Goal: Task Accomplishment & Management: Manage account settings

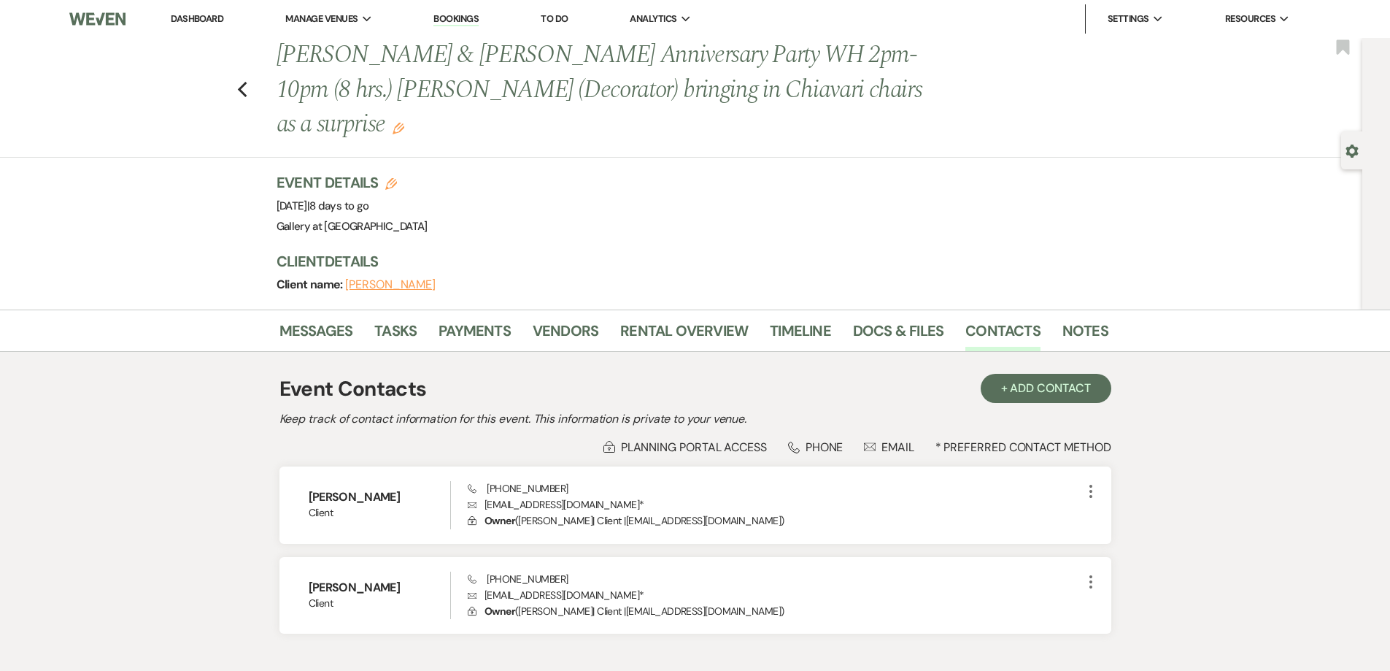
click at [205, 22] on link "Dashboard" at bounding box center [197, 18] width 53 height 12
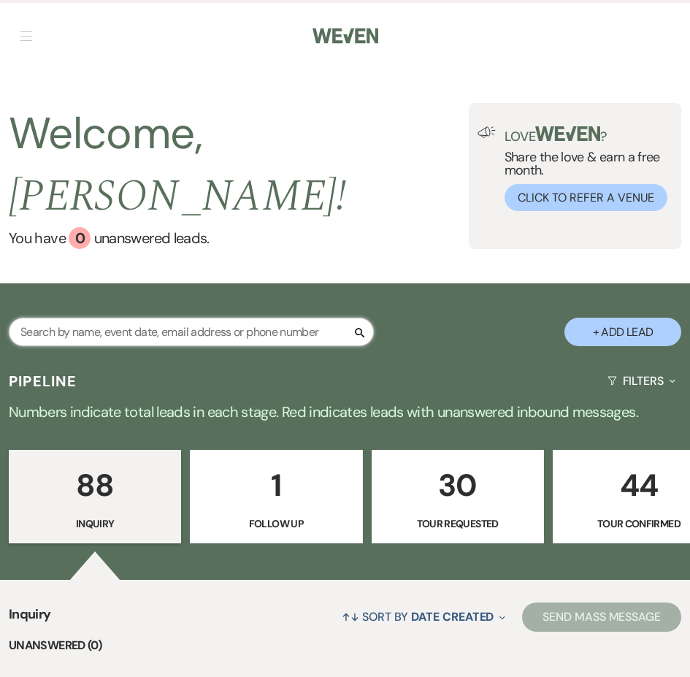
click at [326, 318] on input "text" at bounding box center [191, 332] width 365 height 28
click at [296, 318] on input "text" at bounding box center [191, 332] width 365 height 28
type input "brittany hernande"
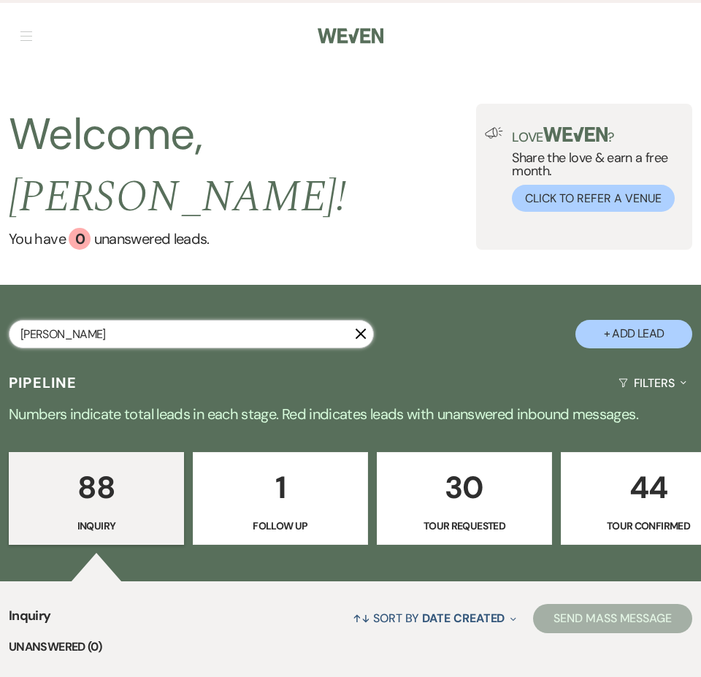
select select "4"
select select "2"
select select "8"
select select "5"
select select "8"
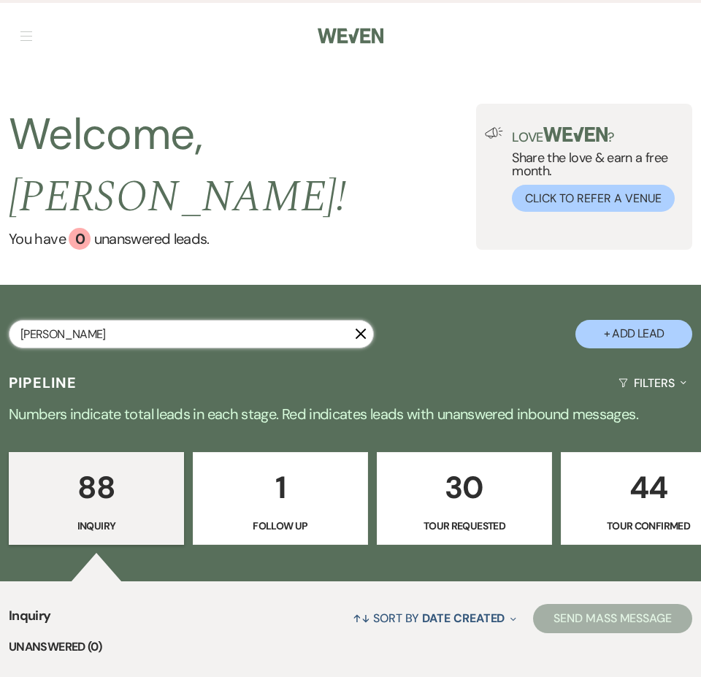
select select "8"
select select "5"
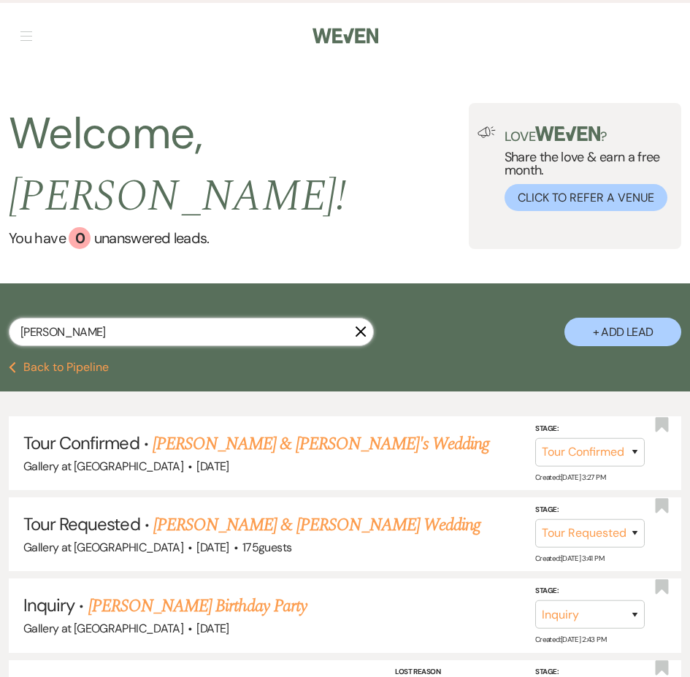
type input "brittany hernandez"
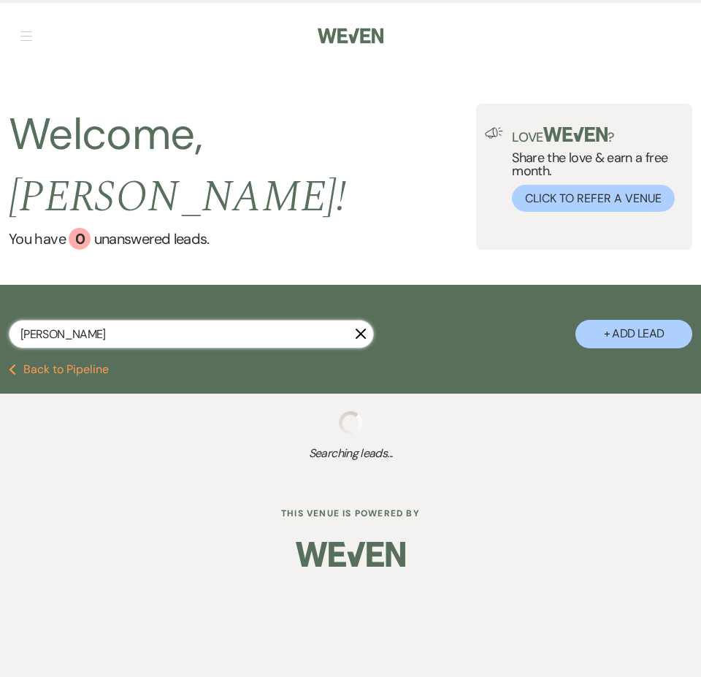
select select "4"
select select "2"
select select "8"
select select "5"
select select "8"
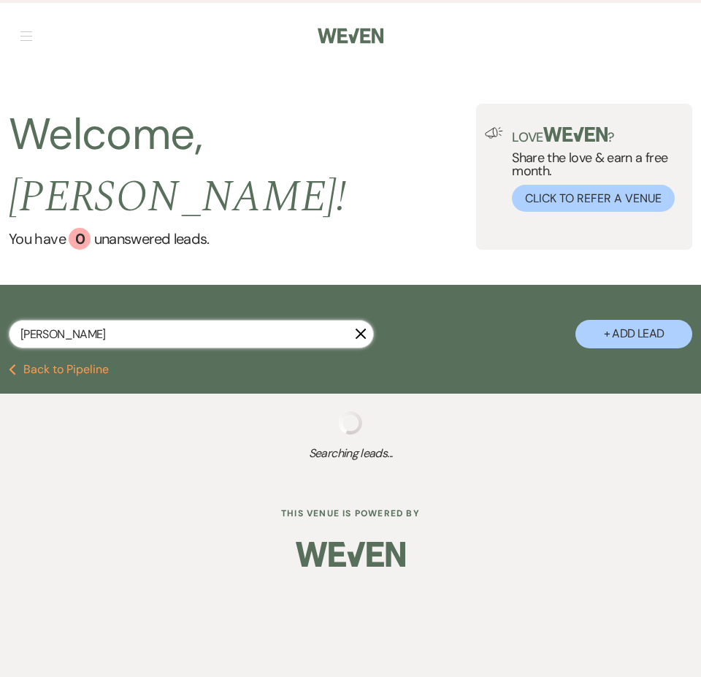
select select "8"
select select "5"
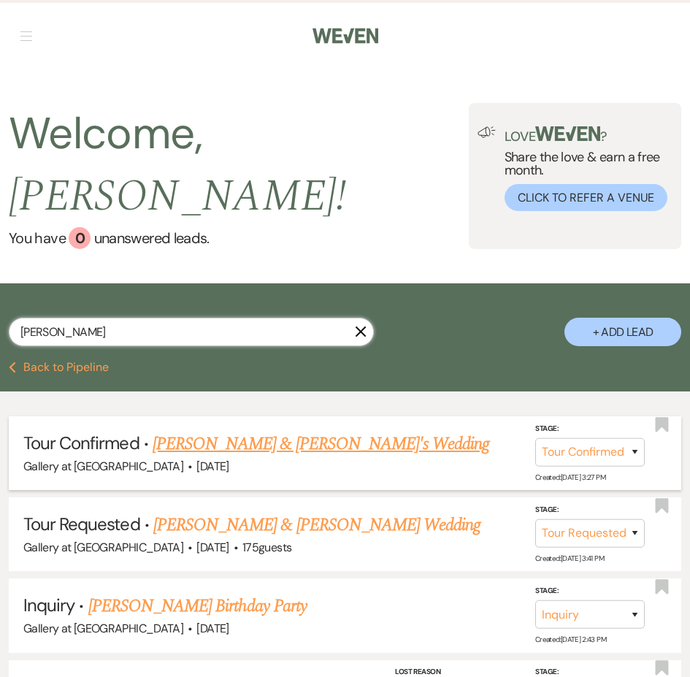
type input "brittany hernandez"
click at [306, 431] on link "Britany Hernandez & Fiance's Wedding" at bounding box center [321, 444] width 337 height 26
select select "4"
select select "22"
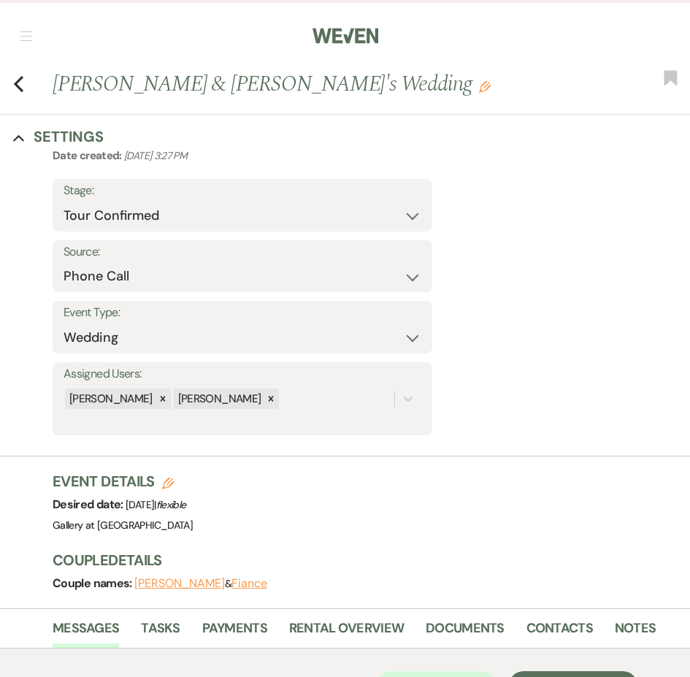
click at [11, 77] on div "Previous Britany Hernandez & Fiance's Wedding Edit Bookmark" at bounding box center [341, 92] width 697 height 46
click at [15, 83] on use "button" at bounding box center [18, 84] width 9 height 16
select select "4"
select select "2"
select select "8"
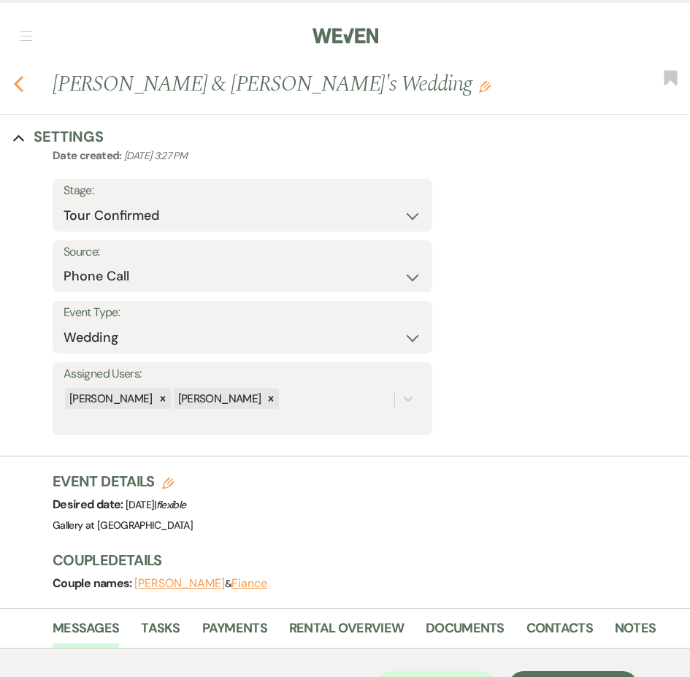
select select "5"
select select "8"
select select "5"
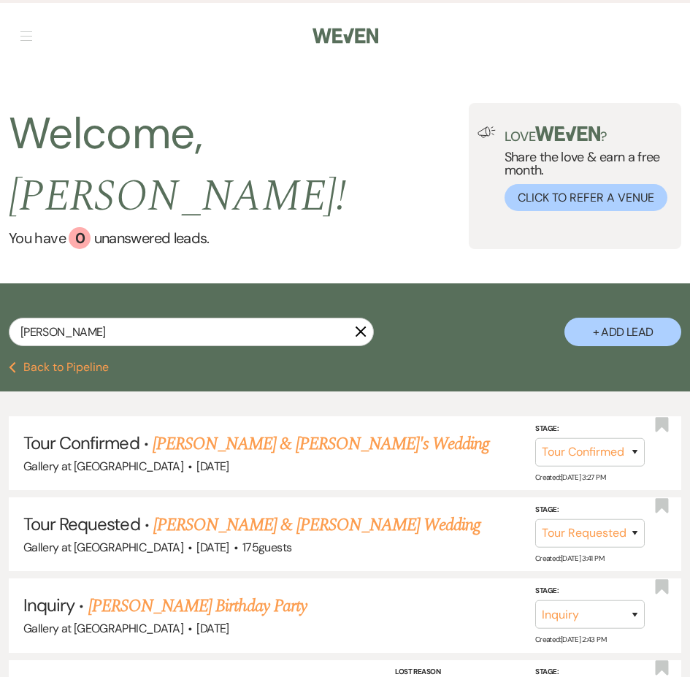
click at [97, 361] on button "Previous Back to Pipeline" at bounding box center [59, 367] width 100 height 12
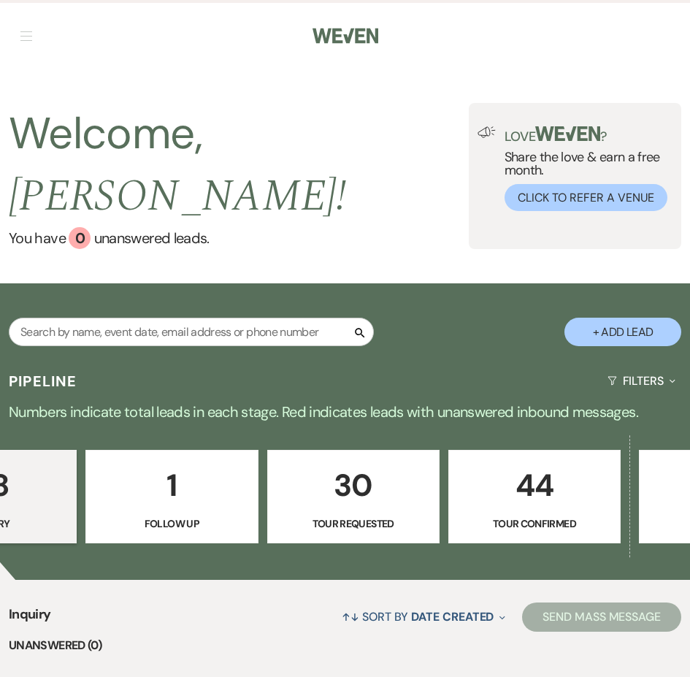
scroll to position [0, 53]
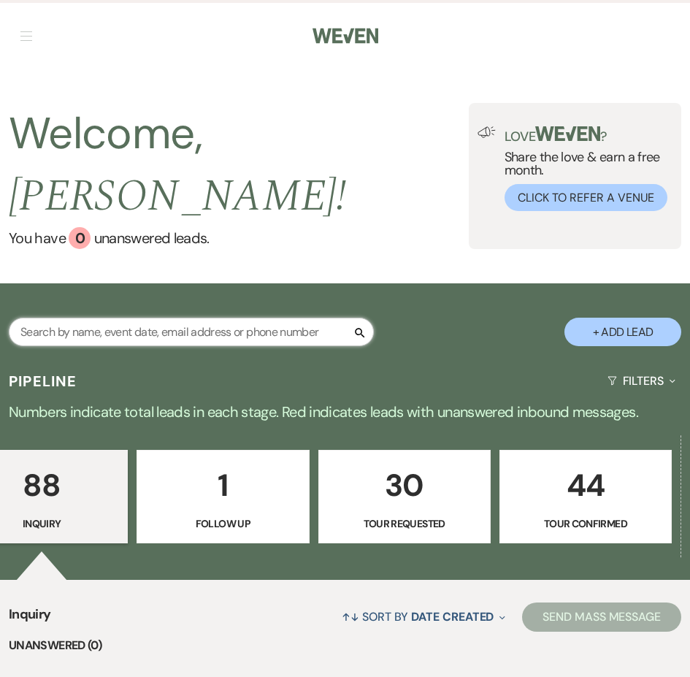
click at [247, 318] on input "text" at bounding box center [191, 332] width 365 height 28
type input "domini"
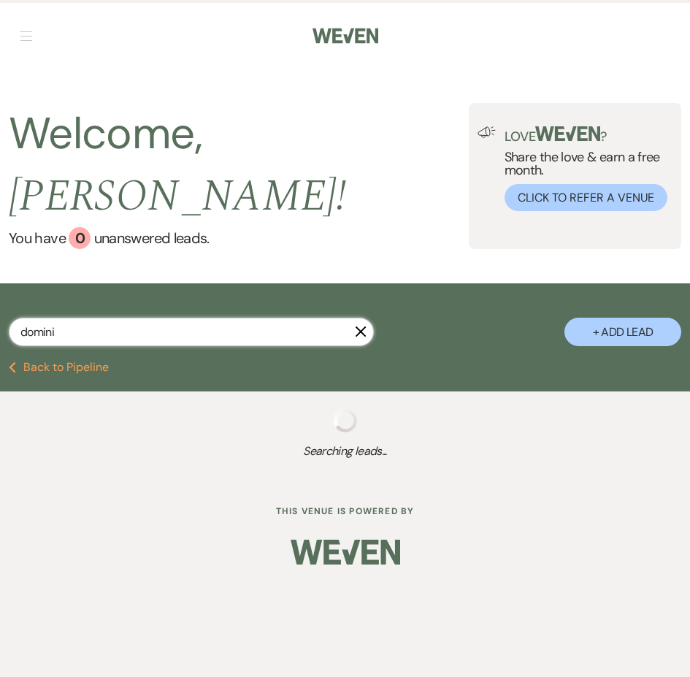
select select "4"
select select "8"
select select "5"
select select "8"
select select "5"
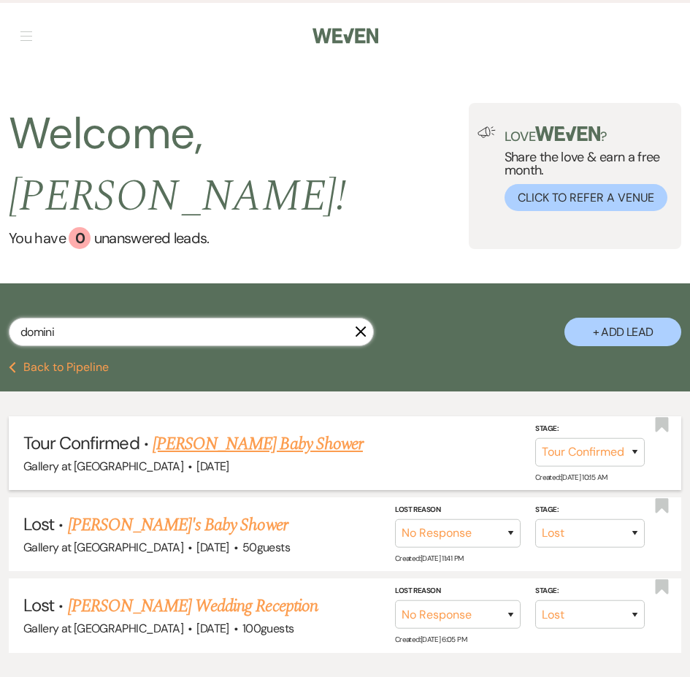
type input "domini"
click at [341, 431] on link "Dominique Taylor's Baby Shower" at bounding box center [258, 444] width 210 height 26
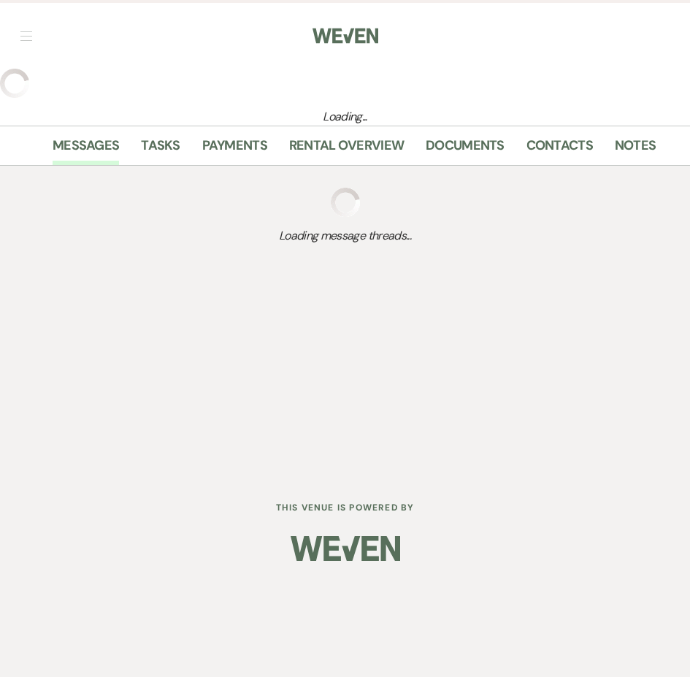
select select "4"
select select "22"
select select "3"
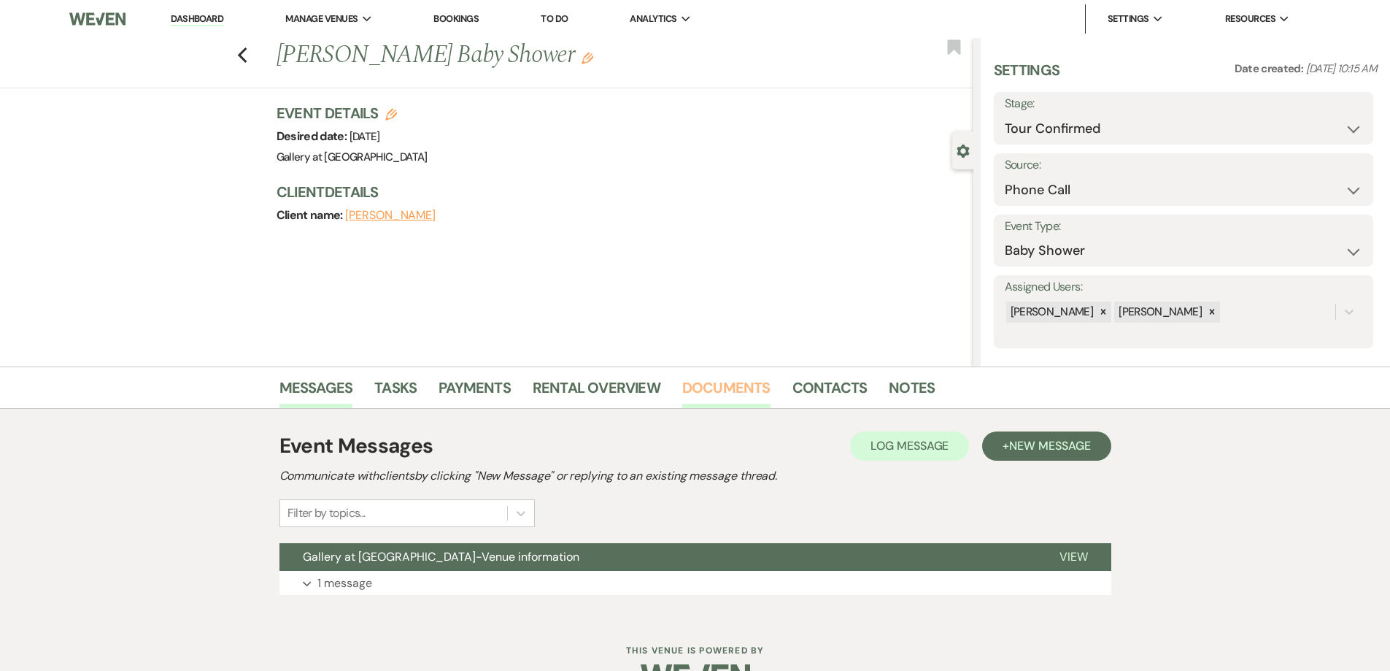
click at [703, 392] on link "Documents" at bounding box center [726, 392] width 88 height 32
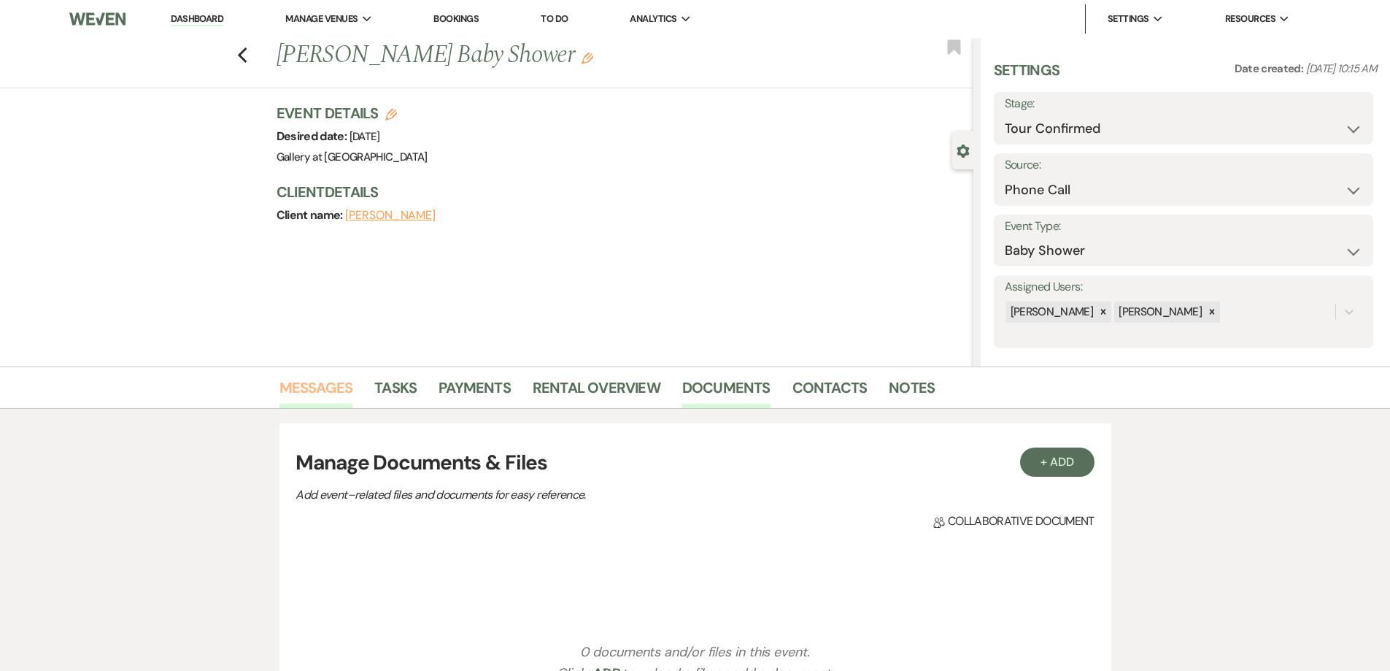
click at [323, 393] on link "Messages" at bounding box center [317, 392] width 74 height 32
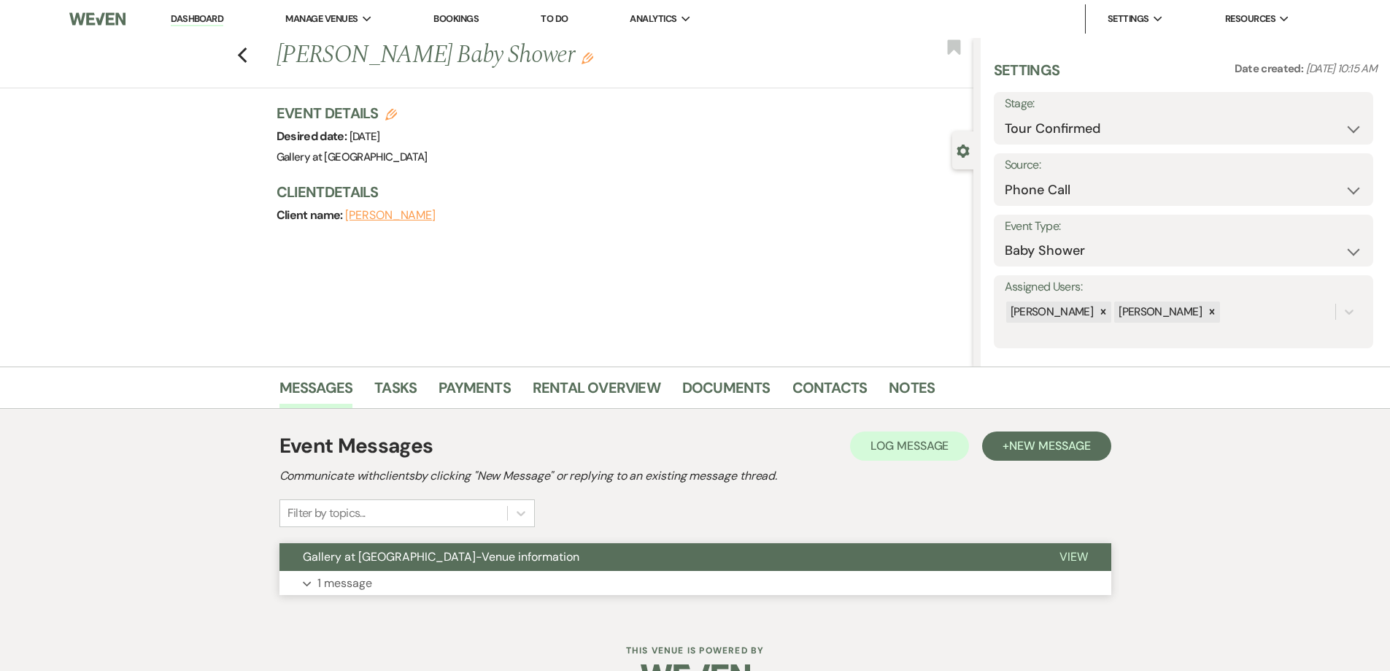
click at [453, 590] on button "Expand 1 message" at bounding box center [696, 583] width 832 height 25
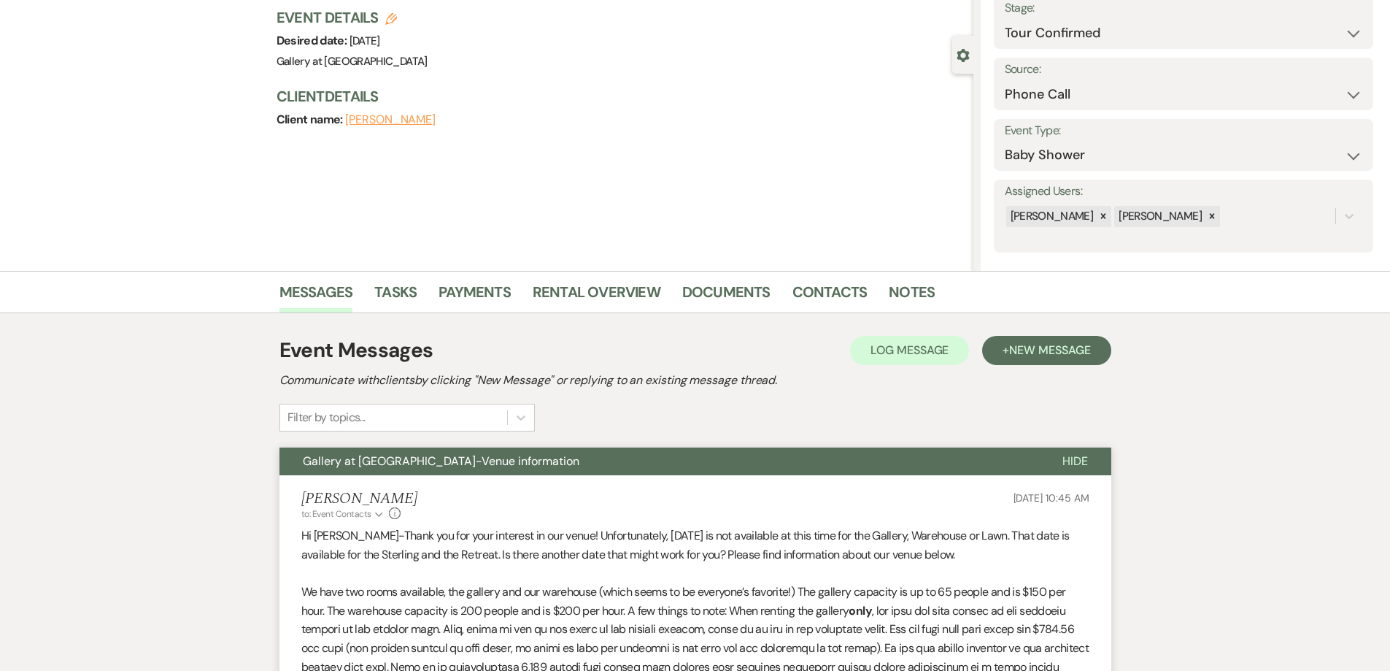
scroll to position [365, 0]
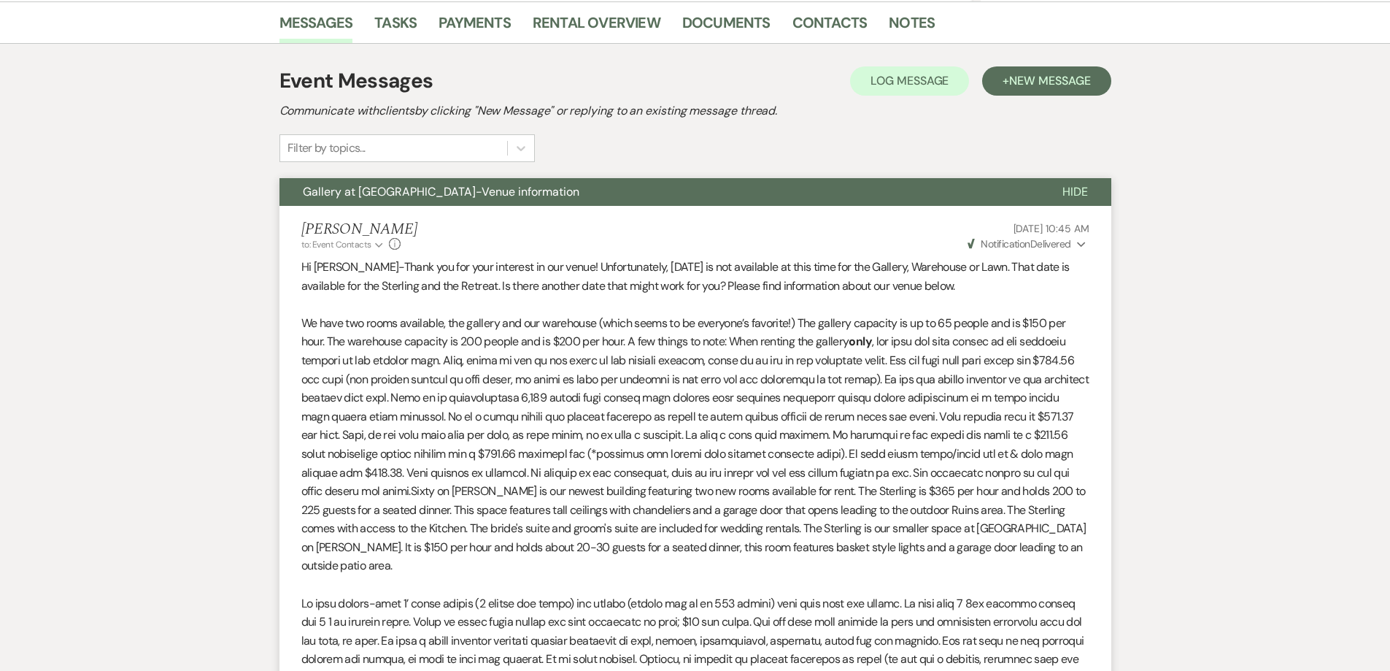
click at [719, 510] on span "Sixty on Sims is our newest building featuring two new rooms available for rent…" at bounding box center [693, 528] width 785 height 90
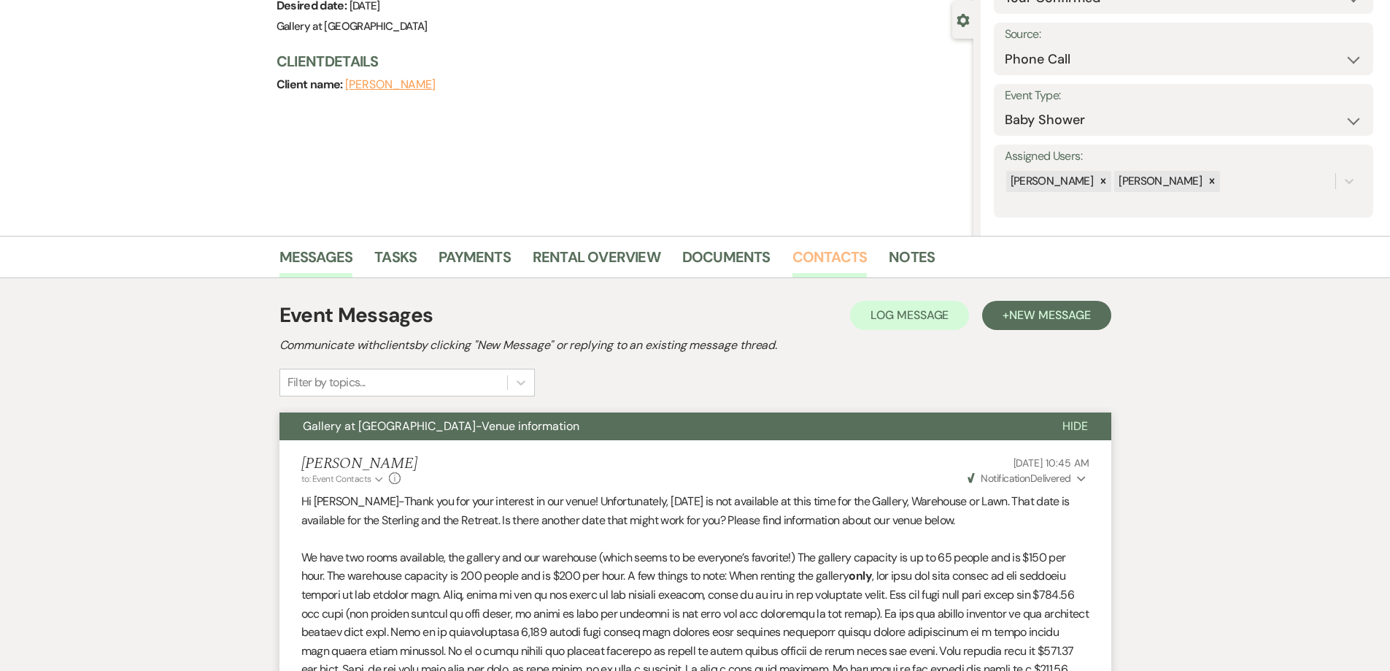
scroll to position [118, 0]
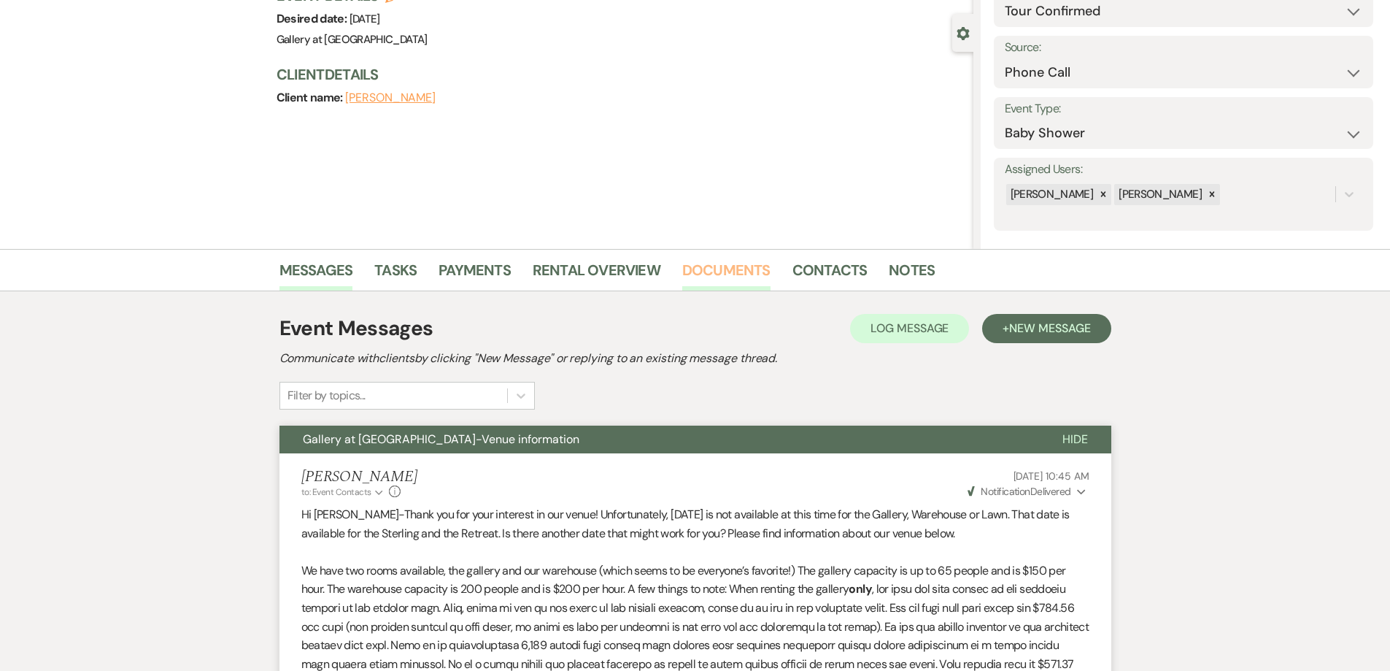
click at [726, 272] on link "Documents" at bounding box center [726, 274] width 88 height 32
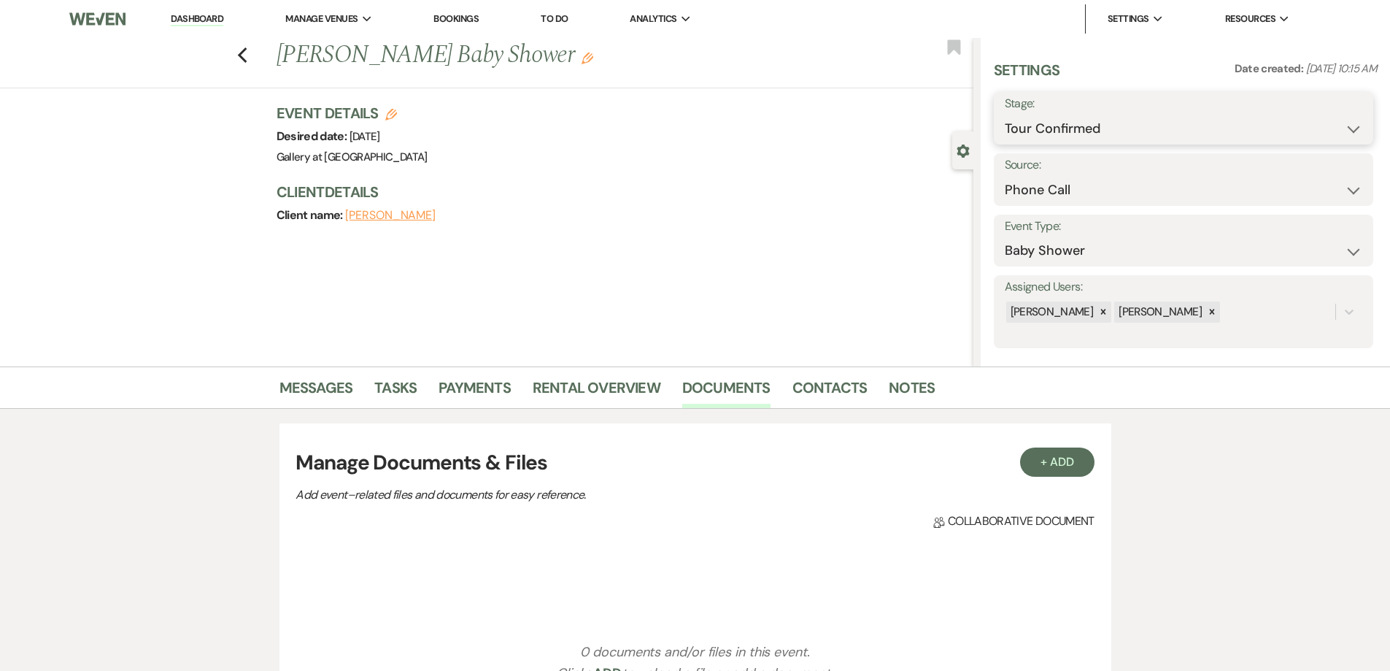
click at [1021, 122] on select "Inquiry Follow Up Tour Requested Tour Confirmed Toured Proposal Sent Booked Lost" at bounding box center [1184, 129] width 358 height 28
select select "5"
click at [1005, 115] on select "Inquiry Follow Up Tour Requested Tour Confirmed Toured Proposal Sent Booked Lost" at bounding box center [1184, 129] width 358 height 28
click at [1317, 117] on button "Save" at bounding box center [1332, 118] width 82 height 29
click at [1047, 472] on button "+ Add" at bounding box center [1057, 461] width 74 height 29
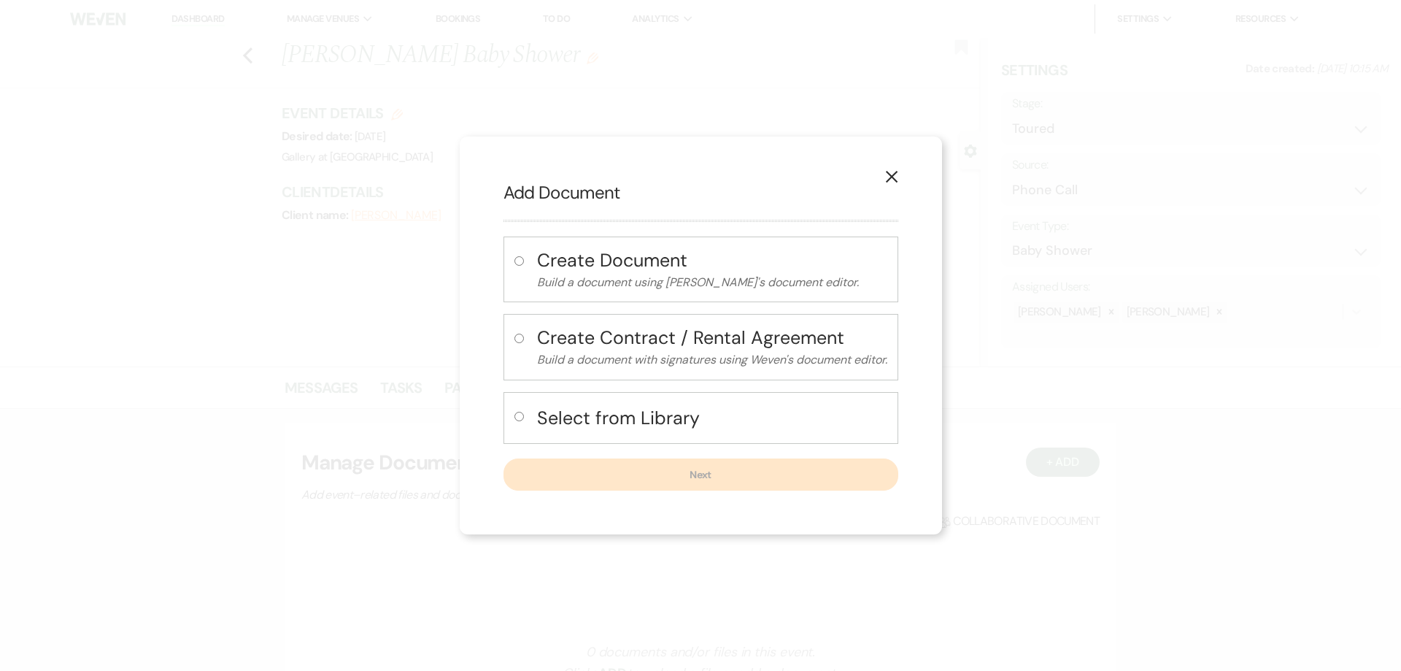
click at [515, 417] on input "radio" at bounding box center [519, 416] width 9 height 9
radio input "true"
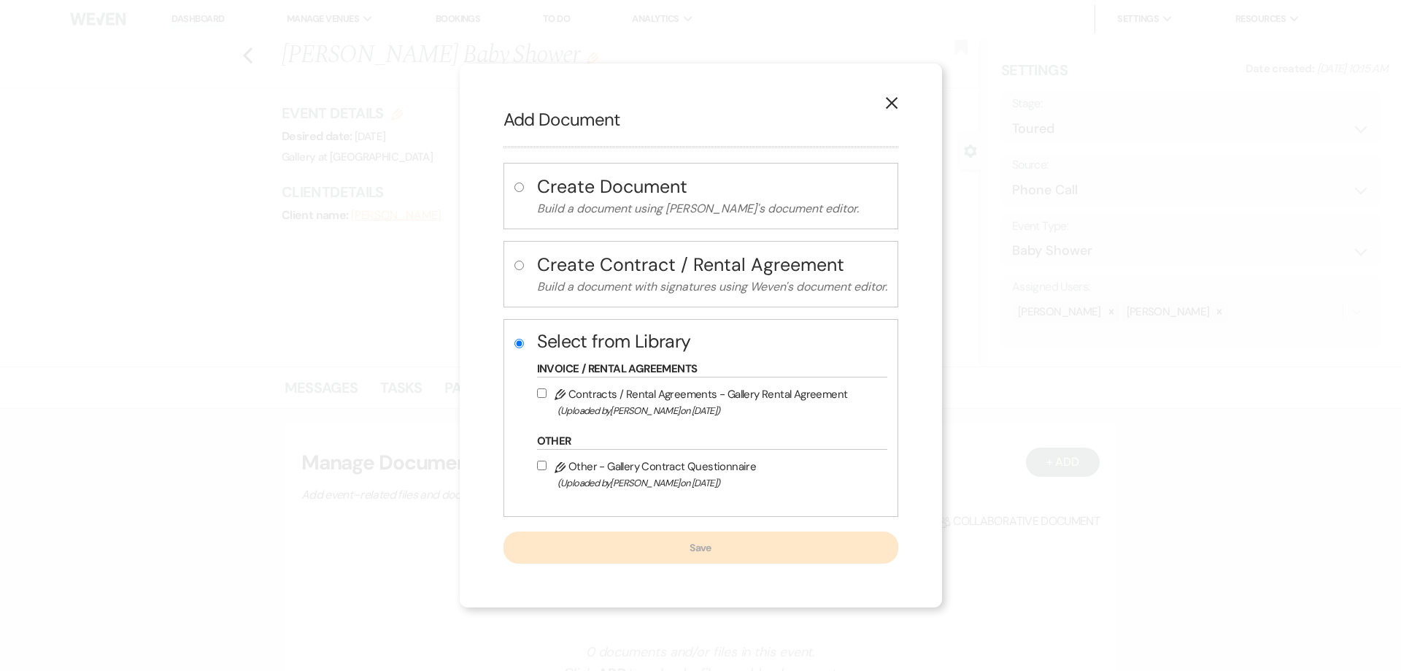
click at [537, 393] on input "Pencil Contracts / Rental Agreements - Gallery Rental Agreement (Uploaded by Ju…" at bounding box center [541, 392] width 9 height 9
checkbox input "true"
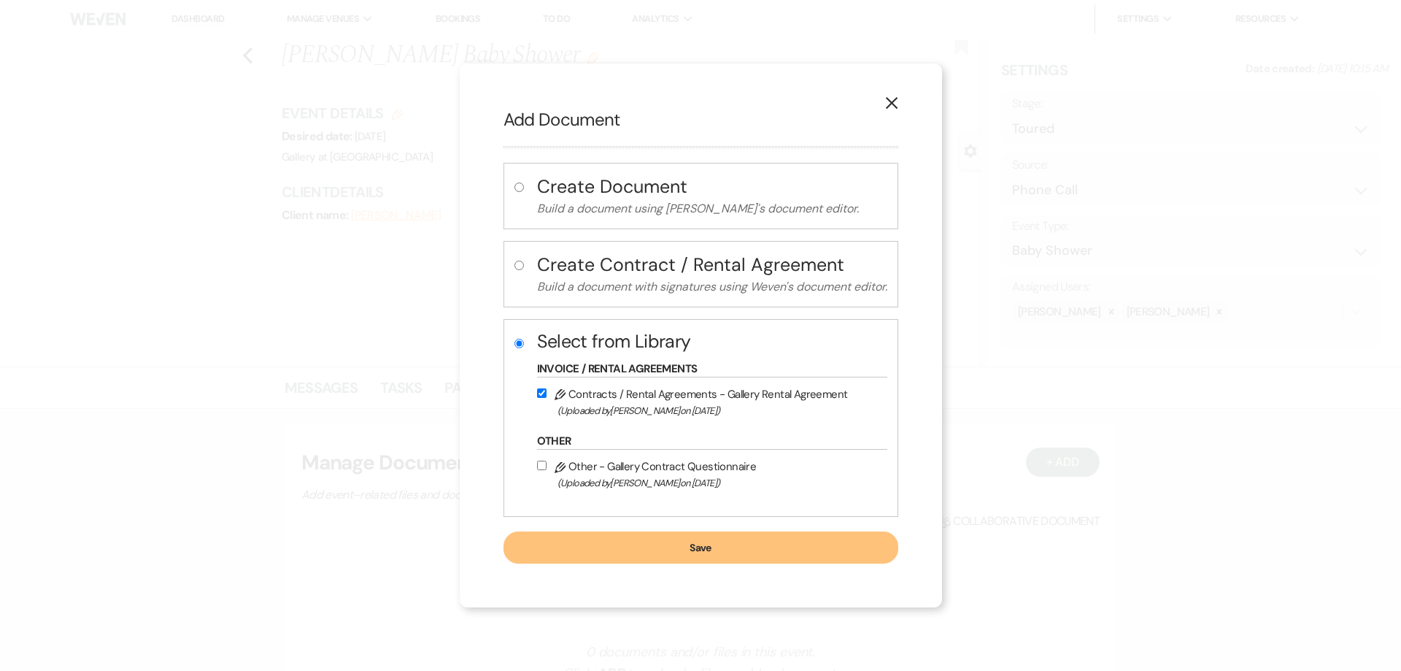
click at [607, 542] on button "Save" at bounding box center [701, 547] width 395 height 32
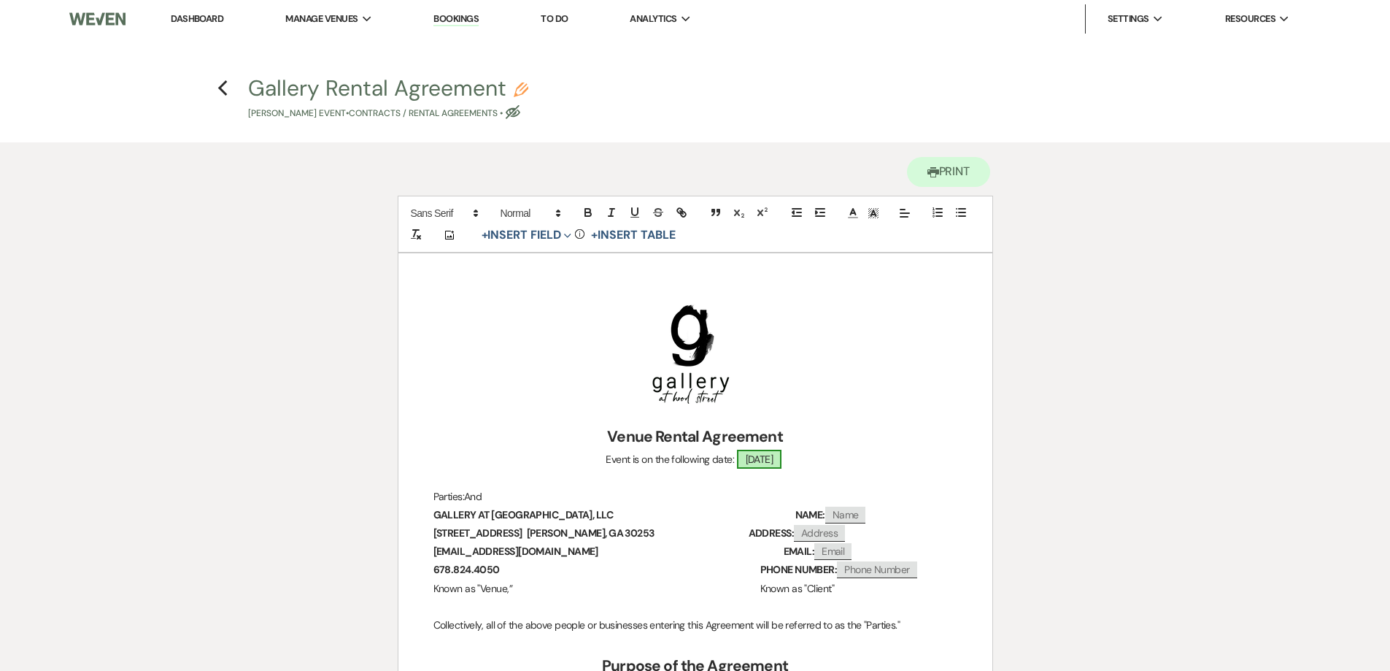
click at [782, 466] on span "10/25/2025" at bounding box center [759, 459] width 45 height 19
select select "smartCustomField"
select select "owner"
select select "{{eventDate}}"
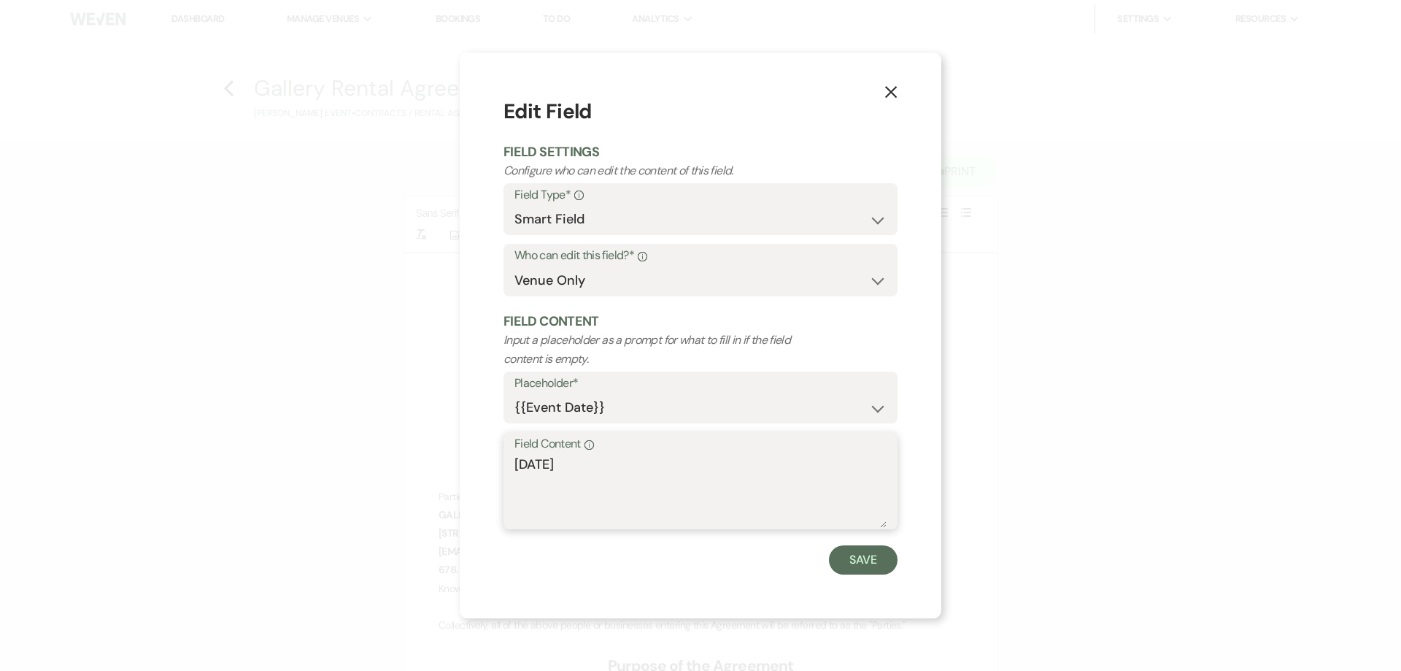
drag, startPoint x: 610, startPoint y: 465, endPoint x: 486, endPoint y: 457, distance: 124.3
click at [486, 457] on div "X Edit Field Field Settings Configure who can edit the content of this field. F…" at bounding box center [701, 336] width 482 height 566
type textarea "Saturday, October 25, 2025"
click at [842, 562] on button "Save" at bounding box center [863, 559] width 69 height 29
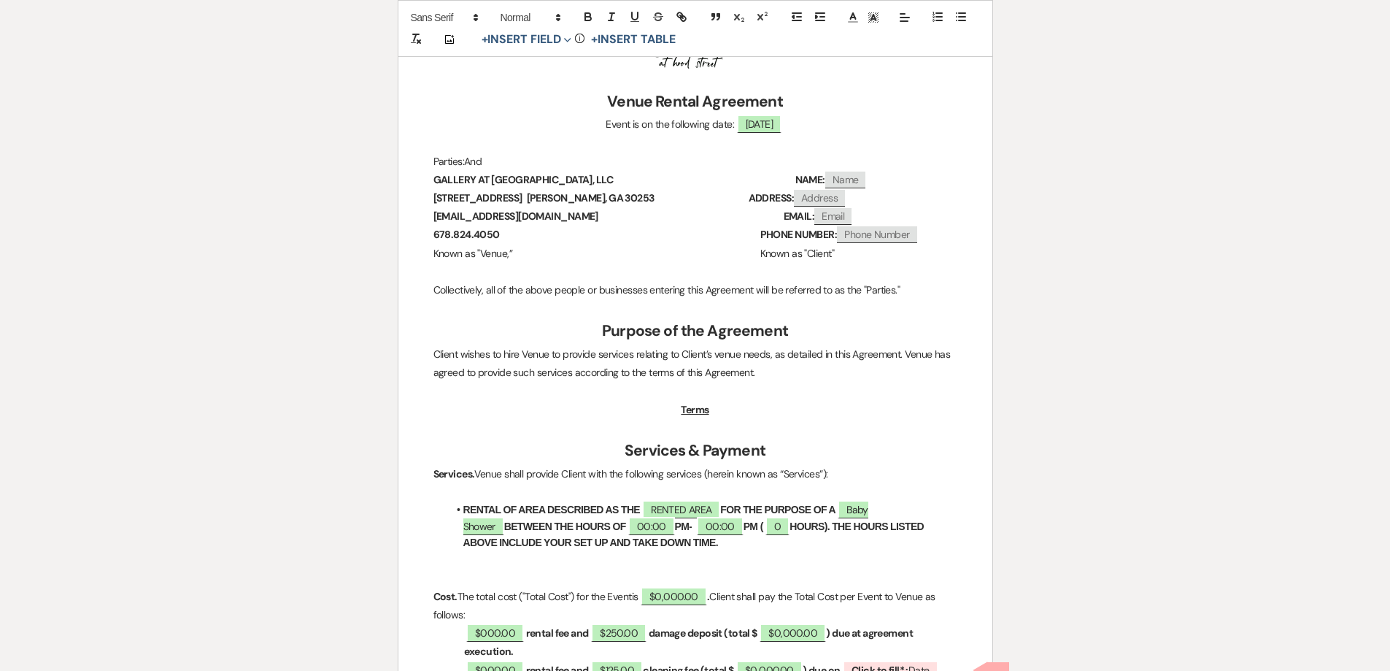
scroll to position [365, 0]
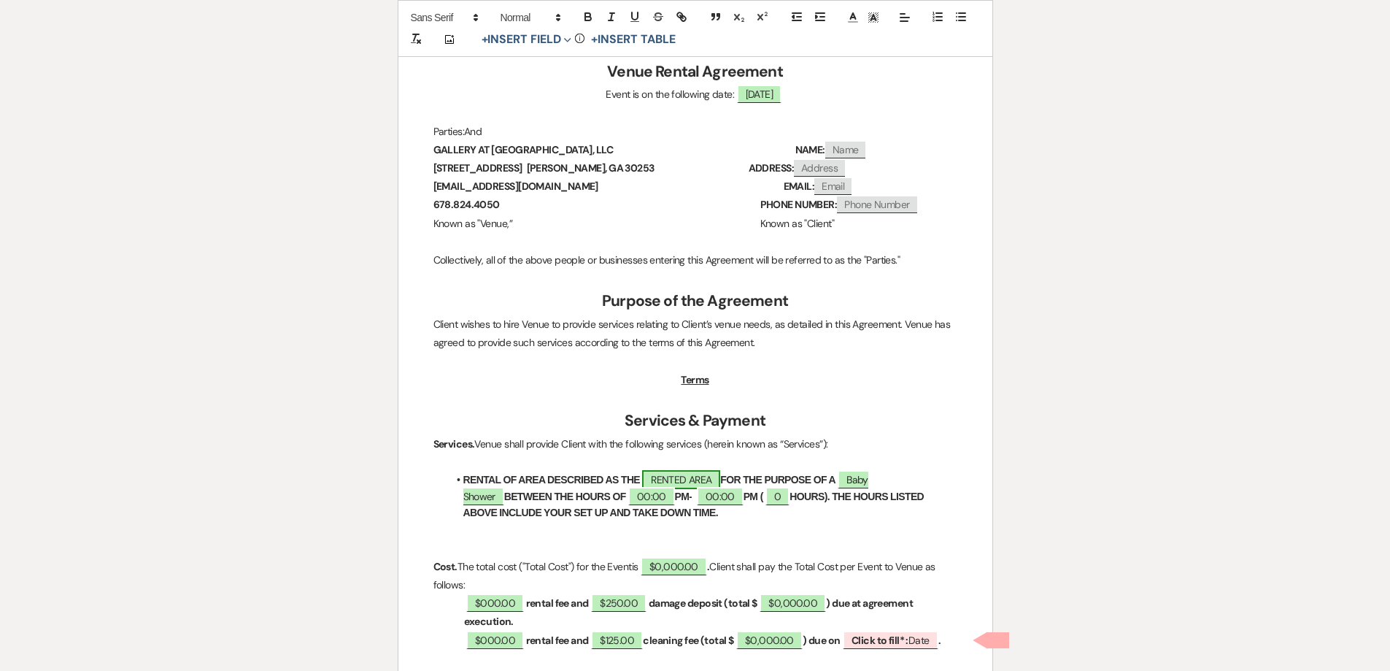
click at [716, 482] on span "RENTED AREA" at bounding box center [681, 479] width 78 height 19
select select "owner"
select select "Location"
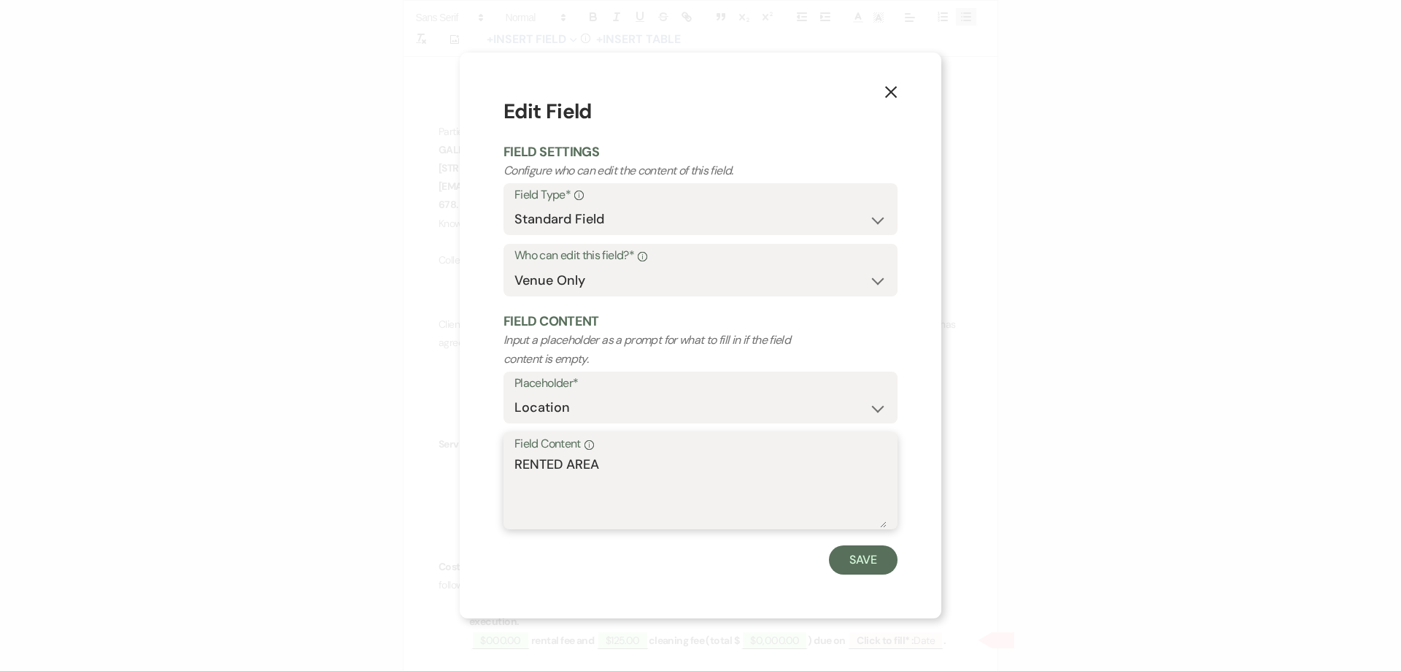
drag, startPoint x: 636, startPoint y: 471, endPoint x: 491, endPoint y: 473, distance: 144.5
click at [491, 471] on div "X Edit Field Field Settings Configure who can edit the content of this field. F…" at bounding box center [701, 336] width 482 height 566
type textarea "GALLERY AND WAREHOUSE"
click at [844, 564] on button "Save" at bounding box center [863, 559] width 69 height 29
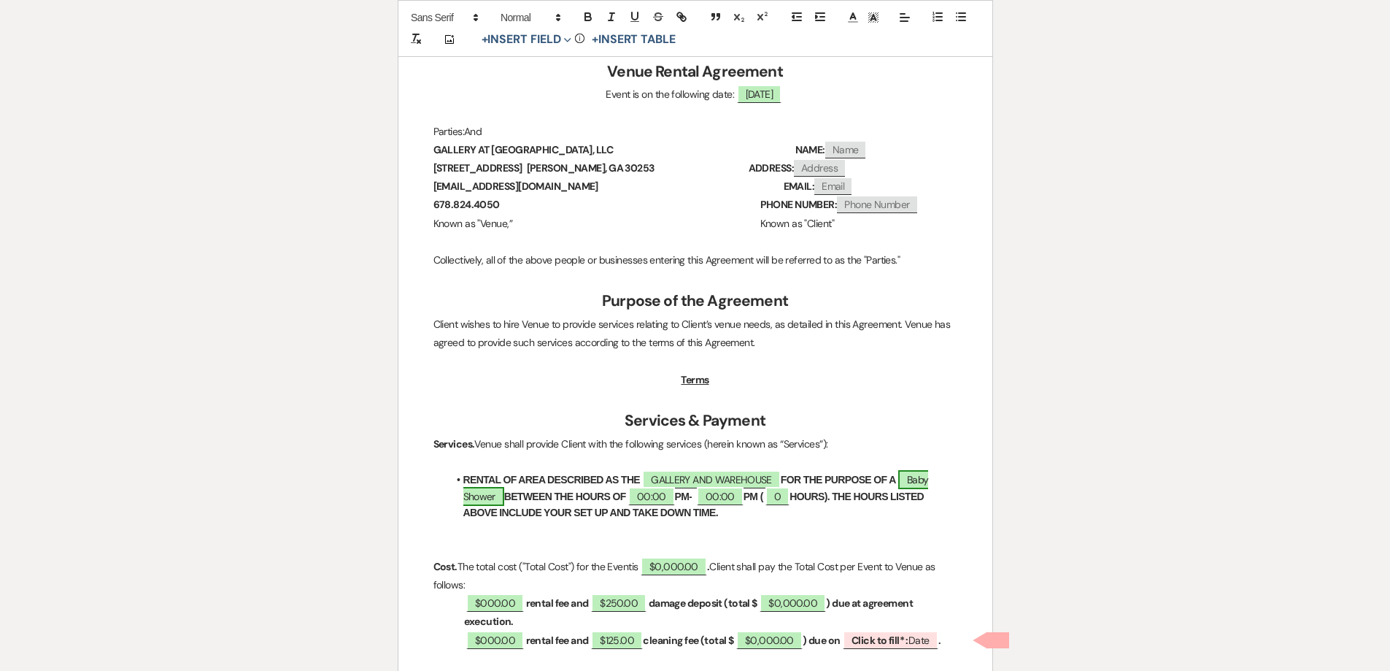
click at [928, 482] on span "Baby Shower" at bounding box center [696, 487] width 466 height 35
select select "smartCustomField"
select select "owner"
select select "{{eventType}}"
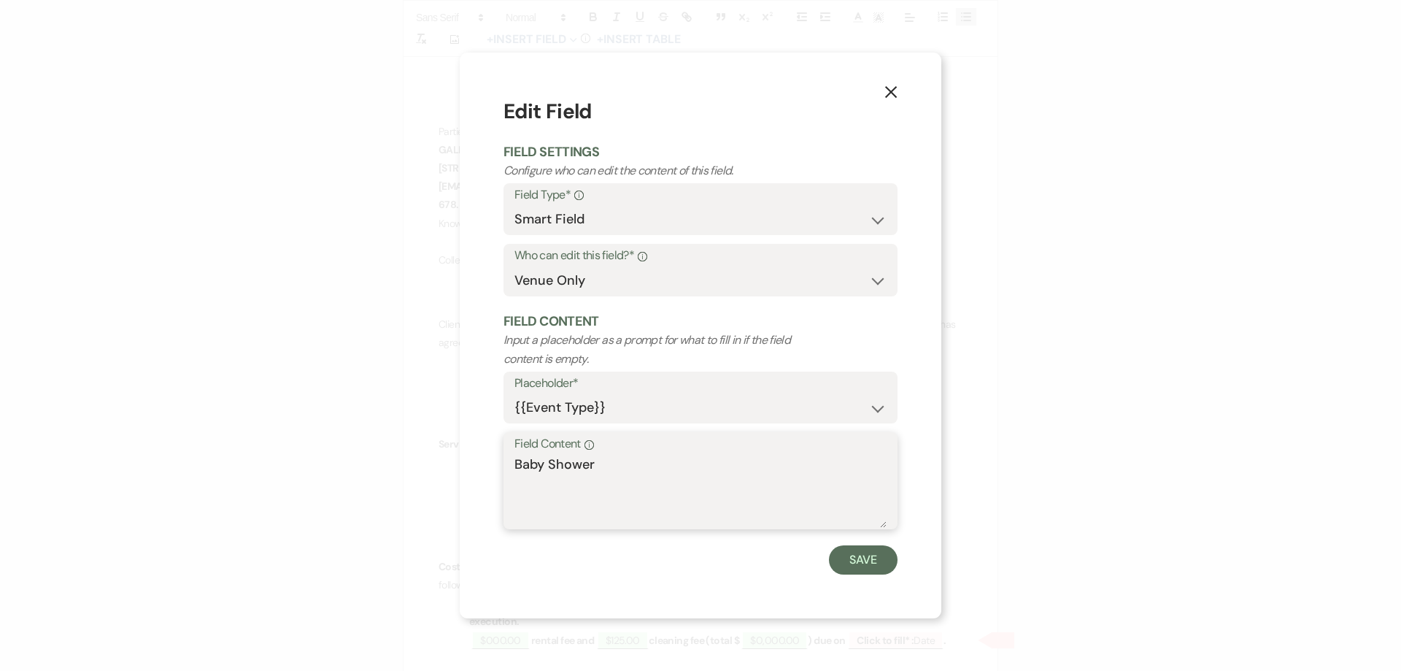
drag, startPoint x: 576, startPoint y: 465, endPoint x: 484, endPoint y: 468, distance: 92.0
click at [484, 468] on div "X Edit Field Field Settings Configure who can edit the content of this field. F…" at bounding box center [701, 336] width 482 height 566
type textarea "WEDDING"
click at [892, 563] on button "Save" at bounding box center [863, 559] width 69 height 29
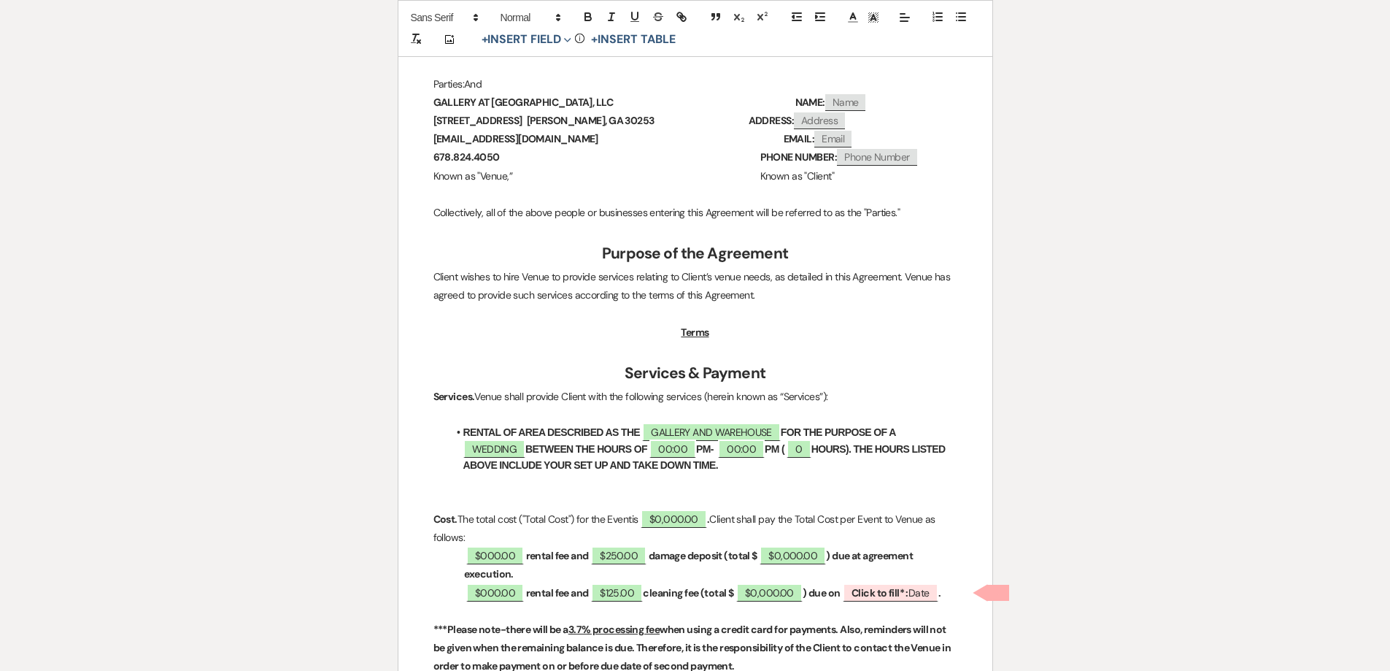
scroll to position [438, 0]
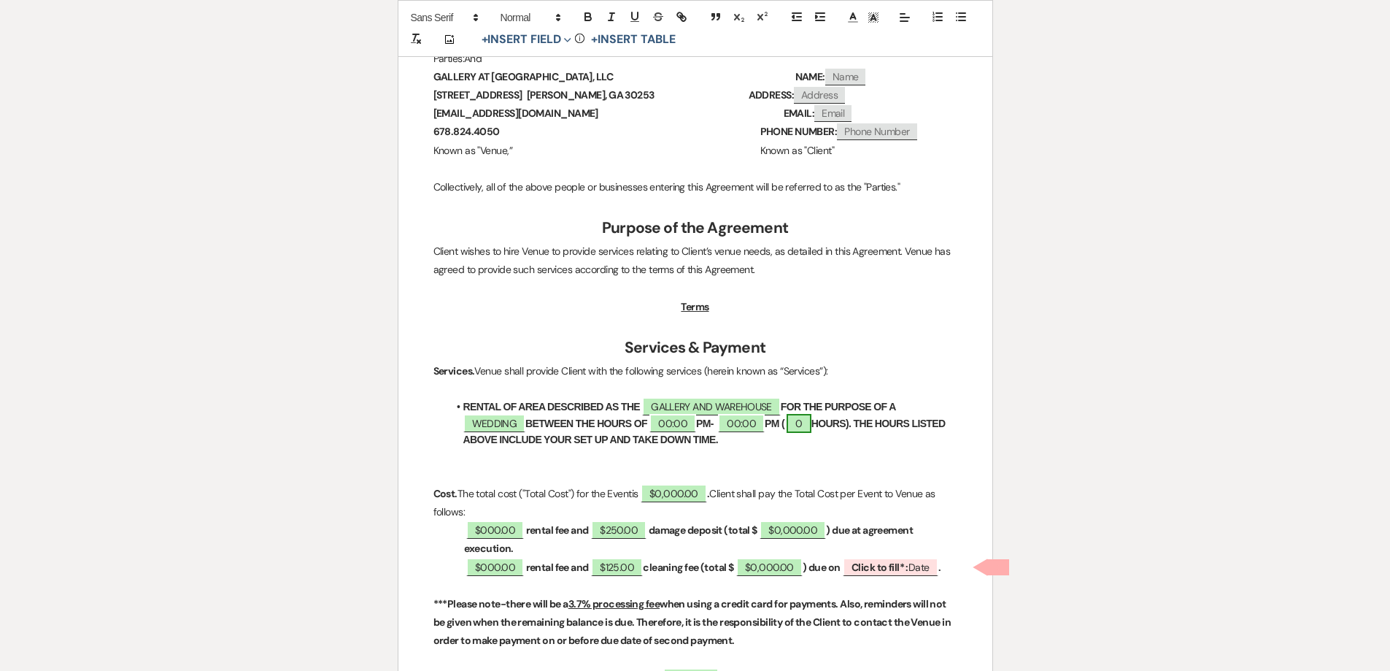
click at [811, 423] on span "0" at bounding box center [799, 423] width 24 height 19
select select "owner"
select select "Number"
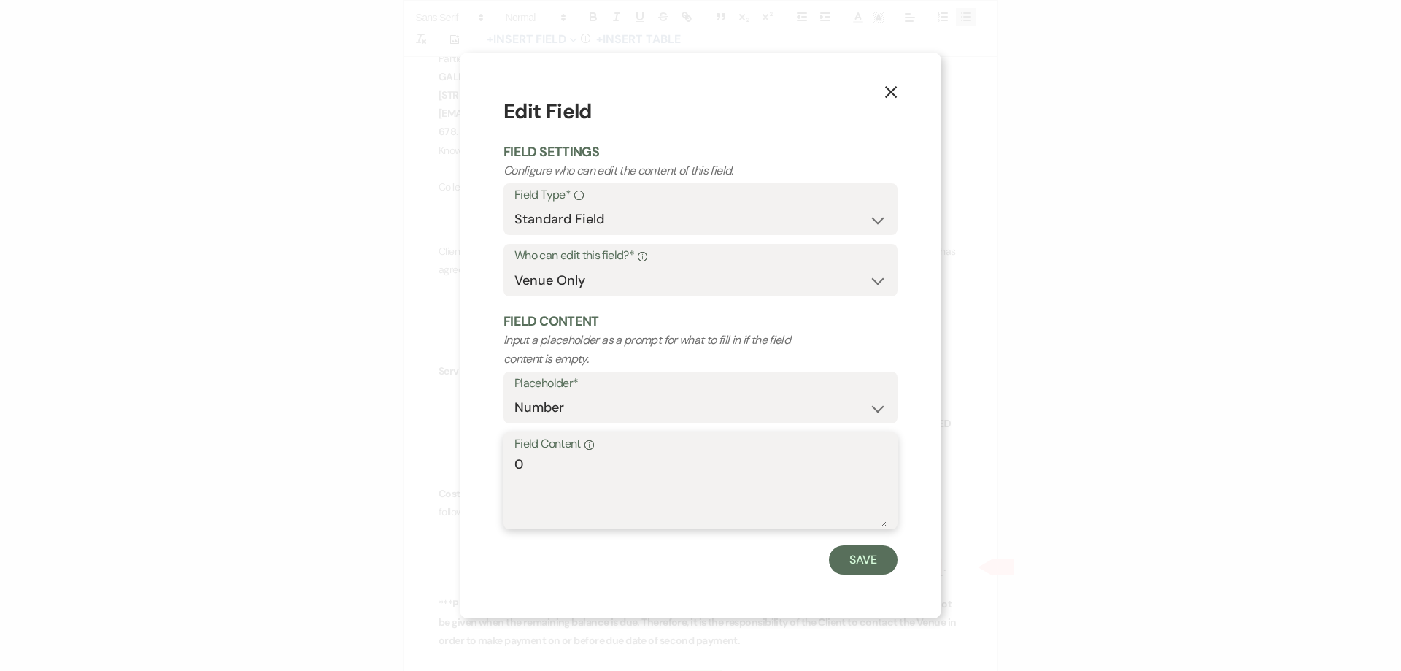
drag, startPoint x: 574, startPoint y: 466, endPoint x: 475, endPoint y: 464, distance: 99.3
click at [479, 466] on div "X Edit Field Field Settings Configure who can edit the content of this field. F…" at bounding box center [701, 336] width 482 height 566
type textarea "5"
click at [859, 569] on button "Save" at bounding box center [863, 559] width 69 height 29
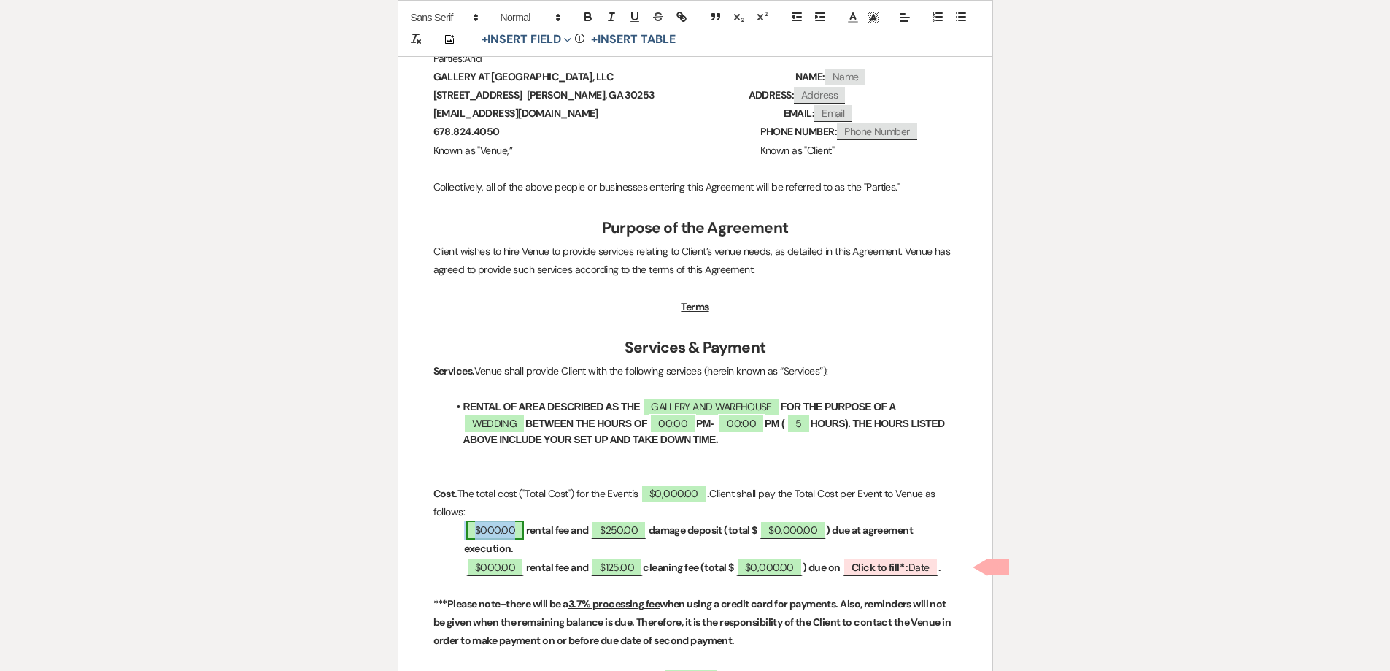
click at [498, 531] on span "$000.00" at bounding box center [495, 529] width 58 height 19
select select "owner"
select select "Amount"
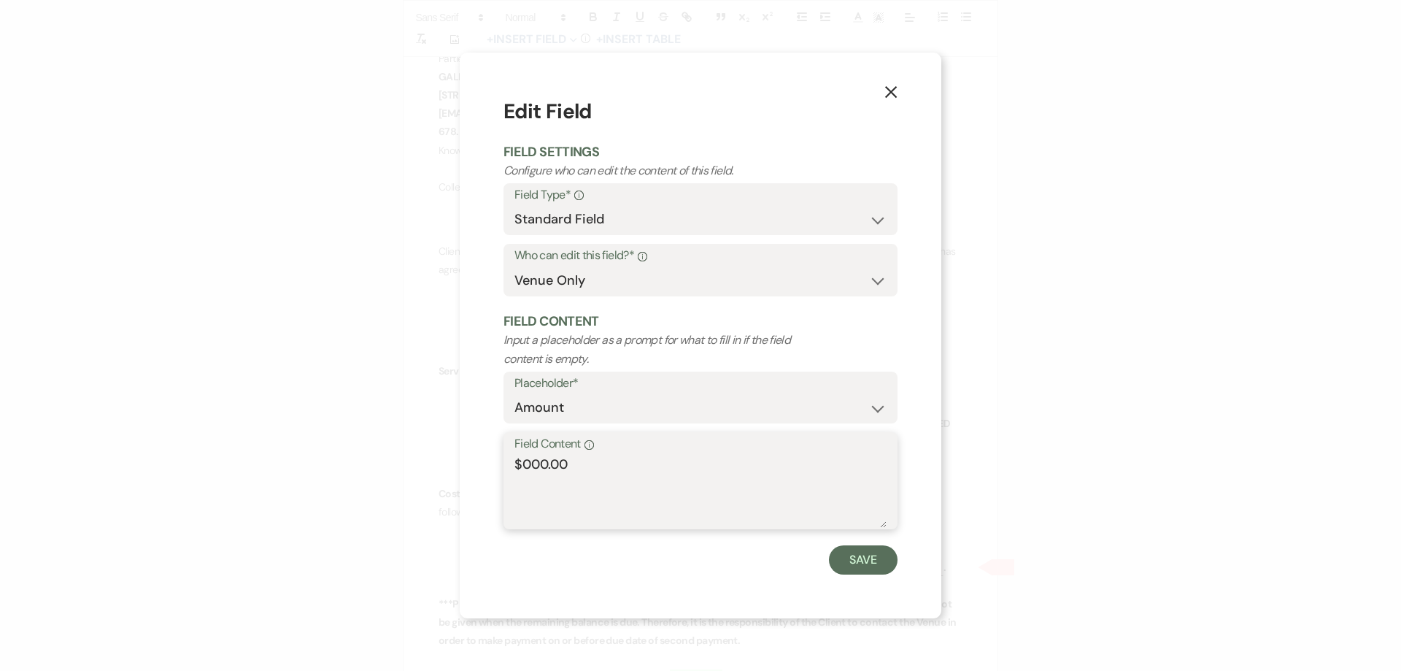
drag, startPoint x: 549, startPoint y: 466, endPoint x: 522, endPoint y: 466, distance: 27.0
click at [522, 466] on textarea "$000.00" at bounding box center [701, 491] width 372 height 73
type textarea "$750.00"
click at [853, 566] on button "Save" at bounding box center [863, 559] width 69 height 29
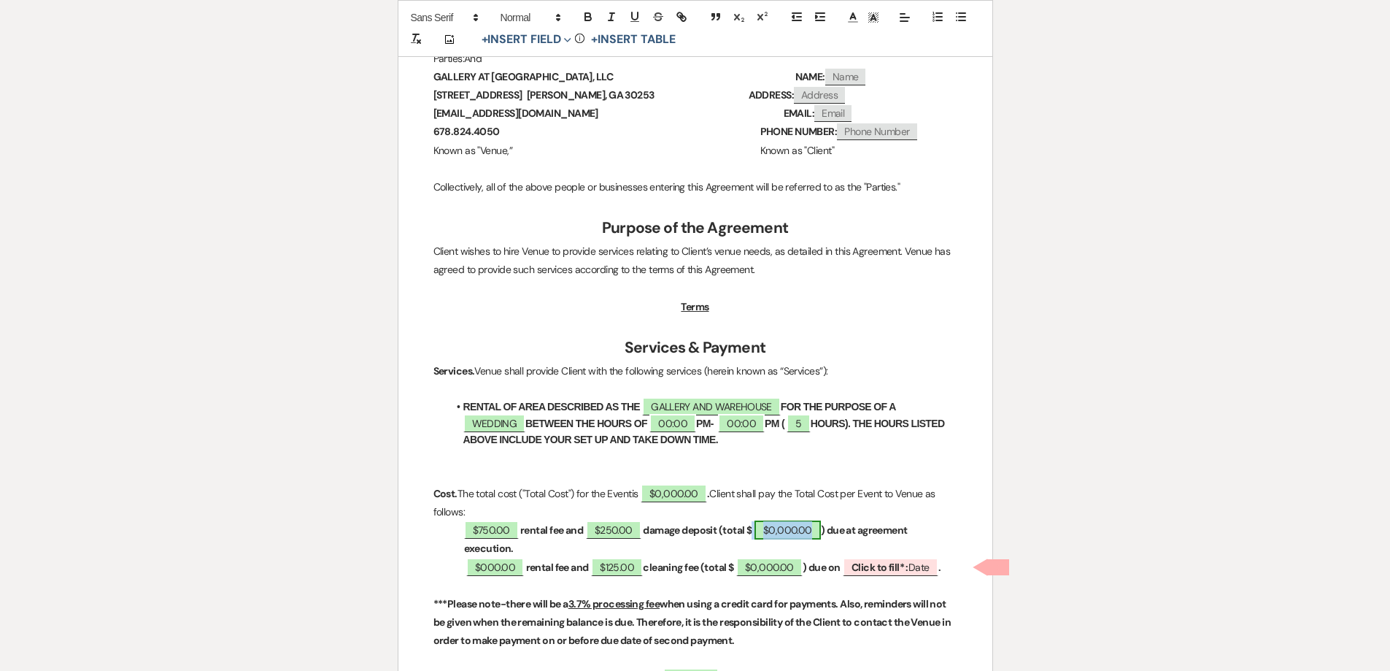
click at [800, 534] on span "$0,000.00" at bounding box center [788, 529] width 66 height 19
select select "owner"
select select "Total"
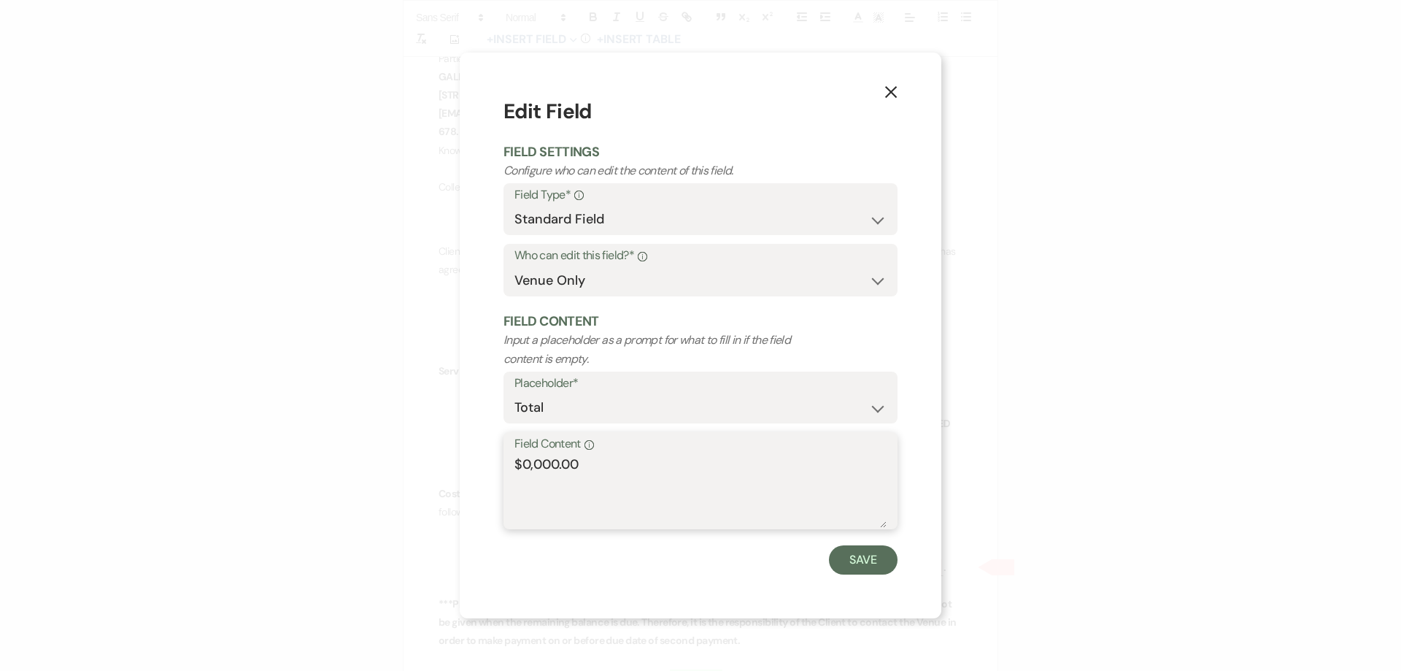
drag, startPoint x: 558, startPoint y: 463, endPoint x: 527, endPoint y: 462, distance: 31.4
click at [527, 462] on textarea "$0,000.00" at bounding box center [701, 491] width 372 height 73
click at [528, 462] on textarea "$0,000.00" at bounding box center [701, 491] width 372 height 73
click at [526, 462] on textarea "$0,000.00" at bounding box center [701, 491] width 372 height 73
click at [527, 462] on textarea "$0,000.00" at bounding box center [701, 491] width 372 height 73
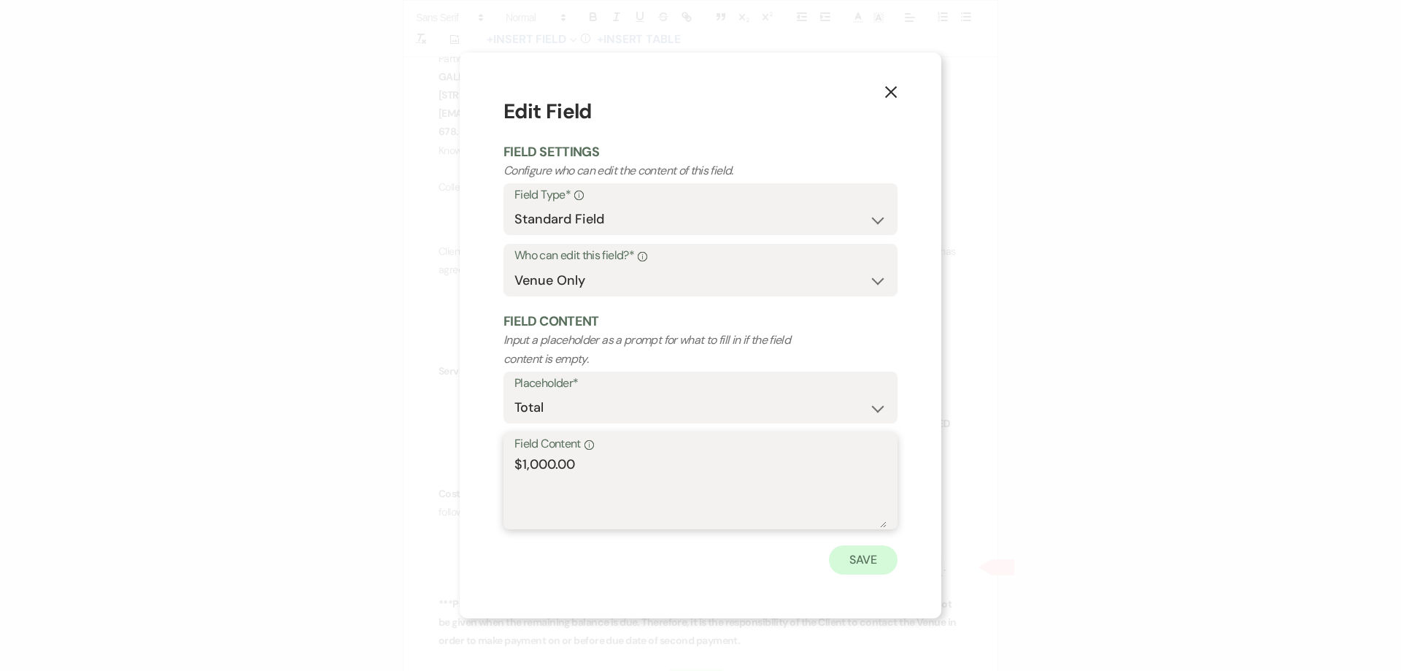
type textarea "$1,000.00"
click at [855, 561] on button "Save" at bounding box center [863, 559] width 69 height 29
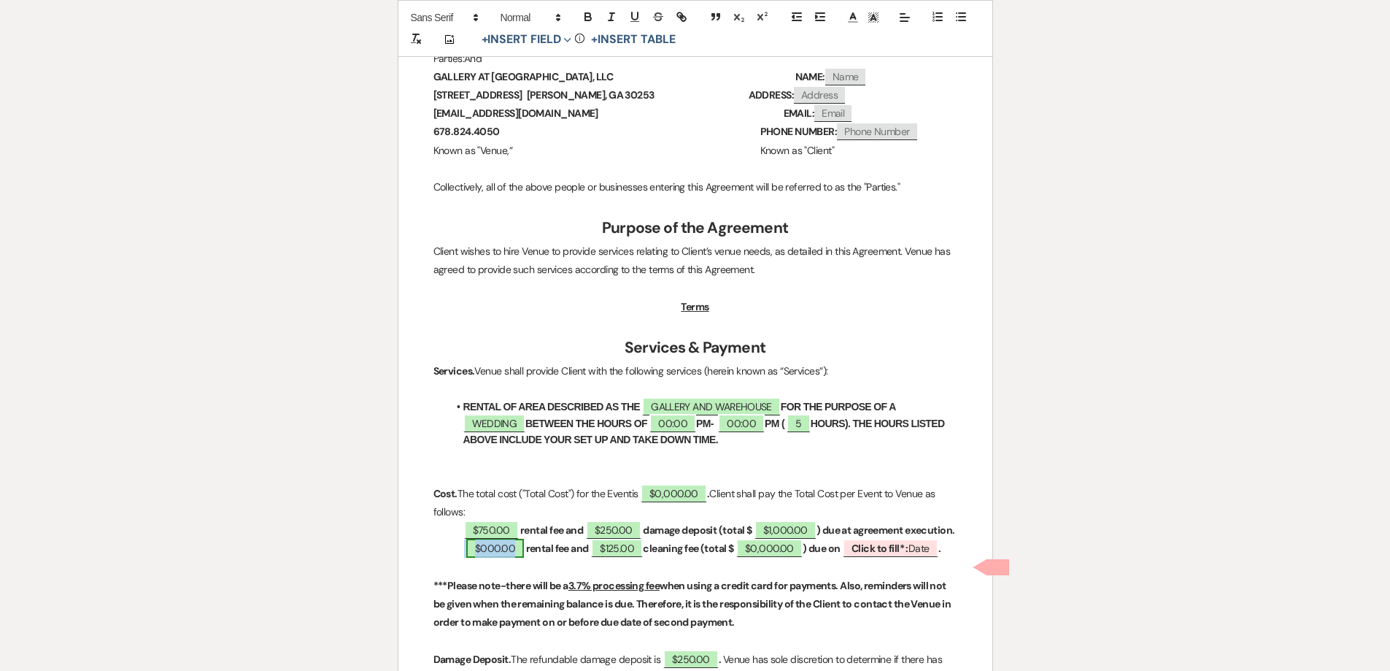
click at [490, 558] on span "$000.00" at bounding box center [495, 548] width 58 height 19
select select "owner"
select select "Amount"
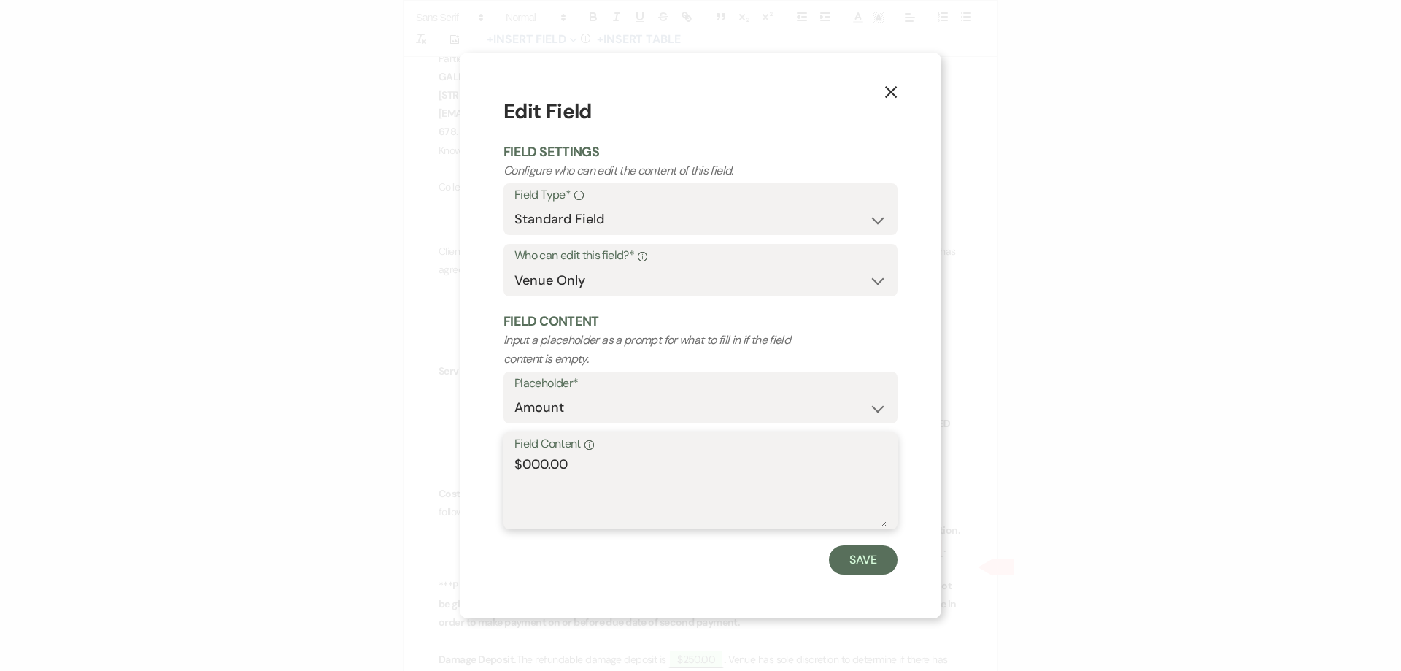
click at [545, 465] on textarea "$000.00" at bounding box center [701, 491] width 372 height 73
type textarea "$750.00"
click at [851, 559] on button "Save" at bounding box center [863, 559] width 69 height 29
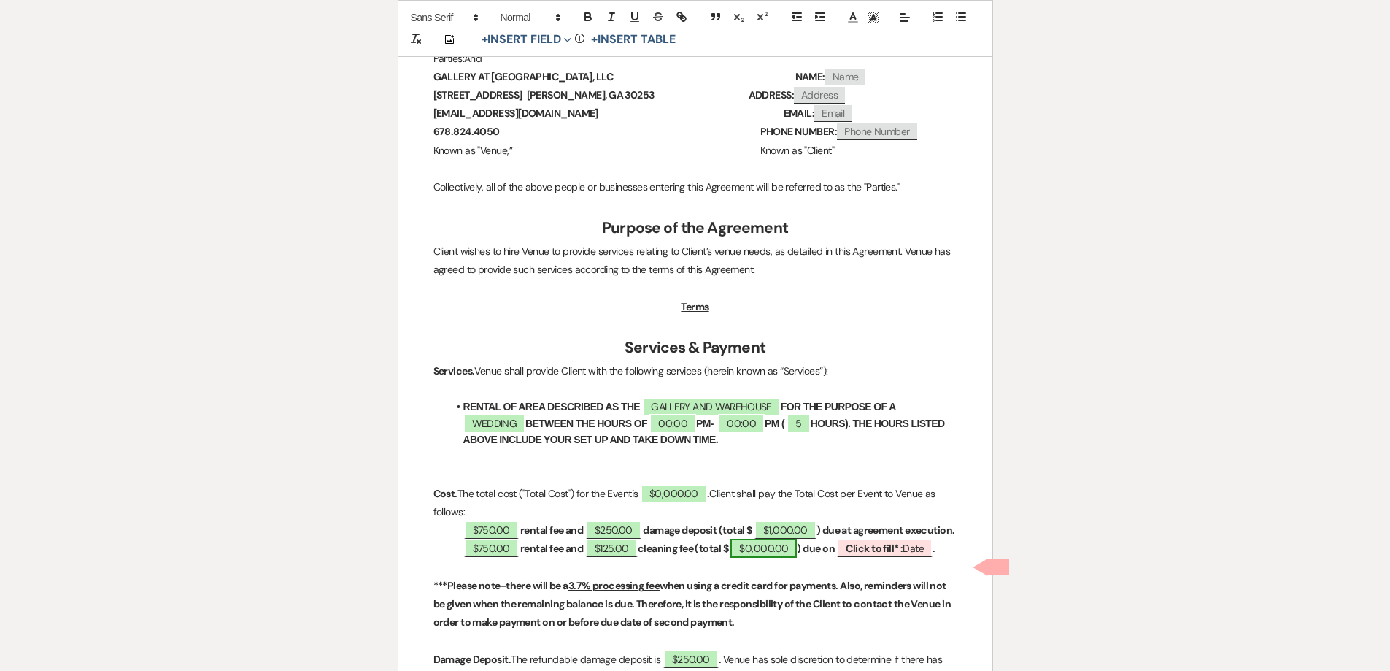
click at [771, 558] on span "$0,000.00" at bounding box center [764, 548] width 66 height 19
select select "owner"
select select "Total"
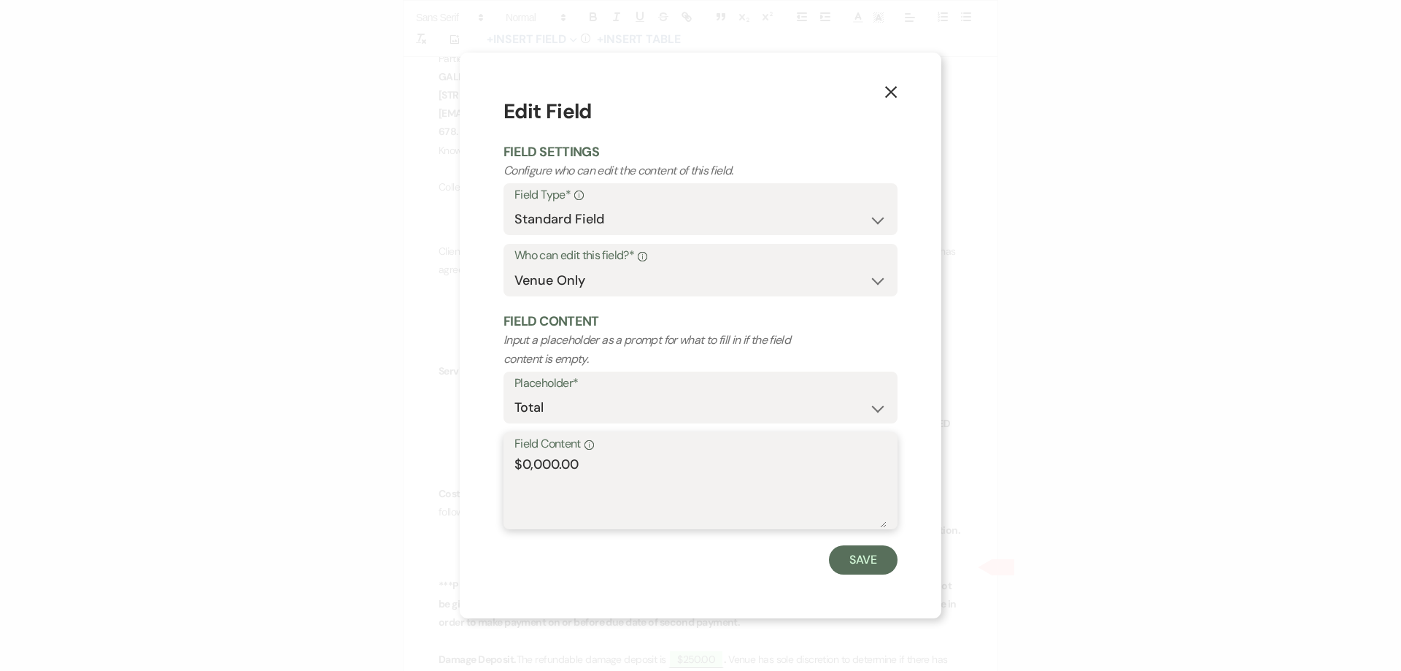
click at [557, 463] on textarea "$0,000.00" at bounding box center [701, 491] width 372 height 73
type textarea "$925.00"
click at [859, 560] on button "Save" at bounding box center [863, 559] width 69 height 29
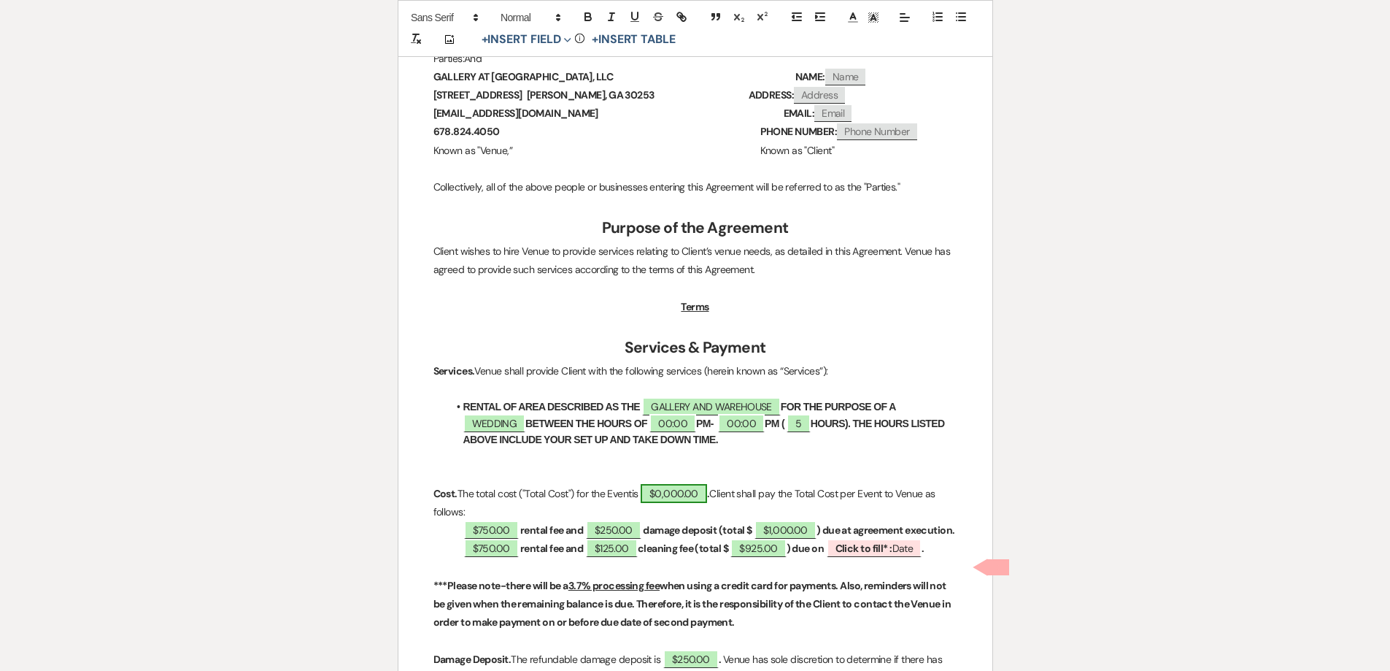
click at [672, 501] on span "$0,000.00" at bounding box center [674, 493] width 66 height 19
select select "owner"
select select "Total"
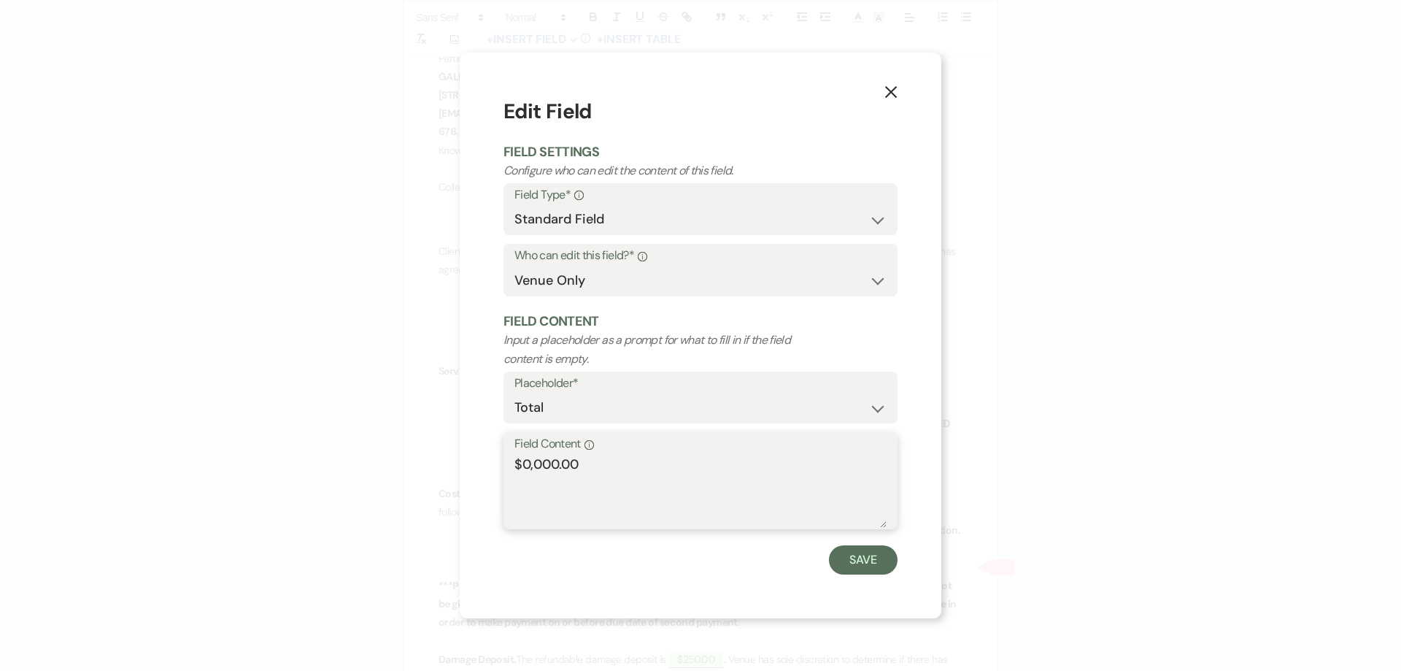
drag, startPoint x: 558, startPoint y: 463, endPoint x: 523, endPoint y: 468, distance: 36.0
click at [523, 468] on textarea "$0,000.00" at bounding box center [701, 491] width 372 height 73
type textarea "$1,925.00"
click at [869, 564] on button "Save" at bounding box center [863, 559] width 69 height 29
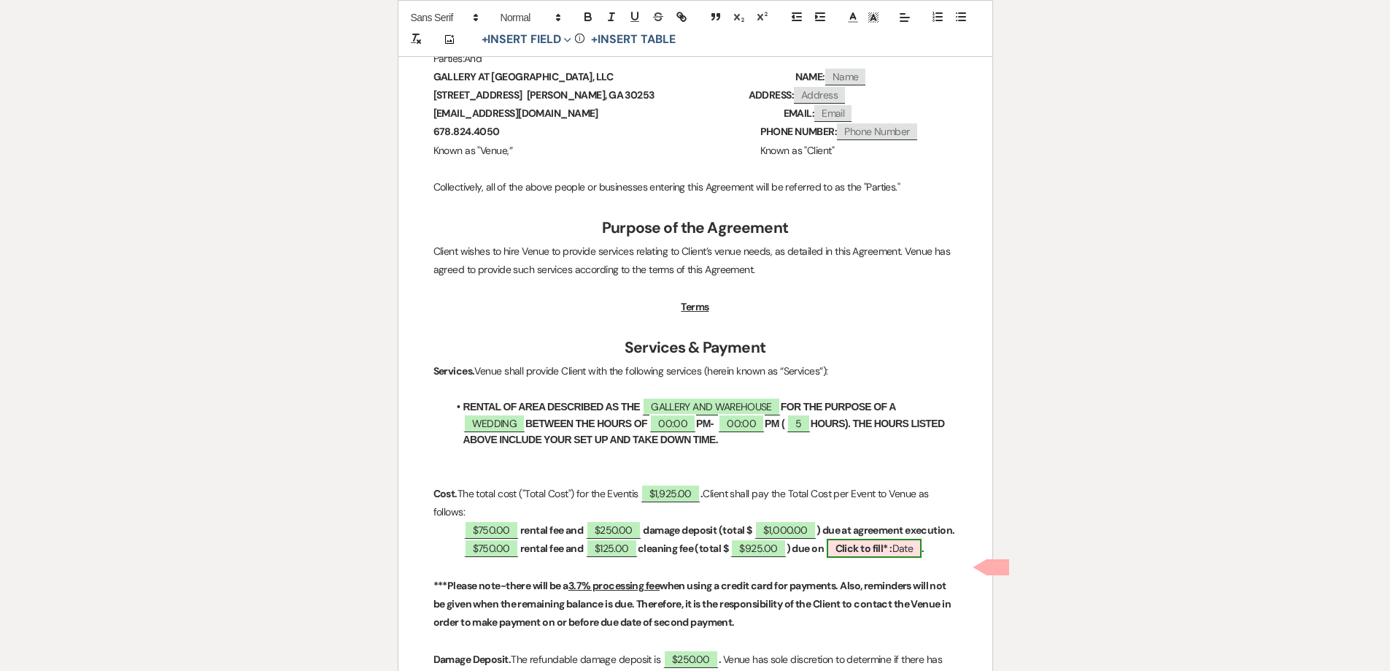
click at [864, 555] on b "Click to fill* :" at bounding box center [864, 548] width 57 height 13
select select "owner"
select select "Date"
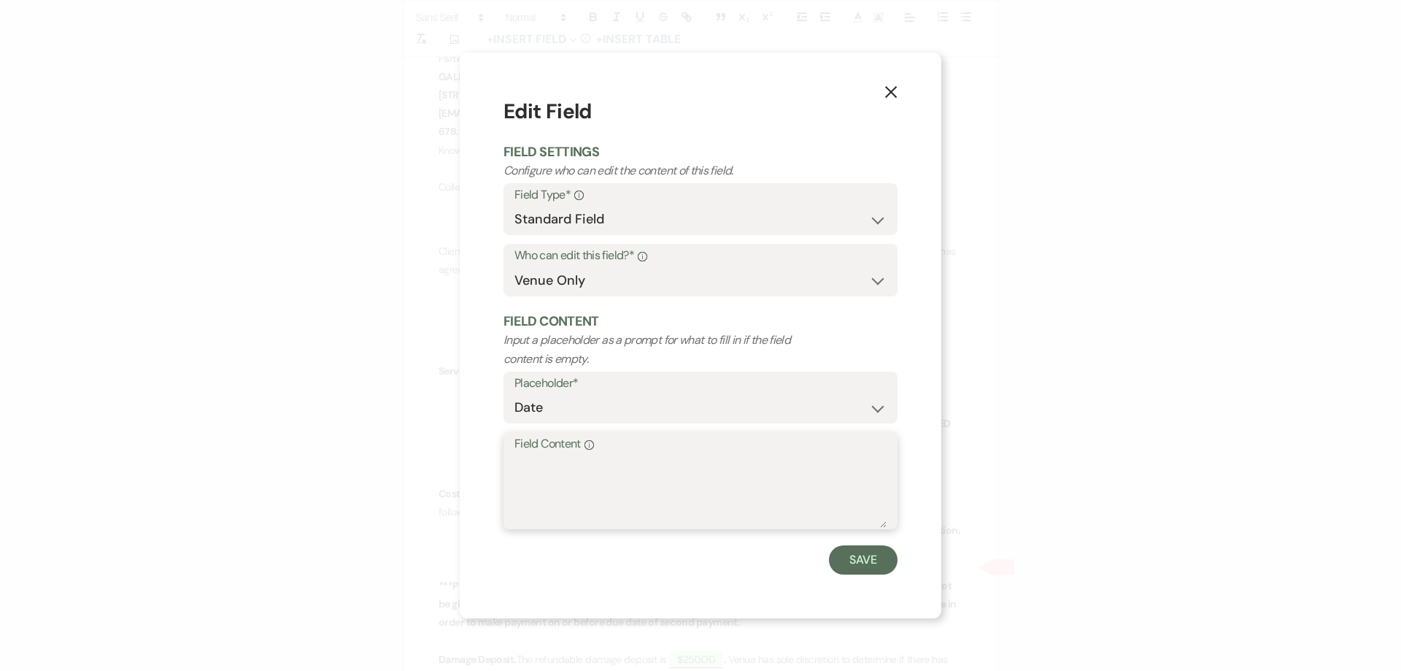
click at [750, 489] on textarea "Field Content Info" at bounding box center [701, 491] width 372 height 73
type textarea "December 12, 2025"
click at [866, 565] on button "Save" at bounding box center [863, 559] width 69 height 29
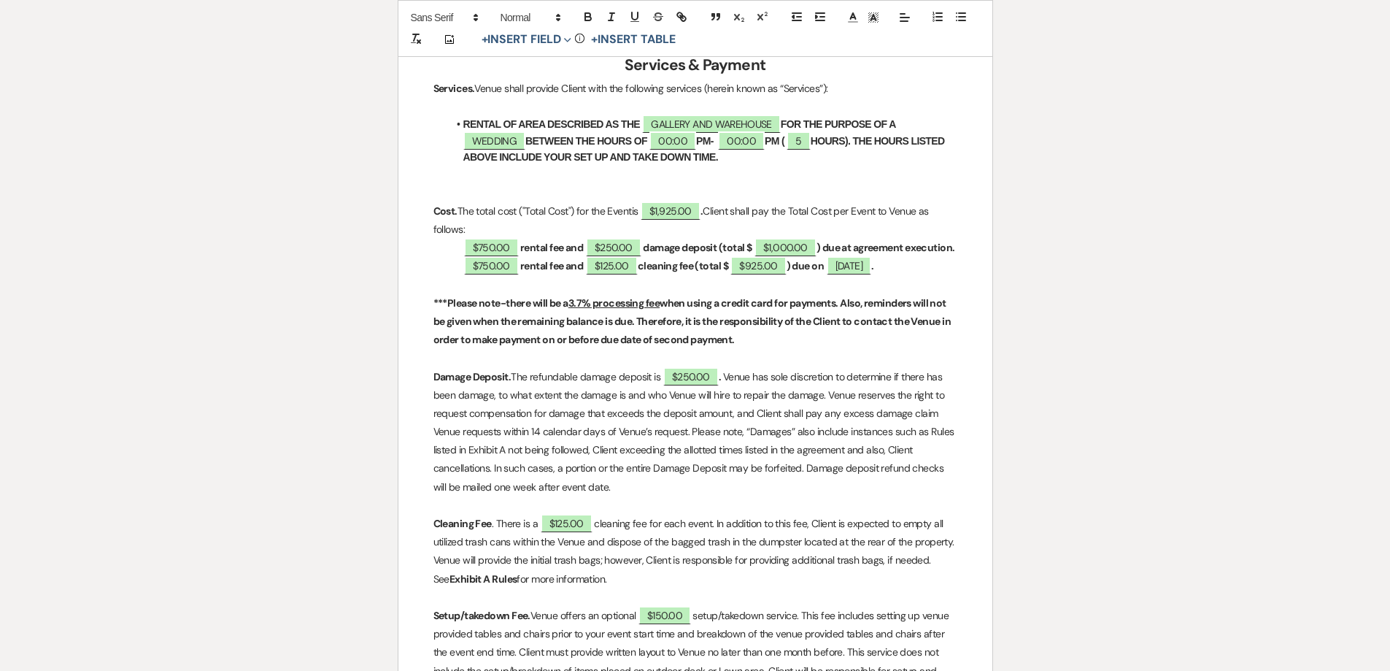
scroll to position [803, 0]
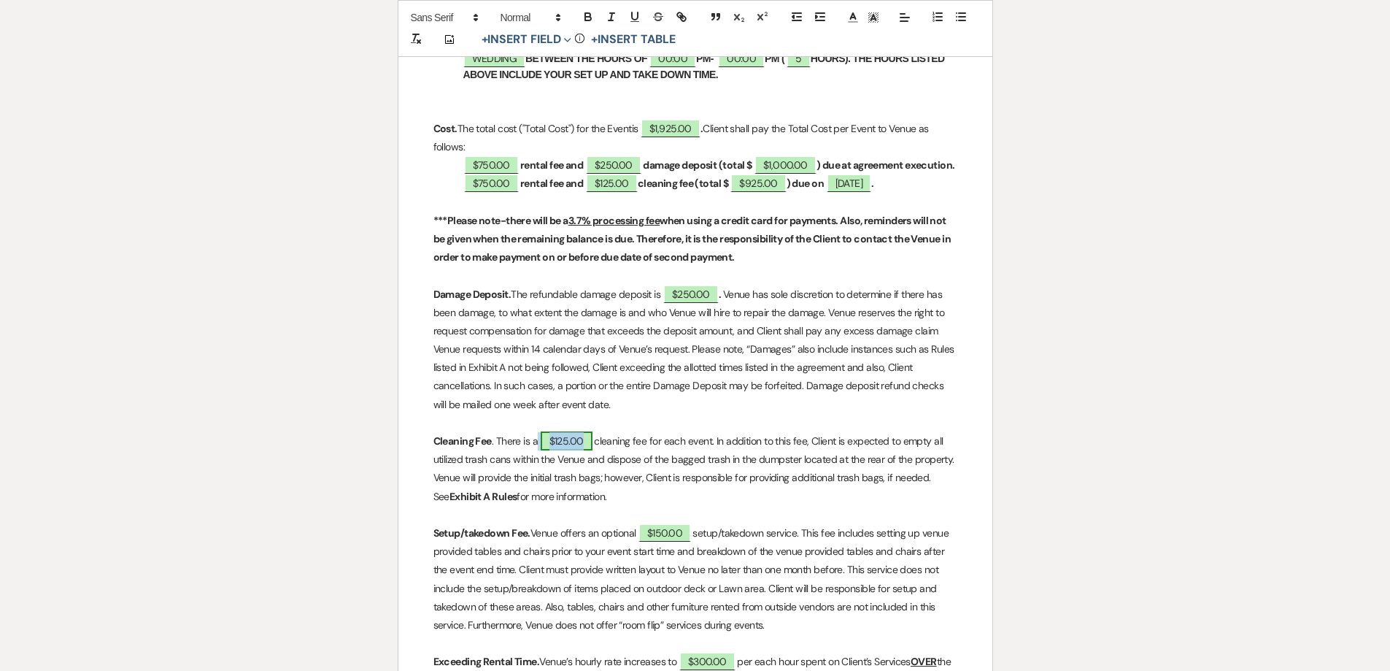
click at [558, 450] on span "$125.00" at bounding box center [567, 440] width 52 height 19
select select "owner"
select select "Amount"
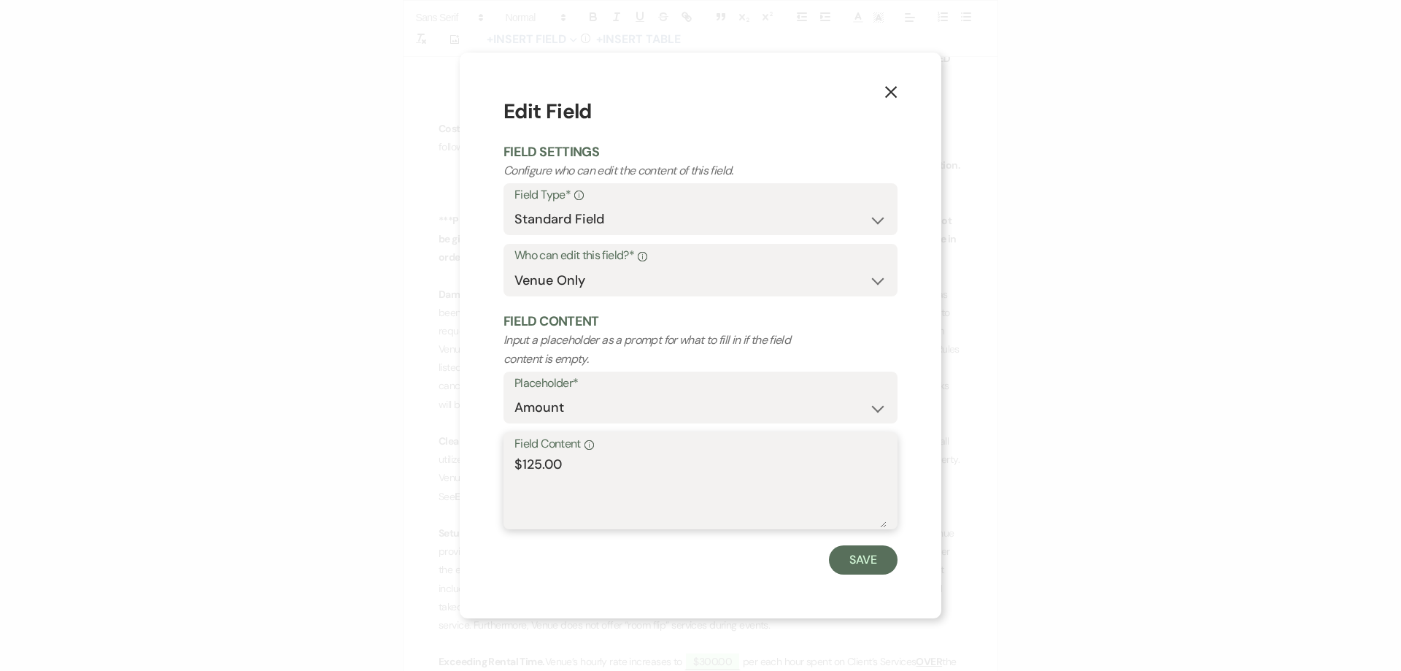
click at [535, 463] on textarea "$125.00" at bounding box center [701, 491] width 372 height 73
type textarea "$175.00"
click at [874, 555] on button "Save" at bounding box center [863, 559] width 69 height 29
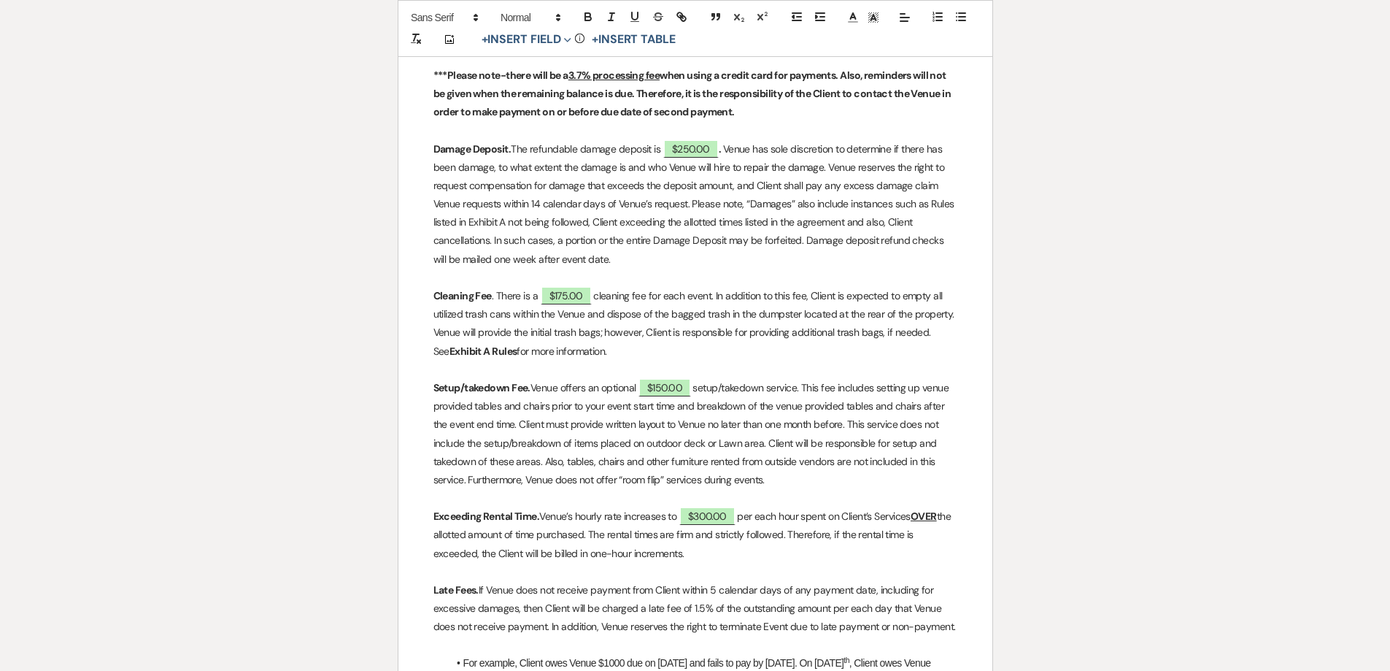
scroll to position [949, 0]
click at [709, 525] on span "$300.00" at bounding box center [708, 515] width 56 height 19
select select "owner"
select select "Amount"
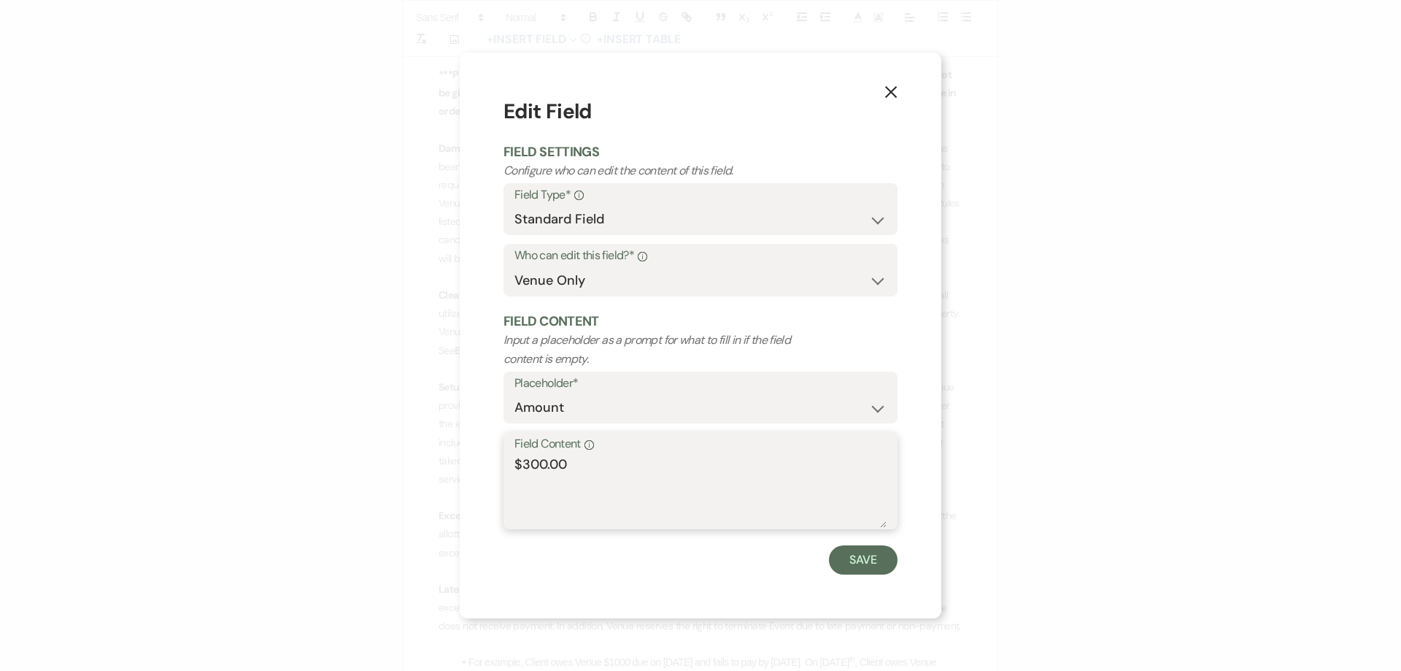
click at [527, 464] on textarea "$300.00" at bounding box center [701, 491] width 372 height 73
type textarea "$400.00"
click at [888, 552] on button "Save" at bounding box center [863, 559] width 69 height 29
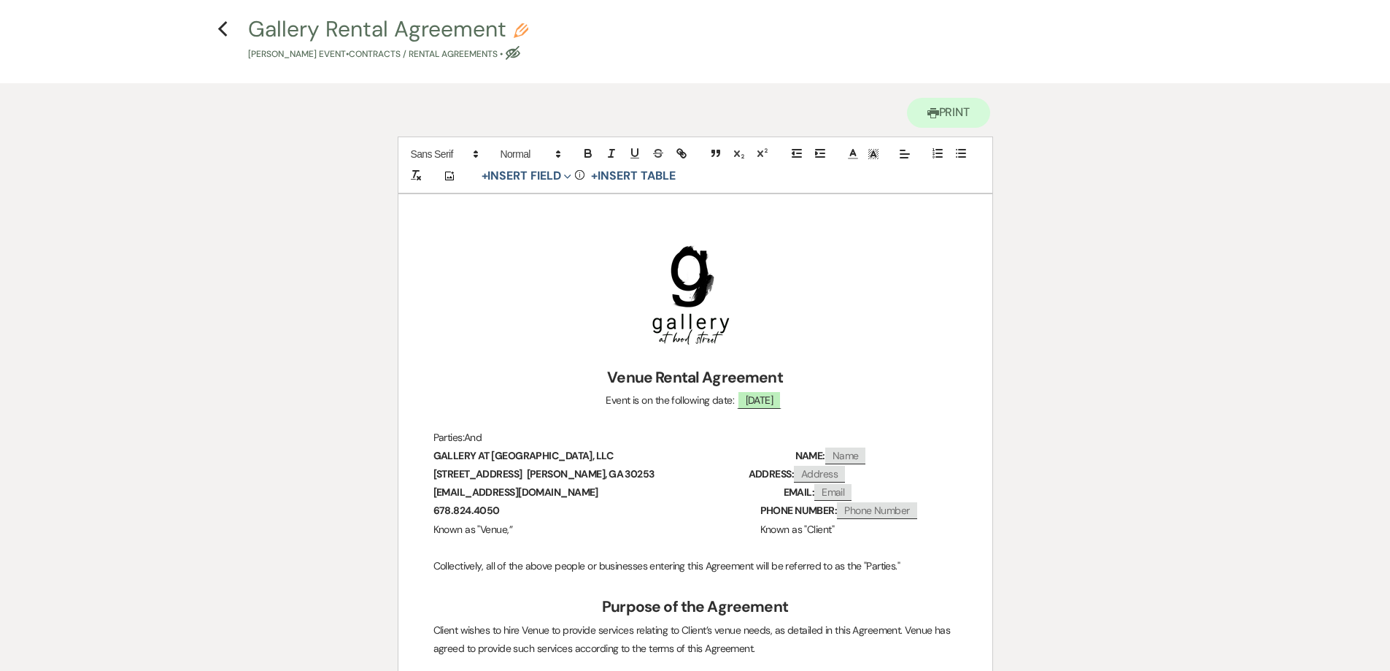
scroll to position [0, 0]
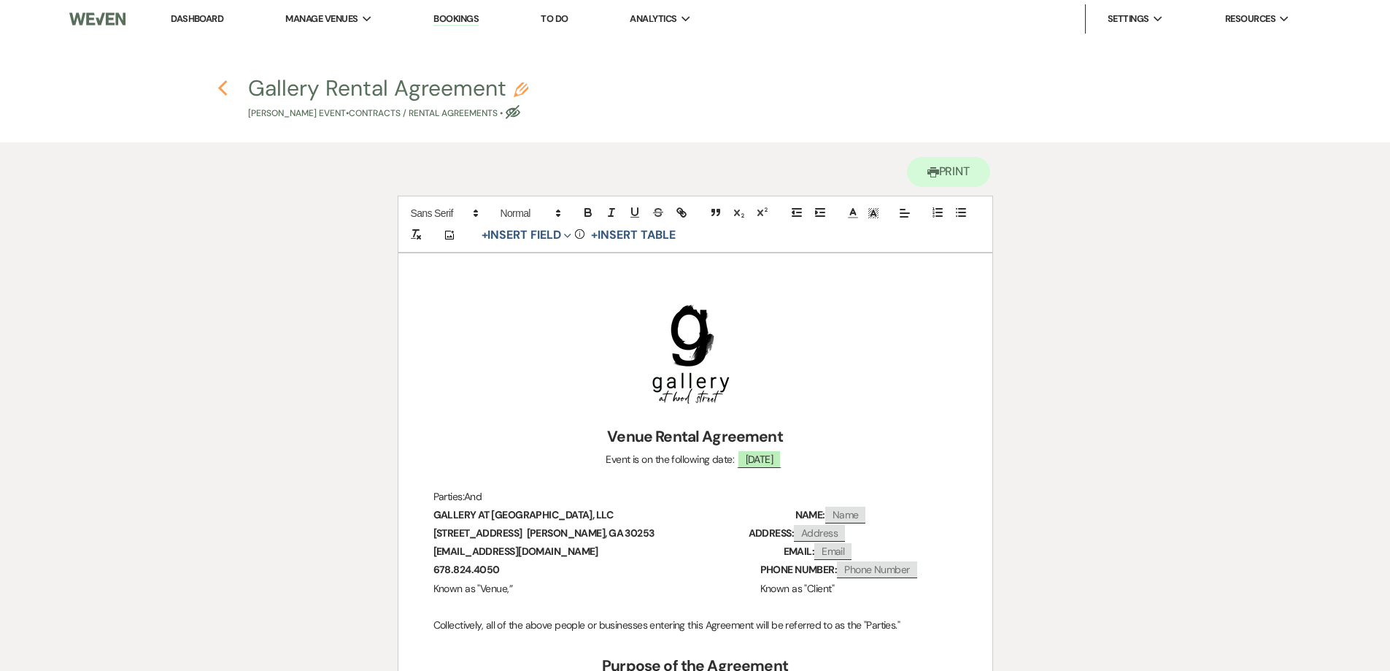
click at [222, 93] on icon "Previous" at bounding box center [223, 89] width 11 height 18
select select "5"
select select "22"
select select "3"
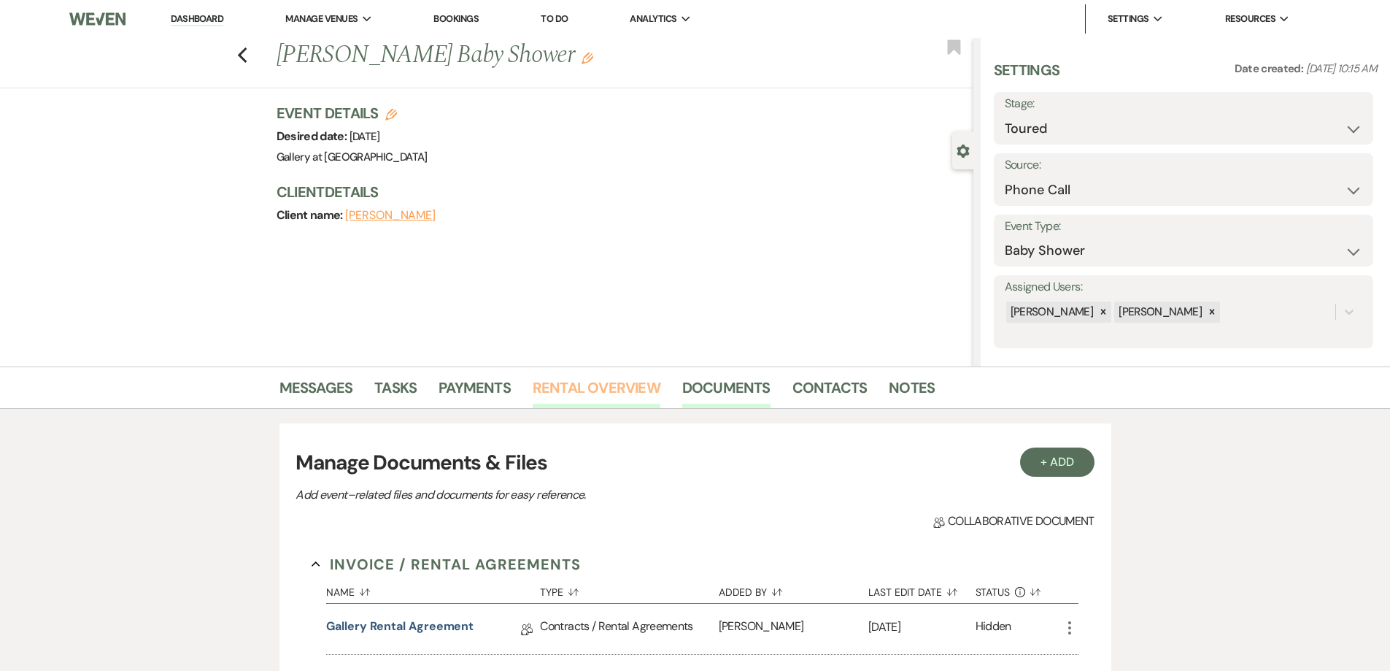
click at [637, 397] on link "Rental Overview" at bounding box center [597, 392] width 128 height 32
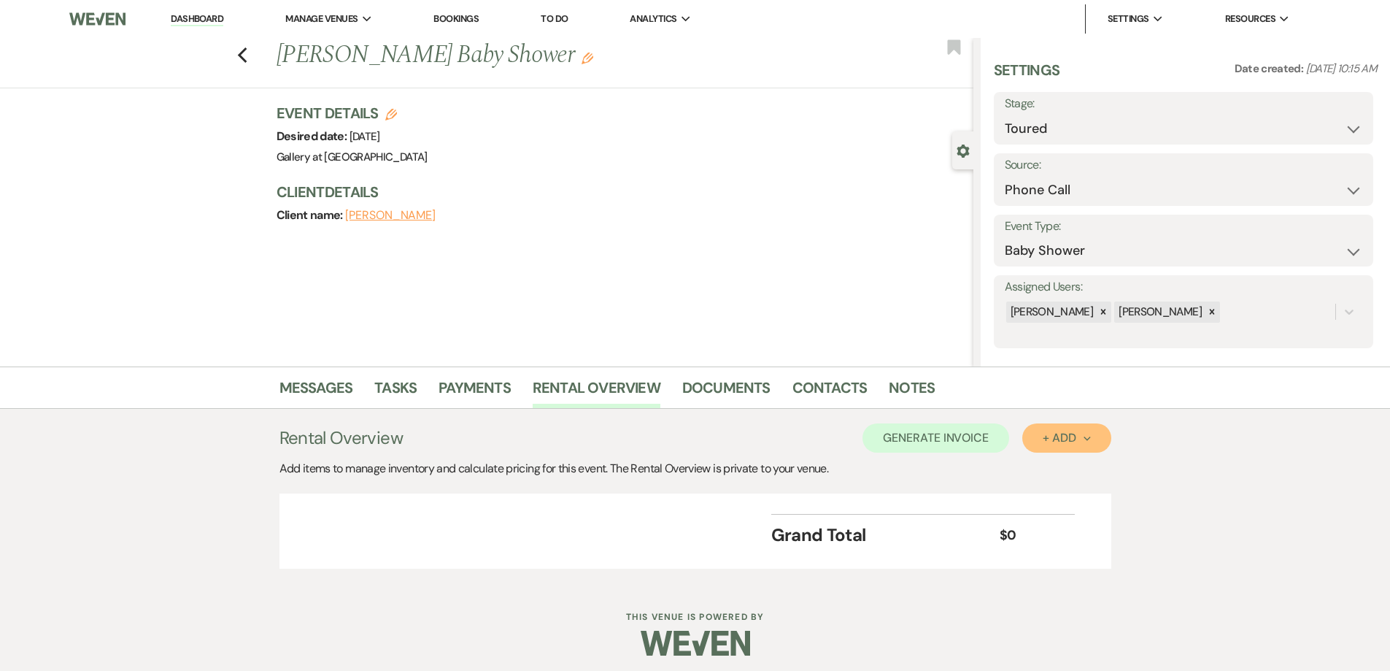
click at [1058, 433] on div "+ Add Next" at bounding box center [1066, 438] width 47 height 12
click at [1064, 497] on button "Category" at bounding box center [1061, 493] width 77 height 23
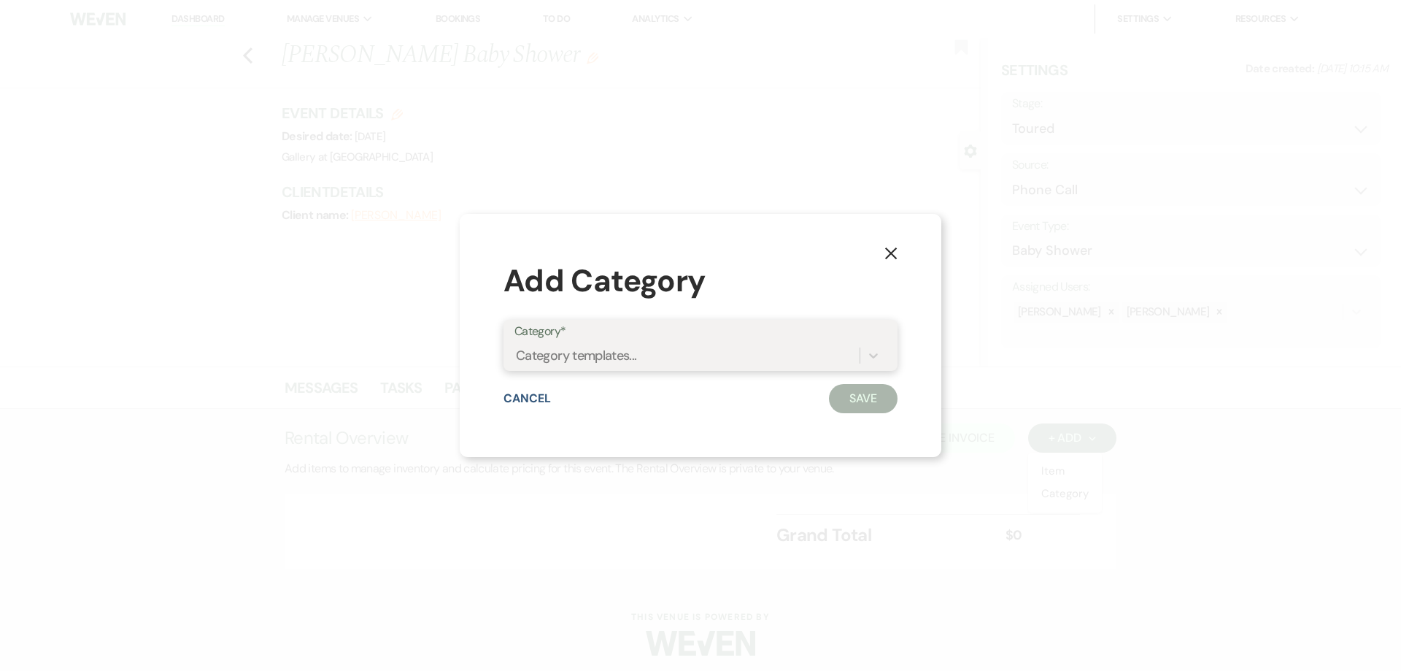
click at [663, 358] on div "Category templates..." at bounding box center [687, 356] width 345 height 26
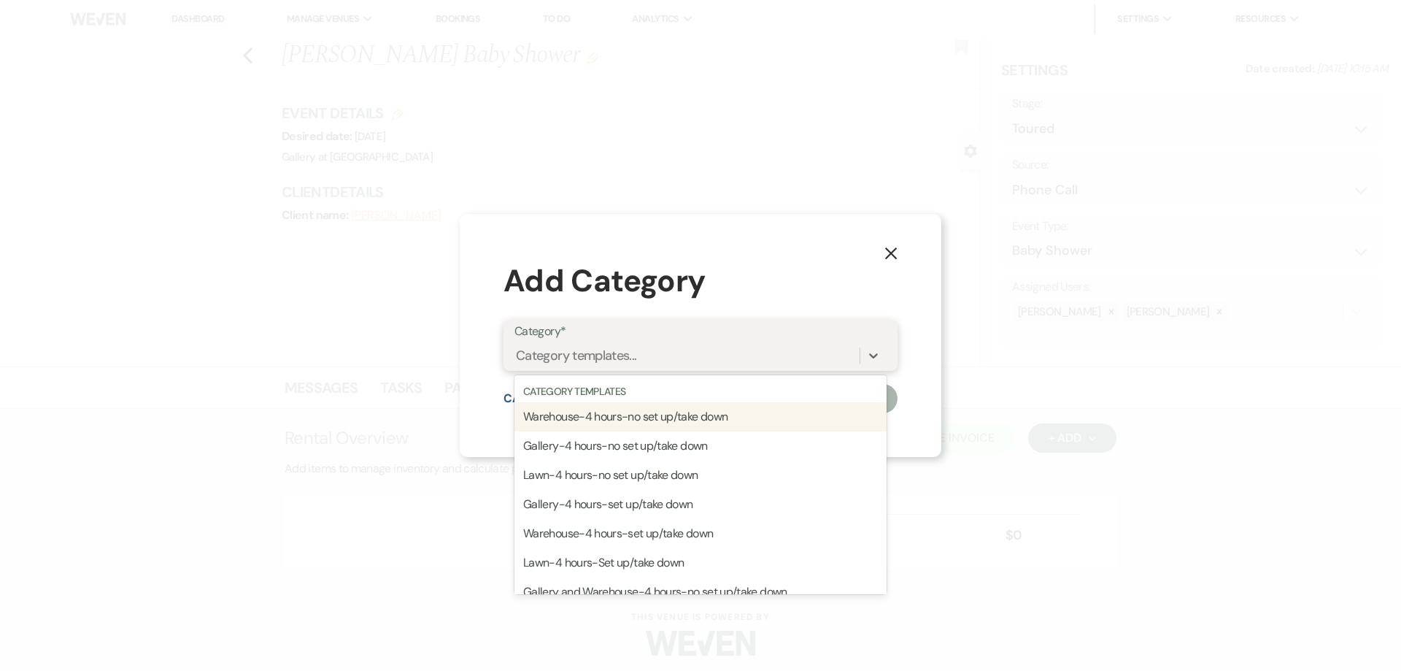
click at [631, 415] on div "Warehouse-4 hours-no set up/take down" at bounding box center [701, 416] width 372 height 29
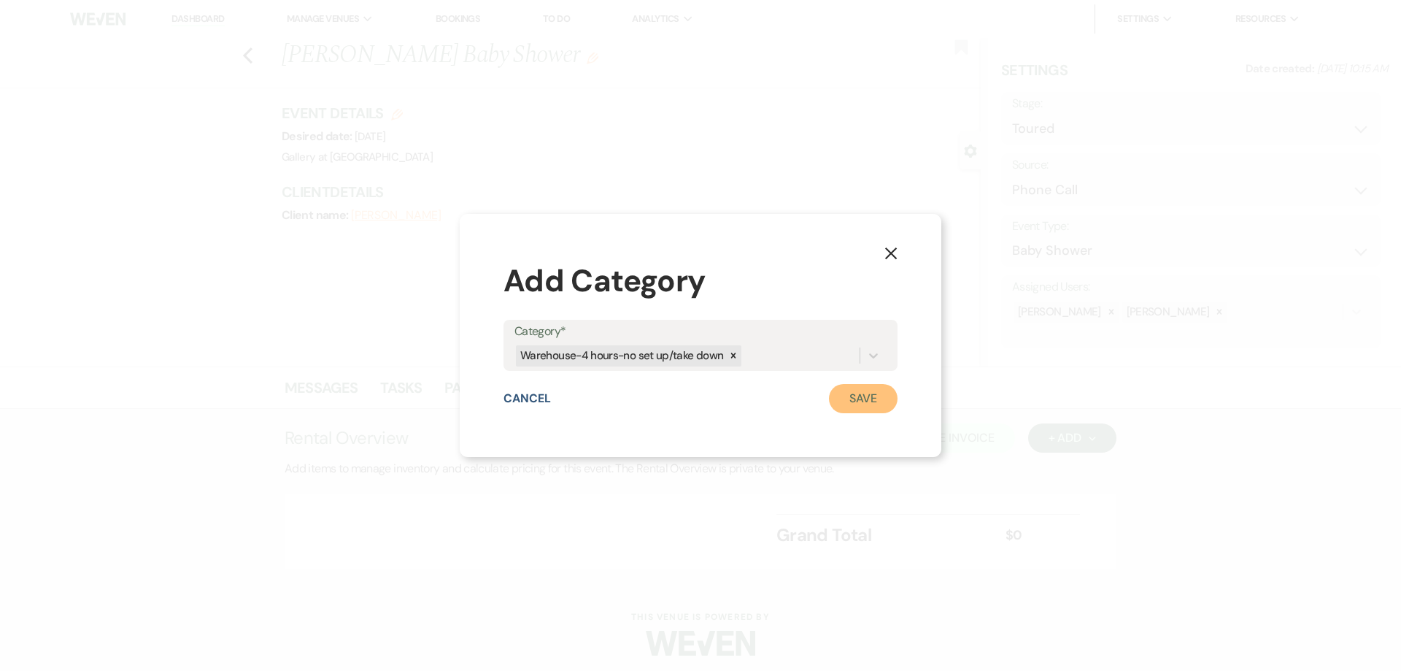
click at [853, 396] on button "Save" at bounding box center [863, 398] width 69 height 29
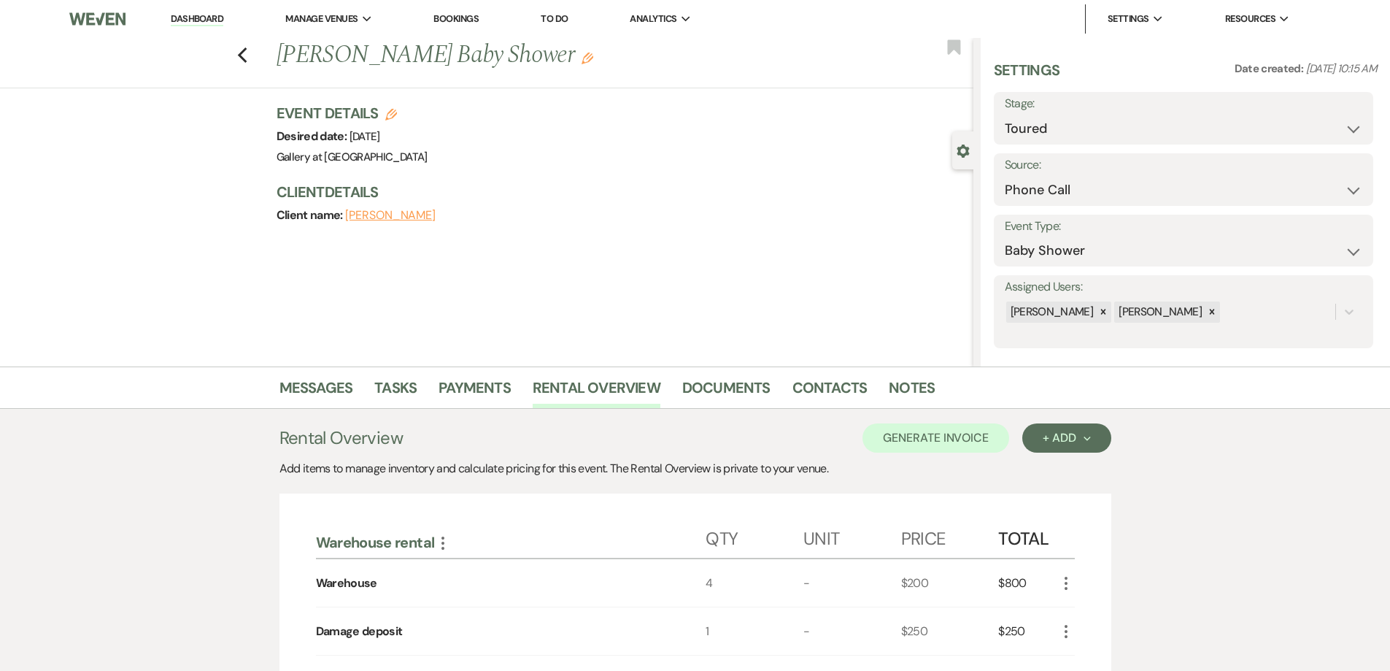
click at [1071, 587] on icon "More" at bounding box center [1067, 583] width 18 height 18
click at [1081, 601] on button "Pencil Edit" at bounding box center [1096, 611] width 76 height 23
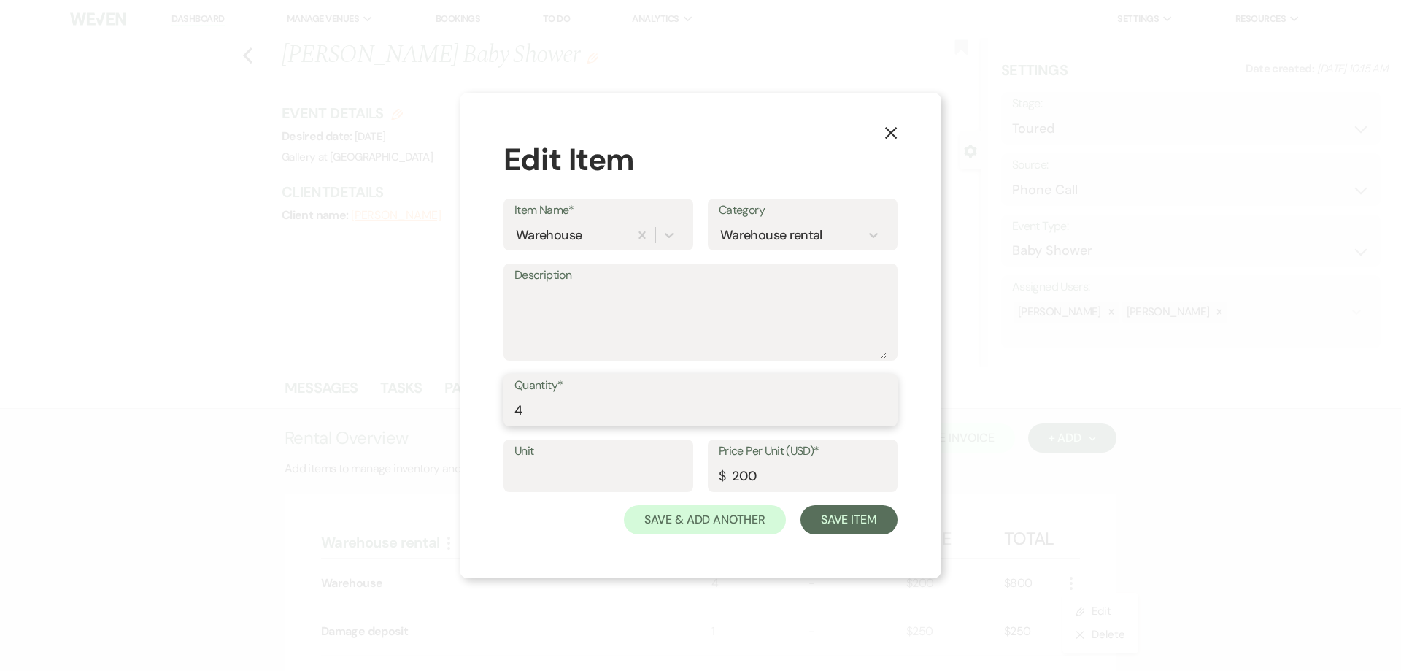
drag, startPoint x: 615, startPoint y: 401, endPoint x: 539, endPoint y: 409, distance: 77.1
click at [539, 409] on input "4" at bounding box center [701, 410] width 372 height 28
type input "5"
click at [864, 531] on button "Save Item" at bounding box center [849, 519] width 97 height 29
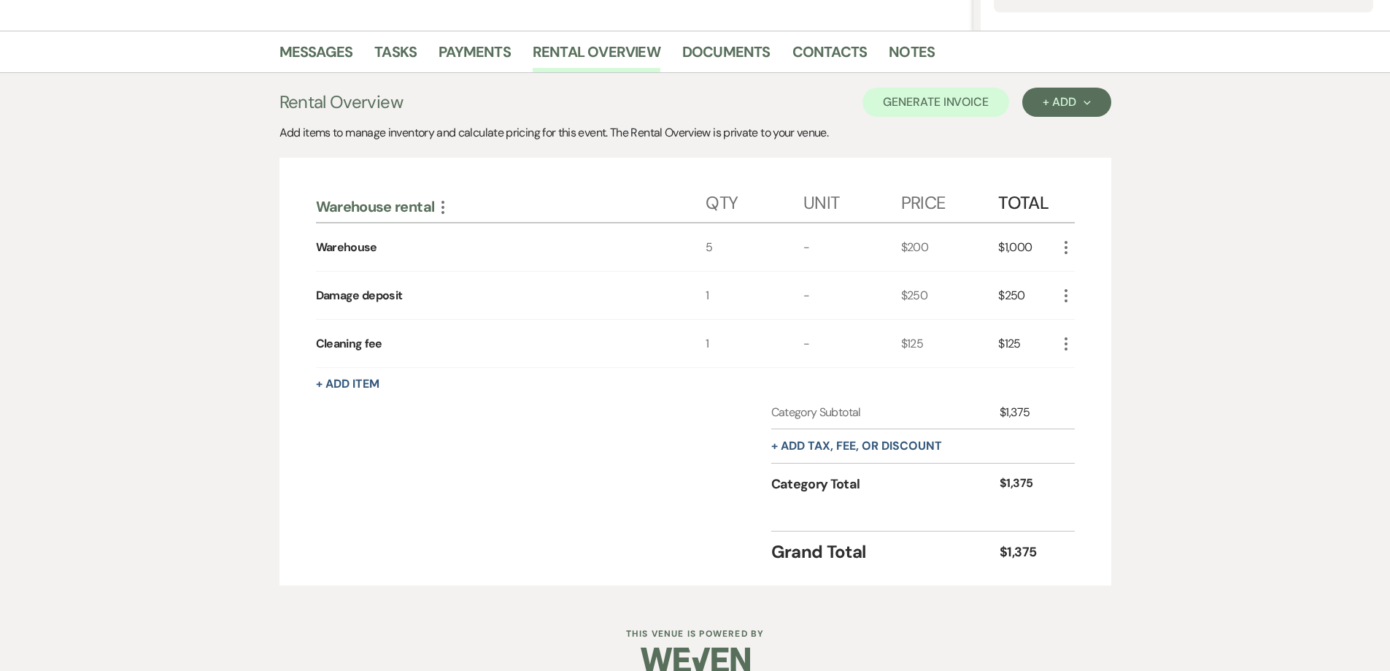
scroll to position [359, 0]
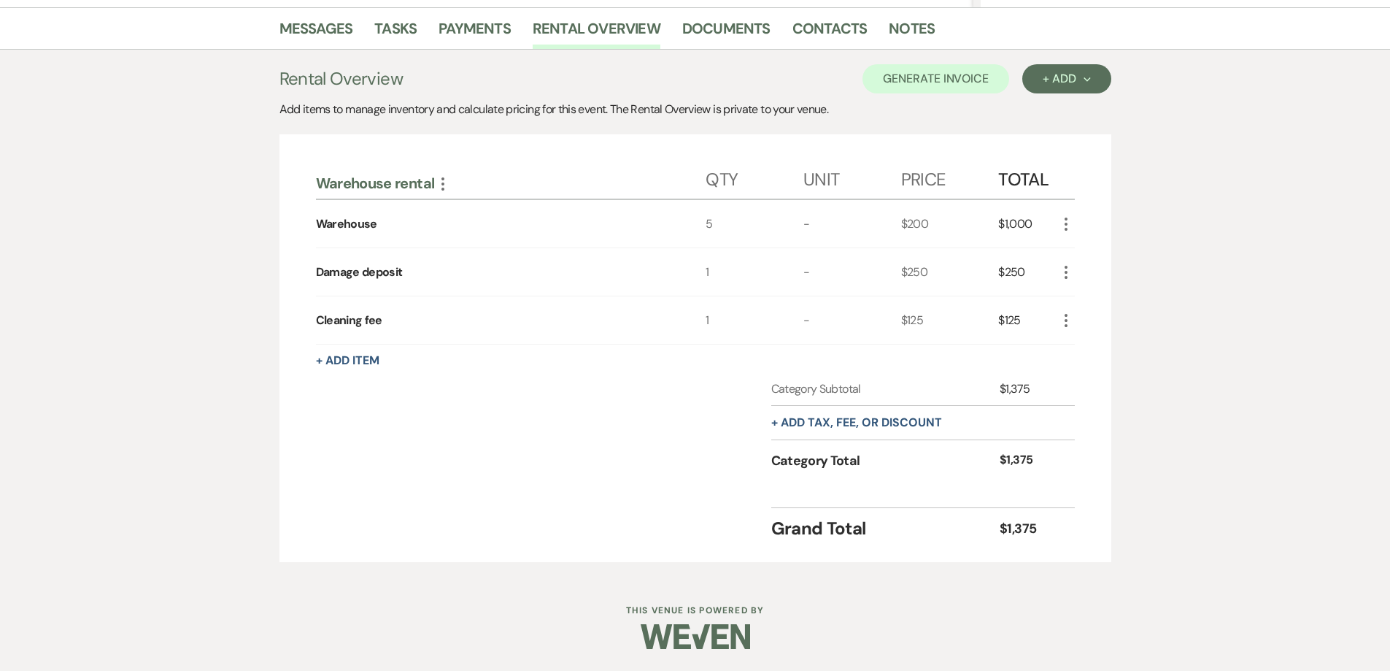
click at [1069, 316] on icon "More" at bounding box center [1067, 321] width 18 height 18
click at [1075, 345] on icon "Pencil" at bounding box center [1078, 349] width 9 height 11
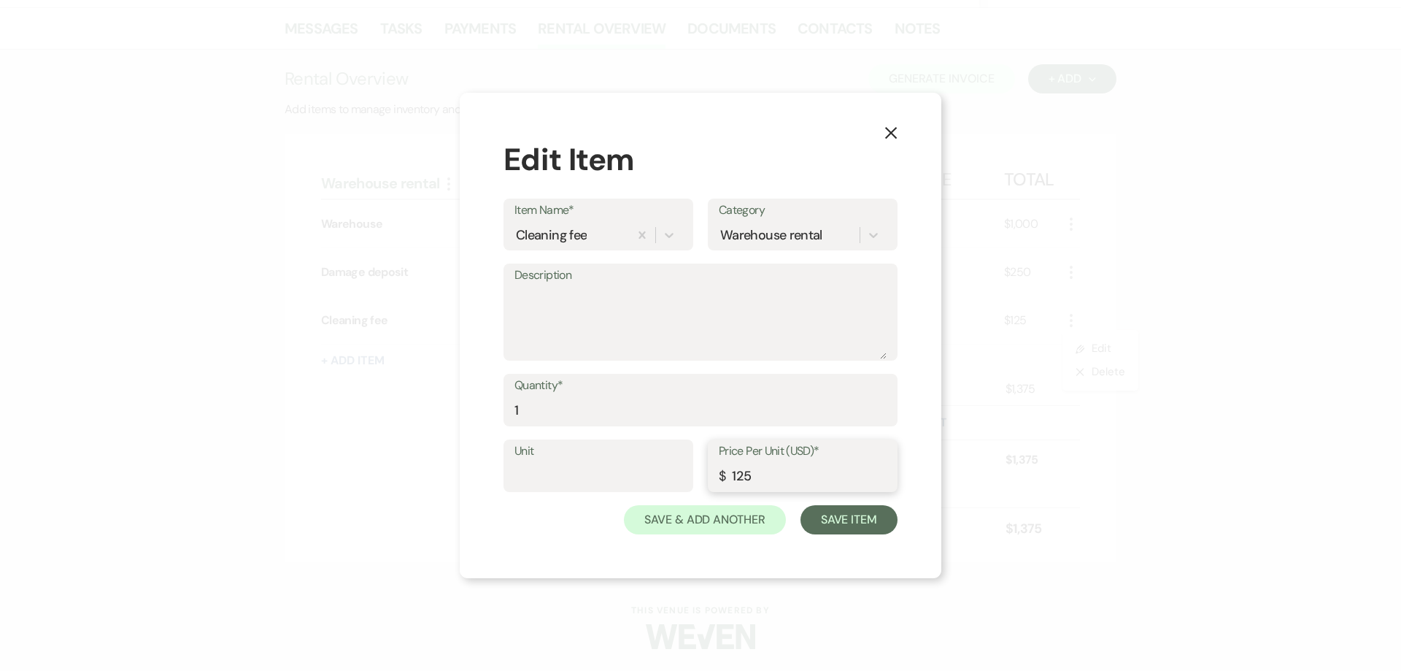
click at [742, 472] on input "125" at bounding box center [803, 476] width 168 height 28
type input "175"
click at [833, 524] on button "Save Item" at bounding box center [849, 519] width 97 height 29
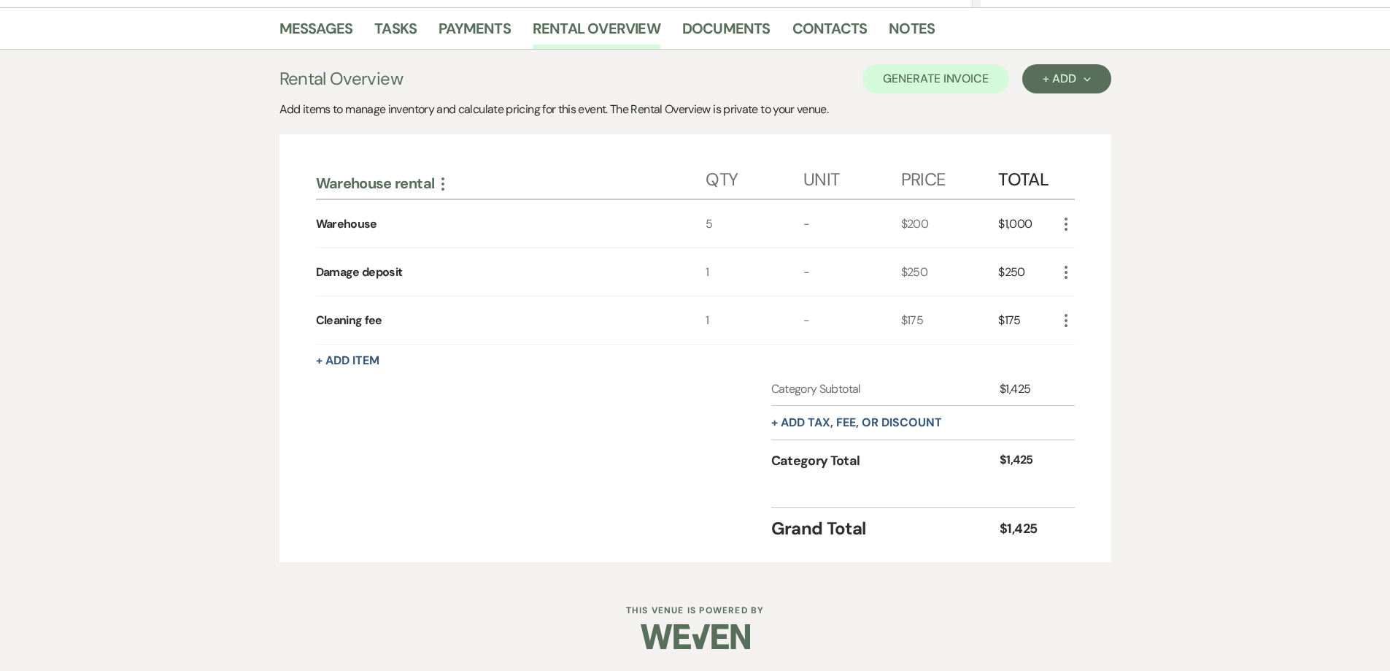
click at [1063, 224] on icon "More" at bounding box center [1067, 224] width 18 height 18
click at [1070, 245] on button "Pencil Edit" at bounding box center [1096, 252] width 76 height 23
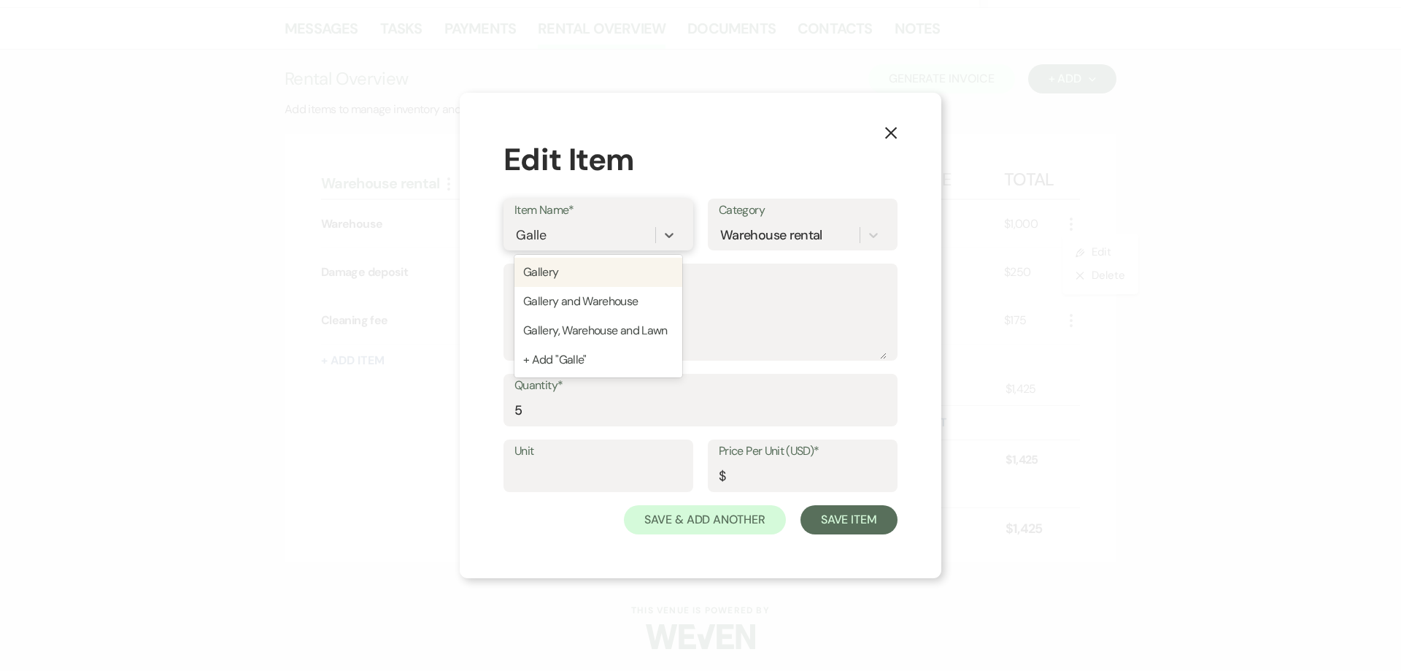
type input "Galler"
click at [596, 293] on div "Gallery and Warehouse" at bounding box center [599, 301] width 168 height 29
type input "300"
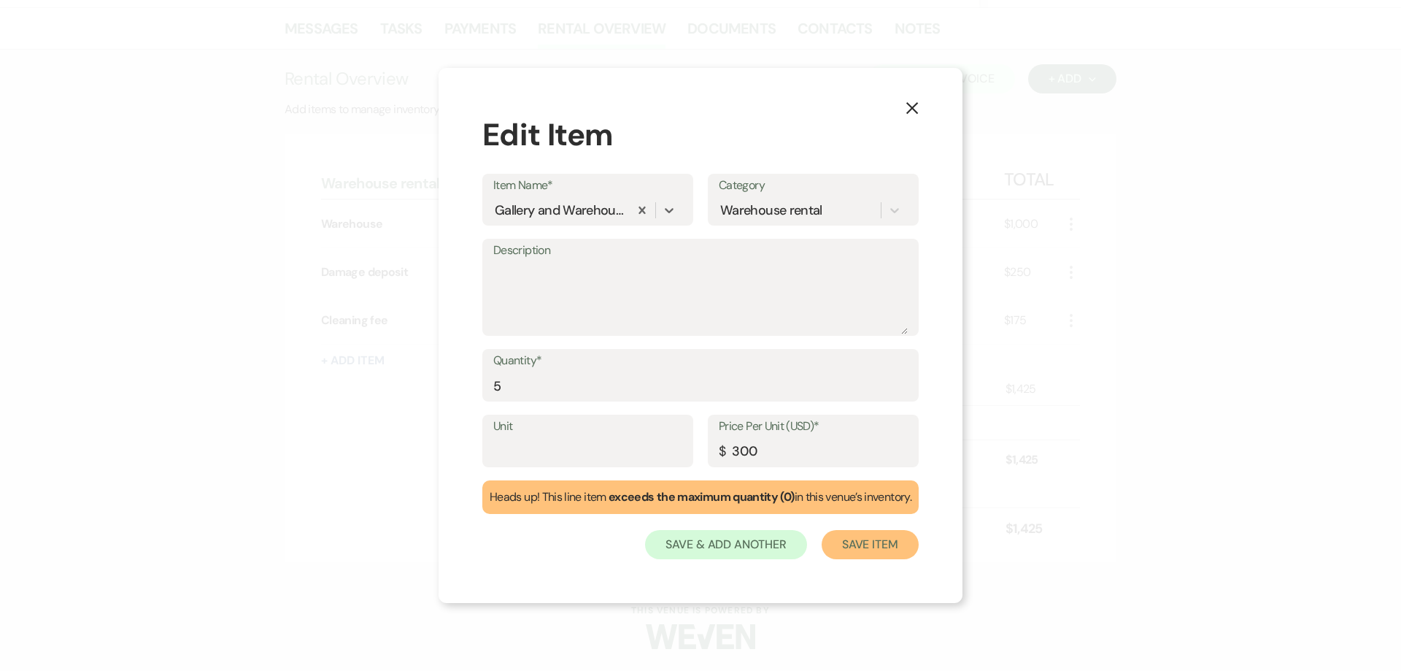
click at [884, 556] on button "Save Item" at bounding box center [870, 544] width 97 height 29
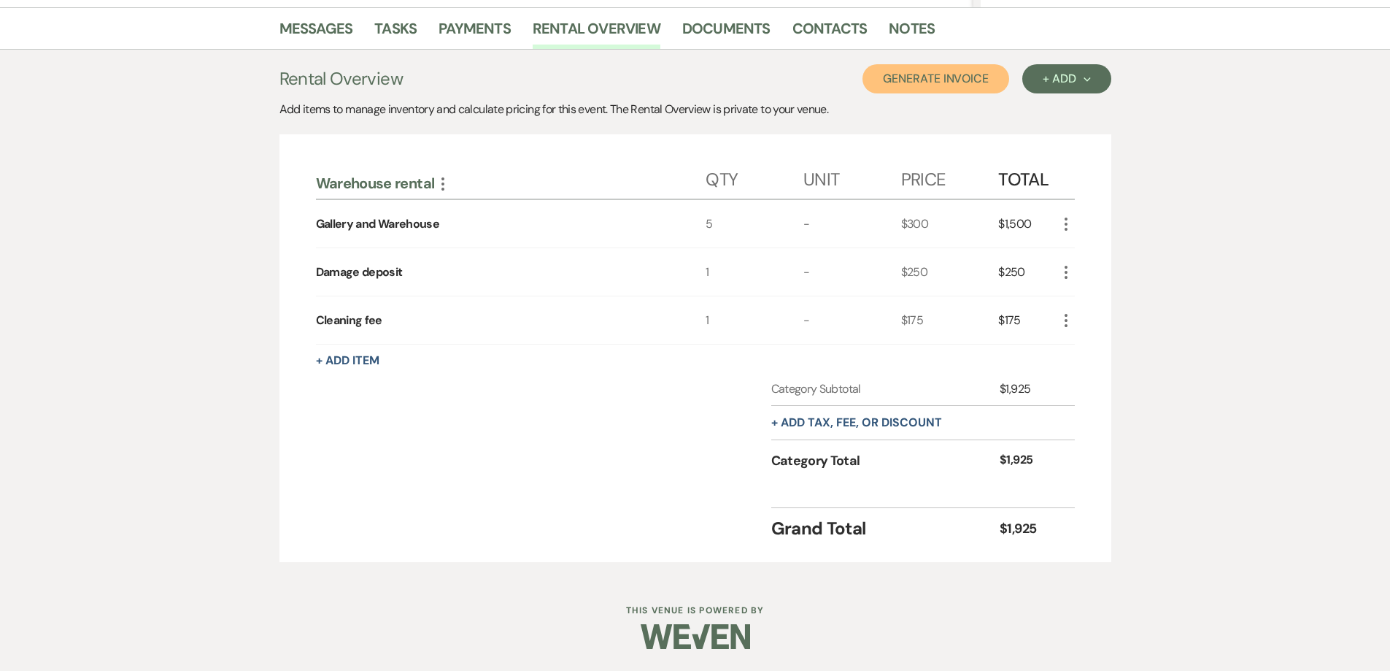
click at [900, 75] on button "Generate Invoice" at bounding box center [936, 78] width 147 height 29
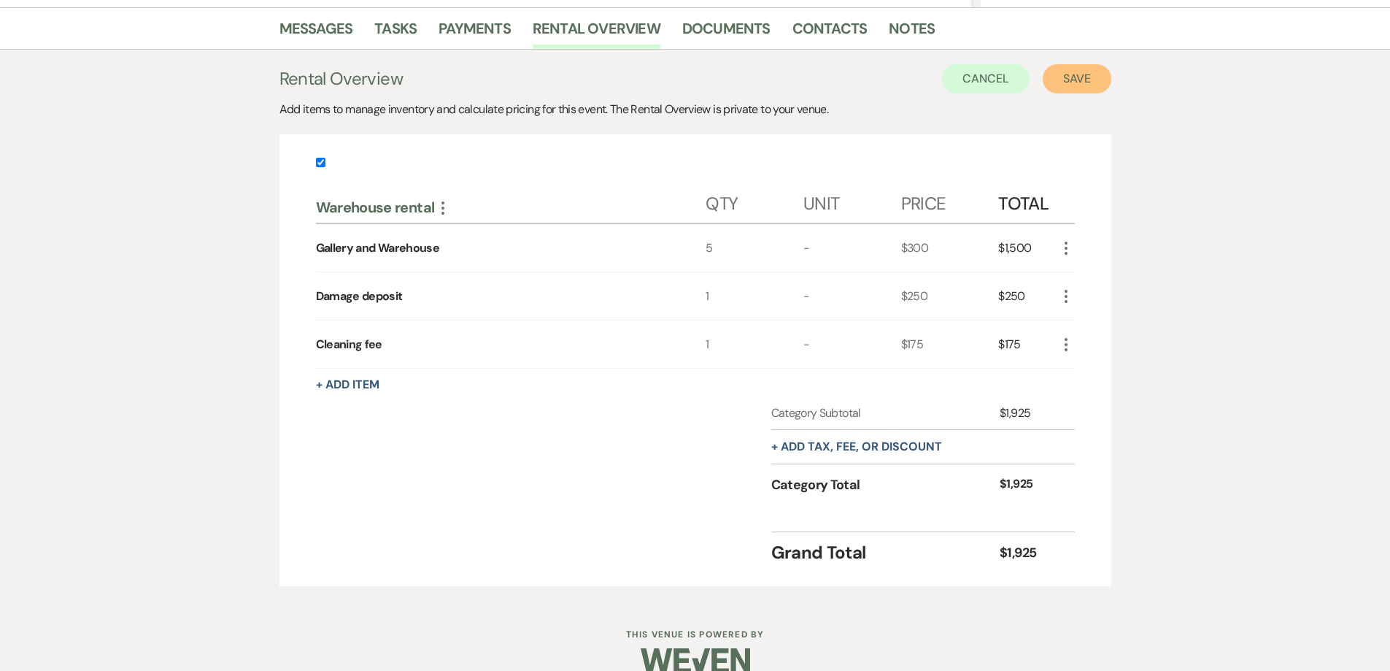
click at [1063, 79] on button "Save" at bounding box center [1077, 78] width 69 height 29
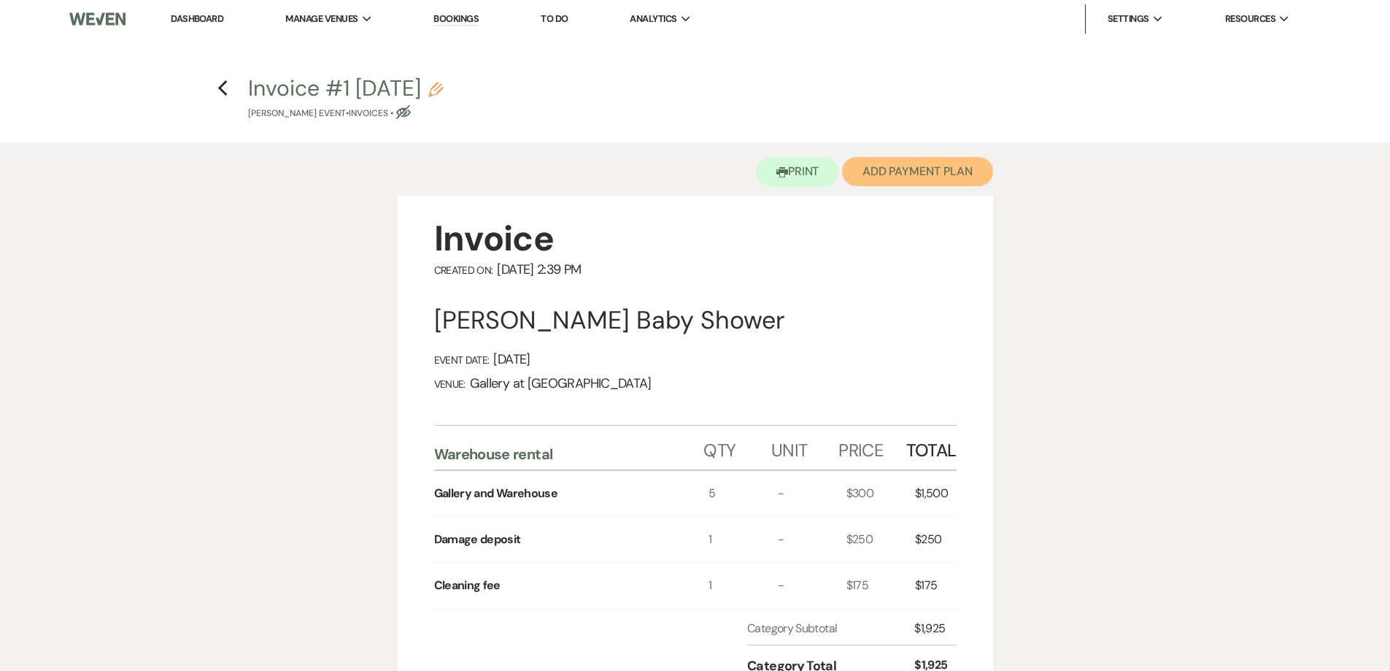
click at [910, 169] on button "Add Payment Plan" at bounding box center [917, 171] width 151 height 29
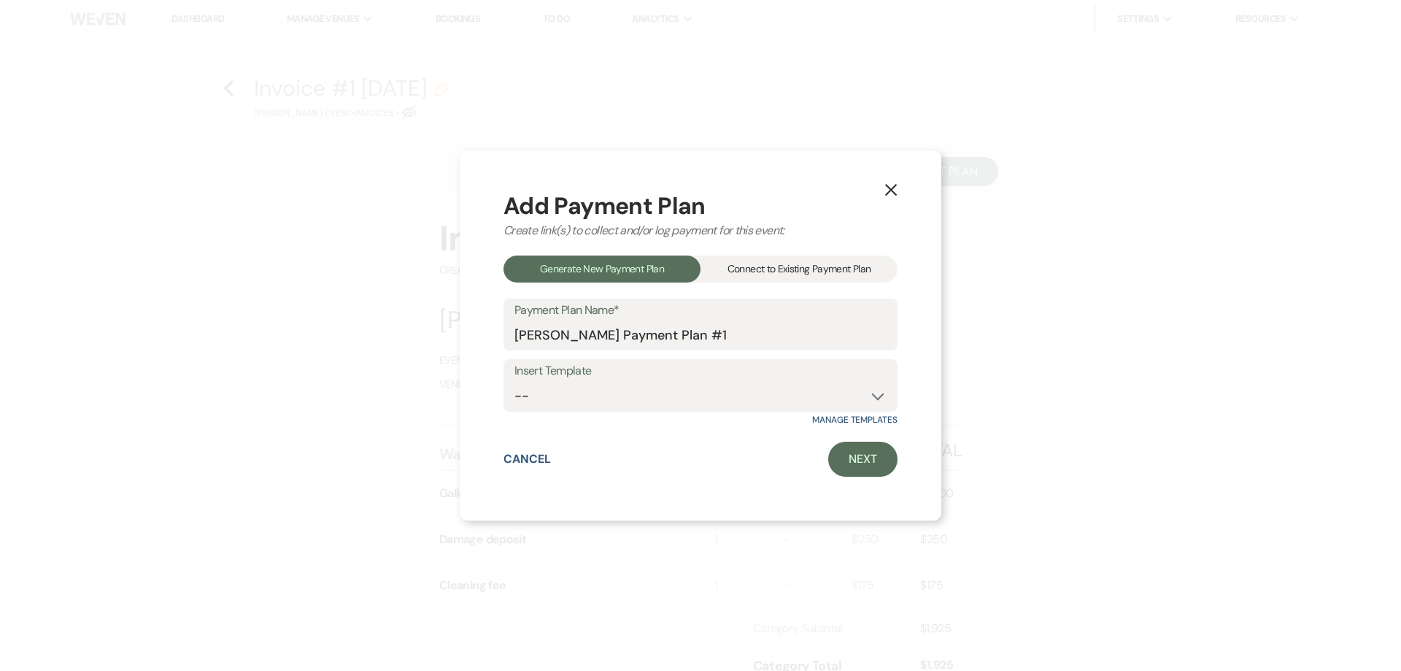
click at [796, 264] on div "Connect to Existing Payment Plan" at bounding box center [799, 268] width 197 height 27
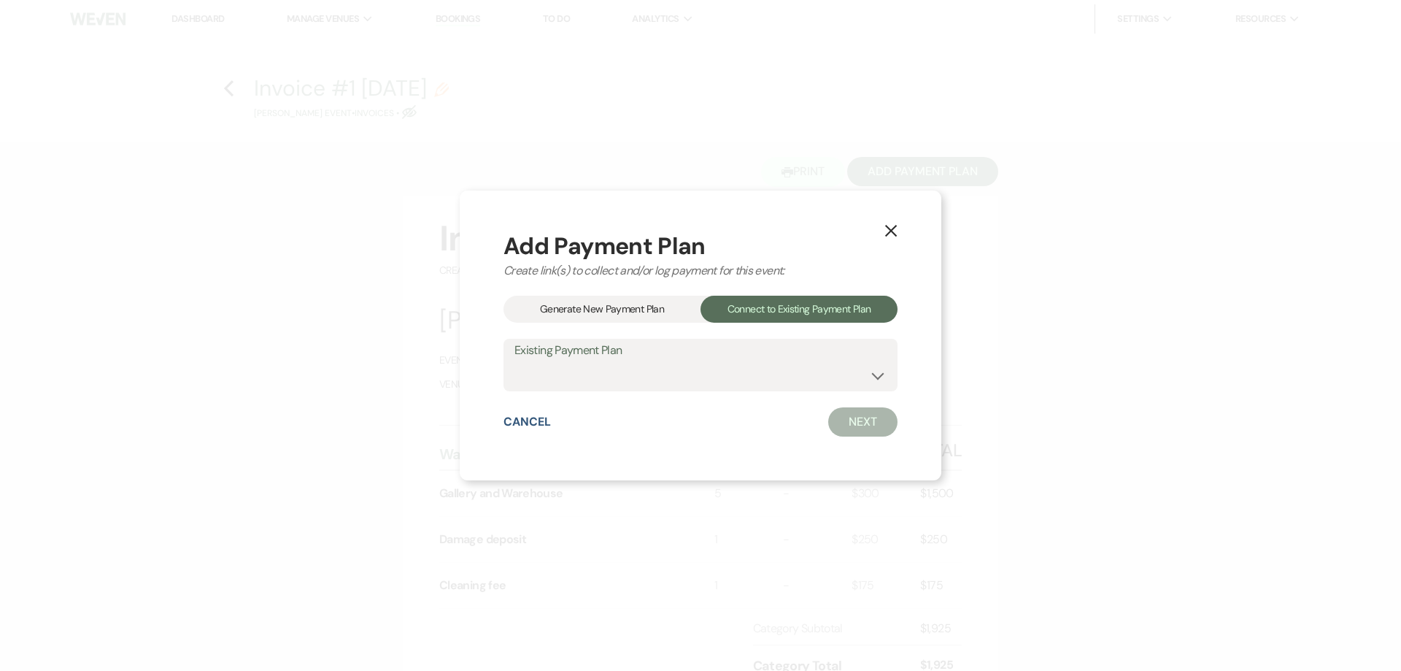
click at [695, 304] on div "Generate New Payment Plan" at bounding box center [602, 309] width 197 height 27
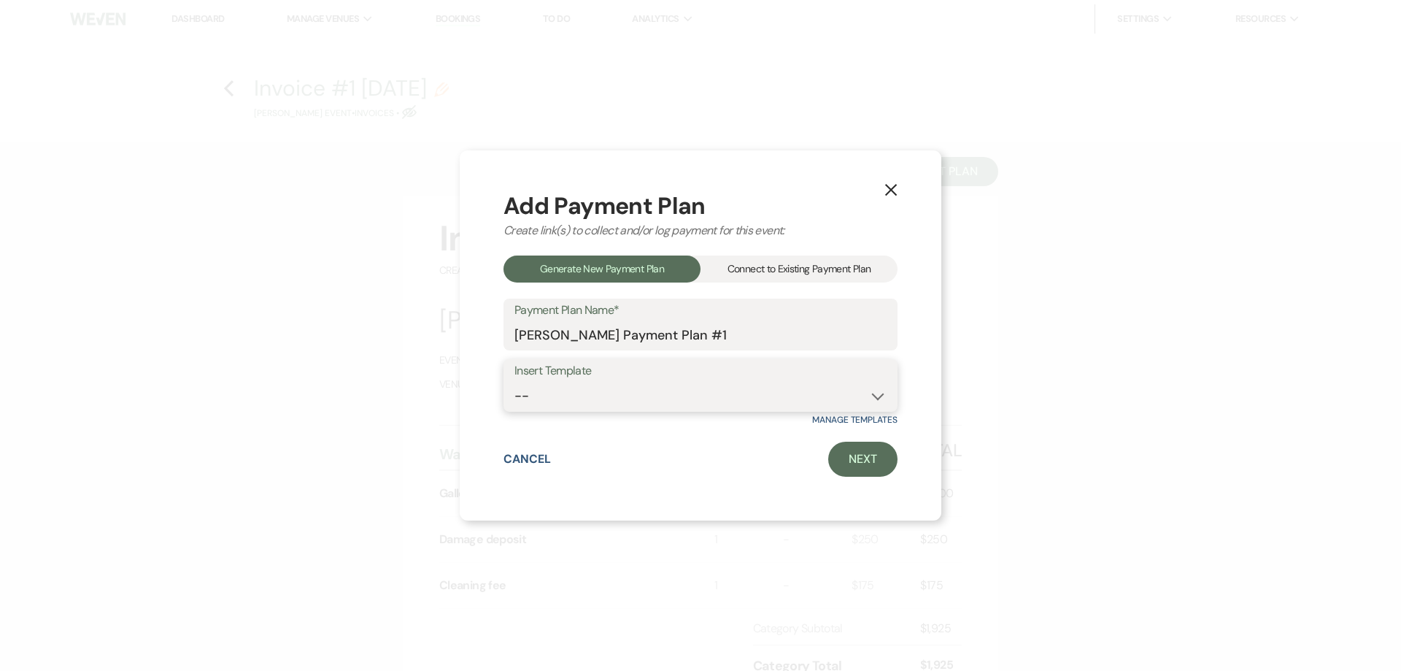
click at [685, 391] on select "-- Warehouse 4 hour rental-no set up/take down Gallery 4 hour rental-no set up/…" at bounding box center [701, 396] width 372 height 28
select select "63"
click at [515, 382] on select "-- Warehouse 4 hour rental-no set up/take down Gallery 4 hour rental-no set up/…" at bounding box center [701, 396] width 372 height 28
click at [832, 458] on link "Next" at bounding box center [862, 459] width 69 height 35
select select "27762"
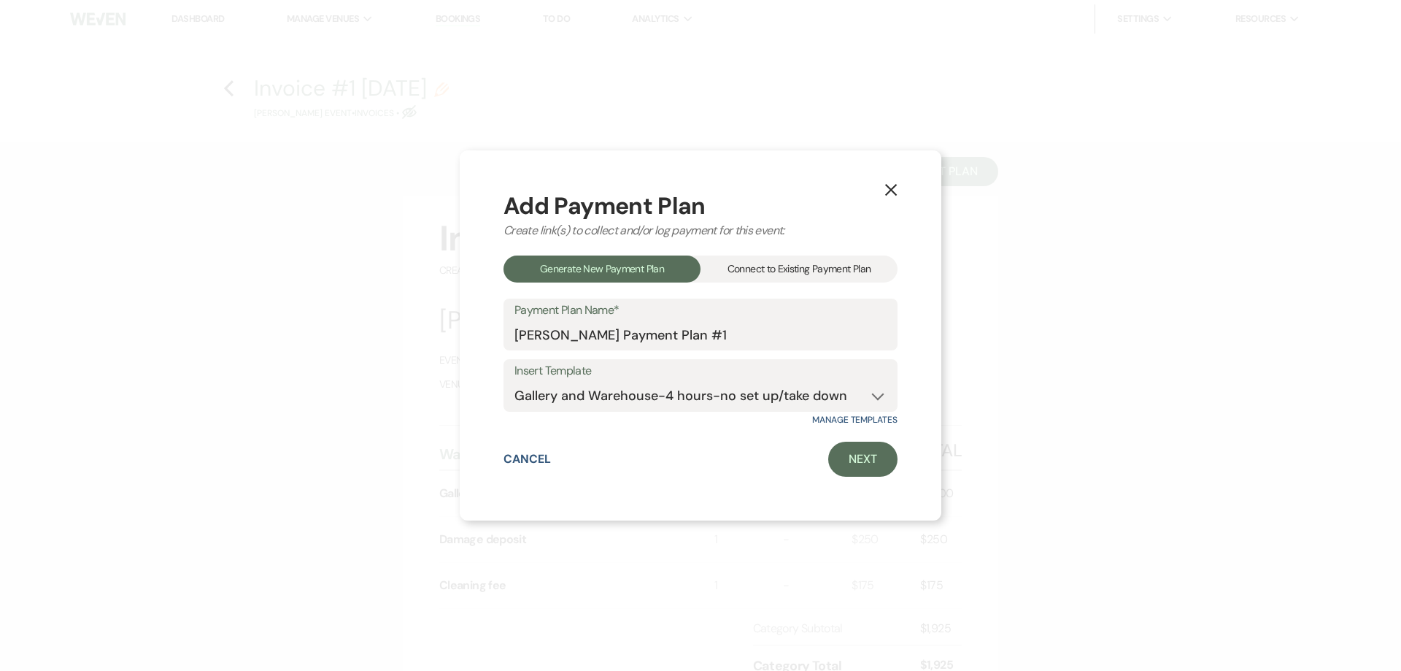
select select "2"
select select "flat"
select select "true"
select select "both"
select select "weeks"
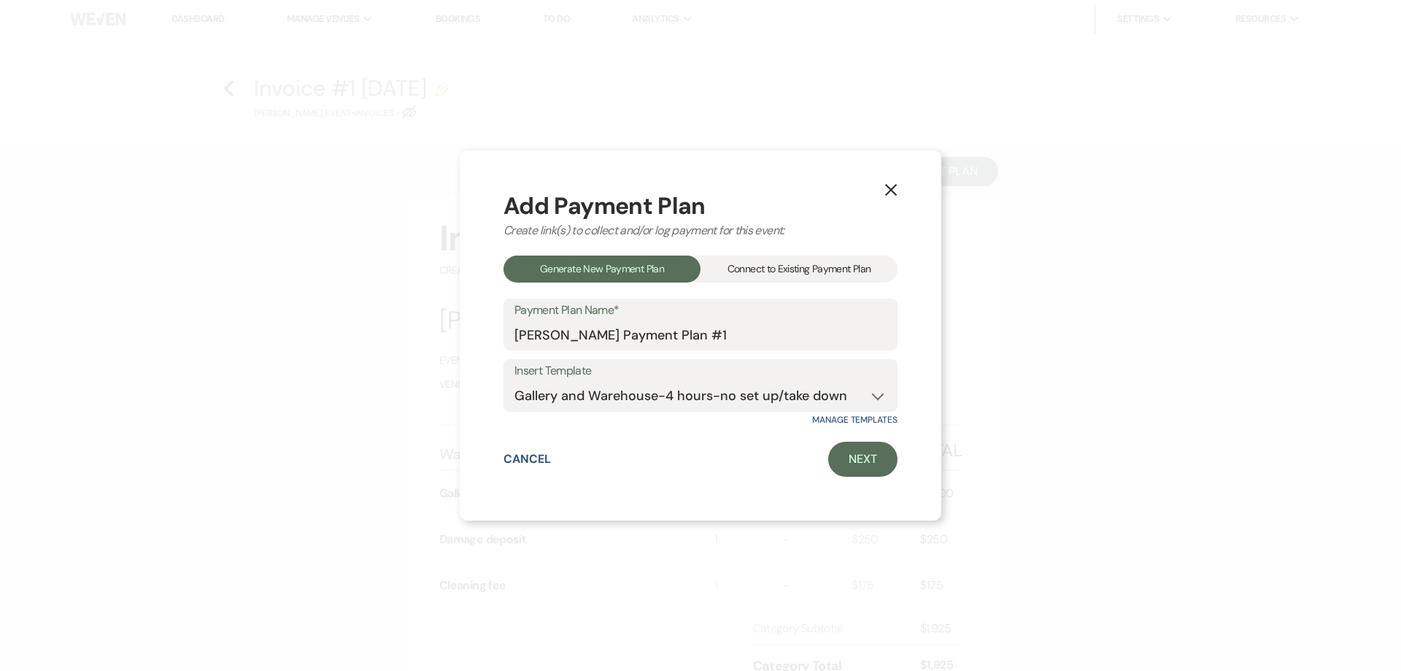
select select "afterDueDate"
select select "2"
select select "flat"
select select "true"
select select "both"
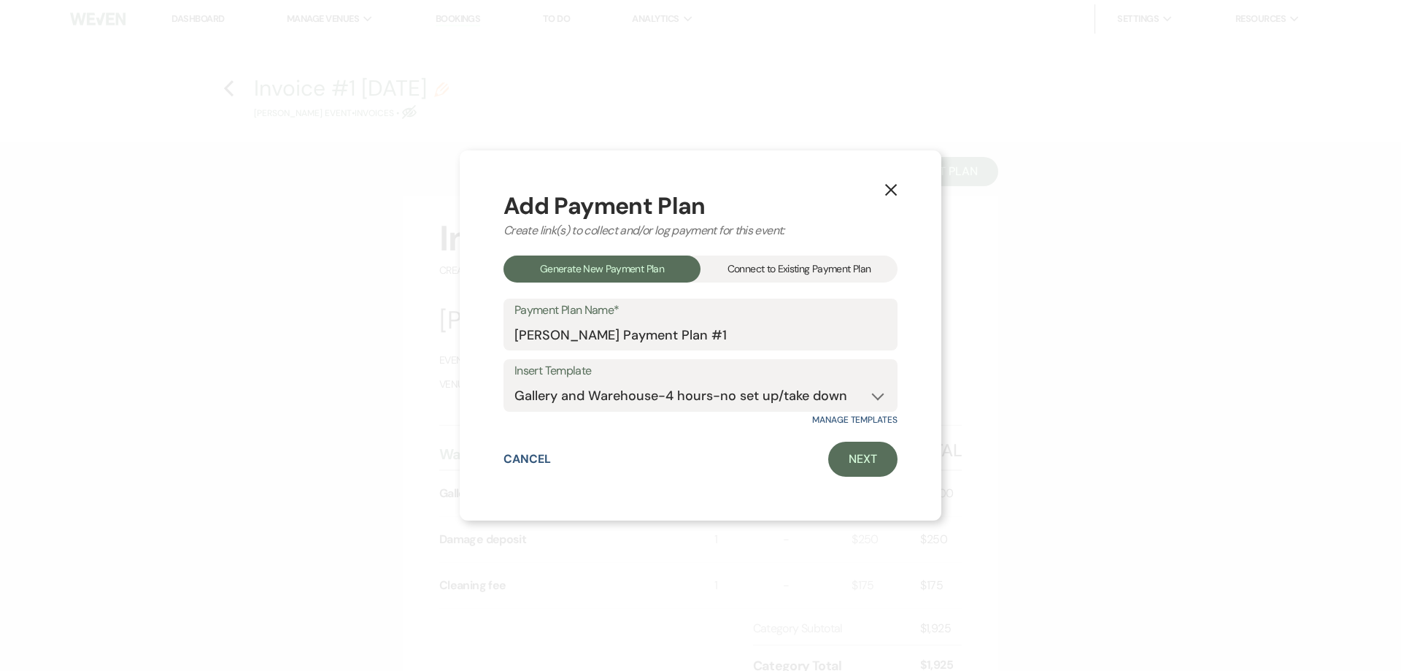
select select "weeks"
select select "both"
select select "weeks"
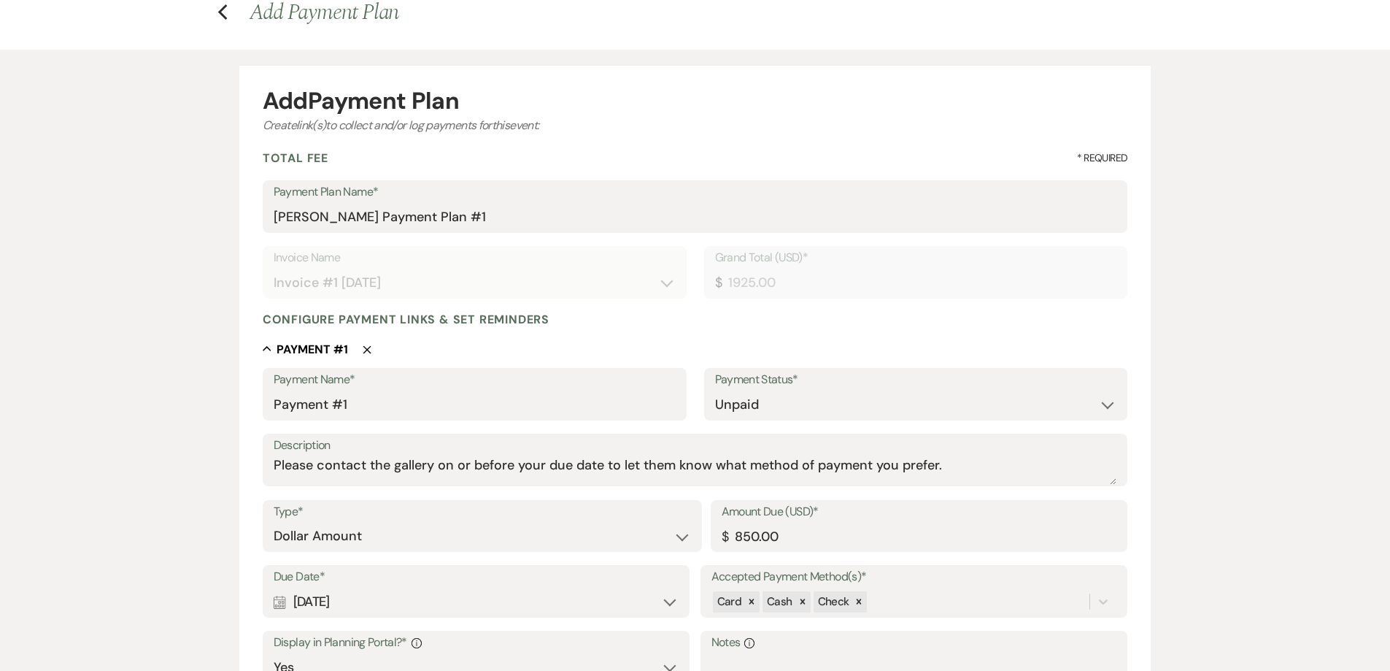
scroll to position [292, 0]
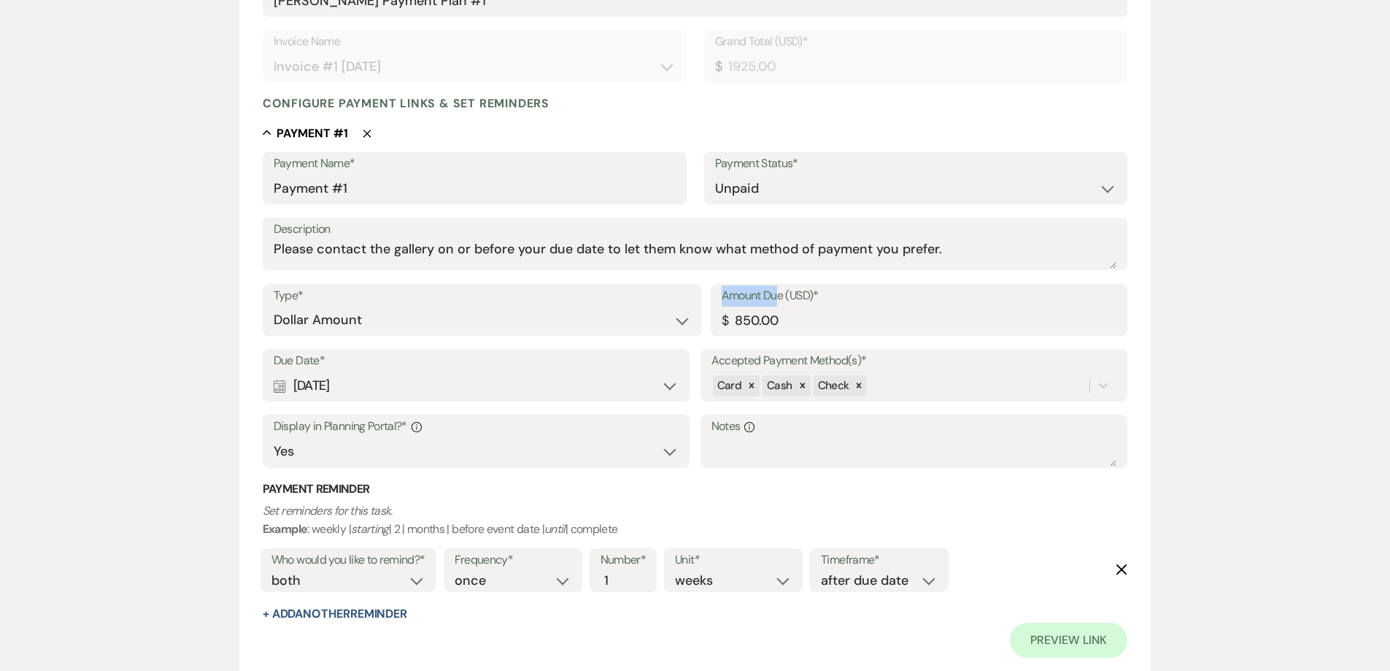
drag, startPoint x: 774, startPoint y: 305, endPoint x: 711, endPoint y: 307, distance: 62.8
click at [711, 307] on div "Amount Due (USD)* $ 850.00" at bounding box center [919, 310] width 417 height 53
drag, startPoint x: 811, startPoint y: 321, endPoint x: 677, endPoint y: 318, distance: 133.6
click at [680, 321] on div "Type* Dollar Amount Percentage of Grand Total Amount Due (USD)* $ 850.00" at bounding box center [696, 317] width 866 height 66
type input "1000.00"
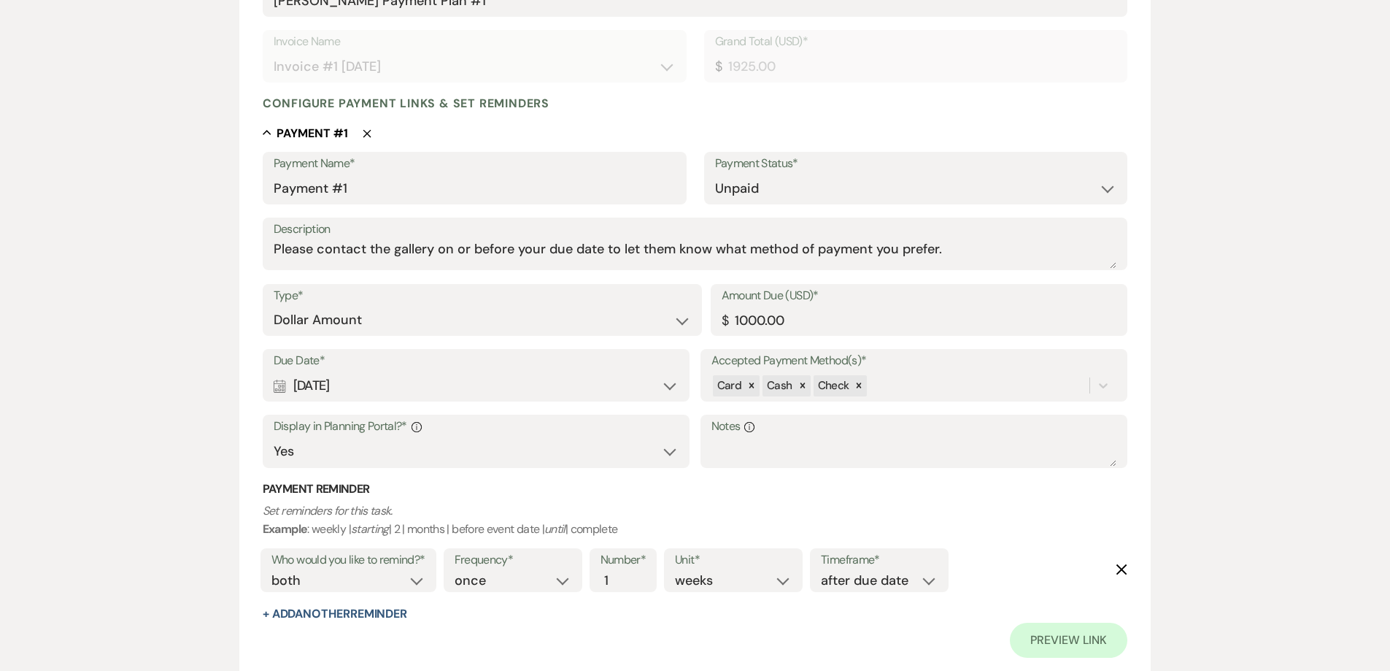
click at [414, 394] on div "Calendar Aug 23, 2025 Expand" at bounding box center [477, 386] width 406 height 28
select select "day"
select select "afterTodaysDate"
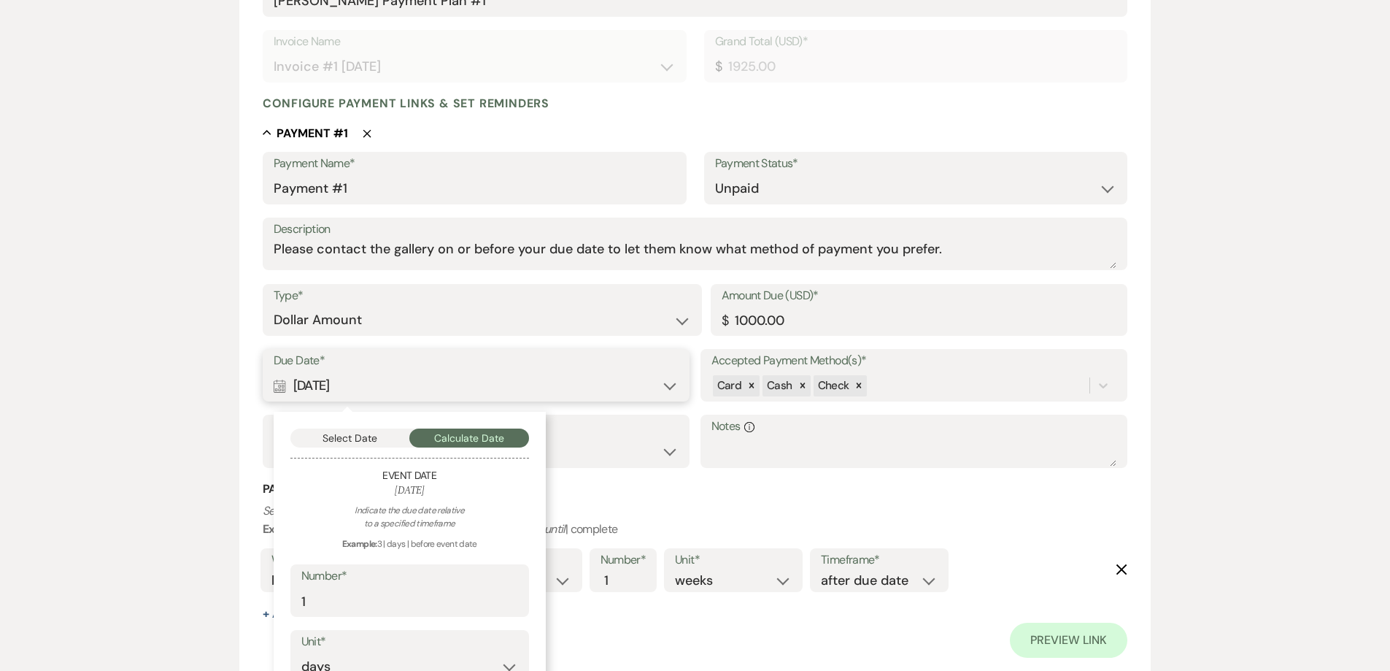
click at [370, 439] on button "Select Date" at bounding box center [350, 437] width 120 height 19
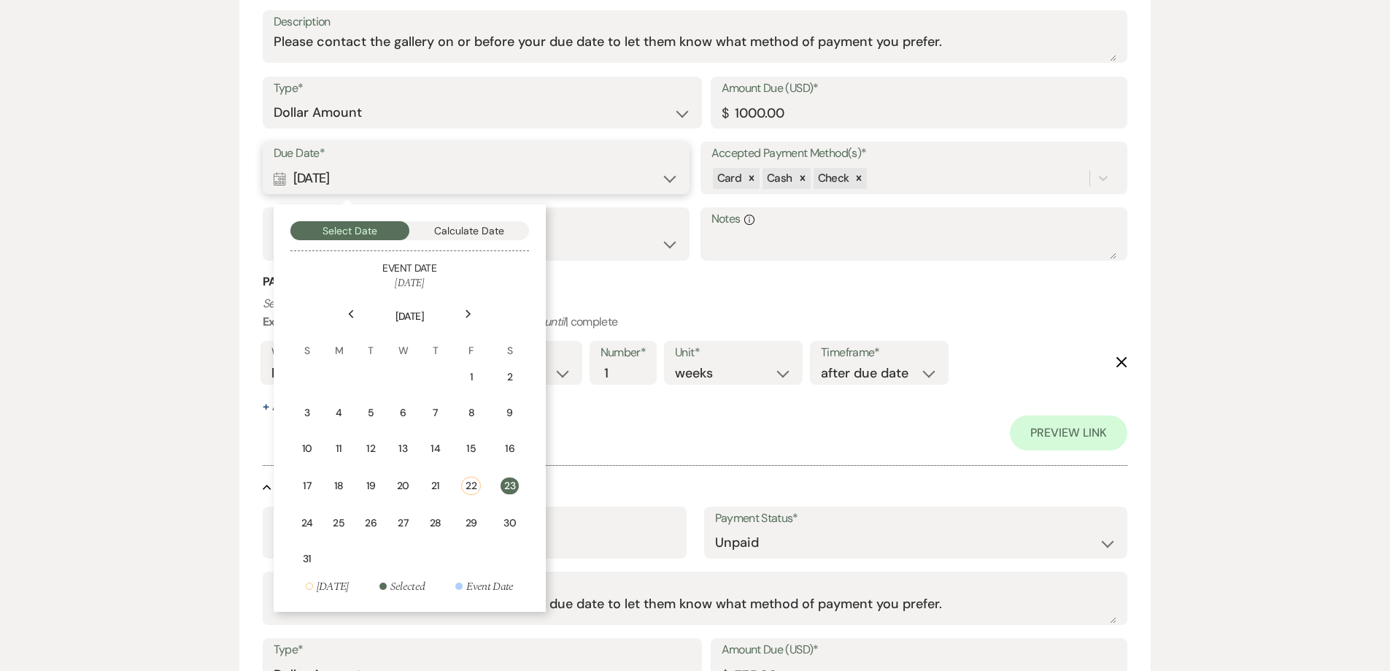
scroll to position [511, 0]
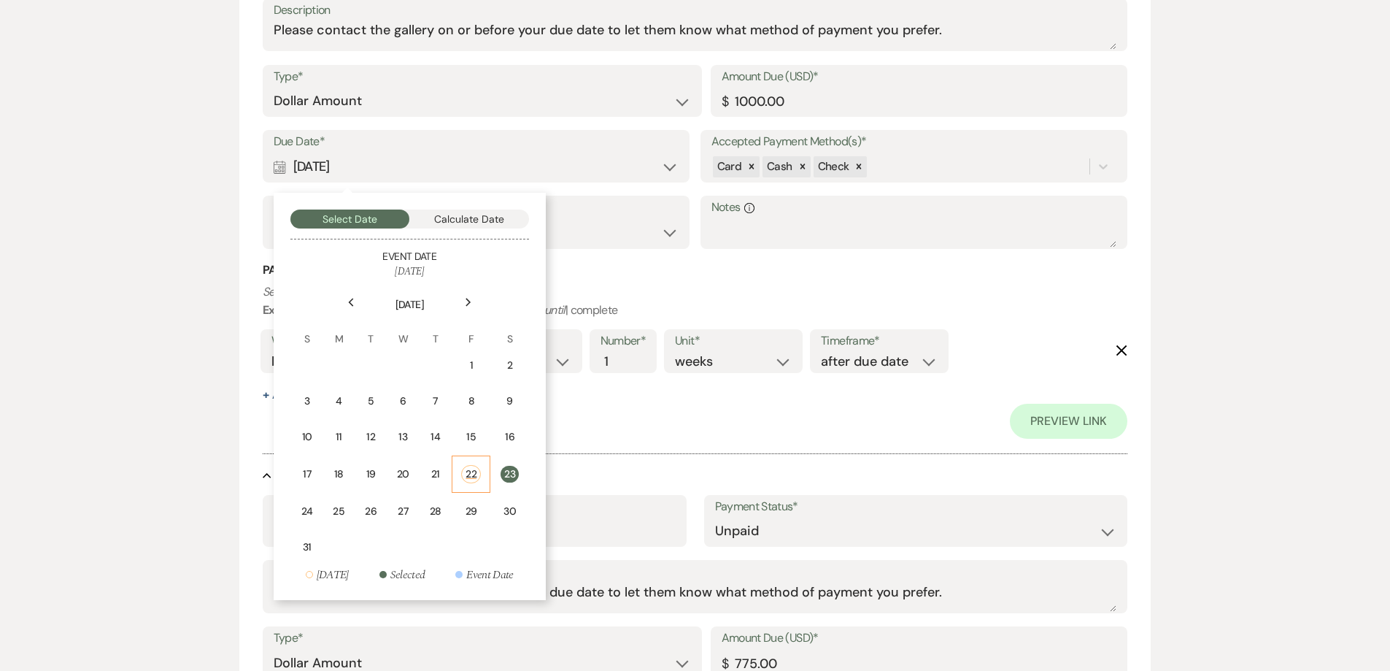
click at [460, 475] on td "22" at bounding box center [471, 473] width 39 height 37
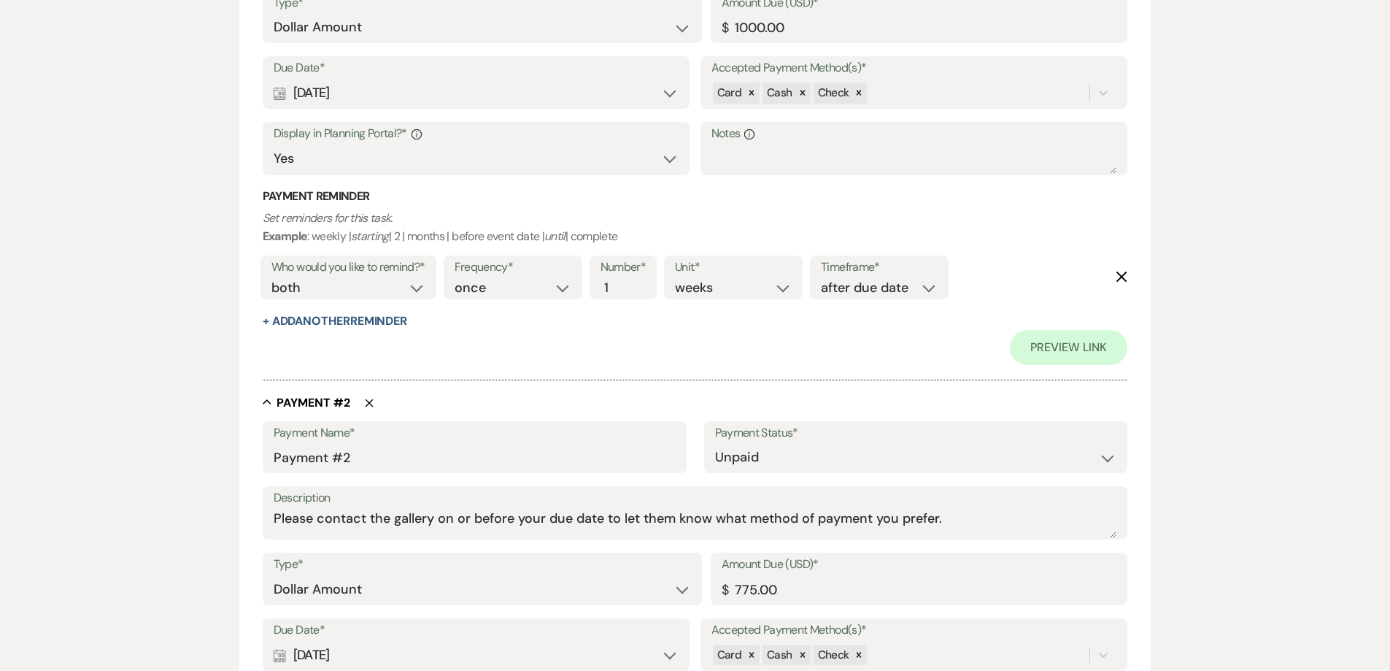
scroll to position [803, 0]
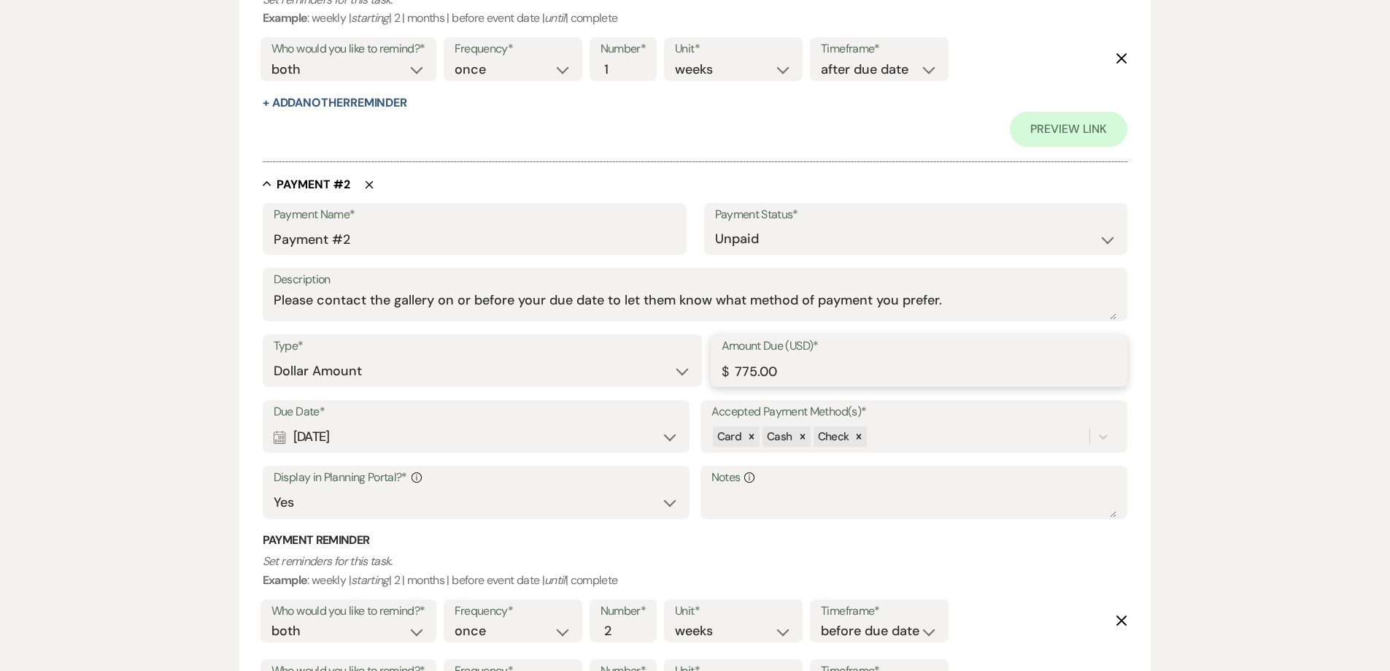
drag, startPoint x: 787, startPoint y: 374, endPoint x: 654, endPoint y: 374, distance: 132.8
click at [654, 374] on div "Type* Dollar Amount Percentage of Grand Total Amount Due (USD)* $ 775.00" at bounding box center [696, 367] width 866 height 66
type input "925.00"
click at [474, 434] on div "Calendar Sep 25, 2025 Expand" at bounding box center [477, 437] width 406 height 28
select select "month"
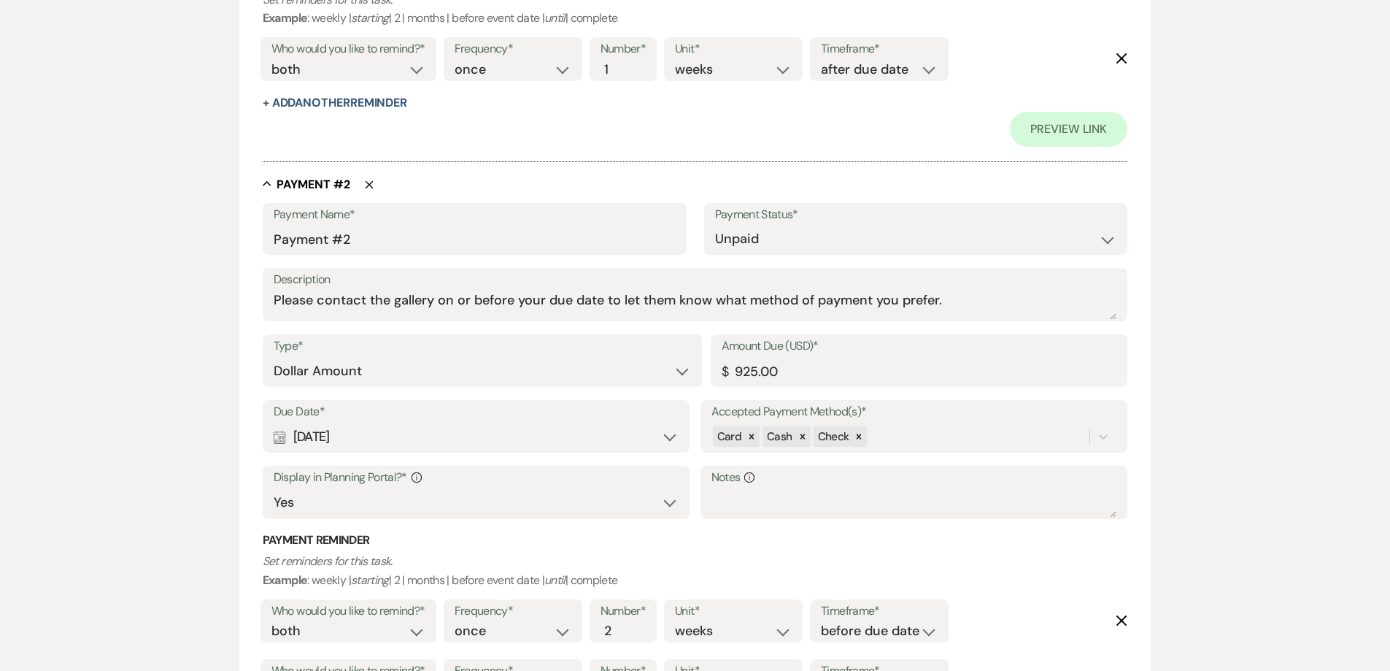
select select "beforeEventDate"
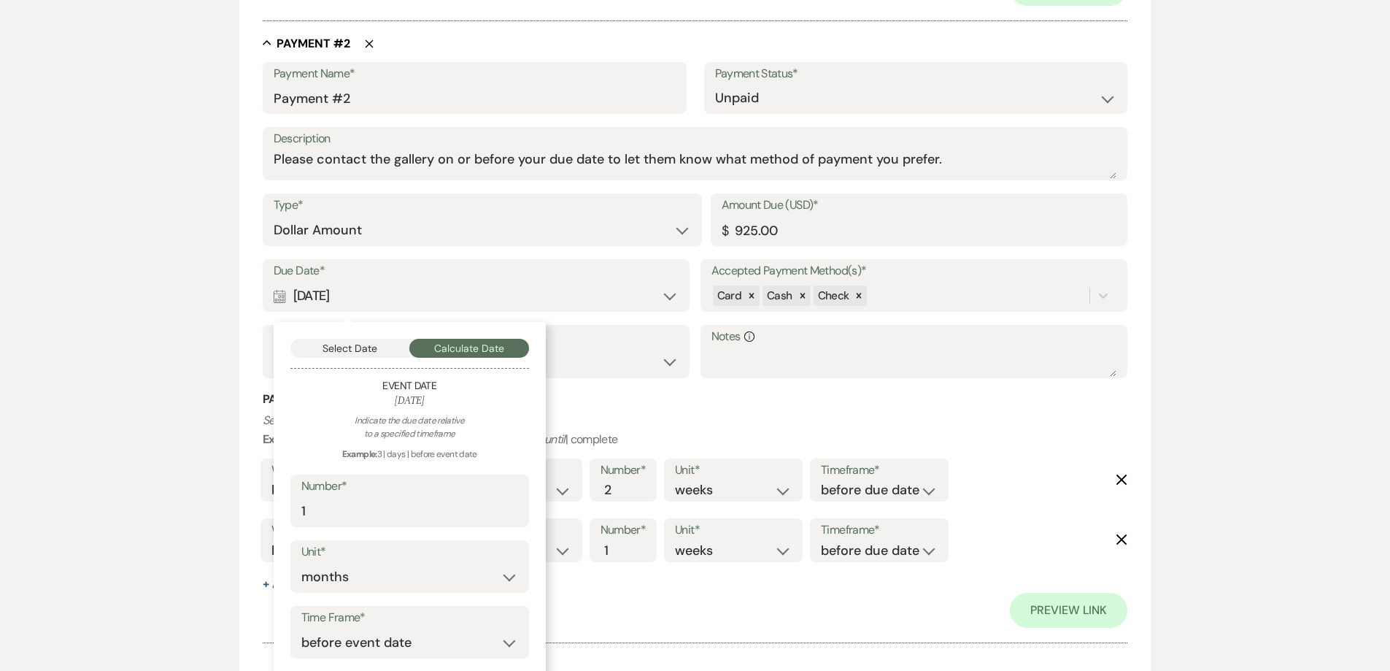
scroll to position [949, 0]
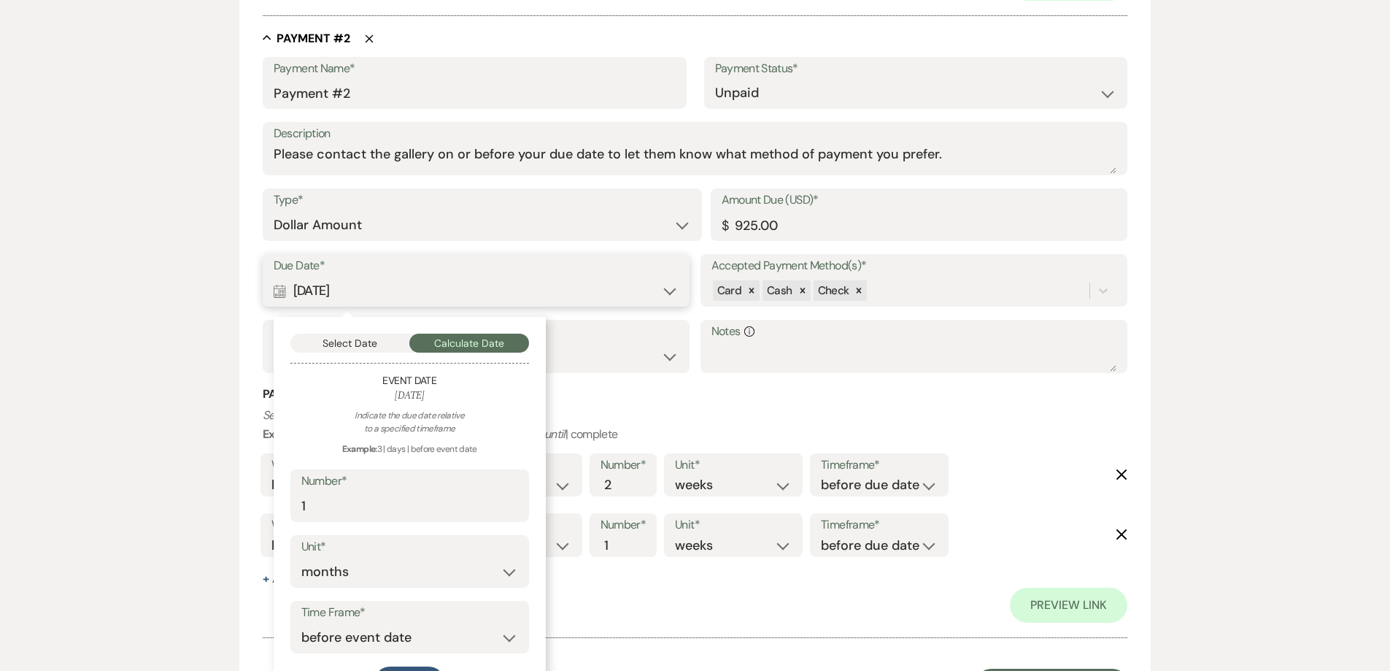
click at [378, 347] on button "Select Date" at bounding box center [350, 343] width 120 height 19
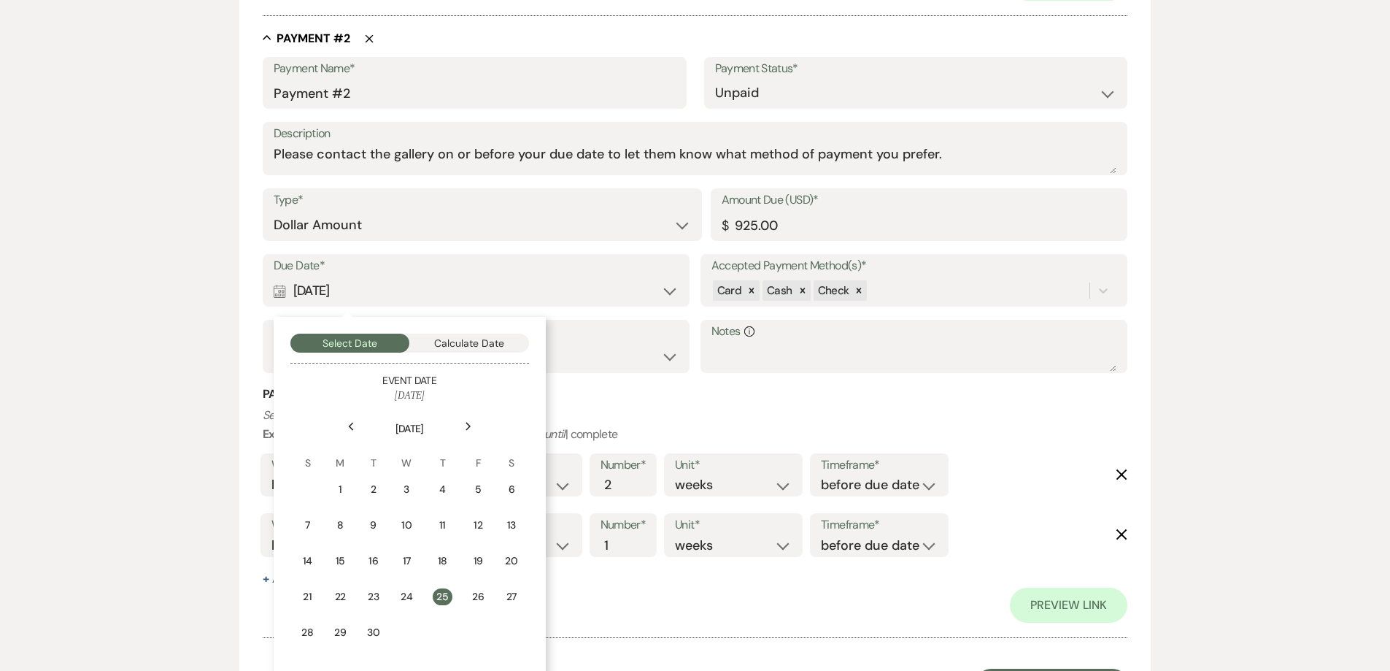
click at [470, 432] on div "Next" at bounding box center [468, 426] width 23 height 23
click at [469, 431] on div "Next" at bounding box center [468, 426] width 23 height 23
click at [354, 422] on icon "Previous" at bounding box center [350, 426] width 7 height 9
click at [469, 434] on div "Next" at bounding box center [468, 426] width 23 height 23
click at [469, 430] on icon "Next" at bounding box center [468, 426] width 7 height 9
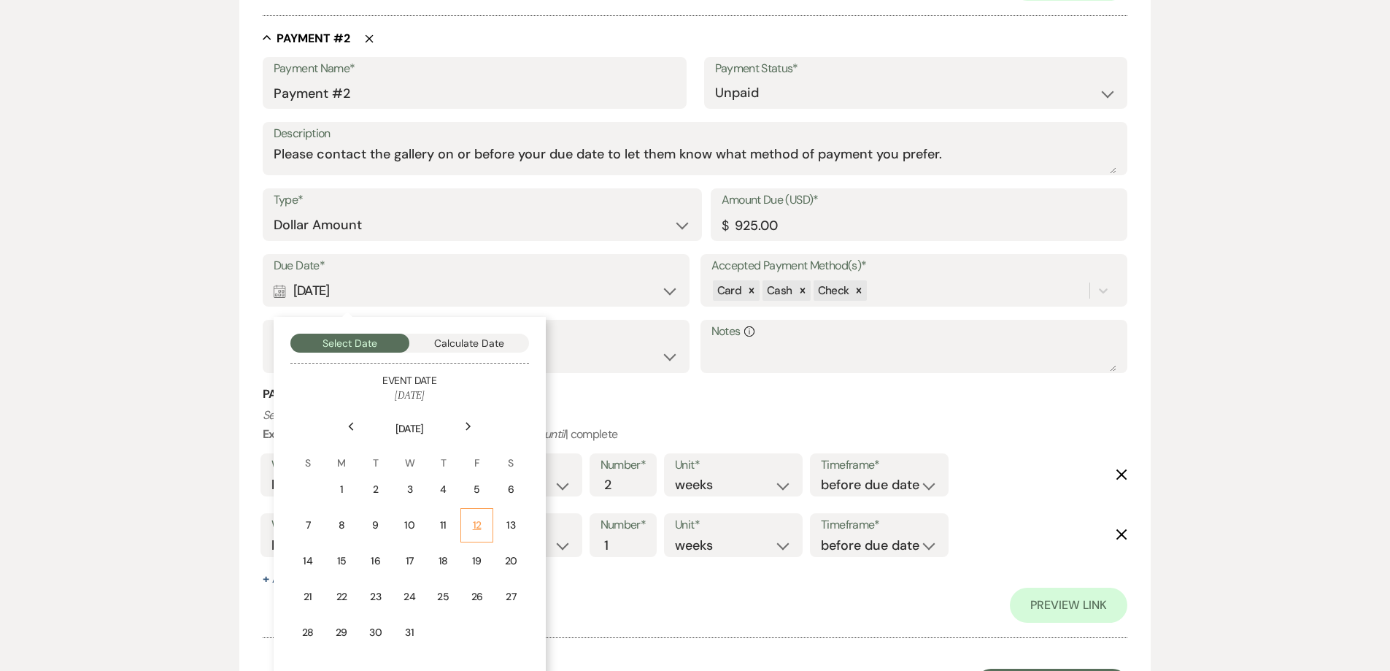
click at [467, 528] on td "12" at bounding box center [477, 525] width 32 height 34
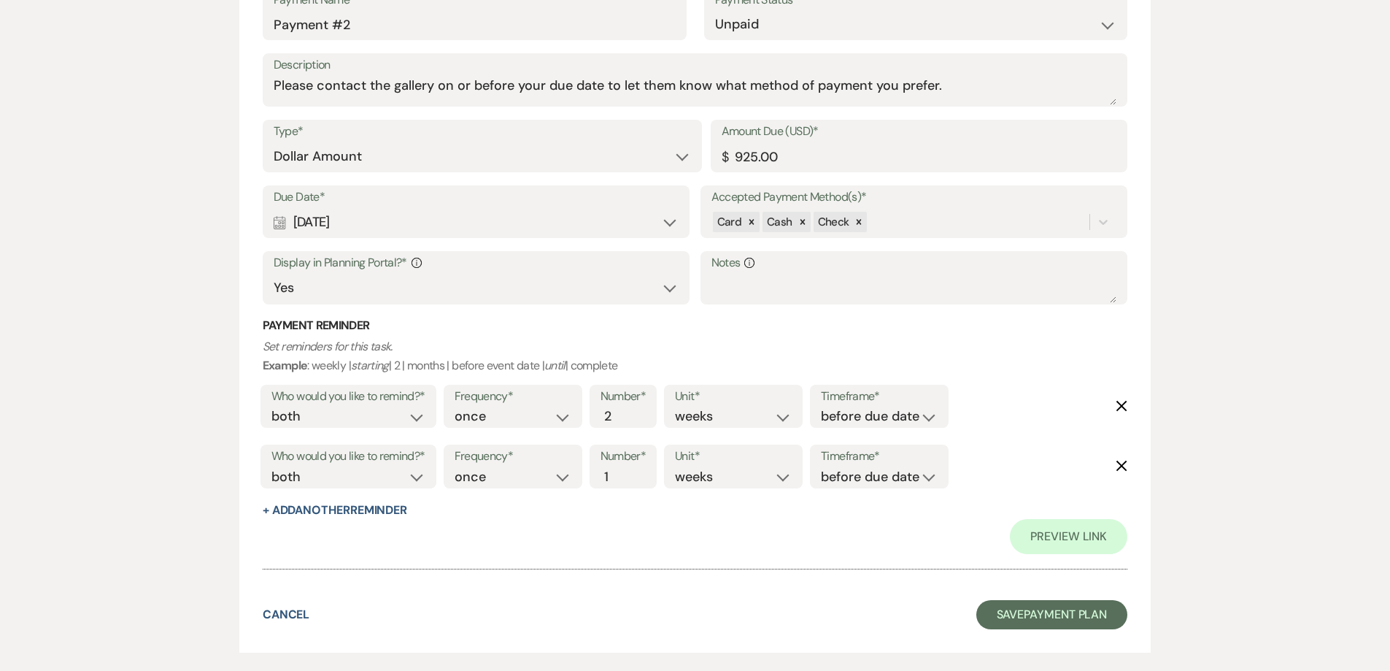
scroll to position [1093, 0]
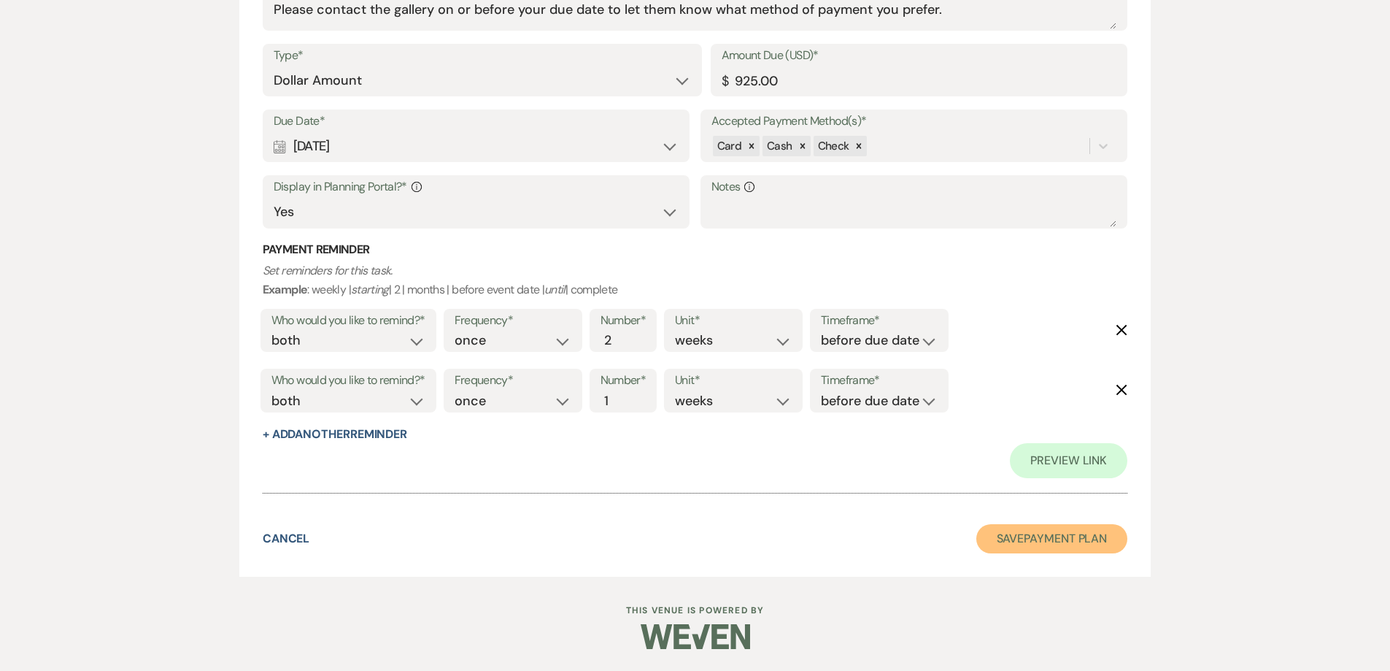
click at [1036, 548] on button "Save Payment Plan" at bounding box center [1053, 538] width 152 height 29
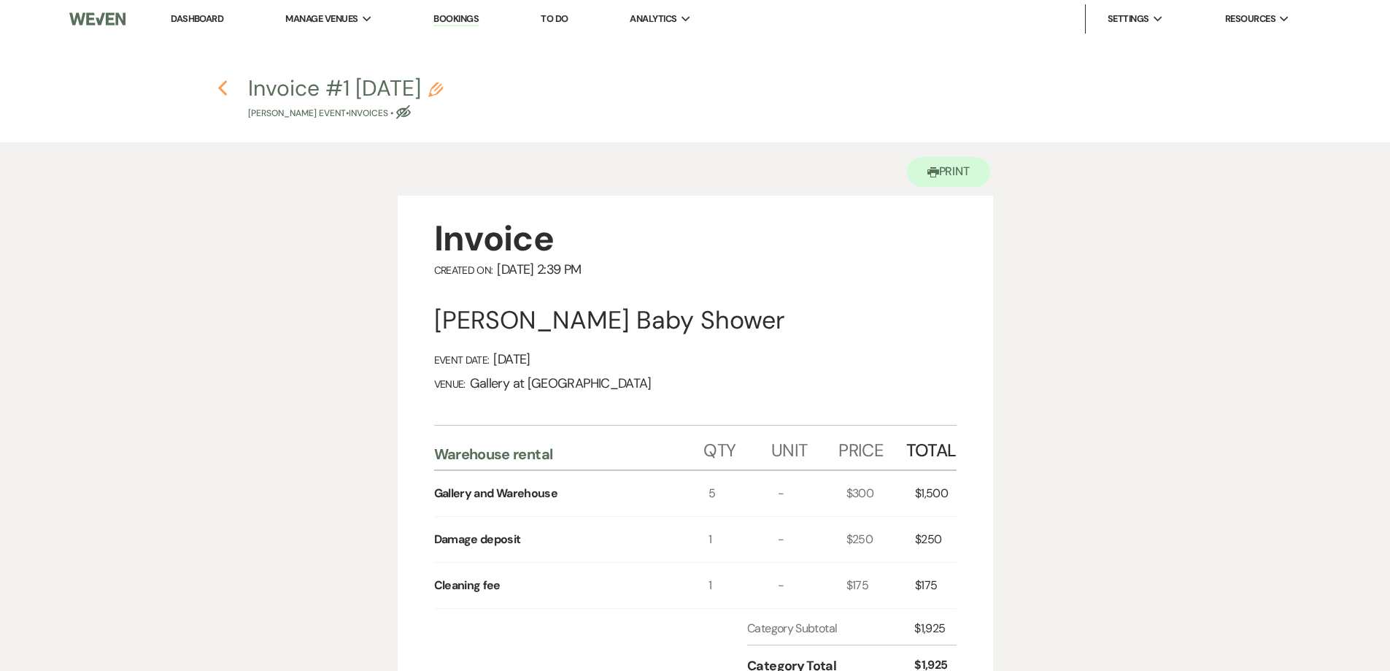
click at [225, 88] on icon "Previous" at bounding box center [223, 89] width 11 height 18
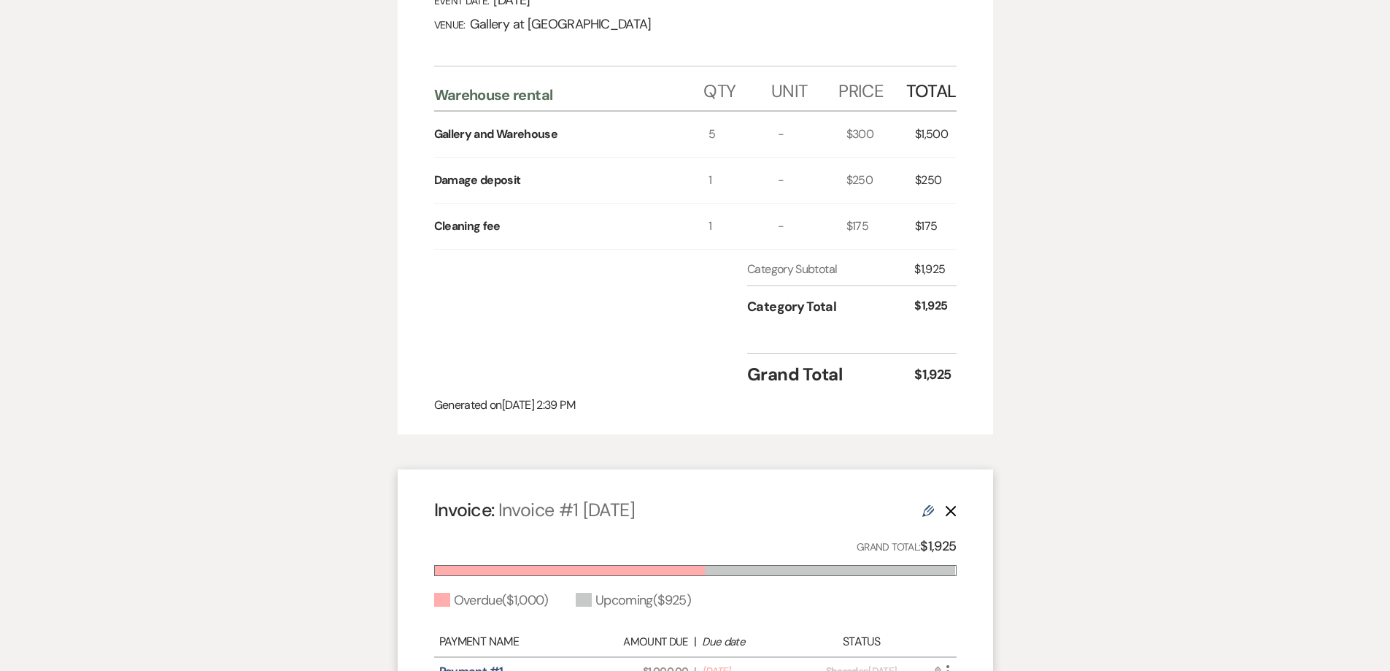
select select "5"
select select "22"
select select "3"
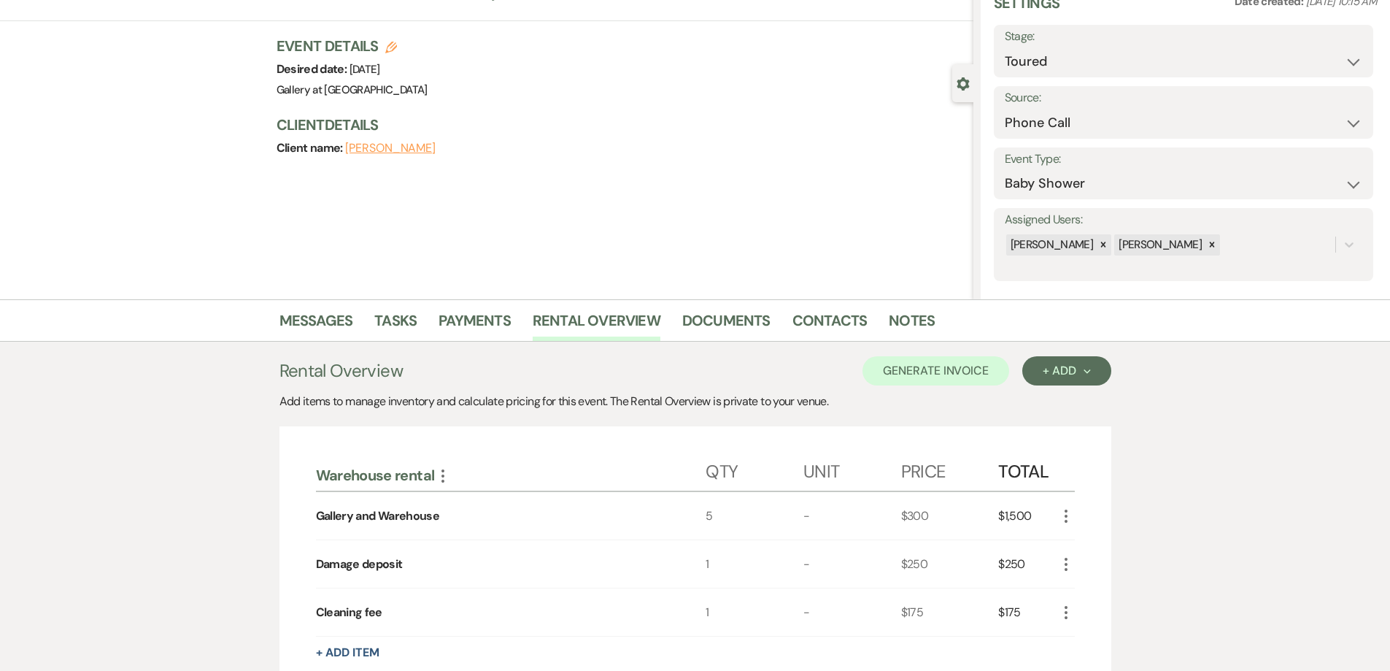
scroll to position [0, 0]
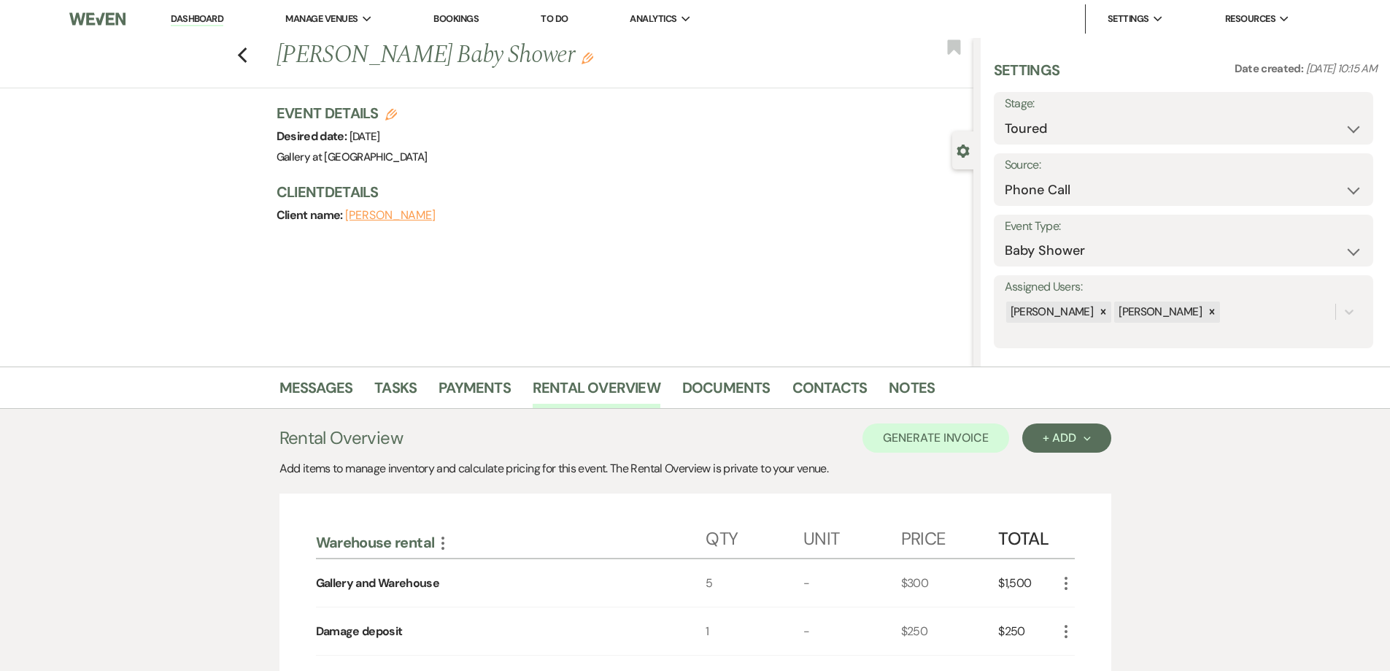
drag, startPoint x: 595, startPoint y: 285, endPoint x: 672, endPoint y: 227, distance: 96.5
click at [672, 227] on div "Event Details Edit Desired date: Saturday, October 25th, 2025 Venue: Gallery at…" at bounding box center [625, 171] width 697 height 137
drag, startPoint x: 755, startPoint y: 387, endPoint x: 747, endPoint y: 380, distance: 10.9
click at [755, 388] on link "Documents" at bounding box center [726, 392] width 88 height 32
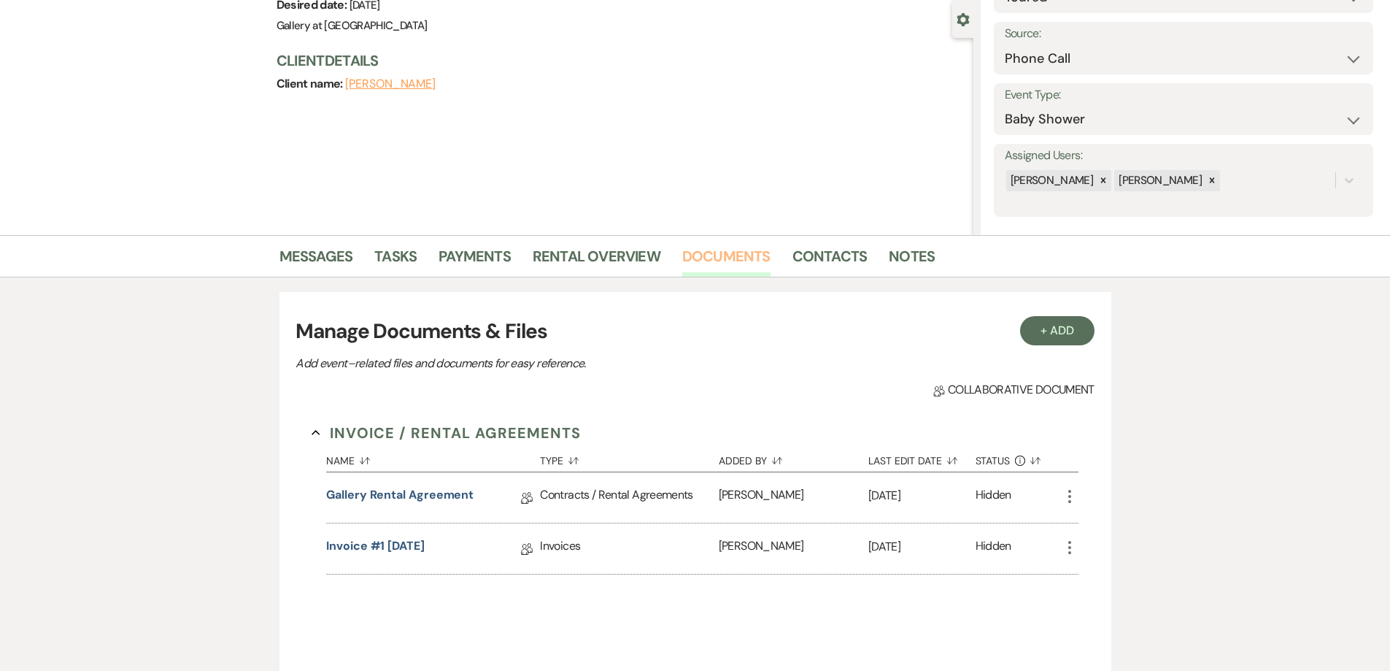
scroll to position [146, 0]
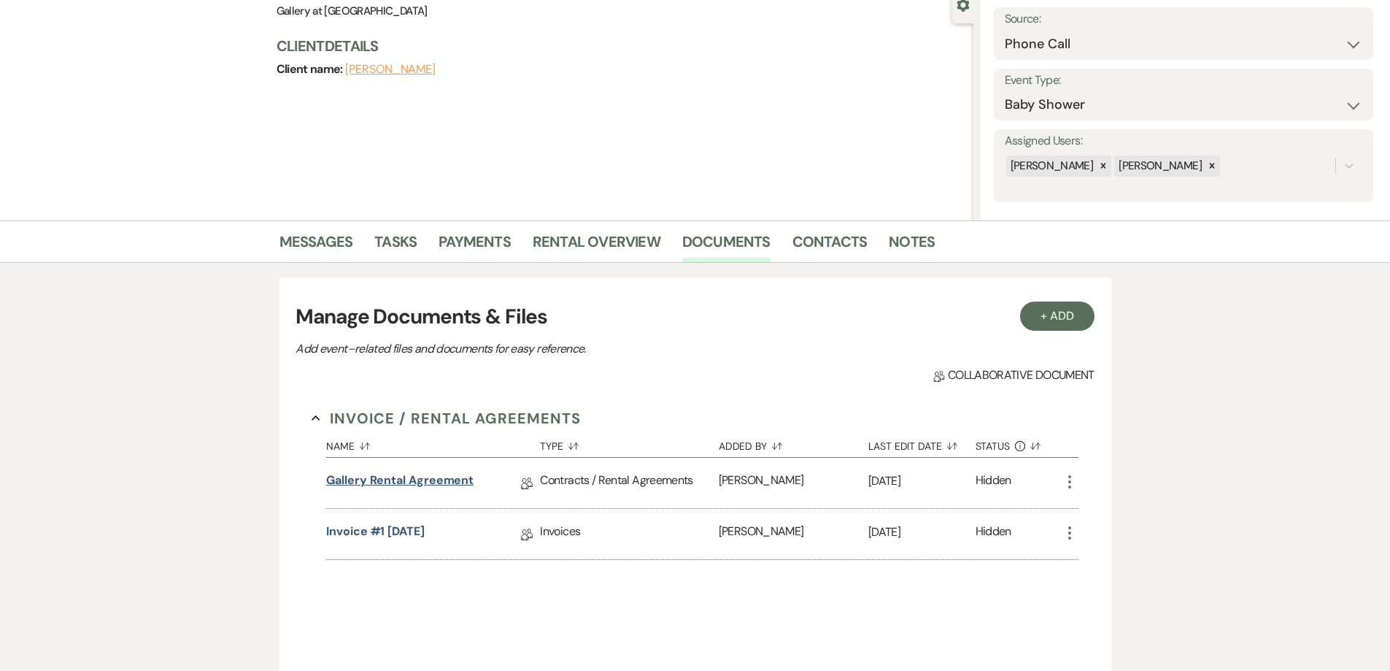
click at [456, 482] on link "Gallery Rental Agreement" at bounding box center [399, 483] width 147 height 23
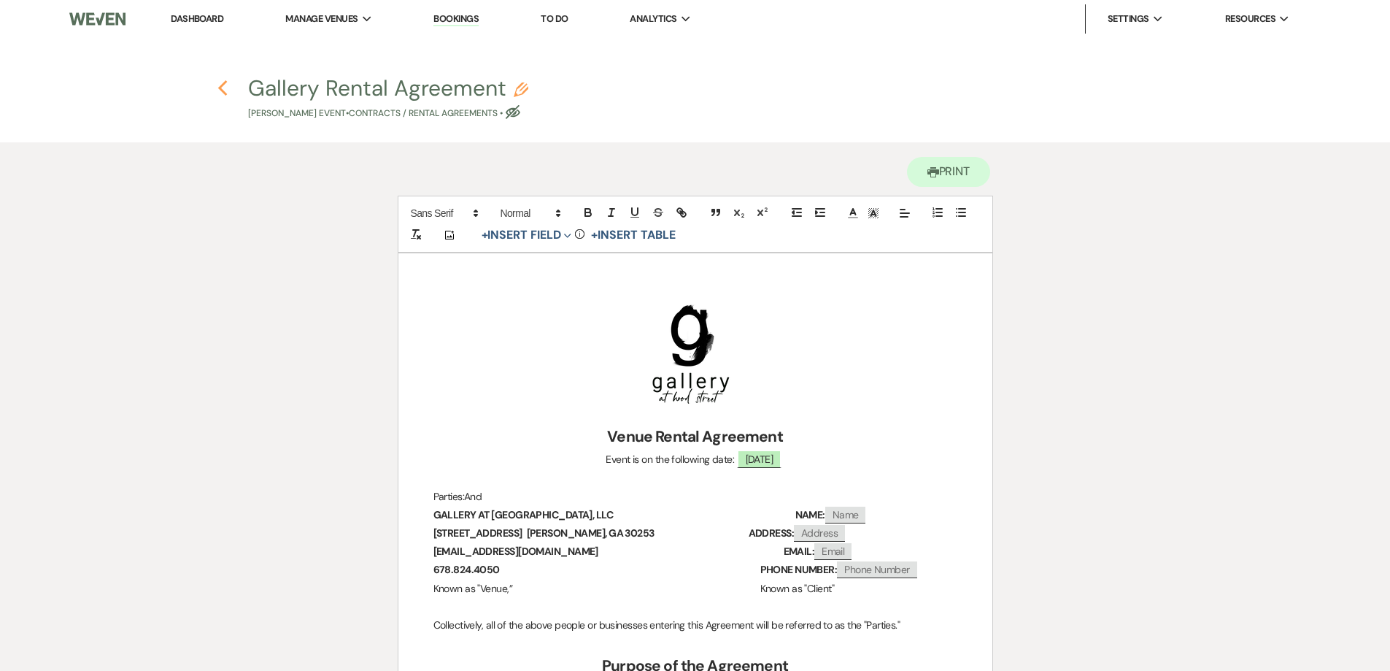
click at [223, 91] on use "button" at bounding box center [222, 88] width 9 height 16
select select "5"
select select "22"
select select "3"
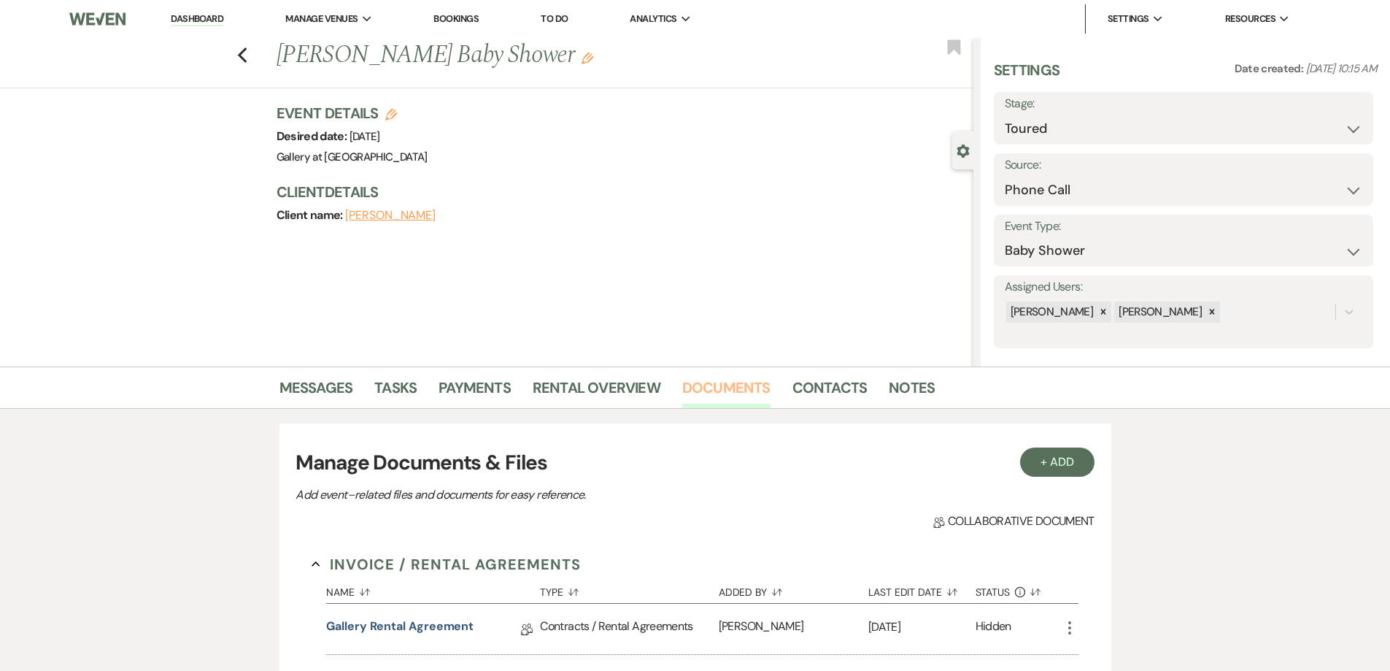
click at [728, 397] on link "Documents" at bounding box center [726, 392] width 88 height 32
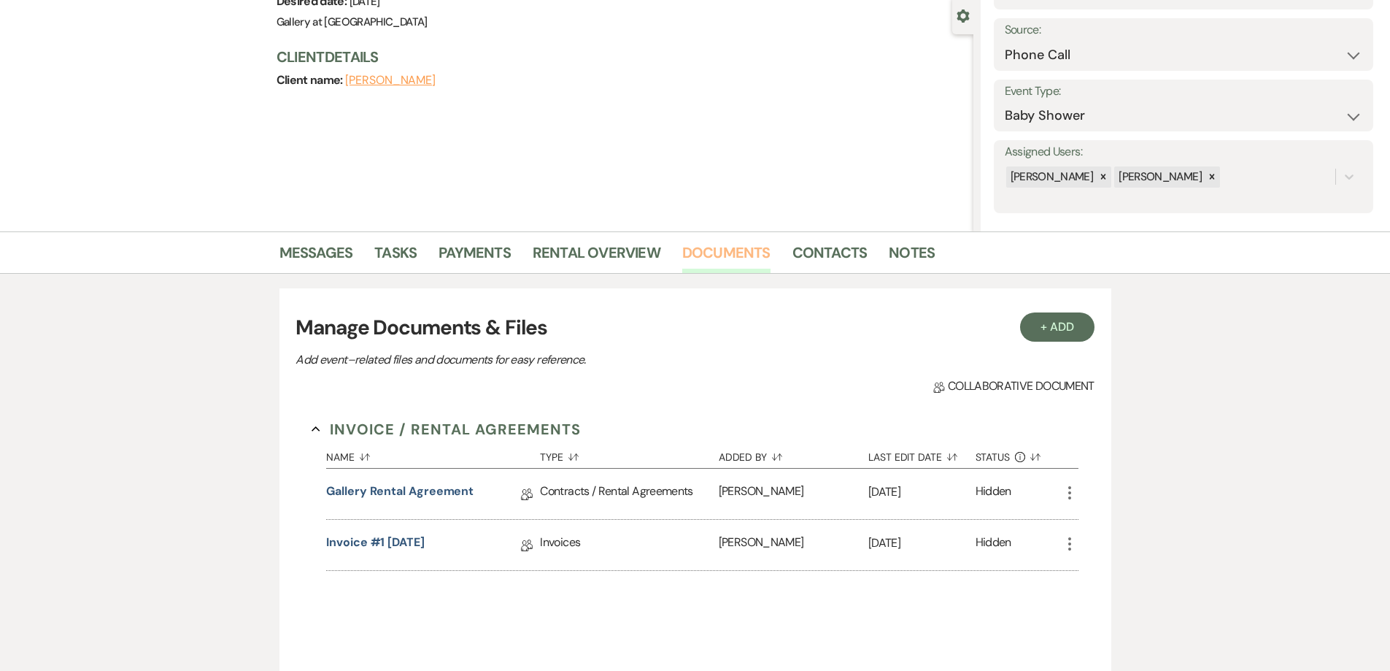
scroll to position [146, 0]
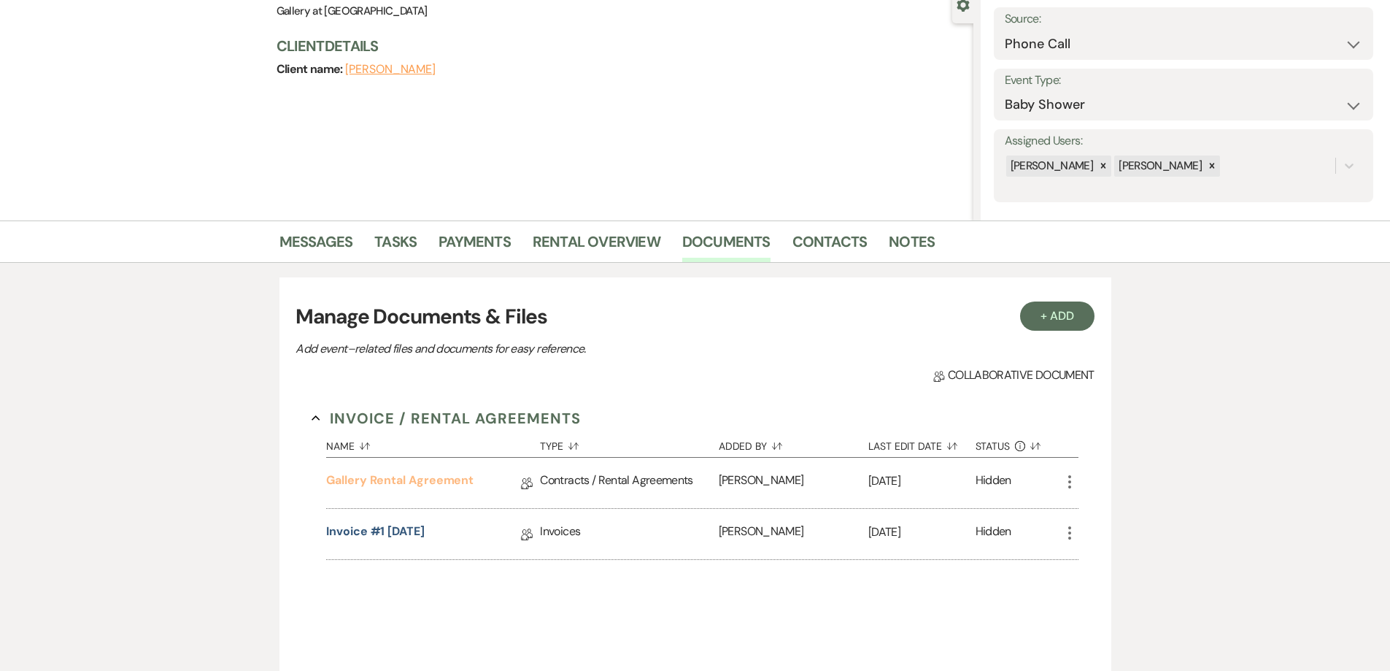
click at [450, 480] on link "Gallery Rental Agreement" at bounding box center [399, 483] width 147 height 23
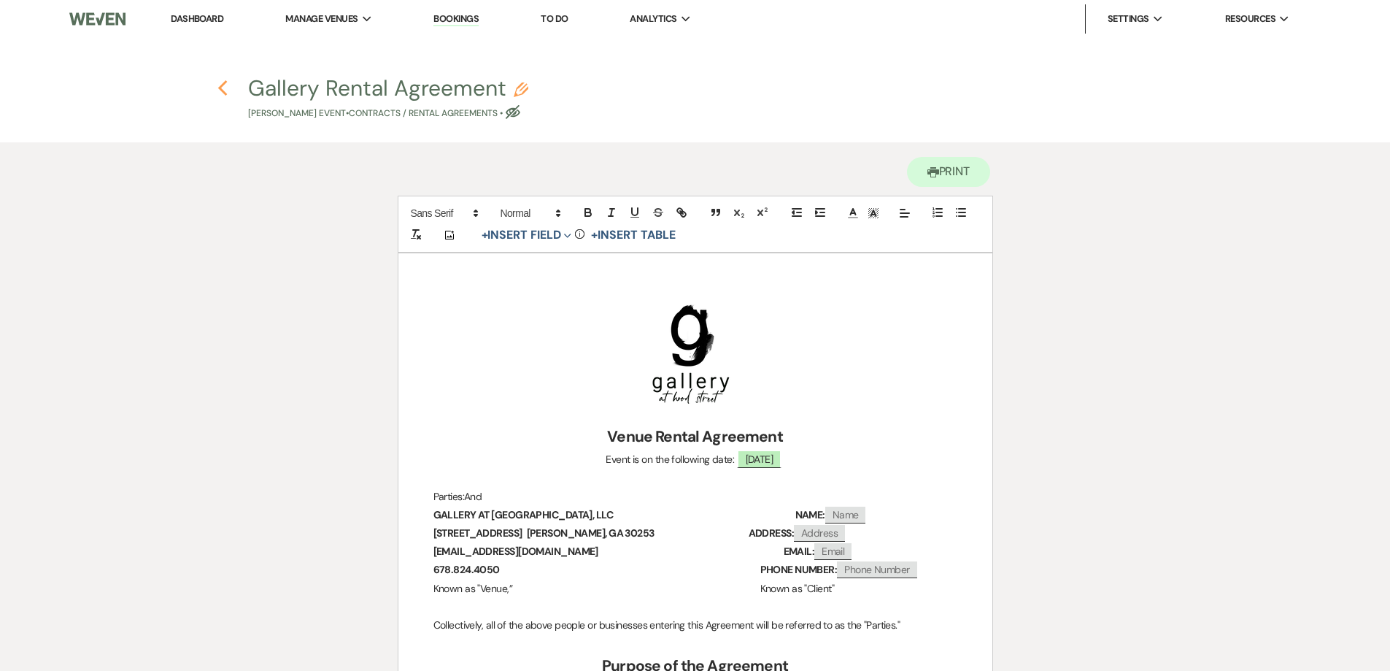
click at [223, 83] on use "button" at bounding box center [222, 88] width 9 height 16
select select "5"
select select "22"
select select "3"
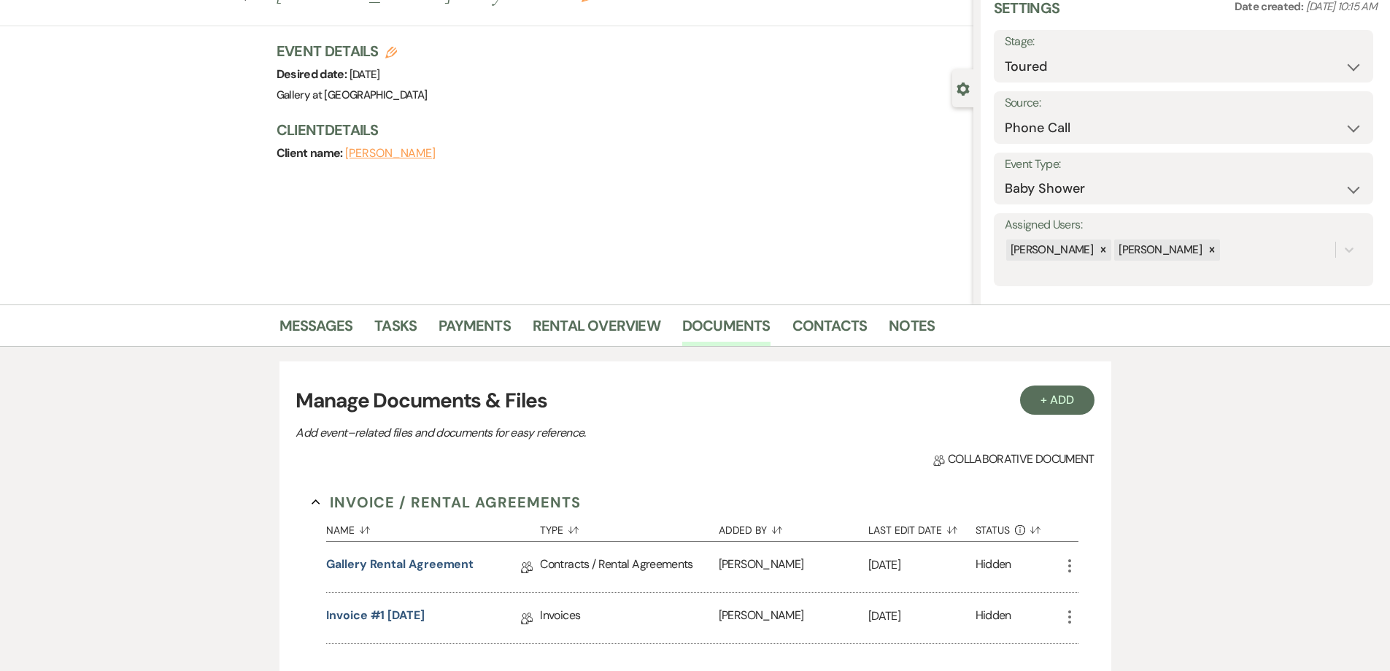
scroll to position [219, 0]
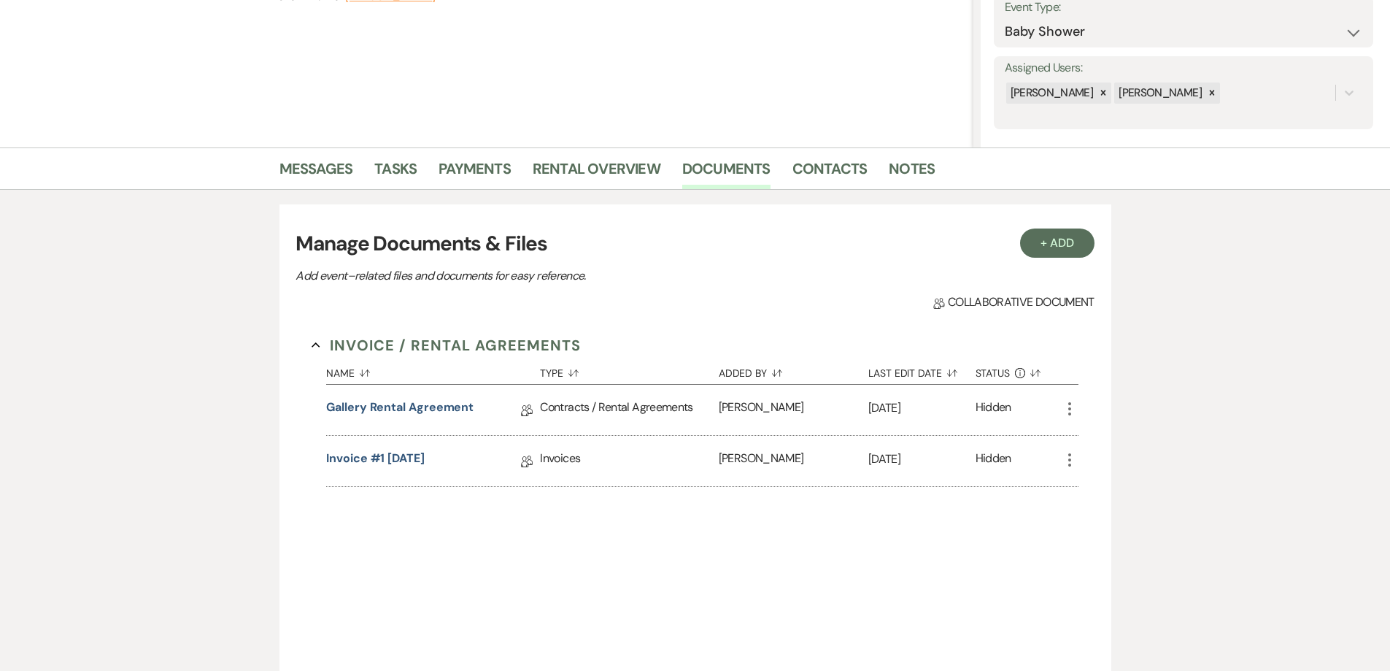
click at [1069, 414] on use "button" at bounding box center [1070, 408] width 3 height 13
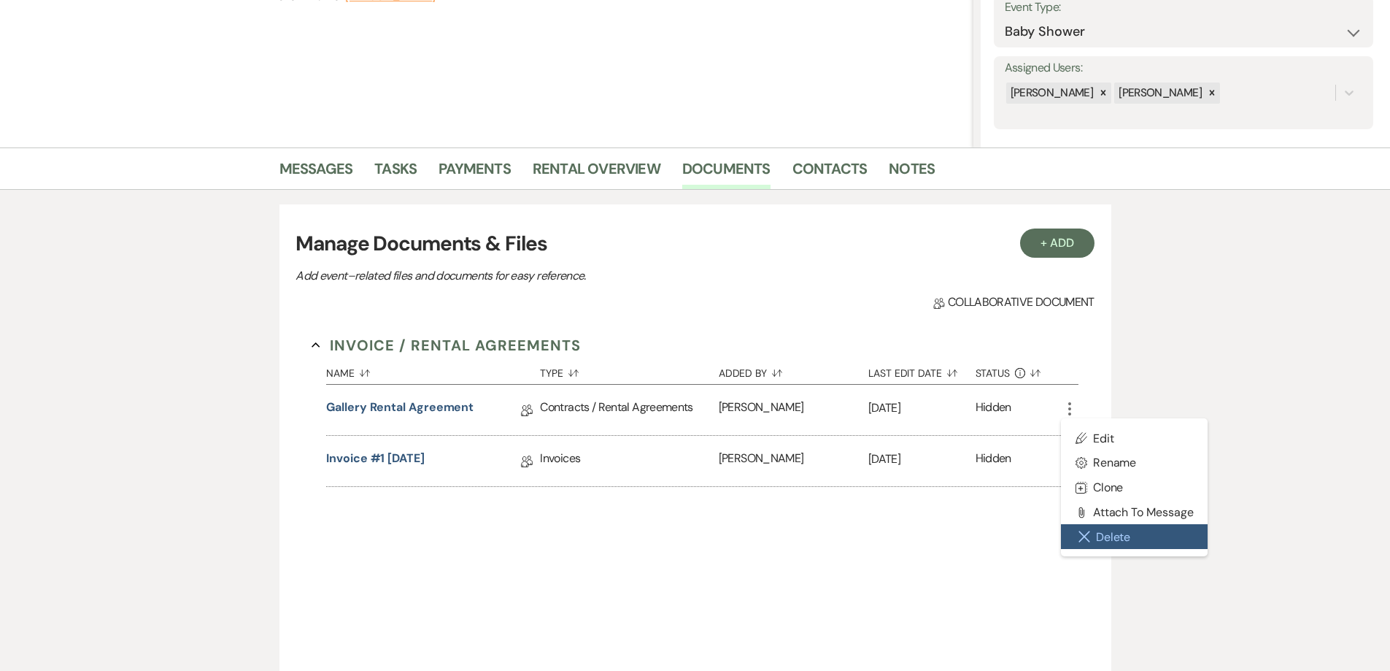
click at [1093, 531] on button "Close Delete X Delete" at bounding box center [1134, 536] width 147 height 25
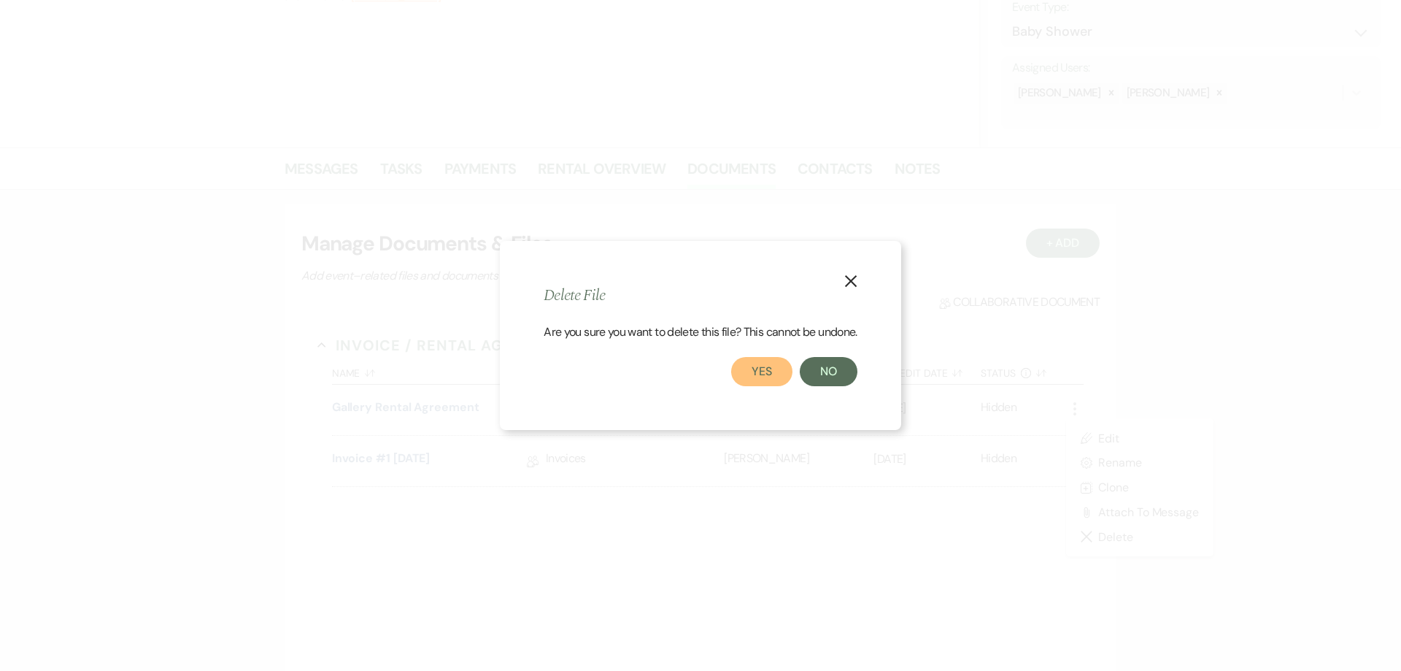
click at [770, 374] on button "Yes" at bounding box center [761, 371] width 61 height 29
click at [770, 374] on button "Added By Sort Default" at bounding box center [799, 370] width 150 height 28
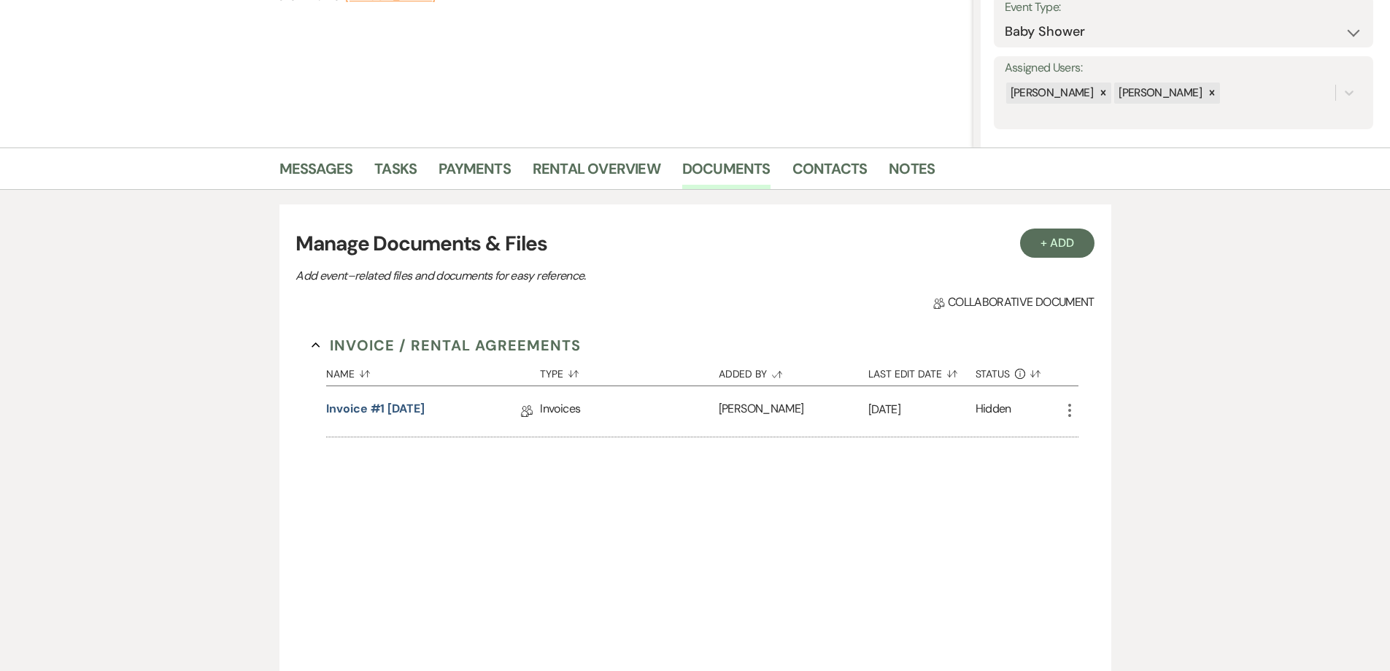
click at [1061, 414] on icon "More" at bounding box center [1070, 410] width 18 height 18
click at [601, 172] on link "Rental Overview" at bounding box center [597, 173] width 128 height 32
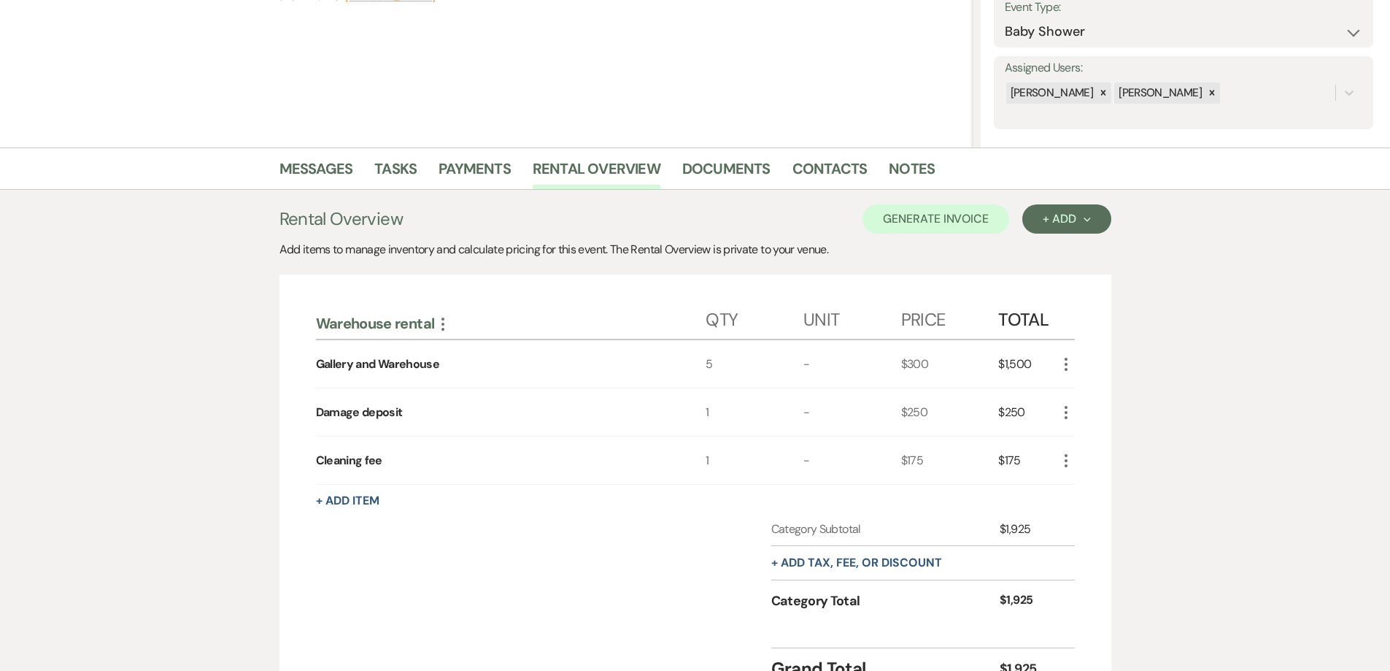
click at [1061, 362] on icon "More" at bounding box center [1067, 364] width 18 height 18
click at [1087, 411] on button "X Delete" at bounding box center [1097, 415] width 79 height 23
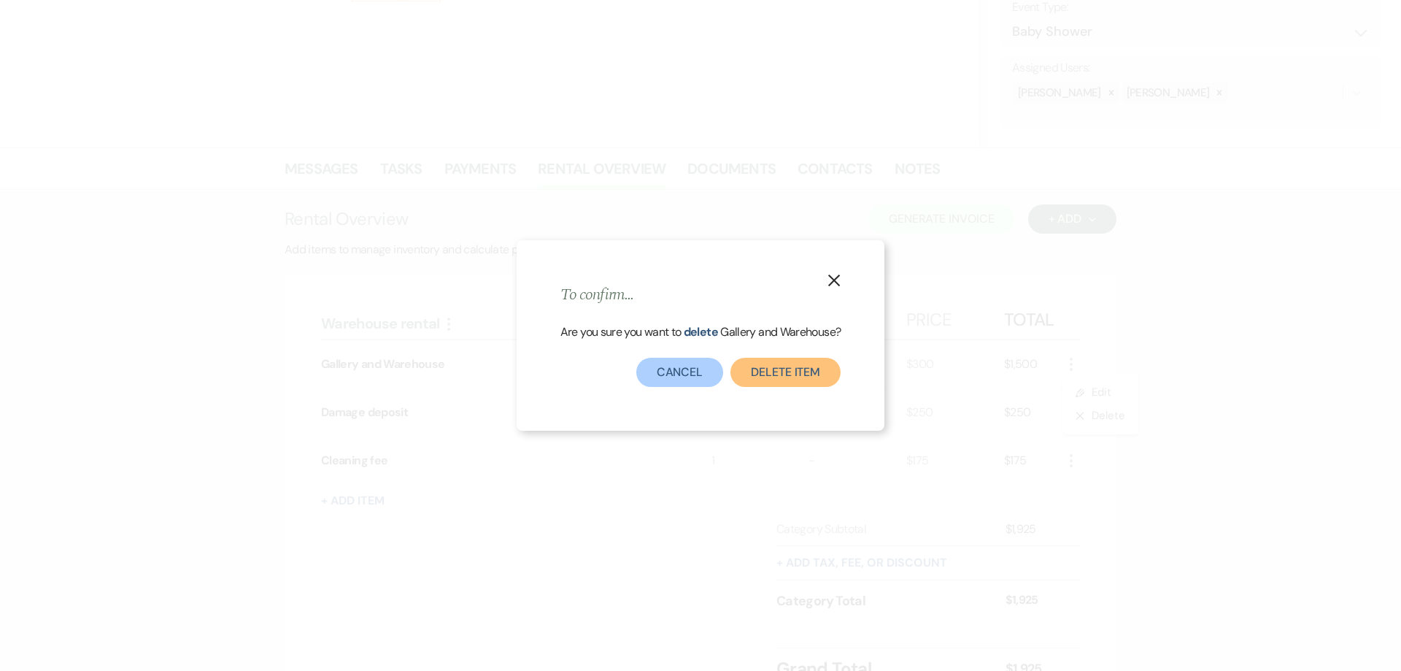
click at [786, 366] on button "Delete Item" at bounding box center [786, 372] width 110 height 29
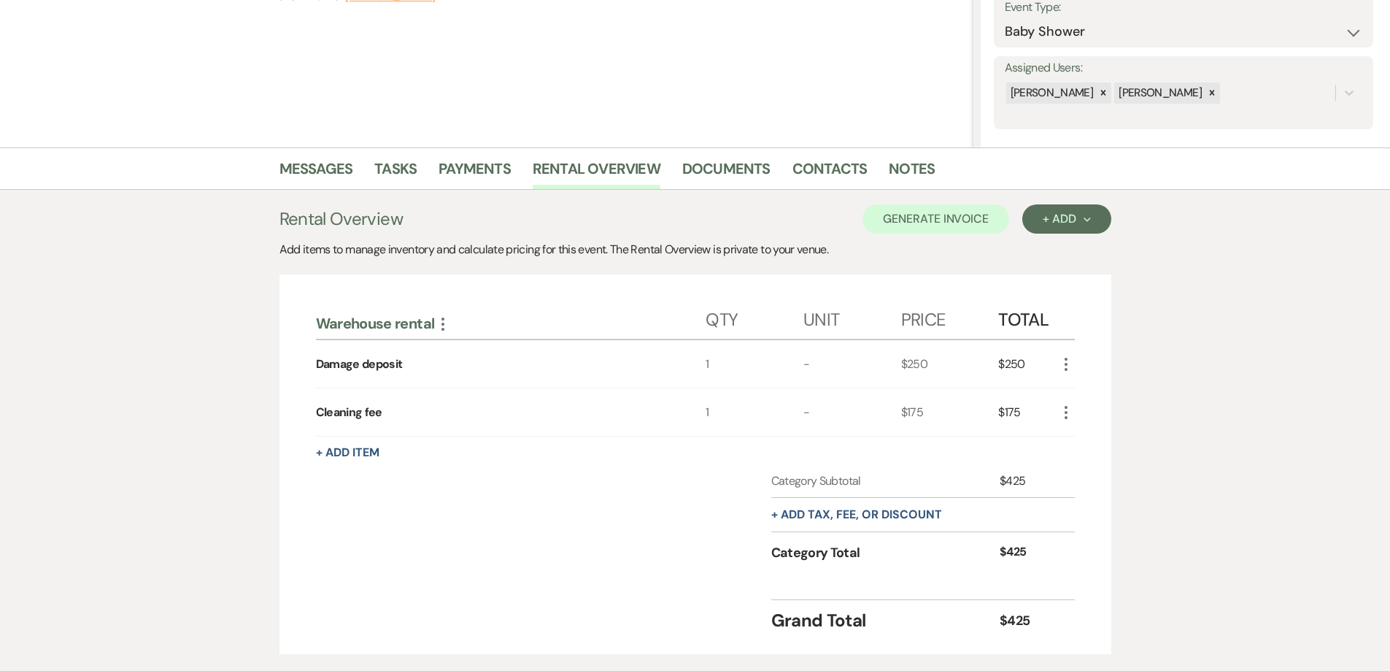
click at [1077, 363] on div "Warehouse rental More Qty Unit Price Total Damage deposit 1 - $250 $250 More Cl…" at bounding box center [696, 464] width 832 height 380
click at [1067, 363] on use "button" at bounding box center [1066, 364] width 3 height 13
click at [1077, 414] on icon "X" at bounding box center [1078, 415] width 9 height 11
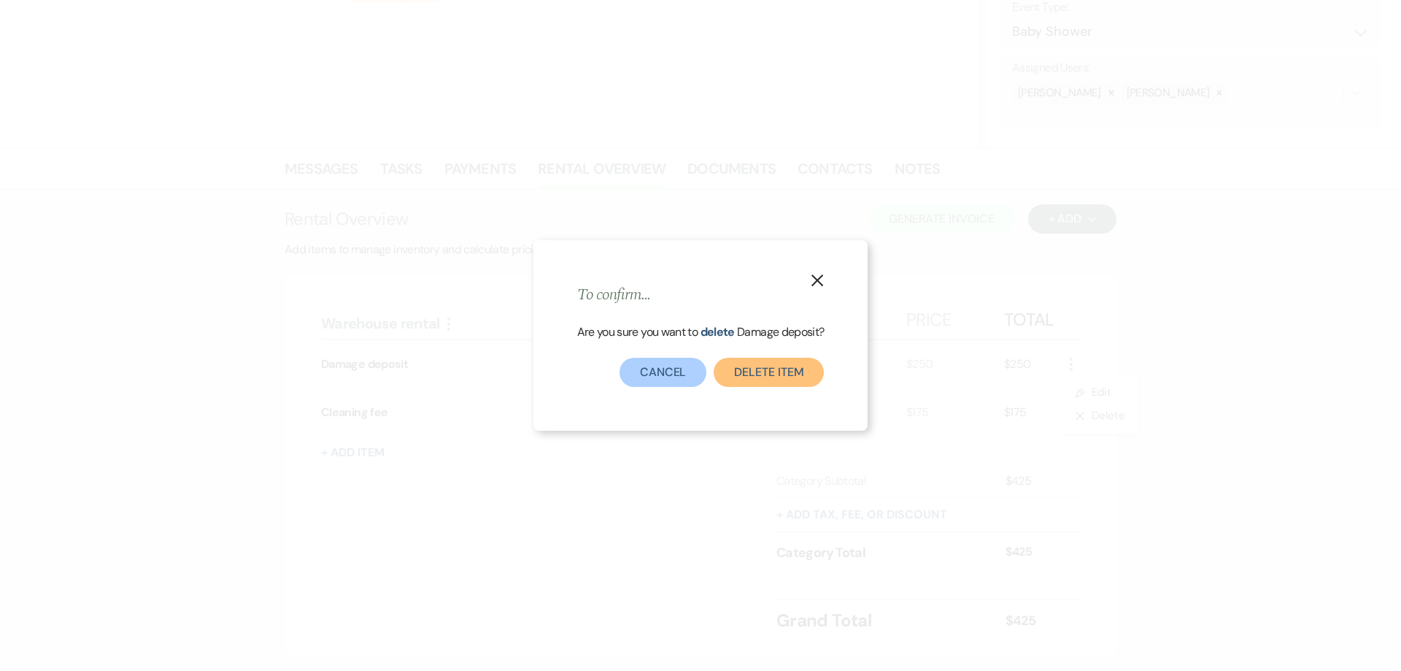
click at [752, 379] on button "Delete Item" at bounding box center [769, 372] width 110 height 29
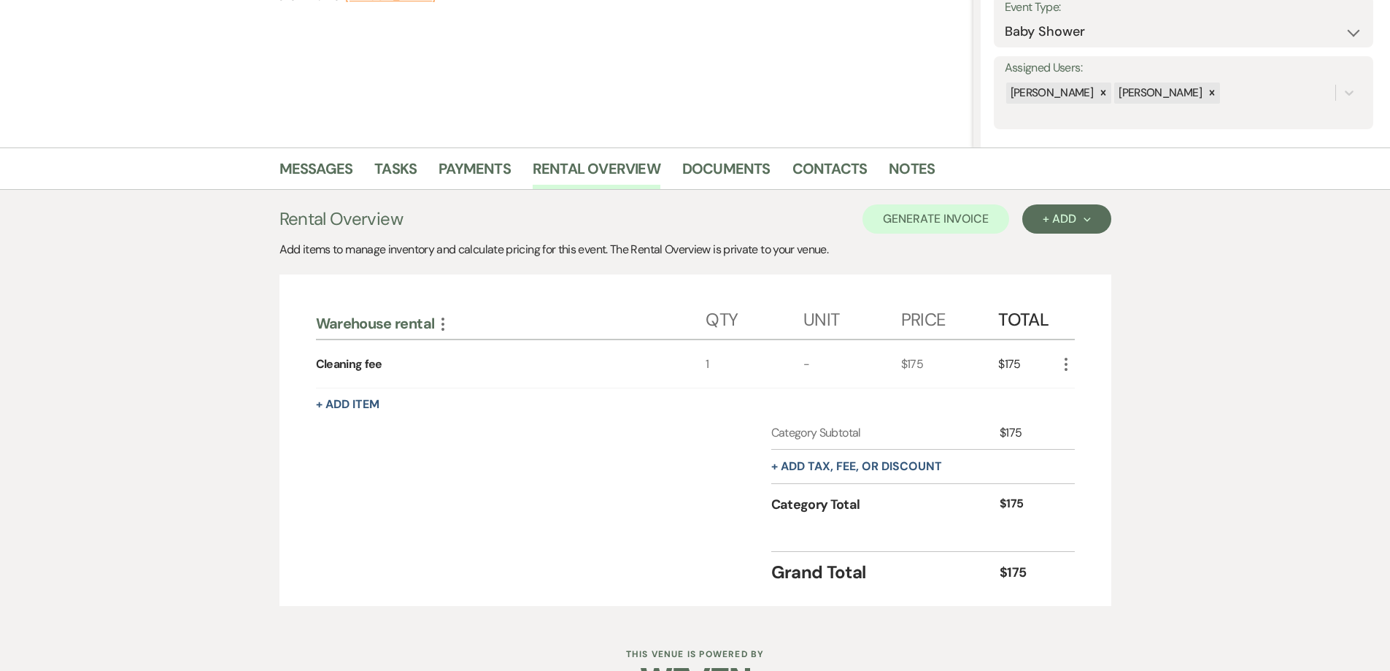
click at [1060, 363] on icon "More" at bounding box center [1067, 364] width 18 height 18
click at [1081, 420] on icon "X" at bounding box center [1078, 415] width 9 height 11
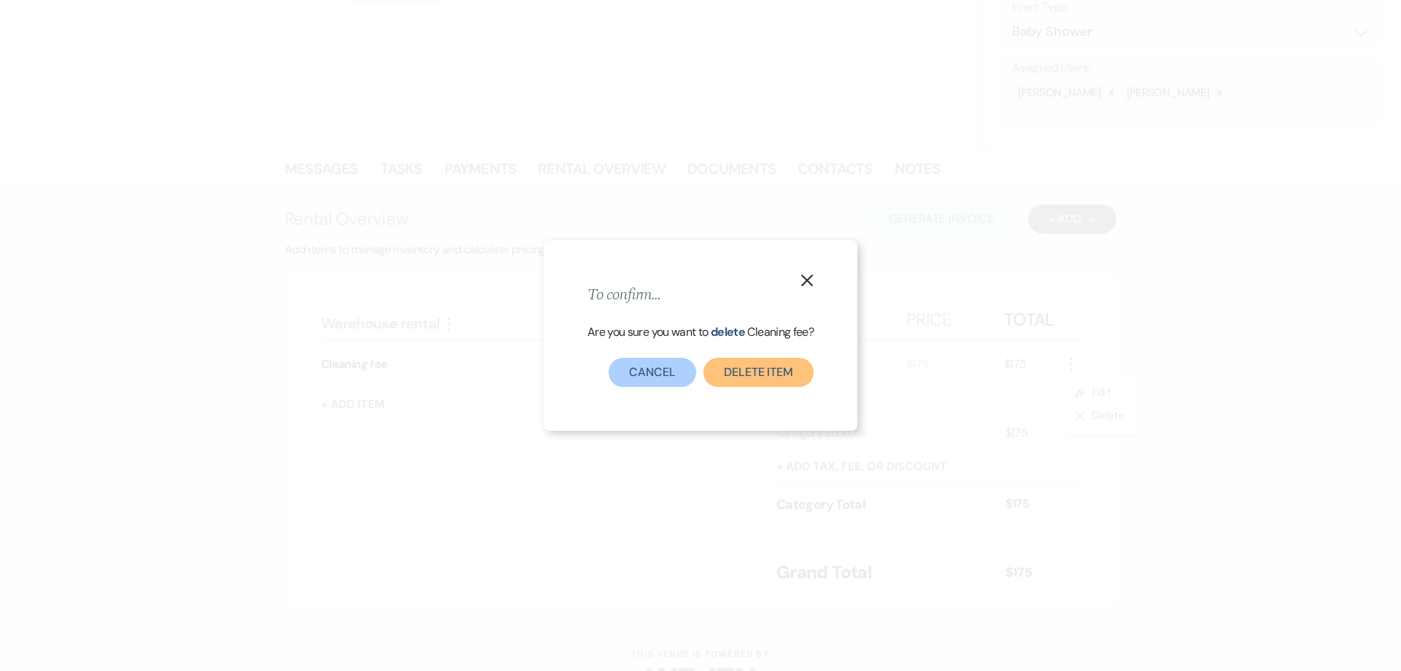
click at [731, 368] on button "Delete Item" at bounding box center [759, 372] width 110 height 29
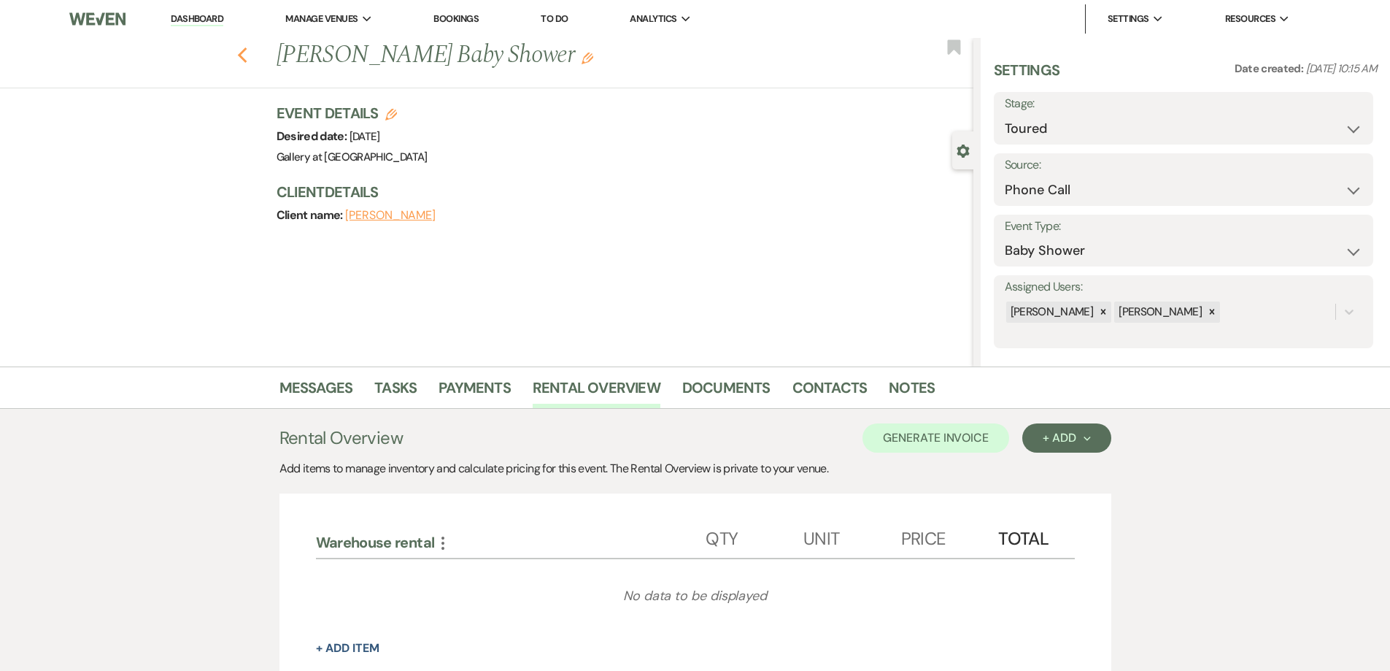
click at [247, 60] on use "button" at bounding box center [241, 55] width 9 height 16
select select "5"
select select "8"
select select "5"
select select "8"
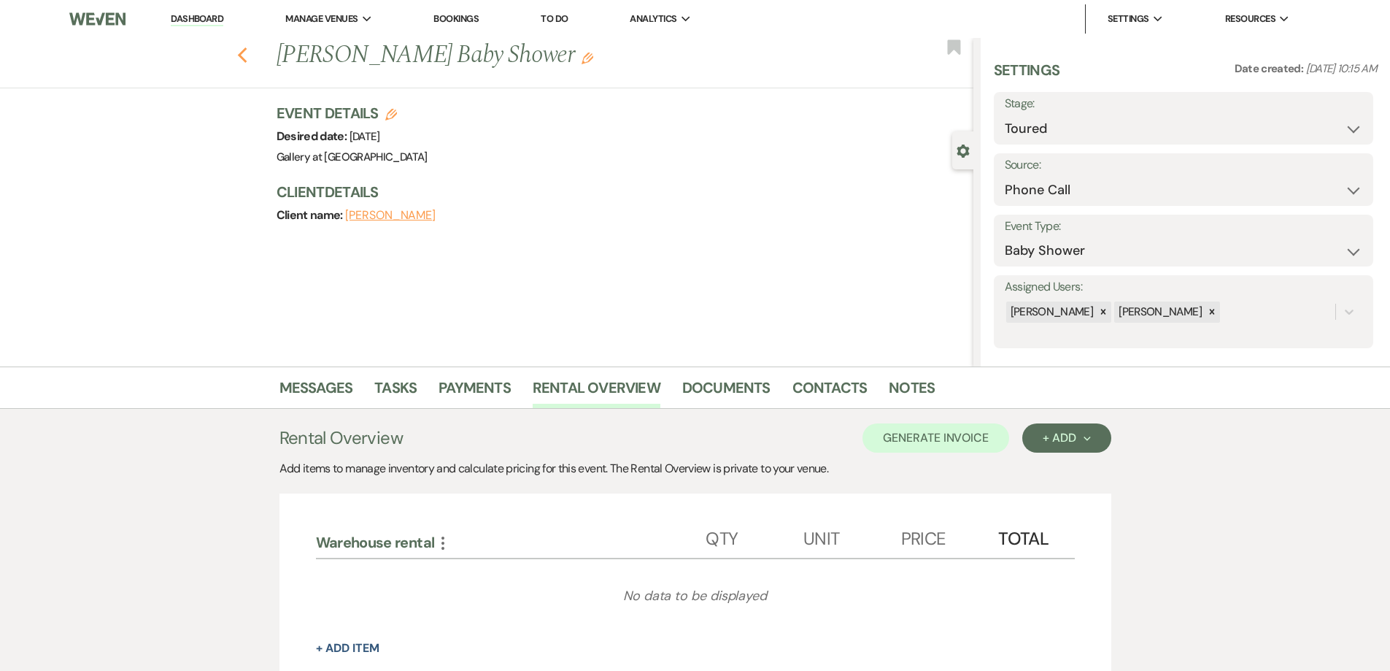
select select "5"
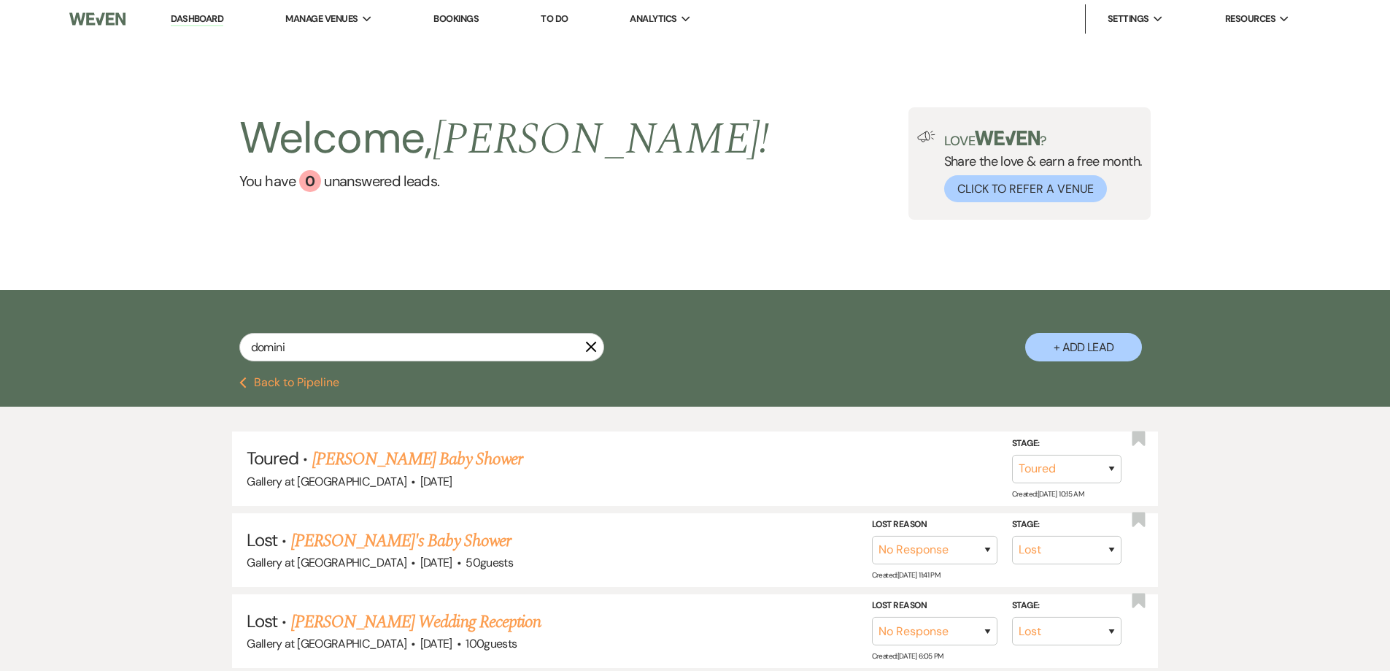
click at [591, 343] on icon "X" at bounding box center [591, 347] width 12 height 12
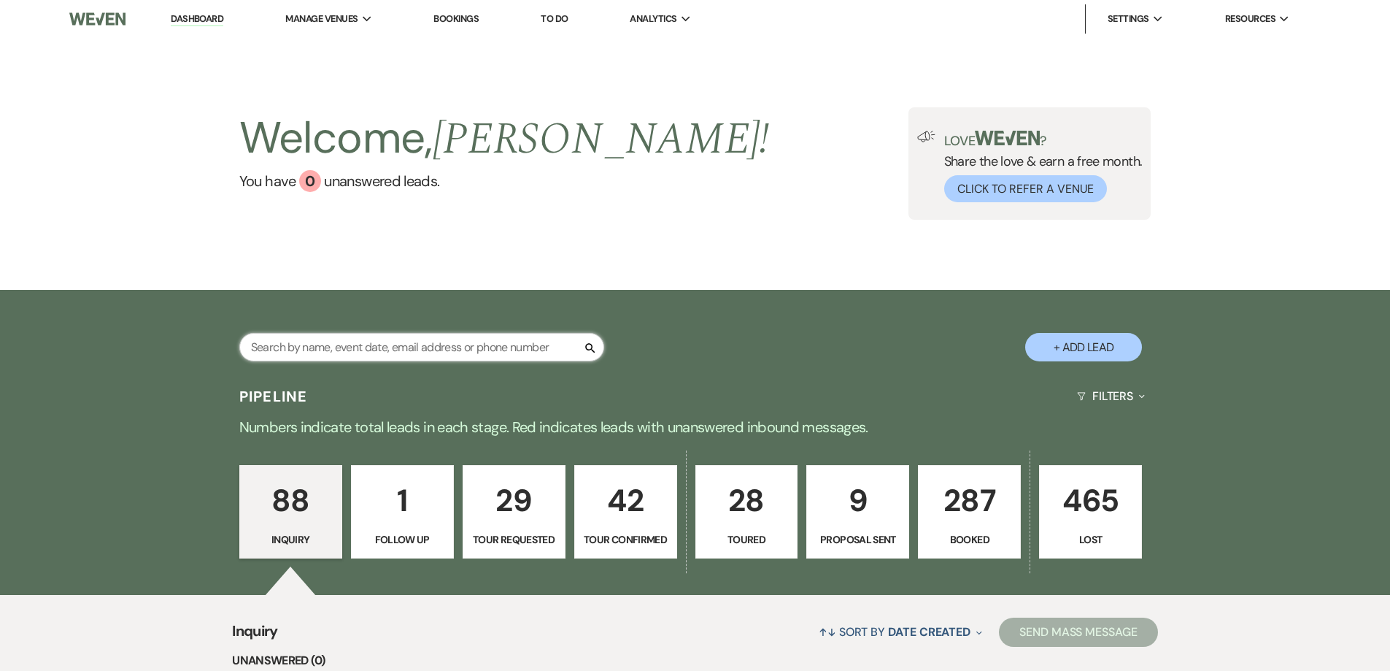
click at [401, 347] on input "text" at bounding box center [421, 347] width 365 height 28
type input "hernand"
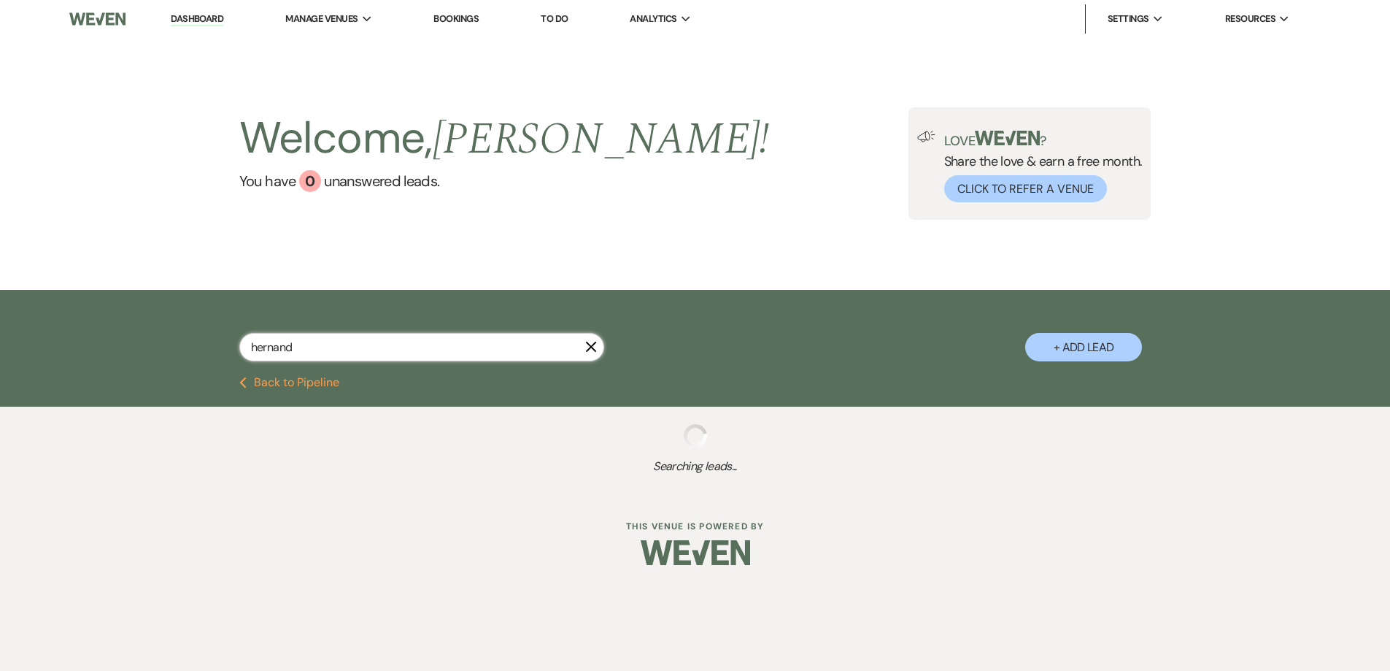
select select "8"
select select "4"
select select "6"
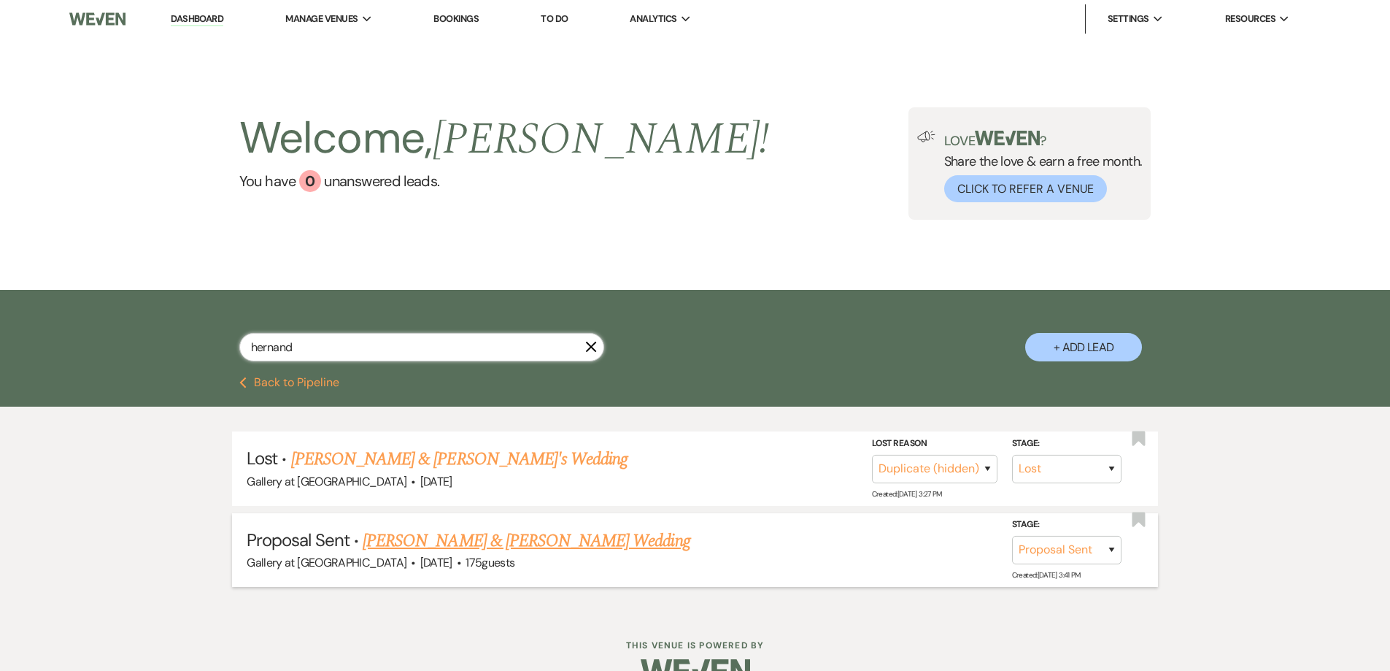
type input "hernand"
click at [519, 541] on link "Jeremy Smith & Britany Hernandez's Wedding" at bounding box center [526, 541] width 327 height 26
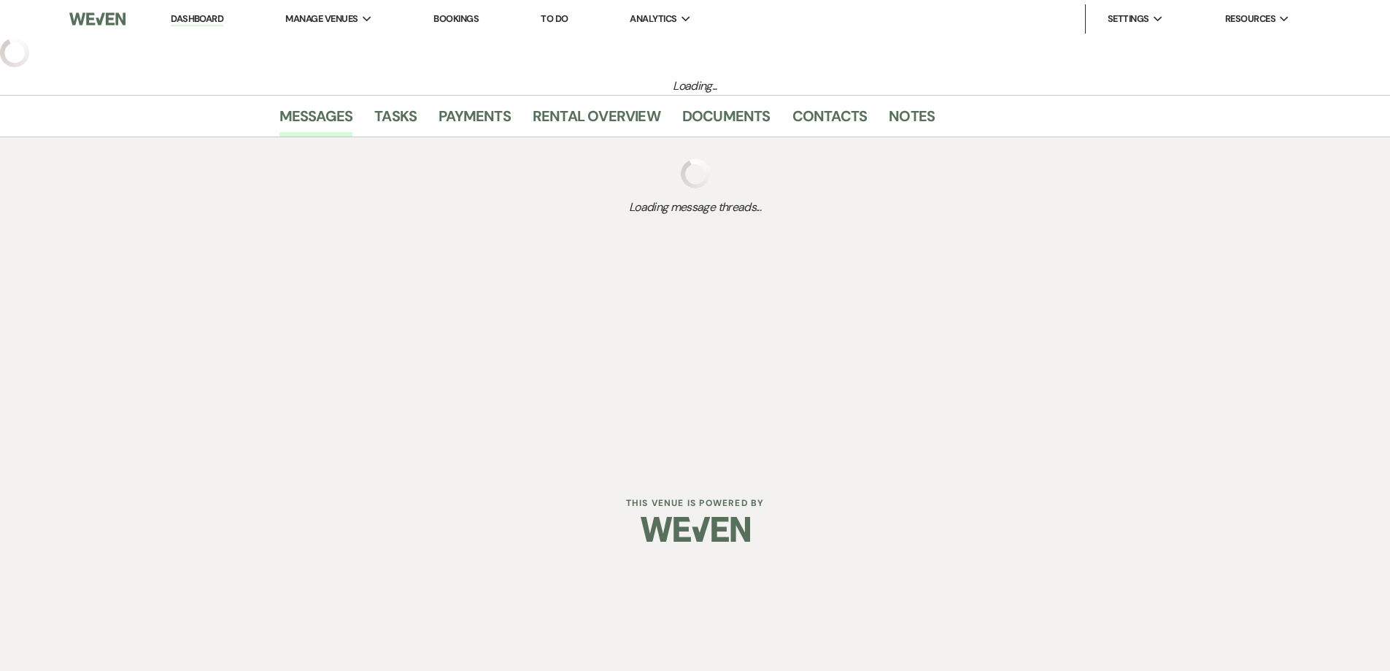
select select "6"
select select "5"
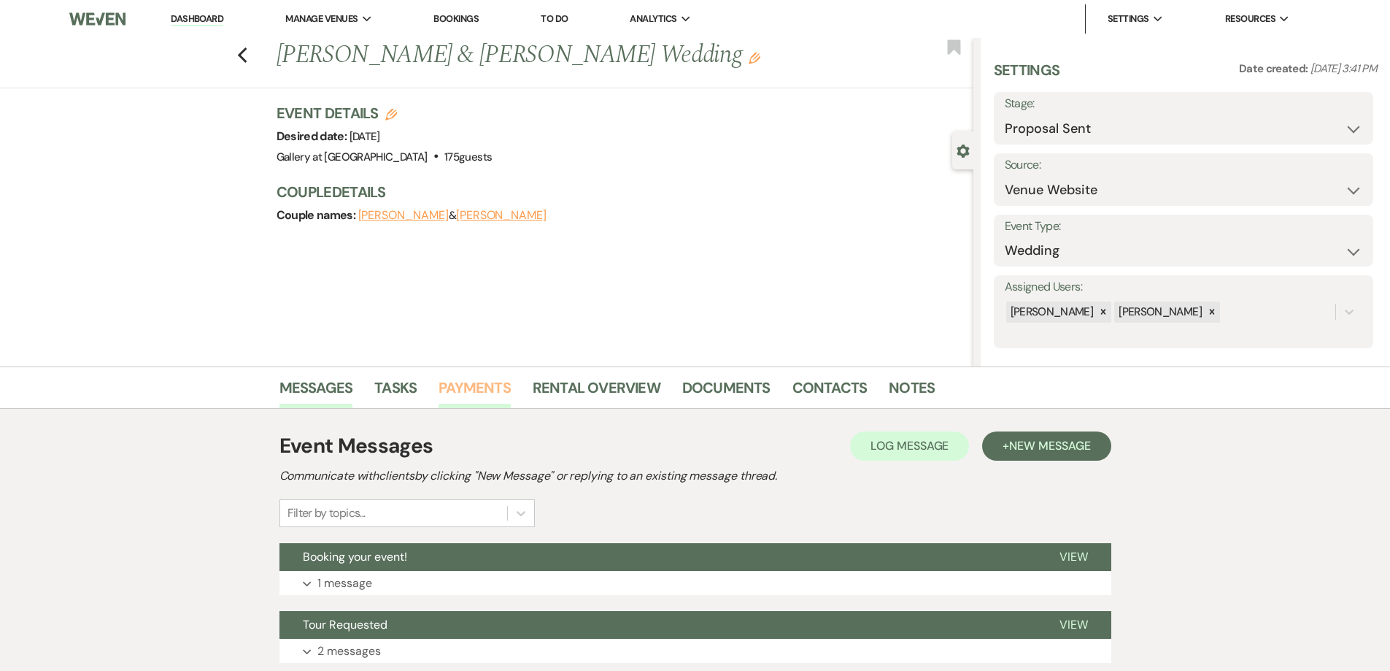
click at [494, 389] on link "Payments" at bounding box center [475, 392] width 72 height 32
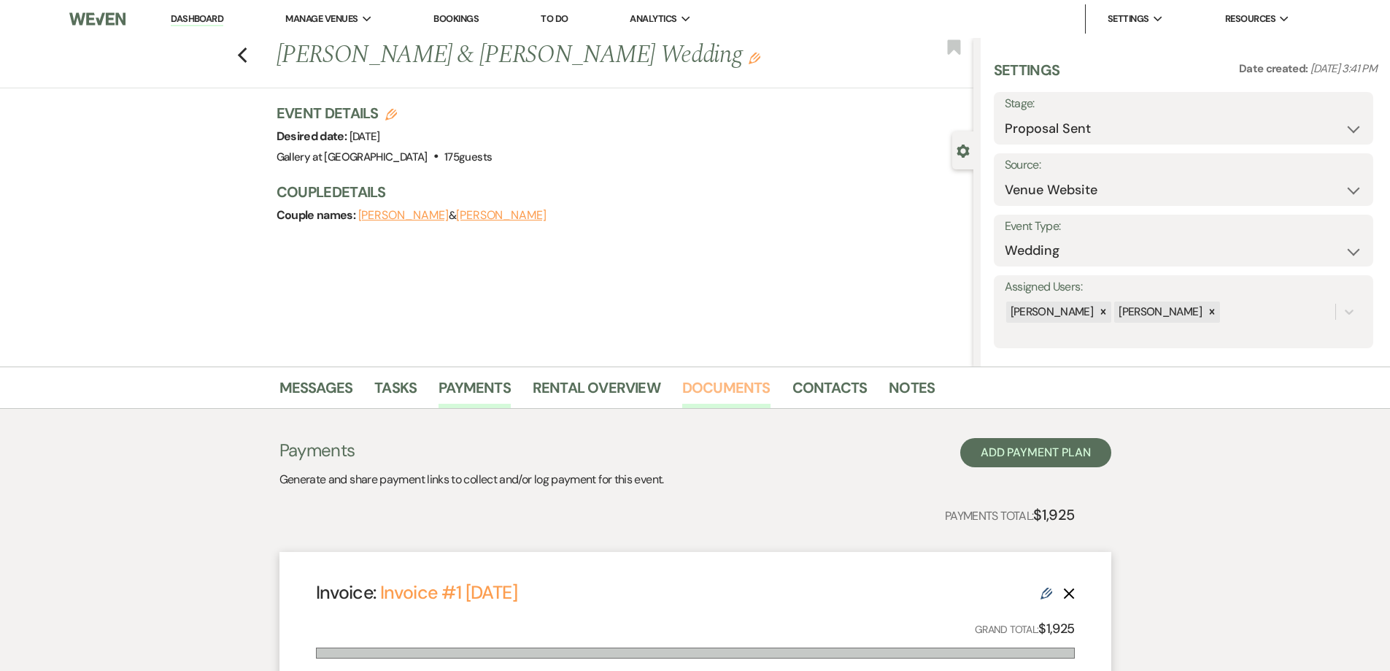
click at [746, 383] on link "Documents" at bounding box center [726, 392] width 88 height 32
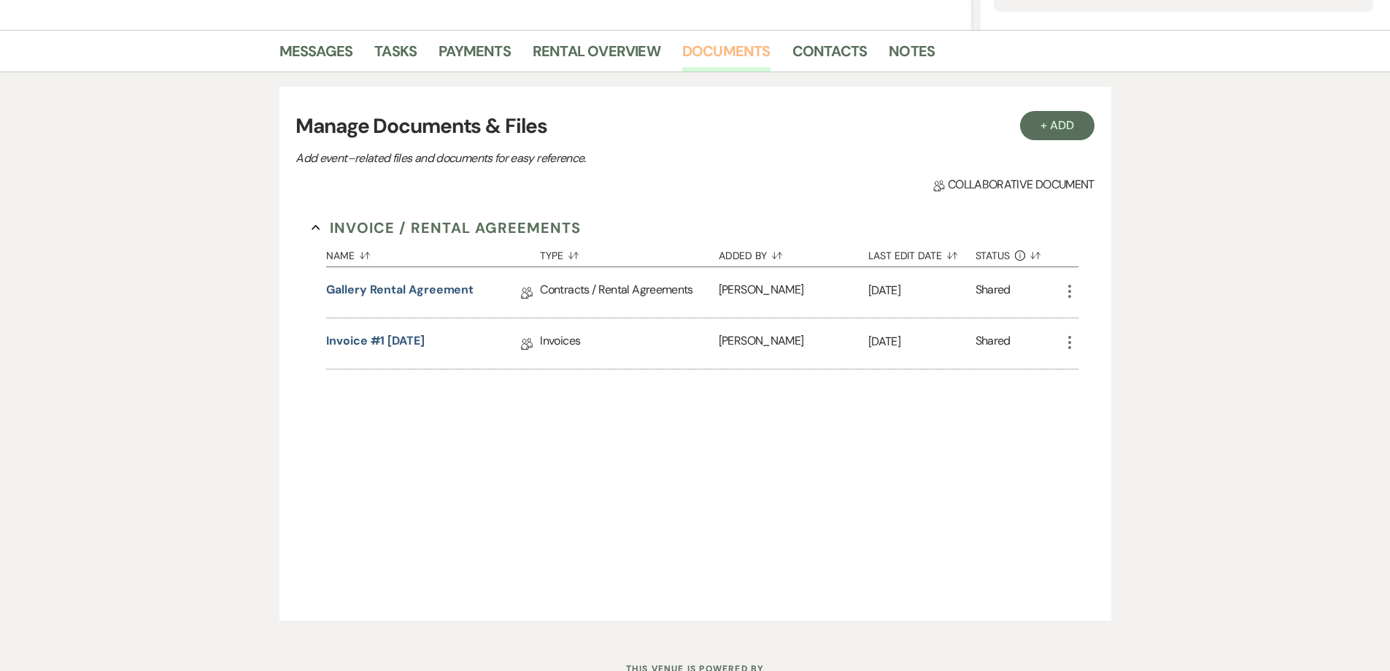
scroll to position [365, 0]
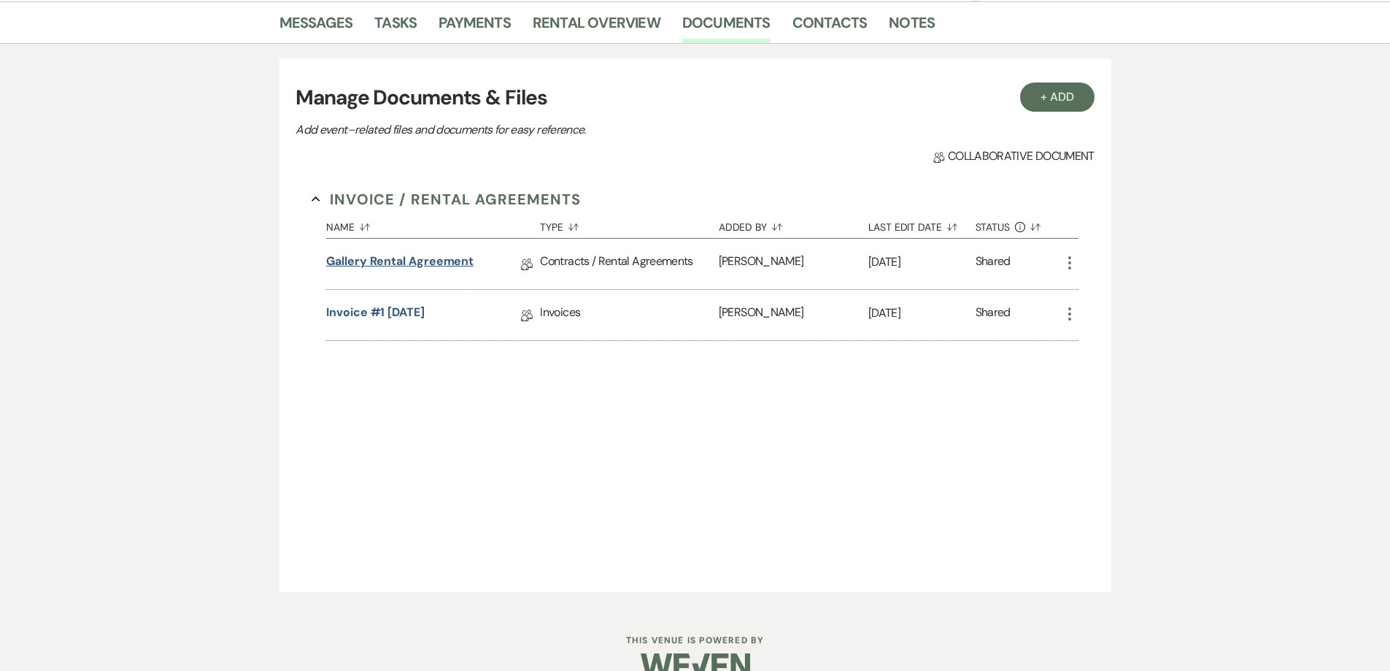
click at [461, 262] on link "Gallery Rental Agreement" at bounding box center [399, 264] width 147 height 23
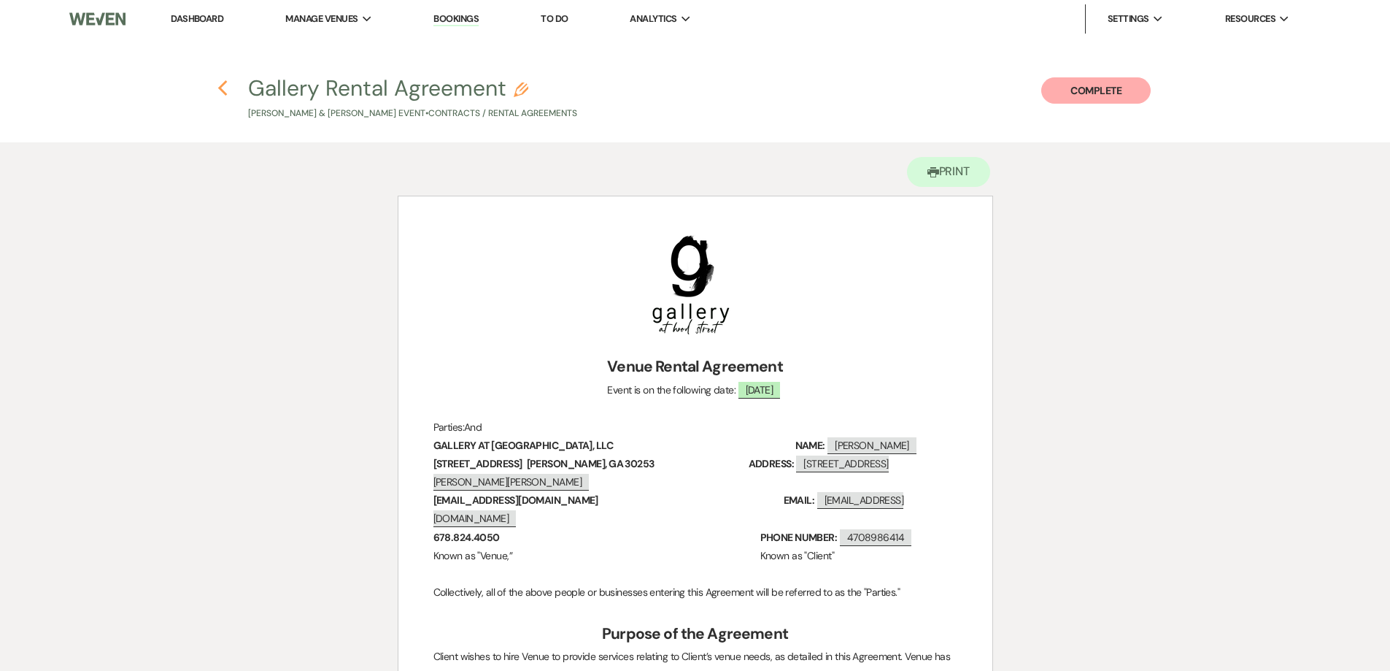
click at [226, 95] on use "button" at bounding box center [222, 88] width 9 height 16
select select "6"
select select "5"
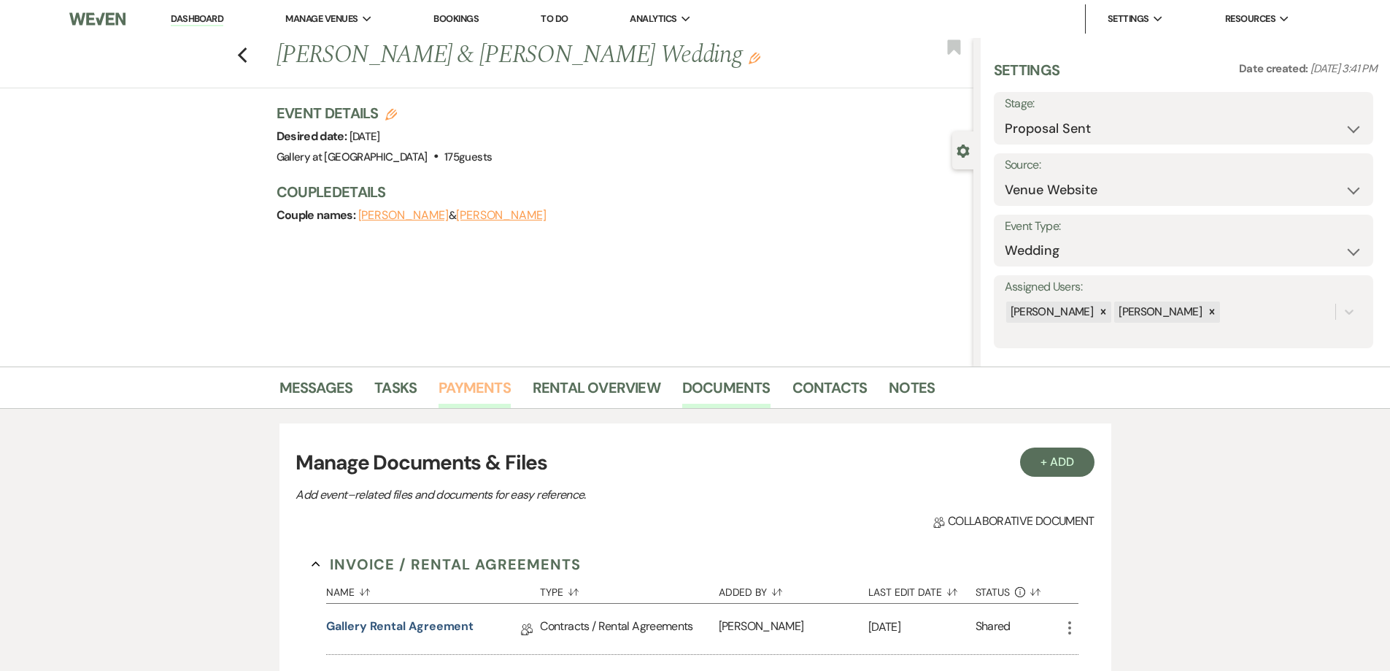
click at [479, 384] on link "Payments" at bounding box center [475, 392] width 72 height 32
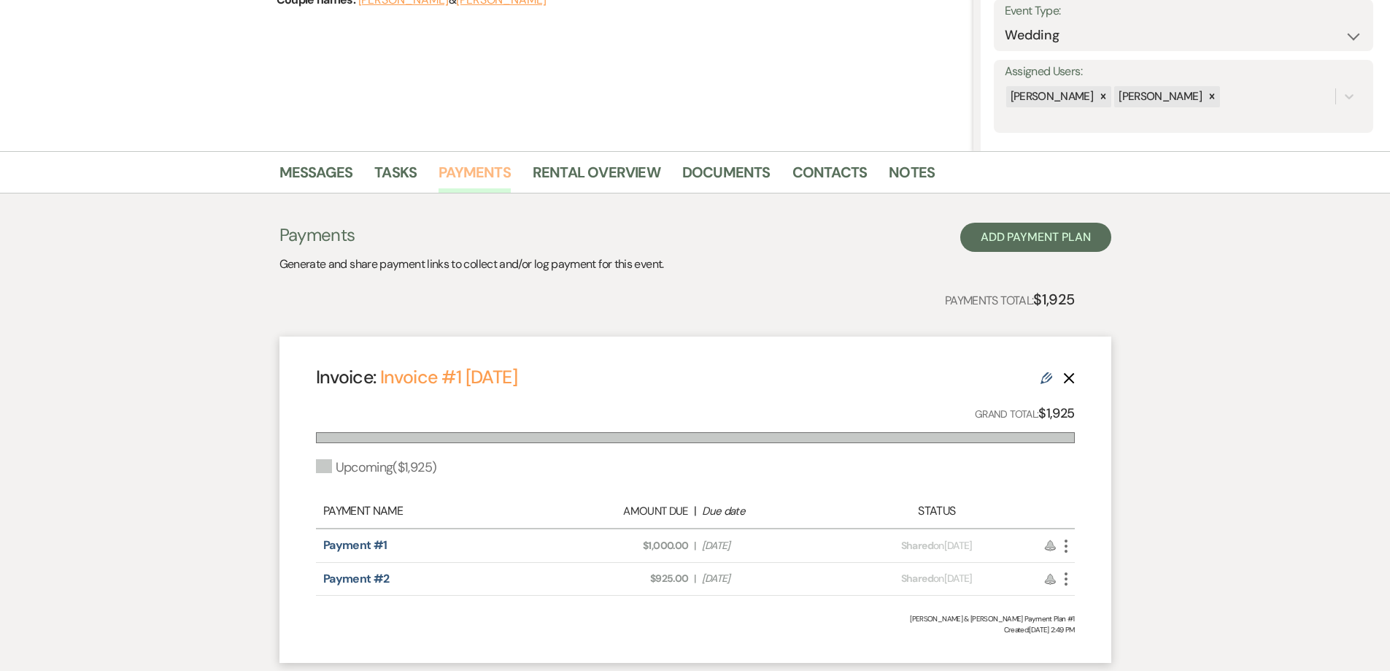
scroll to position [292, 0]
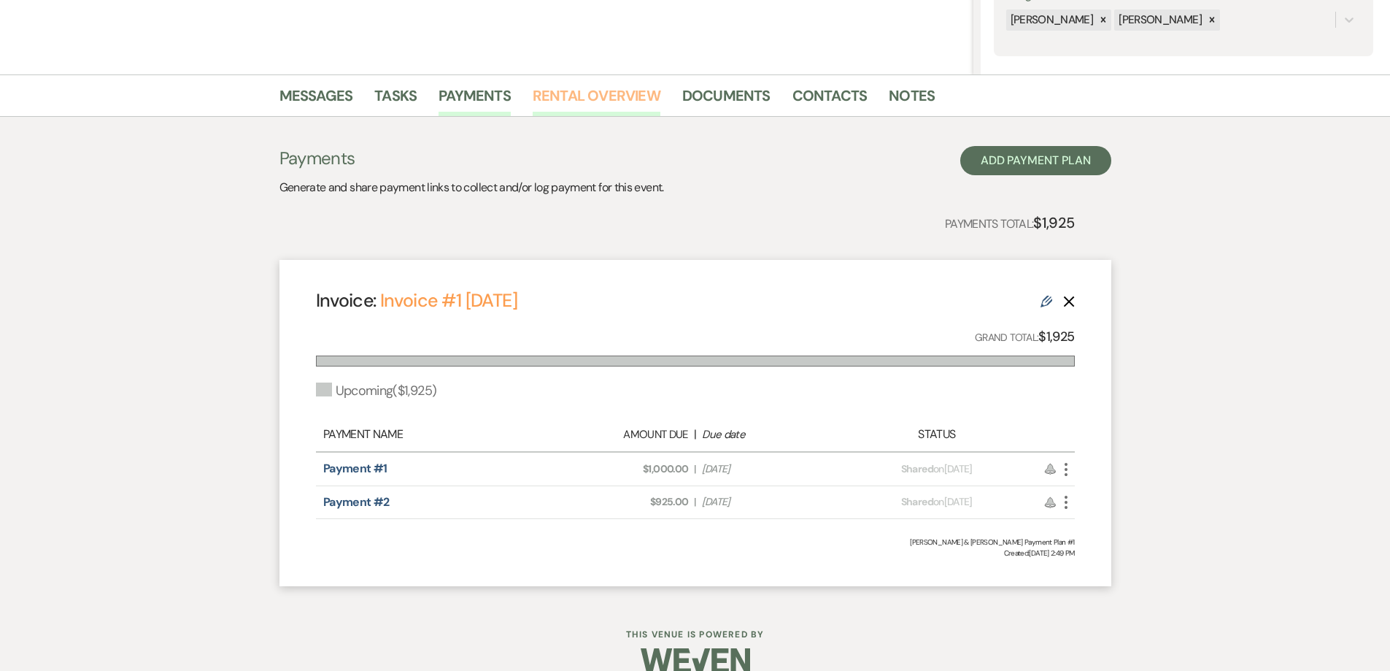
click at [574, 96] on link "Rental Overview" at bounding box center [597, 100] width 128 height 32
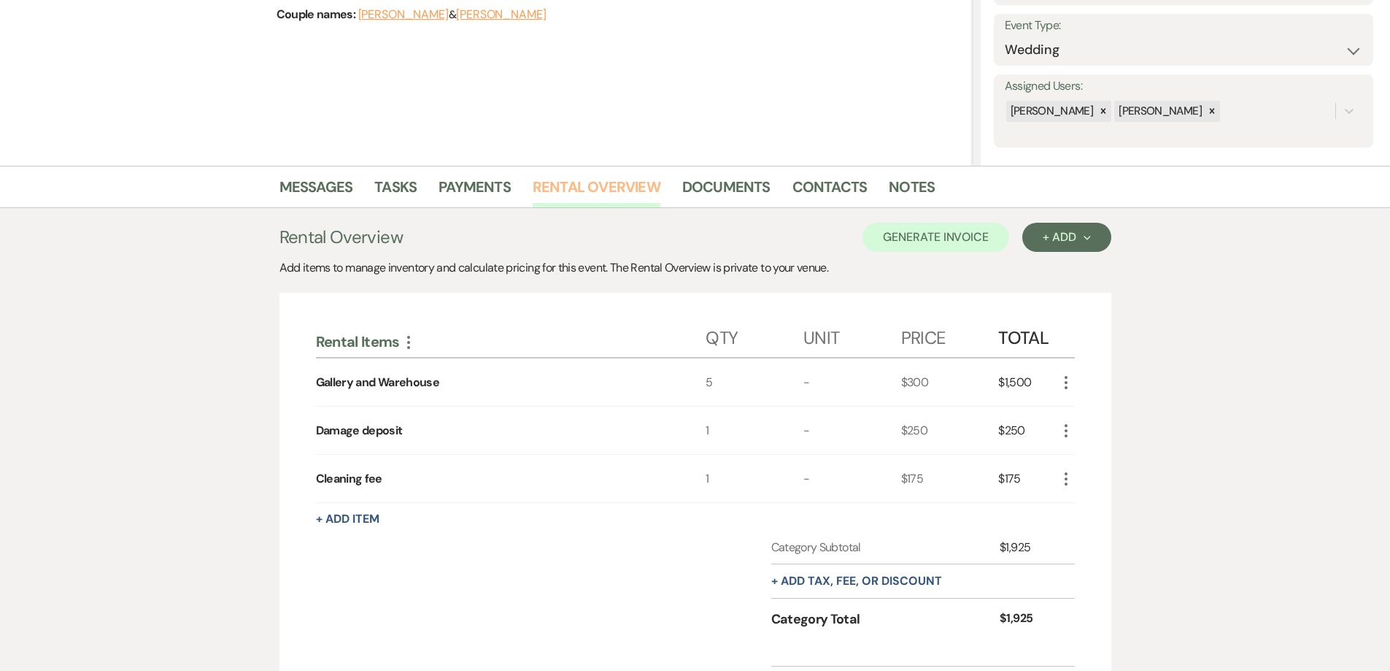
scroll to position [219, 0]
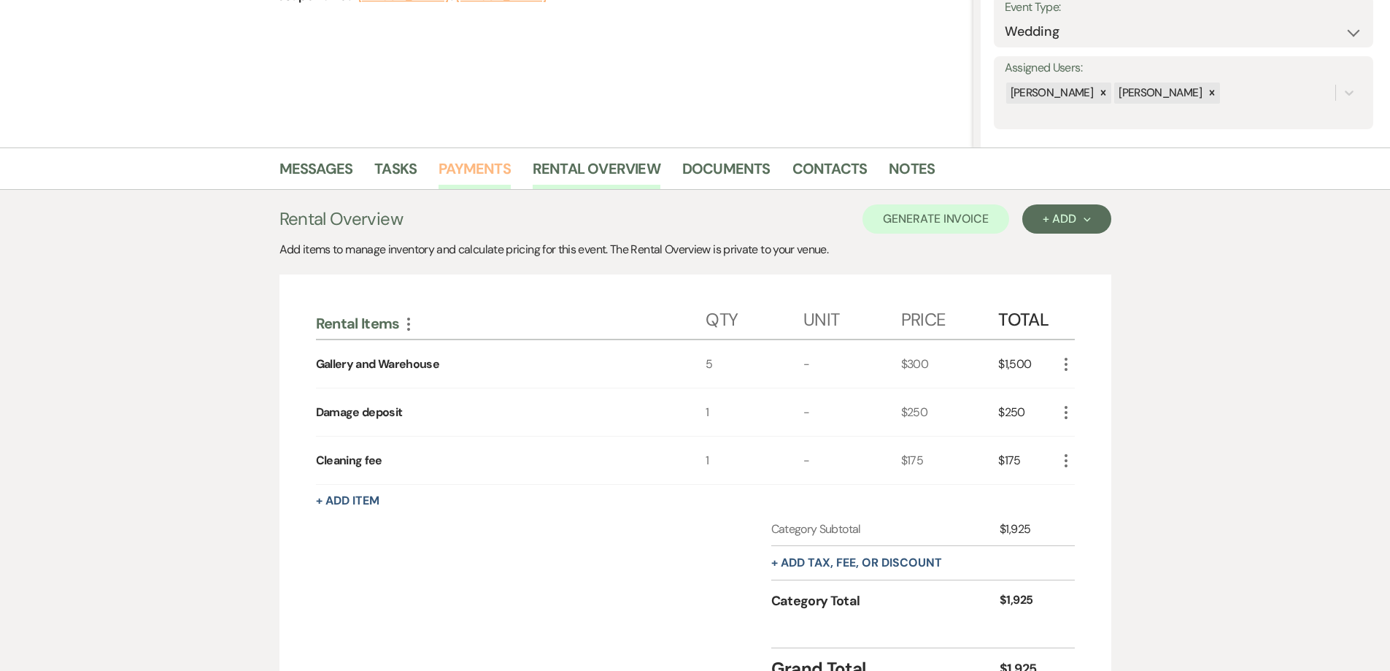
click at [461, 166] on link "Payments" at bounding box center [475, 173] width 72 height 32
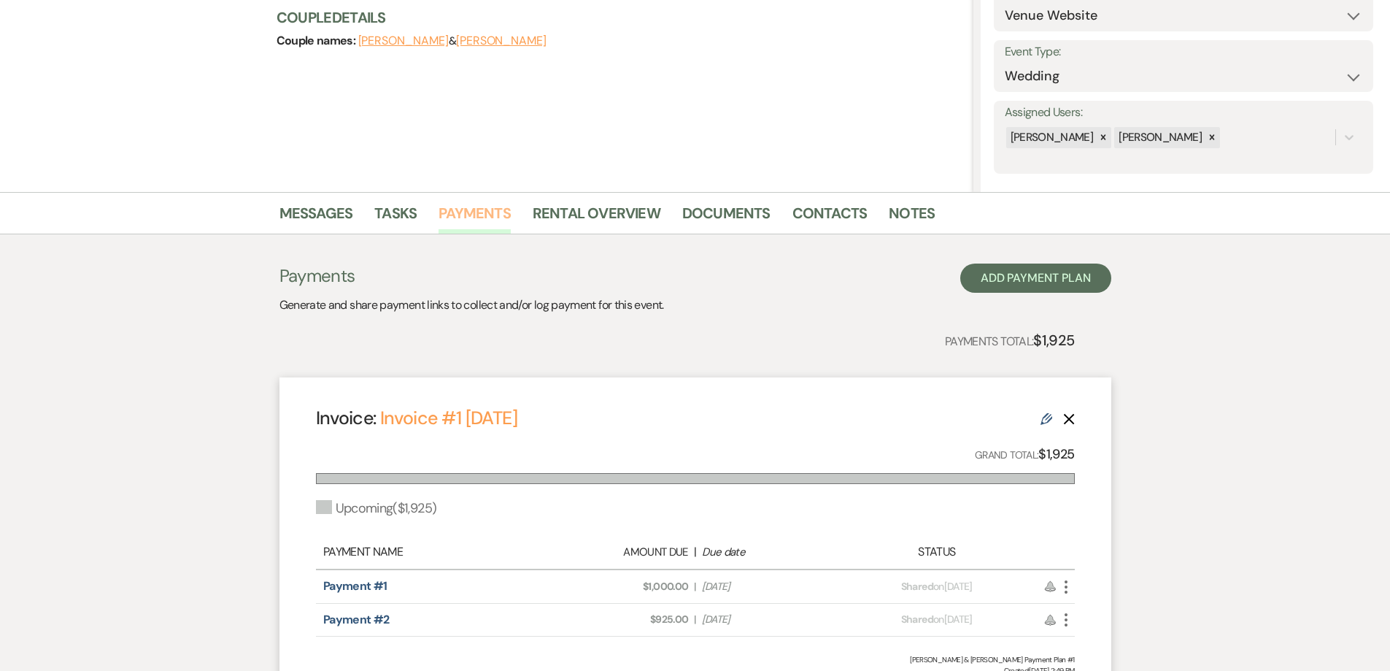
scroll to position [316, 0]
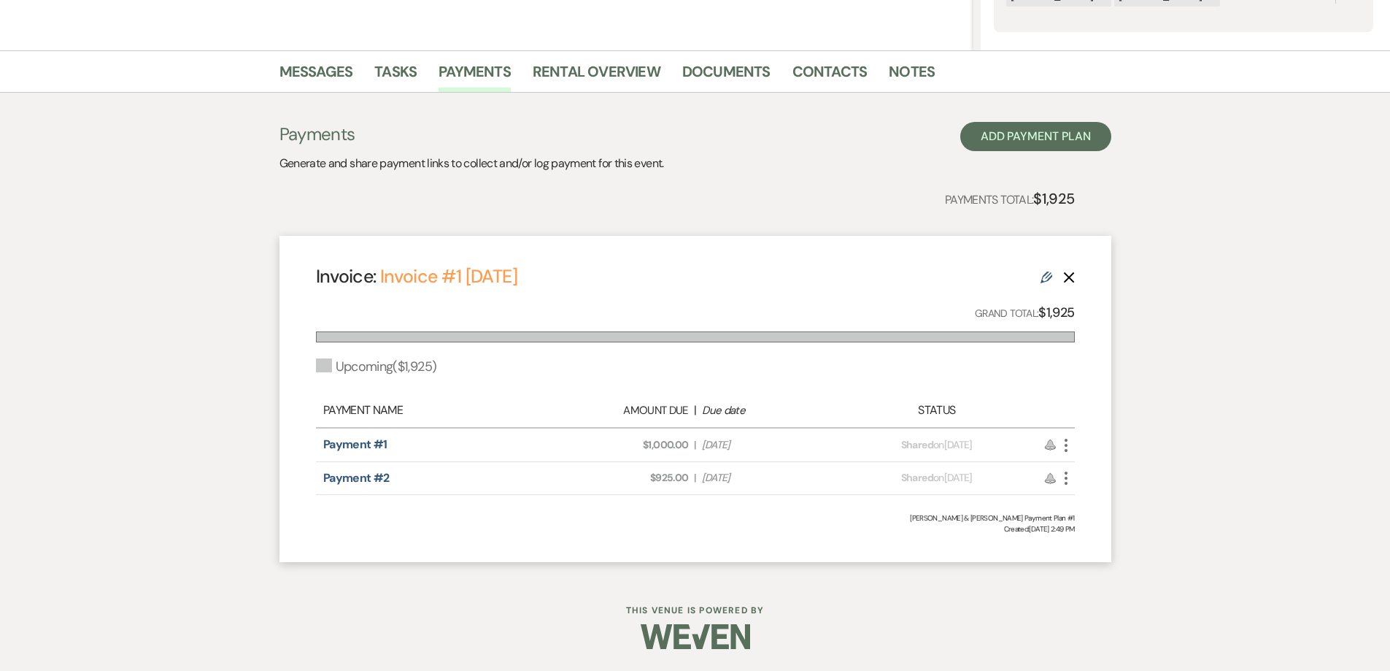
click at [1066, 447] on icon "More" at bounding box center [1067, 445] width 18 height 18
click at [1090, 523] on button "Check Mark Mark as Paid" at bounding box center [1131, 523] width 147 height 25
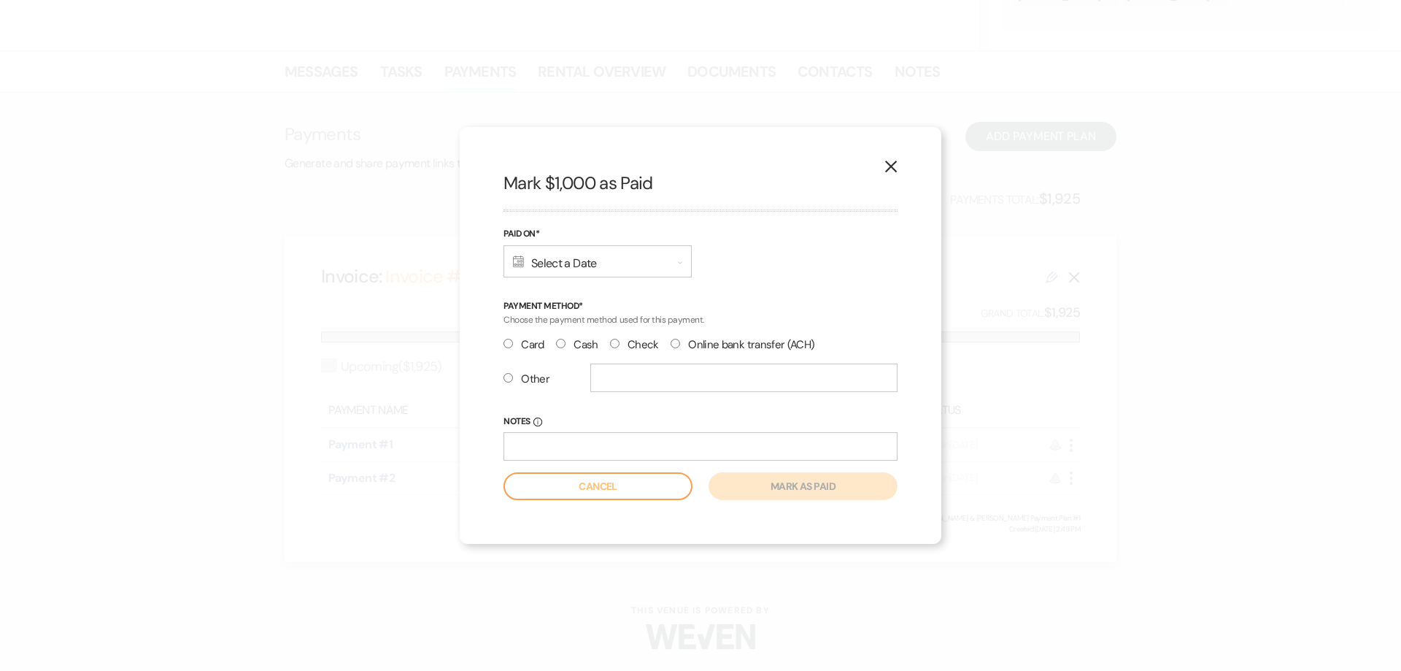
click at [517, 263] on use at bounding box center [518, 261] width 11 height 12
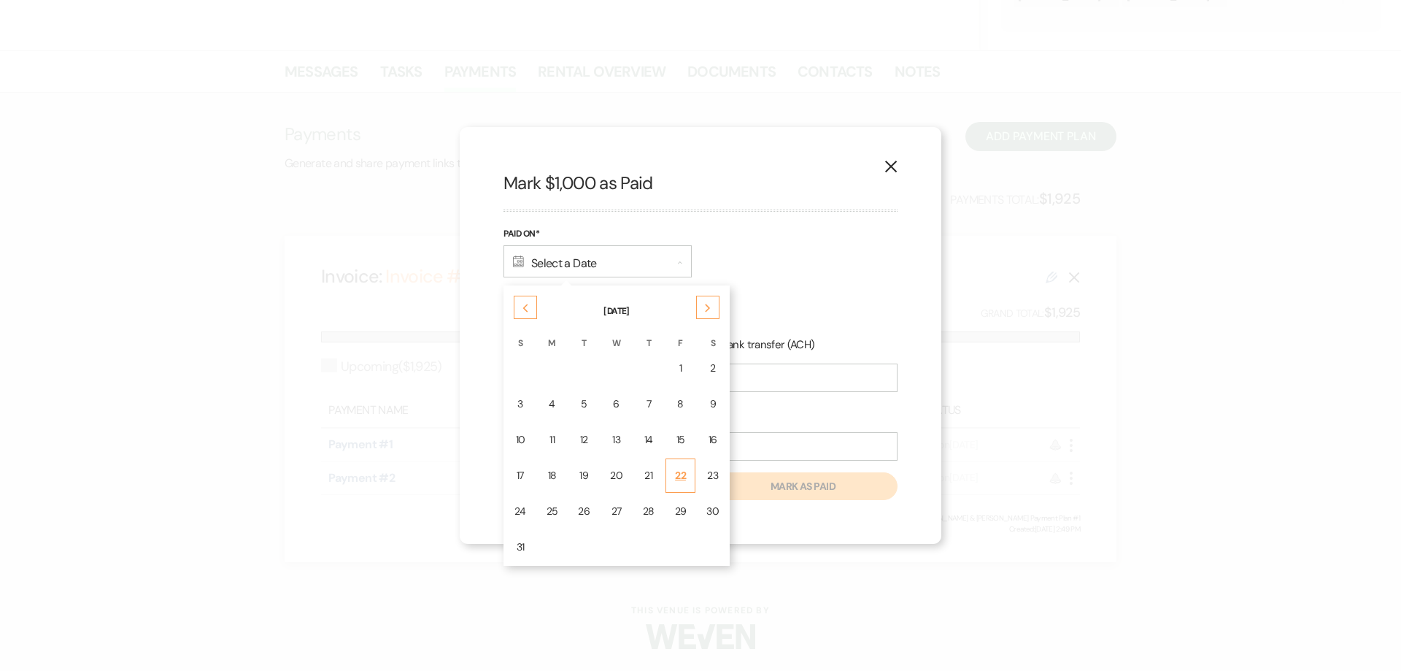
click at [678, 477] on div "22" at bounding box center [681, 475] width 12 height 15
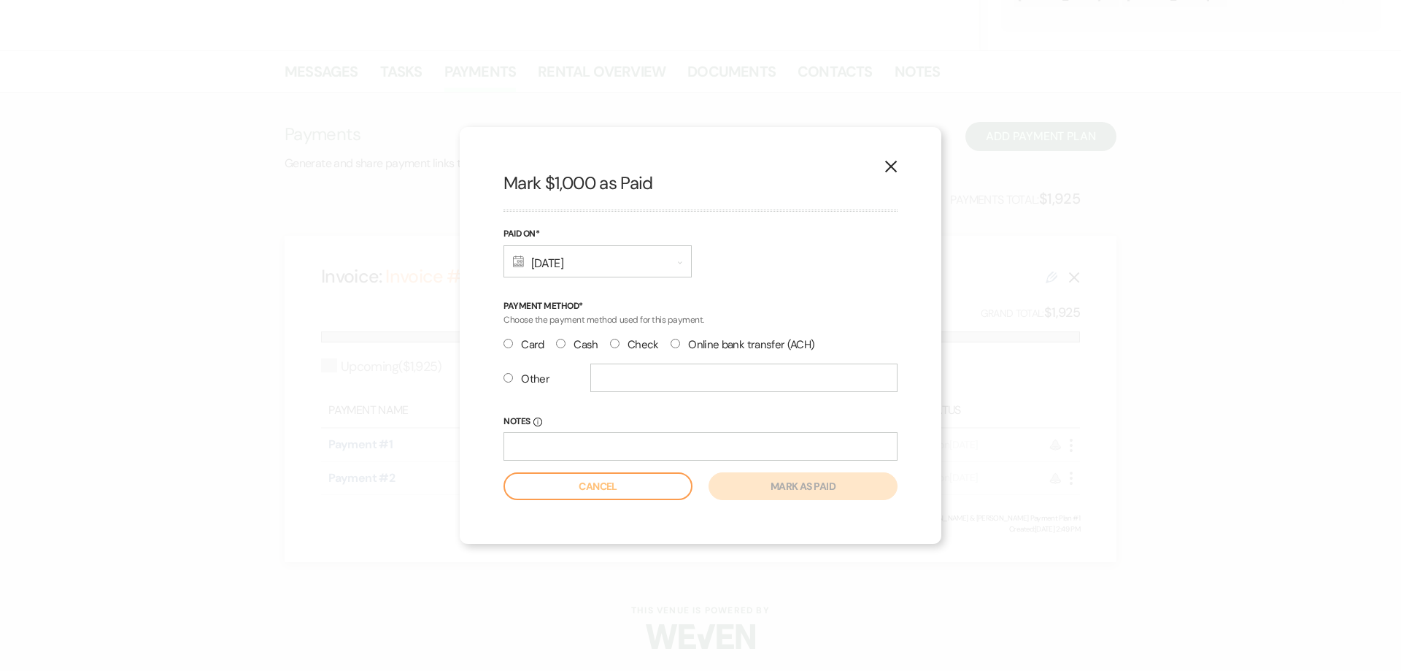
click at [571, 345] on label "Cash" at bounding box center [577, 345] width 42 height 20
click at [566, 345] on input "Cash" at bounding box center [560, 343] width 9 height 9
radio input "true"
click at [885, 166] on icon "X" at bounding box center [891, 166] width 13 height 13
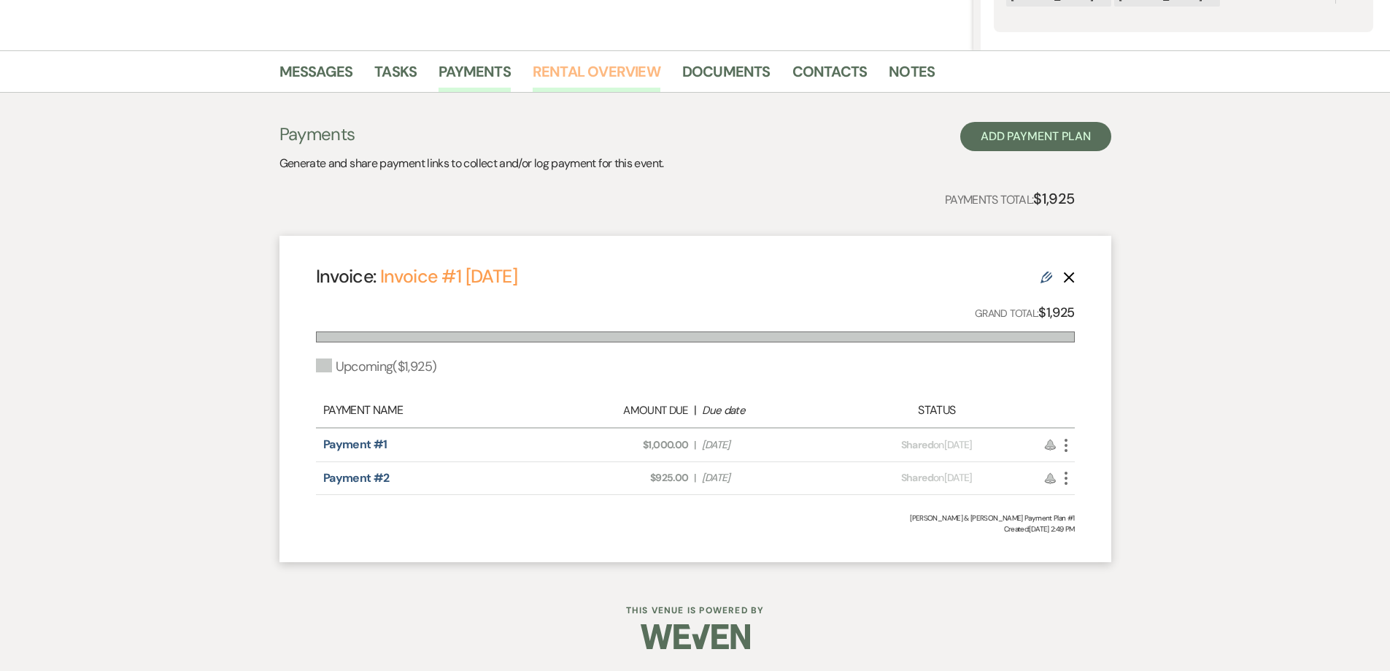
click at [597, 77] on link "Rental Overview" at bounding box center [597, 76] width 128 height 32
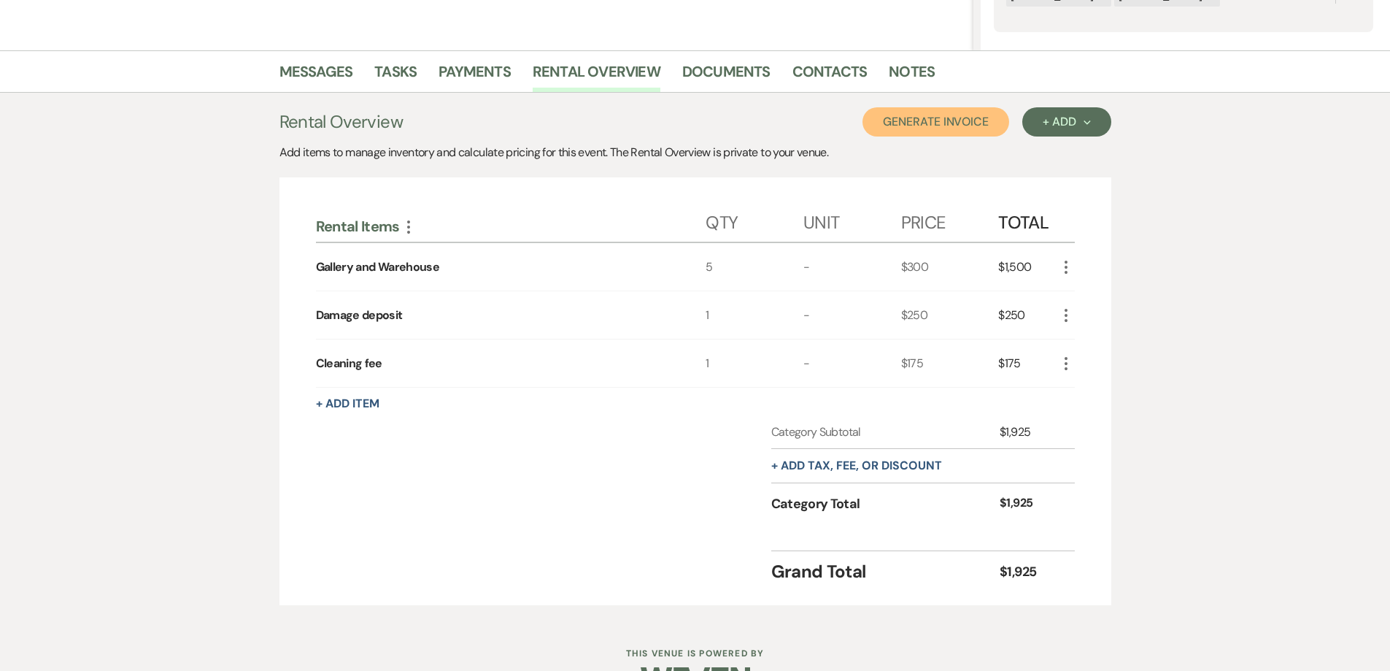
click at [925, 117] on button "Generate Invoice" at bounding box center [936, 121] width 147 height 29
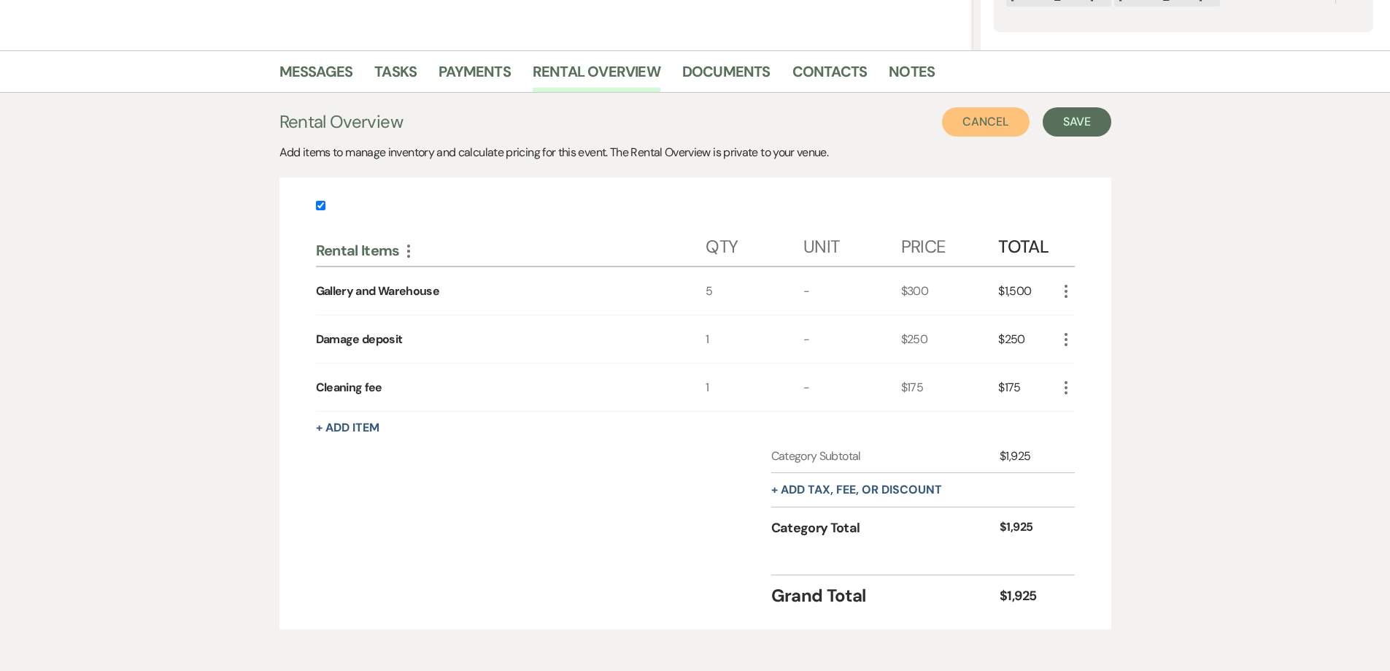
click at [965, 125] on button "Cancel" at bounding box center [986, 121] width 88 height 29
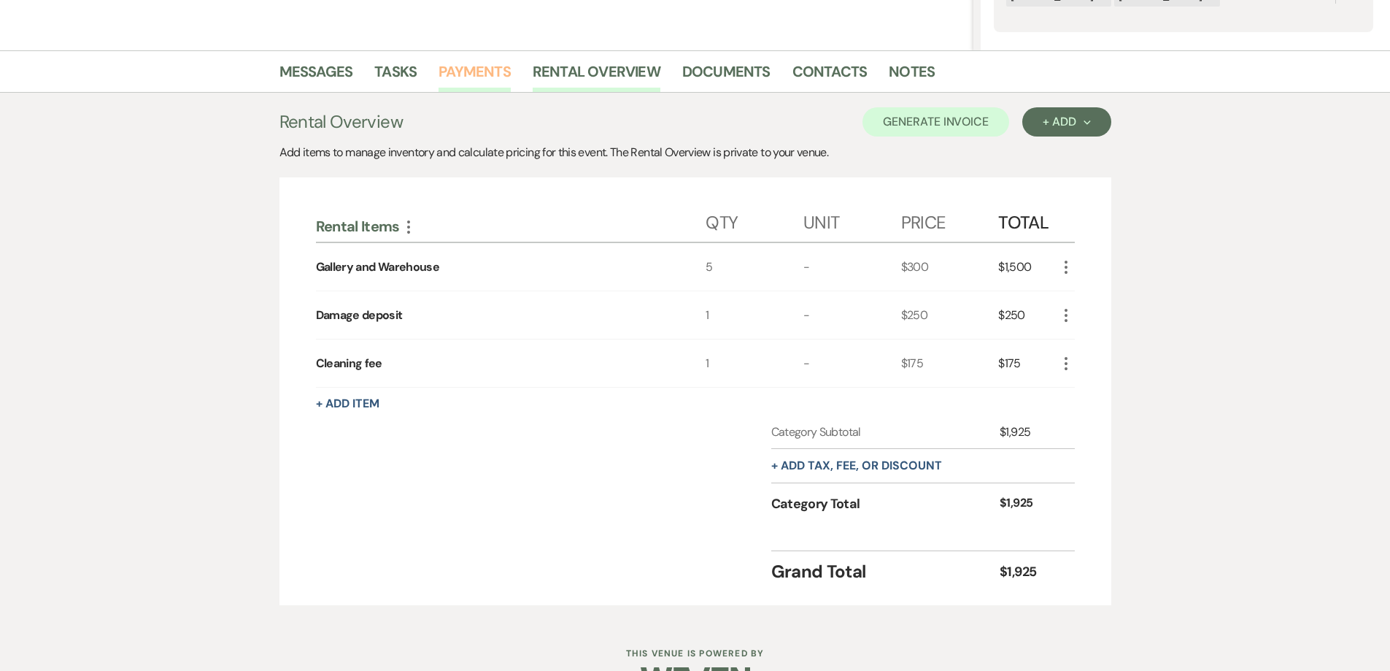
click at [462, 73] on link "Payments" at bounding box center [475, 76] width 72 height 32
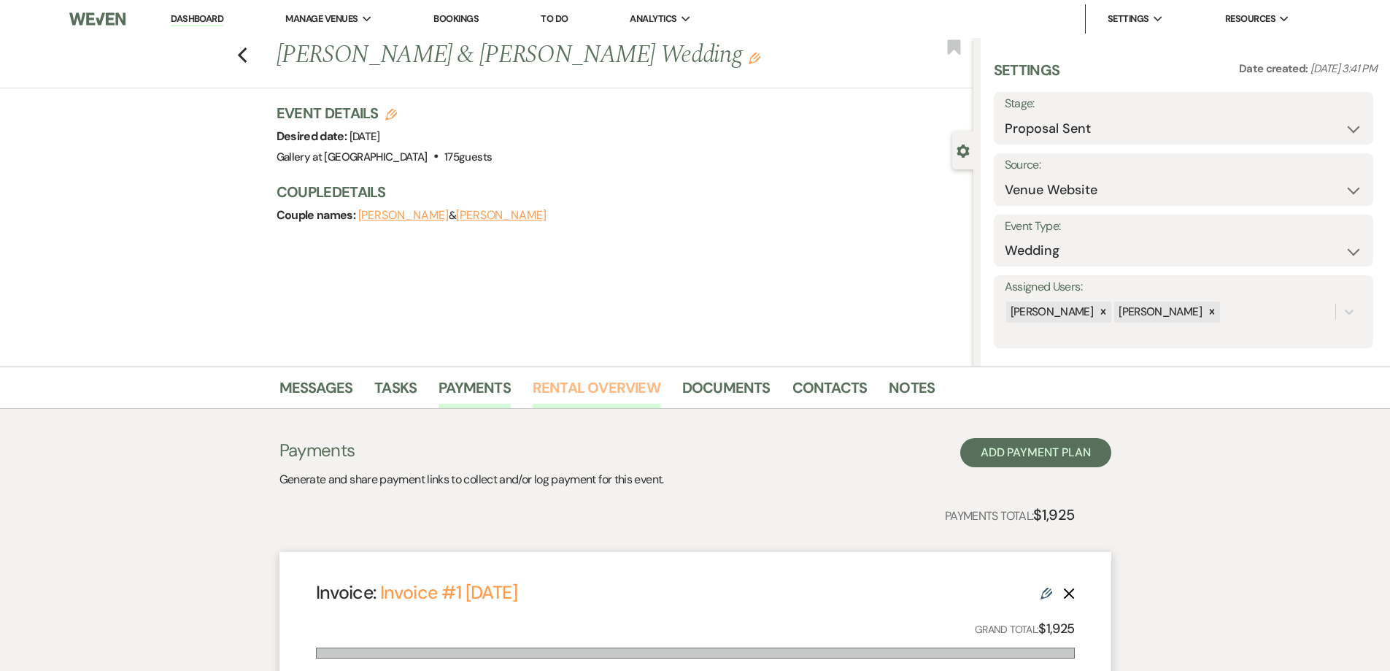
click at [623, 385] on link "Rental Overview" at bounding box center [597, 392] width 128 height 32
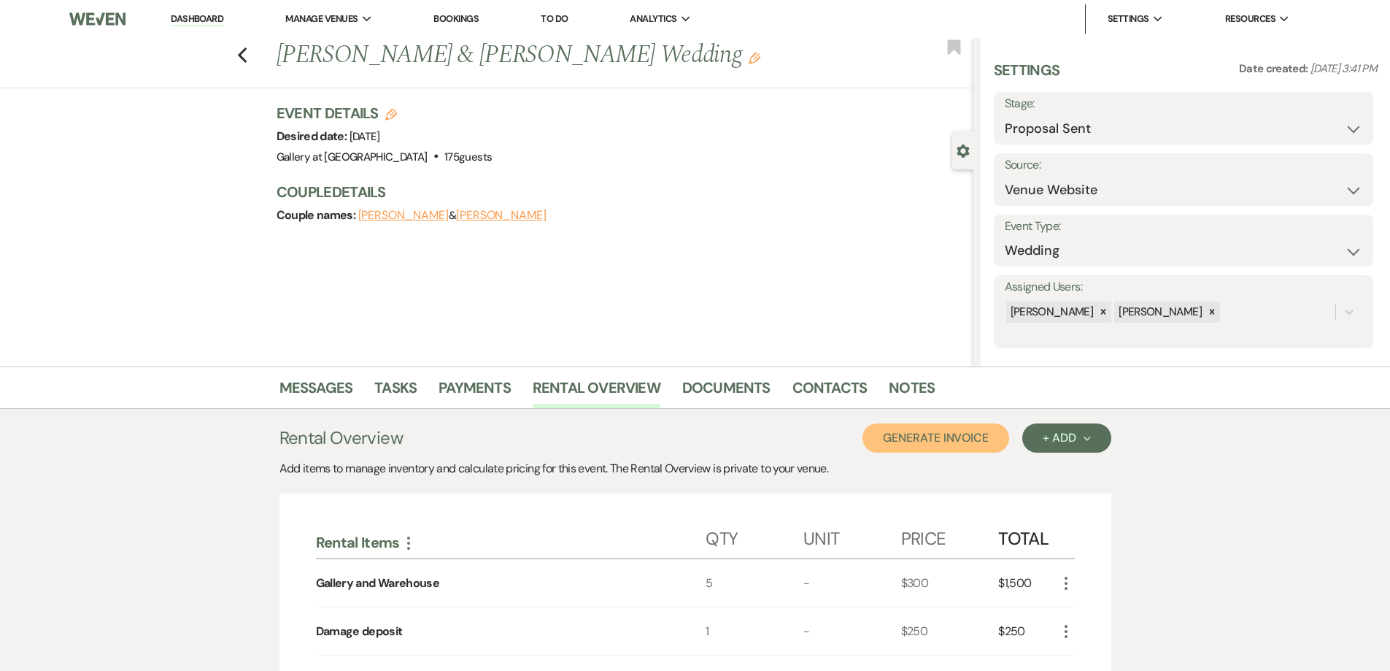
click at [927, 428] on button "Generate Invoice" at bounding box center [936, 437] width 147 height 29
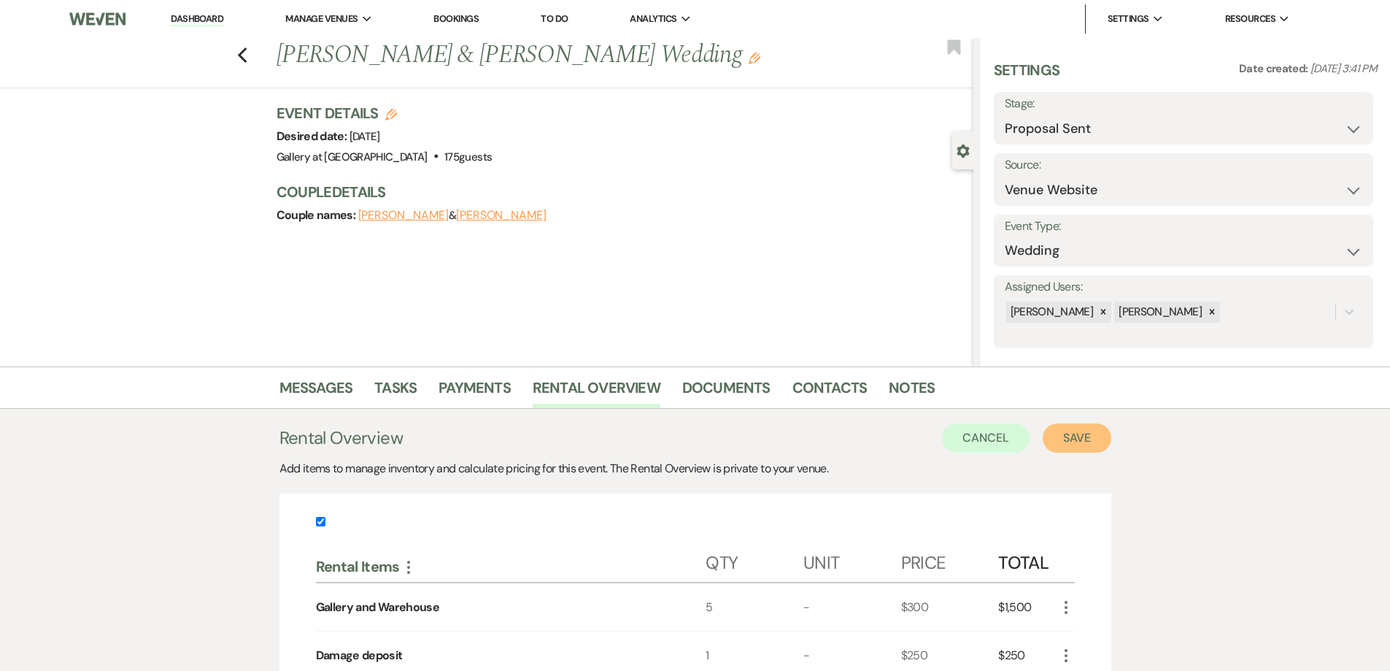
click at [1089, 426] on button "Save" at bounding box center [1077, 437] width 69 height 29
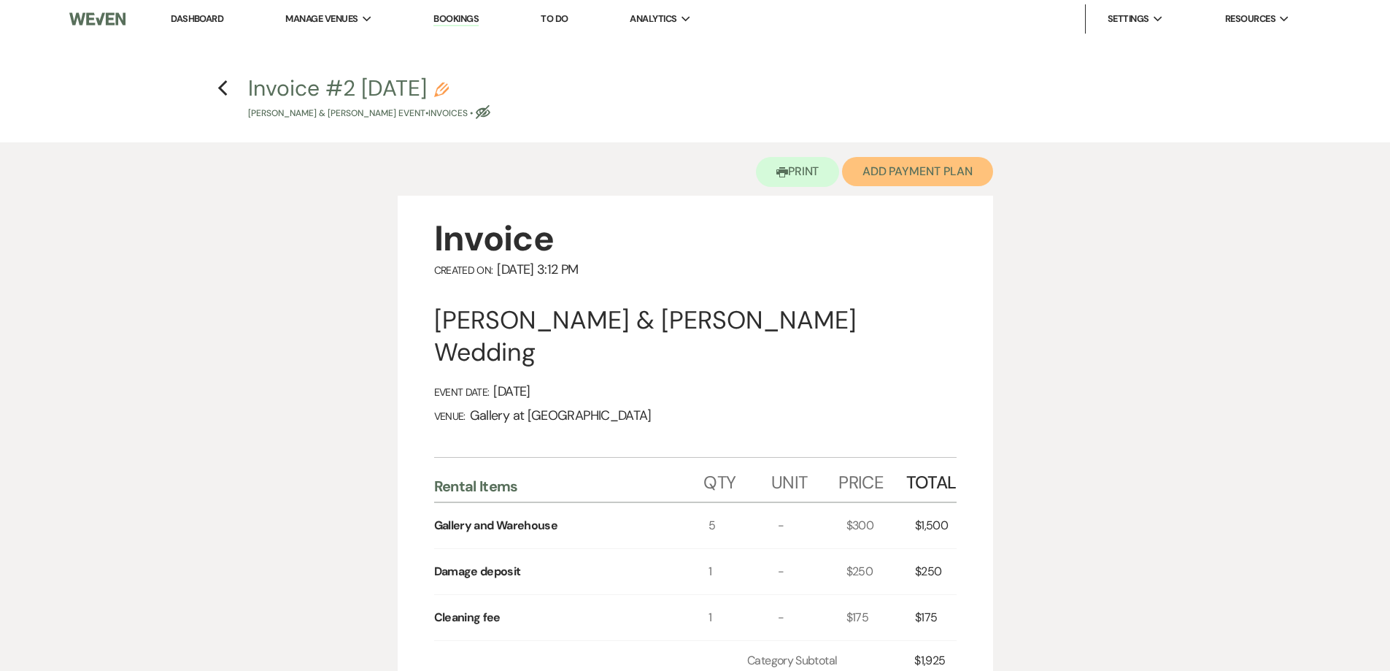
click at [911, 179] on button "Add Payment Plan" at bounding box center [917, 171] width 151 height 29
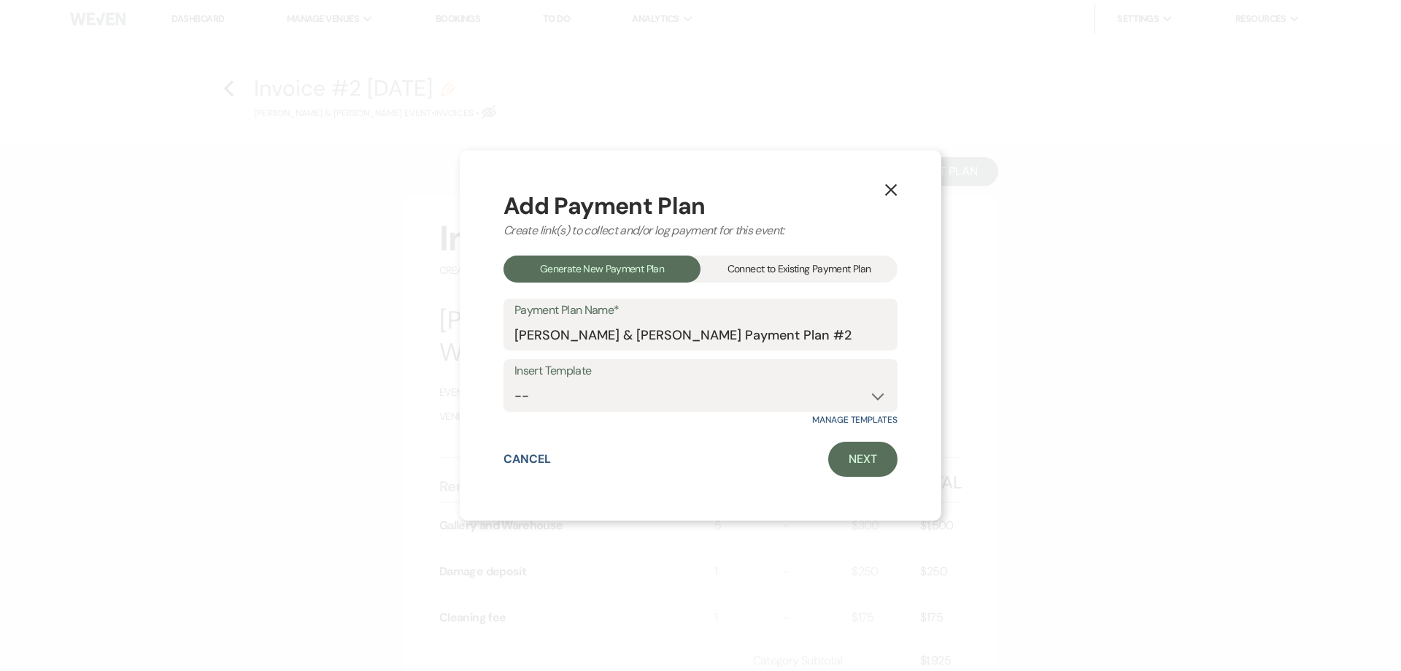
click at [802, 266] on div "Connect to Existing Payment Plan" at bounding box center [799, 268] width 197 height 27
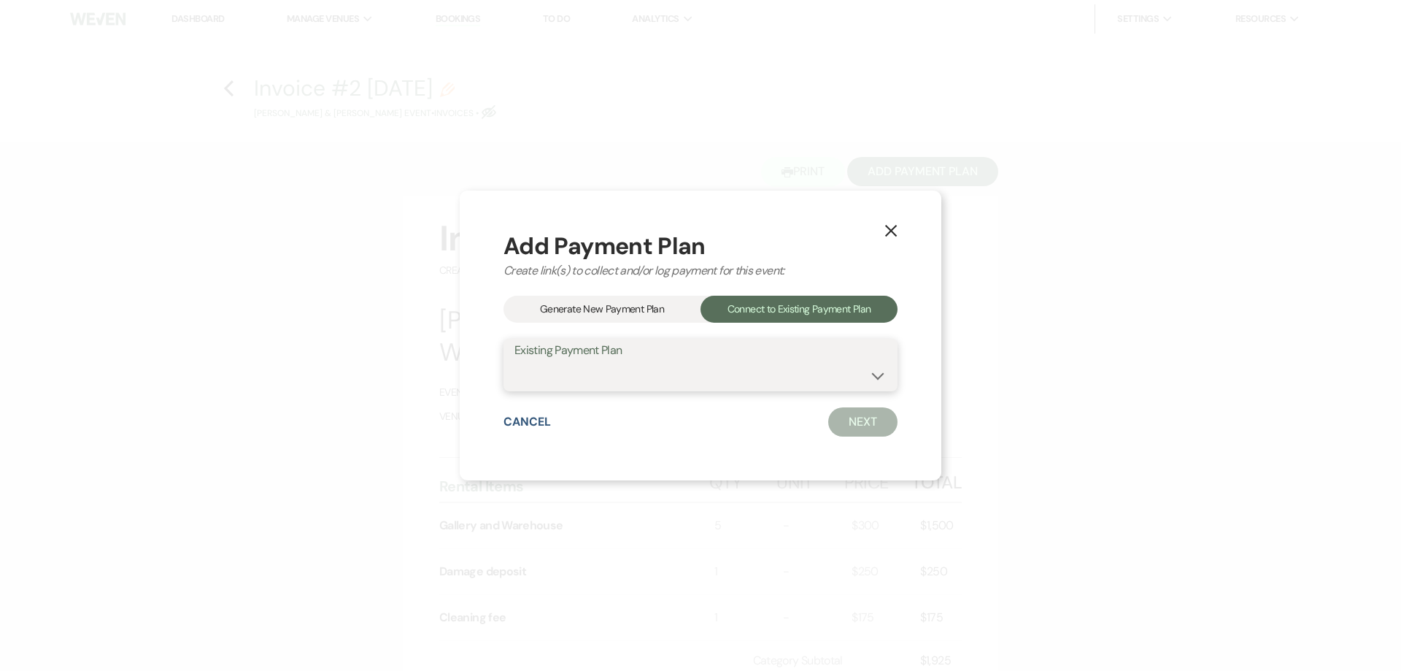
drag, startPoint x: 770, startPoint y: 362, endPoint x: 772, endPoint y: 389, distance: 27.1
click at [770, 363] on select "Jeremy Smith & Britany Hernandez's Payment Plan #1" at bounding box center [701, 375] width 372 height 28
select select "24929"
click at [515, 361] on select "Jeremy Smith & Britany Hernandez's Payment Plan #1" at bounding box center [701, 375] width 372 height 28
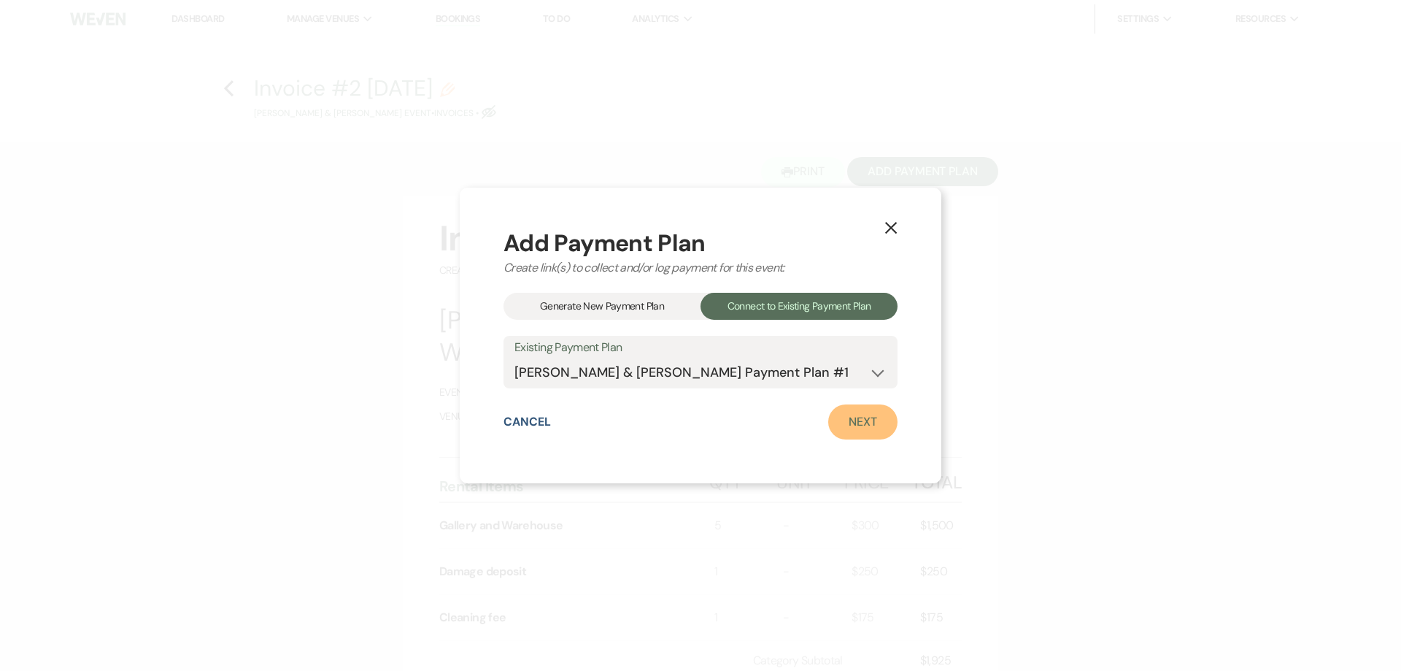
click at [832, 422] on link "Next" at bounding box center [862, 421] width 69 height 35
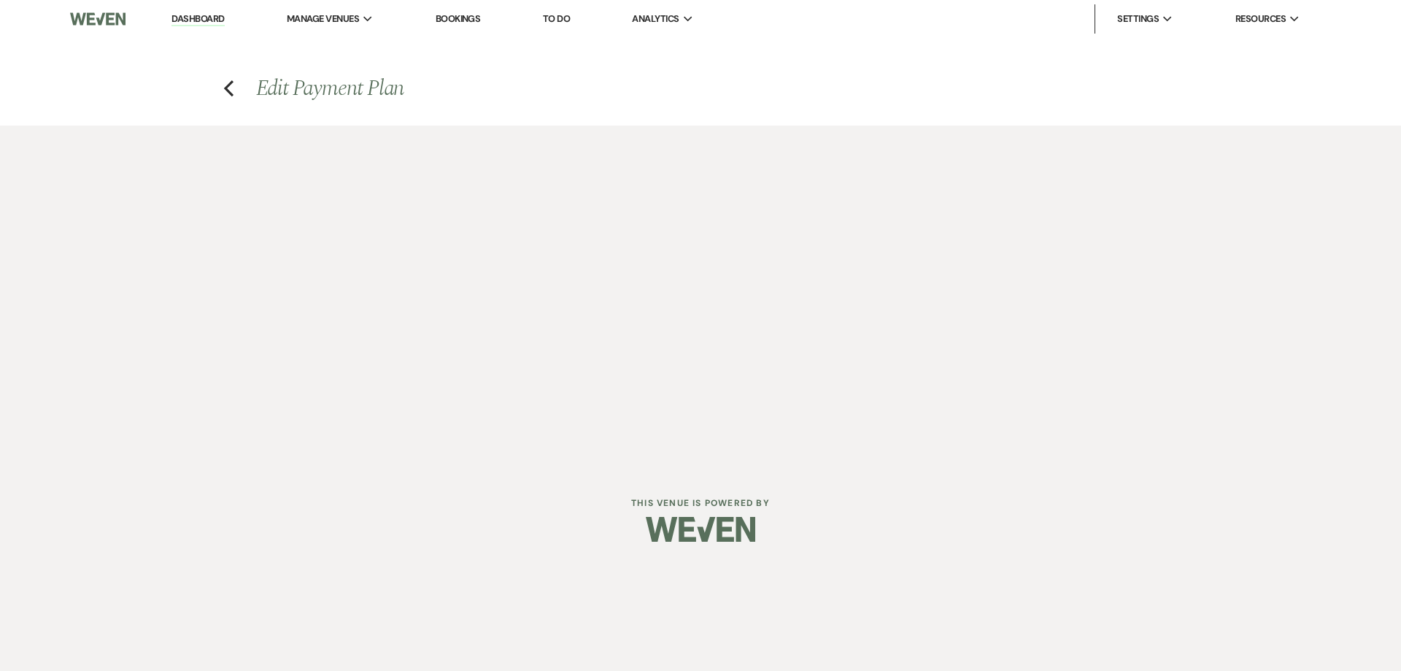
select select "27765"
select select "2"
select select "flat"
select select "true"
select select "both"
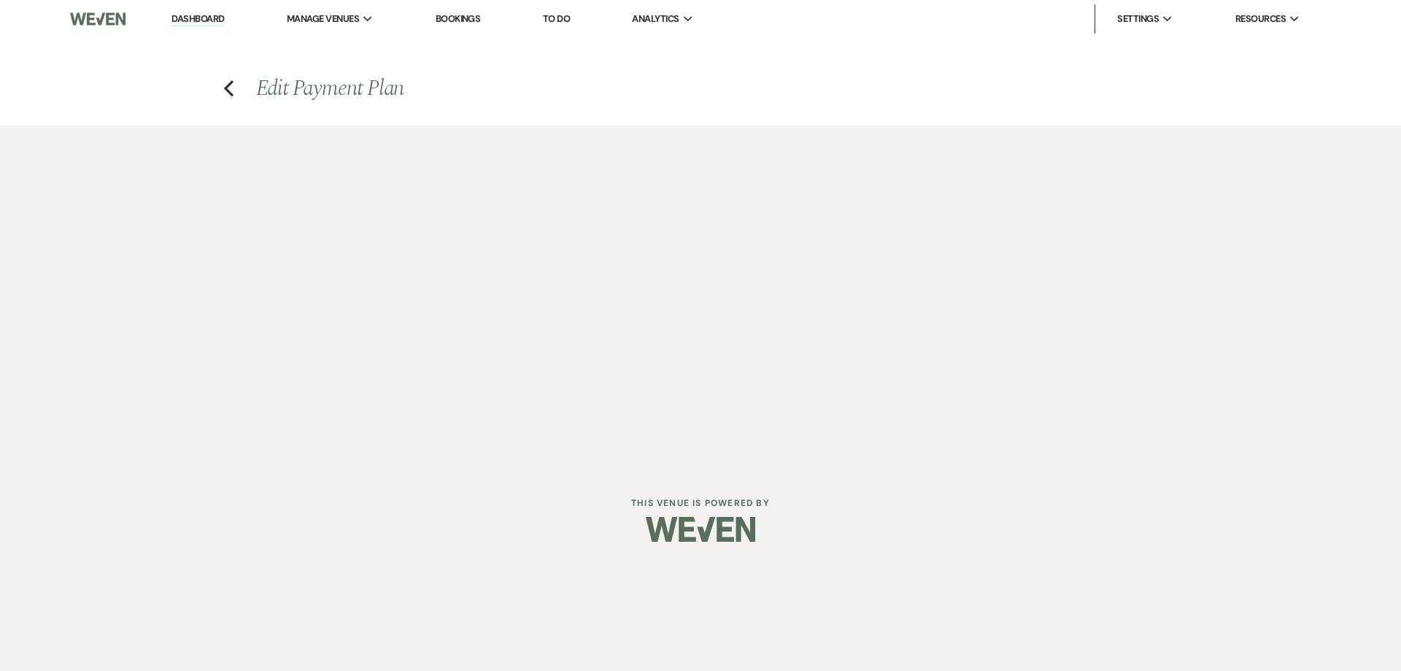
select select "weeks"
select select "afterDueDate"
select select "2"
select select "flat"
select select "true"
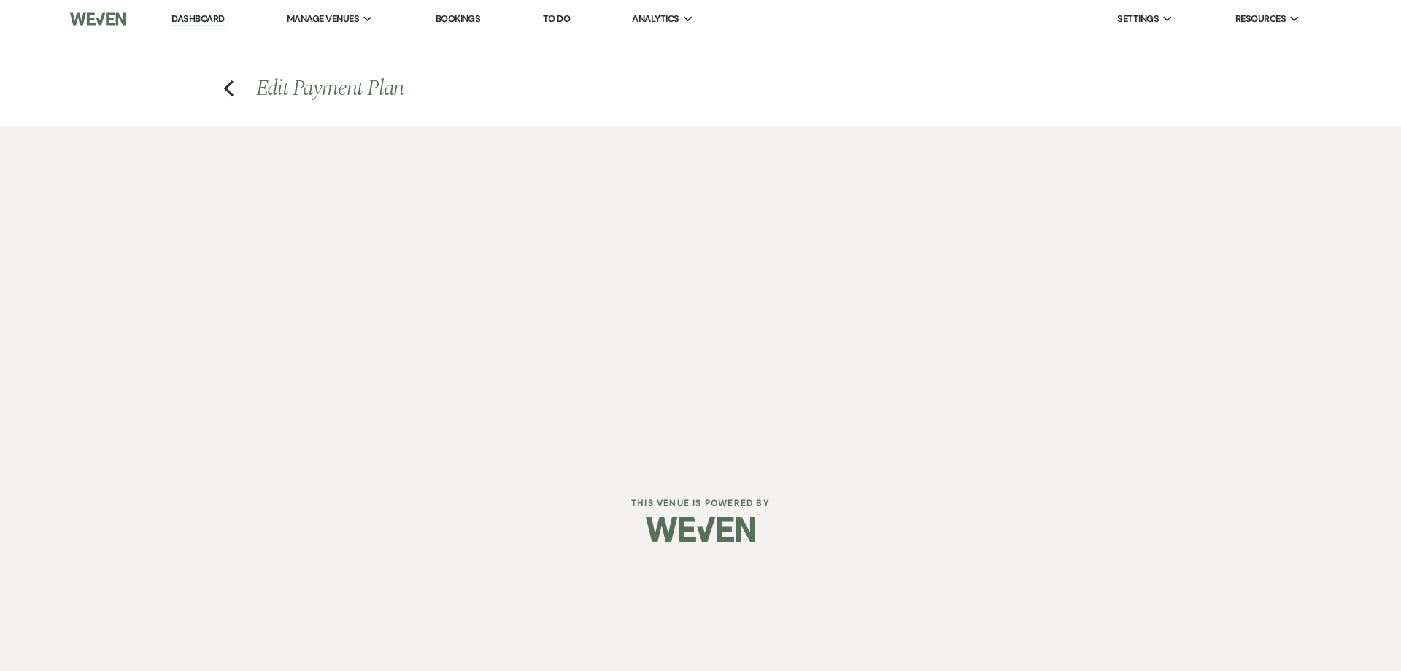
select select "both"
select select "weeks"
select select "both"
select select "weeks"
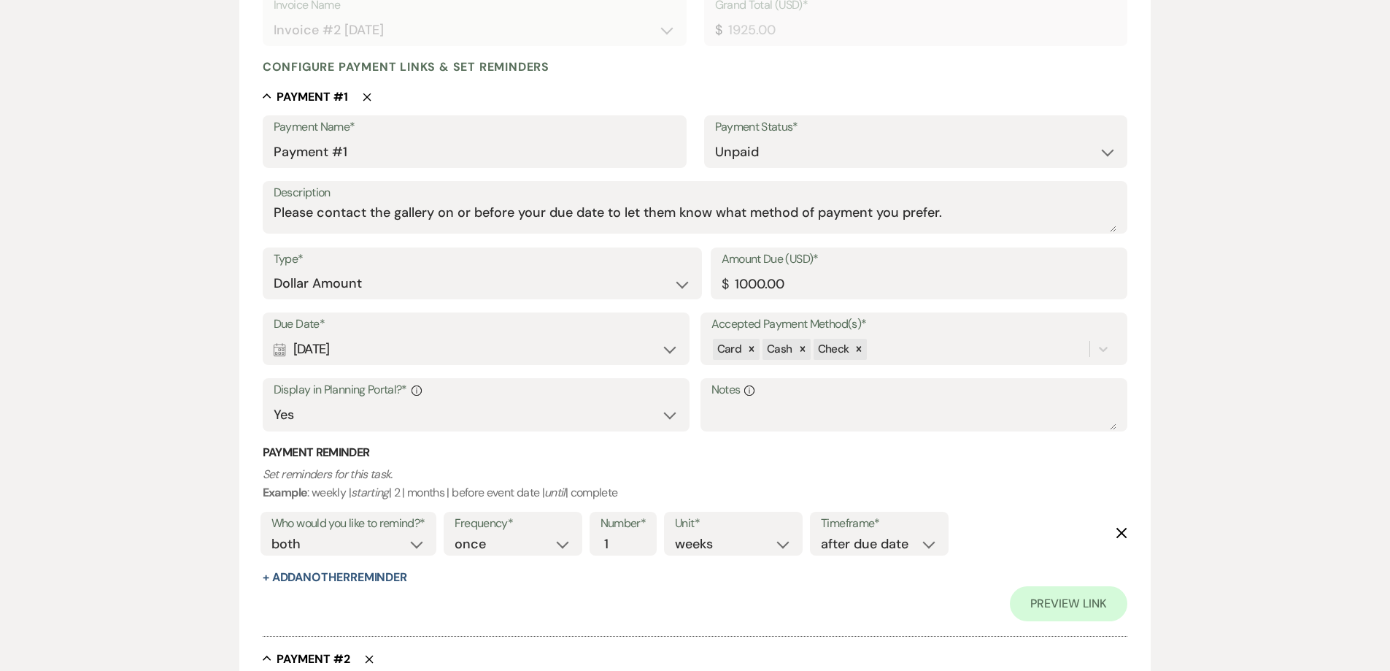
scroll to position [365, 0]
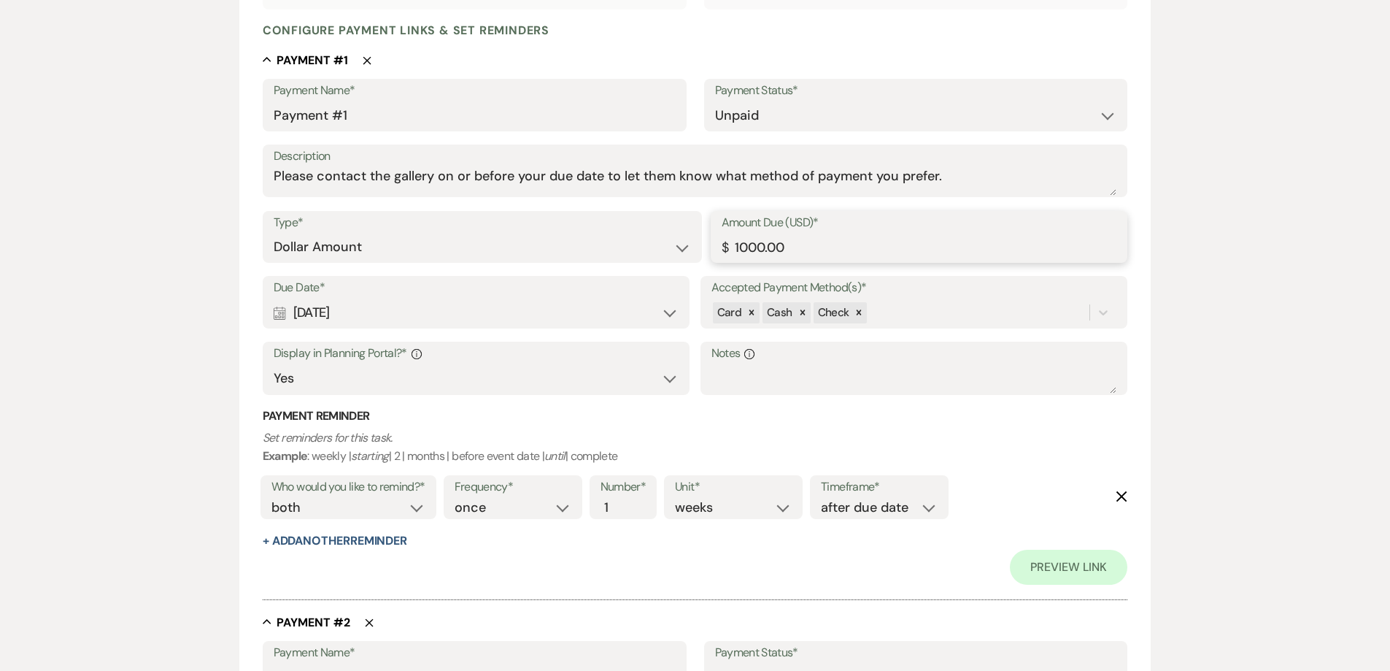
drag, startPoint x: 804, startPoint y: 244, endPoint x: 668, endPoint y: 250, distance: 136.6
click at [668, 250] on div "Type* Dollar Amount Percentage of Grand Total Amount Due (USD)* $ 1000.00" at bounding box center [696, 244] width 866 height 66
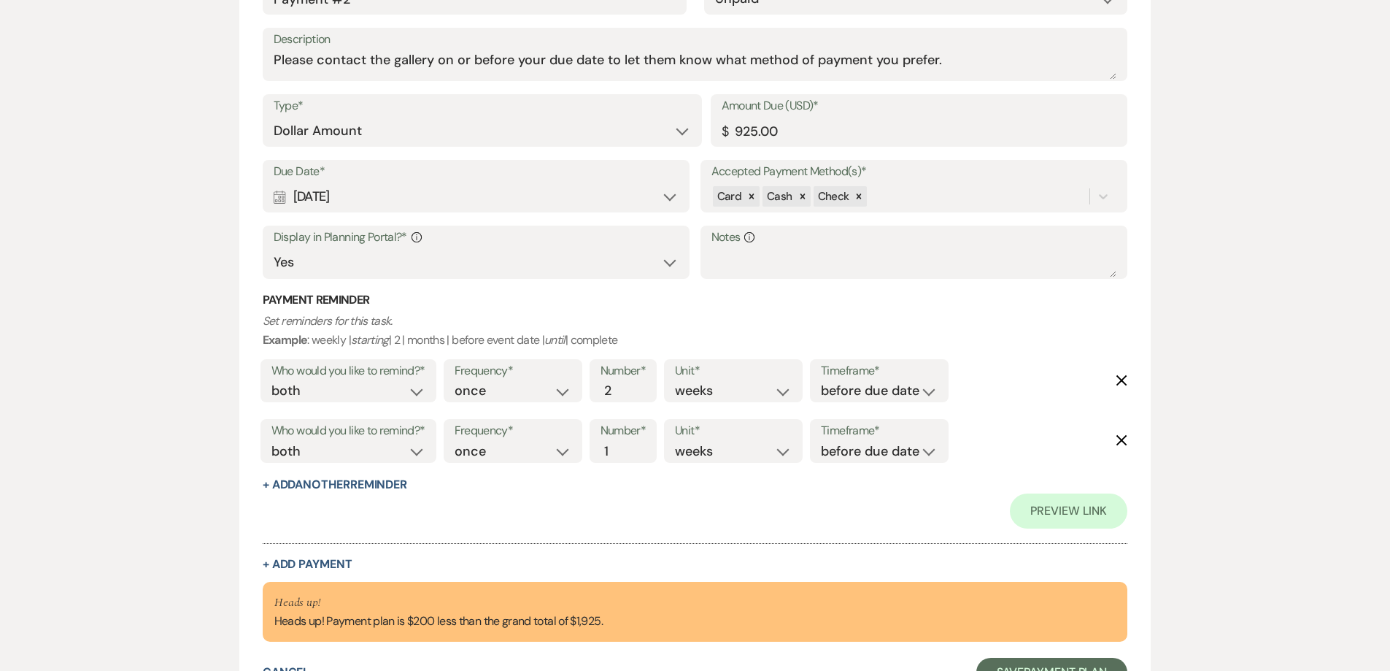
scroll to position [1177, 0]
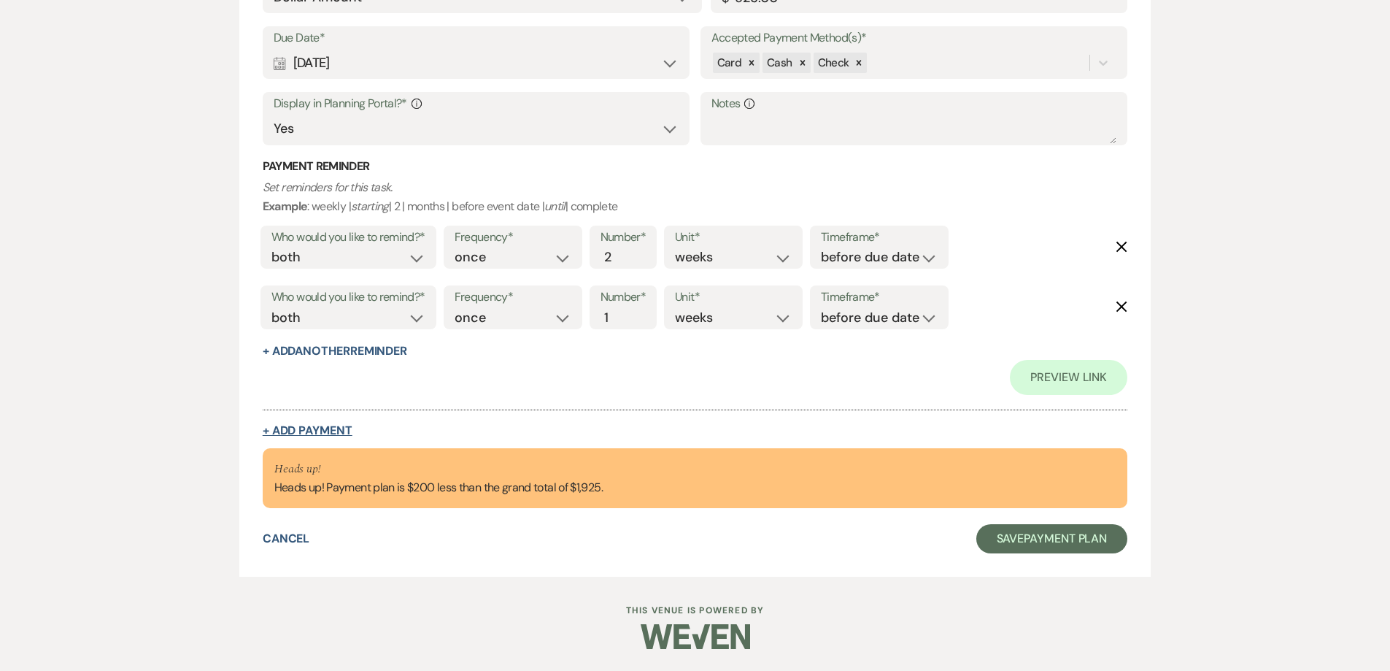
type input "800.00"
click at [330, 436] on button "+ Add Payment" at bounding box center [308, 431] width 90 height 12
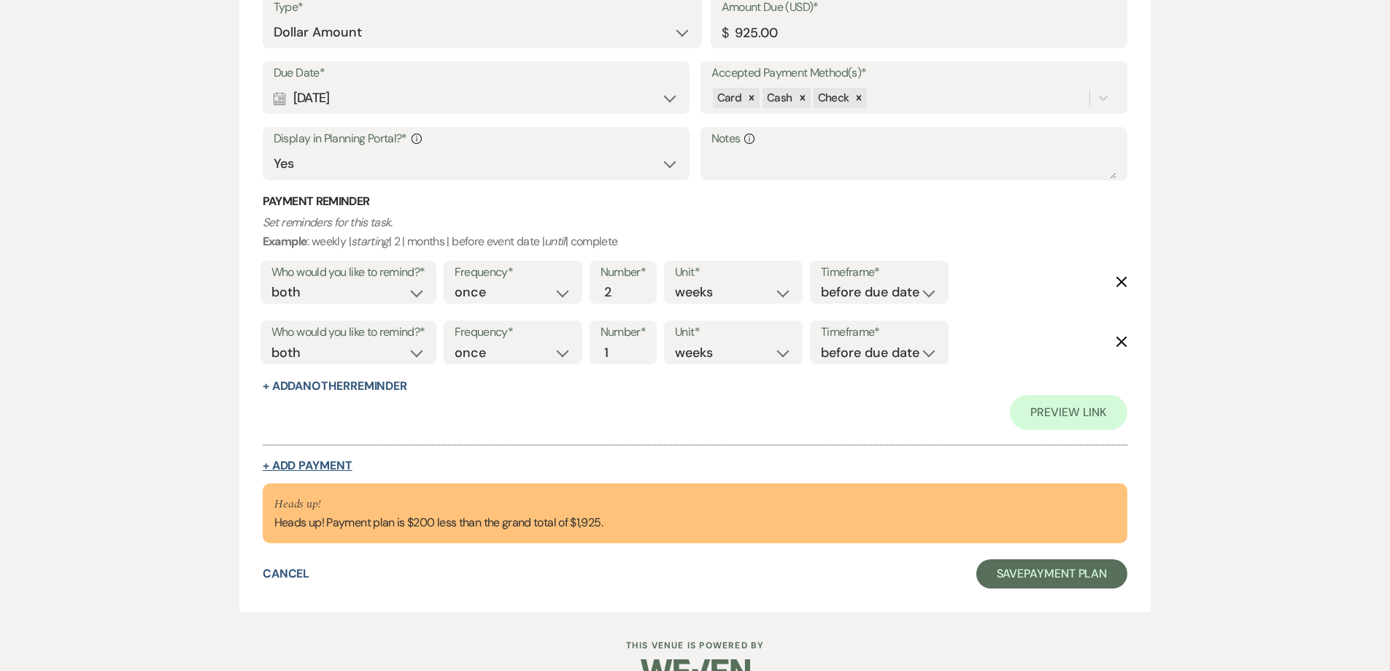
select select "2"
select select "flat"
select select "false"
select select "client"
select select "weeks"
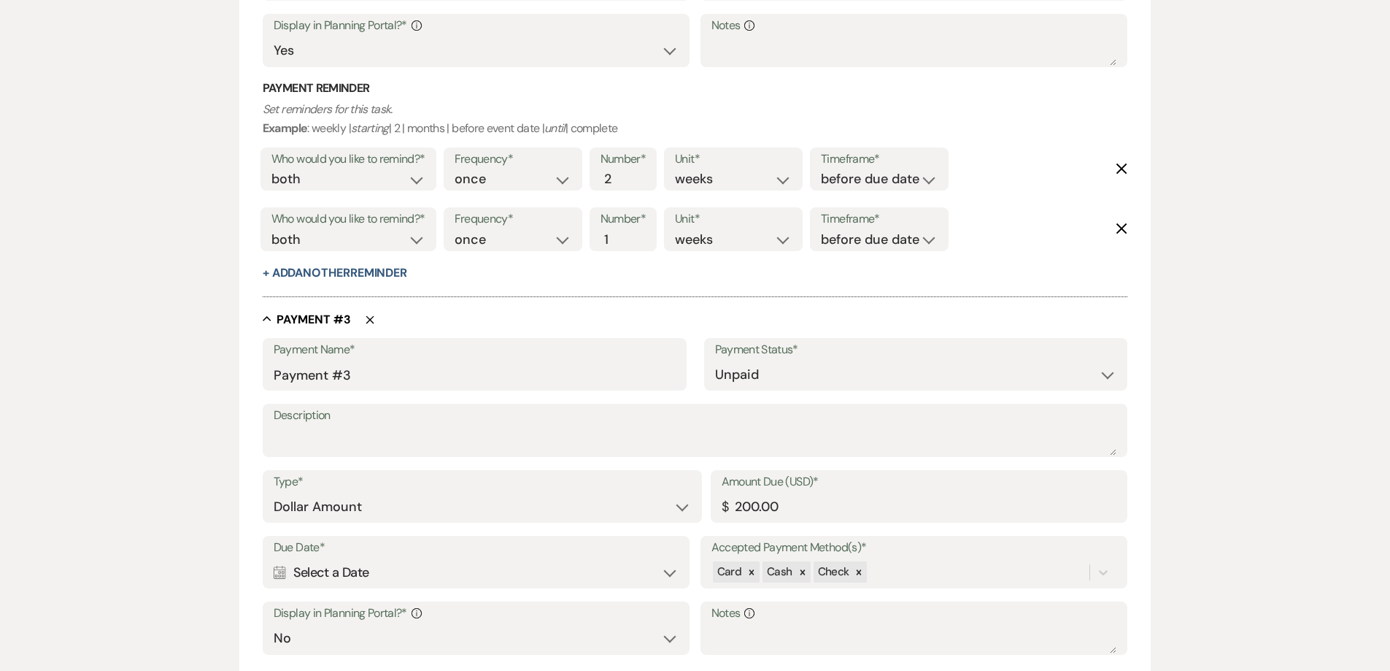
scroll to position [1404, 0]
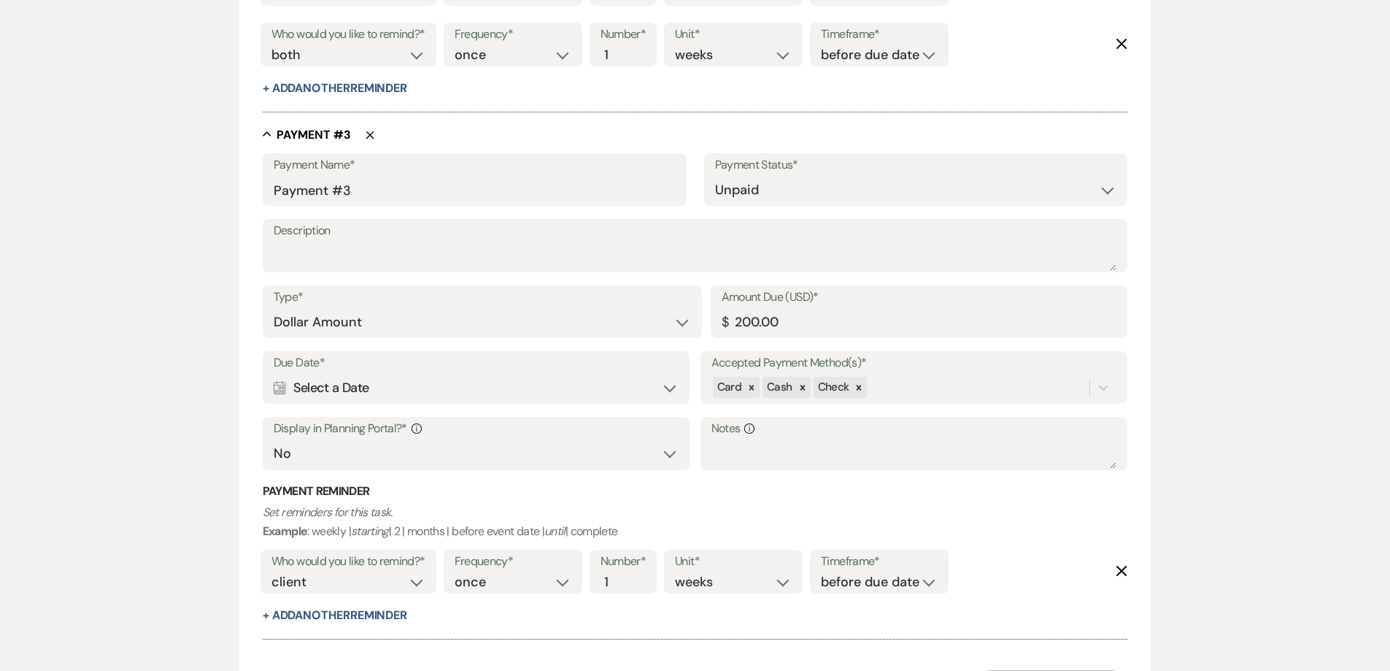
click at [380, 390] on div "Calendar Select a Date Expand" at bounding box center [477, 388] width 406 height 28
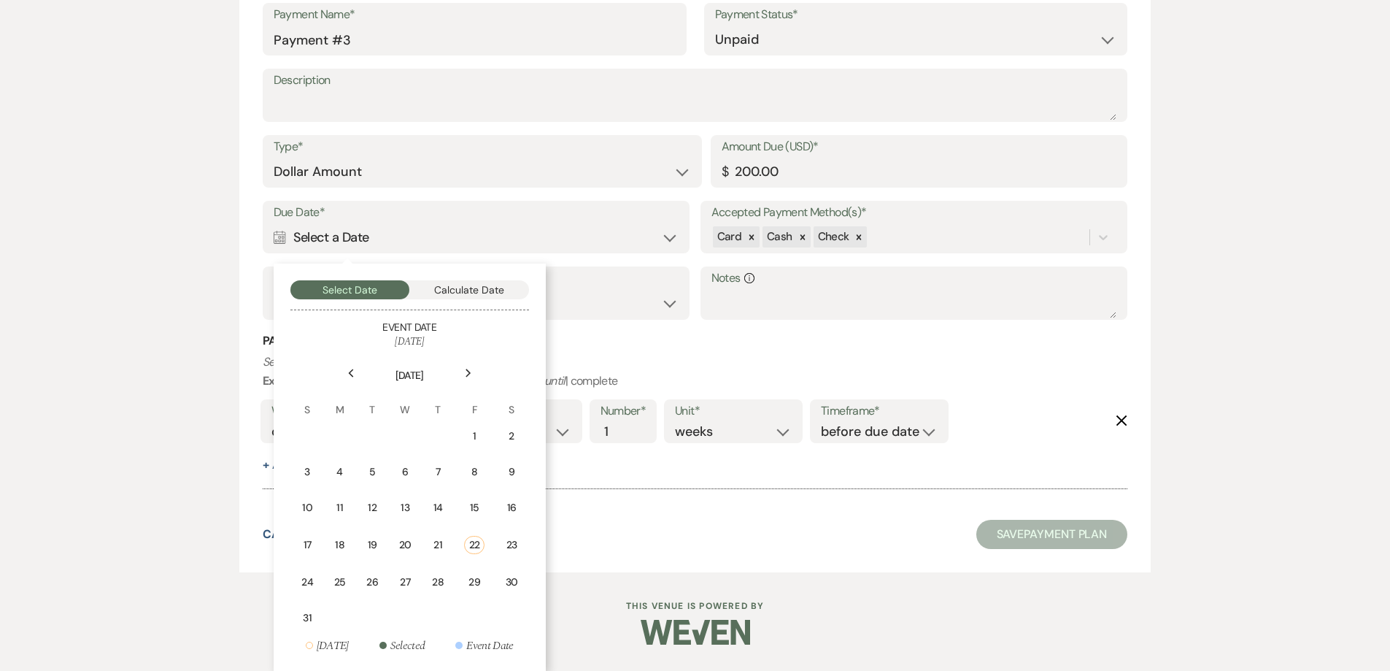
click at [474, 551] on div "22" at bounding box center [474, 545] width 20 height 18
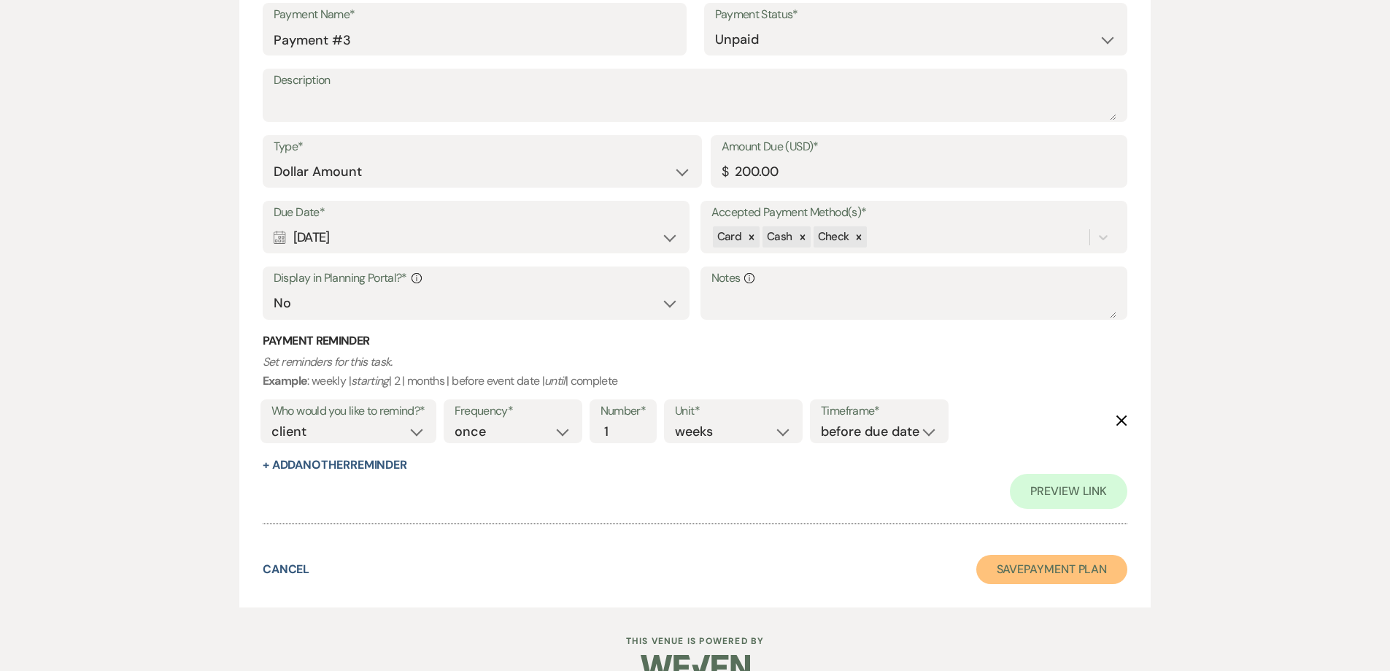
click at [1023, 569] on button "Save Payment Plan" at bounding box center [1053, 569] width 152 height 29
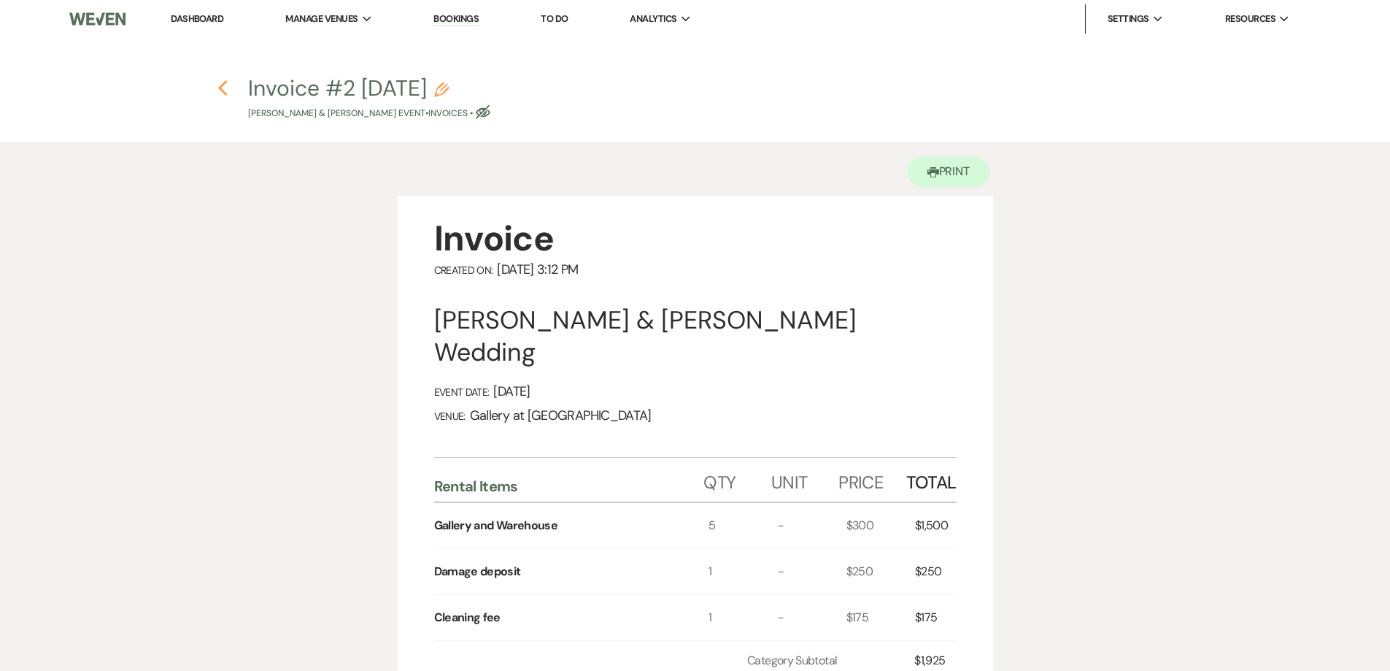
click at [221, 86] on use "button" at bounding box center [222, 88] width 9 height 16
select select "6"
select select "5"
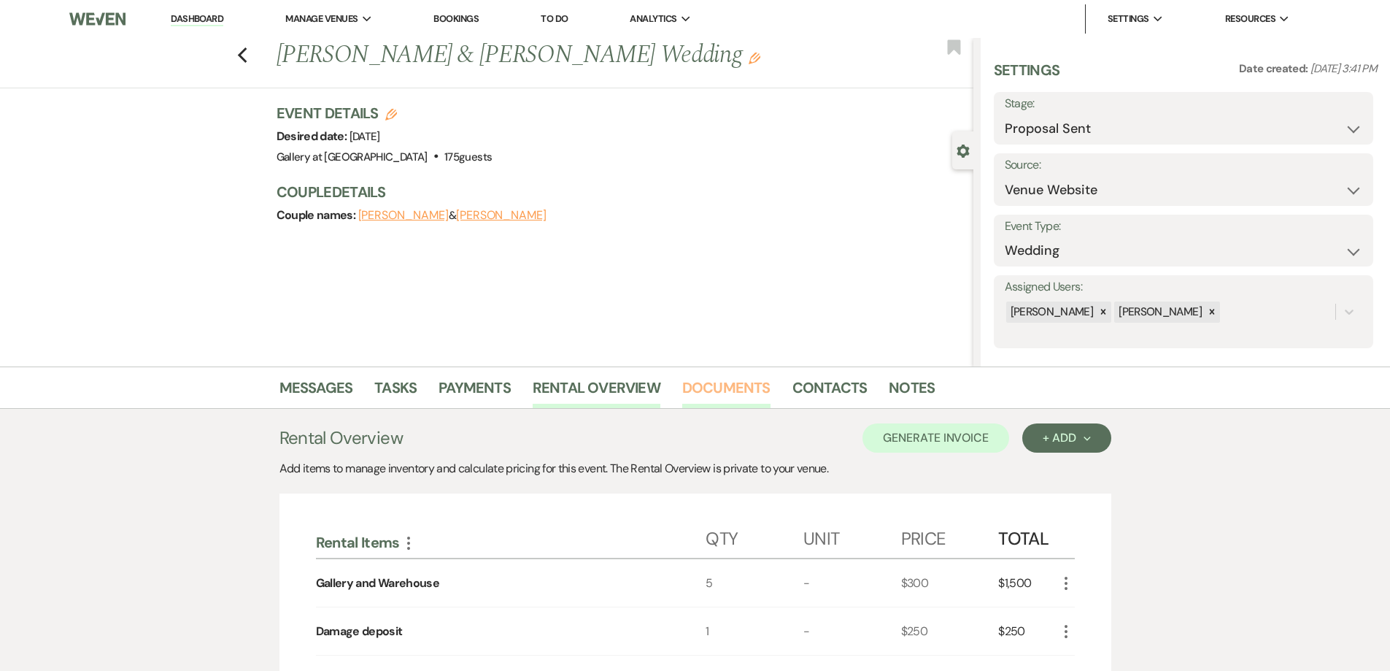
click at [735, 390] on link "Documents" at bounding box center [726, 392] width 88 height 32
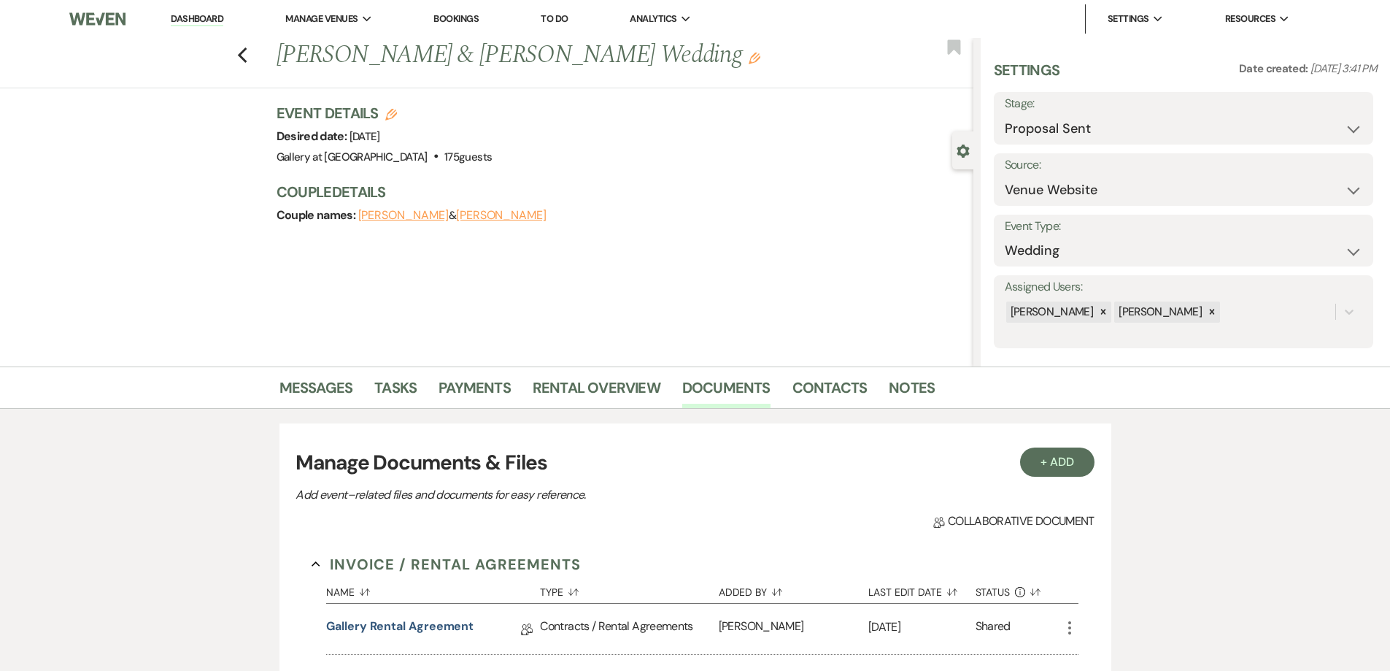
click at [609, 374] on li "Rental Overview" at bounding box center [608, 390] width 150 height 35
click at [611, 384] on link "Rental Overview" at bounding box center [597, 392] width 128 height 32
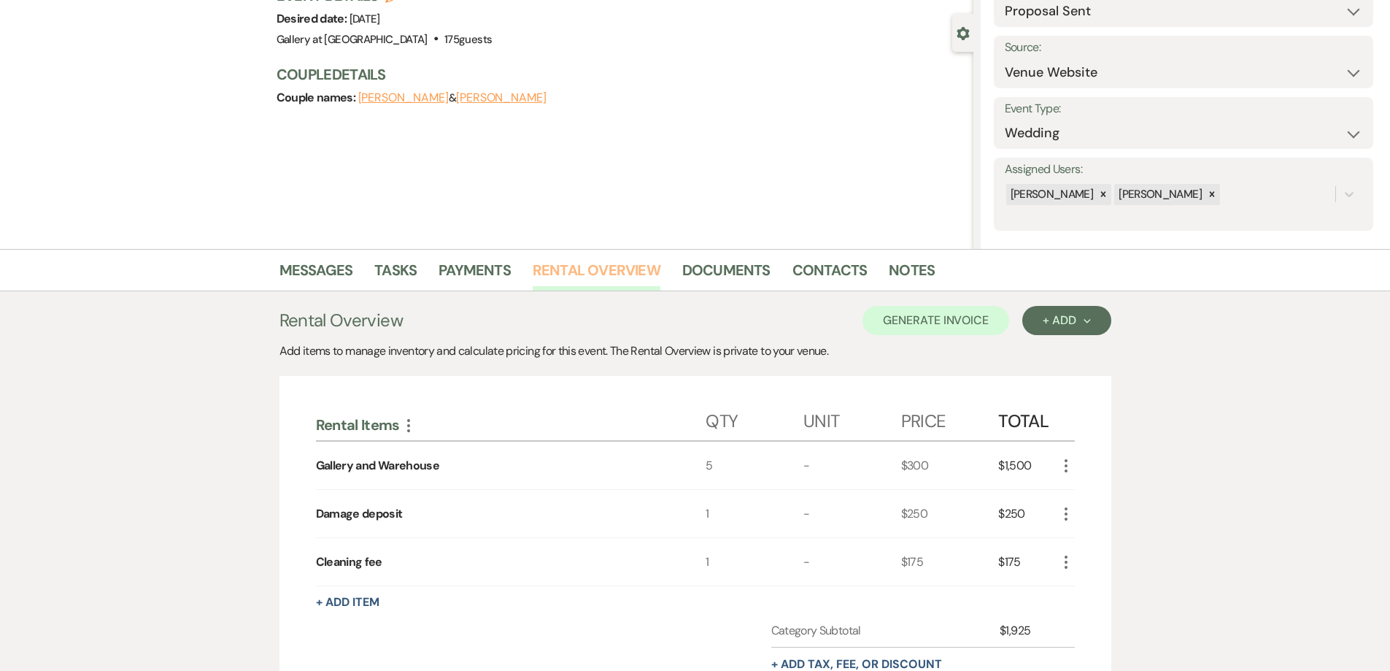
scroll to position [359, 0]
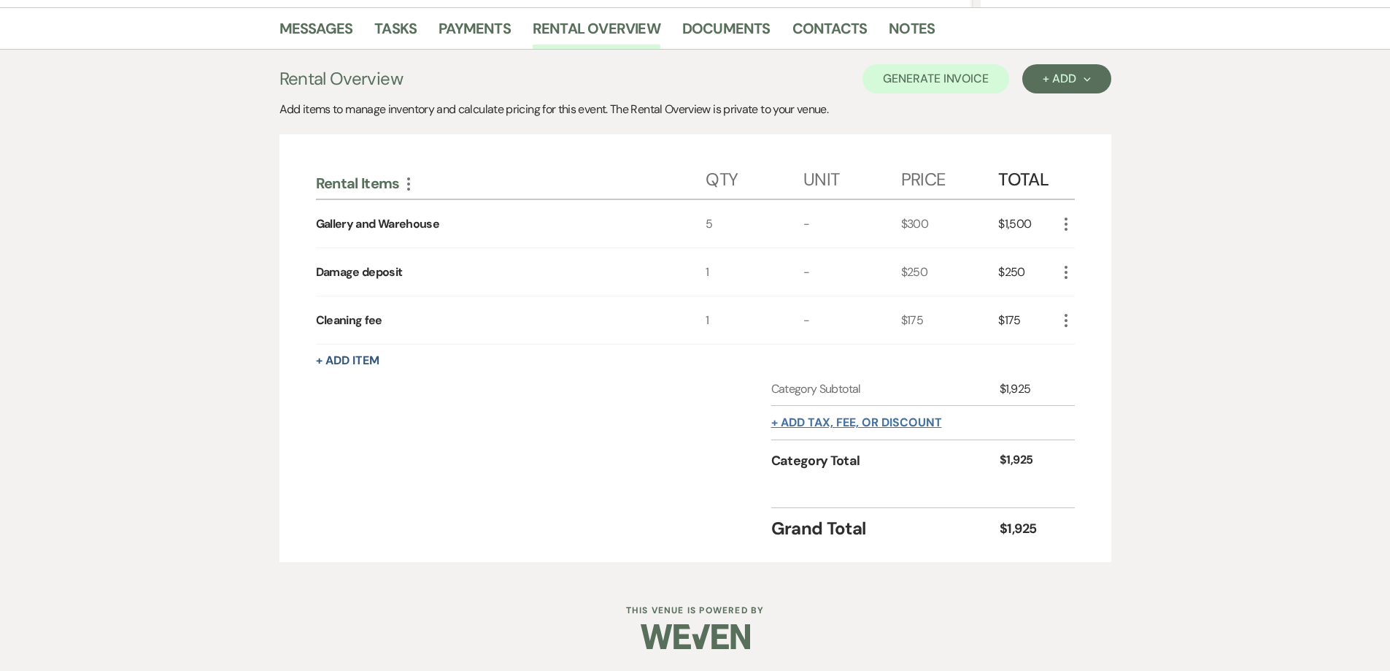
click at [878, 420] on button "+ Add tax, fee, or discount" at bounding box center [856, 423] width 171 height 12
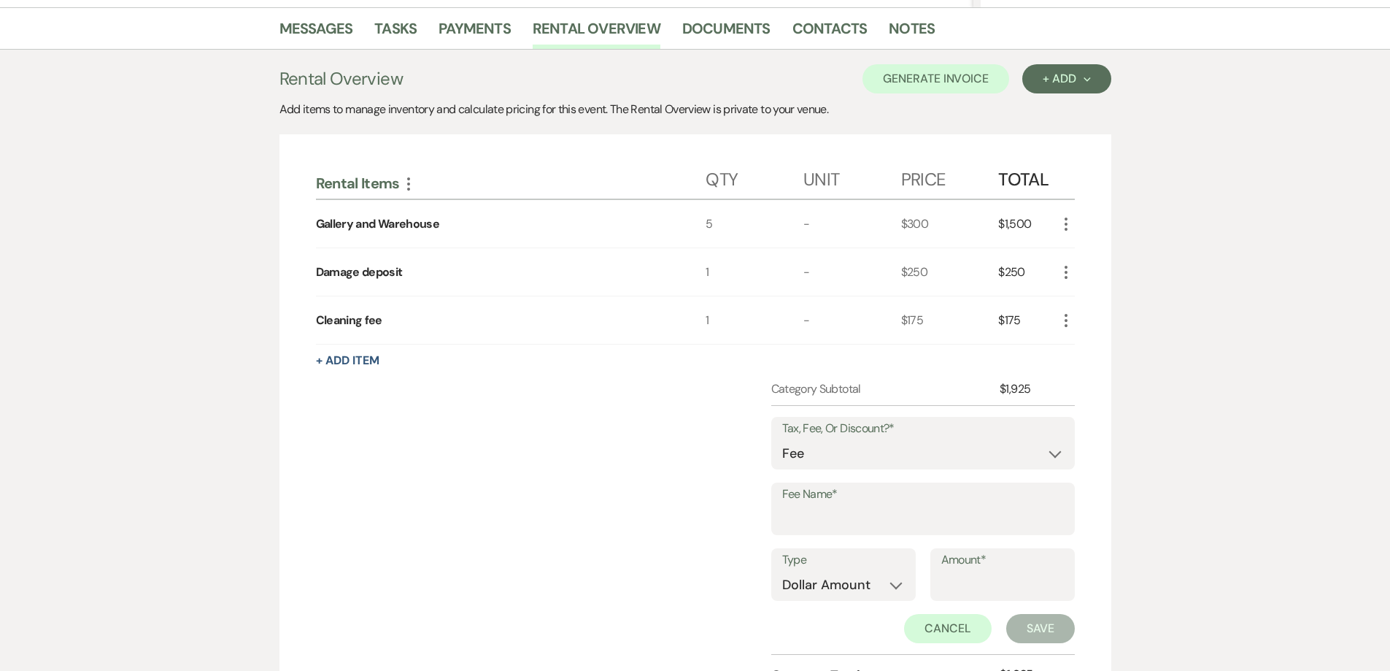
click at [852, 504] on label "Fee Name*" at bounding box center [923, 494] width 282 height 21
click at [852, 505] on input "Fee Name*" at bounding box center [923, 519] width 282 height 28
click at [861, 512] on input "Fee Name*" at bounding box center [923, 519] width 282 height 28
type input "Card processing fee"
click at [963, 583] on input "Amount*" at bounding box center [1003, 585] width 123 height 28
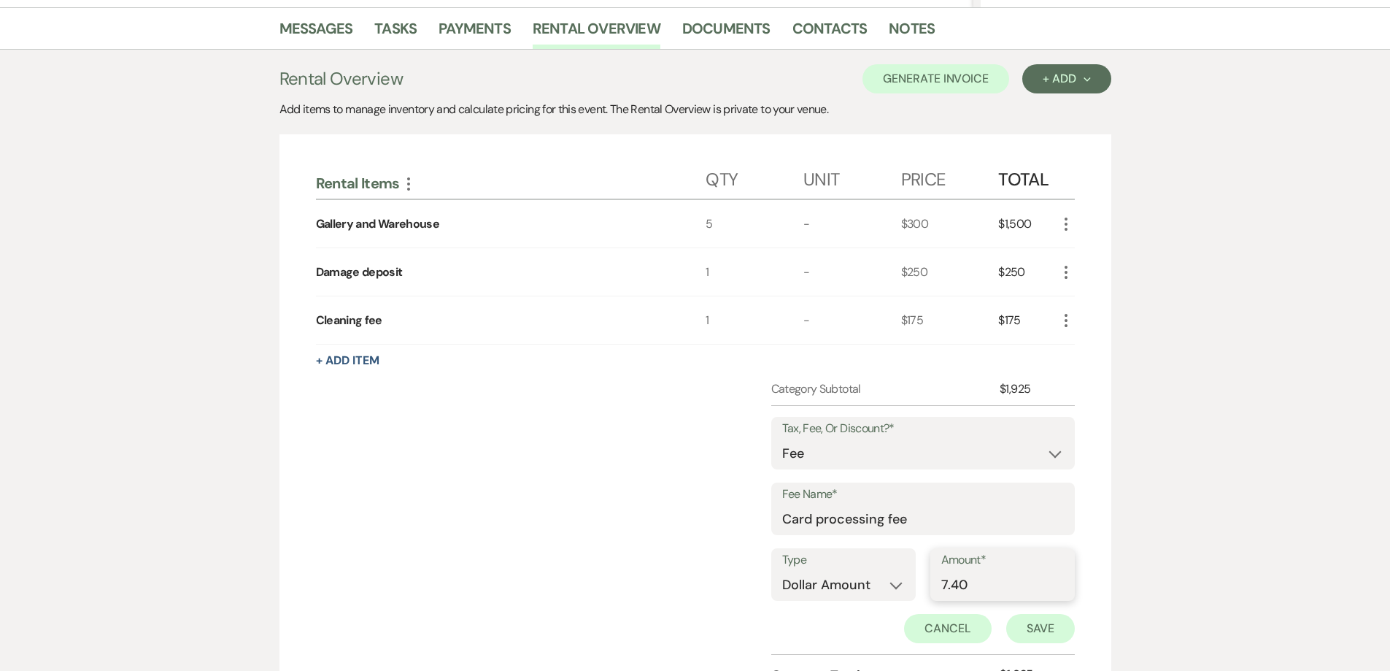
type input "7.40"
click at [1024, 632] on button "Save" at bounding box center [1041, 628] width 69 height 29
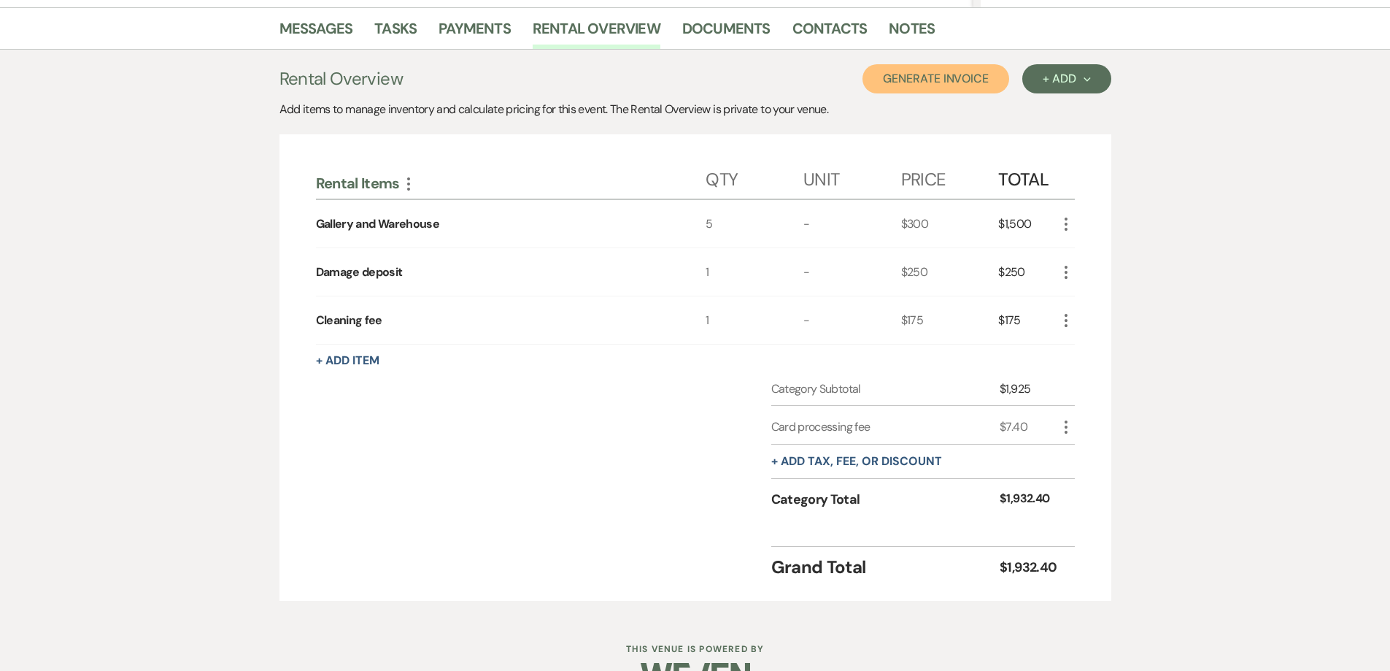
click at [919, 80] on button "Generate Invoice" at bounding box center [936, 78] width 147 height 29
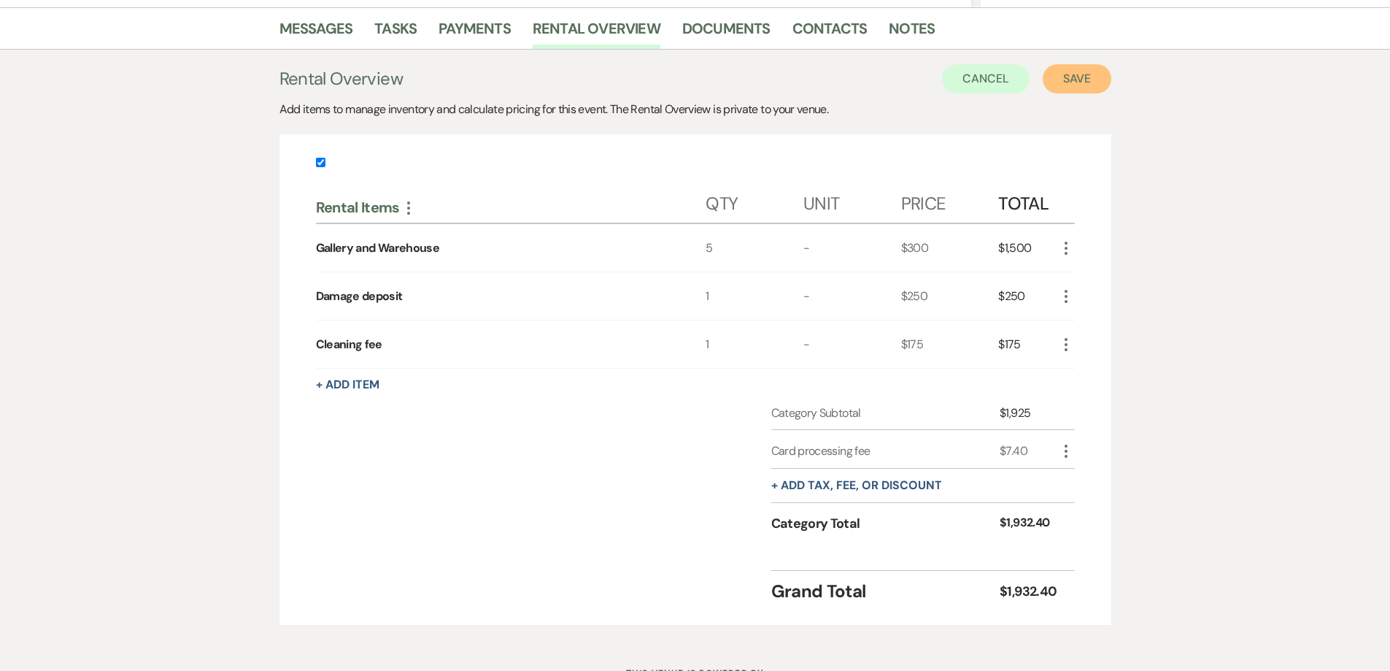
click at [1085, 85] on button "Save" at bounding box center [1077, 78] width 69 height 29
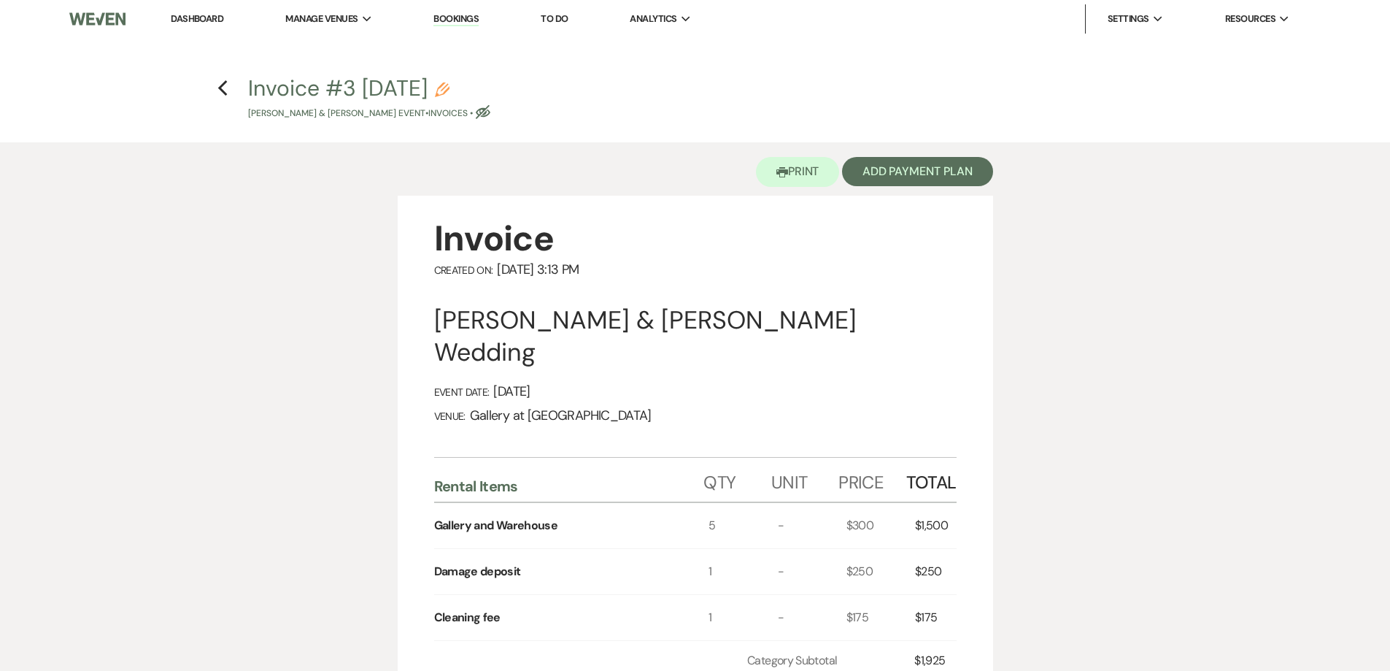
click at [871, 190] on div "Printer Print Add Payment Plan" at bounding box center [696, 168] width 596 height 53
click at [871, 163] on button "Add Payment Plan" at bounding box center [917, 171] width 151 height 29
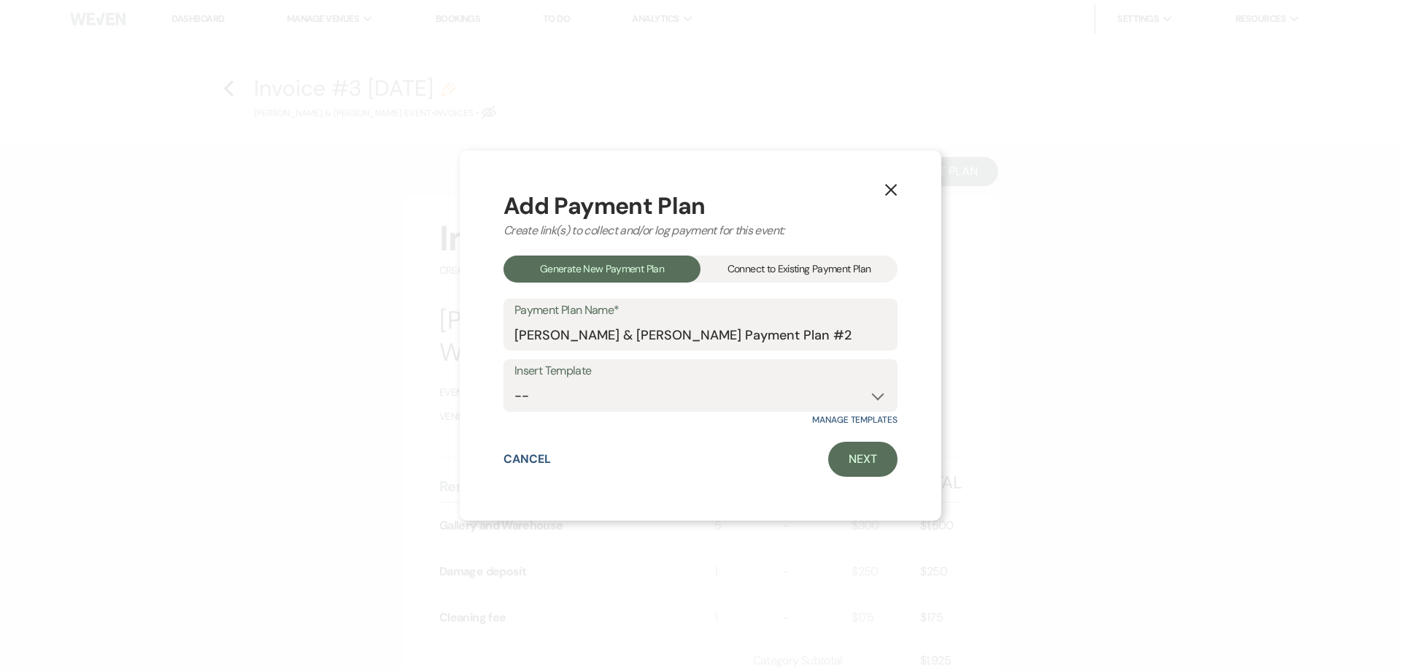
click at [843, 273] on div "Connect to Existing Payment Plan" at bounding box center [799, 268] width 197 height 27
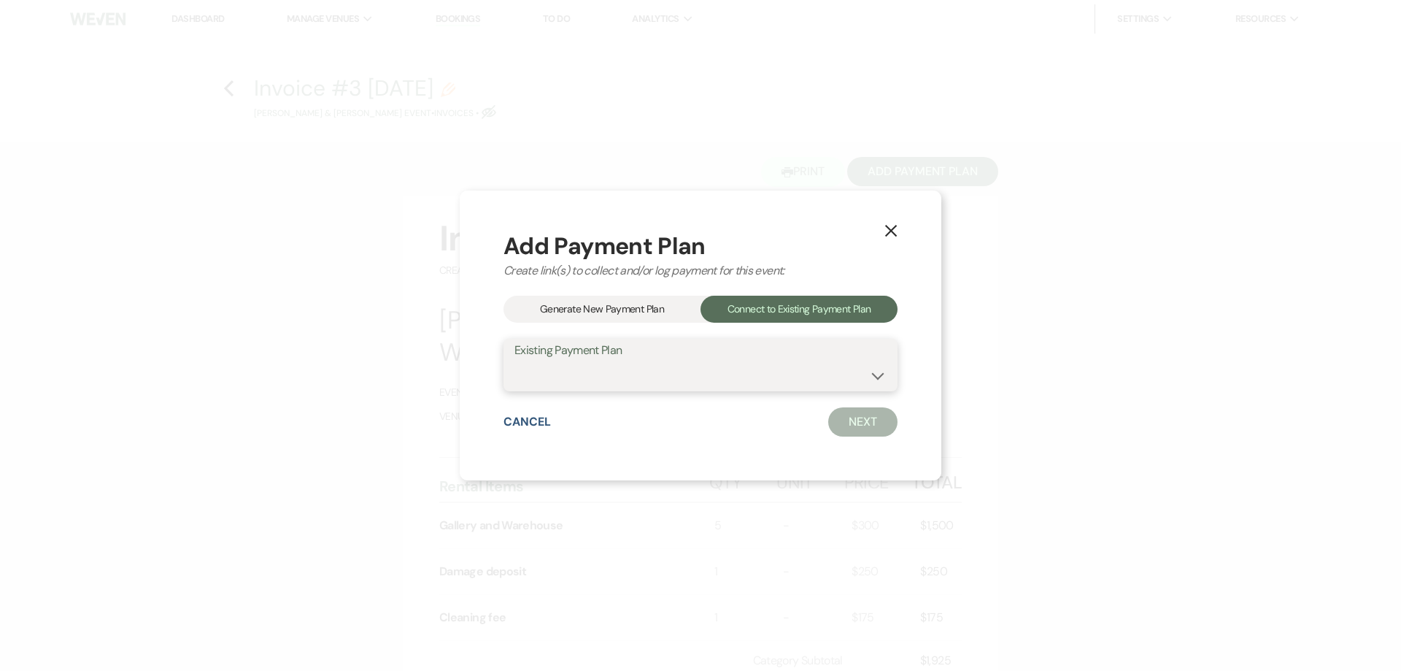
click at [821, 376] on select "Jeremy Smith & Britany Hernandez's Payment Plan #1" at bounding box center [701, 375] width 372 height 28
select select "24929"
click at [515, 361] on select "Jeremy Smith & Britany Hernandez's Payment Plan #1" at bounding box center [701, 375] width 372 height 28
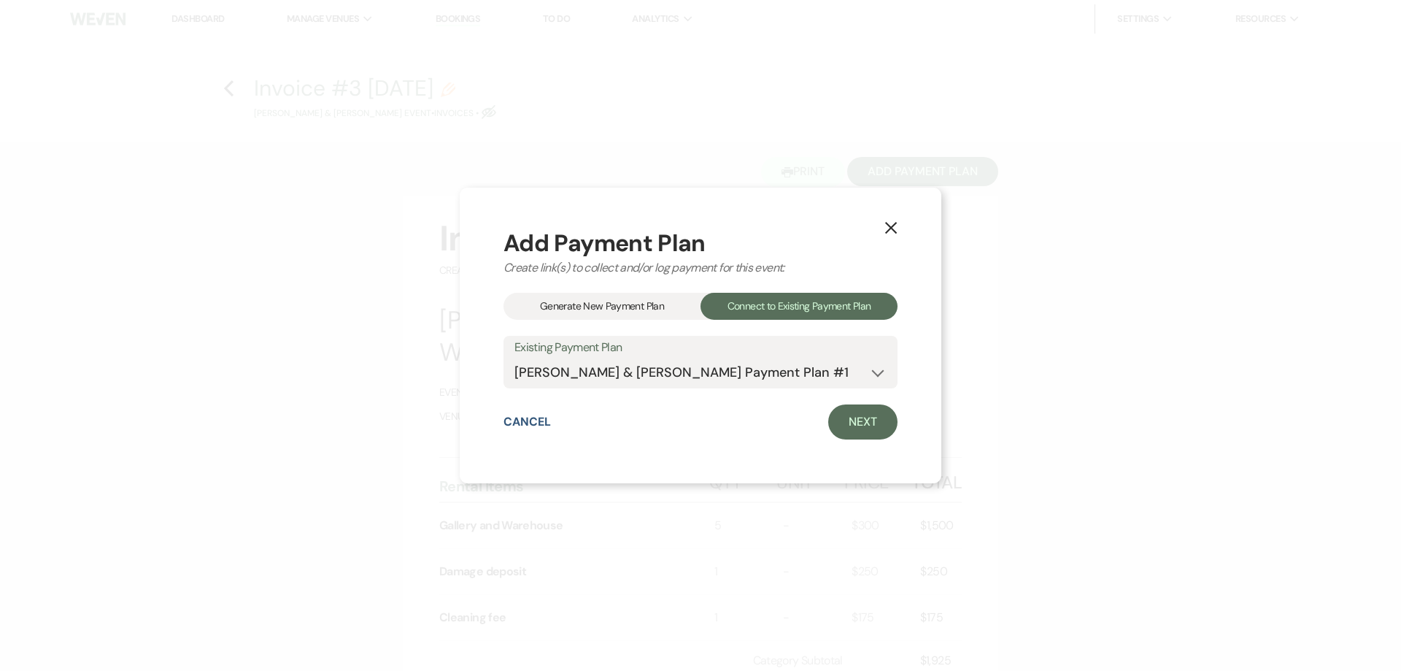
click at [863, 427] on link "Next" at bounding box center [862, 421] width 69 height 35
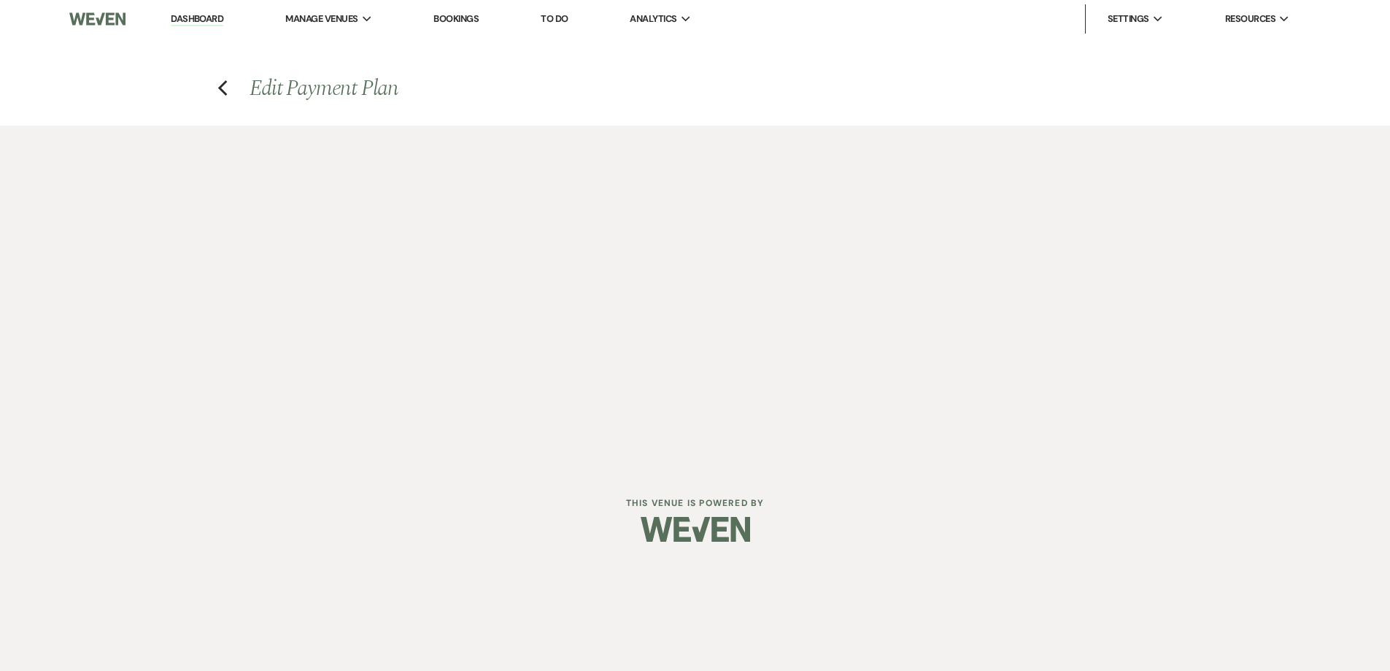
select select "27766"
select select "2"
select select "flat"
select select "false"
select select "client"
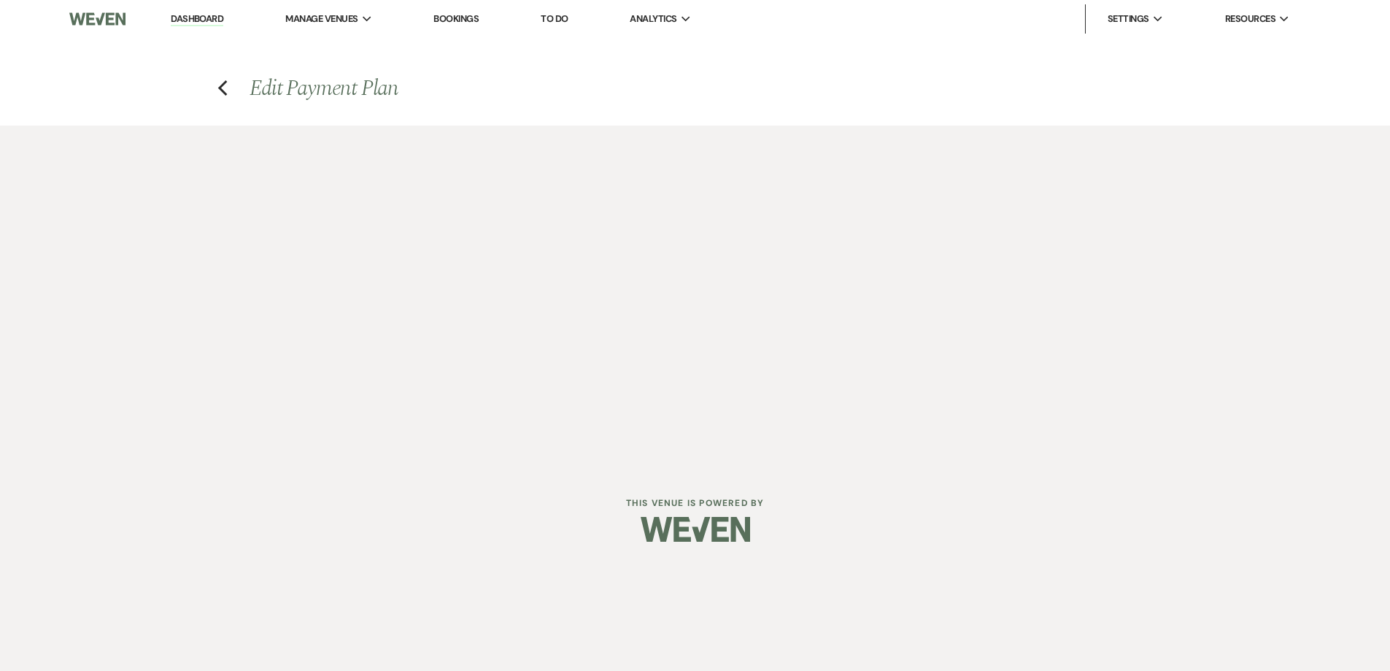
select select "weeks"
select select "2"
select select "flat"
select select "true"
select select "both"
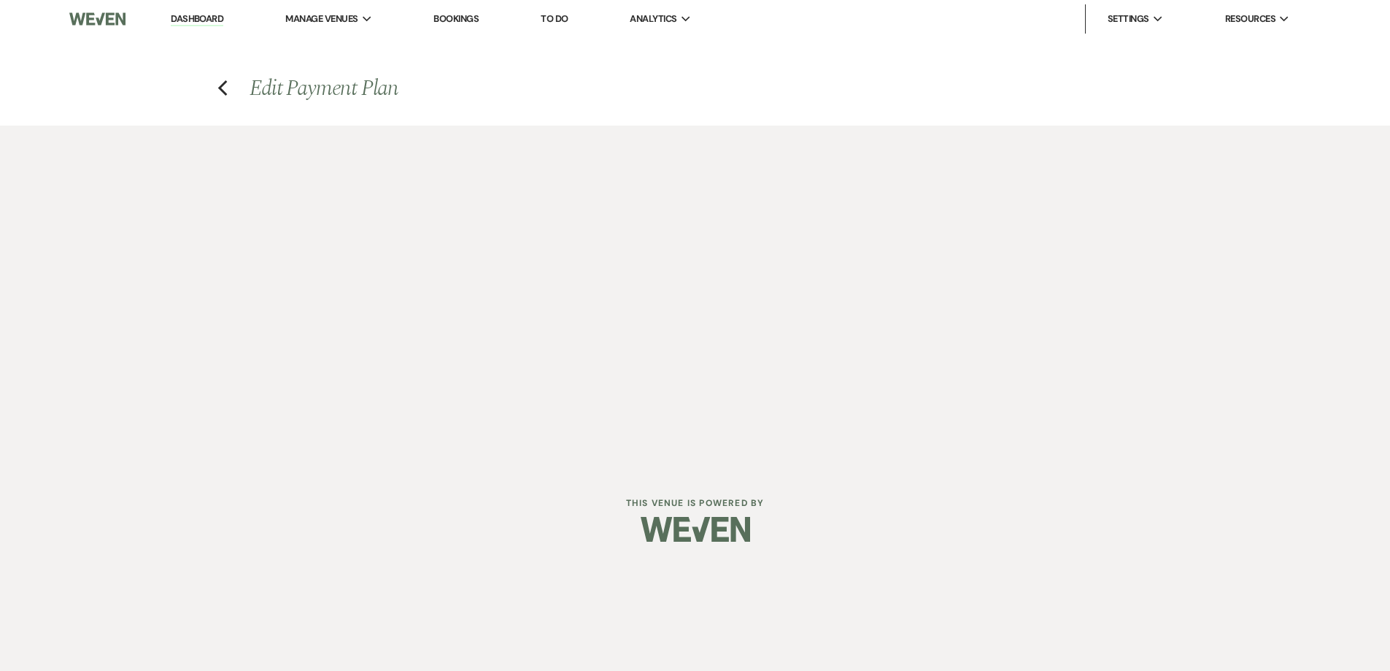
select select "weeks"
select select "afterDueDate"
select select "2"
select select "flat"
select select "true"
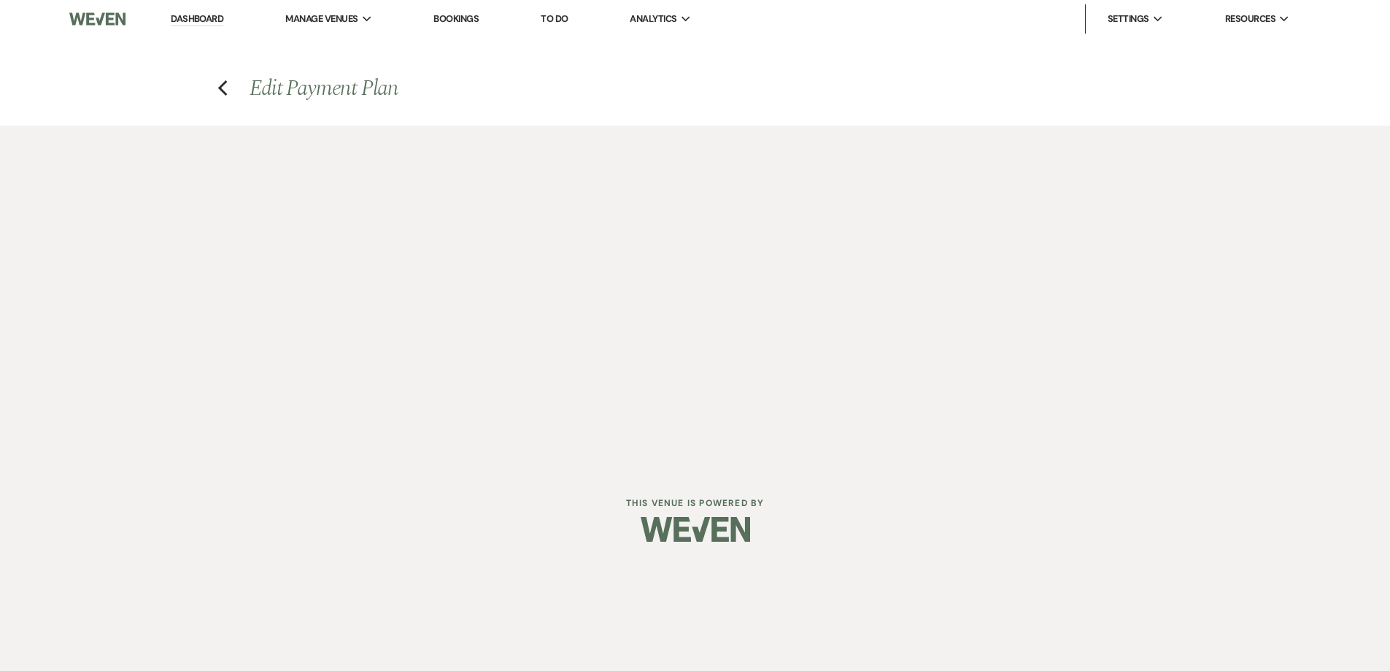
select select "both"
select select "weeks"
select select "both"
select select "weeks"
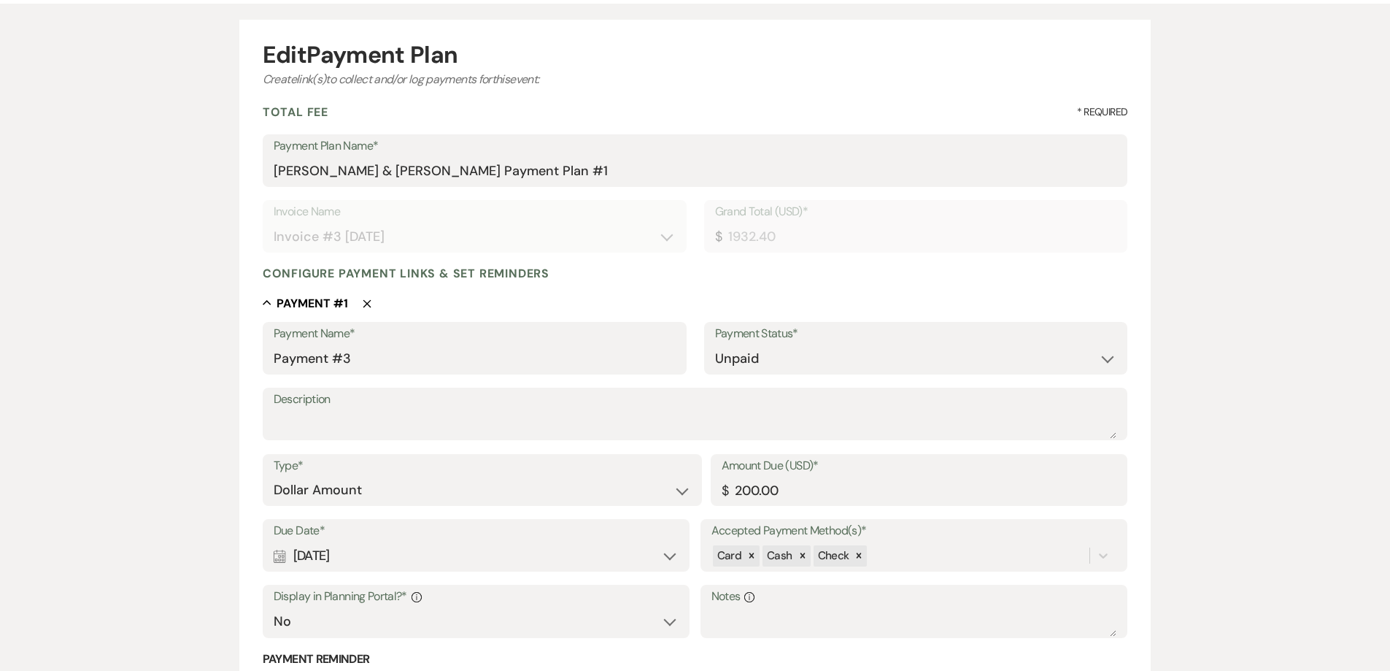
scroll to position [146, 0]
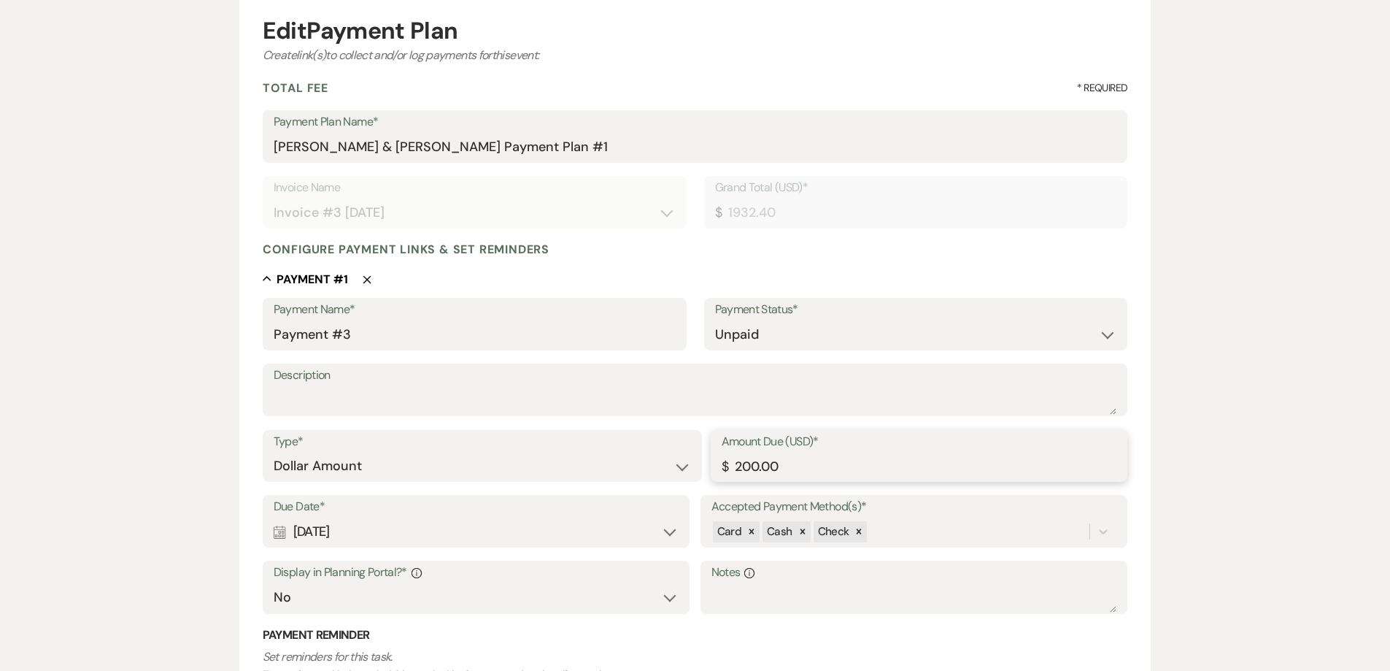
drag, startPoint x: 796, startPoint y: 477, endPoint x: 755, endPoint y: 469, distance: 41.5
click at [755, 469] on input "200.00" at bounding box center [920, 466] width 396 height 28
type input "207.40"
click at [735, 321] on select "Paid Unpaid" at bounding box center [916, 334] width 402 height 28
select select "1"
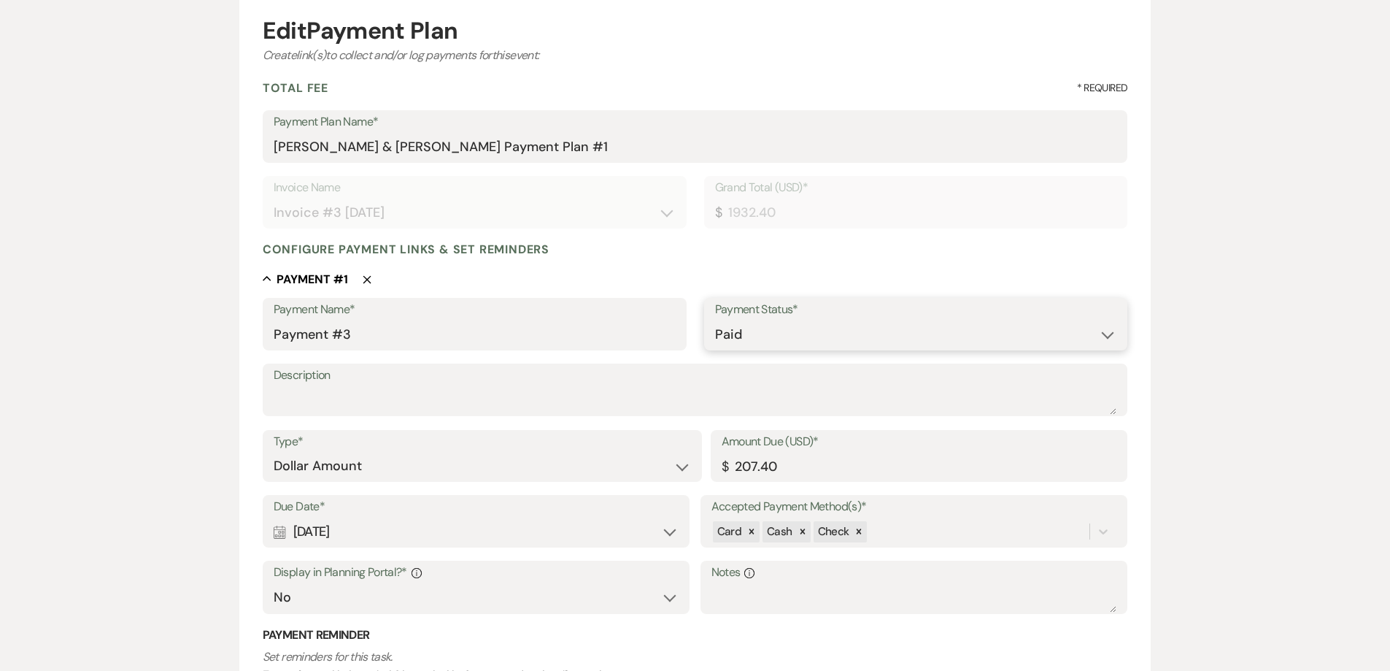
click at [715, 320] on select "Paid Unpaid" at bounding box center [916, 334] width 402 height 28
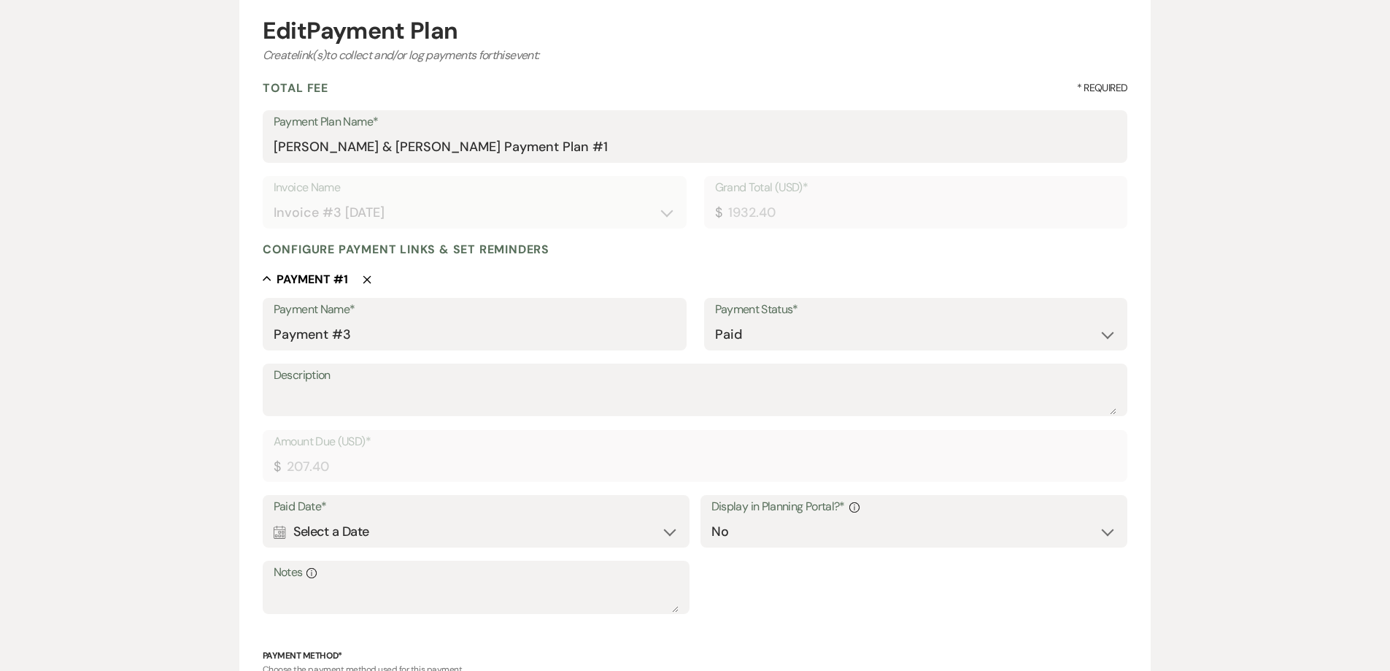
click at [445, 530] on div "Calendar Select a Date Expand" at bounding box center [477, 531] width 406 height 28
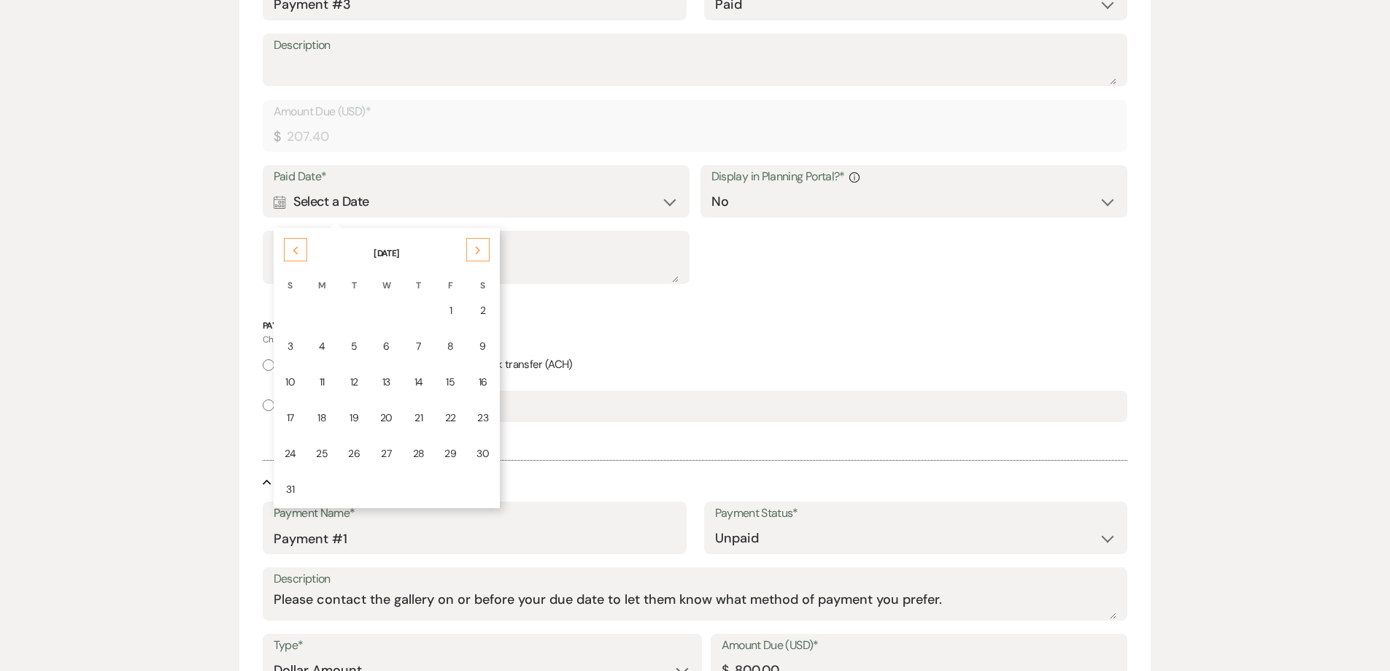
scroll to position [511, 0]
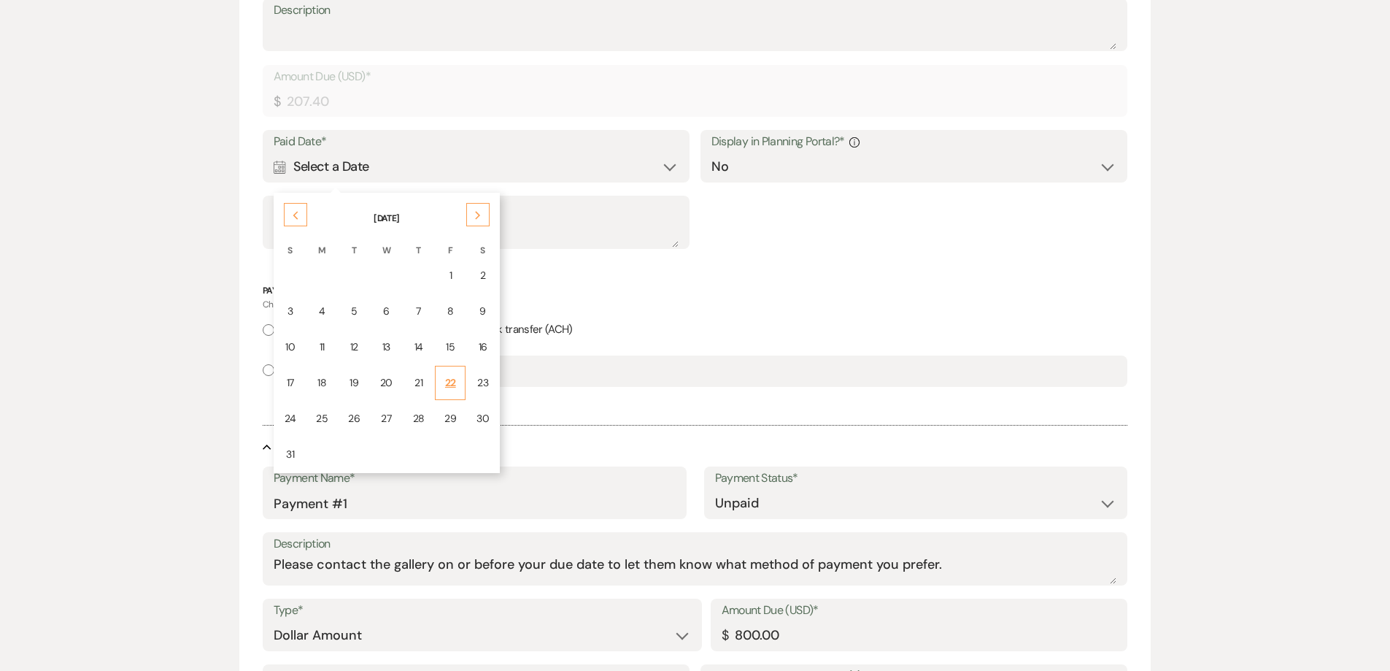
click at [453, 383] on div "22" at bounding box center [451, 382] width 12 height 15
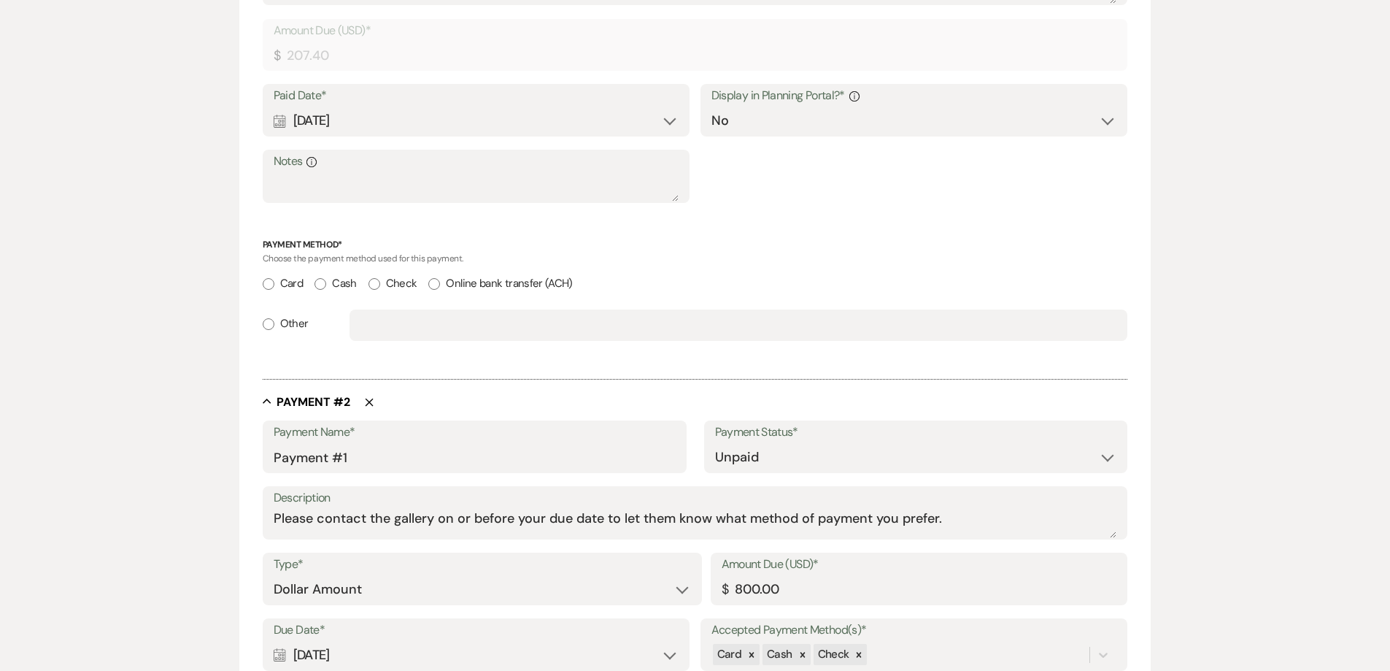
scroll to position [803, 0]
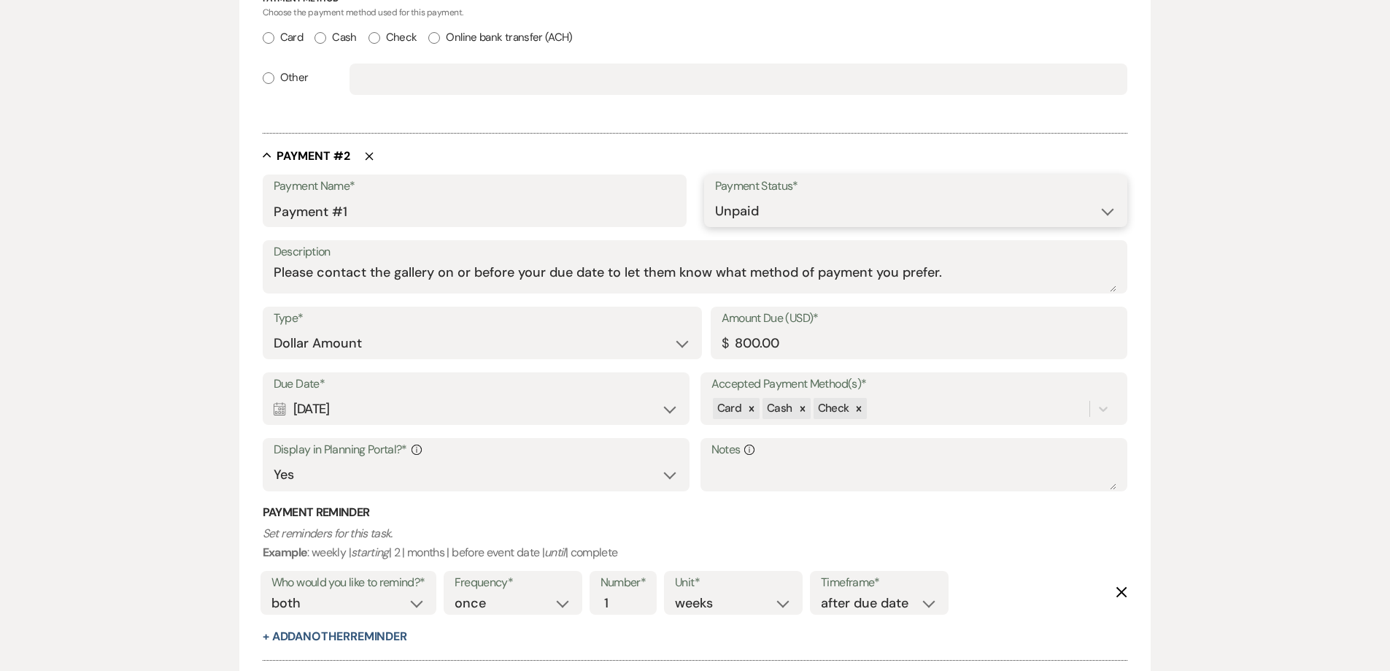
drag, startPoint x: 734, startPoint y: 209, endPoint x: 740, endPoint y: 224, distance: 16.4
click at [735, 208] on select "Paid Unpaid" at bounding box center [916, 211] width 402 height 28
select select "1"
click at [715, 197] on select "Paid Unpaid" at bounding box center [916, 211] width 402 height 28
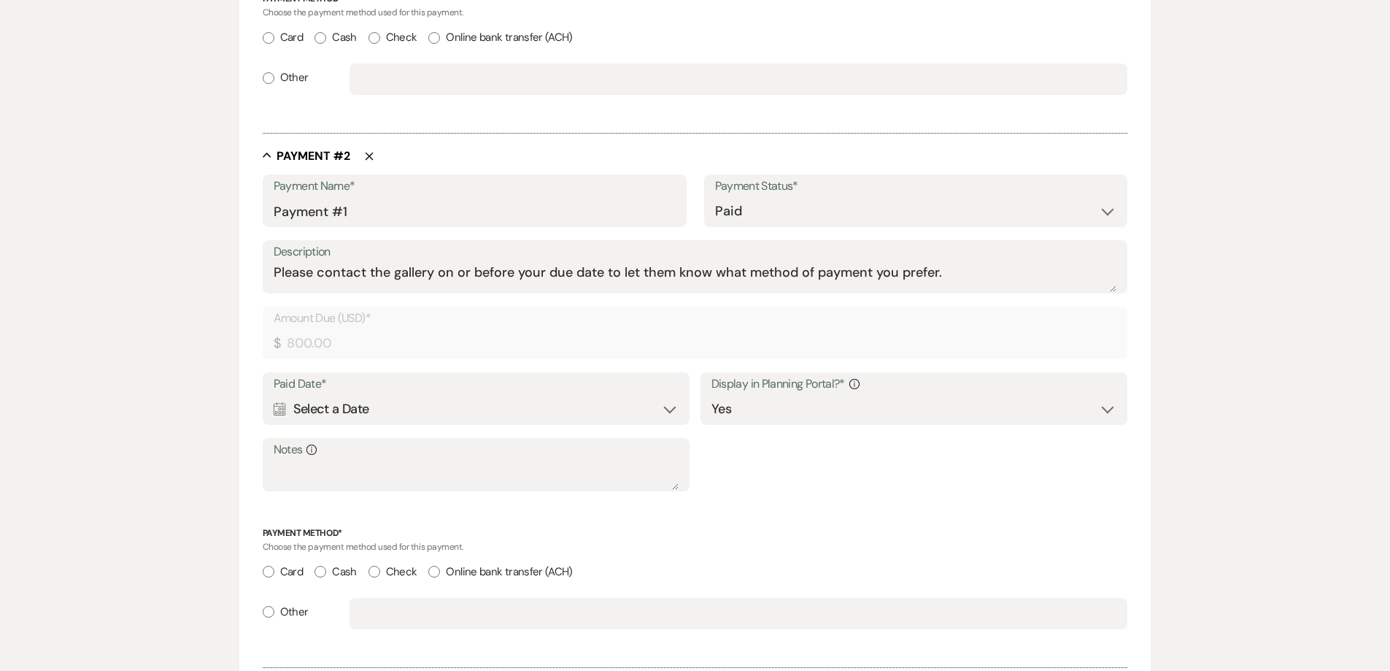
click at [428, 415] on div "Calendar Select a Date Expand" at bounding box center [477, 409] width 406 height 28
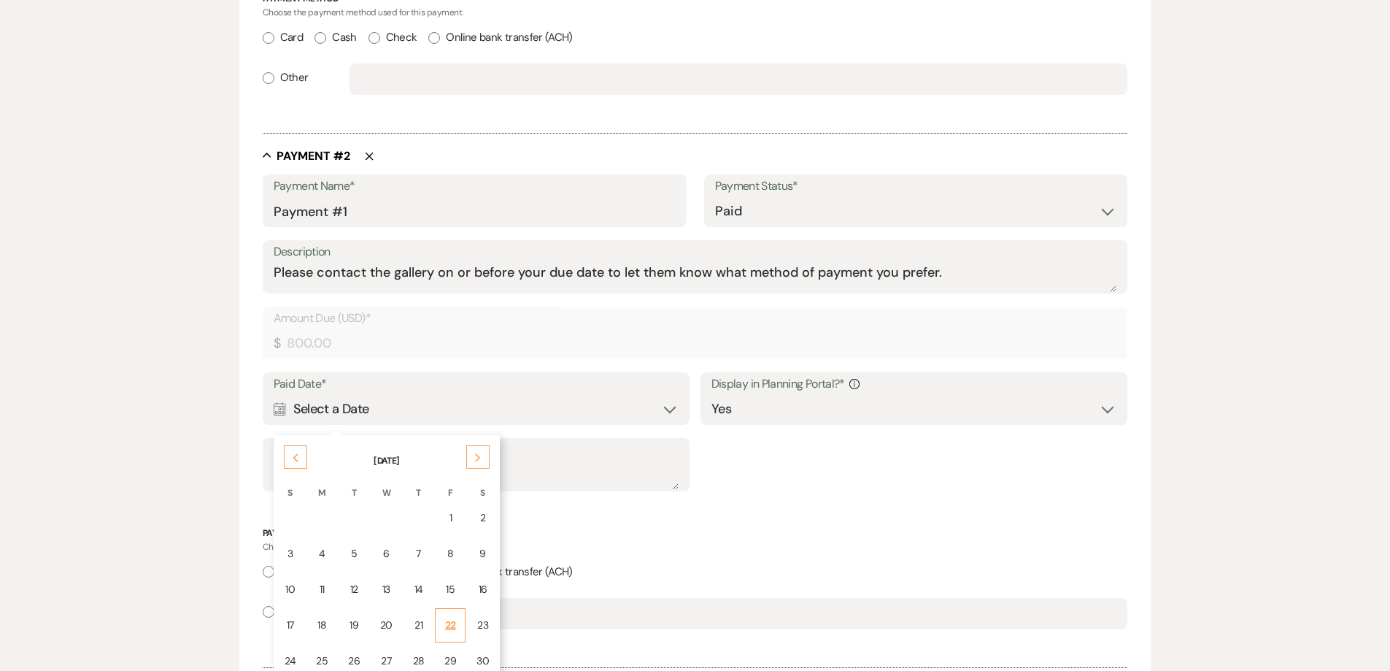
click at [453, 626] on div "22" at bounding box center [451, 624] width 12 height 15
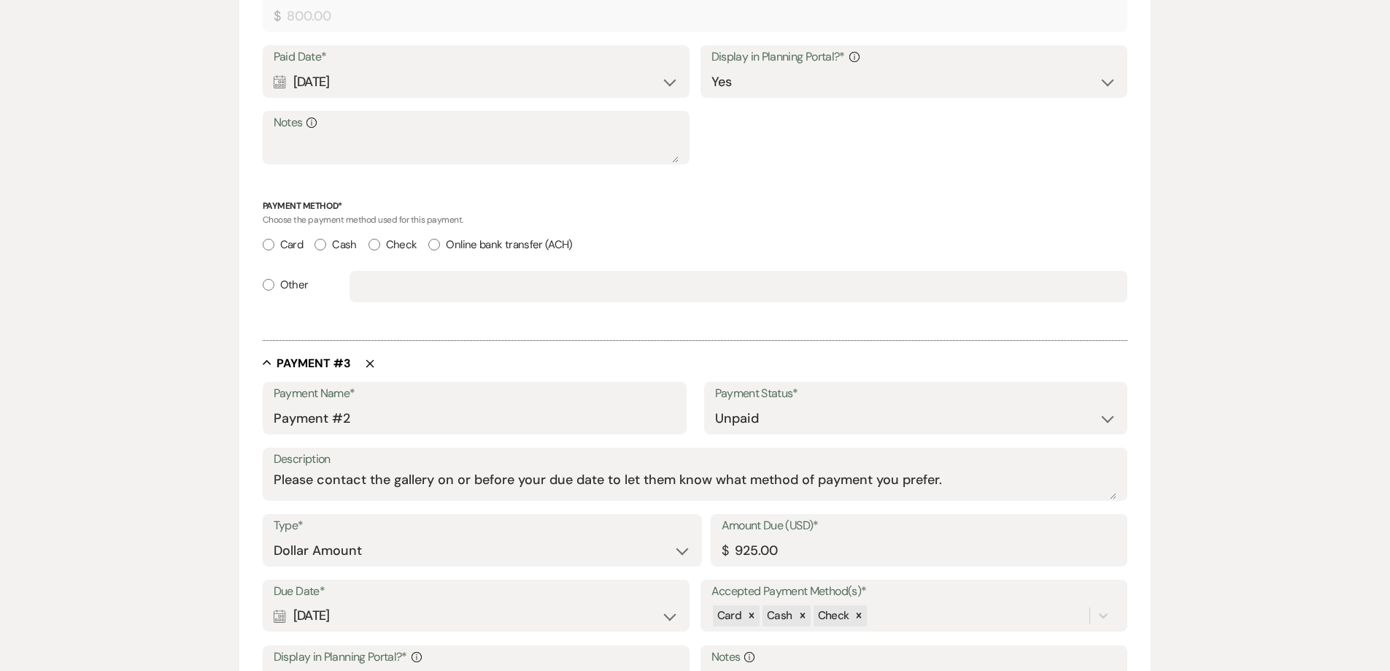
scroll to position [1168, 0]
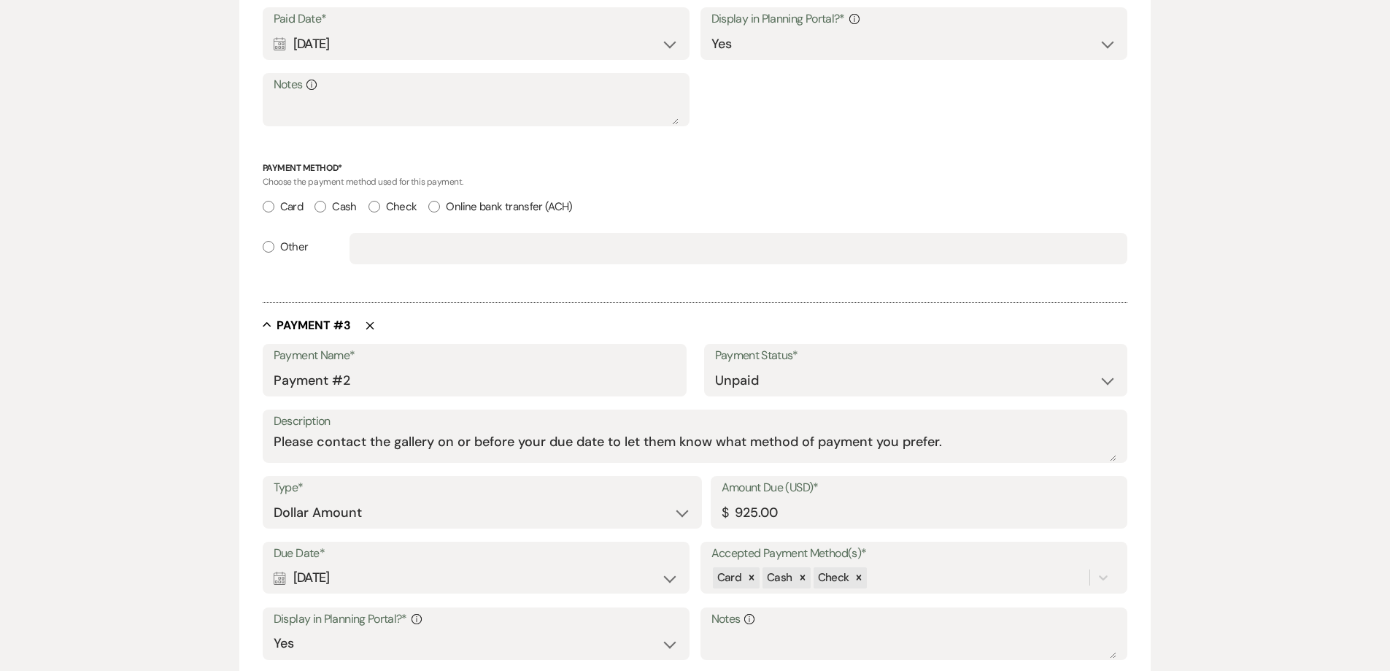
click at [325, 209] on input "Cash" at bounding box center [321, 207] width 12 height 12
radio input "true"
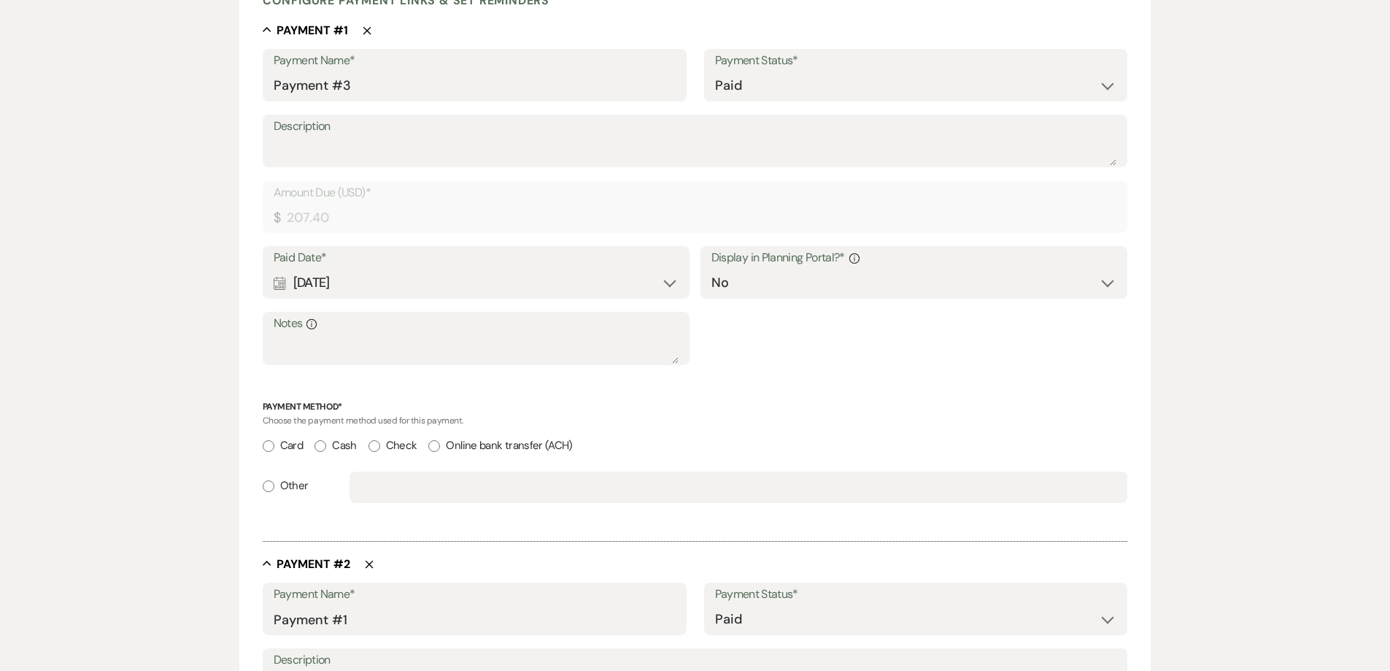
scroll to position [292, 0]
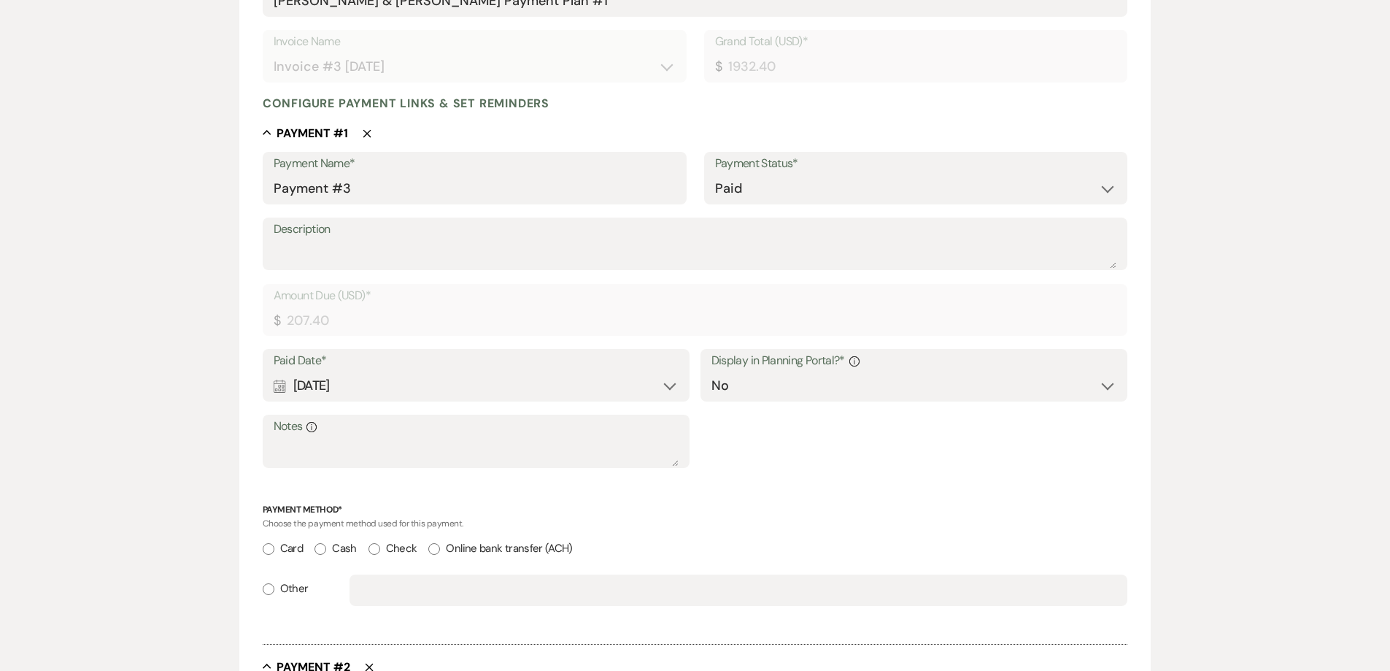
click at [265, 549] on input "Card" at bounding box center [269, 549] width 12 height 12
radio input "true"
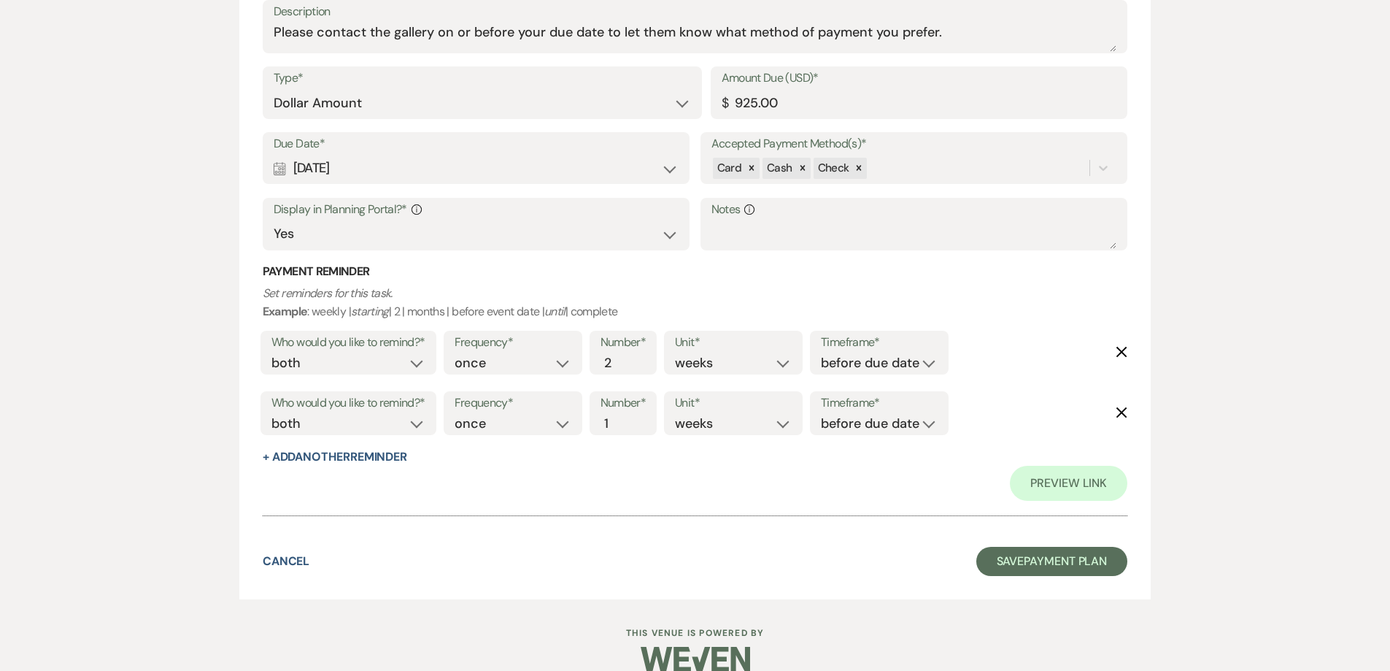
scroll to position [1670, 0]
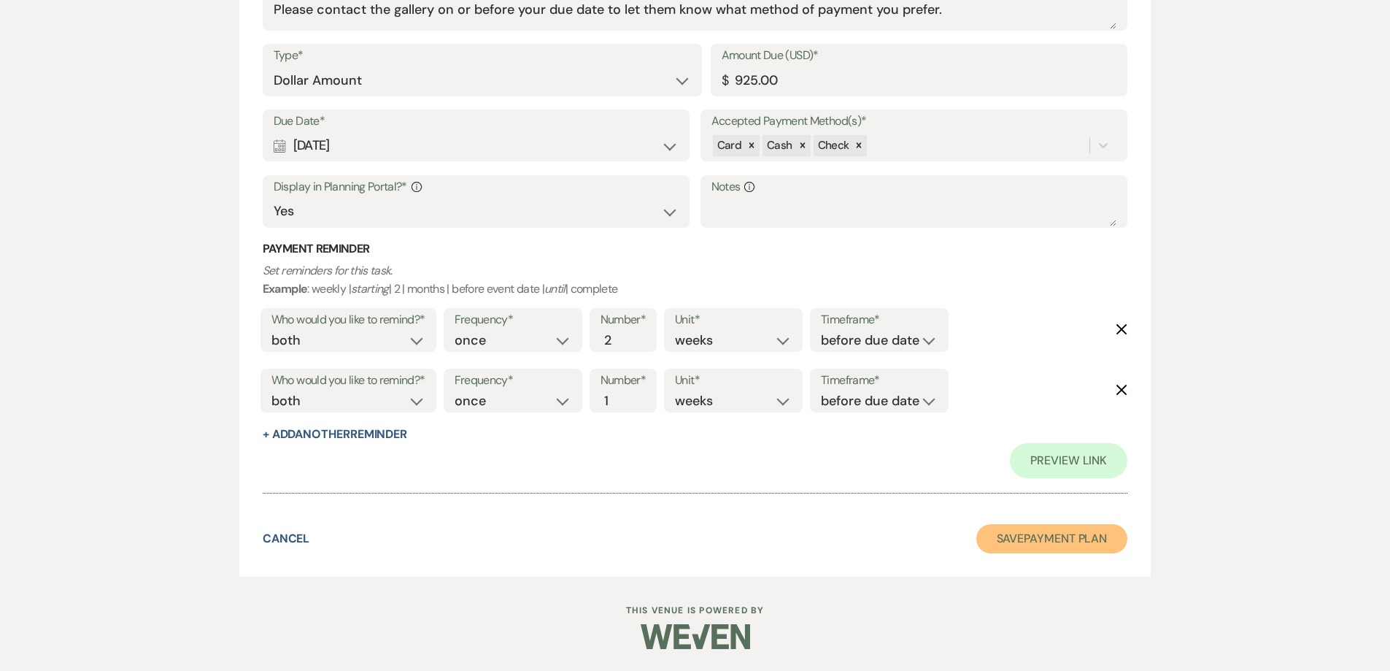
click at [1066, 547] on button "Save Payment Plan" at bounding box center [1053, 538] width 152 height 29
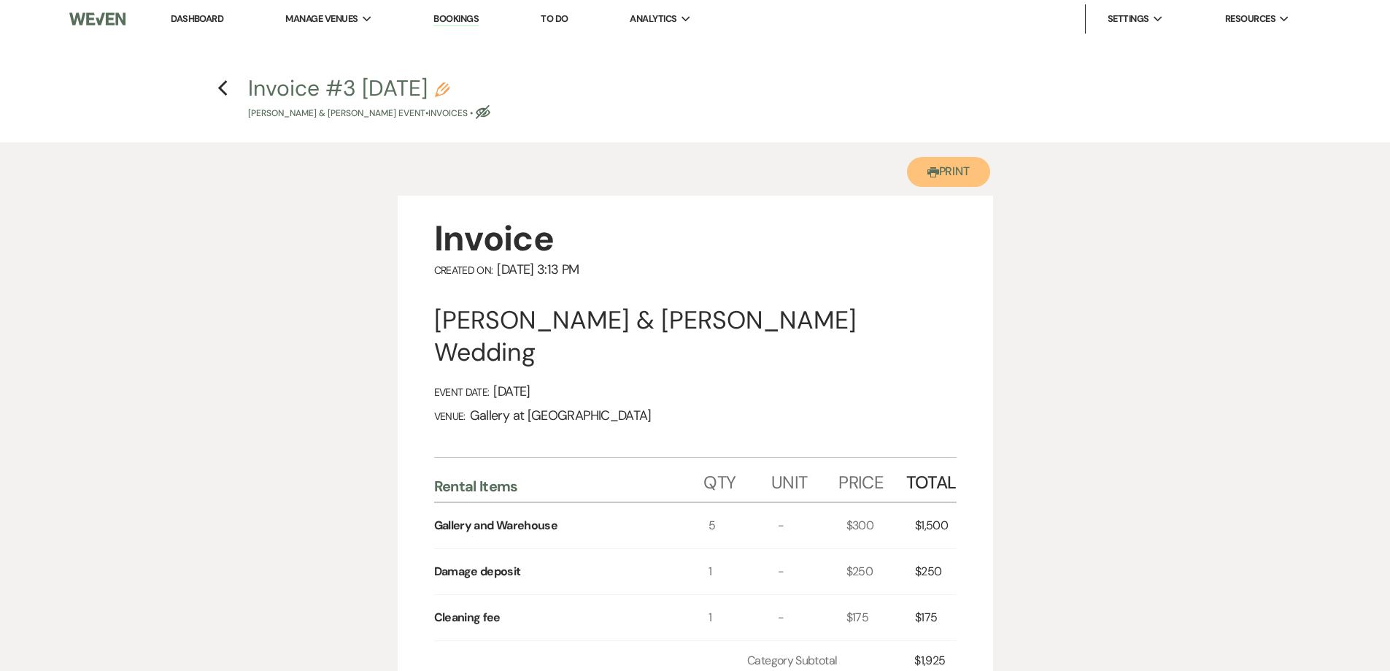
click at [923, 160] on button "Printer Print" at bounding box center [949, 172] width 84 height 30
click at [224, 88] on icon "Previous" at bounding box center [223, 89] width 11 height 18
select select "6"
select select "5"
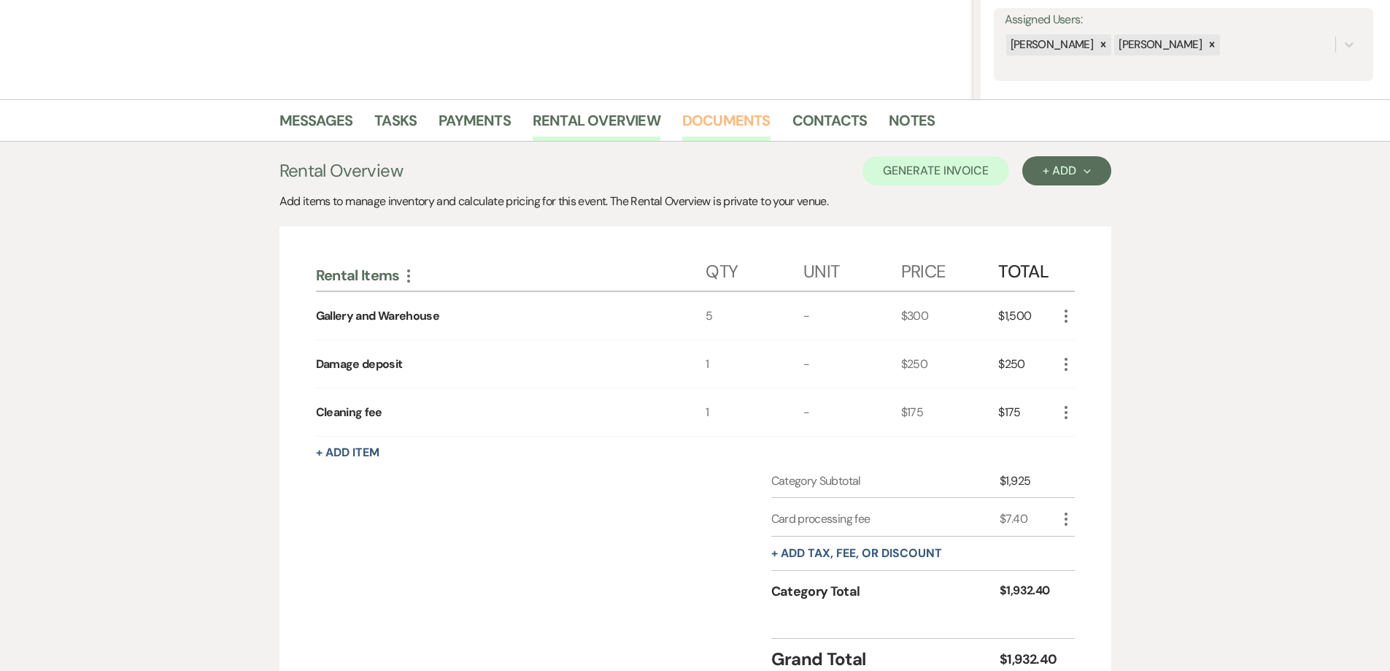
scroll to position [213, 0]
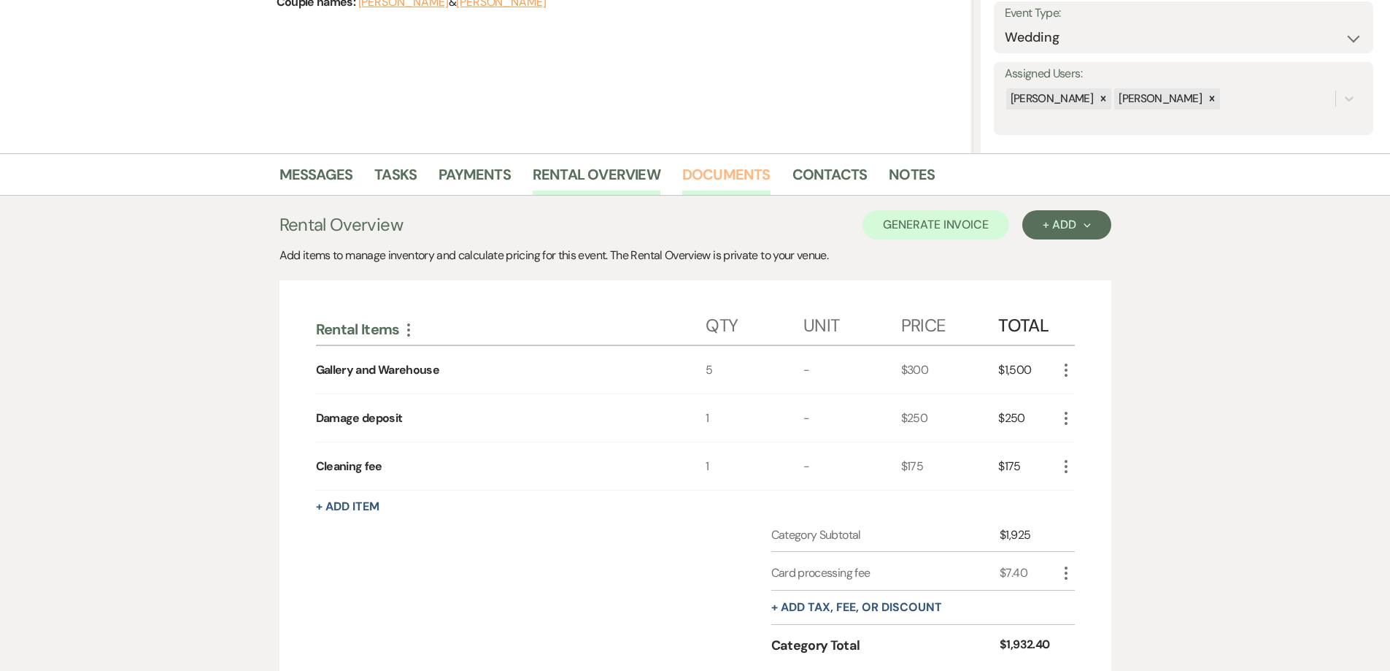
click at [729, 167] on link "Documents" at bounding box center [726, 179] width 88 height 32
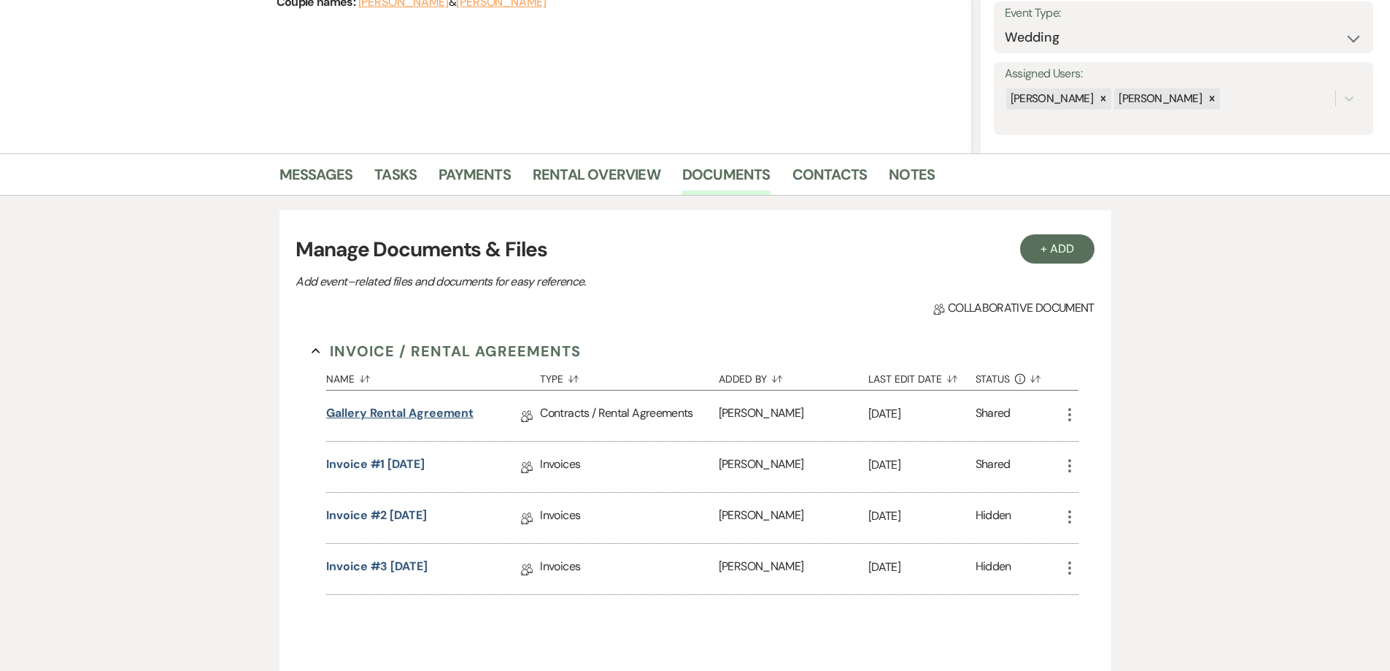
click at [420, 423] on link "Gallery Rental Agreement" at bounding box center [399, 415] width 147 height 23
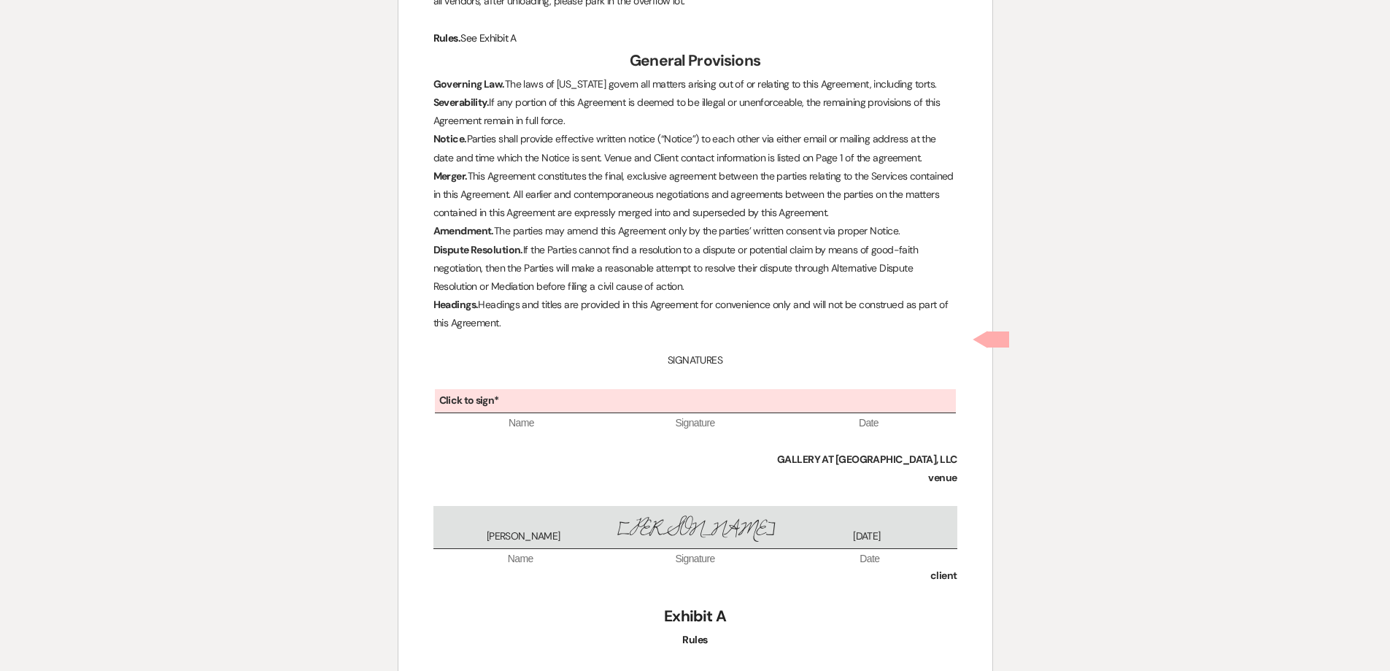
scroll to position [4001, 0]
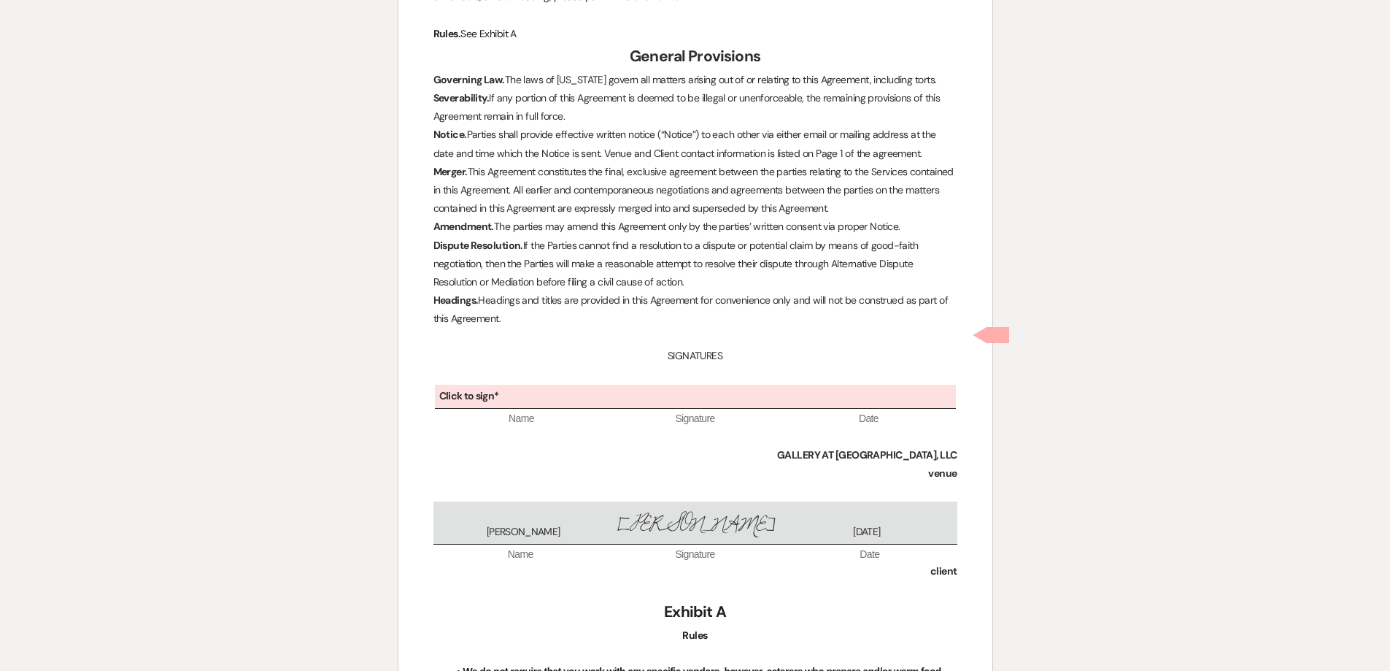
click at [590, 365] on p at bounding box center [696, 374] width 524 height 18
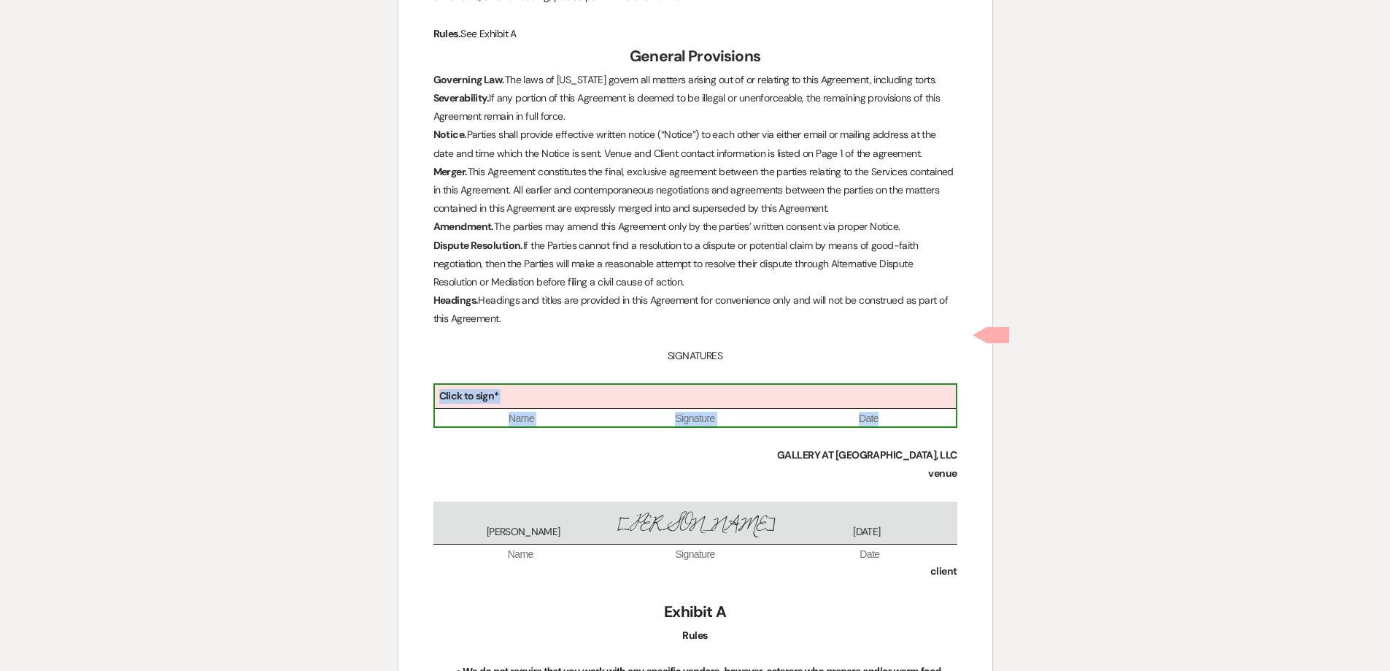
click at [583, 385] on div "Click to sign*" at bounding box center [695, 397] width 521 height 24
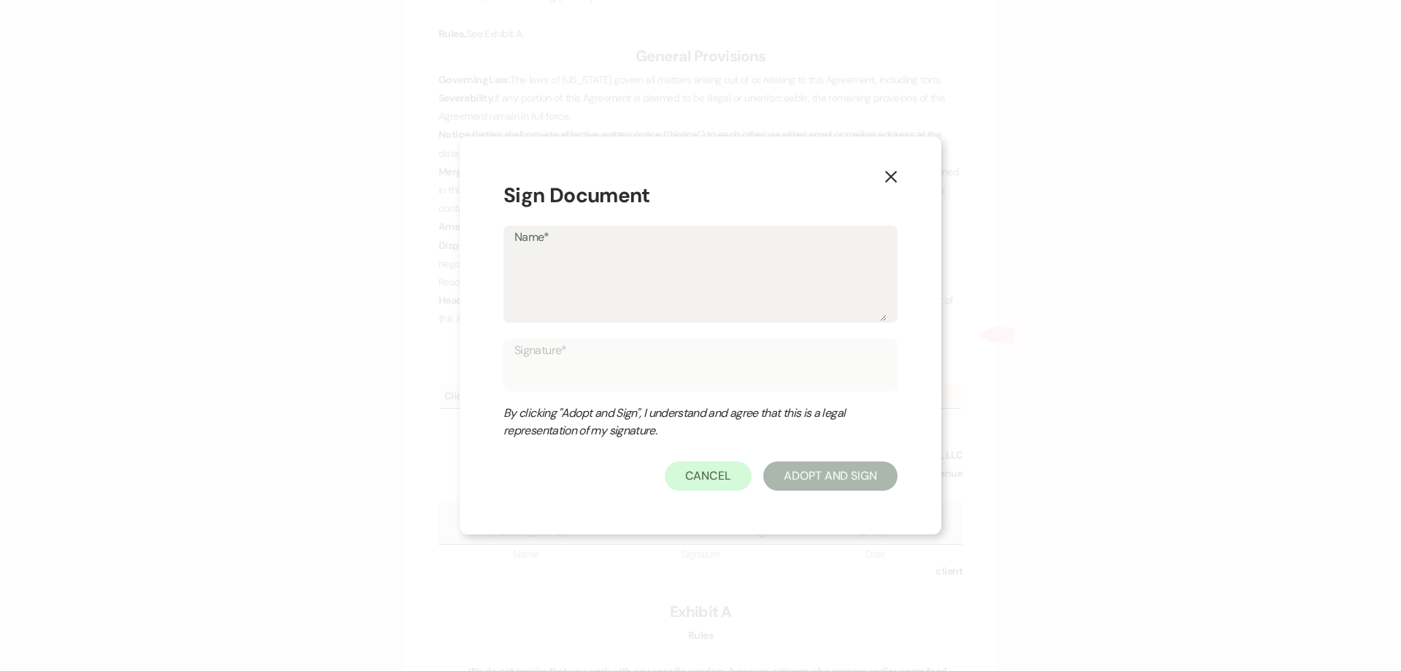
type textarea "S"
type input "S"
type textarea "Sh"
type input "Sh"
type textarea "She"
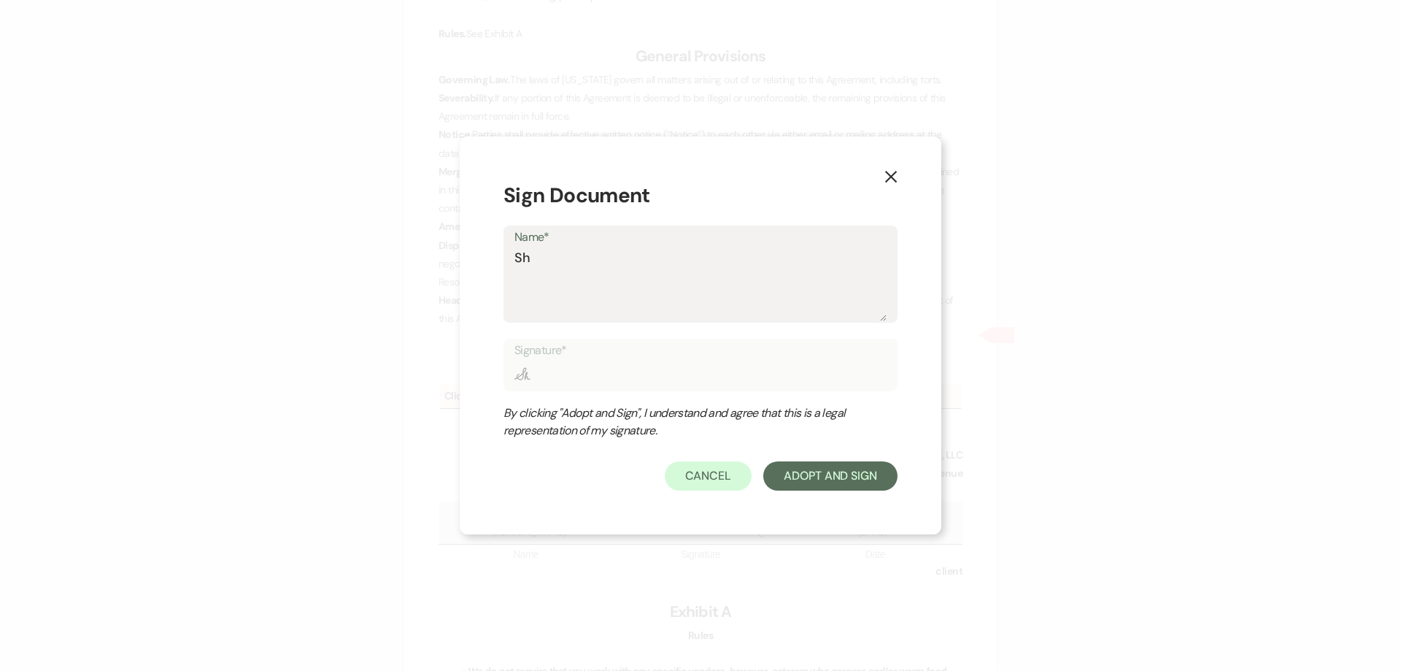
type input "She"
type textarea "Shel"
type input "Shel"
type textarea "Shelb"
type input "Shelb"
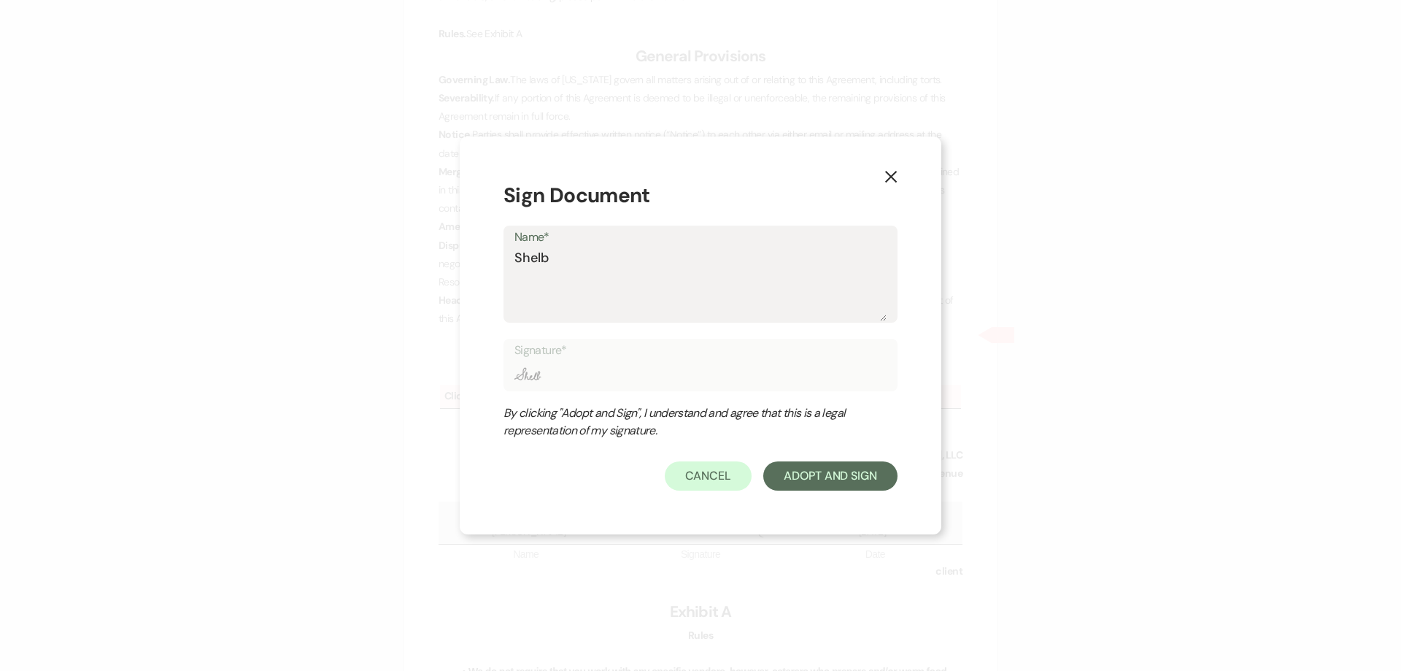
type textarea "[PERSON_NAME]"
type input "[PERSON_NAME]"
type textarea "[PERSON_NAME]"
type input "[PERSON_NAME]"
click at [828, 469] on button "Adopt And Sign" at bounding box center [830, 475] width 134 height 29
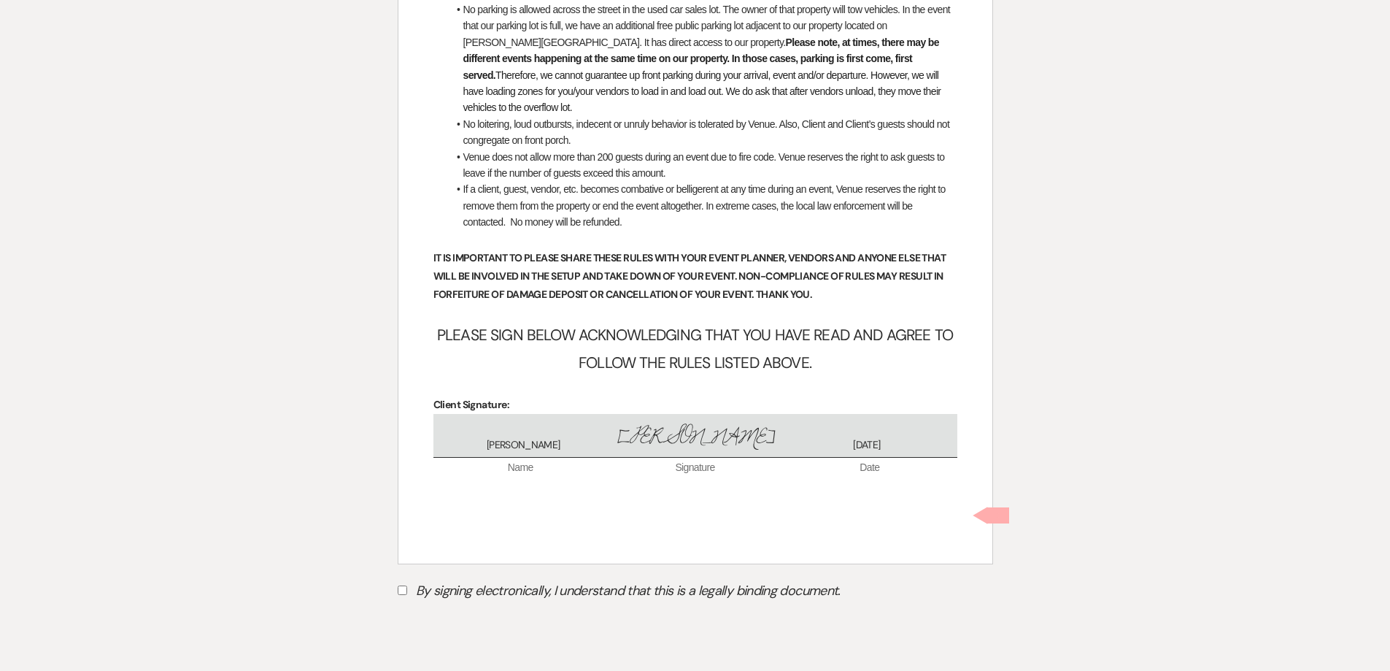
scroll to position [5763, 0]
click at [399, 577] on label "By signing electronically, I understand that this is a legally binding document." at bounding box center [696, 591] width 596 height 28
click at [399, 583] on input "By signing electronically, I understand that this is a legally binding document." at bounding box center [402, 587] width 9 height 9
click at [415, 612] on button "Submit" at bounding box center [449, 625] width 102 height 26
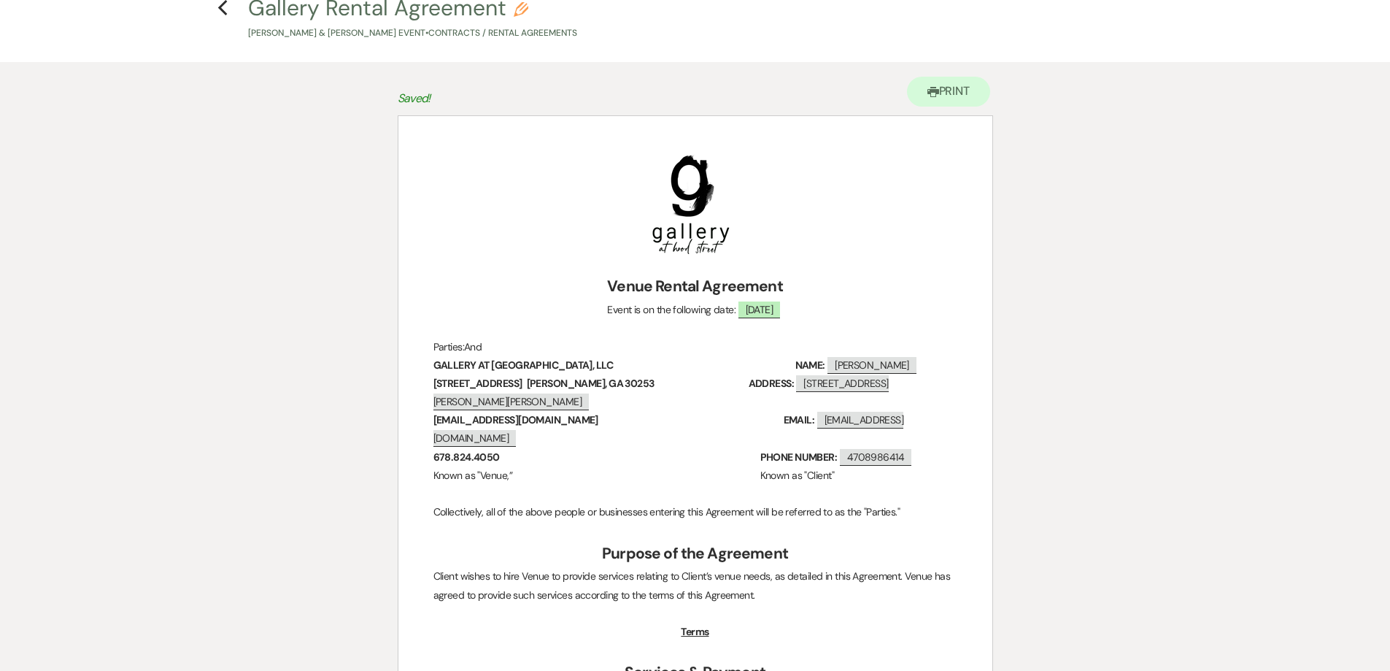
scroll to position [44, 0]
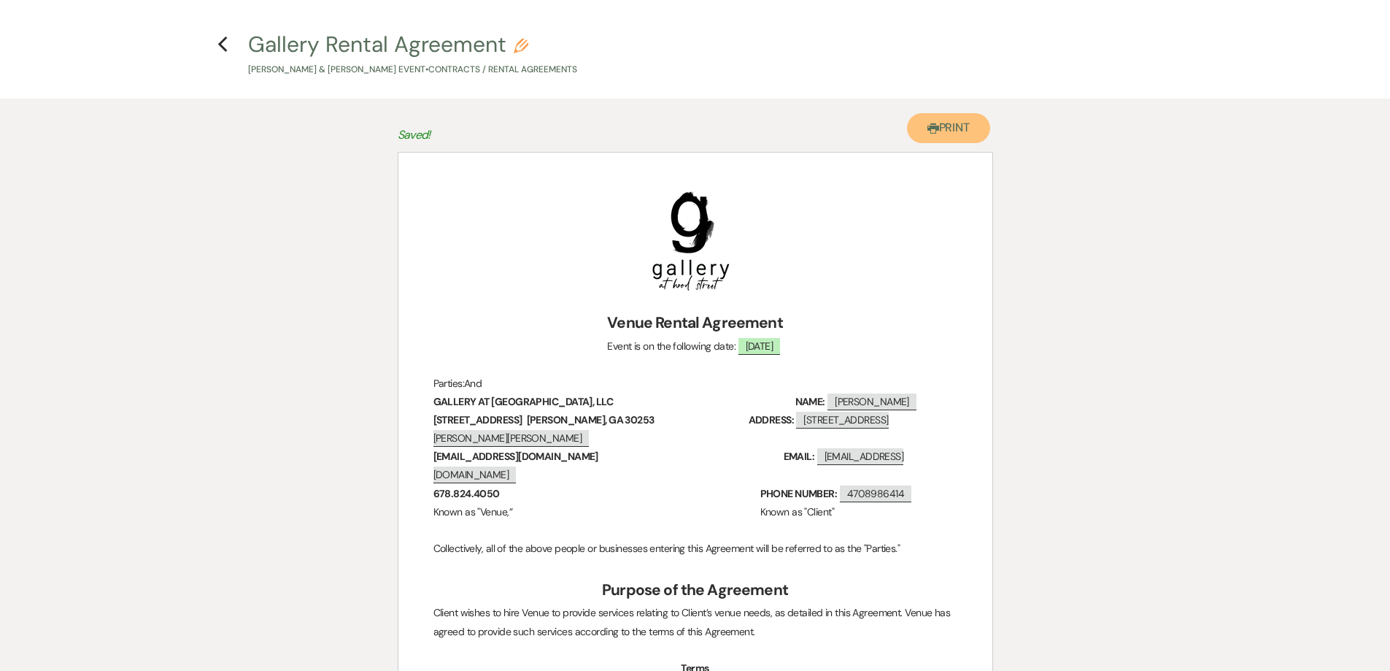
click at [950, 142] on button "Printer Print" at bounding box center [949, 128] width 84 height 30
click at [218, 44] on icon "Previous" at bounding box center [223, 45] width 11 height 18
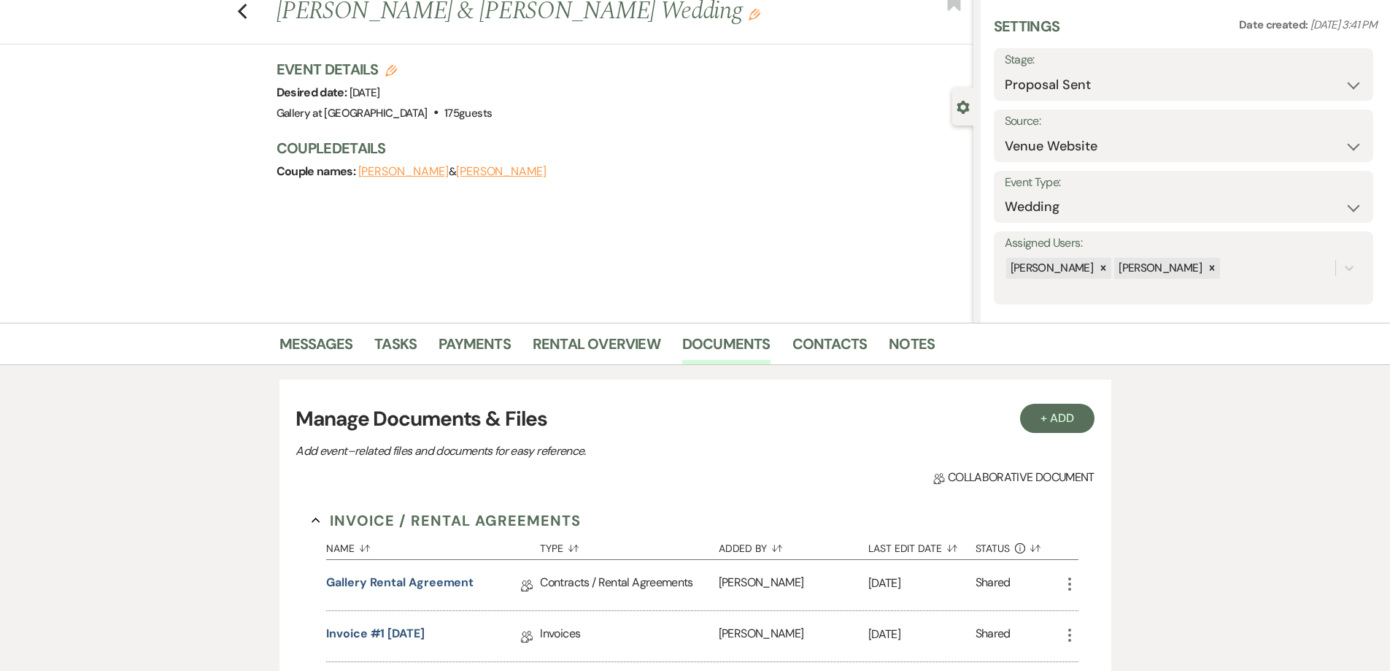
scroll to position [213, 0]
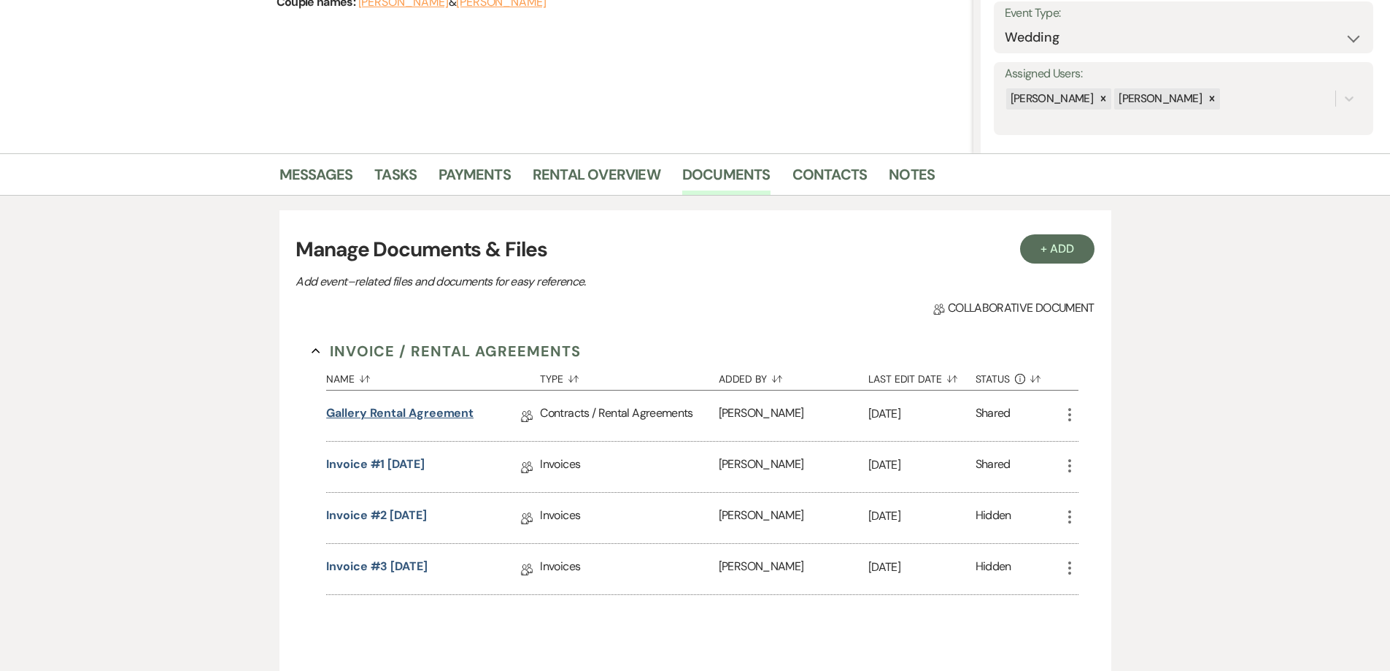
click at [426, 413] on link "Gallery Rental Agreement" at bounding box center [399, 415] width 147 height 23
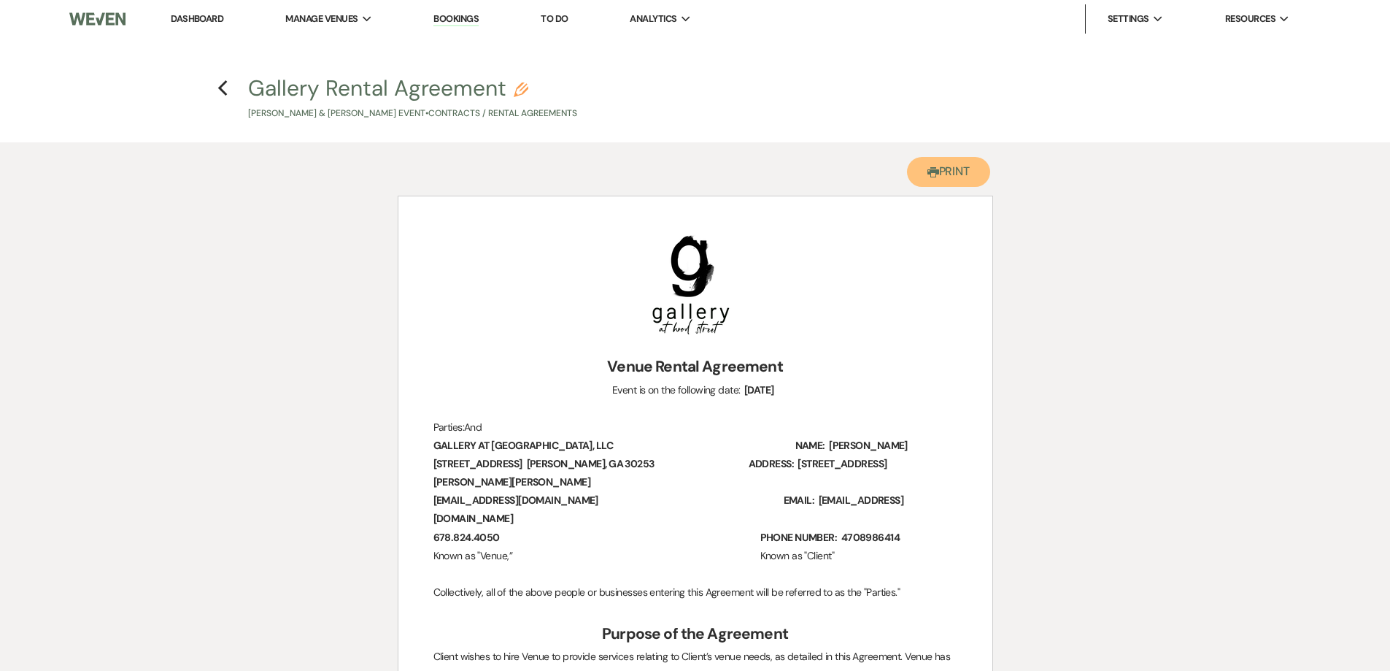
click at [942, 172] on button "Printer Print" at bounding box center [949, 172] width 84 height 30
click at [223, 85] on use "button" at bounding box center [222, 88] width 9 height 16
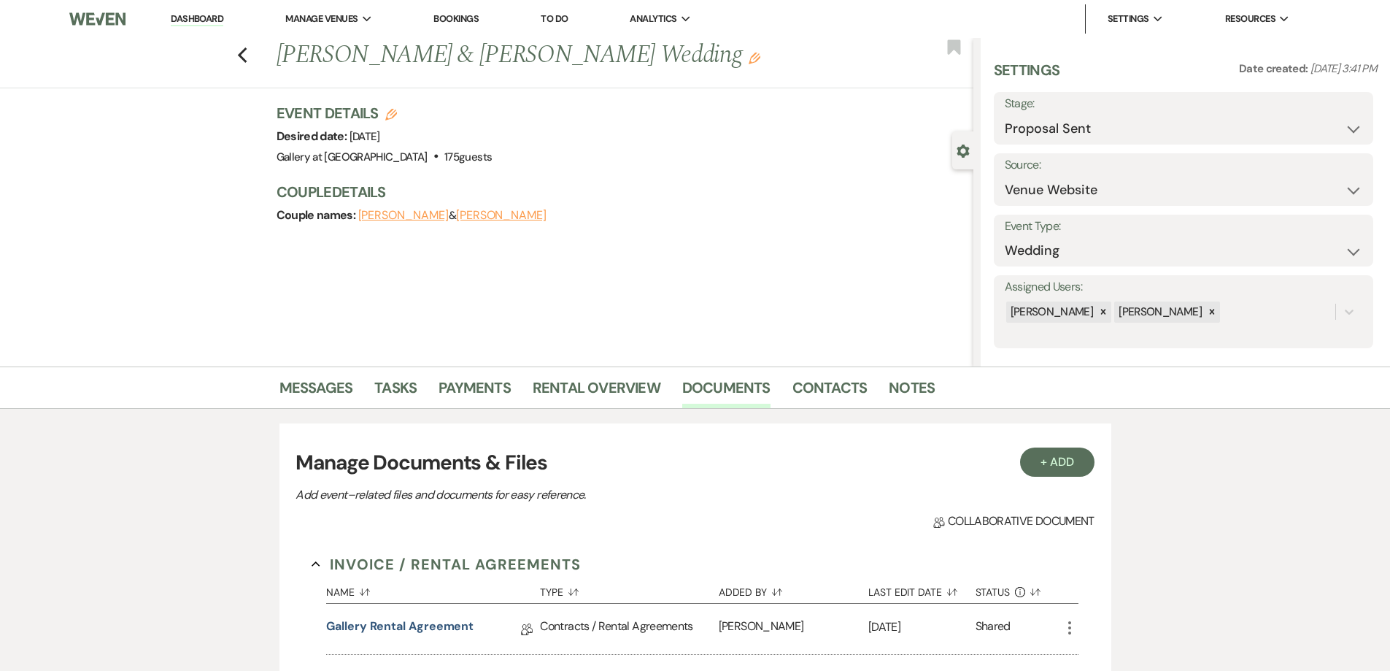
scroll to position [213, 0]
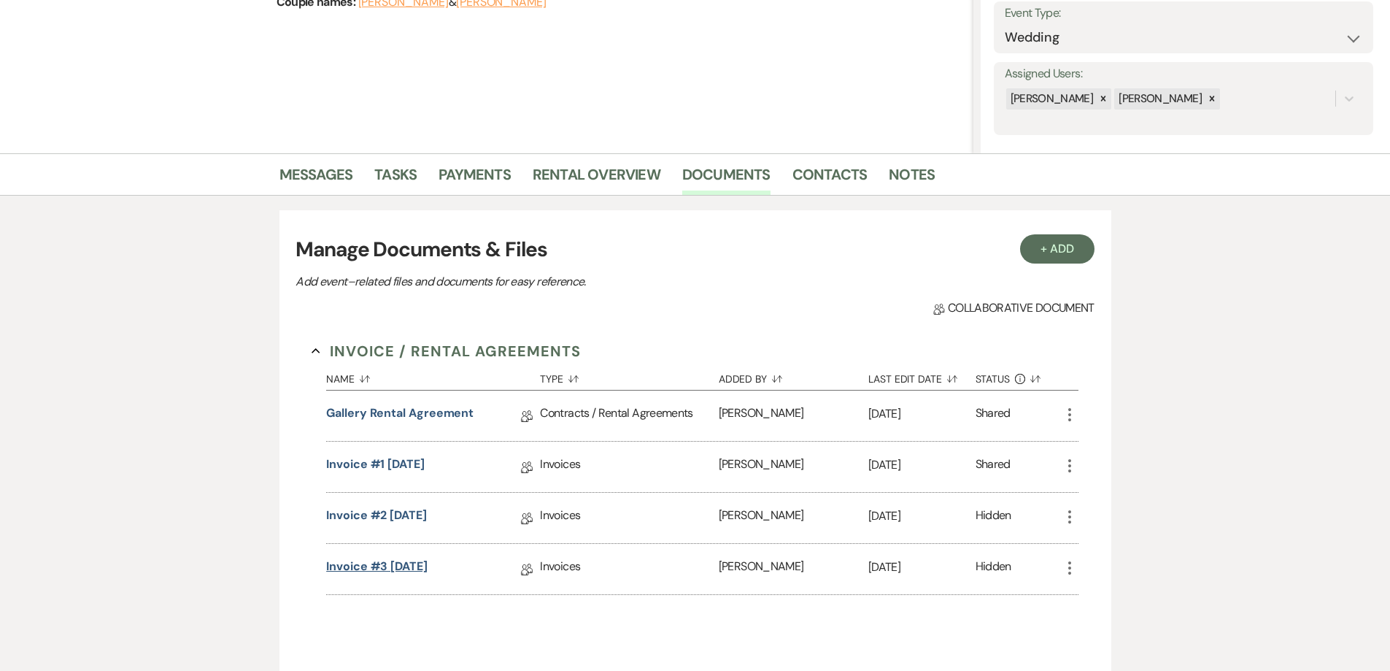
click at [411, 563] on link "Invoice #3 8-22-2025" at bounding box center [376, 569] width 101 height 23
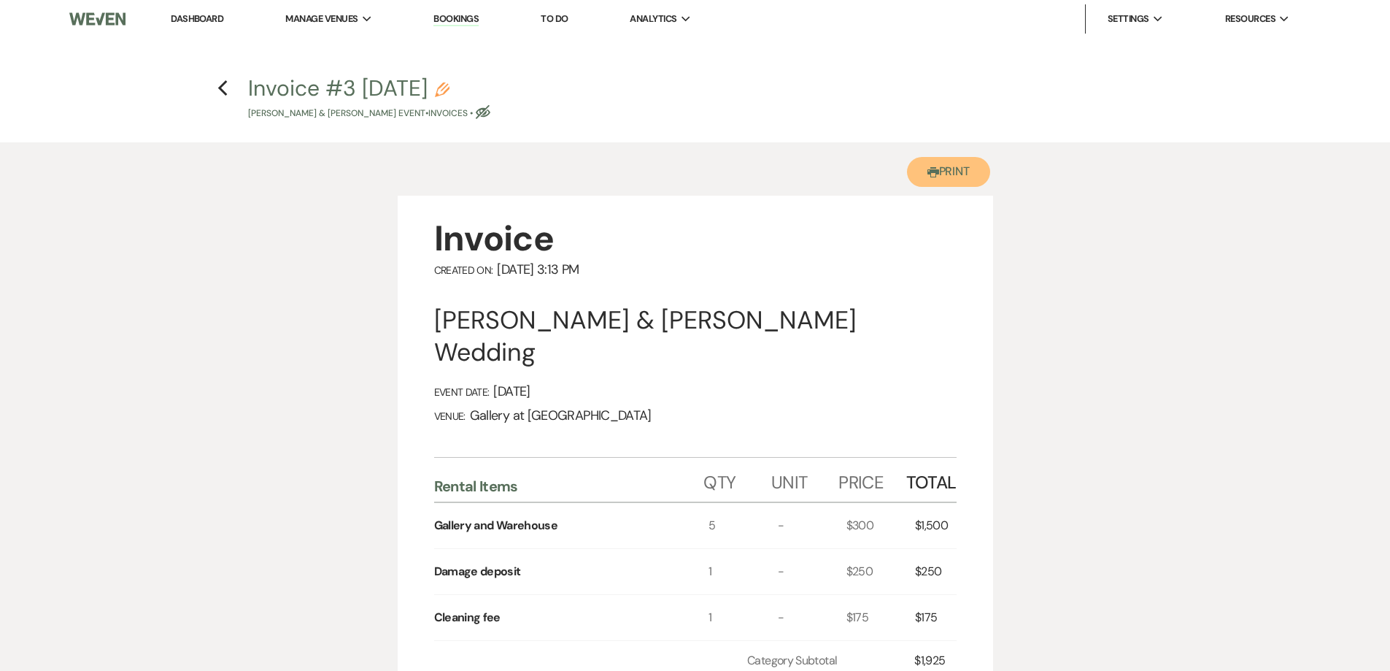
click at [943, 178] on button "Printer Print" at bounding box center [949, 172] width 84 height 30
click at [219, 87] on icon "Previous" at bounding box center [223, 89] width 11 height 18
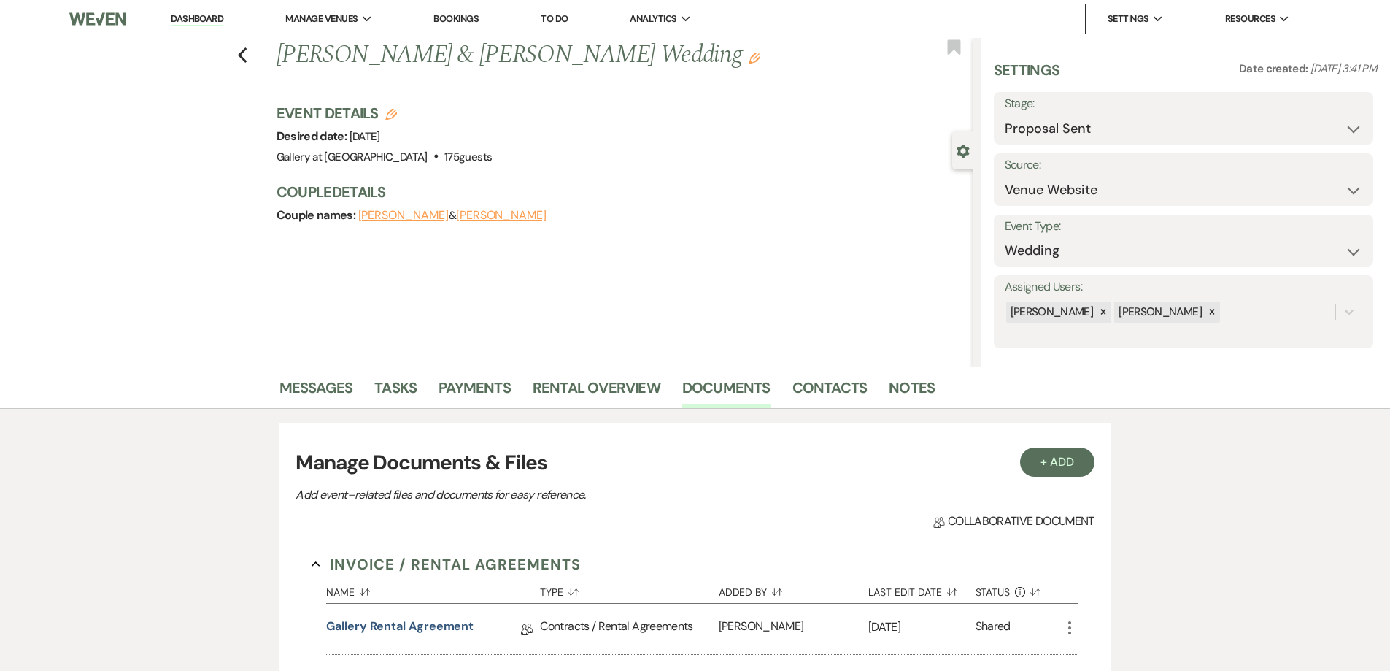
scroll to position [213, 0]
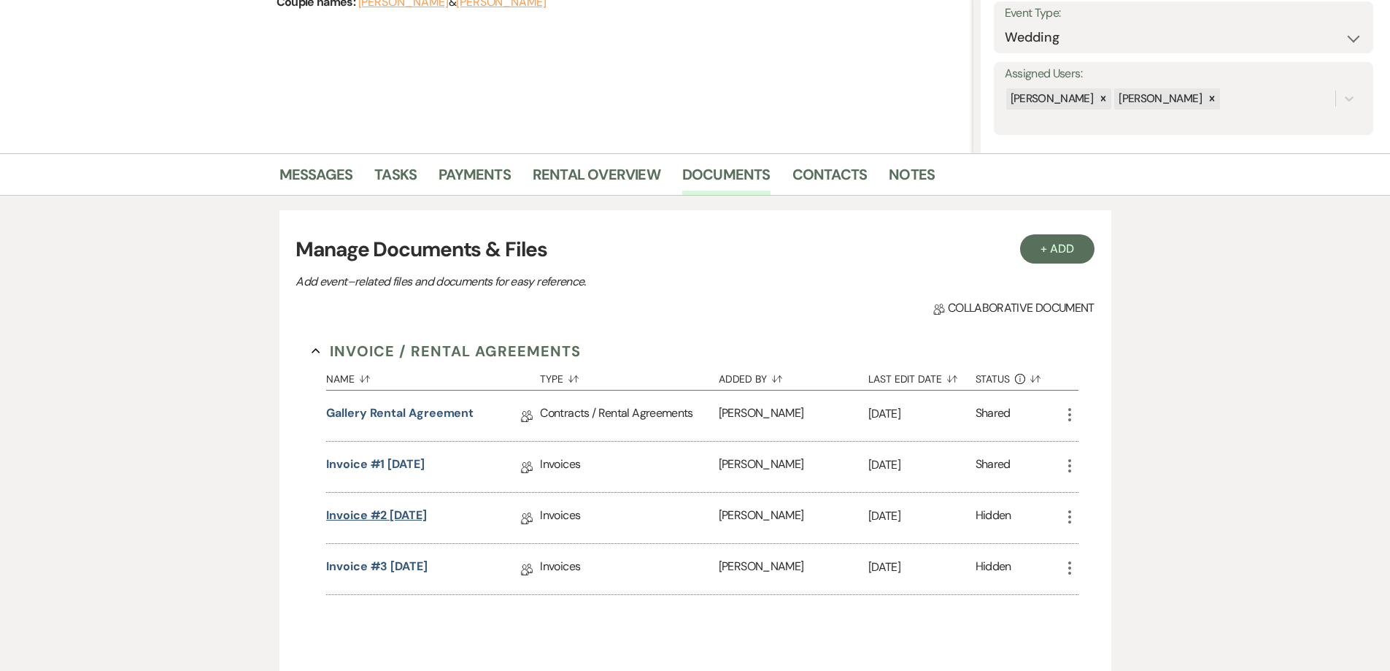
click at [427, 522] on link "Invoice #2 8-22-2025" at bounding box center [376, 518] width 101 height 23
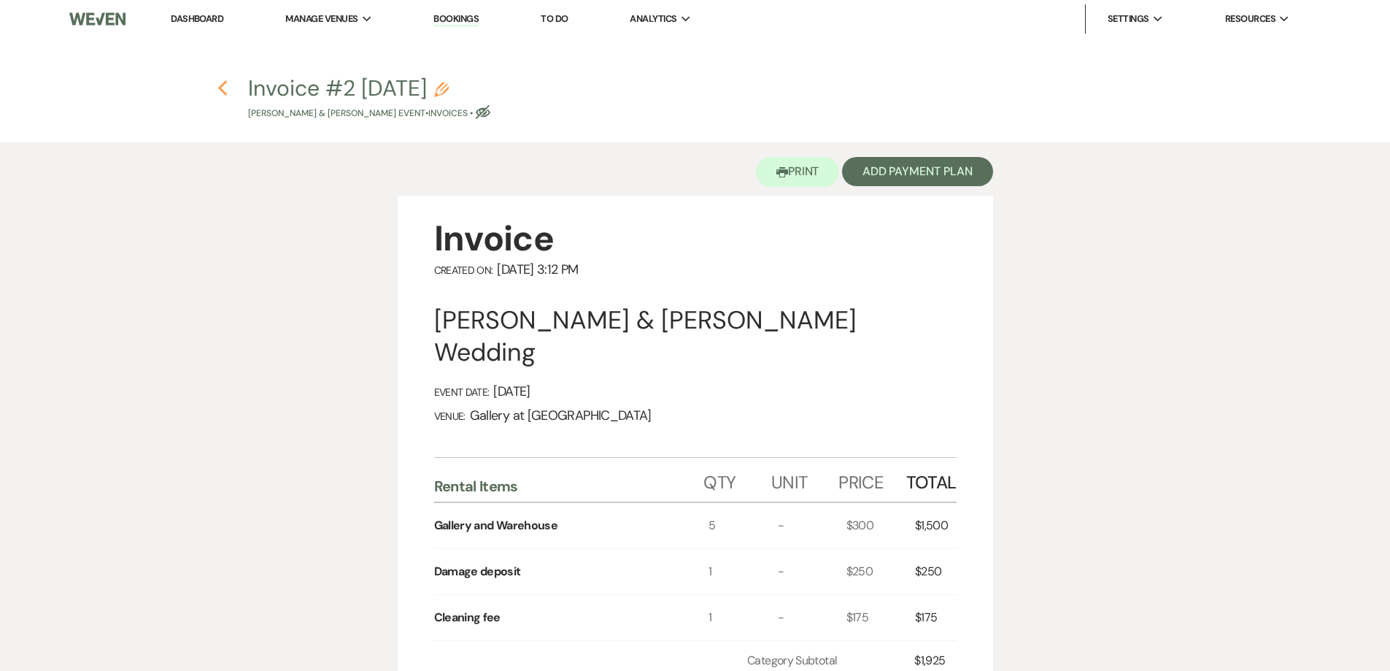
click at [219, 90] on icon "Previous" at bounding box center [223, 89] width 11 height 18
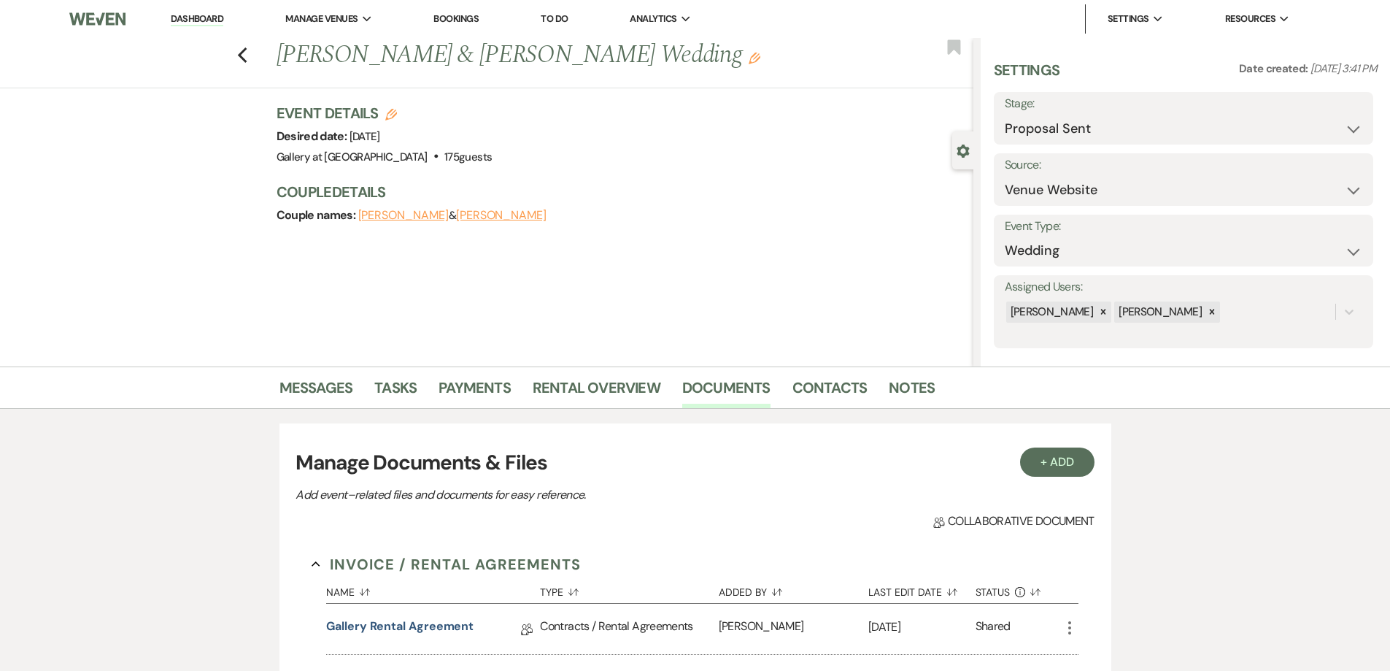
scroll to position [213, 0]
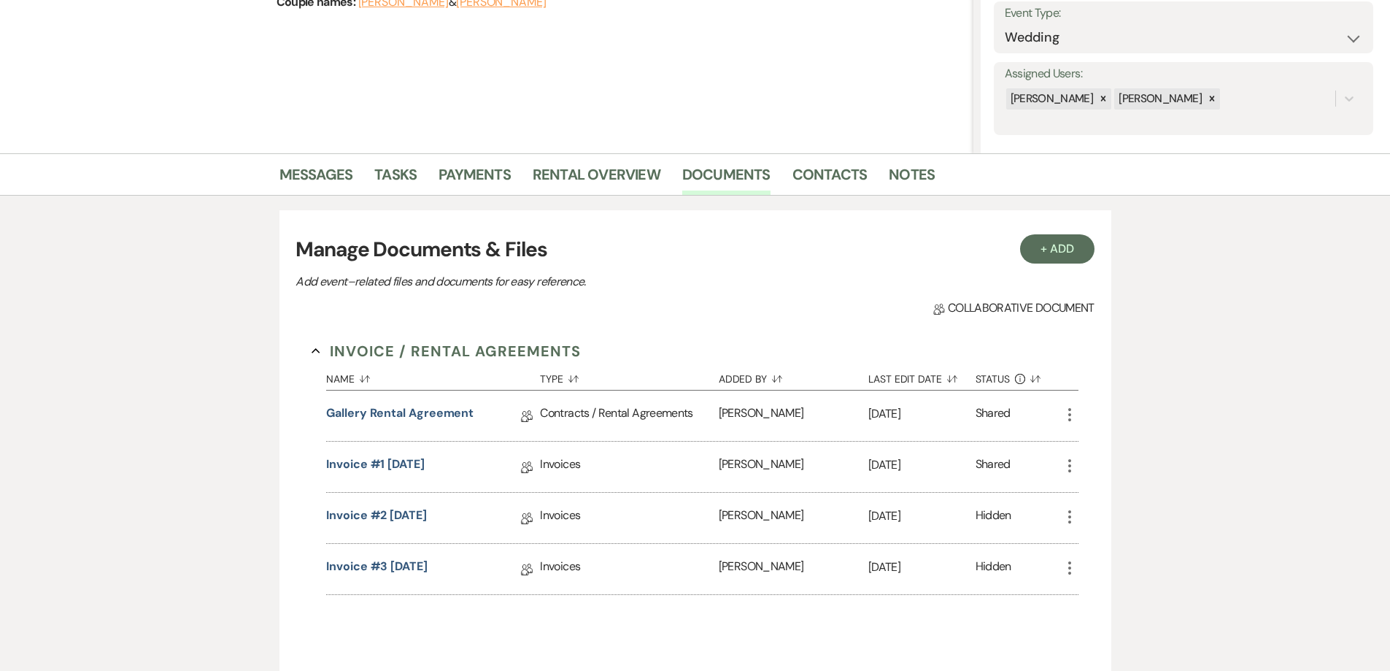
click at [1066, 511] on icon "More" at bounding box center [1070, 517] width 18 height 18
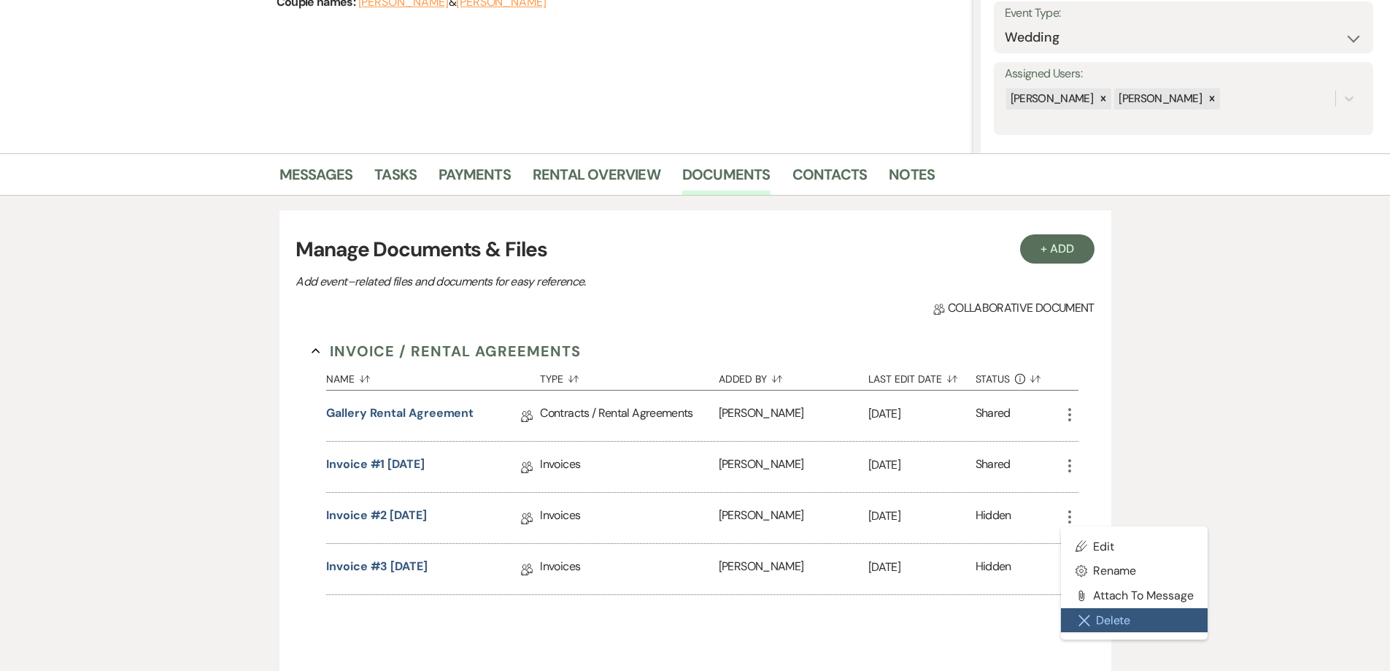
click at [1101, 620] on button "Close Delete X Delete" at bounding box center [1134, 620] width 147 height 25
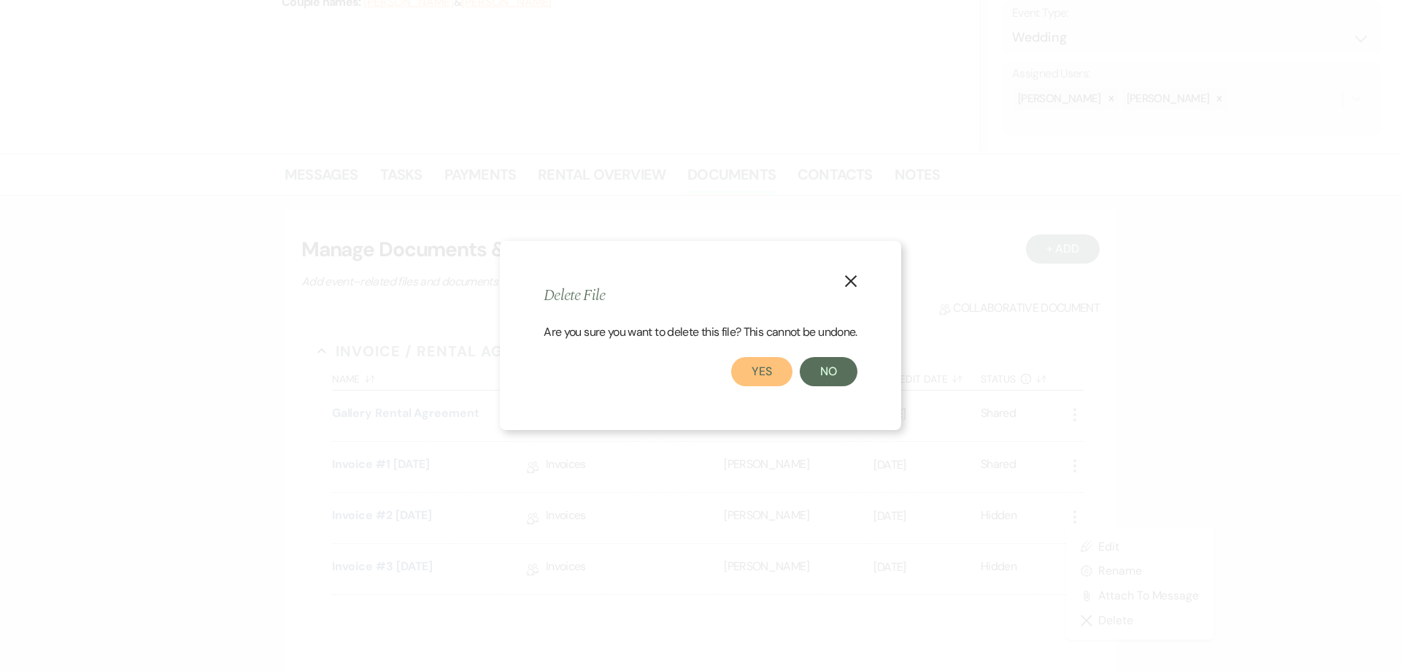
click at [780, 372] on button "Yes" at bounding box center [761, 371] width 61 height 29
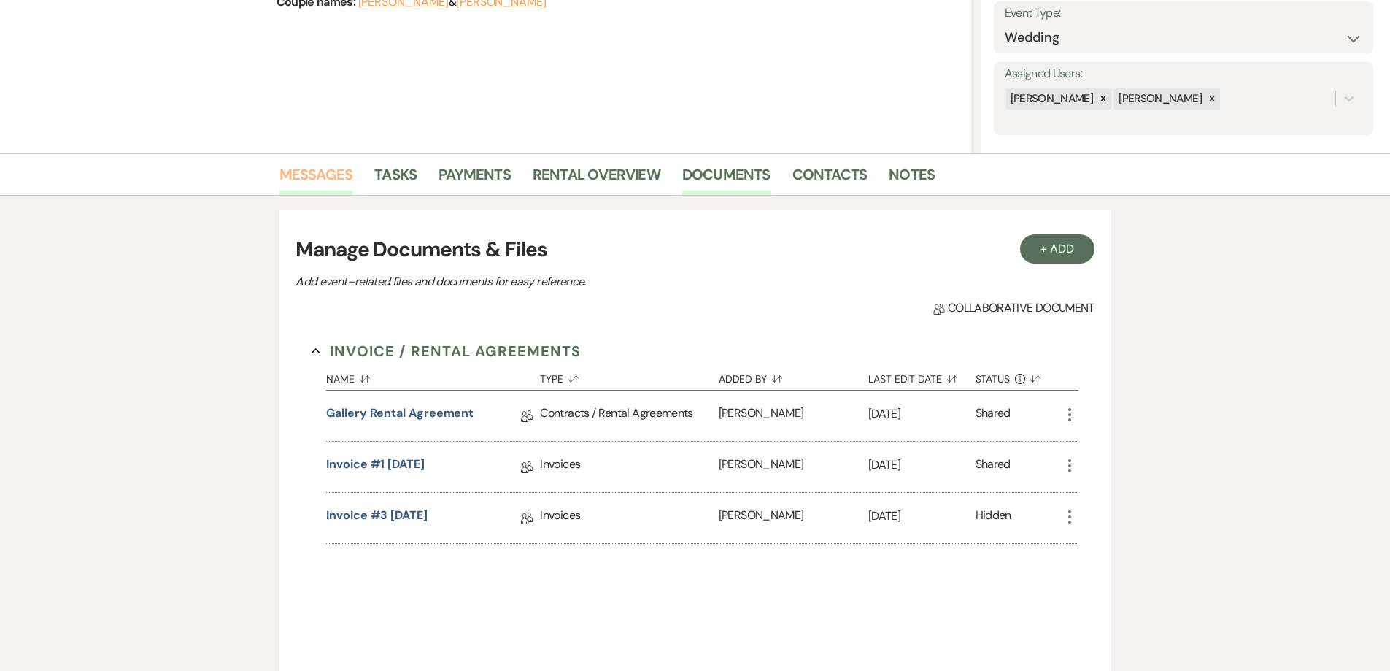
click at [317, 188] on link "Messages" at bounding box center [317, 179] width 74 height 32
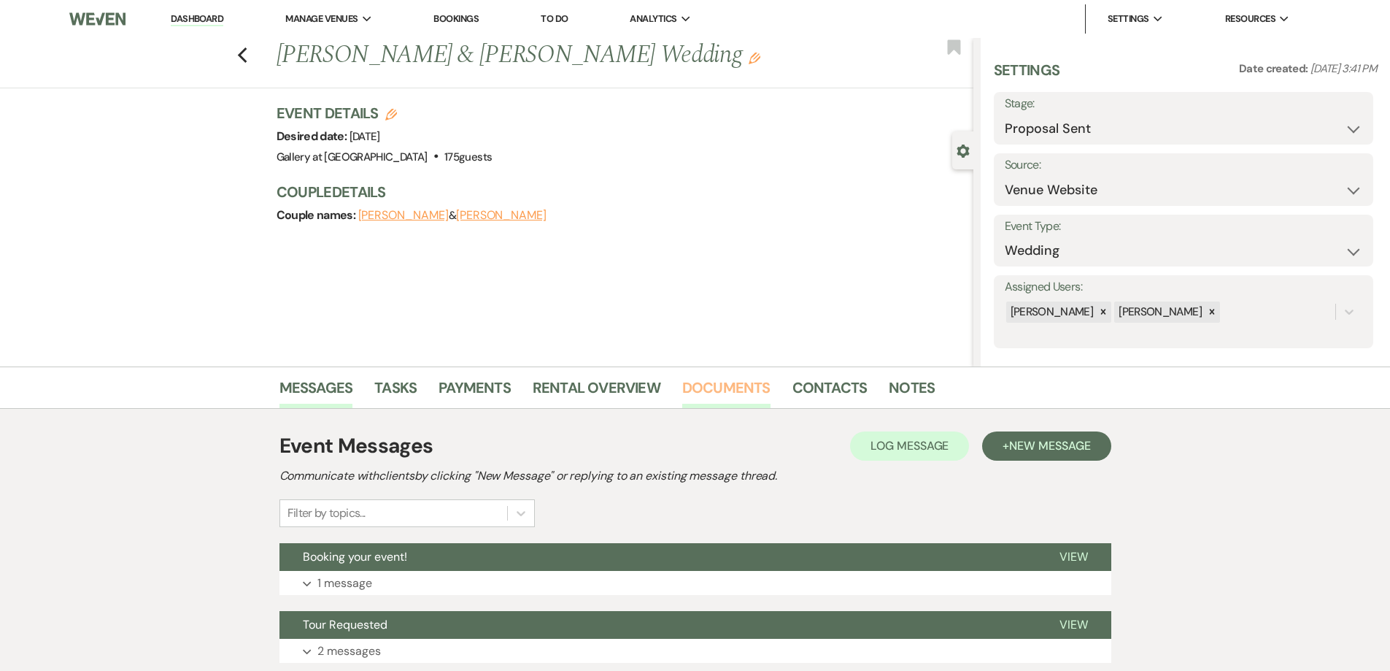
click at [723, 388] on link "Documents" at bounding box center [726, 392] width 88 height 32
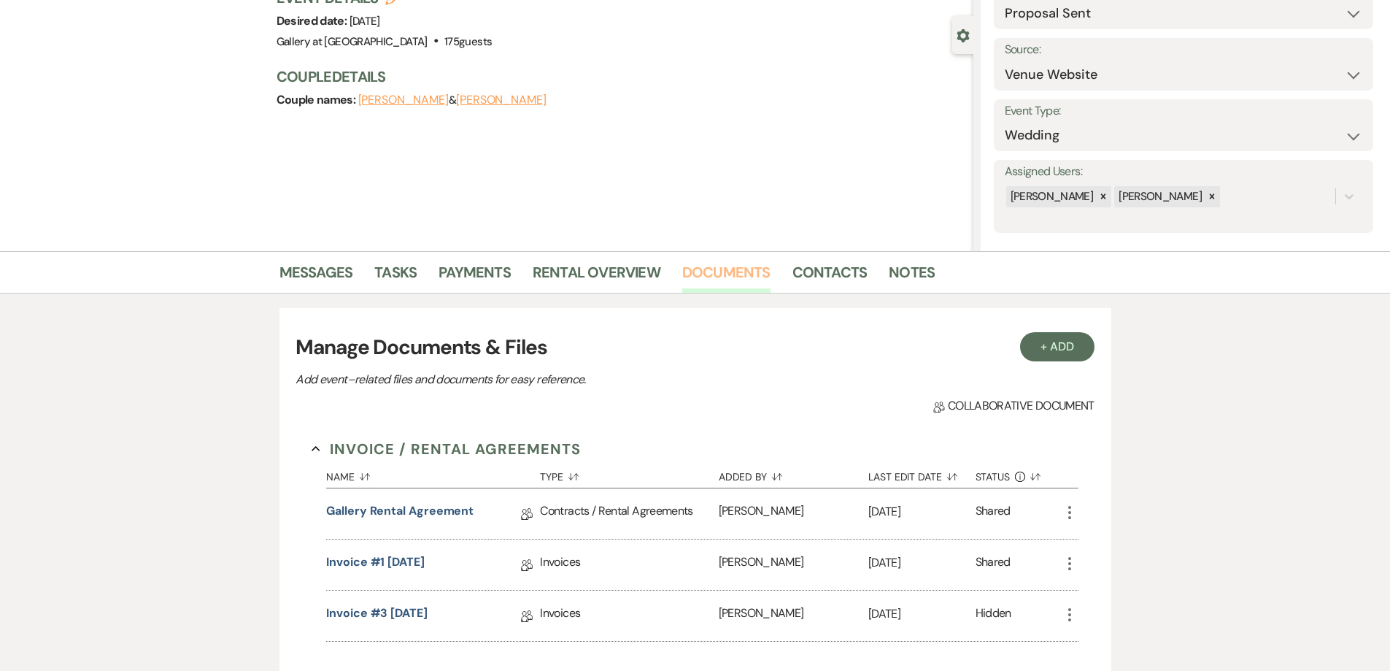
scroll to position [292, 0]
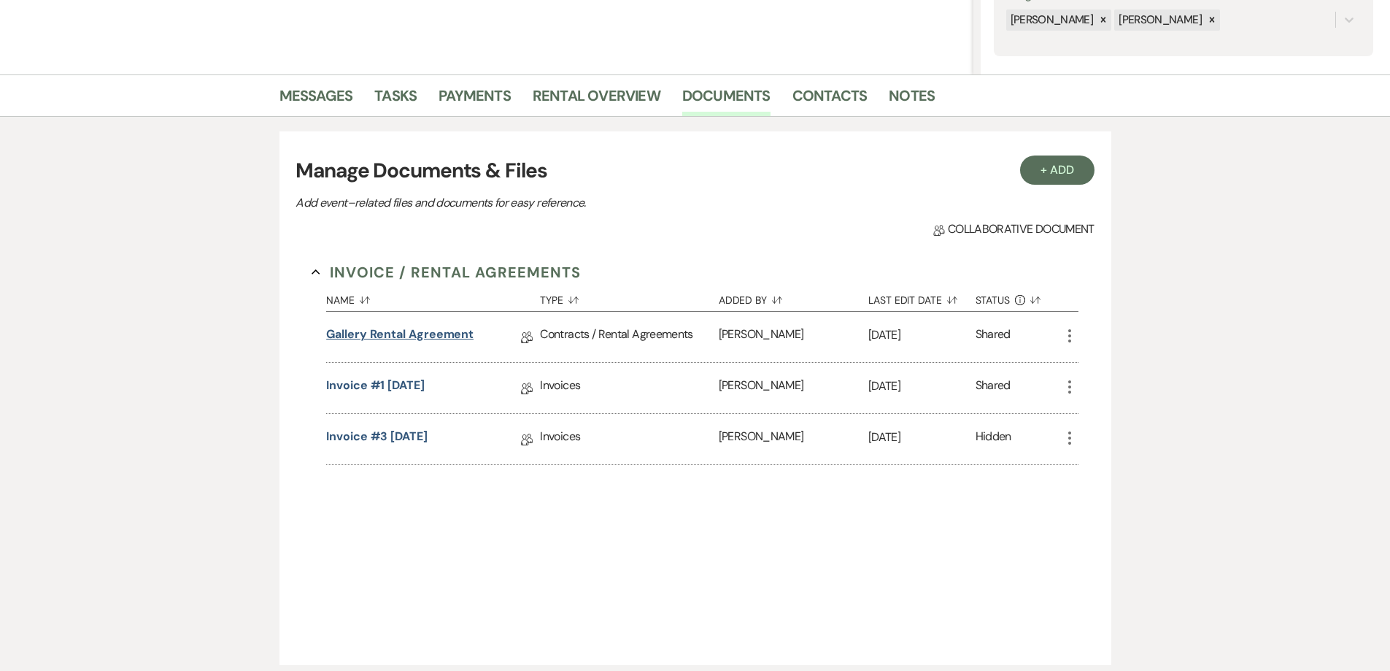
click at [450, 336] on link "Gallery Rental Agreement" at bounding box center [399, 337] width 147 height 23
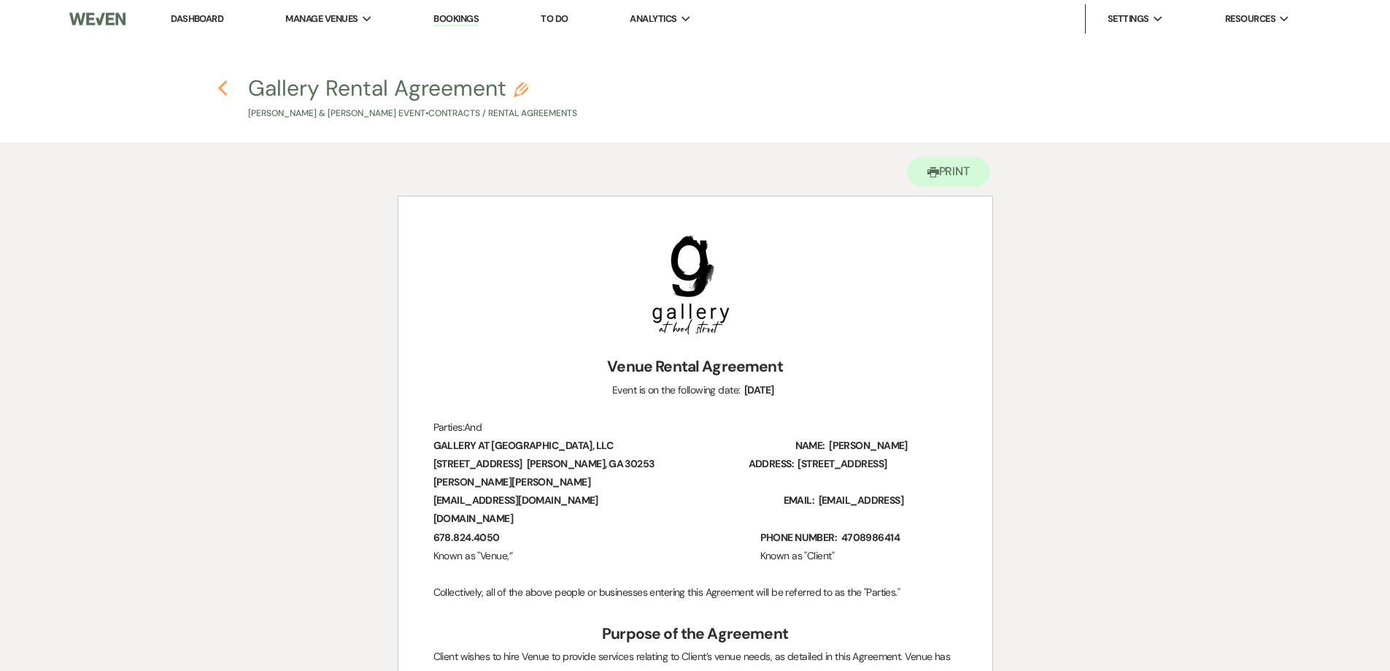
click at [219, 90] on icon "Previous" at bounding box center [223, 89] width 11 height 18
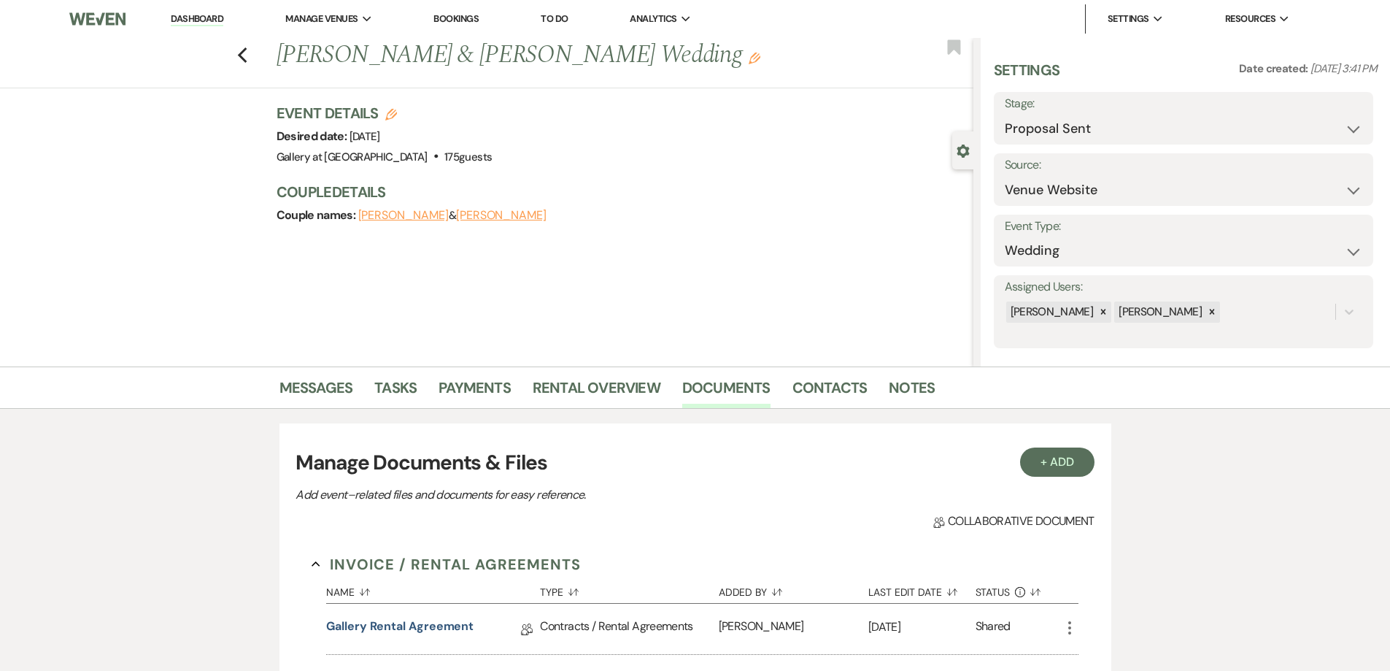
click at [695, 56] on h1 "Jeremy Smith & Britany Hernandez's Wedding Edit" at bounding box center [553, 55] width 552 height 35
click at [749, 55] on icon "Edit" at bounding box center [755, 59] width 12 height 12
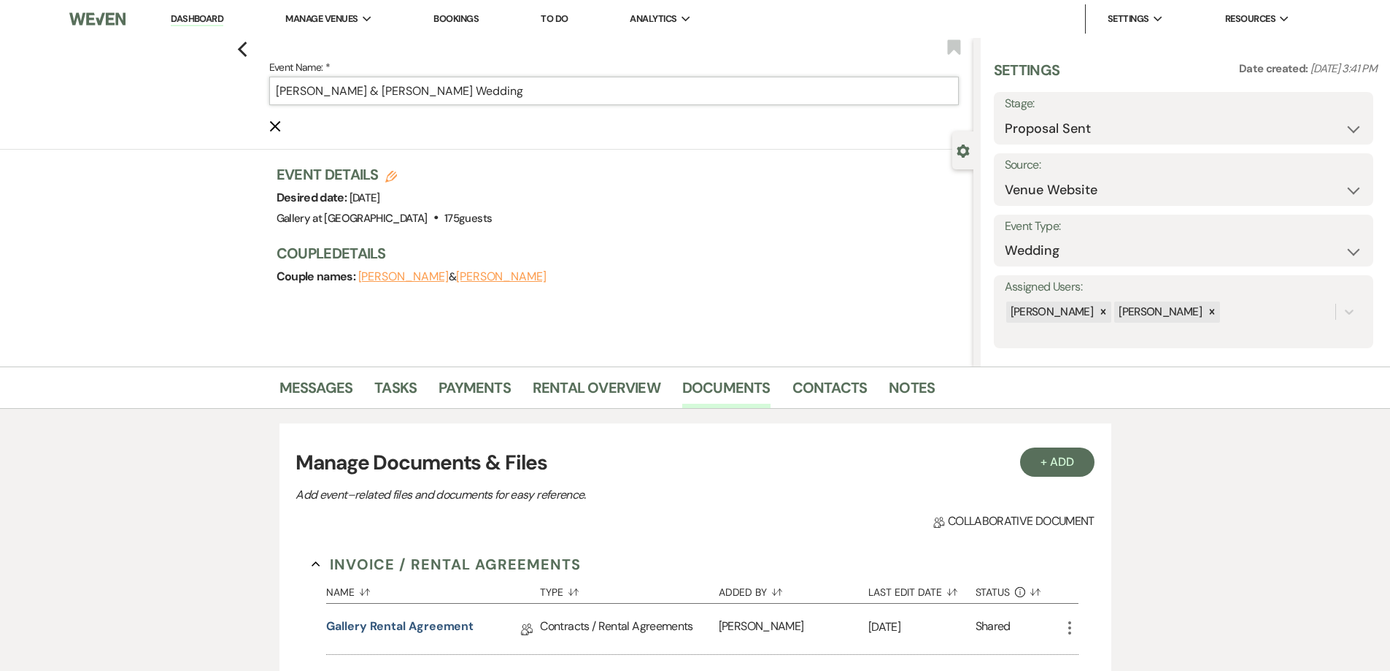
click at [666, 82] on input "Jeremy Smith & Britany Hernandez's Wedding" at bounding box center [614, 91] width 690 height 28
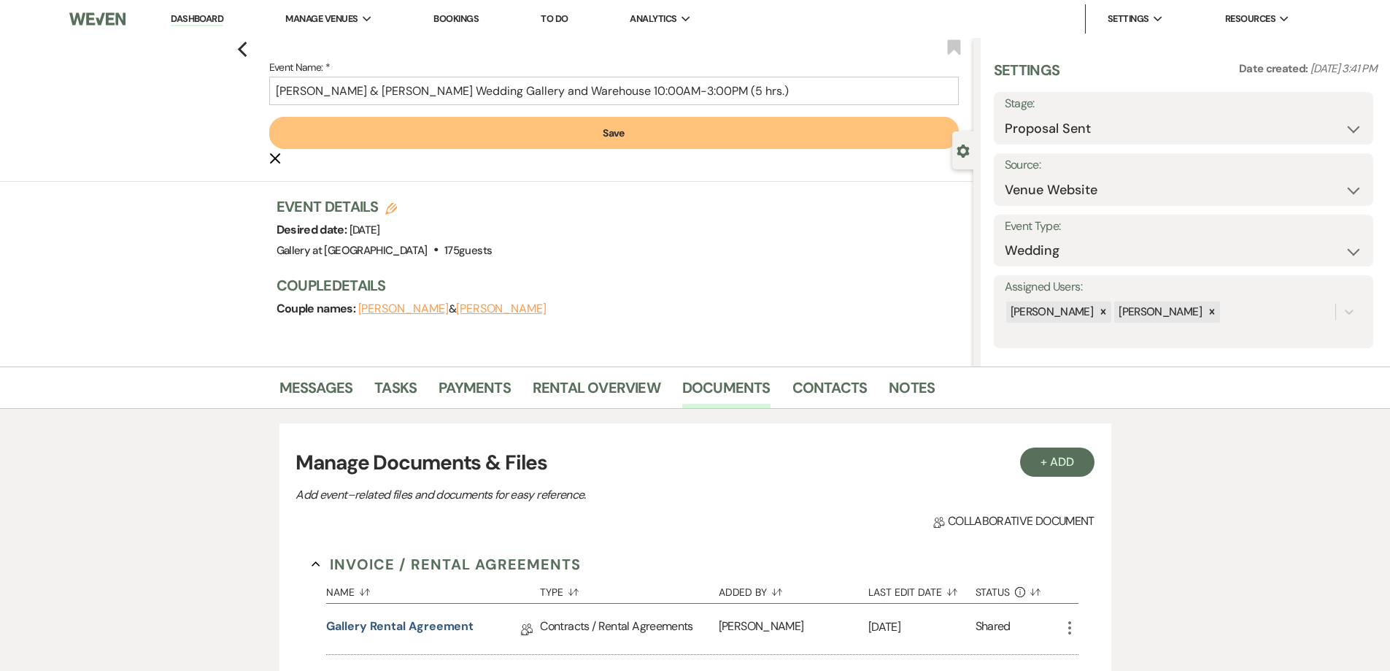
click at [672, 134] on button "Save" at bounding box center [614, 133] width 690 height 32
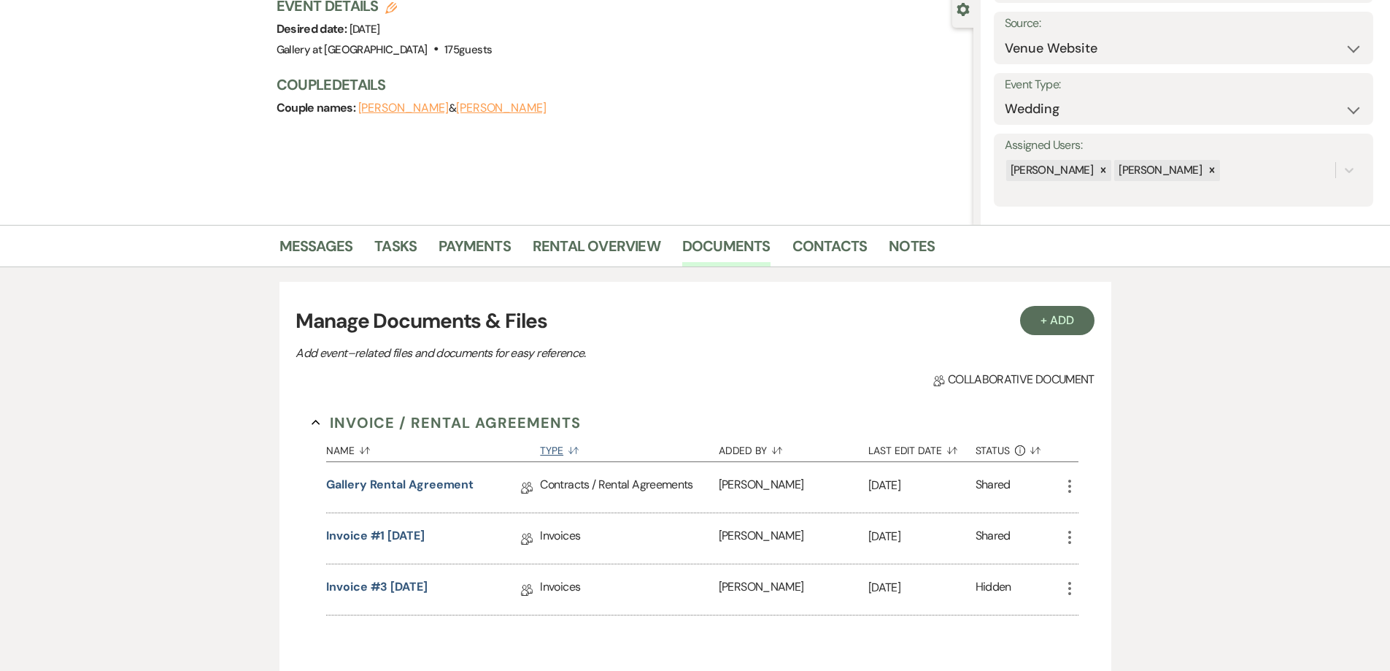
scroll to position [146, 0]
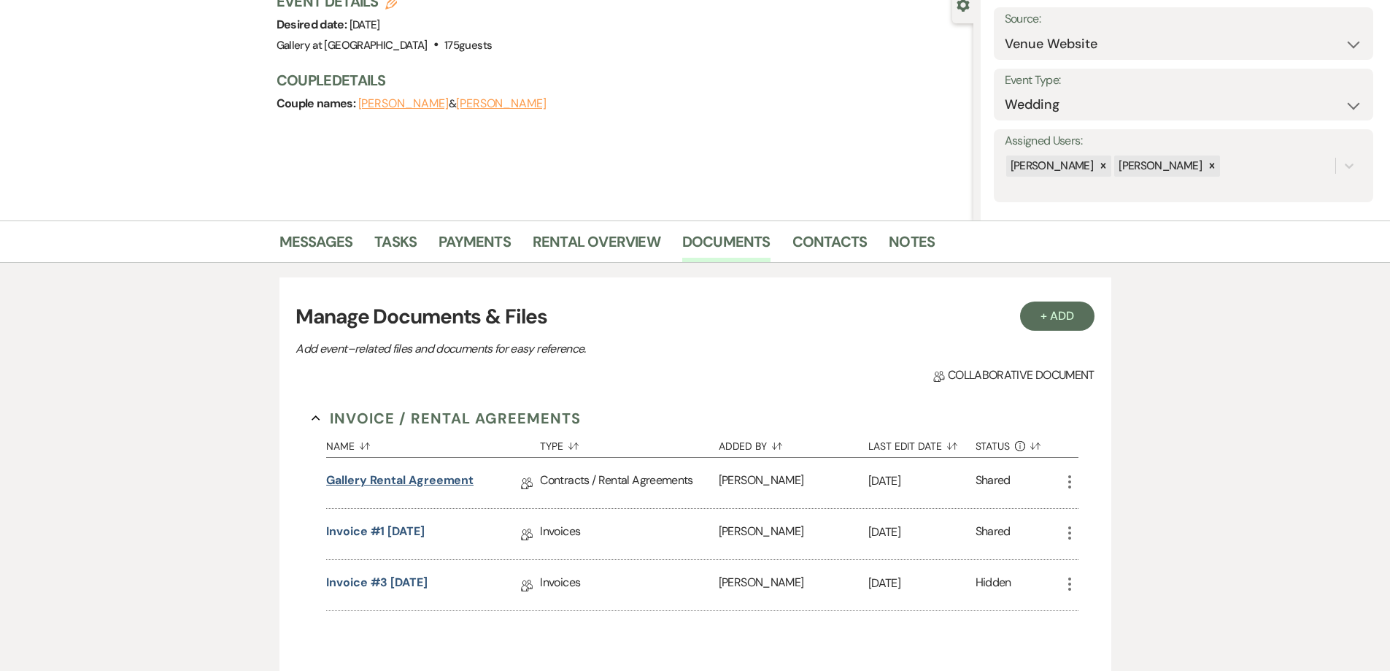
click at [442, 483] on link "Gallery Rental Agreement" at bounding box center [399, 483] width 147 height 23
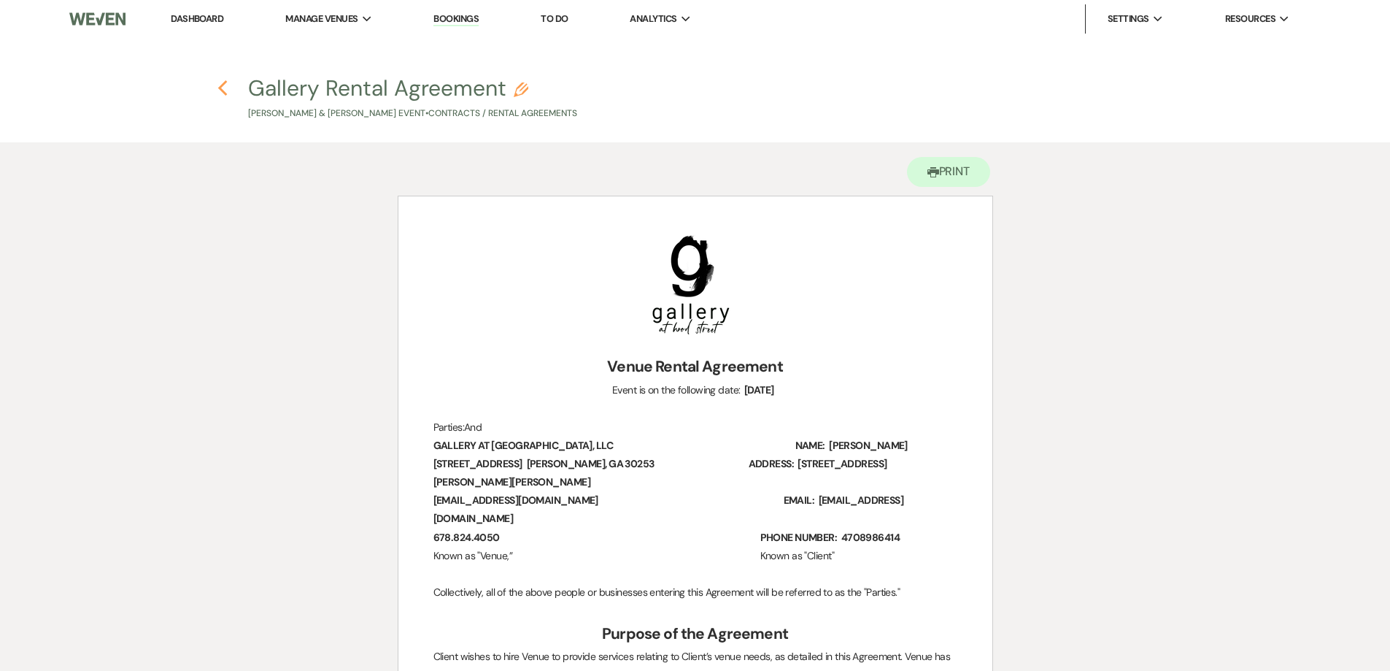
click at [221, 93] on icon "Previous" at bounding box center [223, 89] width 11 height 18
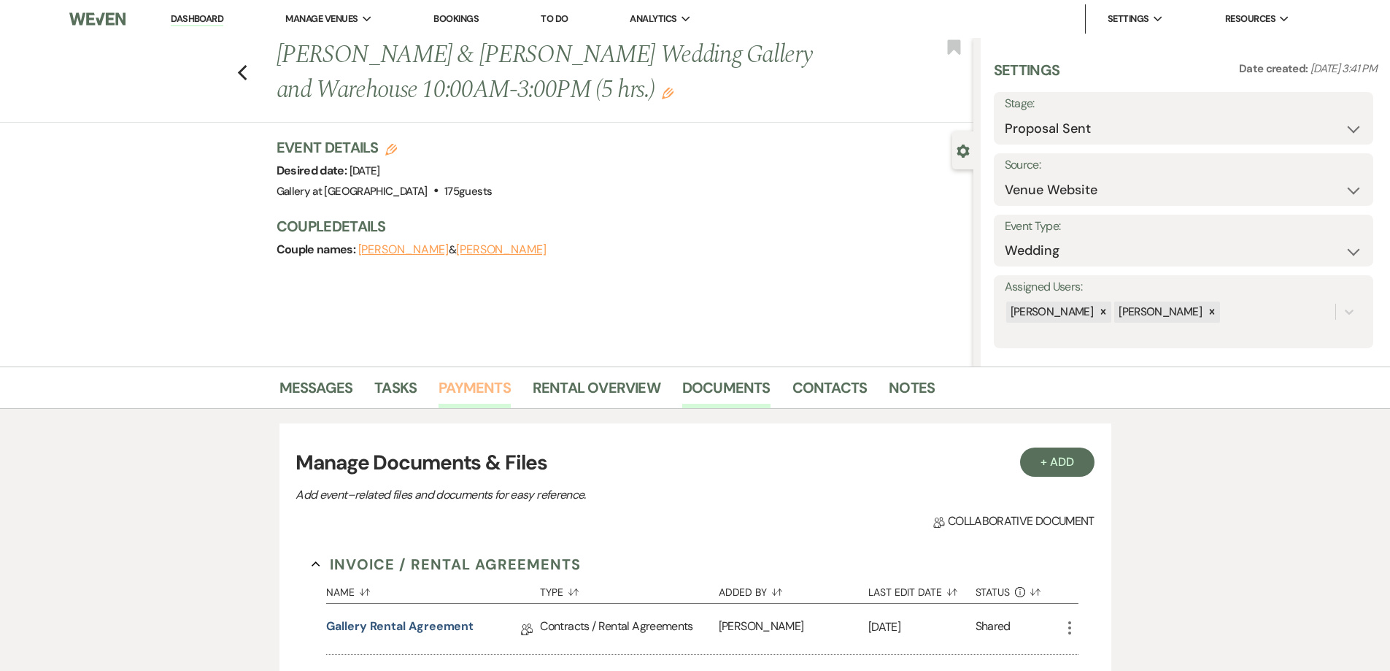
click at [471, 387] on link "Payments" at bounding box center [475, 392] width 72 height 32
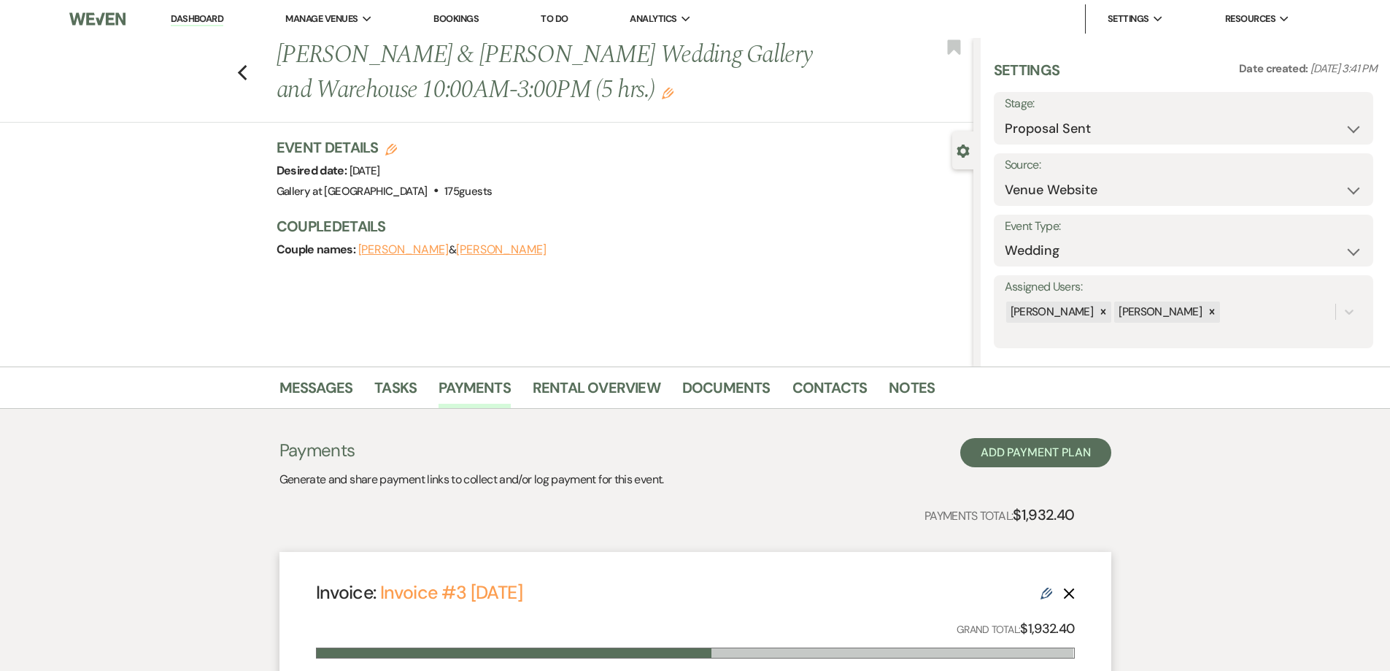
click at [1055, 107] on label "Stage:" at bounding box center [1184, 103] width 358 height 21
click at [1058, 123] on select "Inquiry Follow Up Tour Requested Tour Confirmed Toured Proposal Sent Booked Lost" at bounding box center [1184, 129] width 358 height 28
click at [1005, 115] on select "Inquiry Follow Up Tour Requested Tour Confirmed Toured Proposal Sent Booked Lost" at bounding box center [1184, 129] width 358 height 28
click at [1307, 125] on button "Save" at bounding box center [1332, 118] width 82 height 29
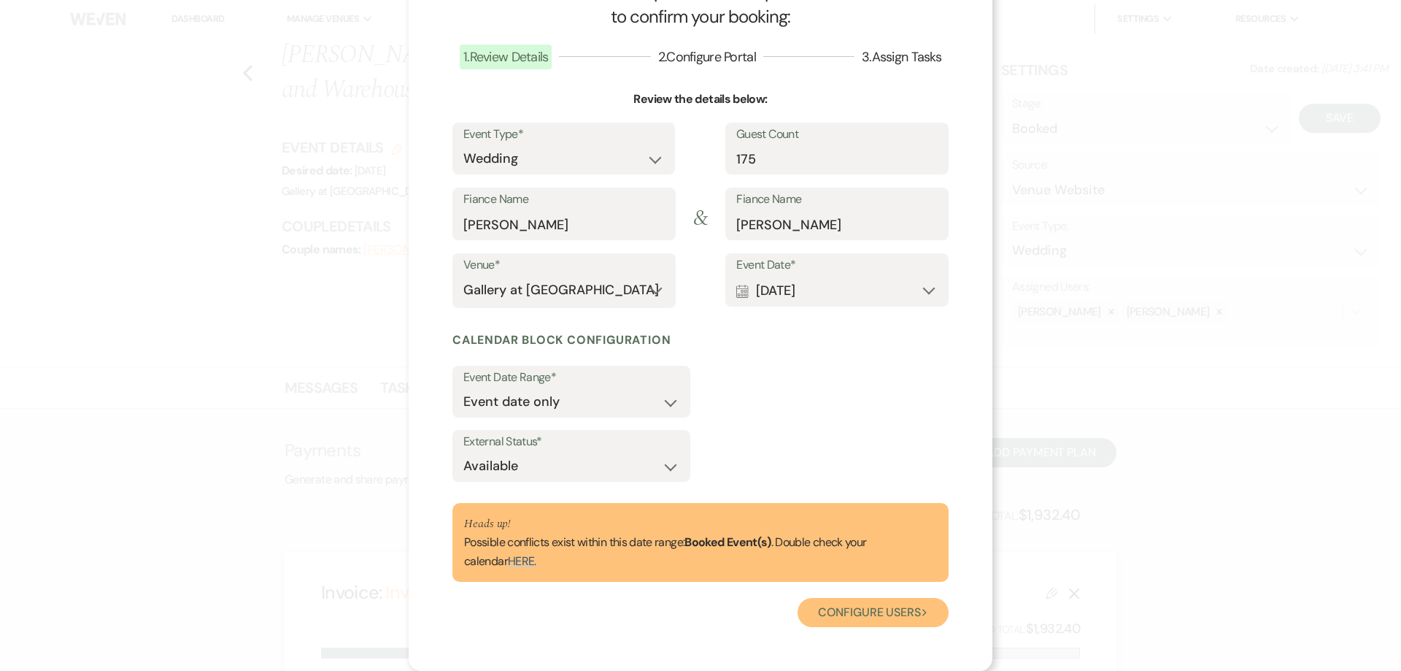
click at [871, 613] on button "Configure users Next" at bounding box center [873, 612] width 151 height 29
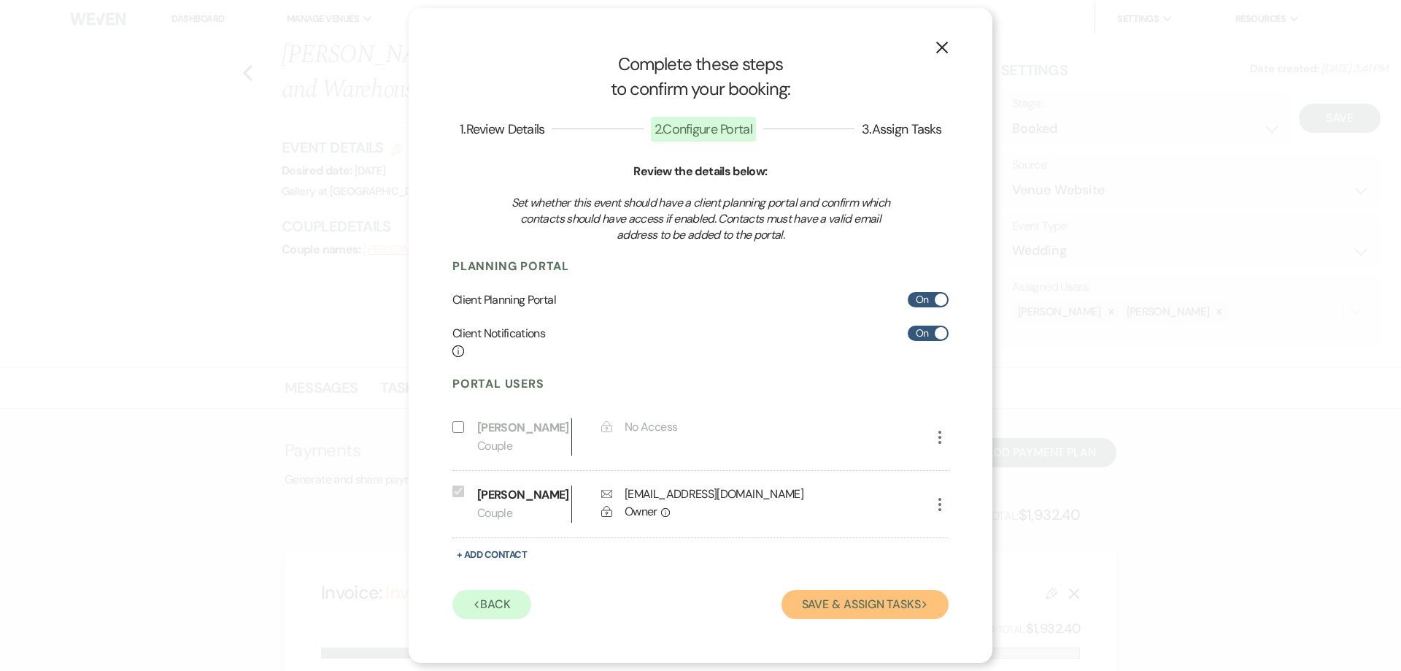
click at [845, 611] on button "Save & Assign Tasks Next" at bounding box center [865, 604] width 167 height 29
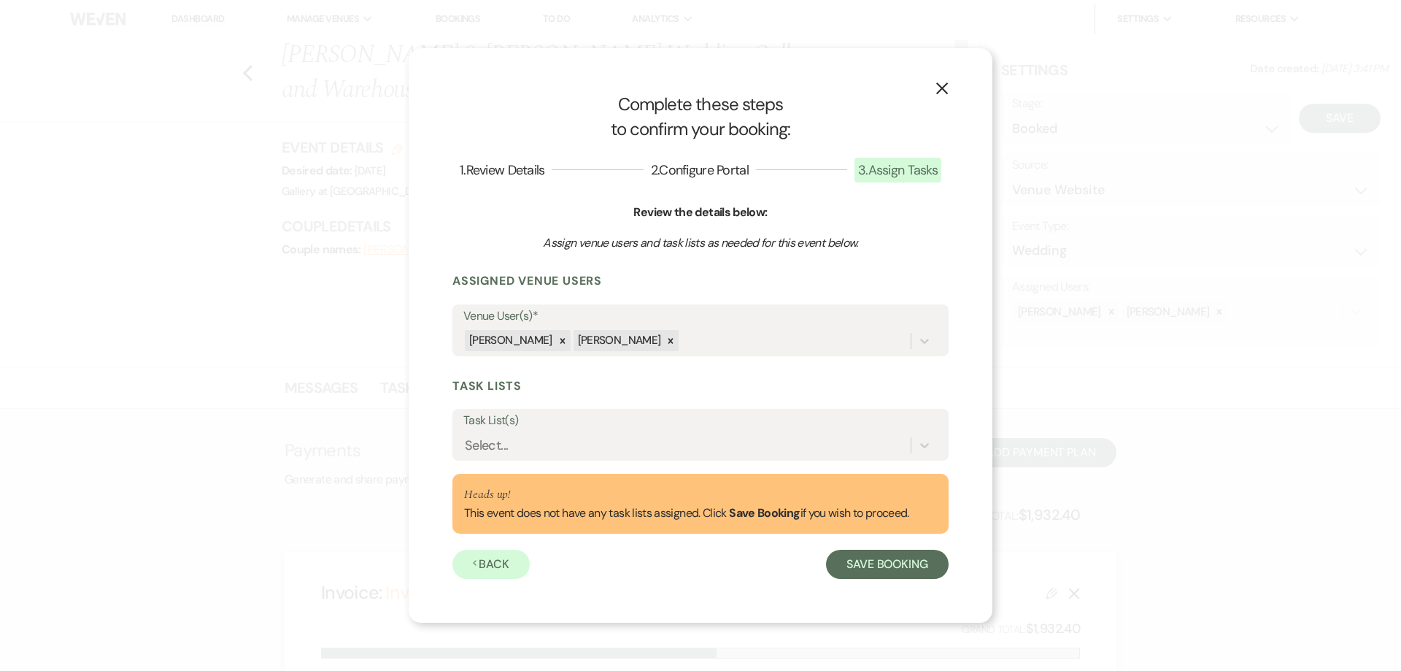
scroll to position [0, 0]
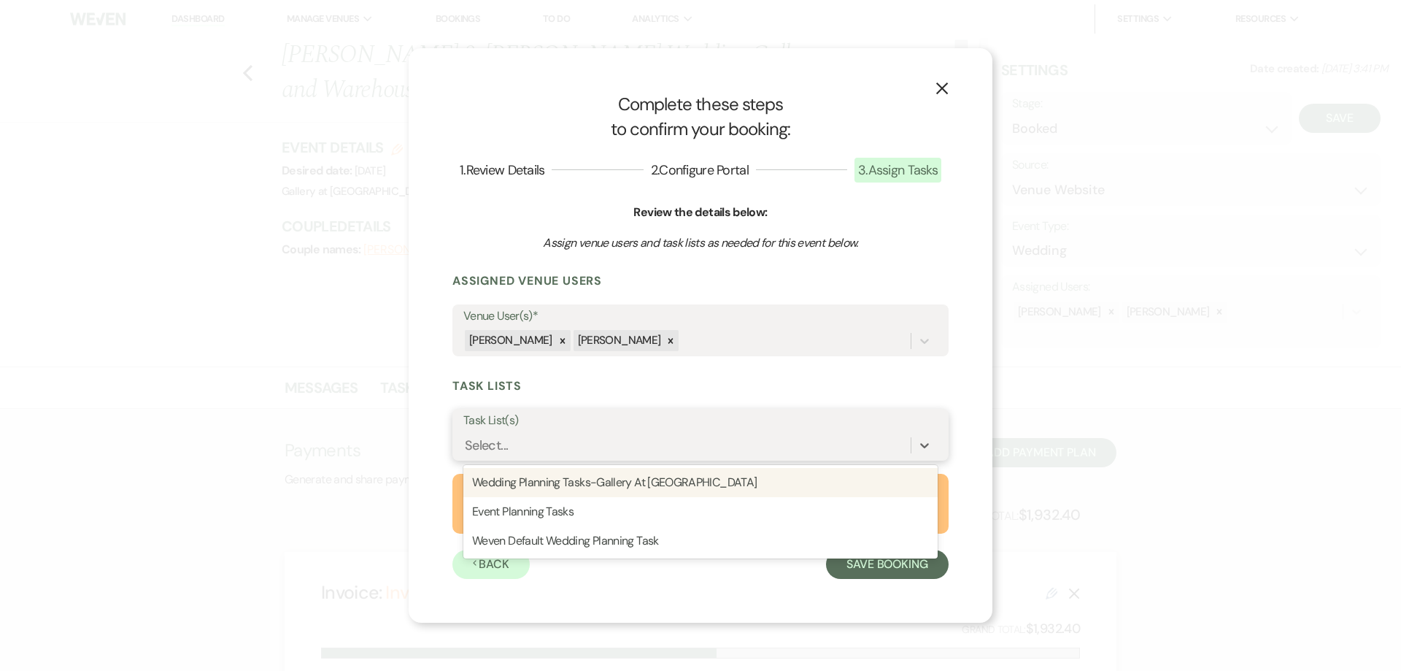
click at [710, 442] on div "Select..." at bounding box center [686, 445] width 447 height 26
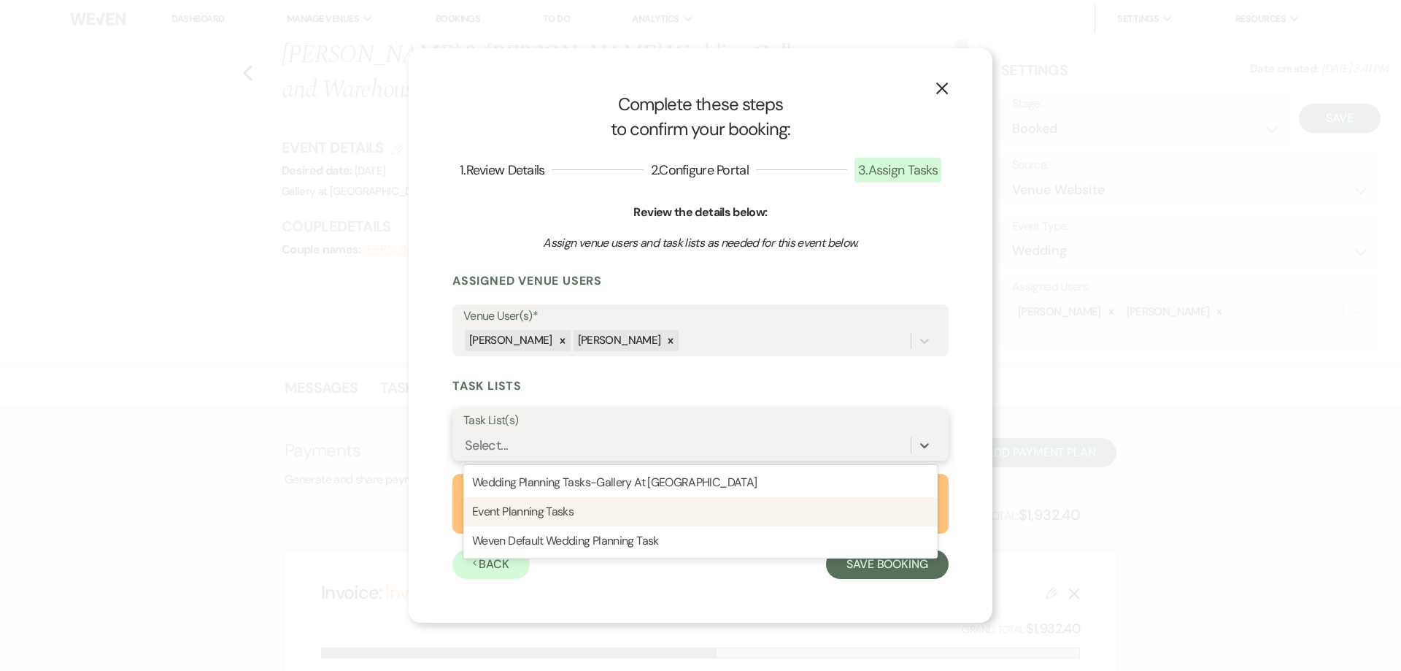
click at [708, 512] on div "Event Planning Tasks" at bounding box center [700, 511] width 474 height 29
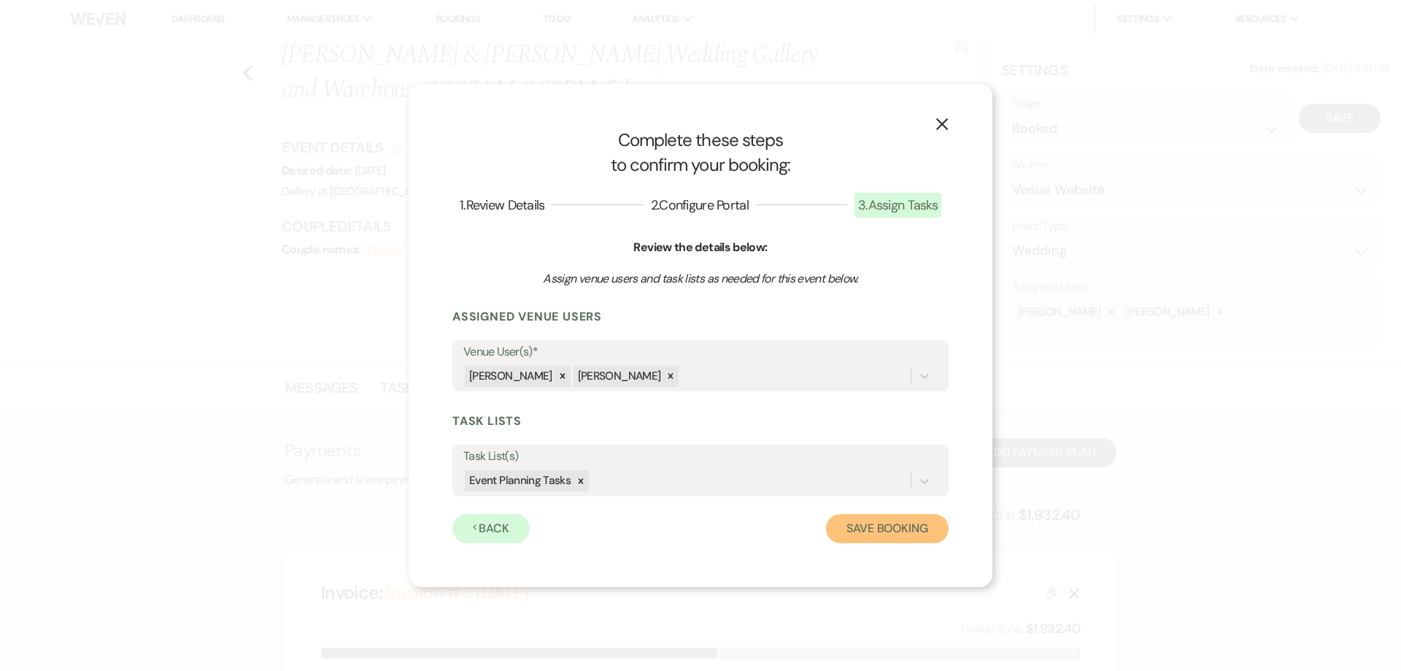
click at [874, 534] on button "Save Booking" at bounding box center [887, 528] width 123 height 29
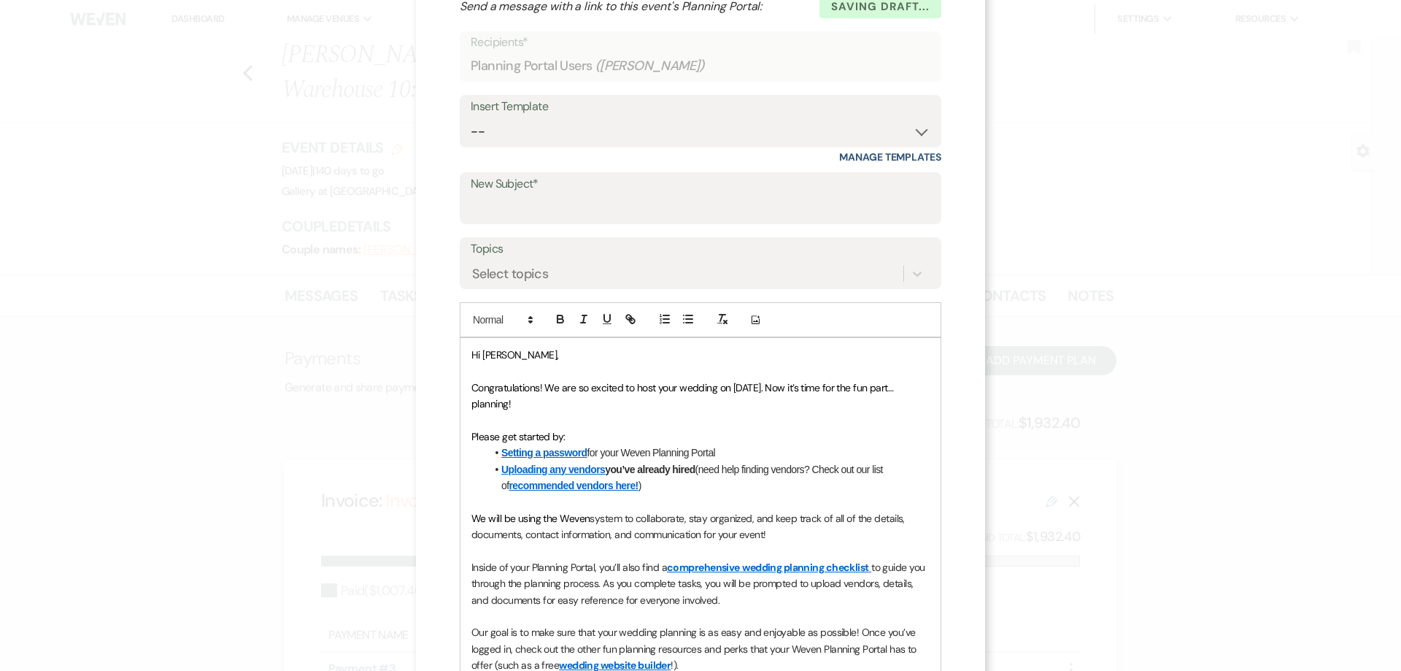
scroll to position [58, 0]
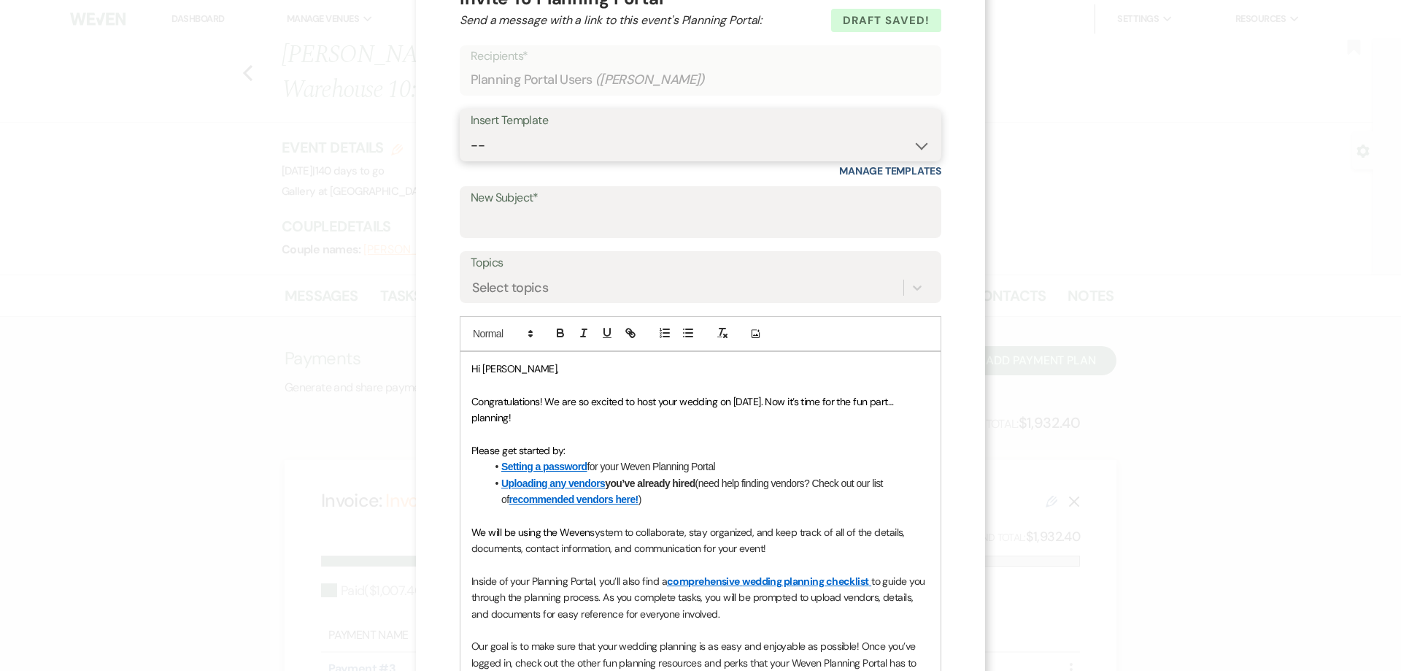
click at [607, 142] on select "-- Initial Inquiry Response-DATE IS AVAILABLE Initial Inquiry Response-DATE NOT…" at bounding box center [701, 145] width 460 height 28
click at [471, 131] on select "-- Initial Inquiry Response-DATE IS AVAILABLE Initial Inquiry Response-DATE NOT…" at bounding box center [701, 145] width 460 height 28
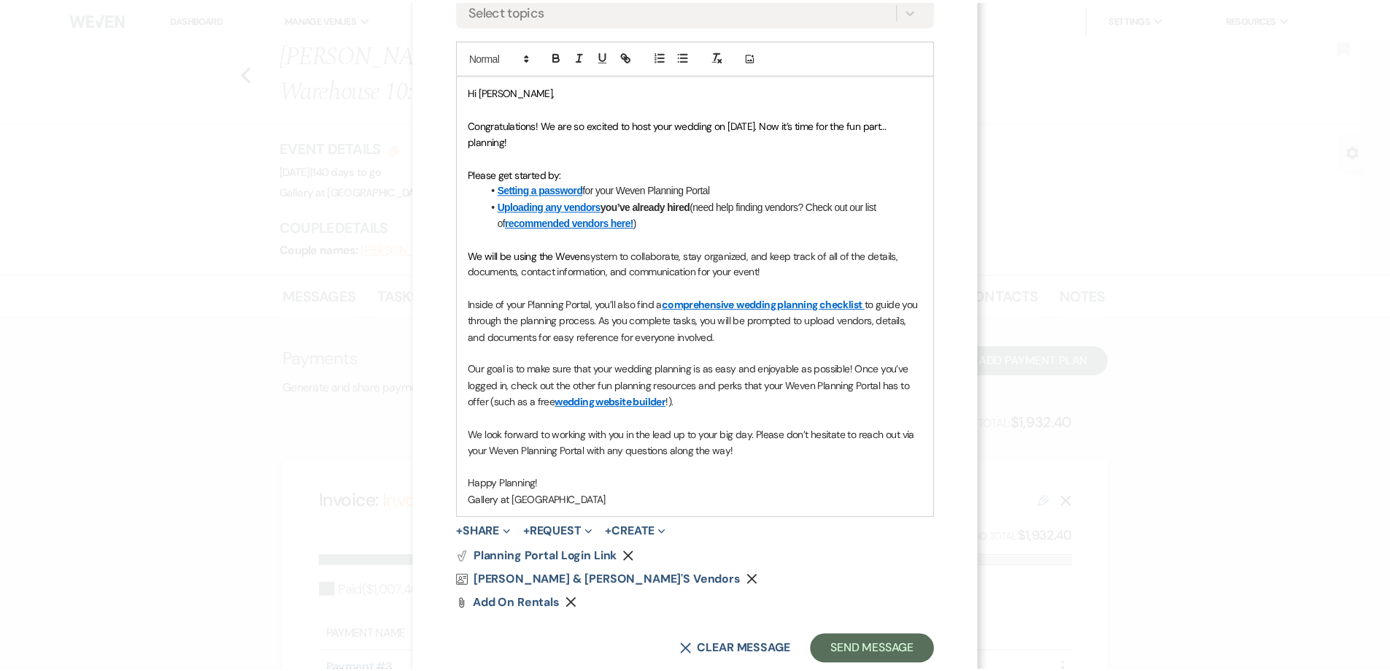
scroll to position [350, 0]
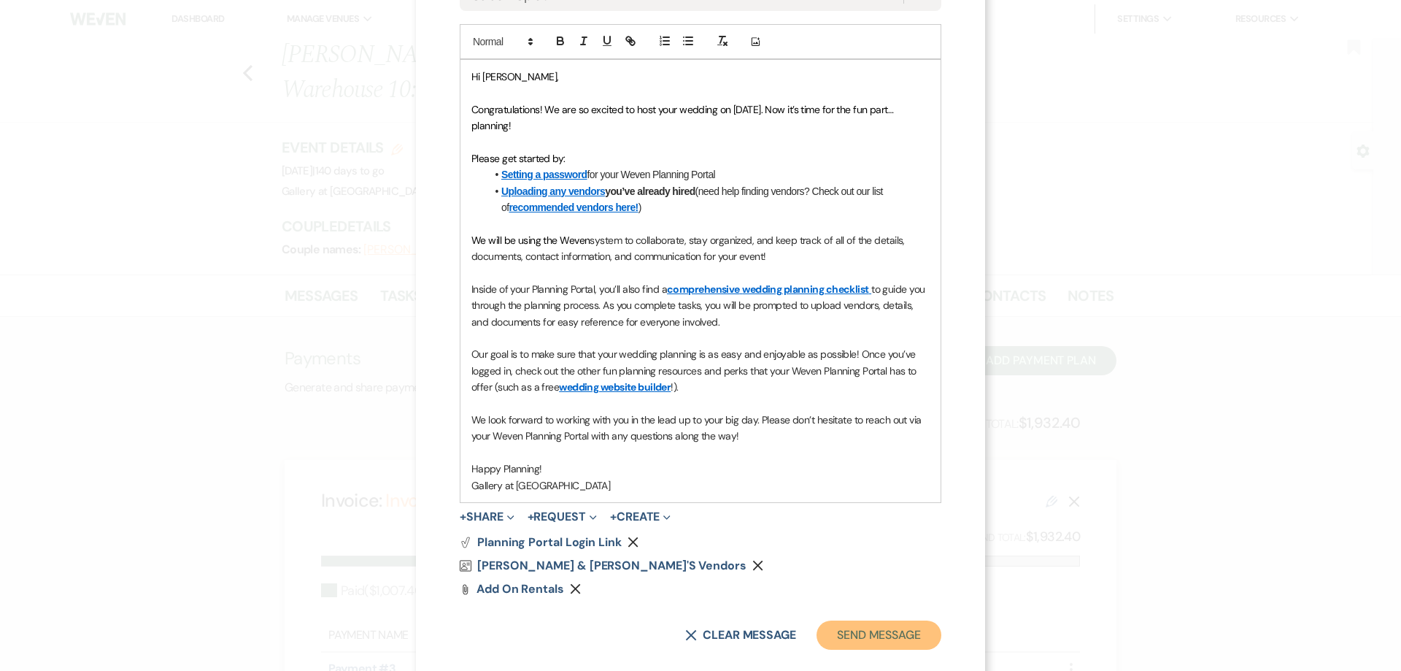
click at [880, 623] on button "Send Message" at bounding box center [879, 634] width 125 height 29
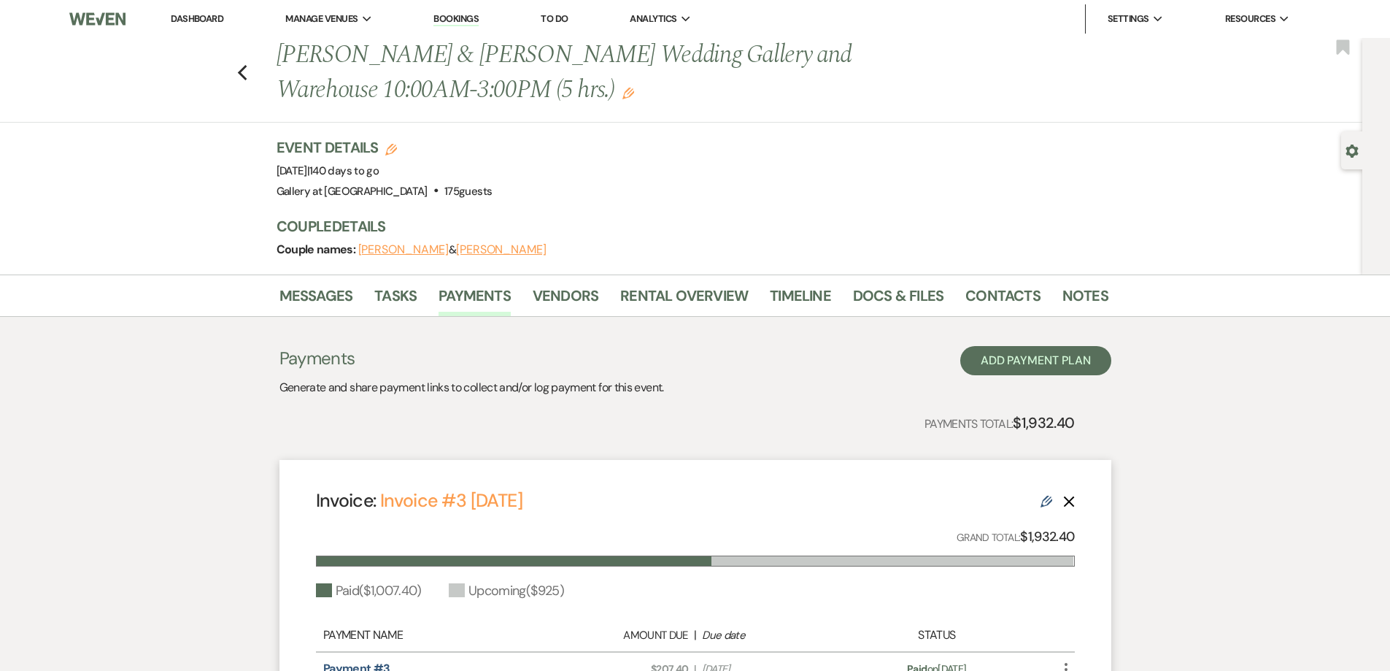
click at [1349, 160] on div "Gear Settings" at bounding box center [1356, 150] width 28 height 38
click at [1349, 154] on use "button" at bounding box center [1353, 151] width 12 height 13
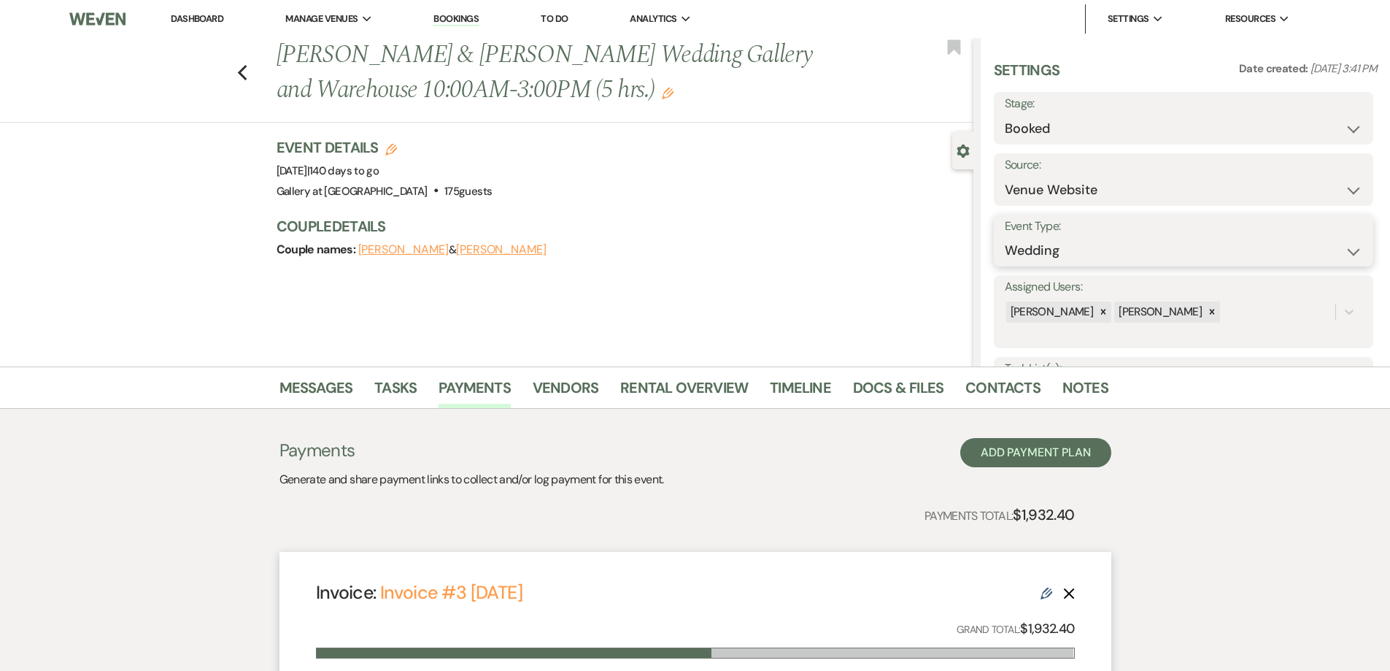
click at [1119, 253] on select "Wedding Anniversary Party Baby Shower Bachelorette / Bachelor Party Birthday Pa…" at bounding box center [1184, 250] width 358 height 28
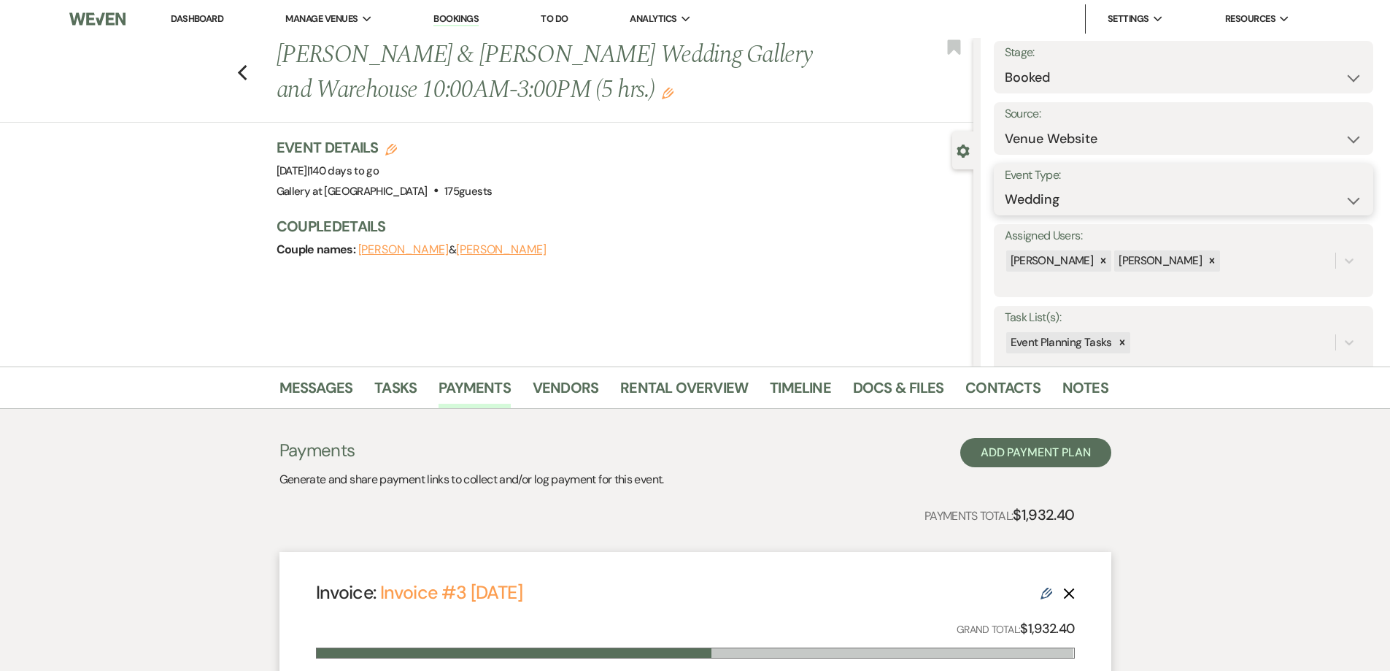
scroll to position [219, 0]
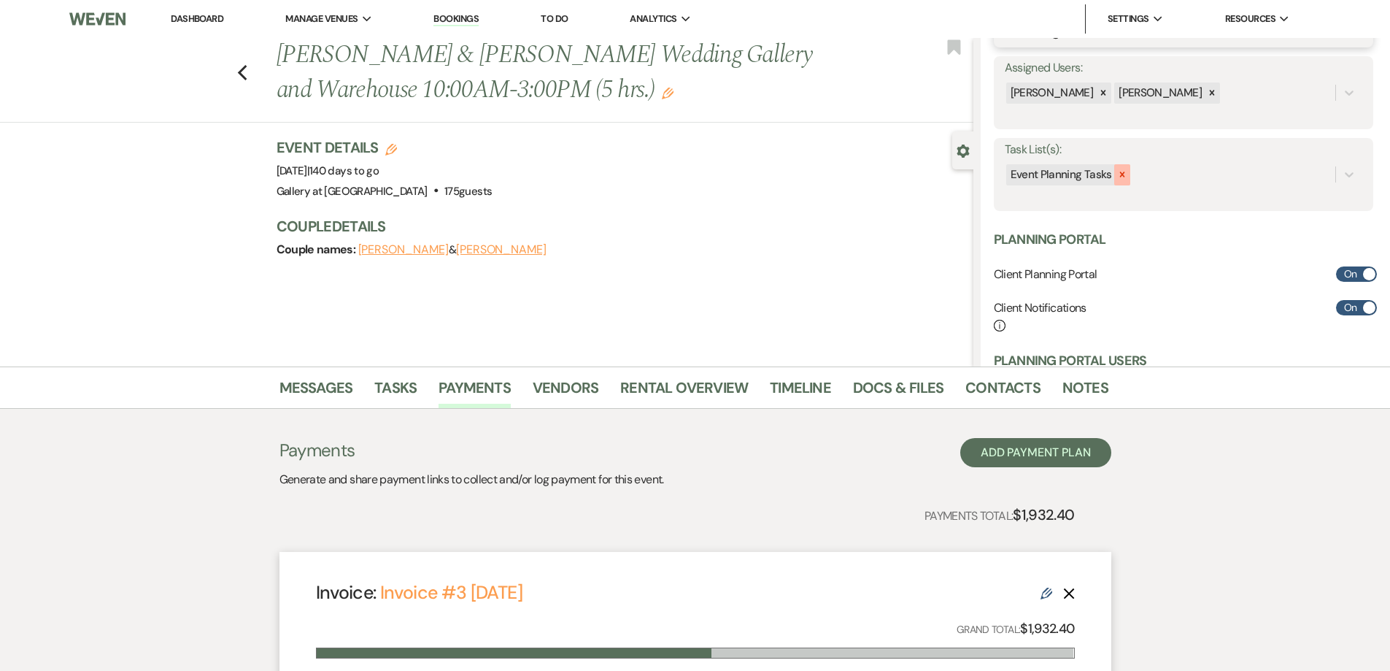
click at [1117, 179] on icon at bounding box center [1122, 174] width 10 height 10
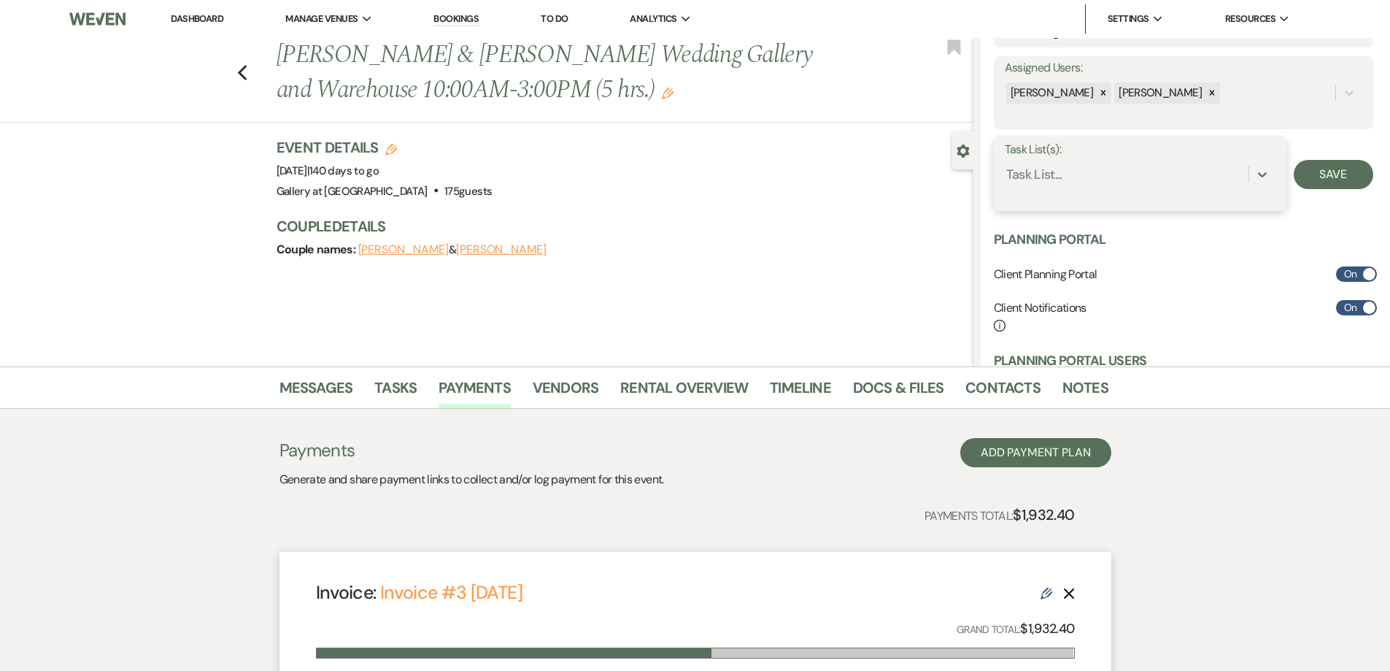
click at [1157, 179] on div "Task List..." at bounding box center [1127, 175] width 244 height 26
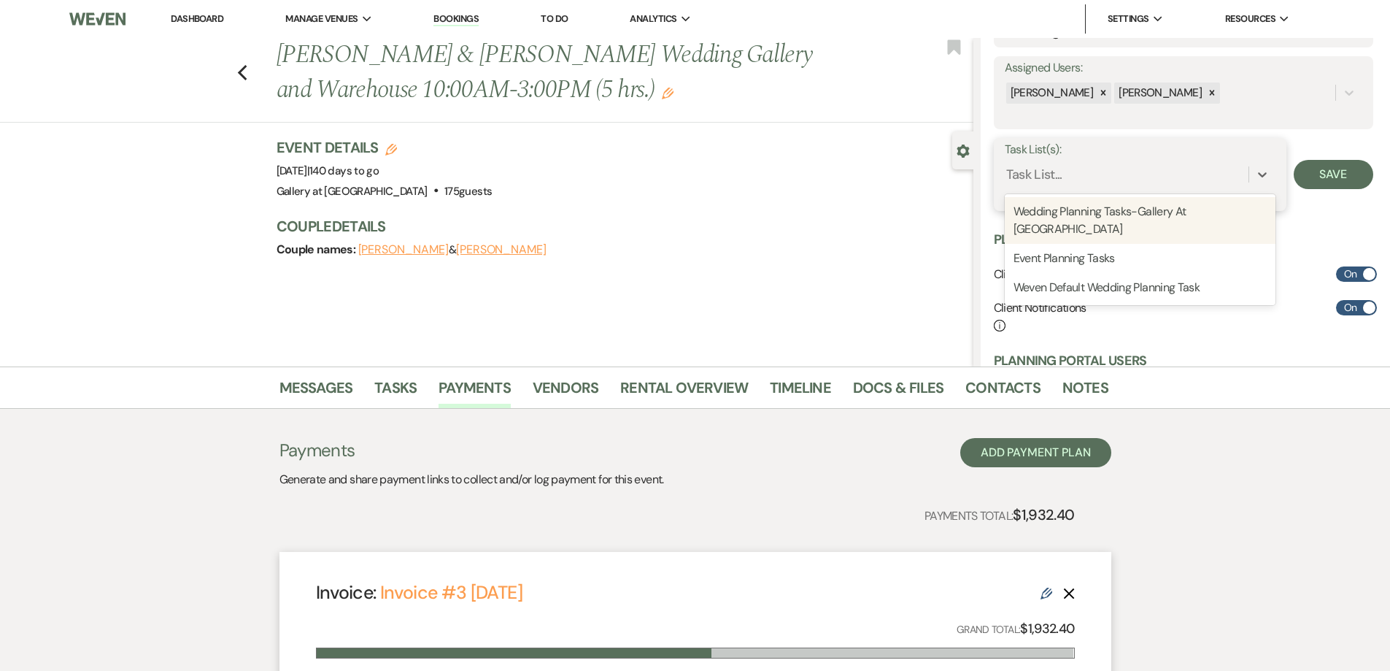
click at [1134, 209] on div "Wedding Planning Tasks-Gallery At Hood Street" at bounding box center [1140, 220] width 271 height 47
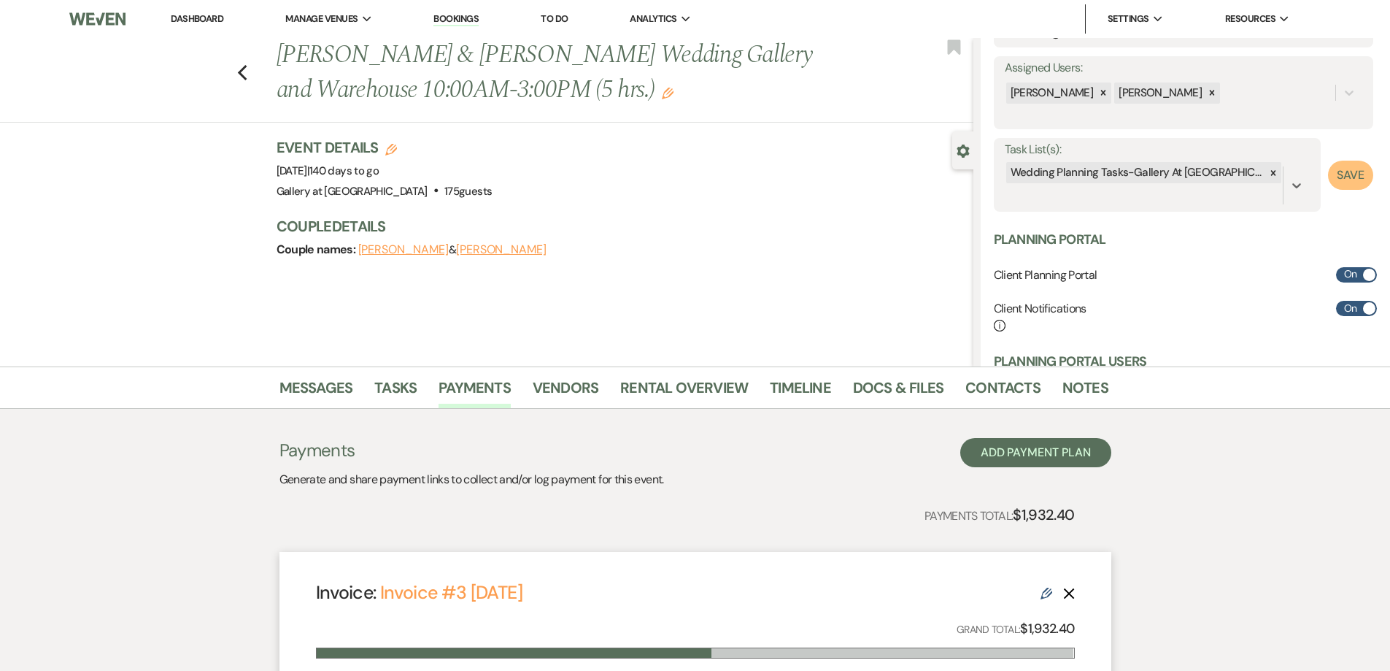
click at [1328, 181] on button "Save" at bounding box center [1350, 175] width 45 height 29
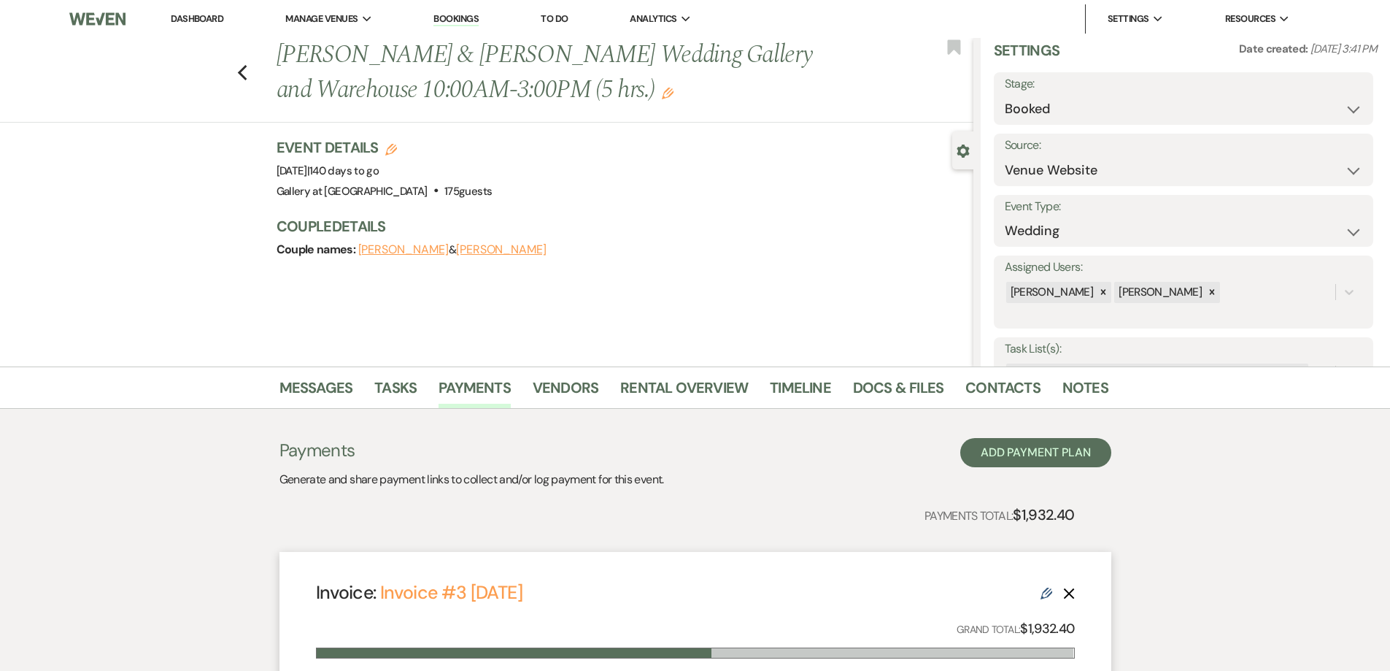
scroll to position [0, 0]
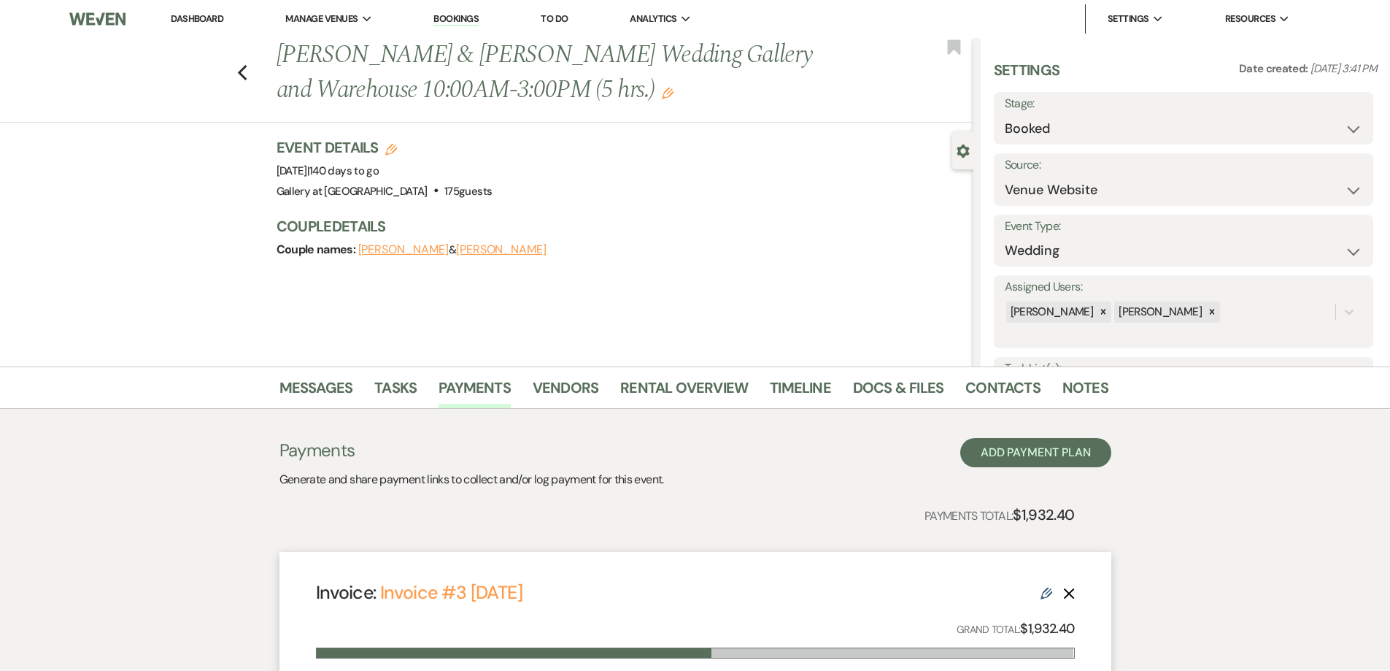
click at [188, 14] on li "Dashboard" at bounding box center [196, 18] width 67 height 29
click at [212, 17] on link "Dashboard" at bounding box center [197, 18] width 53 height 12
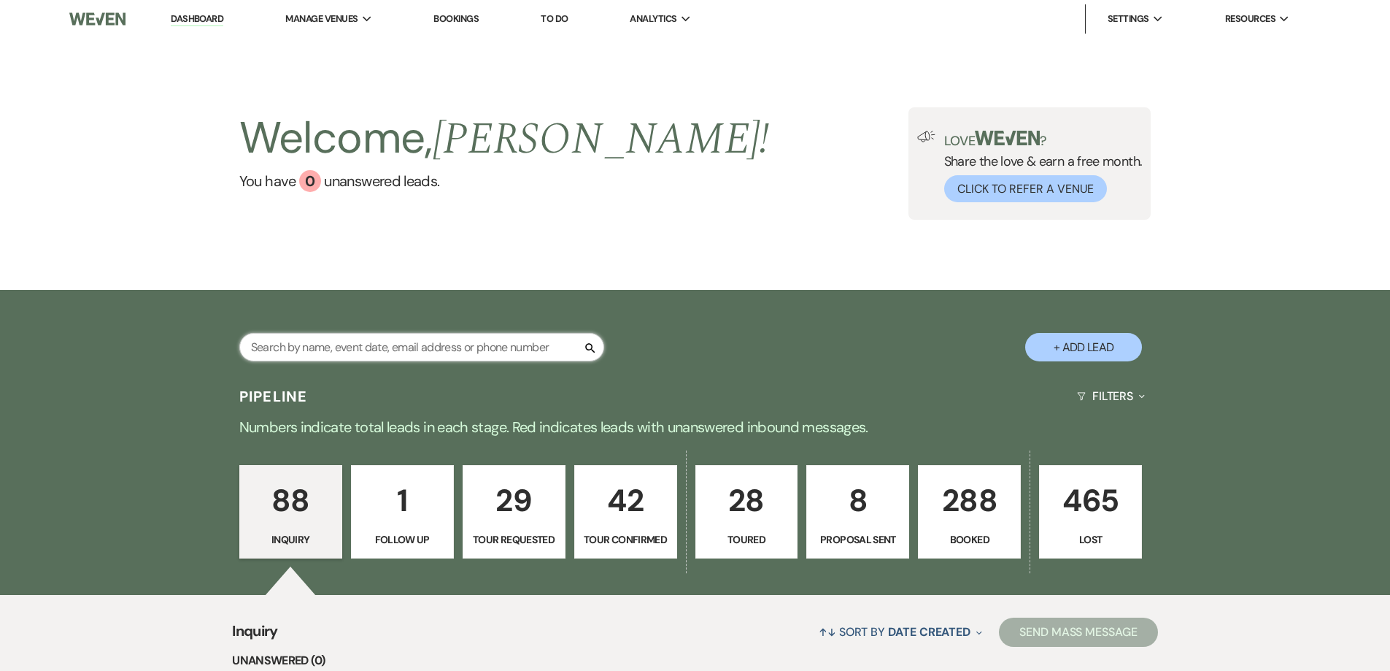
click at [404, 339] on input "text" at bounding box center [421, 347] width 365 height 28
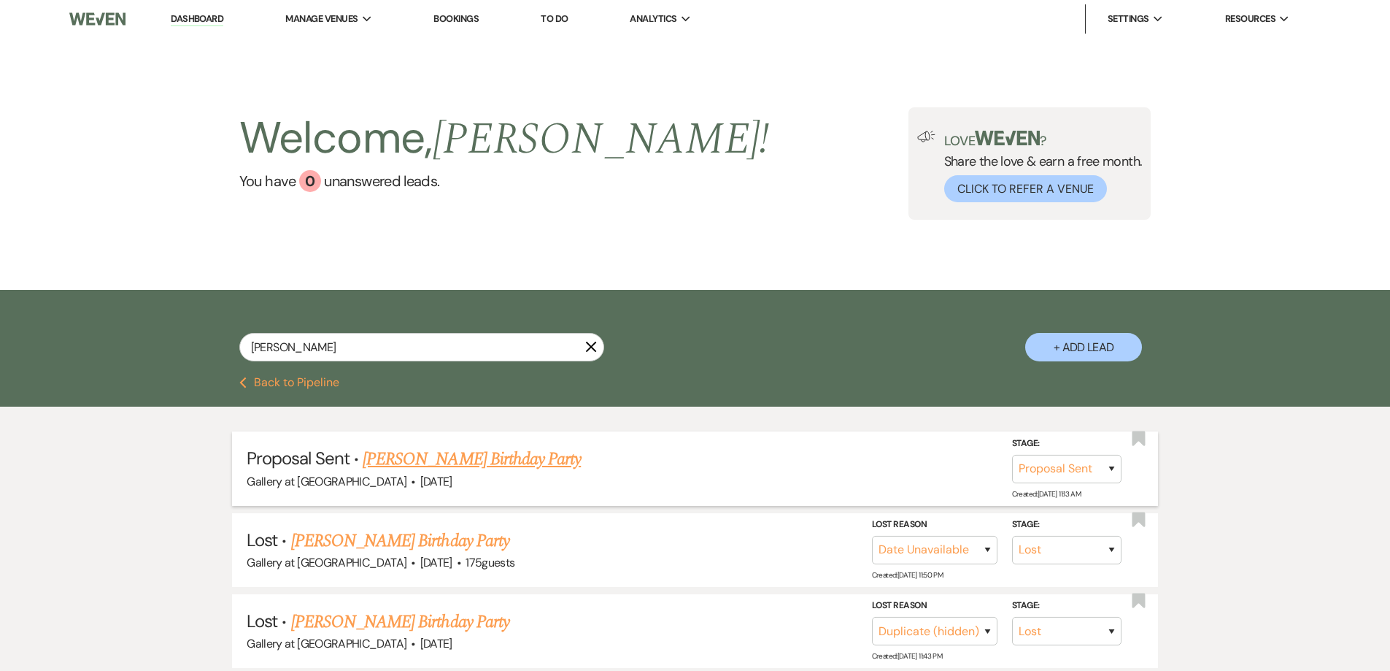
click at [458, 467] on link "Diane Harvey's Birthday Party" at bounding box center [472, 459] width 218 height 26
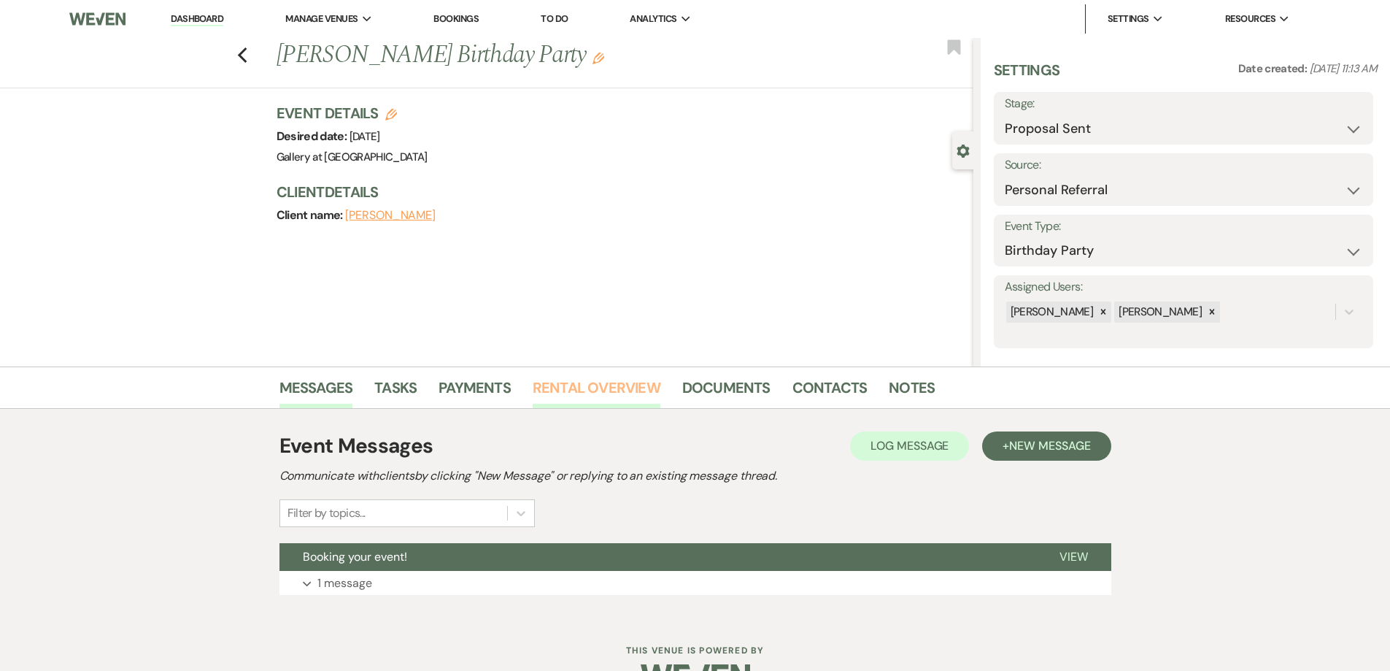
click at [621, 385] on link "Rental Overview" at bounding box center [597, 392] width 128 height 32
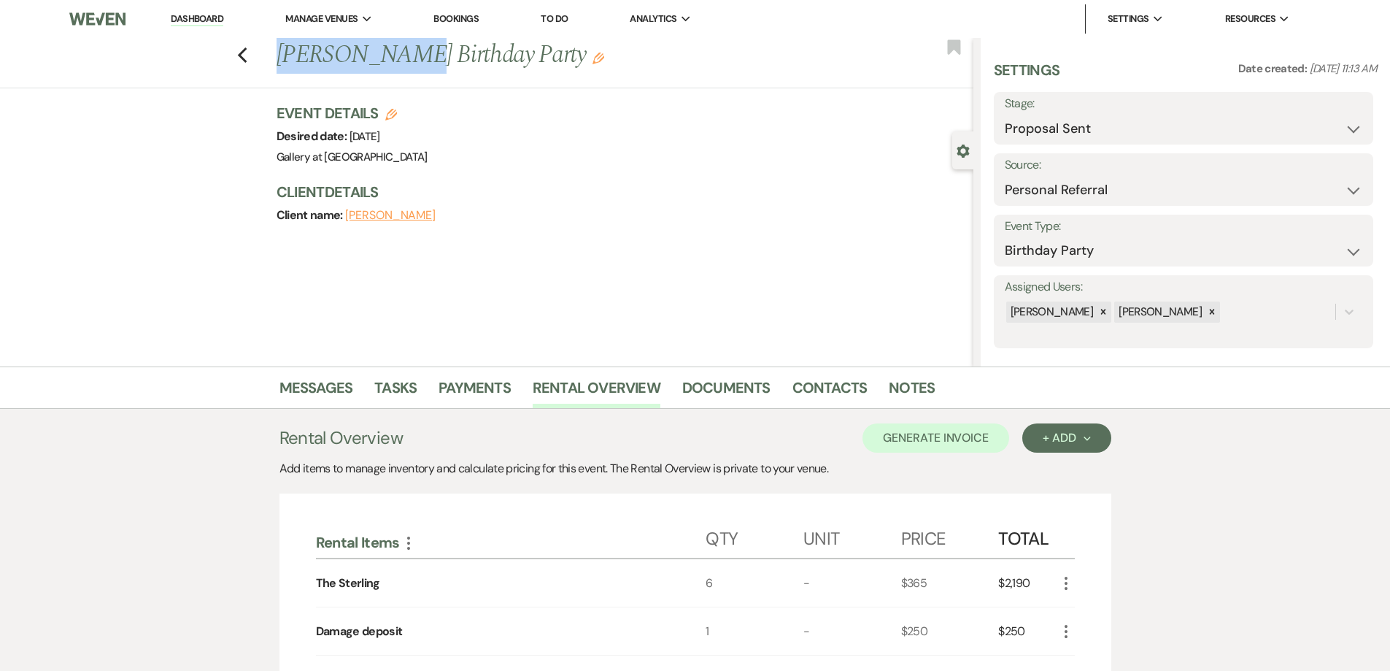
drag, startPoint x: 286, startPoint y: 55, endPoint x: 407, endPoint y: 61, distance: 121.3
click at [407, 61] on h1 "Diane Harvey's Birthday Party Edit" at bounding box center [553, 55] width 552 height 35
copy h1 "Diane Harvey"
click at [481, 389] on link "Payments" at bounding box center [475, 392] width 72 height 32
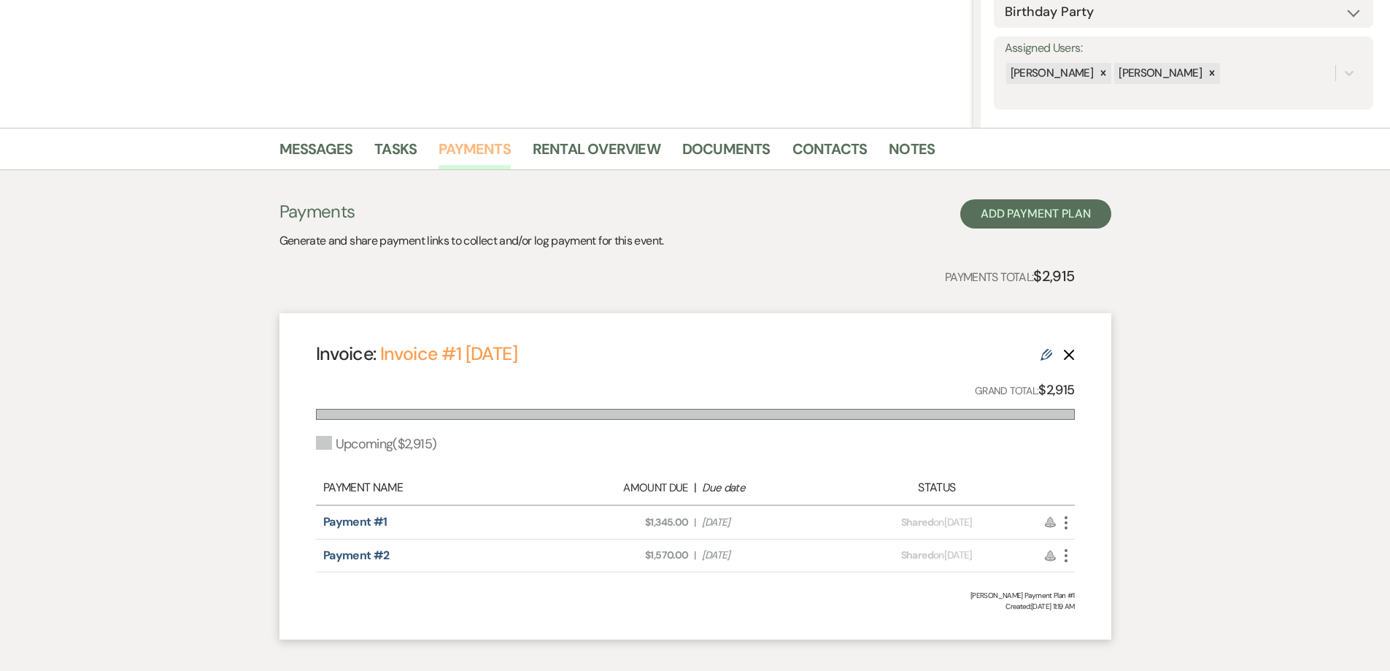
scroll to position [292, 0]
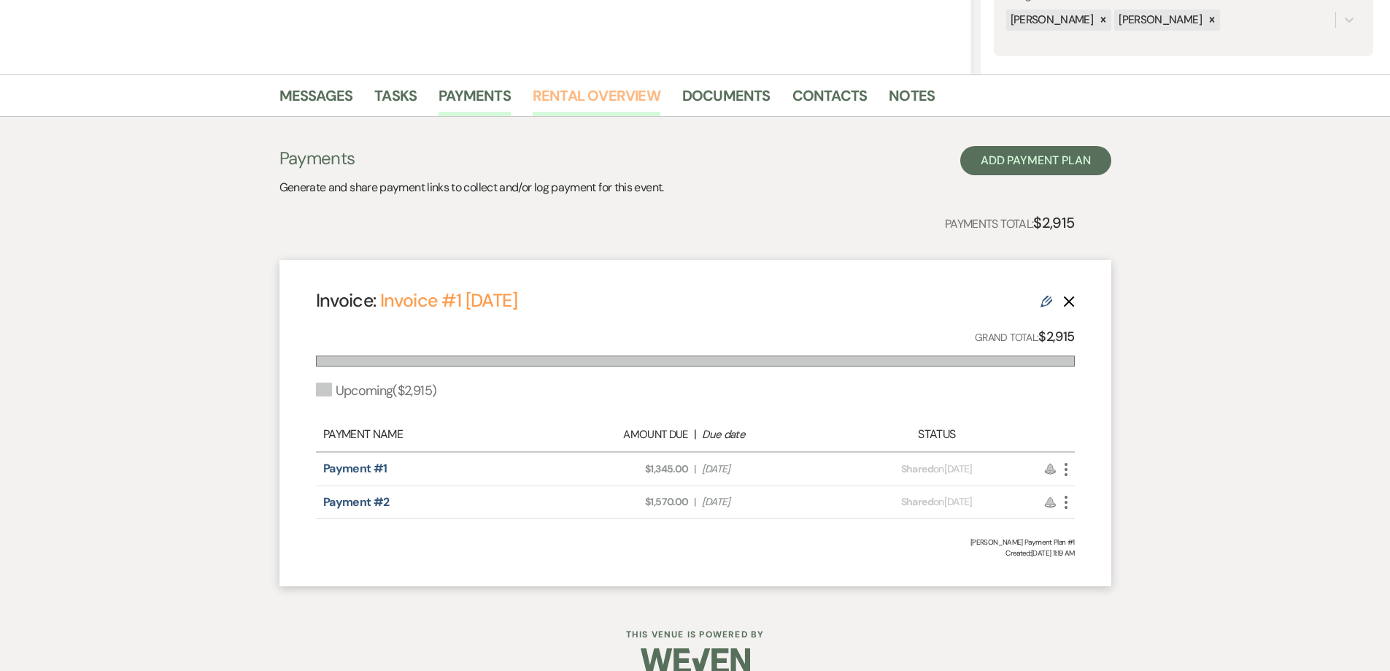
click at [609, 103] on link "Rental Overview" at bounding box center [597, 100] width 128 height 32
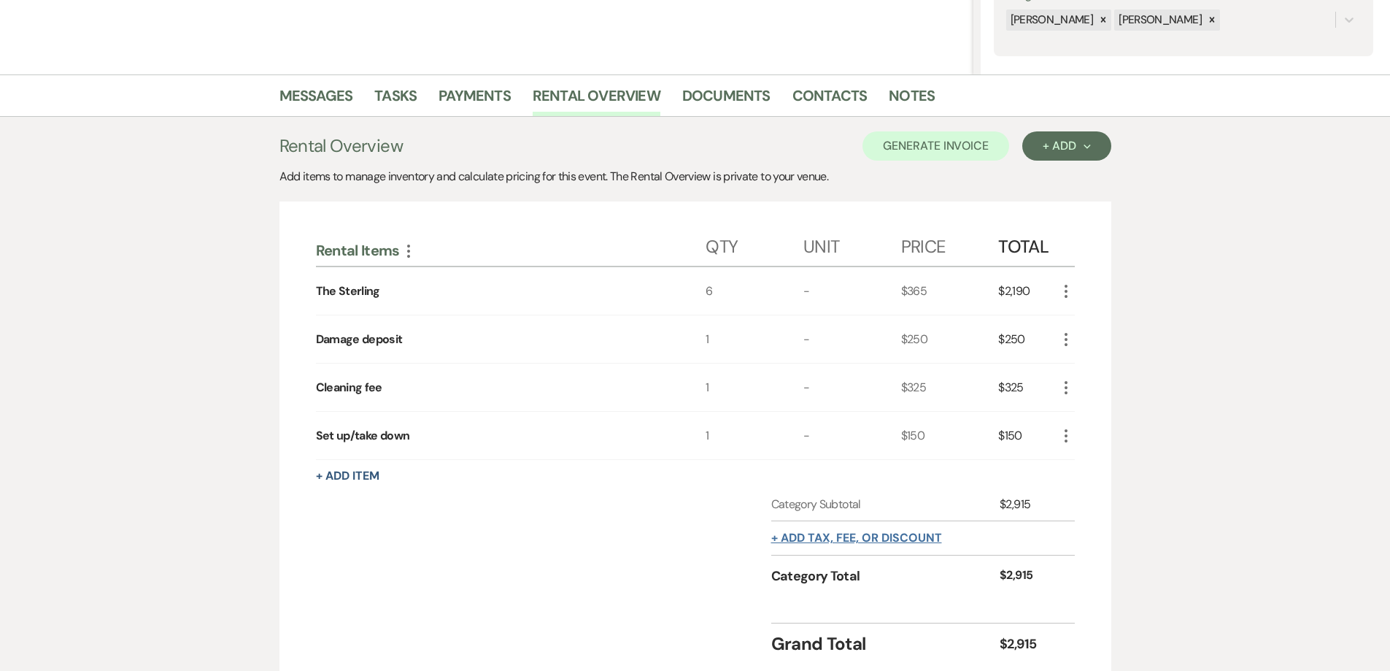
click at [863, 542] on button "+ Add tax, fee, or discount" at bounding box center [856, 538] width 171 height 12
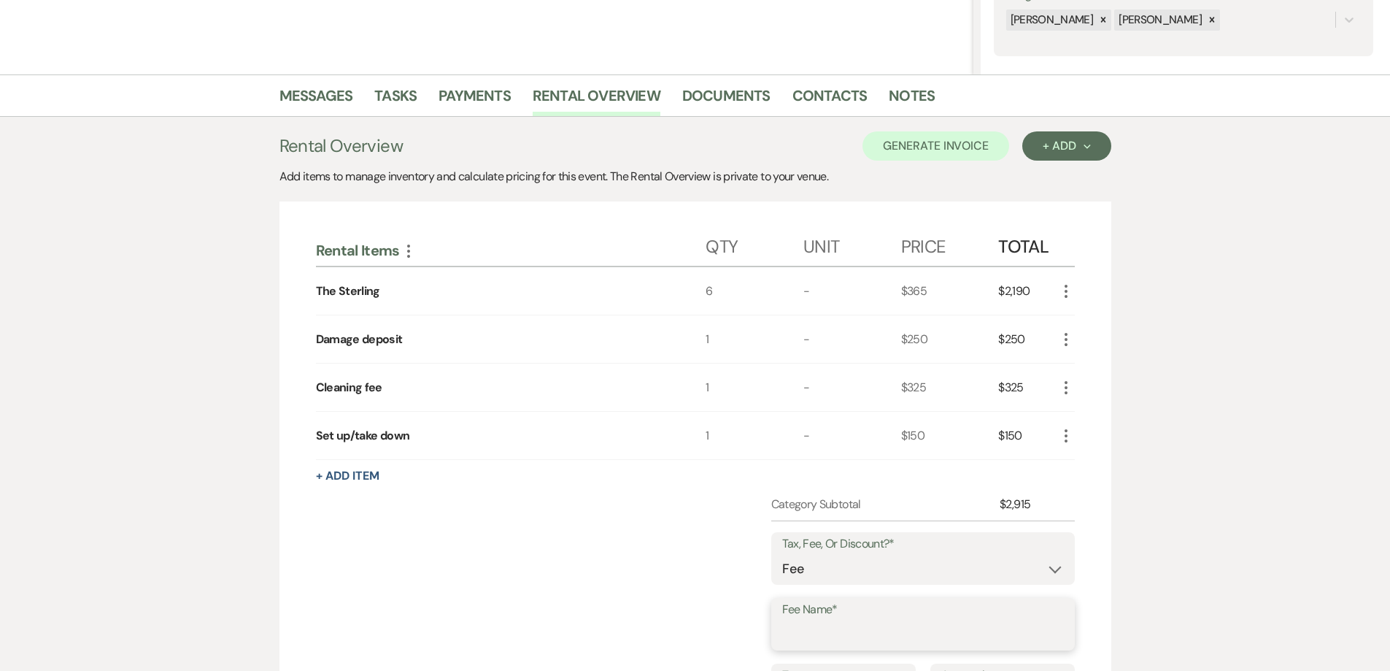
click at [877, 629] on input "Fee Name*" at bounding box center [923, 634] width 282 height 28
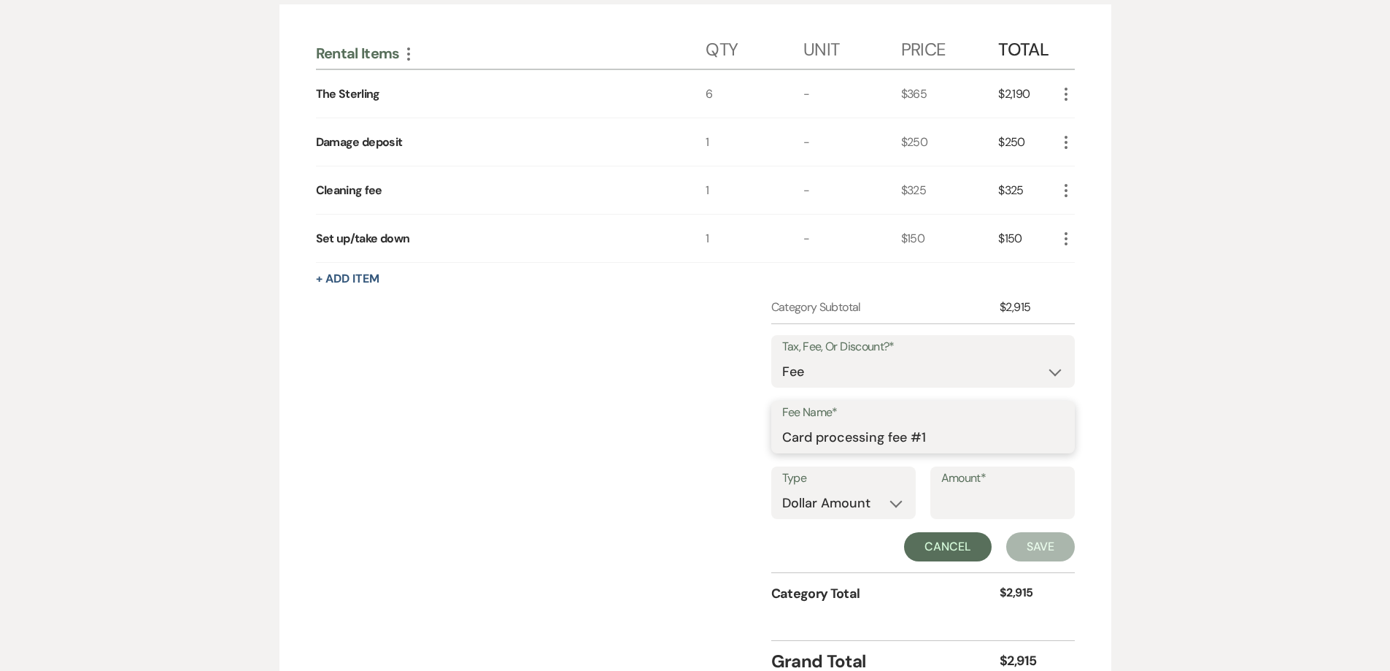
scroll to position [511, 0]
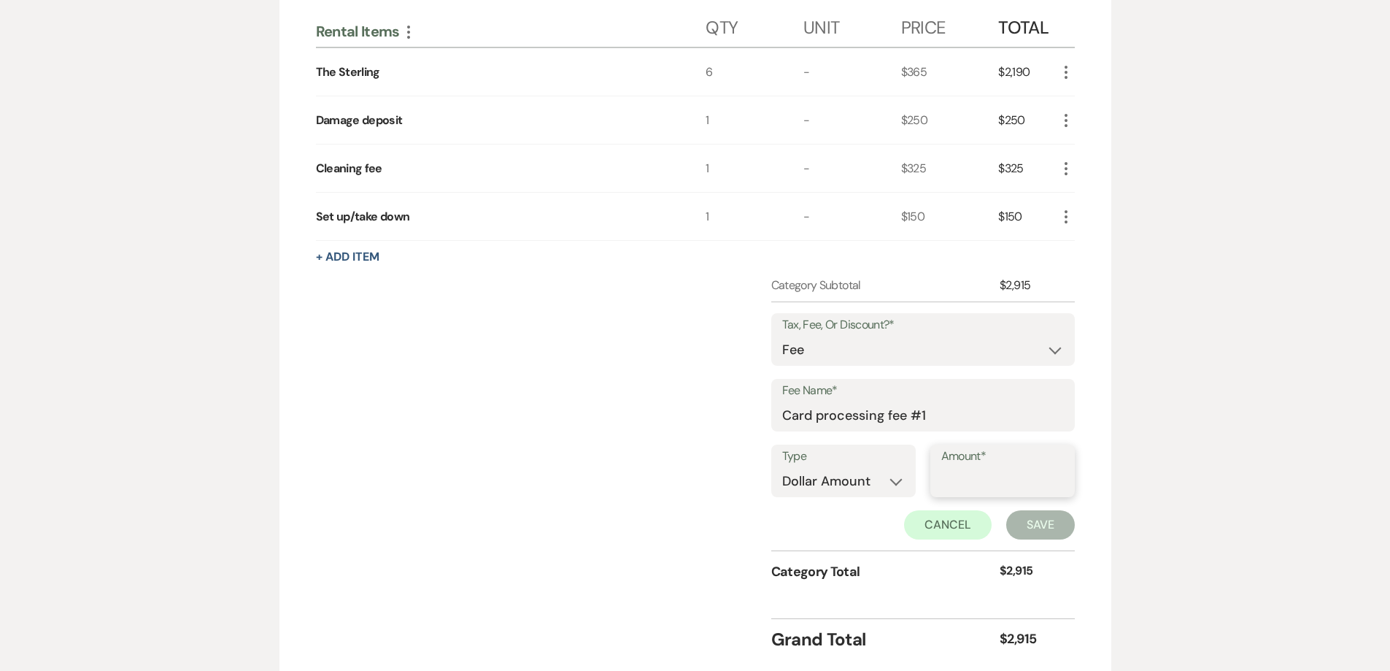
click at [983, 487] on input "Amount*" at bounding box center [1003, 481] width 123 height 28
click at [1011, 516] on button "Save" at bounding box center [1041, 524] width 69 height 29
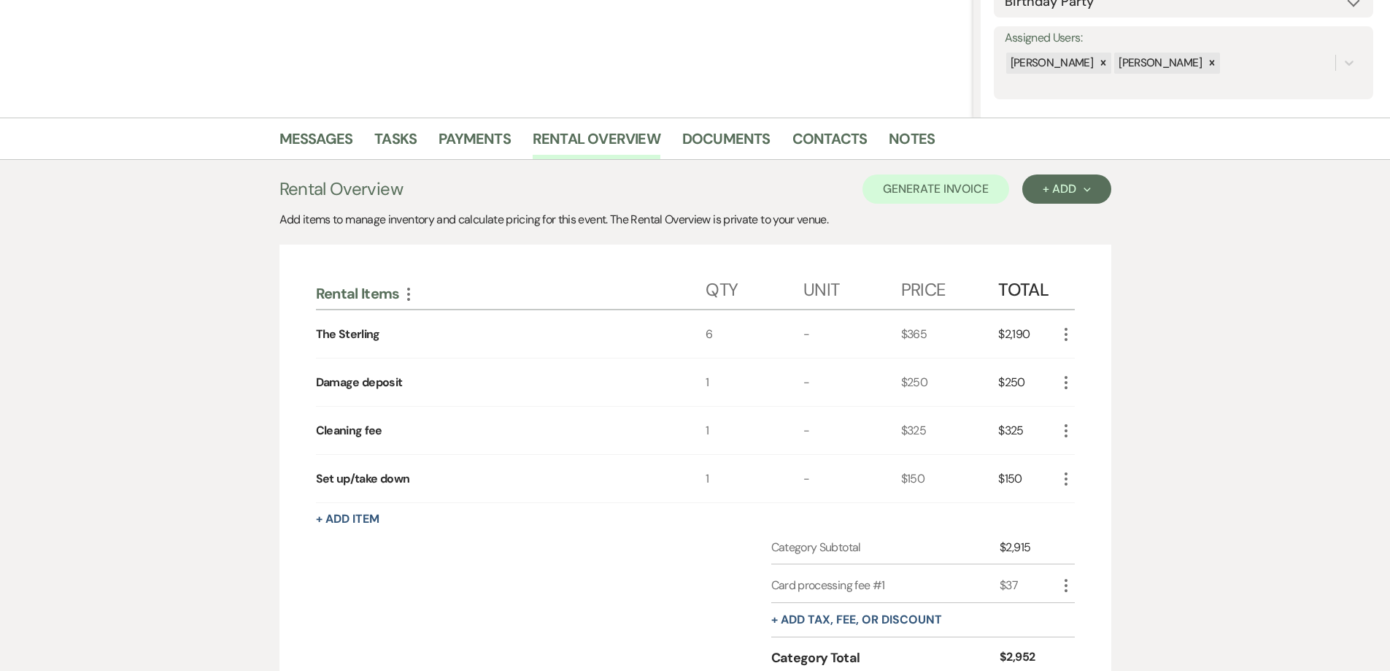
scroll to position [154, 0]
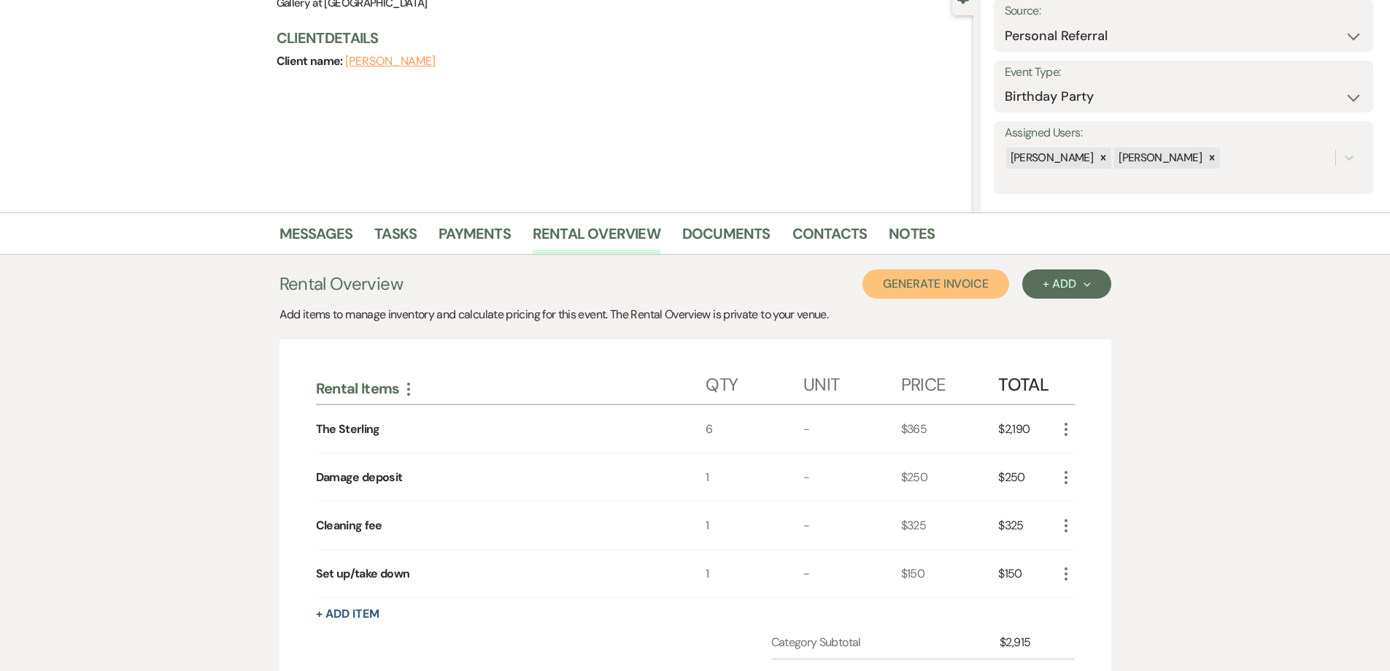
click at [942, 281] on button "Generate Invoice" at bounding box center [936, 283] width 147 height 29
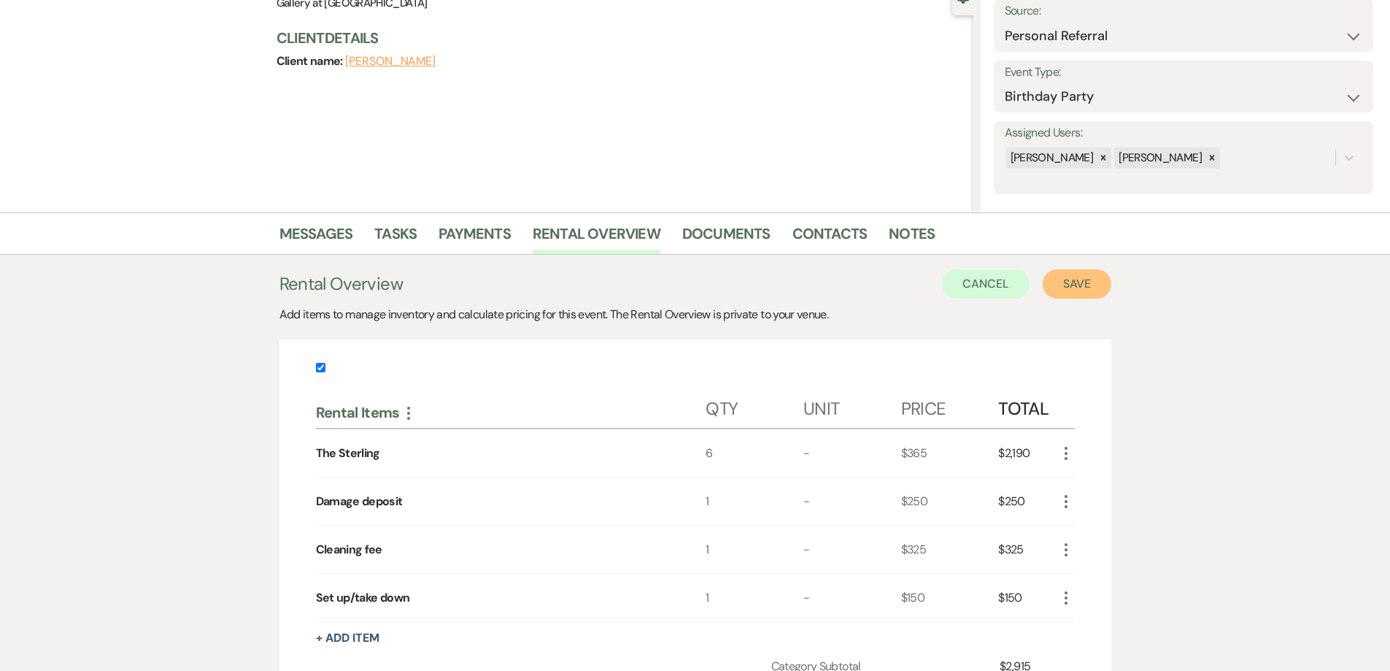
click at [1085, 287] on button "Save" at bounding box center [1077, 283] width 69 height 29
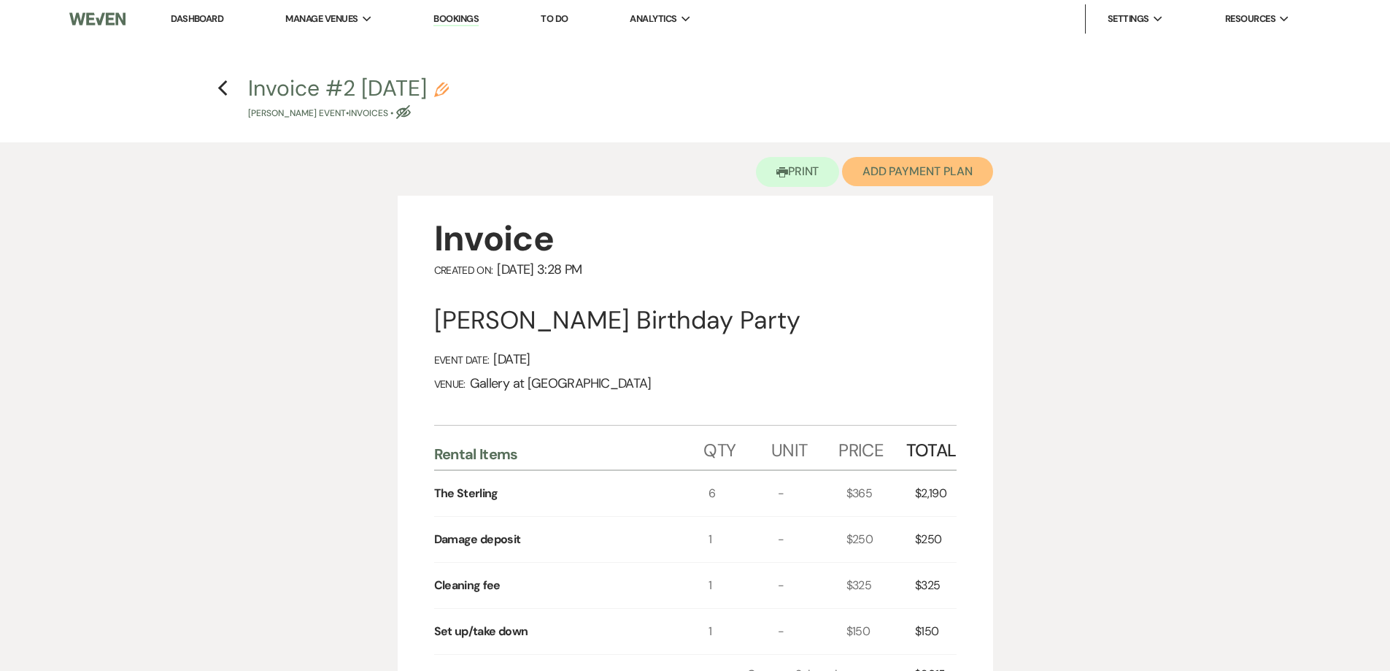
click at [917, 169] on button "Add Payment Plan" at bounding box center [917, 171] width 151 height 29
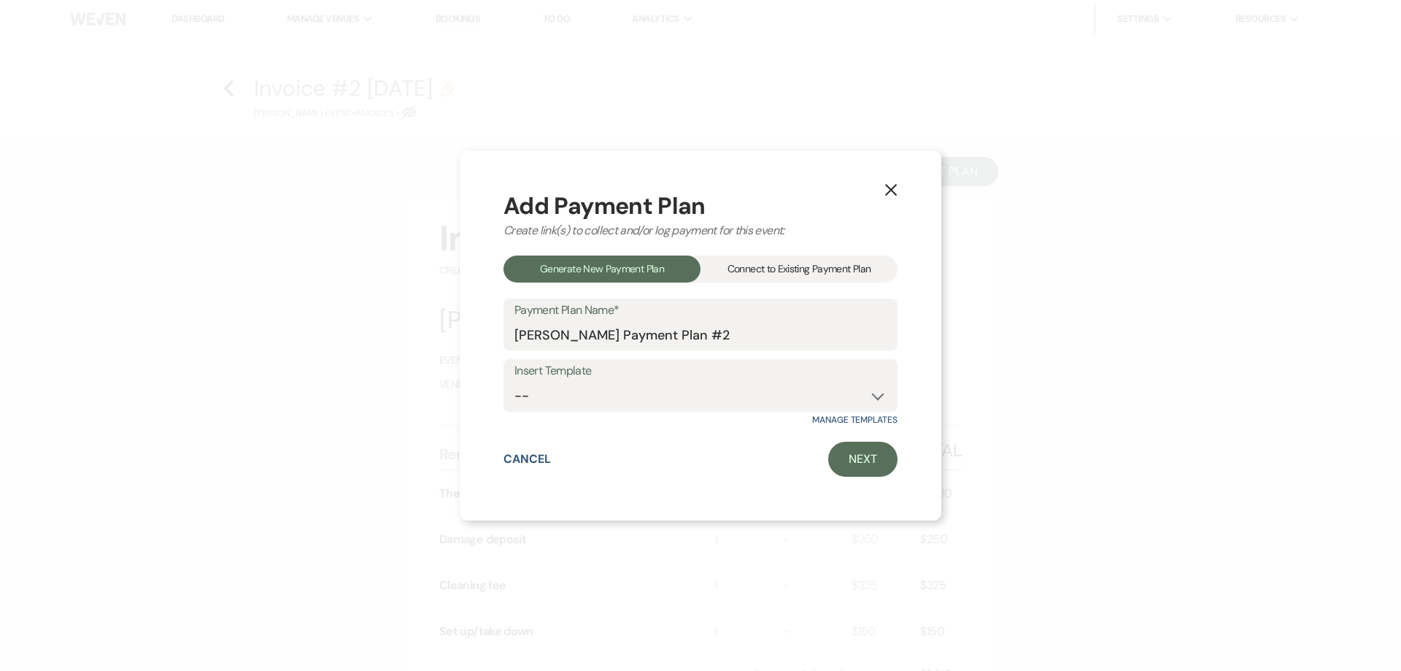
click at [807, 258] on div "Connect to Existing Payment Plan" at bounding box center [799, 268] width 197 height 27
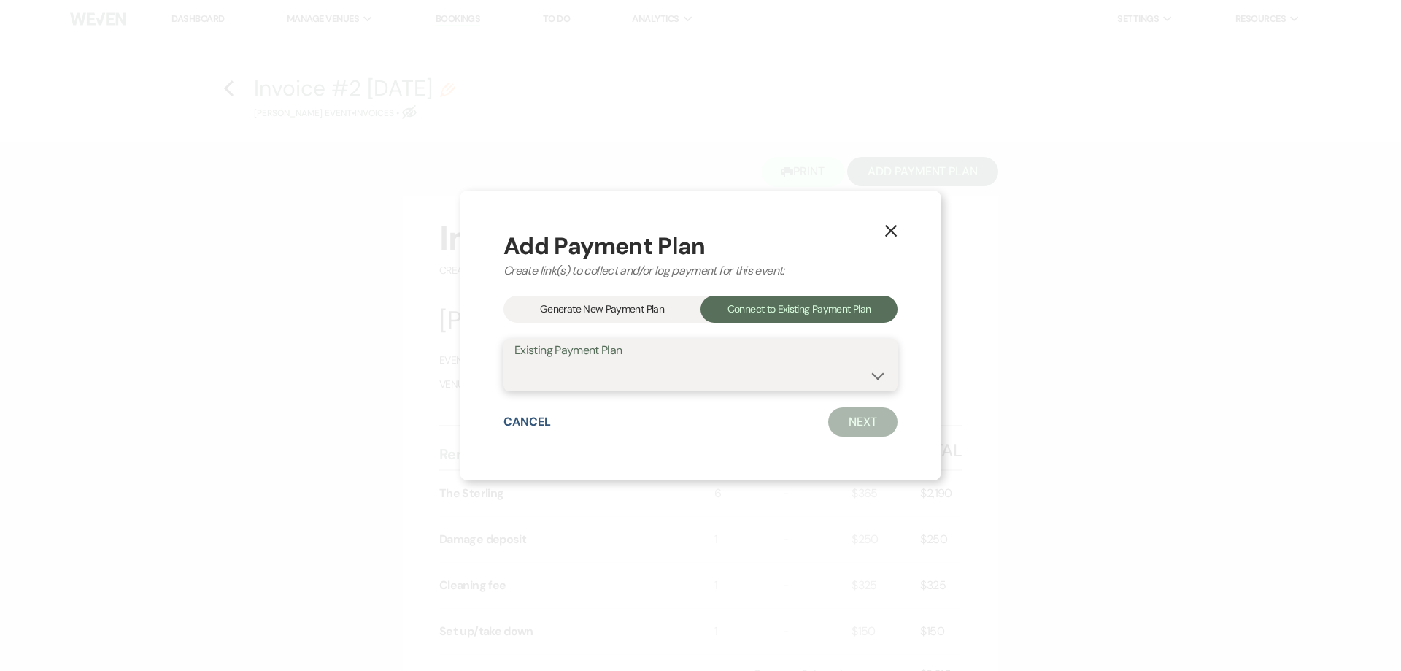
click at [773, 378] on select "Diane Harvey's Payment Plan #1" at bounding box center [701, 375] width 372 height 28
click at [515, 361] on select "Diane Harvey's Payment Plan #1" at bounding box center [701, 375] width 372 height 28
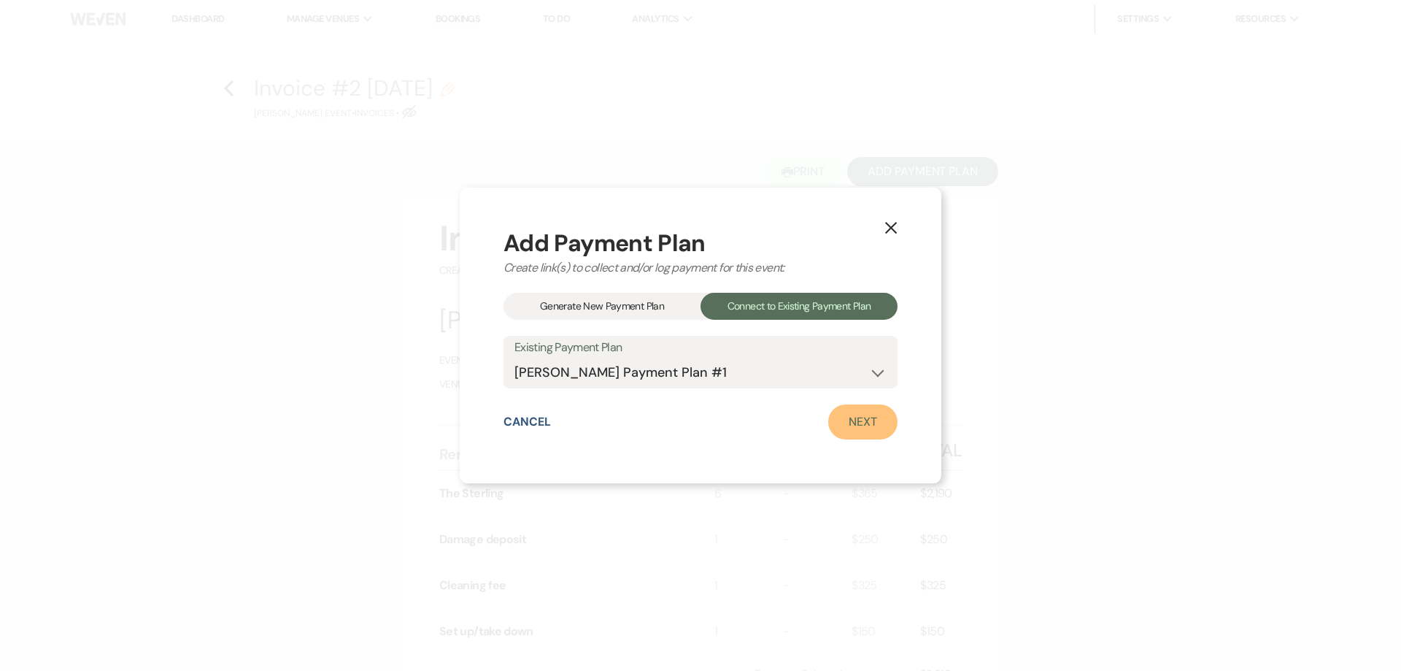
click at [865, 423] on link "Next" at bounding box center [862, 421] width 69 height 35
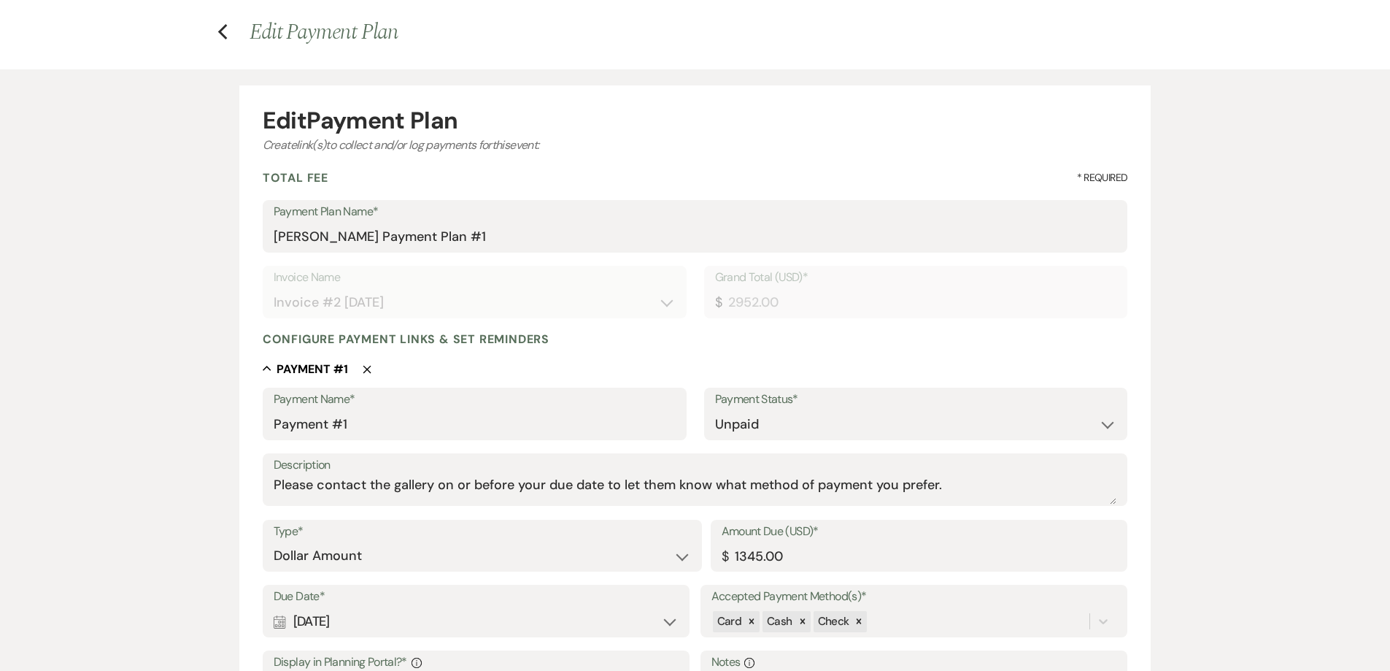
scroll to position [146, 0]
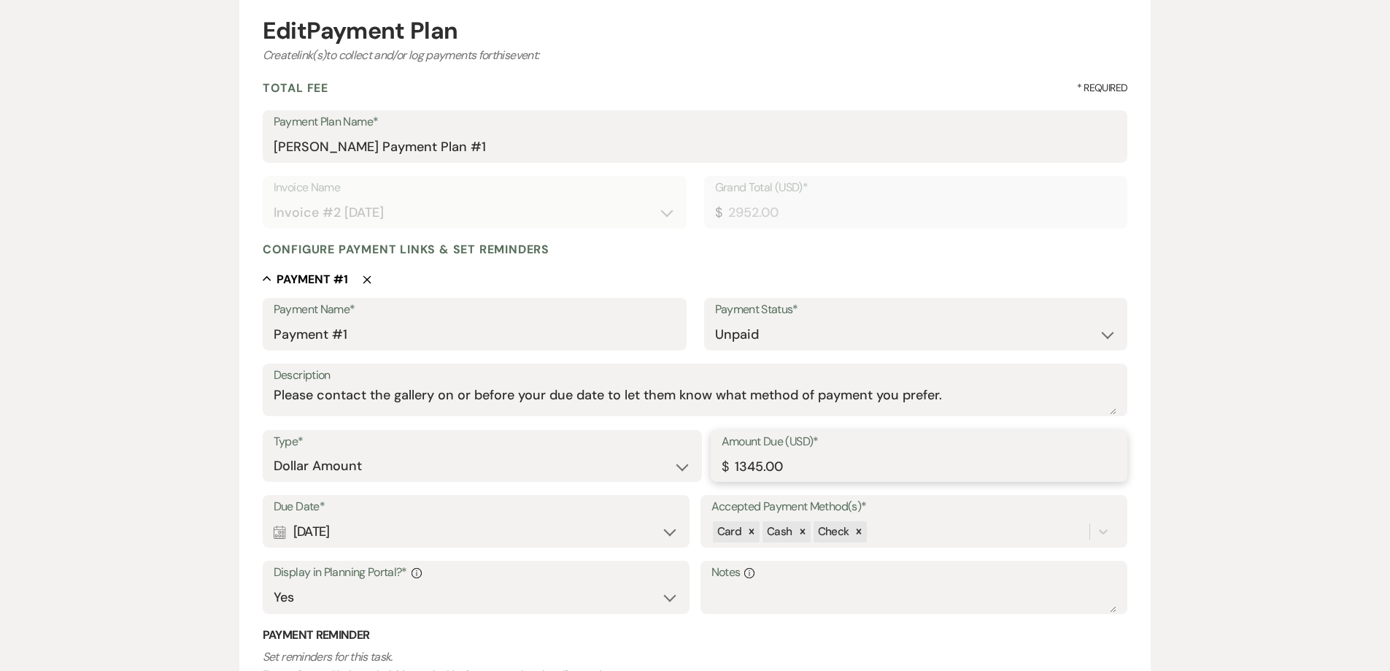
drag, startPoint x: 764, startPoint y: 465, endPoint x: 723, endPoint y: 463, distance: 41.6
click at [723, 463] on div "Amount Due (USD)* $ 1345.00" at bounding box center [919, 456] width 417 height 53
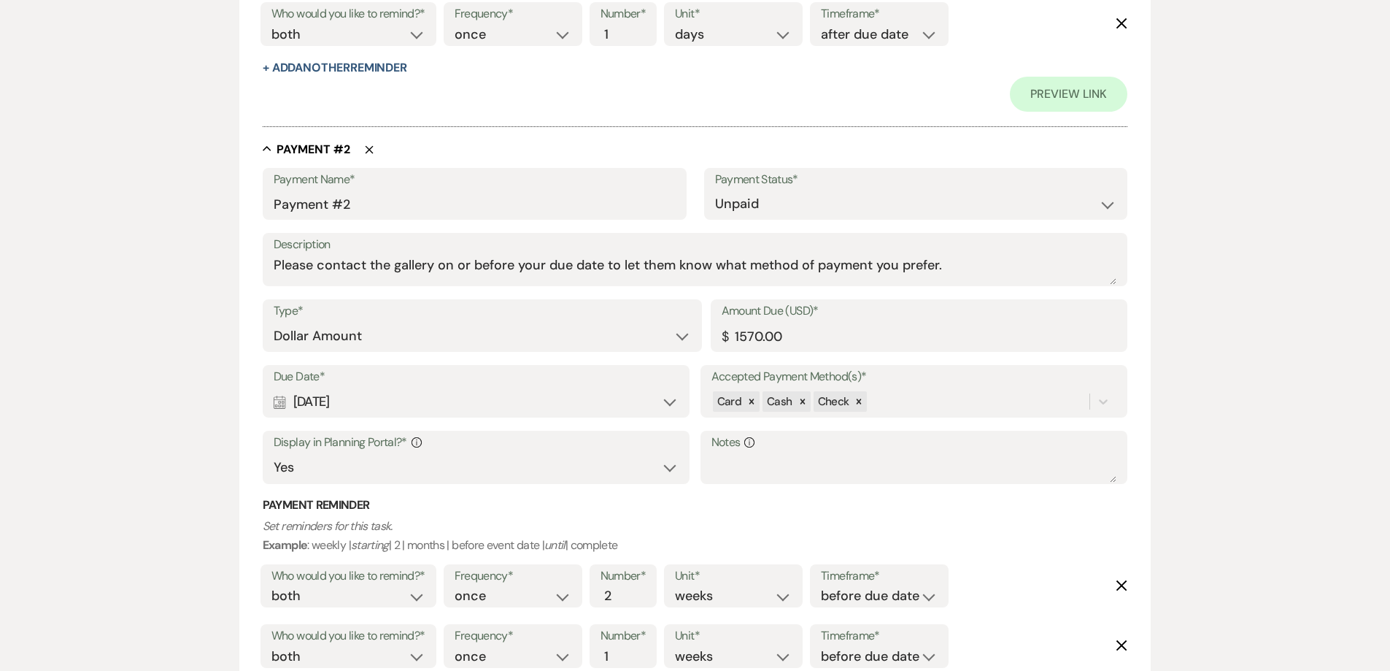
scroll to position [876, 0]
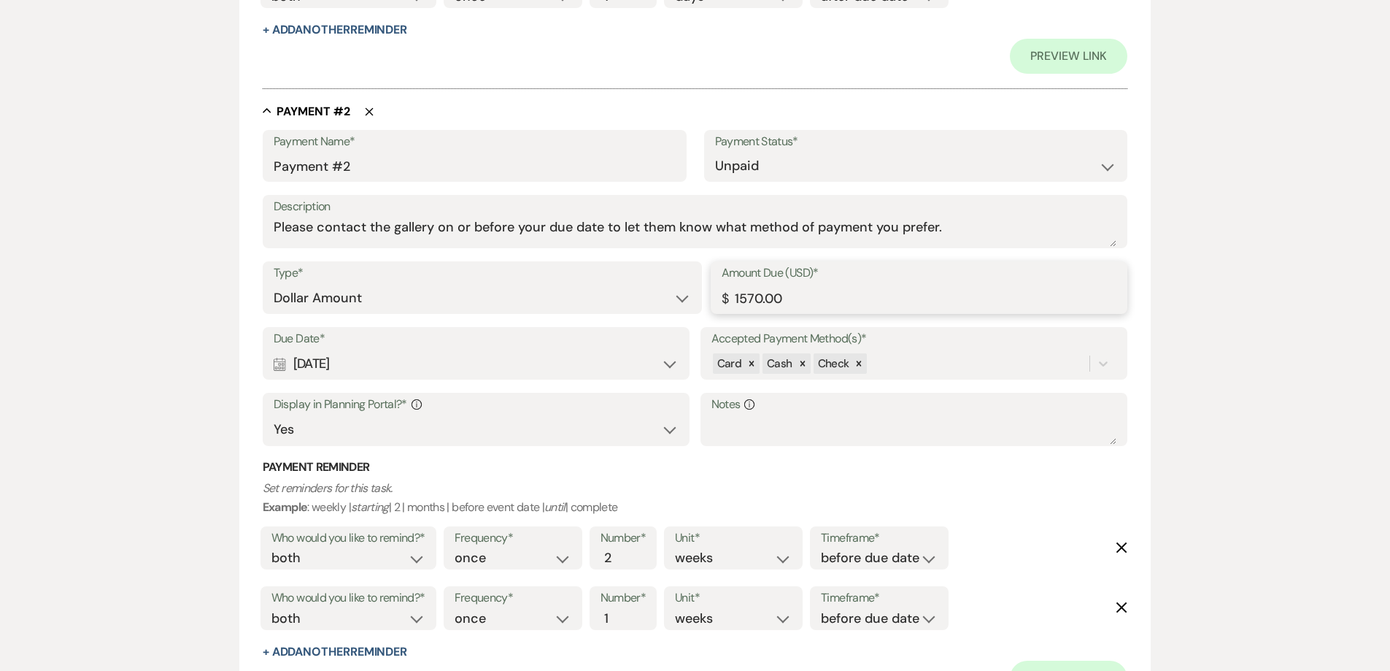
drag, startPoint x: 711, startPoint y: 297, endPoint x: 700, endPoint y: 298, distance: 11.0
click at [701, 298] on div "Type* Dollar Amount Percentage of Grand Total Amount Due (USD)* $ 1570.00" at bounding box center [696, 294] width 866 height 66
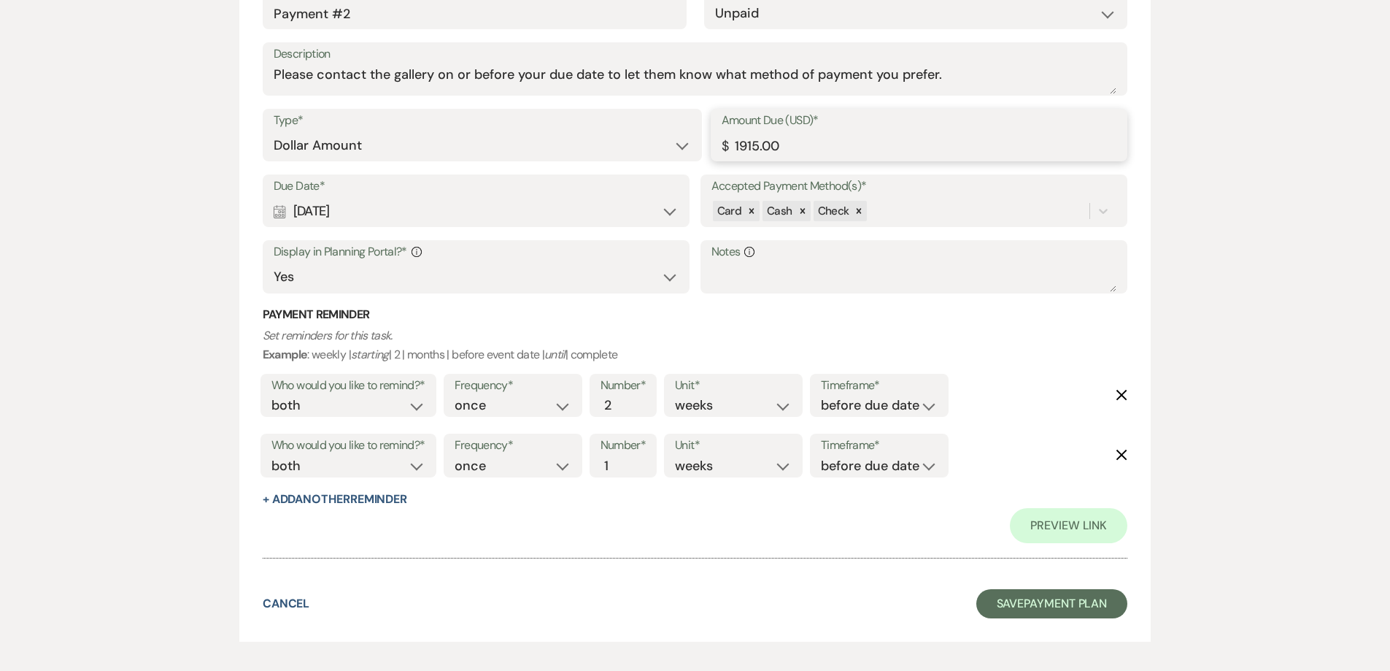
scroll to position [947, 0]
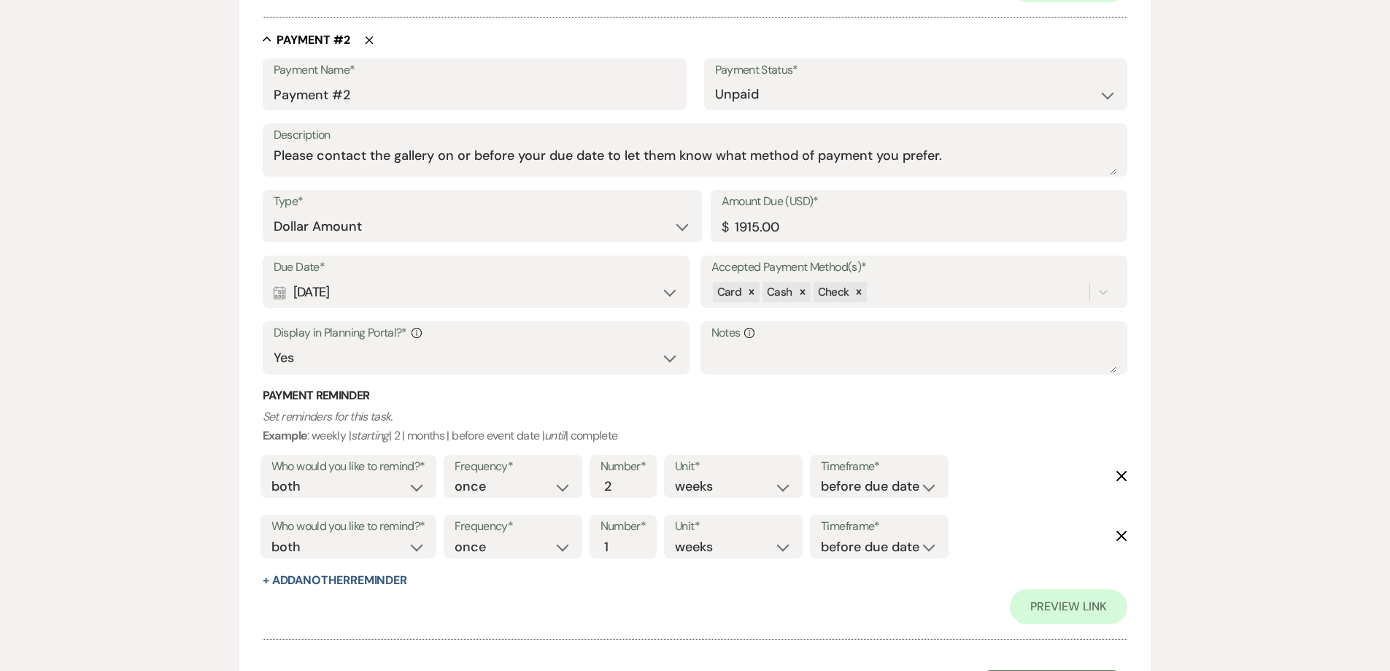
click at [451, 298] on div "Calendar Oct 10, 2025 Expand" at bounding box center [477, 292] width 406 height 28
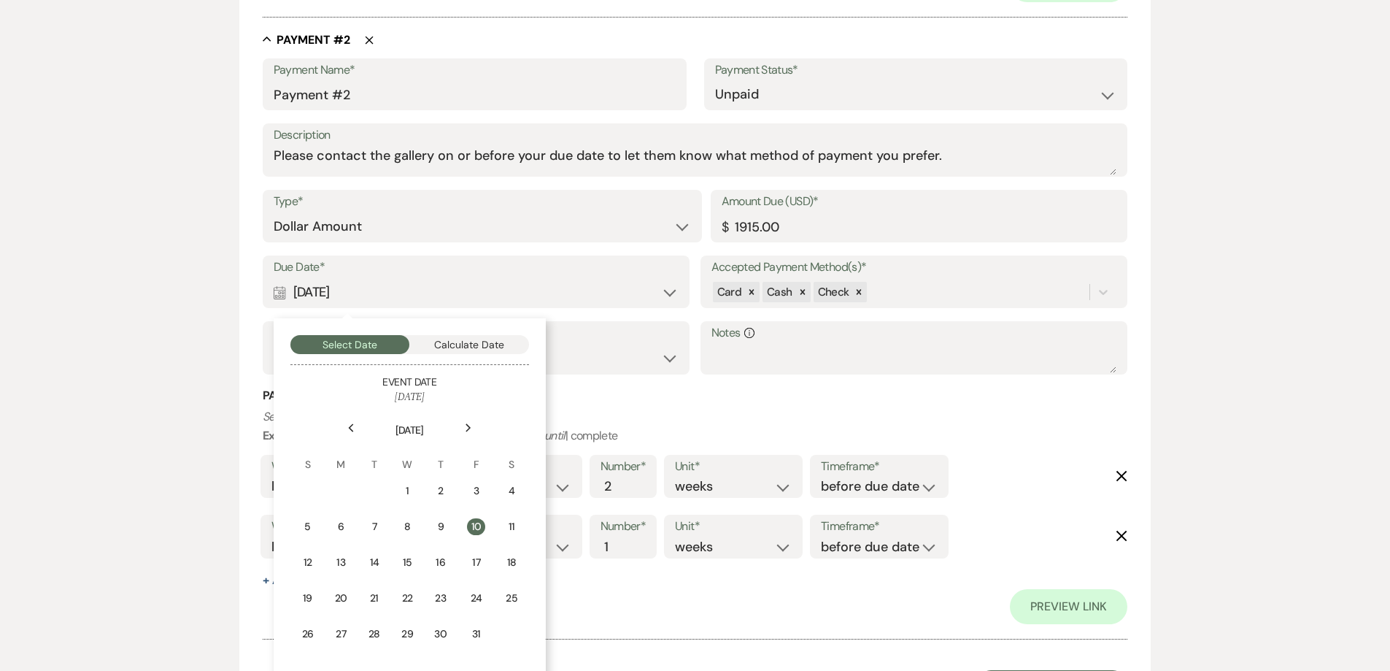
click at [347, 428] on icon "Previous" at bounding box center [350, 427] width 7 height 9
click at [379, 636] on div "30" at bounding box center [376, 633] width 14 height 15
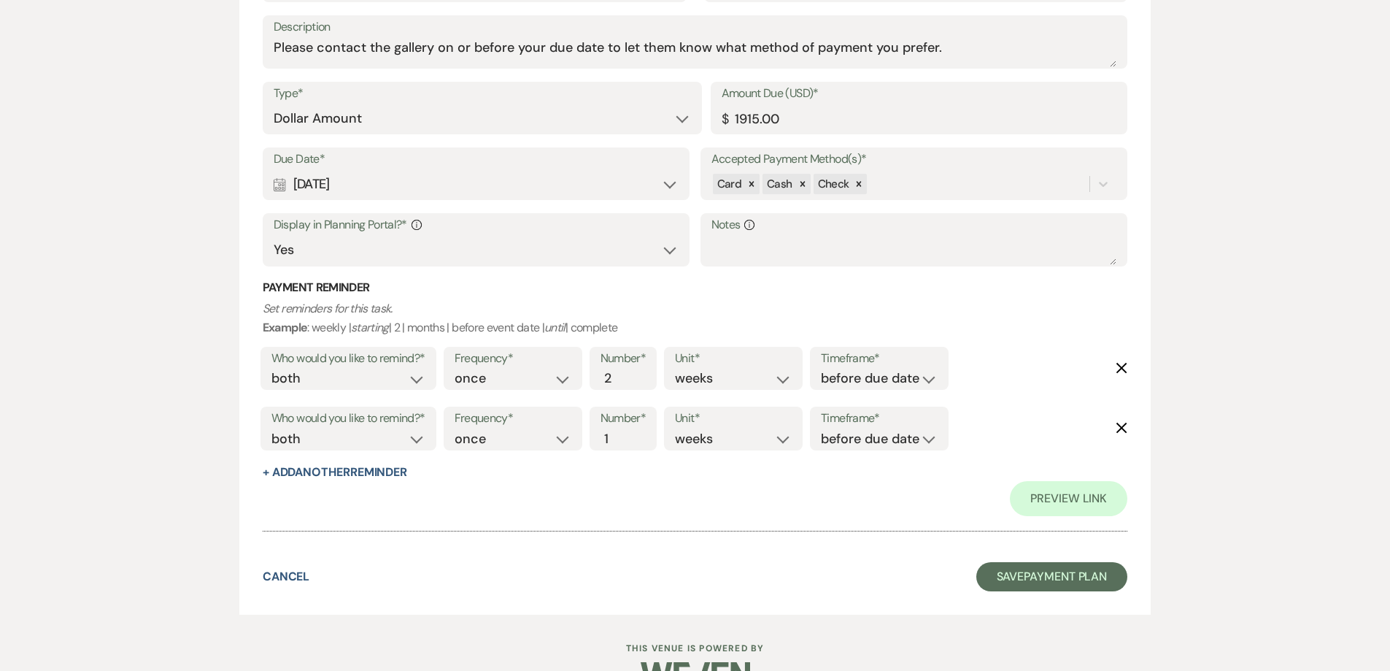
scroll to position [1093, 0]
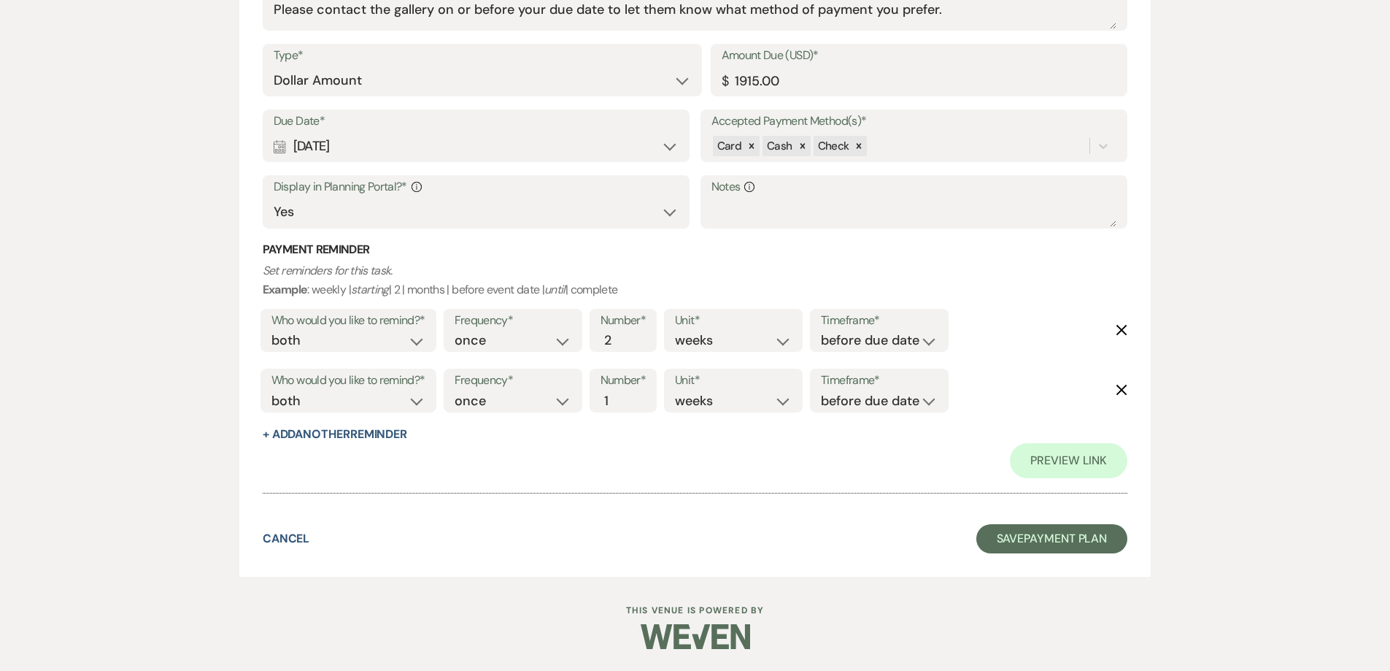
click at [661, 155] on div "Calendar Sep 30, 2025 Expand" at bounding box center [477, 146] width 406 height 28
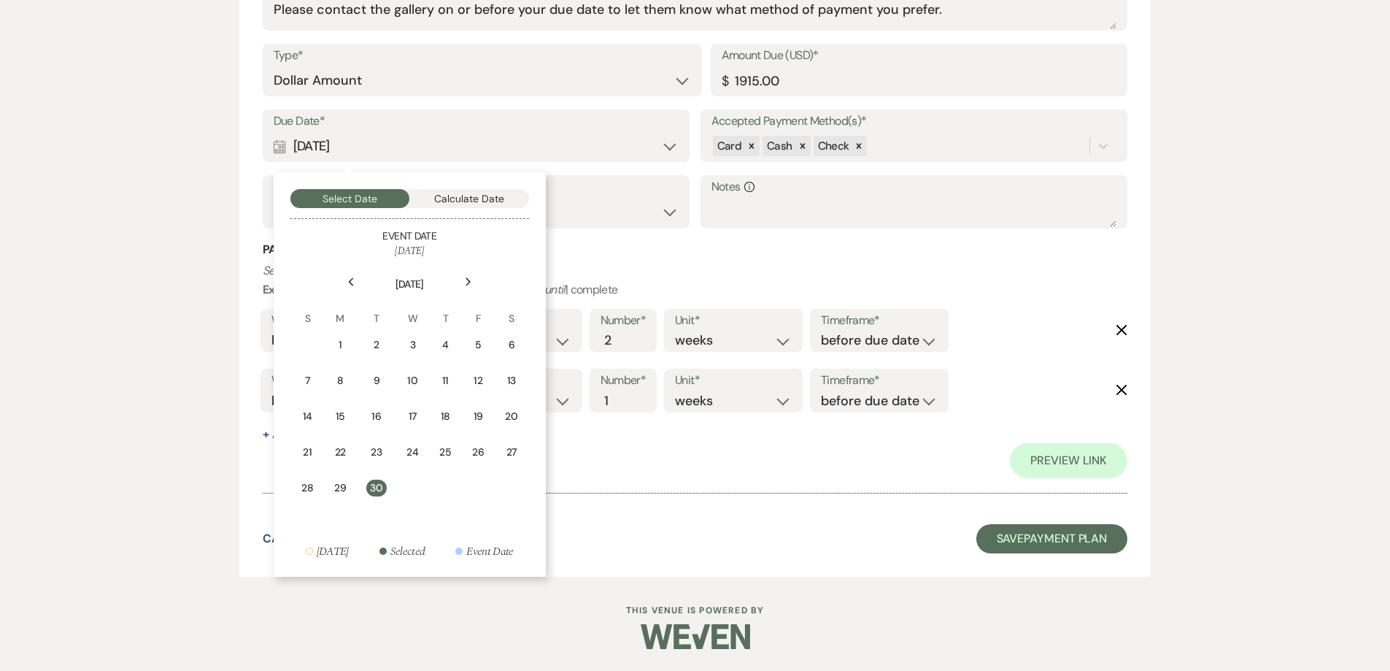
click at [661, 152] on div "Calendar Sep 30, 2025 Collapse" at bounding box center [477, 146] width 406 height 28
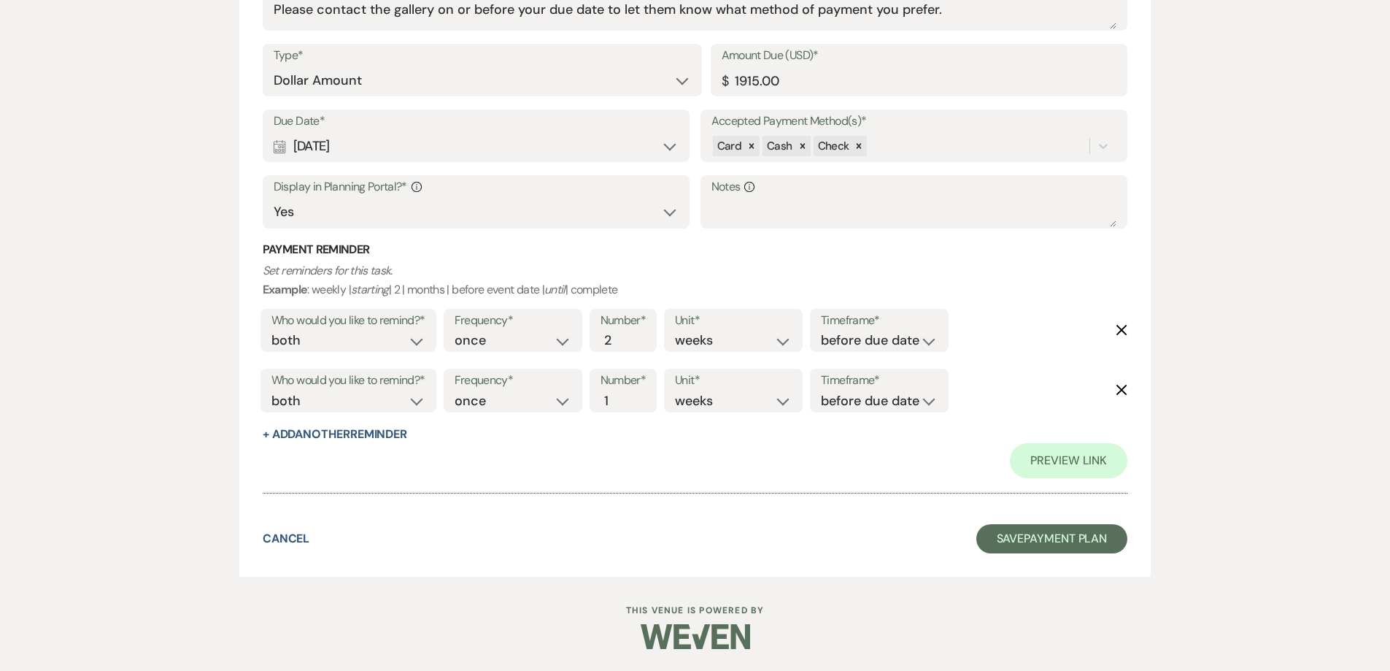
click at [661, 152] on div "Calendar Sep 30, 2025 Expand" at bounding box center [477, 146] width 406 height 28
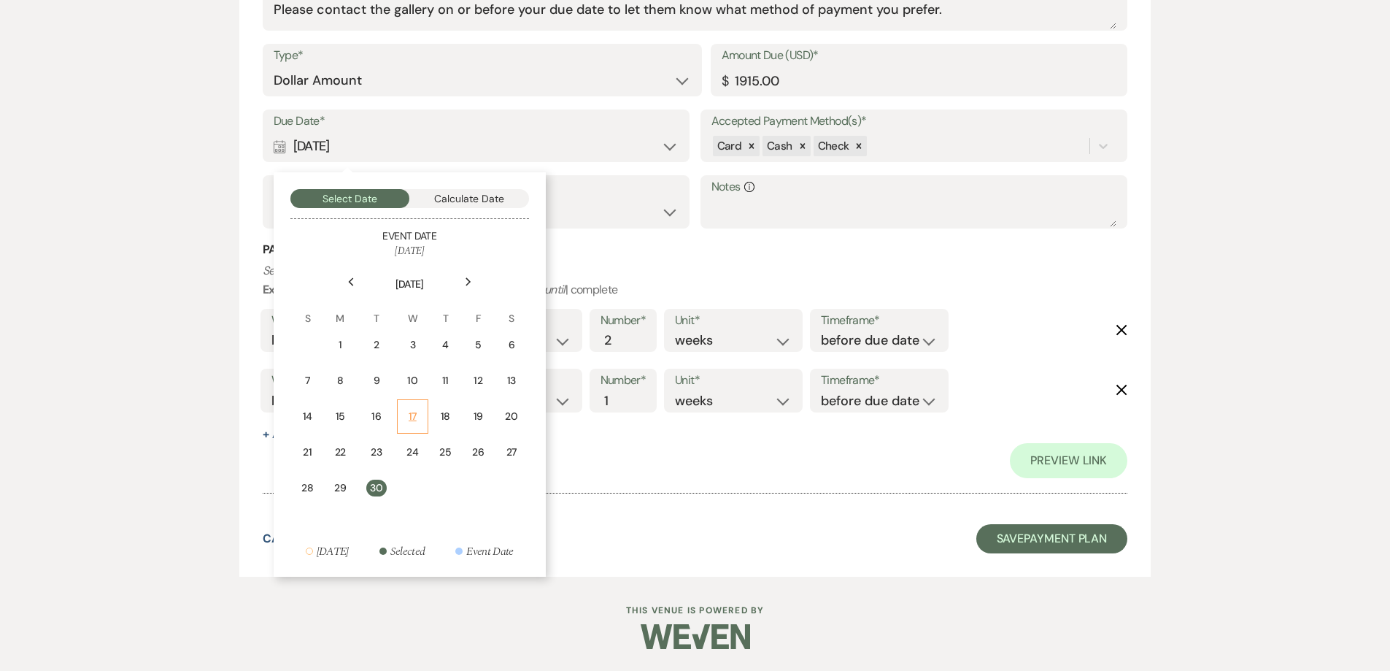
click at [409, 412] on div "17" at bounding box center [413, 416] width 12 height 15
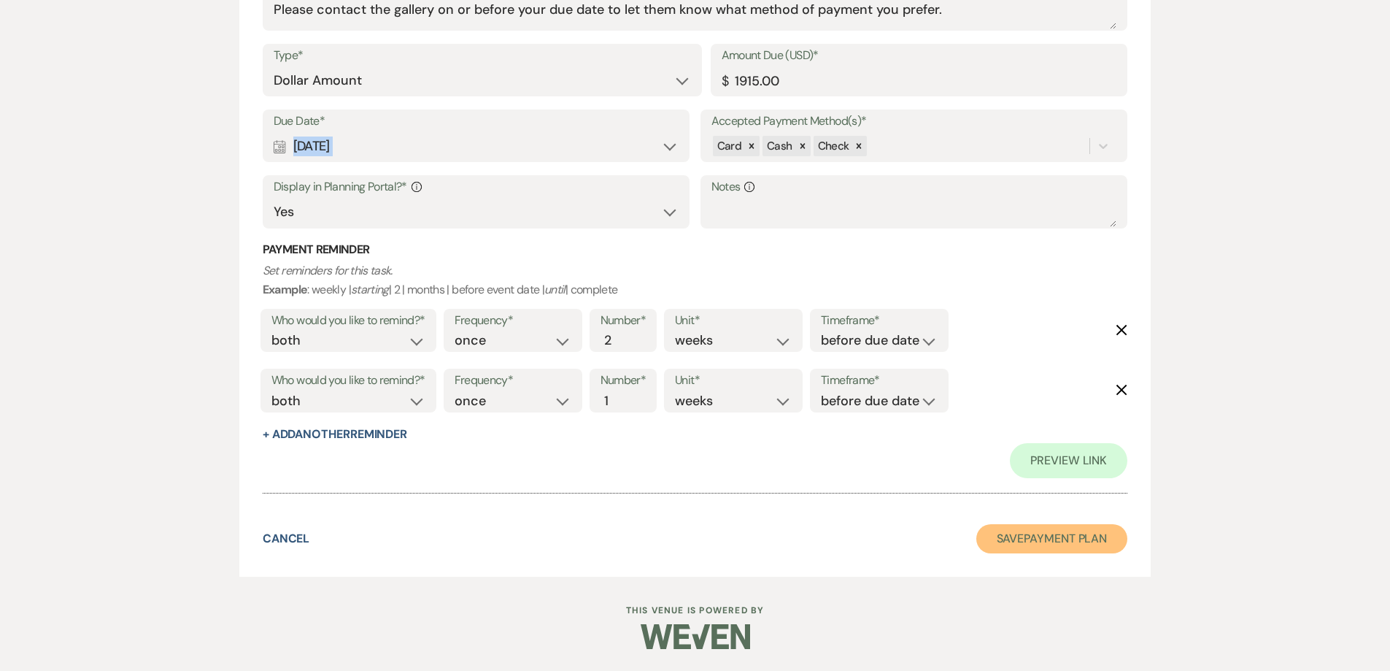
click at [1014, 542] on button "Save Payment Plan" at bounding box center [1053, 538] width 152 height 29
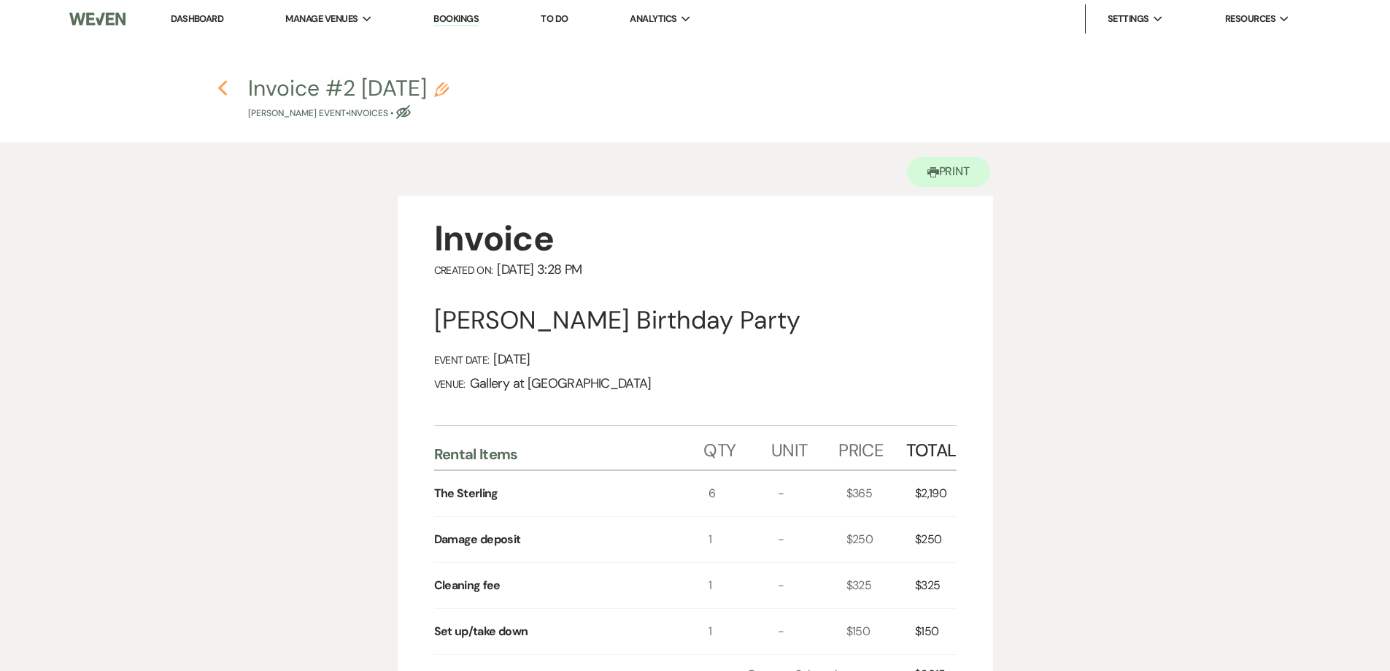
click at [222, 93] on icon "Previous" at bounding box center [223, 89] width 11 height 18
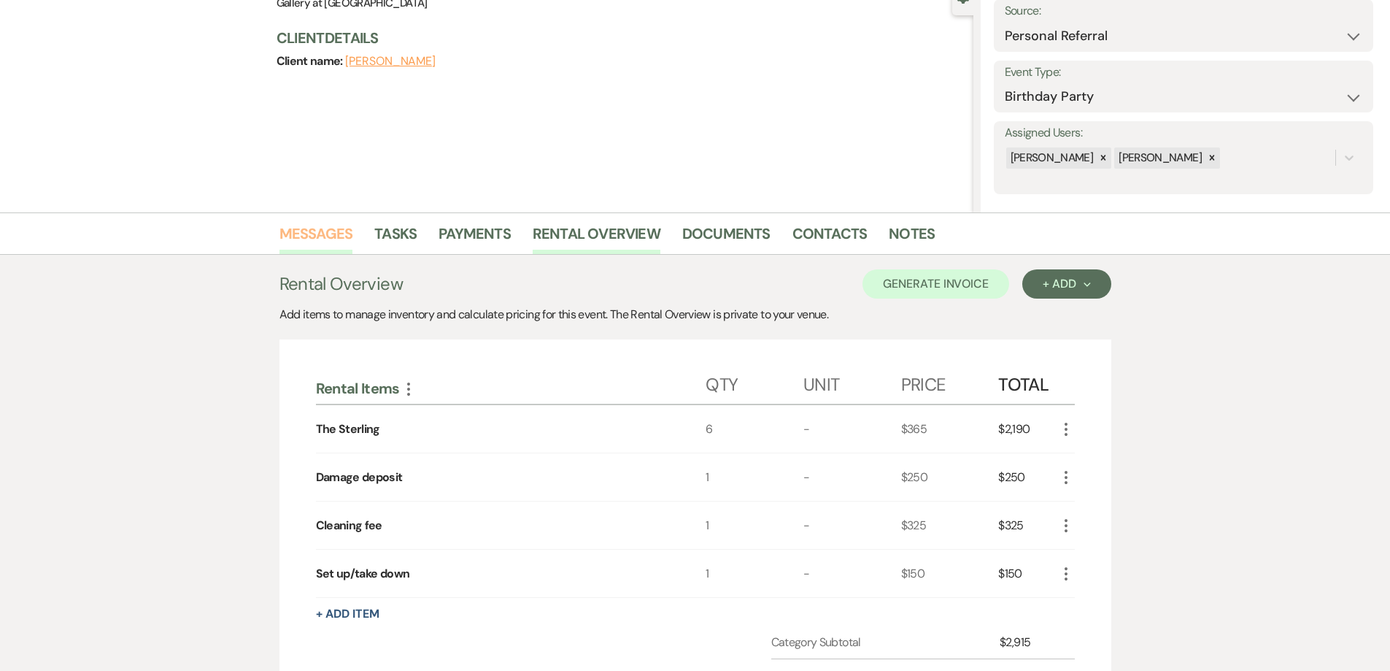
click at [320, 236] on link "Messages" at bounding box center [317, 238] width 74 height 32
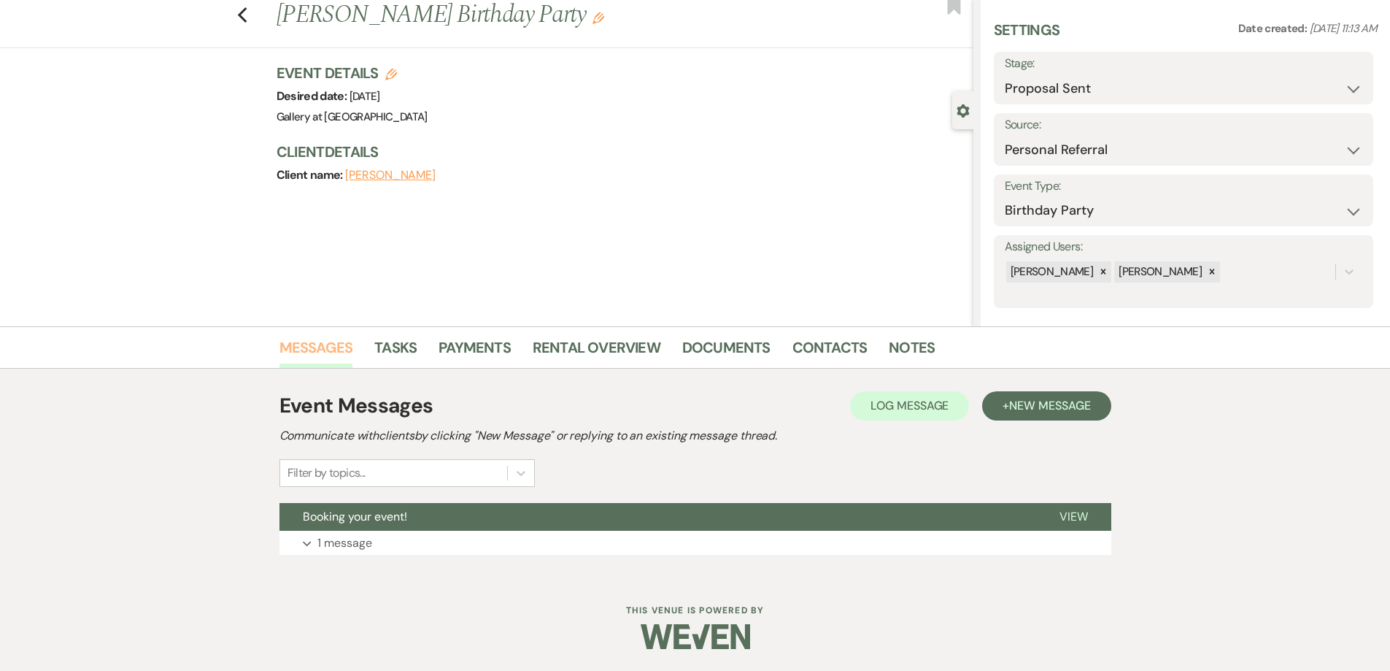
scroll to position [40, 0]
click at [736, 554] on button "Expand 1 message" at bounding box center [696, 543] width 832 height 25
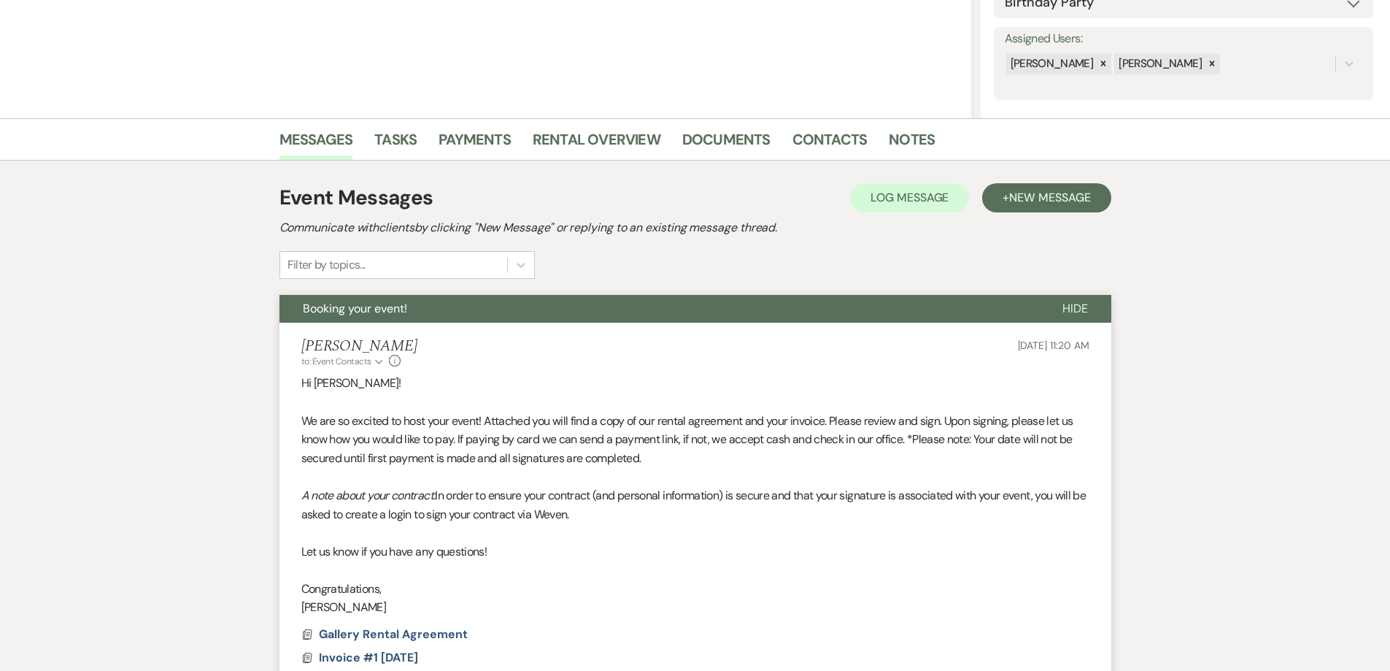
scroll to position [425, 0]
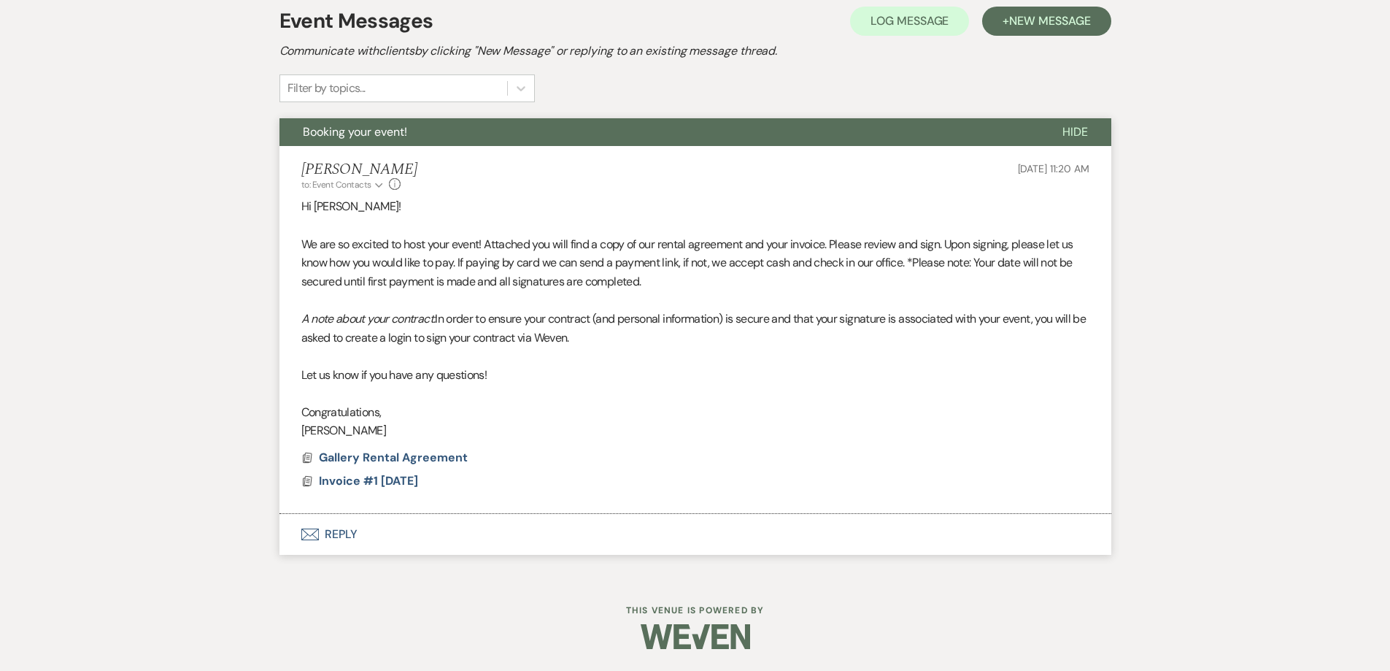
click at [613, 547] on button "Envelope Reply" at bounding box center [696, 534] width 832 height 41
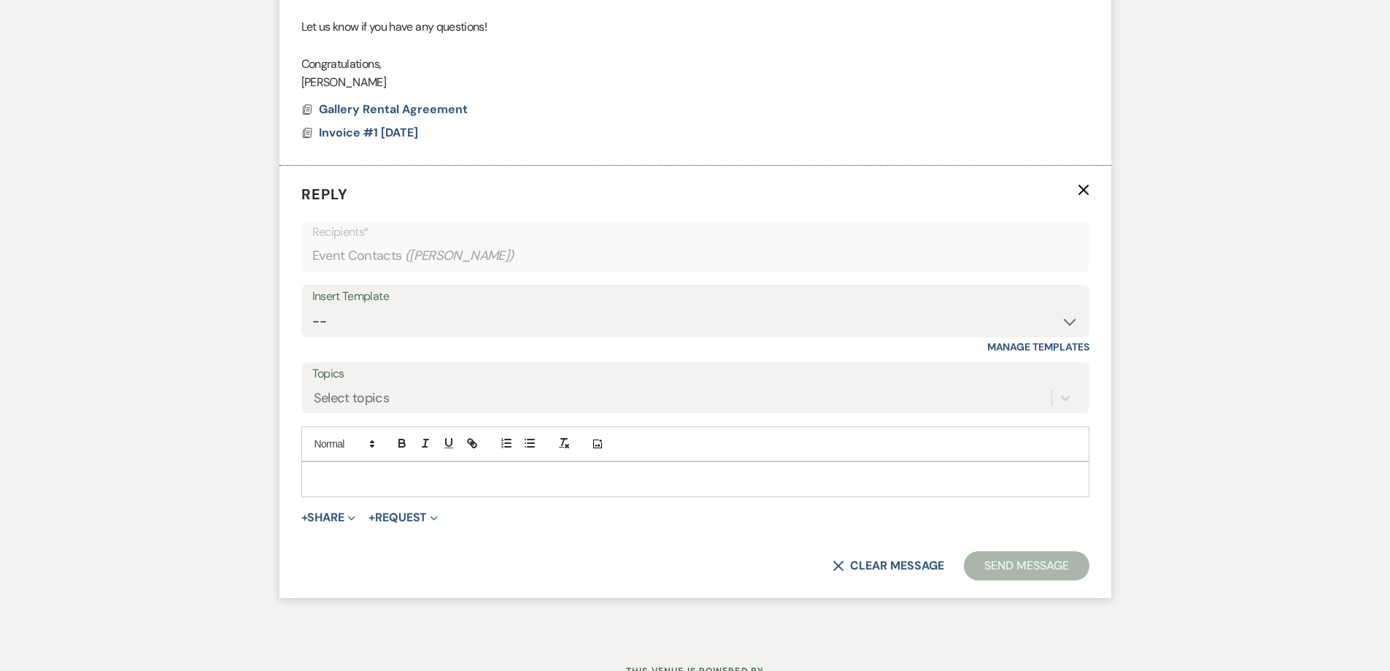
scroll to position [790, 0]
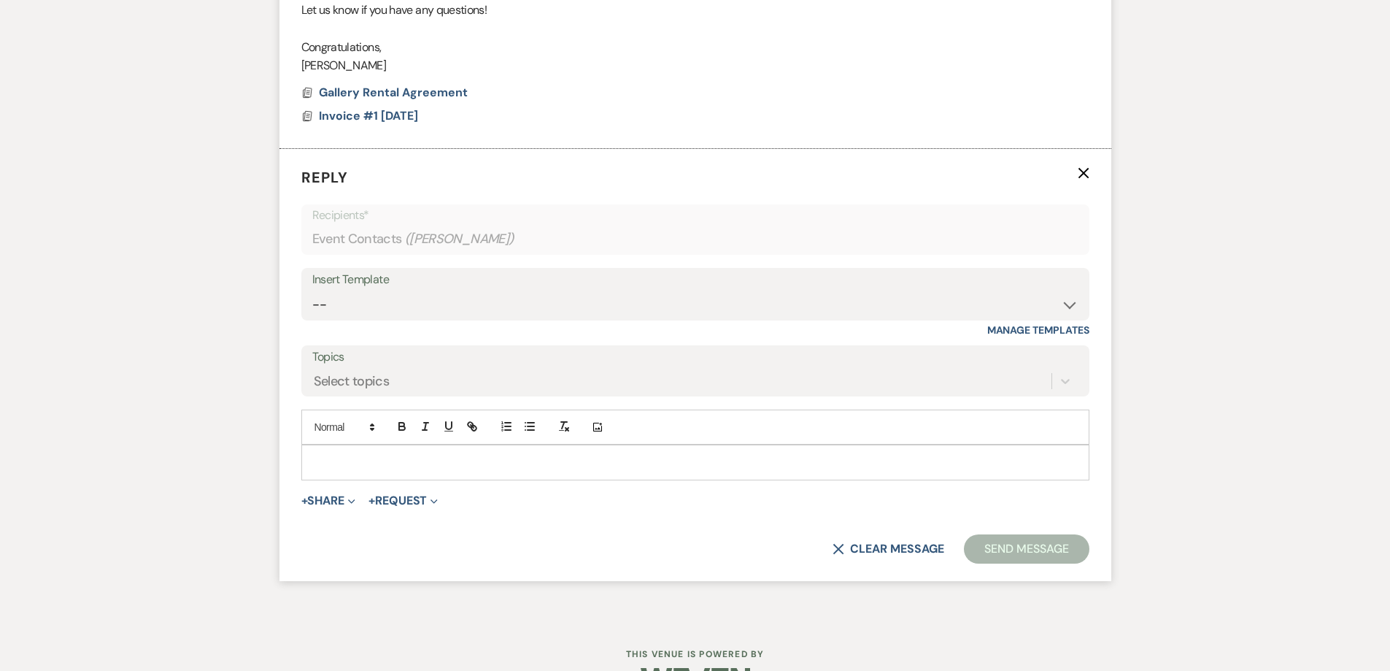
click at [536, 474] on div at bounding box center [695, 462] width 787 height 34
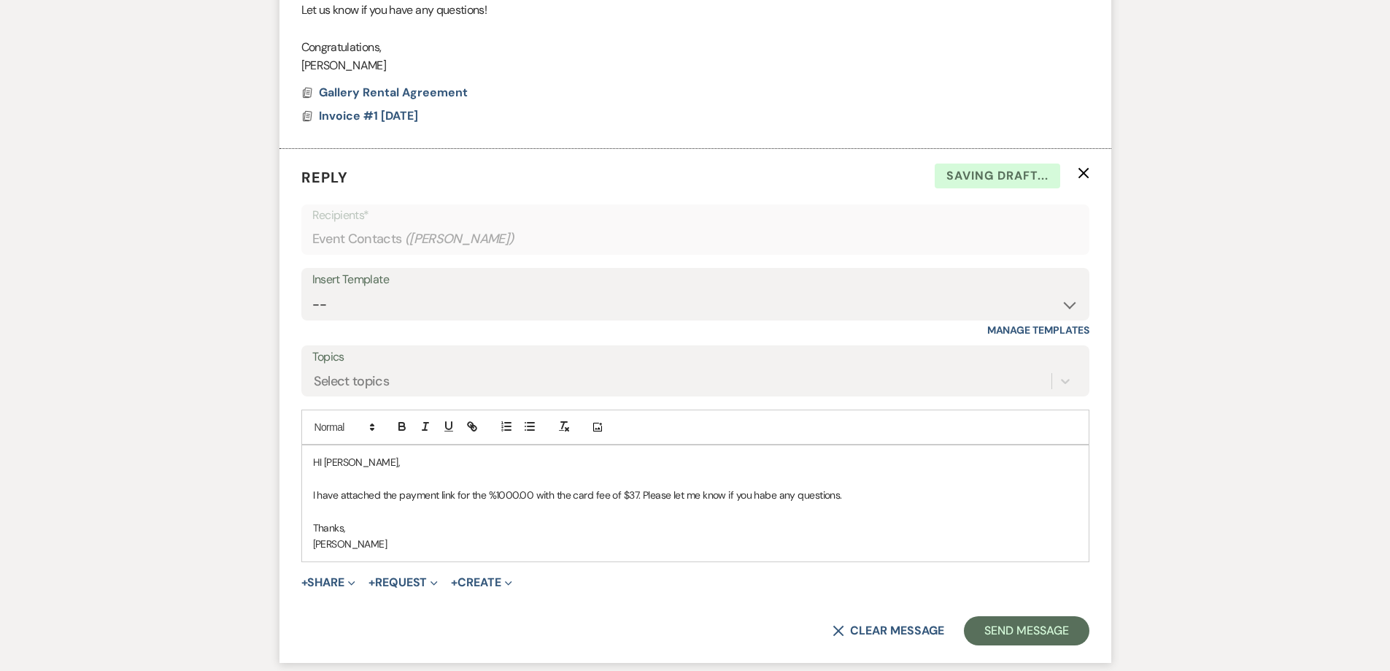
click at [501, 494] on p "I have attached the payment link for the %1000.00 with the card fee of $37. Ple…" at bounding box center [695, 495] width 765 height 16
click at [497, 496] on p "I have attached the payment link for the %1000.00 with the card fee of $37. Ple…" at bounding box center [695, 495] width 765 height 16
click at [753, 491] on p "I have attached the payment link for the $1,000.00 with the card fee of $37. Pl…" at bounding box center [695, 495] width 765 height 16
click at [324, 466] on p "HI Diane," at bounding box center [695, 462] width 765 height 16
click at [356, 542] on p "Shelby BAker" at bounding box center [695, 544] width 765 height 16
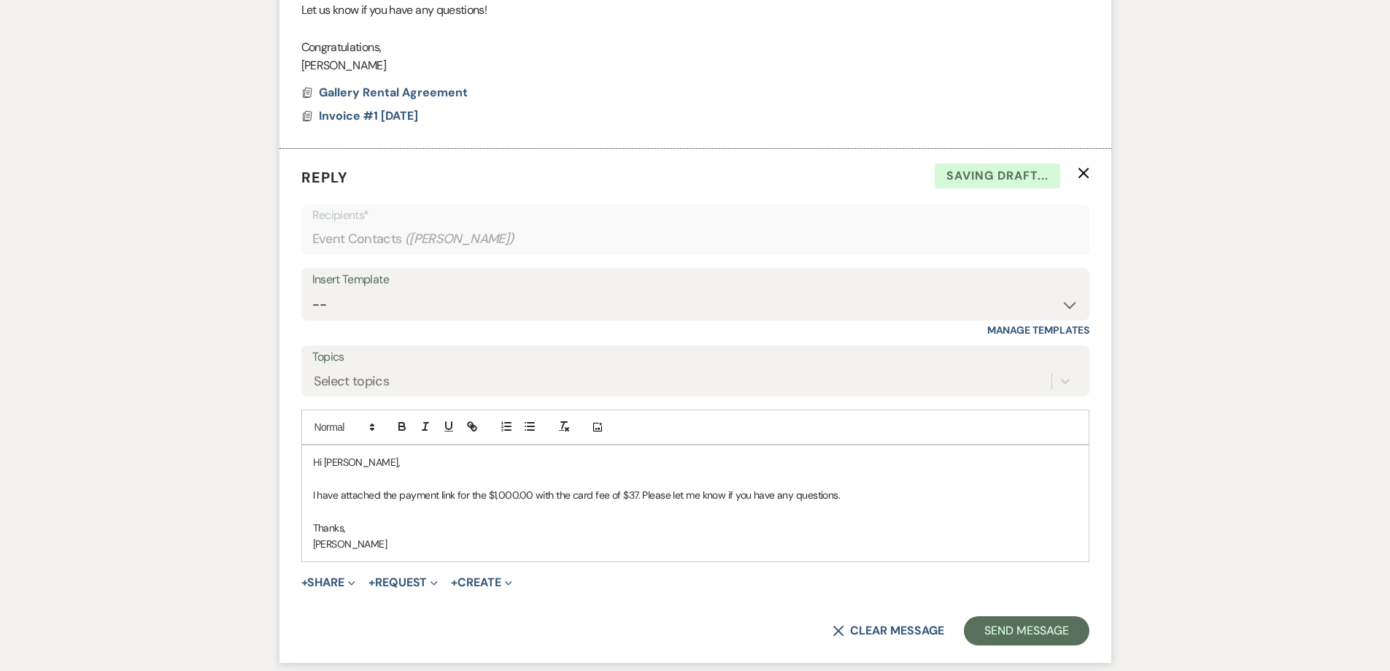
click at [412, 555] on div "Hi Diane, I have attached the payment link for the $1,000.00 with the card fee …" at bounding box center [695, 502] width 787 height 115
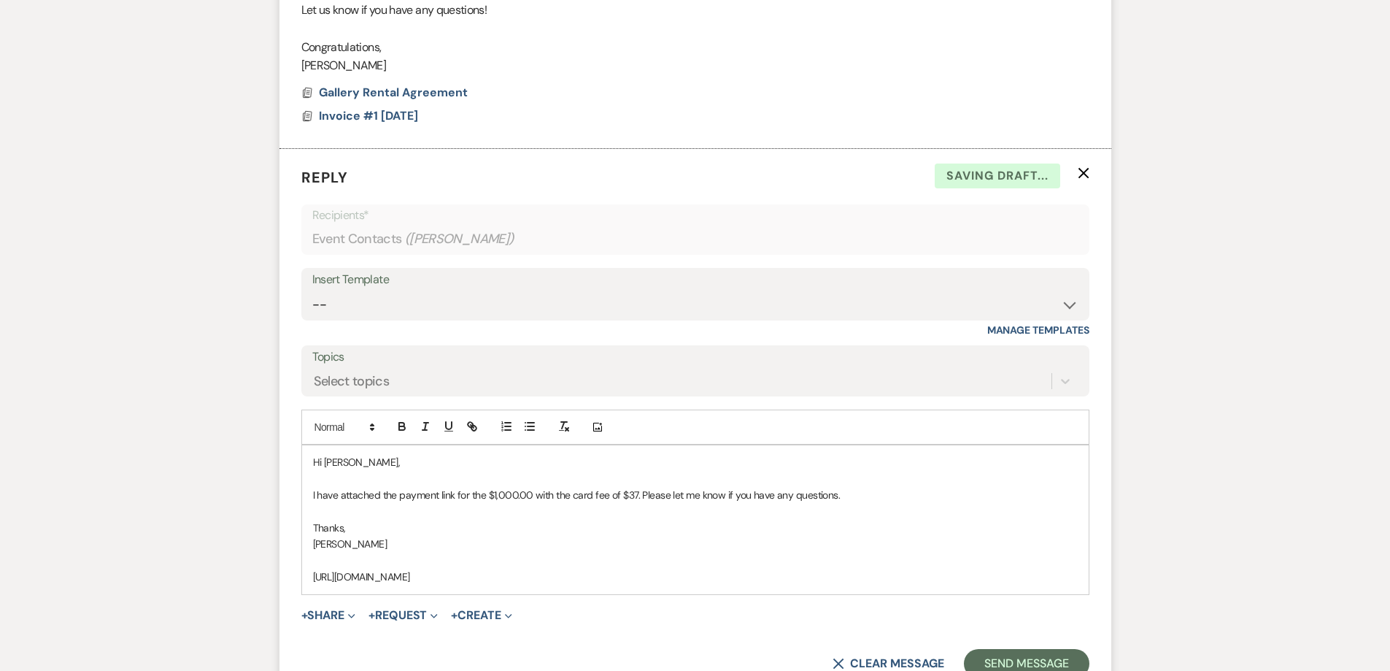
drag, startPoint x: 735, startPoint y: 577, endPoint x: 386, endPoint y: 500, distance: 357.4
click at [292, 585] on form "Reply X Saving draft... Recipients* Event Contacts ( Diane Harvey ) Insert Temp…" at bounding box center [696, 422] width 832 height 547
click at [478, 423] on icon "button" at bounding box center [472, 426] width 13 height 13
drag, startPoint x: 607, startPoint y: 611, endPoint x: 678, endPoint y: 587, distance: 75.5
click at [606, 609] on link at bounding box center [597, 605] width 31 height 11
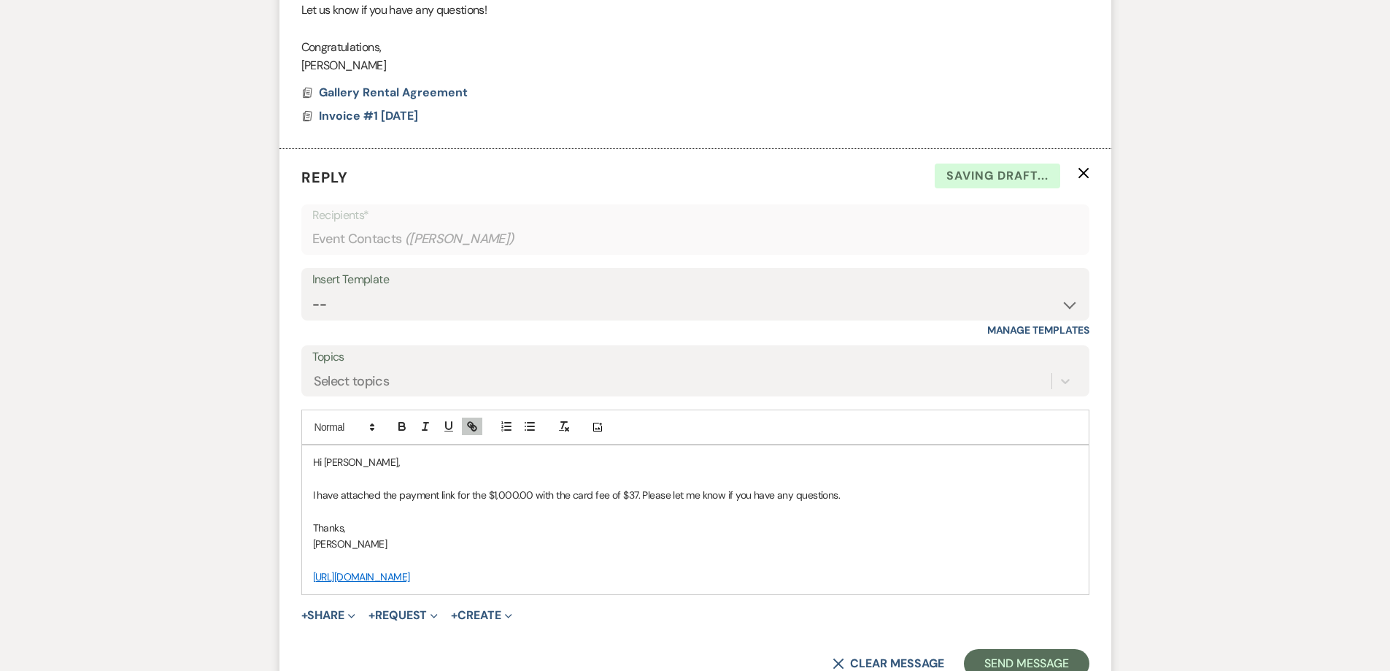
click at [742, 570] on p "https://app.squareup.com/pay-invoice/invtmp:95a0b9f3-47af-4033-896d-e9d49dcb9976" at bounding box center [695, 577] width 765 height 16
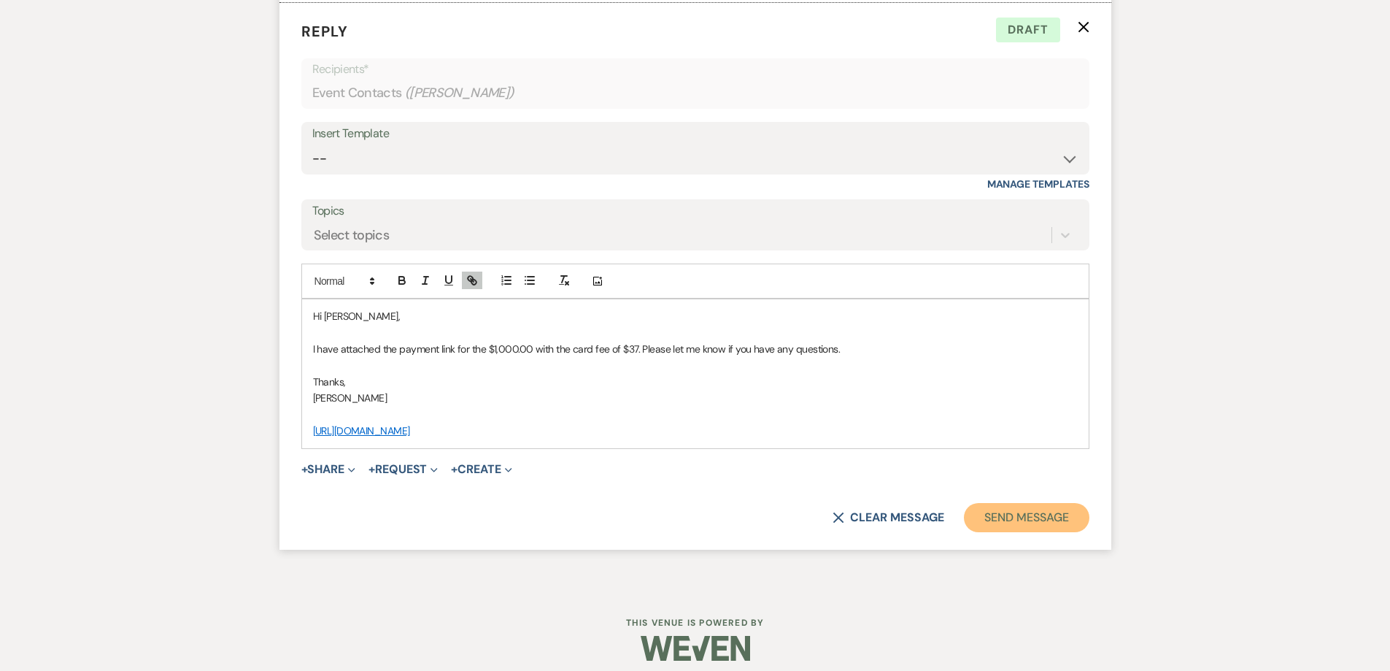
click at [1009, 522] on button "Send Message" at bounding box center [1026, 517] width 125 height 29
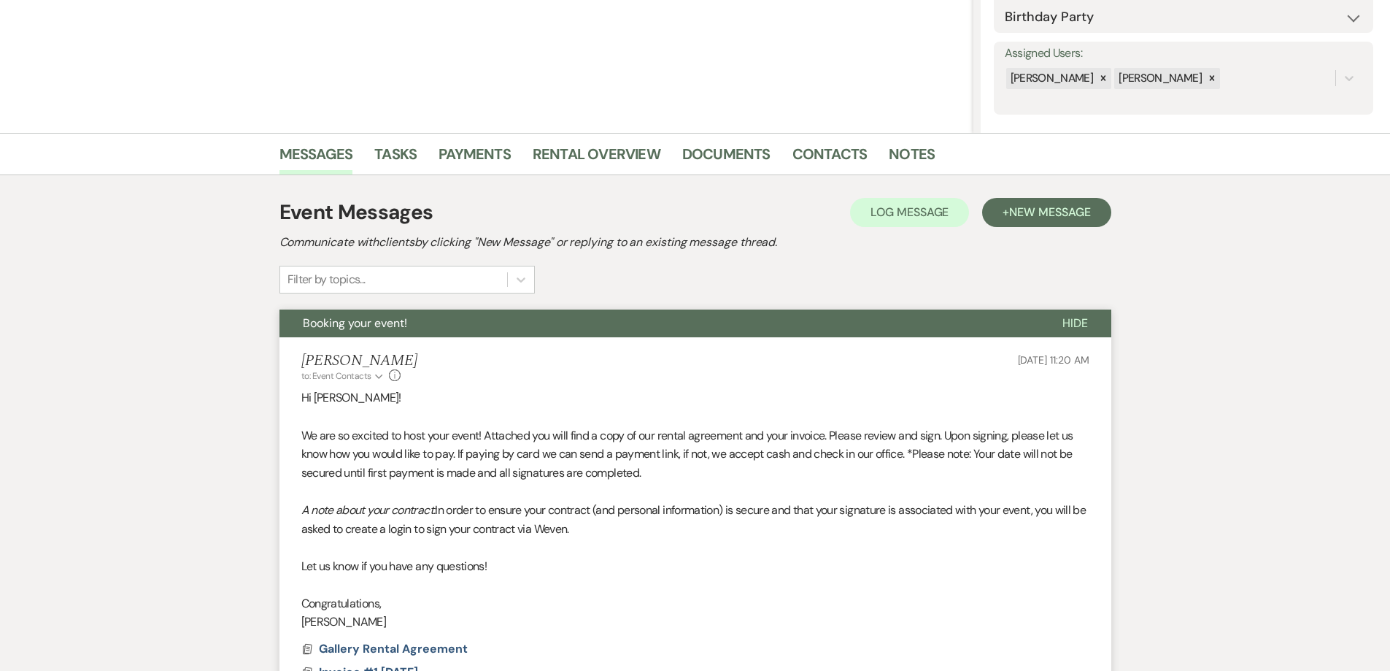
scroll to position [0, 0]
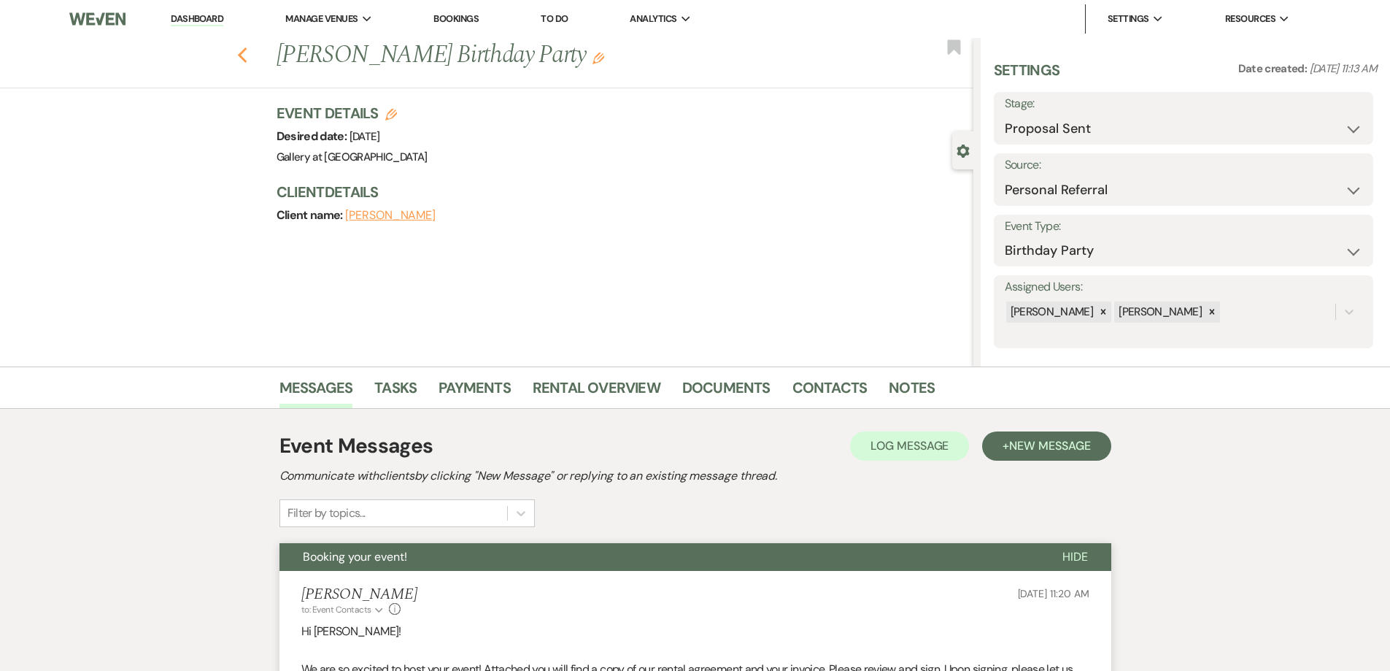
click at [247, 63] on icon "Previous" at bounding box center [242, 56] width 11 height 18
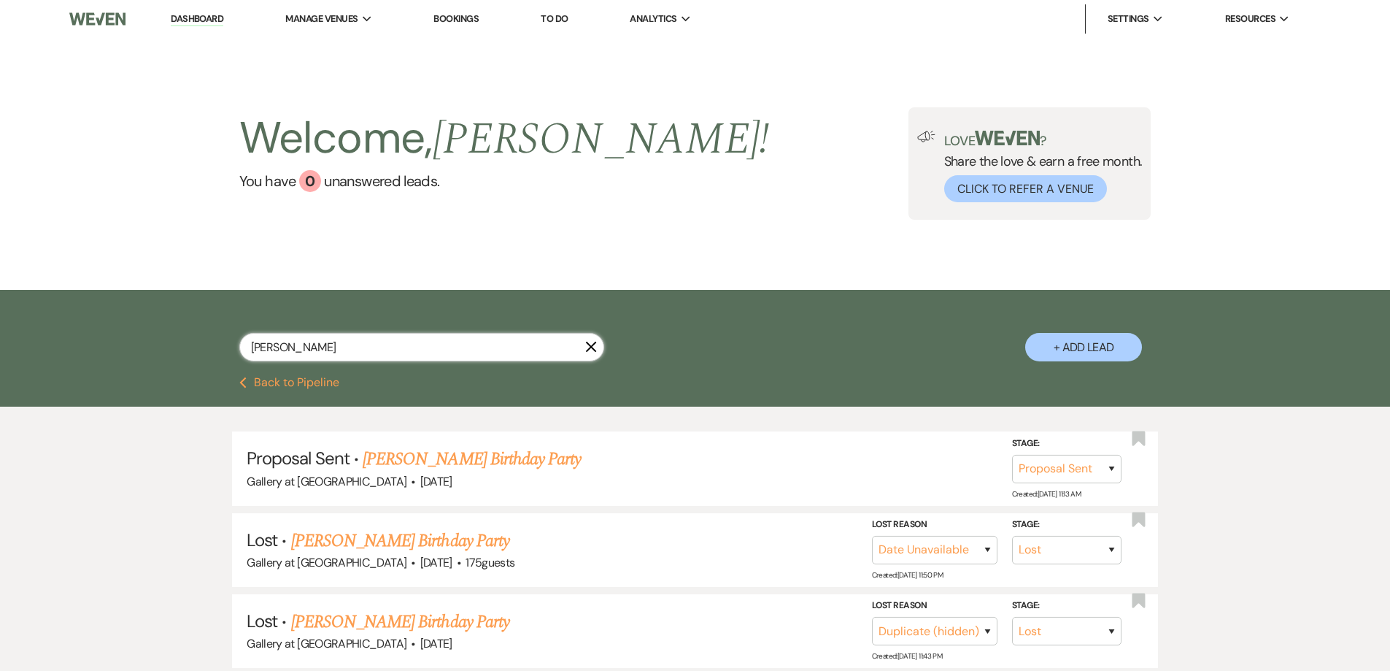
drag, startPoint x: 340, startPoint y: 343, endPoint x: 249, endPoint y: 351, distance: 91.6
click at [249, 351] on input "diane" at bounding box center [421, 347] width 365 height 28
click at [379, 462] on link "Dominique Taylor's Baby Shower" at bounding box center [417, 459] width 210 height 26
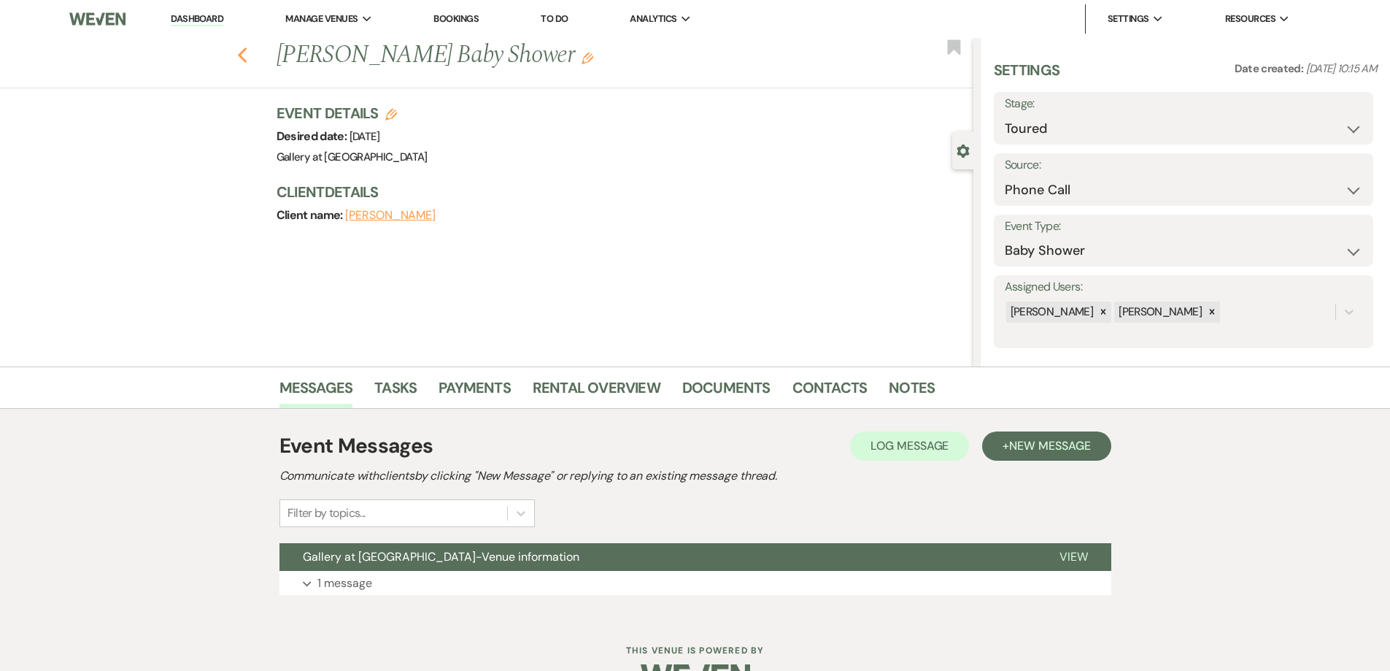
click at [245, 50] on icon "Previous" at bounding box center [242, 56] width 11 height 18
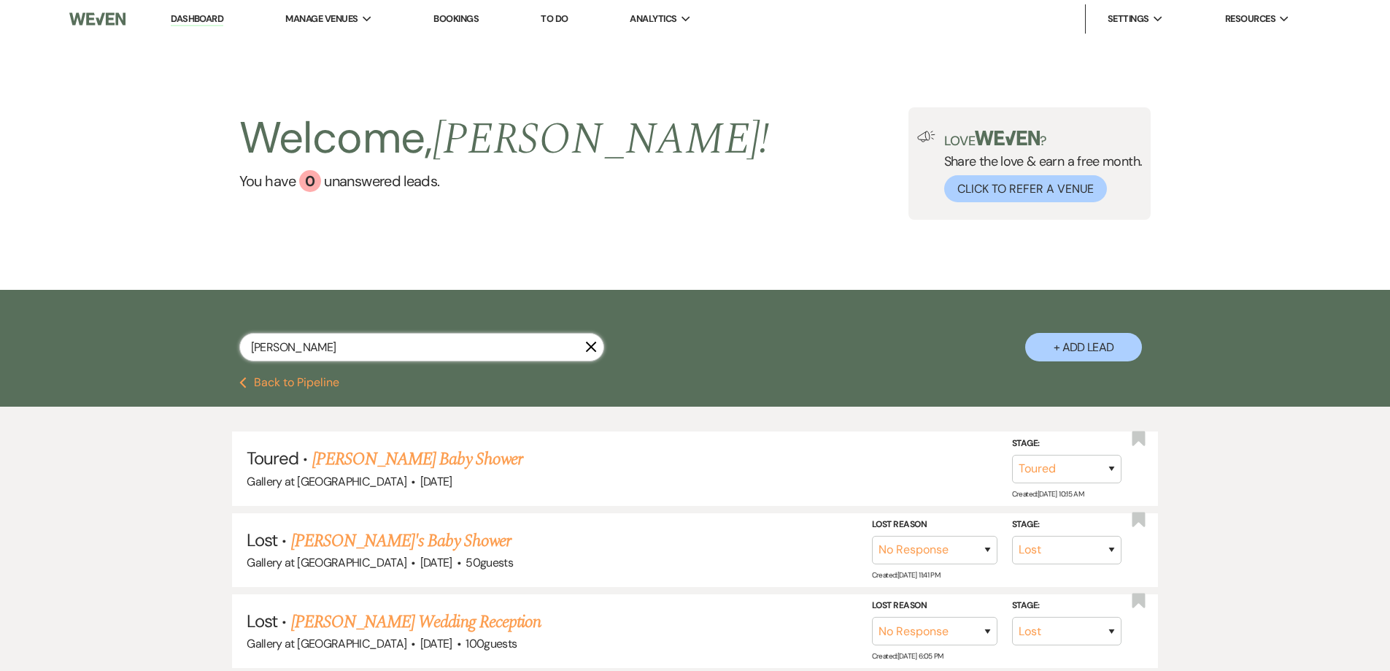
drag, startPoint x: 338, startPoint y: 345, endPoint x: 234, endPoint y: 361, distance: 105.0
click at [238, 361] on div "dominique X + Add Lead" at bounding box center [695, 335] width 1051 height 77
click at [464, 456] on link "Diane Harvey's Birthday Party" at bounding box center [472, 459] width 218 height 26
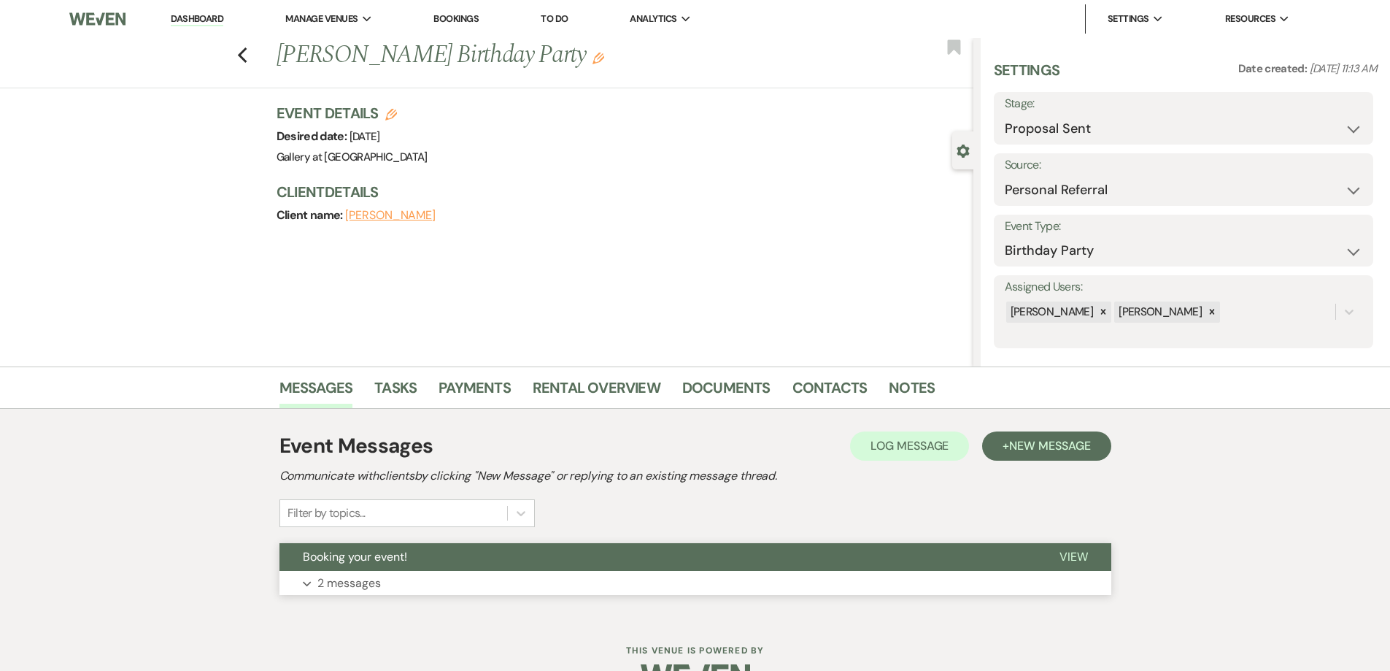
click at [512, 587] on button "Expand 2 messages" at bounding box center [696, 583] width 832 height 25
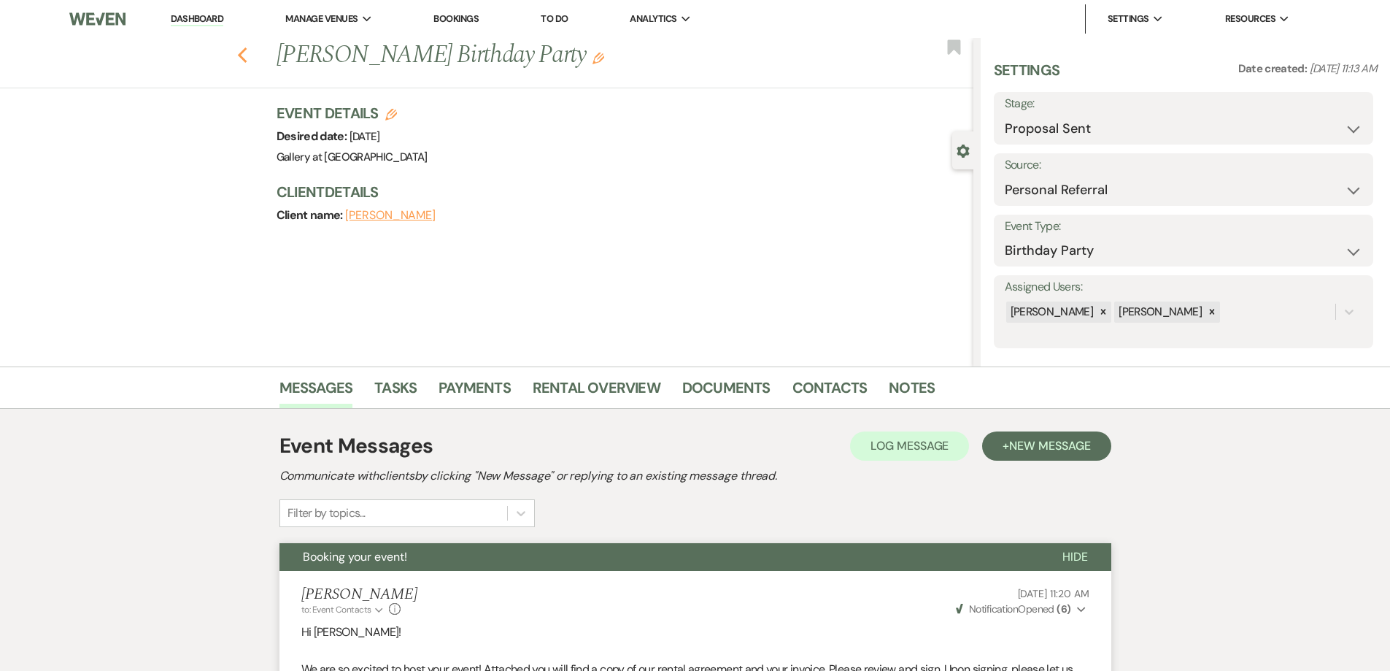
click at [247, 58] on use "button" at bounding box center [241, 55] width 9 height 16
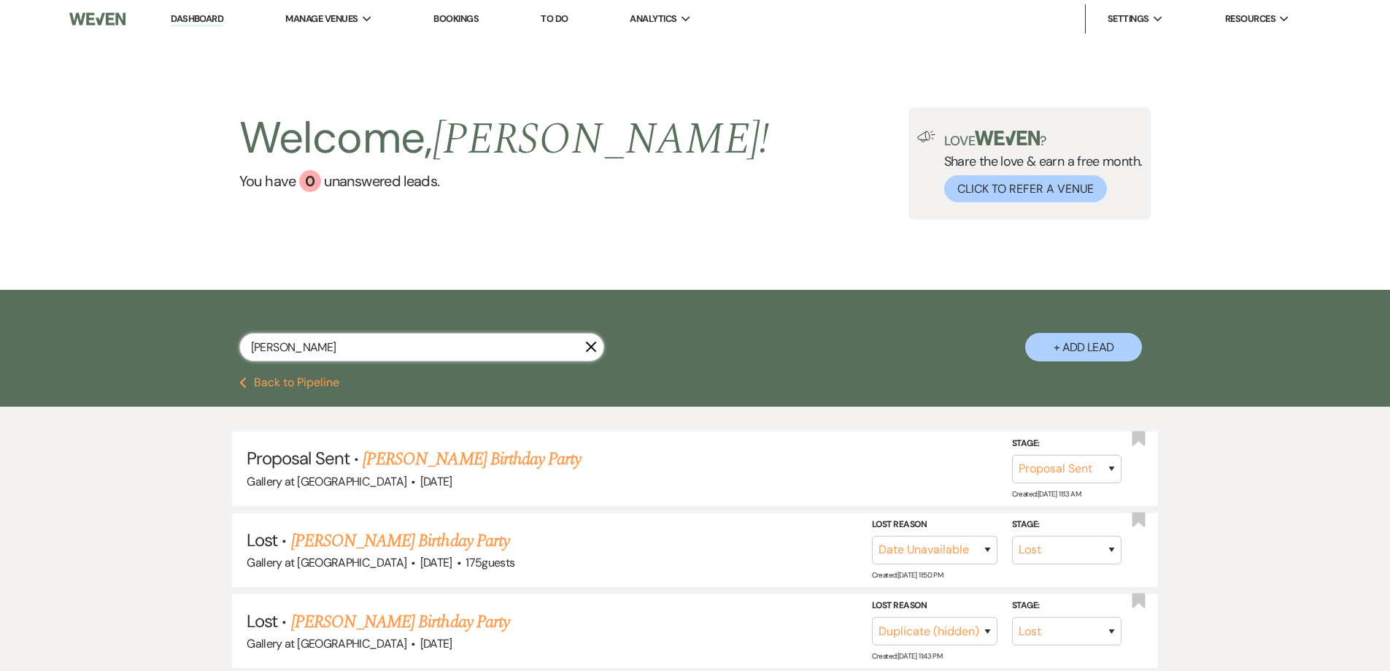
drag, startPoint x: 428, startPoint y: 341, endPoint x: 207, endPoint y: 367, distance: 222.7
click at [207, 367] on div "diane X + Add Lead" at bounding box center [695, 335] width 1051 height 77
click at [404, 466] on link "Dominique Taylor's Baby Shower" at bounding box center [417, 459] width 210 height 26
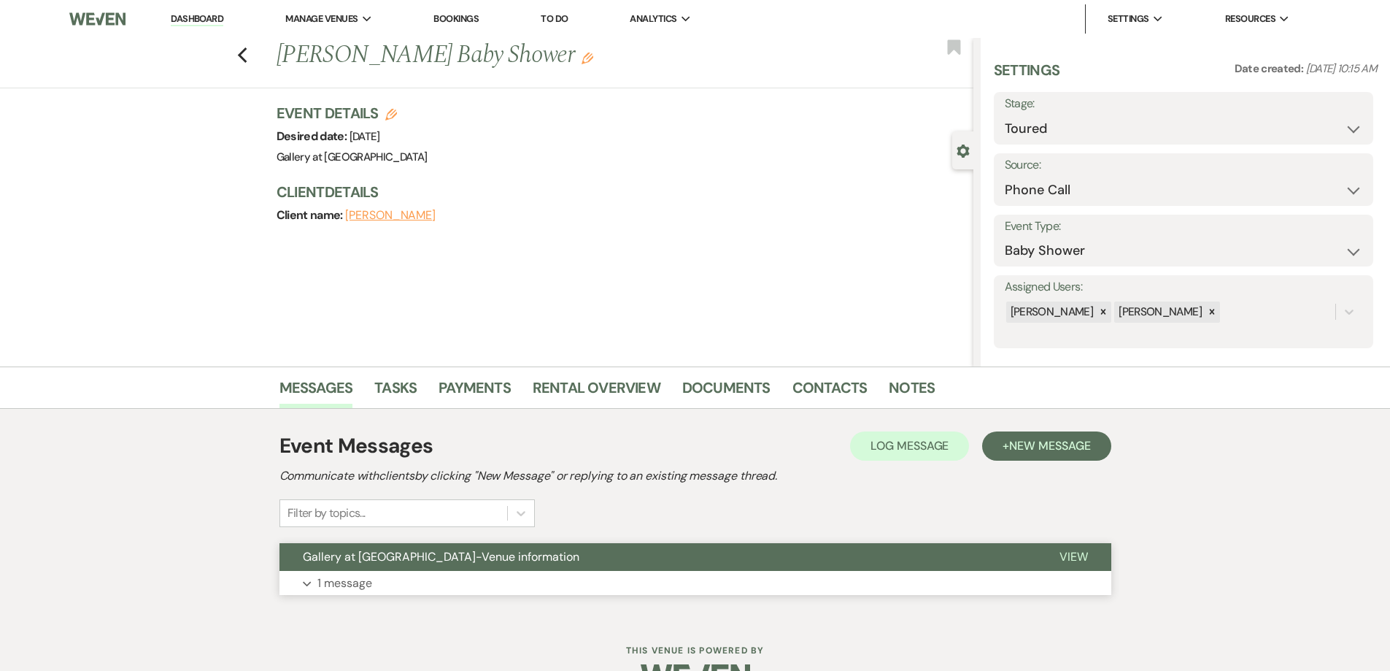
click at [406, 581] on button "Expand 1 message" at bounding box center [696, 583] width 832 height 25
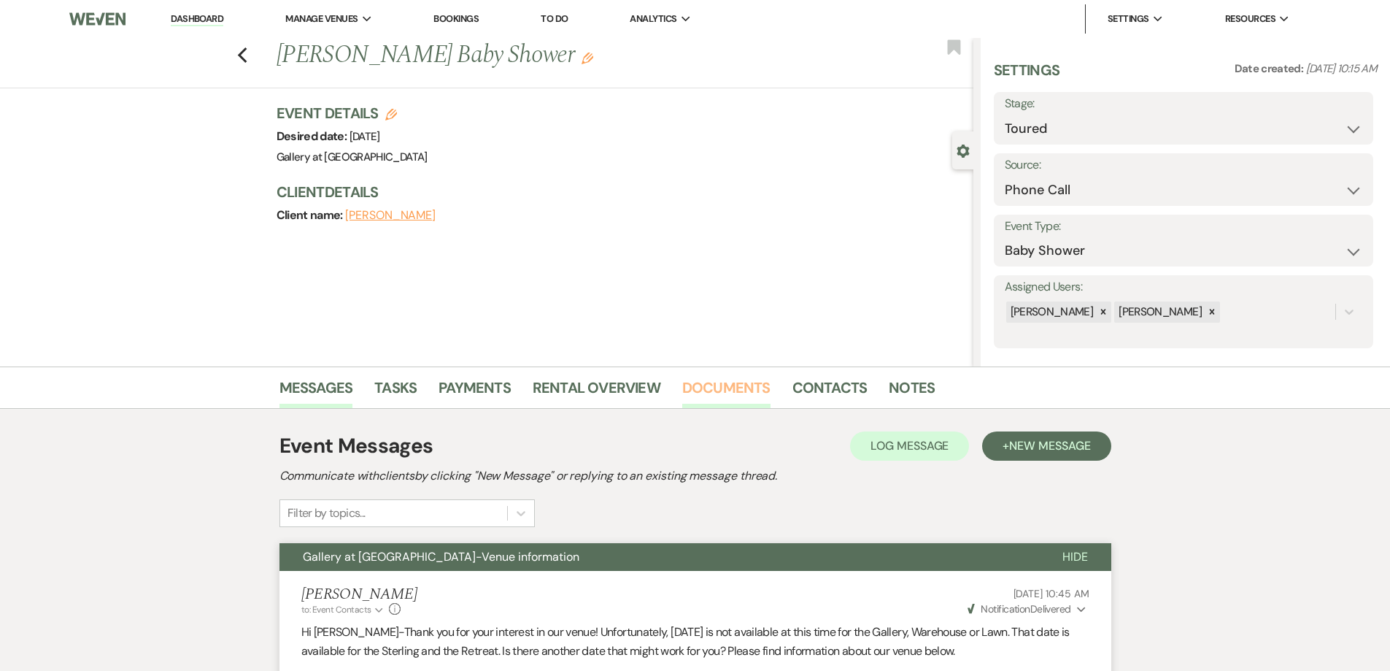
click at [731, 399] on link "Documents" at bounding box center [726, 392] width 88 height 32
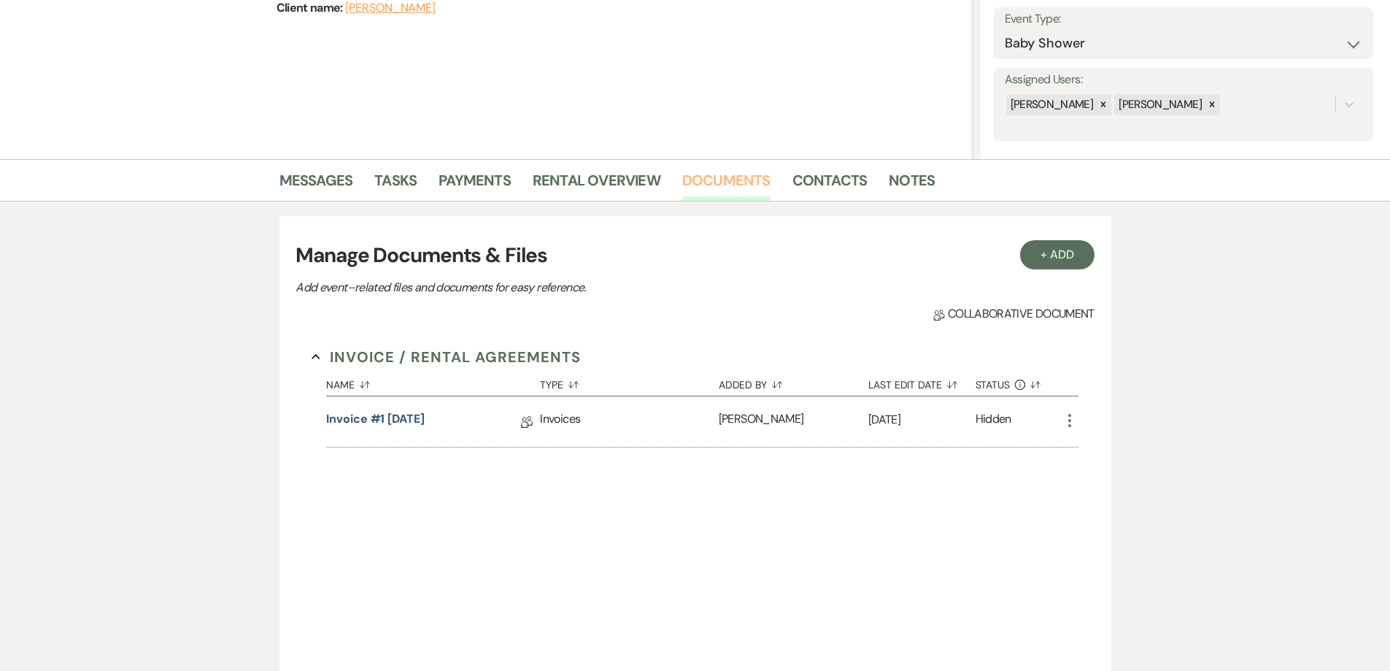
scroll to position [219, 0]
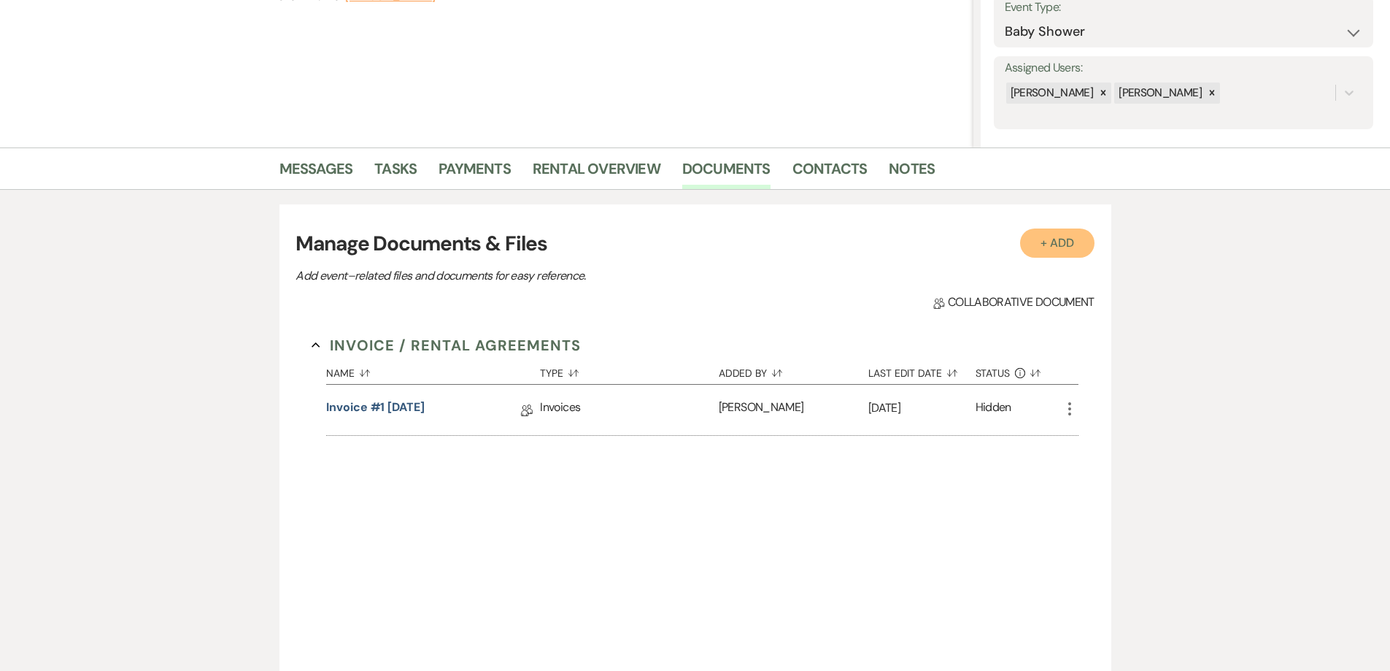
click at [1036, 248] on button "+ Add" at bounding box center [1057, 242] width 74 height 29
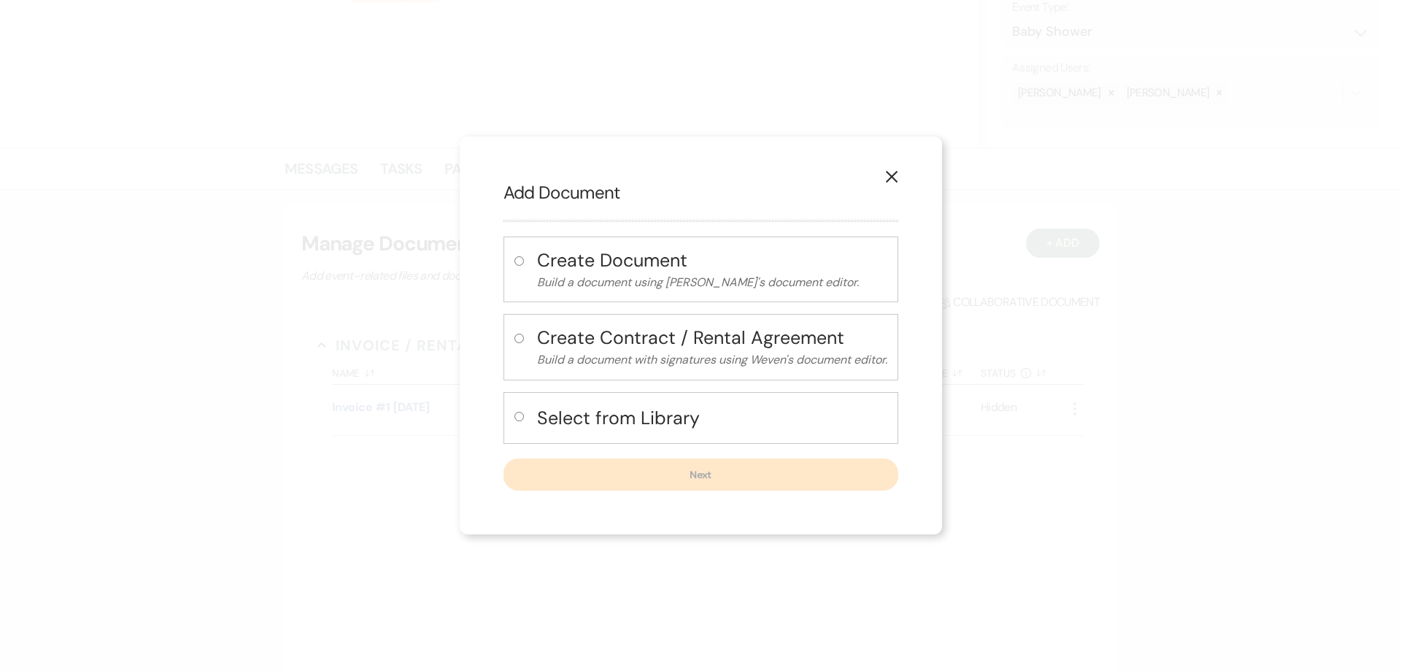
click at [888, 174] on icon "X" at bounding box center [891, 176] width 13 height 13
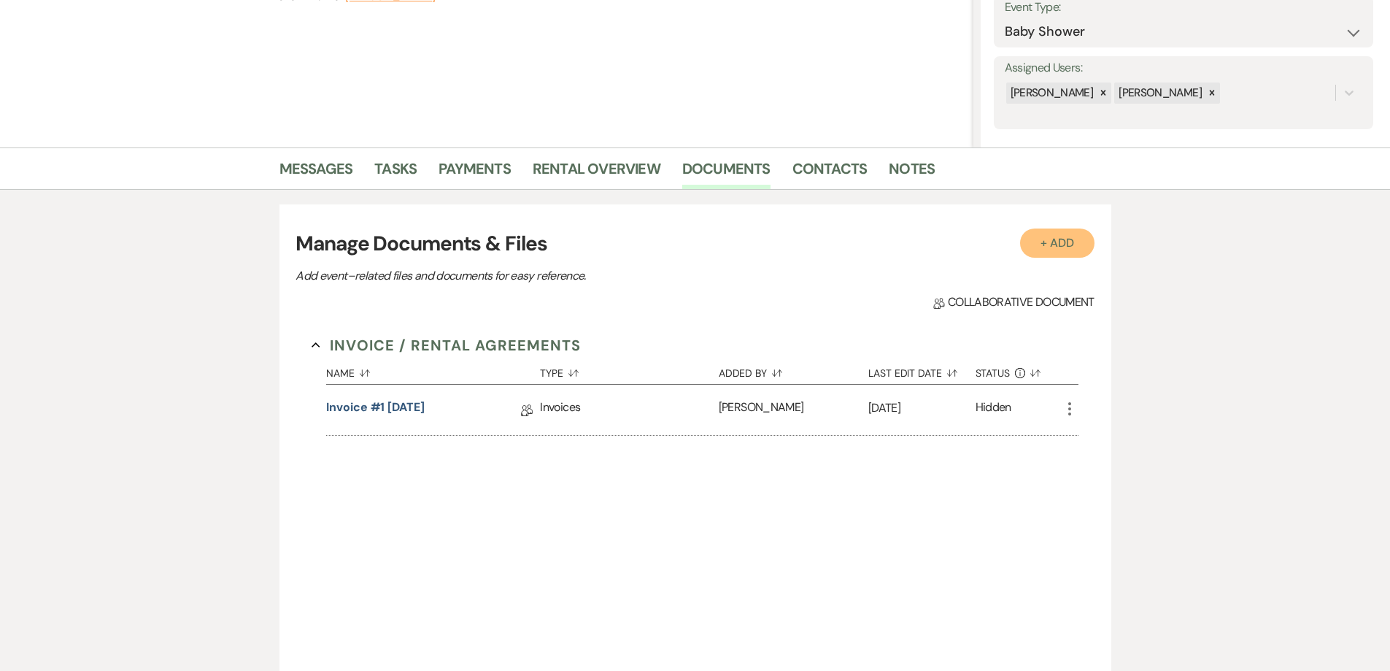
click at [1039, 255] on button "+ Add" at bounding box center [1057, 242] width 74 height 29
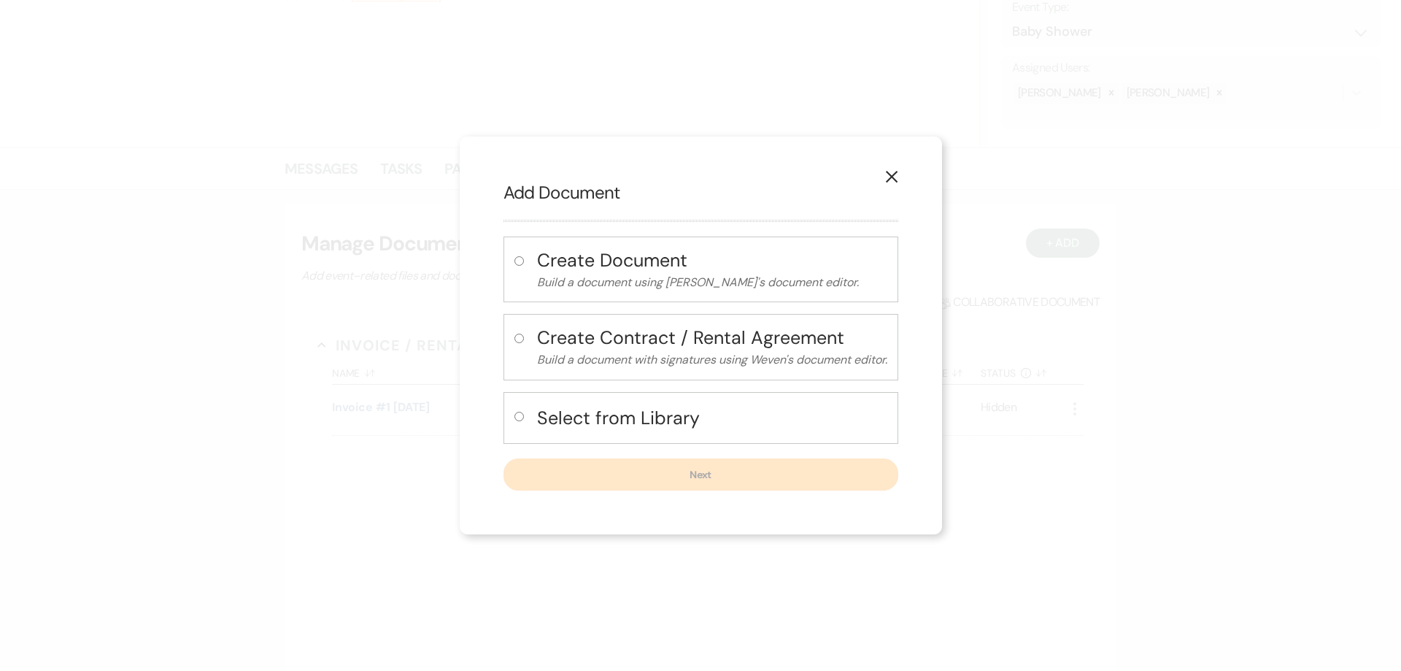
click at [518, 417] on input "radio" at bounding box center [519, 416] width 9 height 9
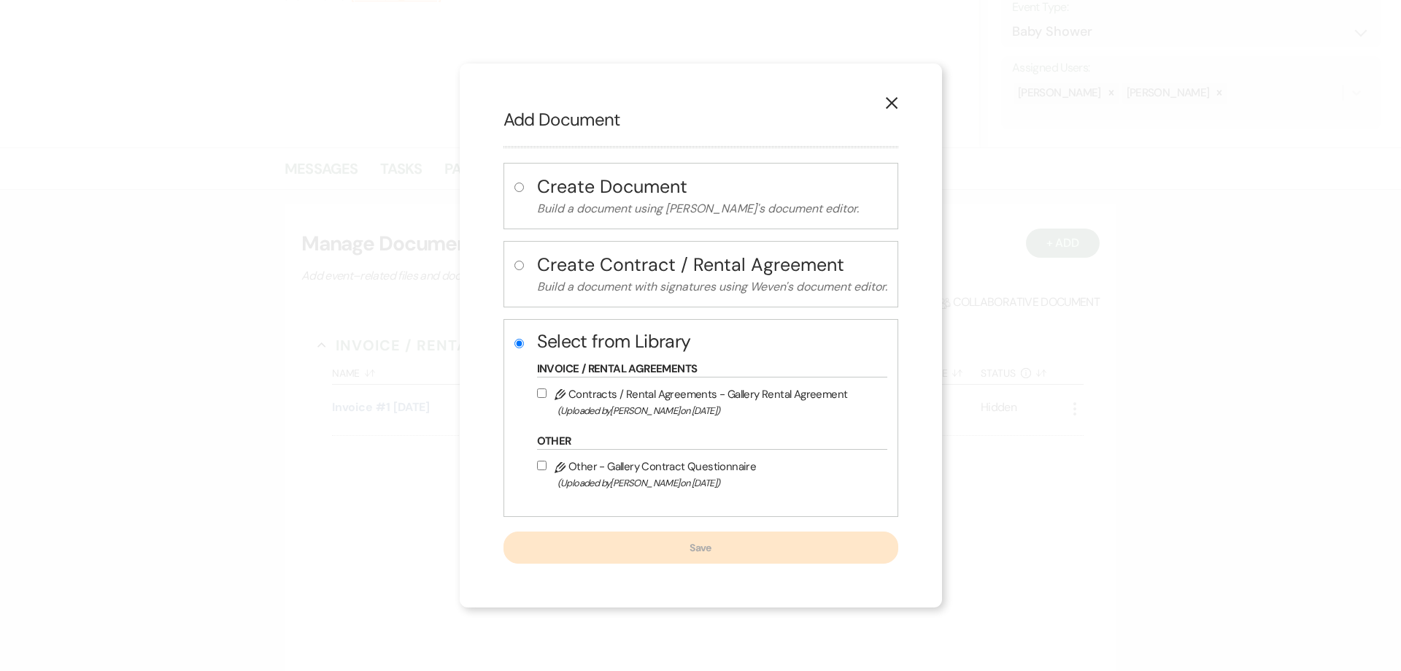
click at [537, 396] on input "Pencil Contracts / Rental Agreements - Gallery Rental Agreement (Uploaded by Ju…" at bounding box center [541, 392] width 9 height 9
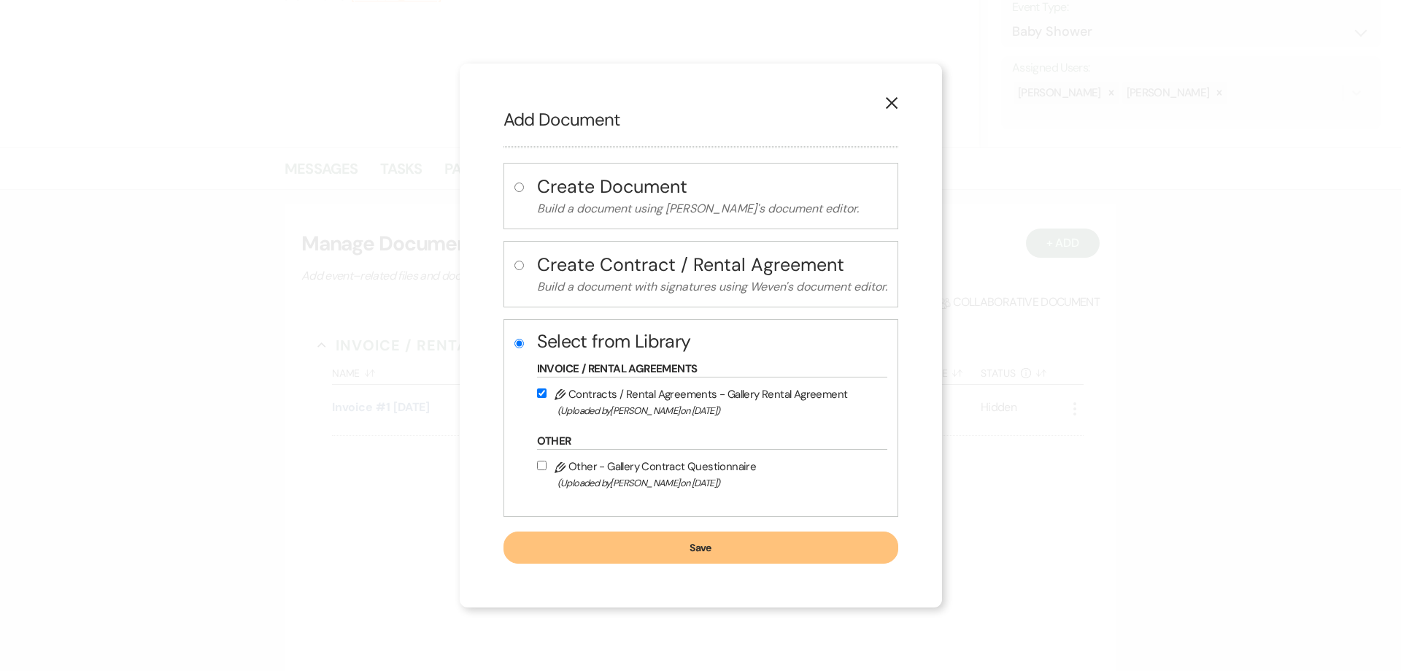
click at [633, 535] on button "Save" at bounding box center [701, 547] width 395 height 32
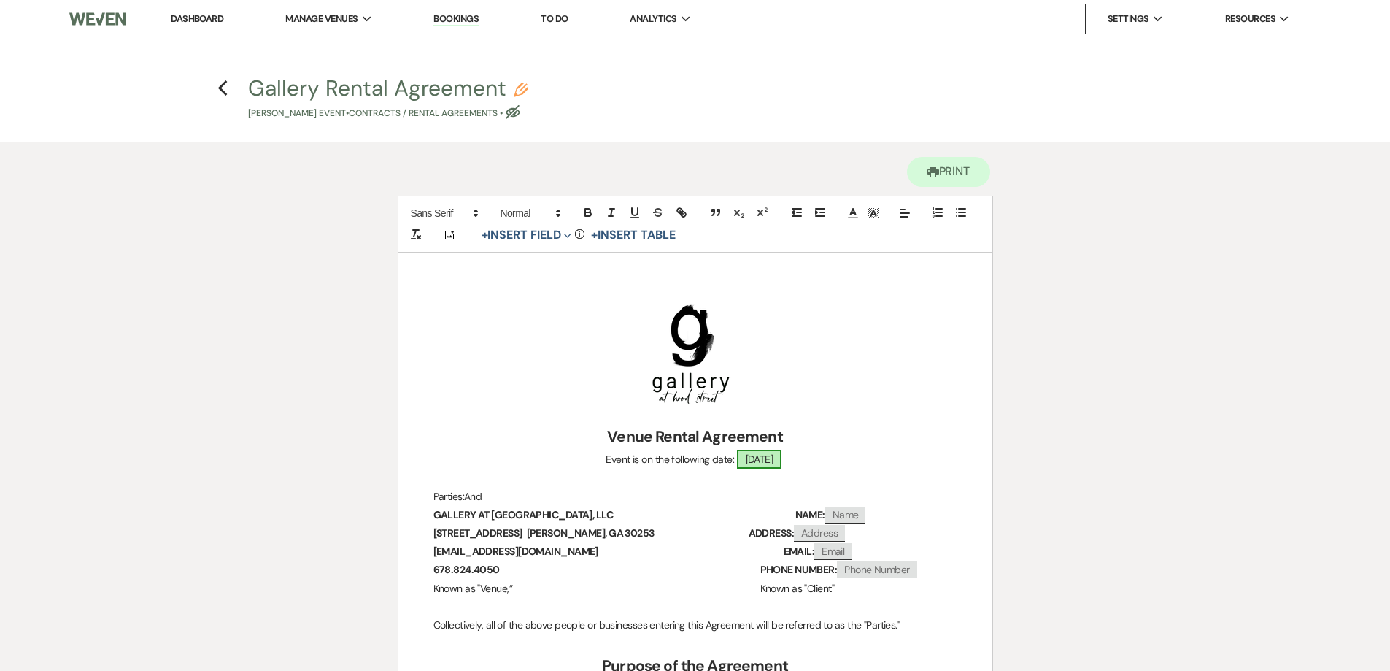
click at [782, 458] on span "10/25/2025" at bounding box center [759, 459] width 45 height 19
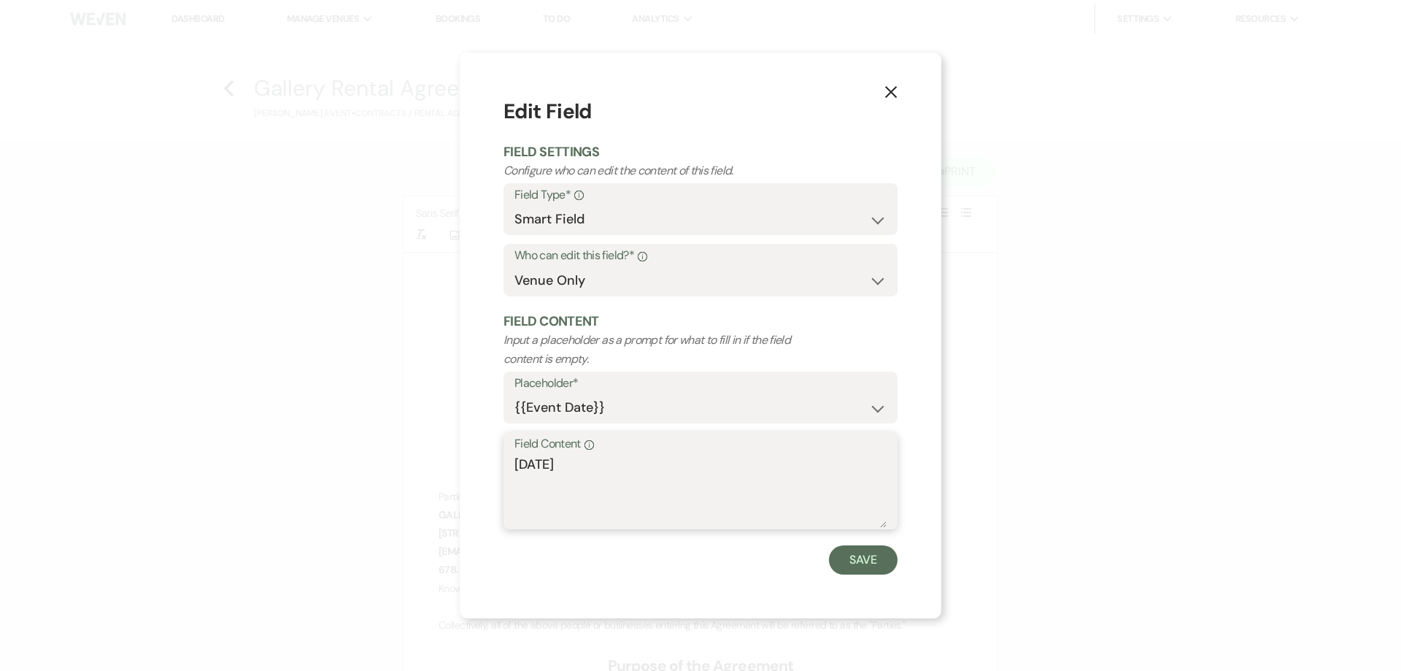
drag, startPoint x: 618, startPoint y: 463, endPoint x: 457, endPoint y: 472, distance: 161.6
click at [457, 473] on div "X Edit Field Field Settings Configure who can edit the content of this field. F…" at bounding box center [700, 335] width 1401 height 671
click at [847, 569] on button "Save" at bounding box center [863, 559] width 69 height 29
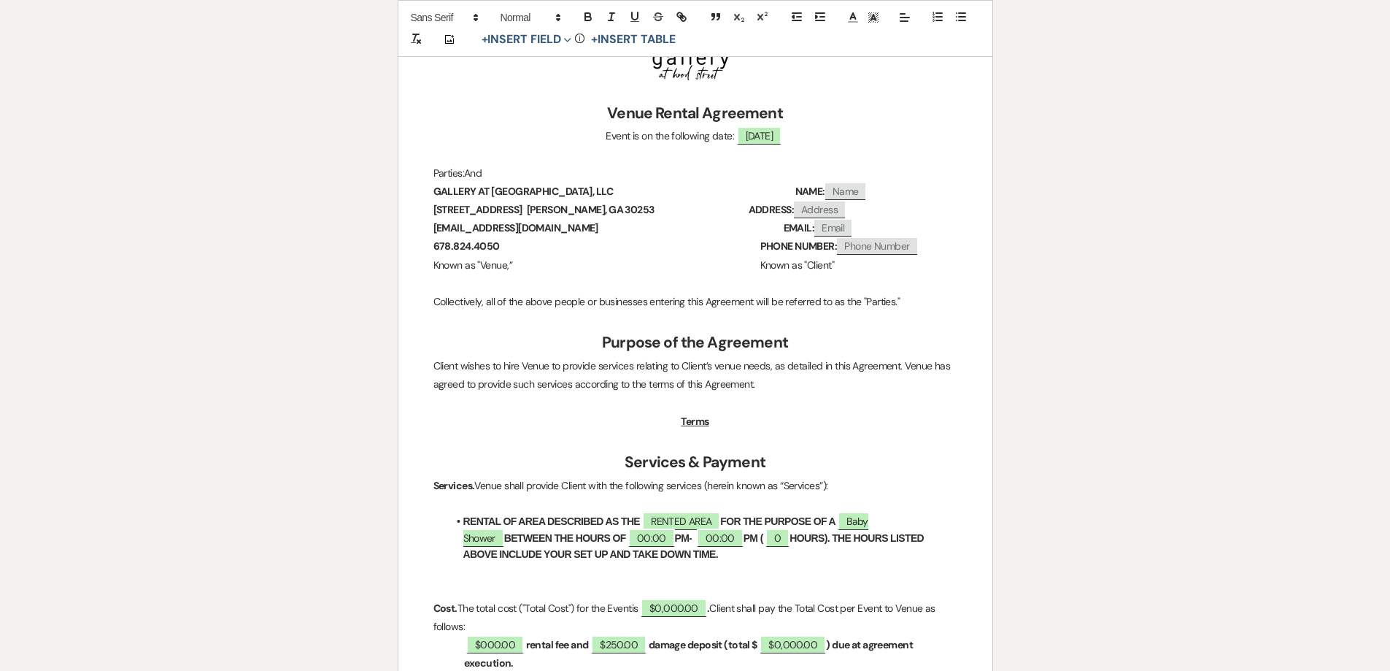
scroll to position [438, 0]
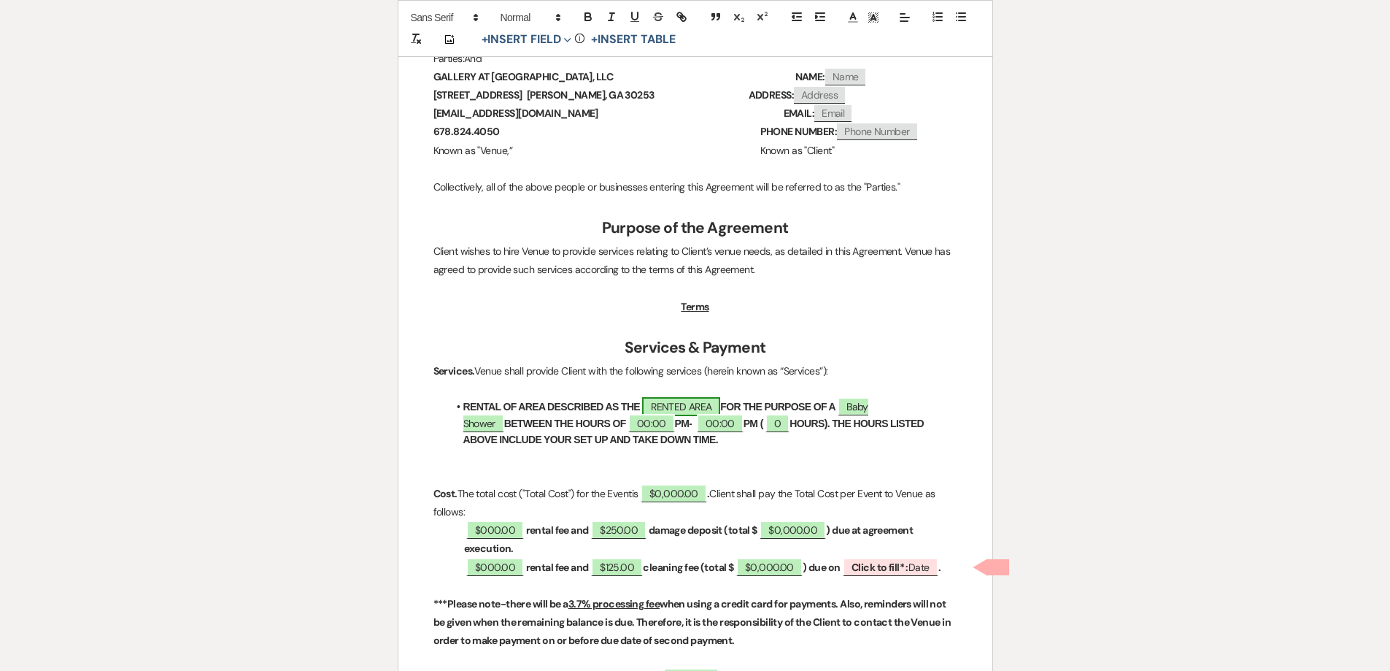
click at [708, 401] on span "RENTED AREA" at bounding box center [681, 406] width 78 height 19
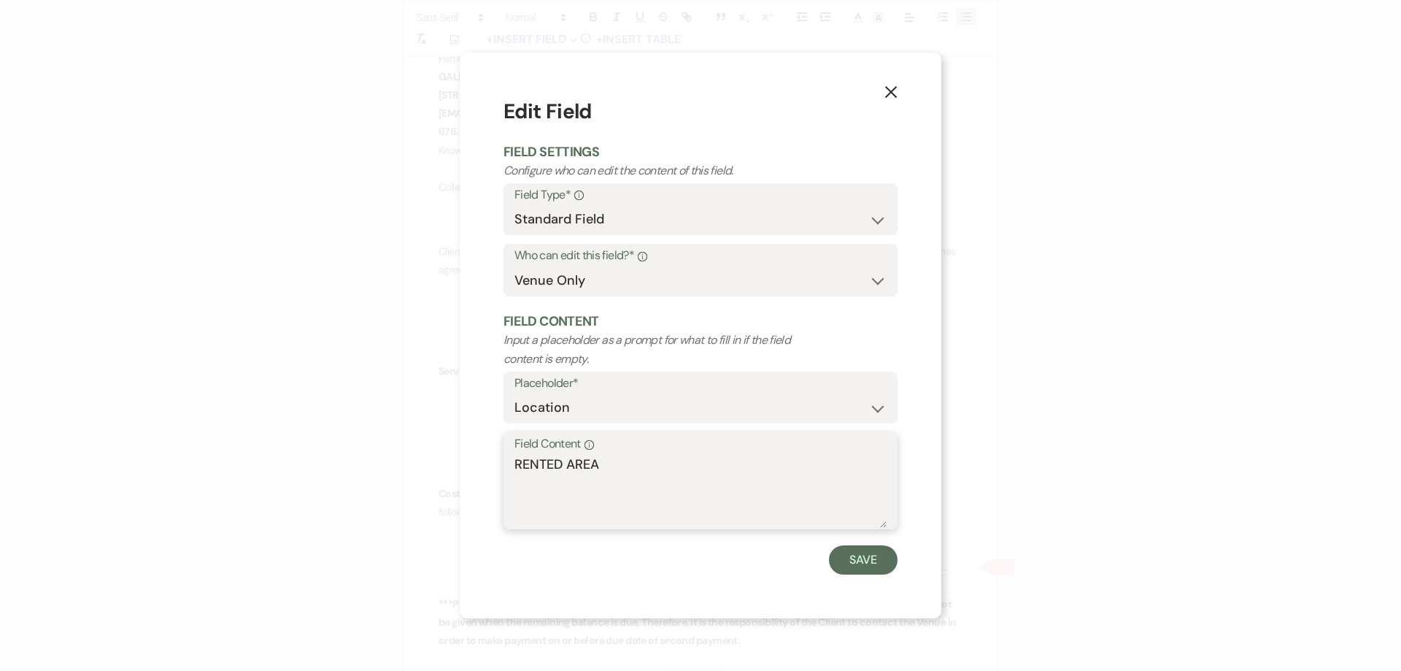
drag, startPoint x: 526, startPoint y: 479, endPoint x: 438, endPoint y: 479, distance: 87.6
click at [438, 479] on div "X Edit Field Field Settings Configure who can edit the content of this field. F…" at bounding box center [700, 335] width 1401 height 671
click at [890, 555] on button "Save" at bounding box center [863, 559] width 69 height 29
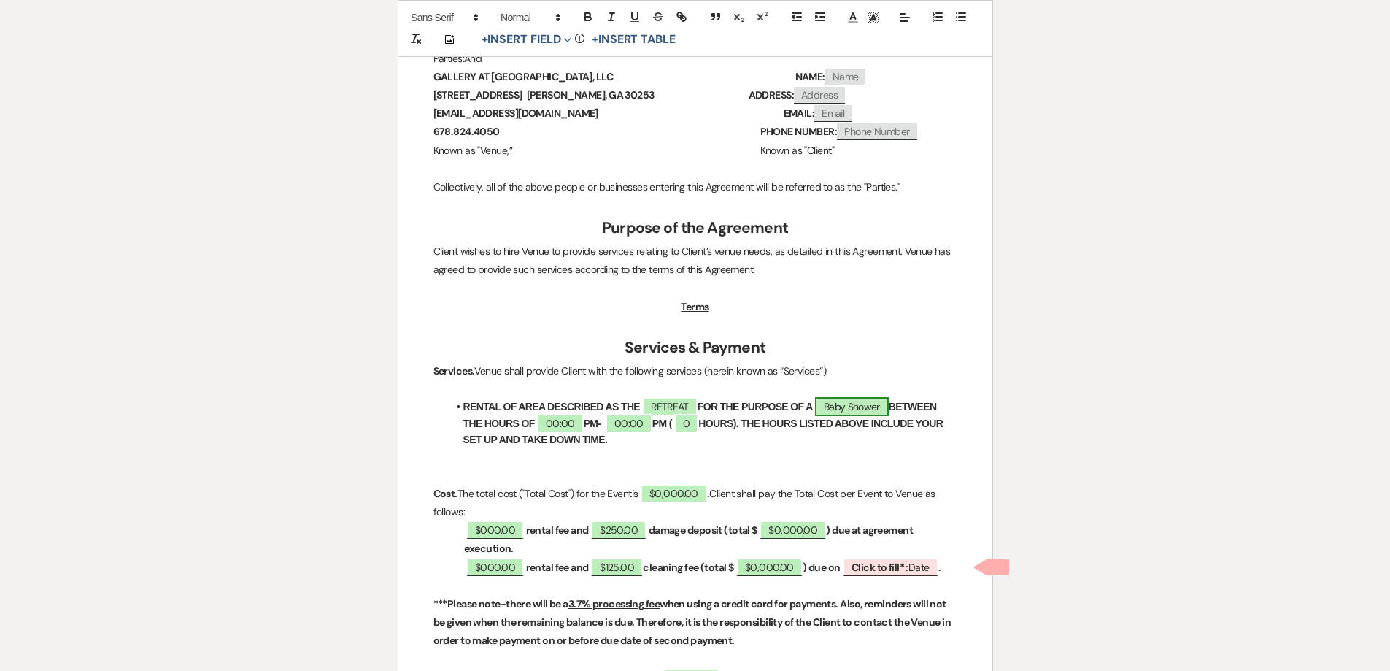
click at [889, 401] on span "Baby Shower" at bounding box center [852, 406] width 74 height 19
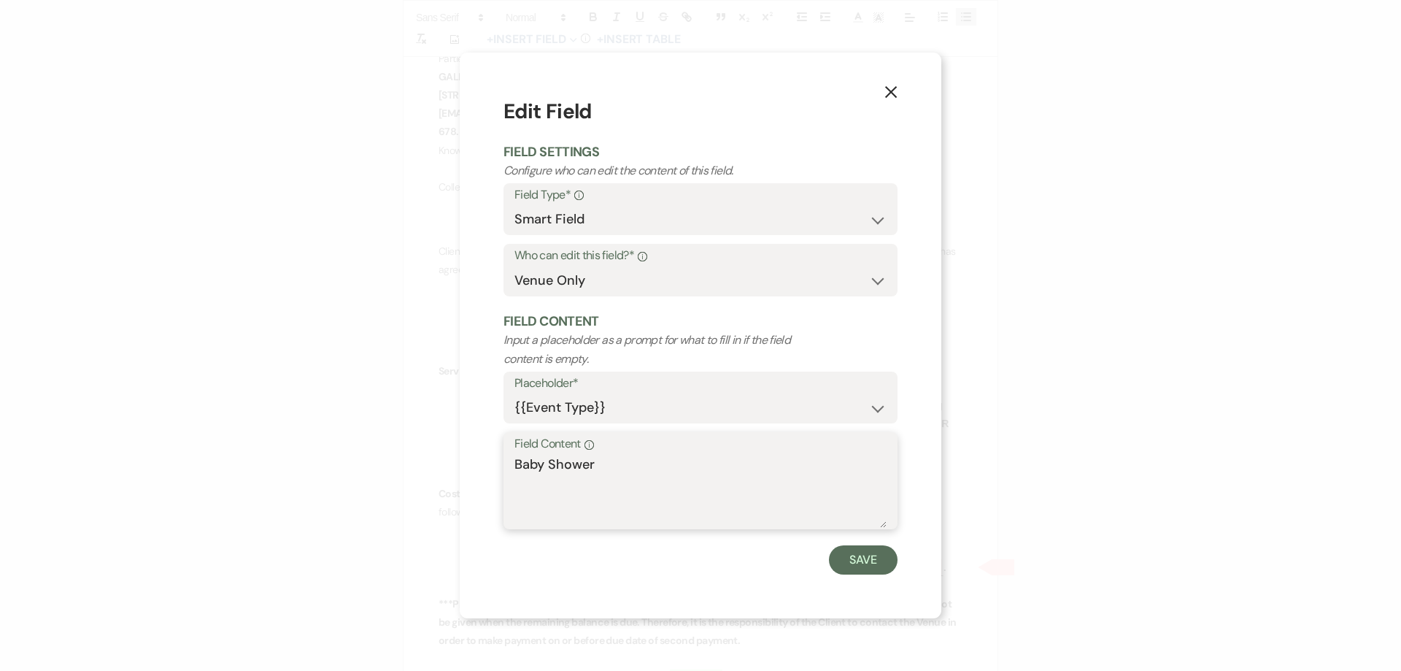
drag, startPoint x: 596, startPoint y: 477, endPoint x: 458, endPoint y: 461, distance: 138.8
click at [457, 475] on div "X Edit Field Field Settings Configure who can edit the content of this field. F…" at bounding box center [700, 335] width 1401 height 671
click at [877, 550] on button "Save" at bounding box center [863, 559] width 69 height 29
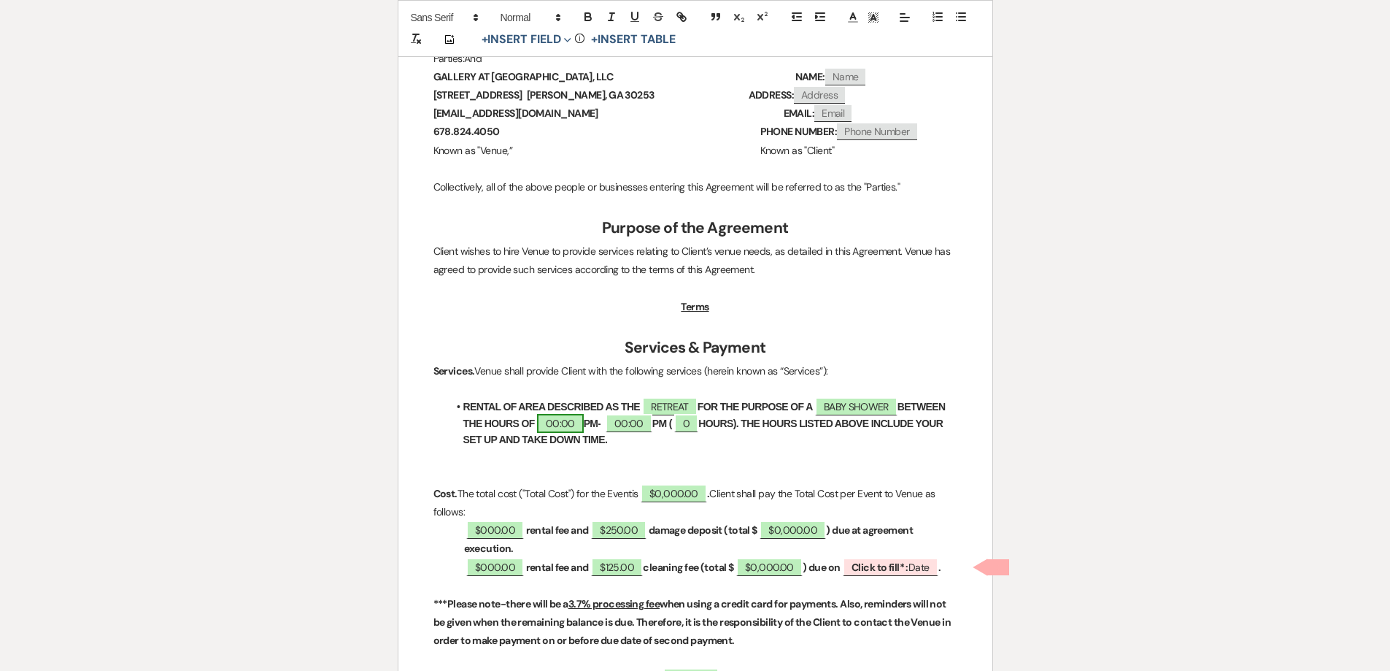
click at [556, 431] on span "00:00" at bounding box center [560, 423] width 47 height 19
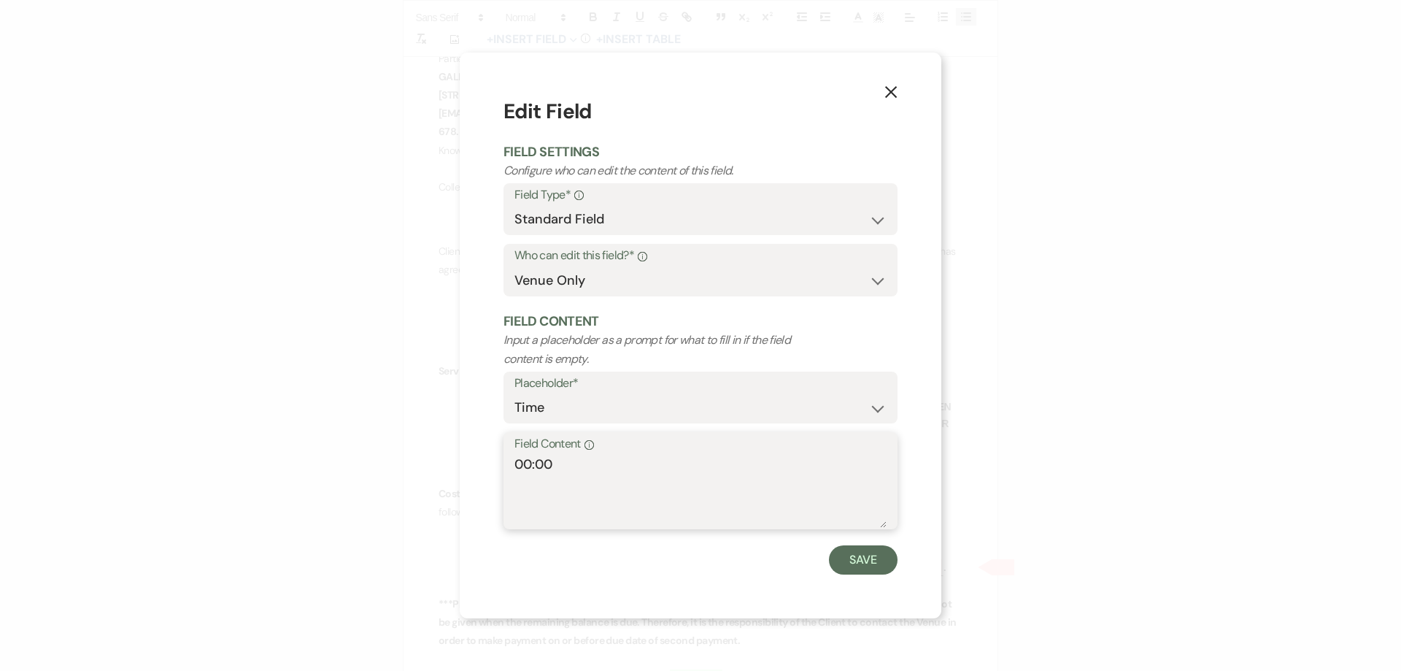
click at [528, 462] on textarea "00:00" at bounding box center [701, 491] width 372 height 73
click at [838, 542] on form "Edit Field Field Settings Configure who can edit the content of this field. Fie…" at bounding box center [701, 335] width 394 height 478
click at [843, 553] on button "Save" at bounding box center [863, 559] width 69 height 29
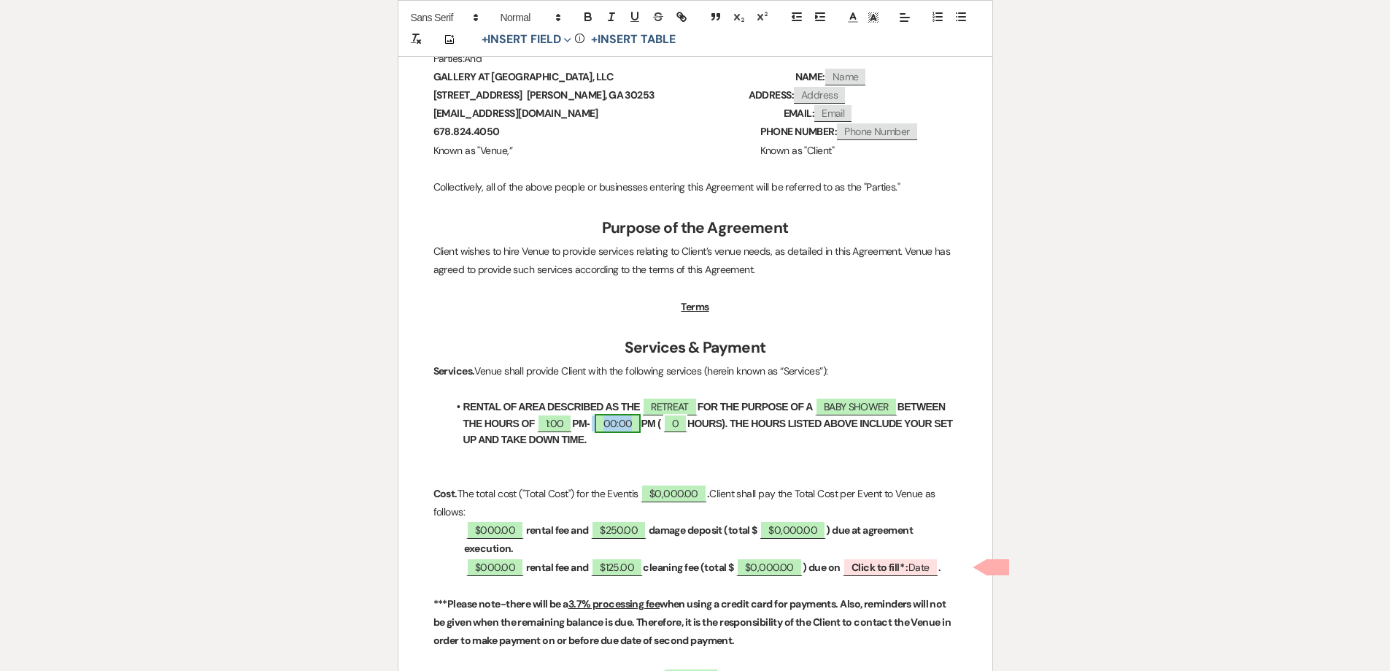
click at [614, 429] on span "00:00" at bounding box center [618, 423] width 47 height 19
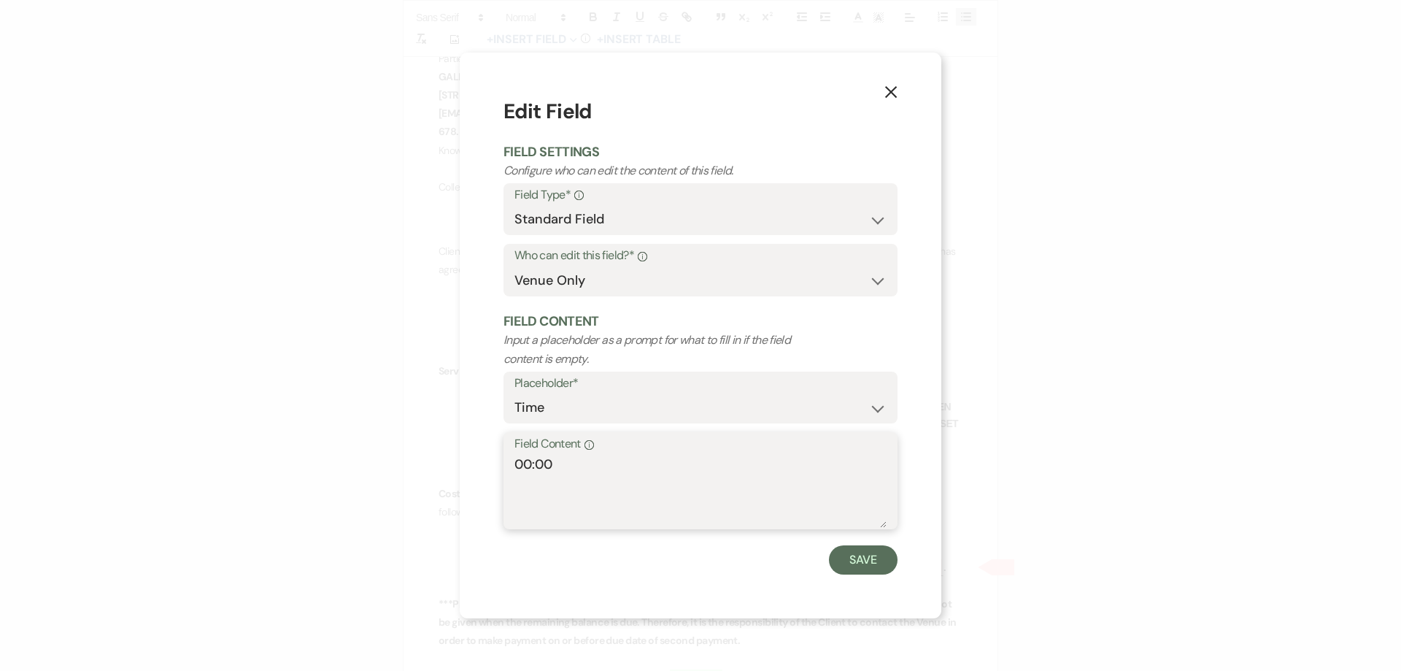
click at [528, 464] on textarea "00:00" at bounding box center [701, 491] width 372 height 73
click at [869, 557] on button "Save" at bounding box center [863, 559] width 69 height 29
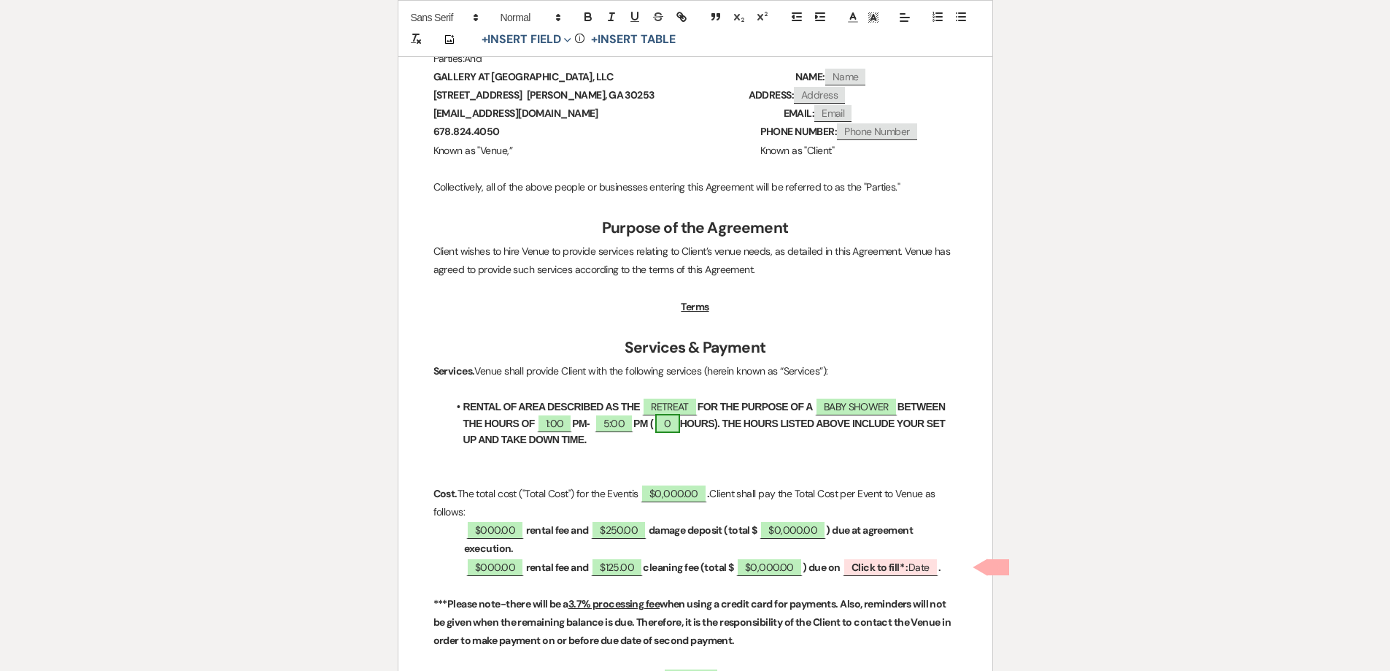
click at [677, 424] on span "0" at bounding box center [667, 423] width 24 height 19
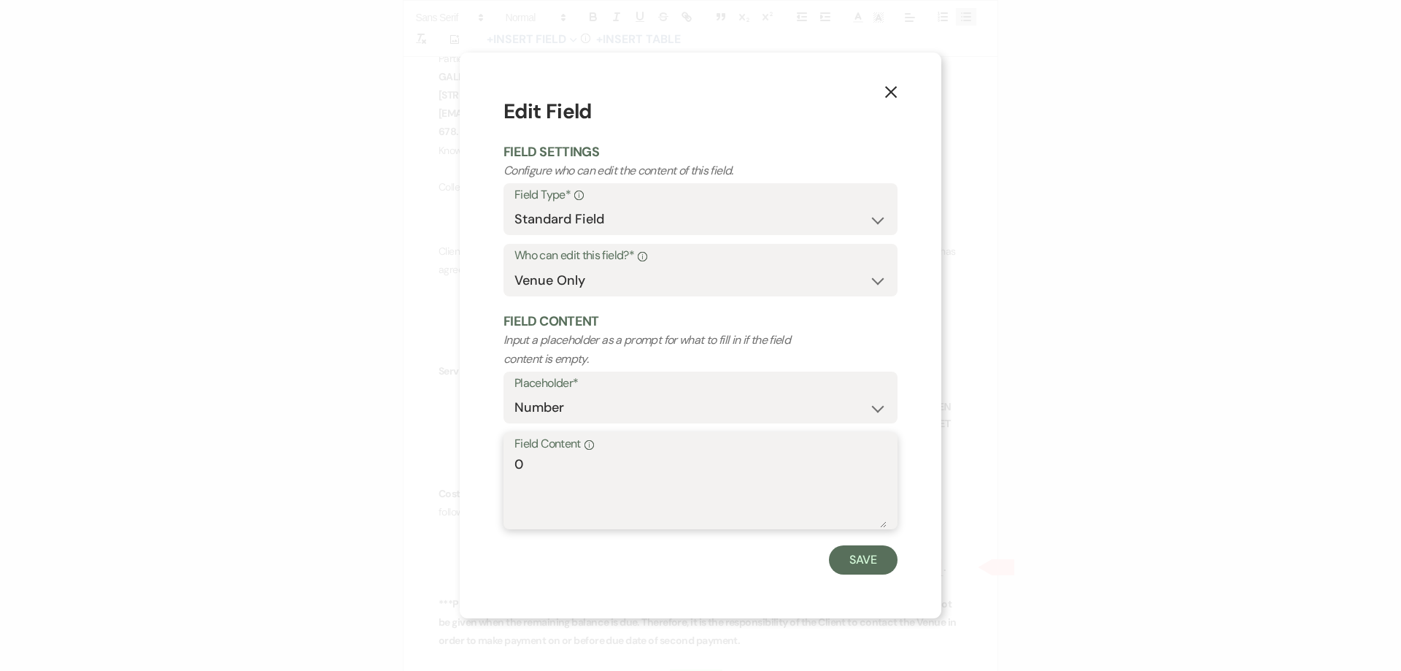
drag, startPoint x: 622, startPoint y: 462, endPoint x: 502, endPoint y: 474, distance: 120.3
click at [505, 477] on div "Field Content Info 0" at bounding box center [701, 480] width 394 height 97
click at [849, 562] on button "Save" at bounding box center [863, 559] width 69 height 29
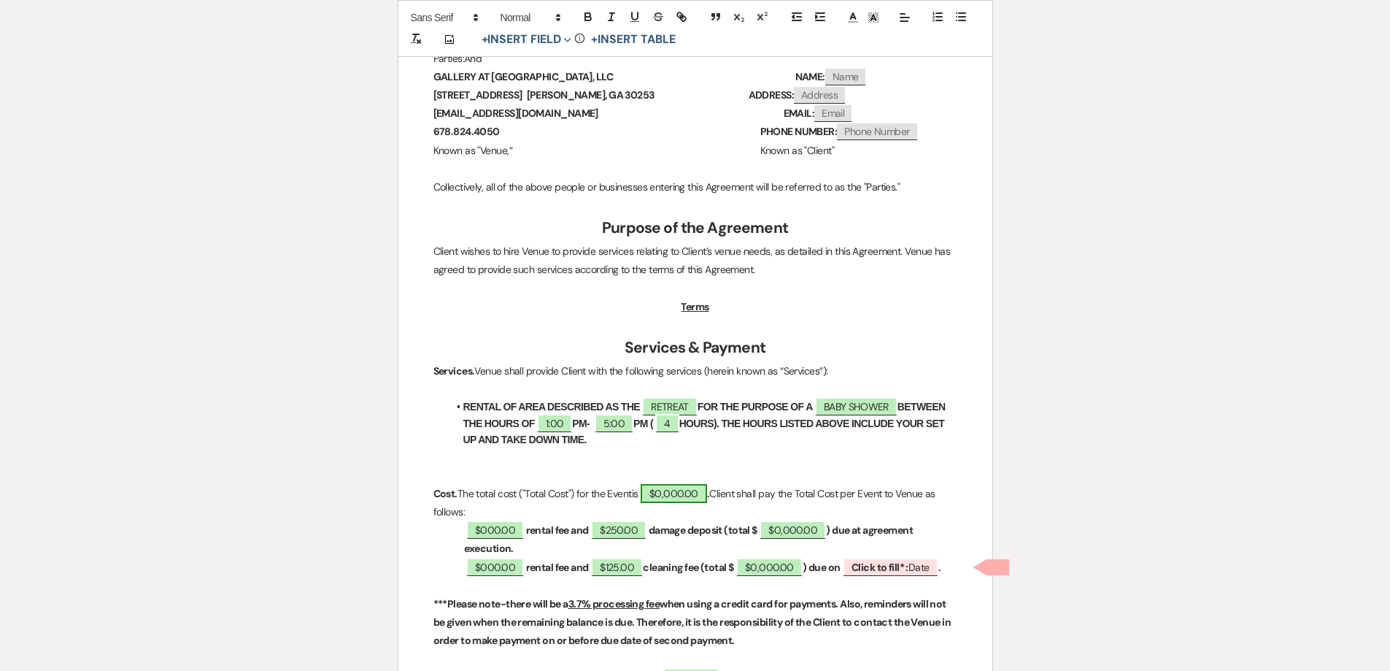
click at [672, 497] on span "$0,000.00" at bounding box center [674, 493] width 66 height 19
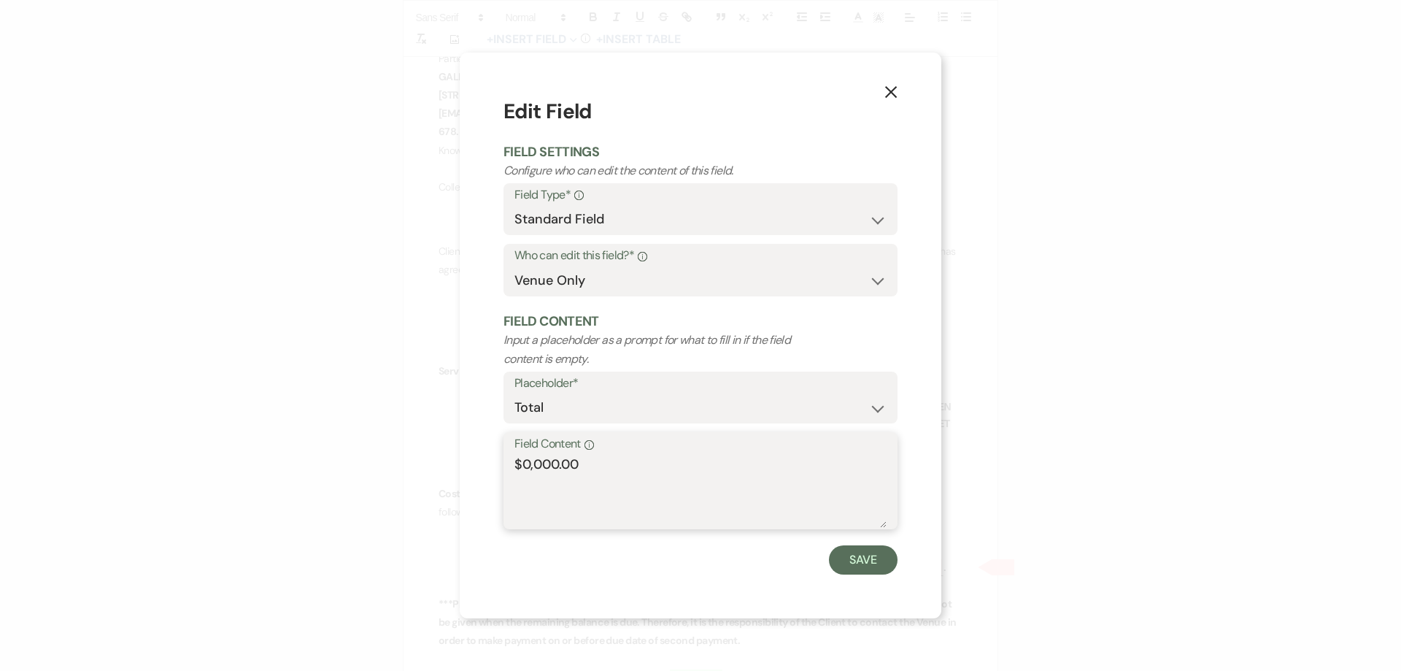
drag, startPoint x: 560, startPoint y: 467, endPoint x: 523, endPoint y: 467, distance: 36.5
click at [523, 467] on textarea "$0,000.00" at bounding box center [701, 491] width 372 height 73
click at [859, 567] on button "Save" at bounding box center [863, 559] width 69 height 29
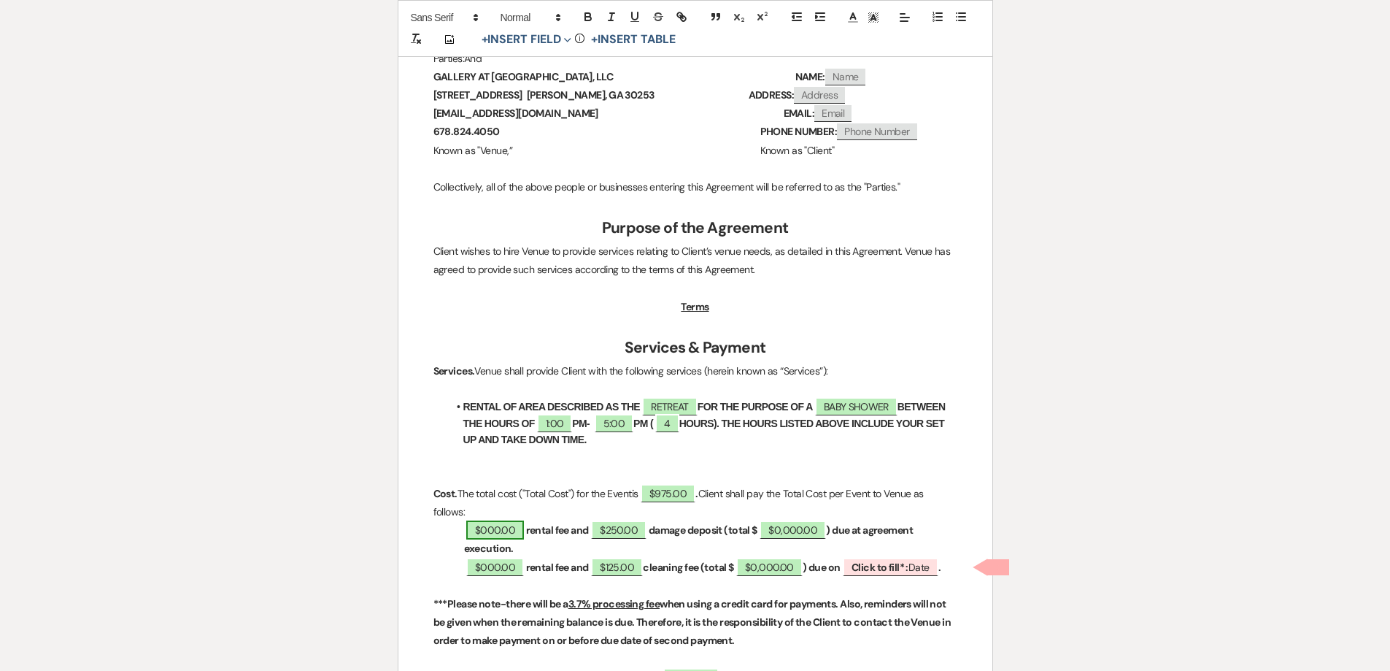
click at [507, 531] on span "$000.00" at bounding box center [495, 529] width 58 height 19
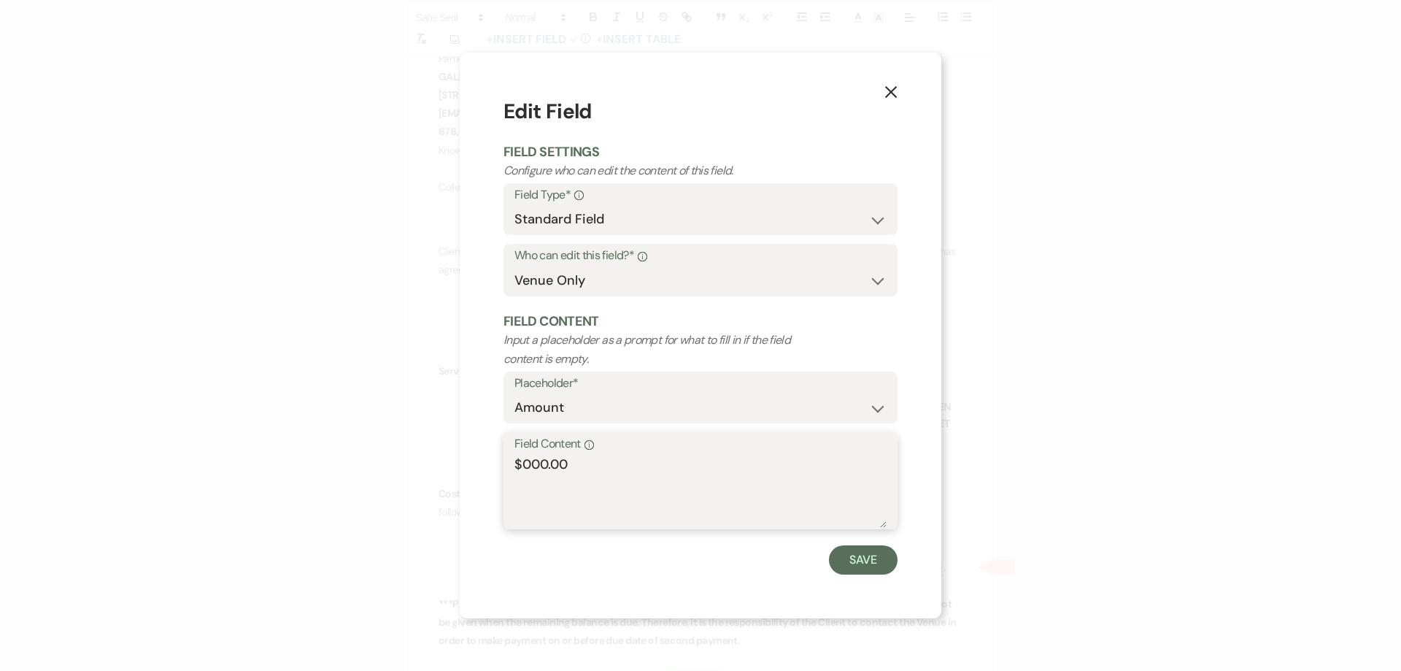
click at [529, 465] on textarea "$000.00" at bounding box center [701, 491] width 372 height 73
click at [870, 550] on button "Save" at bounding box center [863, 559] width 69 height 29
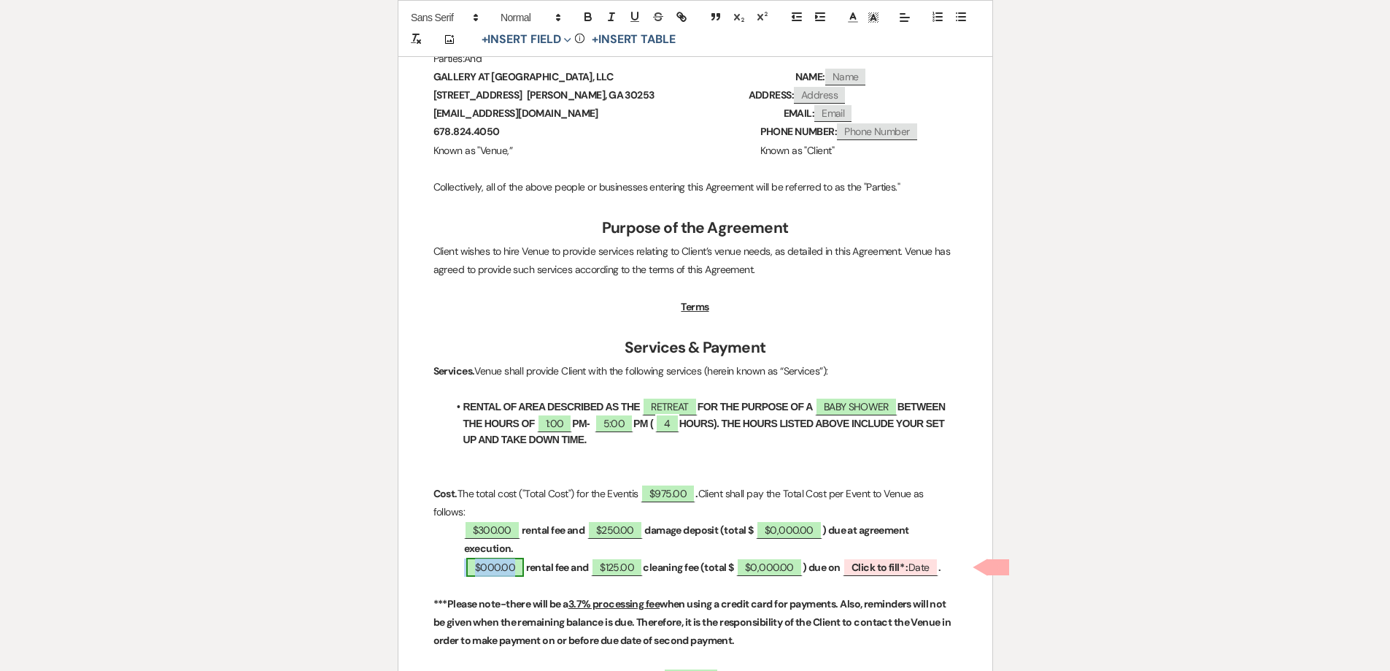
click at [490, 563] on span "$000.00" at bounding box center [495, 567] width 58 height 19
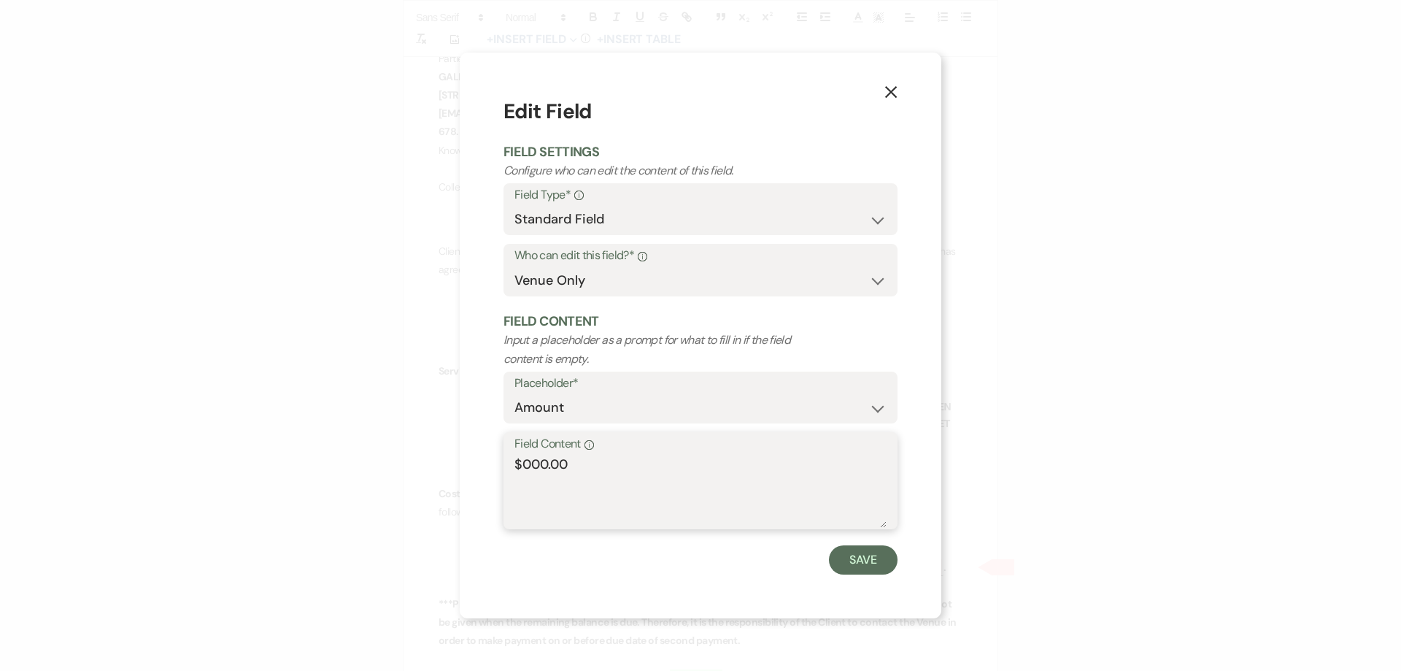
click at [529, 464] on textarea "$000.00" at bounding box center [701, 491] width 372 height 73
click at [875, 561] on button "Save" at bounding box center [863, 559] width 69 height 29
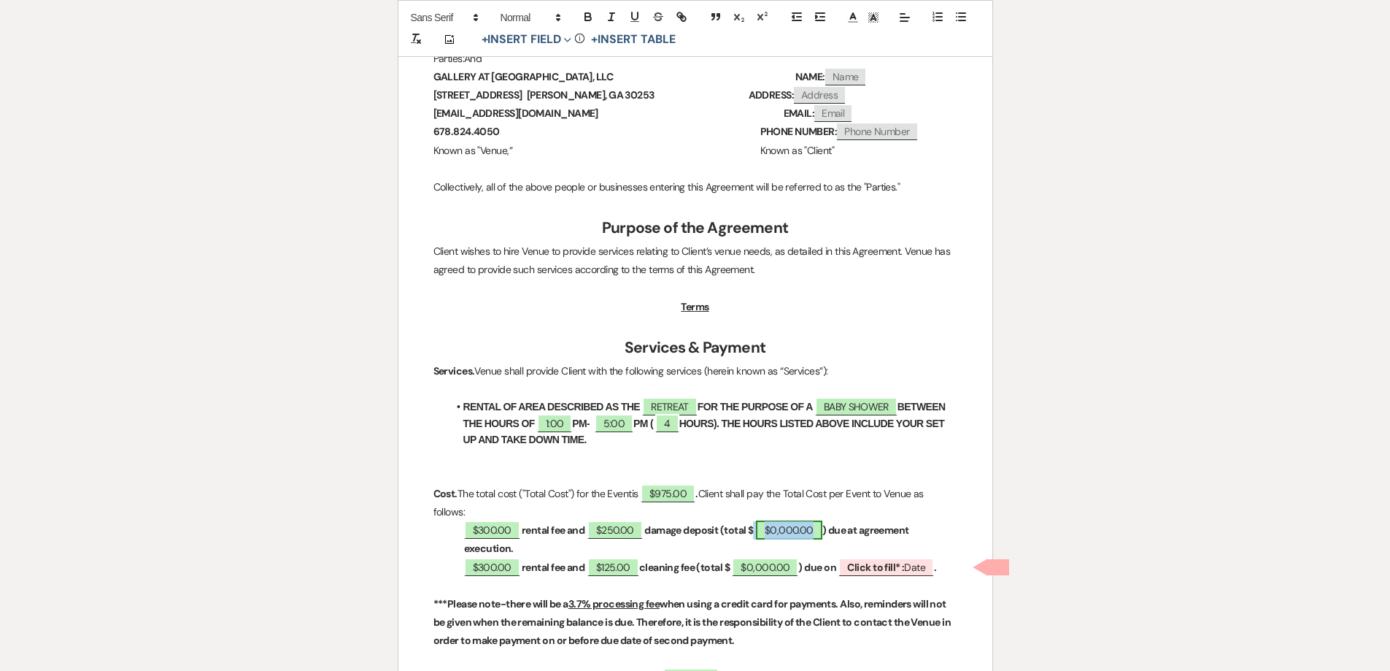
click at [781, 528] on span "$0,000.00" at bounding box center [789, 529] width 66 height 19
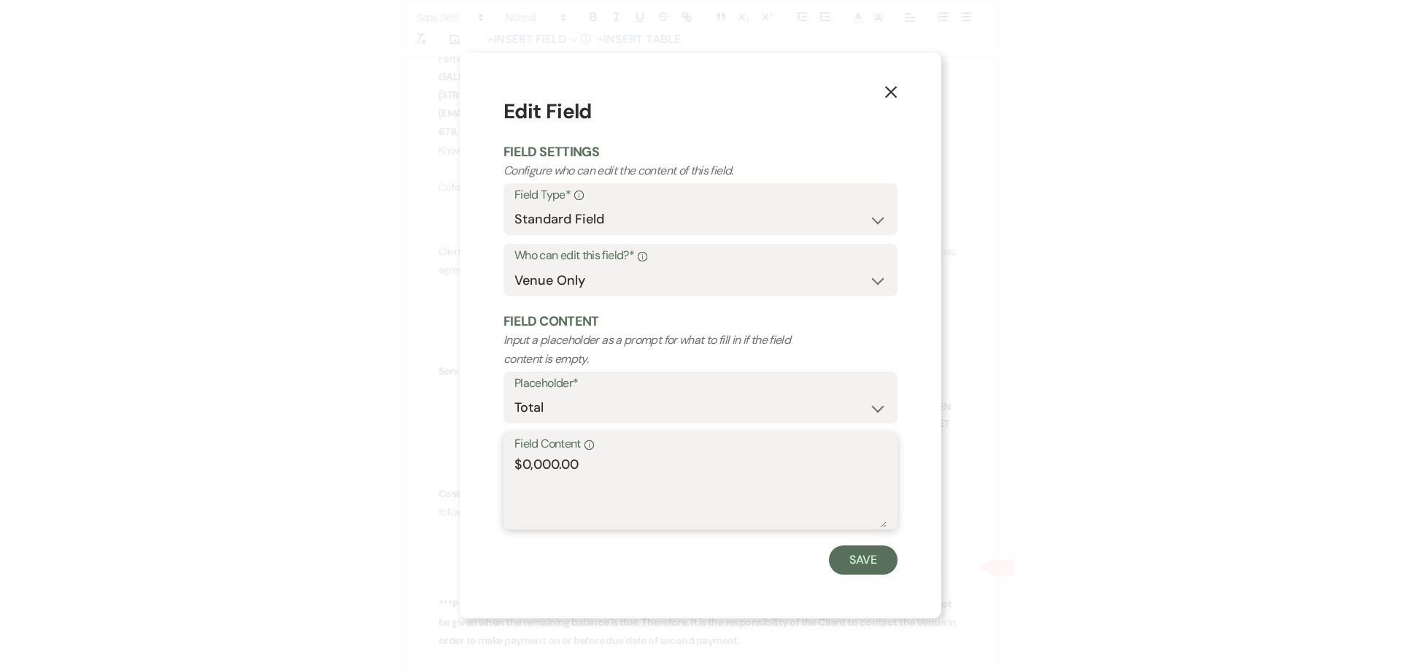
drag, startPoint x: 558, startPoint y: 461, endPoint x: 526, endPoint y: 464, distance: 33.0
click at [526, 464] on textarea "$0,000.00" at bounding box center [701, 491] width 372 height 73
click at [825, 551] on div "Save" at bounding box center [701, 559] width 394 height 29
click at [860, 561] on button "Save" at bounding box center [863, 559] width 69 height 29
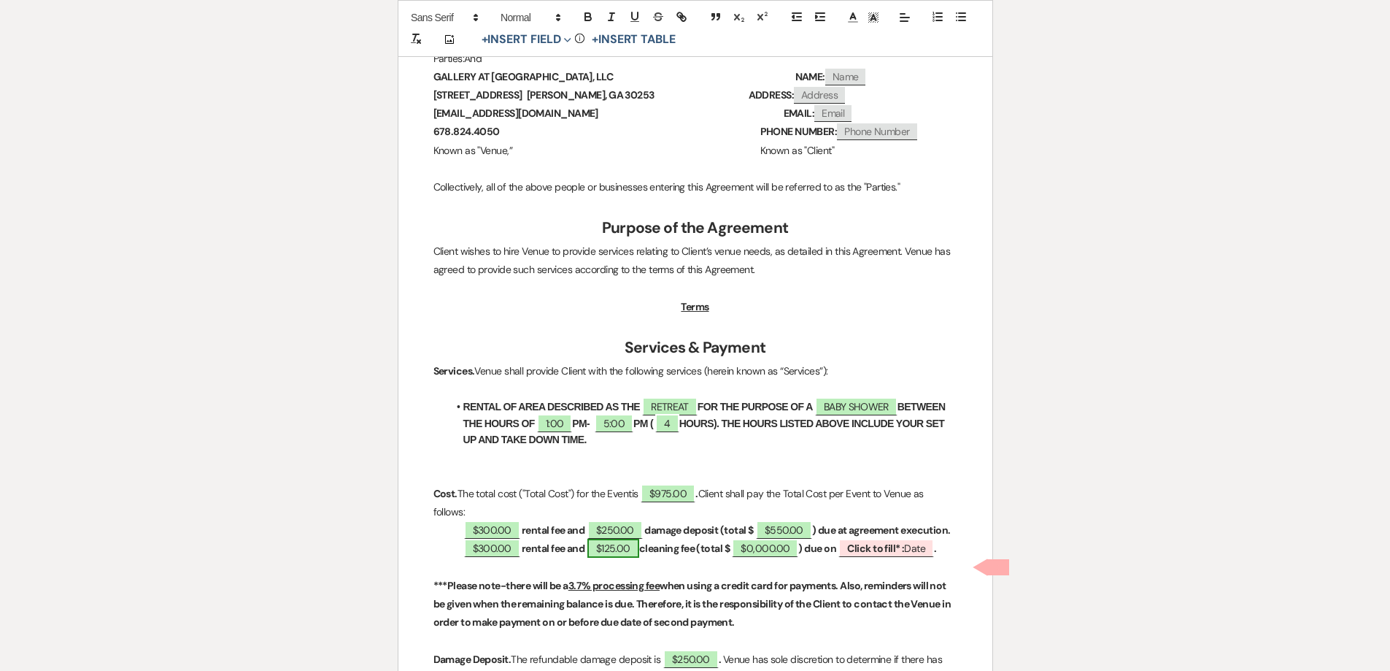
click at [615, 558] on span "$125.00" at bounding box center [614, 548] width 52 height 19
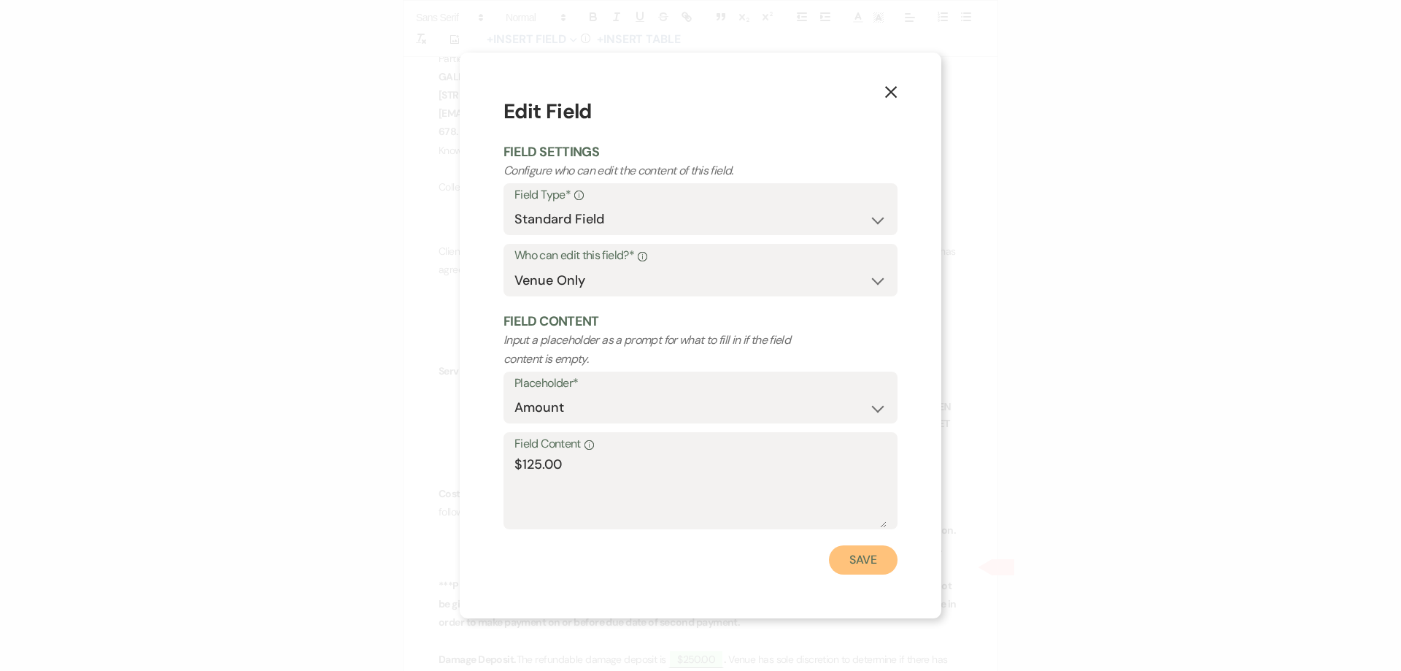
click at [861, 571] on button "Save" at bounding box center [863, 559] width 69 height 29
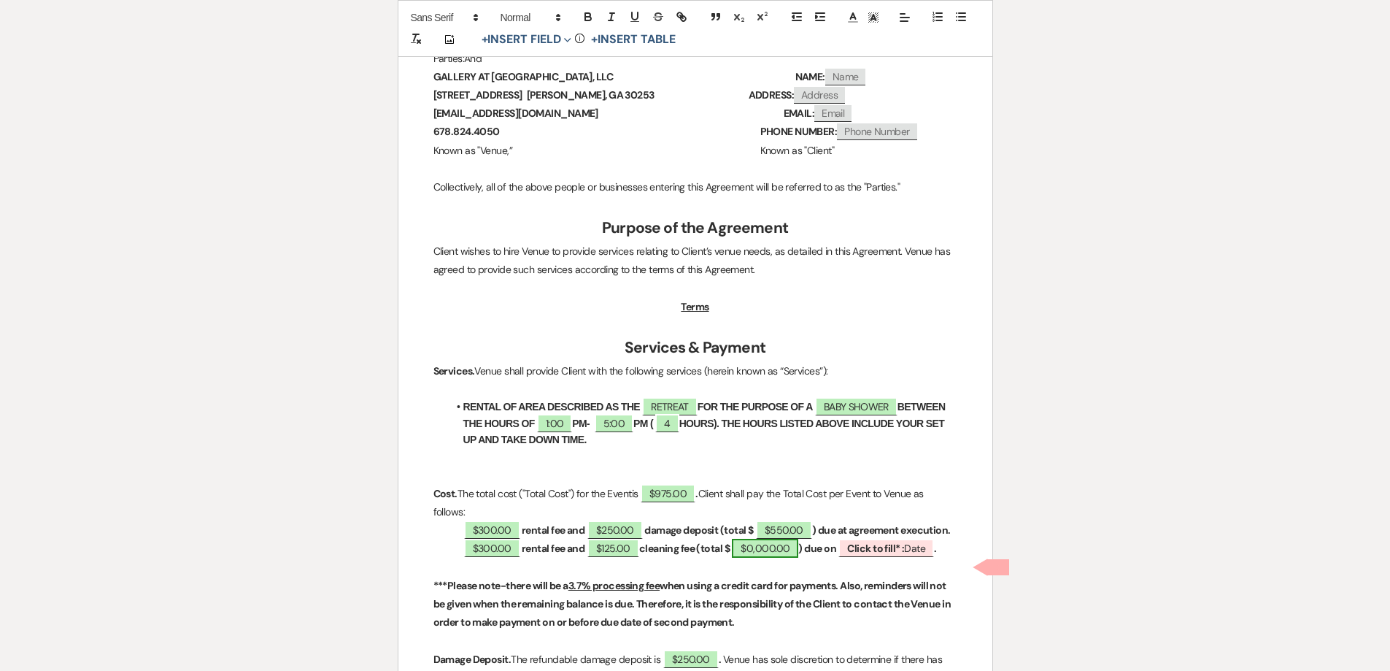
click at [767, 558] on span "$0,000.00" at bounding box center [765, 548] width 66 height 19
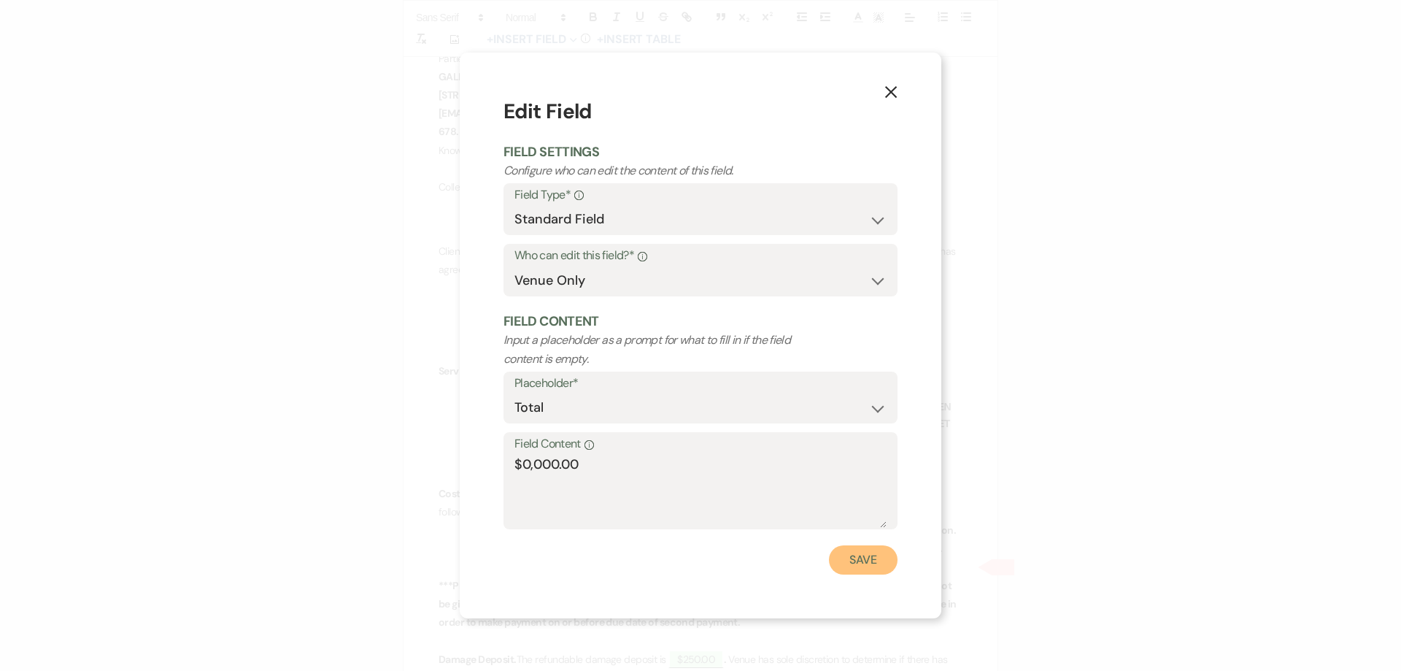
click at [864, 563] on button "Save" at bounding box center [863, 559] width 69 height 29
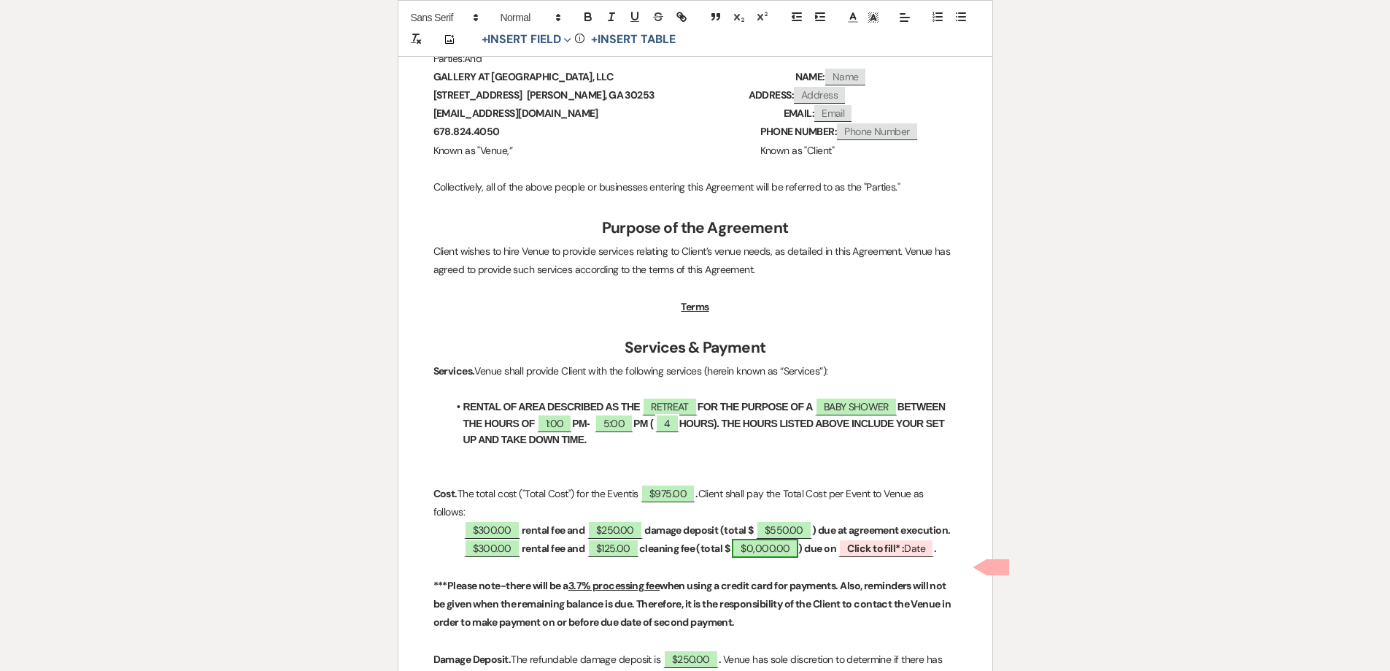
click at [782, 558] on span "$0,000.00" at bounding box center [765, 548] width 66 height 19
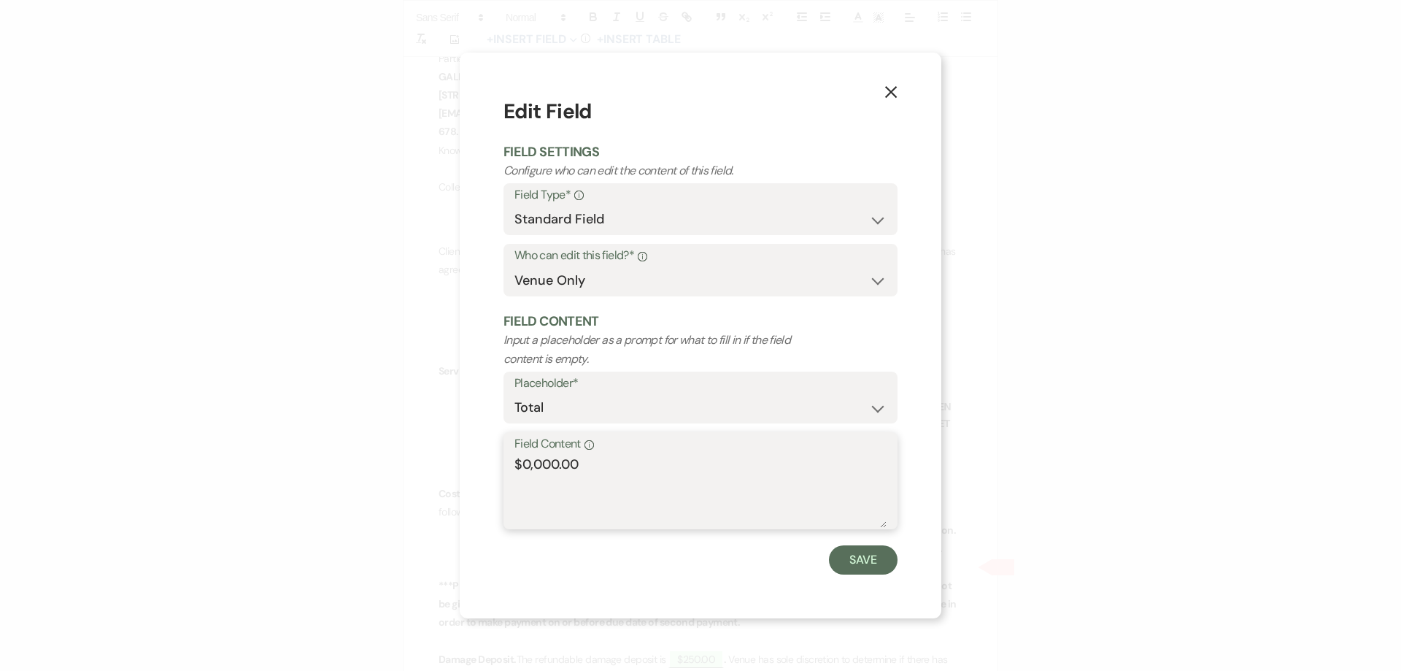
drag, startPoint x: 557, startPoint y: 463, endPoint x: 524, endPoint y: 464, distance: 32.9
click at [524, 464] on textarea "$0,000.00" at bounding box center [701, 491] width 372 height 73
click at [883, 554] on button "Save" at bounding box center [863, 559] width 69 height 29
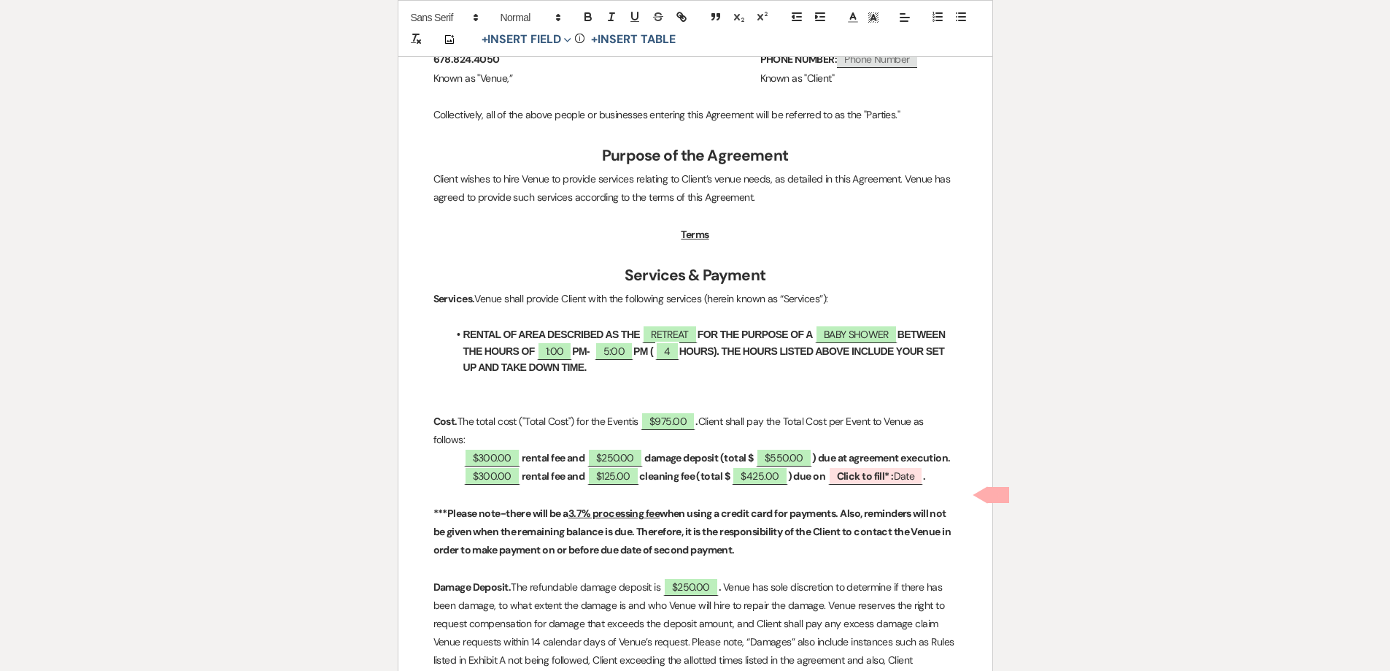
scroll to position [511, 0]
click at [866, 482] on b "Click to fill* :" at bounding box center [865, 475] width 57 height 13
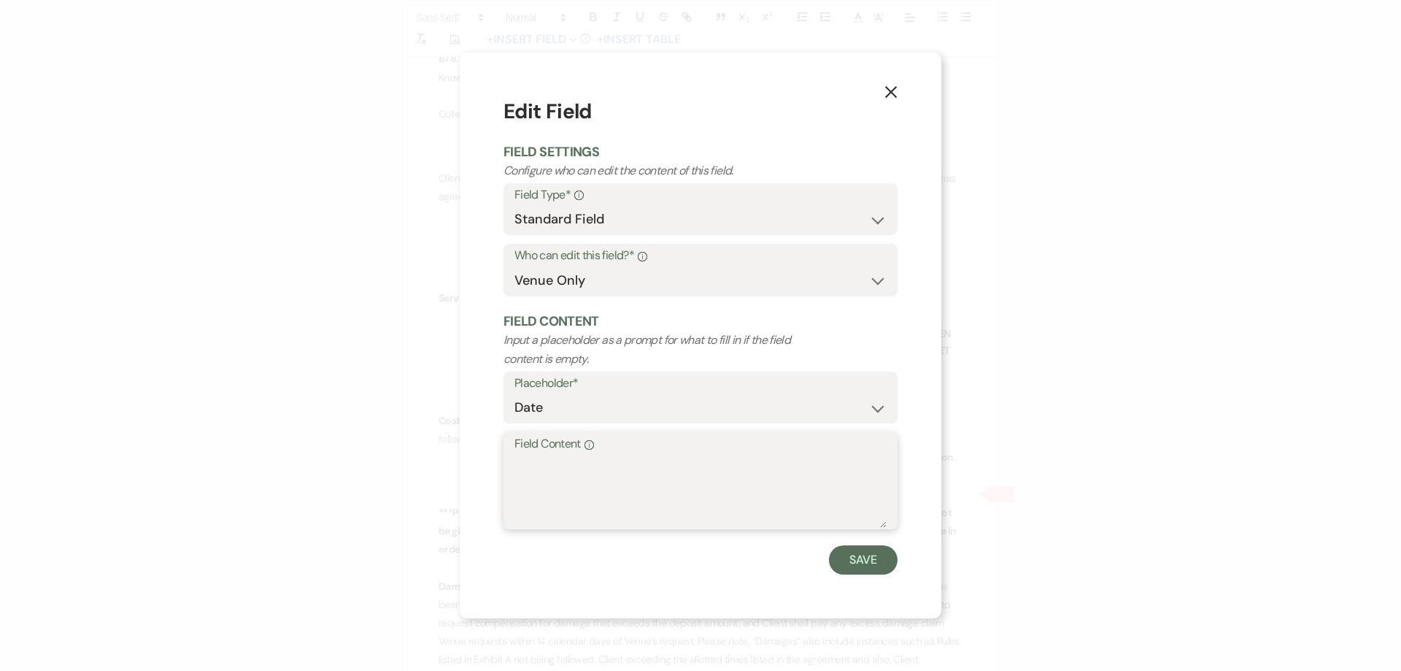
click at [618, 469] on textarea "Field Content Info" at bounding box center [701, 491] width 372 height 73
click at [850, 563] on button "Save" at bounding box center [863, 559] width 69 height 29
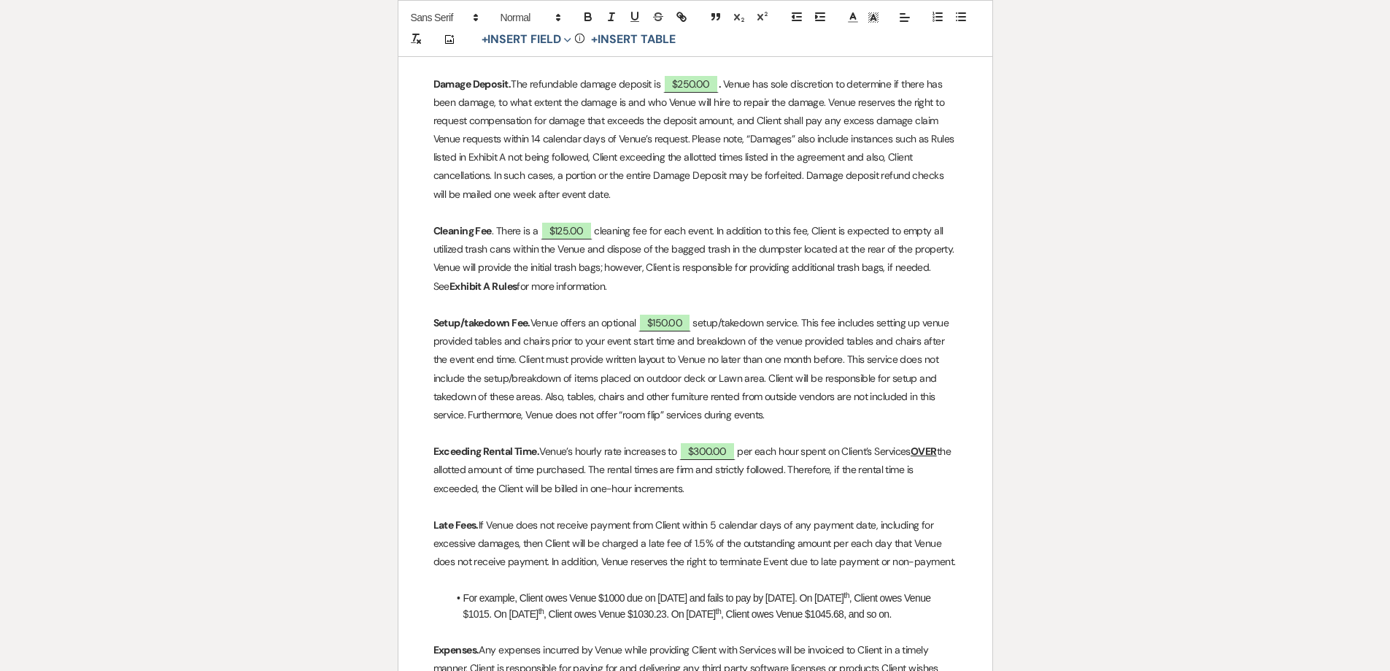
scroll to position [1022, 0]
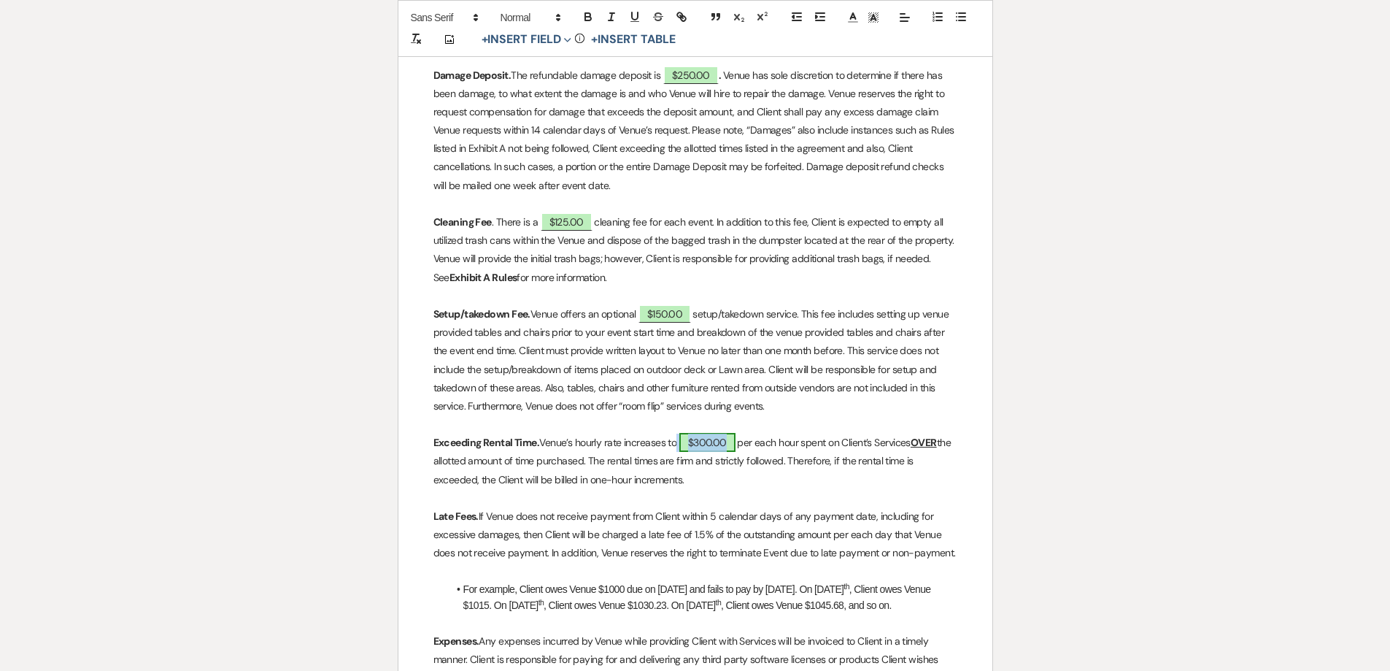
click at [711, 452] on span "$300.00" at bounding box center [708, 442] width 56 height 19
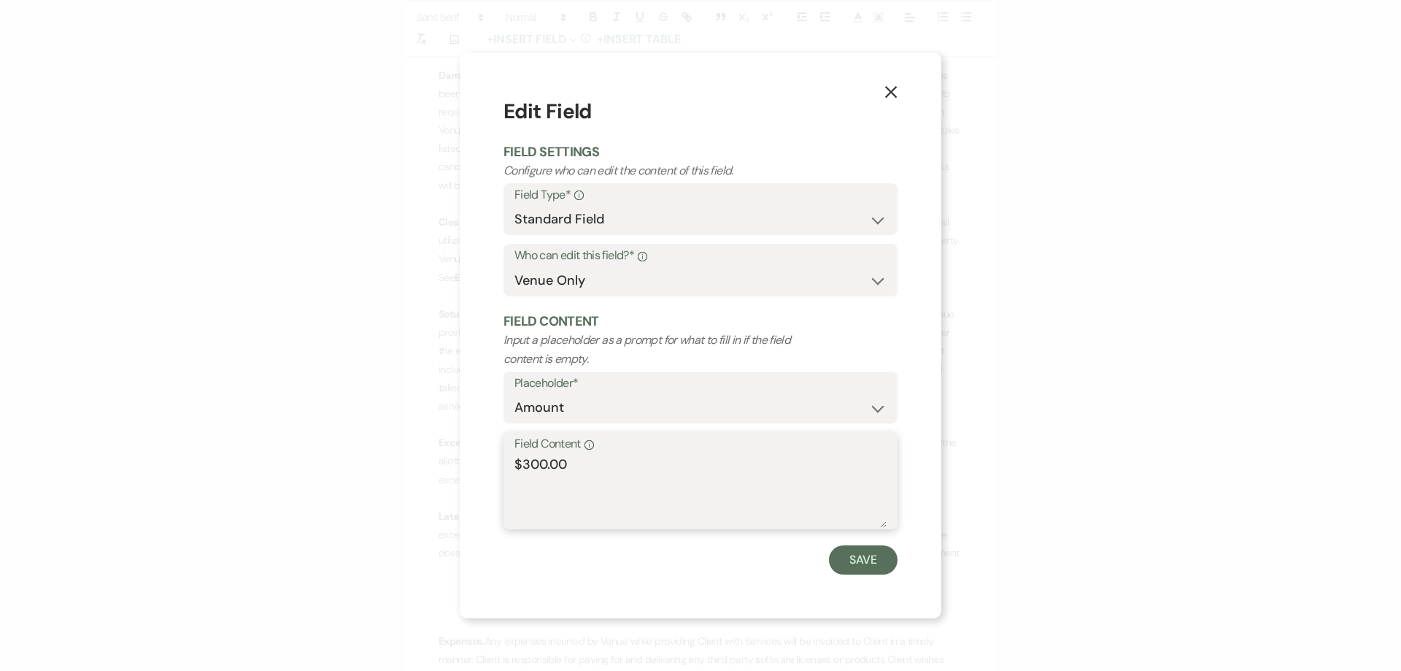
drag, startPoint x: 545, startPoint y: 469, endPoint x: 523, endPoint y: 469, distance: 22.6
click at [523, 469] on textarea "$300.00" at bounding box center [701, 491] width 372 height 73
click at [844, 555] on button "Save" at bounding box center [863, 559] width 69 height 29
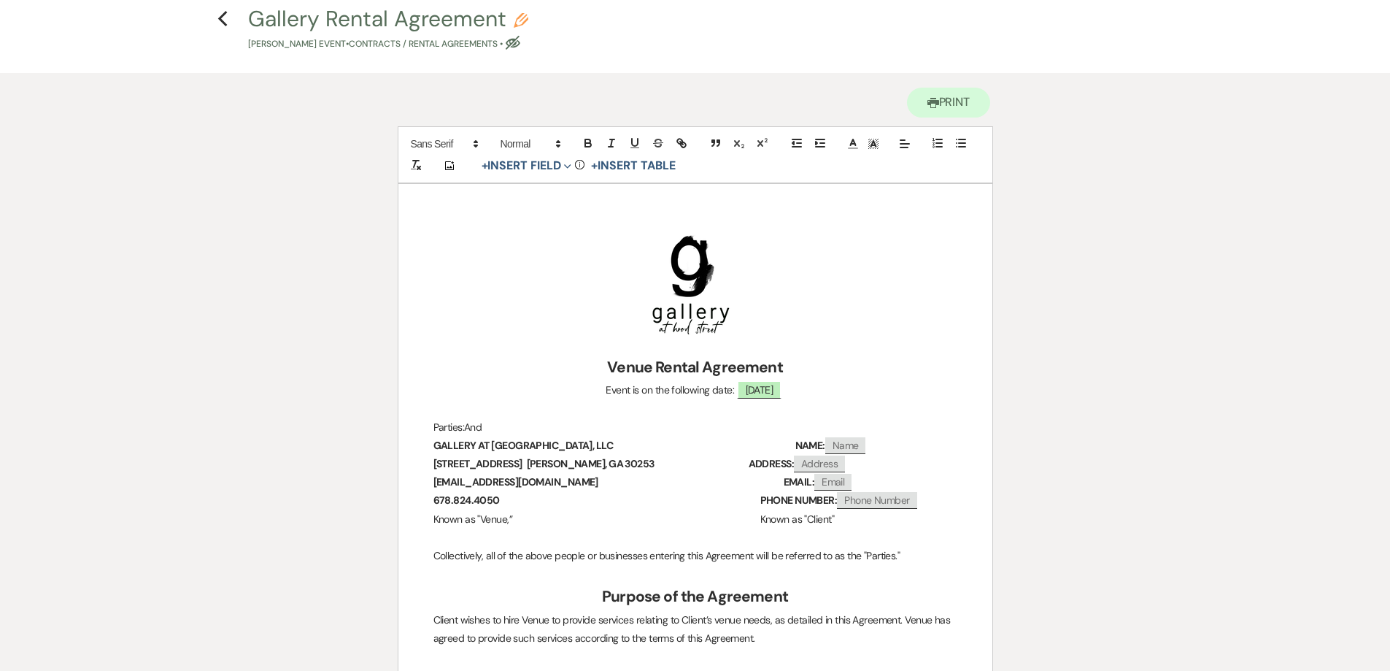
scroll to position [0, 0]
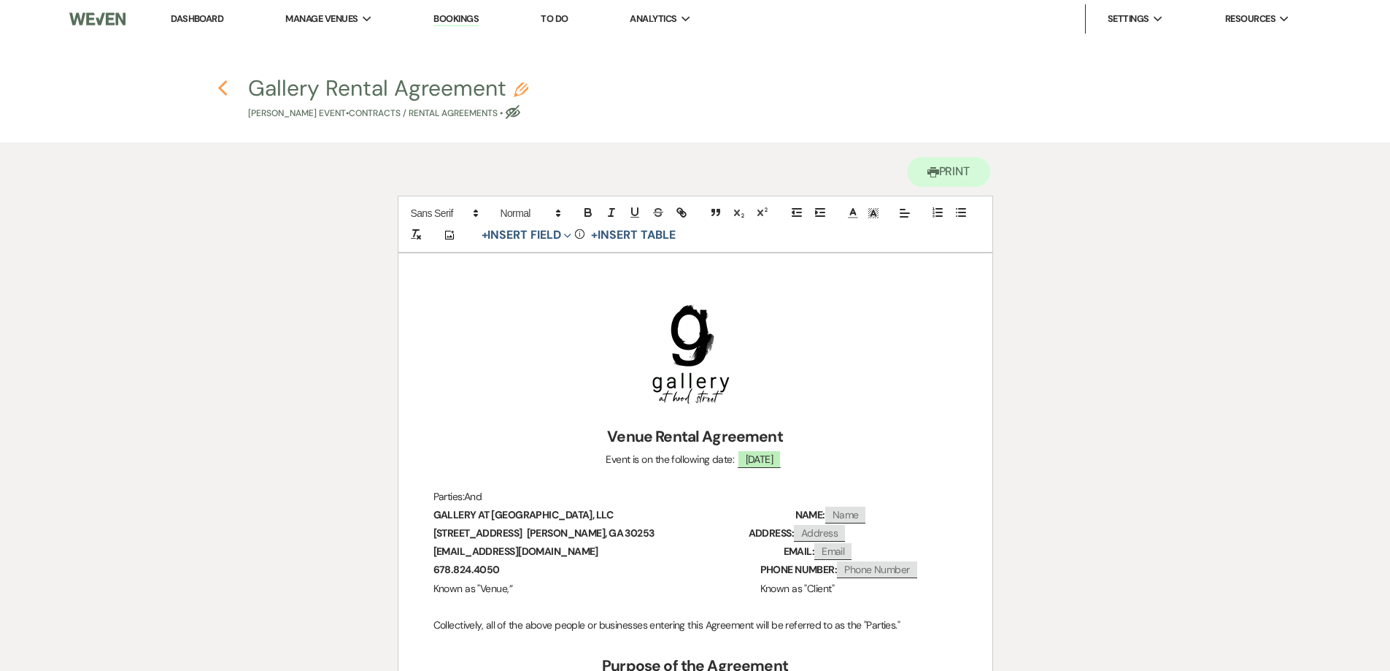
click at [218, 87] on icon "Previous" at bounding box center [223, 89] width 11 height 18
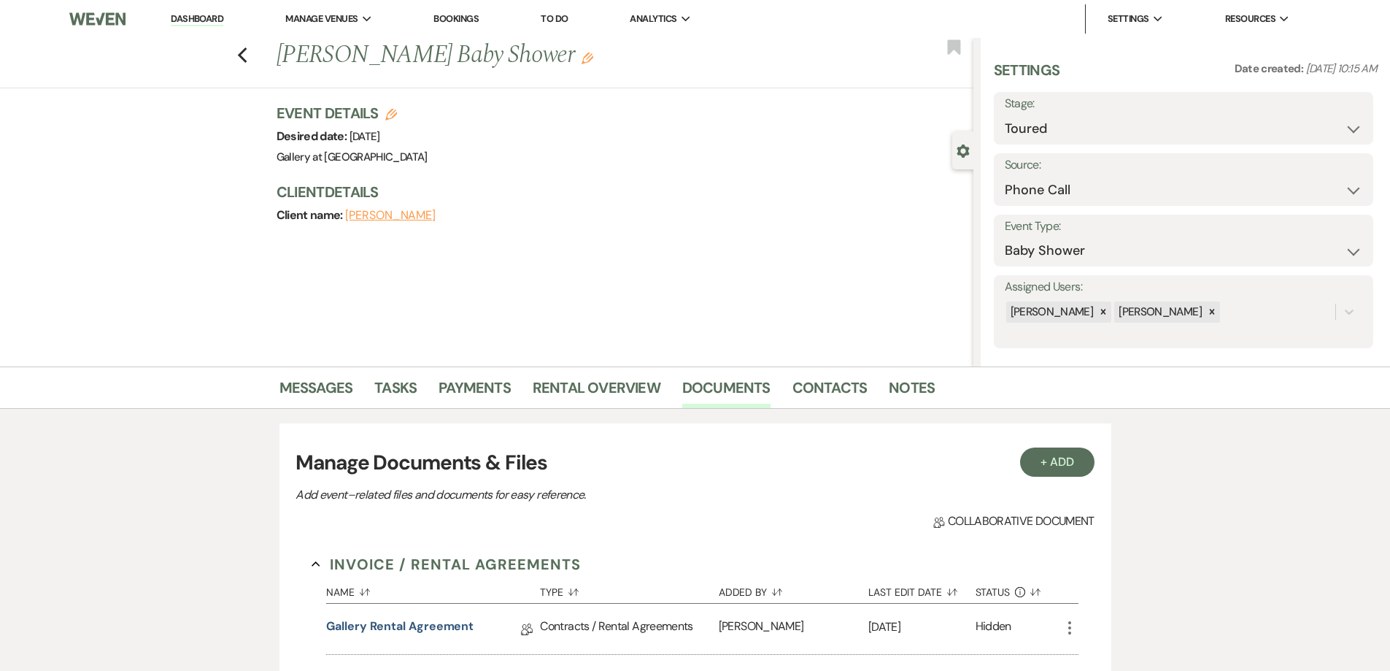
scroll to position [219, 0]
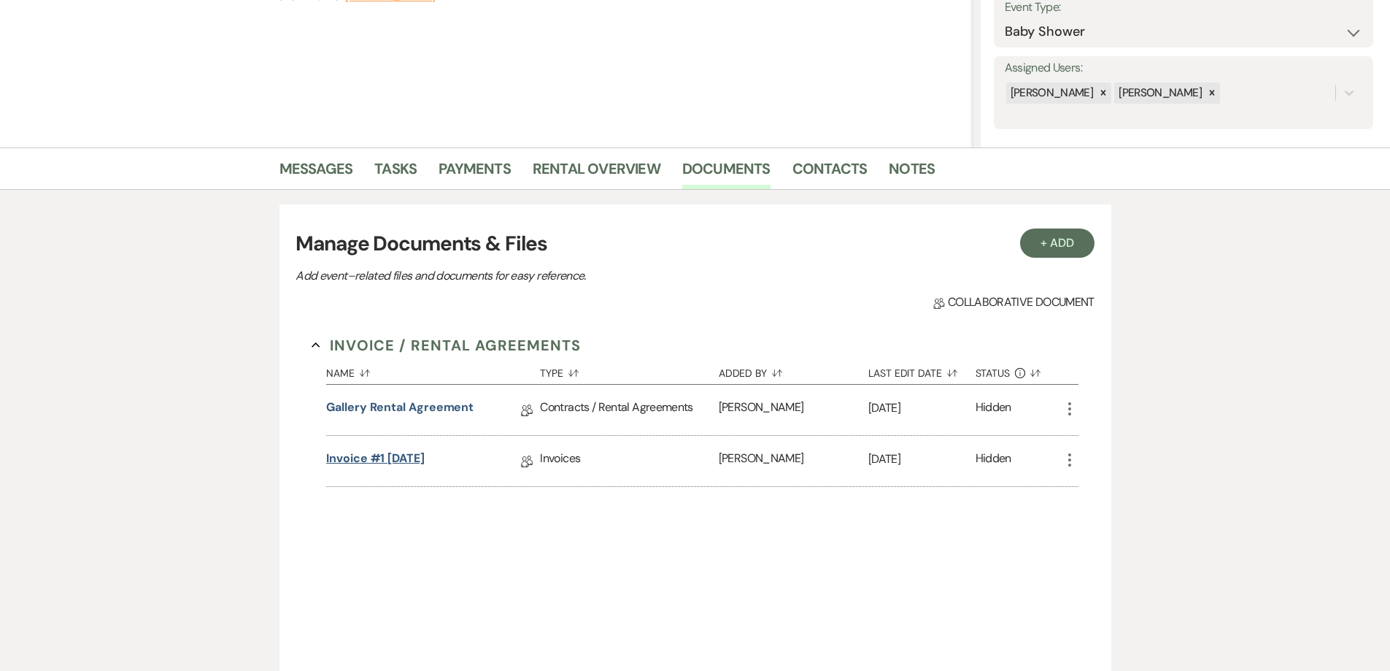
click at [425, 465] on link "Invoice #1 8-22-2025" at bounding box center [375, 461] width 99 height 23
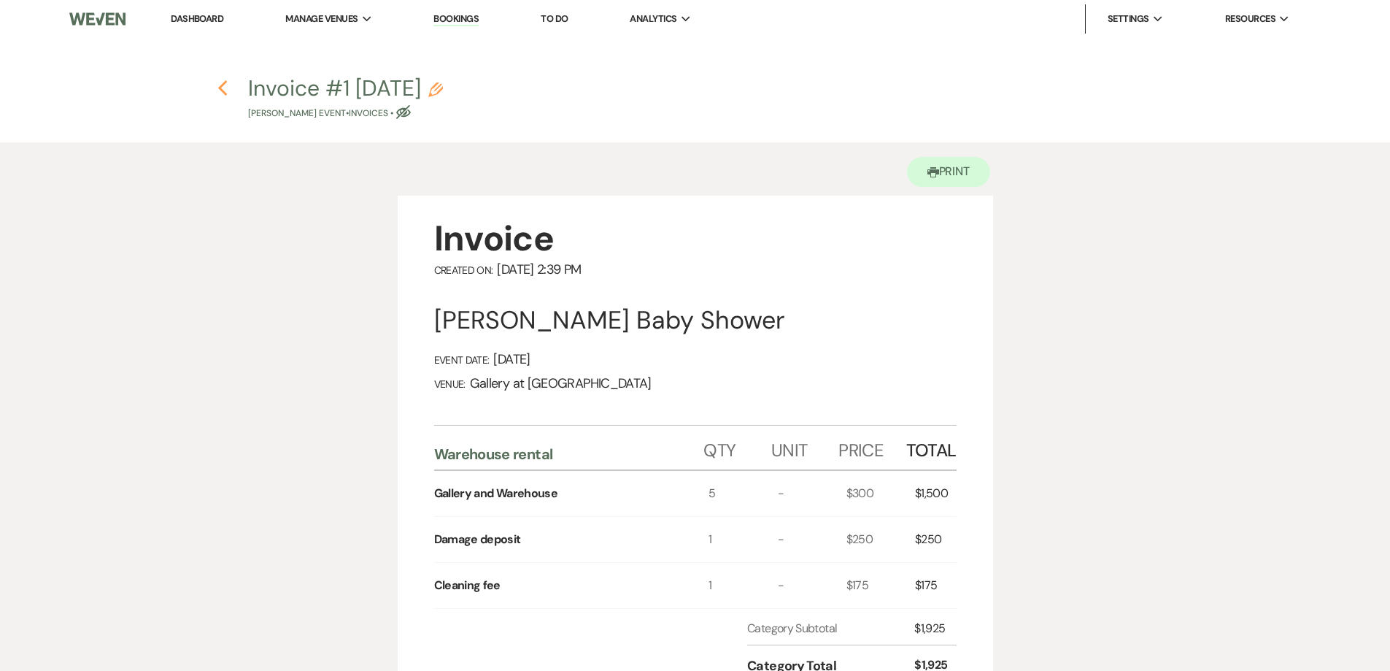
click at [222, 90] on use "button" at bounding box center [222, 88] width 9 height 16
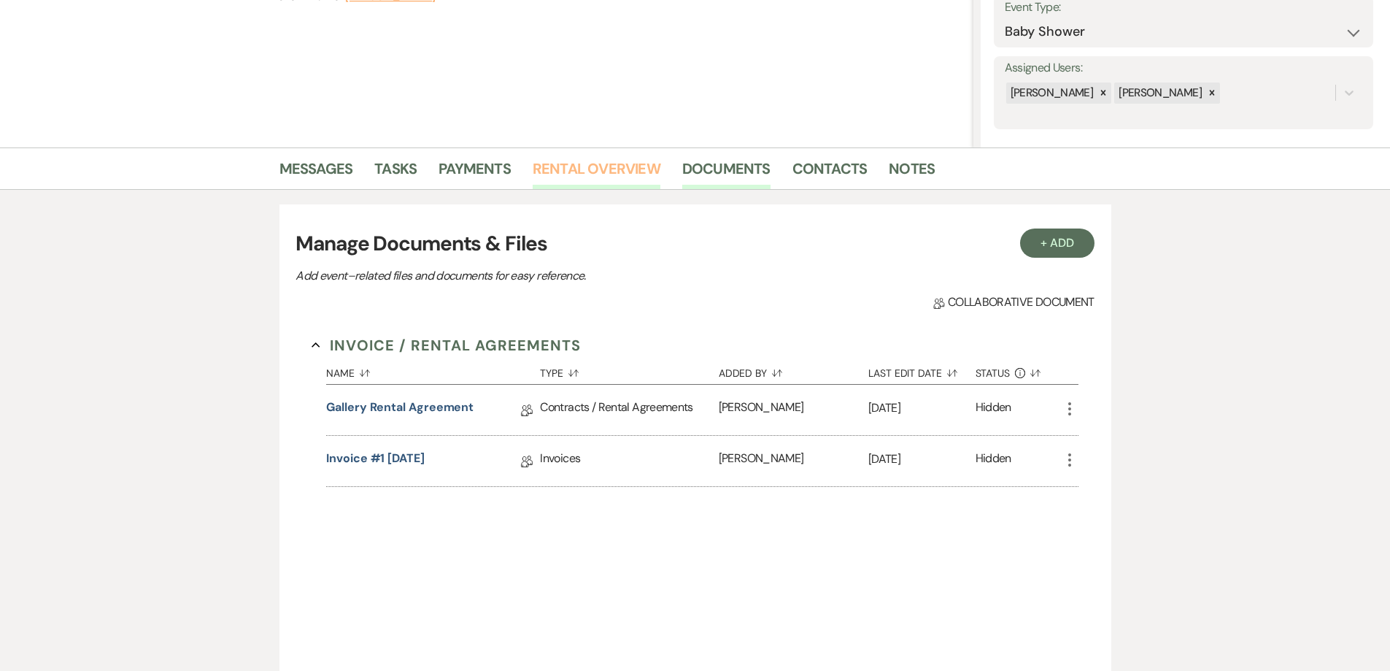
click at [568, 173] on link "Rental Overview" at bounding box center [597, 173] width 128 height 32
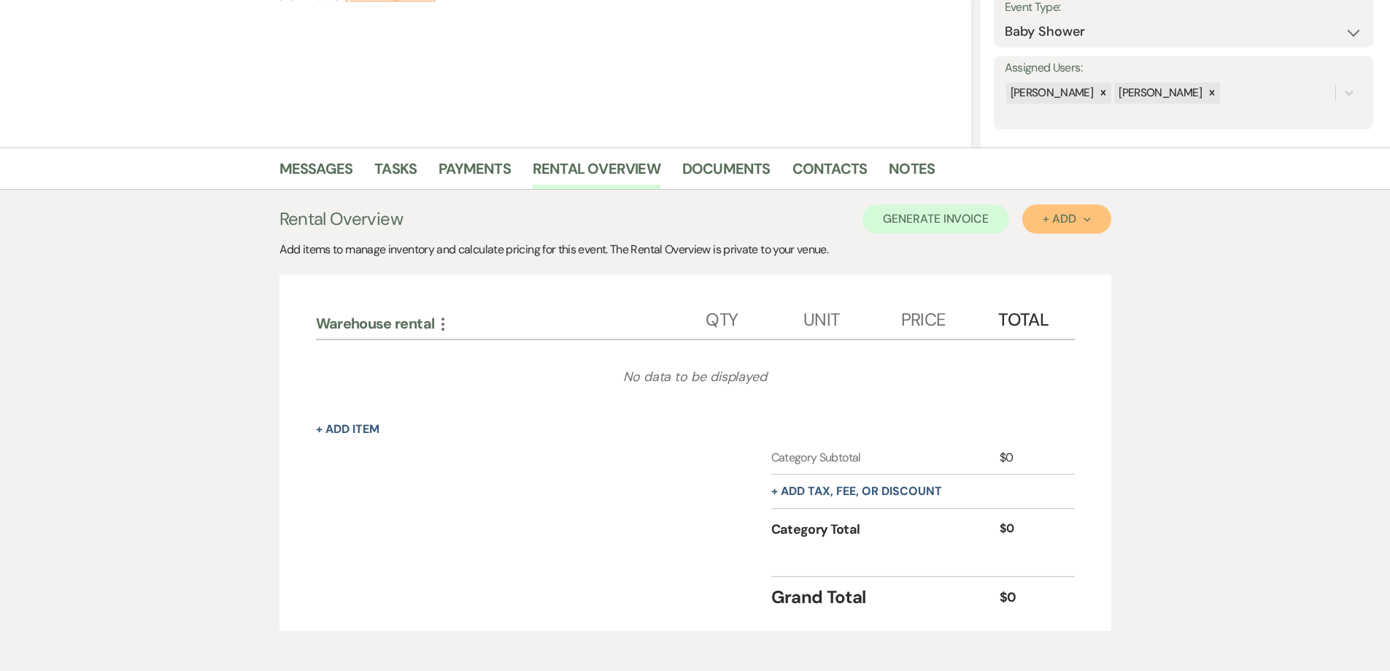
click at [1034, 221] on button "+ Add Next" at bounding box center [1067, 218] width 88 height 29
click at [1058, 276] on button "Category" at bounding box center [1061, 274] width 77 height 23
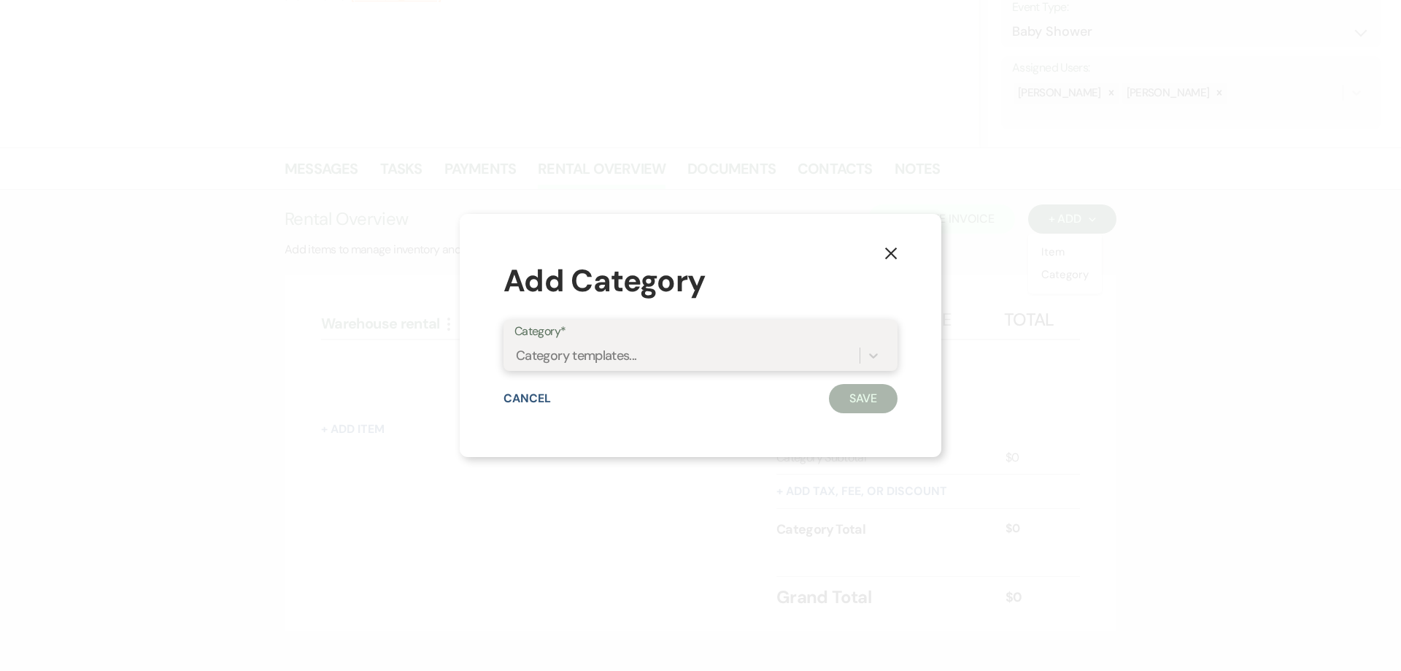
click at [807, 358] on div "Category templates..." at bounding box center [687, 356] width 345 height 26
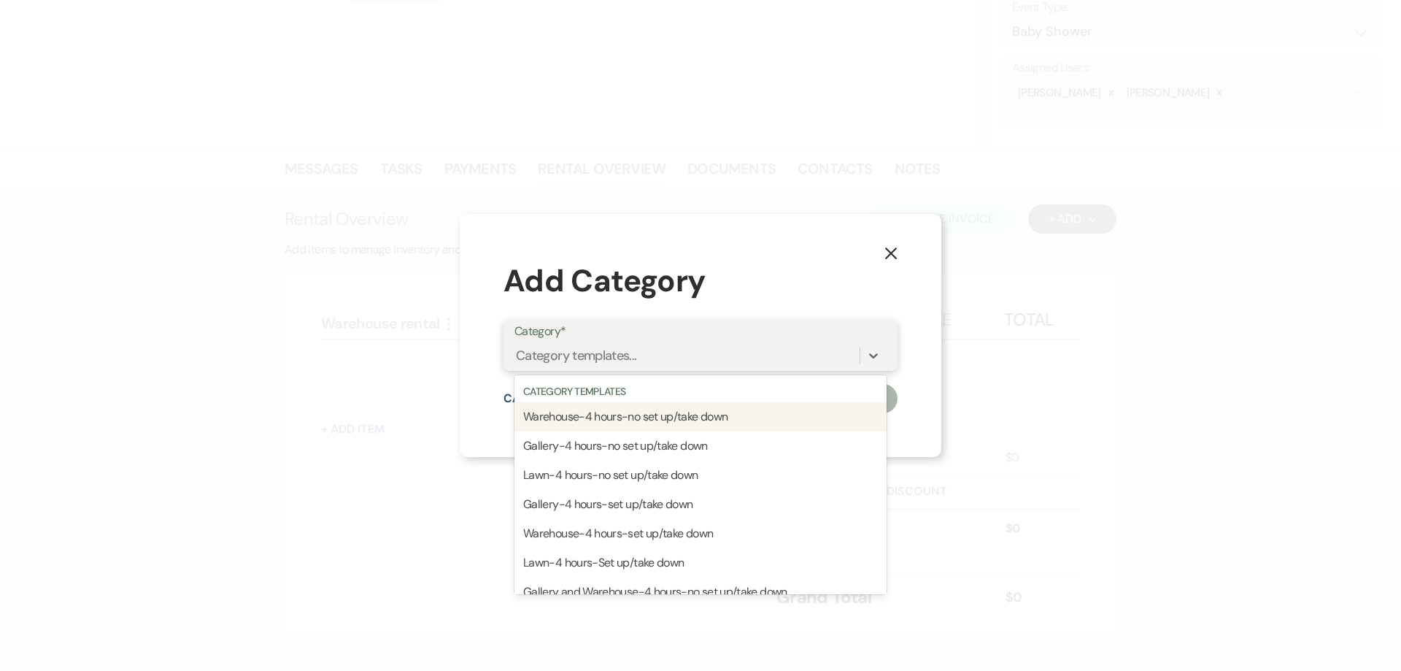
click at [721, 420] on div "Warehouse-4 hours-no set up/take down" at bounding box center [701, 416] width 372 height 29
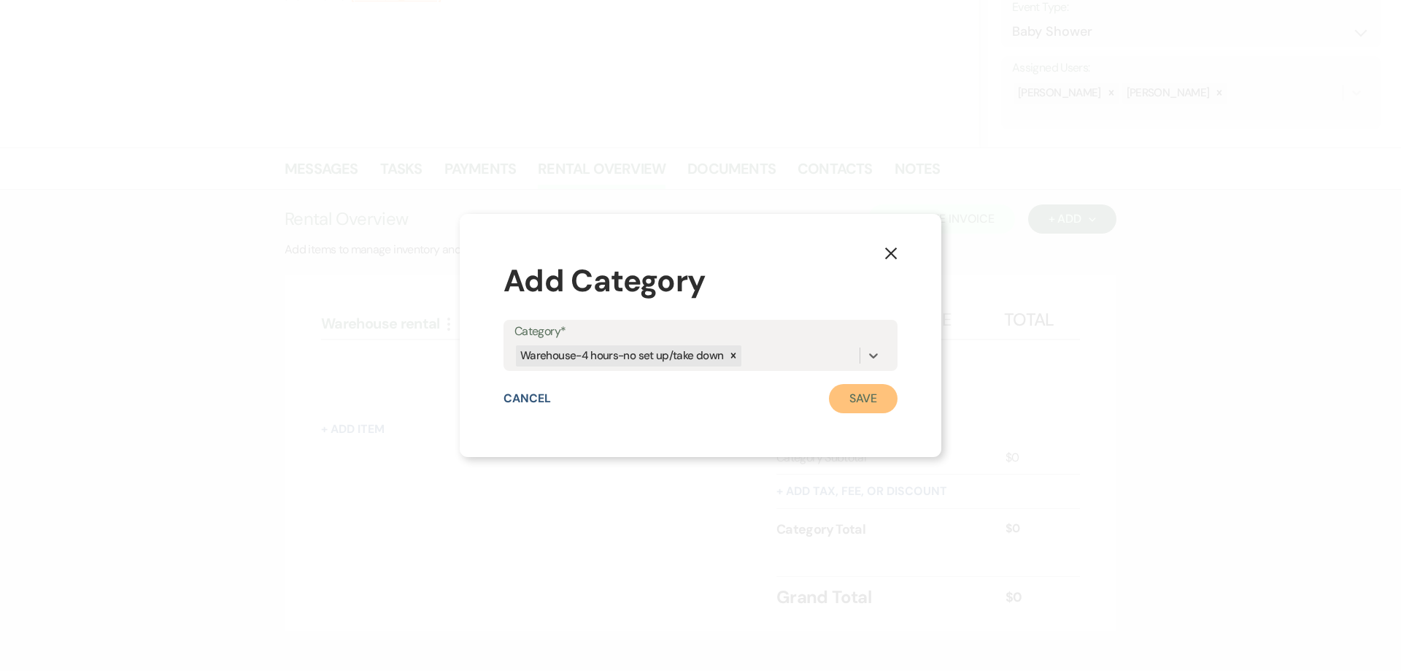
click at [863, 395] on button "Save" at bounding box center [863, 398] width 69 height 29
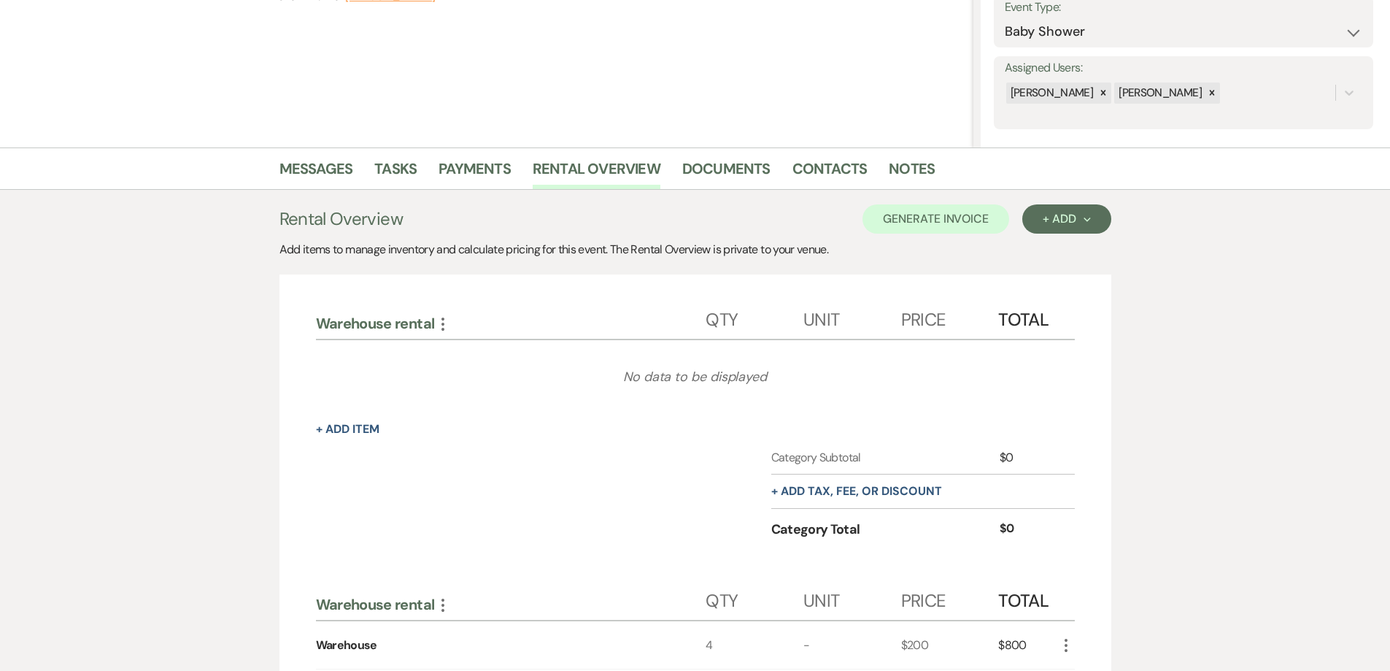
click at [442, 327] on icon "More" at bounding box center [443, 324] width 18 height 18
click at [472, 349] on button "Expand Move Down" at bounding box center [506, 351] width 145 height 23
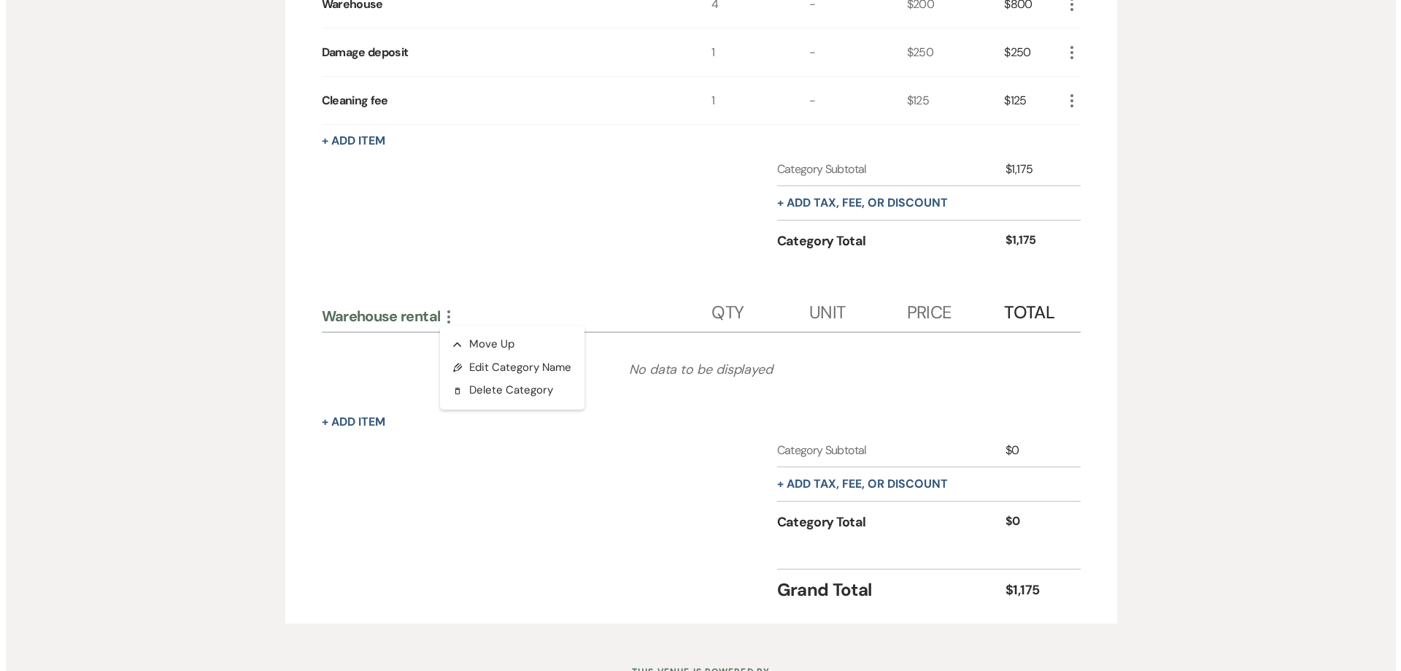
scroll to position [584, 0]
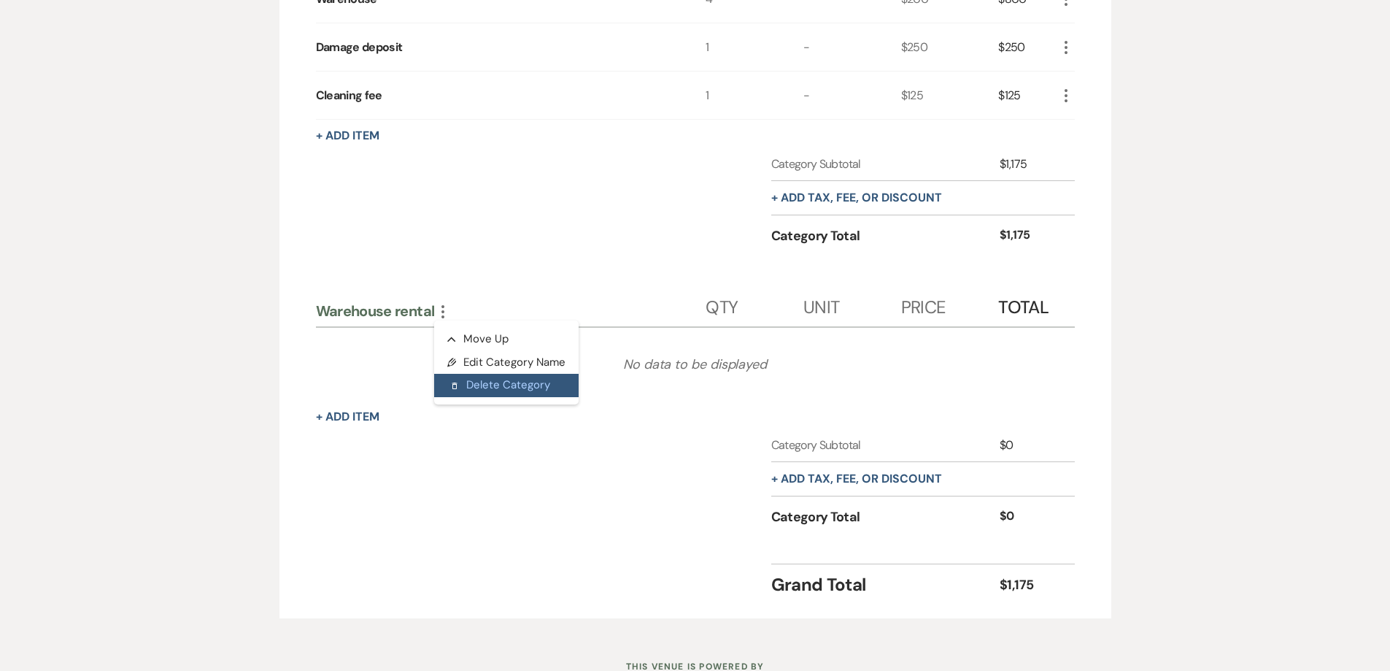
click at [484, 383] on button "Delete Delete Category" at bounding box center [506, 385] width 145 height 23
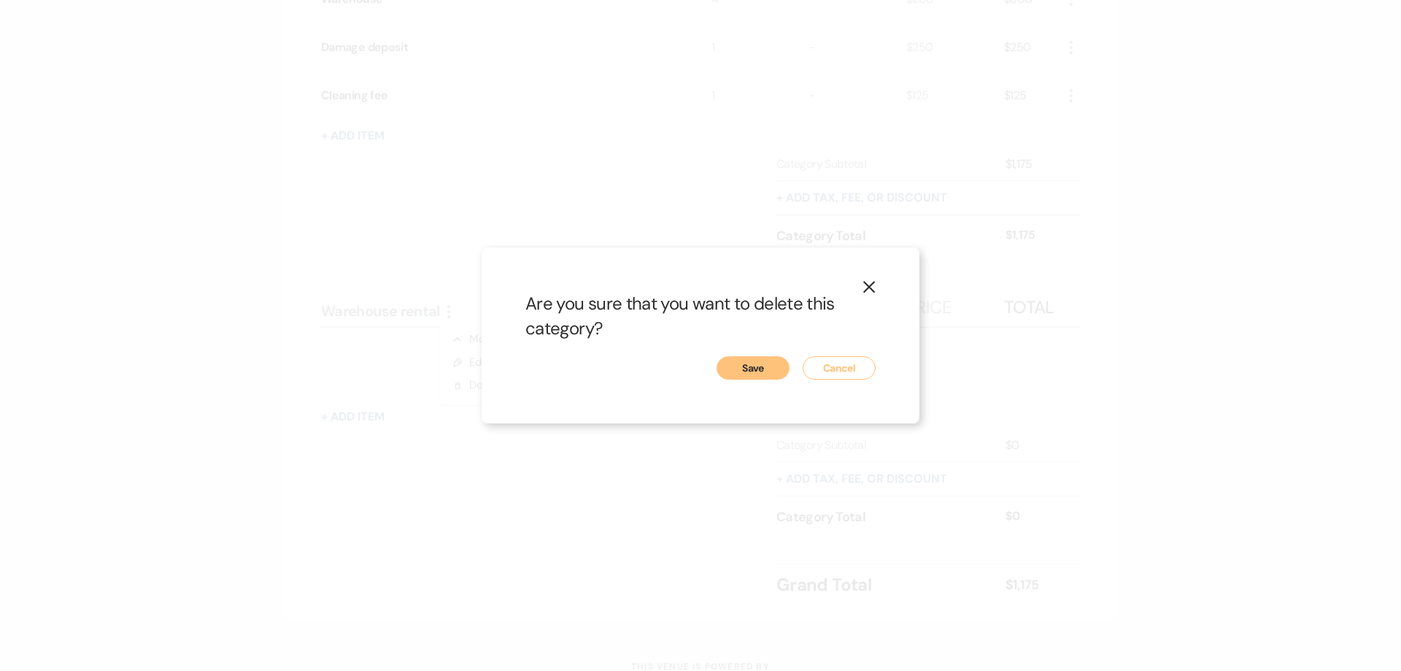
click at [755, 372] on button "Save" at bounding box center [753, 367] width 73 height 23
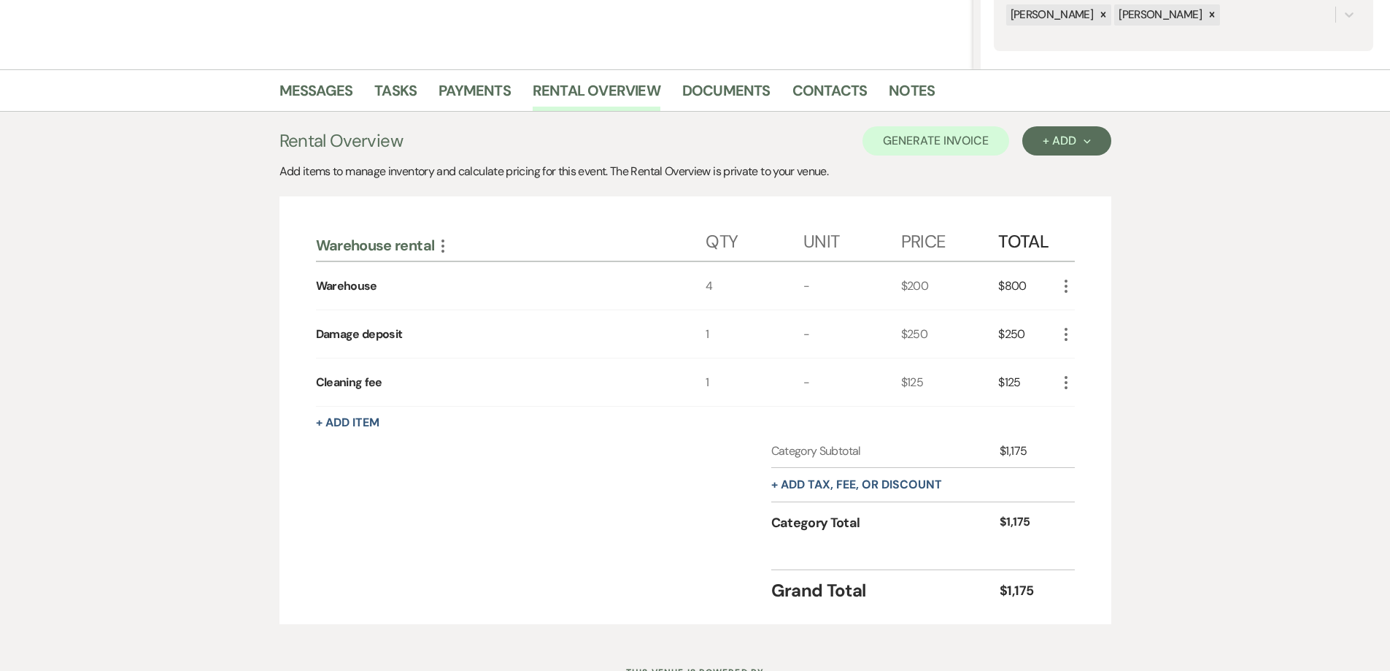
scroll to position [213, 0]
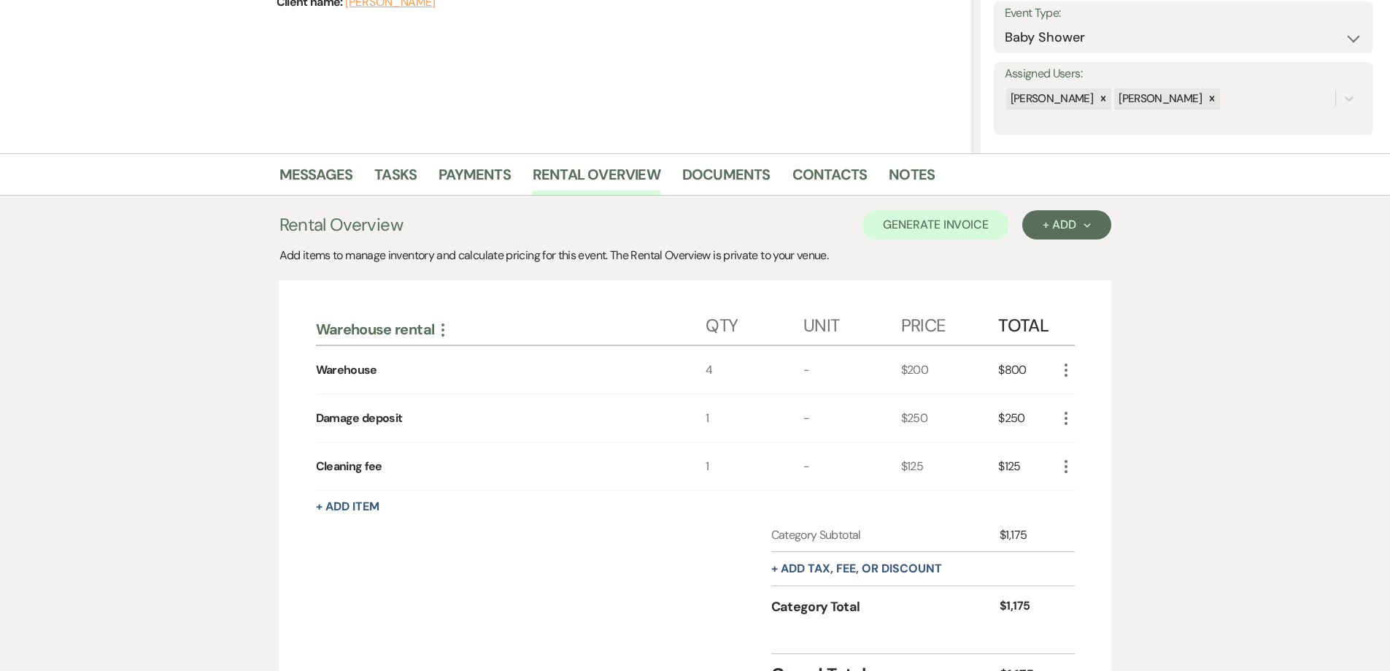
click at [1070, 366] on icon "More" at bounding box center [1067, 370] width 18 height 18
click at [443, 327] on icon "More" at bounding box center [443, 330] width 18 height 18
click at [476, 354] on button "Pencil Edit Category Name" at bounding box center [507, 357] width 147 height 23
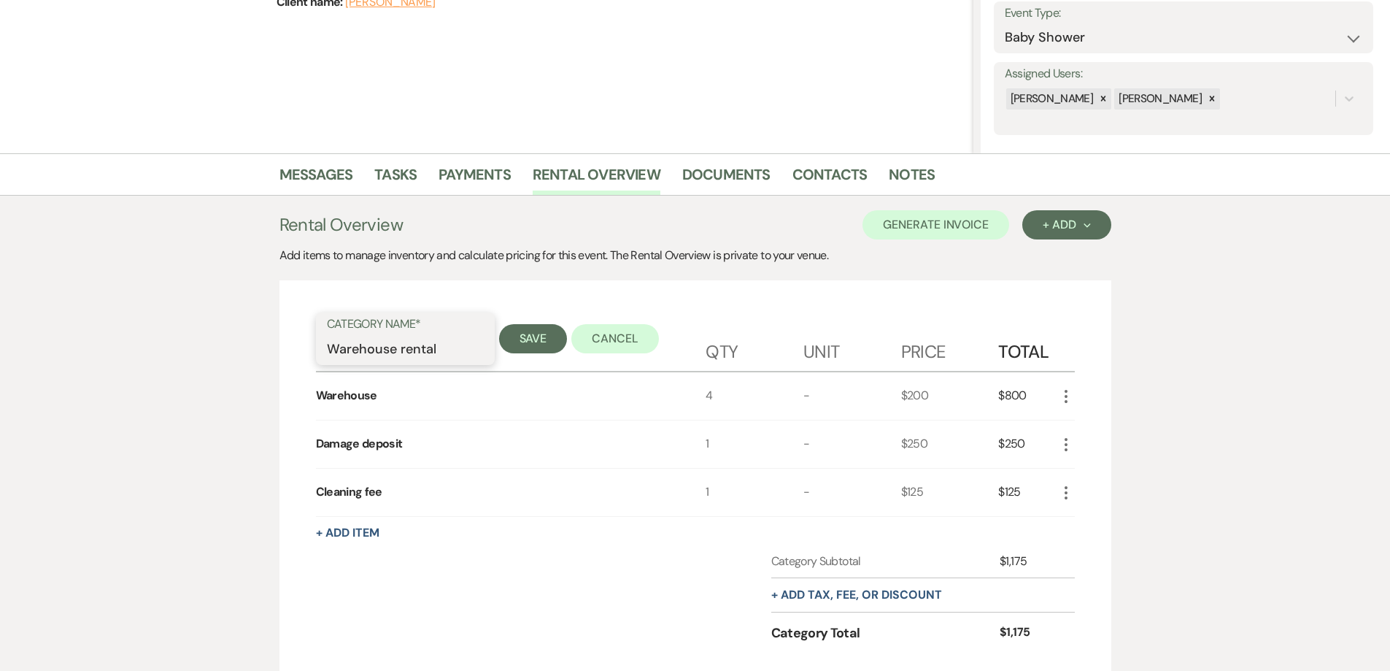
drag, startPoint x: 394, startPoint y: 347, endPoint x: 322, endPoint y: 357, distance: 72.9
click at [322, 357] on div "Category Name* Warehouse rental" at bounding box center [405, 338] width 179 height 53
click at [530, 340] on button "Save" at bounding box center [533, 338] width 69 height 29
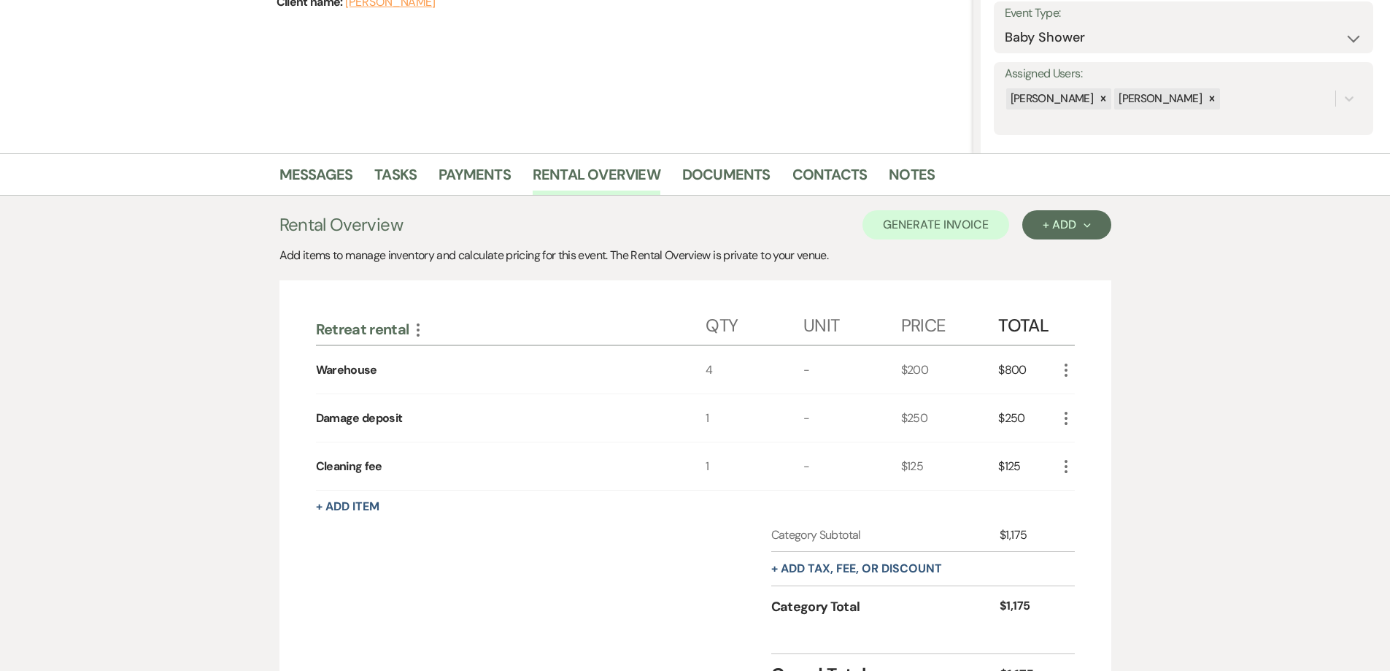
click at [1068, 369] on icon "More" at bounding box center [1067, 370] width 18 height 18
click at [1078, 390] on button "Pencil Edit" at bounding box center [1096, 398] width 76 height 23
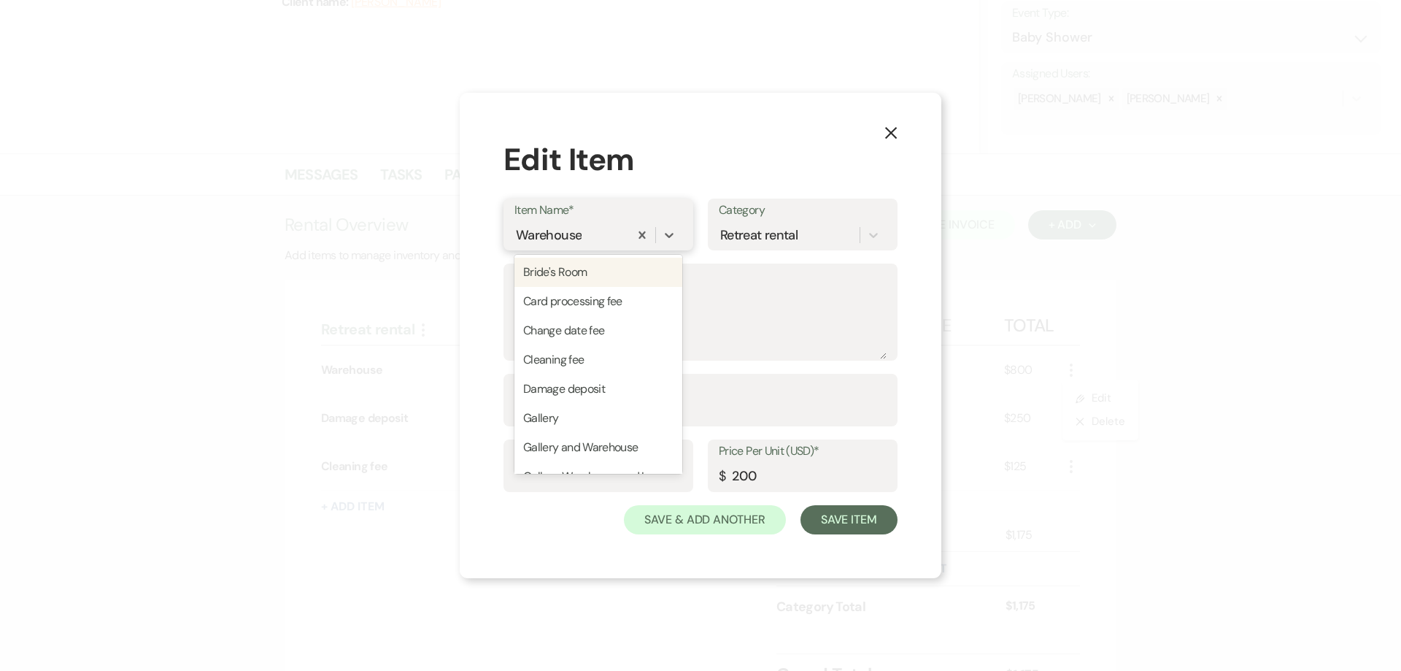
click at [599, 235] on div "Warehouse" at bounding box center [572, 236] width 115 height 26
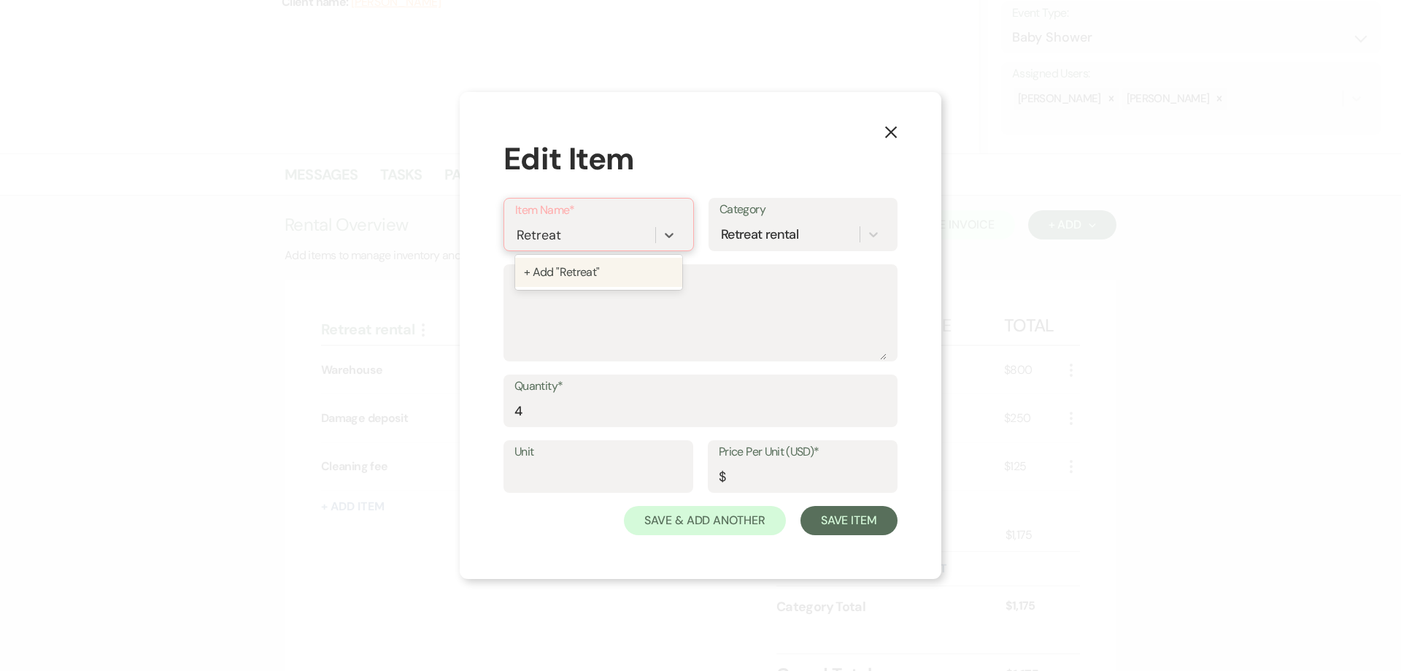
click at [599, 263] on div "+ Add "Retreat"" at bounding box center [598, 272] width 167 height 29
drag, startPoint x: 573, startPoint y: 412, endPoint x: 493, endPoint y: 412, distance: 79.6
click at [493, 412] on div "X Edit Item Item Name* Retreat Category Retreat rental Description Quantity* 4 …" at bounding box center [701, 335] width 482 height 485
click at [737, 470] on input "Price Per Unit (USD)*" at bounding box center [803, 476] width 168 height 28
click at [860, 526] on button "Save Item" at bounding box center [849, 519] width 97 height 29
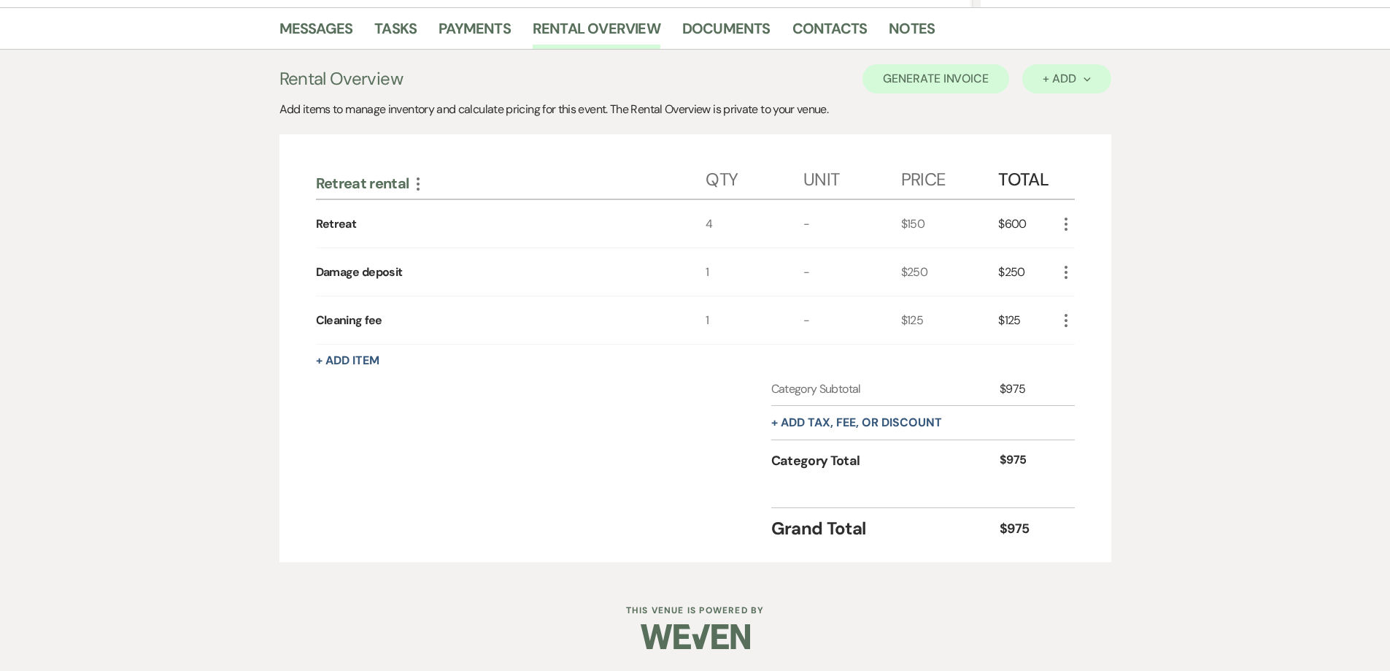
scroll to position [0, 0]
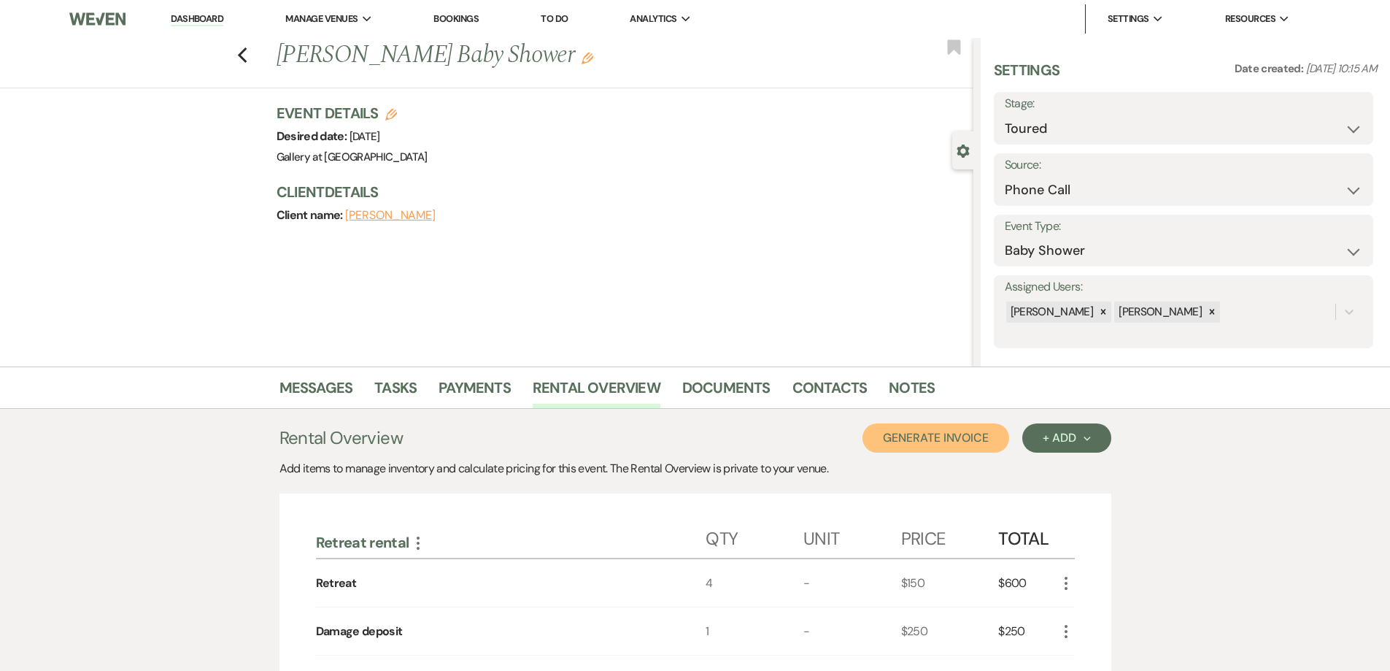
click at [971, 431] on button "Generate Invoice" at bounding box center [936, 437] width 147 height 29
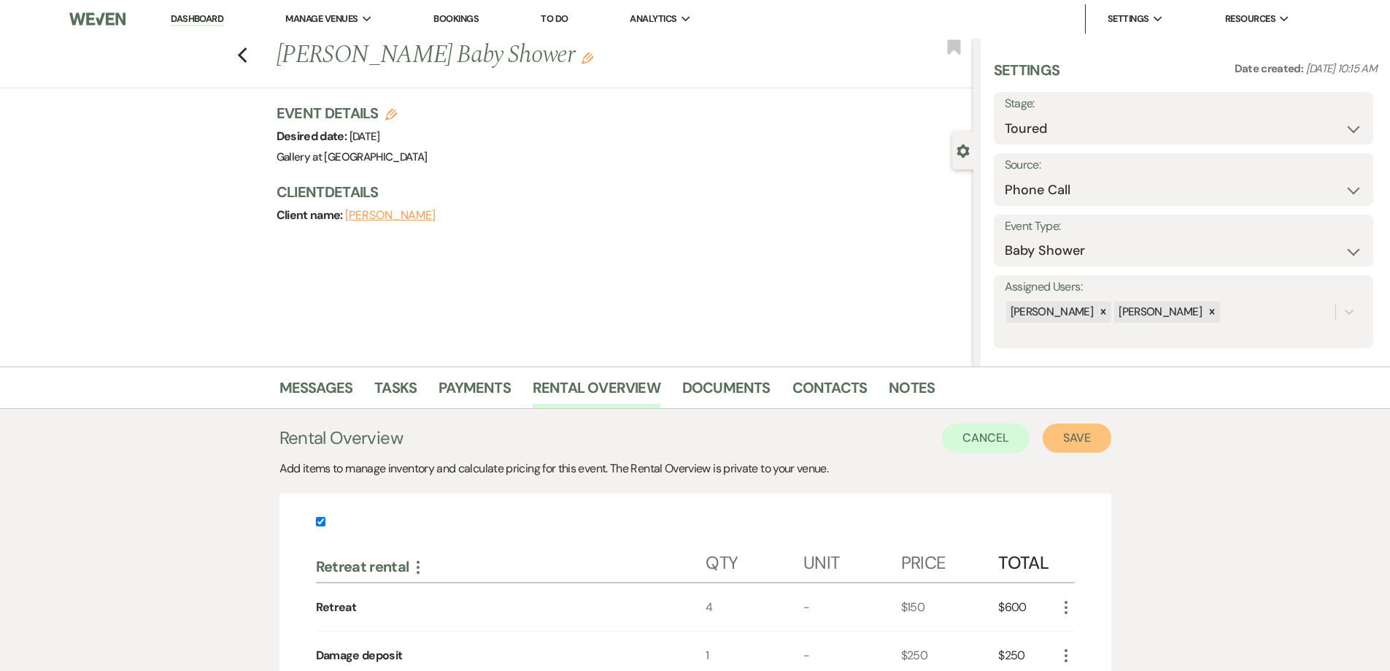
click at [1087, 434] on button "Save" at bounding box center [1077, 437] width 69 height 29
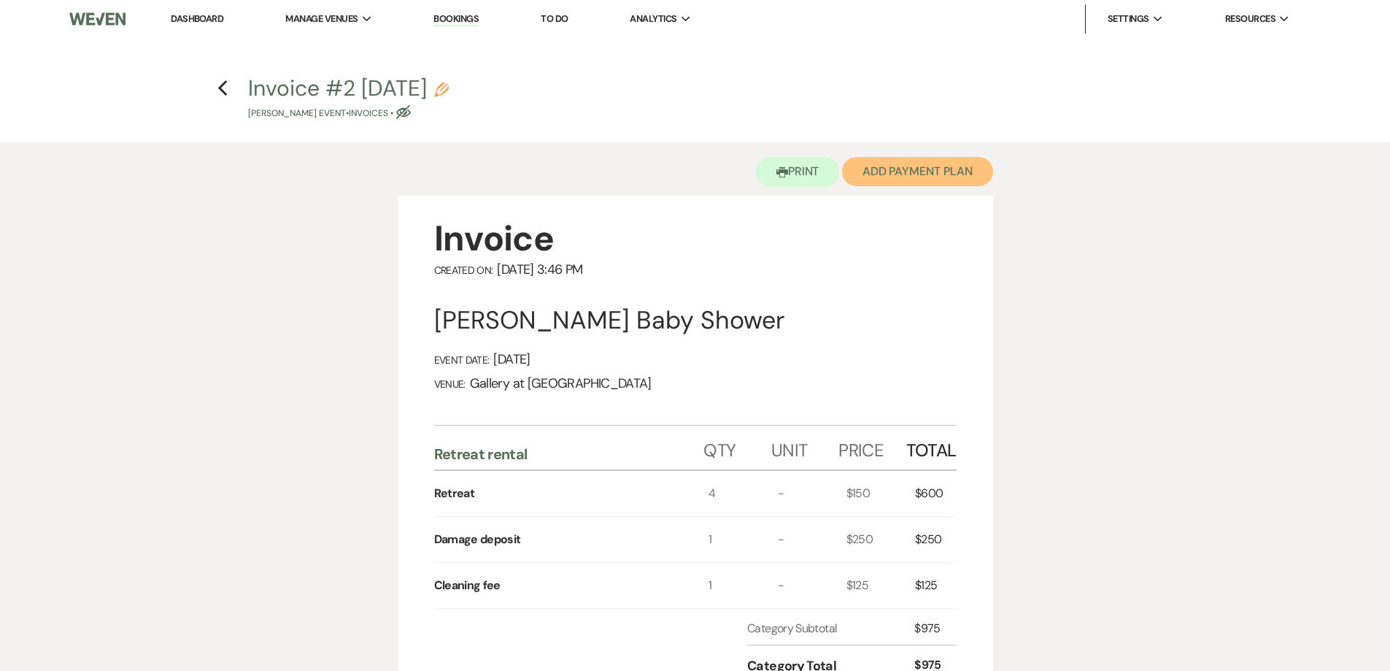
click at [909, 165] on button "Add Payment Plan" at bounding box center [917, 171] width 151 height 29
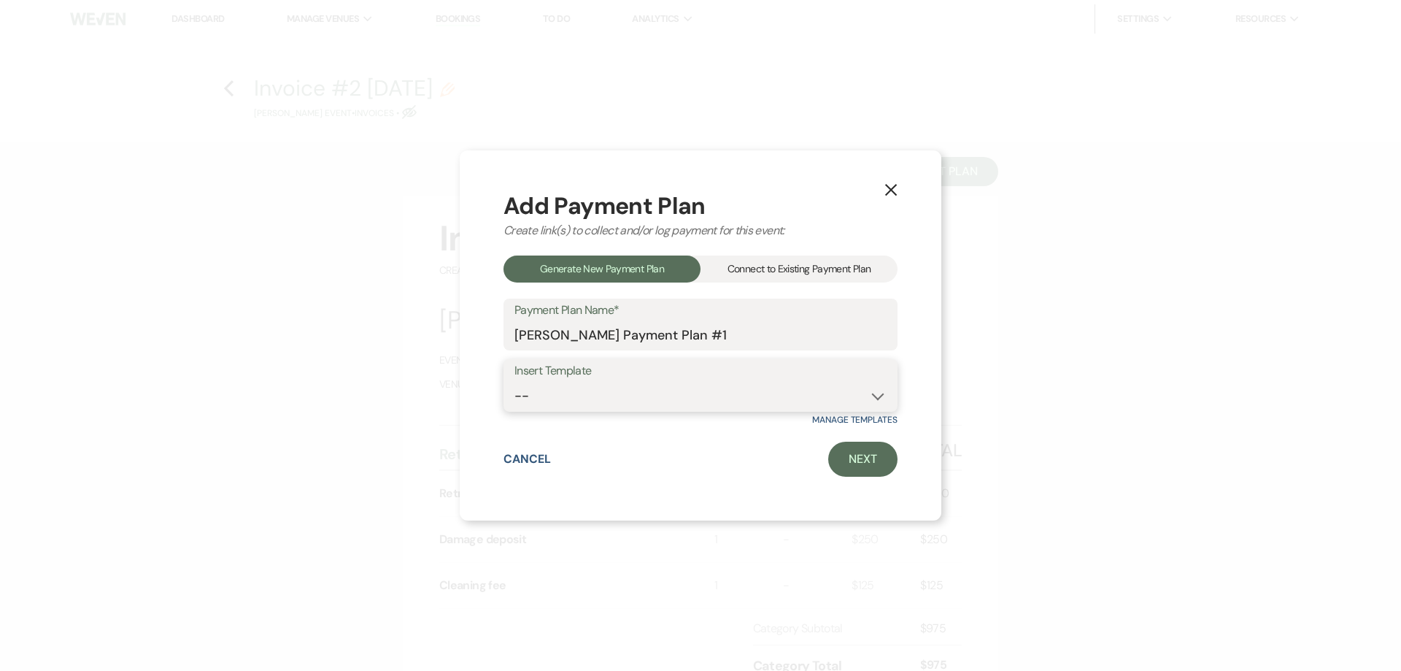
click at [755, 402] on select "-- Warehouse 4 hour rental-no set up/take down Gallery 4 hour rental-no set up/…" at bounding box center [701, 396] width 372 height 28
click at [515, 382] on select "-- Warehouse 4 hour rental-no set up/take down Gallery 4 hour rental-no set up/…" at bounding box center [701, 396] width 372 height 28
click at [869, 469] on link "Next" at bounding box center [862, 459] width 69 height 35
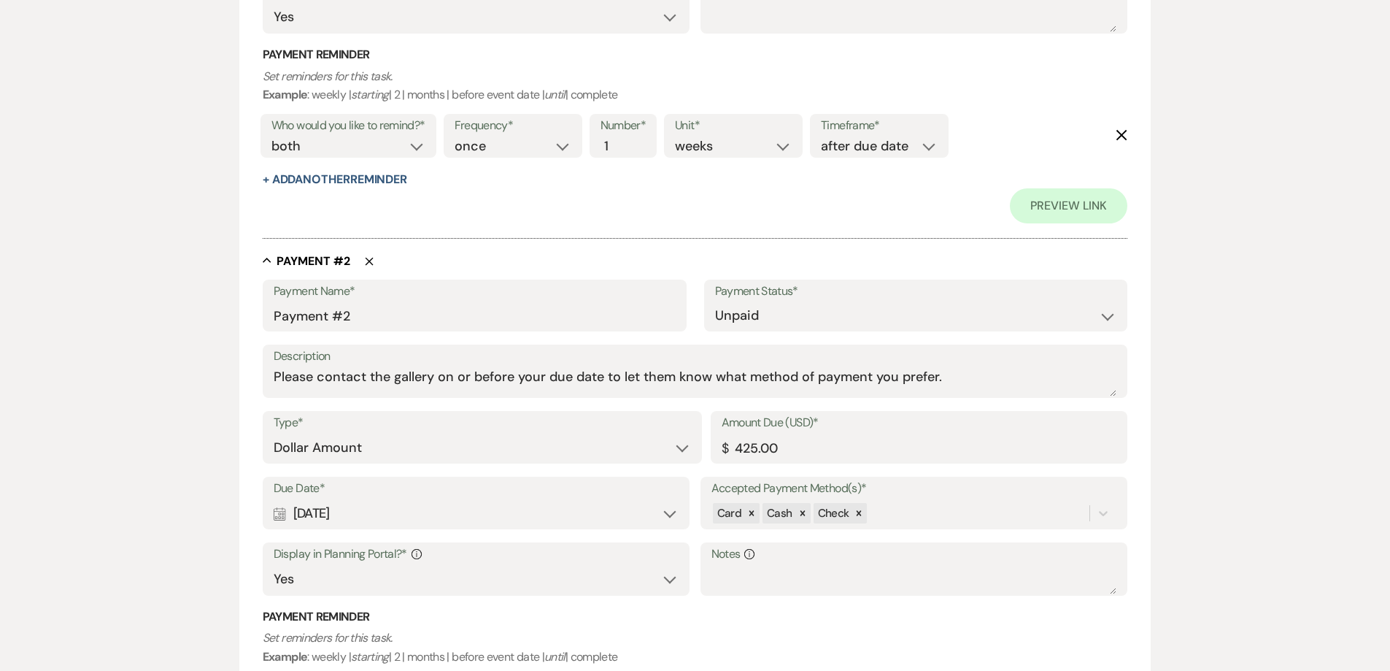
scroll to position [730, 0]
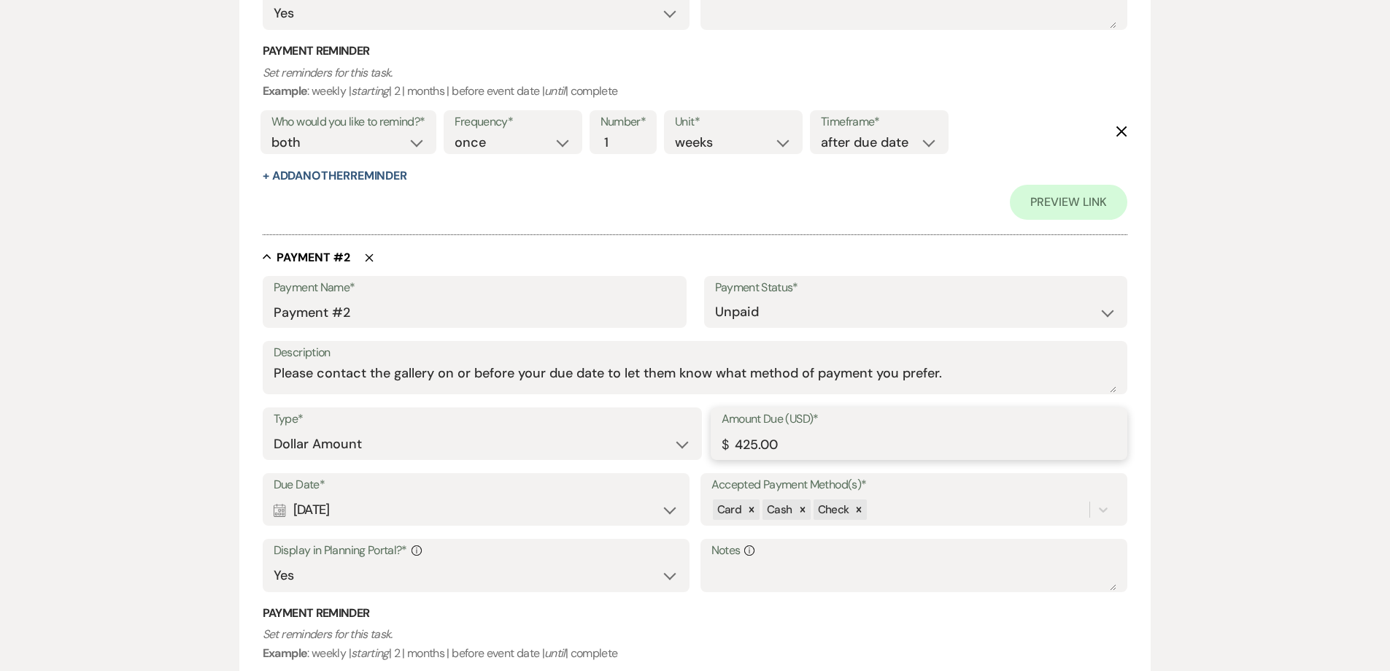
drag, startPoint x: 751, startPoint y: 448, endPoint x: 718, endPoint y: 451, distance: 33.0
click at [718, 451] on div "Amount Due (USD)* $ 425.00" at bounding box center [919, 433] width 417 height 53
click at [570, 501] on div "Calendar Sep 25, 2025 Expand" at bounding box center [477, 510] width 406 height 28
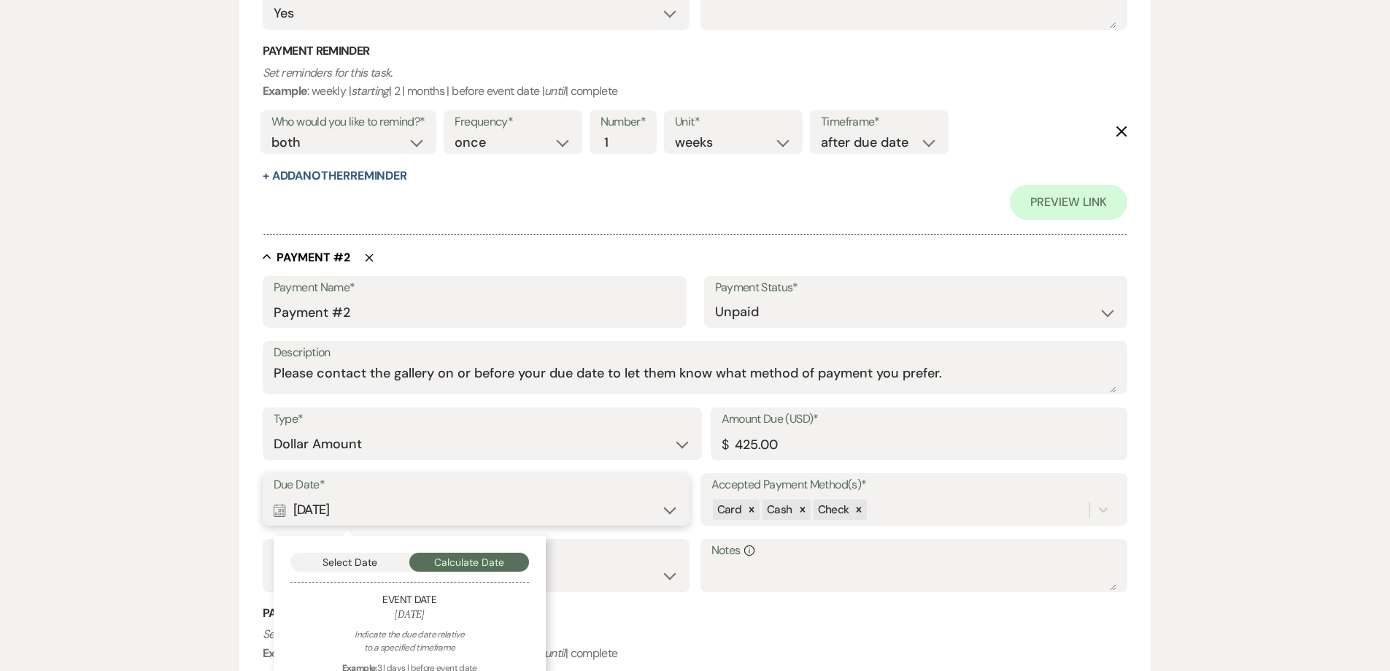
click at [382, 571] on button "Select Date" at bounding box center [350, 562] width 120 height 19
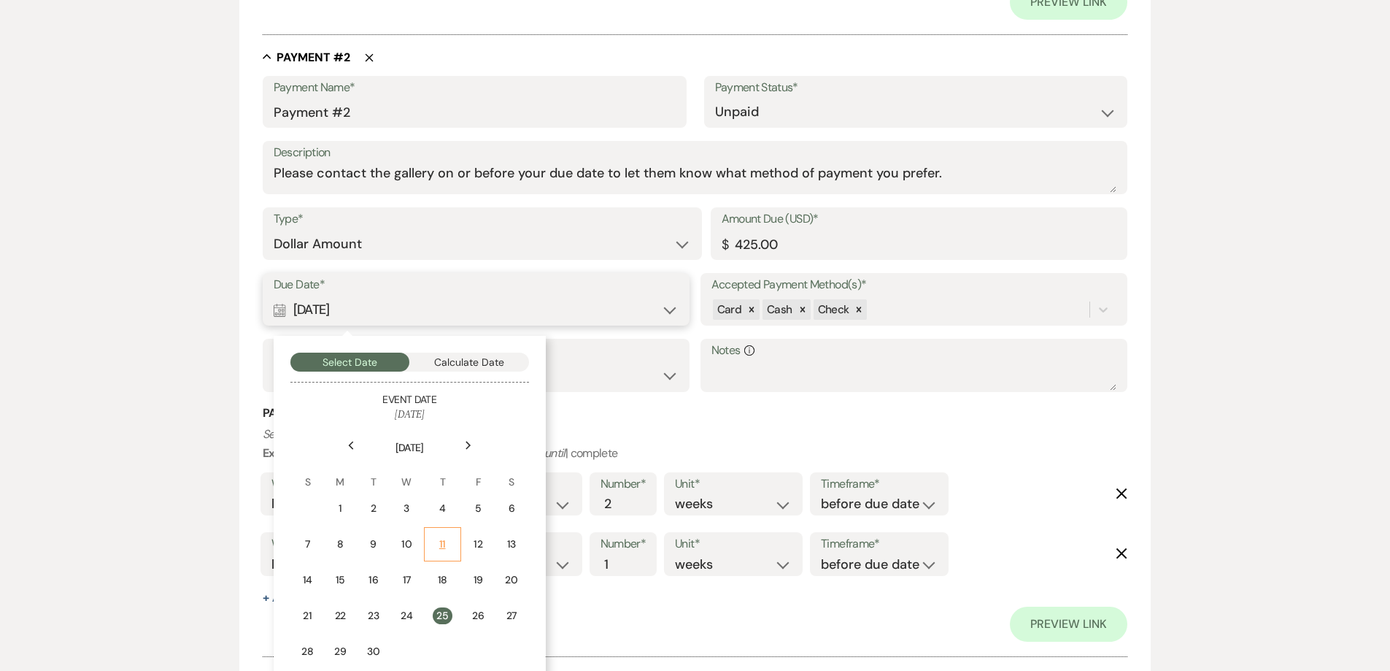
scroll to position [949, 0]
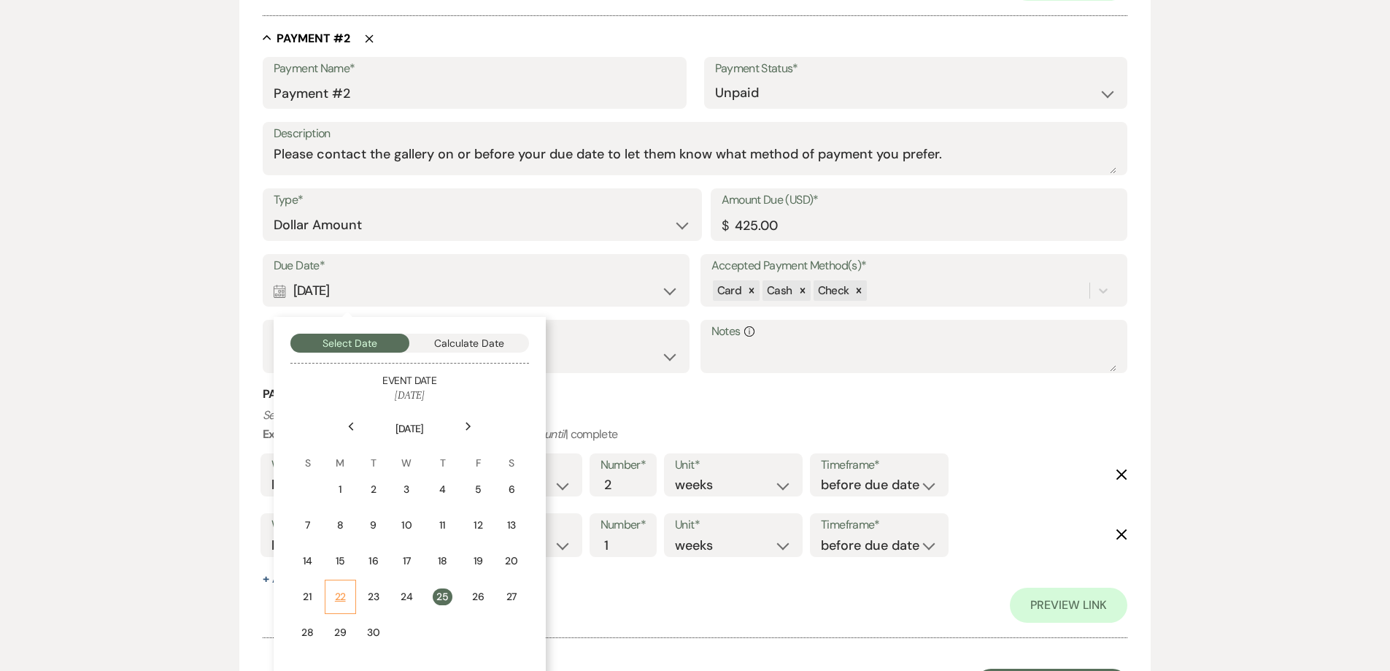
click at [333, 599] on td "22" at bounding box center [340, 597] width 31 height 34
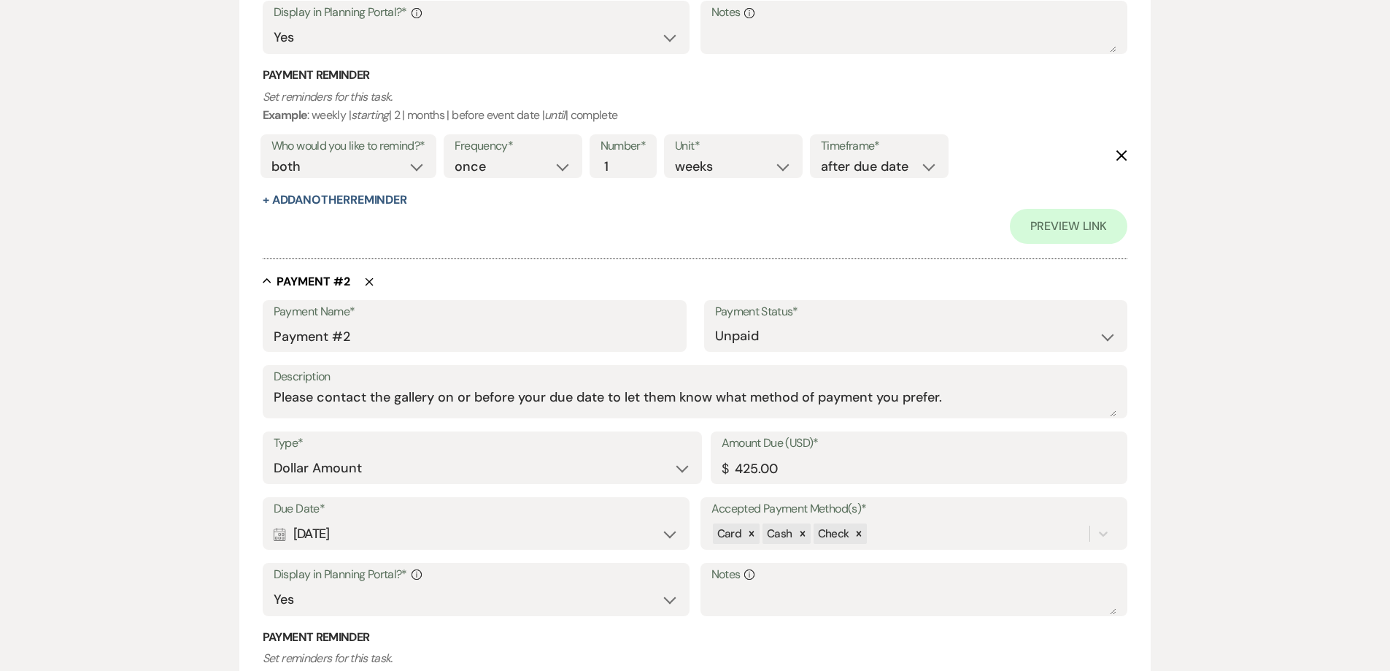
scroll to position [730, 0]
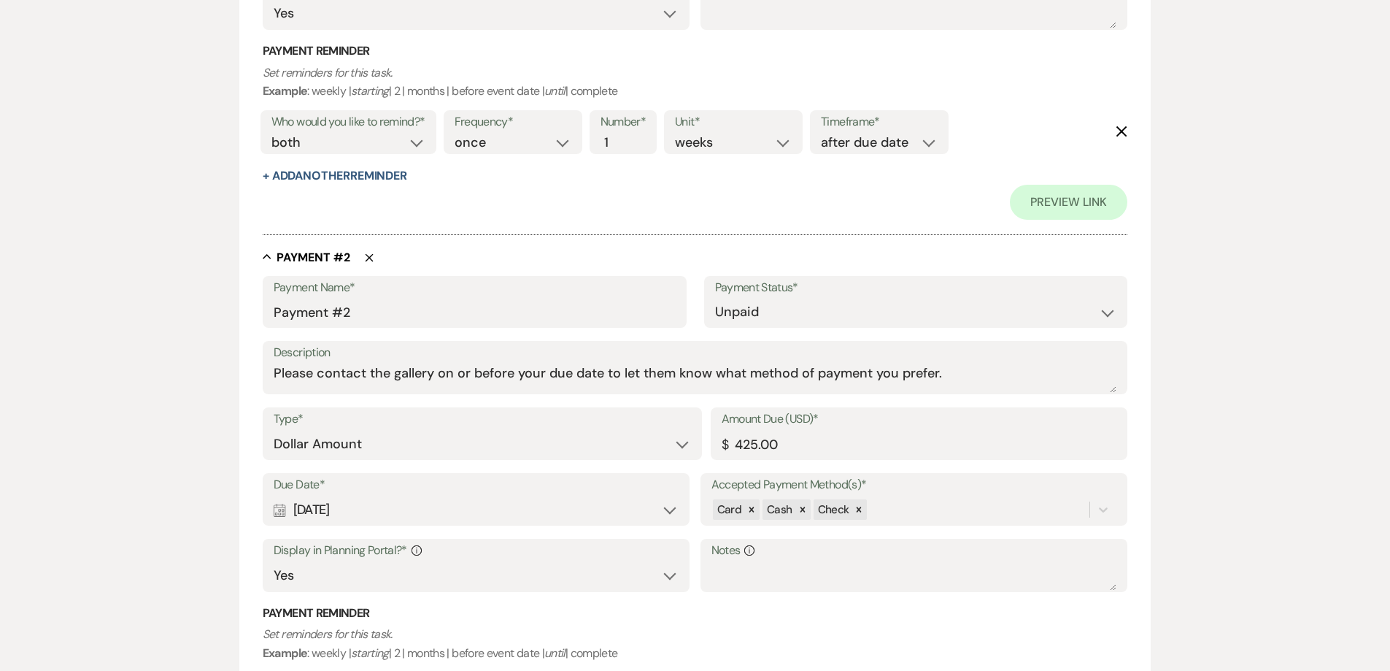
click at [519, 505] on div "Calendar Sep 22, 2025 Expand" at bounding box center [477, 510] width 406 height 28
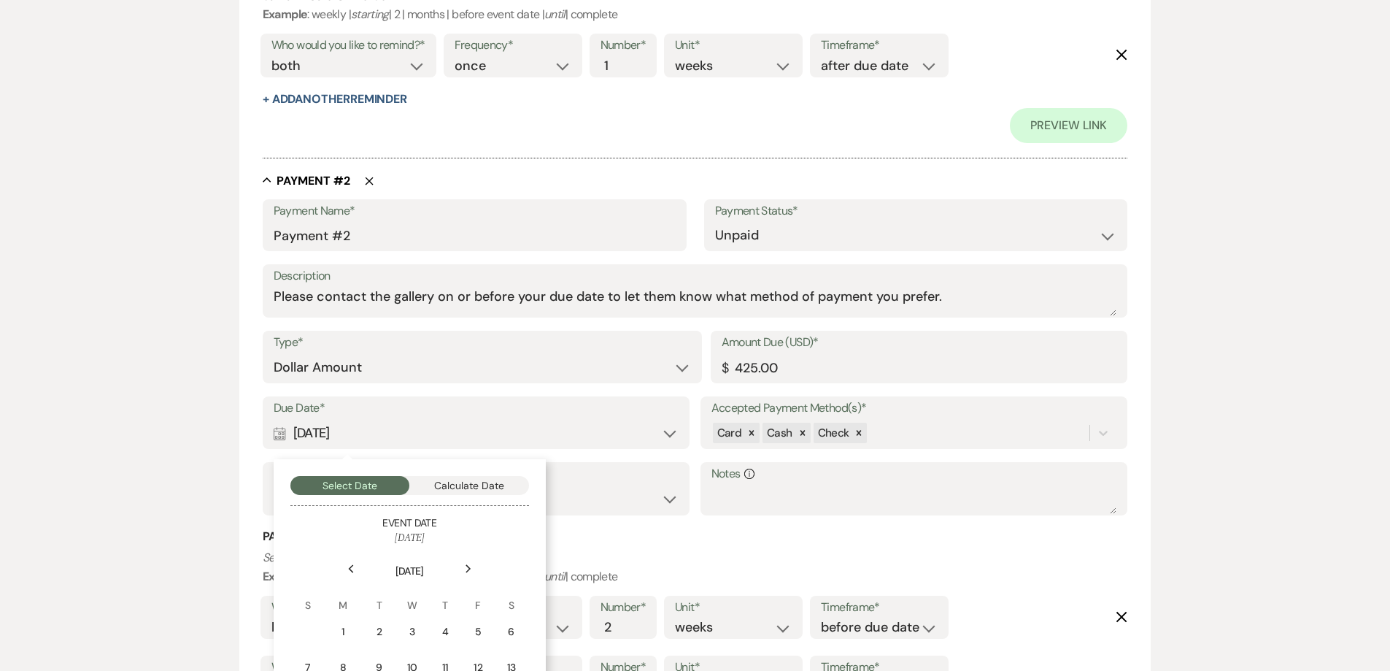
scroll to position [949, 0]
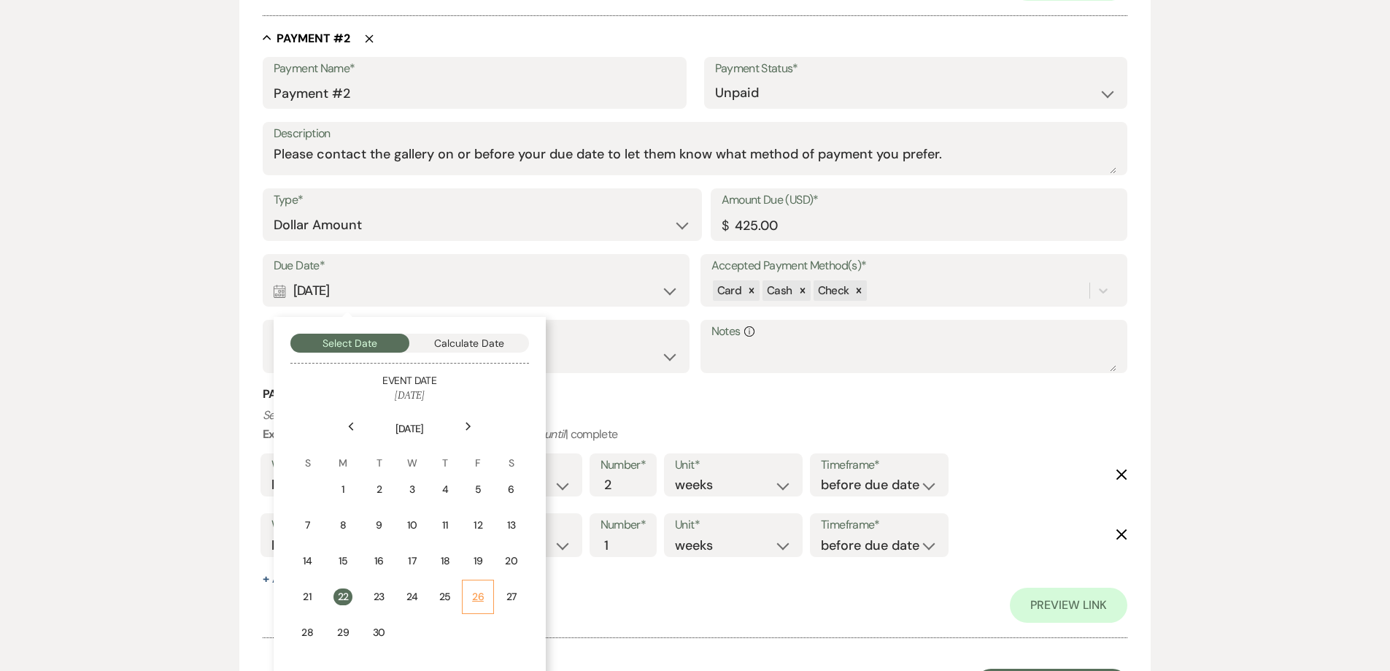
click at [484, 590] on div "26" at bounding box center [478, 596] width 12 height 15
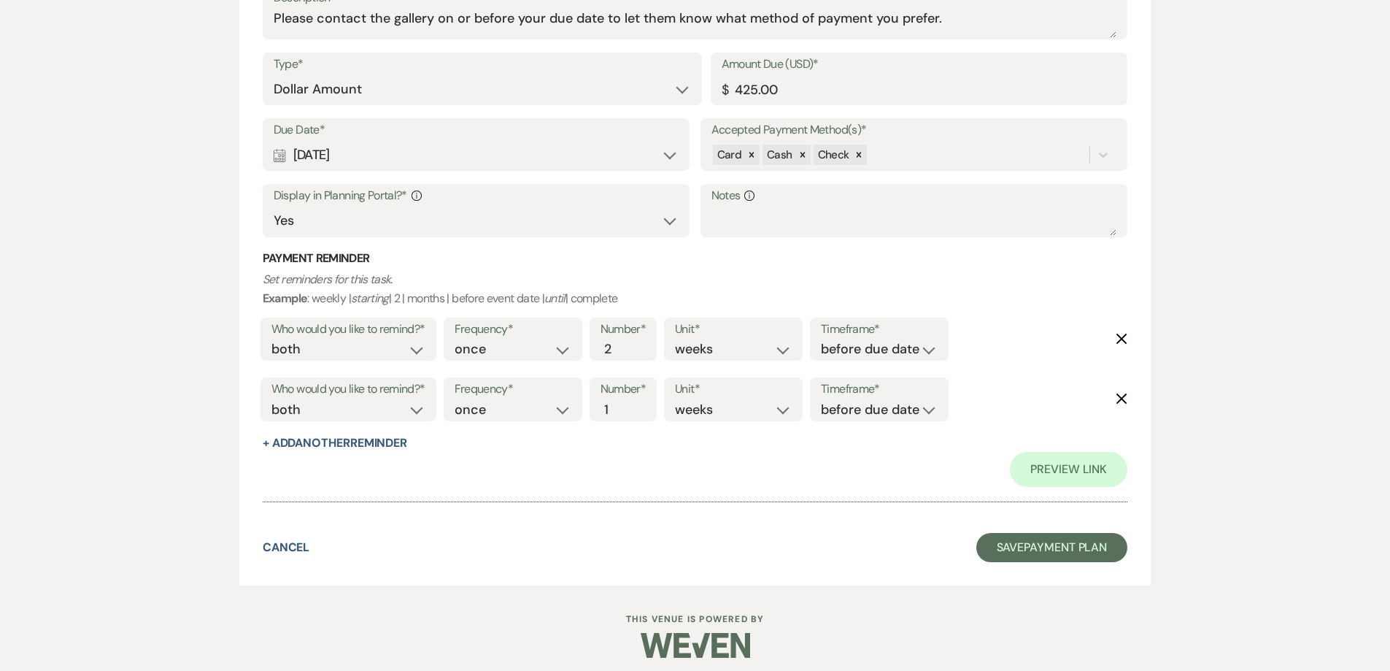
scroll to position [1093, 0]
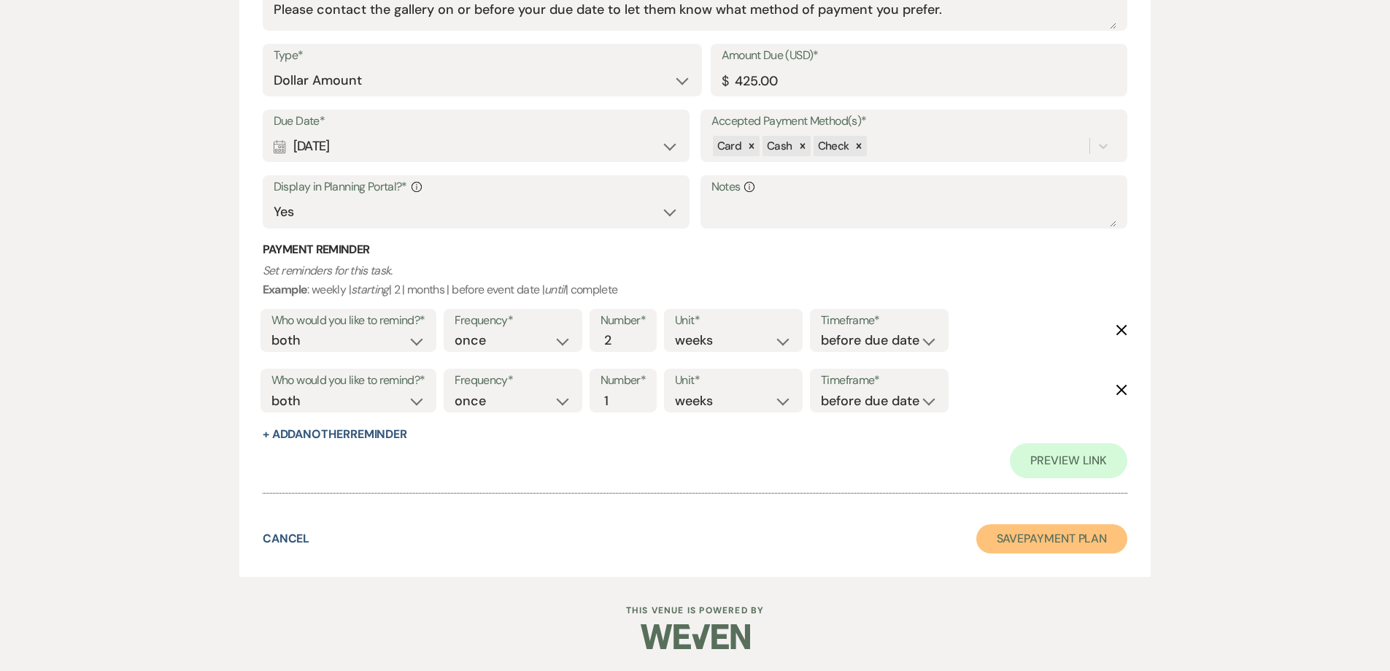
click at [981, 539] on button "Save Payment Plan" at bounding box center [1053, 538] width 152 height 29
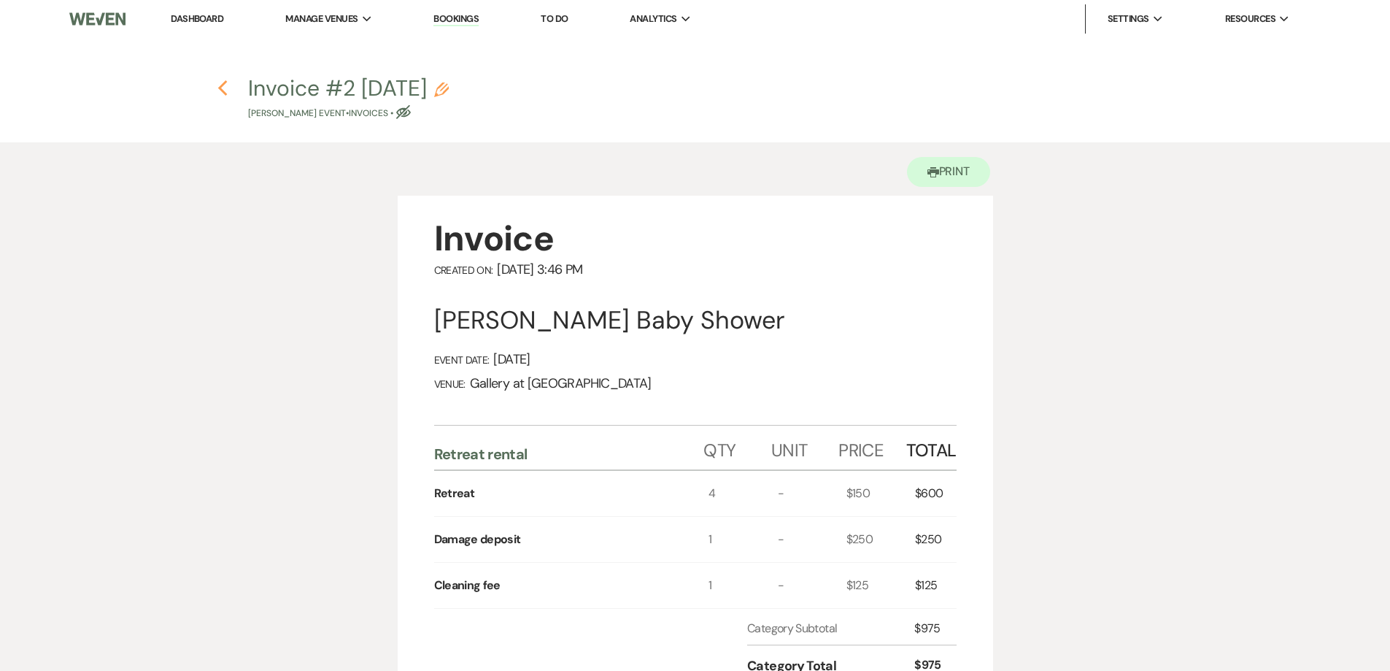
click at [218, 87] on icon "Previous" at bounding box center [223, 89] width 11 height 18
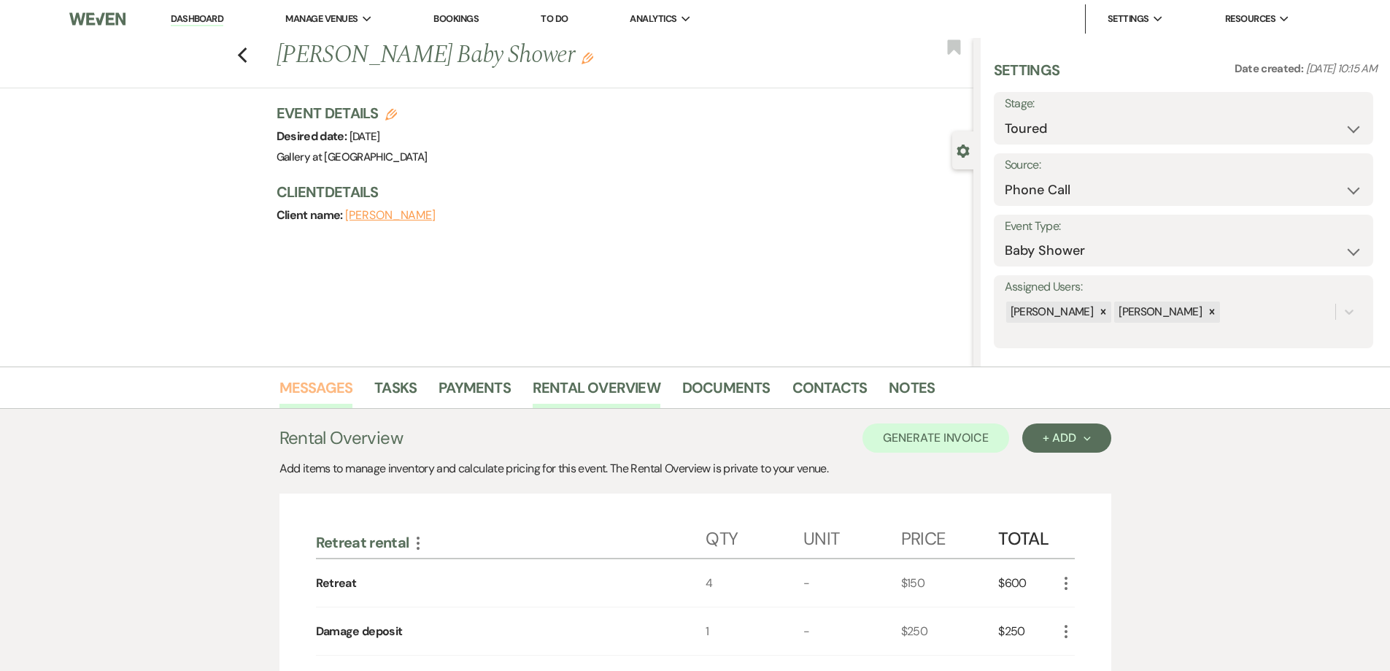
click at [314, 401] on link "Messages" at bounding box center [317, 392] width 74 height 32
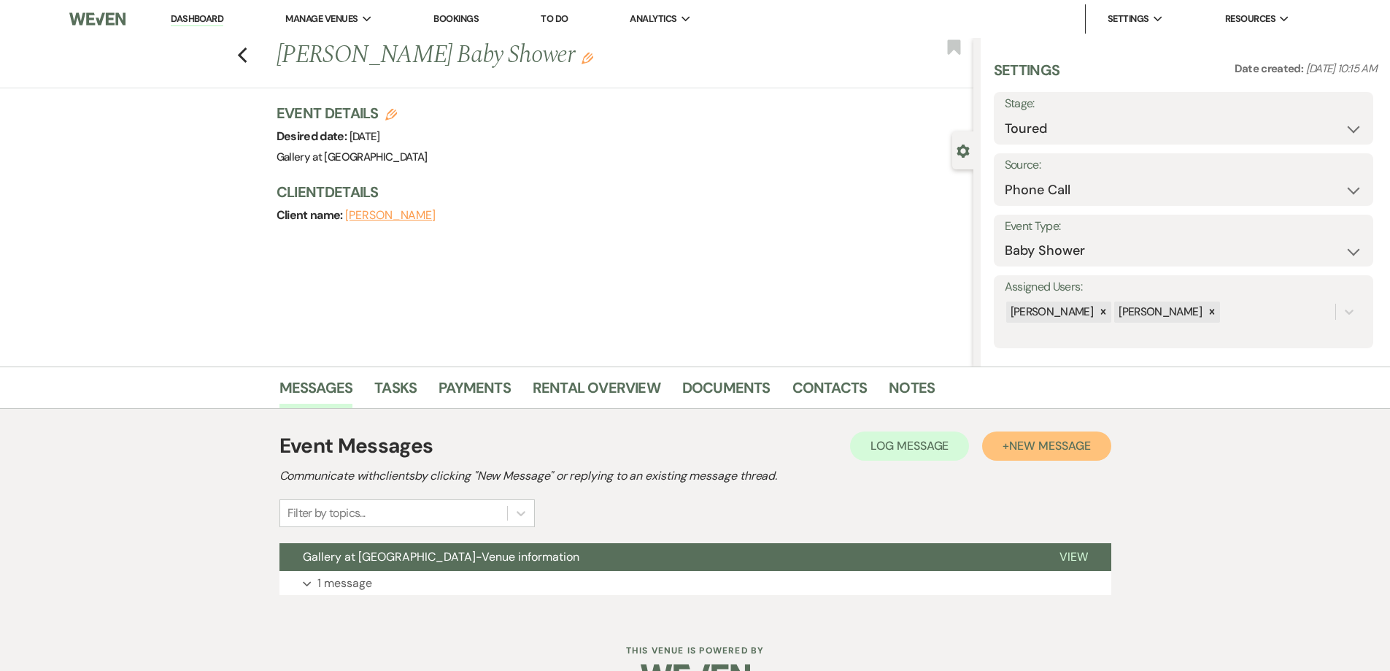
click at [999, 447] on button "+ New Message" at bounding box center [1046, 445] width 128 height 29
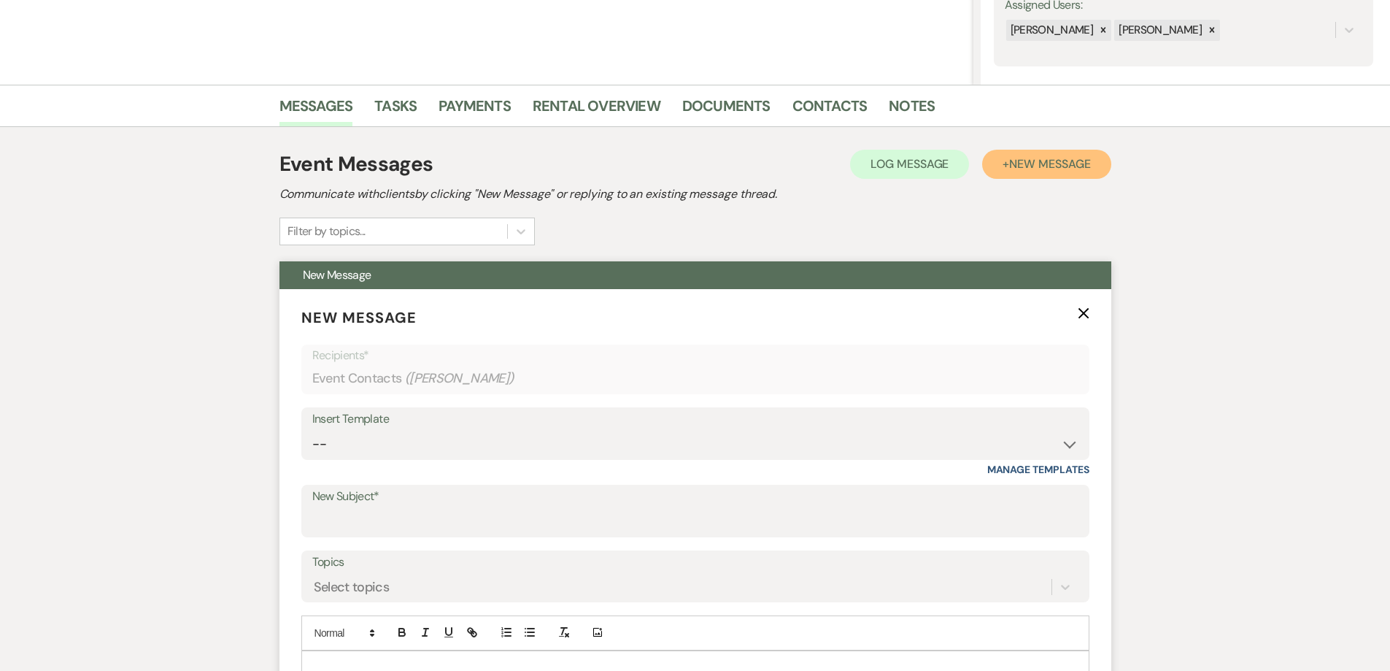
scroll to position [292, 0]
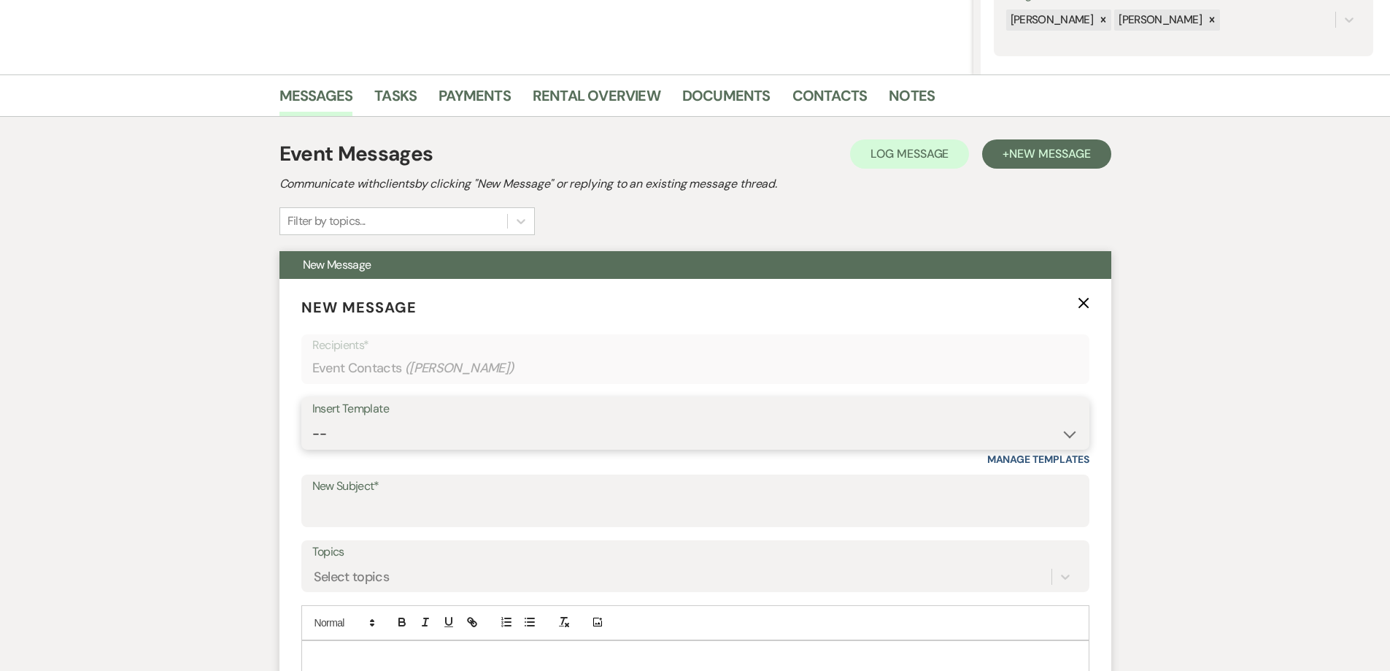
click at [474, 426] on select "-- Initial Inquiry Response-DATE IS AVAILABLE Initial Inquiry Response-DATE NOT…" at bounding box center [695, 434] width 766 height 28
click at [312, 420] on select "-- Initial Inquiry Response-DATE IS AVAILABLE Initial Inquiry Response-DATE NOT…" at bounding box center [695, 434] width 766 height 28
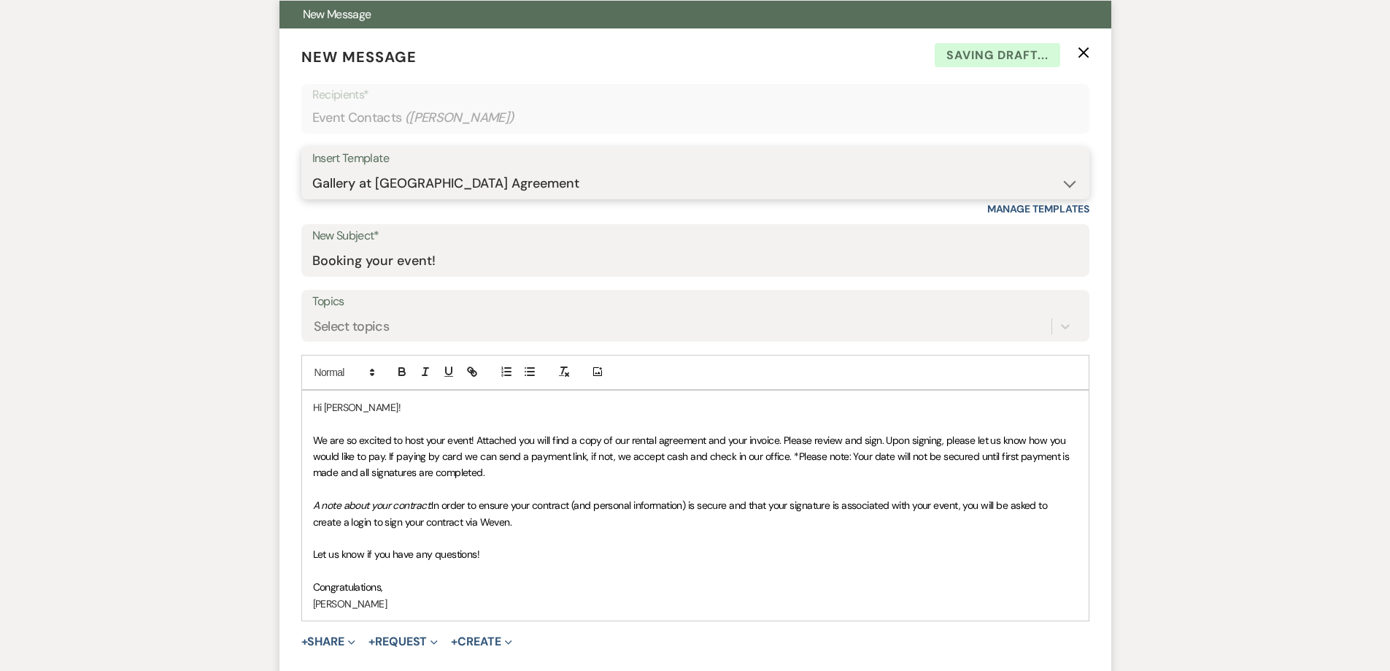
scroll to position [584, 0]
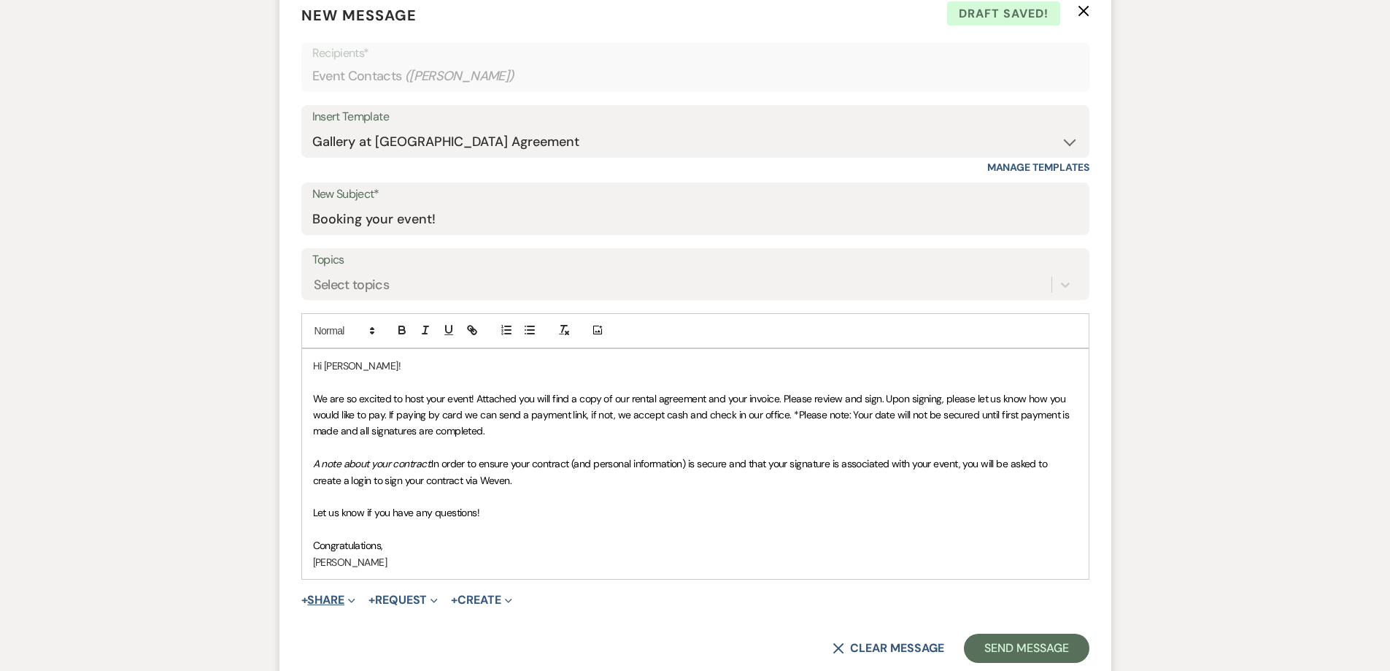
click at [349, 599] on span "Expand" at bounding box center [350, 599] width 11 height 15
click at [397, 629] on span "Doc Upload Documents" at bounding box center [360, 628] width 83 height 15
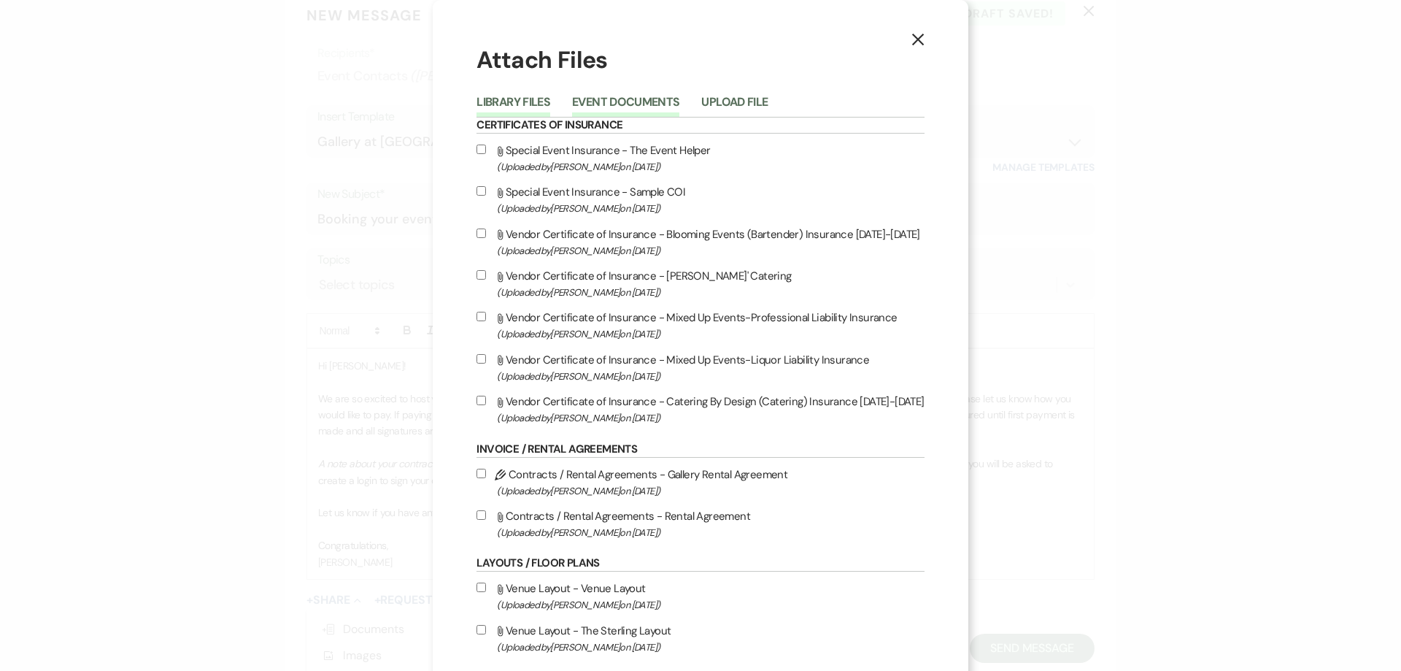
click at [601, 109] on button "Event Documents" at bounding box center [625, 106] width 107 height 20
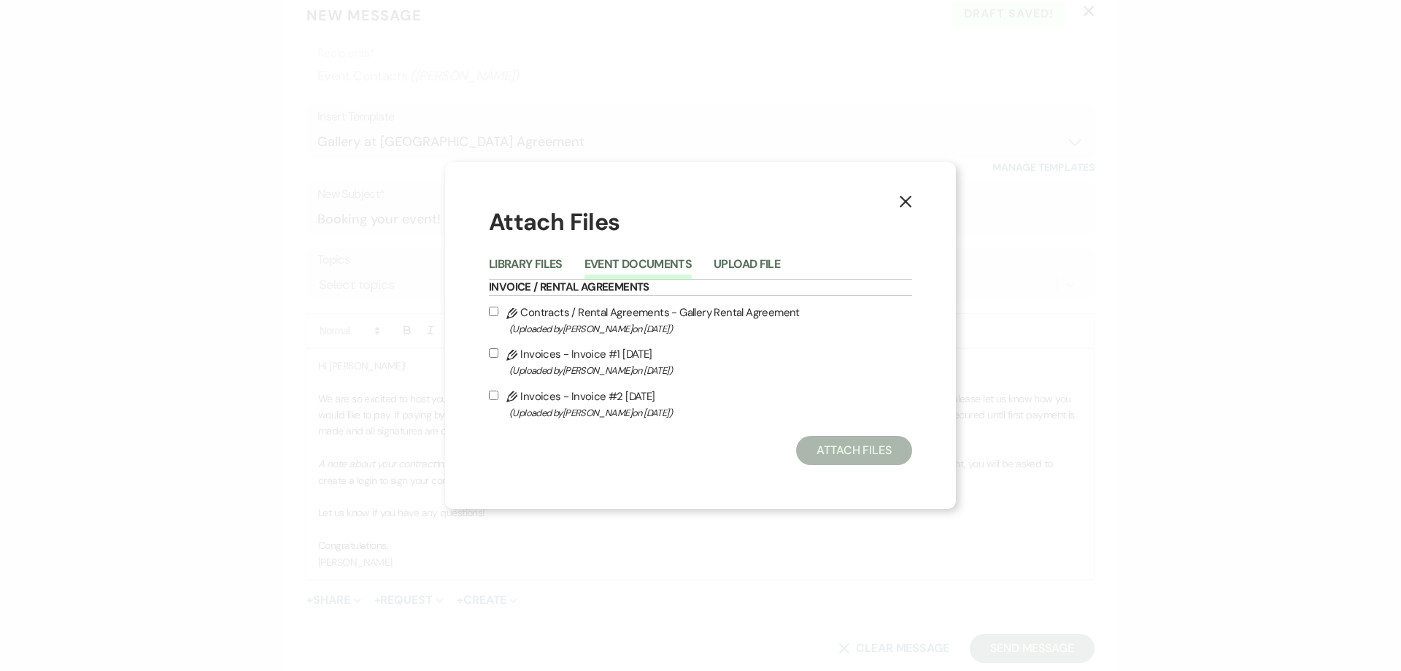
click at [494, 308] on input "Pencil Contracts / Rental Agreements - Gallery Rental Agreement (Uploaded by Sh…" at bounding box center [493, 311] width 9 height 9
click at [490, 390] on input "Pencil Invoices - Invoice #2 8-22-2025 (Uploaded by Shelby on Aug 22nd, 2025 )" at bounding box center [493, 394] width 9 height 9
click at [863, 446] on button "Attach Files" at bounding box center [854, 450] width 116 height 29
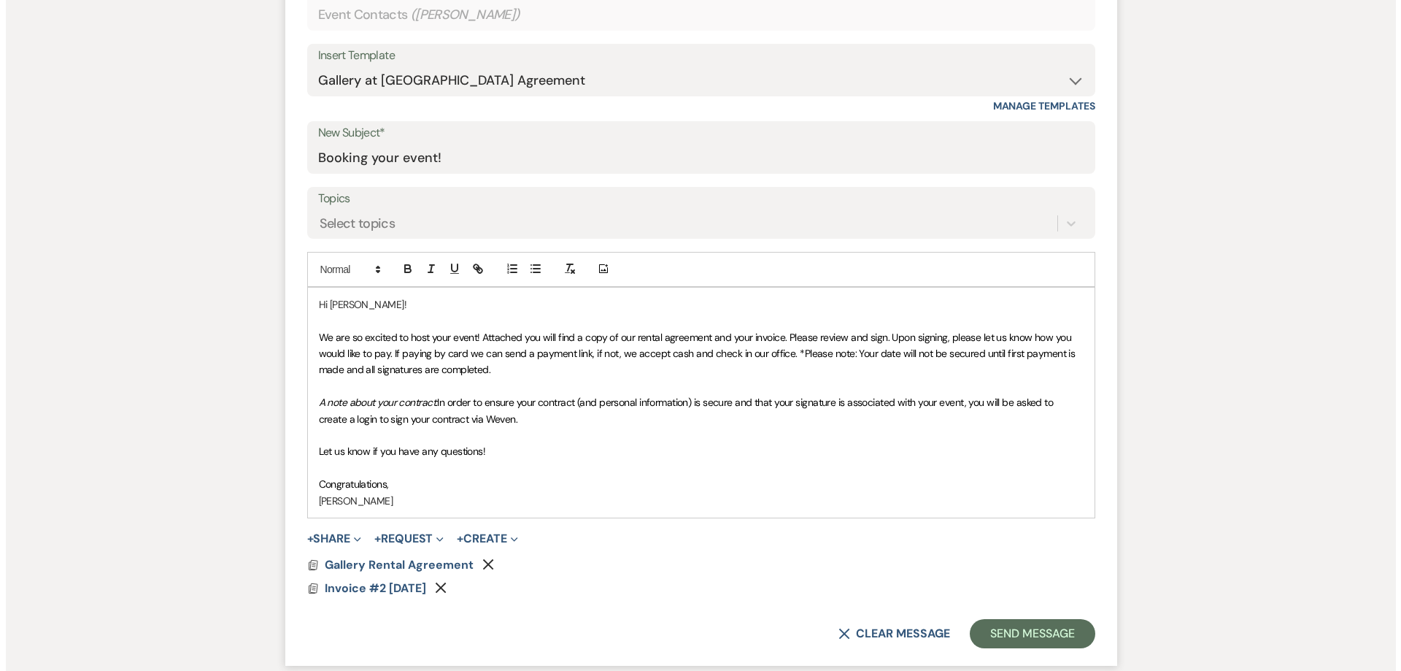
scroll to position [730, 0]
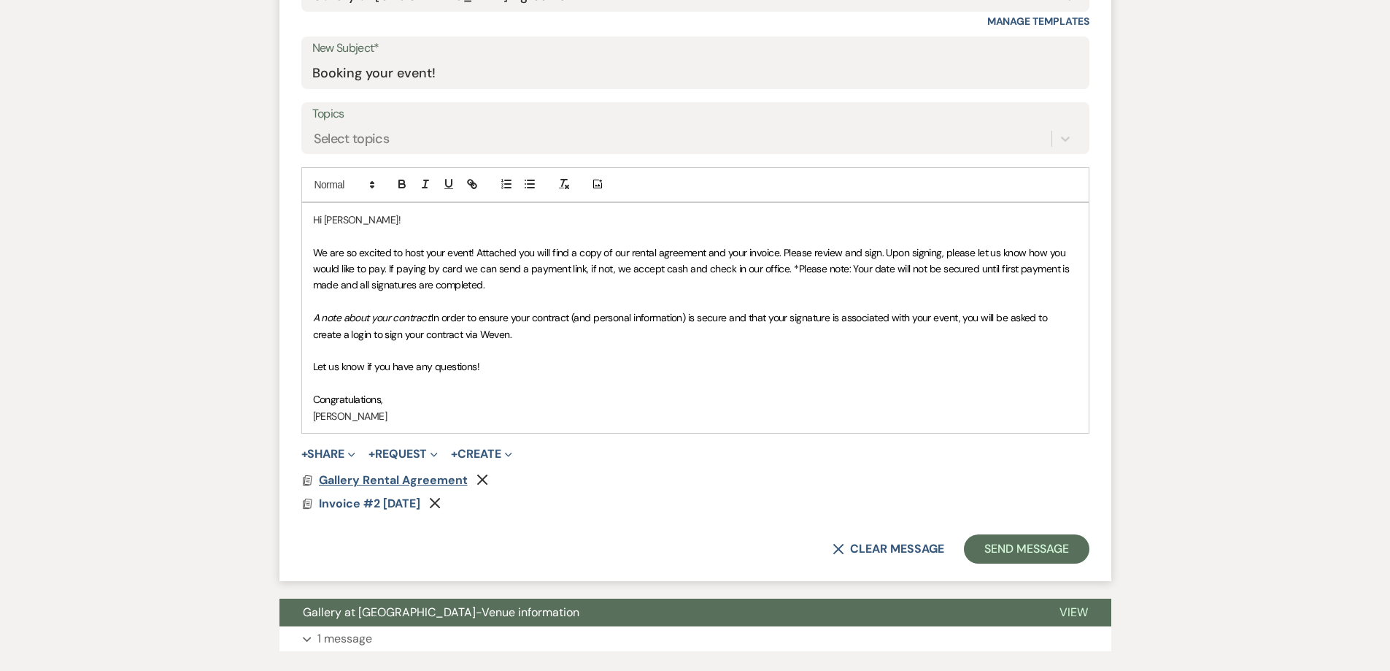
click at [429, 476] on span "Gallery Rental Agreement" at bounding box center [393, 479] width 149 height 15
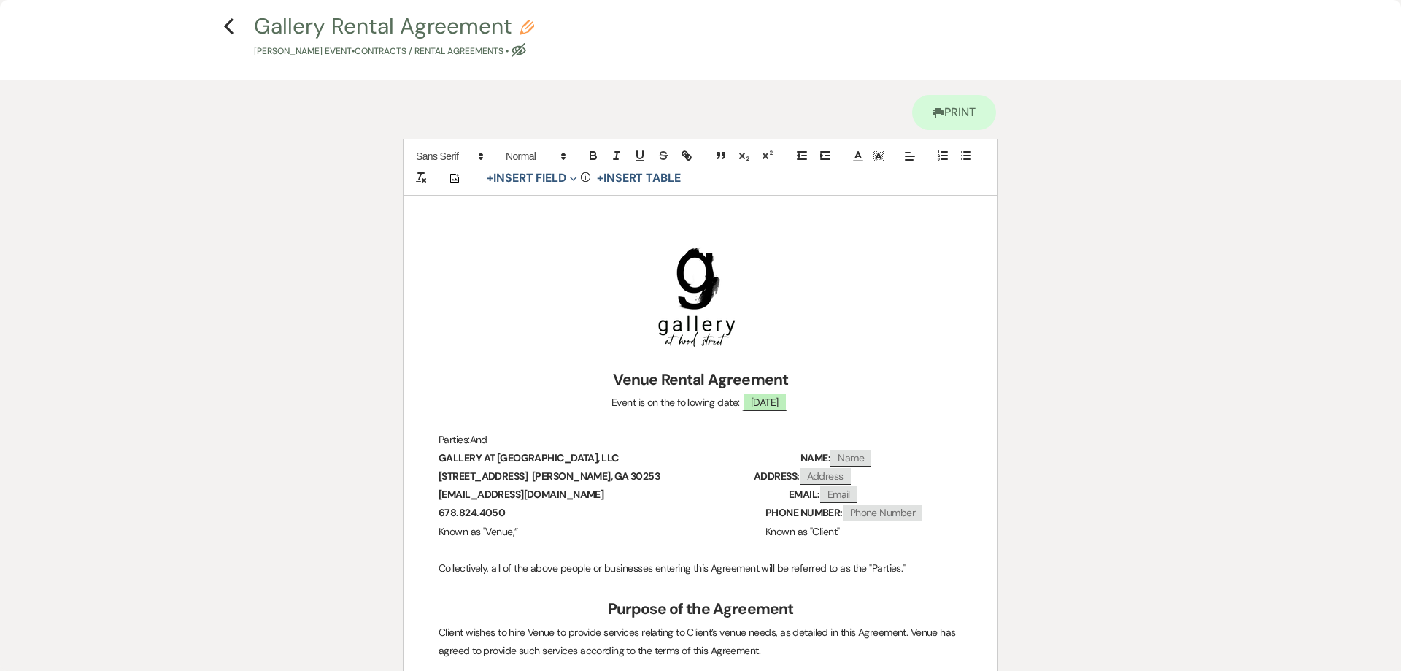
scroll to position [0, 0]
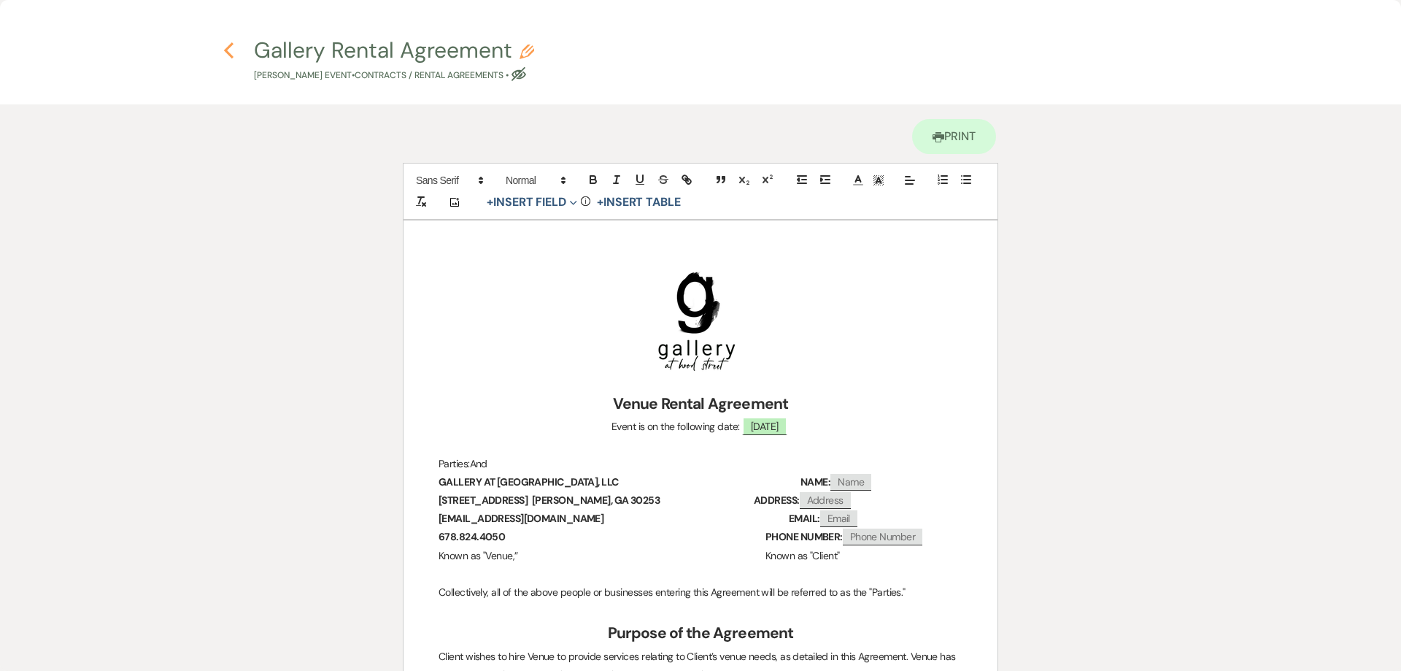
click at [234, 50] on icon "Previous" at bounding box center [228, 51] width 11 height 18
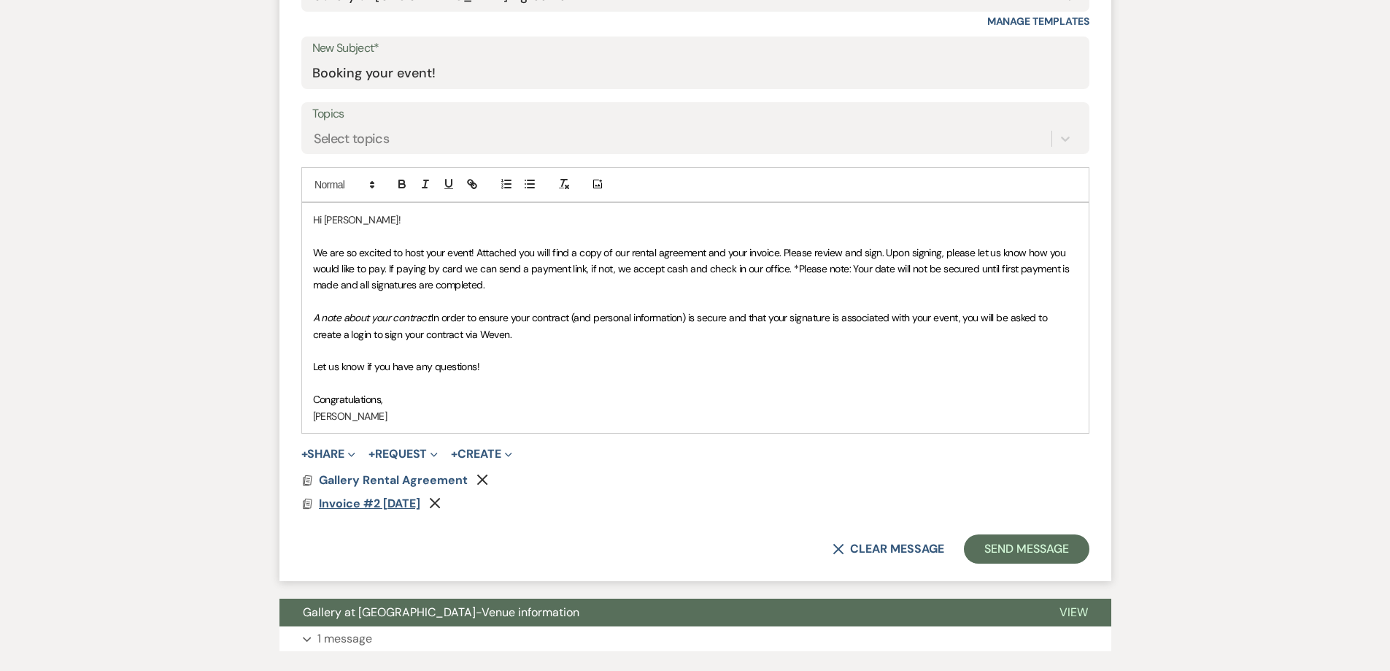
click at [388, 509] on span "Invoice #2 8-22-2025" at bounding box center [369, 503] width 101 height 15
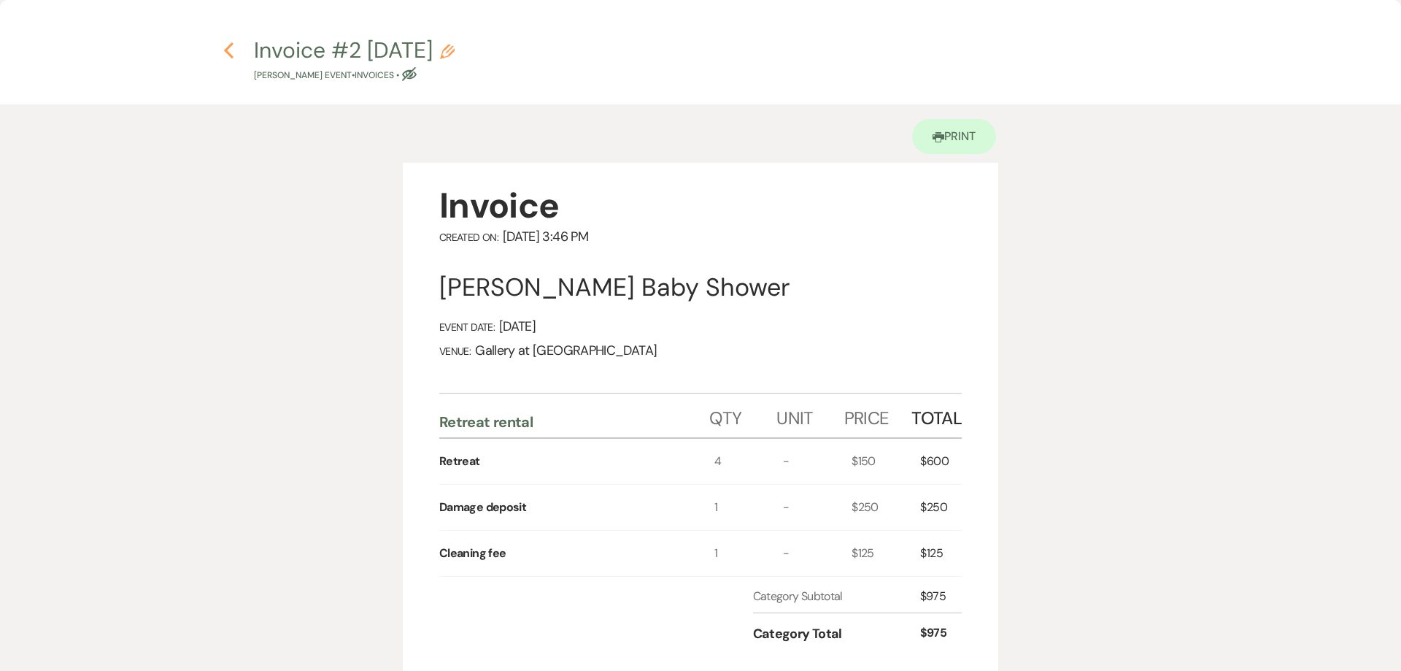
click at [233, 55] on icon "Previous" at bounding box center [228, 51] width 11 height 18
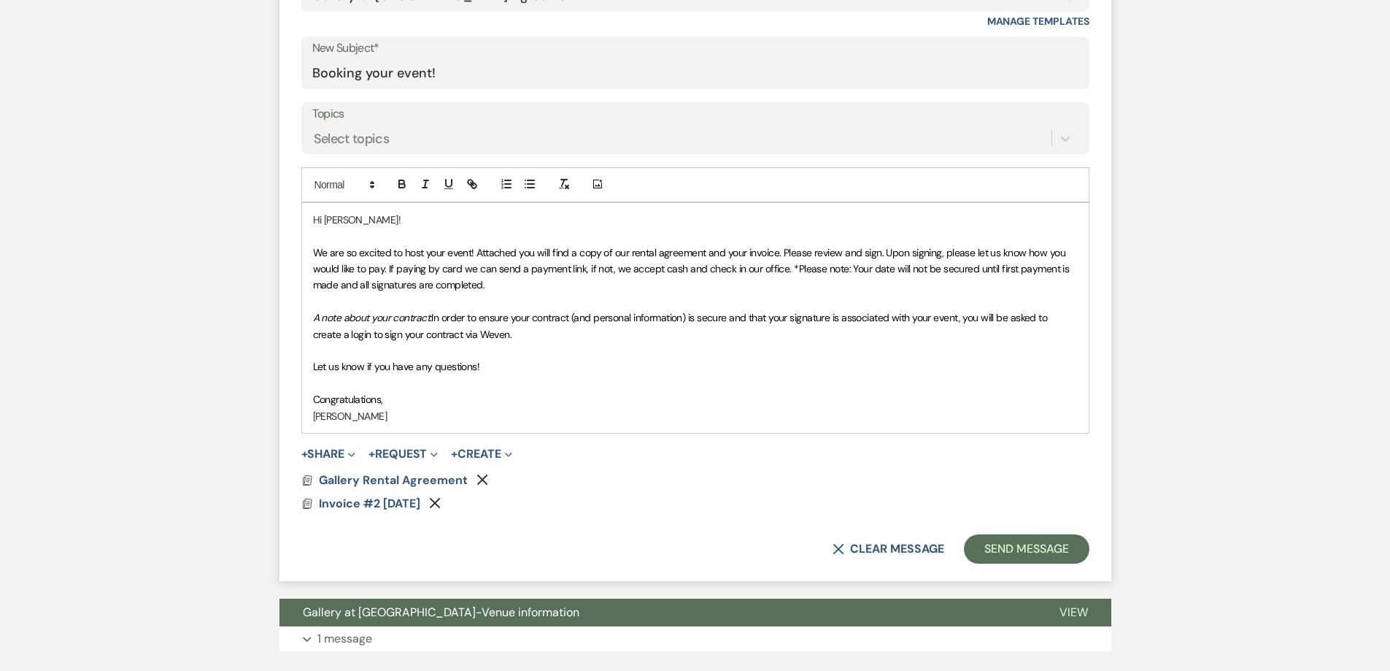
click at [992, 532] on form "New Message X Draft Recipients* Event Contacts ( Dominique Taylor ) Insert Temp…" at bounding box center [696, 211] width 832 height 740
click at [993, 547] on button "Send Message" at bounding box center [1026, 548] width 125 height 29
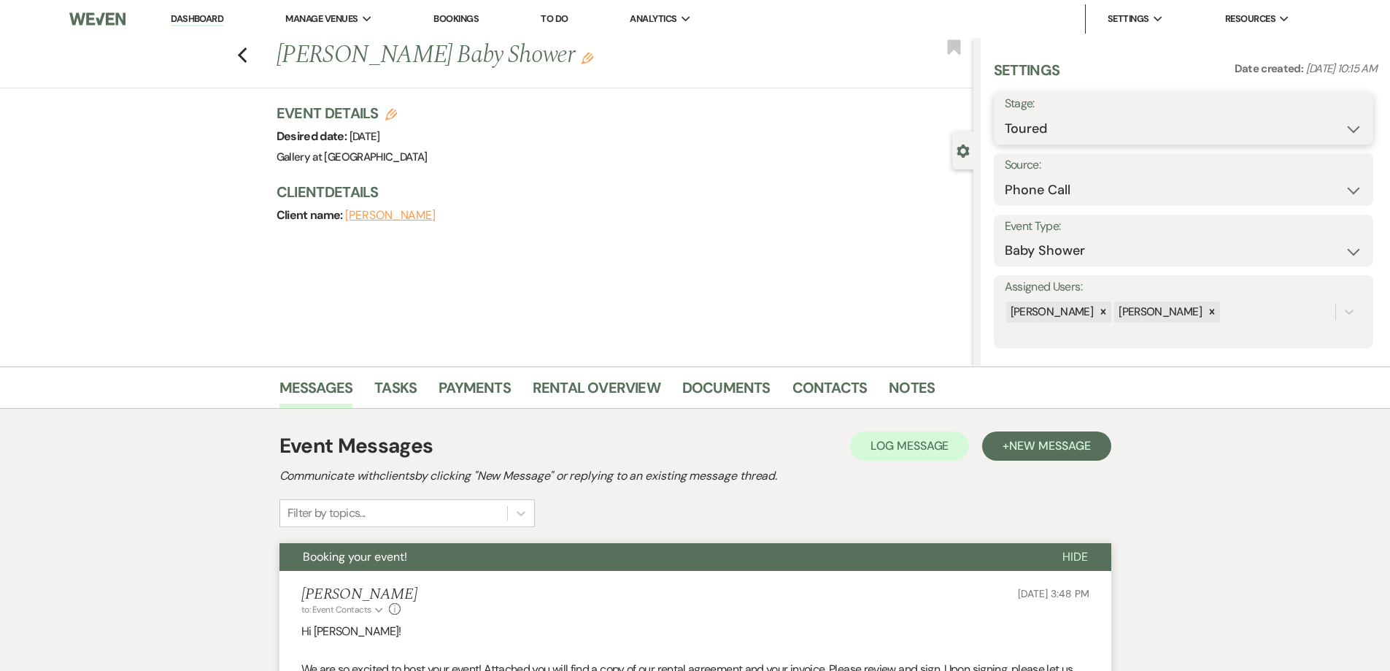
click at [1080, 134] on select "Inquiry Follow Up Tour Requested Tour Confirmed Toured Proposal Sent Booked Lost" at bounding box center [1184, 129] width 358 height 28
click at [1005, 115] on select "Inquiry Follow Up Tour Requested Tour Confirmed Toured Proposal Sent Booked Lost" at bounding box center [1184, 129] width 358 height 28
click at [1318, 111] on button "Save" at bounding box center [1332, 118] width 82 height 29
click at [215, 18] on link "Dashboard" at bounding box center [197, 19] width 53 height 14
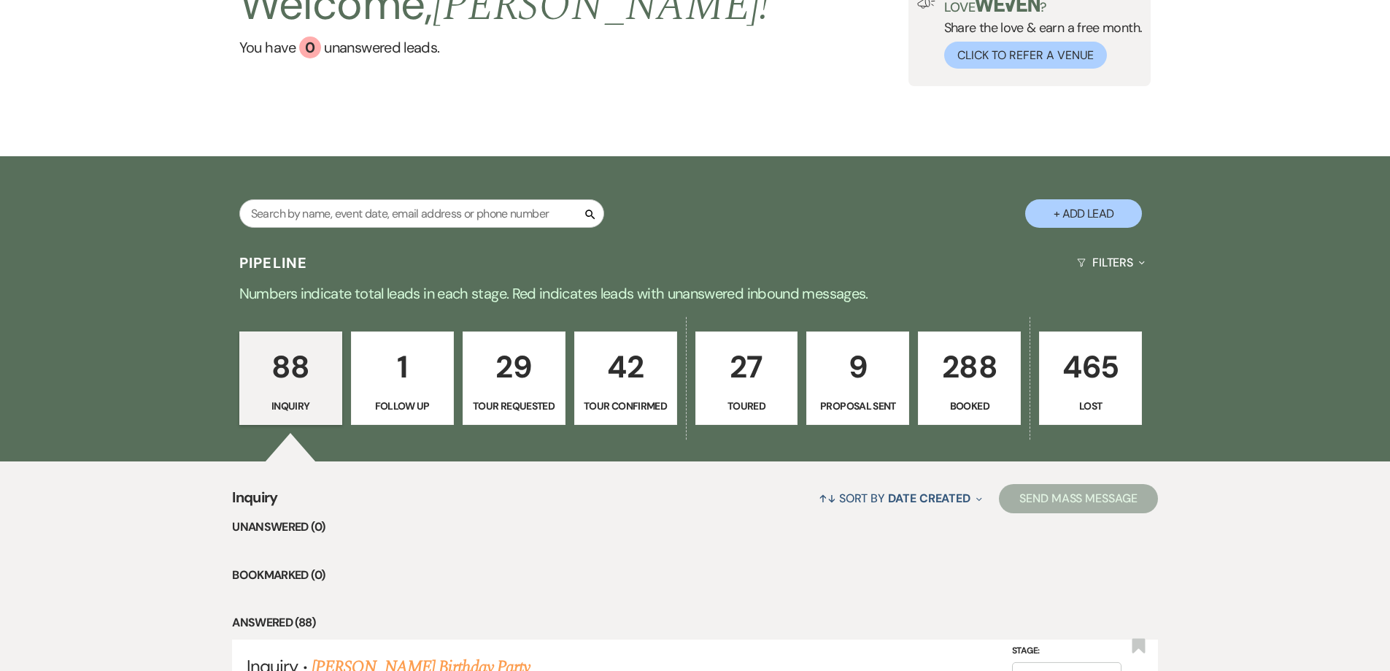
scroll to position [146, 0]
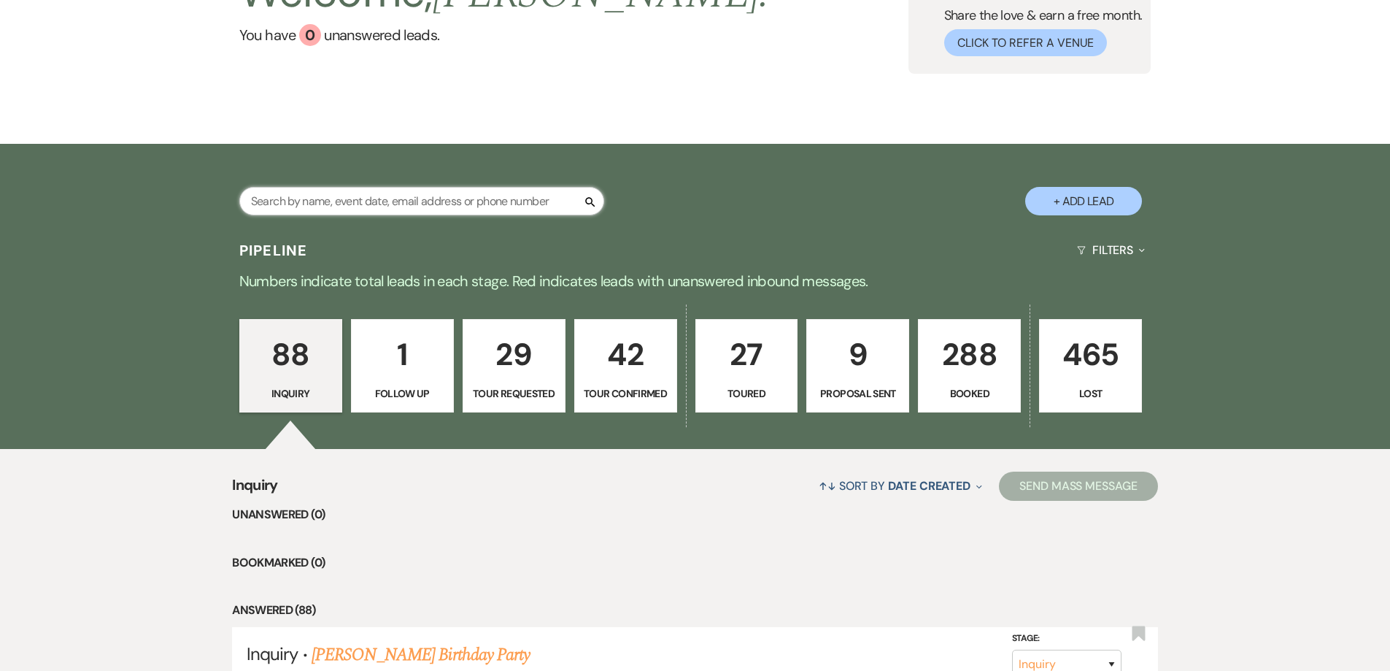
click at [470, 191] on input "text" at bounding box center [421, 201] width 365 height 28
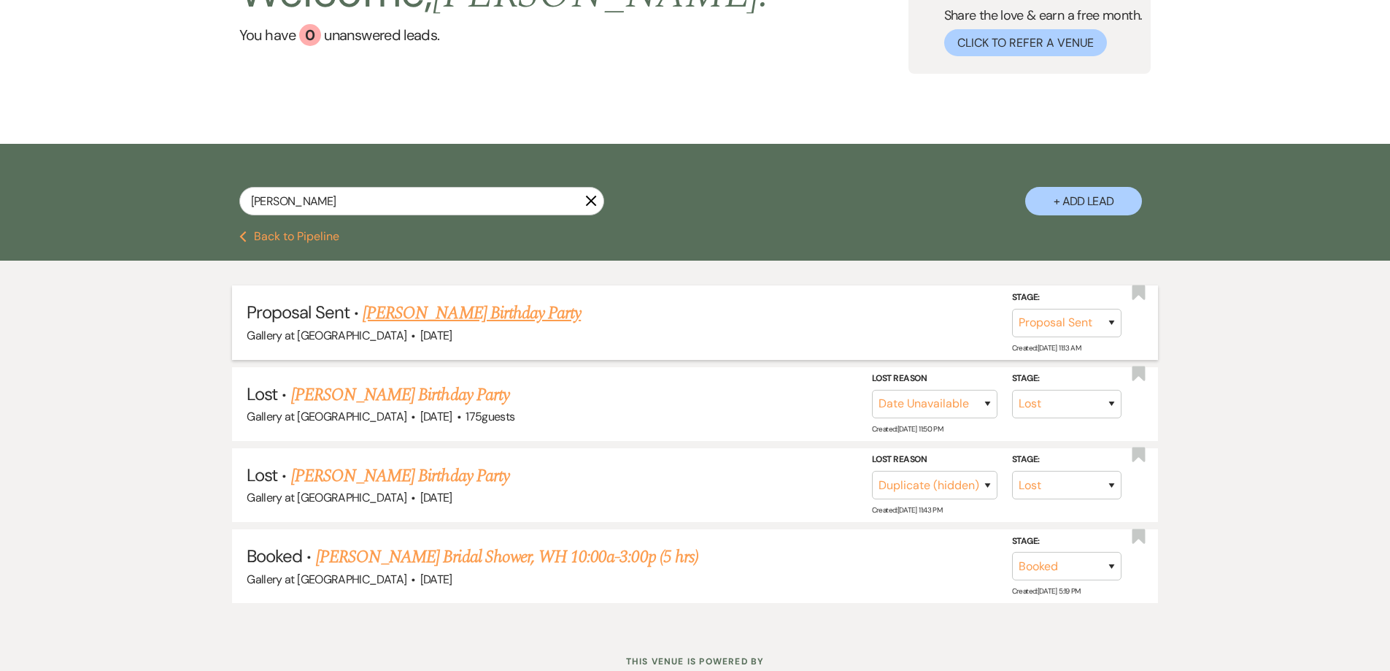
click at [480, 308] on link "Diane Harvey's Birthday Party" at bounding box center [472, 313] width 218 height 26
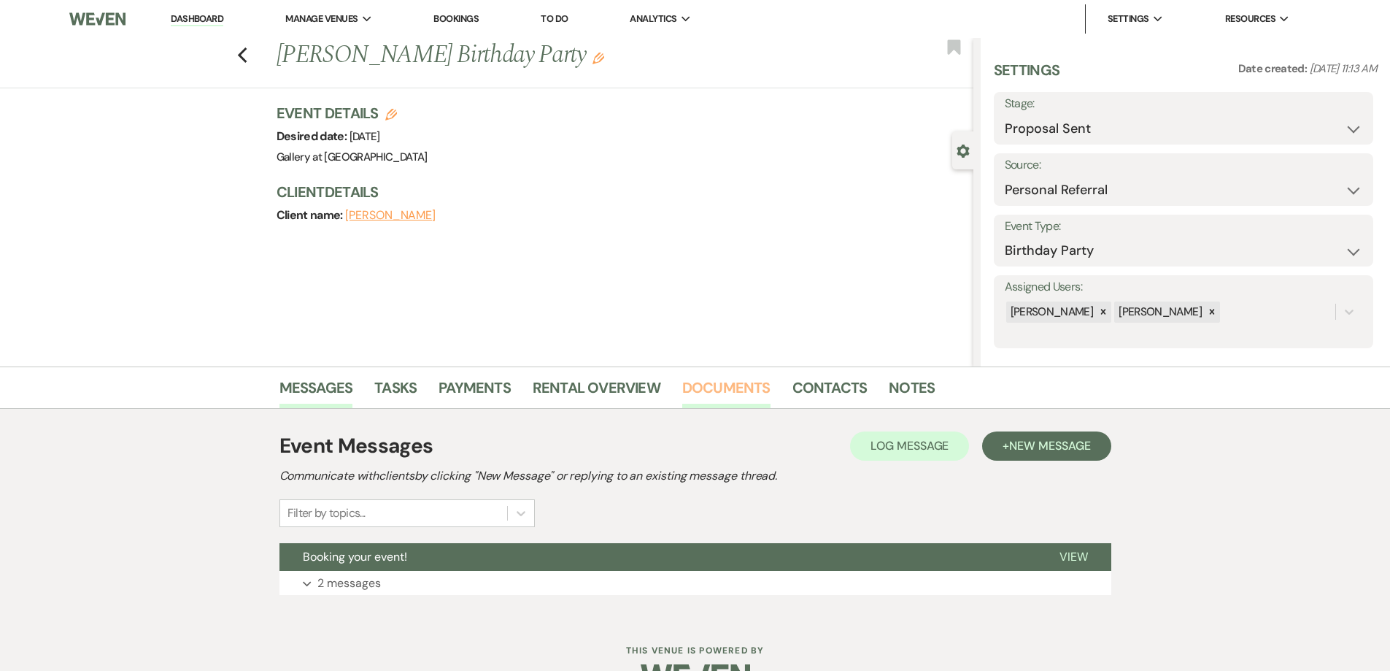
click at [696, 394] on link "Documents" at bounding box center [726, 392] width 88 height 32
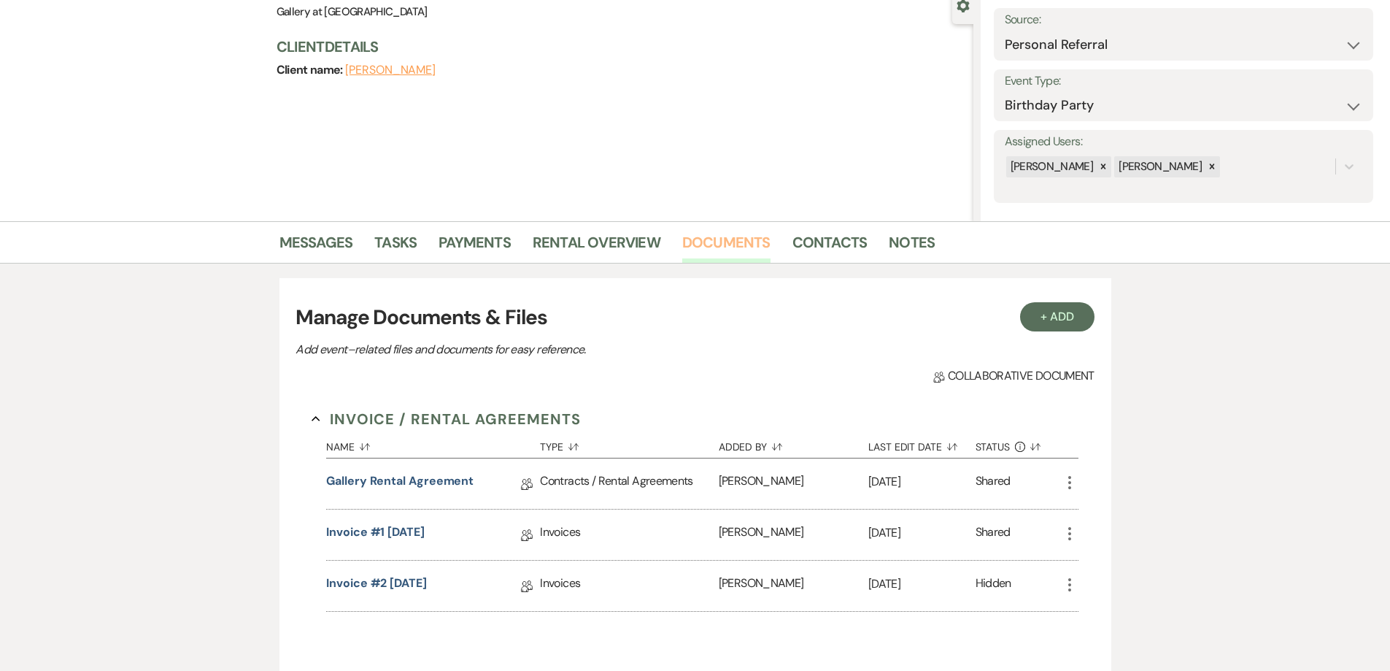
scroll to position [146, 0]
click at [459, 477] on link "Gallery Rental Agreement" at bounding box center [399, 483] width 147 height 23
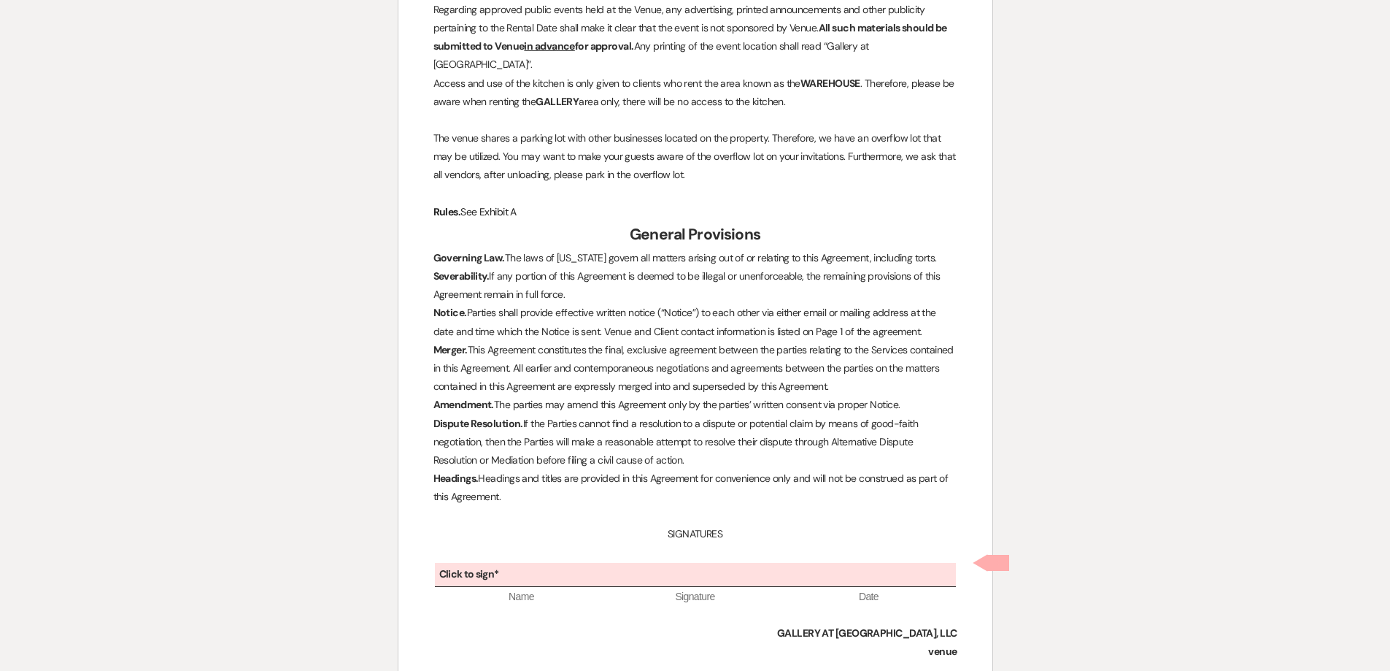
scroll to position [4051, 0]
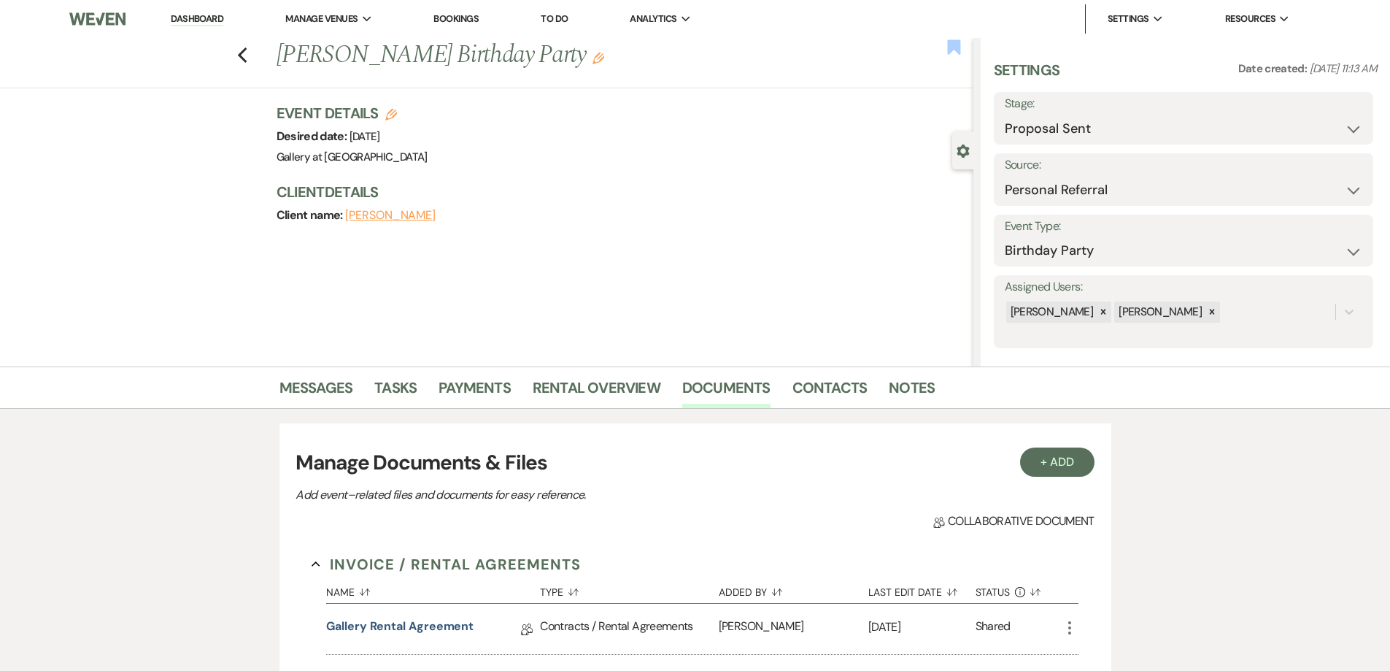
click at [950, 45] on use "button" at bounding box center [953, 46] width 13 height 15
click at [214, 18] on link "Dashboard" at bounding box center [197, 19] width 53 height 14
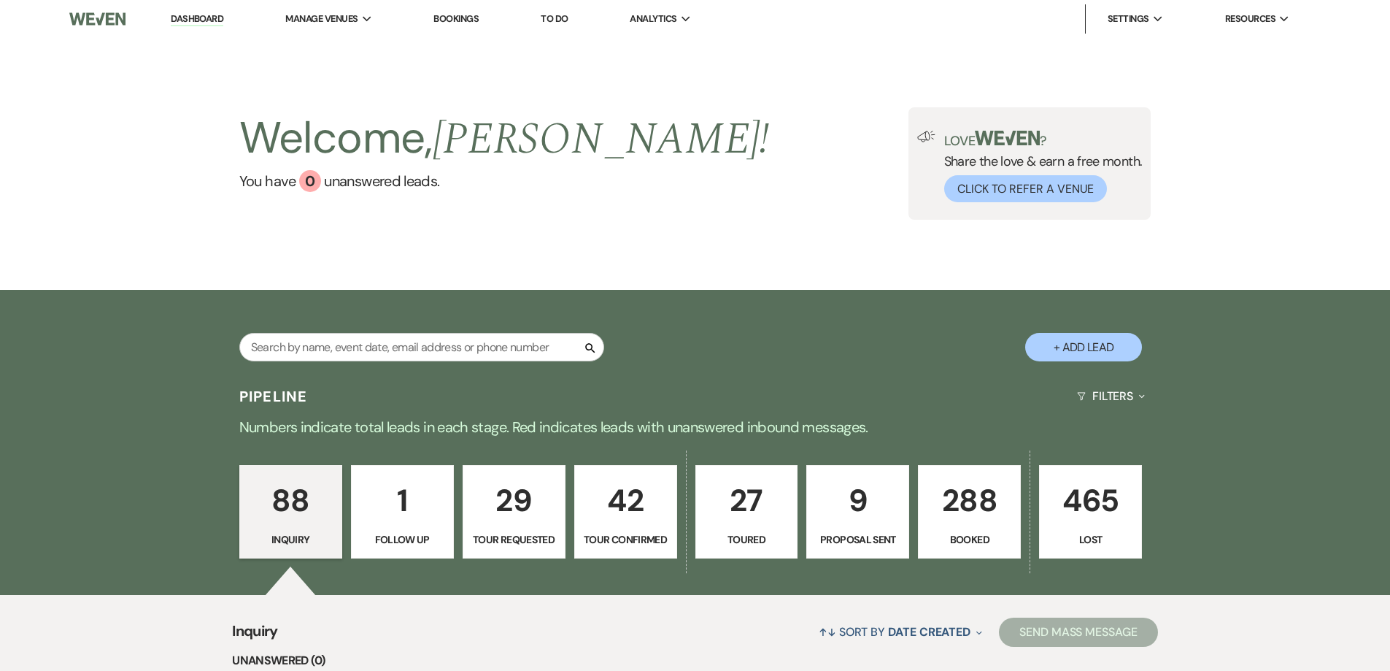
click at [947, 502] on p "288" at bounding box center [970, 500] width 84 height 49
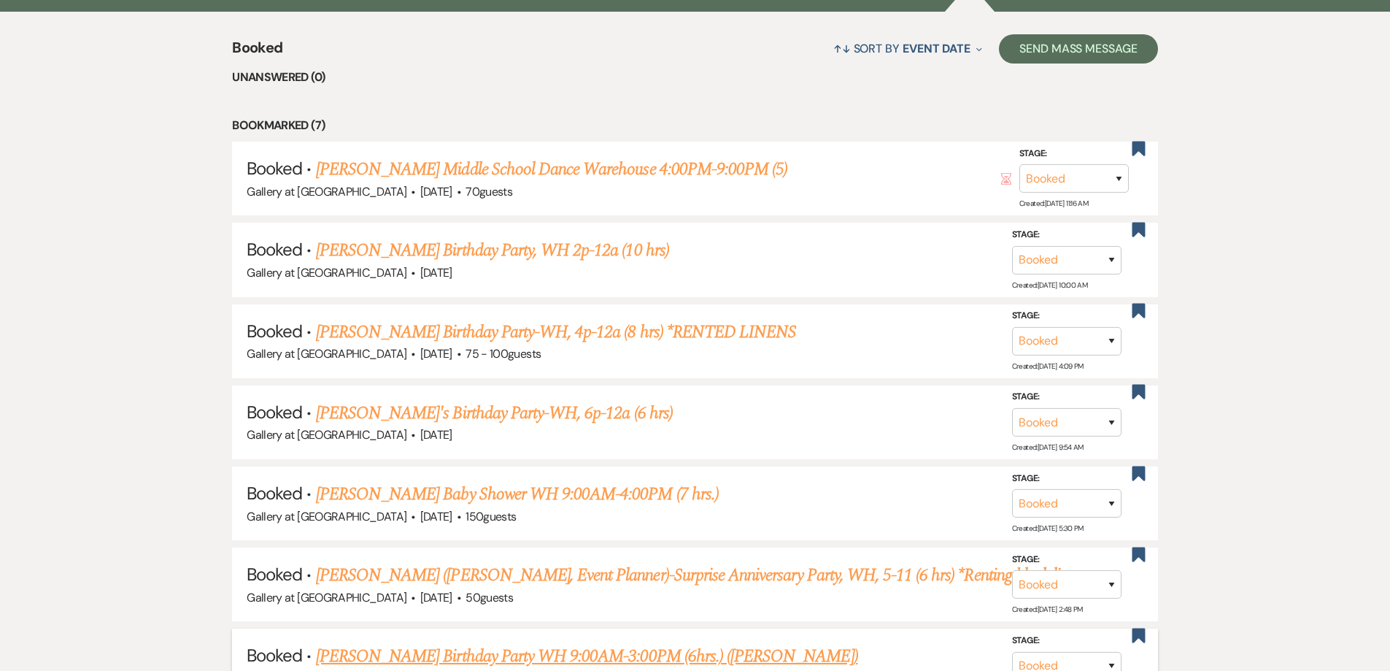
scroll to position [803, 0]
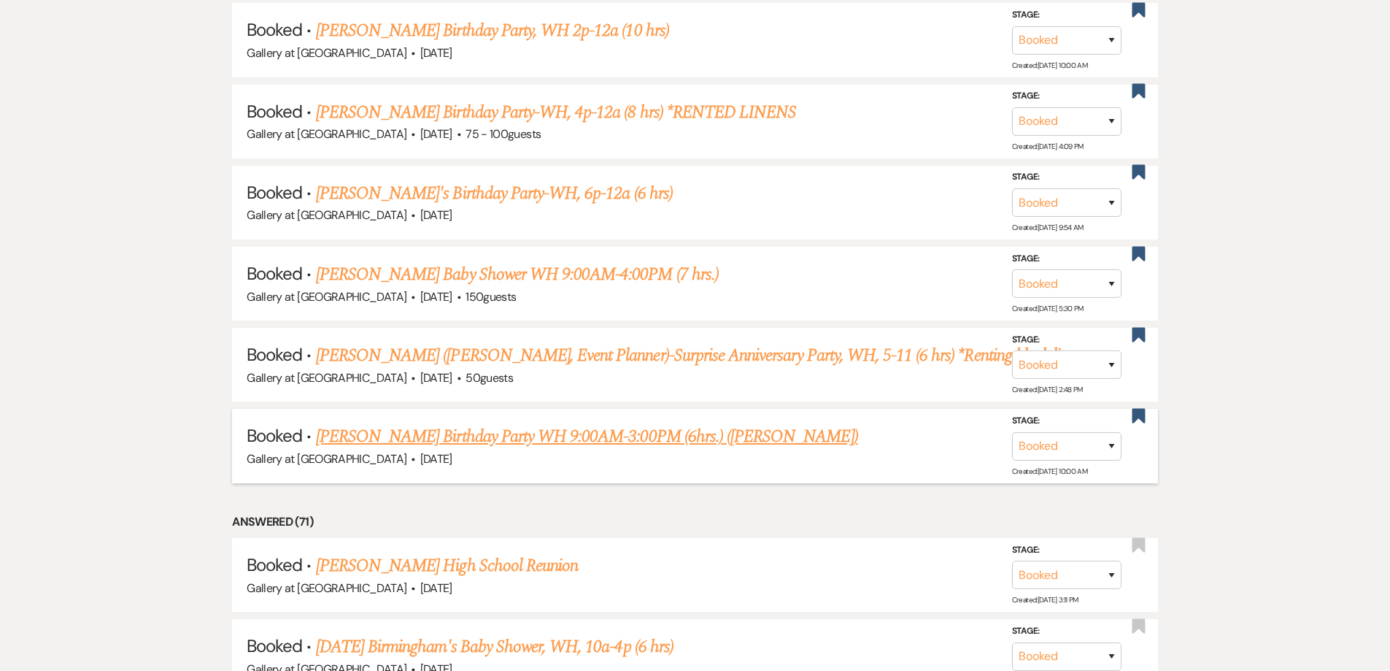
click at [565, 437] on link "Monjahla Williams's Birthday Party WH 9:00AM-3:00PM (6hrs.) (Jamaine Williams)" at bounding box center [587, 436] width 542 height 26
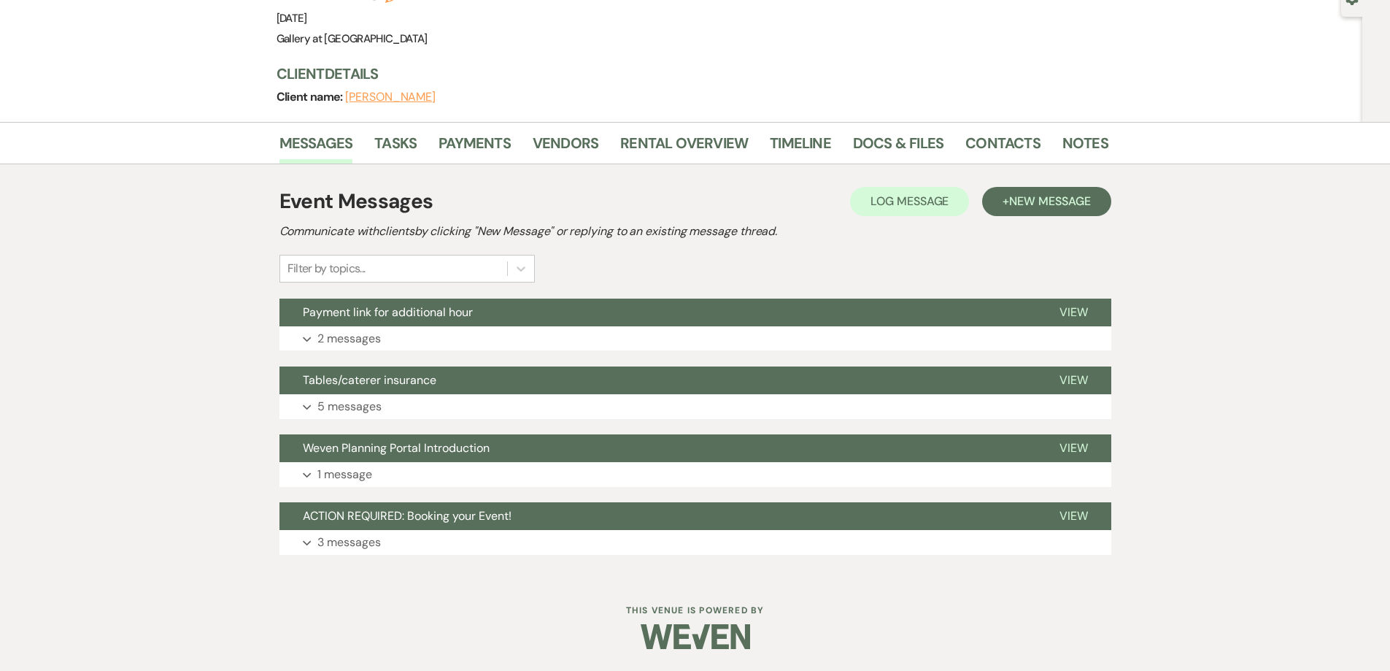
scroll to position [153, 0]
click at [653, 152] on link "Rental Overview" at bounding box center [684, 147] width 128 height 32
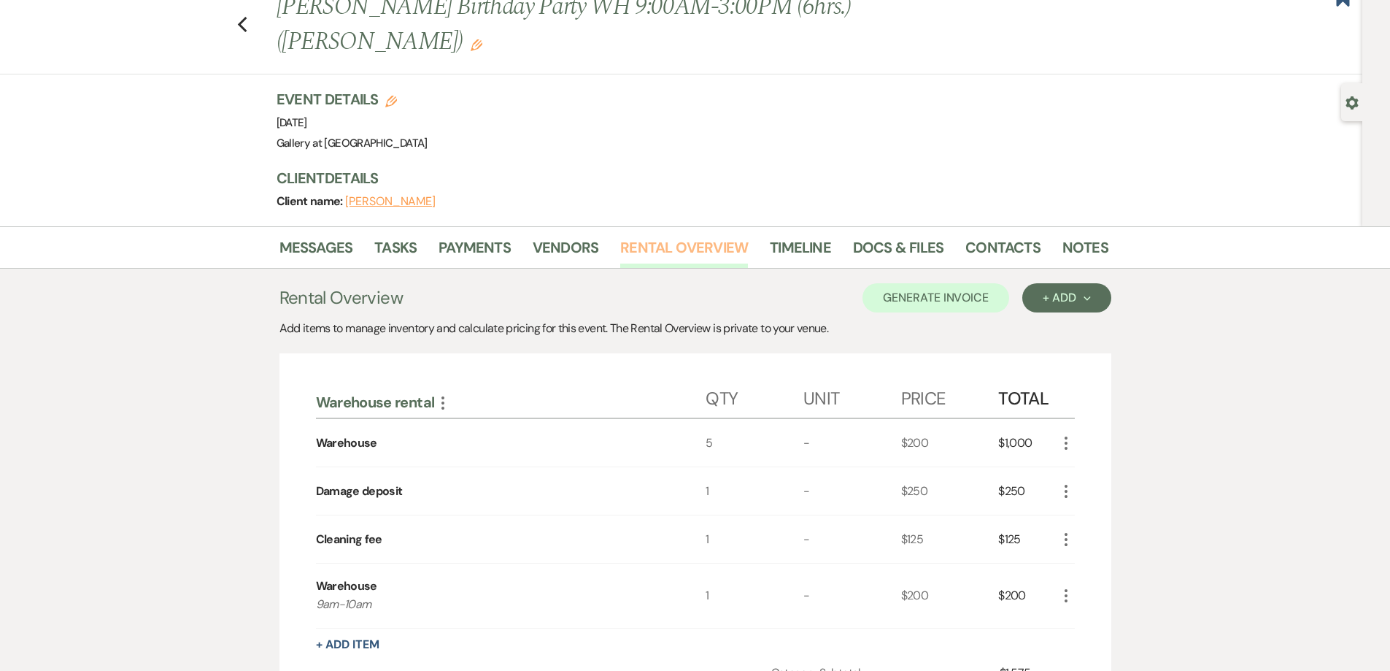
scroll to position [7, 0]
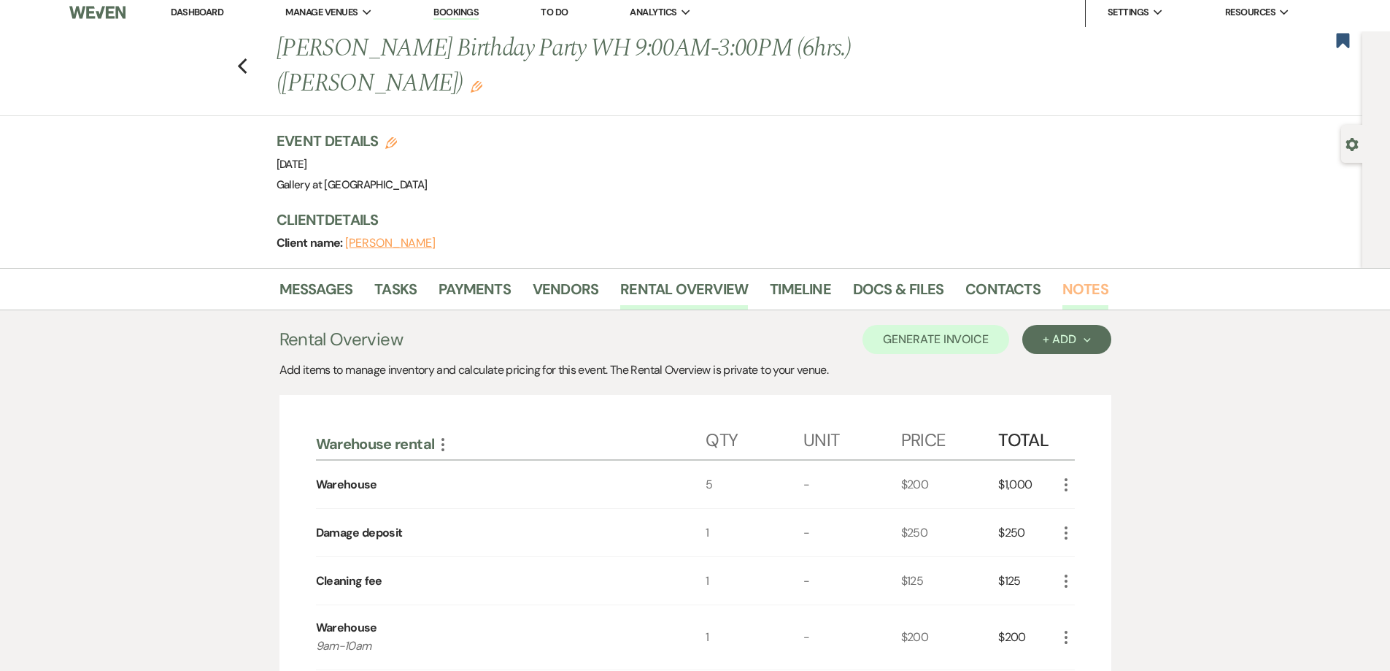
click at [1069, 288] on link "Notes" at bounding box center [1086, 293] width 46 height 32
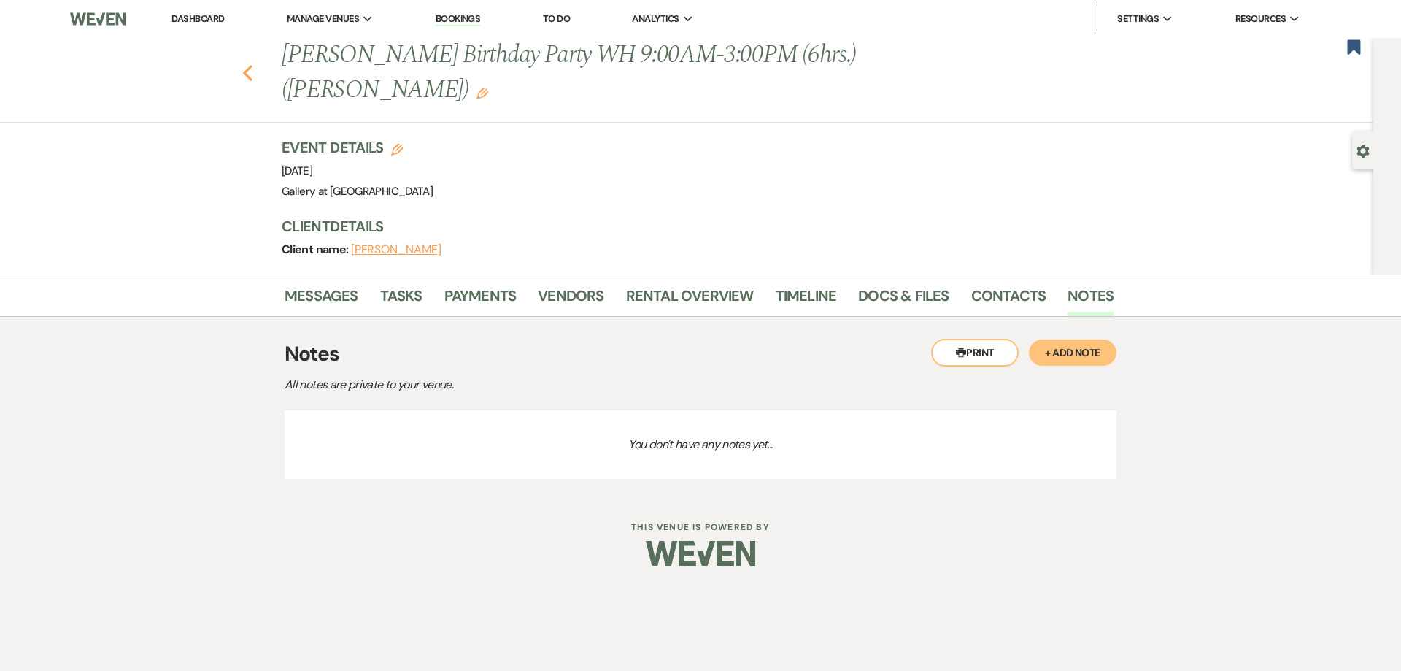
click at [251, 67] on use "button" at bounding box center [247, 73] width 9 height 16
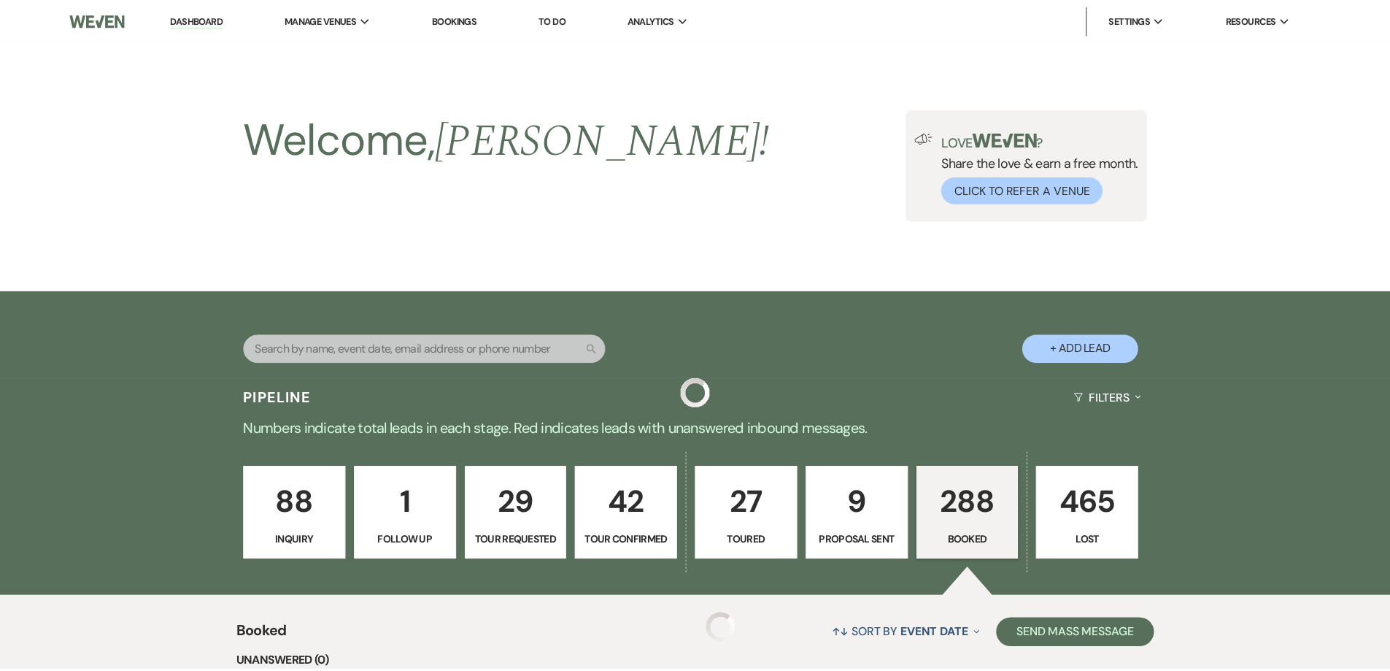
scroll to position [803, 0]
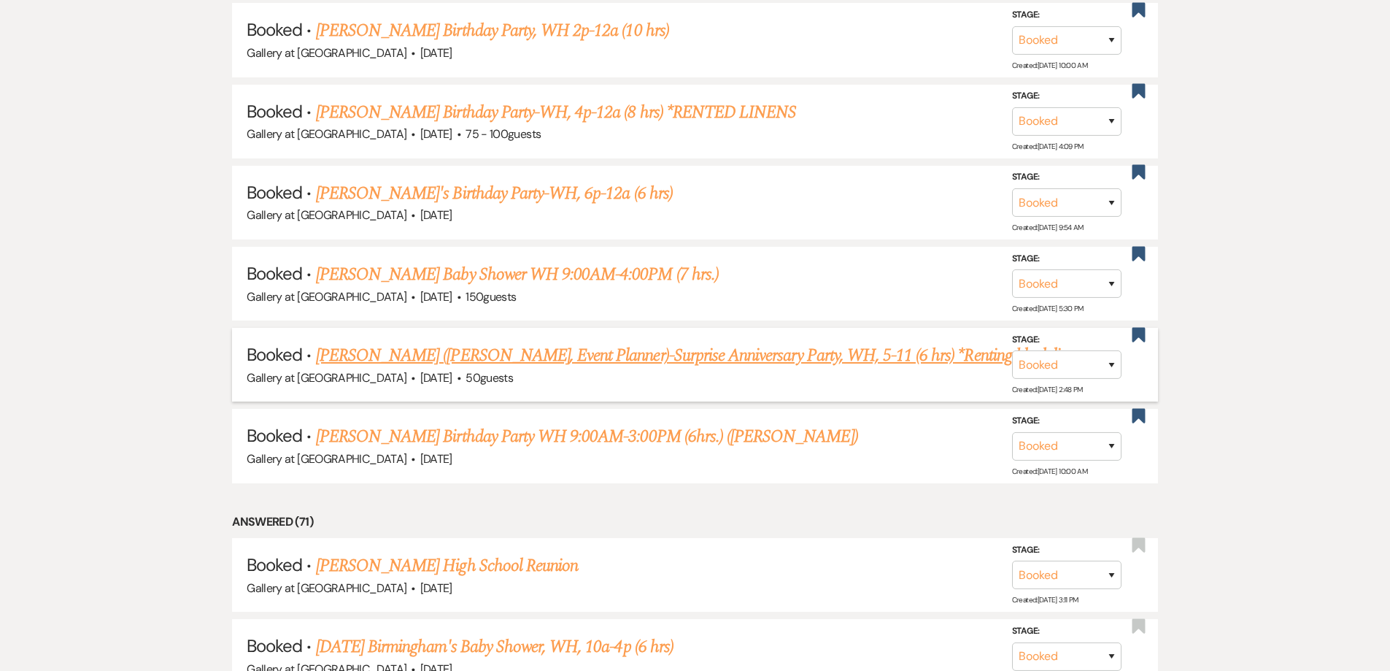
click at [412, 353] on link "Donald Tardy (Jessica Cain, Event Planner)-Surprise Anniversary Party, WH, 5-11…" at bounding box center [702, 355] width 773 height 26
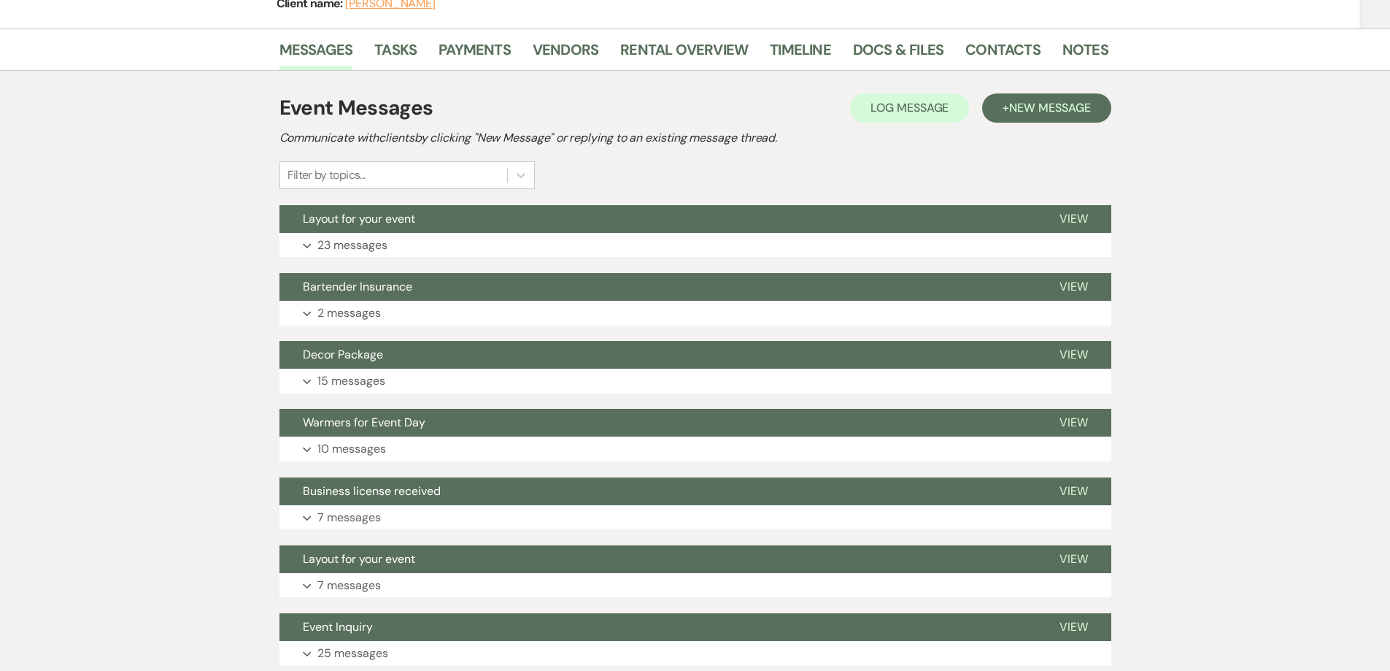
scroll to position [132, 0]
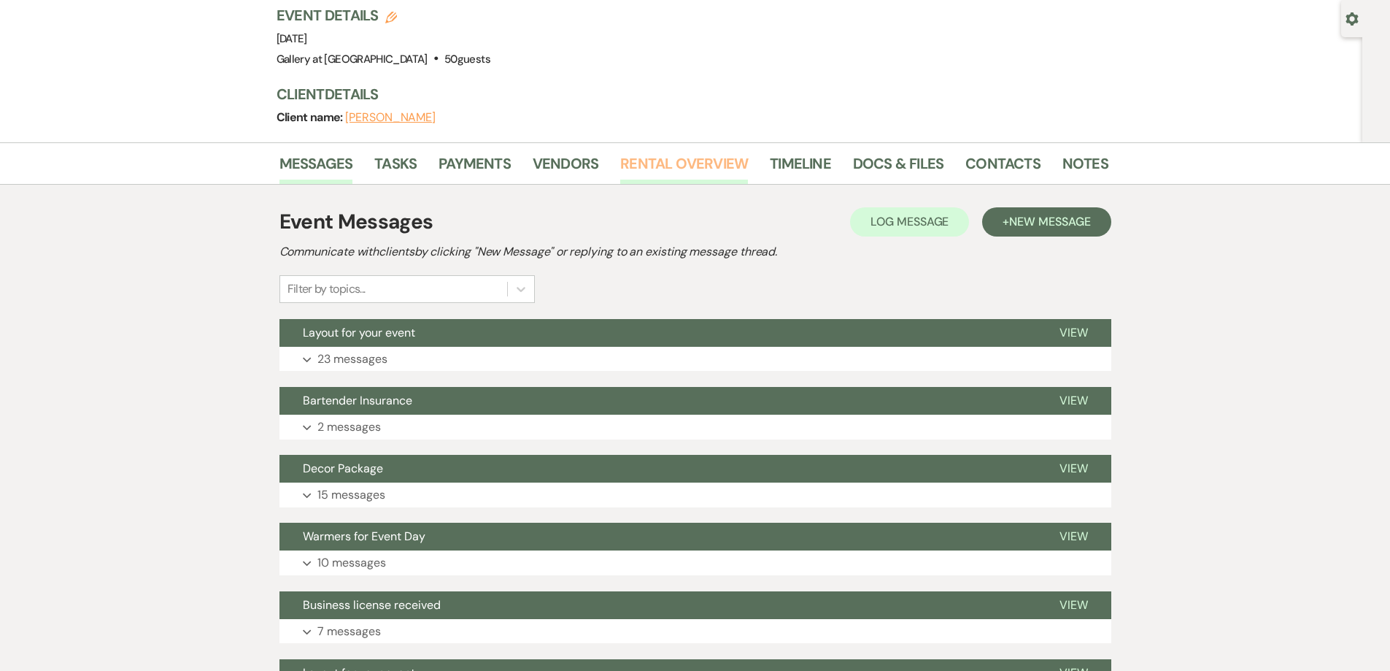
click at [680, 169] on link "Rental Overview" at bounding box center [684, 168] width 128 height 32
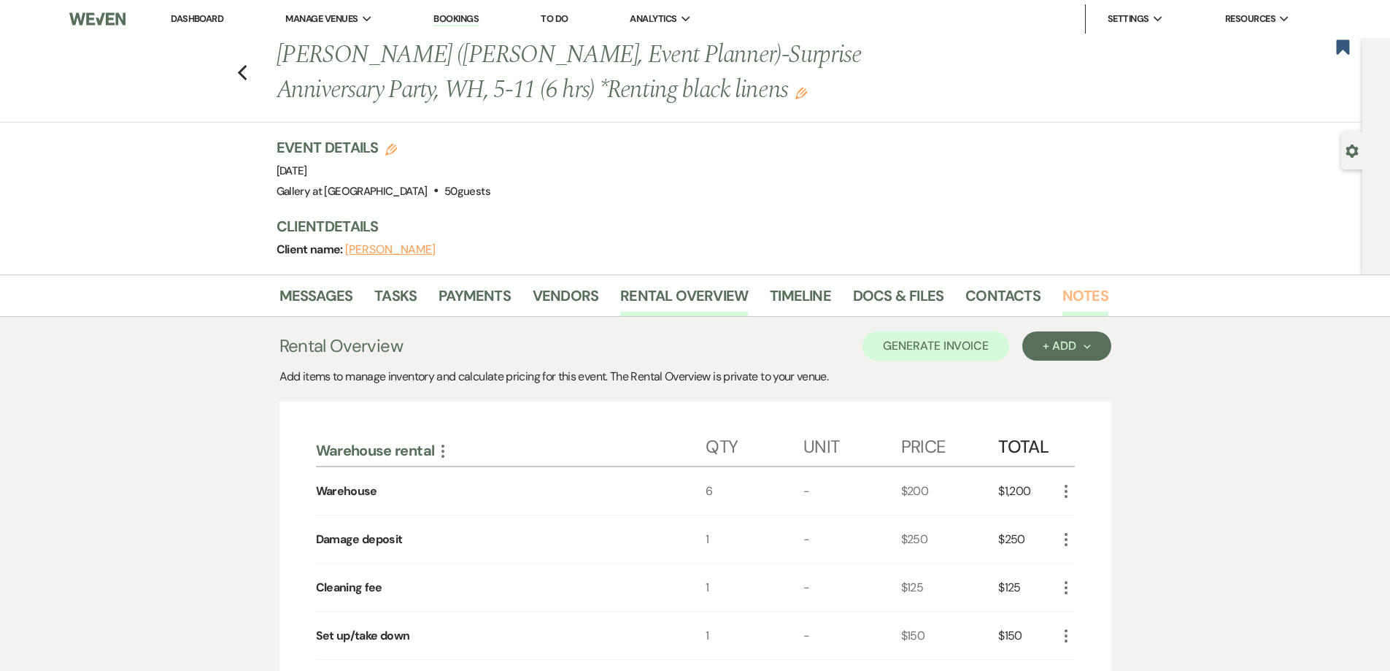
click at [1069, 307] on link "Notes" at bounding box center [1086, 300] width 46 height 32
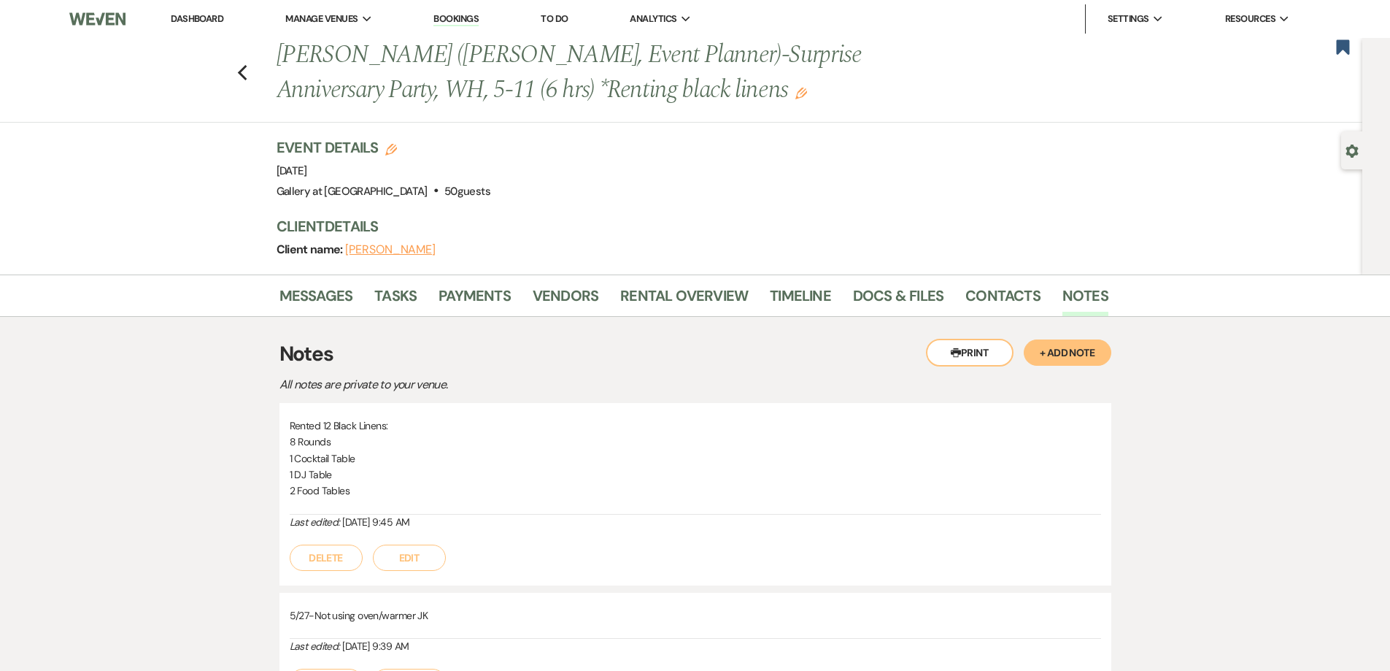
click at [245, 60] on div "Previous Donald Tardy (Jessica Cain, Event Planner)-Surprise Anniversary Party,…" at bounding box center [678, 80] width 1370 height 85
click at [245, 68] on icon "Previous" at bounding box center [242, 73] width 11 height 18
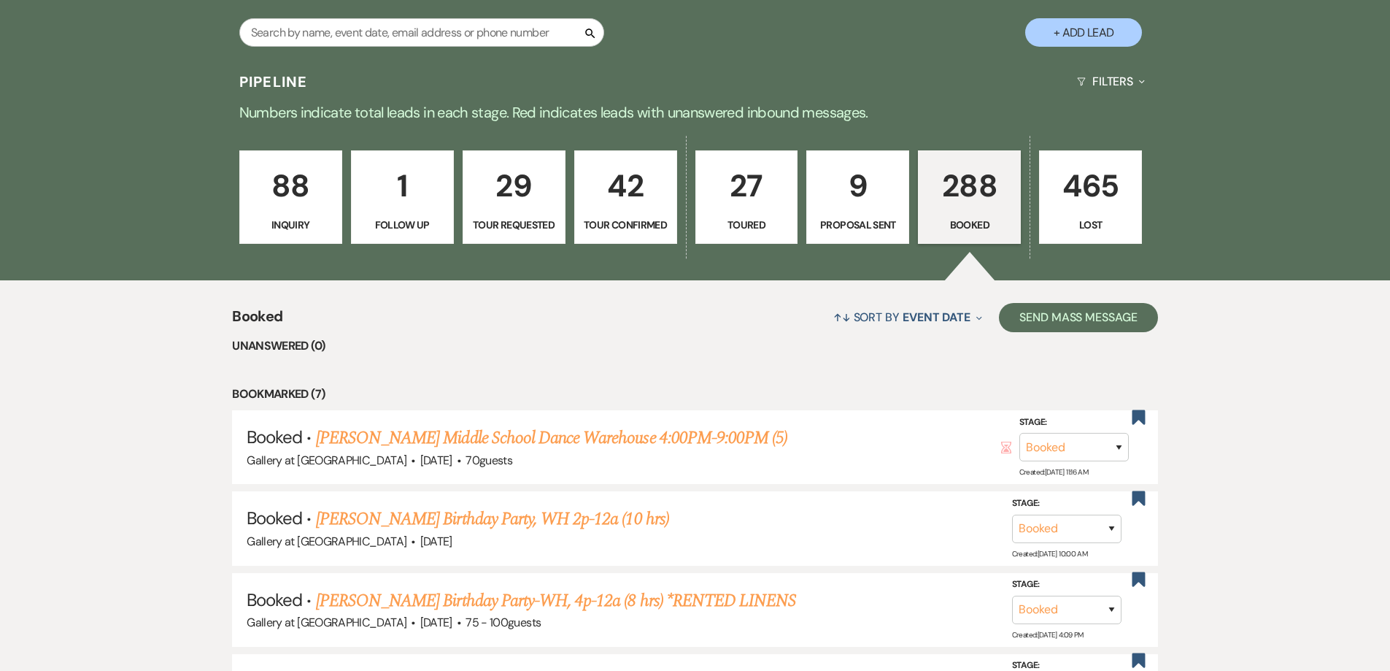
scroll to position [292, 0]
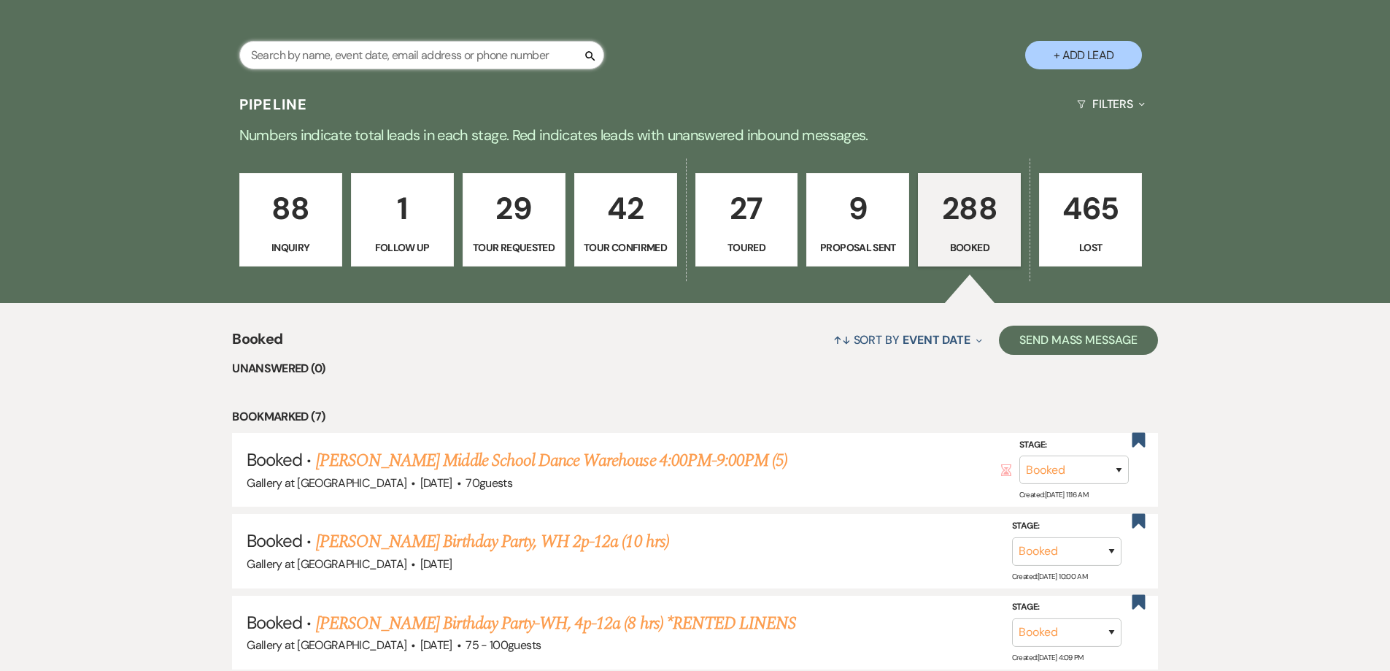
click at [304, 55] on input "text" at bounding box center [421, 55] width 365 height 28
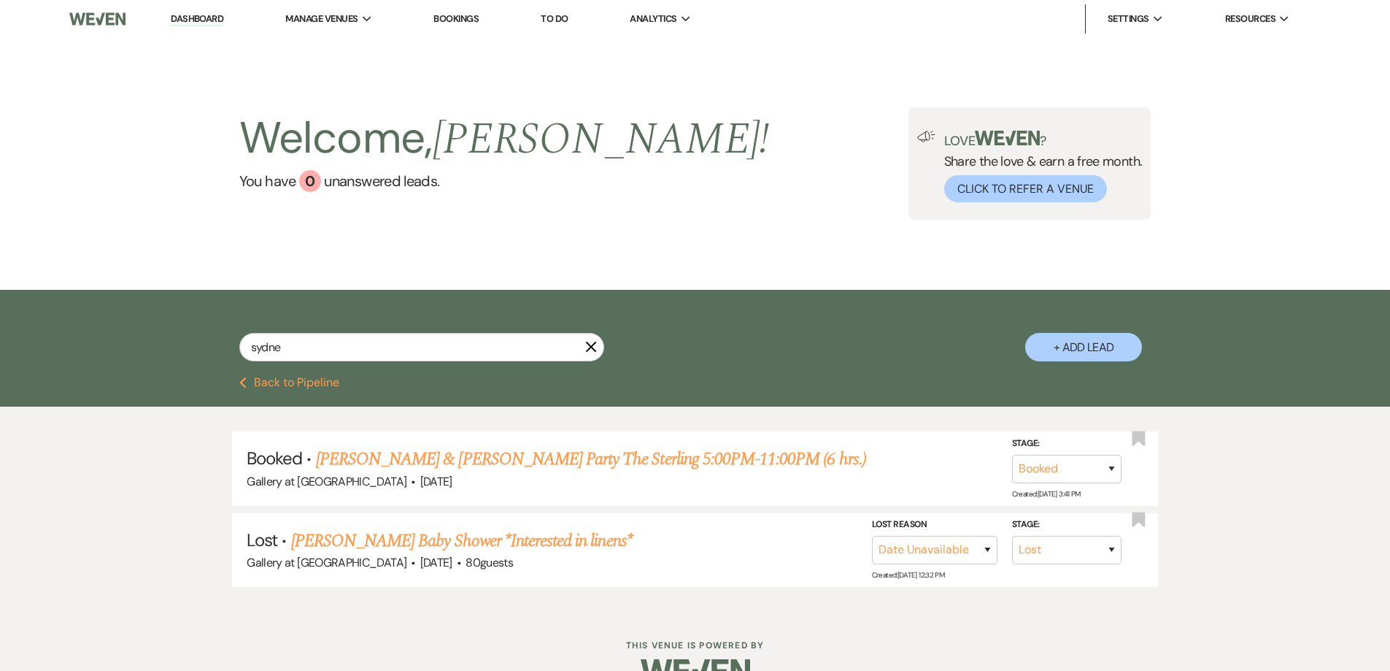
click at [589, 353] on icon "X" at bounding box center [591, 347] width 12 height 12
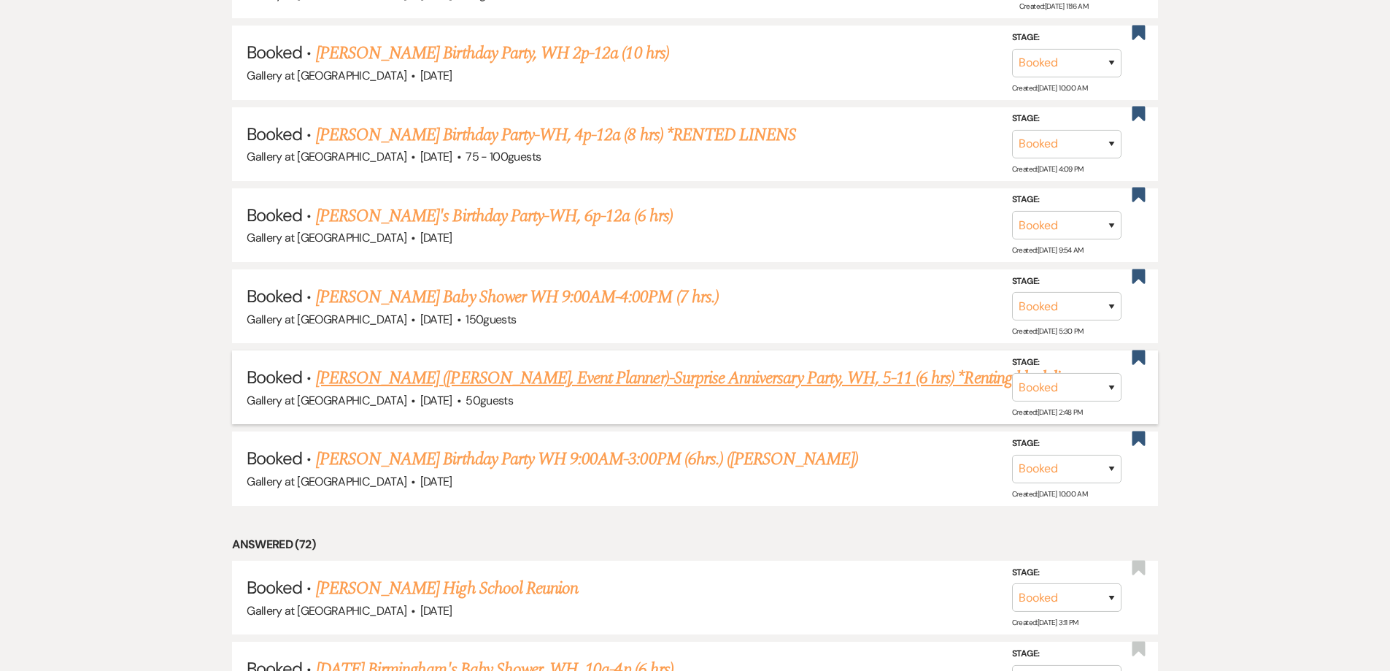
scroll to position [803, 0]
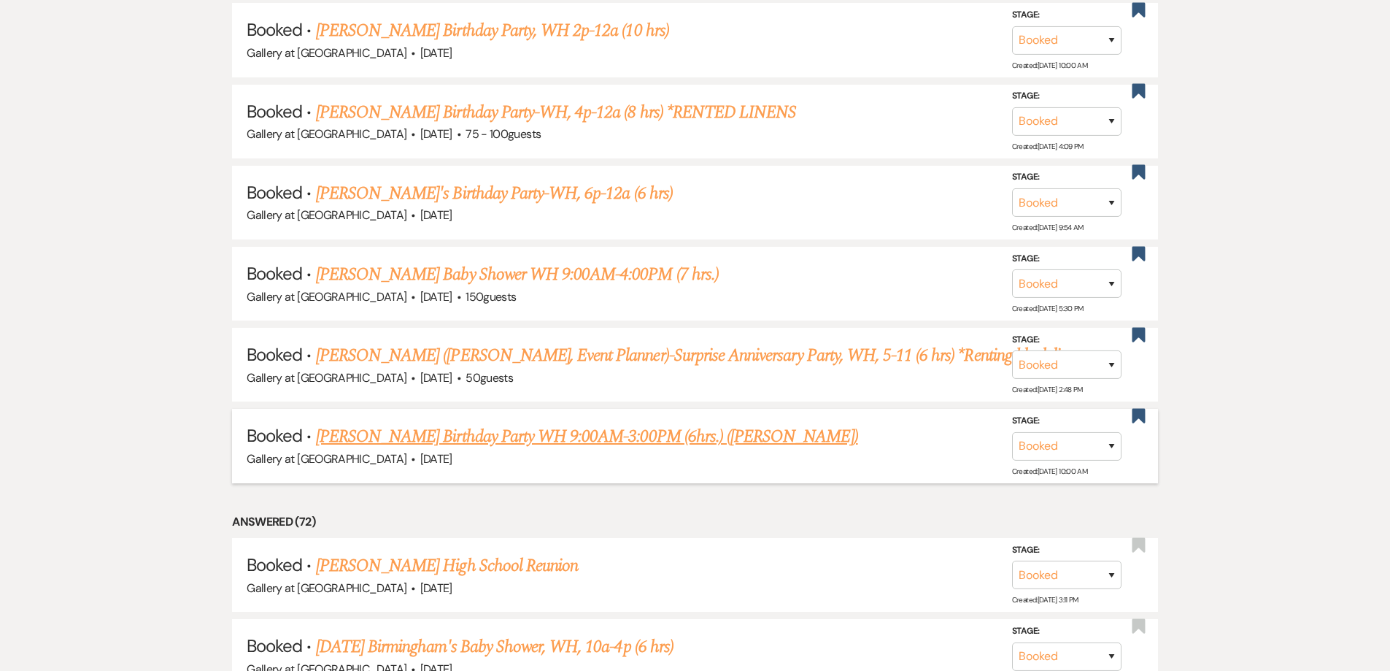
click at [464, 436] on link "Monjahla Williams's Birthday Party WH 9:00AM-3:00PM (6hrs.) (Jamaine Williams)" at bounding box center [587, 436] width 542 height 26
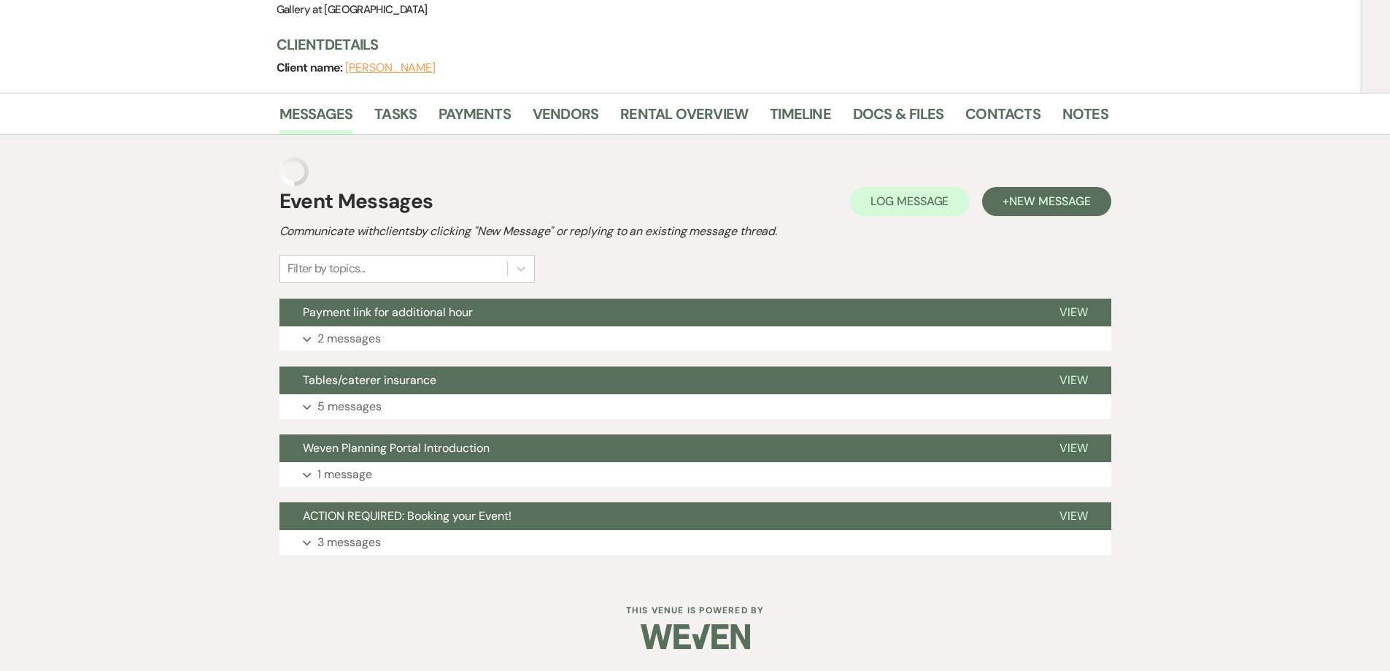
scroll to position [153, 0]
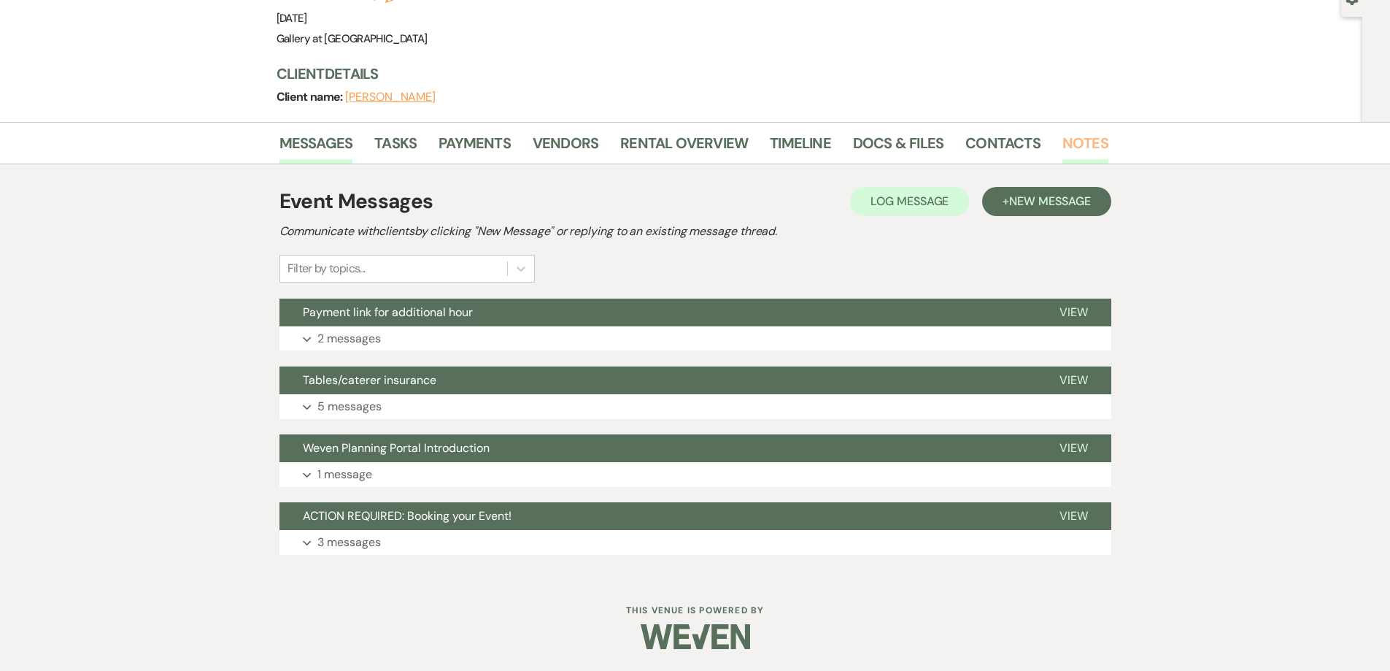
click at [1063, 136] on link "Notes" at bounding box center [1086, 147] width 46 height 32
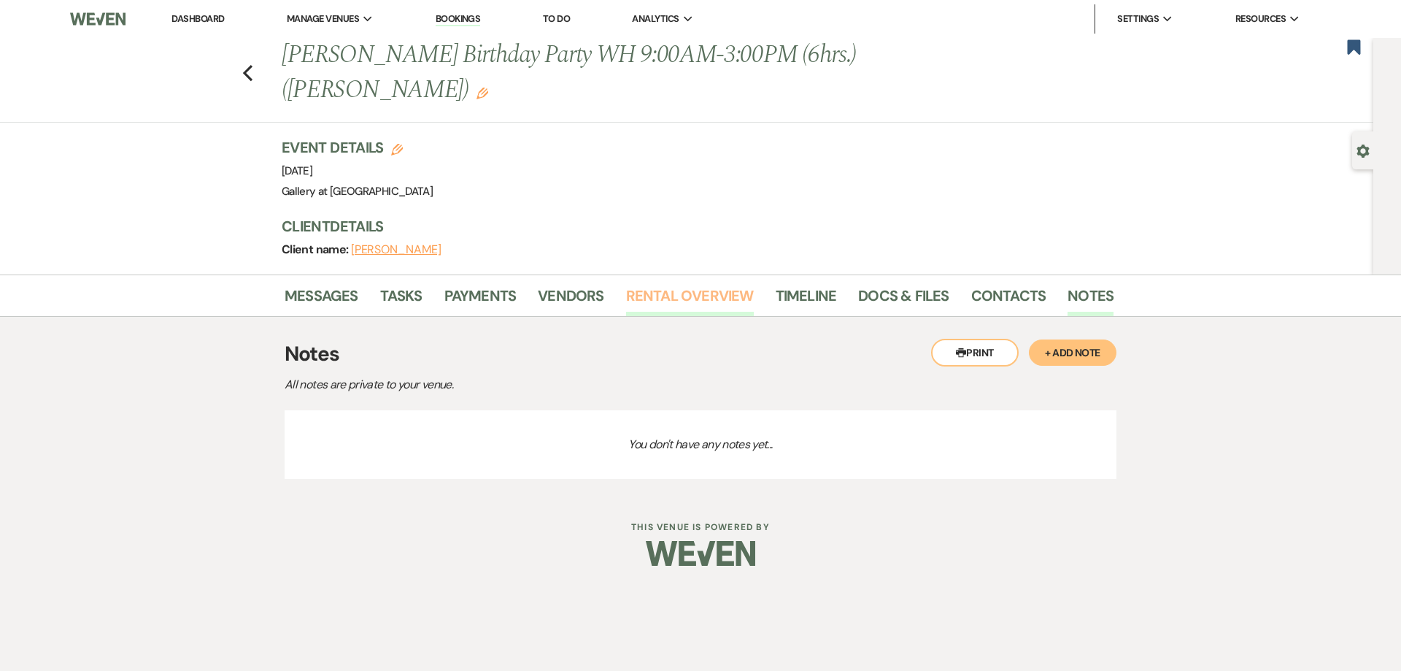
click at [698, 299] on link "Rental Overview" at bounding box center [690, 300] width 128 height 32
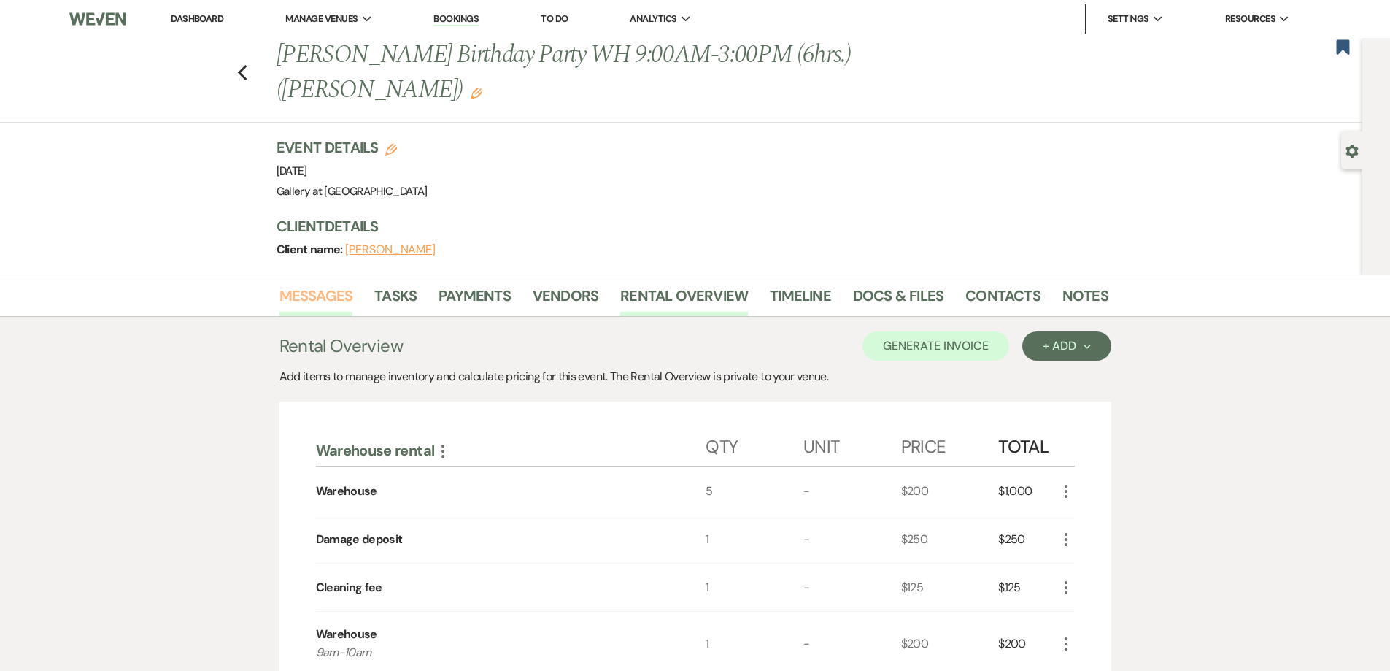
click at [330, 297] on link "Messages" at bounding box center [317, 300] width 74 height 32
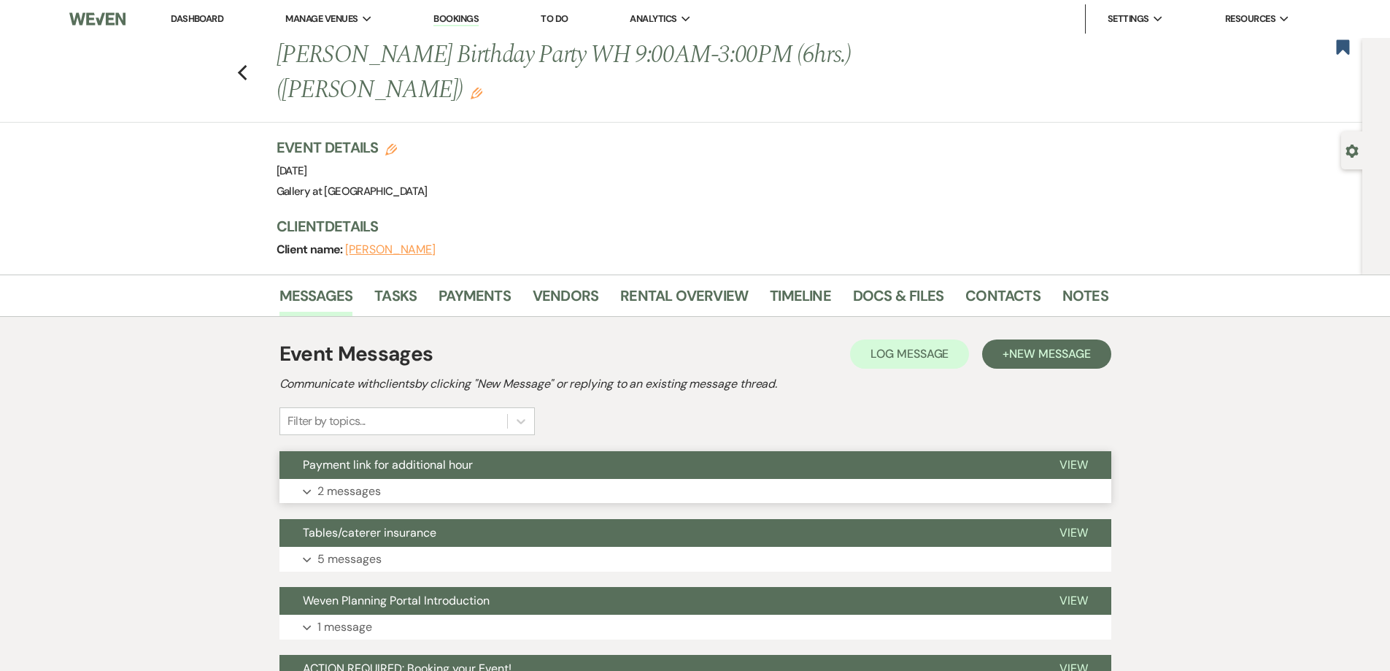
click at [449, 486] on button "Expand 2 messages" at bounding box center [696, 491] width 832 height 25
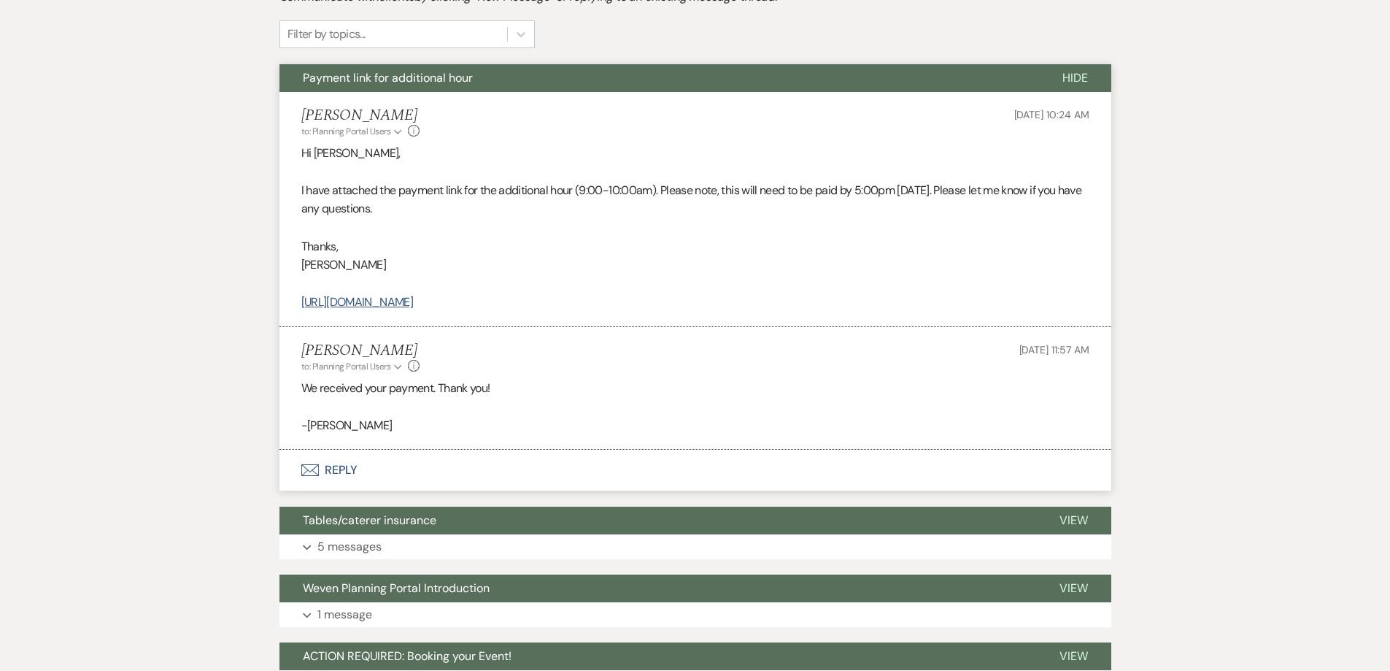
scroll to position [365, 0]
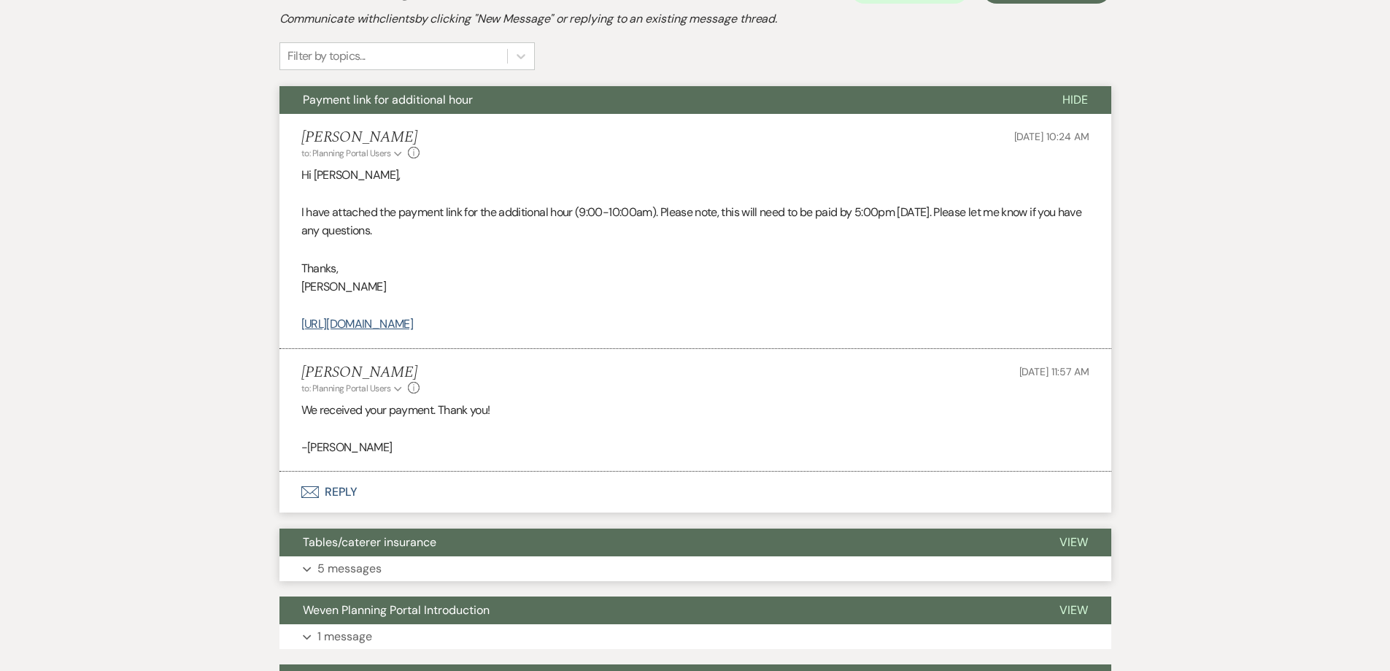
click at [533, 555] on button "Tables/caterer insurance" at bounding box center [658, 542] width 757 height 28
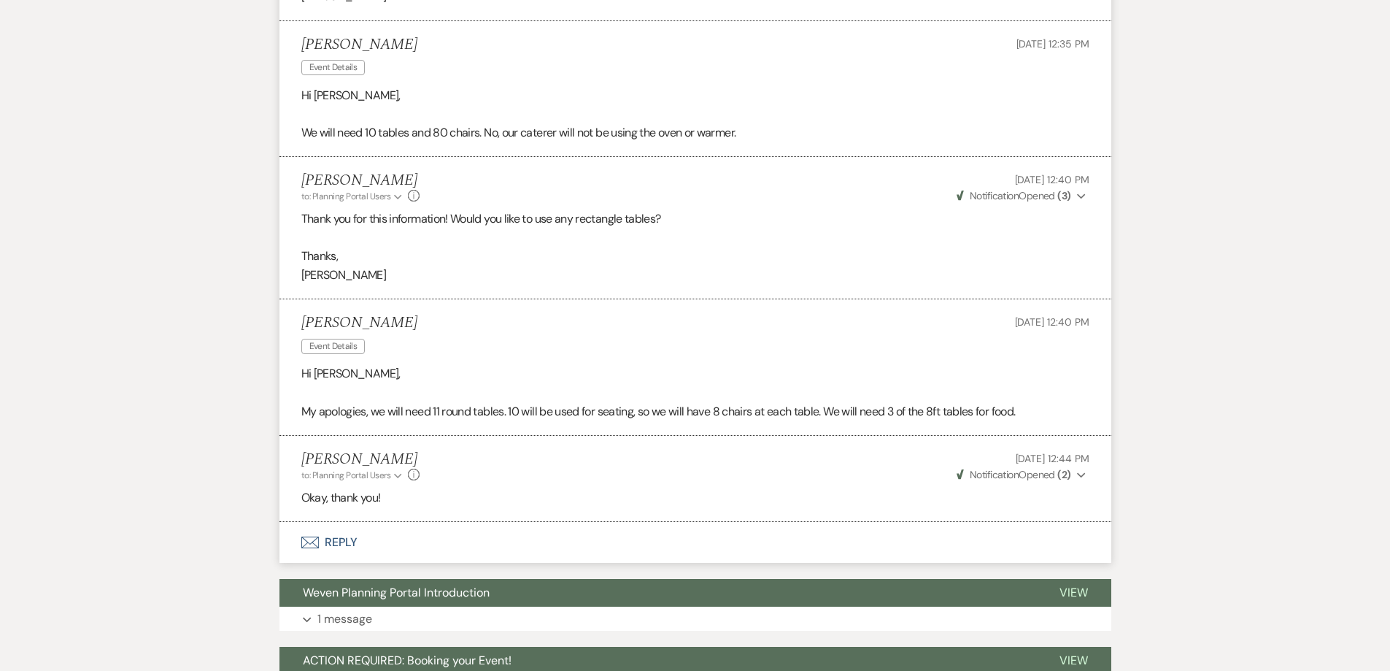
scroll to position [1095, 0]
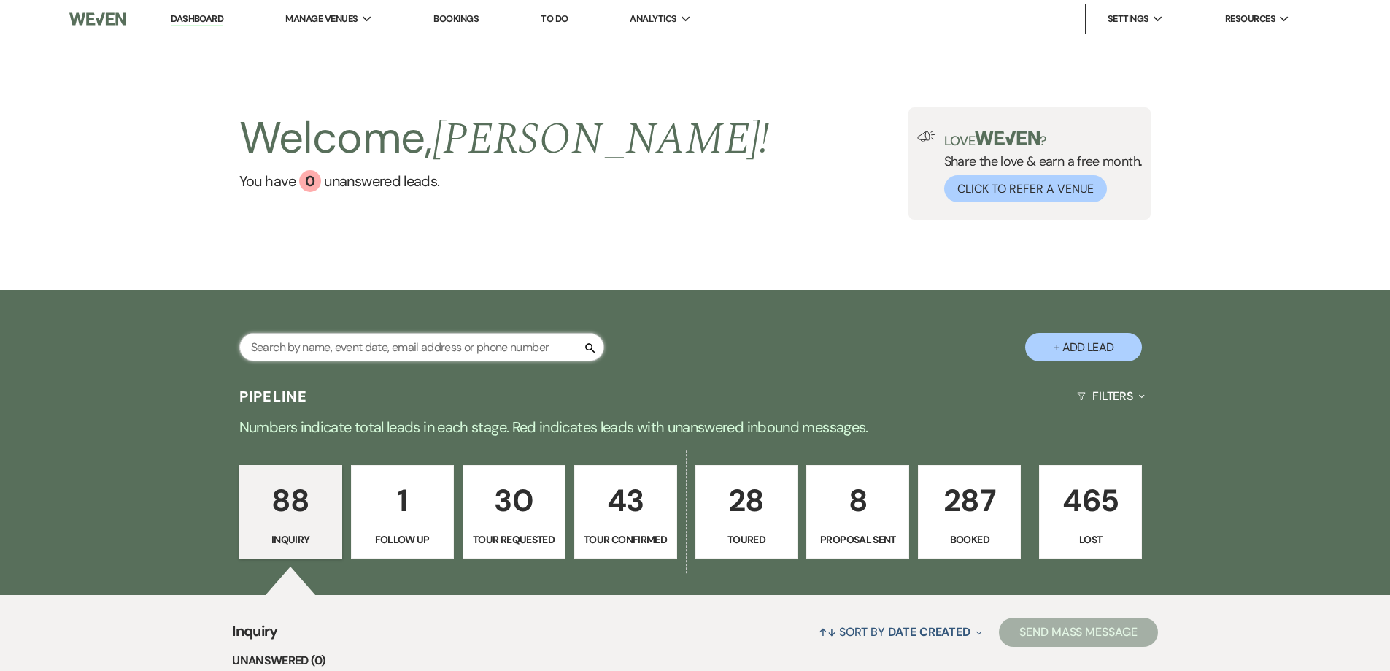
click at [530, 344] on input "text" at bounding box center [421, 347] width 365 height 28
type input "britt"
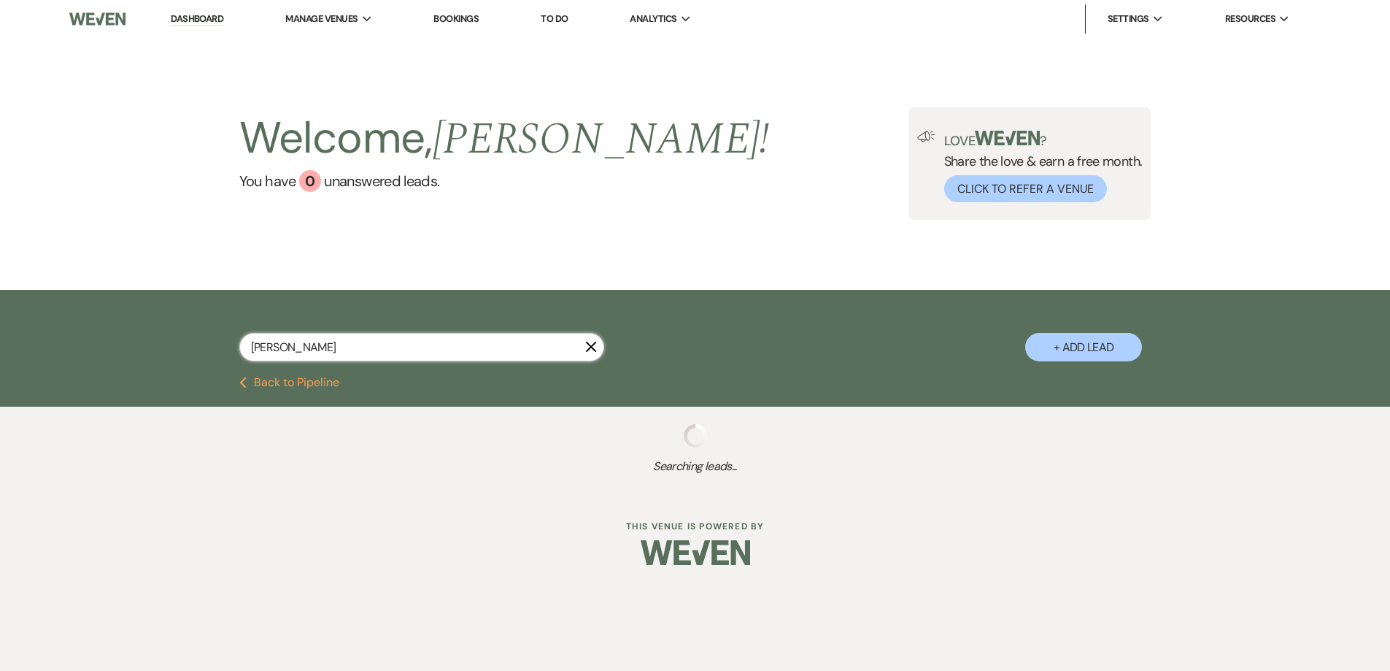
select select "4"
select select "5"
select select "8"
select select "5"
select select "8"
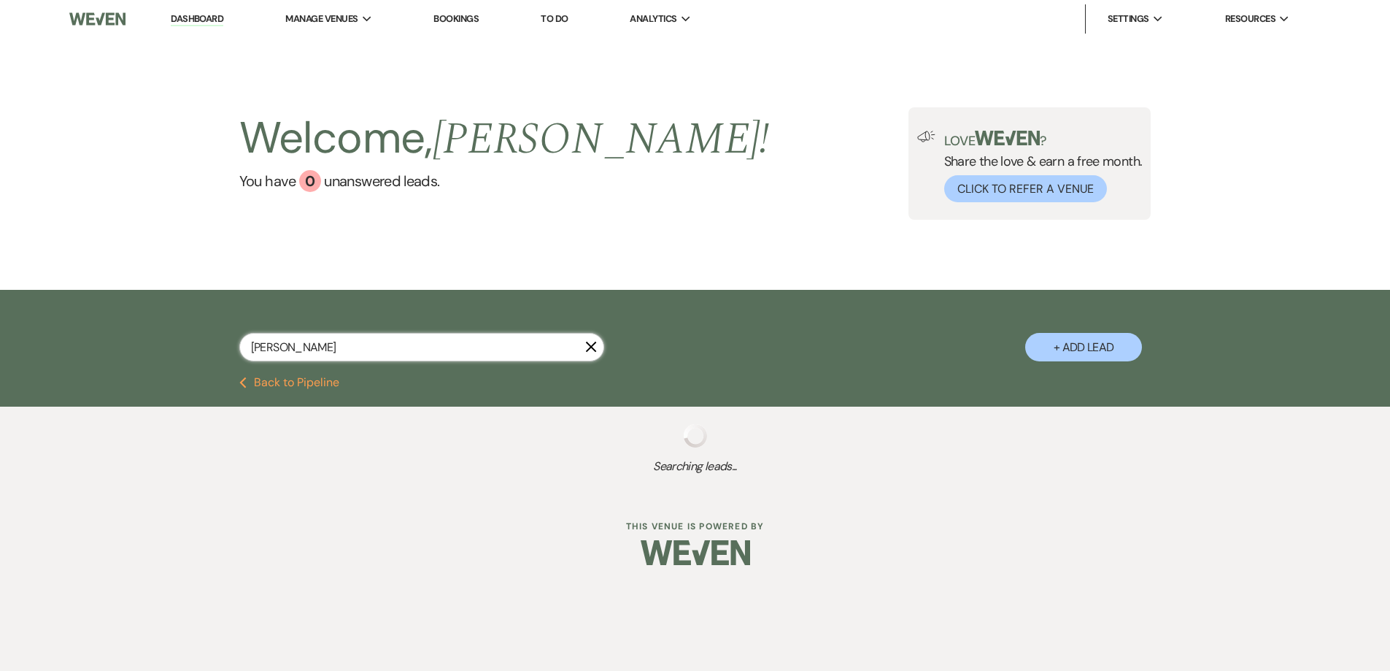
select select "8"
select select "5"
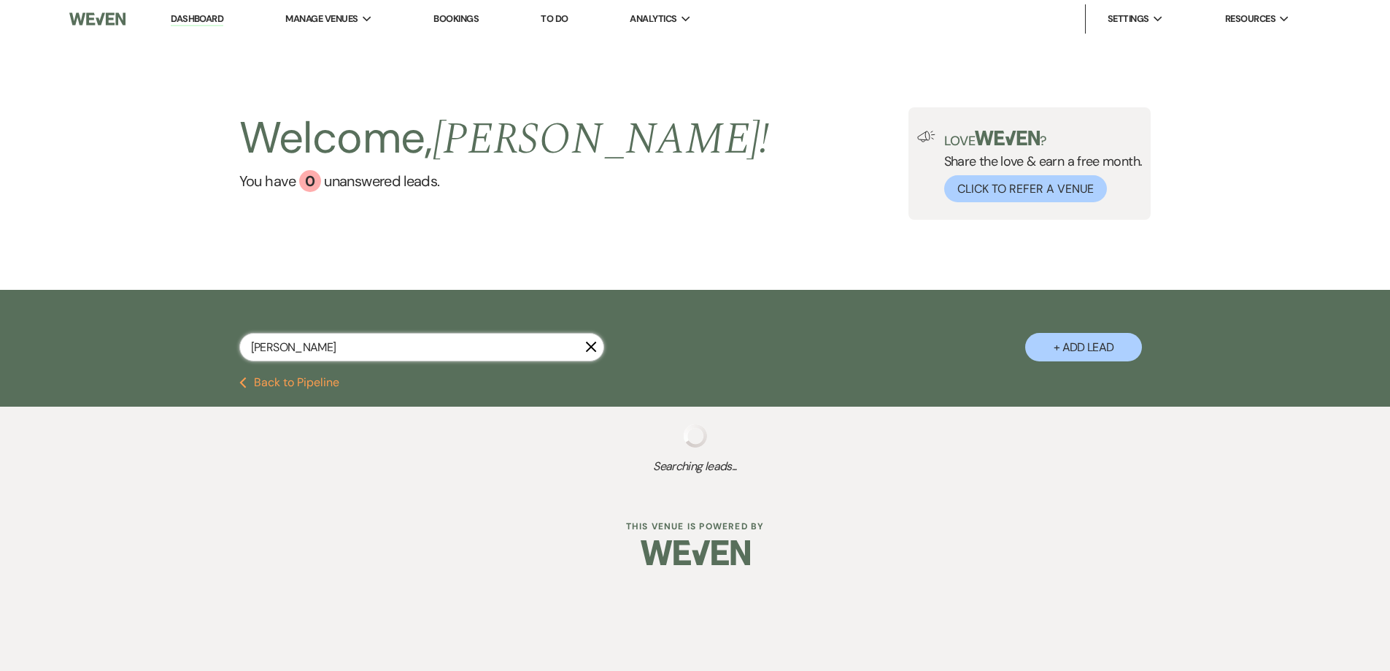
select select "8"
select select "5"
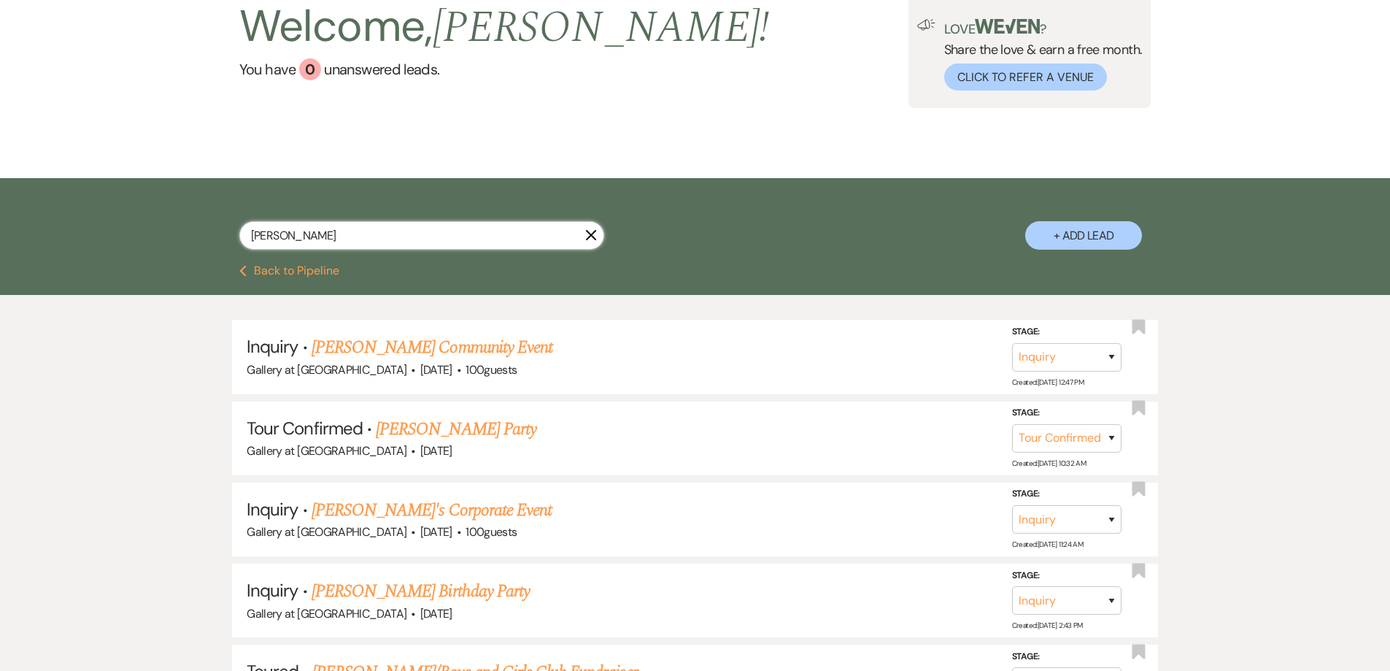
scroll to position [146, 0]
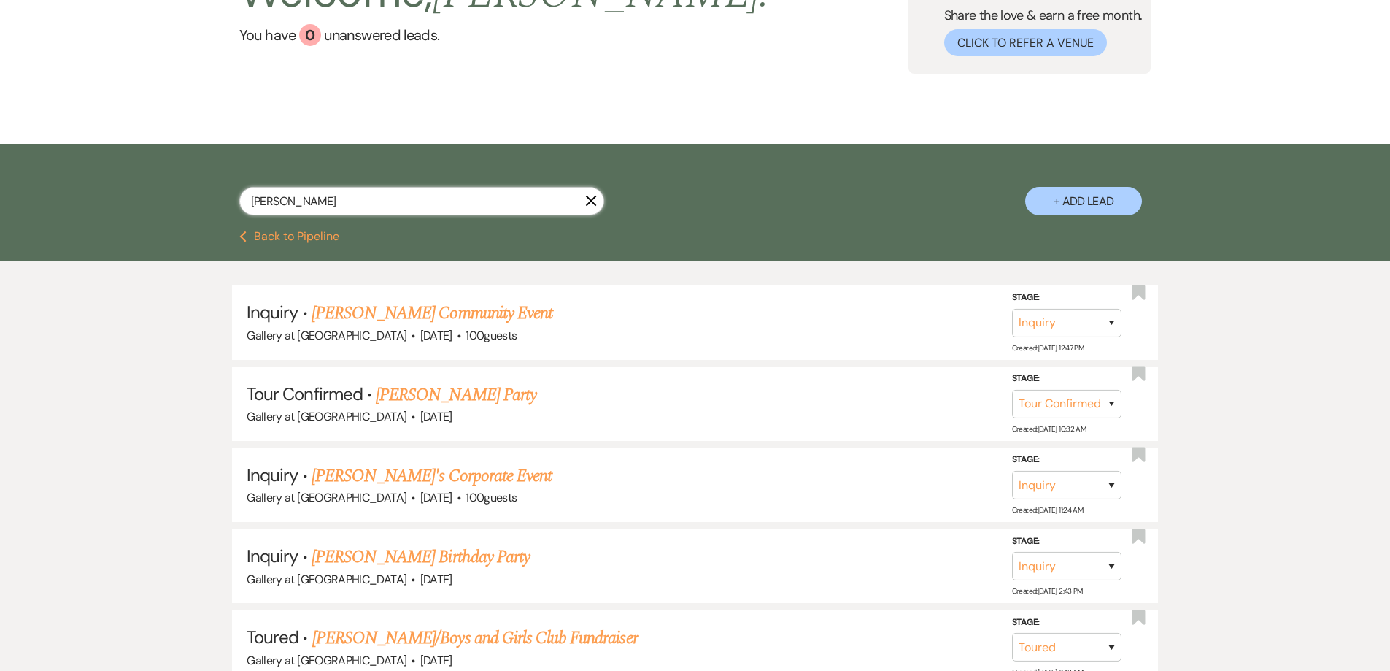
type input "brit"
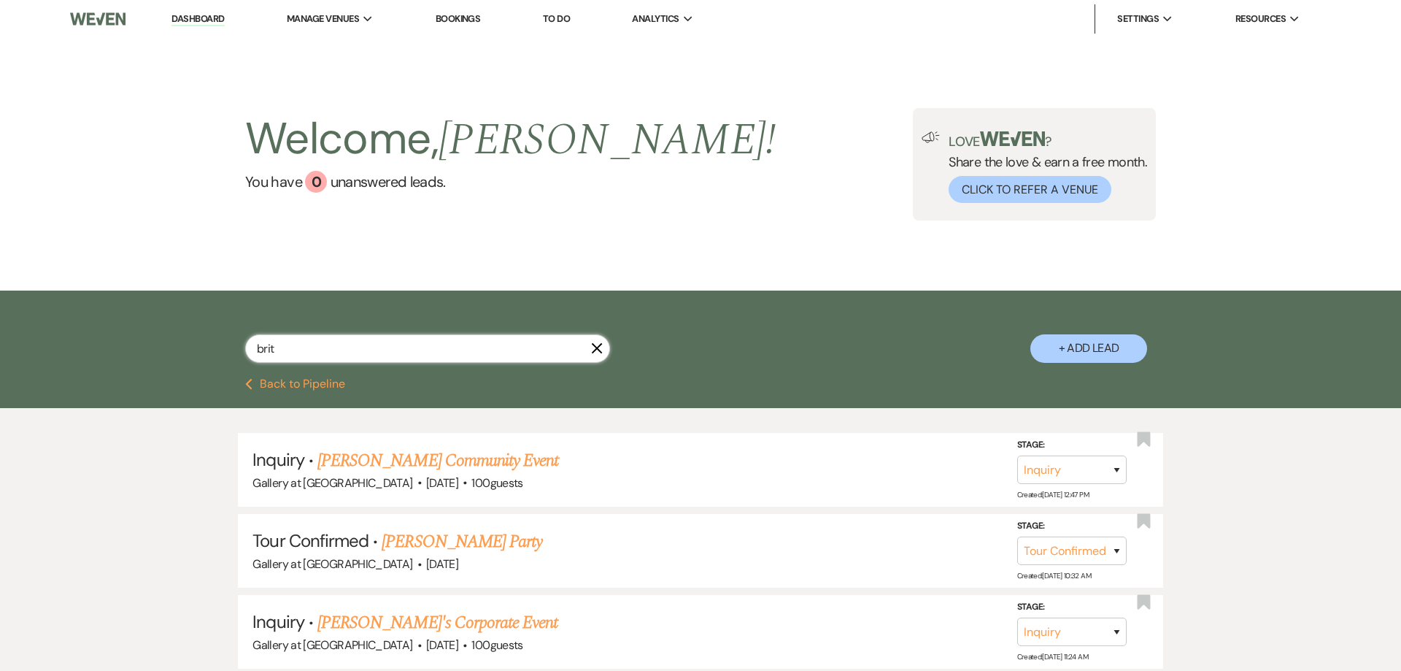
select select "4"
select select "2"
select select "4"
select select "5"
select select "8"
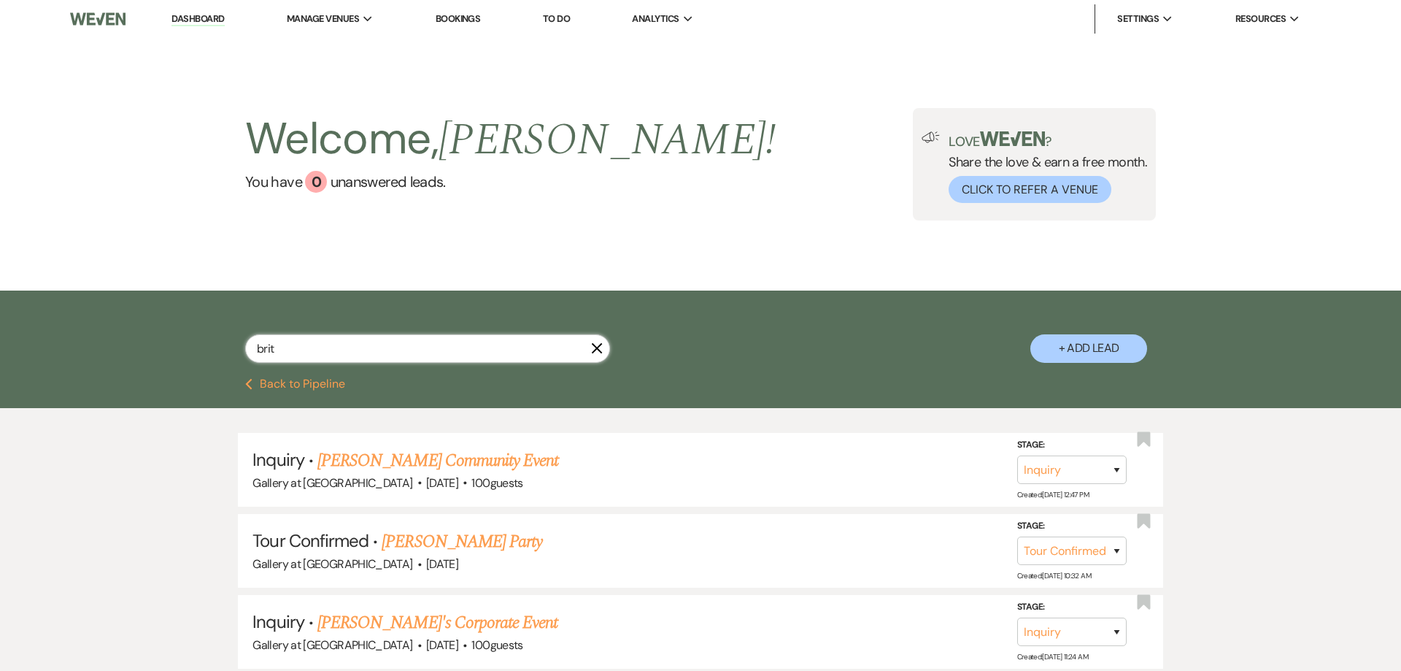
select select "5"
select select "8"
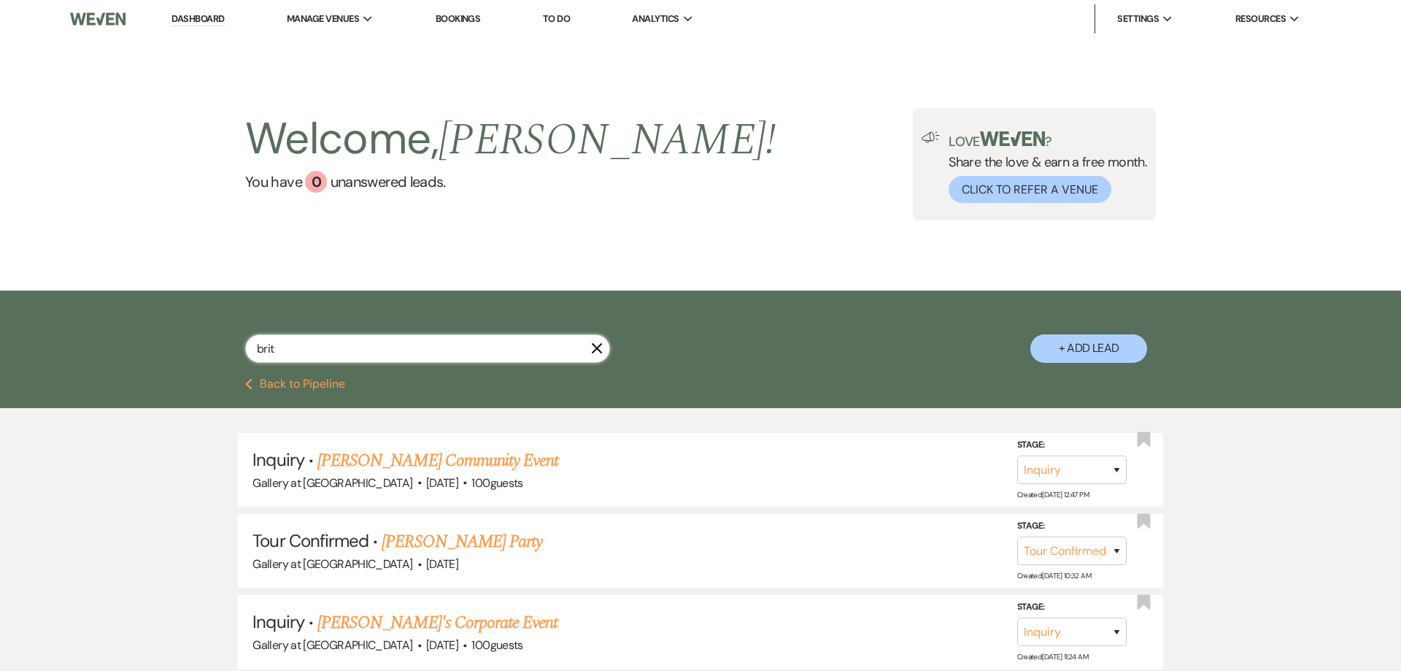
select select "8"
select select "5"
select select "8"
select select "5"
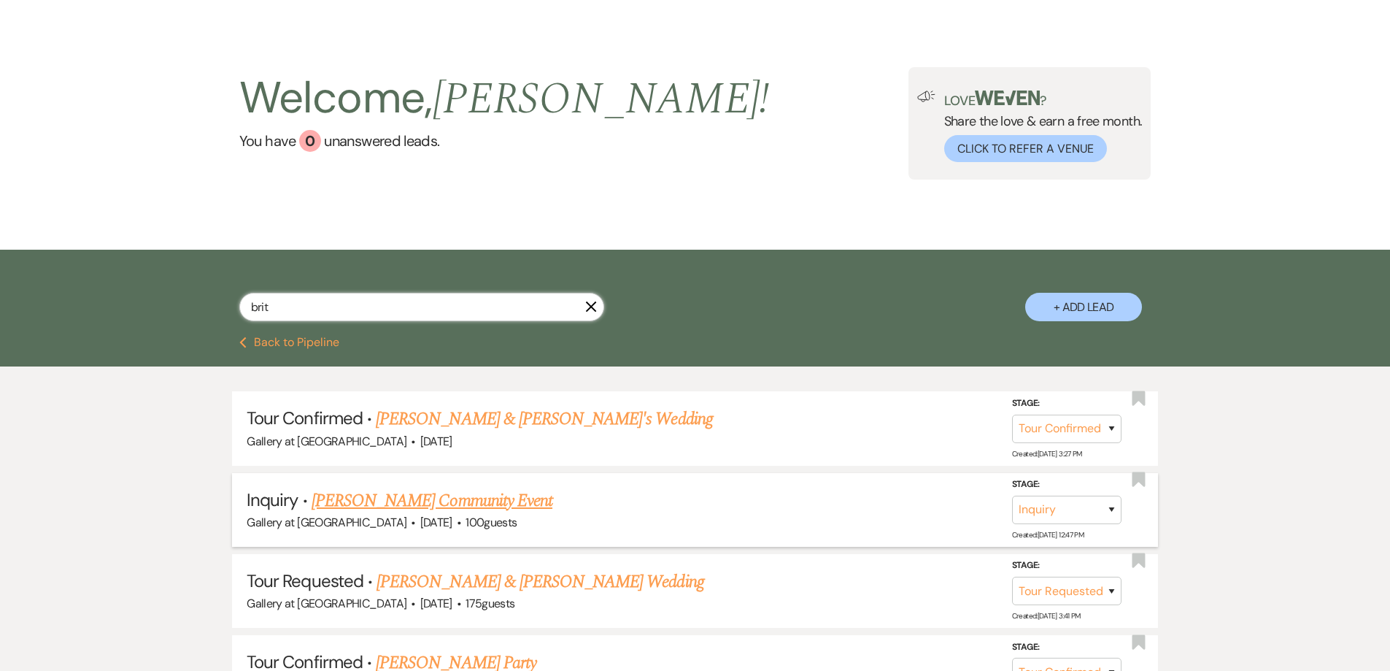
scroll to position [73, 0]
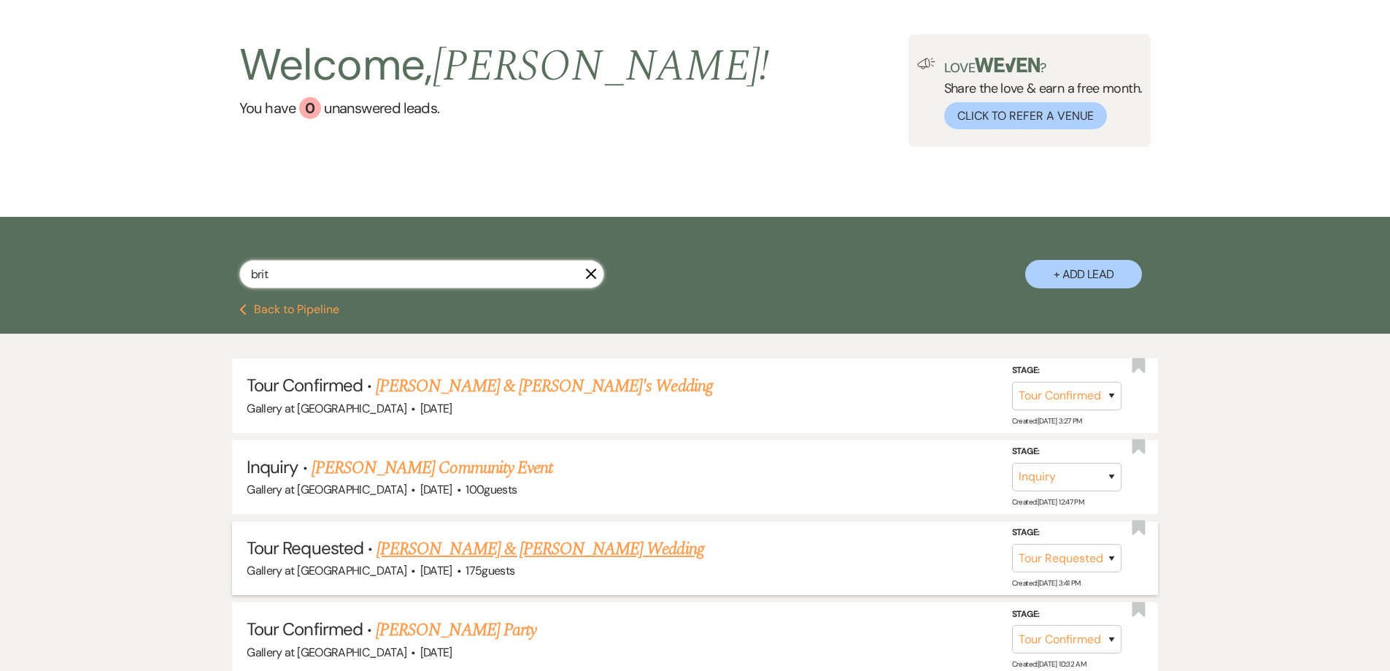
type input "brit"
click at [511, 545] on link "Jeremy Smith & Britany Hernandez's Wedding" at bounding box center [540, 549] width 327 height 26
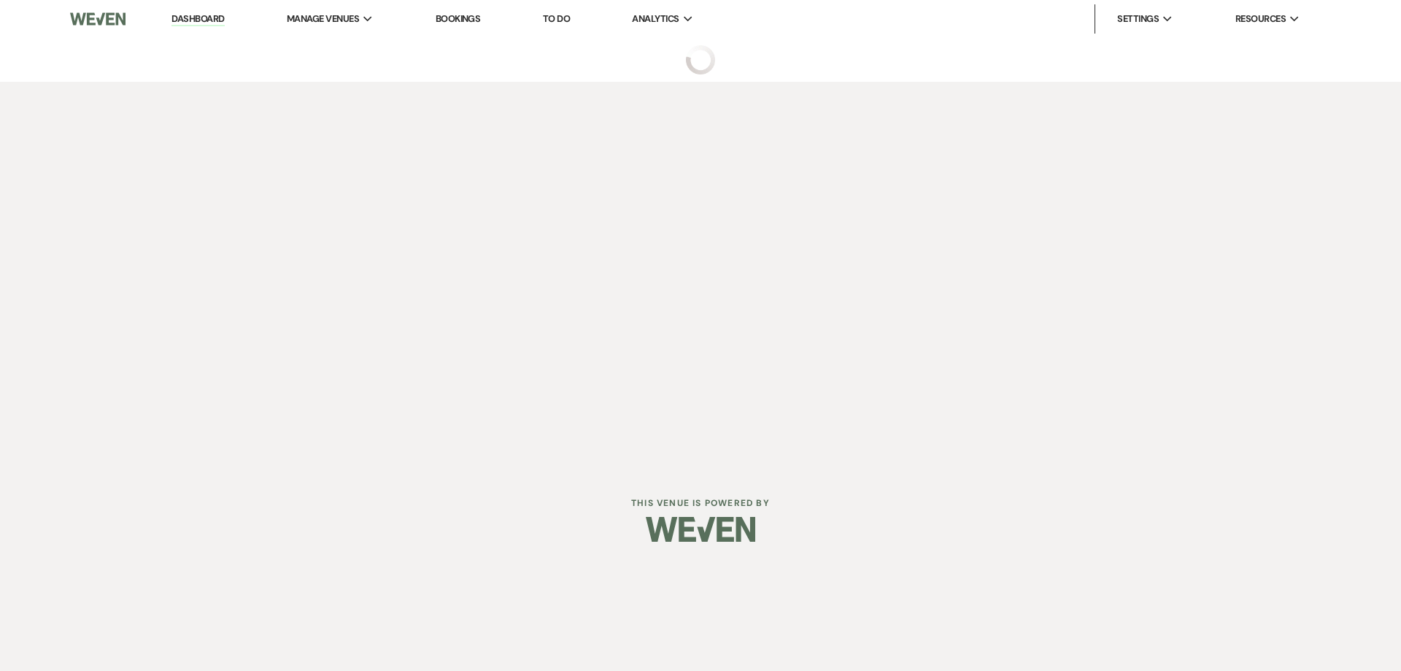
select select "2"
select select "5"
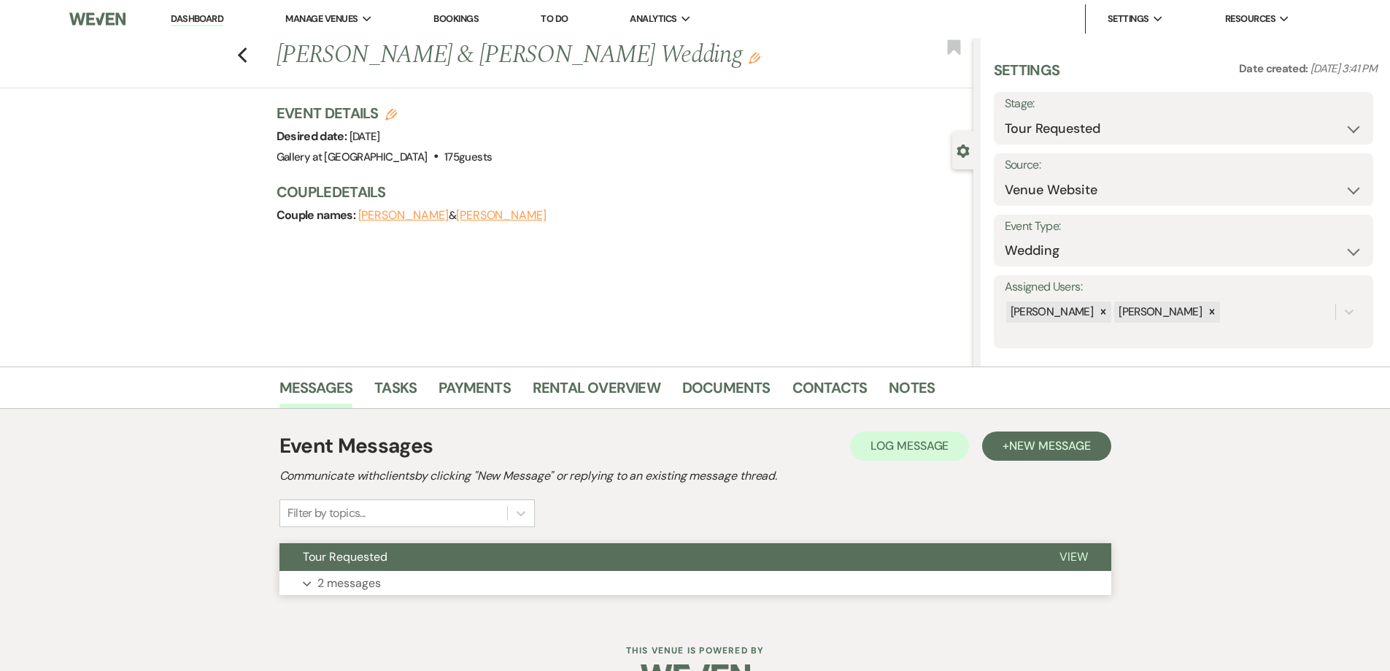
click at [517, 567] on button "Tour Requested" at bounding box center [658, 557] width 757 height 28
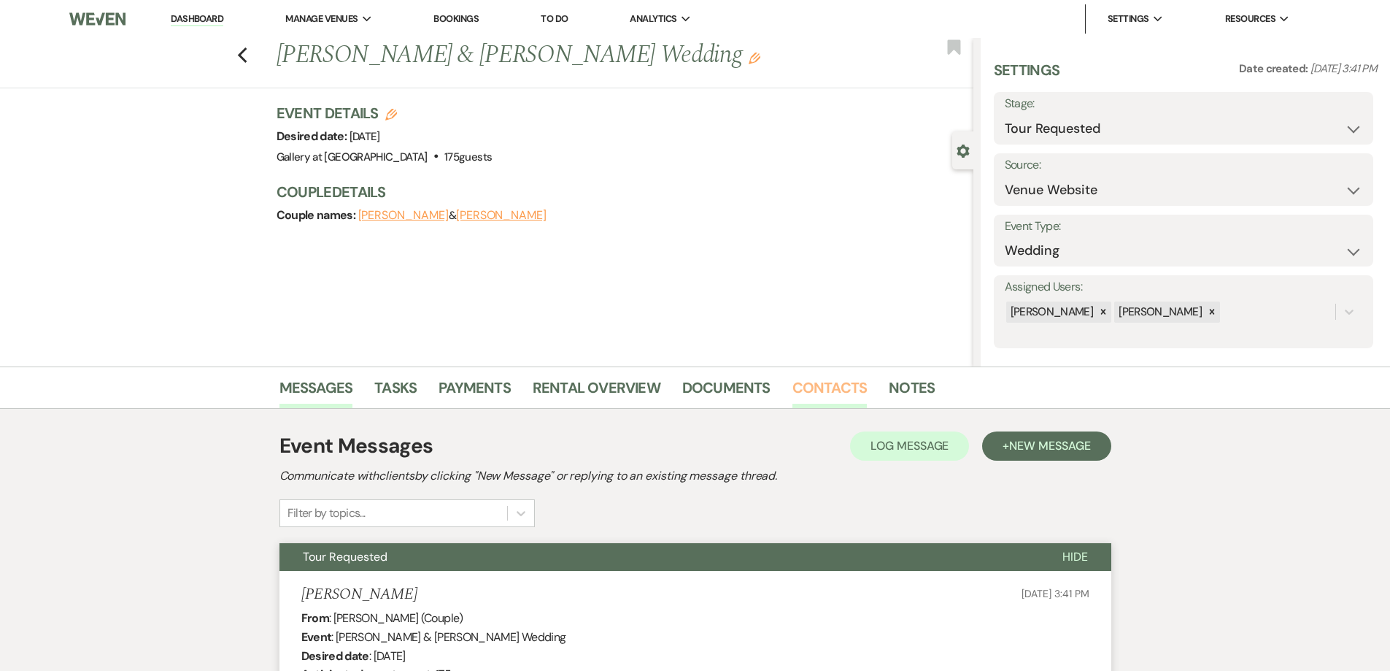
click at [844, 391] on link "Contacts" at bounding box center [830, 392] width 75 height 32
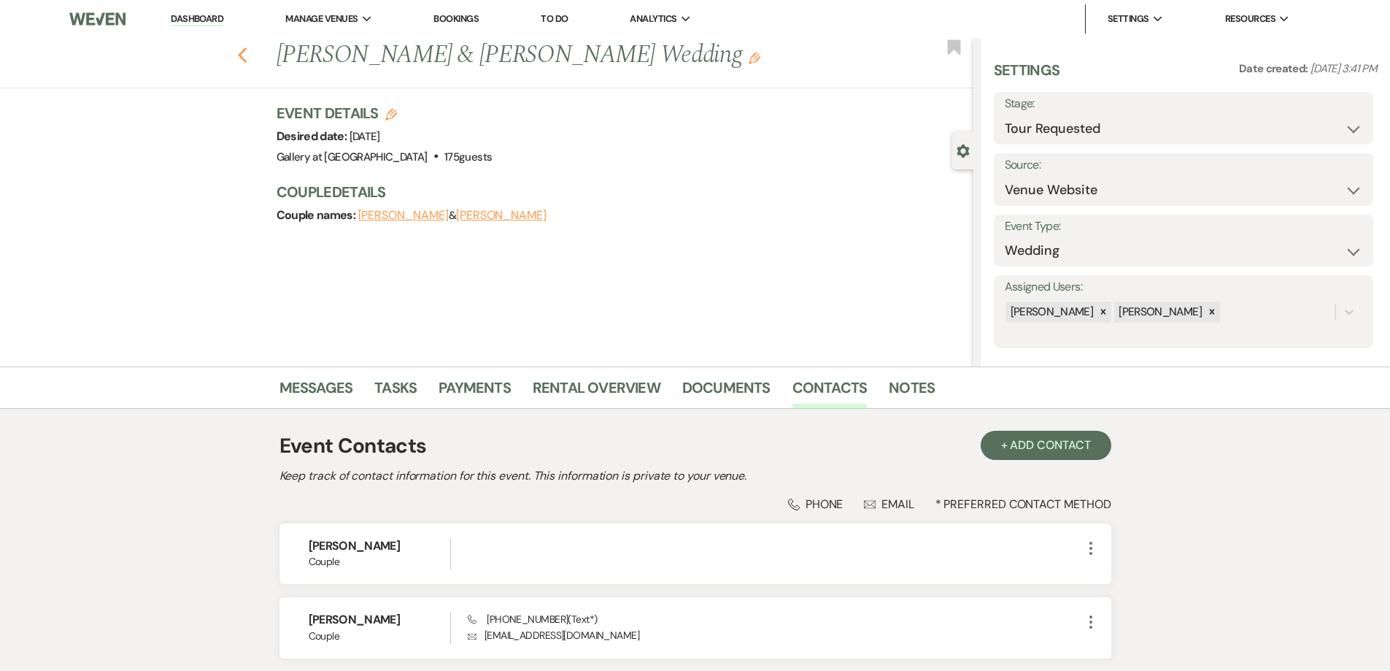
click at [248, 56] on icon "Previous" at bounding box center [242, 56] width 11 height 18
select select "4"
select select "2"
select select "4"
select select "5"
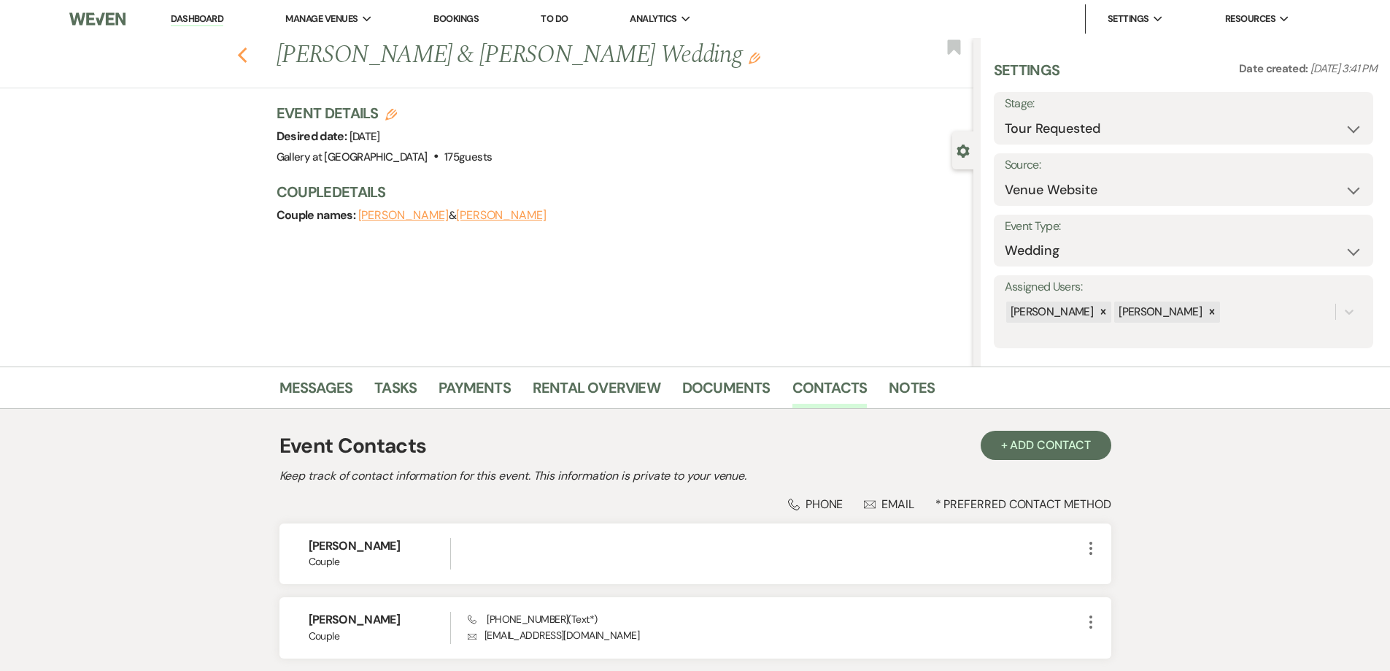
select select "8"
select select "5"
select select "8"
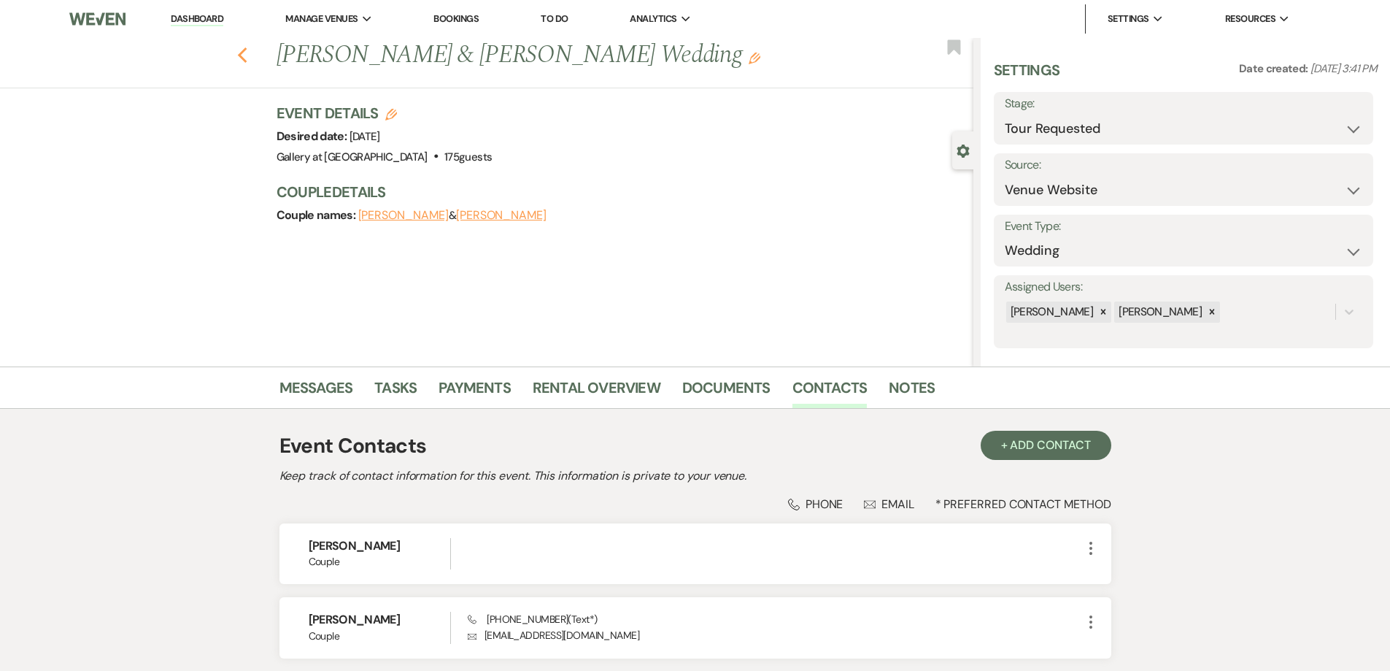
select select "8"
select select "5"
select select "8"
select select "5"
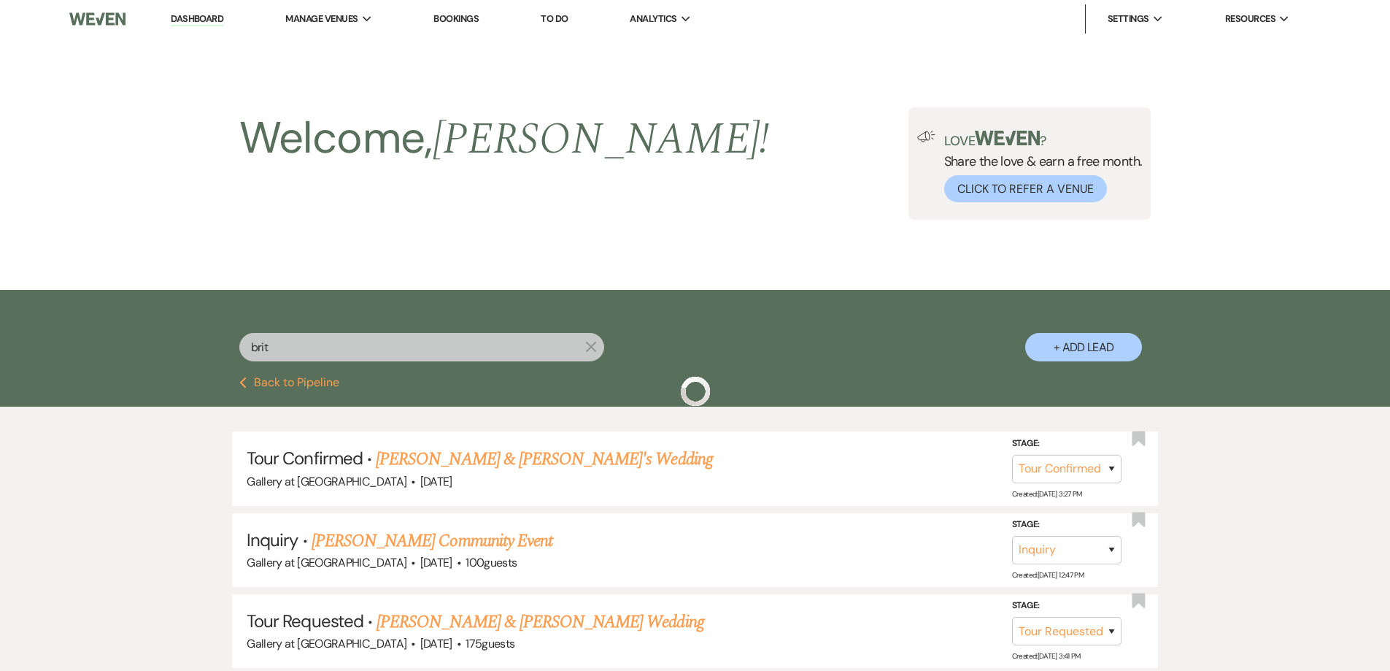
scroll to position [73, 0]
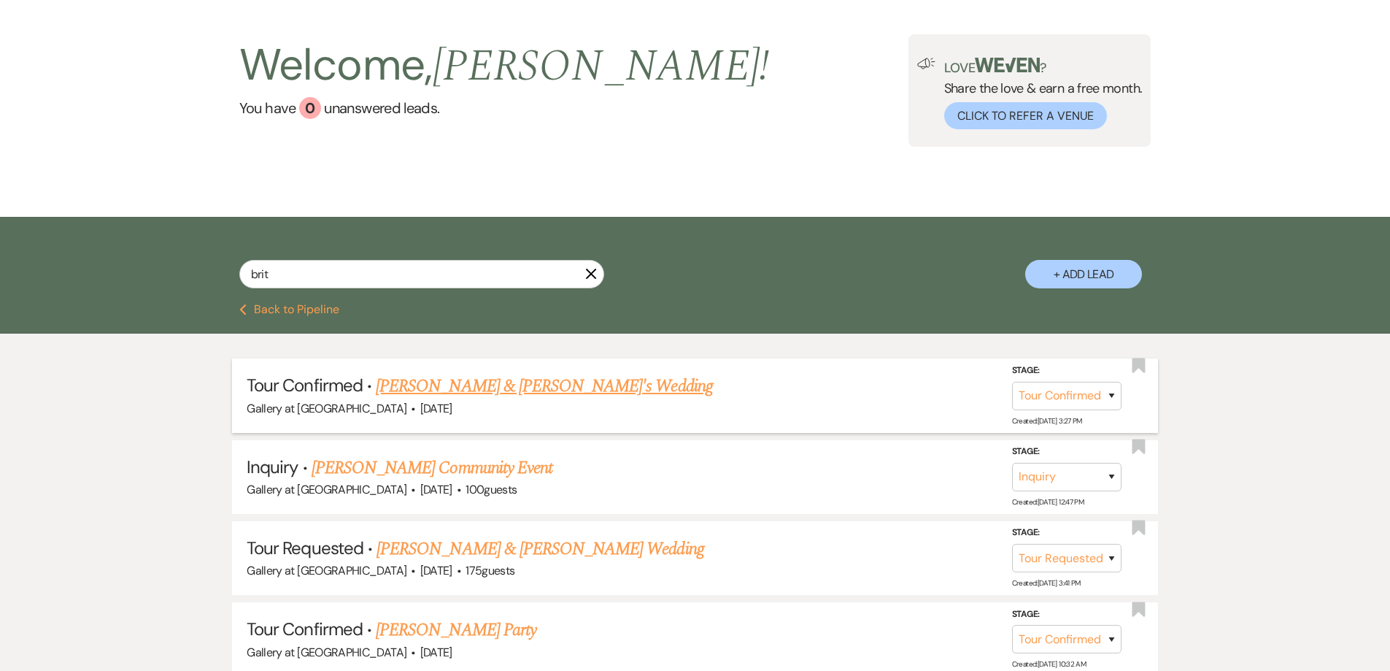
click at [458, 390] on link "Britany Hernandez & Fiance's Wedding" at bounding box center [544, 386] width 337 height 26
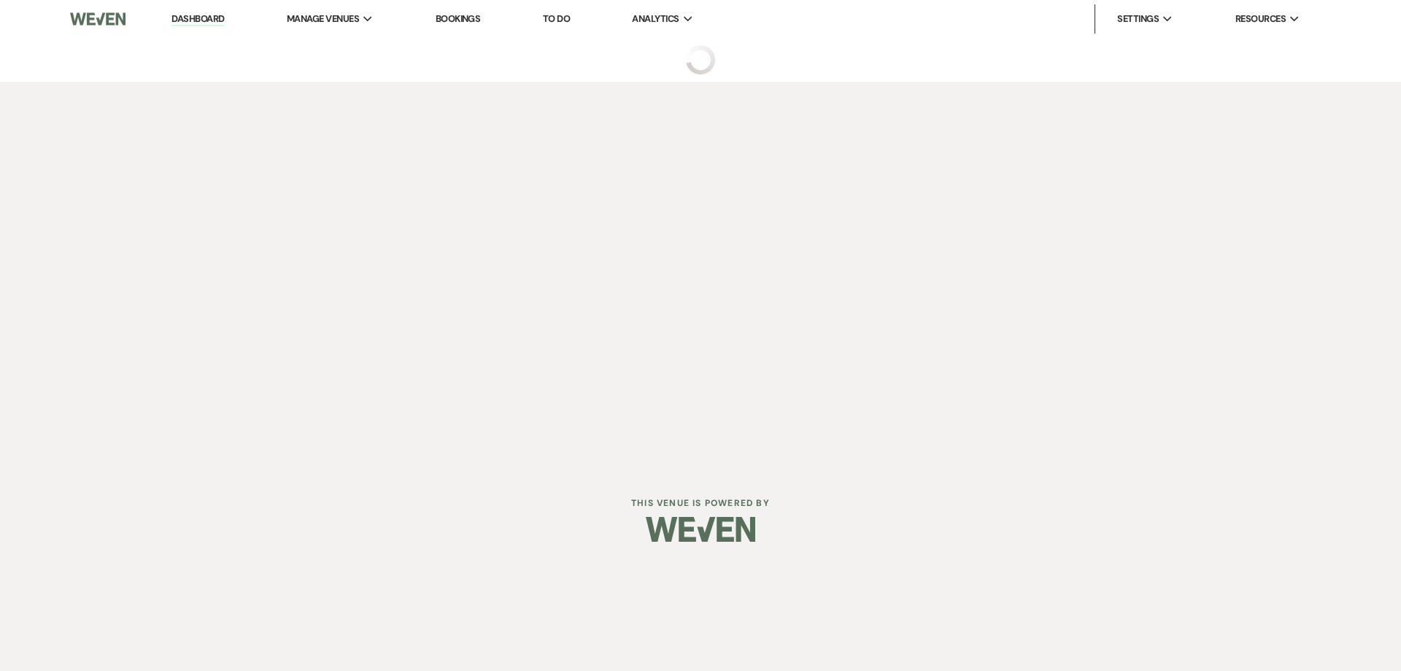
select select "4"
select select "22"
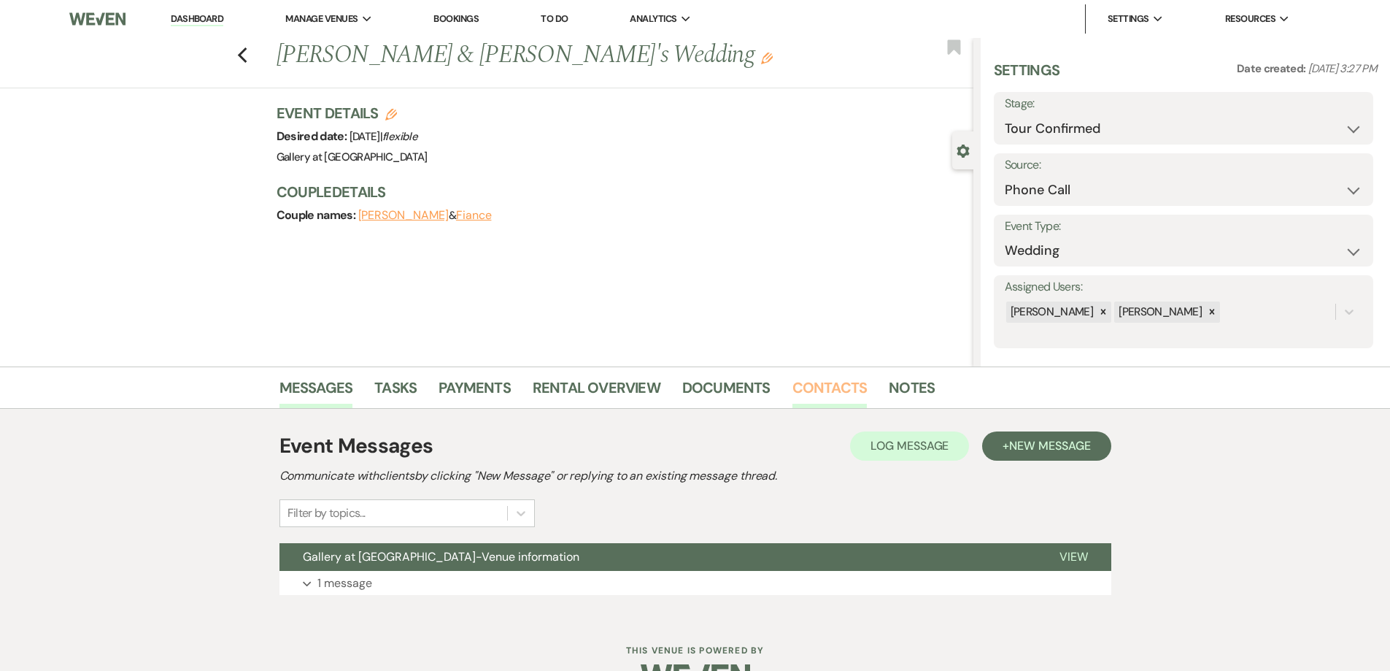
click at [835, 392] on link "Contacts" at bounding box center [830, 392] width 75 height 32
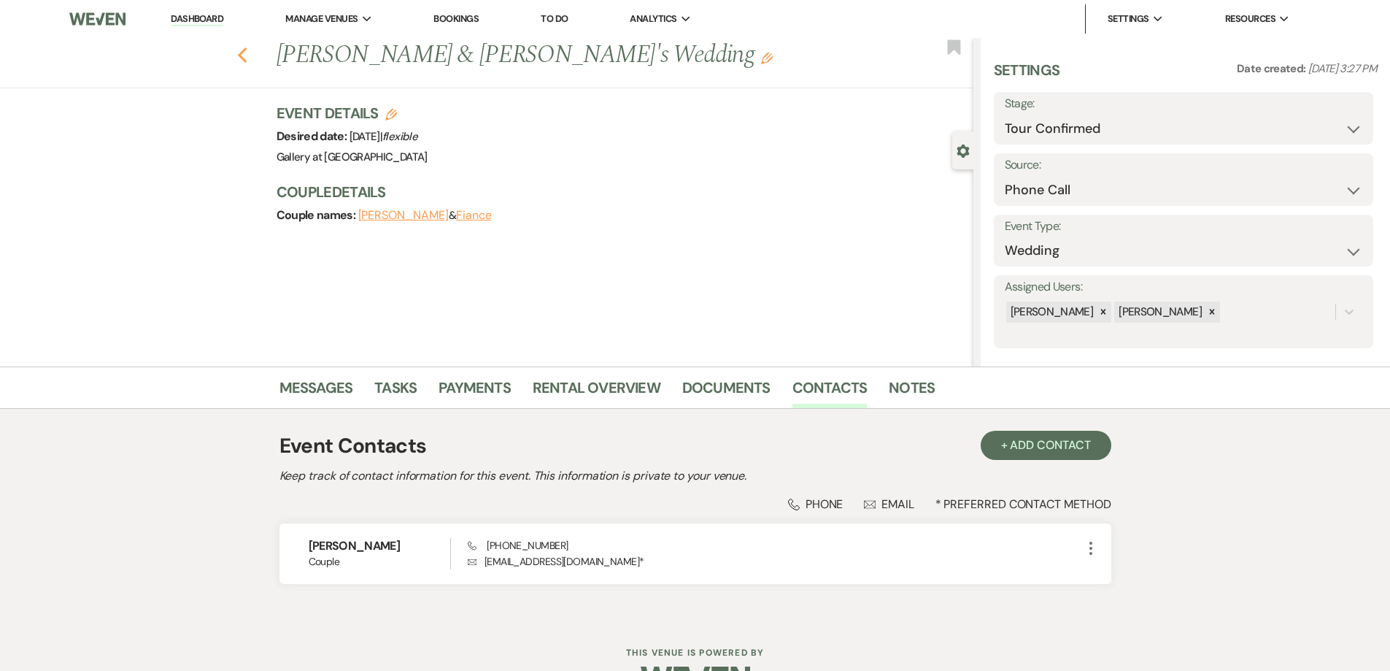
click at [247, 56] on icon "Previous" at bounding box center [242, 56] width 11 height 18
select select "4"
select select "2"
select select "4"
select select "5"
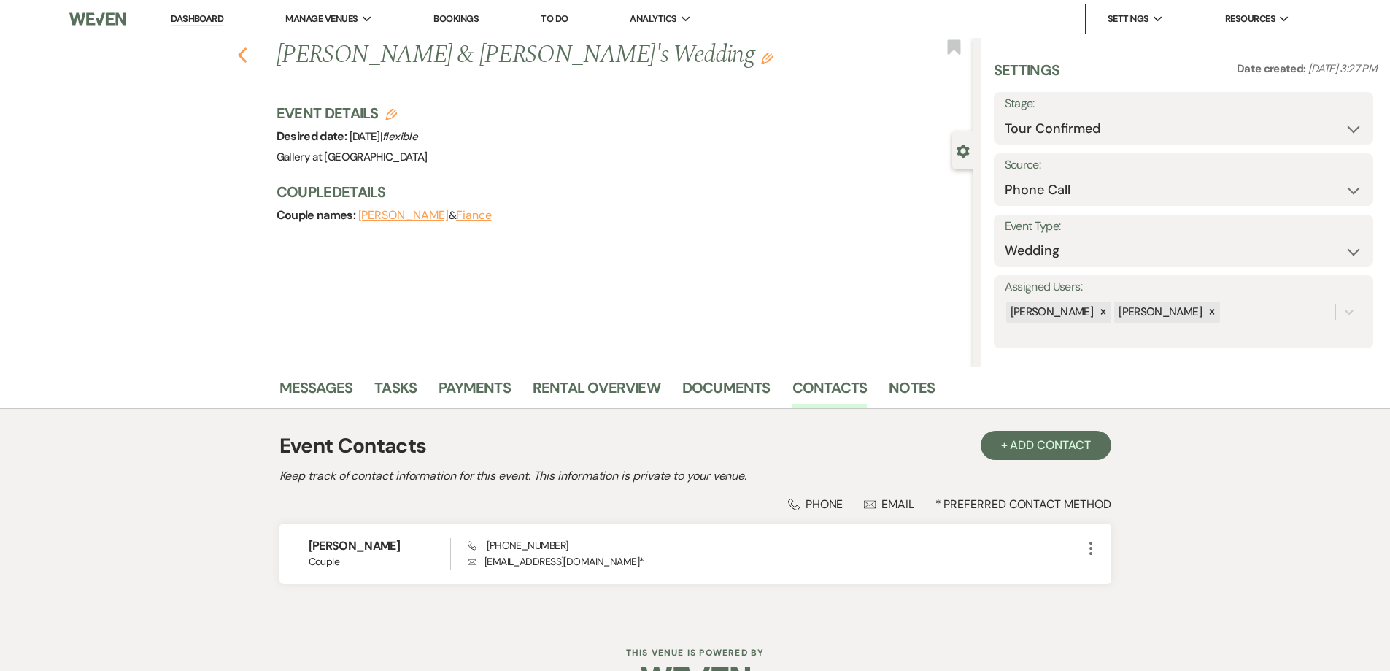
select select "8"
select select "5"
select select "8"
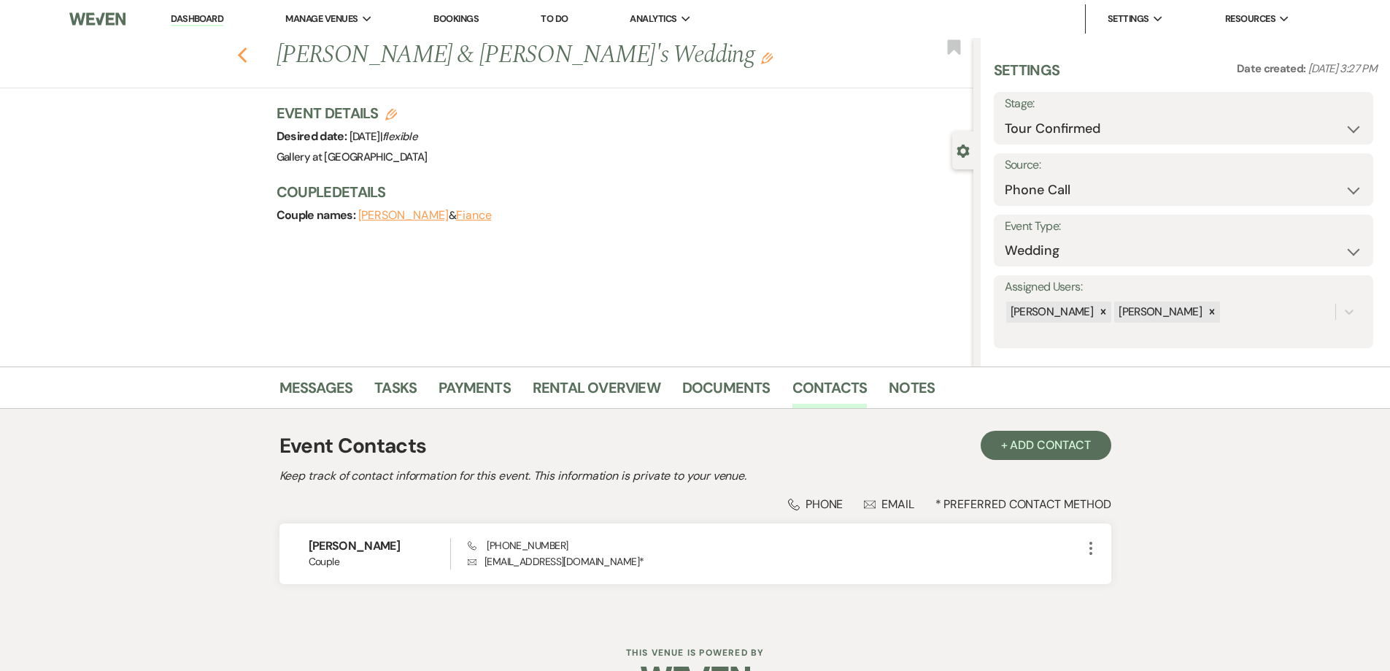
select select "8"
select select "5"
select select "8"
select select "5"
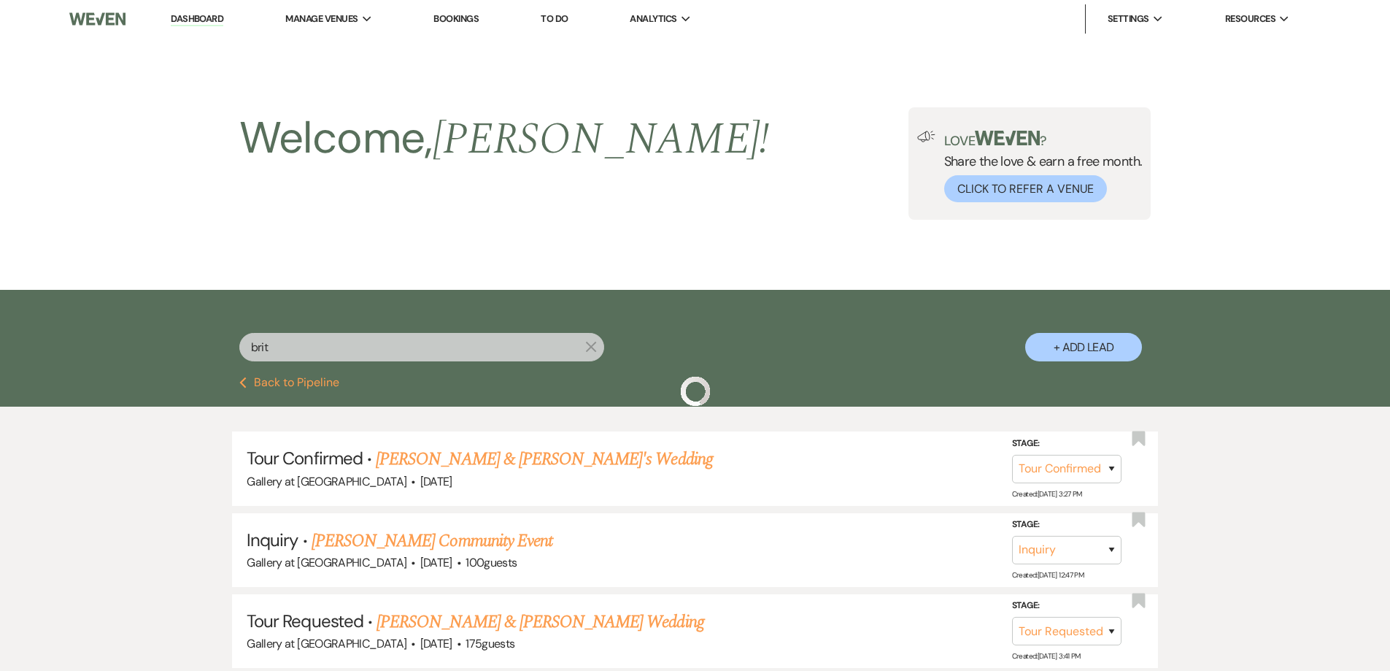
scroll to position [73, 0]
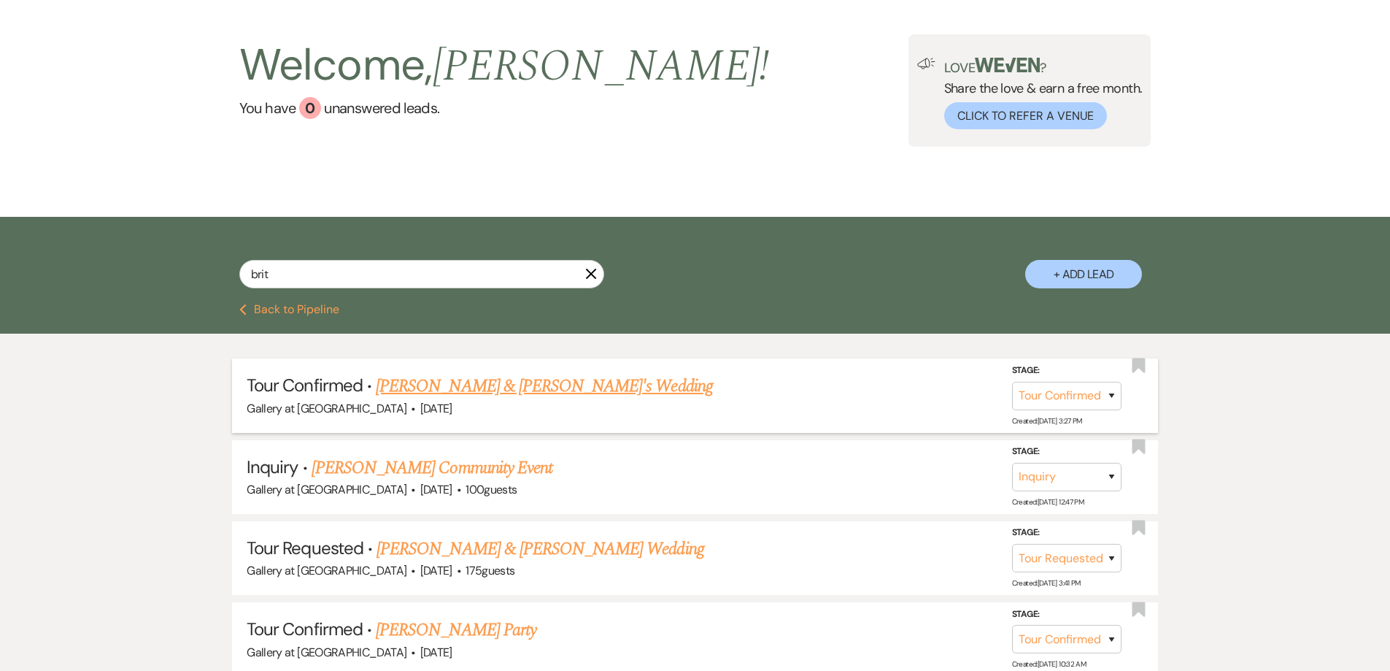
click at [476, 394] on link "Britany Hernandez & Fiance's Wedding" at bounding box center [544, 386] width 337 height 26
select select "4"
select select "22"
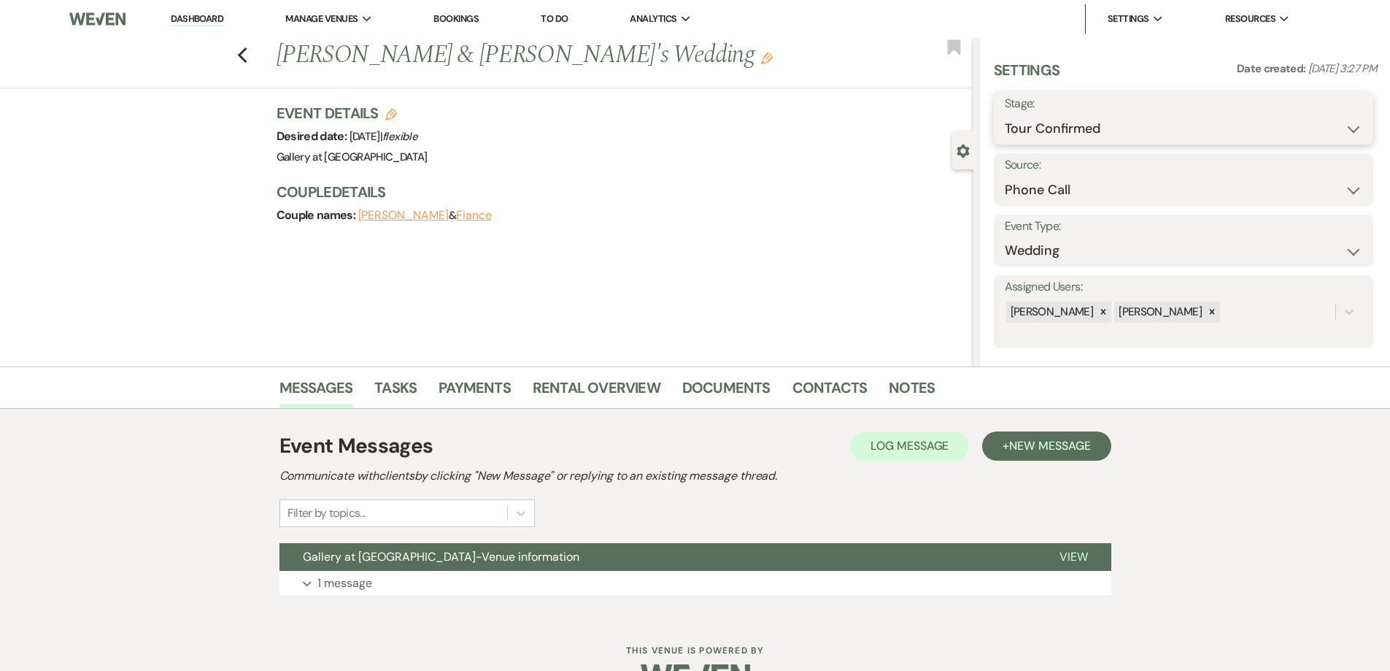
drag, startPoint x: 1047, startPoint y: 123, endPoint x: 1050, endPoint y: 137, distance: 14.8
click at [1047, 123] on select "Inquiry Follow Up Tour Requested Tour Confirmed Toured Proposal Sent Booked Lost" at bounding box center [1184, 129] width 358 height 28
select select "8"
click at [1005, 115] on select "Inquiry Follow Up Tour Requested Tour Confirmed Toured Proposal Sent Booked Lost" at bounding box center [1184, 129] width 358 height 28
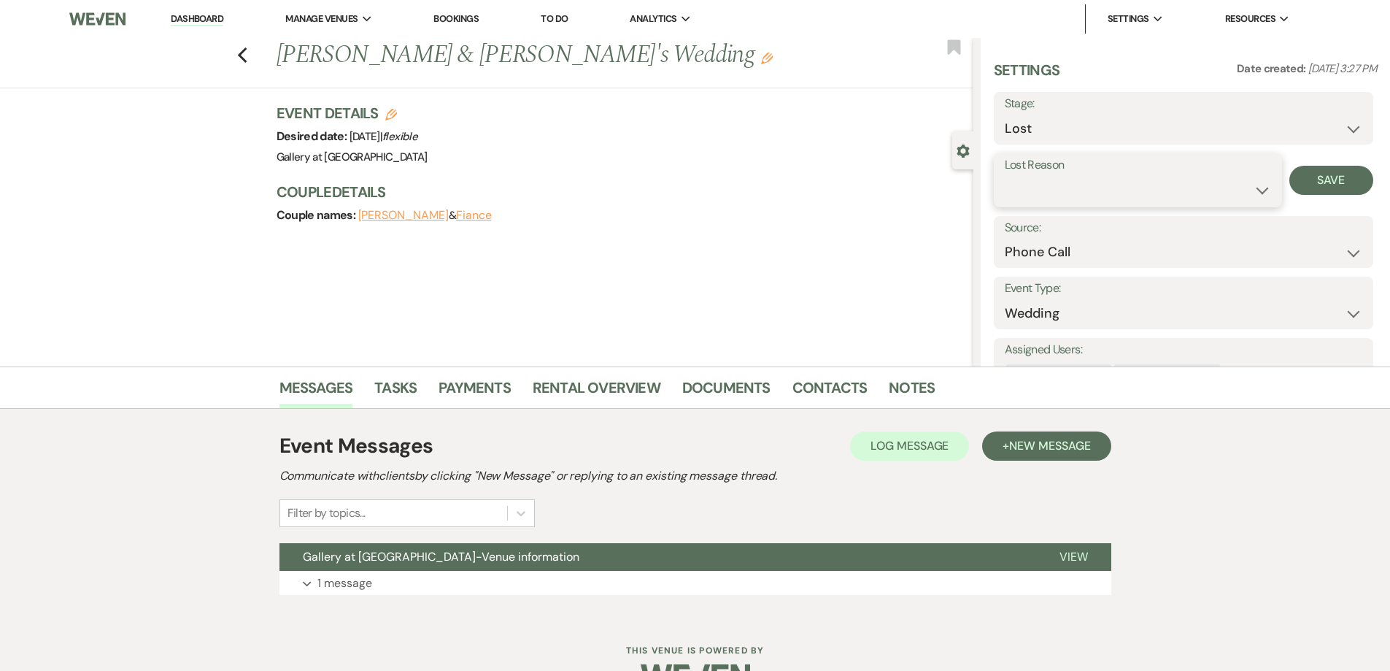
click at [1077, 182] on select "Booked Elsewhere Budget Date Unavailable No Response Not a Good Match Capacity …" at bounding box center [1138, 190] width 266 height 28
select select "4"
click at [1005, 176] on select "Booked Elsewhere Budget Date Unavailable No Response Not a Good Match Capacity …" at bounding box center [1138, 190] width 266 height 28
click at [1301, 183] on button "Save" at bounding box center [1332, 180] width 84 height 29
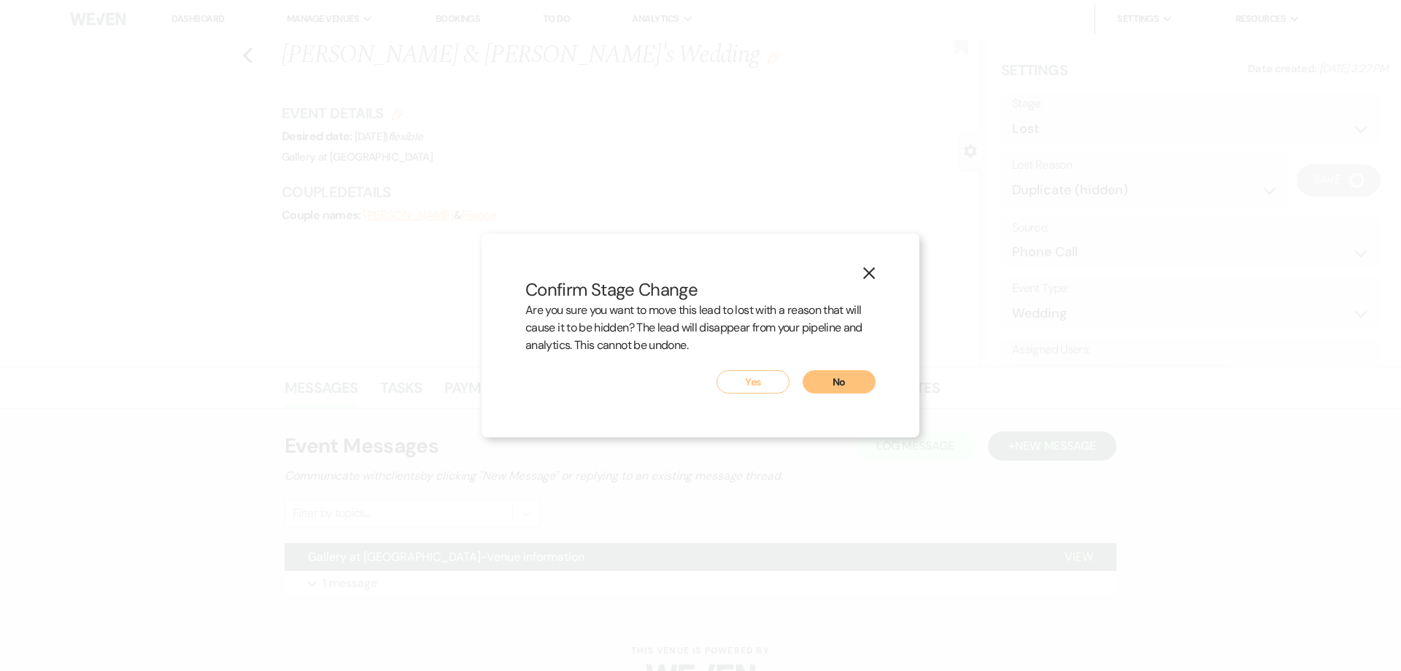
click at [766, 384] on button "Yes" at bounding box center [753, 381] width 73 height 23
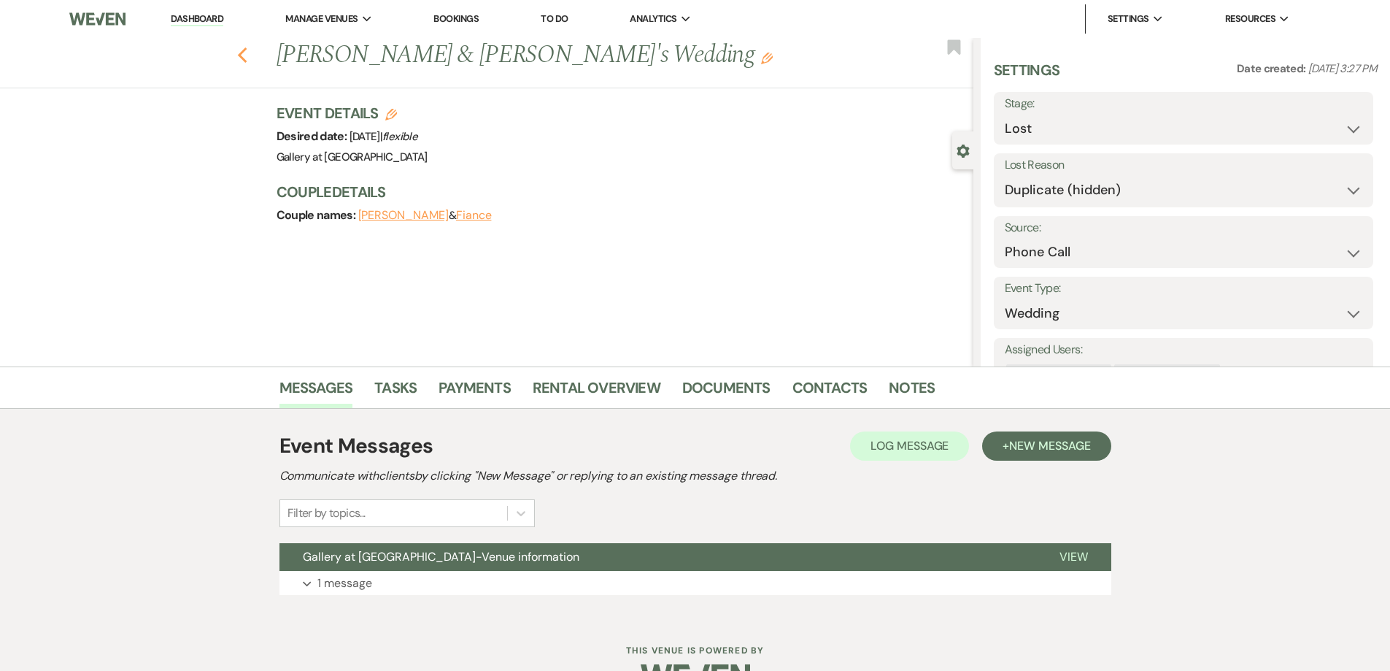
click at [247, 52] on use "button" at bounding box center [241, 55] width 9 height 16
select select "8"
select select "4"
select select "2"
select select "4"
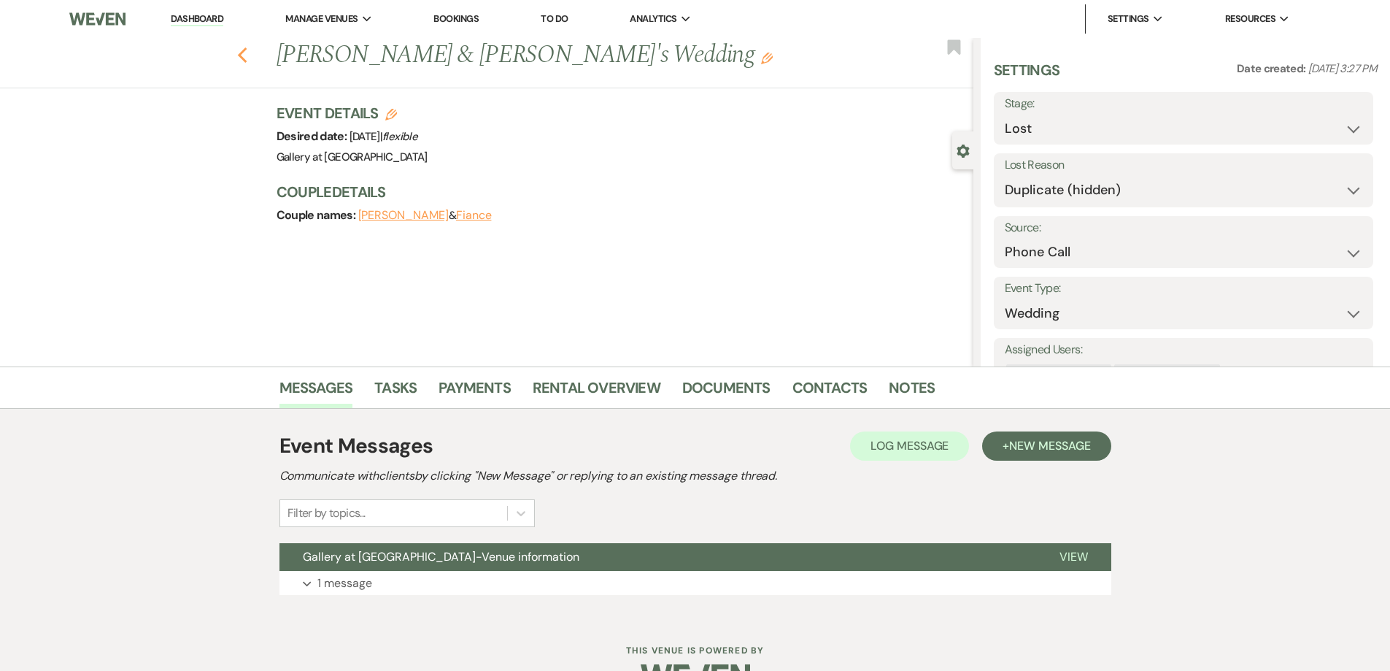
select select "5"
select select "8"
select select "5"
select select "8"
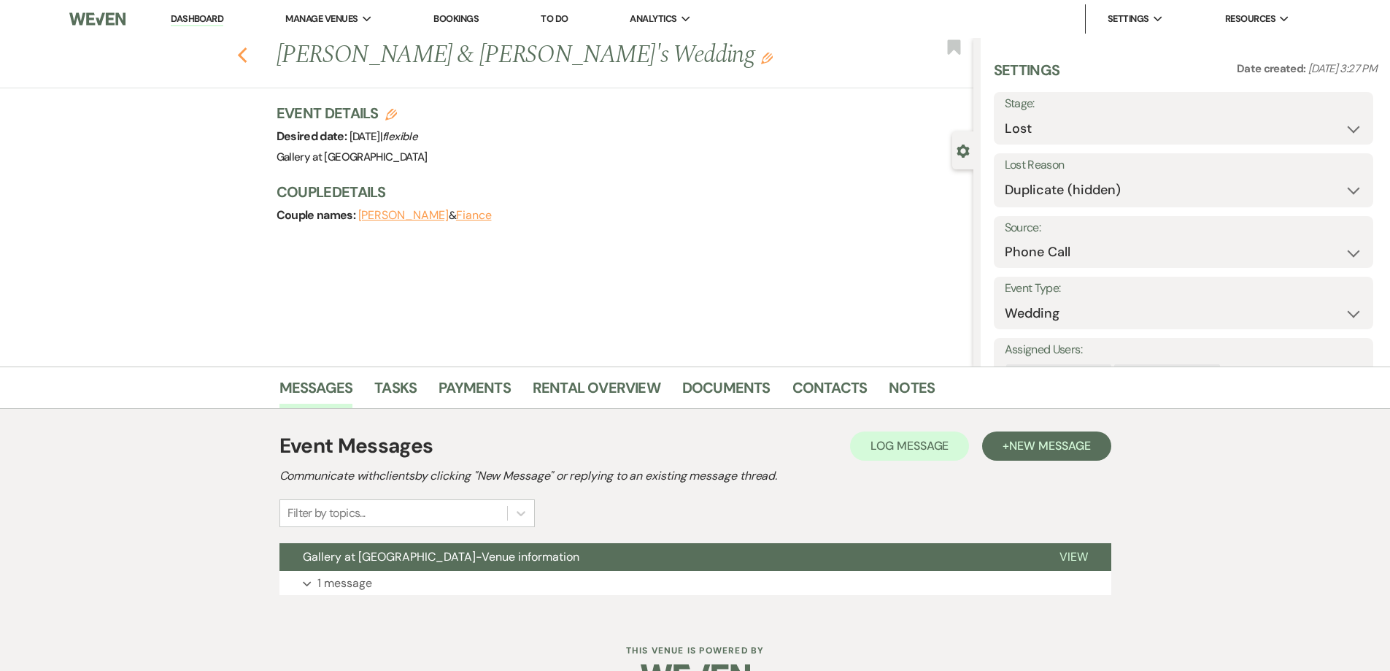
select select "8"
select select "5"
select select "8"
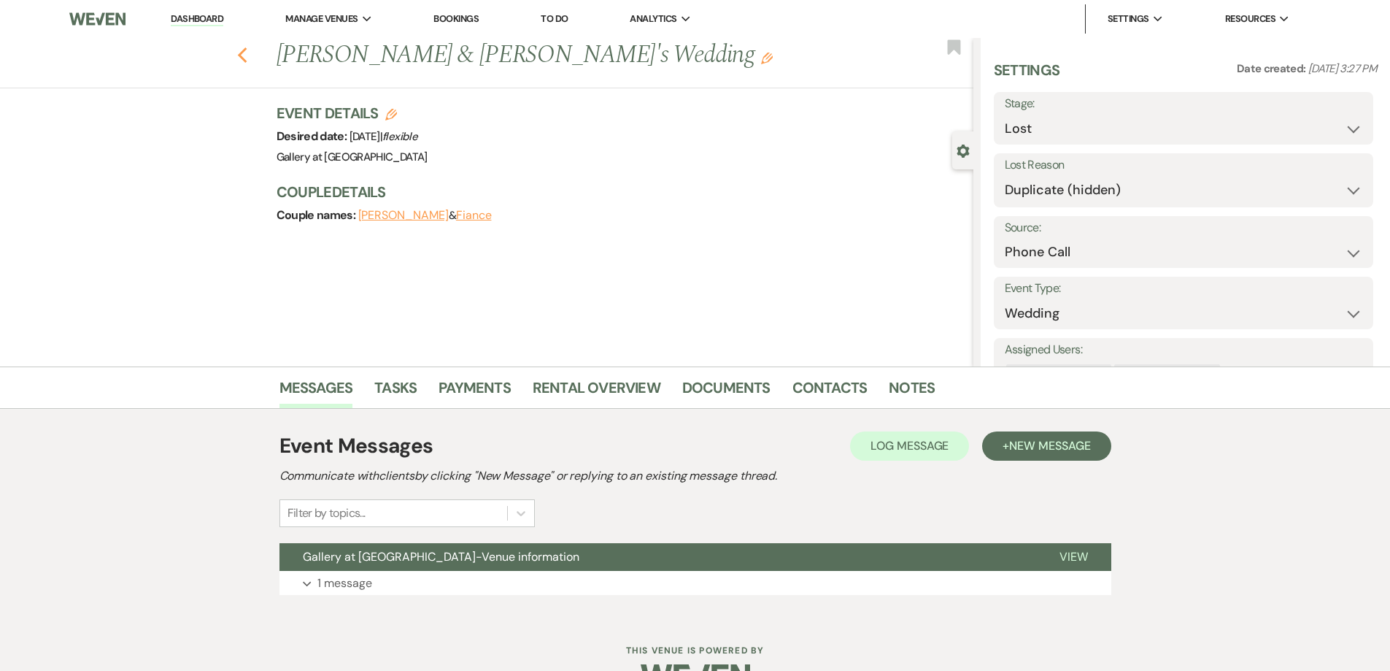
select select "5"
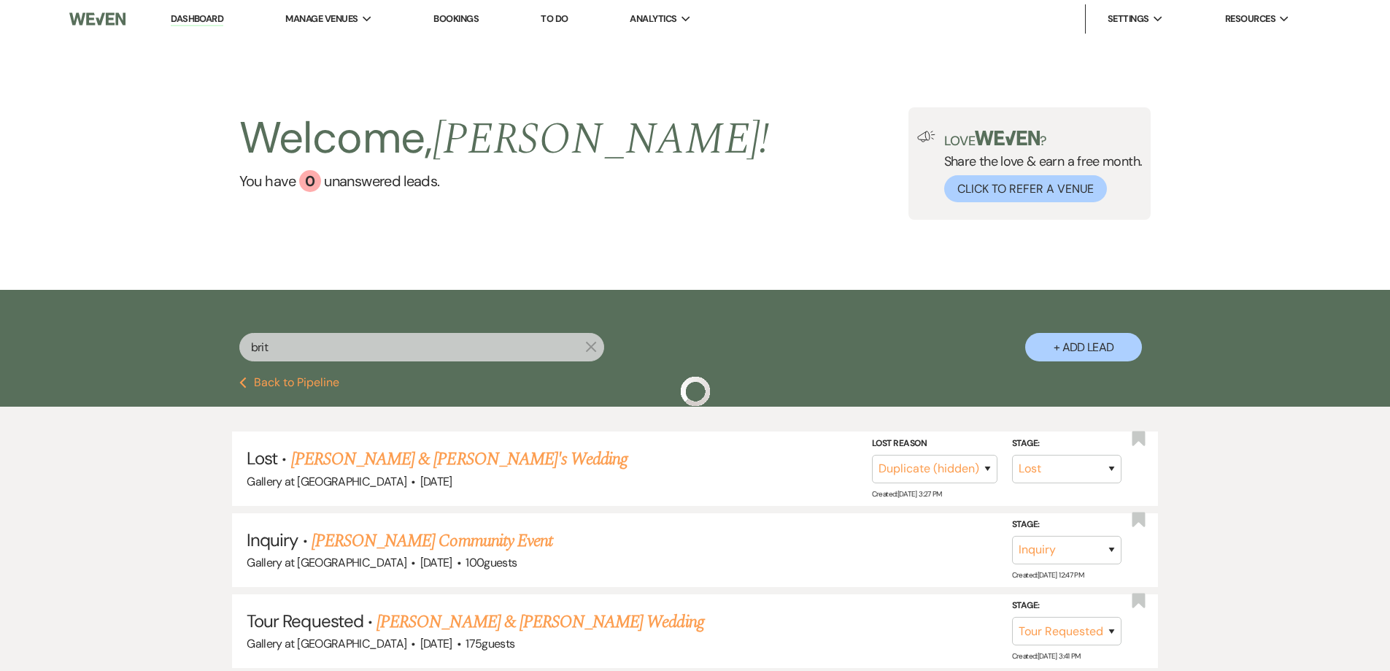
scroll to position [73, 0]
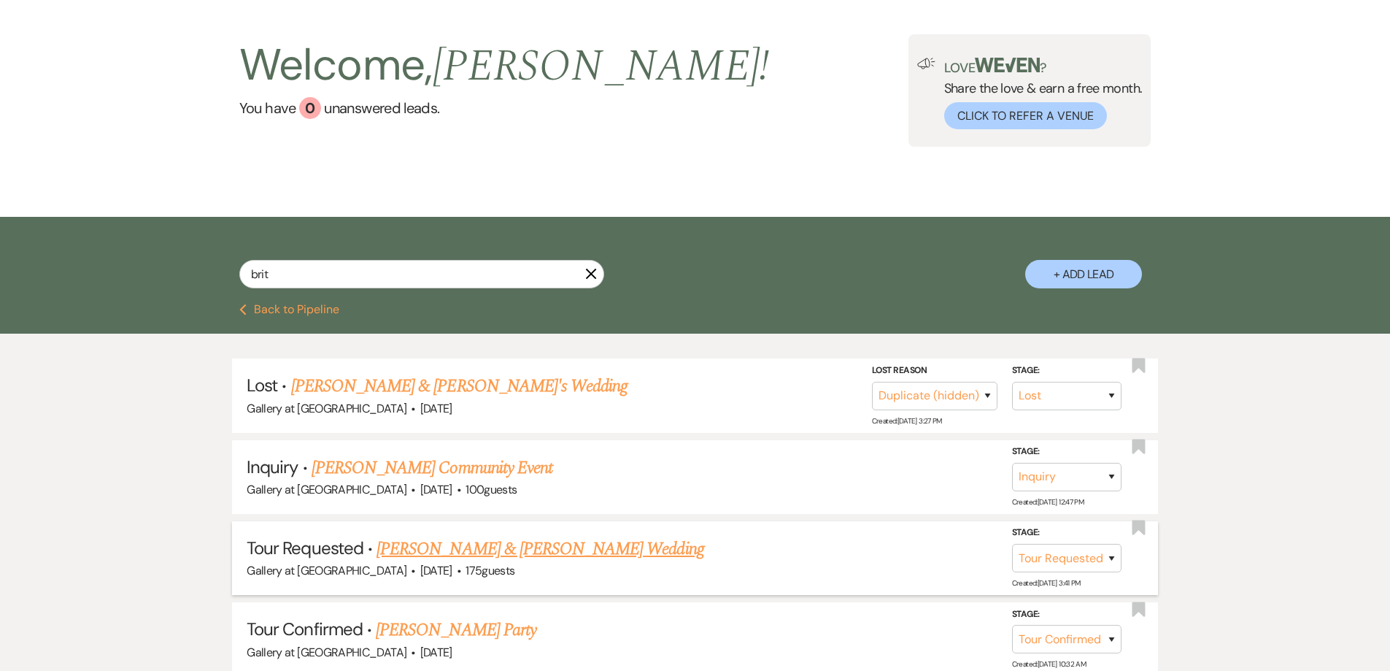
click at [468, 546] on link "Jeremy Smith & Britany Hernandez's Wedding" at bounding box center [540, 549] width 327 height 26
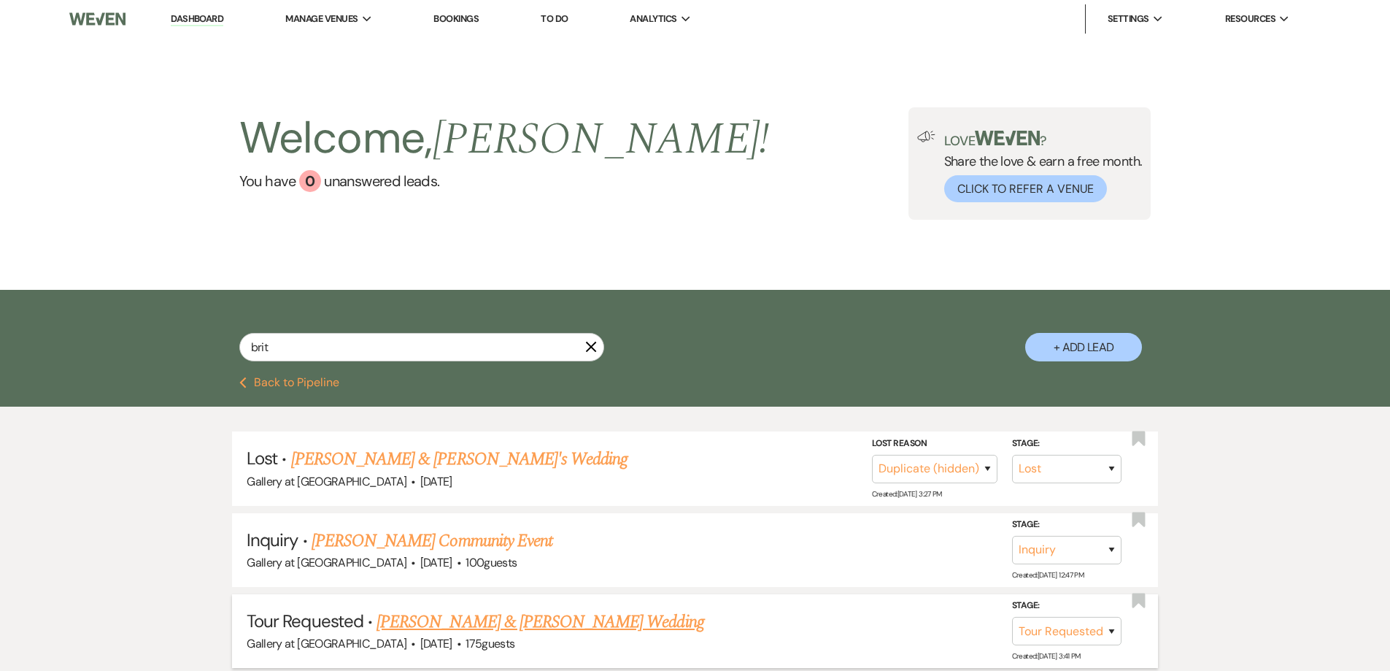
select select "2"
select select "5"
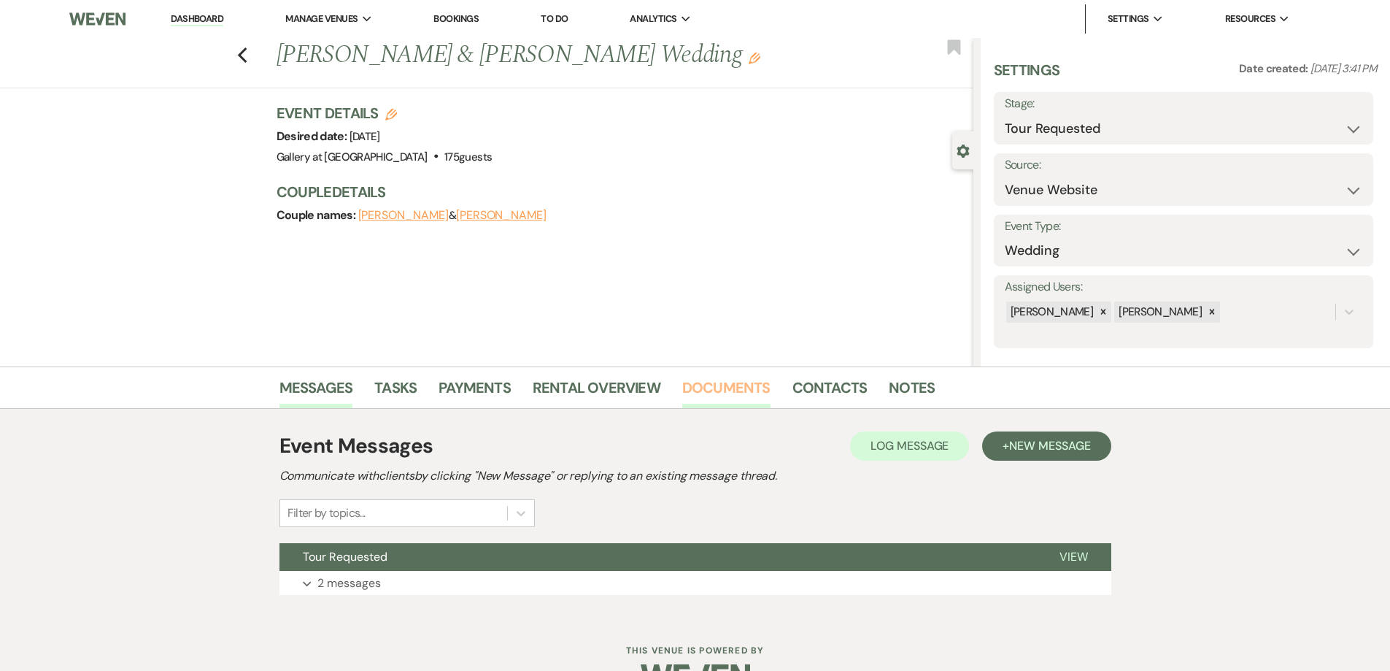
click at [738, 388] on link "Documents" at bounding box center [726, 392] width 88 height 32
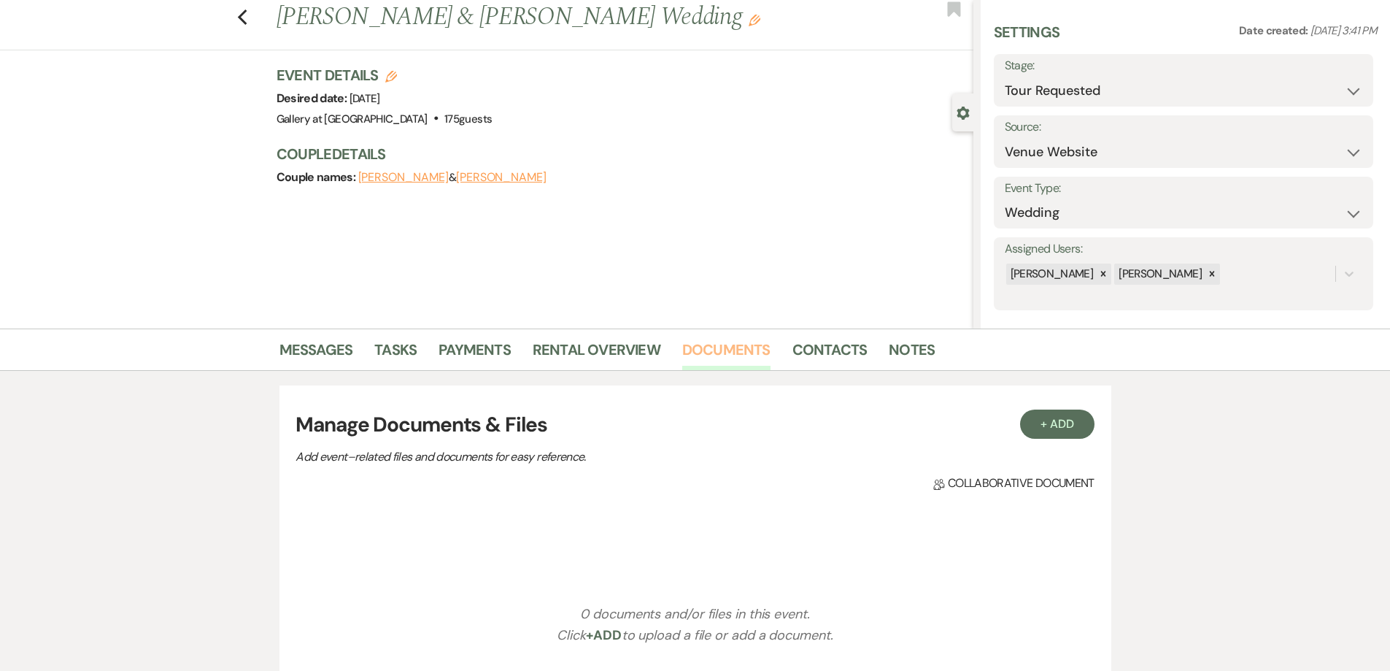
scroll to position [73, 0]
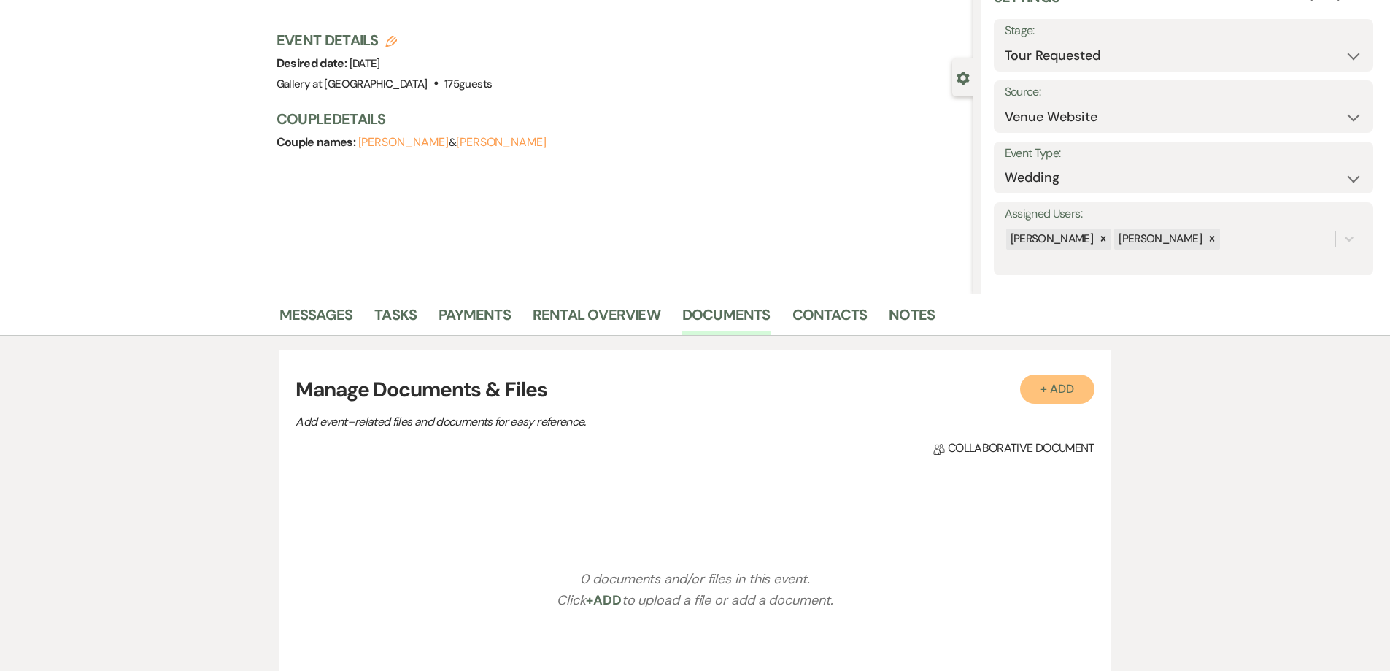
click at [1044, 394] on button "+ Add" at bounding box center [1057, 388] width 74 height 29
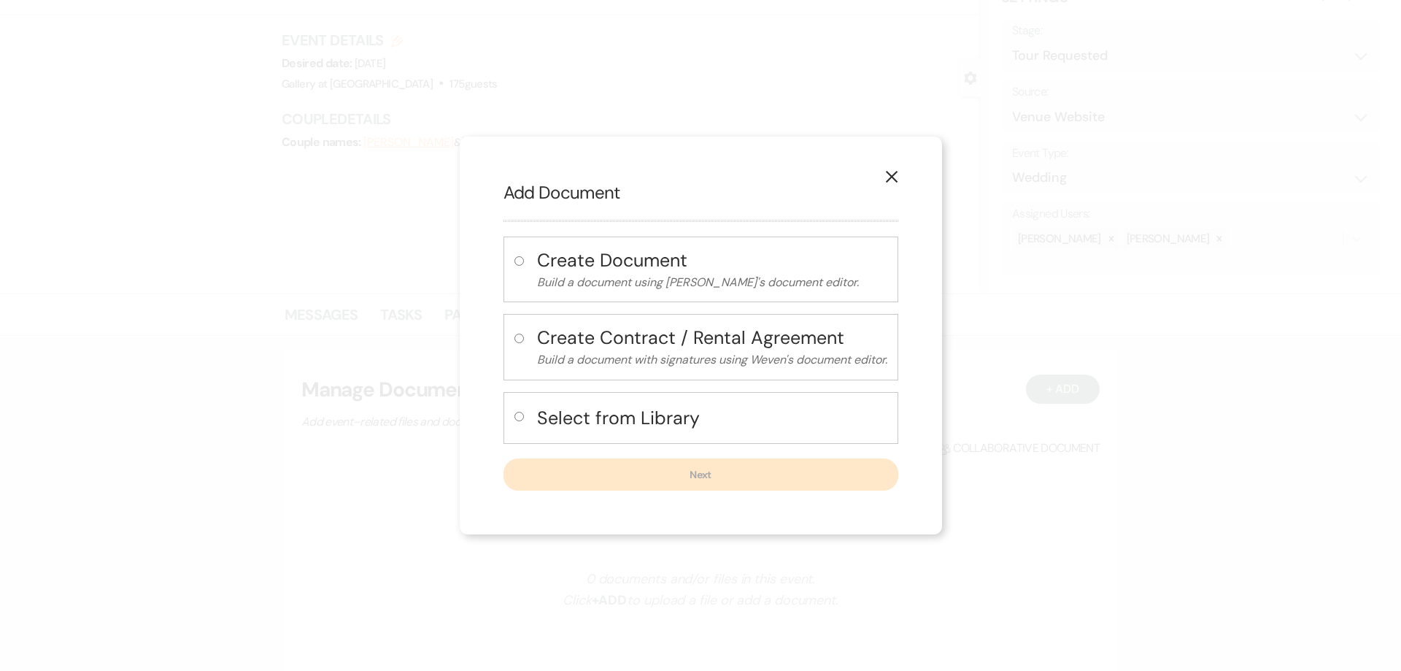
click at [517, 413] on input "radio" at bounding box center [519, 416] width 9 height 9
radio input "true"
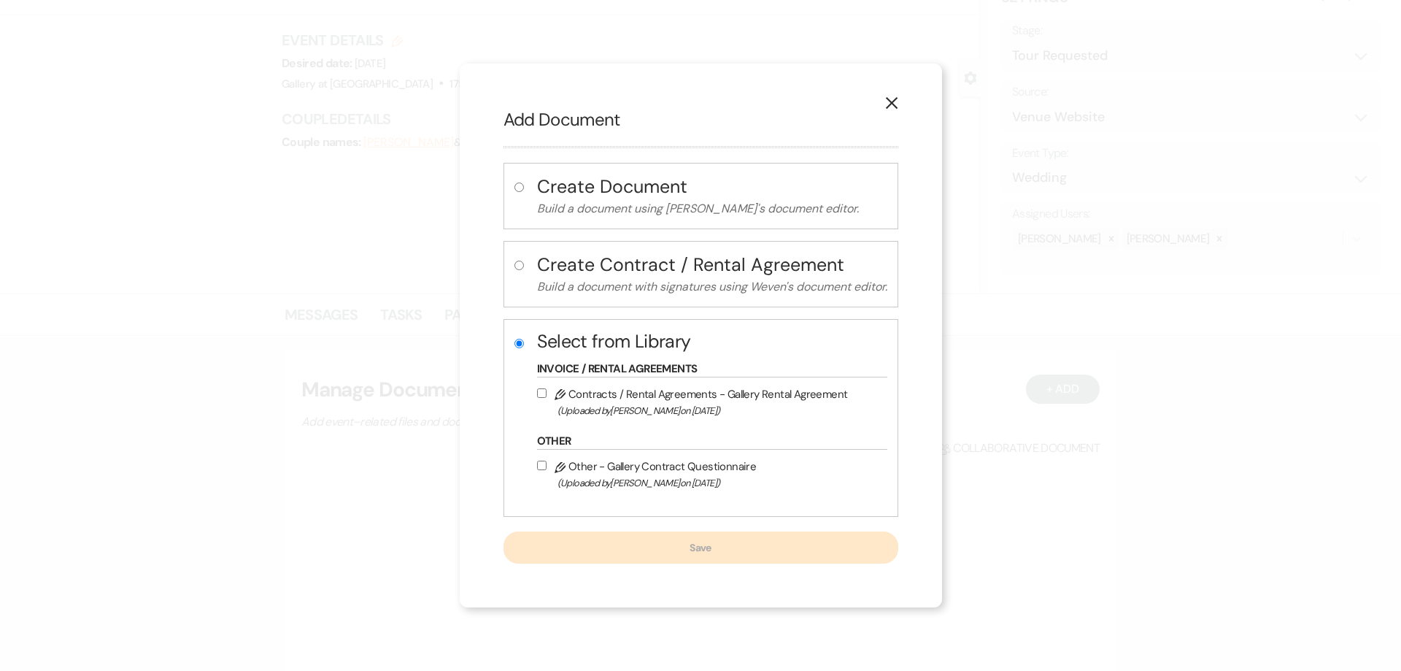
click at [542, 394] on input "Pencil Contracts / Rental Agreements - Gallery Rental Agreement (Uploaded by Ju…" at bounding box center [541, 392] width 9 height 9
checkbox input "true"
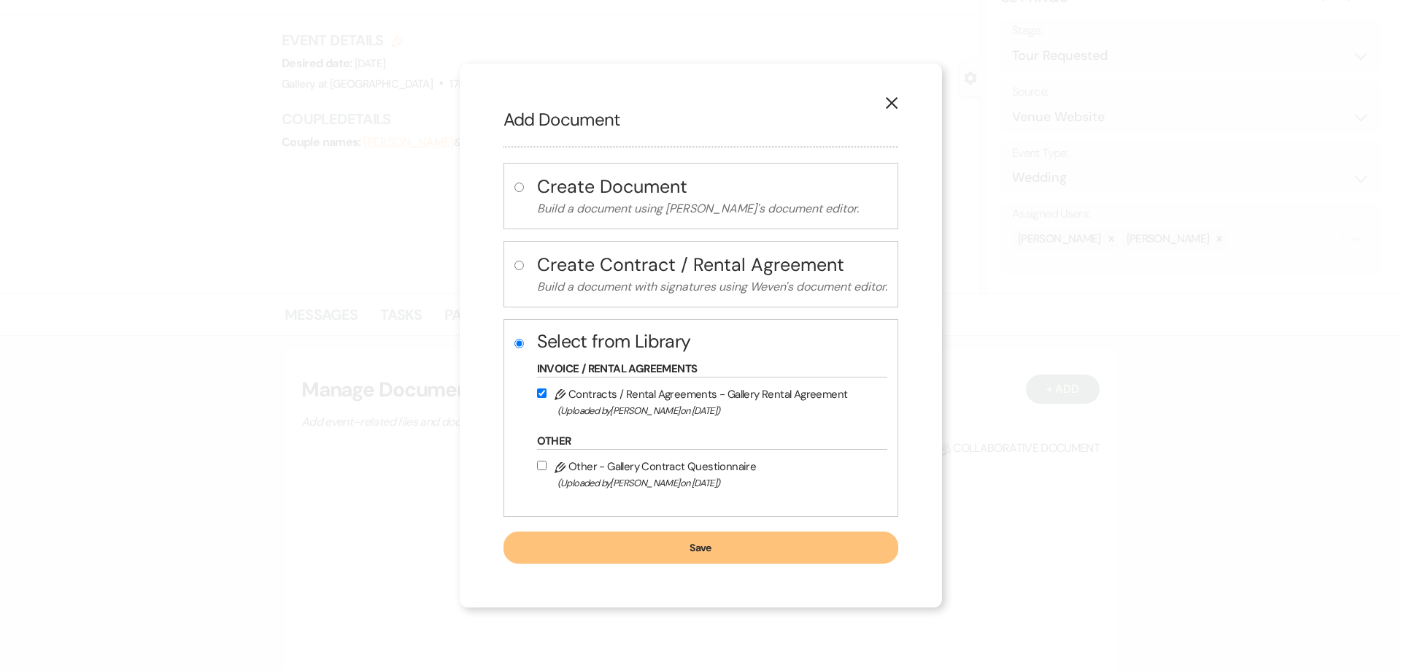
click at [636, 558] on button "Save" at bounding box center [701, 547] width 395 height 32
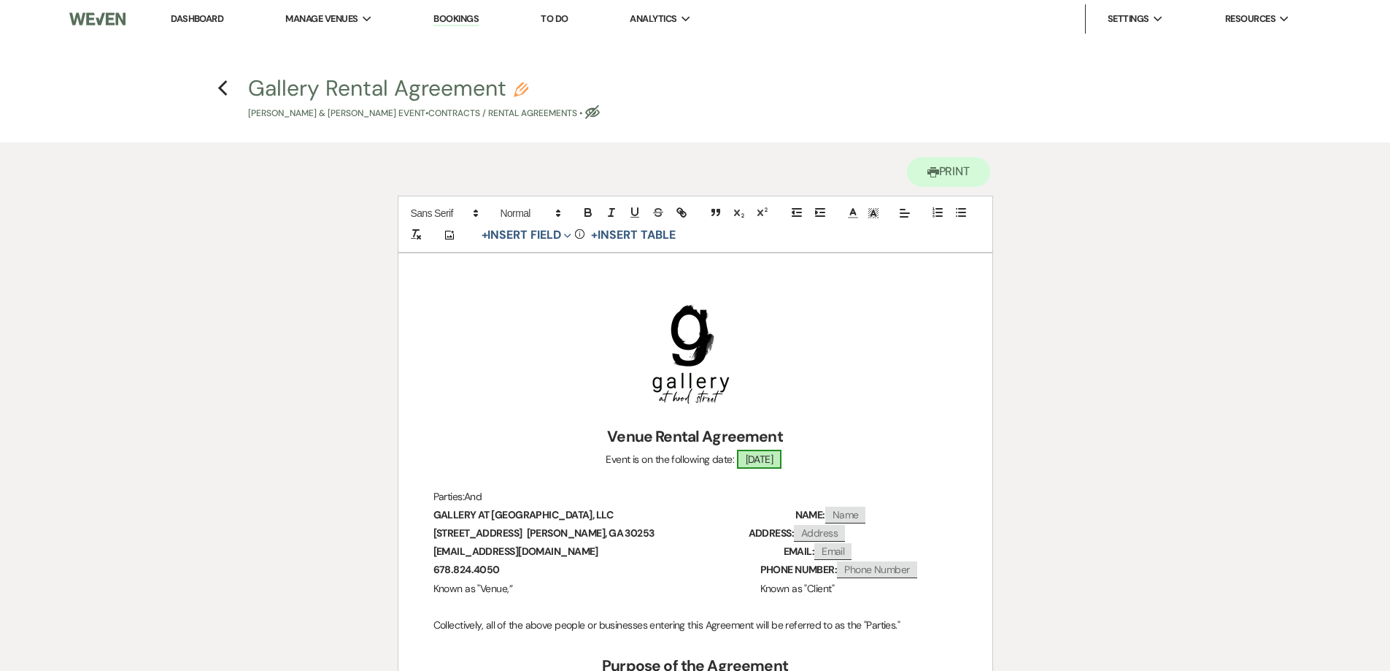
click at [761, 464] on span "01/10/2026" at bounding box center [759, 459] width 45 height 19
select select "smartCustomField"
select select "owner"
select select "{{eventDate}}"
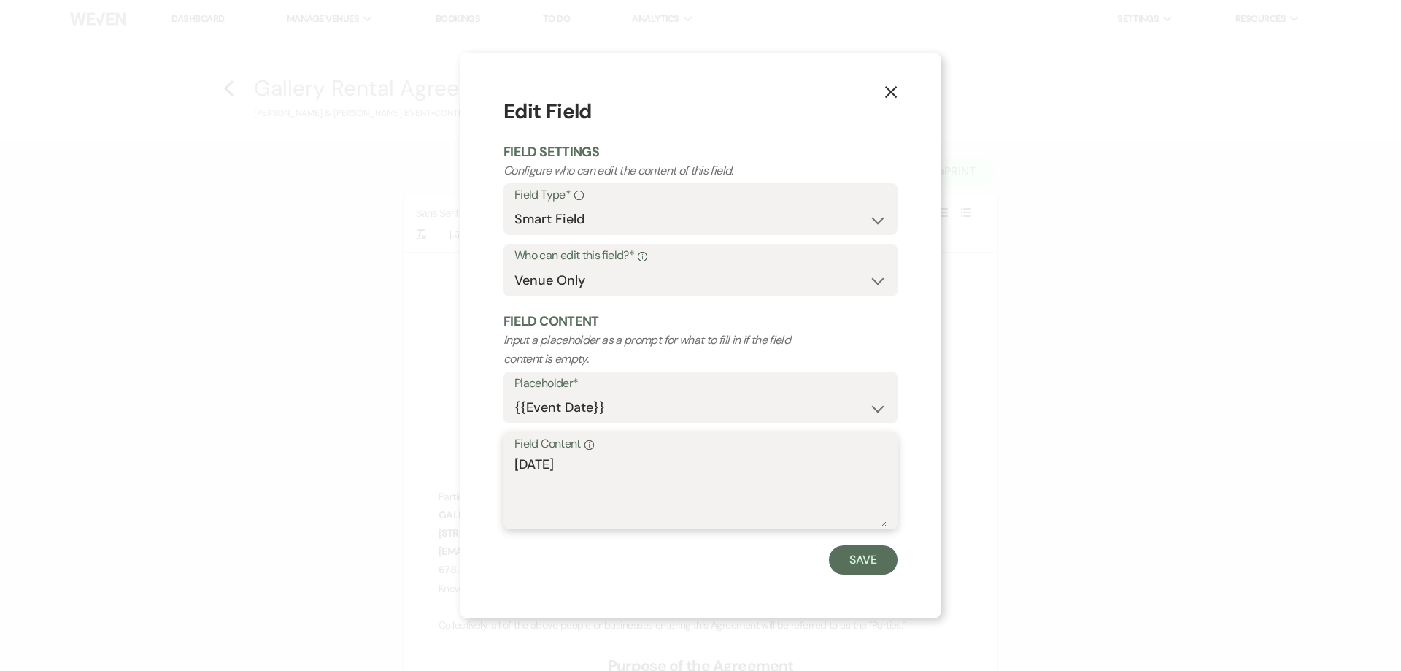
drag, startPoint x: 591, startPoint y: 472, endPoint x: 470, endPoint y: 472, distance: 121.2
click at [470, 472] on div "X Edit Field Field Settings Configure who can edit the content of this field. F…" at bounding box center [701, 336] width 482 height 566
type textarea "Saturday, January 10, 2026"
click at [869, 559] on button "Save" at bounding box center [863, 559] width 69 height 29
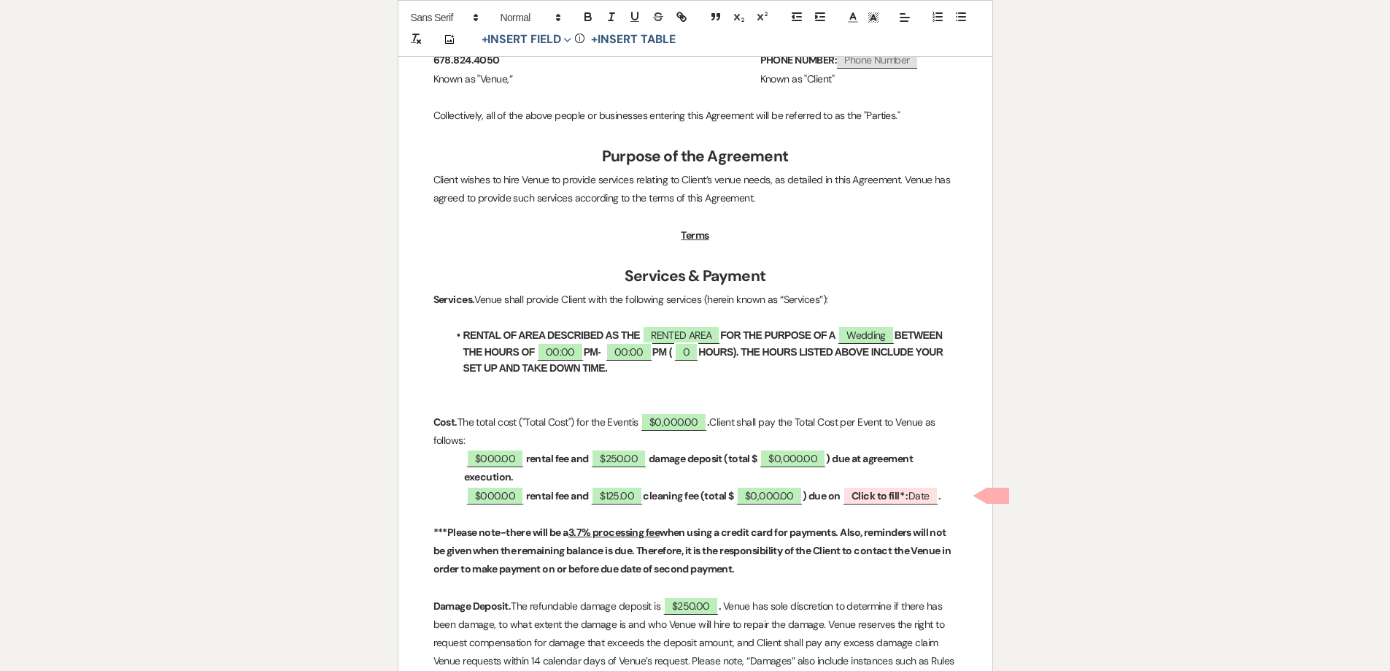
scroll to position [511, 0]
click at [720, 326] on span "RENTED AREA" at bounding box center [681, 333] width 78 height 19
select select "owner"
select select "Location"
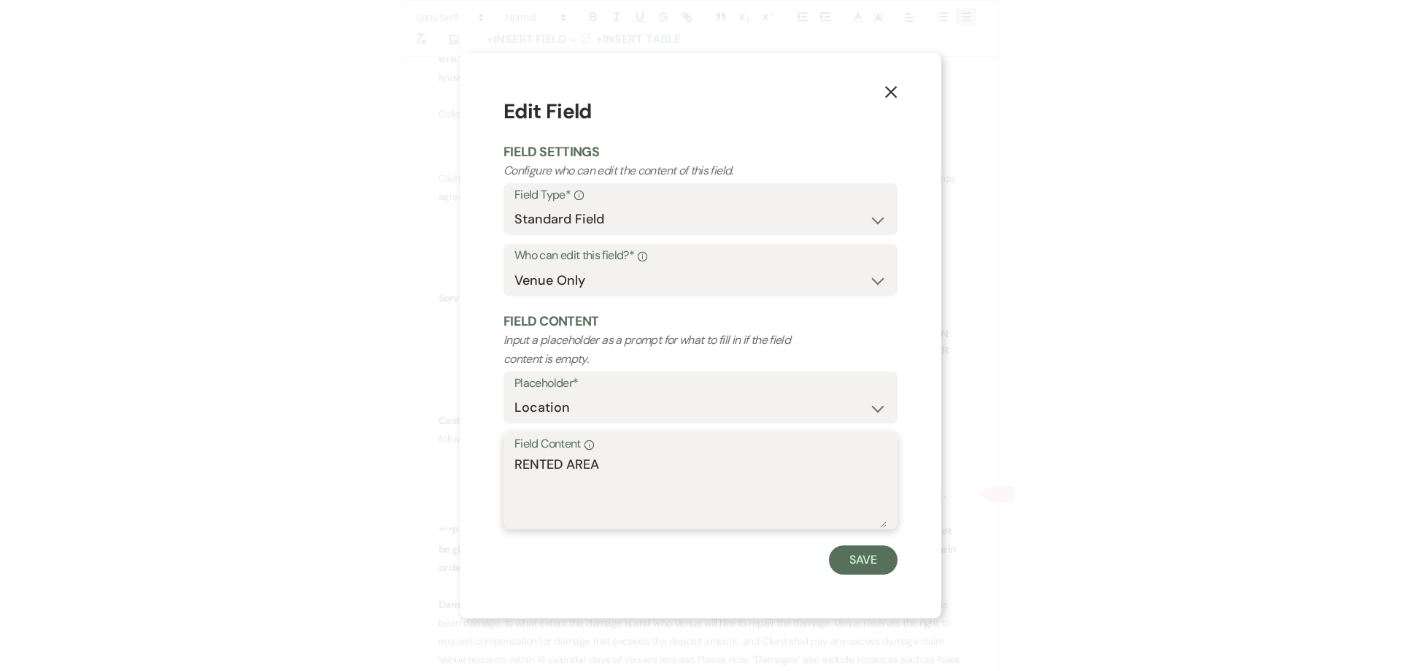
drag, startPoint x: 604, startPoint y: 456, endPoint x: 474, endPoint y: 463, distance: 130.1
click at [474, 463] on div "X Edit Field Field Settings Configure who can edit the content of this field. F…" at bounding box center [701, 336] width 482 height 566
type textarea "GALLERY AND WAREHOUSE"
click at [863, 570] on button "Save" at bounding box center [863, 559] width 69 height 29
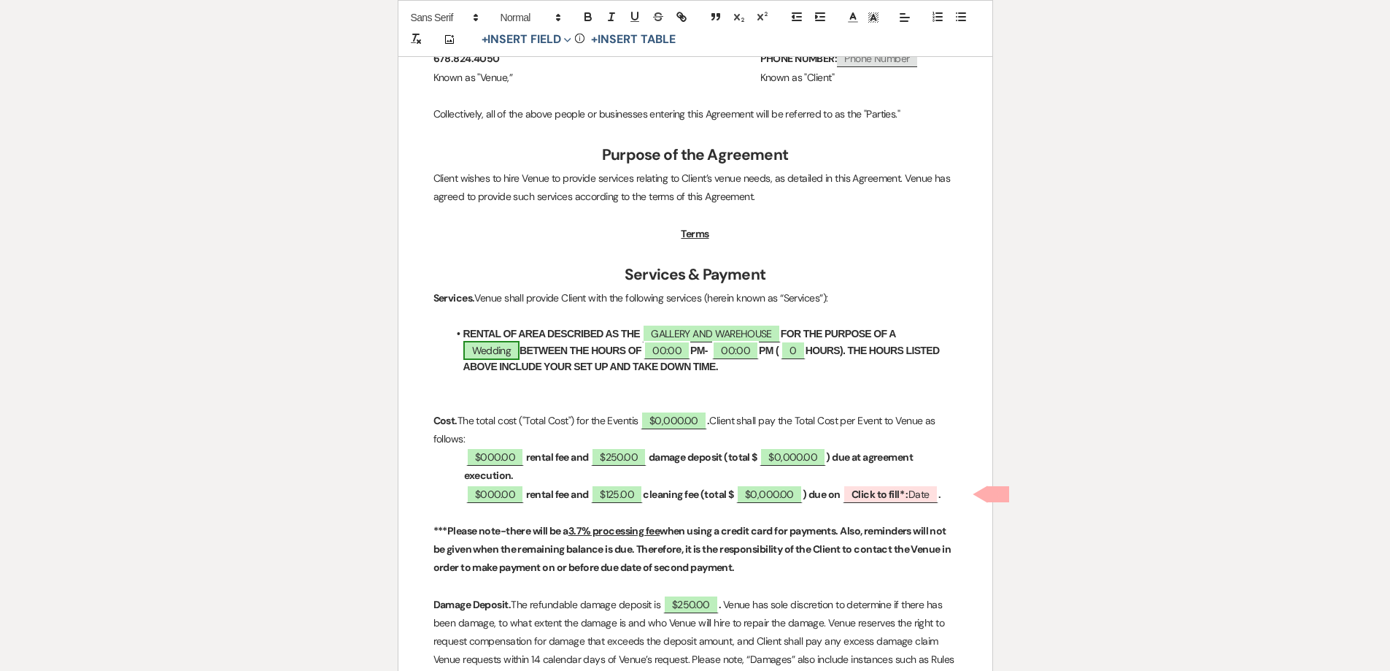
click at [520, 341] on span "Wedding" at bounding box center [491, 350] width 57 height 19
select select "smartCustomField"
select select "owner"
select select "{{eventType}}"
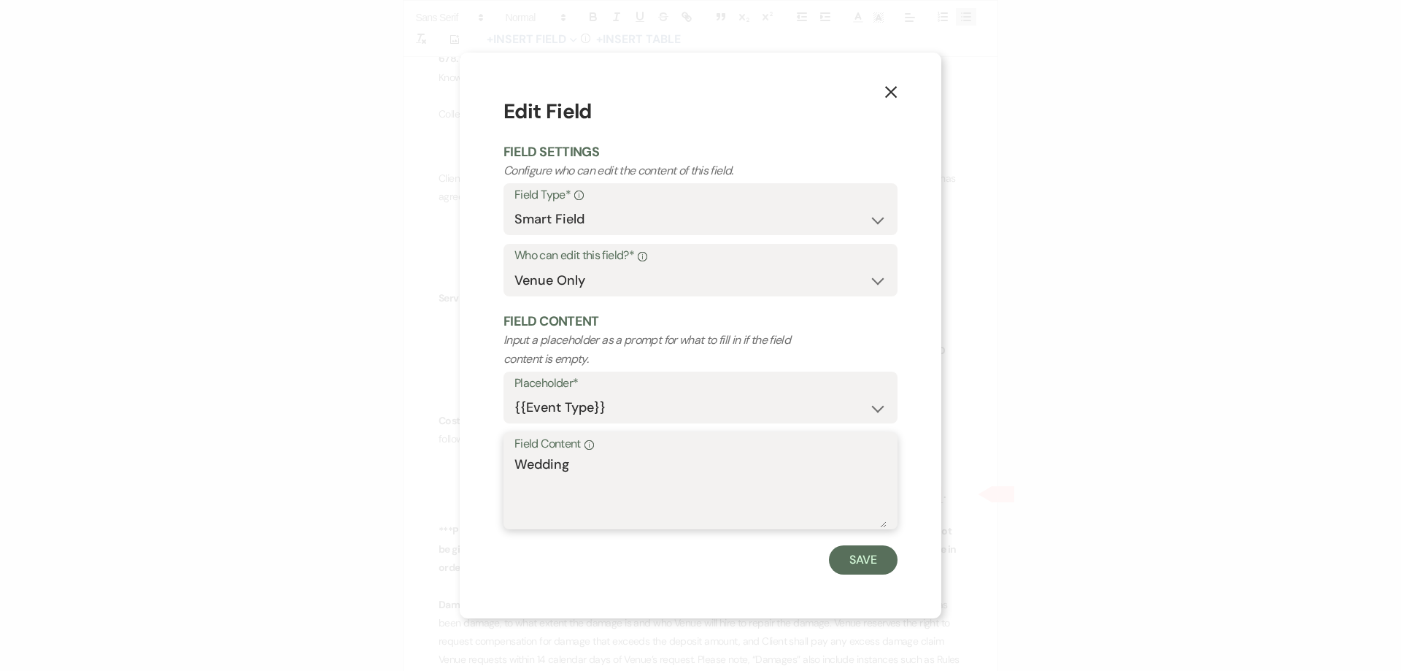
drag, startPoint x: 544, startPoint y: 463, endPoint x: 454, endPoint y: 471, distance: 90.1
click at [454, 471] on div "X Edit Field Field Settings Configure who can edit the content of this field. F…" at bounding box center [700, 335] width 1401 height 671
type textarea "WEDDING"
click at [873, 561] on button "Save" at bounding box center [863, 559] width 69 height 29
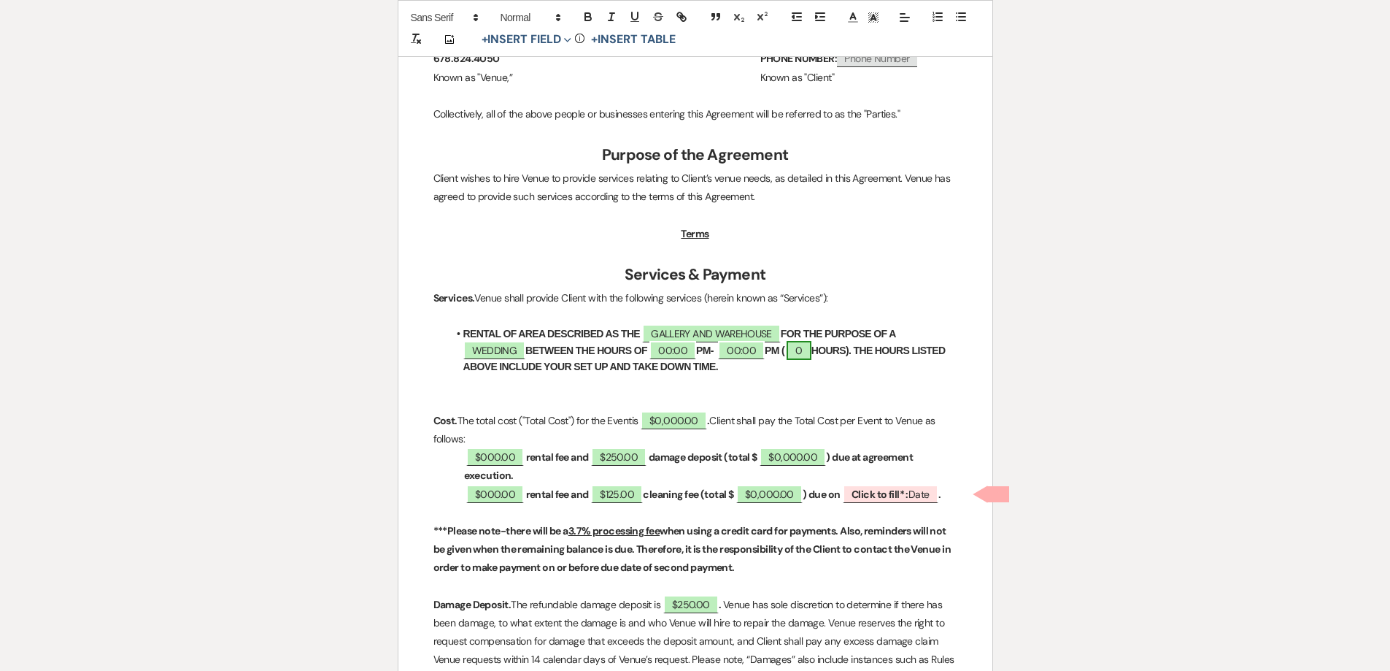
click at [811, 342] on span "0" at bounding box center [799, 350] width 24 height 19
select select "owner"
select select "Number"
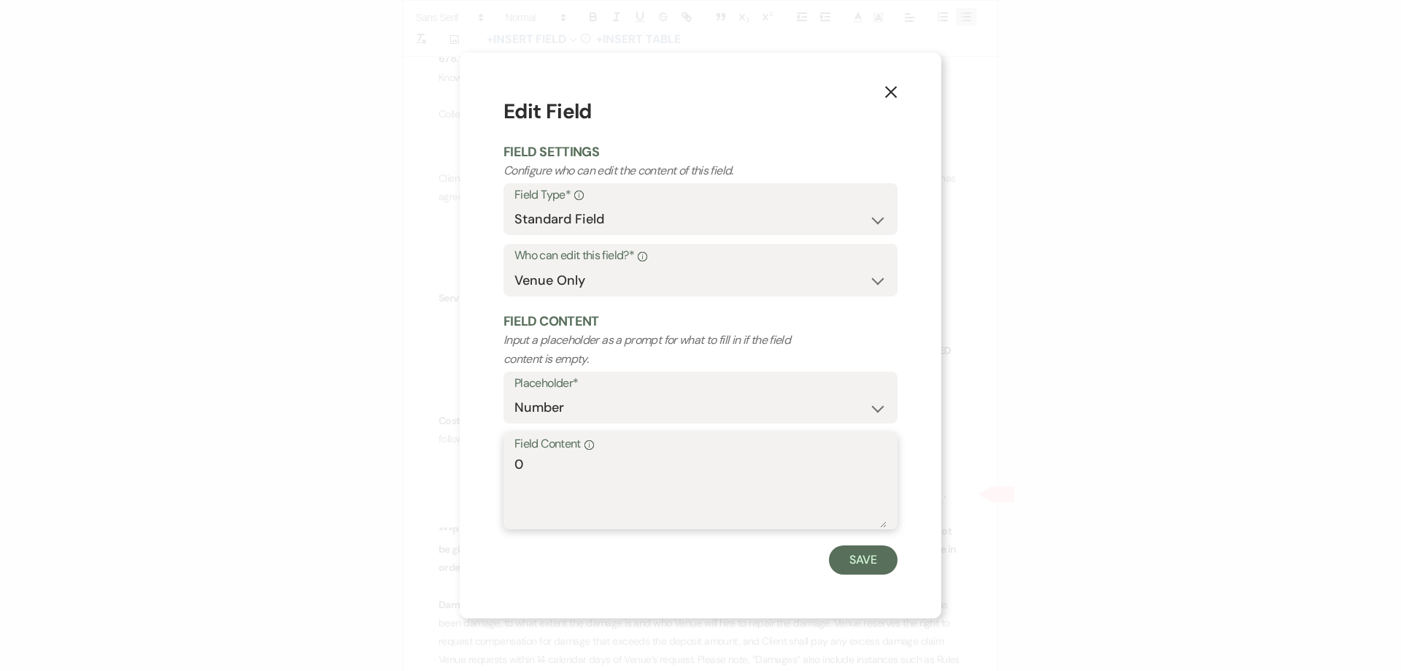
drag, startPoint x: 519, startPoint y: 458, endPoint x: 489, endPoint y: 458, distance: 29.9
click at [493, 456] on div "X Edit Field Field Settings Configure who can edit the content of this field. F…" at bounding box center [701, 336] width 482 height 566
drag, startPoint x: 550, startPoint y: 471, endPoint x: 517, endPoint y: 461, distance: 34.4
click at [517, 461] on textarea "0" at bounding box center [701, 491] width 372 height 73
type textarea "5"
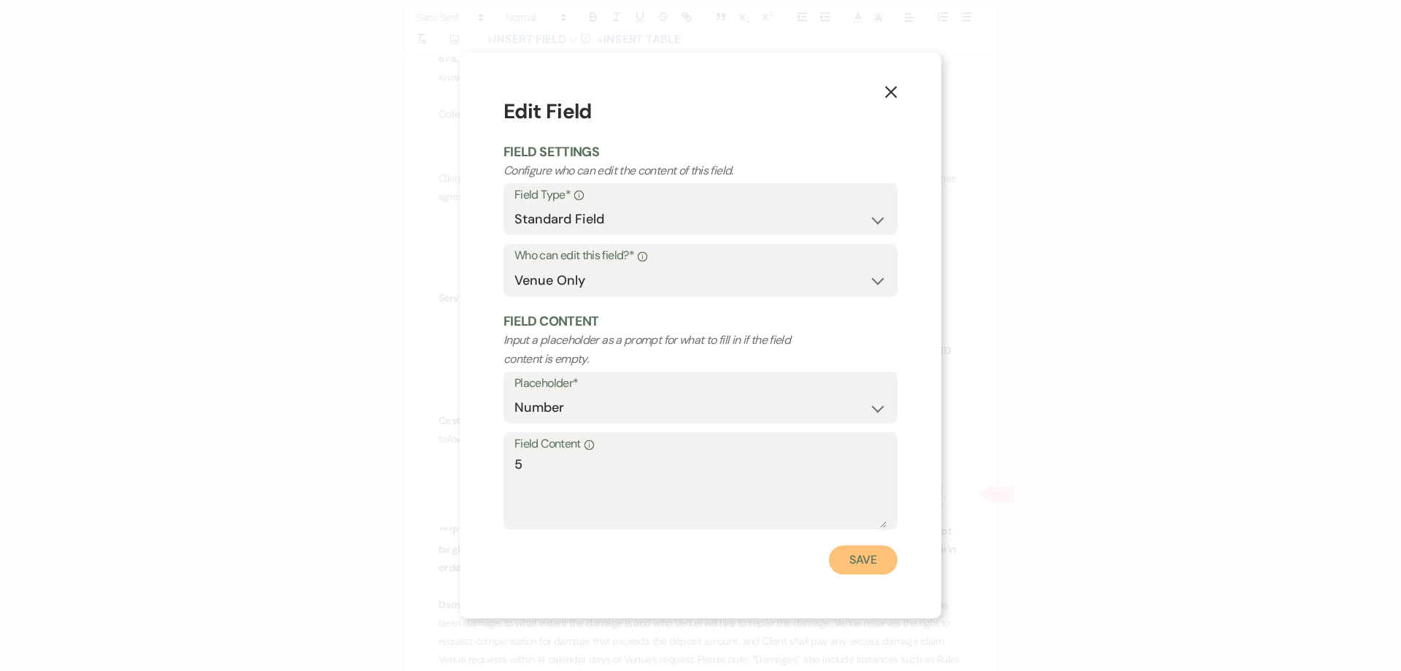
click at [858, 558] on button "Save" at bounding box center [863, 559] width 69 height 29
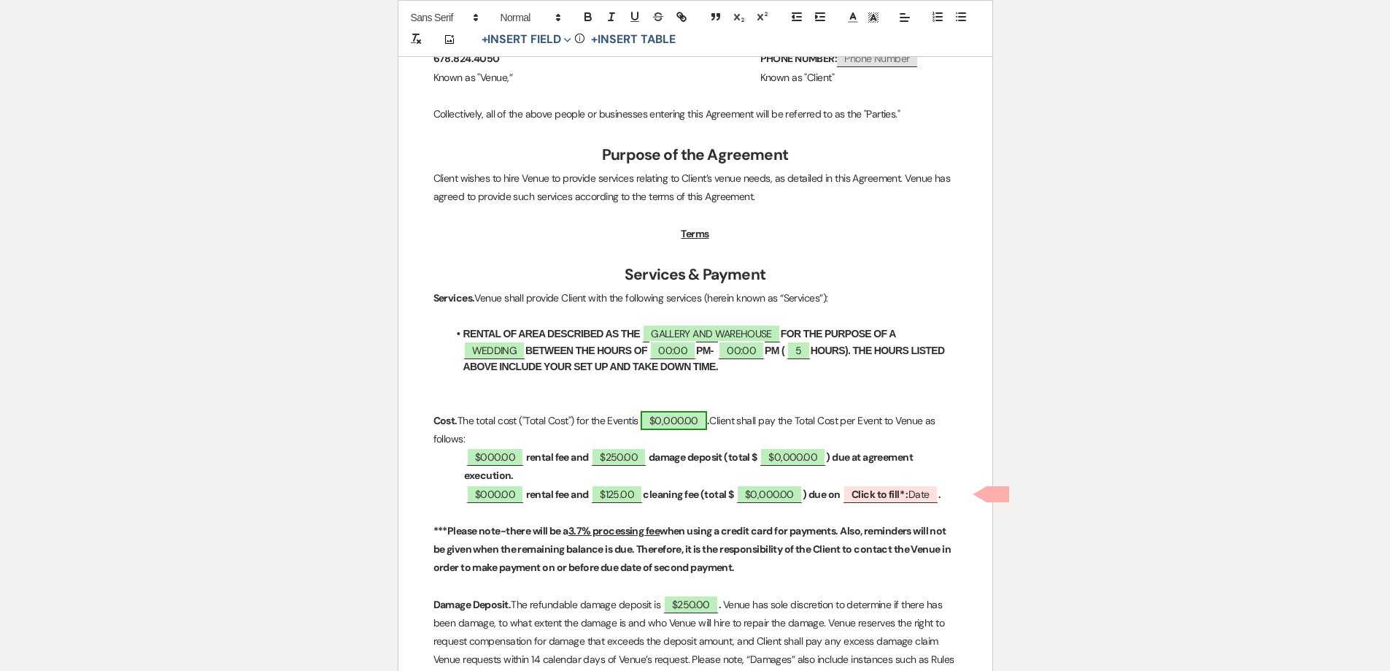
click at [680, 427] on span "$0,000.00" at bounding box center [674, 420] width 66 height 19
select select "owner"
select select "Total"
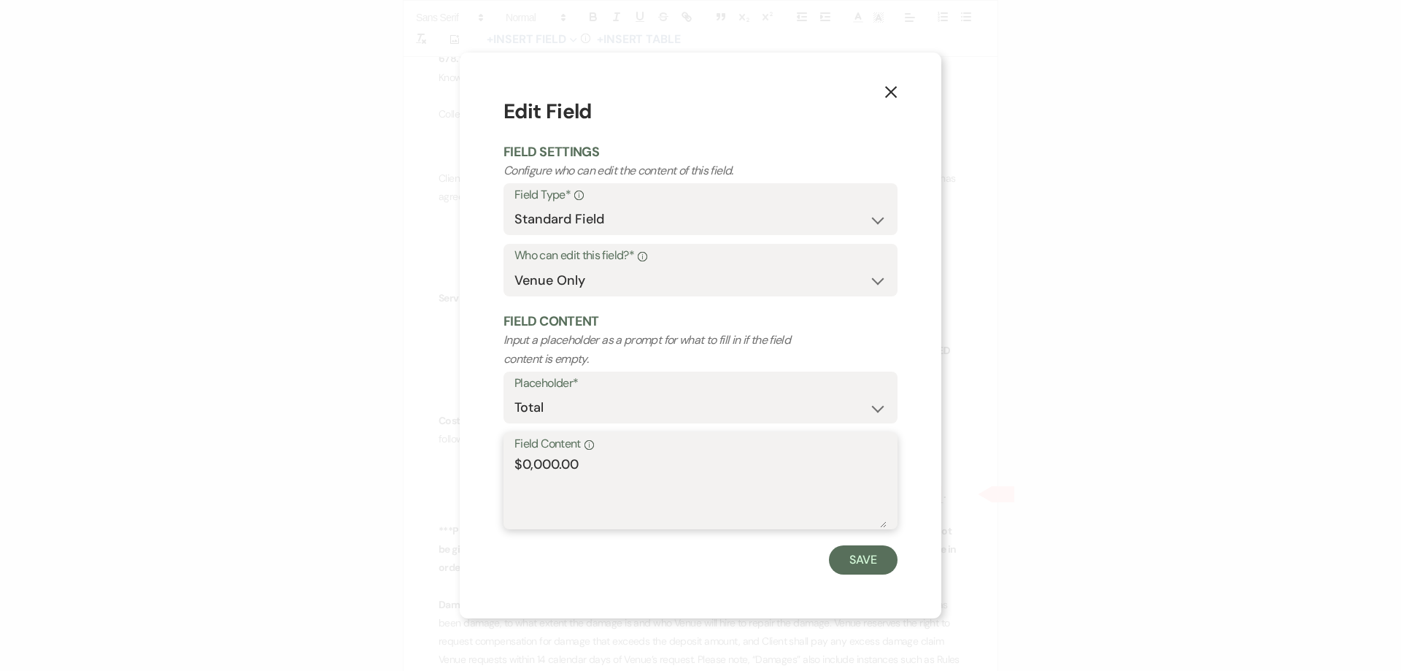
click at [558, 463] on textarea "$0,000.00" at bounding box center [701, 491] width 372 height 73
type textarea "$1,925.00"
click at [881, 555] on button "Save" at bounding box center [863, 559] width 69 height 29
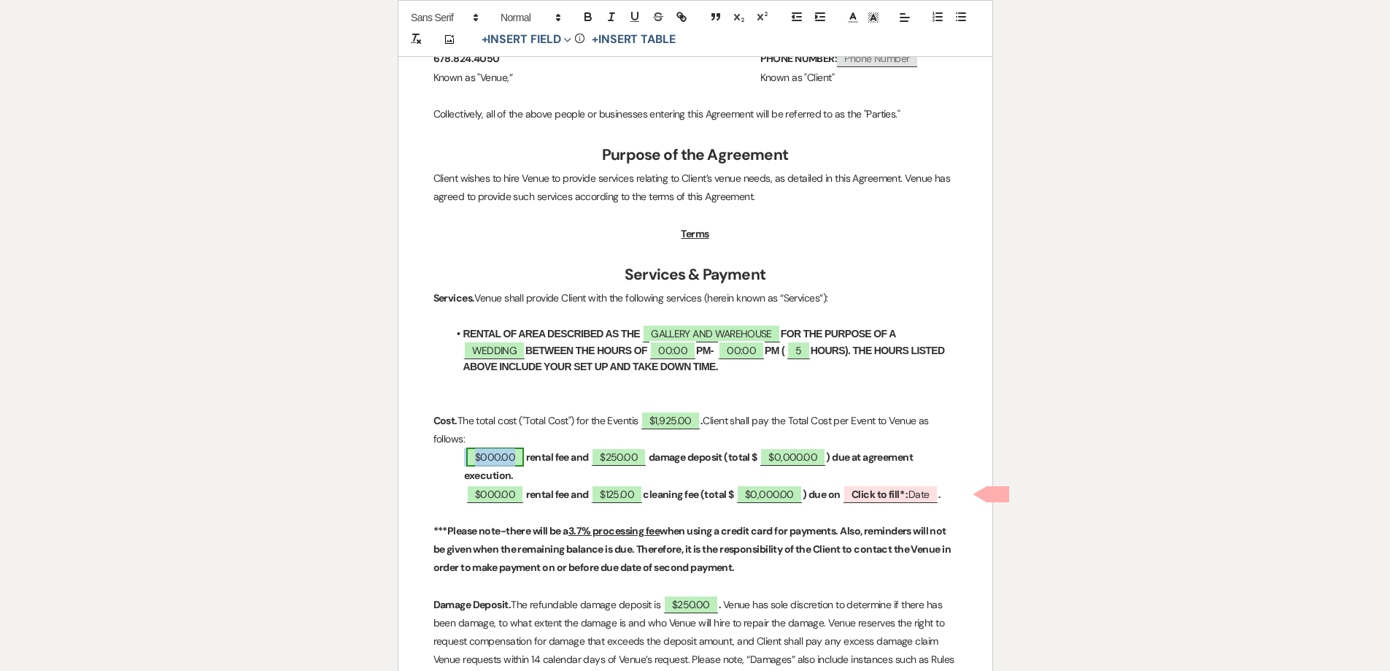
click at [489, 454] on span "$000.00" at bounding box center [495, 456] width 58 height 19
select select "owner"
select select "Amount"
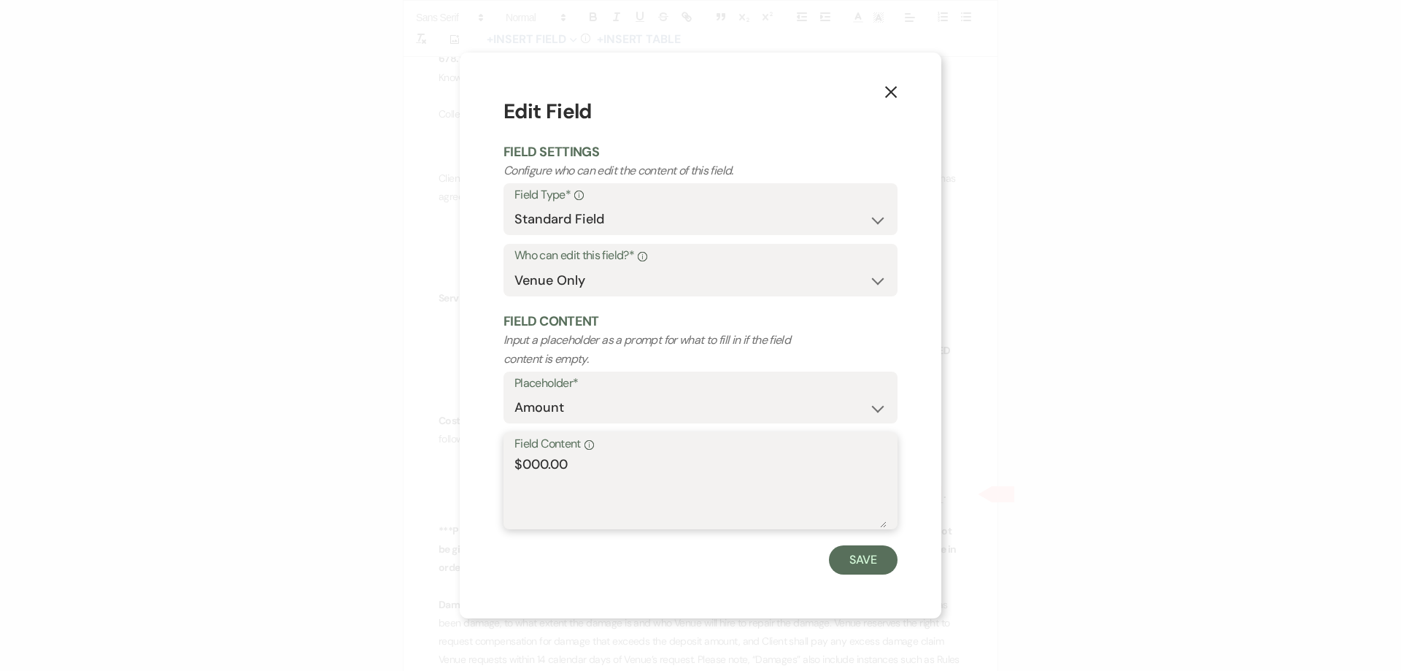
click at [539, 461] on textarea "$000.00" at bounding box center [701, 491] width 372 height 73
type textarea "$750.00"
click at [861, 558] on button "Save" at bounding box center [863, 559] width 69 height 29
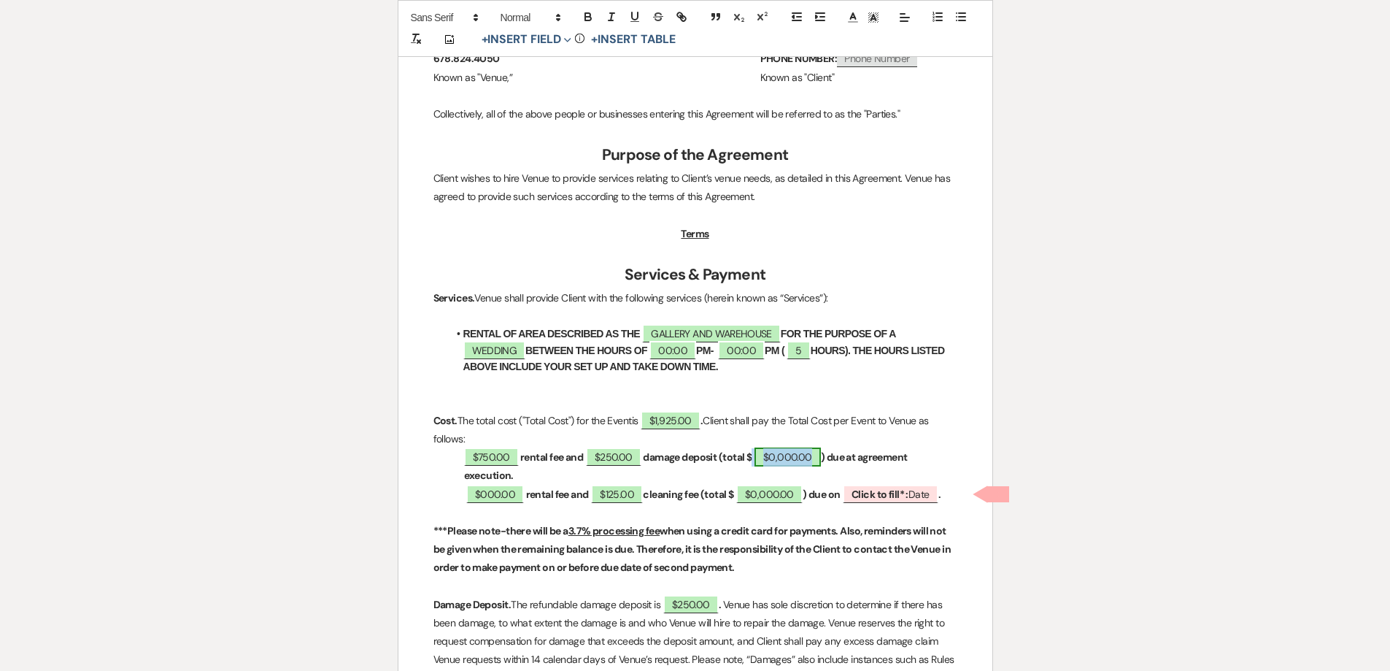
click at [794, 454] on span "$0,000.00" at bounding box center [788, 456] width 66 height 19
select select "owner"
select select "Total"
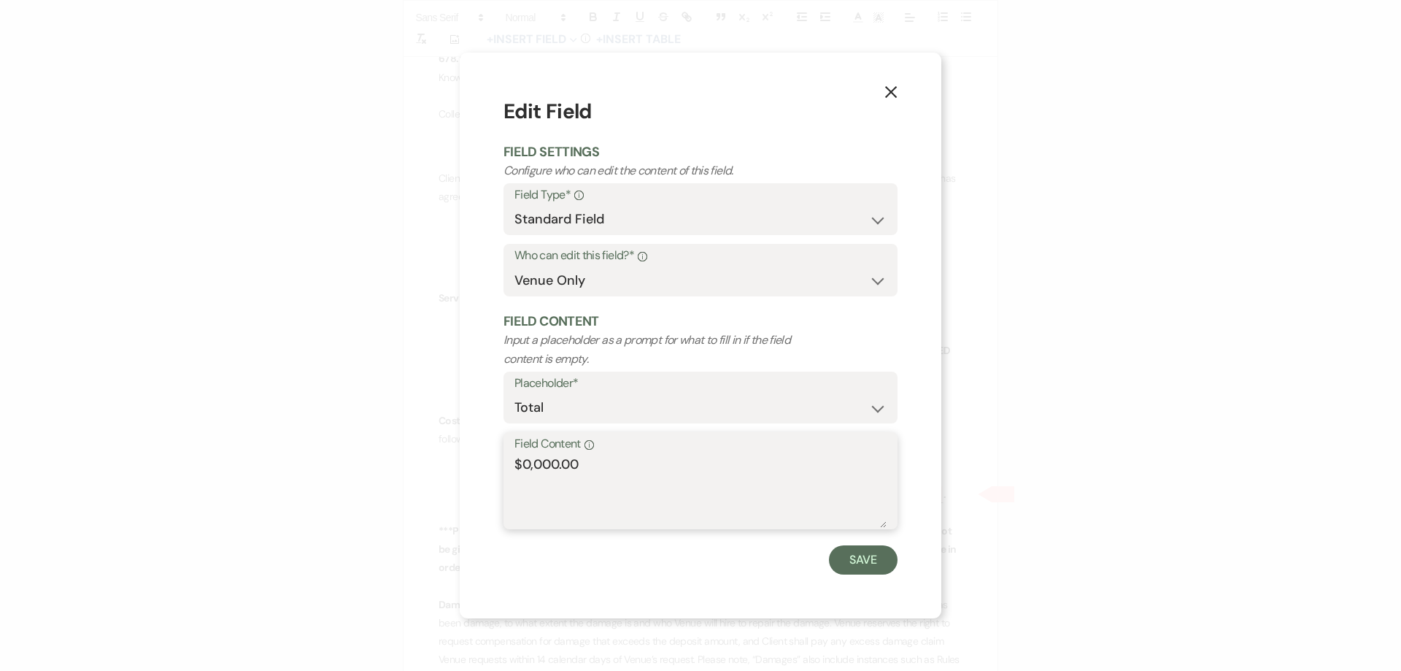
click at [558, 466] on textarea "$0,000.00" at bounding box center [701, 491] width 372 height 73
type textarea "$1,000.00"
click at [874, 558] on button "Save" at bounding box center [863, 559] width 69 height 29
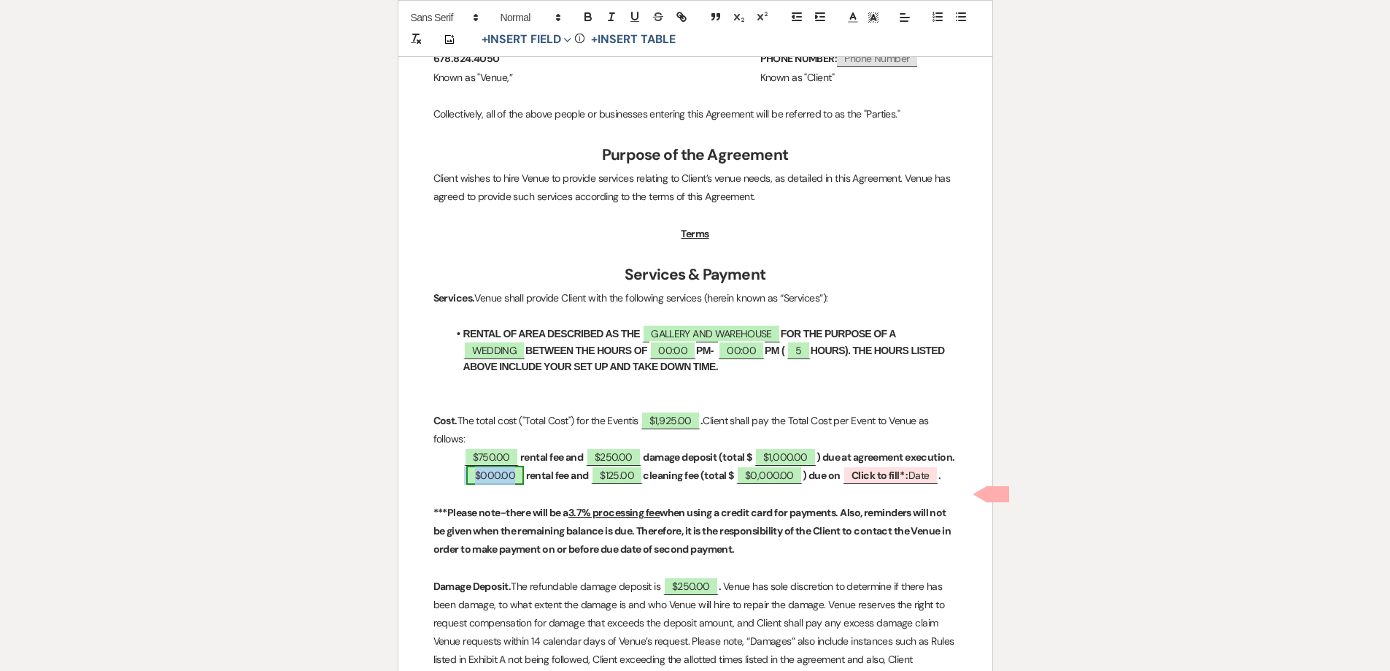
click at [507, 485] on span "$000.00" at bounding box center [495, 475] width 58 height 19
select select "owner"
select select "Amount"
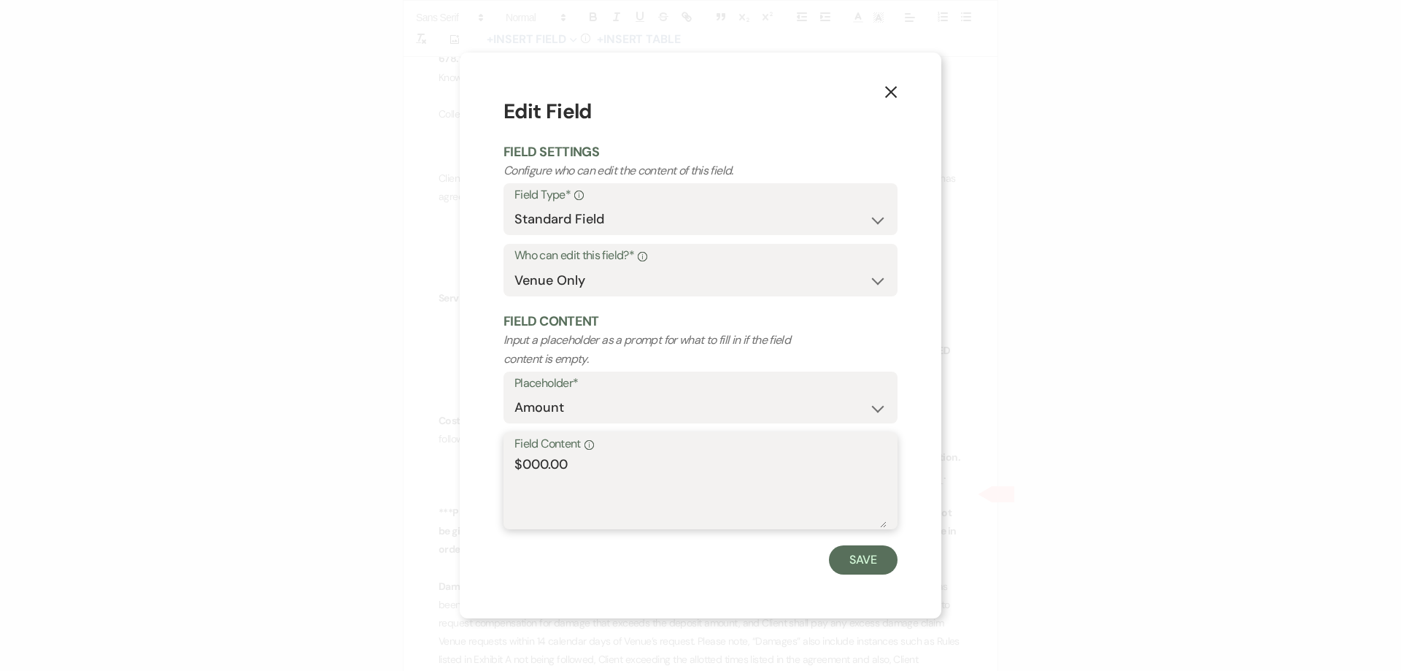
click at [542, 461] on textarea "$000.00" at bounding box center [701, 491] width 372 height 73
type textarea "$750.00"
click at [854, 561] on button "Save" at bounding box center [863, 559] width 69 height 29
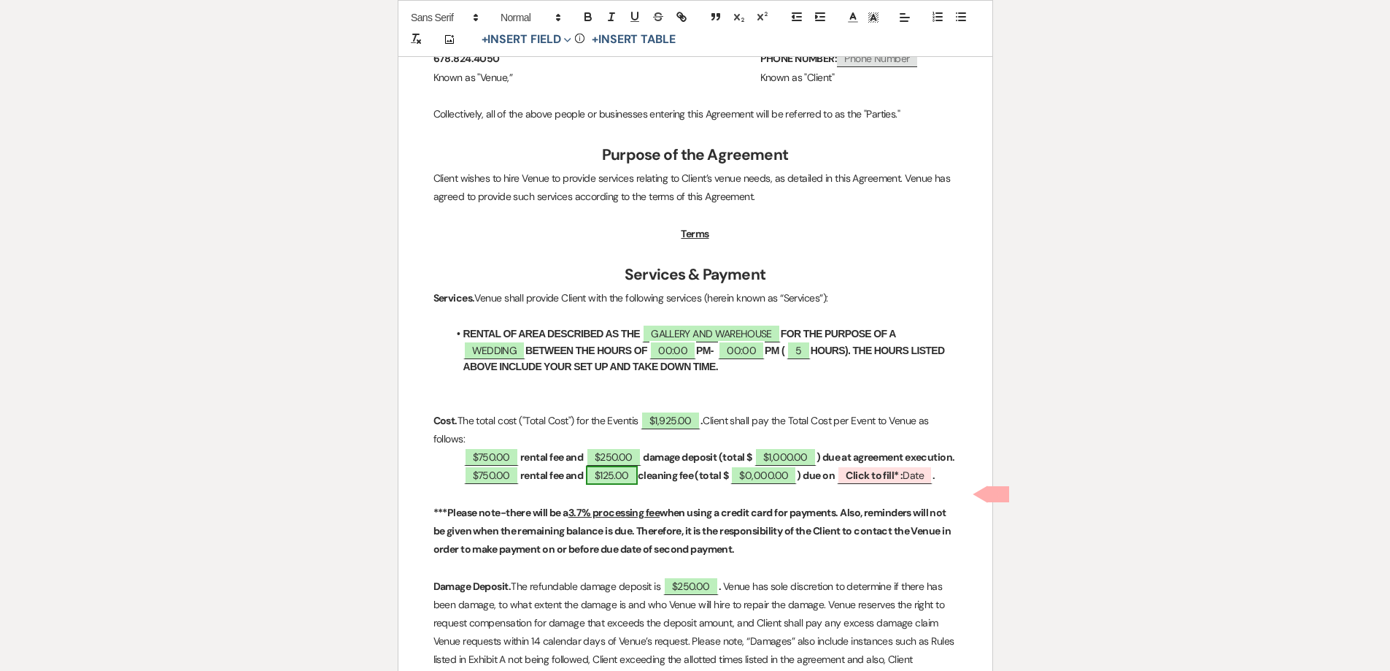
click at [631, 485] on span "$125.00" at bounding box center [612, 475] width 52 height 19
select select "owner"
select select "Amount"
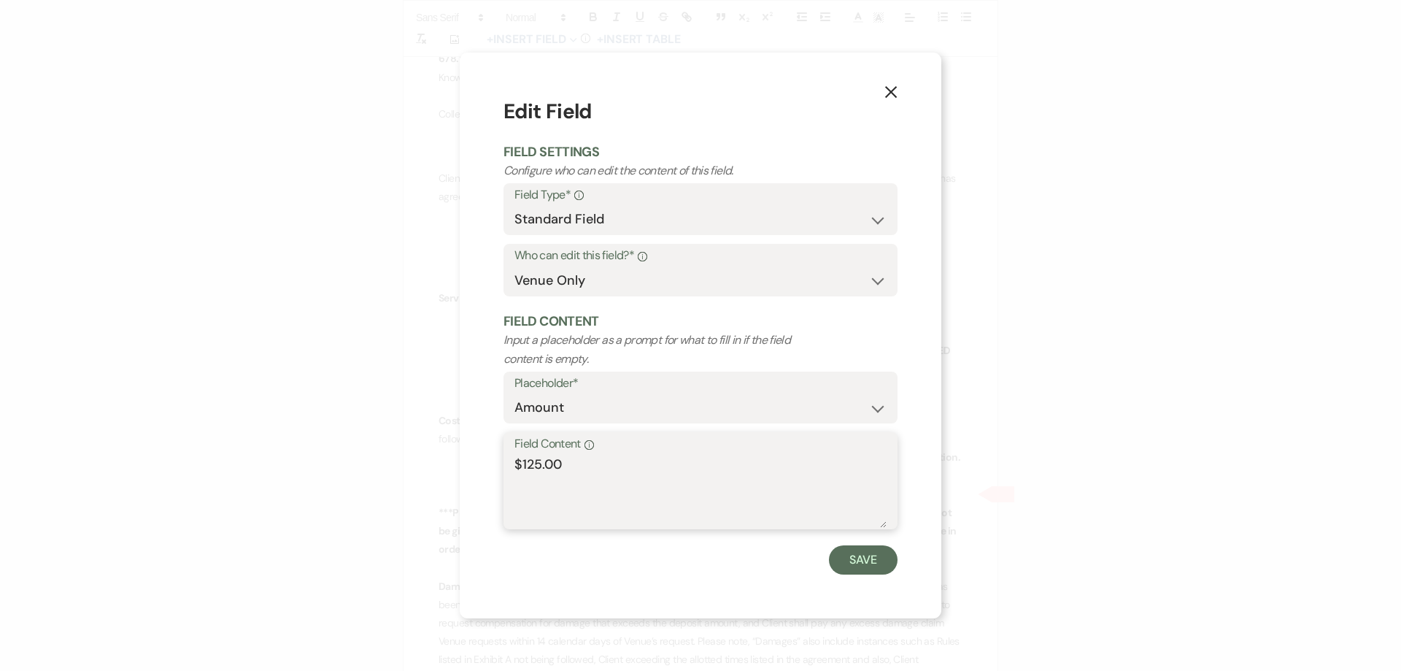
click at [531, 461] on textarea "$125.00" at bounding box center [701, 491] width 372 height 73
type textarea "$175.00"
click at [826, 542] on form "Edit Field Field Settings Configure who can edit the content of this field. Fie…" at bounding box center [701, 335] width 394 height 478
click at [836, 553] on button "Save" at bounding box center [863, 559] width 69 height 29
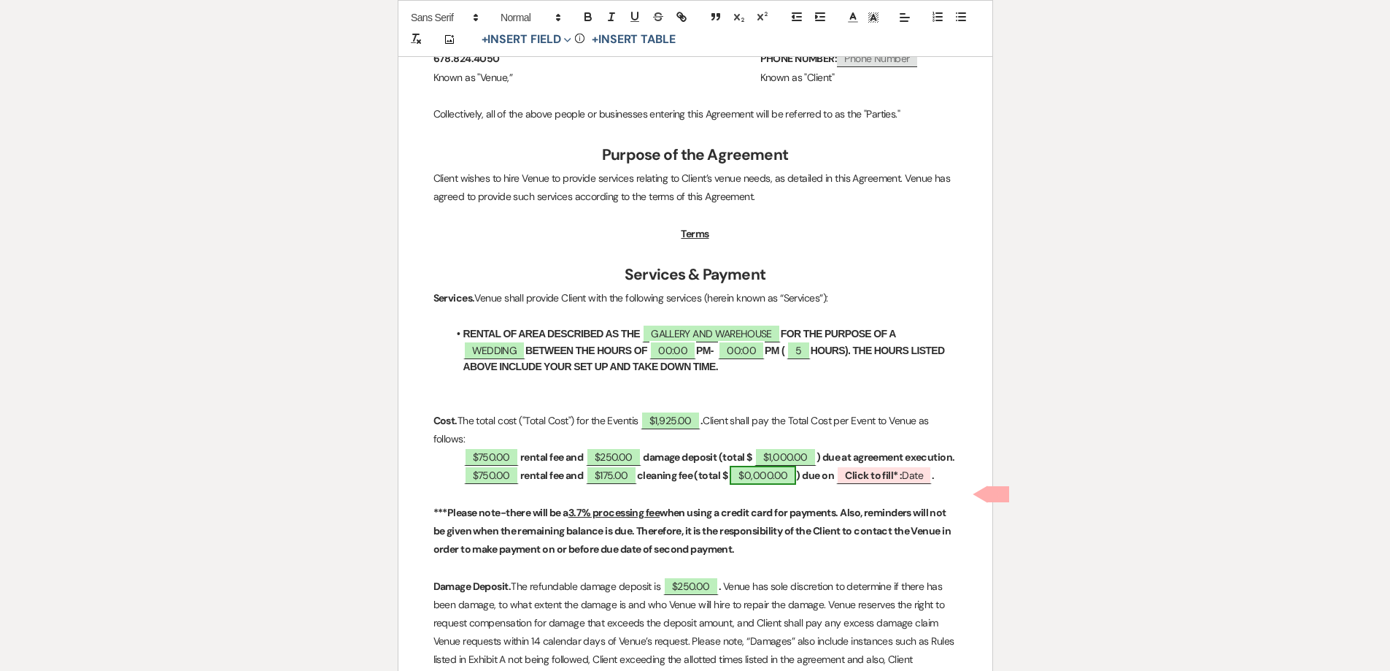
click at [767, 485] on span "$0,000.00" at bounding box center [763, 475] width 66 height 19
select select "owner"
select select "Total"
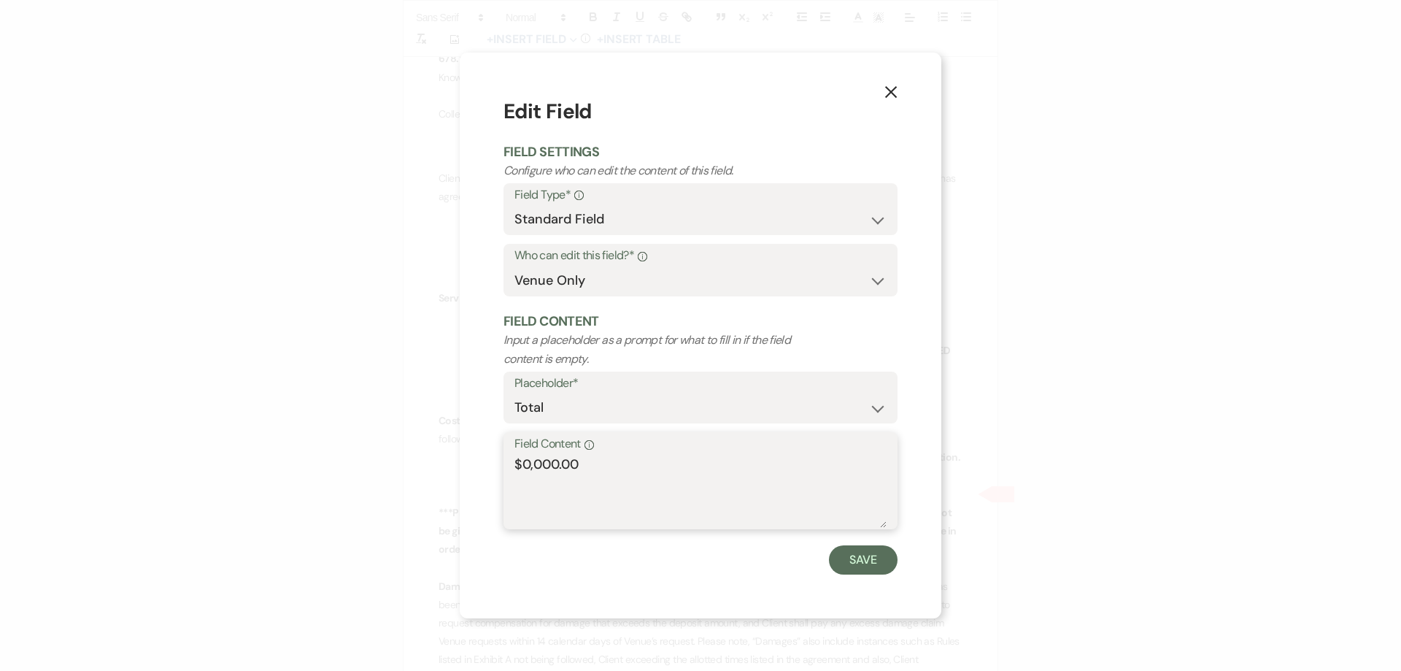
drag, startPoint x: 558, startPoint y: 462, endPoint x: 525, endPoint y: 465, distance: 33.0
click at [525, 465] on textarea "$0,000.00" at bounding box center [701, 491] width 372 height 73
type textarea "$925.00"
click at [850, 566] on button "Save" at bounding box center [863, 559] width 69 height 29
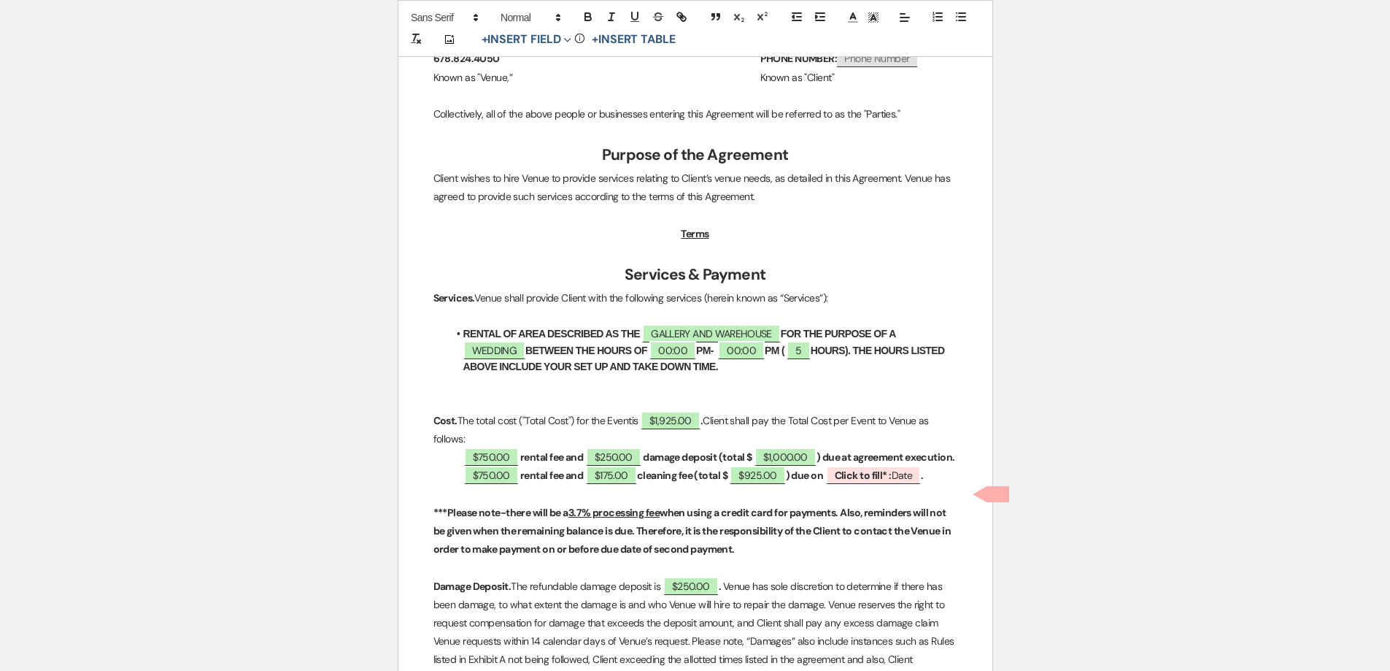
click at [869, 504] on p at bounding box center [696, 494] width 524 height 18
click at [873, 482] on b "Click to fill* :" at bounding box center [863, 475] width 57 height 13
select select "owner"
select select "Date"
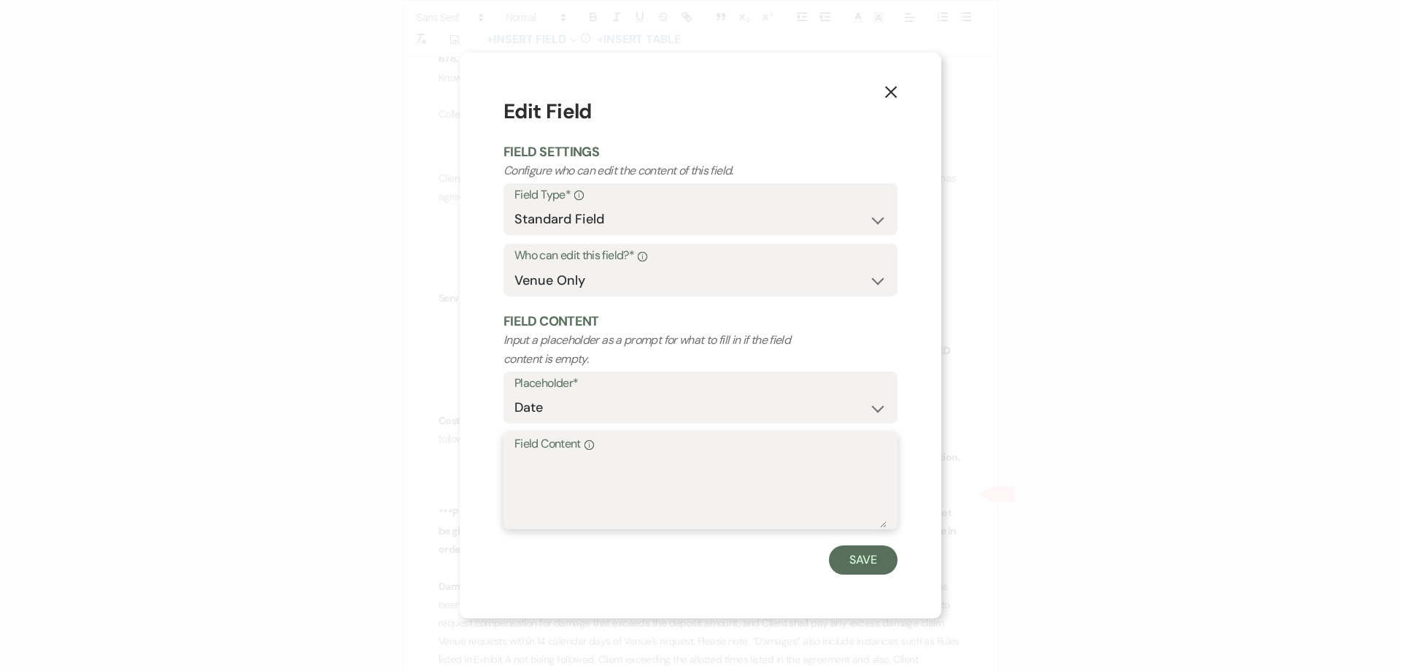
click at [762, 483] on textarea "Field Content Info" at bounding box center [701, 491] width 372 height 73
type textarea "December 12, 2025"
click at [873, 552] on button "Save" at bounding box center [863, 559] width 69 height 29
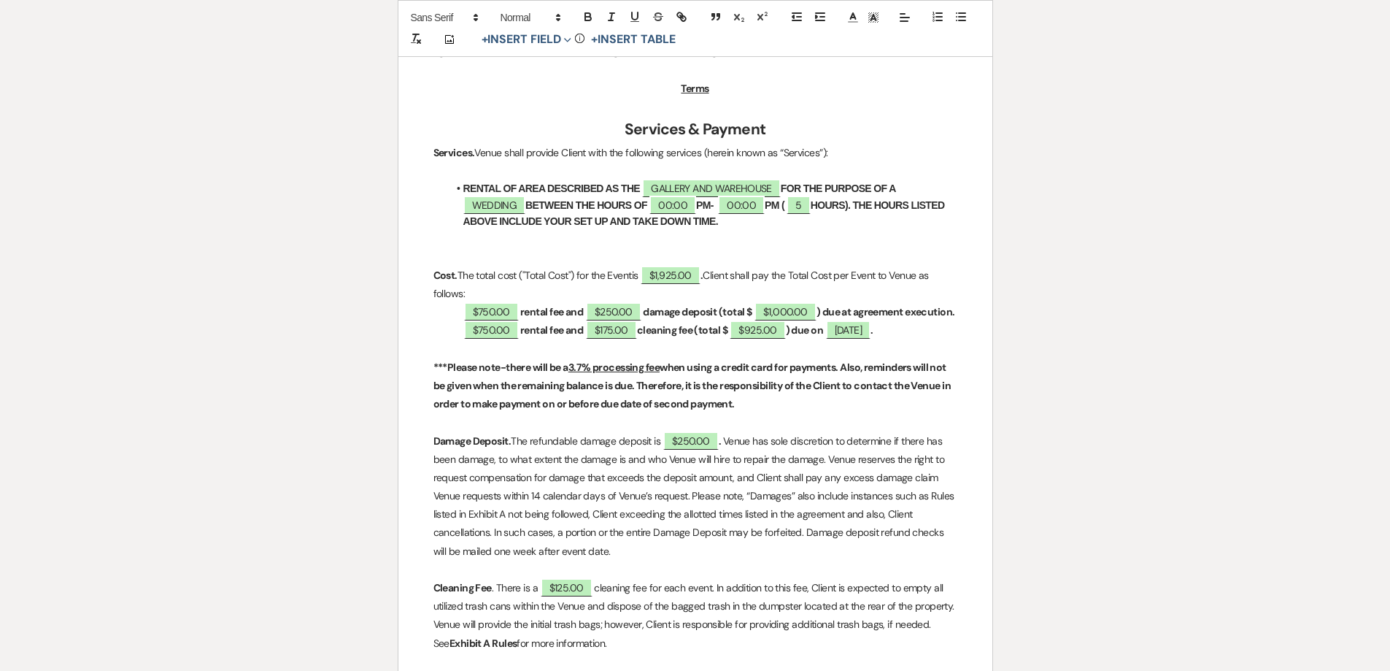
scroll to position [657, 0]
click at [668, 209] on span "00:00" at bounding box center [673, 204] width 47 height 19
select select "owner"
select select "Time"
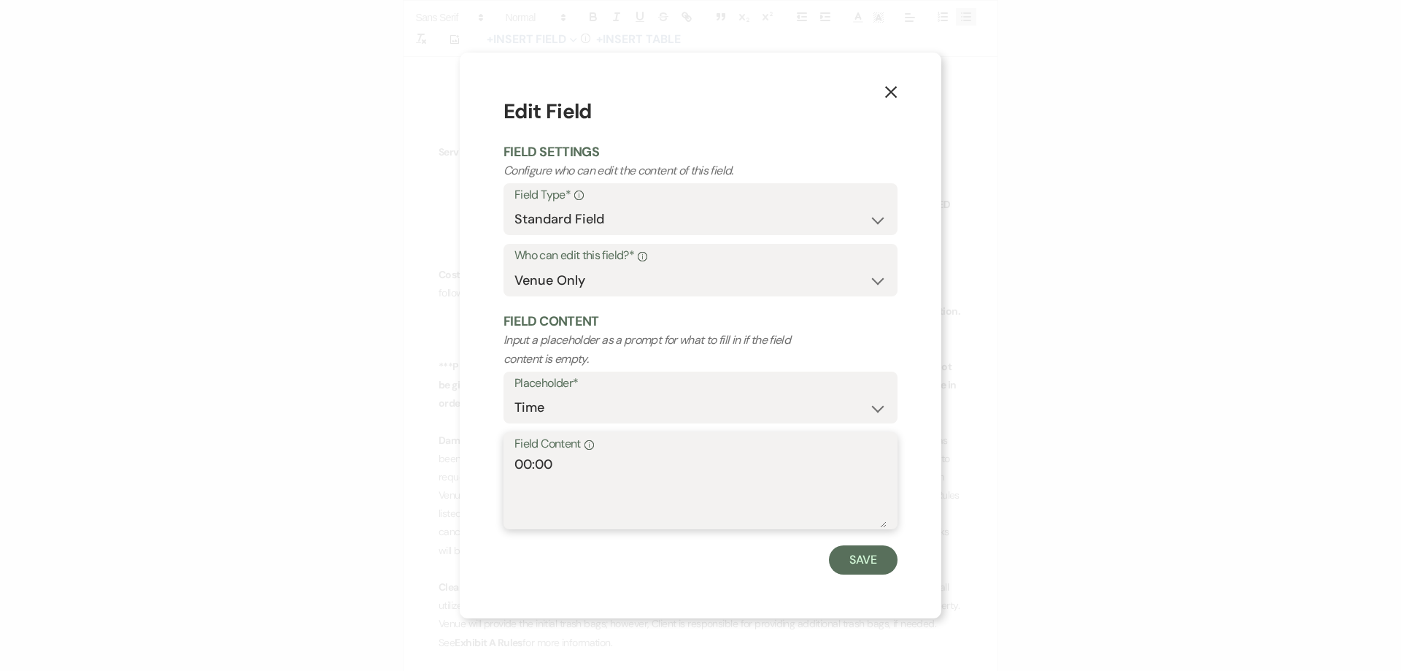
click at [528, 463] on textarea "00:00" at bounding box center [701, 491] width 372 height 73
type textarea "10:00"
click at [874, 561] on button "Save" at bounding box center [863, 559] width 69 height 29
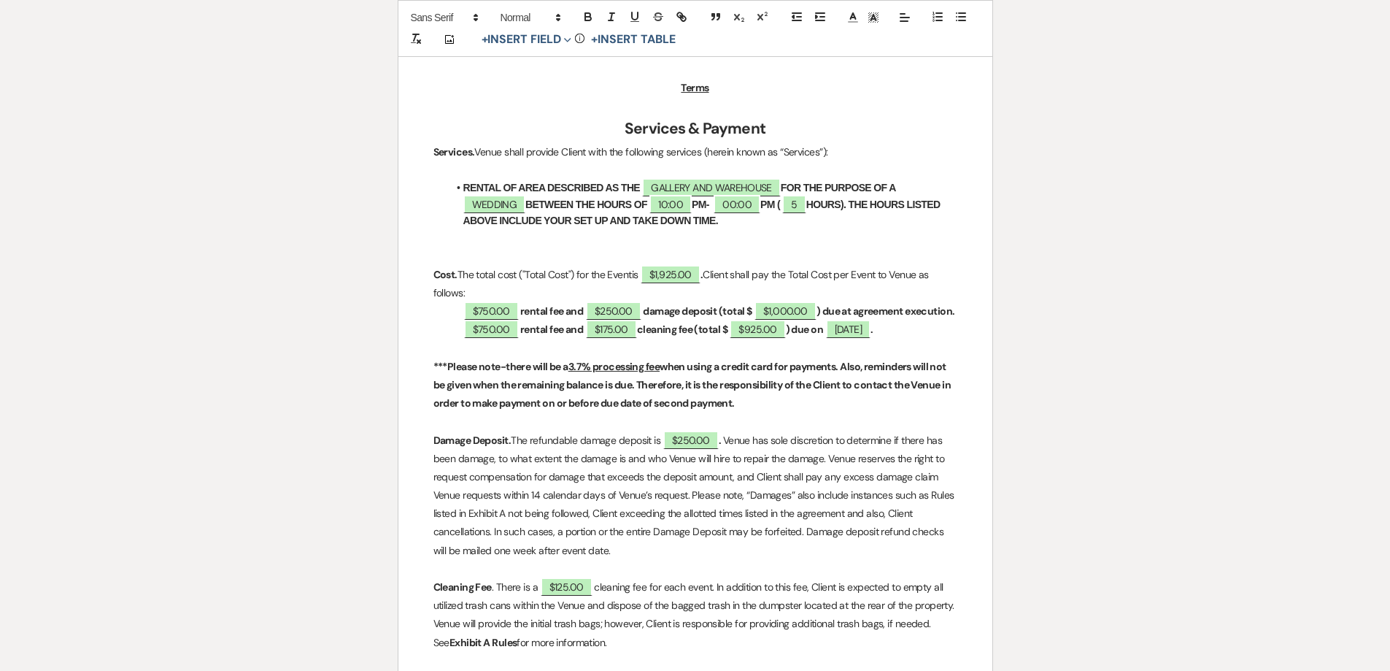
click at [701, 207] on strong "PM-" at bounding box center [701, 205] width 18 height 12
click at [739, 207] on span "00:00" at bounding box center [738, 204] width 47 height 19
select select "owner"
select select "Time"
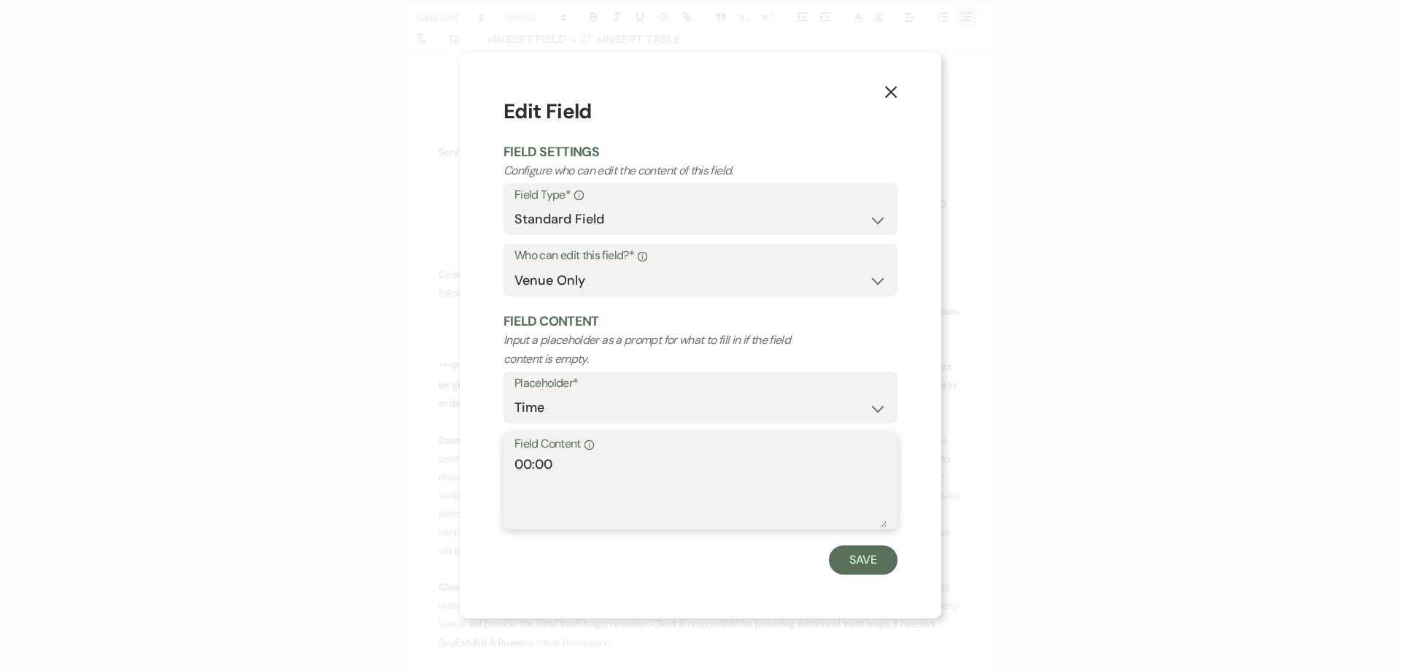
click at [531, 461] on textarea "00:00" at bounding box center [701, 491] width 372 height 73
type textarea "3:00"
click at [891, 553] on button "Save" at bounding box center [863, 559] width 69 height 29
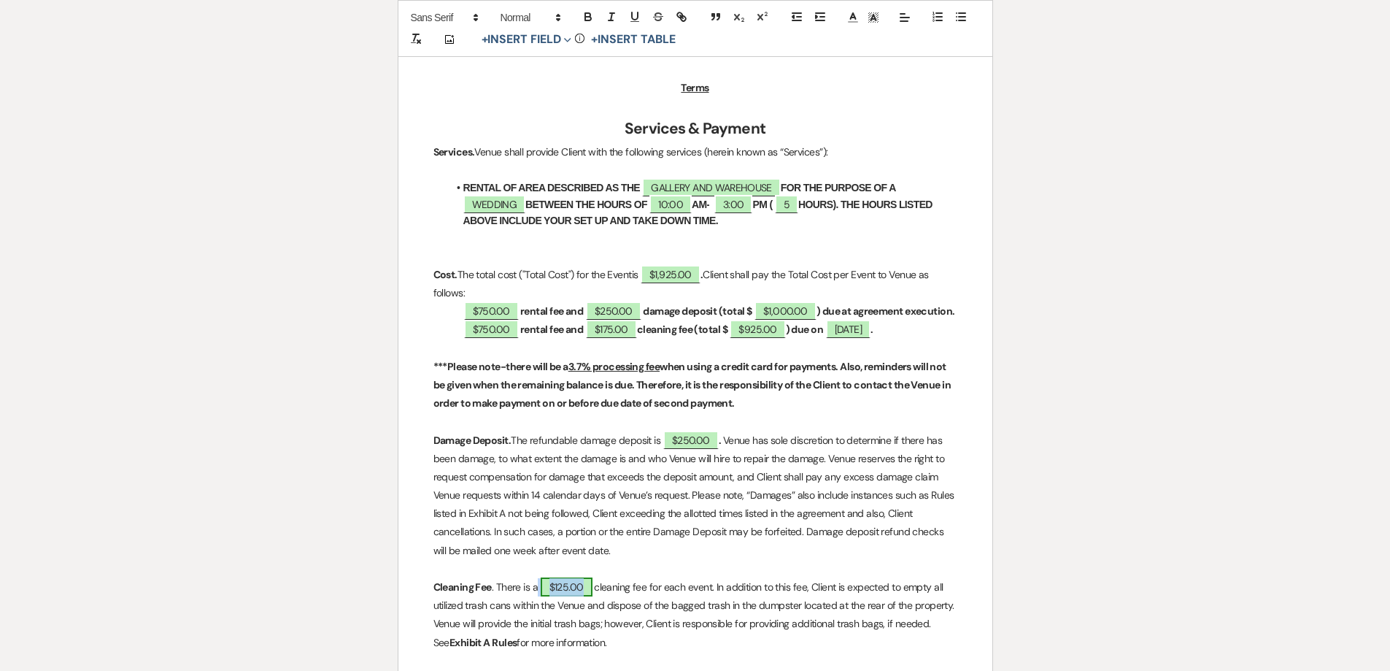
click at [565, 596] on span "$125.00" at bounding box center [567, 586] width 52 height 19
select select "owner"
select select "Amount"
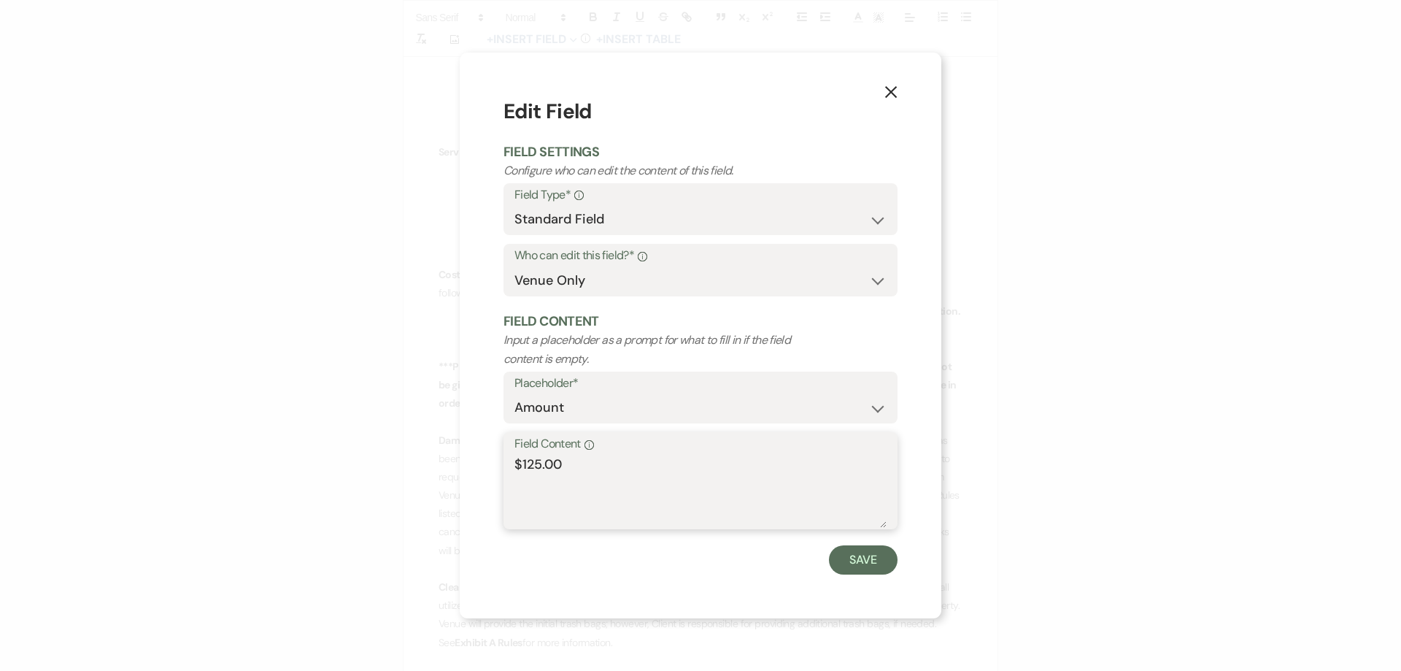
click at [534, 471] on textarea "$125.00" at bounding box center [701, 491] width 372 height 73
type textarea "$175.00"
click at [866, 566] on button "Save" at bounding box center [863, 559] width 69 height 29
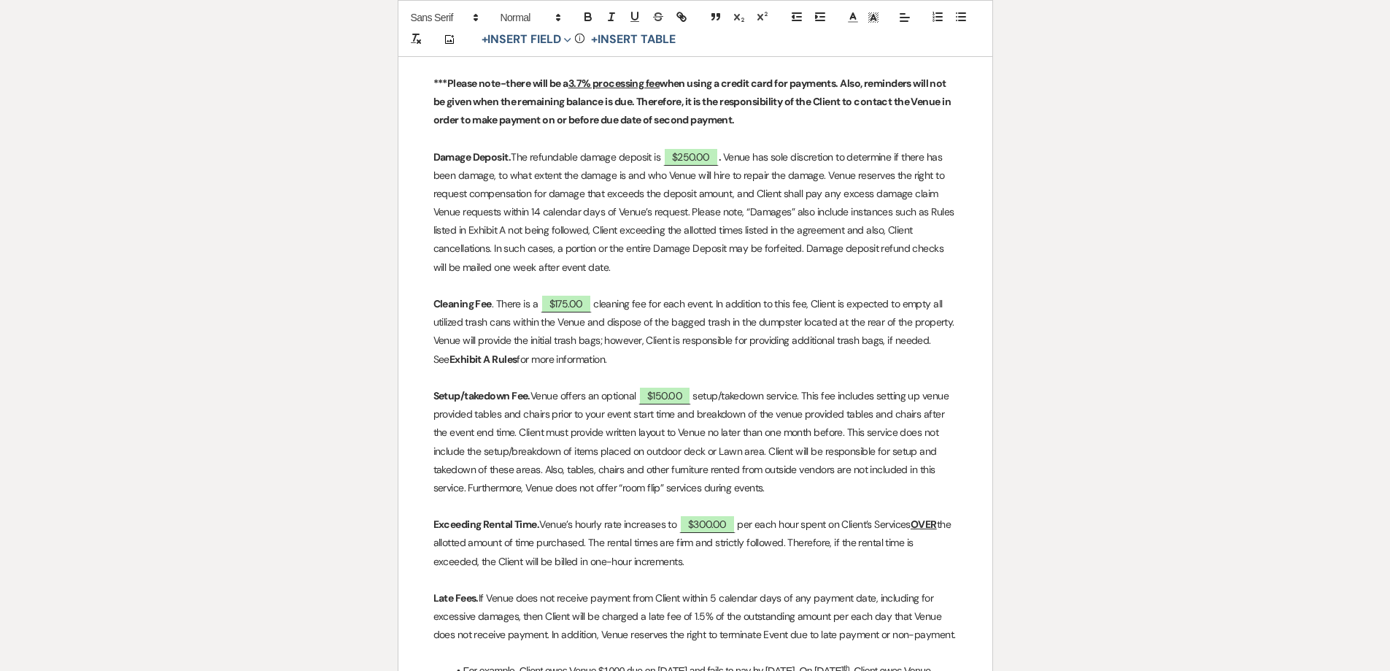
scroll to position [1022, 0]
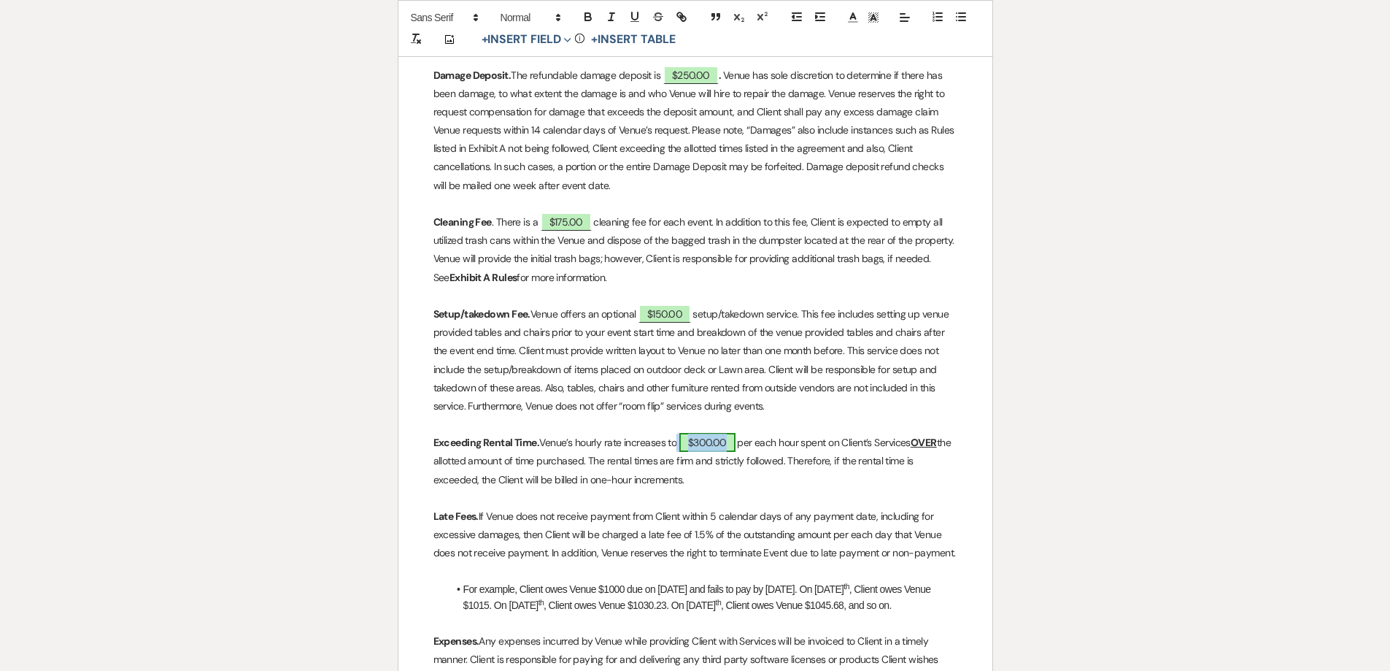
click at [703, 452] on span "$300.00" at bounding box center [708, 442] width 56 height 19
select select "owner"
select select "Amount"
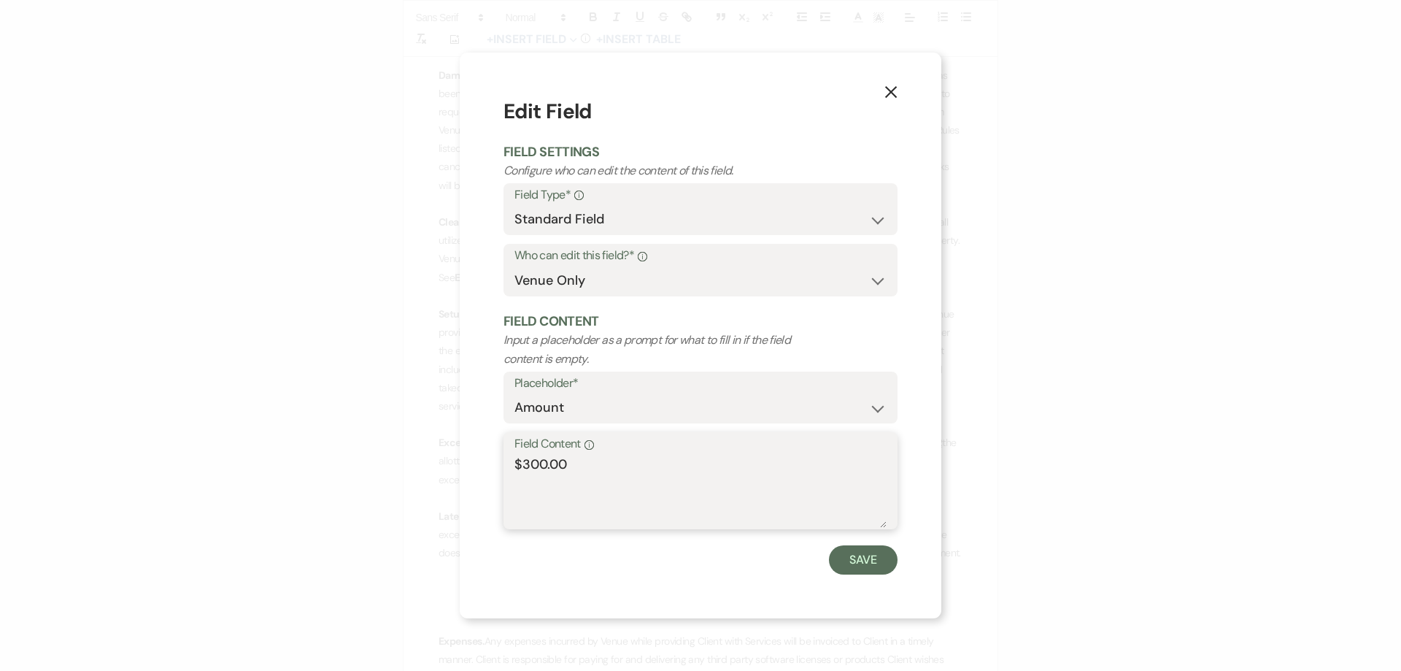
click at [530, 463] on textarea "$300.00" at bounding box center [701, 491] width 372 height 73
type textarea "$400.00"
click at [845, 542] on form "Edit Field Field Settings Configure who can edit the content of this field. Fie…" at bounding box center [701, 335] width 394 height 478
click at [854, 556] on button "Save" at bounding box center [863, 559] width 69 height 29
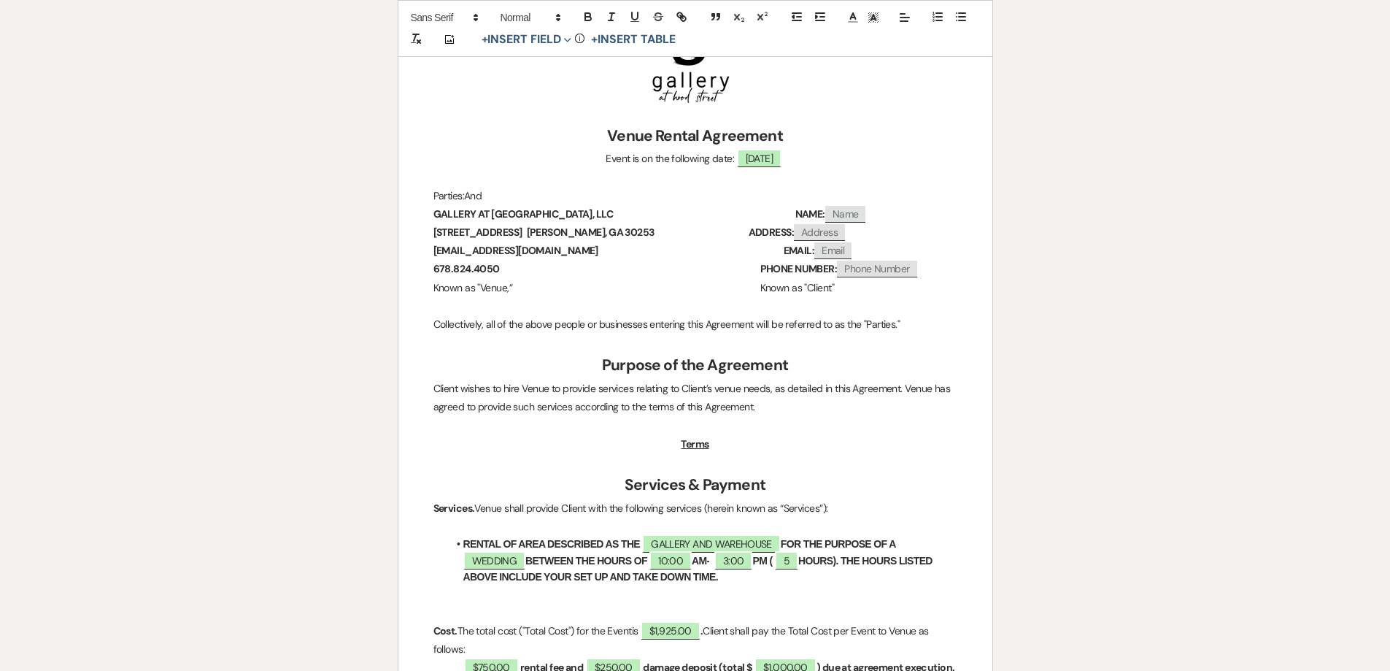
scroll to position [73, 0]
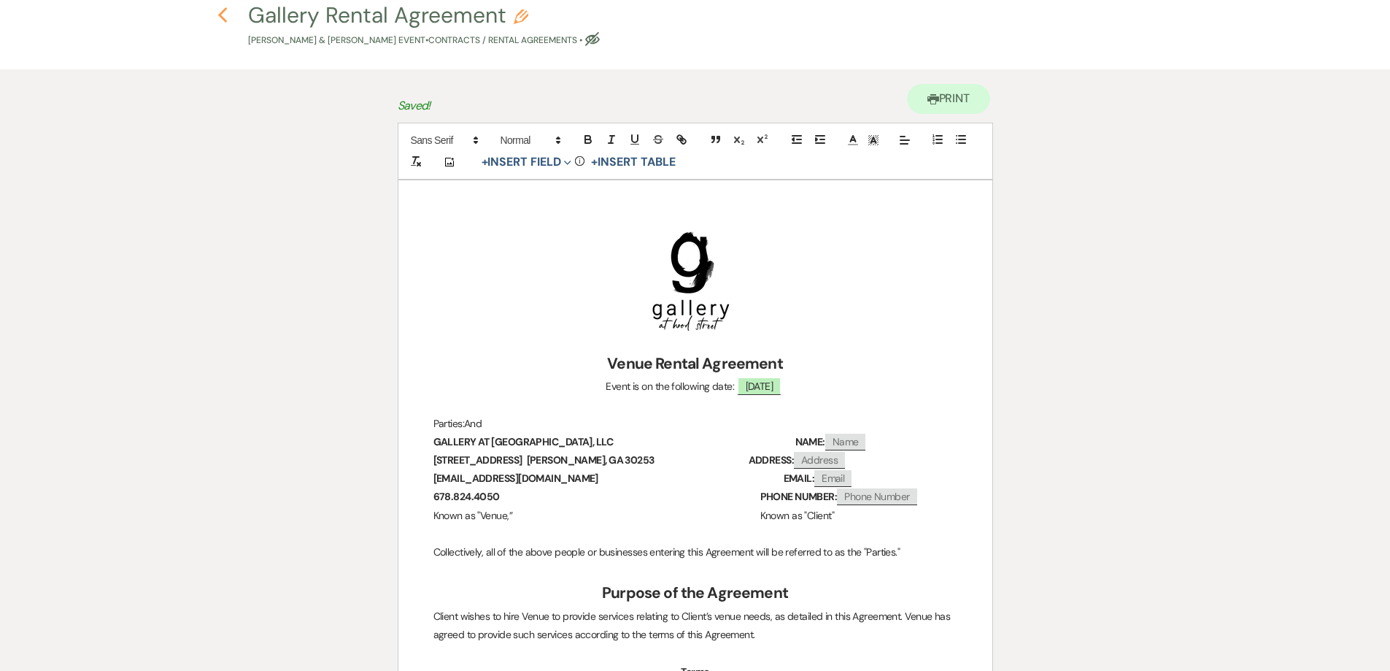
click at [220, 7] on icon "Previous" at bounding box center [223, 16] width 11 height 18
select select "2"
select select "5"
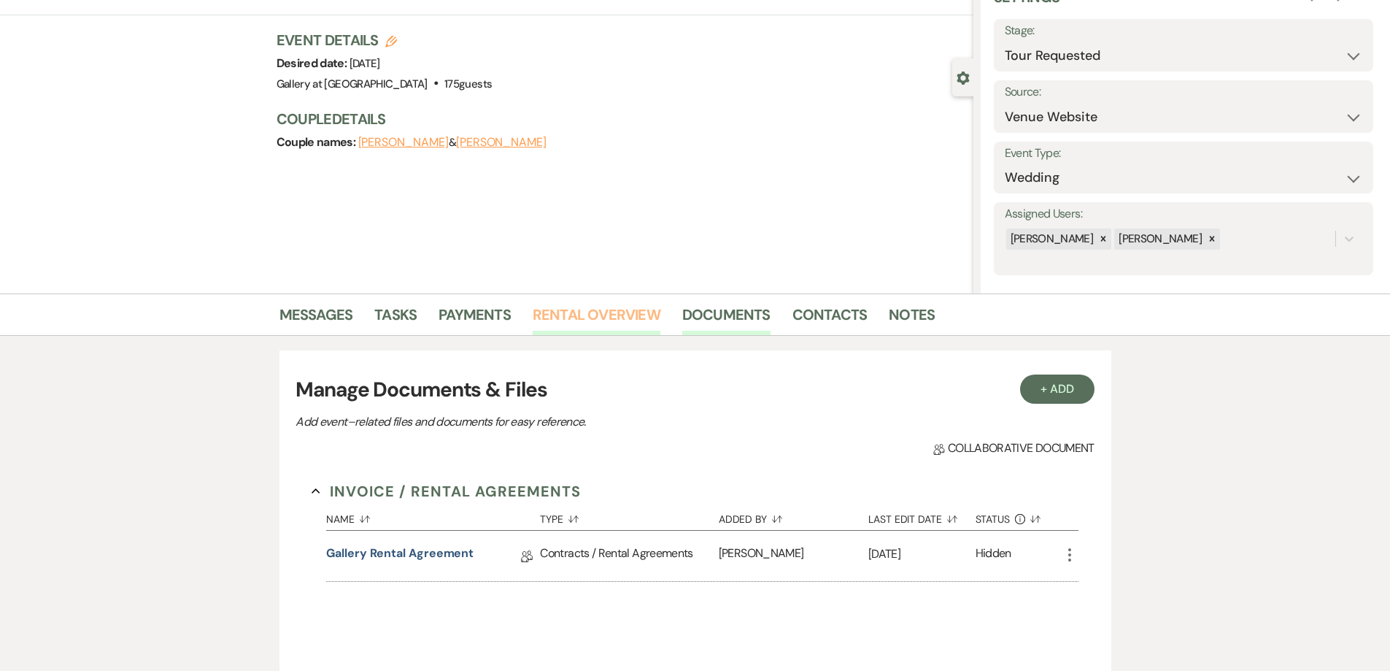
click at [598, 319] on link "Rental Overview" at bounding box center [597, 319] width 128 height 32
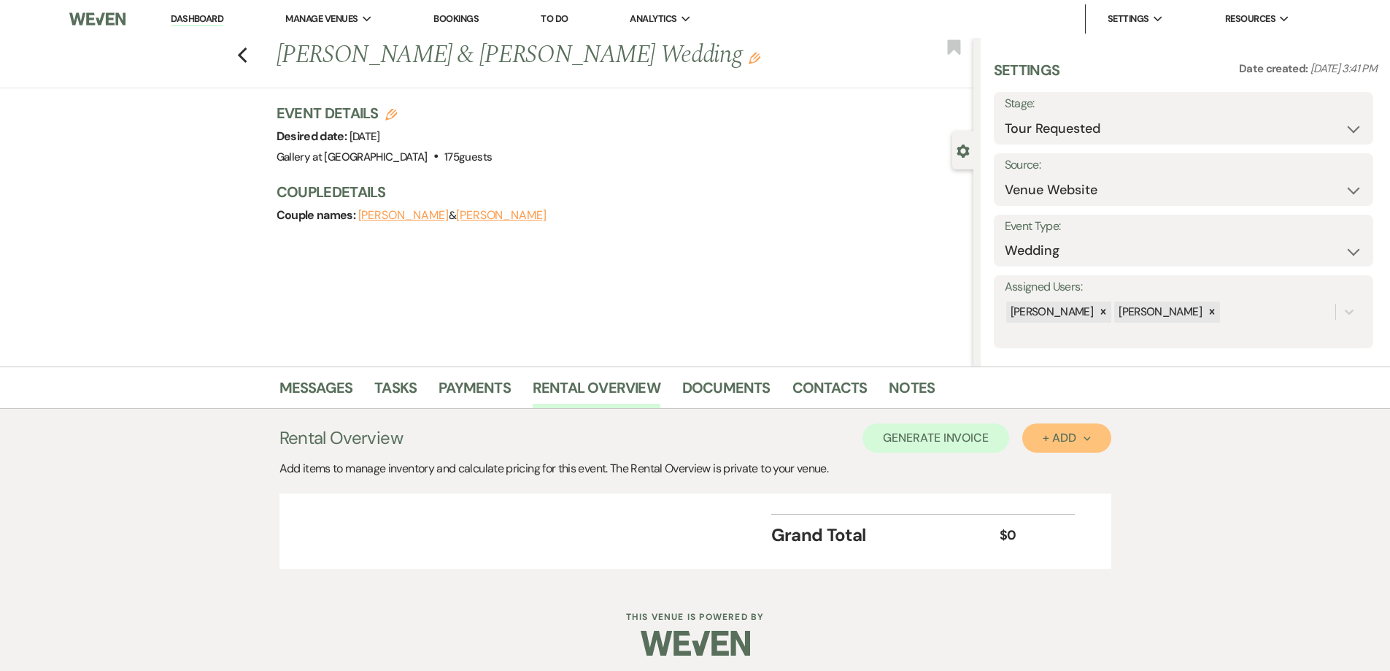
click at [1042, 434] on button "+ Add Next" at bounding box center [1067, 437] width 88 height 29
click at [1060, 492] on button "Category" at bounding box center [1061, 493] width 77 height 23
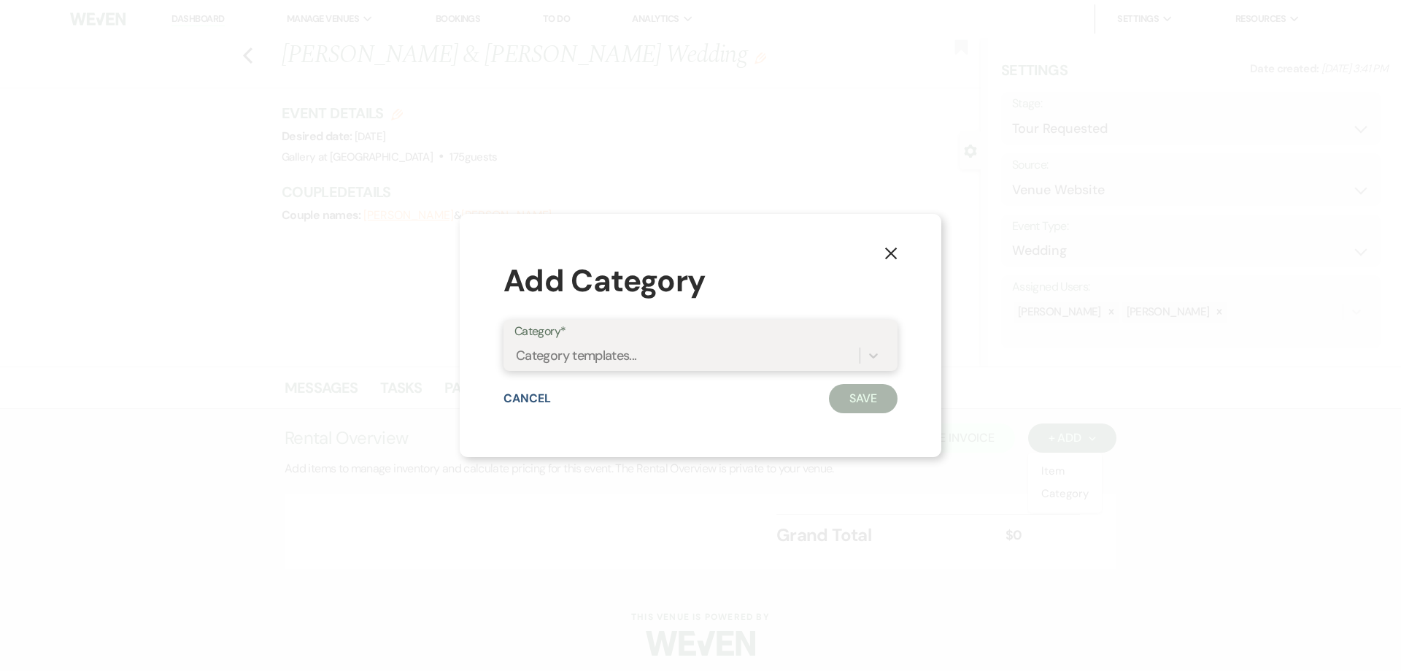
click at [762, 367] on div "Category templates..." at bounding box center [687, 356] width 345 height 26
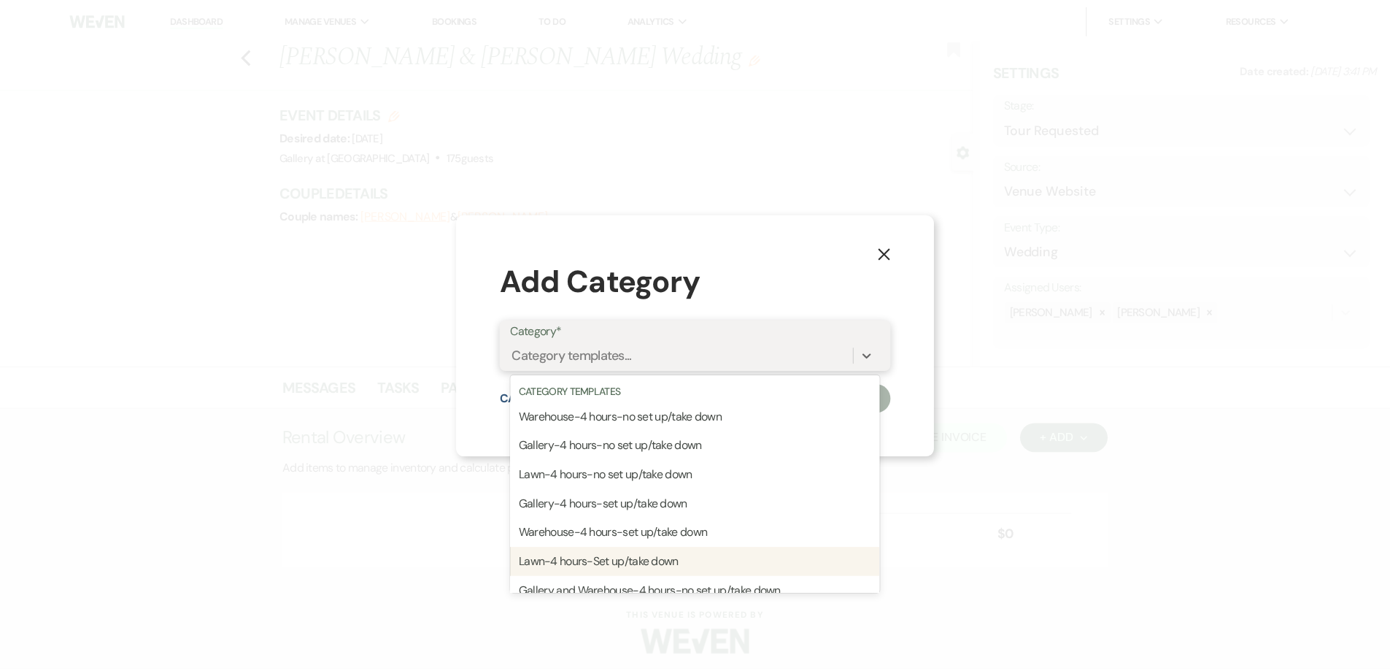
scroll to position [73, 0]
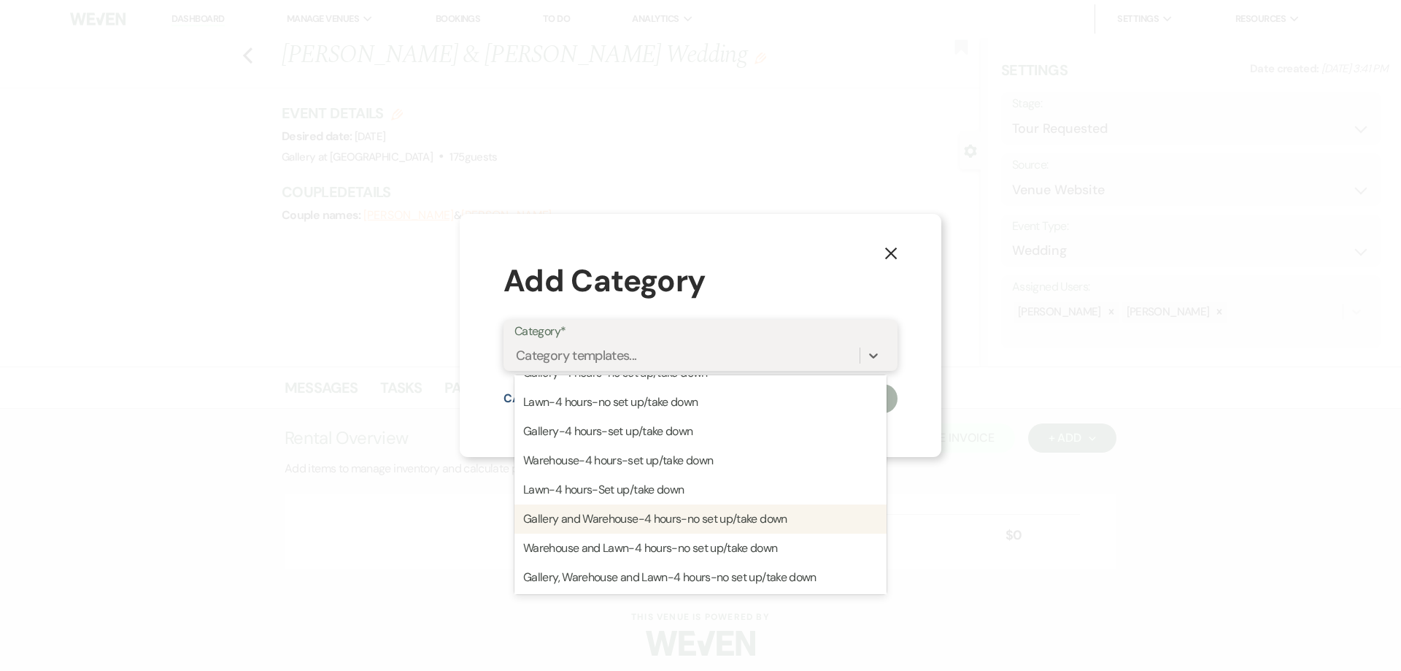
click at [666, 520] on div "Gallery and Warehouse-4 hours-no set up/take down" at bounding box center [701, 518] width 372 height 29
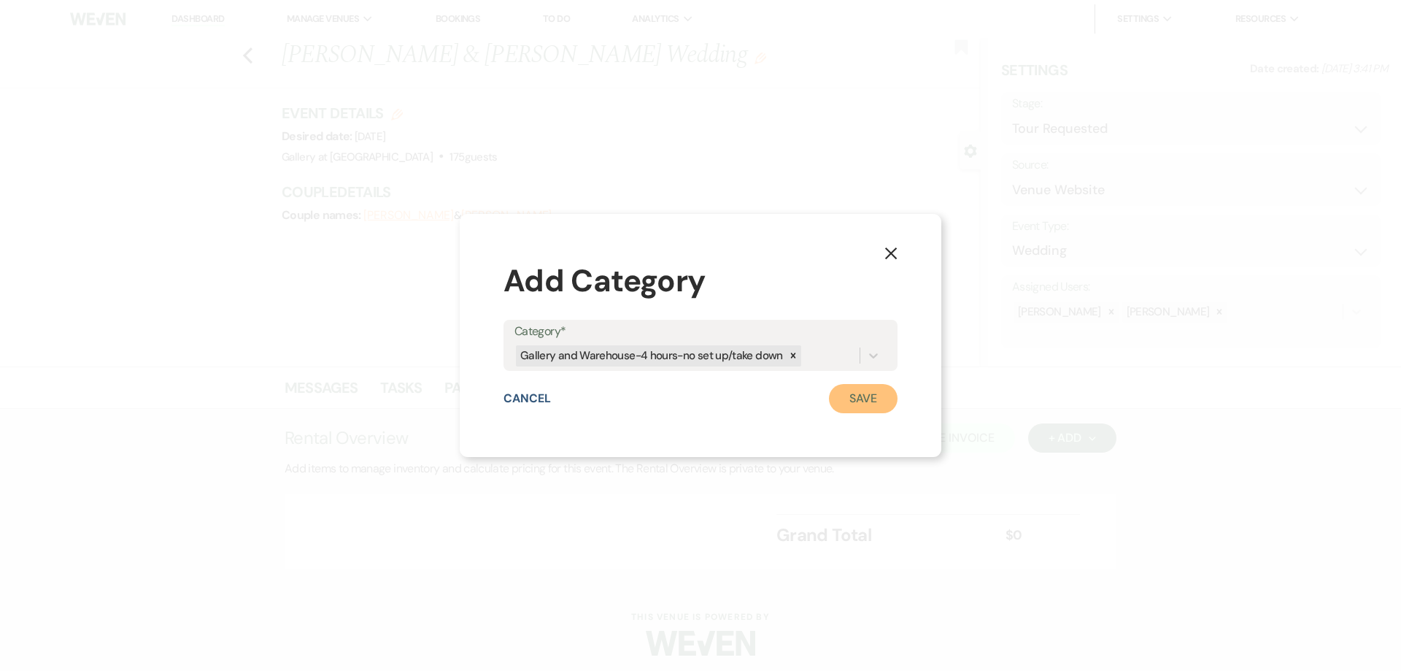
click at [858, 400] on button "Save" at bounding box center [863, 398] width 69 height 29
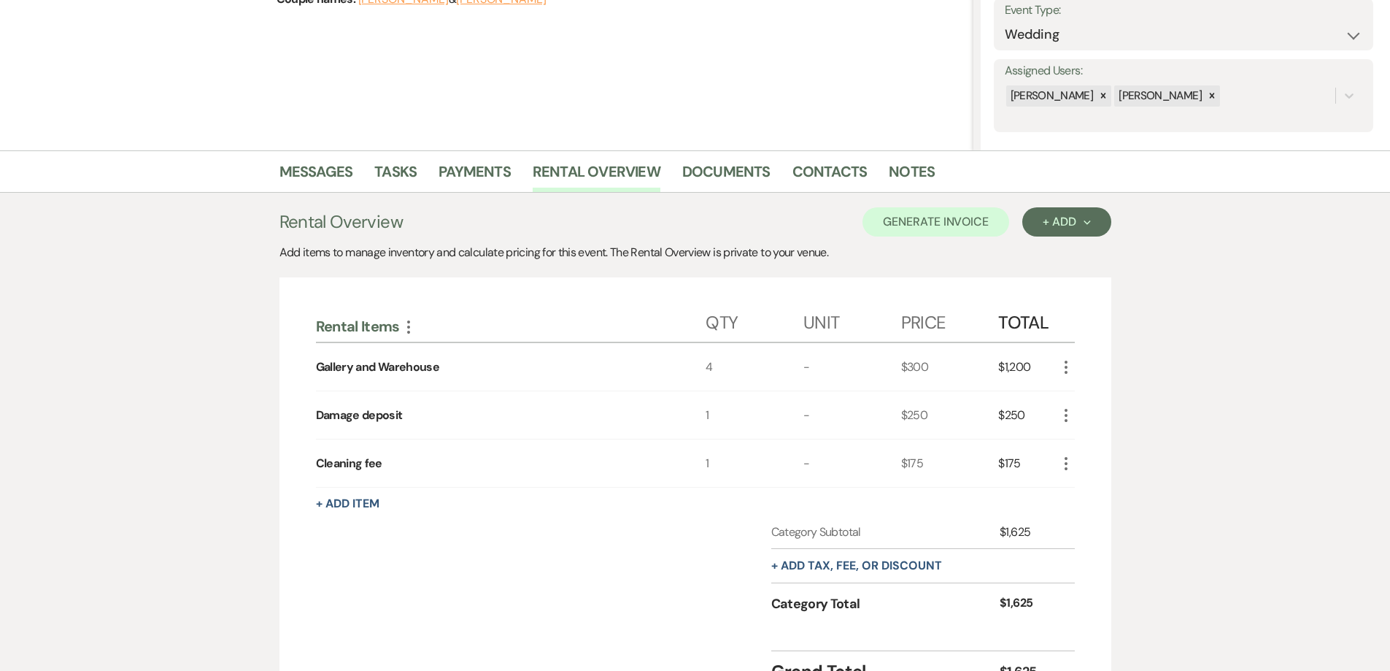
scroll to position [219, 0]
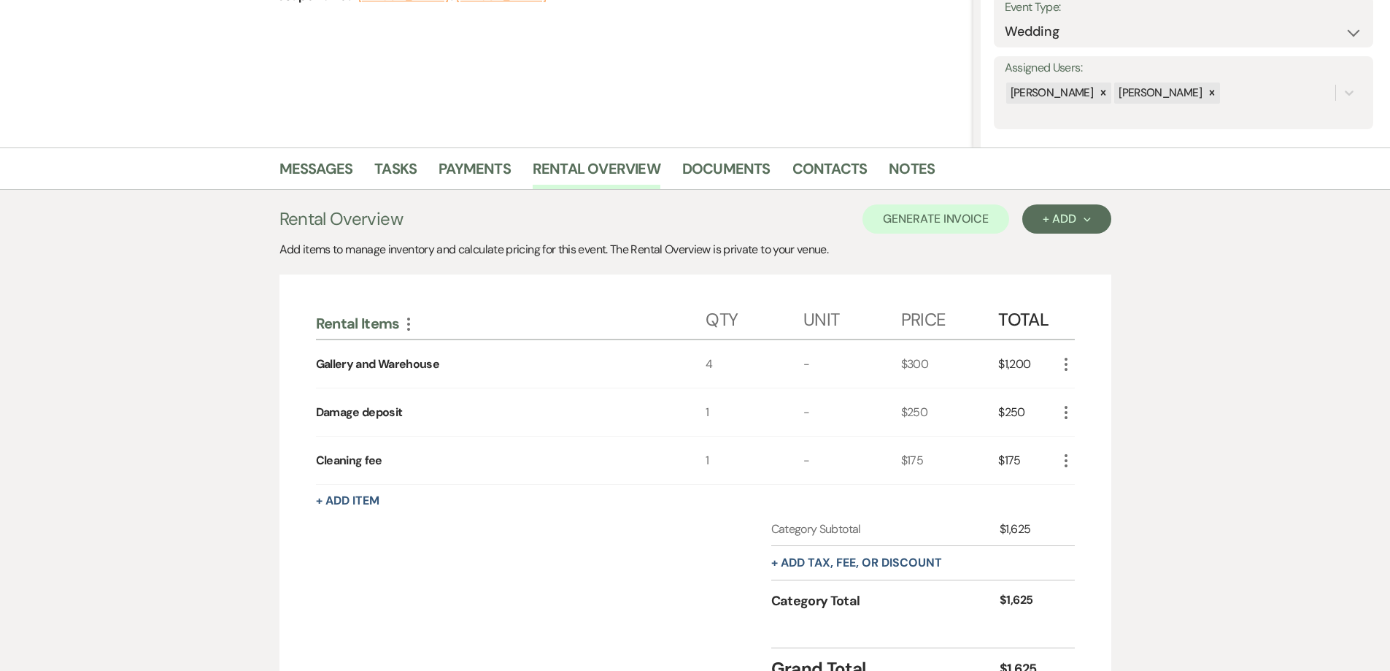
click at [1080, 363] on div "Rental Items More Qty Unit Price Total Gallery and Warehouse 4 - $300 $1,200 Mo…" at bounding box center [696, 488] width 832 height 428
click at [1071, 363] on icon "More" at bounding box center [1067, 364] width 18 height 18
click at [1071, 385] on button "Pencil Edit" at bounding box center [1096, 392] width 76 height 23
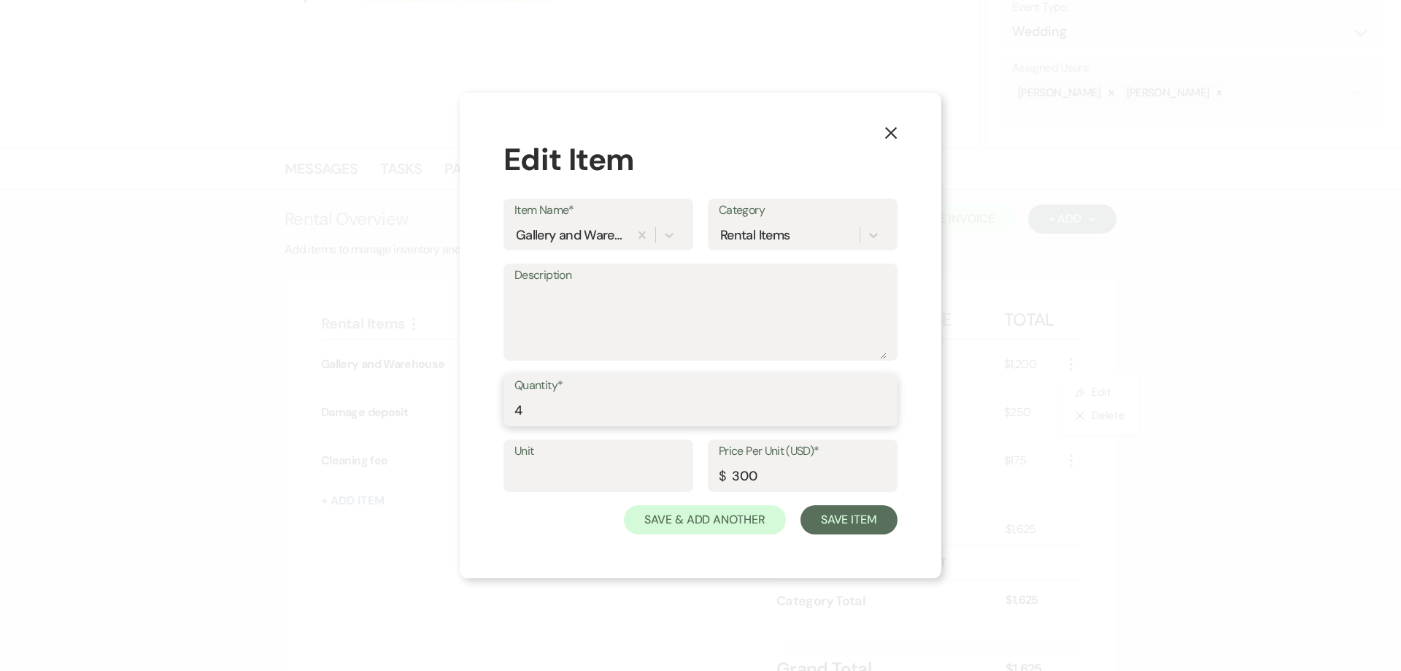
drag, startPoint x: 522, startPoint y: 420, endPoint x: 469, endPoint y: 419, distance: 53.3
click at [469, 419] on div "X Edit Item Item Name* Gallery and Warehouse Category Rental Items Description …" at bounding box center [701, 335] width 482 height 485
type input "5"
click at [869, 525] on button "Save Item" at bounding box center [849, 519] width 97 height 29
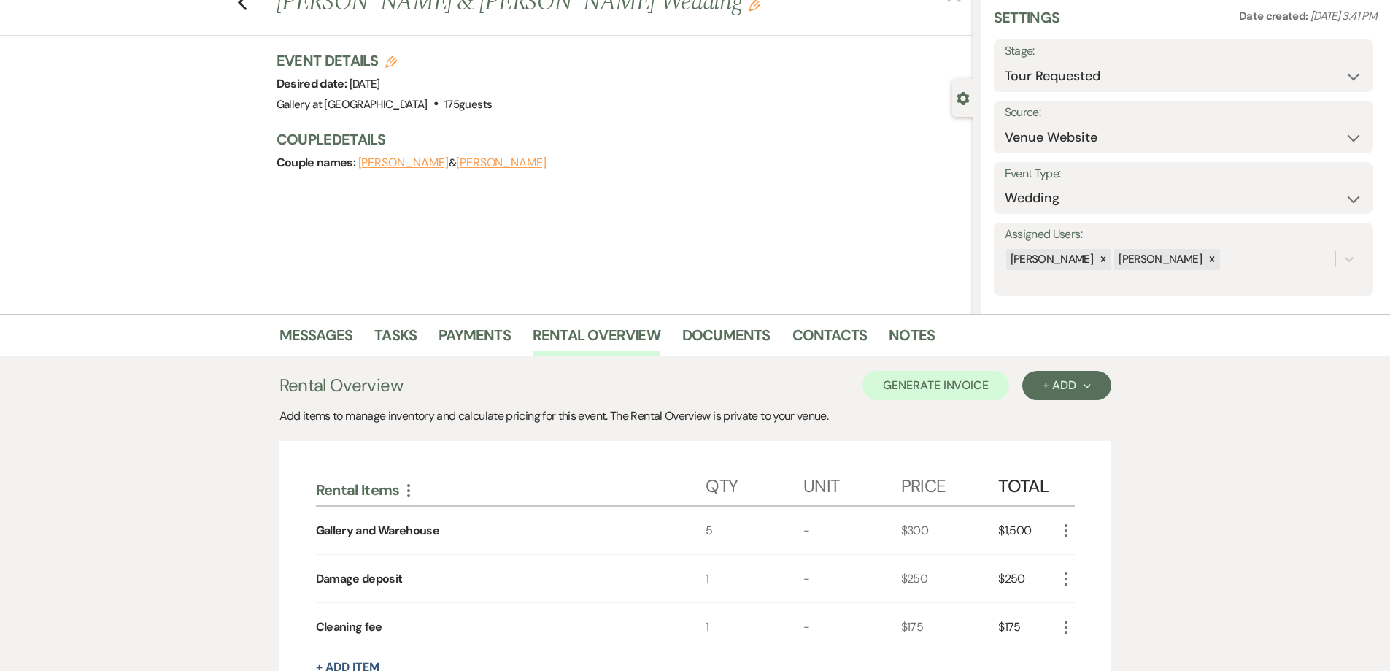
scroll to position [0, 0]
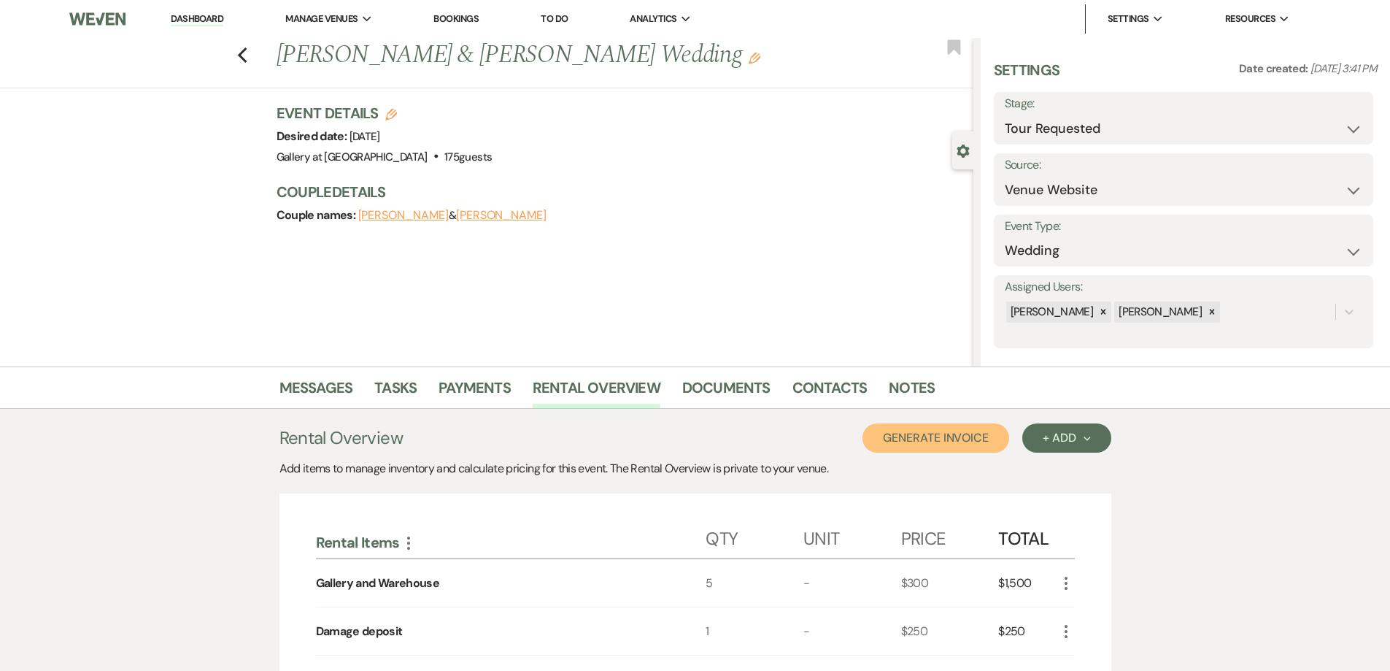
click at [923, 440] on button "Generate Invoice" at bounding box center [936, 437] width 147 height 29
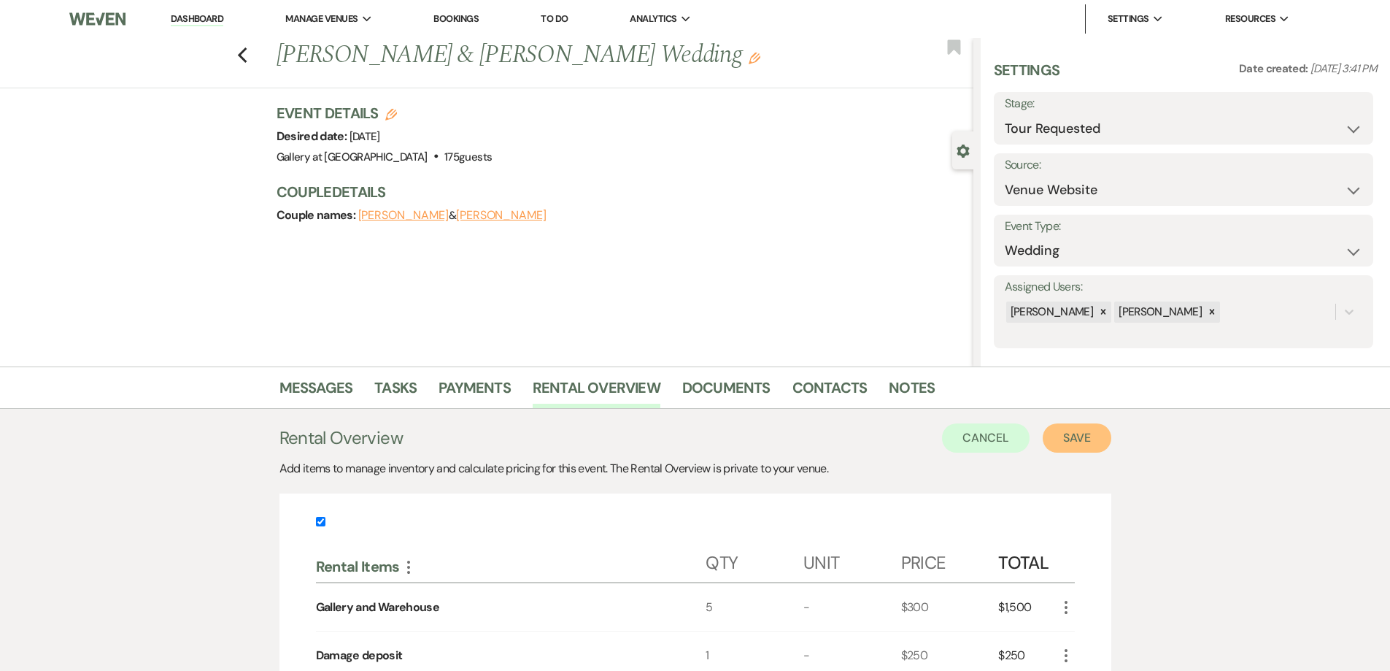
click at [1061, 438] on button "Save" at bounding box center [1077, 437] width 69 height 29
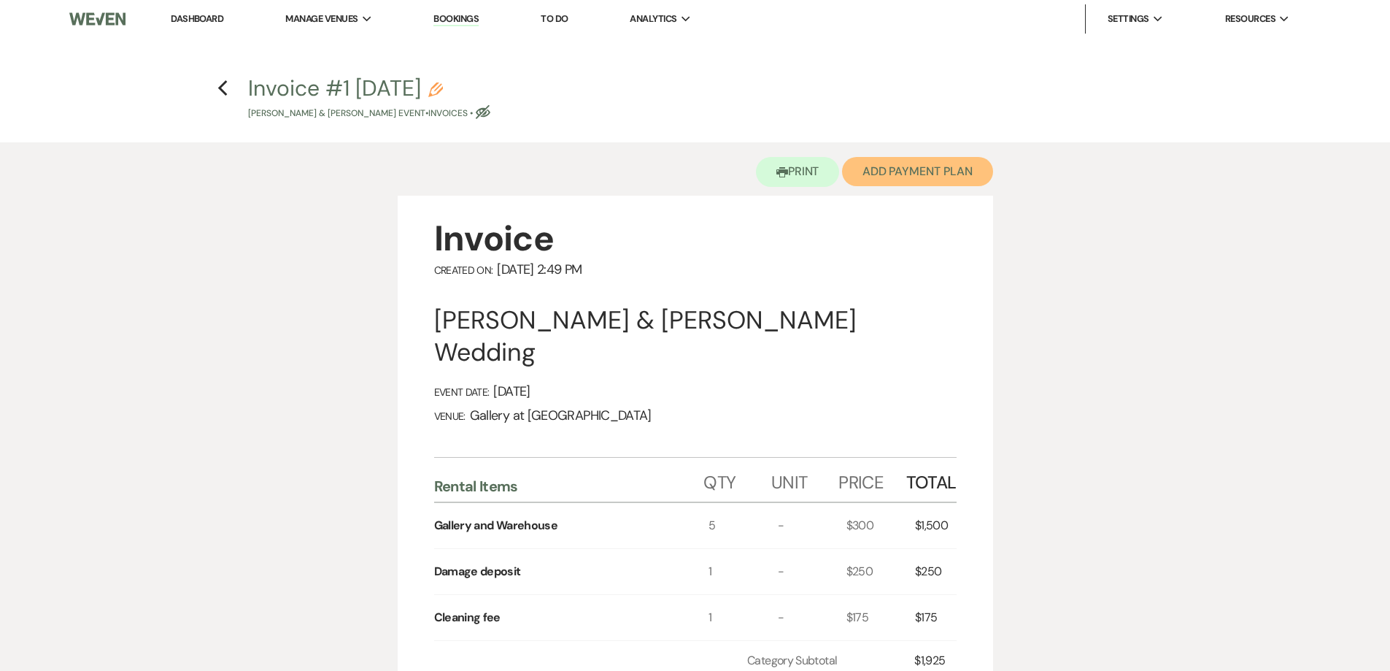
click at [948, 180] on button "Add Payment Plan" at bounding box center [917, 171] width 151 height 29
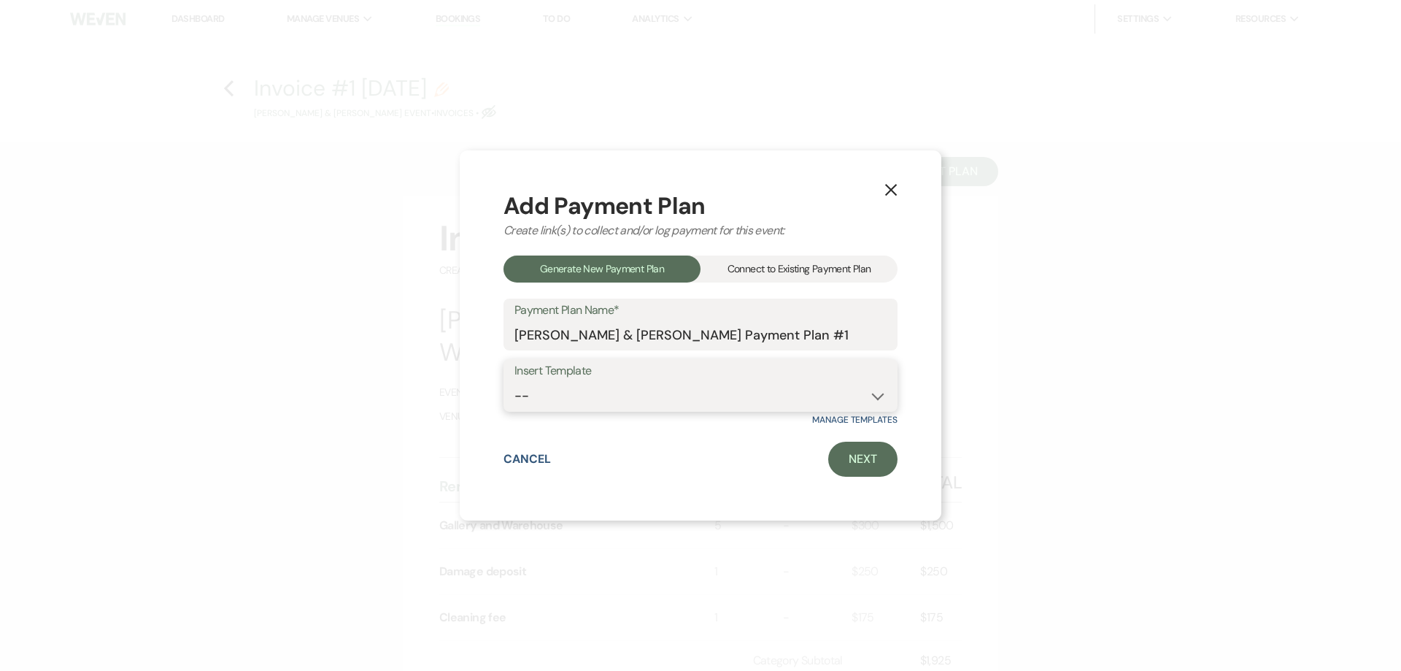
click at [755, 405] on select "-- Warehouse 4 hour rental-no set up/take down Gallery 4 hour rental-no set up/…" at bounding box center [701, 396] width 372 height 28
click at [927, 340] on div "X Add Payment Plan Create link(s) to collect and/or log payment for this event:…" at bounding box center [701, 335] width 482 height 371
click at [831, 394] on select "-- Warehouse 4 hour rental-no set up/take down Gallery 4 hour rental-no set up/…" at bounding box center [701, 396] width 372 height 28
select select "63"
click at [515, 382] on select "-- Warehouse 4 hour rental-no set up/take down Gallery 4 hour rental-no set up/…" at bounding box center [701, 396] width 372 height 28
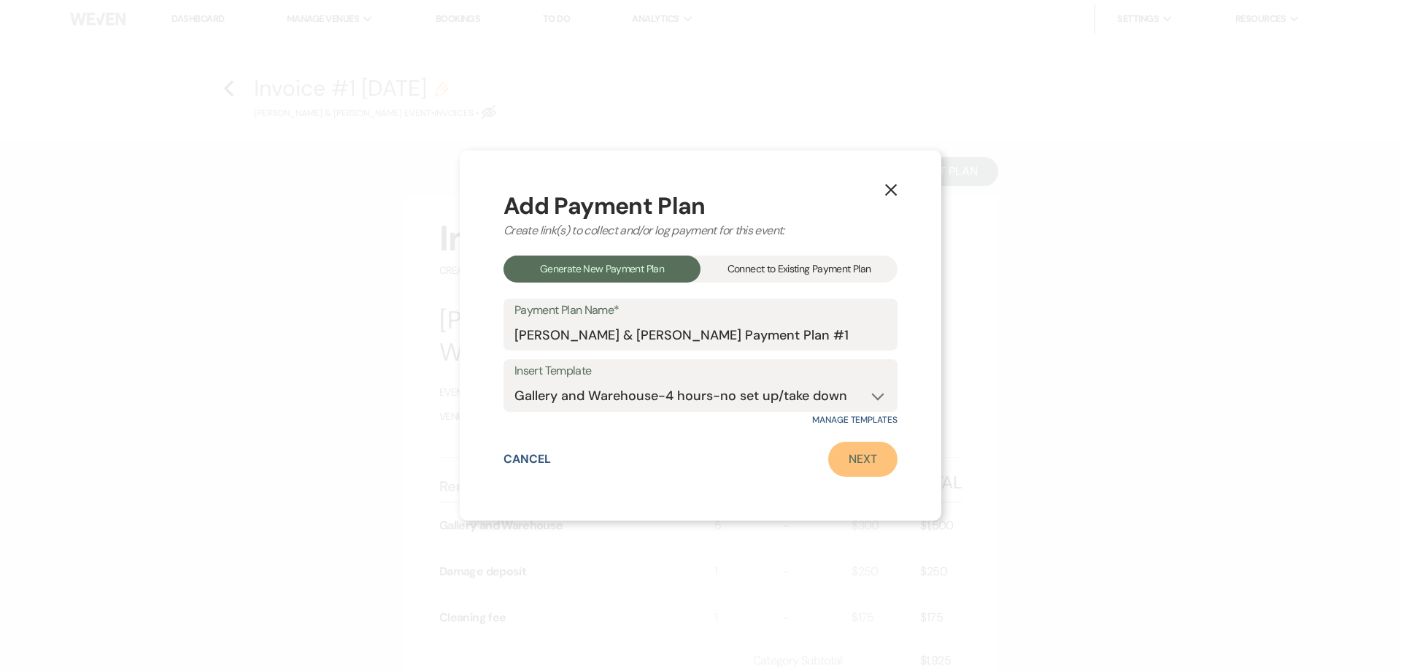
click at [857, 453] on link "Next" at bounding box center [862, 459] width 69 height 35
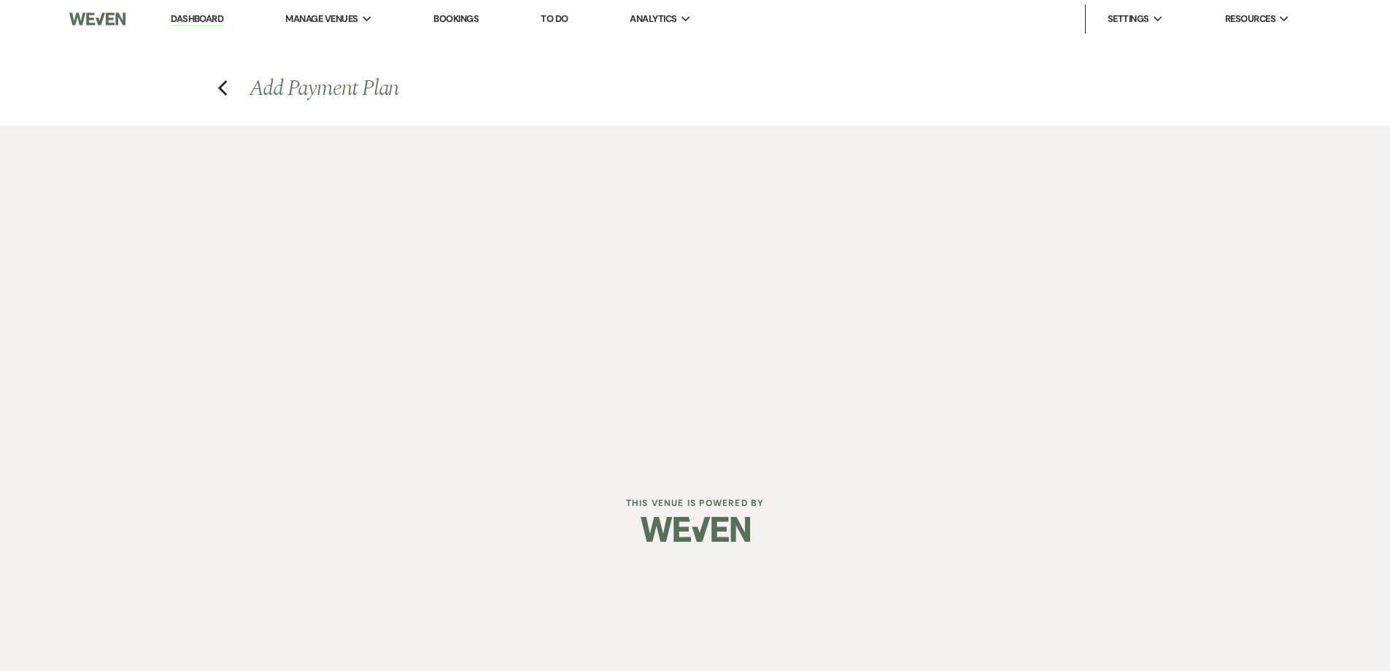
select select "27764"
select select "2"
select select "flat"
select select "true"
select select "both"
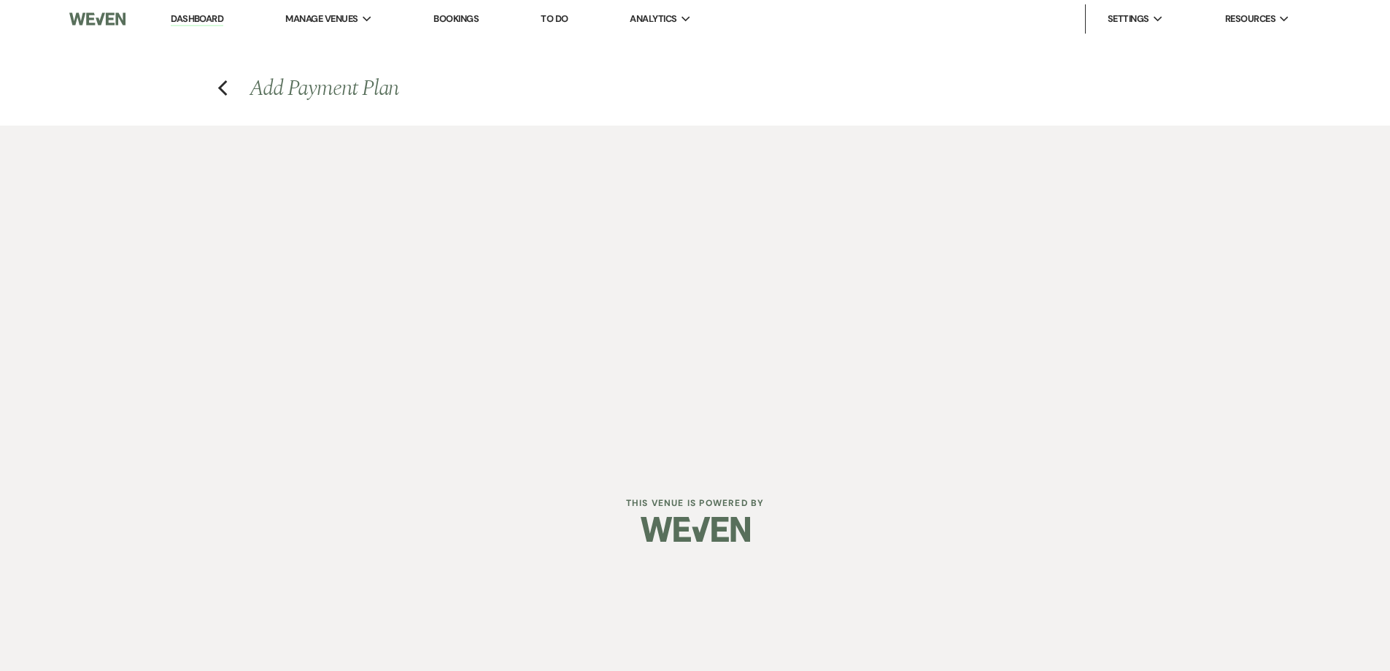
select select "weeks"
select select "afterDueDate"
select select "2"
select select "flat"
select select "true"
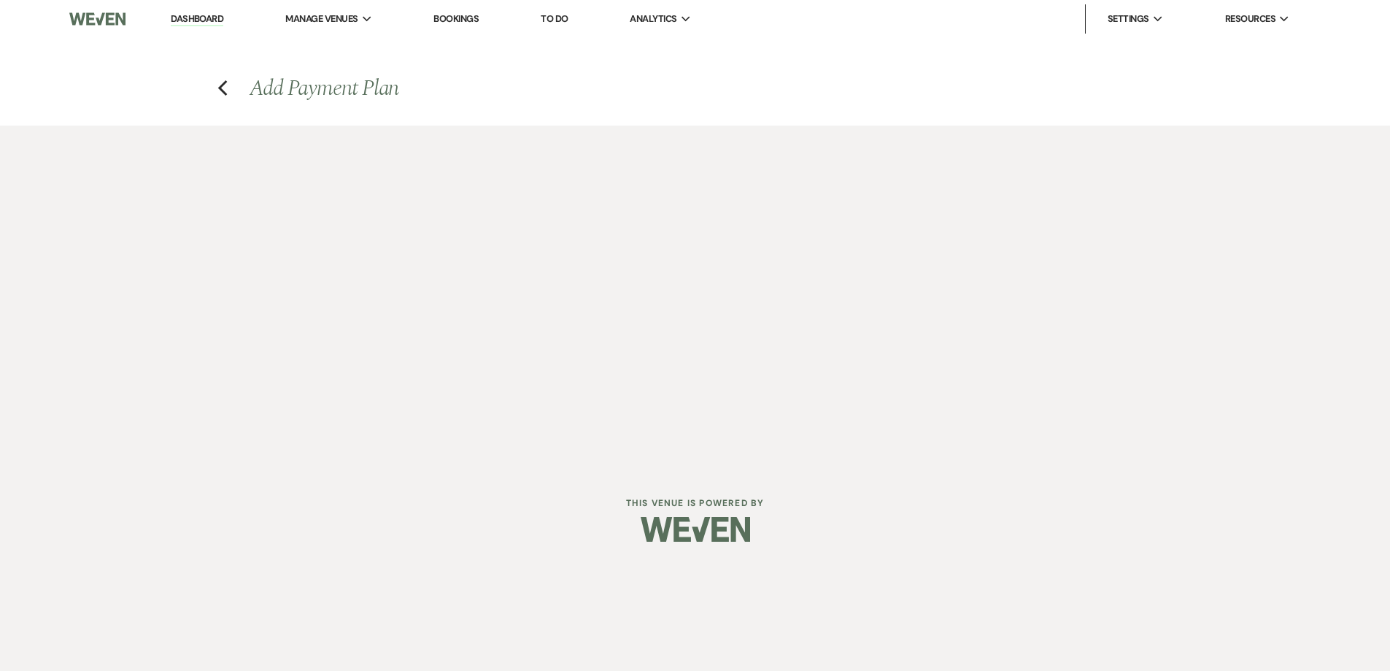
select select "both"
select select "weeks"
select select "both"
select select "weeks"
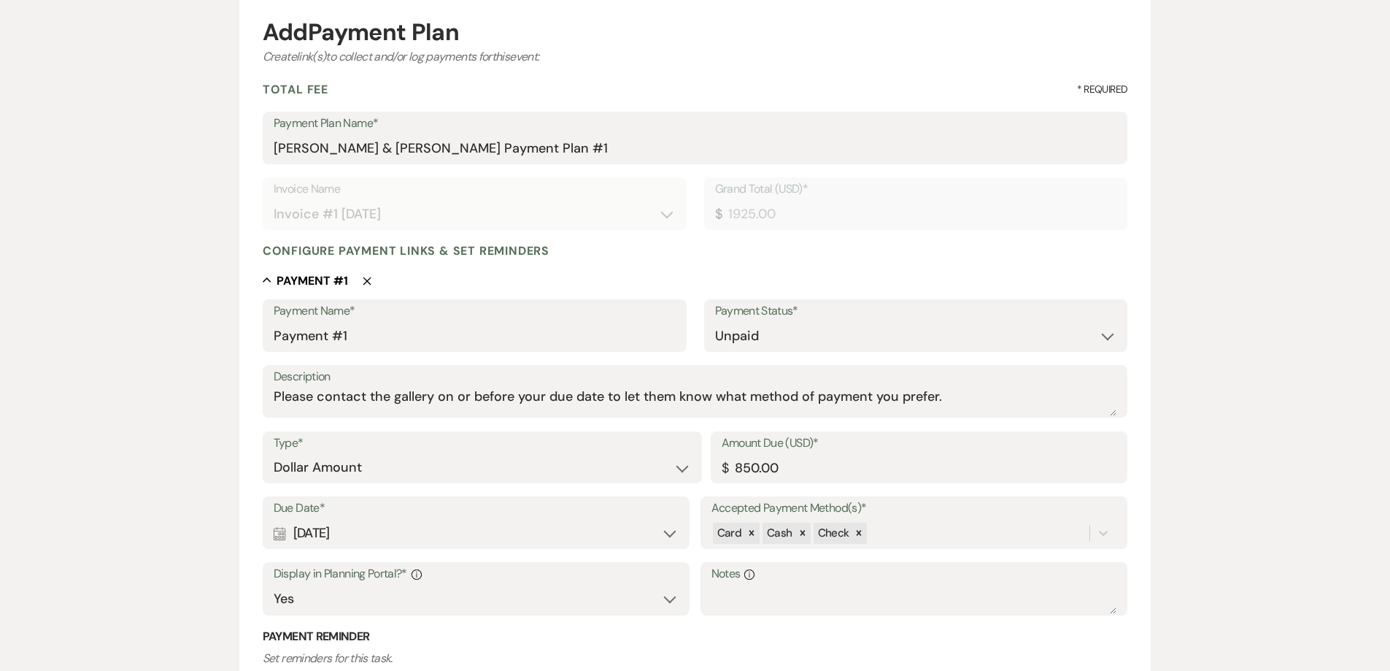
scroll to position [146, 0]
drag, startPoint x: 804, startPoint y: 468, endPoint x: 701, endPoint y: 465, distance: 103.7
click at [701, 465] on div "Type* Dollar Amount Percentage of Grand Total Amount Due (USD)* $ 850.00" at bounding box center [696, 463] width 866 height 66
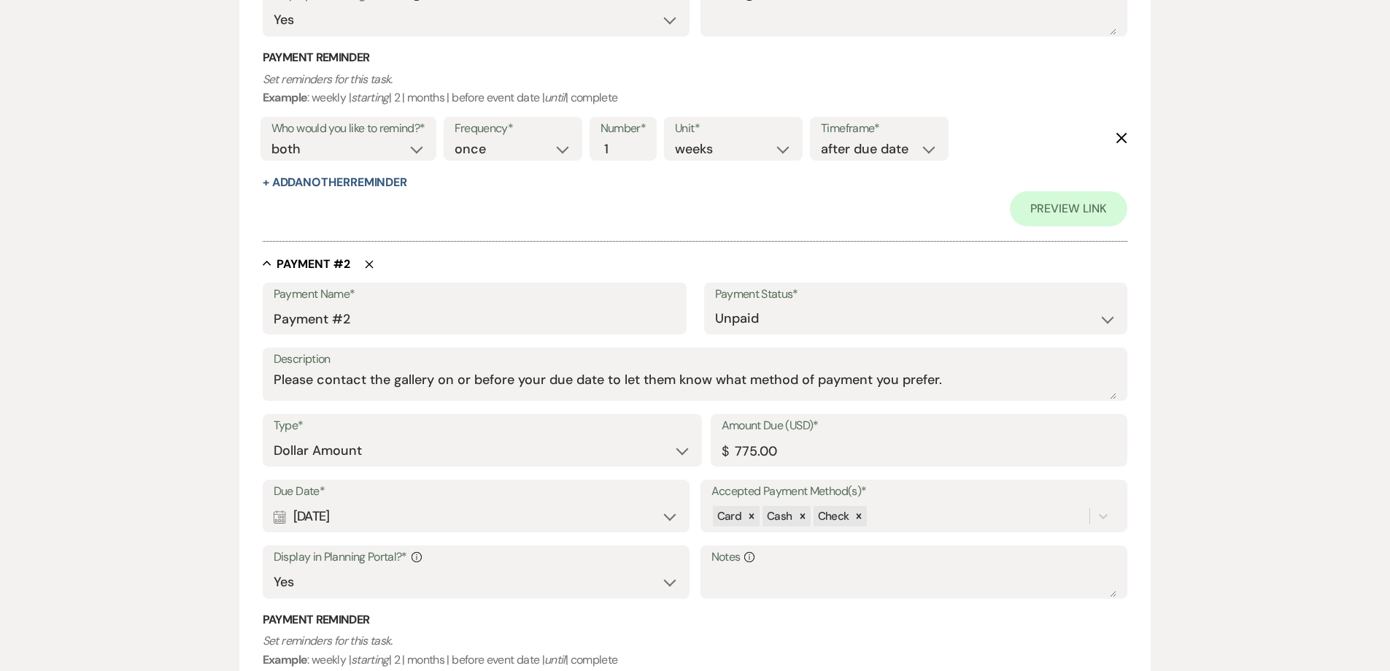
scroll to position [730, 0]
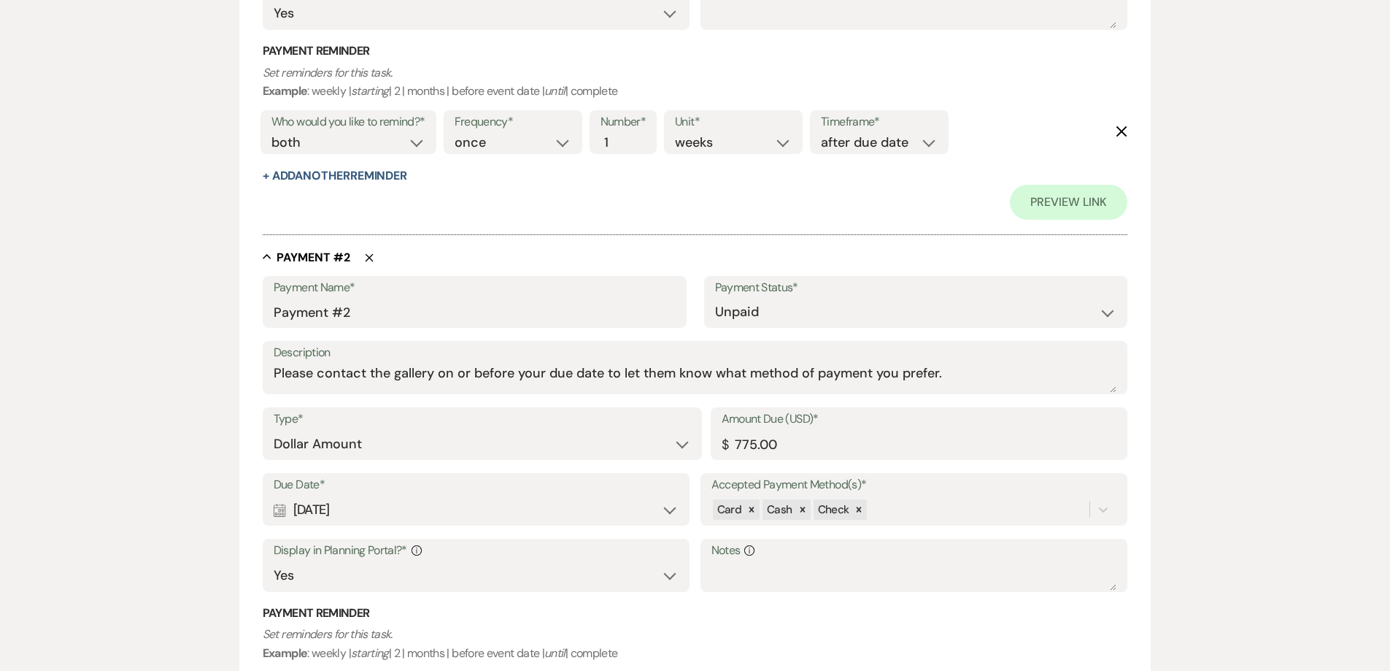
type input "1000.00"
click at [481, 510] on div "Calendar Dec 10, 2025 Expand" at bounding box center [477, 510] width 406 height 28
select select "month"
select select "beforeEventDate"
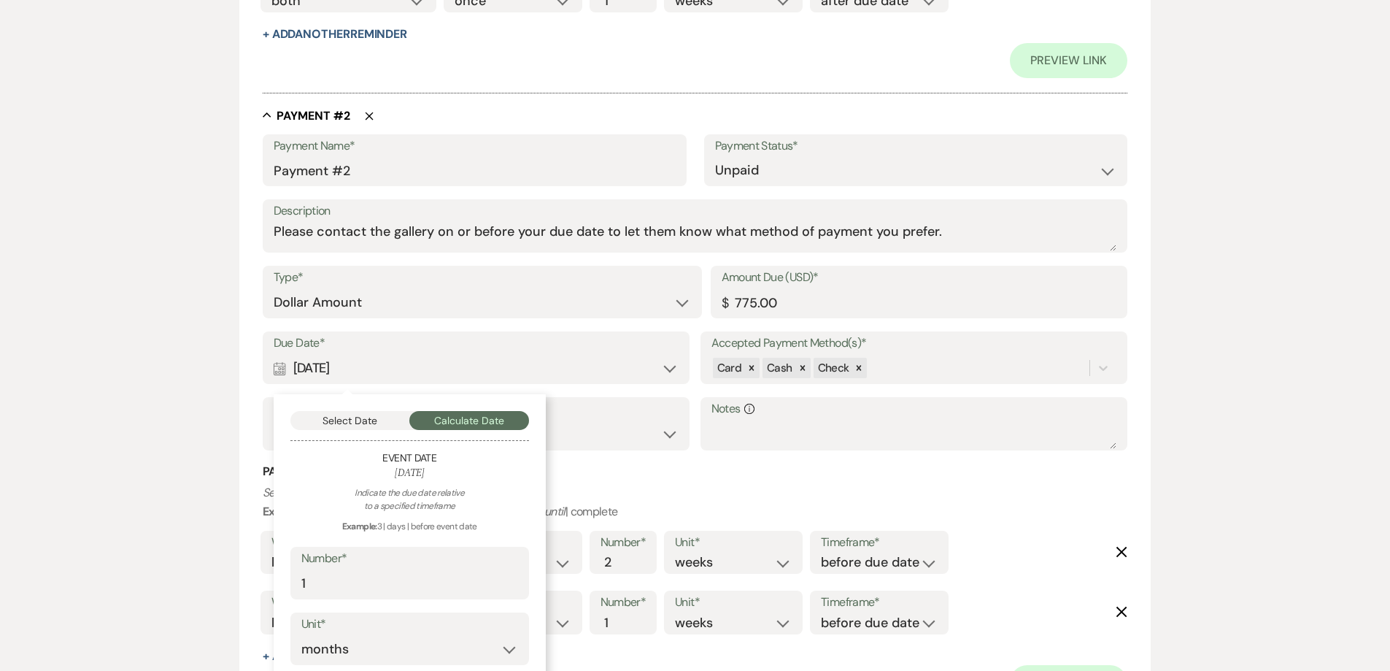
scroll to position [876, 0]
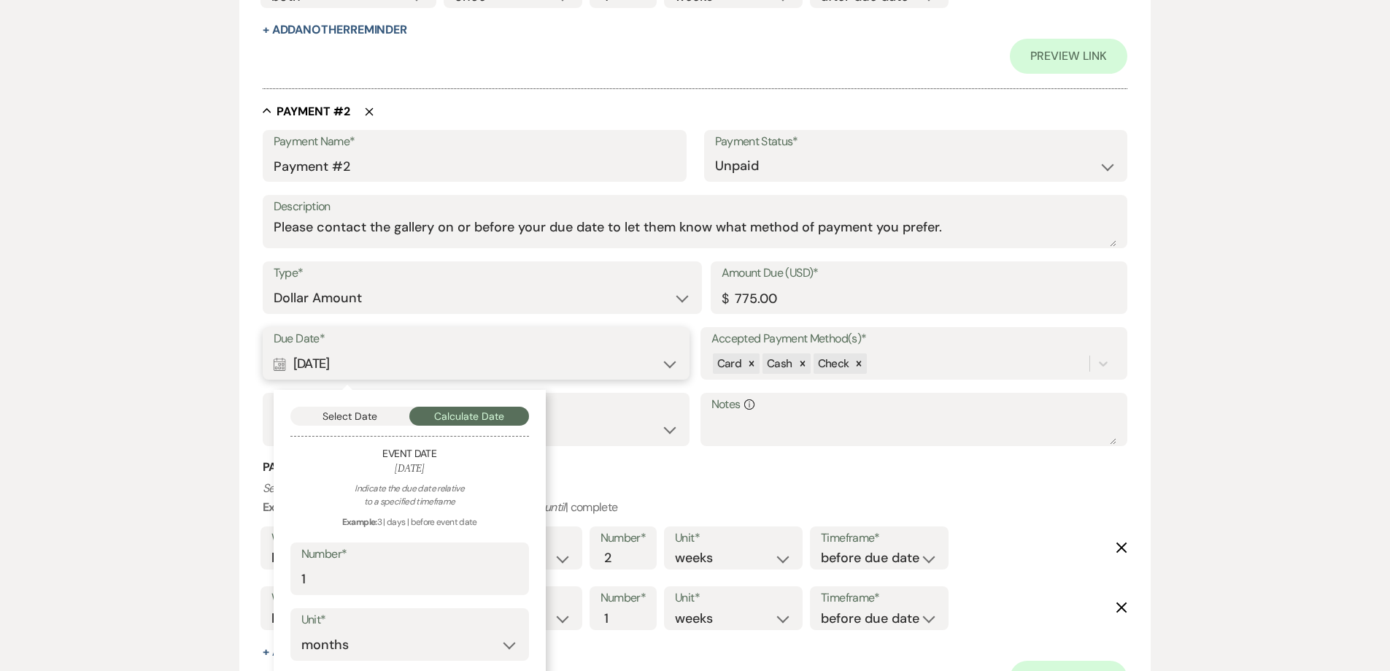
click at [366, 413] on button "Select Date" at bounding box center [350, 416] width 120 height 19
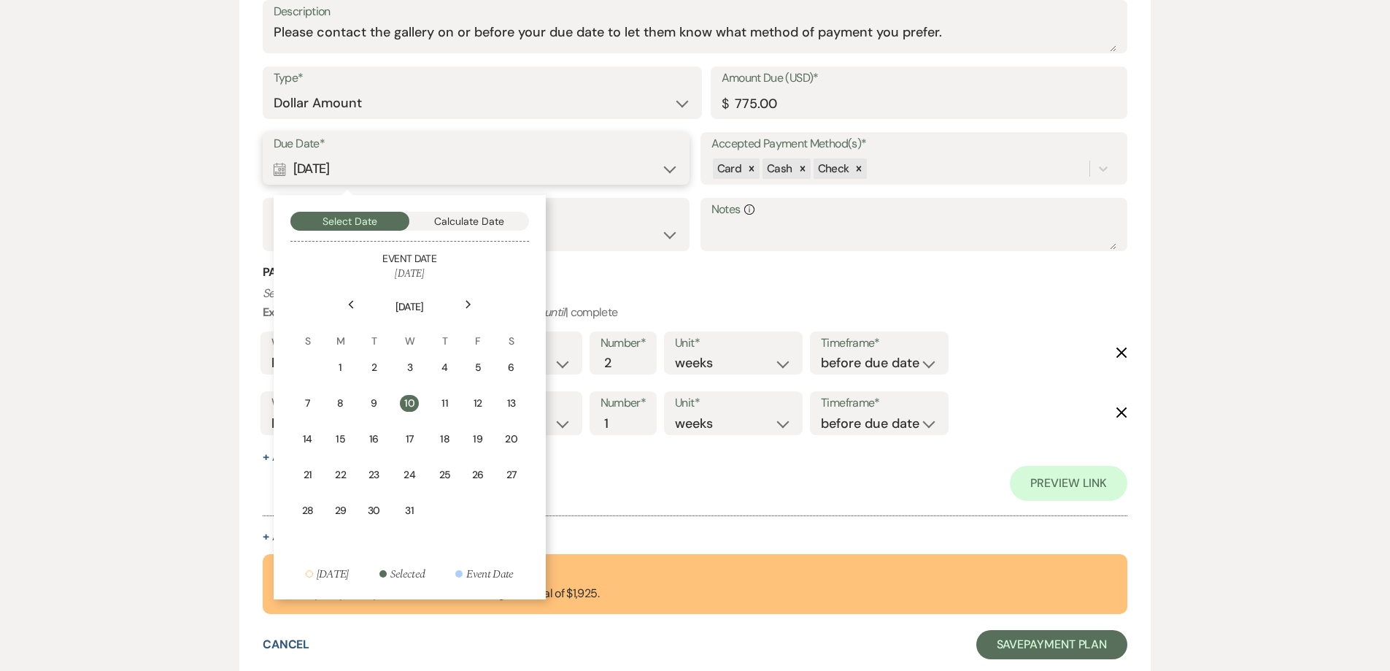
scroll to position [1095, 0]
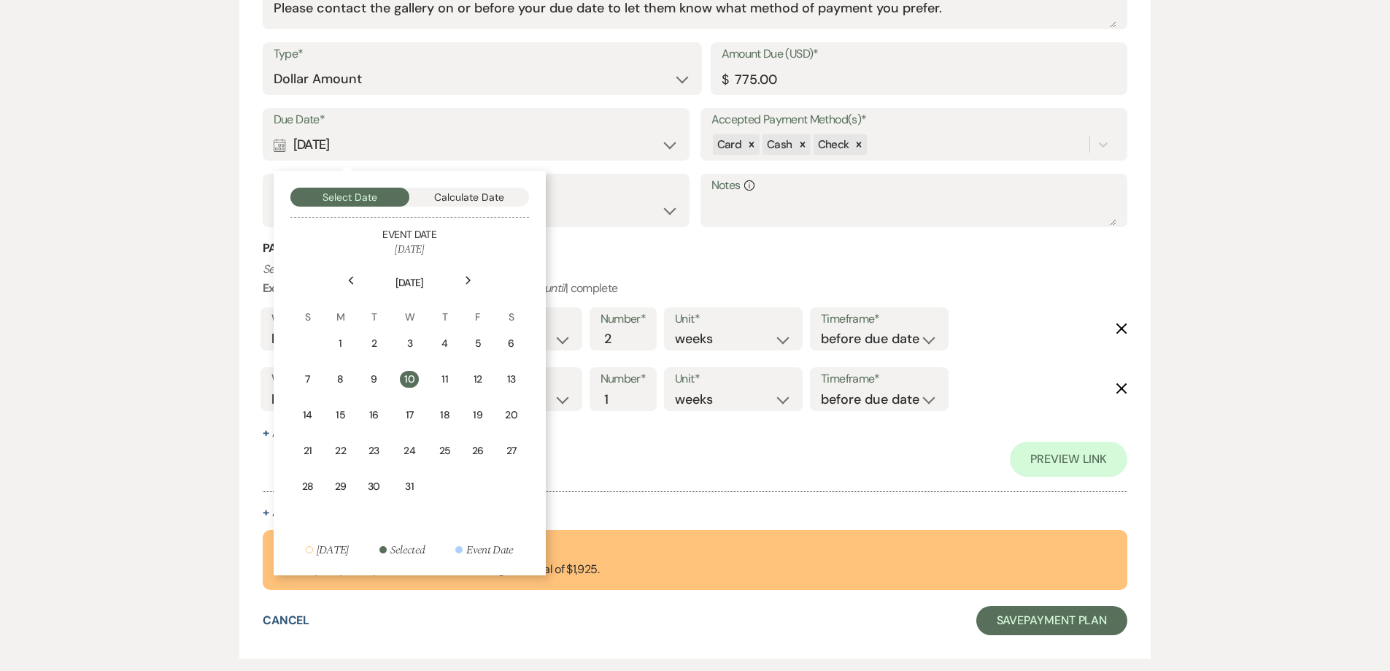
click at [475, 380] on div "12" at bounding box center [478, 379] width 12 height 15
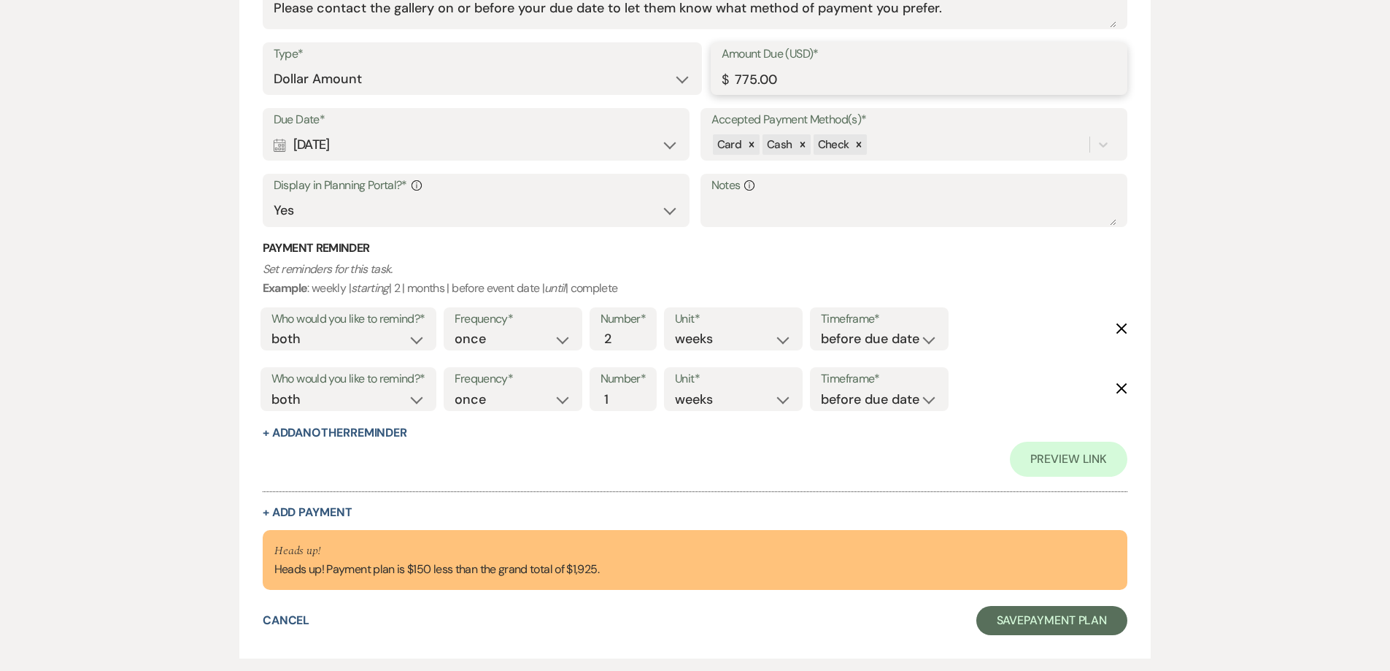
drag, startPoint x: 753, startPoint y: 79, endPoint x: 696, endPoint y: 80, distance: 56.9
click at [699, 78] on div "Type* Dollar Amount Percentage of Grand Total Amount Due (USD)* $ 775.00" at bounding box center [696, 75] width 866 height 66
type input "0"
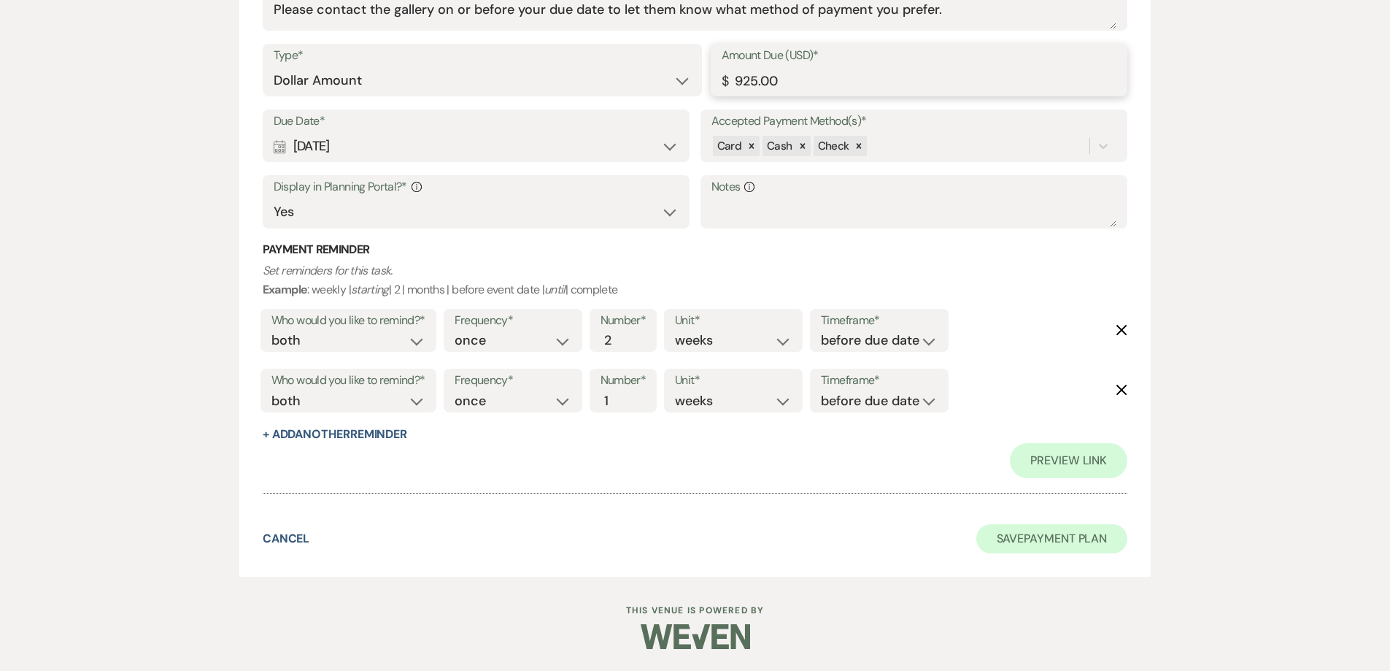
type input "925.00"
click at [1012, 540] on button "Save Payment Plan" at bounding box center [1053, 538] width 152 height 29
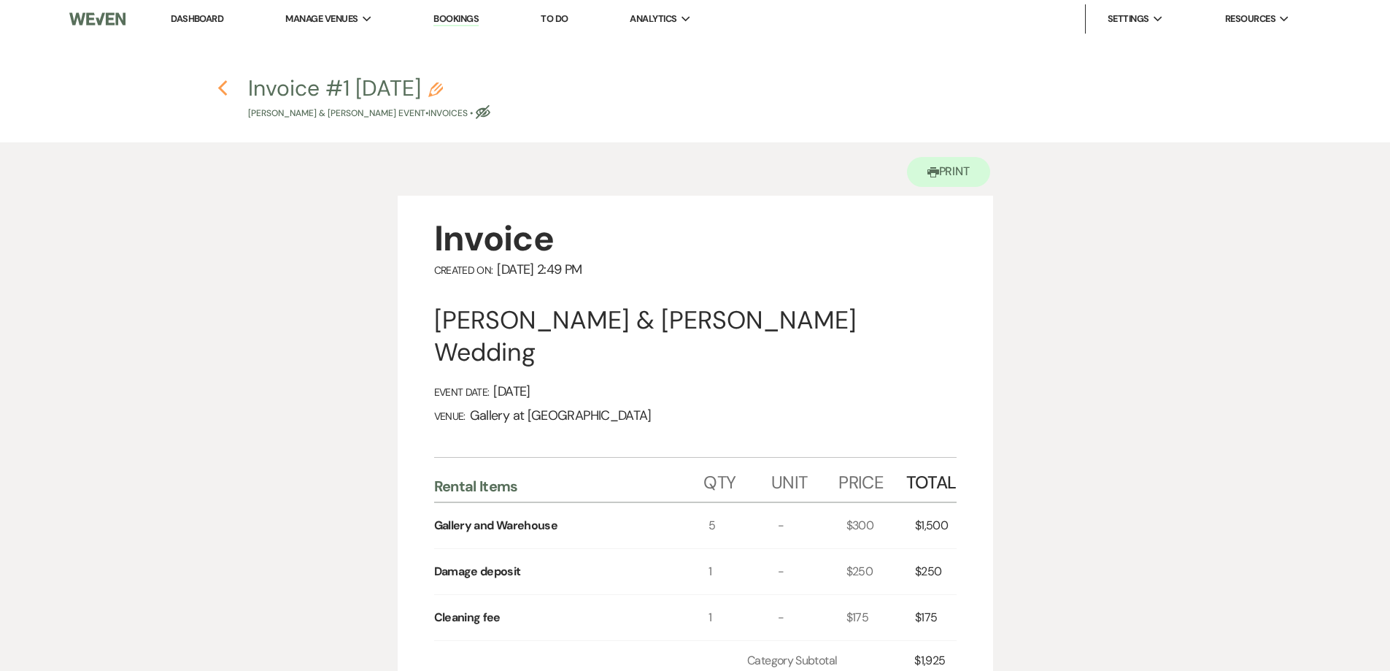
click at [227, 92] on icon "Previous" at bounding box center [223, 89] width 11 height 18
select select "2"
select select "5"
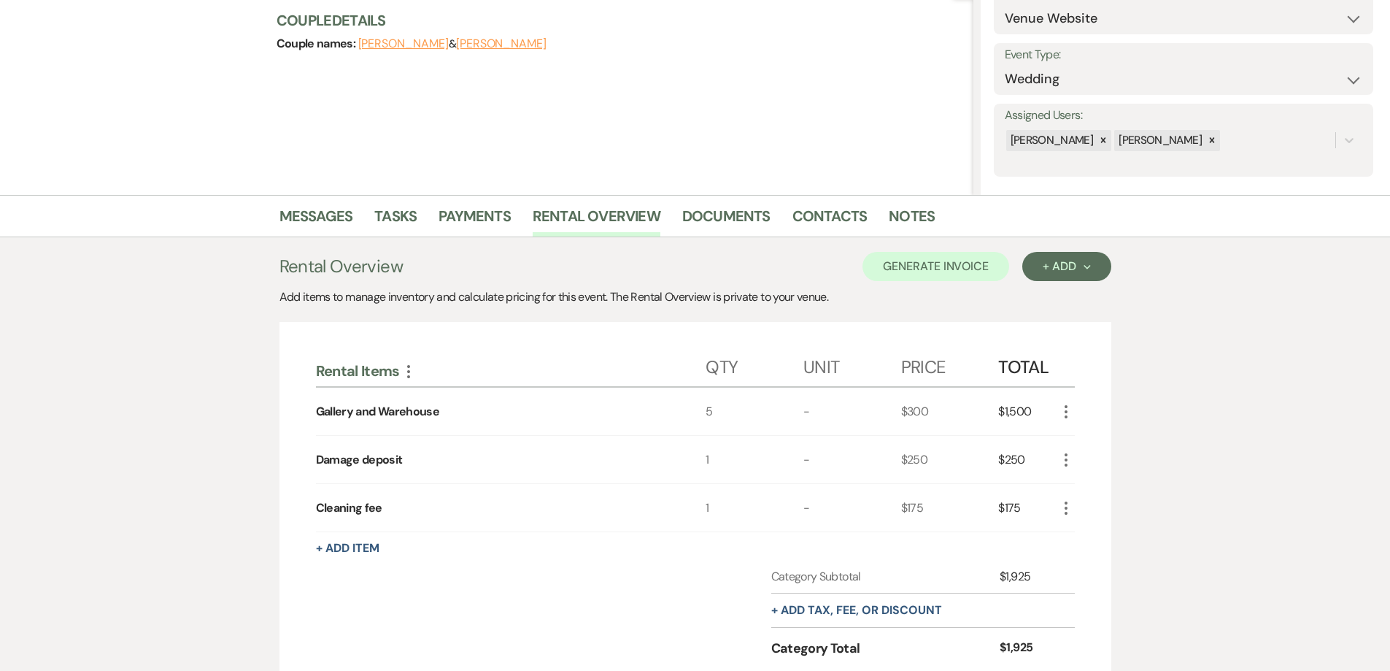
scroll to position [146, 0]
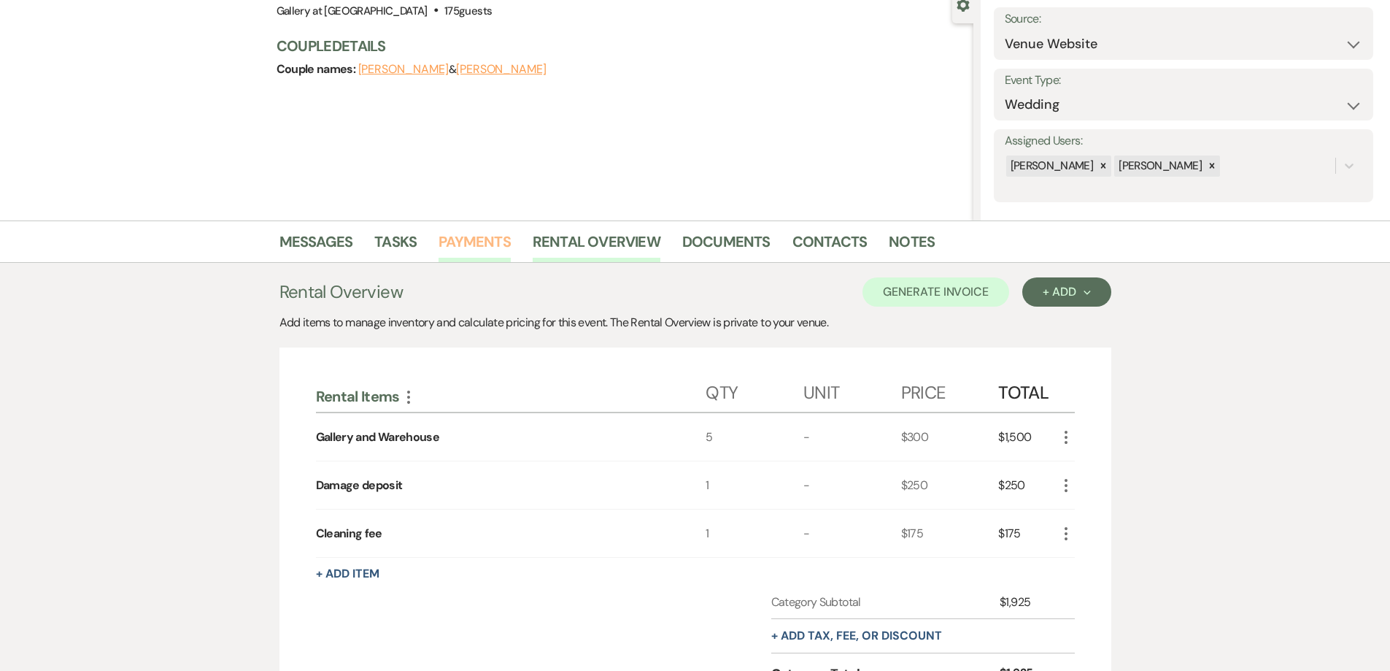
click at [484, 254] on link "Payments" at bounding box center [475, 246] width 72 height 32
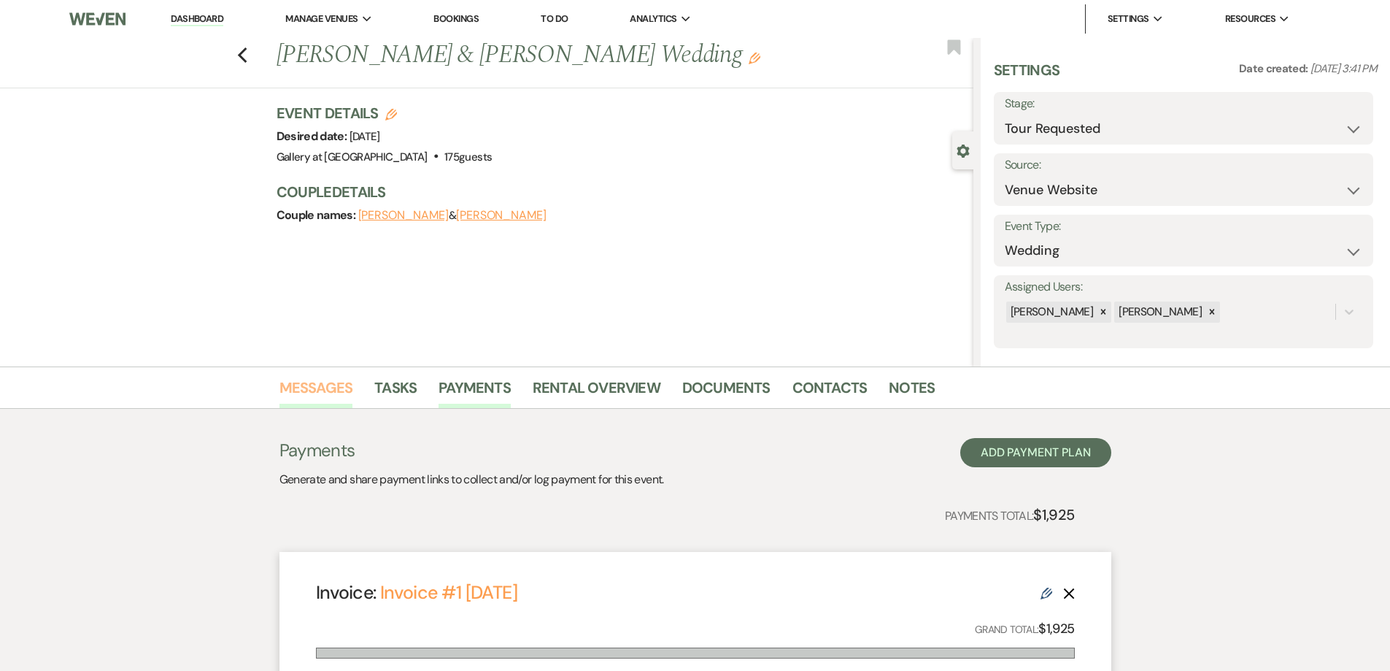
click at [330, 388] on link "Messages" at bounding box center [317, 392] width 74 height 32
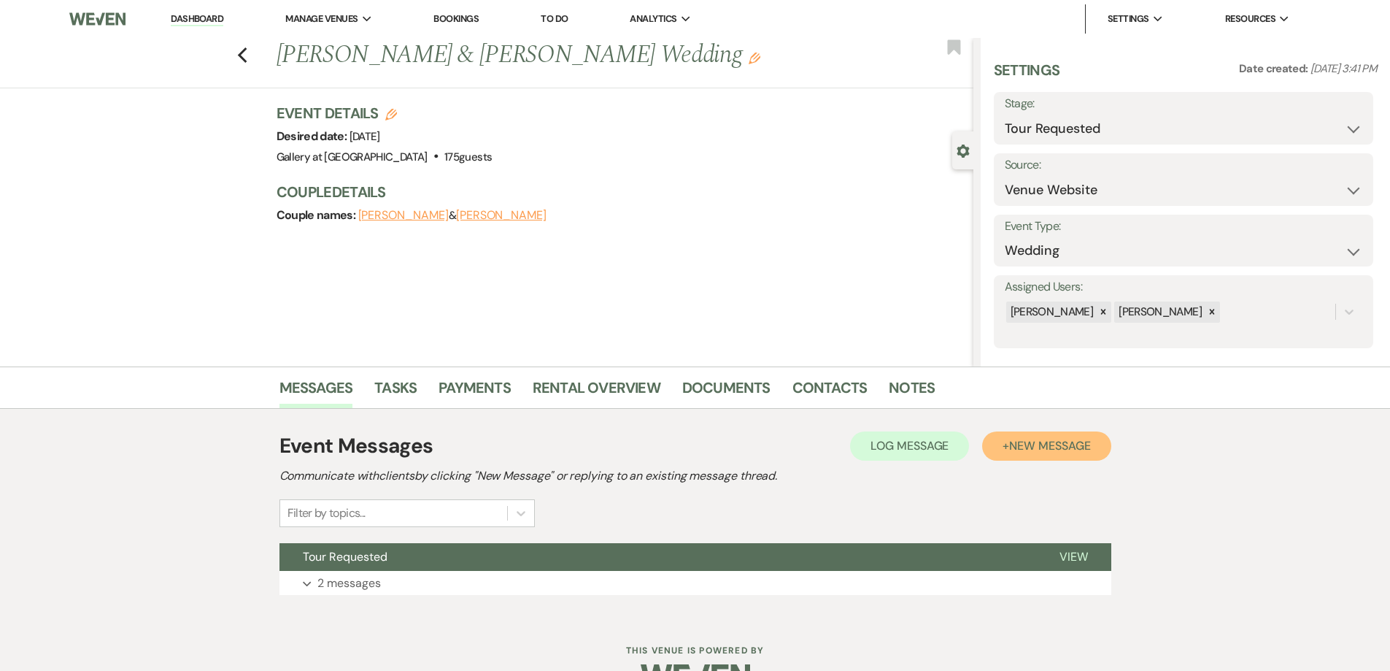
click at [1063, 453] on button "+ New Message" at bounding box center [1046, 445] width 128 height 29
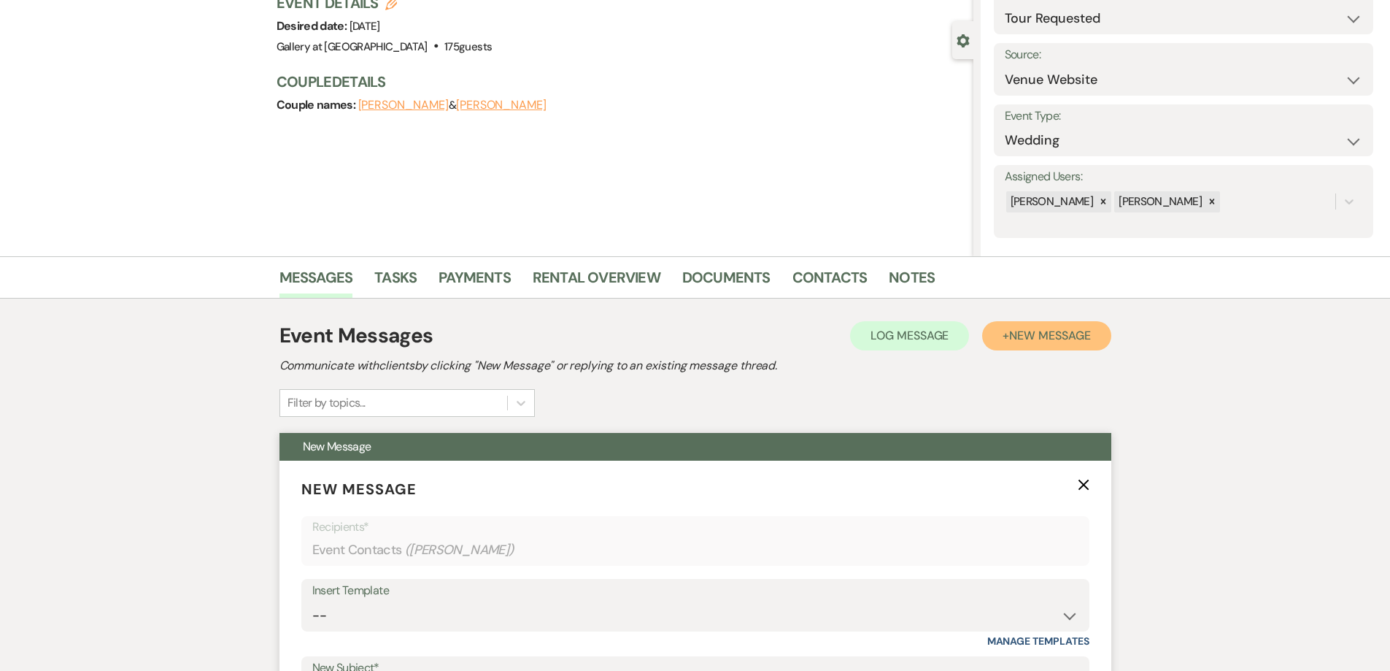
scroll to position [292, 0]
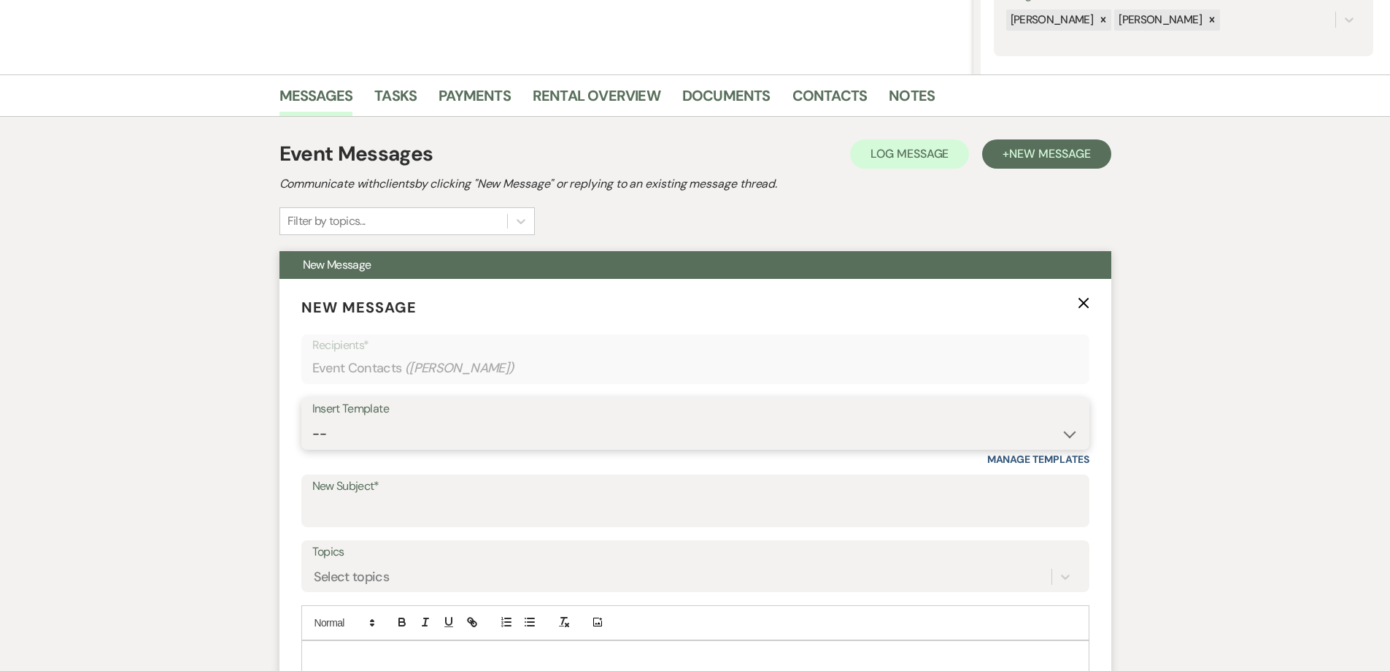
click at [537, 438] on select "-- Initial Inquiry Response-DATE IS AVAILABLE Initial Inquiry Response-DATE NOT…" at bounding box center [695, 434] width 766 height 28
select select "2825"
click at [312, 420] on select "-- Initial Inquiry Response-DATE IS AVAILABLE Initial Inquiry Response-DATE NOT…" at bounding box center [695, 434] width 766 height 28
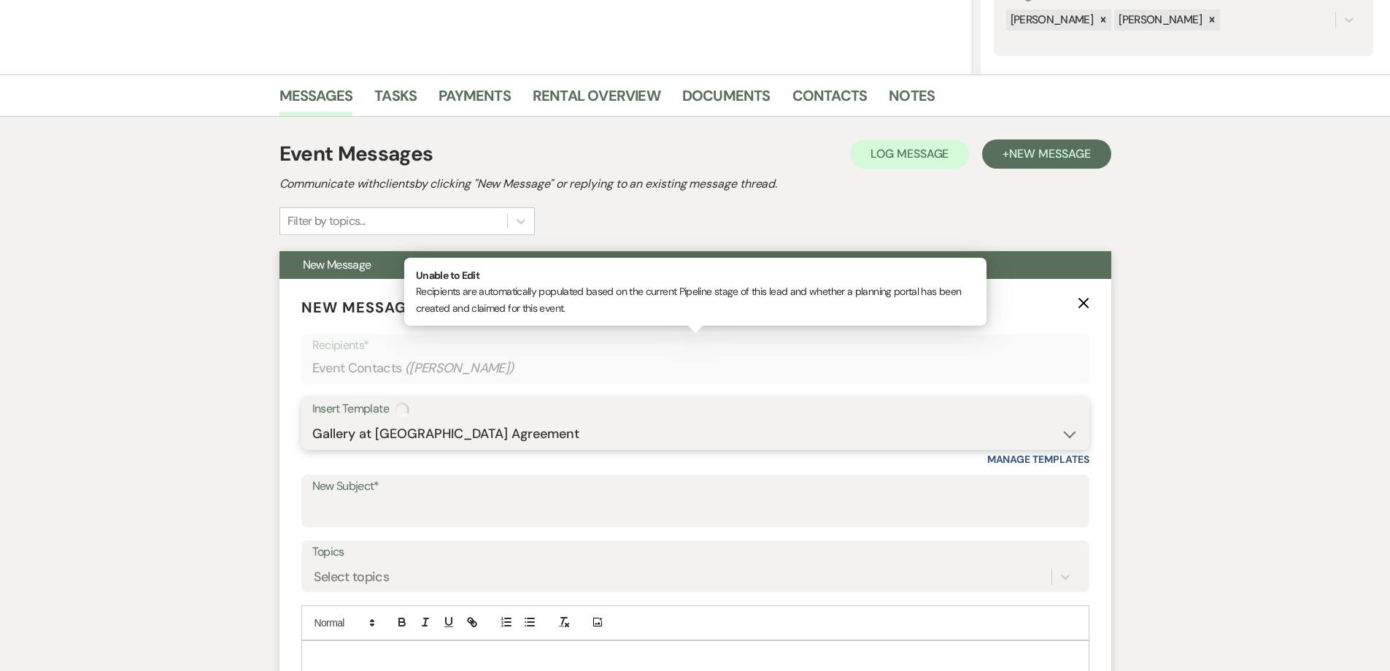
type input "Booking your event!"
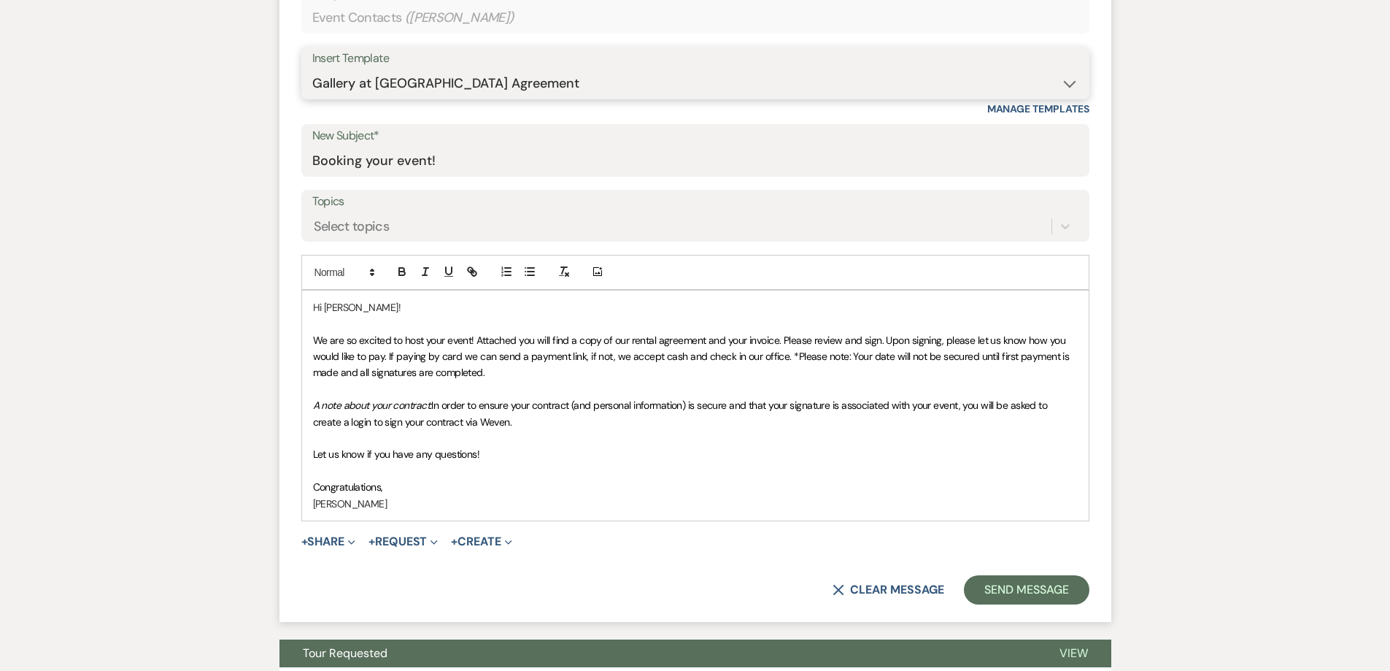
scroll to position [657, 0]
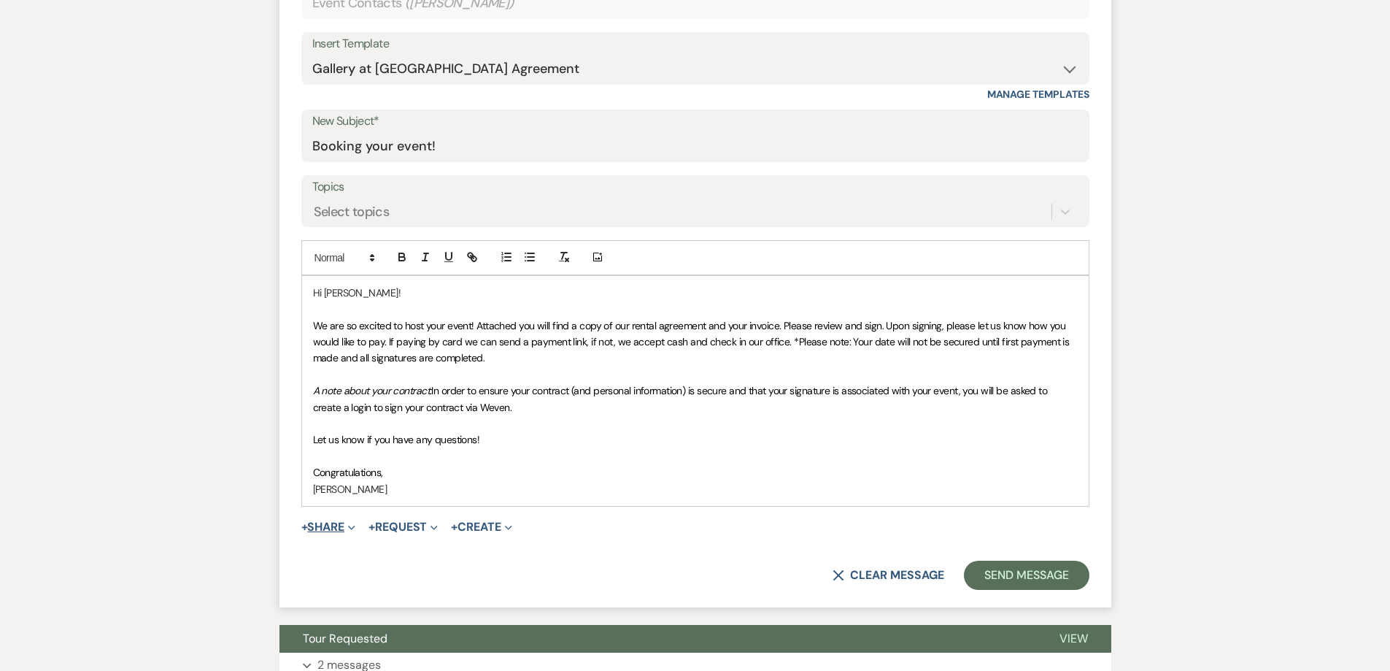
click at [346, 523] on button "+ Share Expand" at bounding box center [328, 527] width 55 height 12
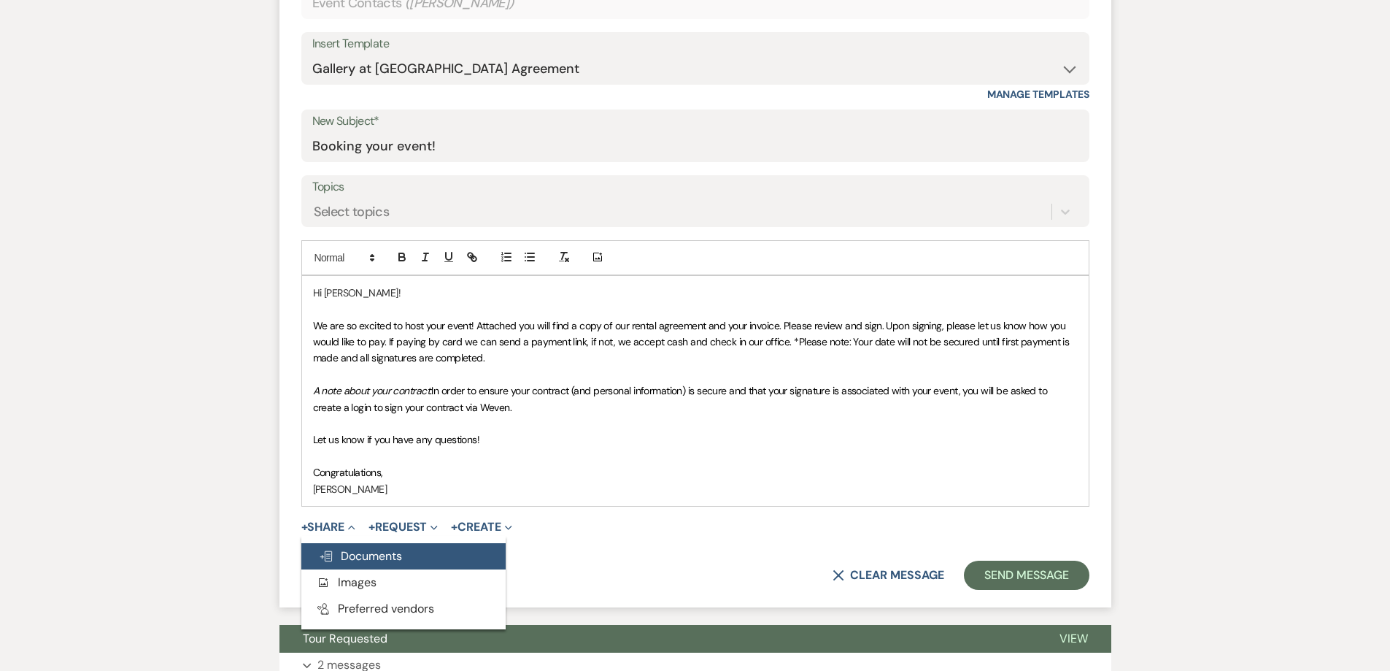
click at [406, 552] on button "Doc Upload Documents" at bounding box center [403, 556] width 204 height 26
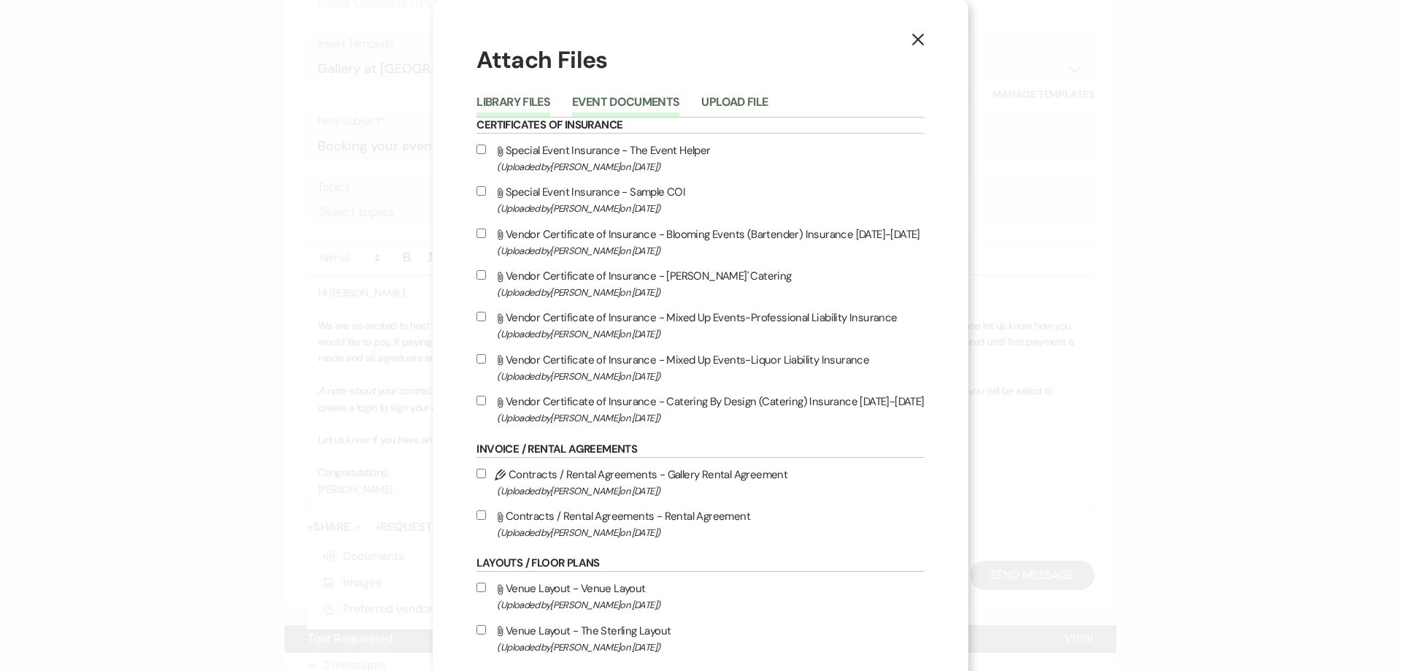
click at [604, 110] on button "Event Documents" at bounding box center [625, 106] width 107 height 20
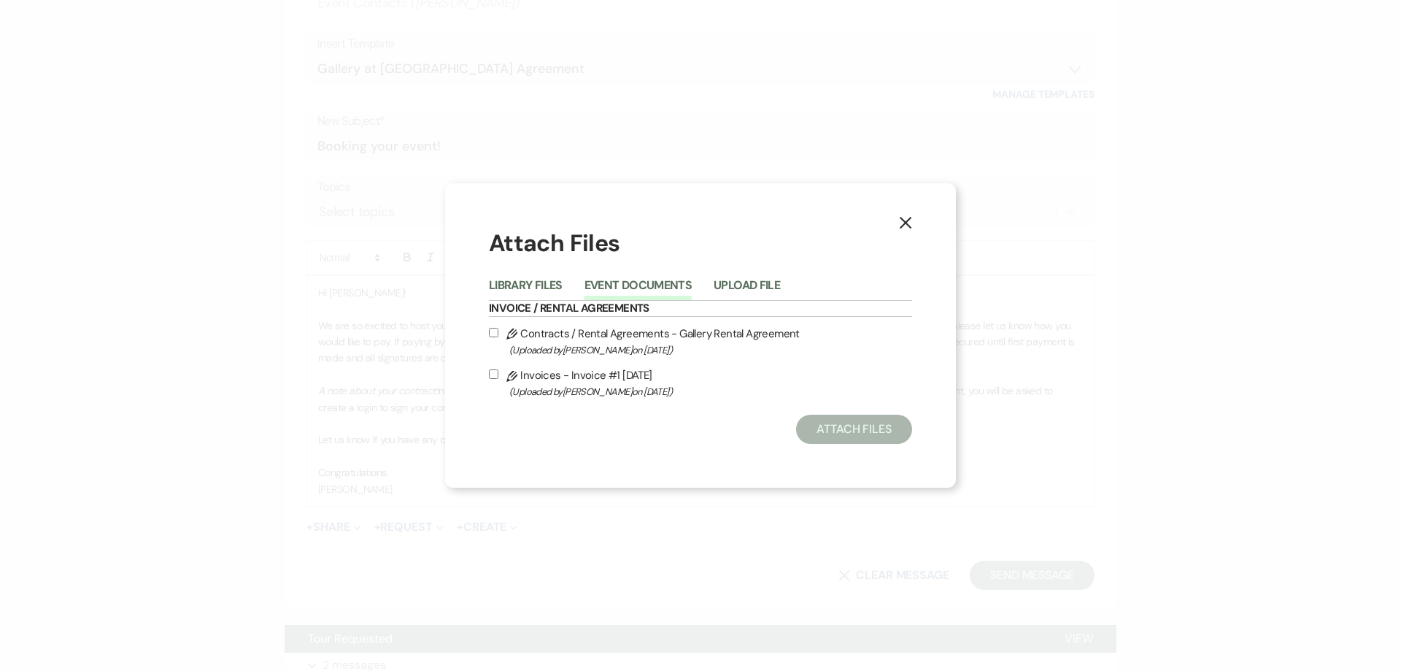
click at [489, 336] on input "Pencil Contracts / Rental Agreements - Gallery Rental Agreement (Uploaded by Sh…" at bounding box center [493, 332] width 9 height 9
checkbox input "true"
drag, startPoint x: 501, startPoint y: 376, endPoint x: 518, endPoint y: 384, distance: 19.3
click at [501, 377] on label "Pencil Invoices - Invoice #1 8-22-2025 (Uploaded by Shelby on Aug 22nd, 2025 )" at bounding box center [700, 383] width 423 height 34
click at [499, 377] on input "Pencil Invoices - Invoice #1 8-22-2025 (Uploaded by Shelby on Aug 22nd, 2025 )" at bounding box center [493, 373] width 9 height 9
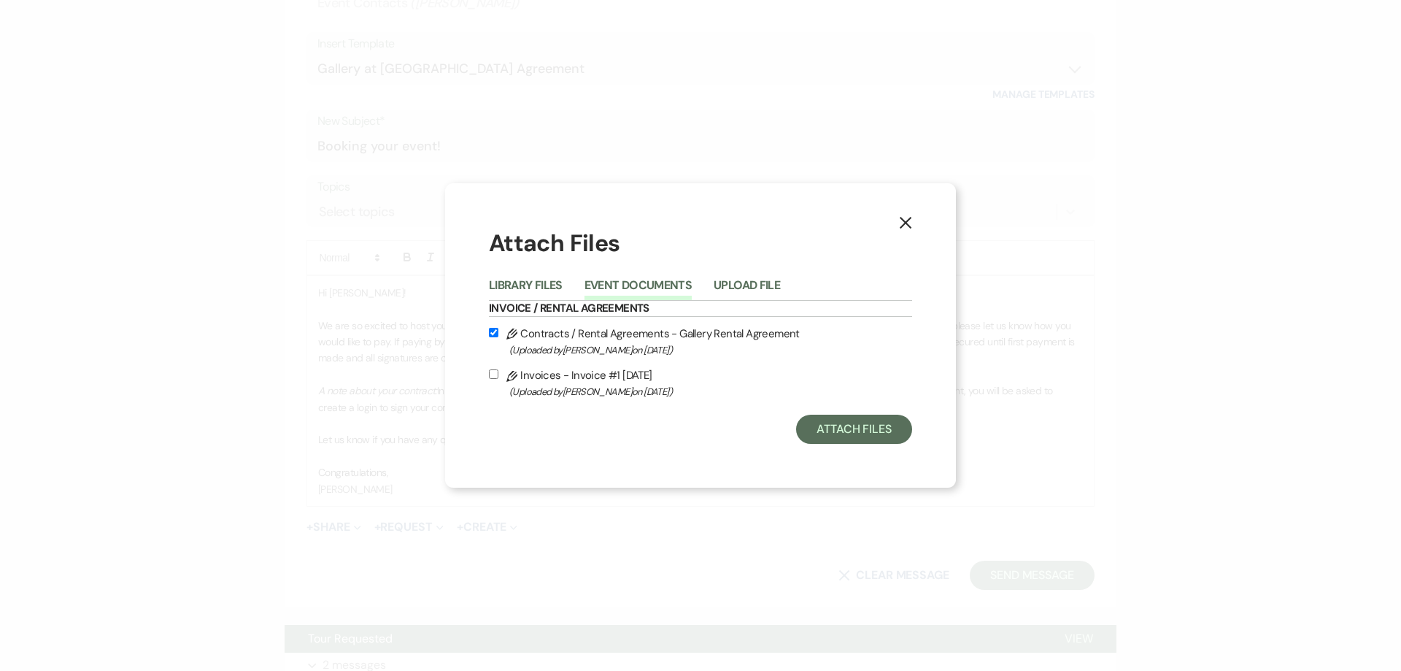
checkbox input "true"
click at [815, 431] on button "Attach Files" at bounding box center [854, 429] width 116 height 29
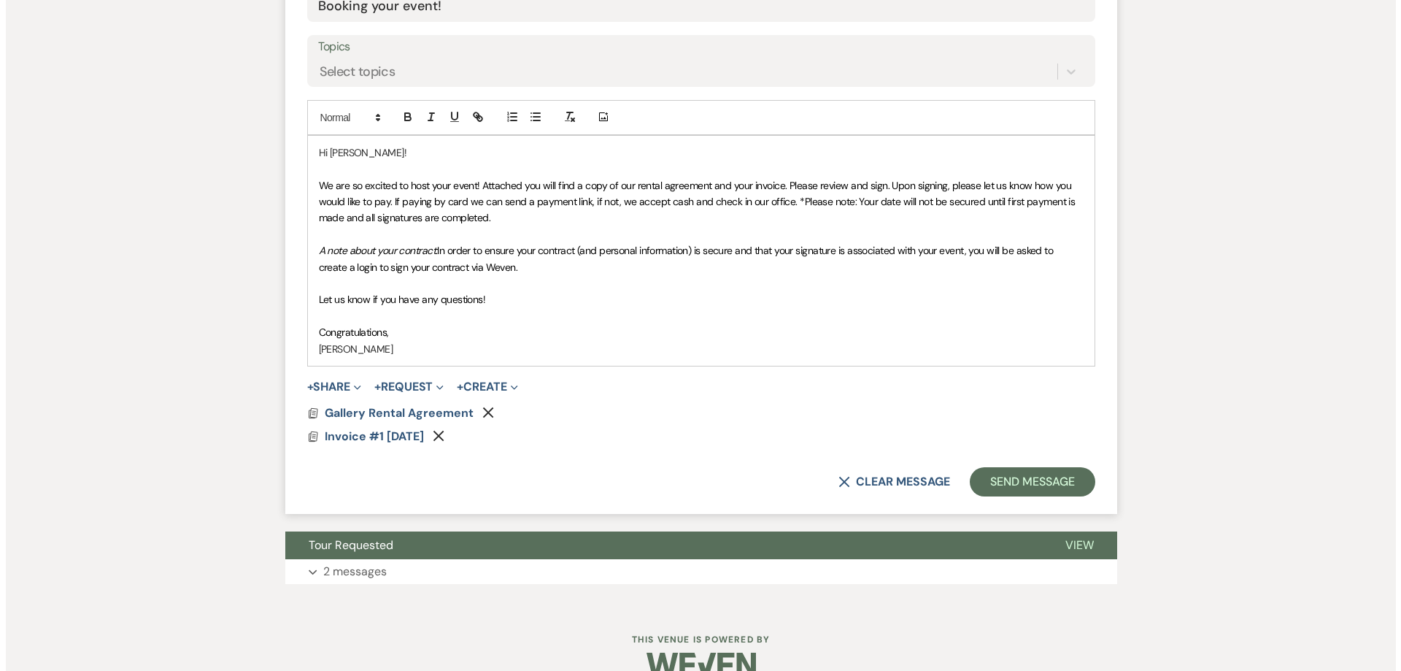
scroll to position [803, 0]
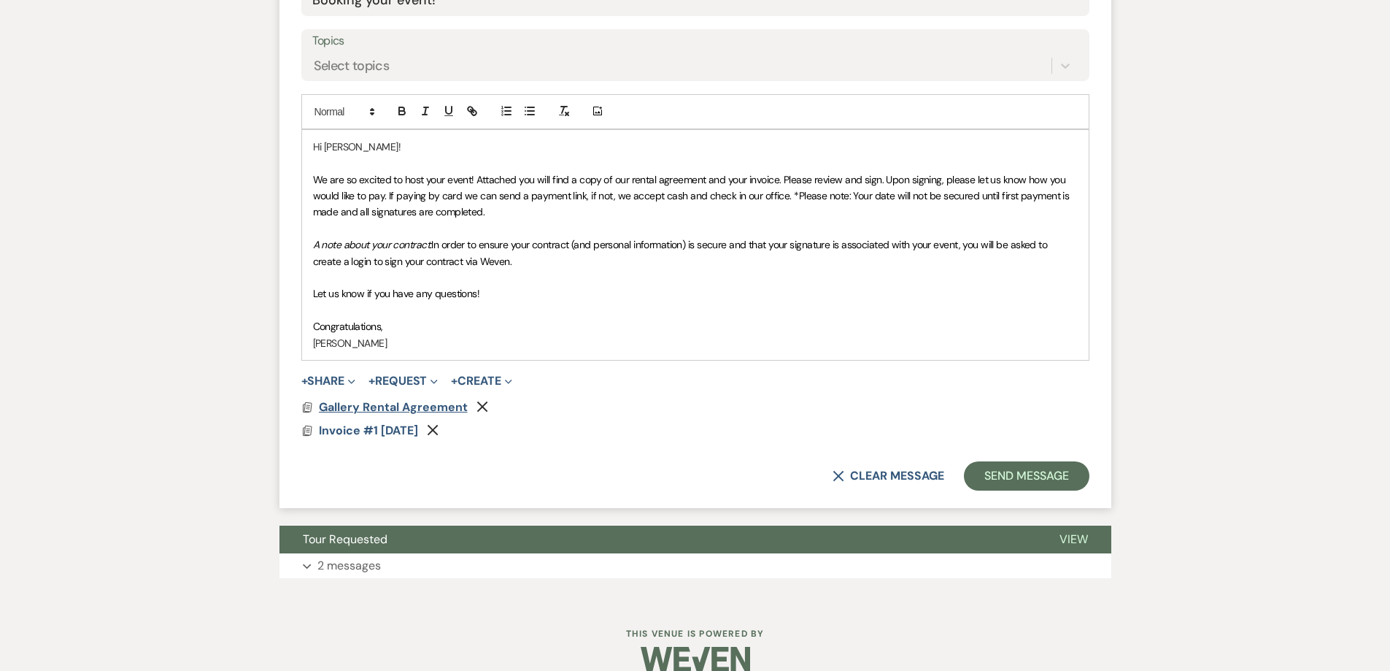
click at [454, 408] on span "Gallery Rental Agreement" at bounding box center [393, 406] width 149 height 15
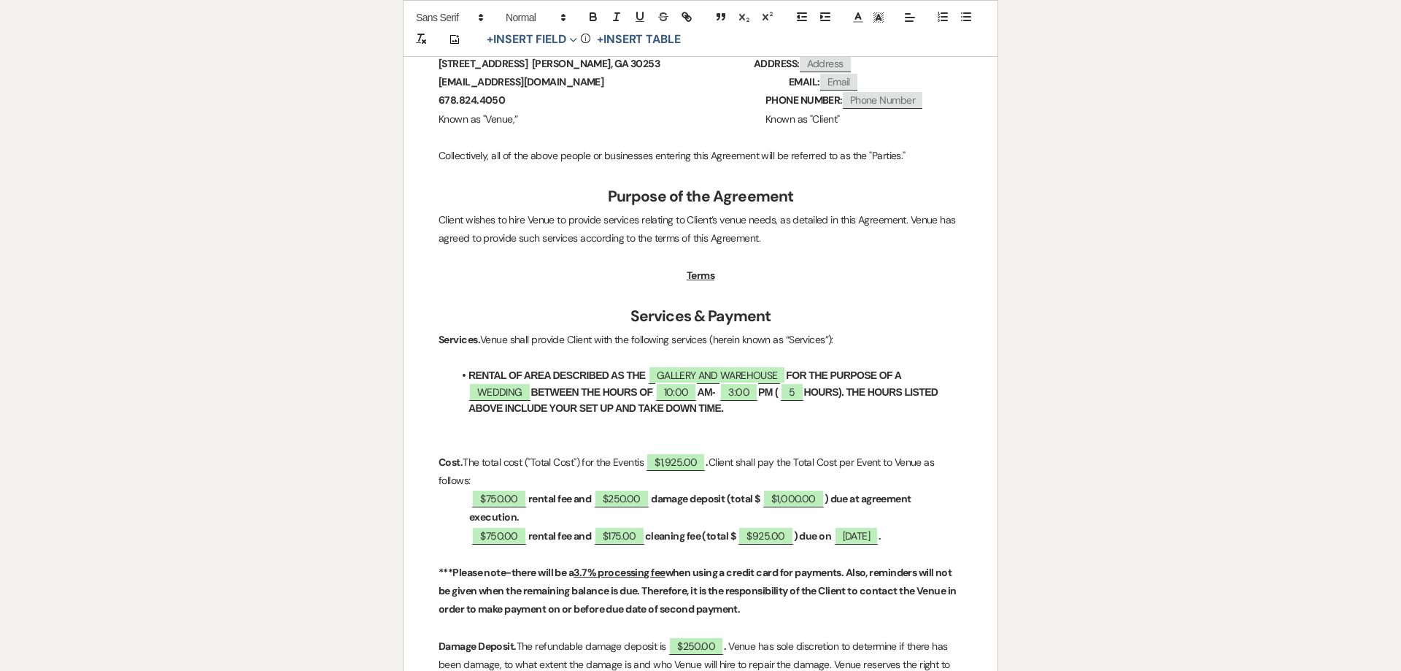
scroll to position [438, 0]
click at [516, 390] on span "WEDDING" at bounding box center [500, 390] width 63 height 19
select select "smartCustomField"
select select "owner"
select select "{{eventType}}"
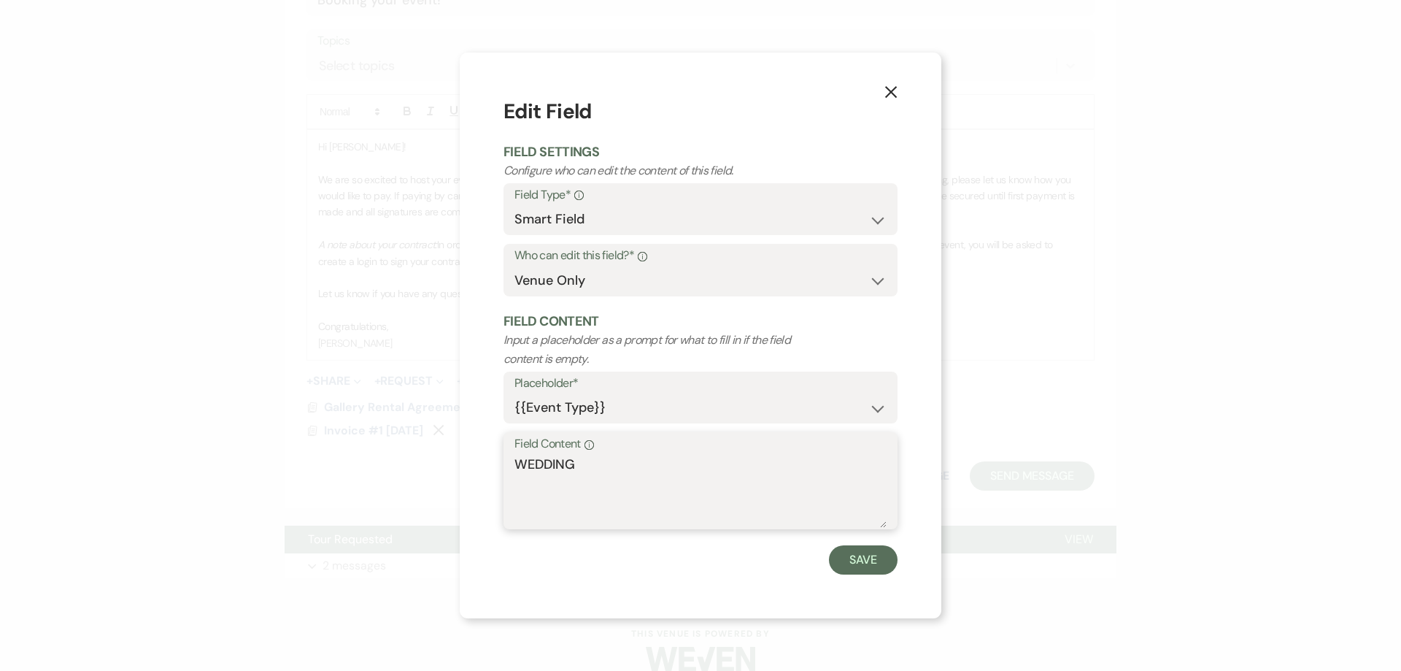
click at [592, 462] on textarea "WEDDING" at bounding box center [701, 491] width 372 height 73
type textarea "WEDDING CEREMONY AND RECEPTION"
click at [854, 566] on button "Save" at bounding box center [863, 559] width 69 height 29
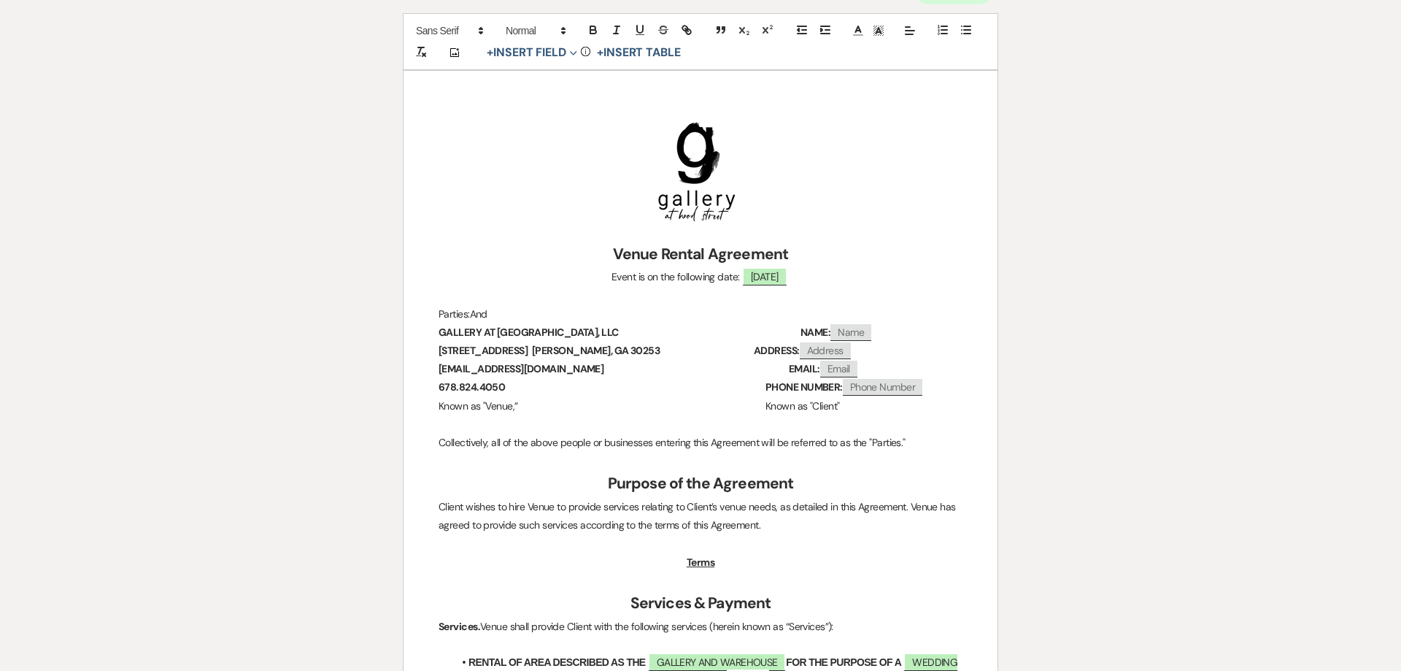
scroll to position [0, 0]
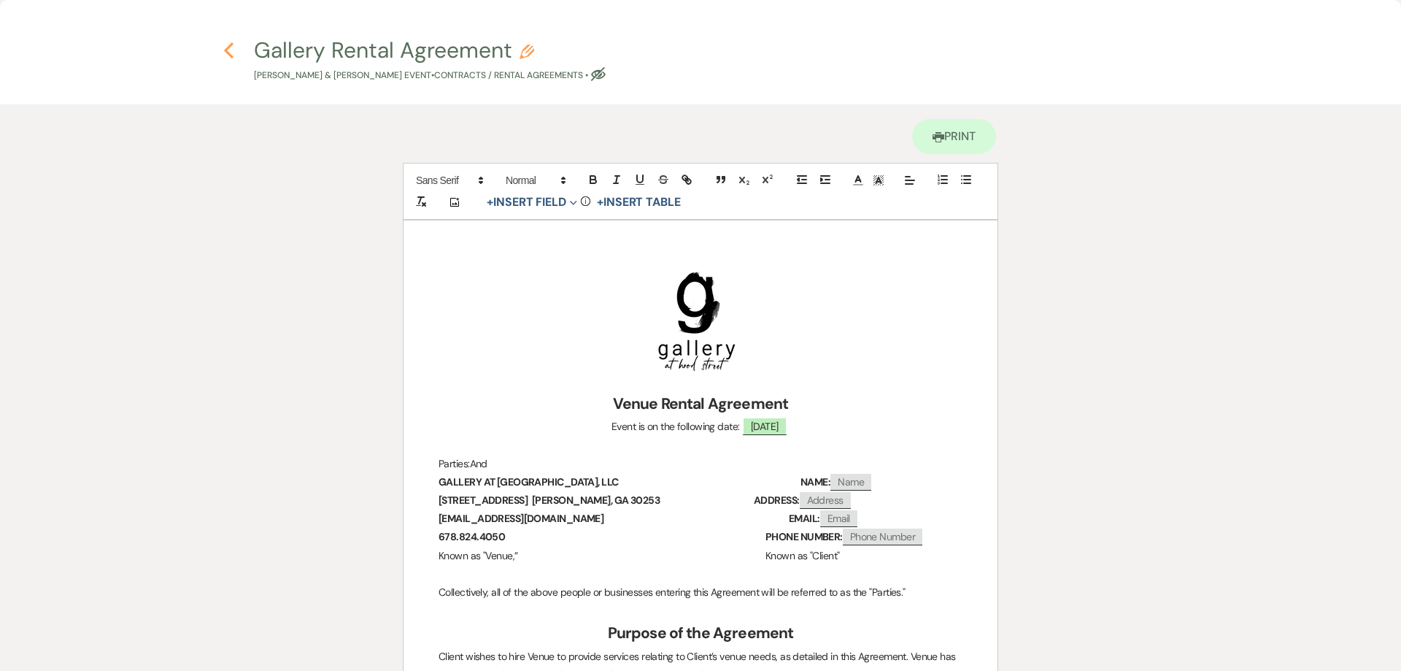
click at [231, 48] on icon "Previous" at bounding box center [228, 51] width 11 height 18
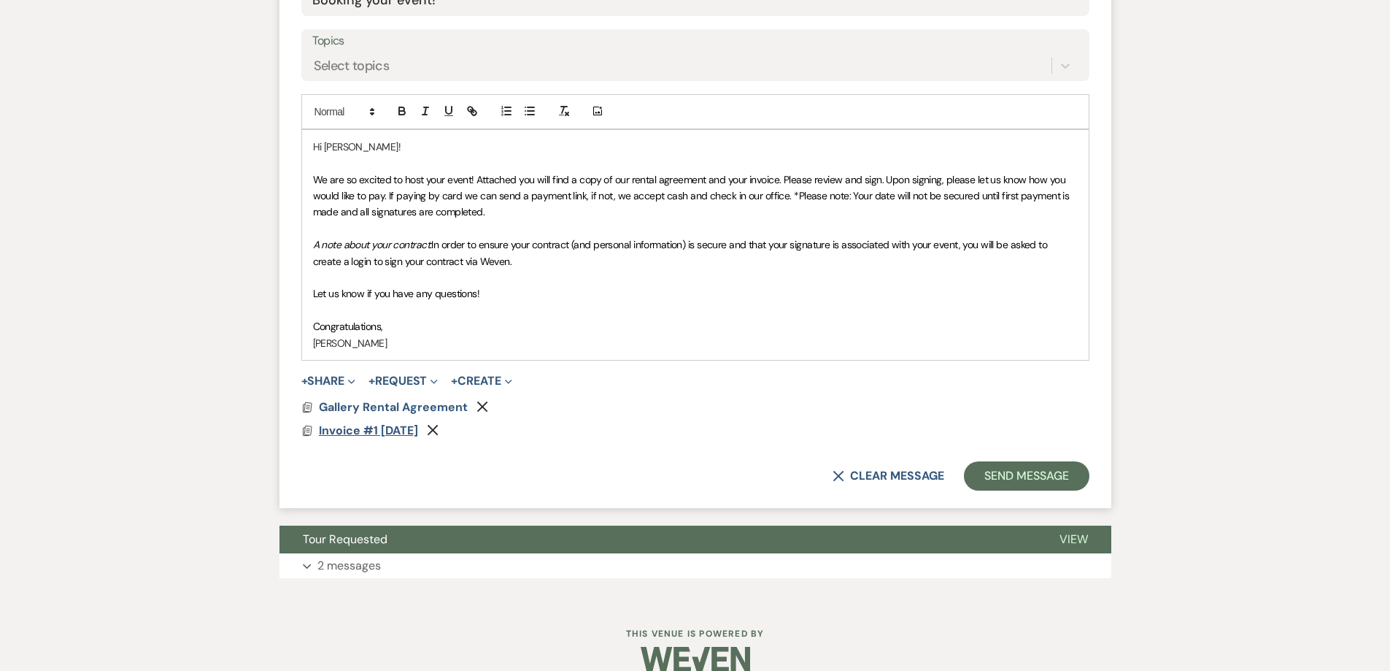
click at [400, 424] on span "Invoice #1 8-22-2025" at bounding box center [368, 430] width 99 height 15
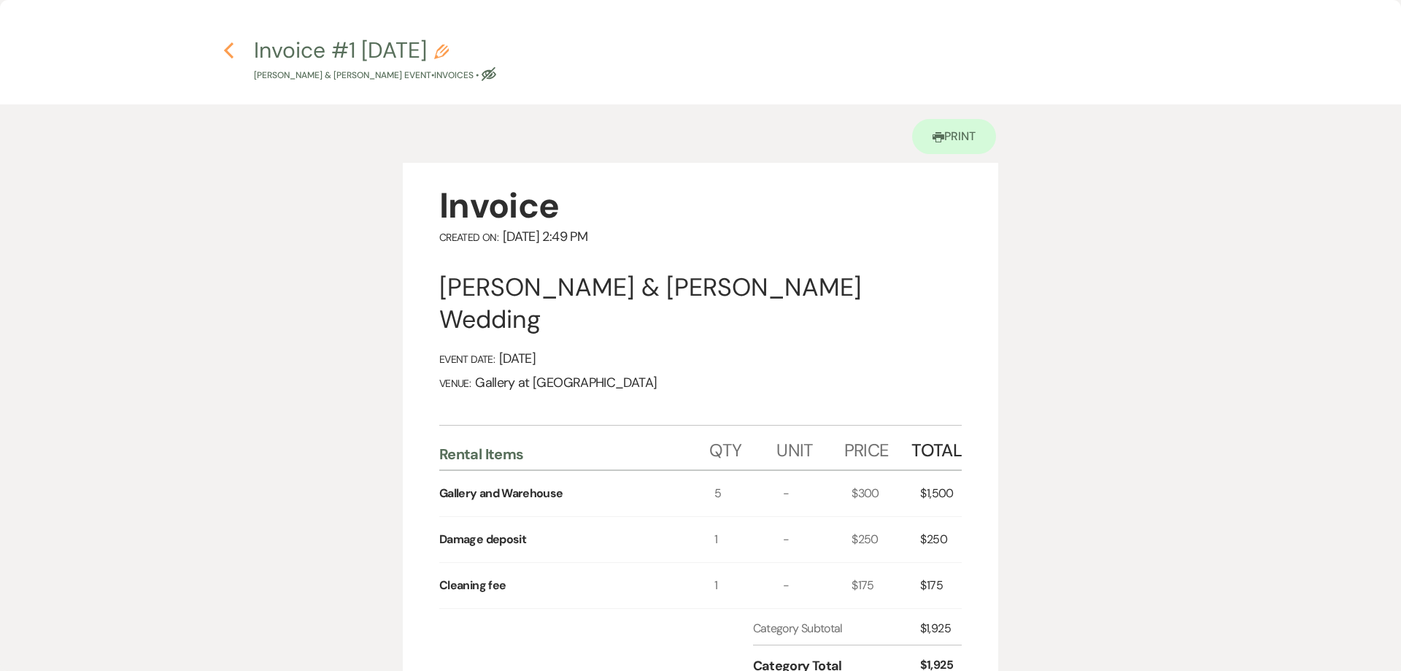
click at [231, 56] on use "button" at bounding box center [228, 50] width 9 height 16
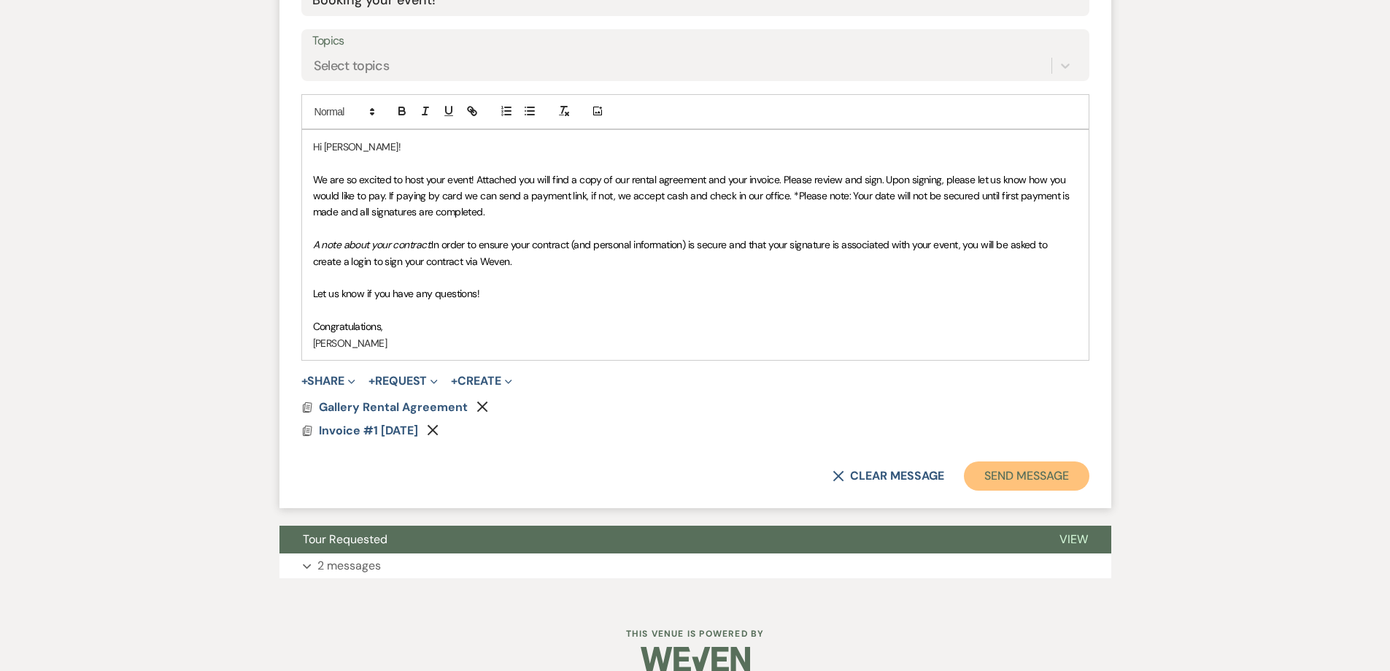
click at [1021, 484] on button "Send Message" at bounding box center [1026, 475] width 125 height 29
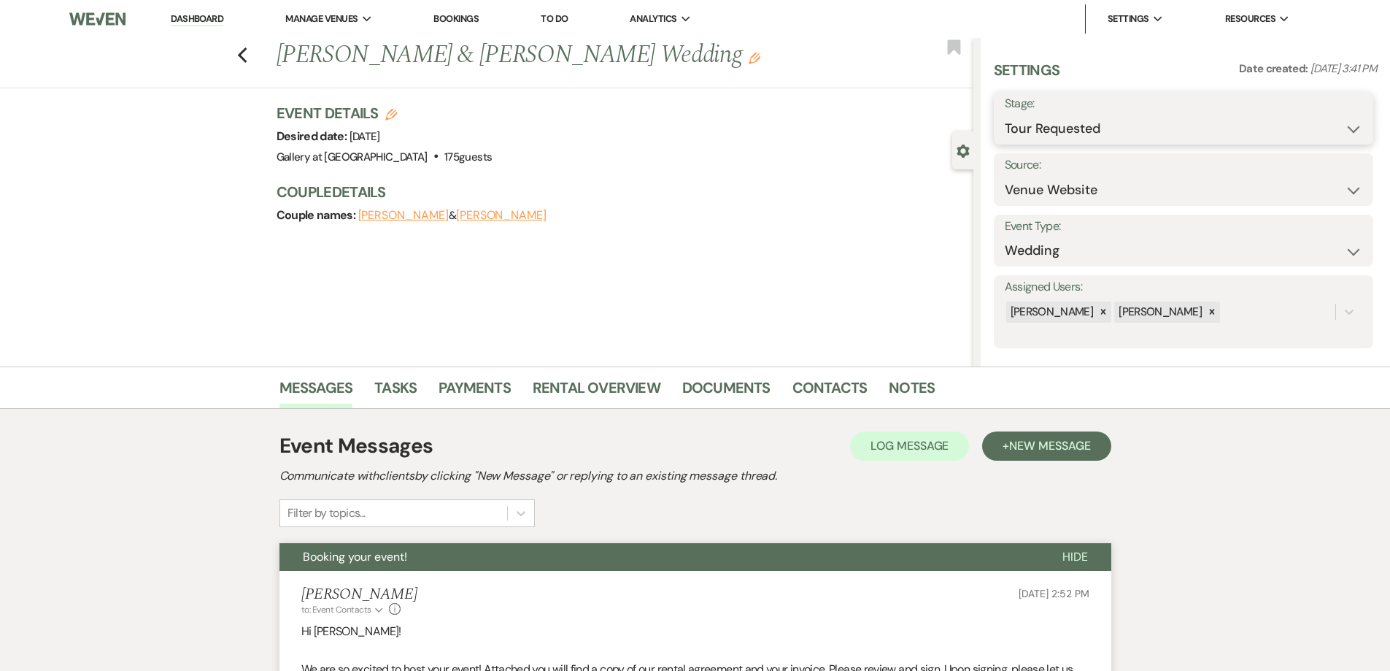
click at [1093, 130] on select "Inquiry Follow Up Tour Requested Tour Confirmed Toured Proposal Sent Booked Lost" at bounding box center [1184, 129] width 358 height 28
select select "6"
click at [1005, 115] on select "Inquiry Follow Up Tour Requested Tour Confirmed Toured Proposal Sent Booked Lost" at bounding box center [1184, 129] width 358 height 28
click at [1325, 120] on button "Save" at bounding box center [1332, 118] width 82 height 29
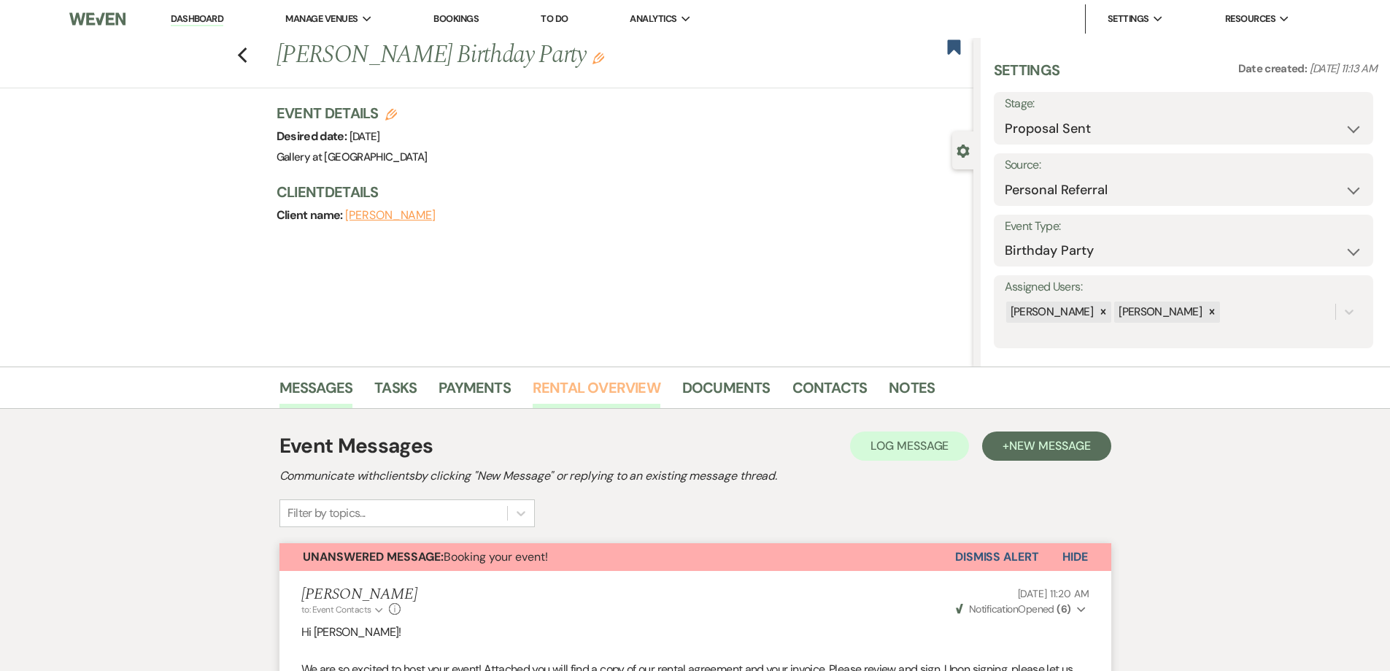
click at [577, 391] on link "Rental Overview" at bounding box center [597, 392] width 128 height 32
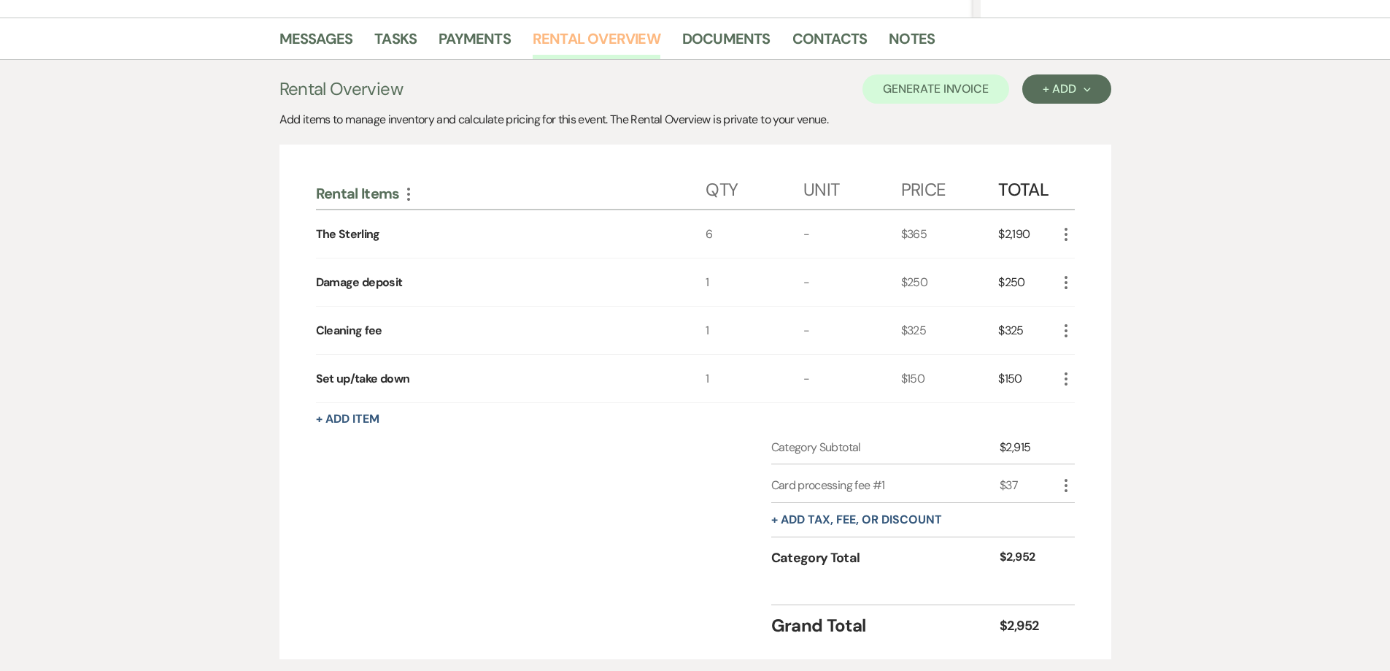
scroll to position [365, 0]
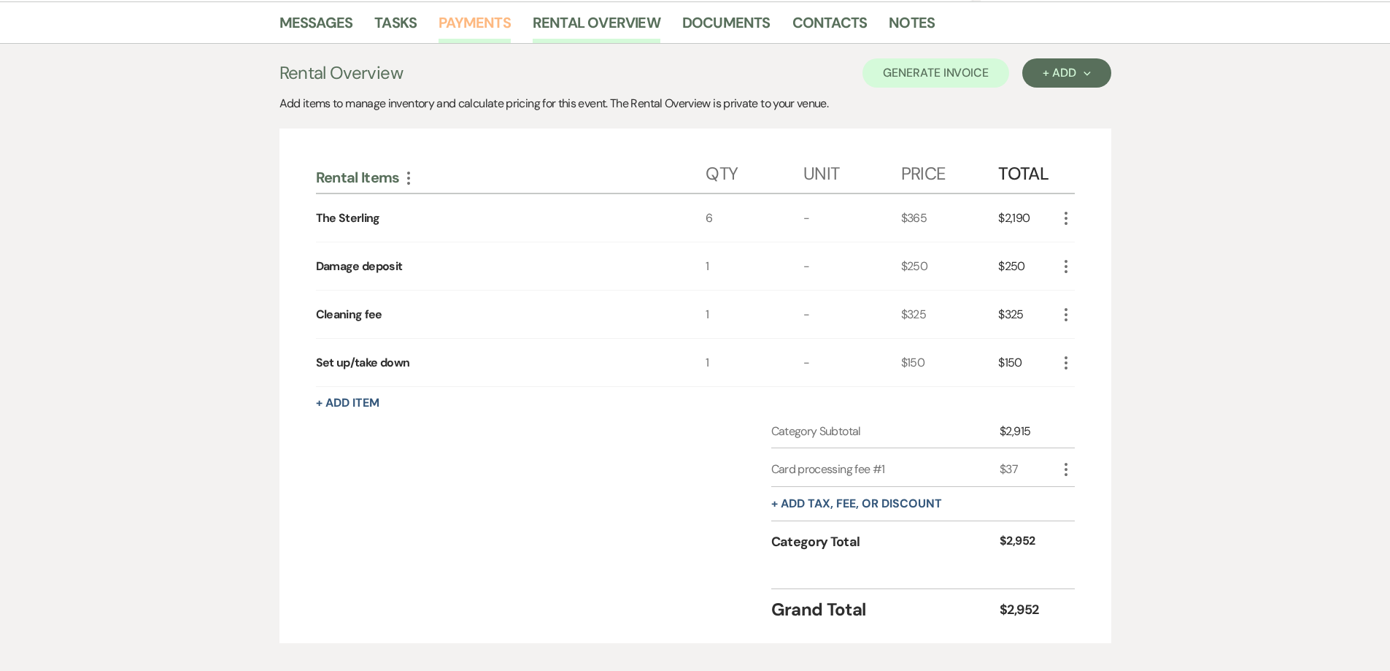
click at [480, 32] on link "Payments" at bounding box center [475, 27] width 72 height 32
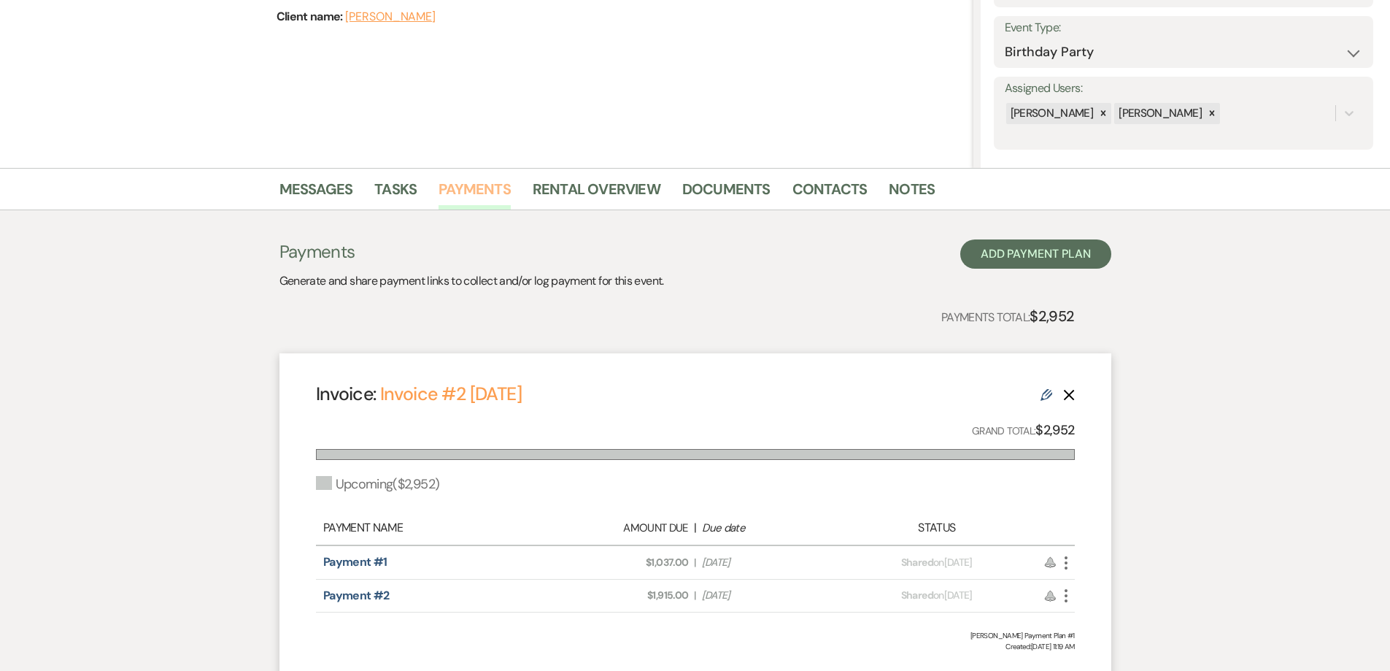
scroll to position [292, 0]
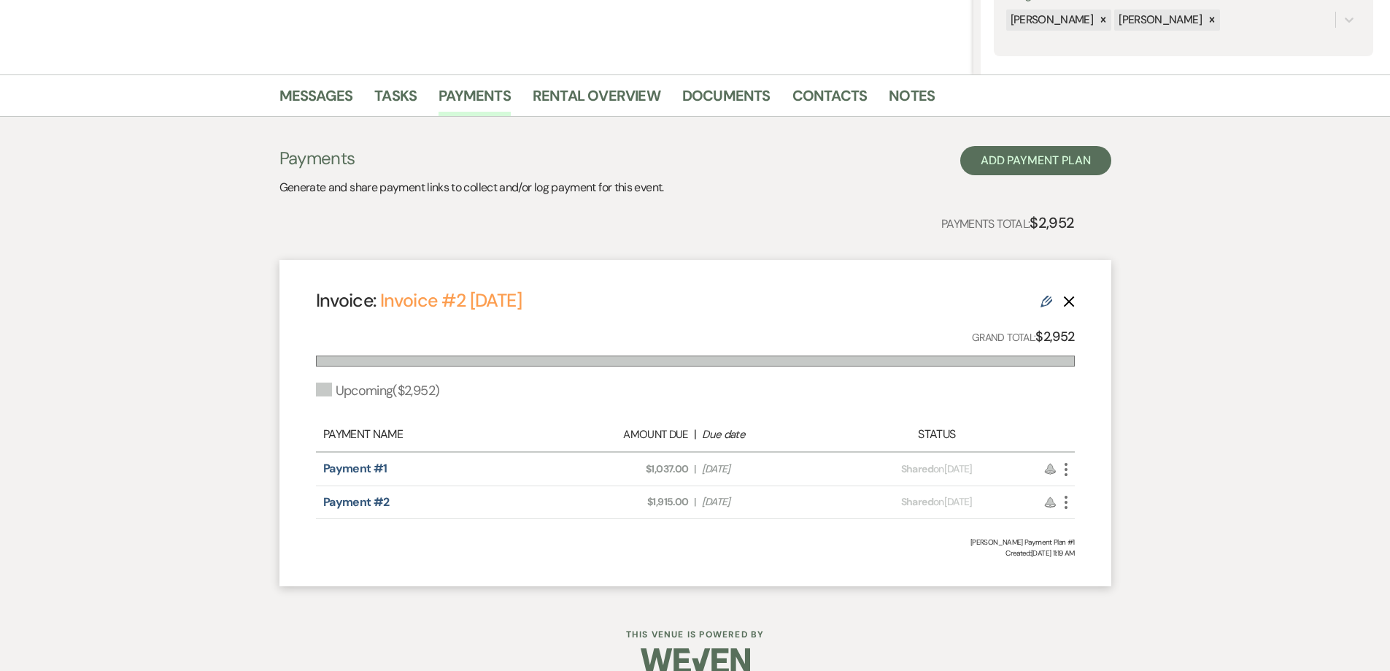
click at [1064, 472] on icon "More" at bounding box center [1067, 470] width 18 height 18
click at [1078, 553] on icon "Check Mark" at bounding box center [1081, 548] width 12 height 12
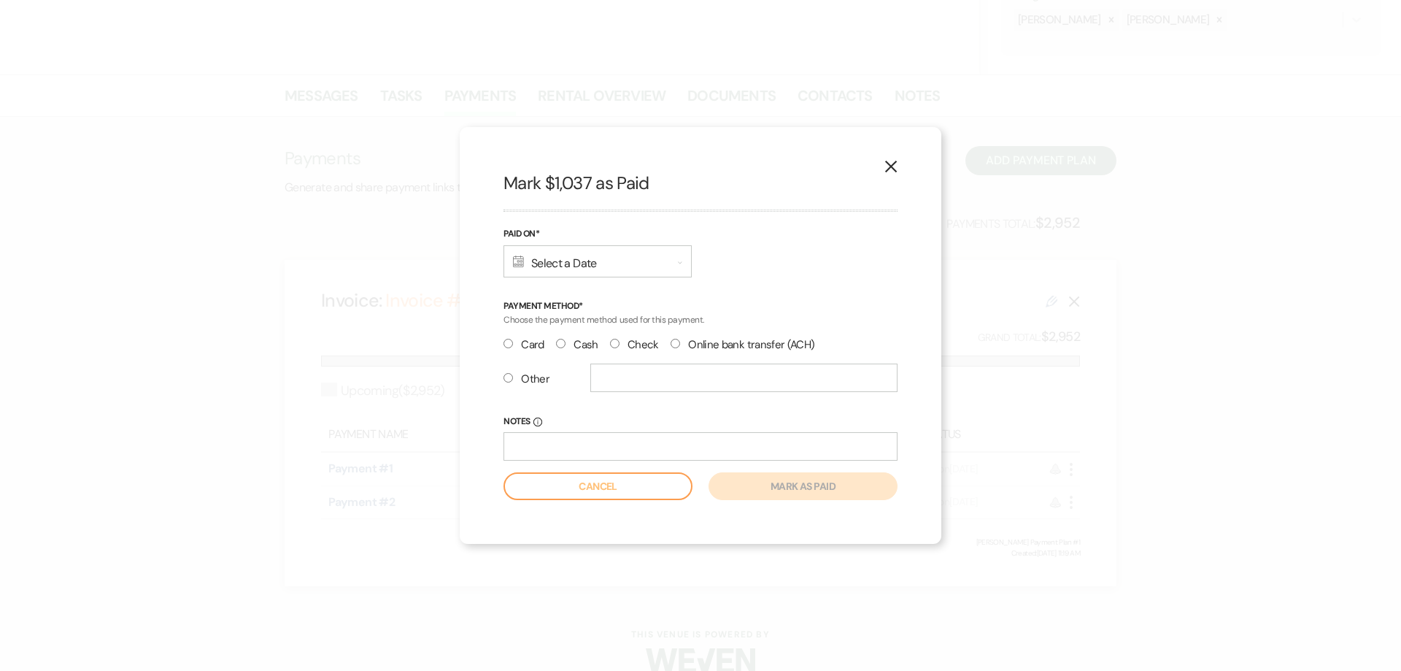
click at [508, 345] on input "Card" at bounding box center [508, 343] width 9 height 9
radio input "true"
click at [604, 261] on div "Calendar Select a Date Expand" at bounding box center [598, 261] width 188 height 32
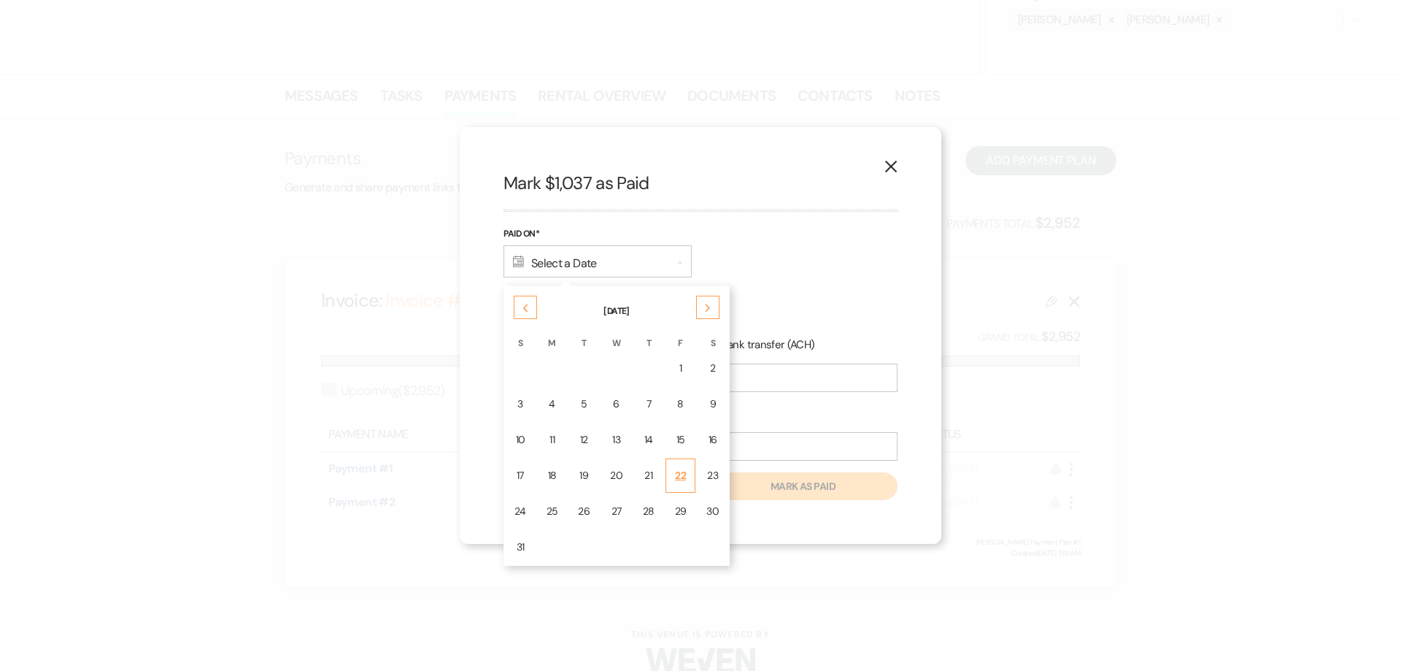
click at [677, 471] on div "22" at bounding box center [681, 475] width 12 height 15
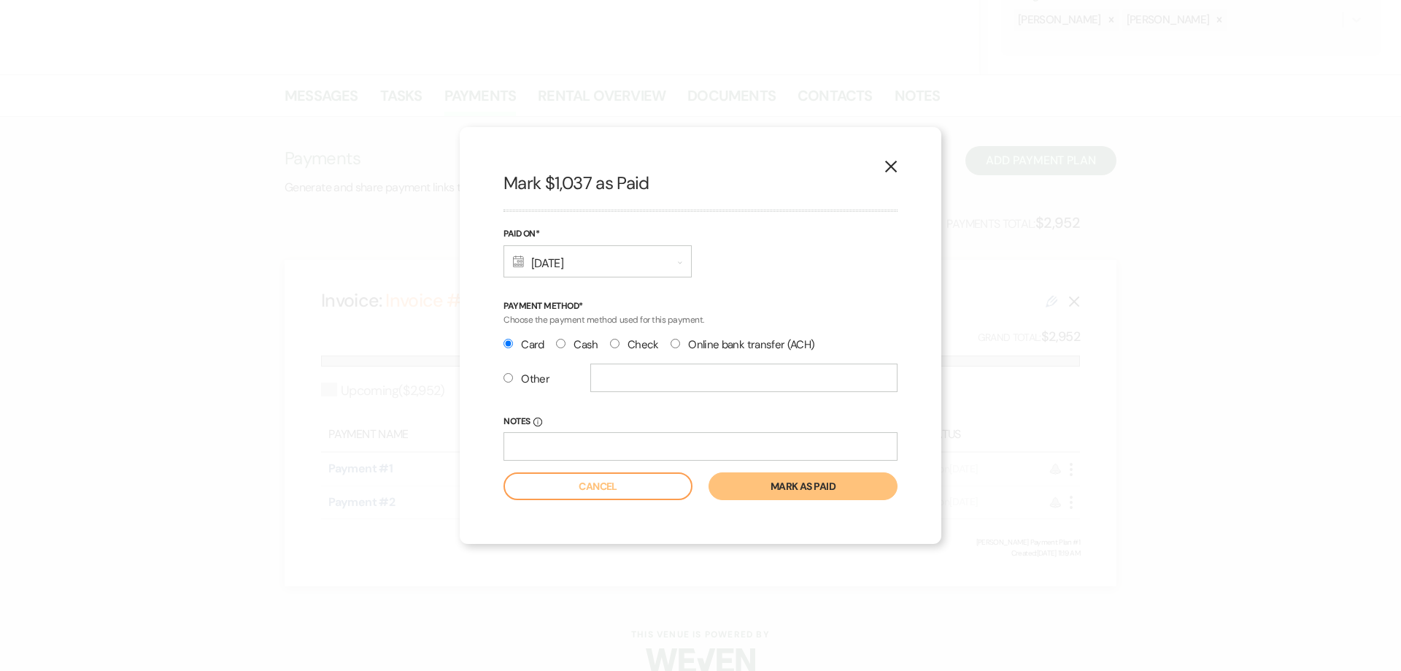
click at [769, 493] on button "Mark as paid" at bounding box center [803, 486] width 189 height 28
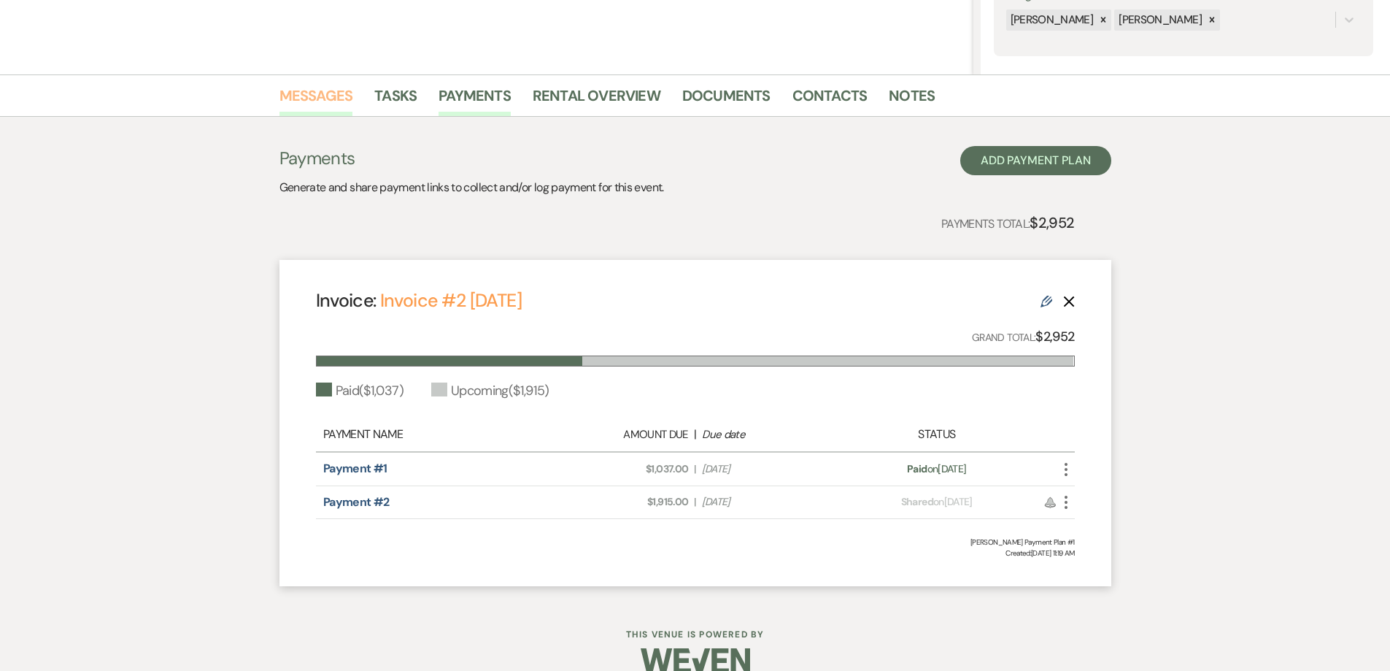
click at [323, 104] on link "Messages" at bounding box center [317, 100] width 74 height 32
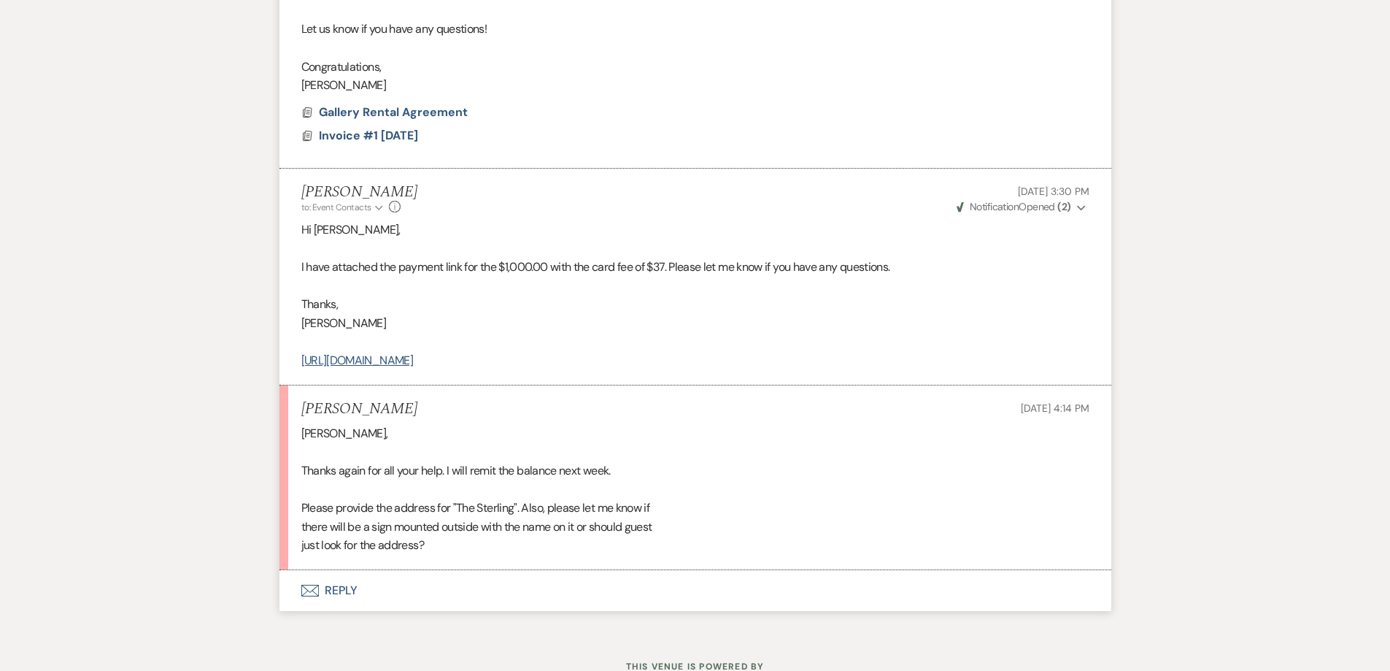
scroll to position [826, 0]
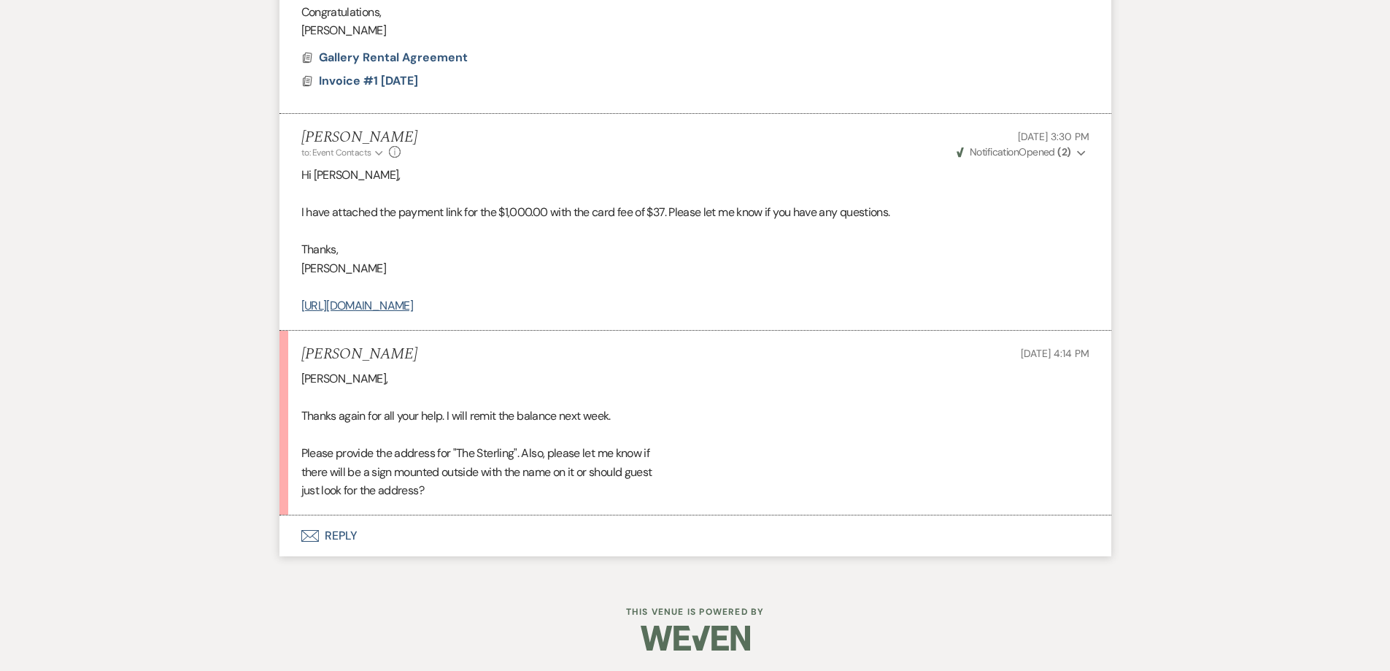
click at [465, 535] on button "Envelope Reply" at bounding box center [696, 535] width 832 height 41
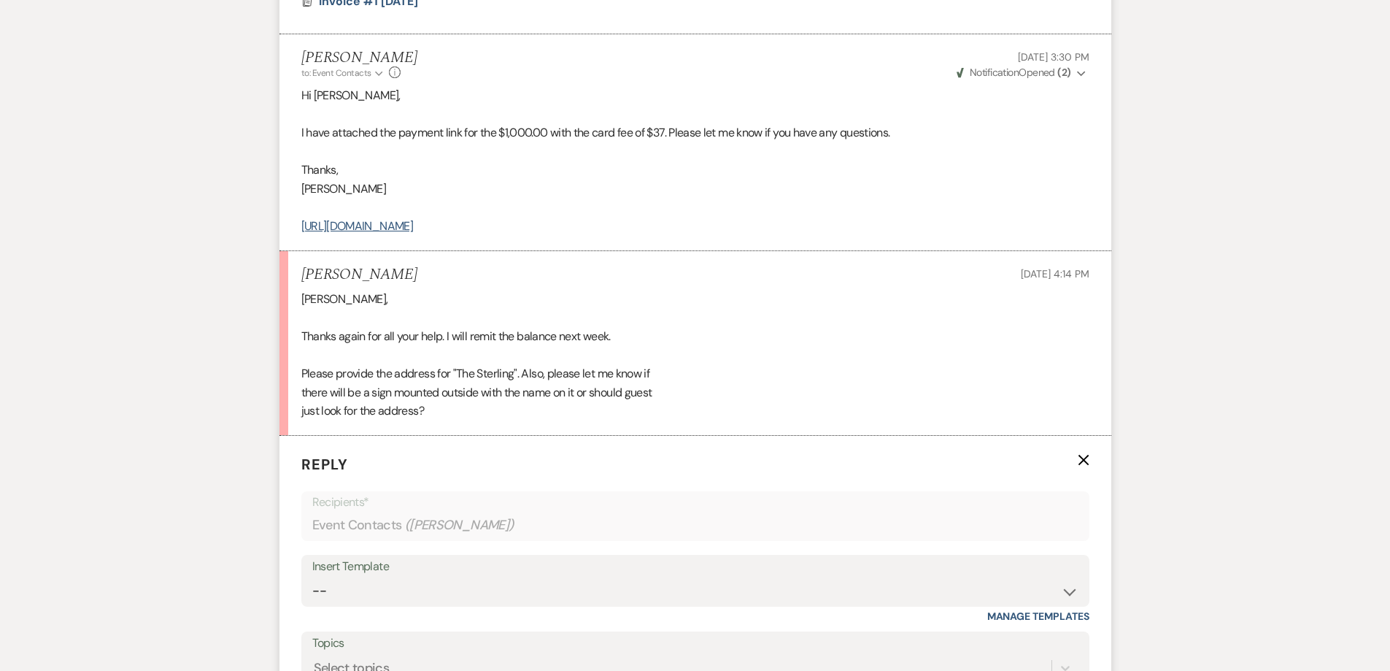
scroll to position [1044, 0]
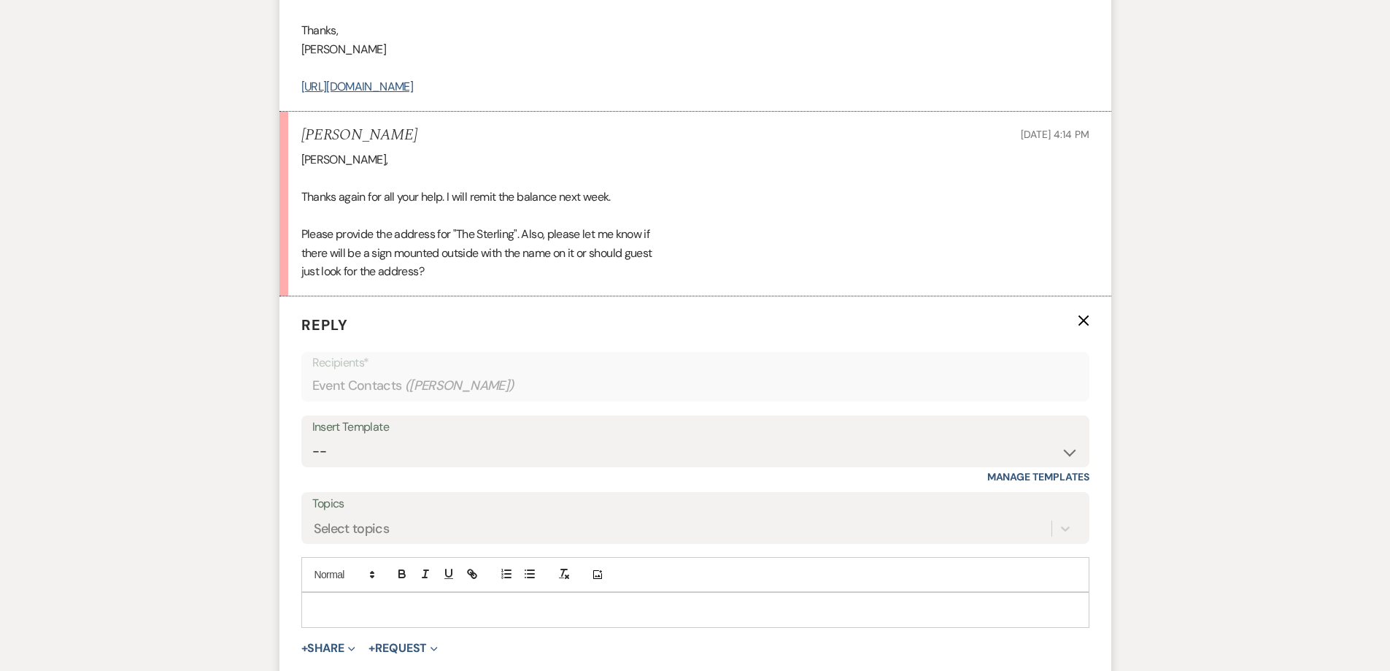
click at [530, 604] on p at bounding box center [695, 609] width 765 height 16
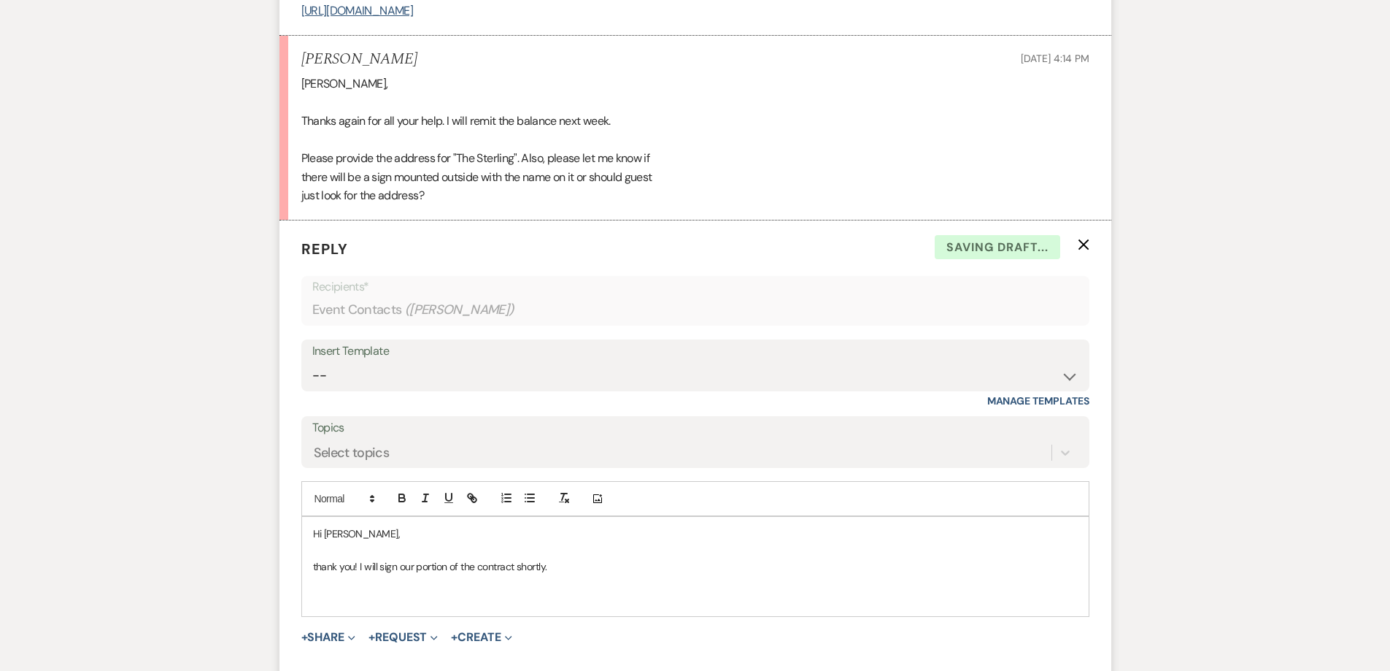
scroll to position [1263, 0]
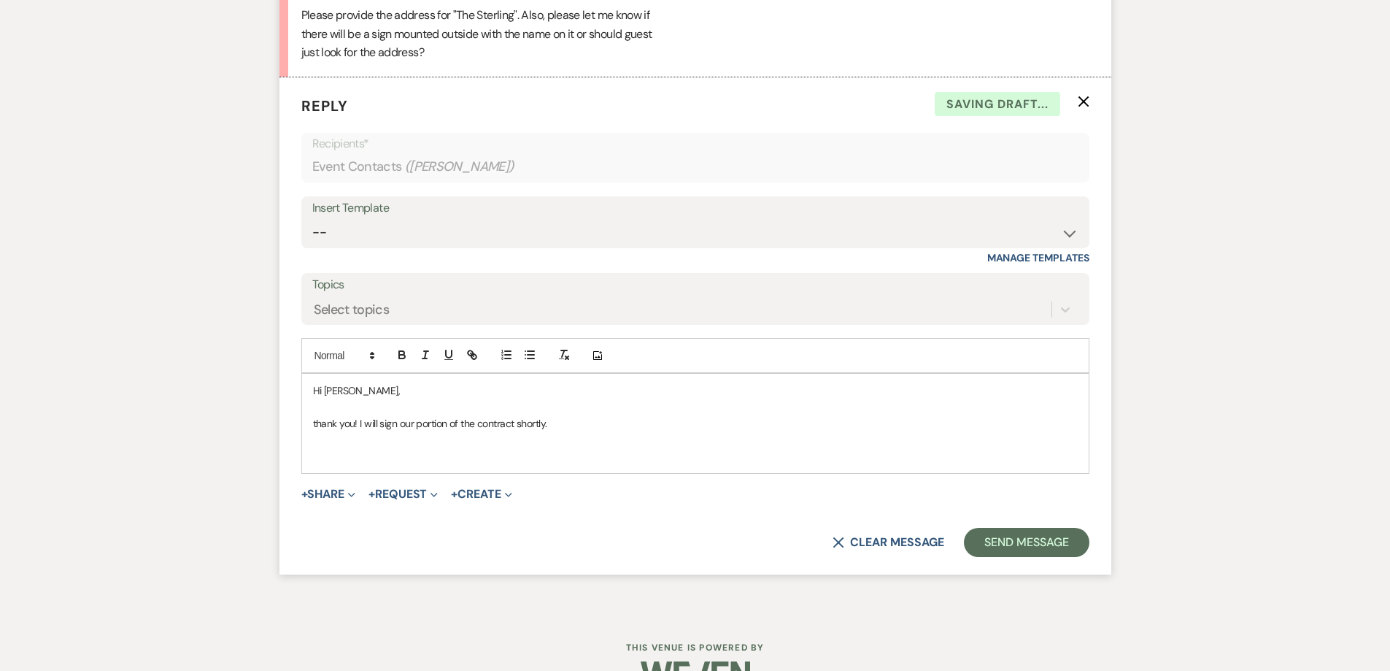
click at [316, 427] on p "thank you! I will sign our portion of the contract shortly." at bounding box center [695, 423] width 765 height 16
click at [328, 453] on p at bounding box center [695, 456] width 765 height 16
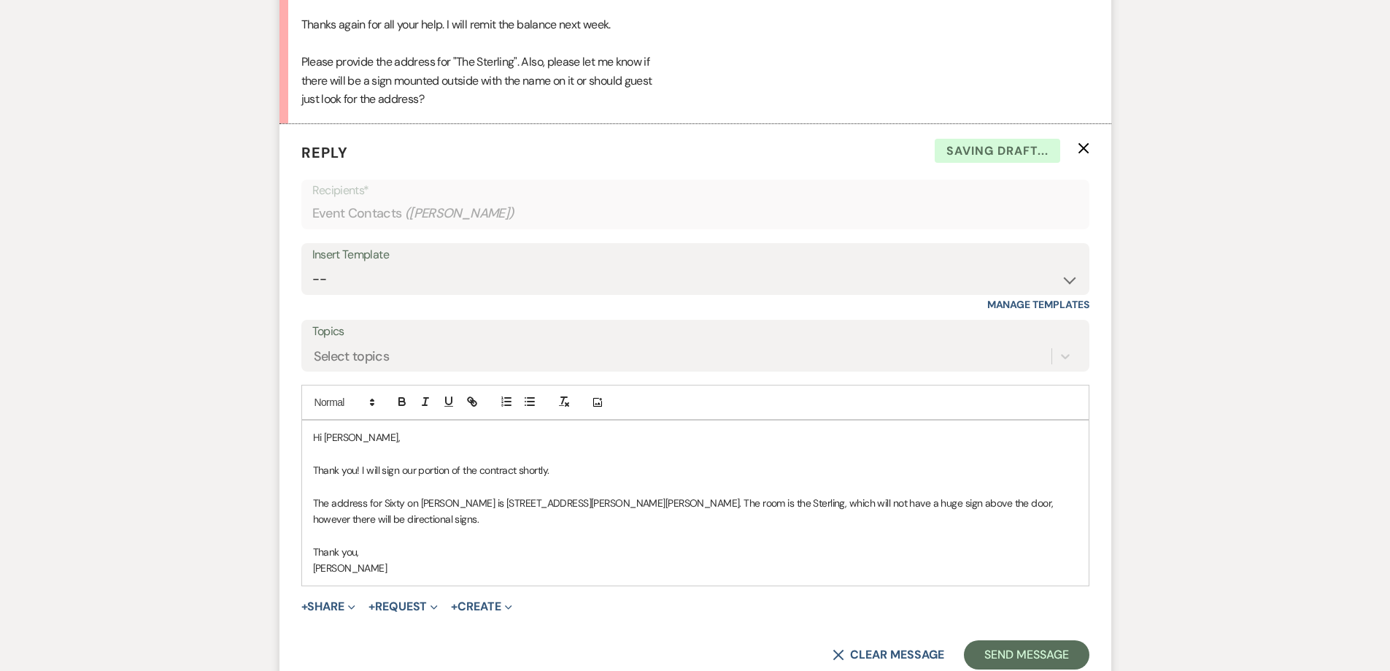
scroll to position [1190, 0]
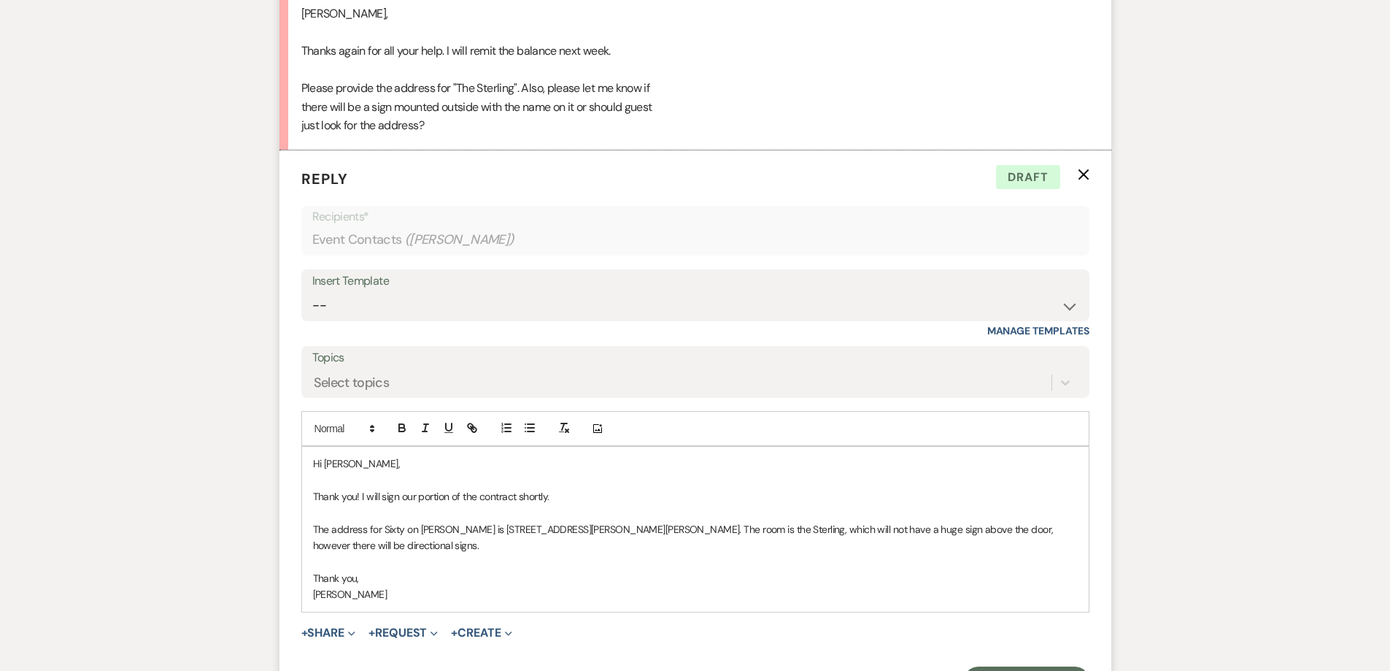
click at [392, 546] on p "The address for Sixty on Sims is 60 Sims Street, McDonough, GA 30253. The room …" at bounding box center [695, 537] width 765 height 33
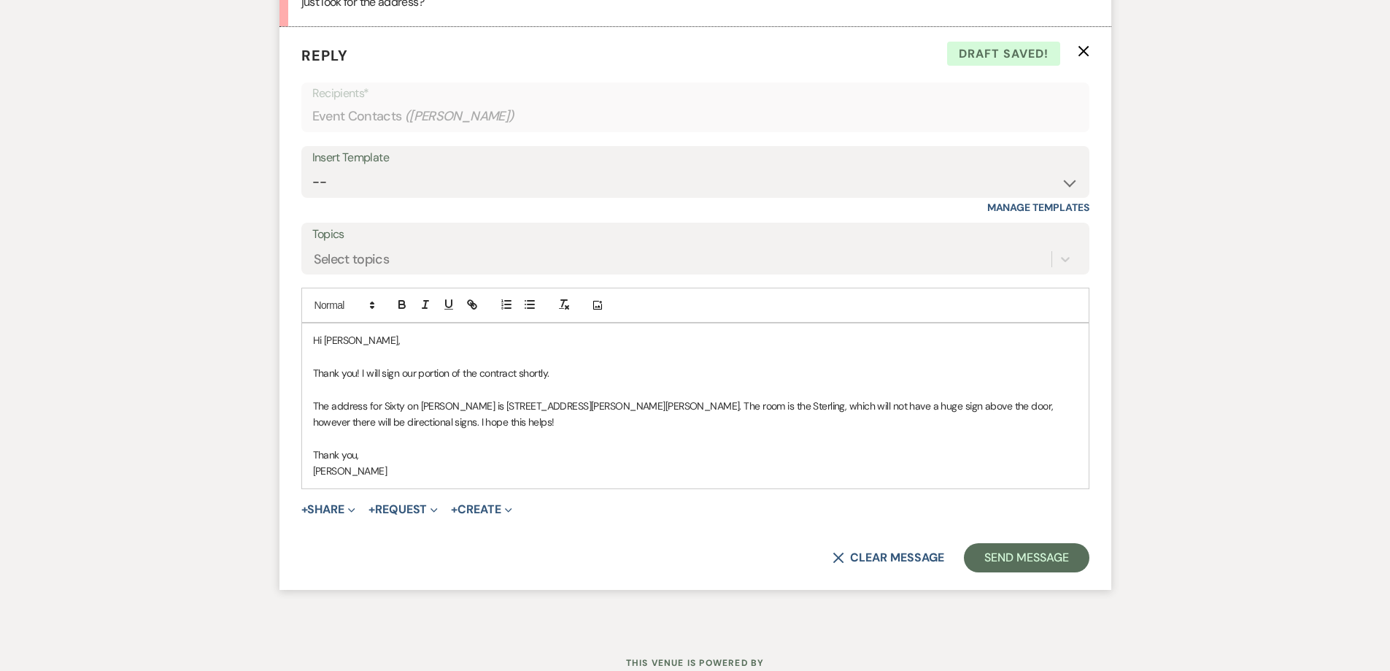
scroll to position [1336, 0]
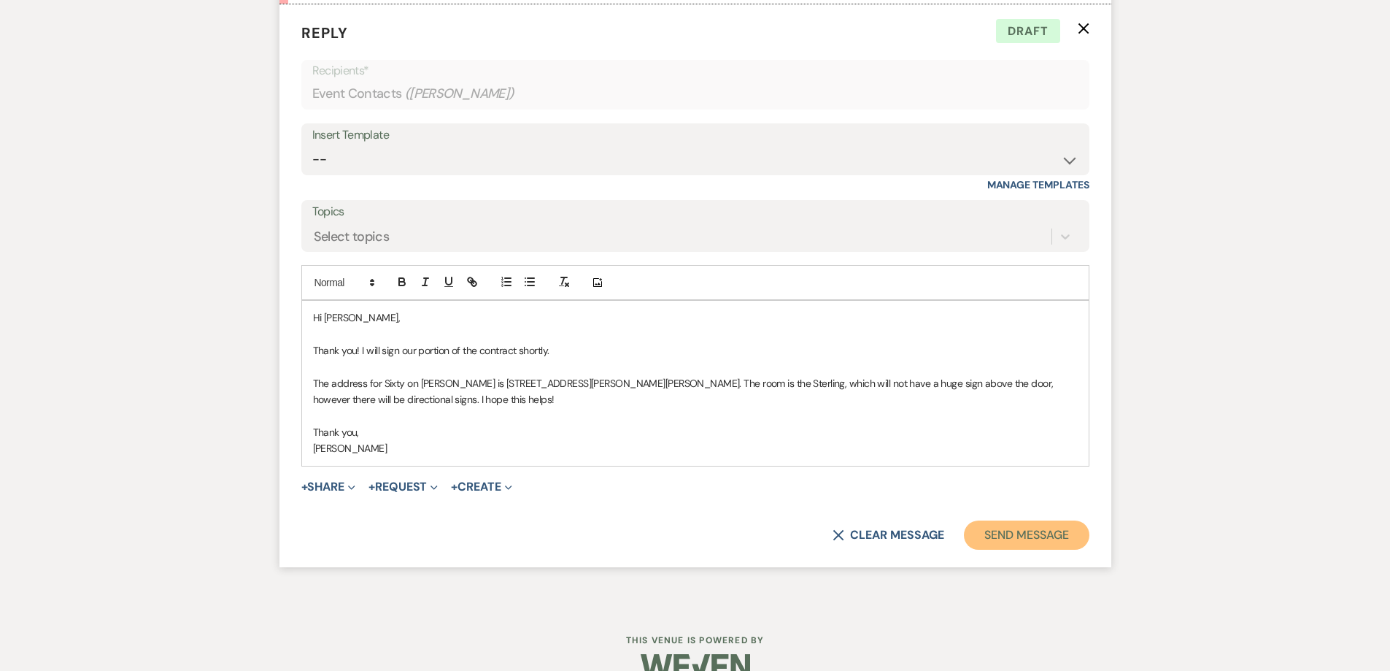
click at [1018, 534] on button "Send Message" at bounding box center [1026, 534] width 125 height 29
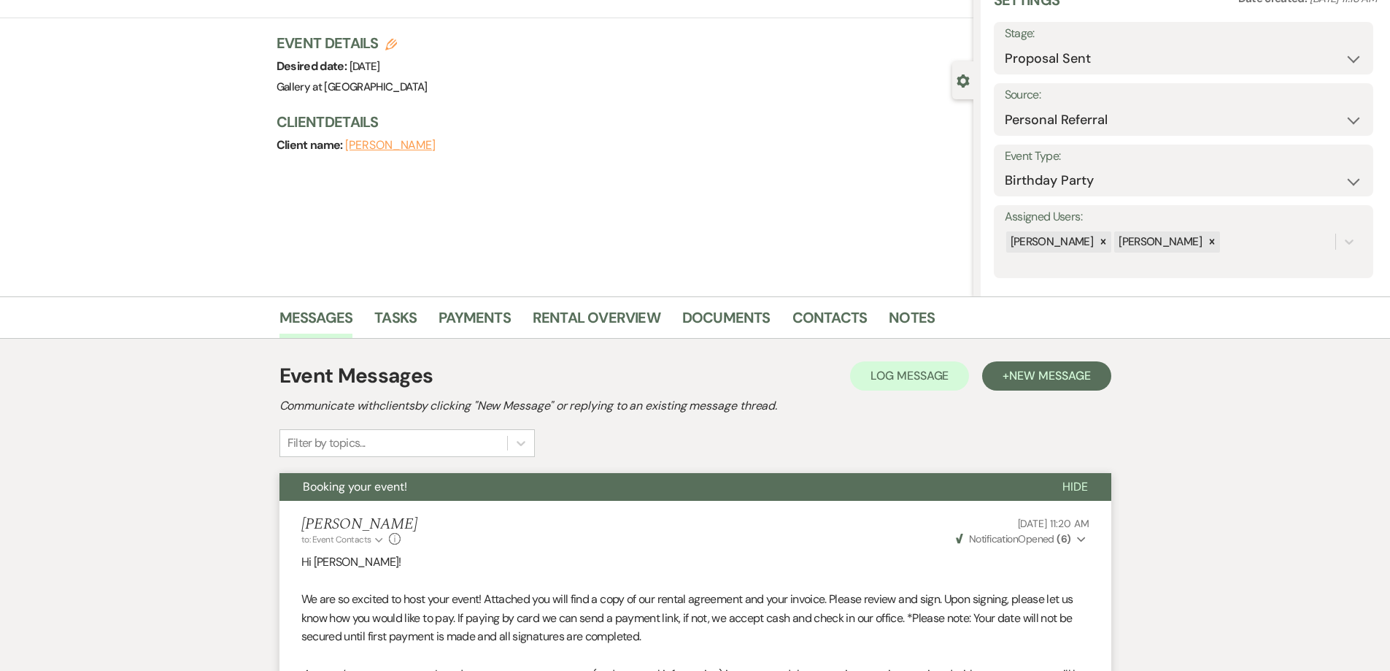
scroll to position [0, 0]
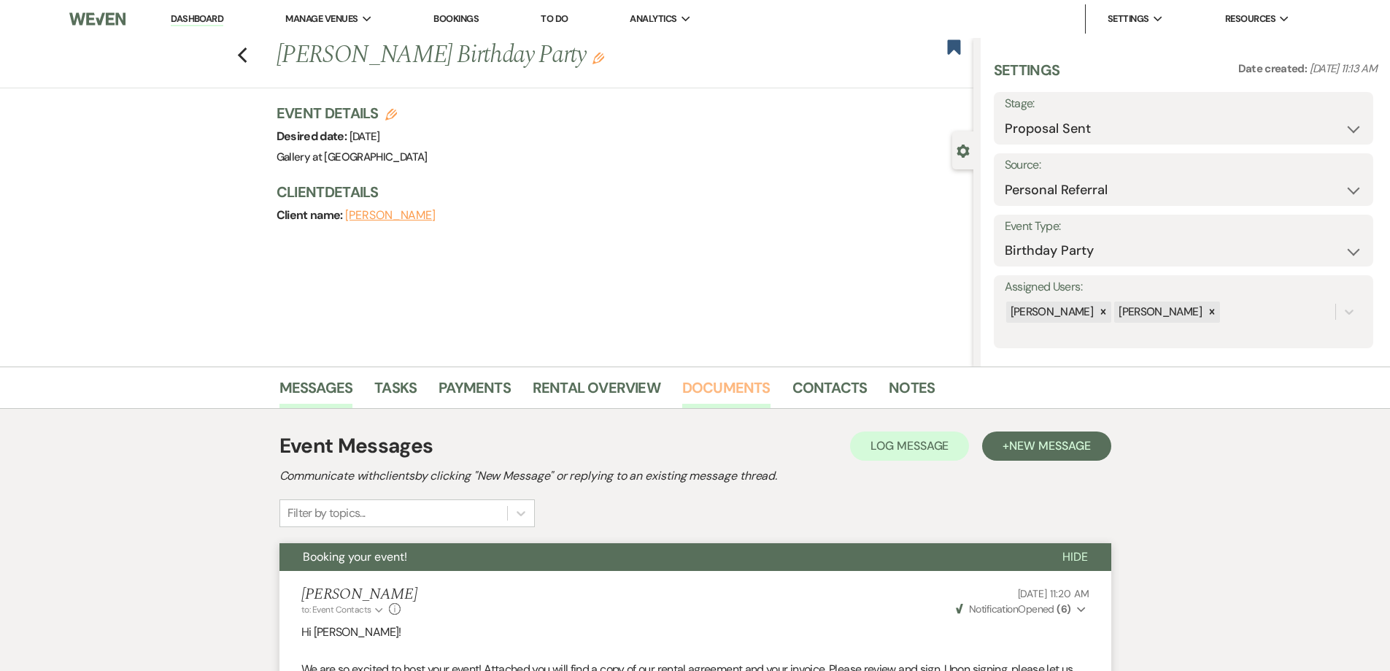
click at [717, 377] on link "Documents" at bounding box center [726, 392] width 88 height 32
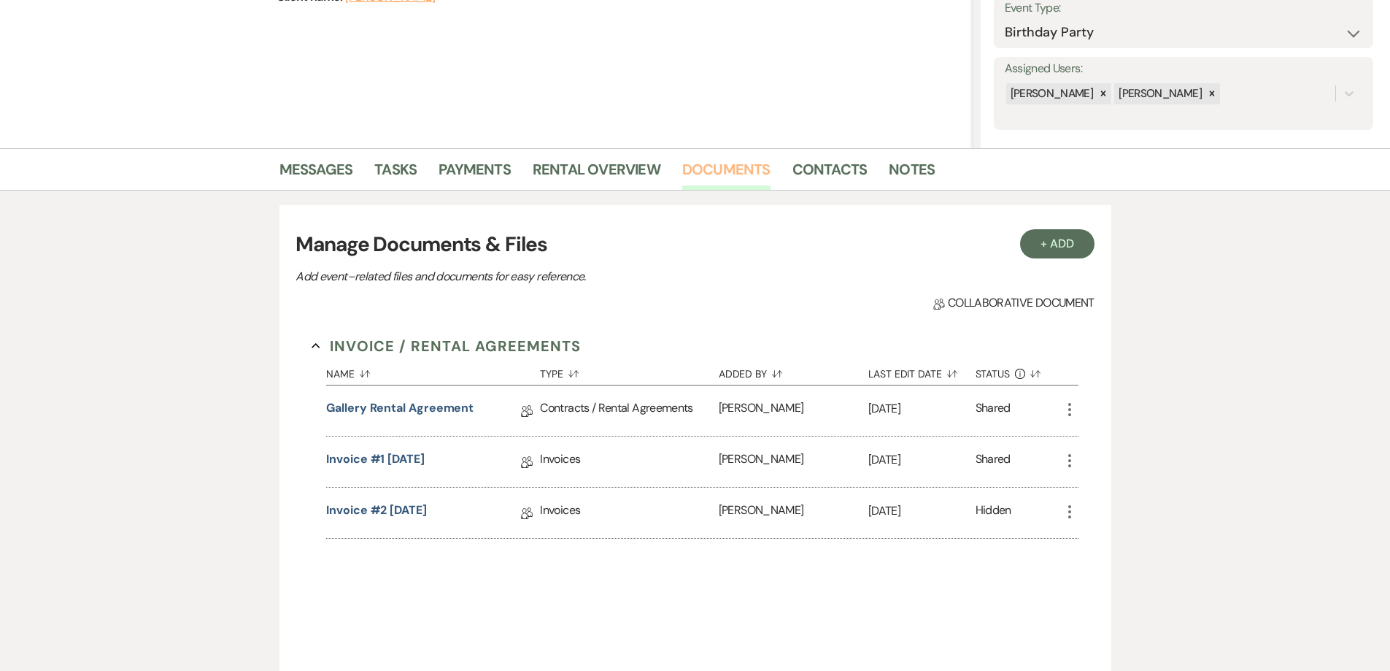
scroll to position [219, 0]
click at [436, 411] on link "Gallery Rental Agreement" at bounding box center [399, 410] width 147 height 23
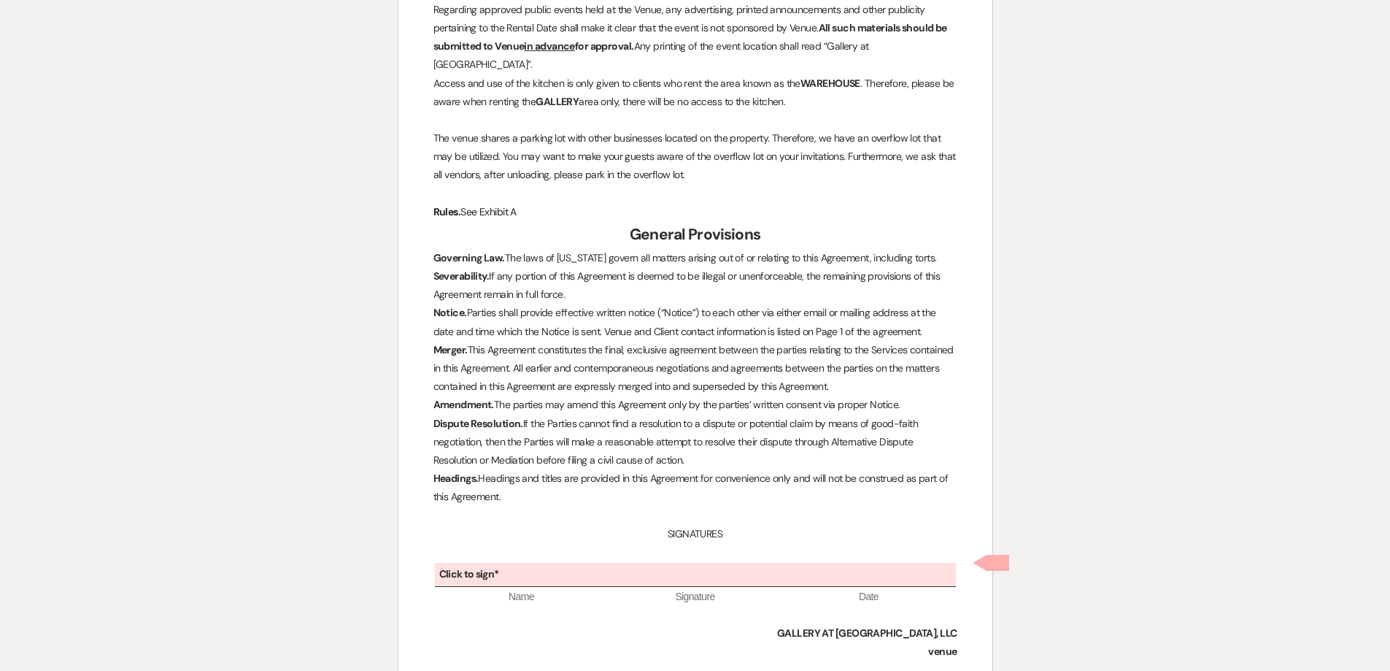
scroll to position [4051, 0]
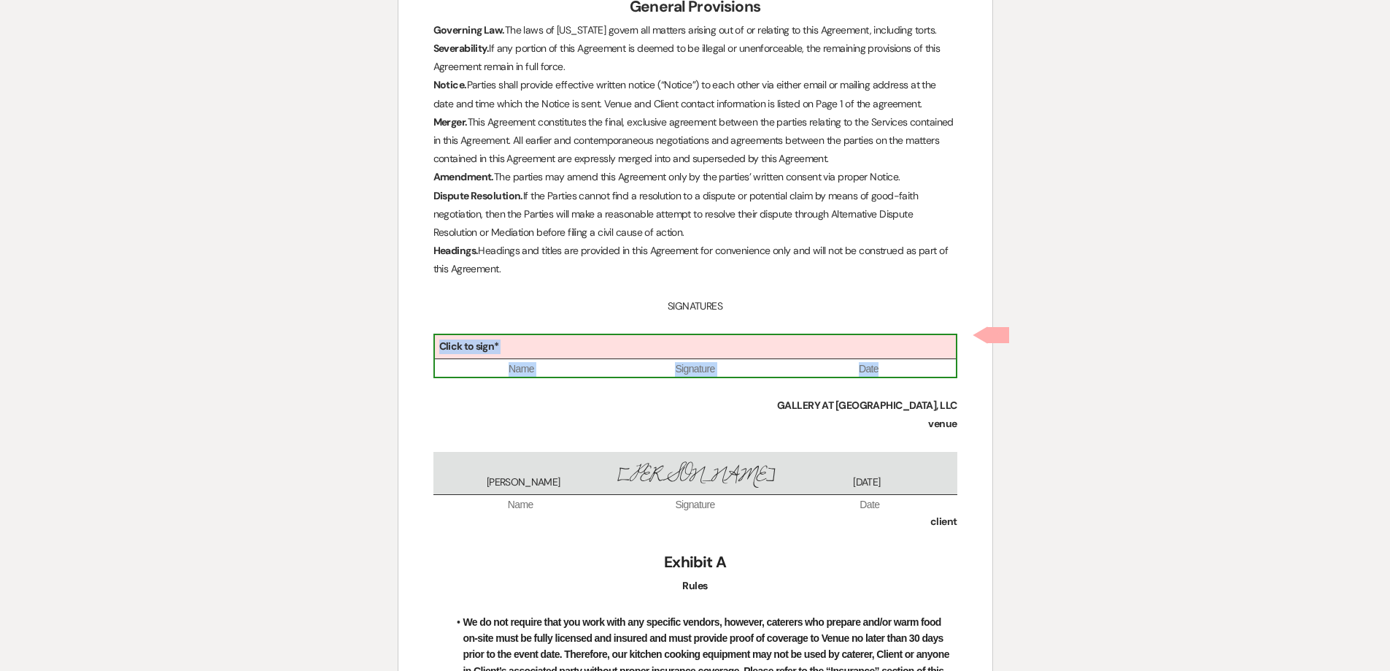
click at [693, 349] on div "Click to sign*" at bounding box center [695, 347] width 521 height 24
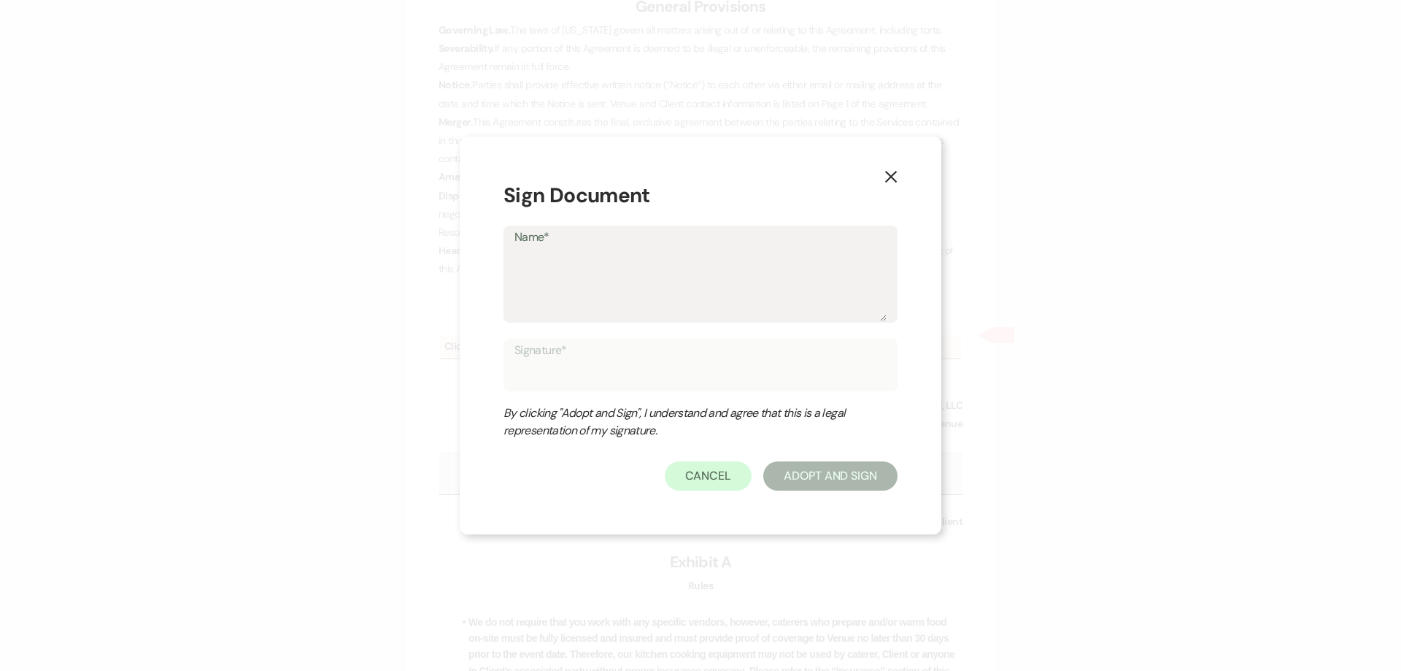
type textarea "S"
type input "S"
type textarea "Sh"
type input "Sh"
type textarea "She"
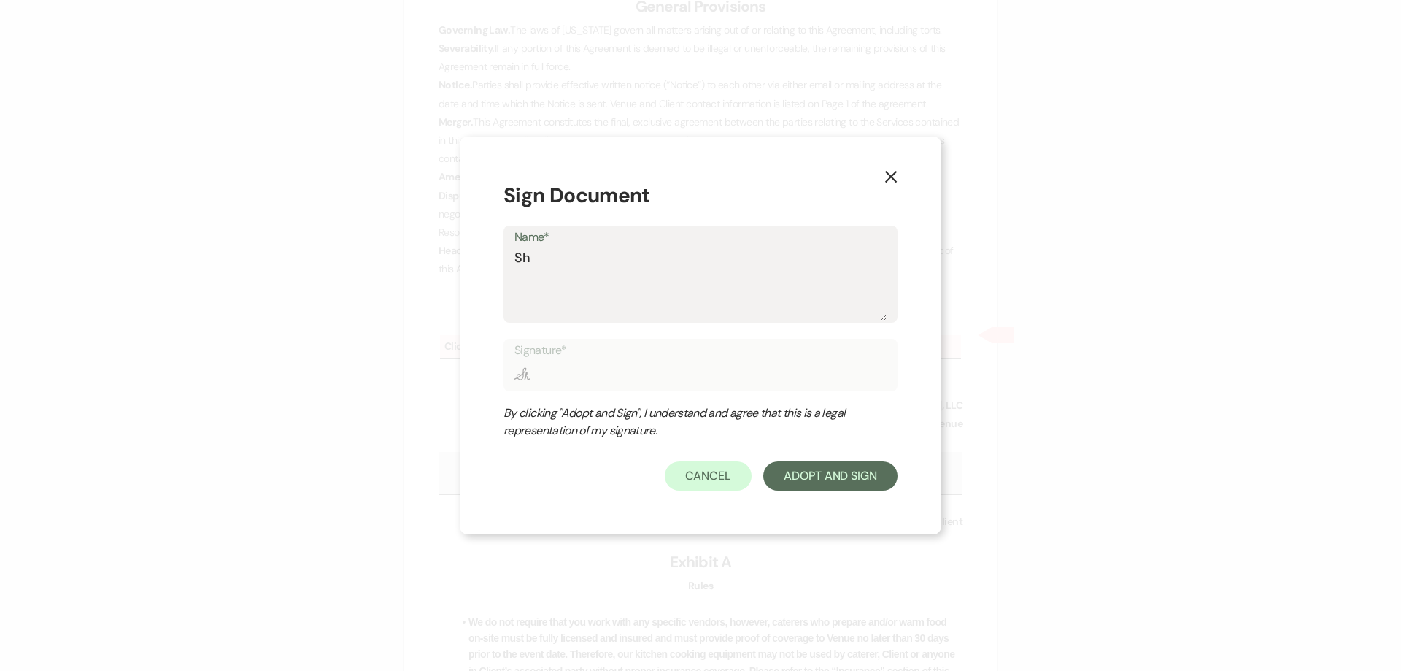
type input "She"
type textarea "Shel"
type input "Shel"
type textarea "Shelb"
type input "Shelb"
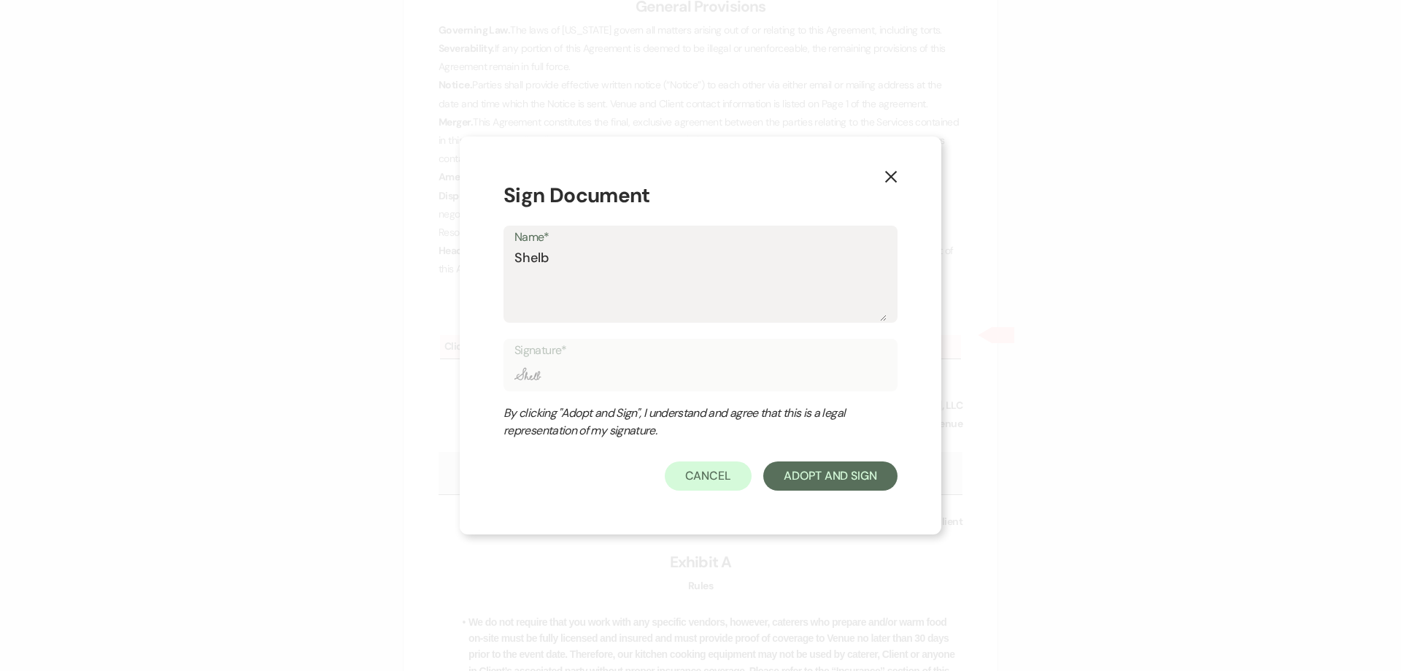
type textarea "[PERSON_NAME]"
type input "[PERSON_NAME]"
type textarea "[PERSON_NAME]"
type input "[PERSON_NAME]"
type textarea "Shelby B"
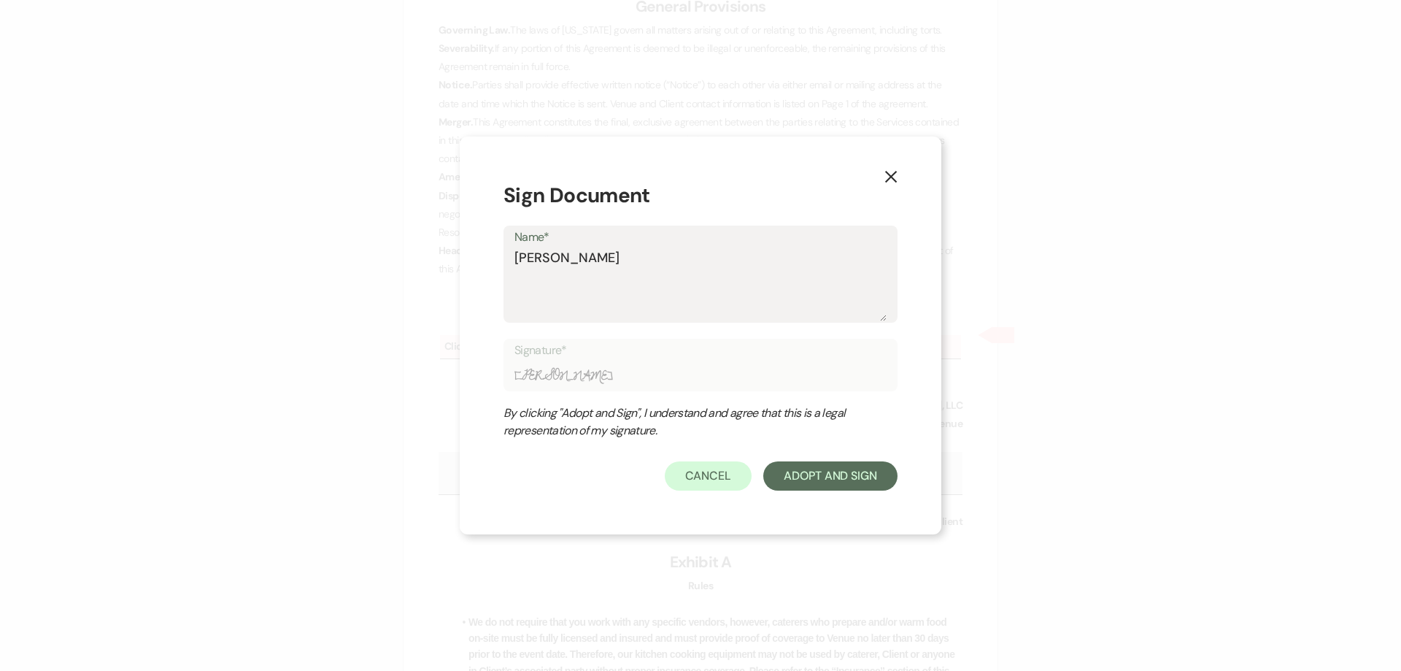
type input "Shelby B"
type textarea "Shelby BA"
type input "Shelby BA"
type textarea "Shelby BAk"
type input "Shelby BAk"
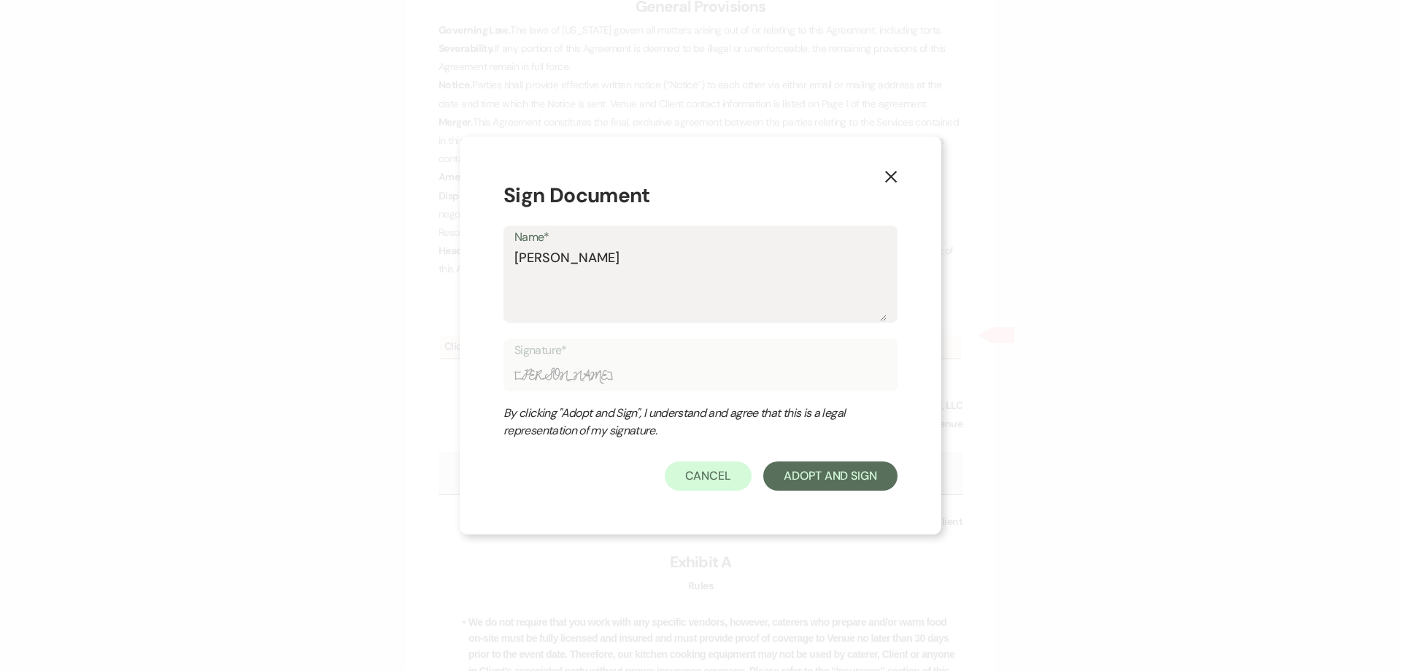
type textarea "Shelby BAke"
type input "Shelby BAke"
type textarea "Shelby BAker"
type input "Shelby BAker"
type textarea "Shelby BAke"
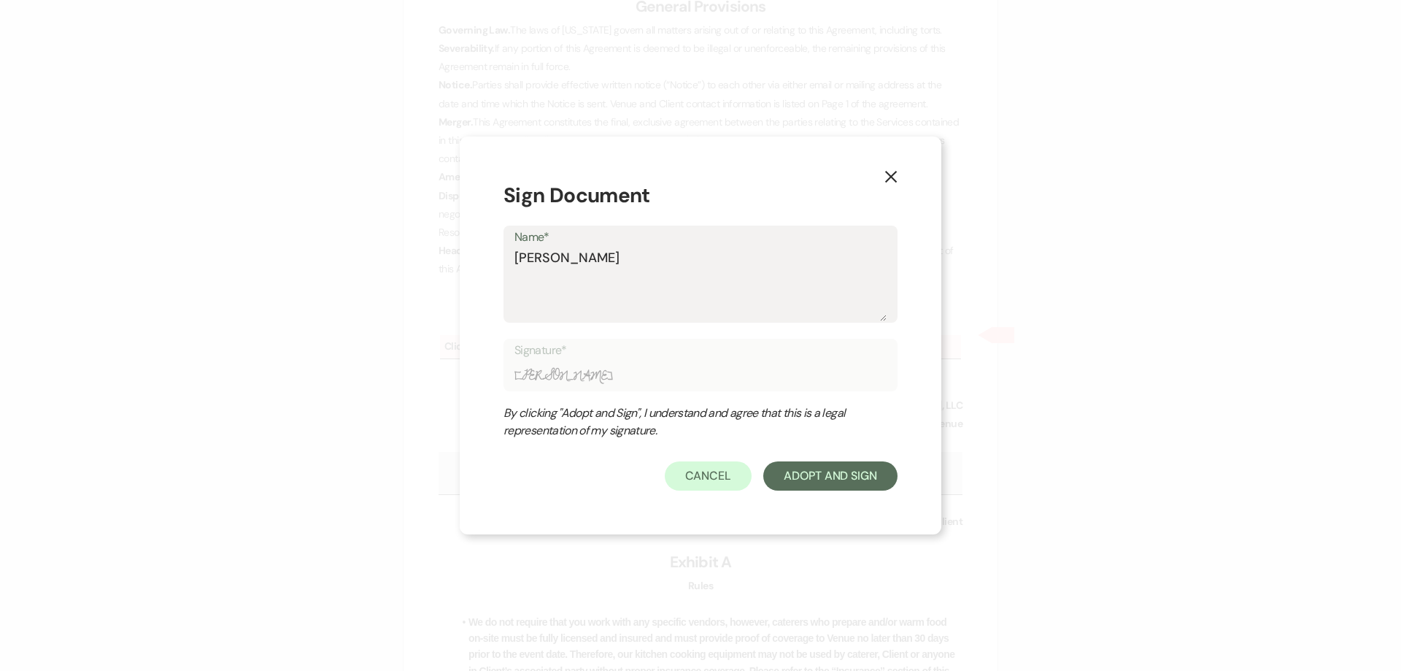
type input "Shelby BAke"
type textarea "Shelby BAk"
type input "Shelby BAk"
type textarea "Shelby BA"
type input "Shelby BA"
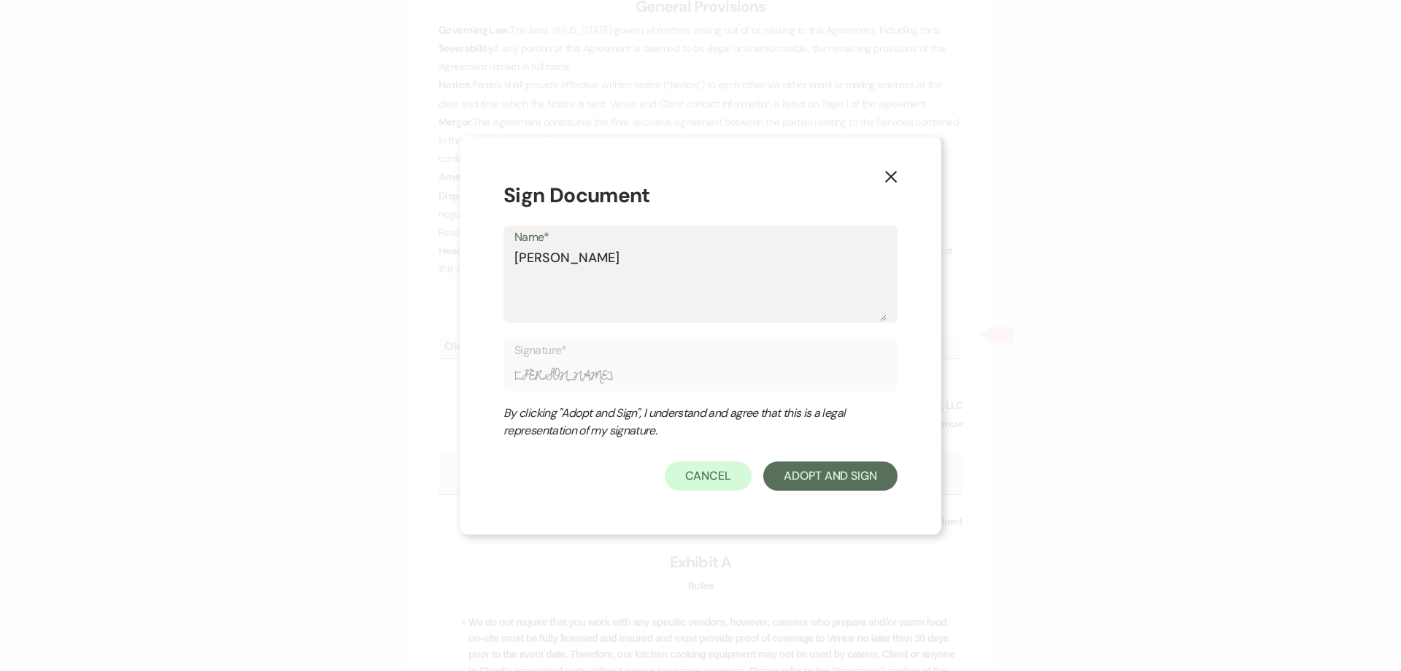
type textarea "Shelby B"
type input "Shelby B"
type textarea "Shelby Ba"
type input "Shelby Ba"
type textarea "Shelby Bak"
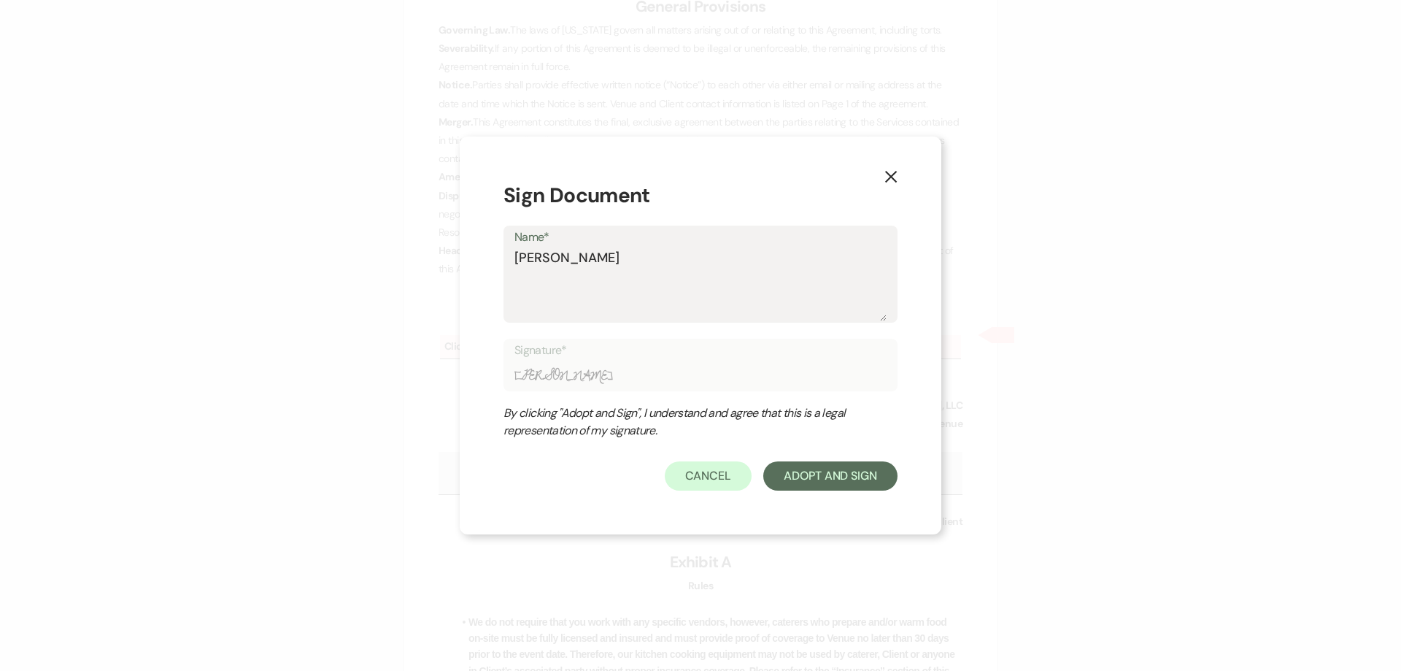
type input "Shelby Bak"
type textarea "Shelby Bake"
type input "Shelby Bake"
type textarea "[PERSON_NAME]"
type input "[PERSON_NAME]"
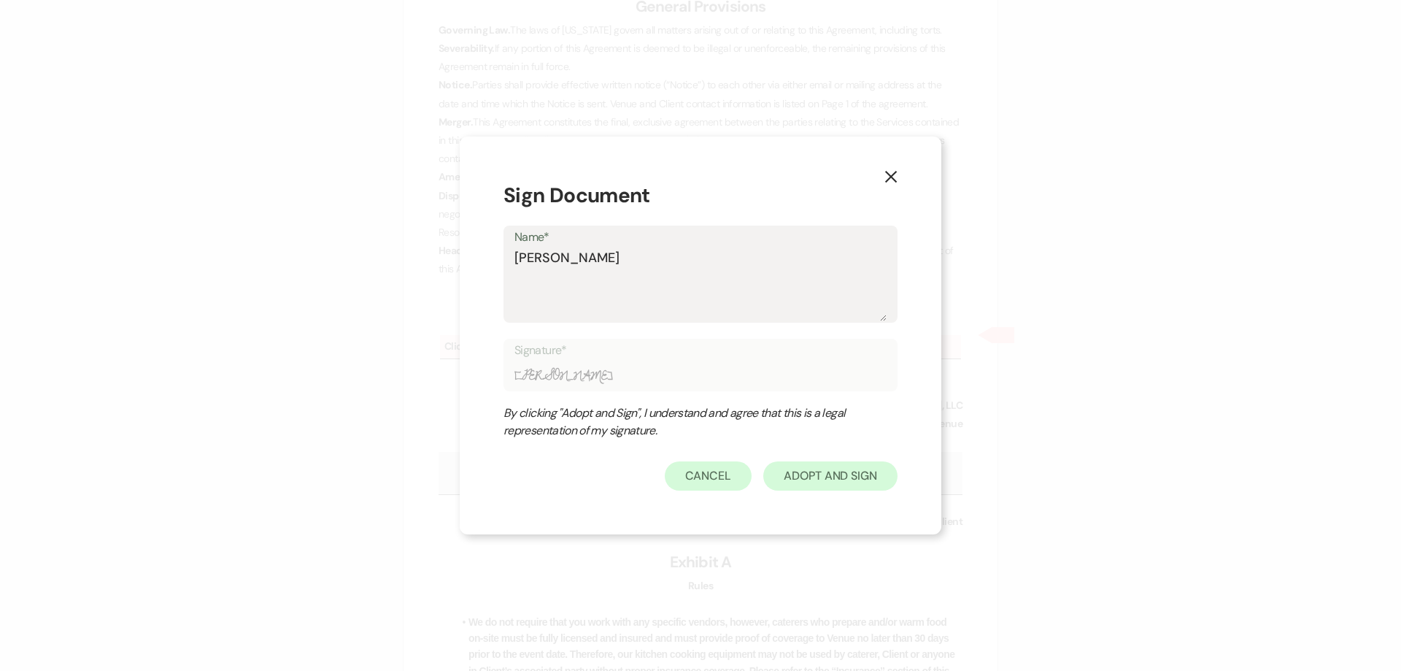
type textarea "[PERSON_NAME]"
click at [846, 482] on button "Adopt And Sign" at bounding box center [830, 475] width 134 height 29
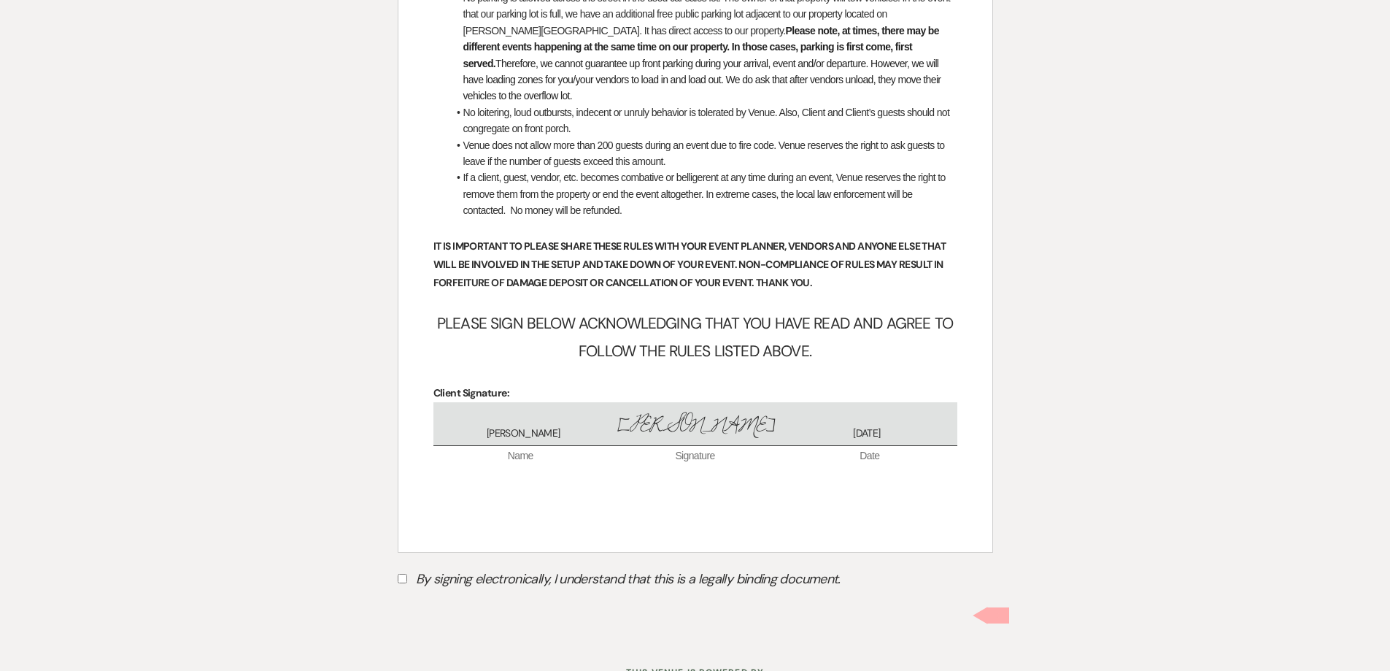
scroll to position [5875, 0]
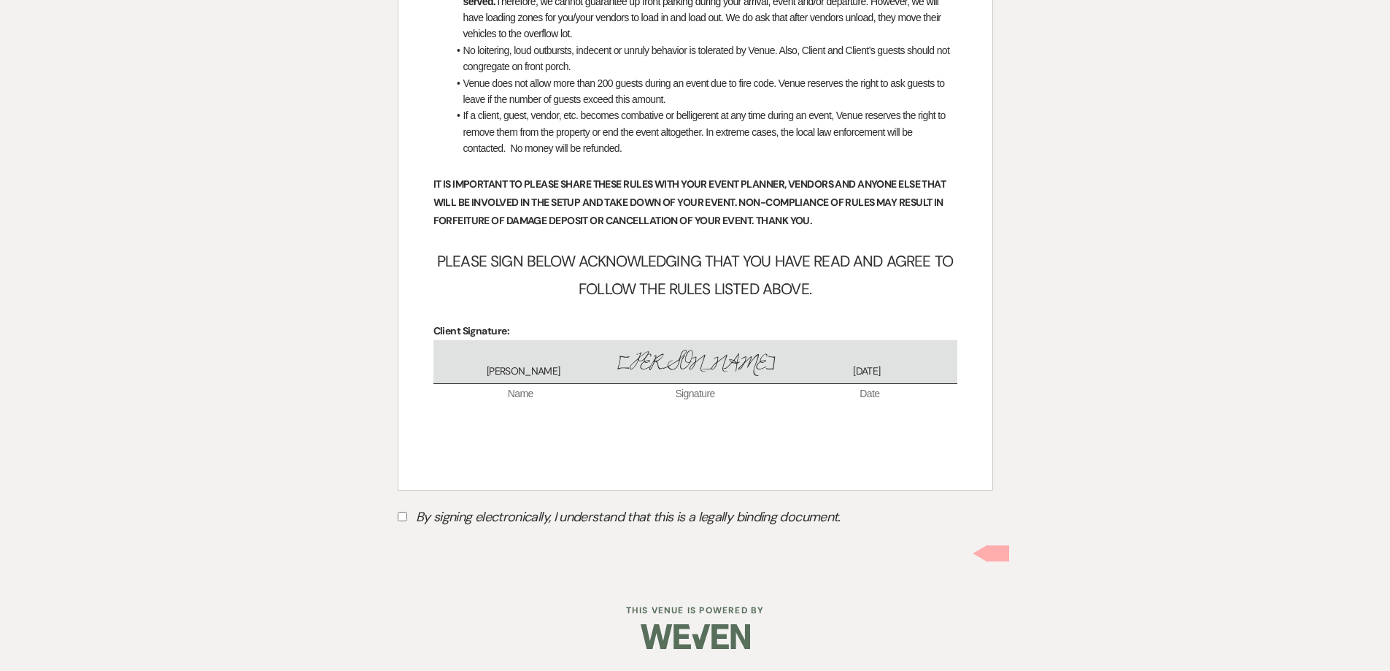
click at [407, 515] on input "By signing electronically, I understand that this is a legally binding document." at bounding box center [402, 516] width 9 height 9
checkbox input "true"
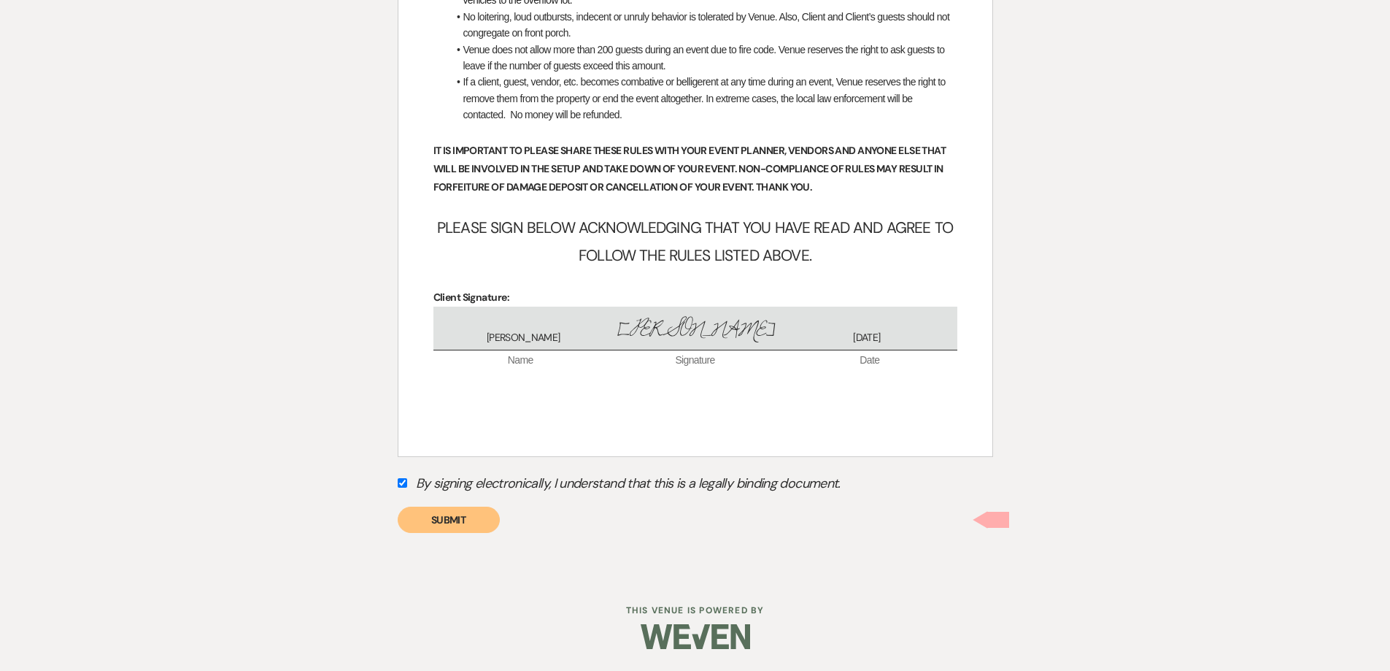
click at [419, 533] on button "Submit" at bounding box center [449, 520] width 102 height 26
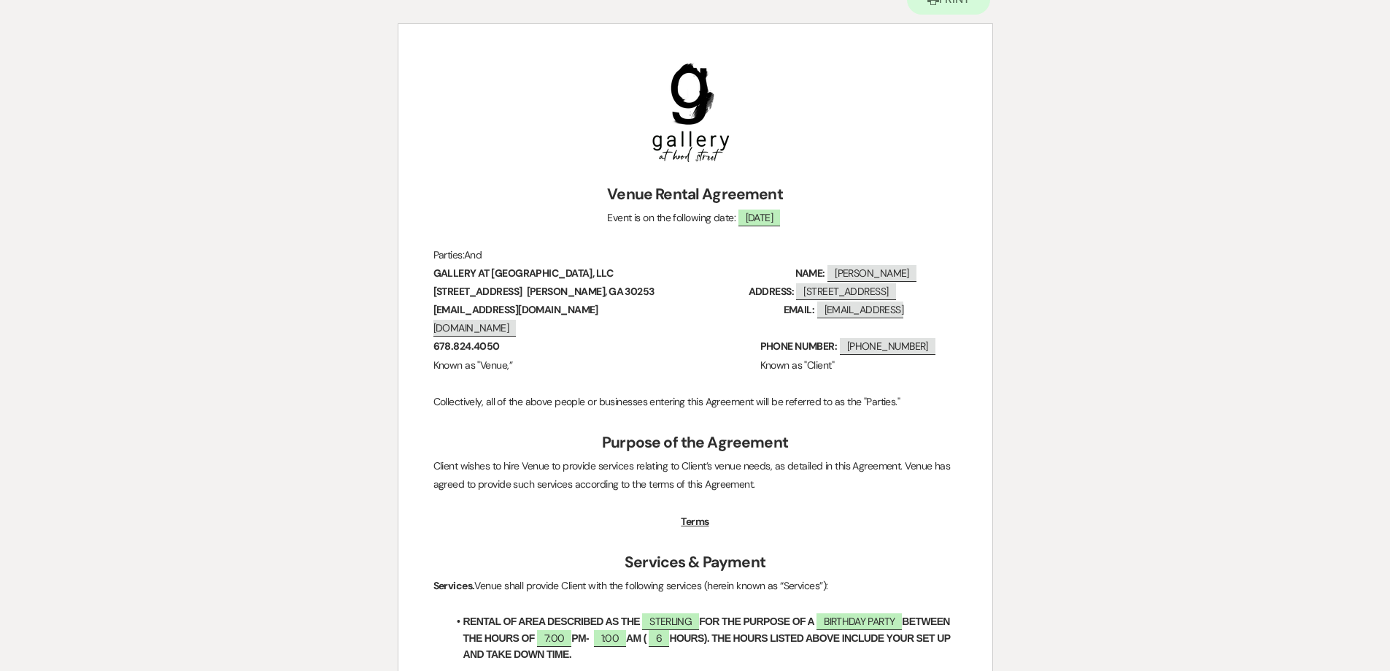
scroll to position [66, 0]
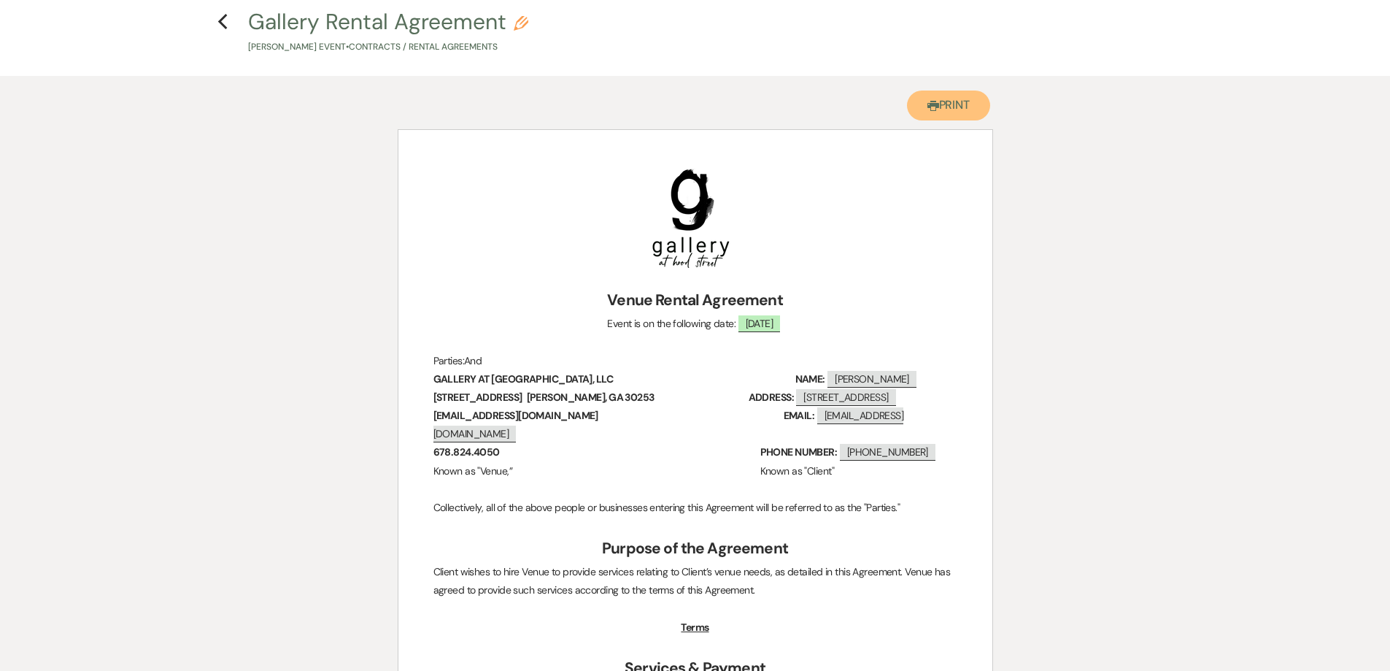
drag, startPoint x: 961, startPoint y: 117, endPoint x: 1077, endPoint y: 571, distance: 468.6
click at [961, 116] on button "Printer Print" at bounding box center [949, 106] width 84 height 30
click at [224, 18] on use "button" at bounding box center [222, 22] width 9 height 16
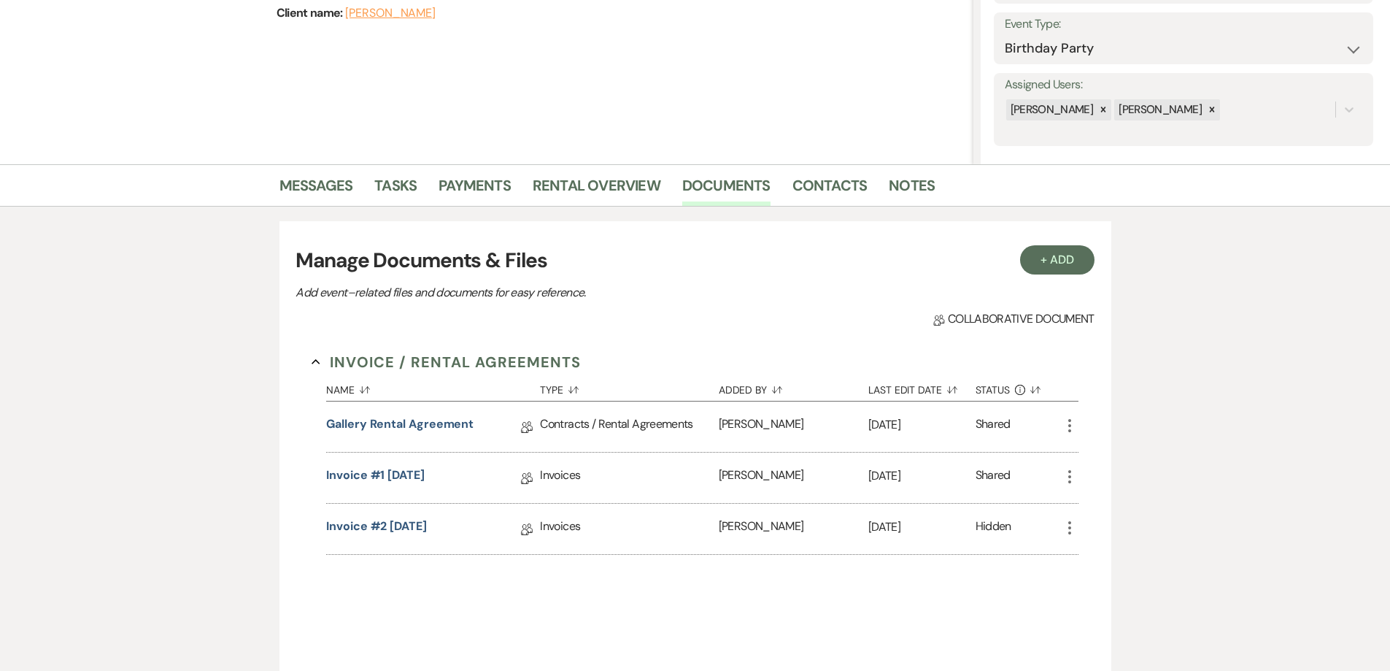
scroll to position [219, 0]
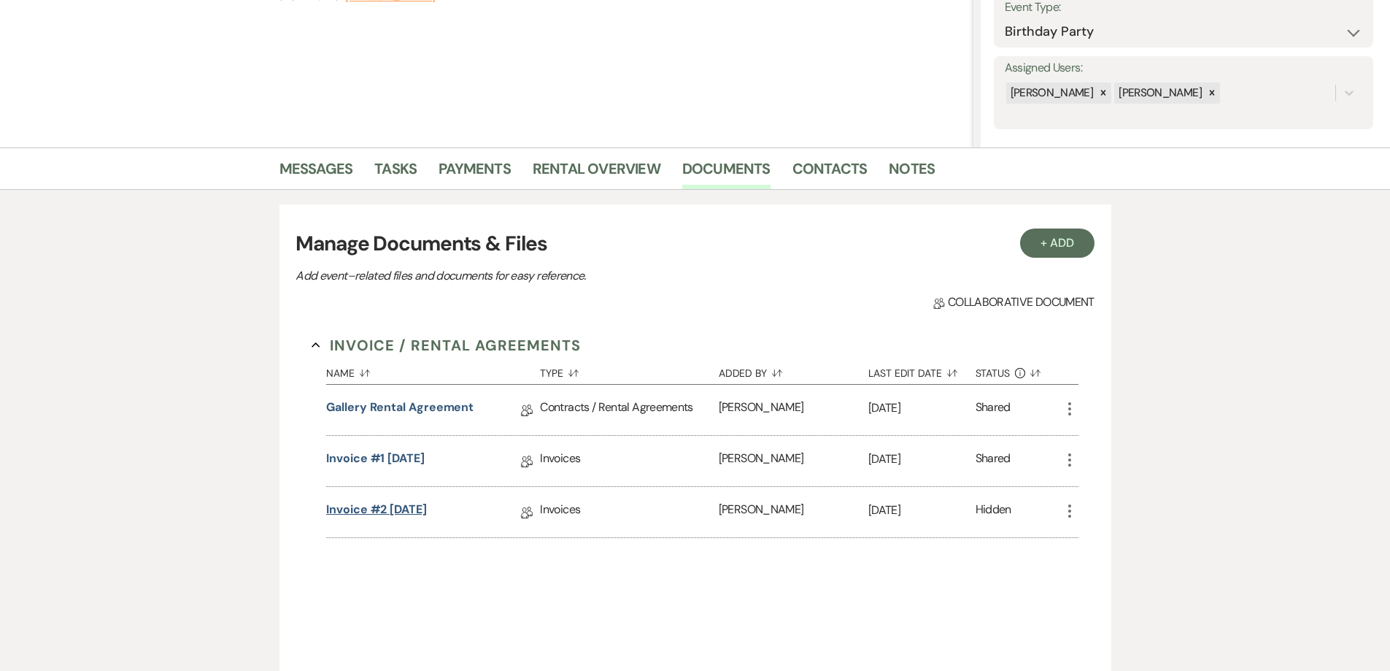
click at [405, 509] on link "Invoice #2 [DATE]" at bounding box center [376, 512] width 101 height 23
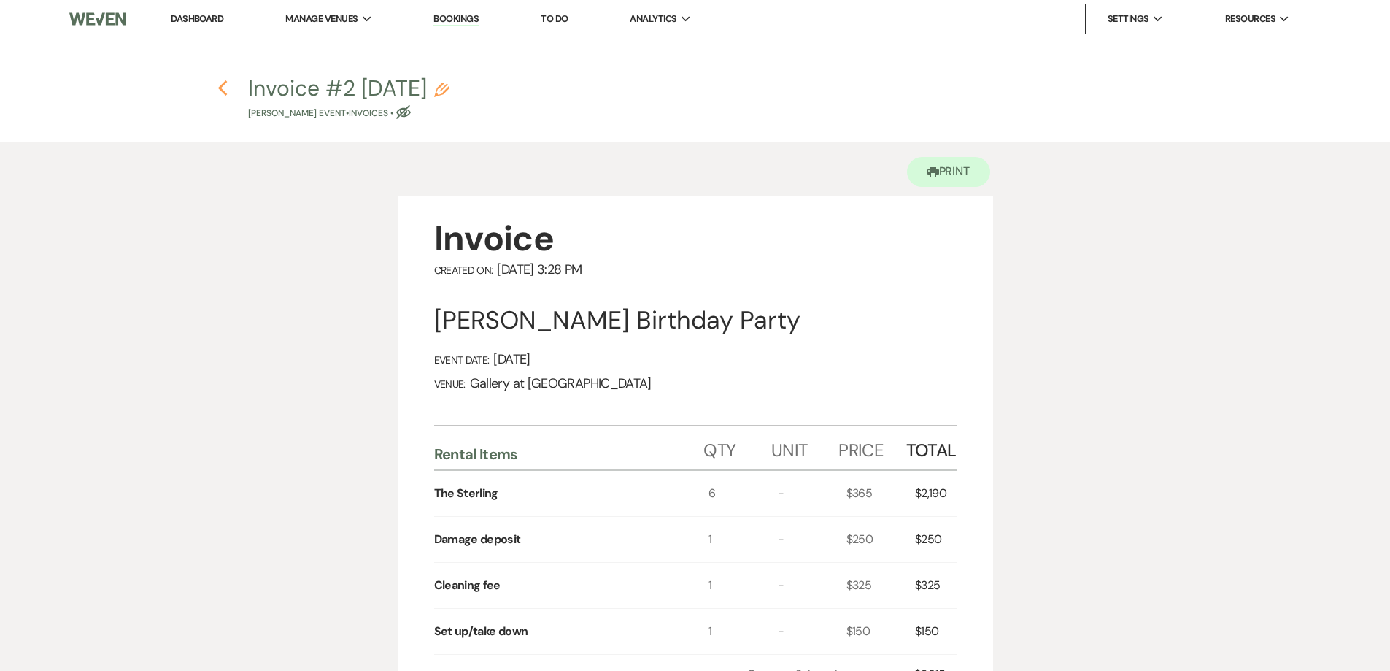
click at [222, 92] on use "button" at bounding box center [222, 88] width 9 height 16
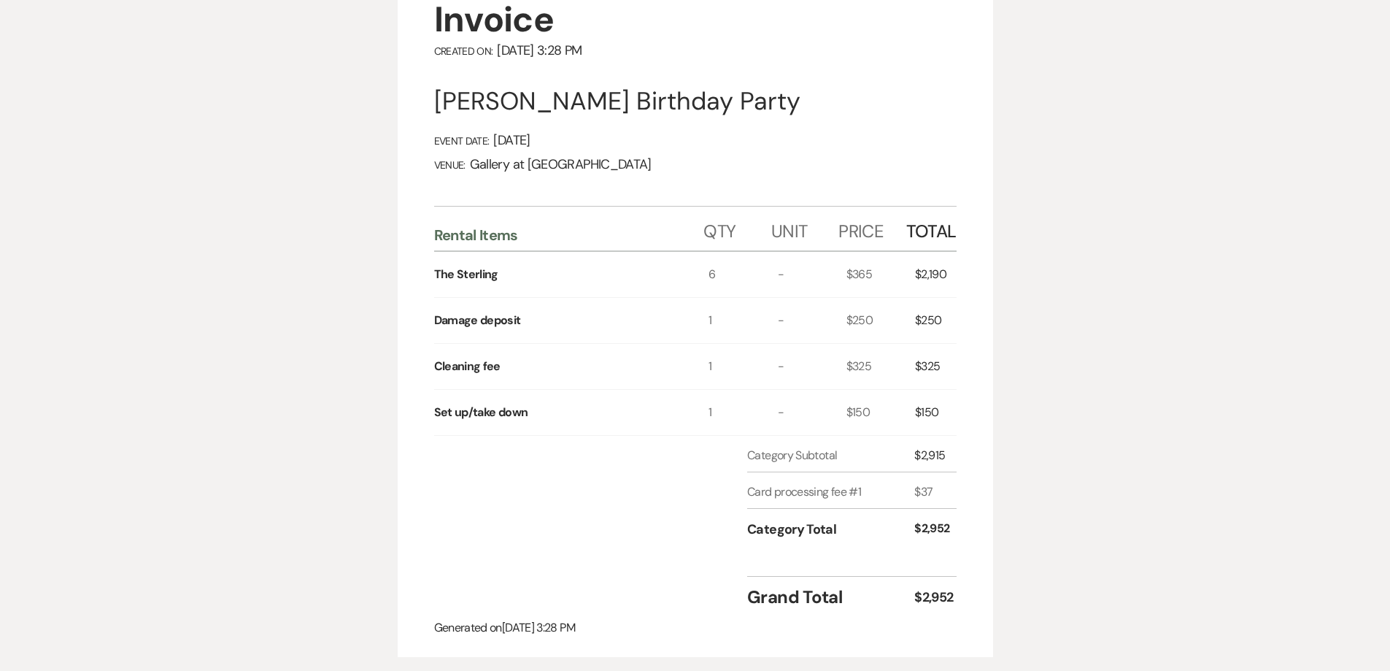
select select "6"
select select "12"
select select "4"
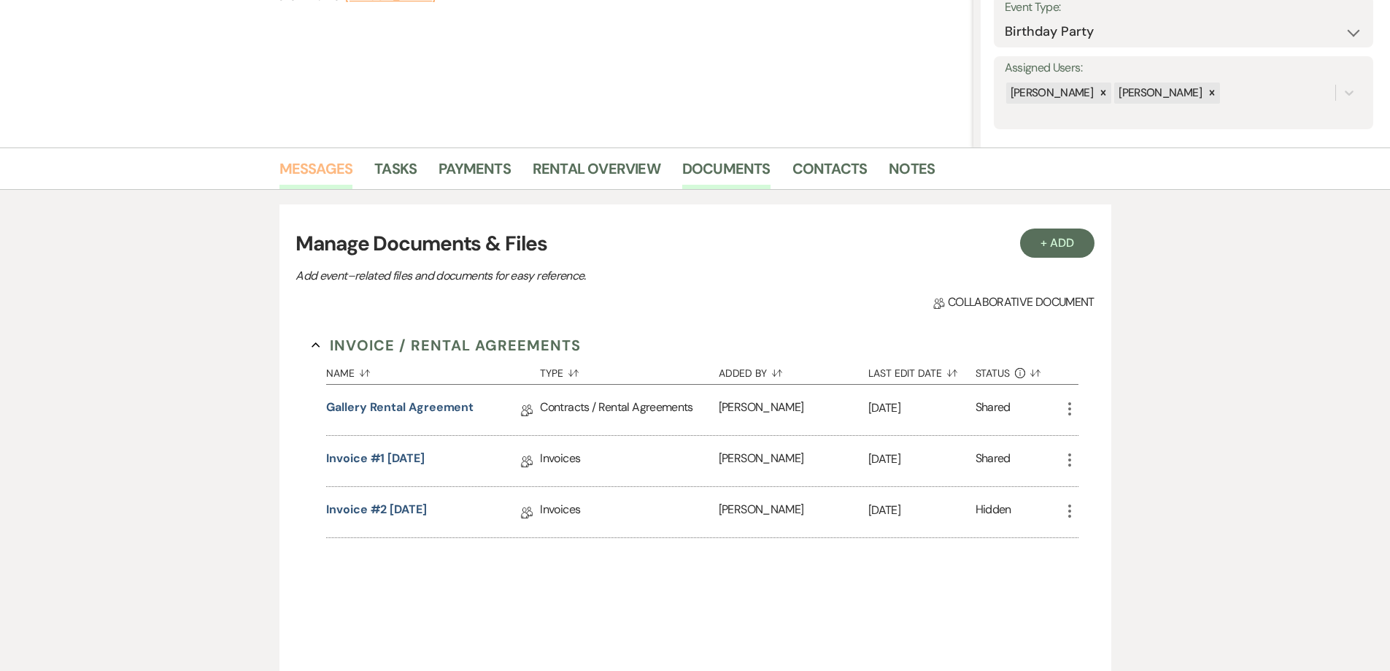
click at [294, 179] on link "Messages" at bounding box center [317, 173] width 74 height 32
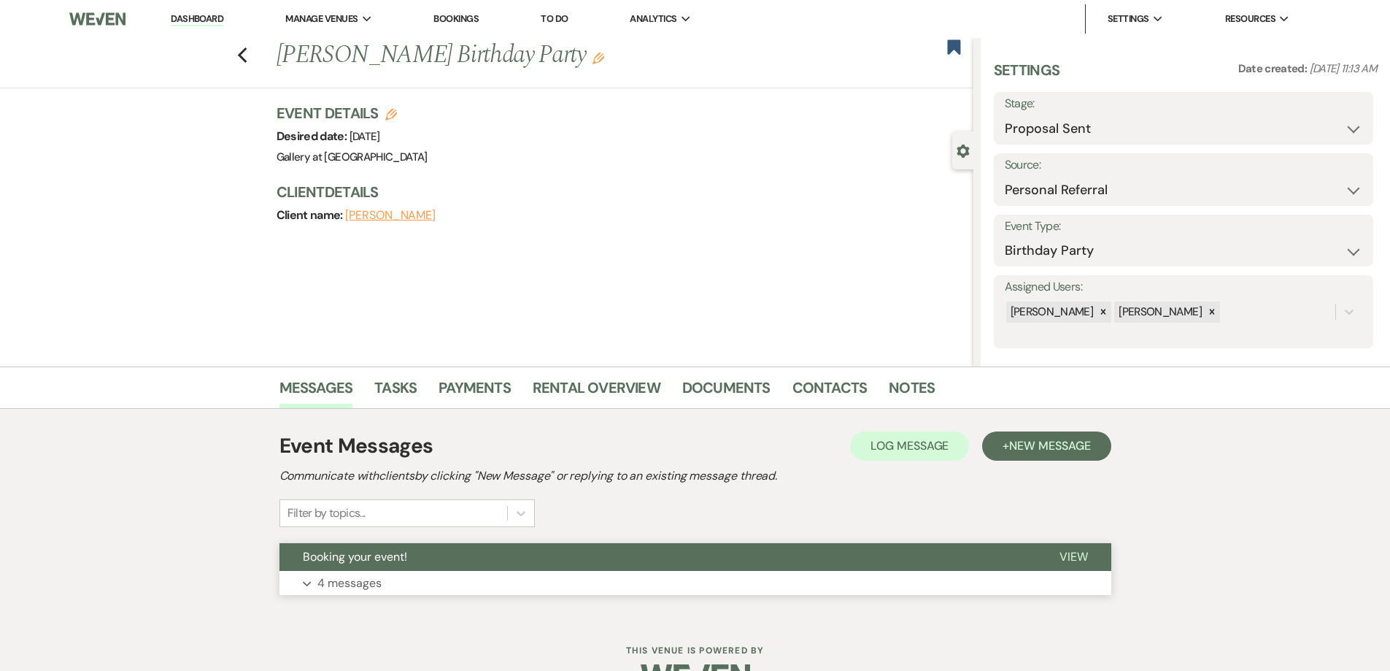
click at [486, 574] on button "Expand 4 messages" at bounding box center [696, 583] width 832 height 25
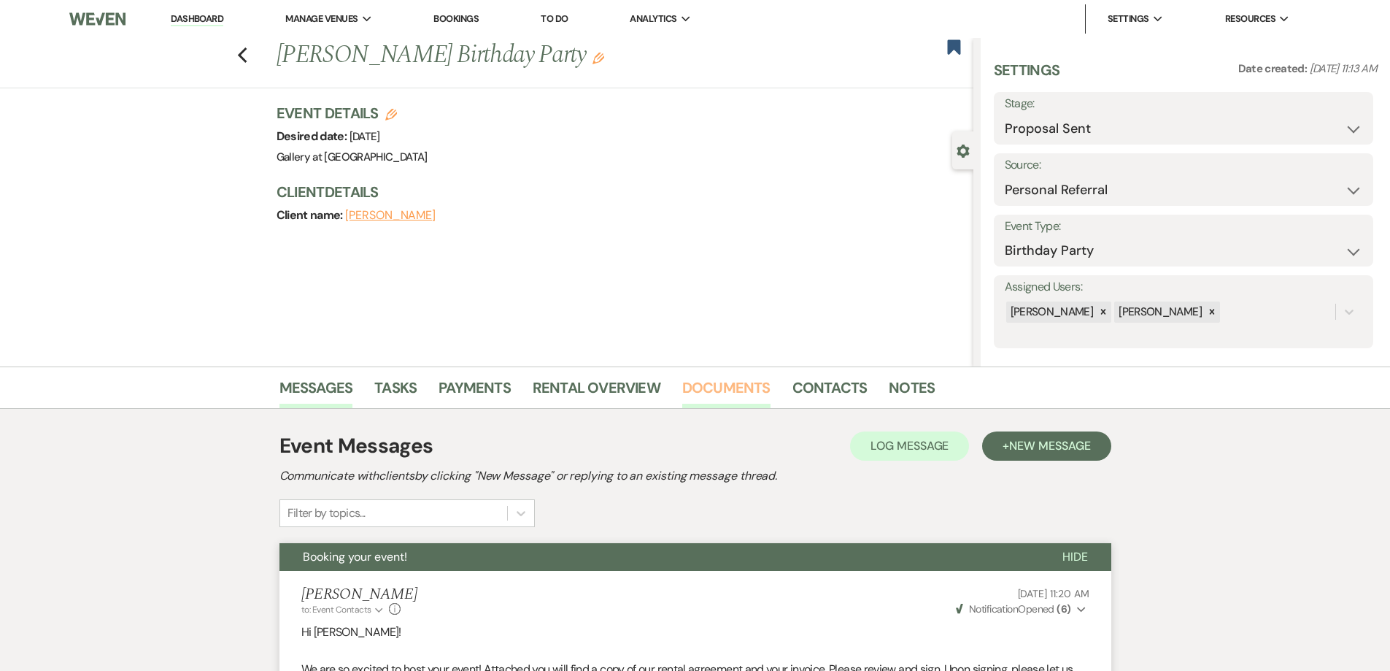
click at [702, 399] on link "Documents" at bounding box center [726, 392] width 88 height 32
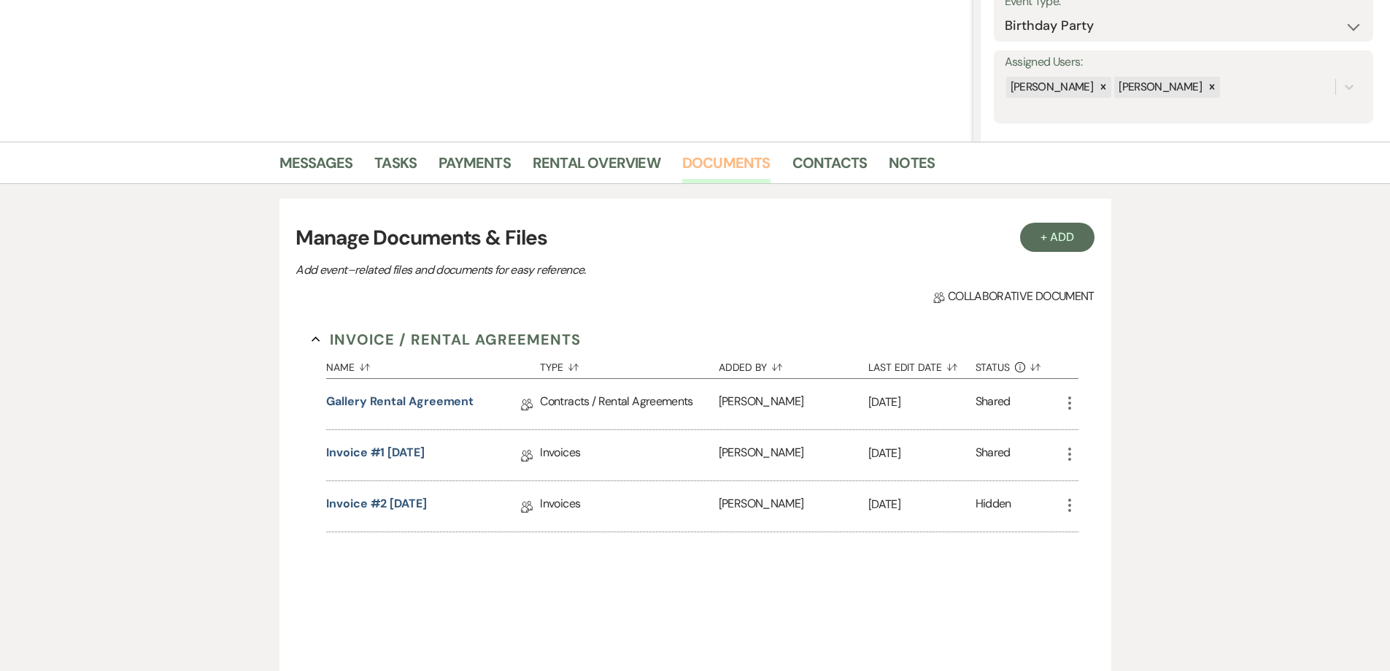
scroll to position [292, 0]
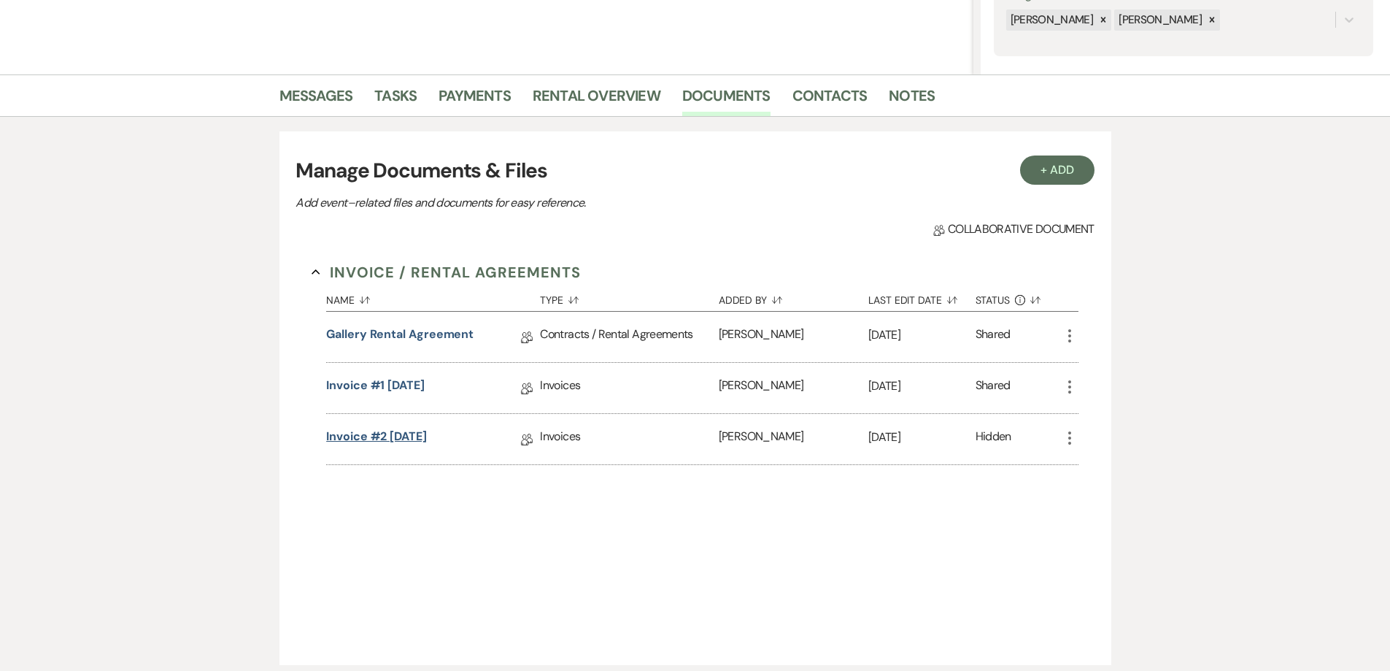
click at [393, 442] on link "Invoice #2 8-22-2025" at bounding box center [376, 439] width 101 height 23
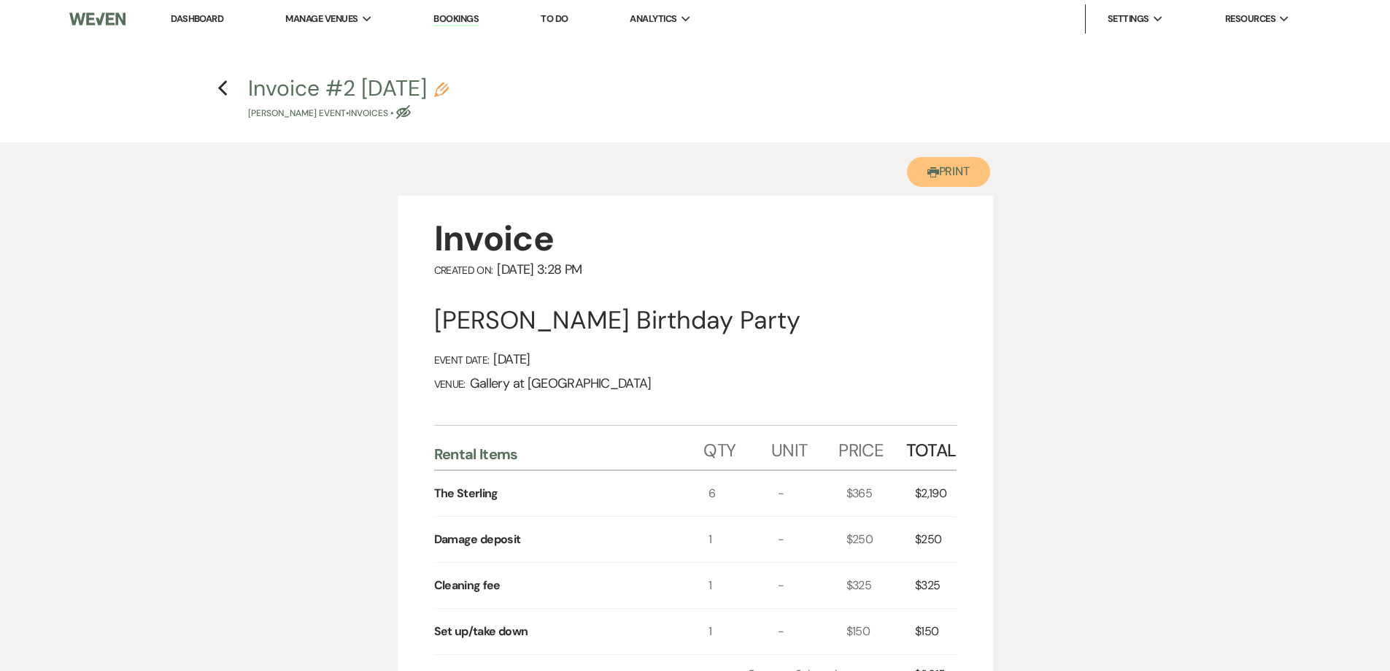
click at [947, 179] on button "Printer Print" at bounding box center [949, 172] width 84 height 30
click at [227, 96] on icon "Previous" at bounding box center [223, 89] width 11 height 18
select select "6"
select select "12"
select select "4"
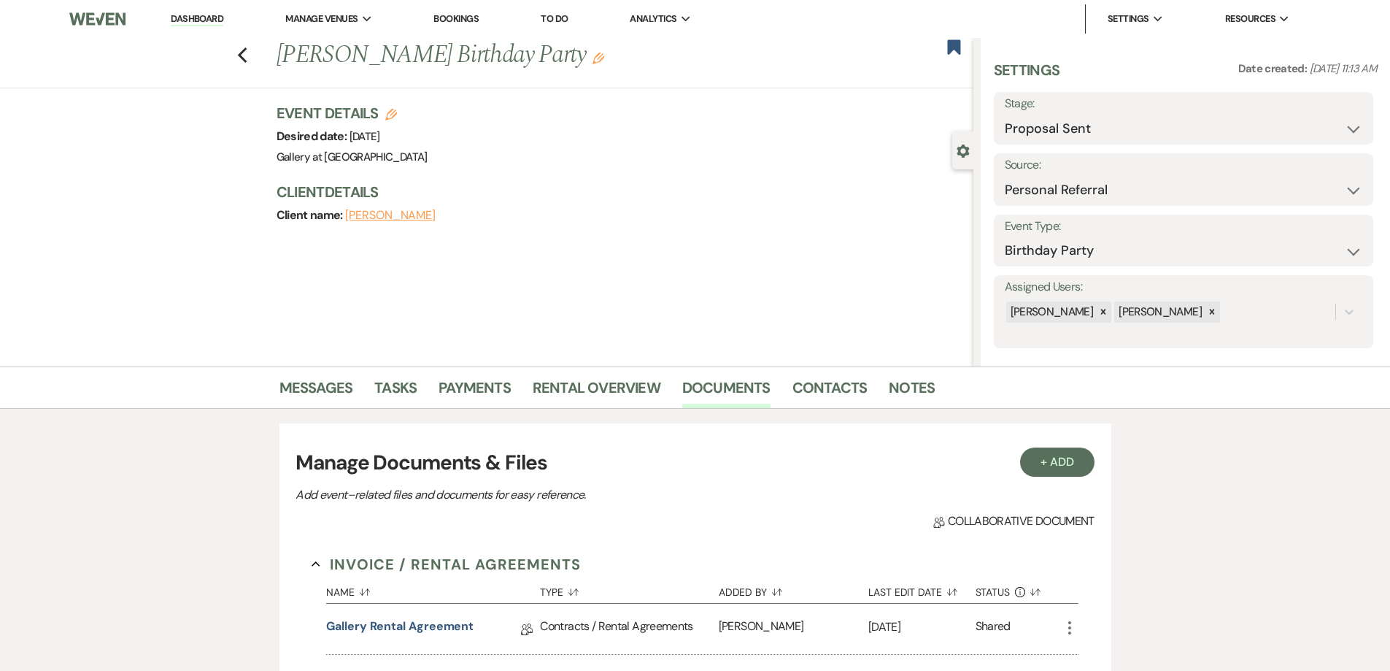
scroll to position [292, 0]
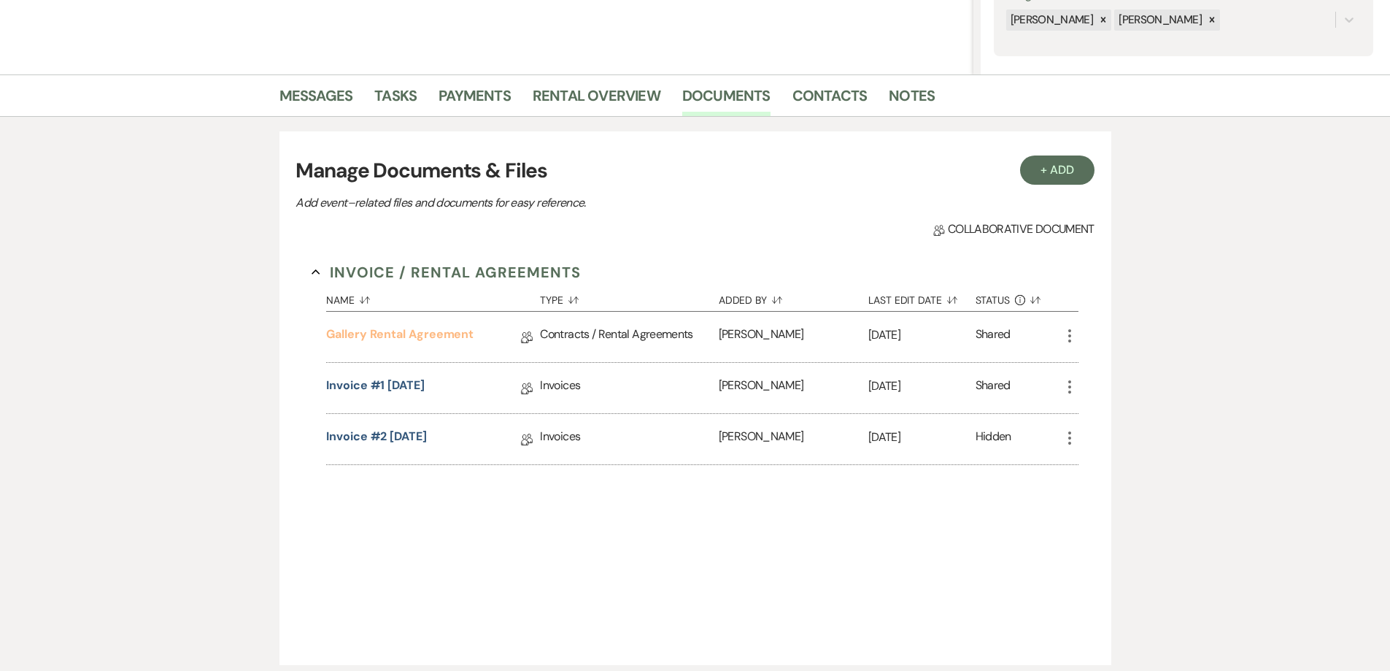
click at [471, 336] on link "Gallery Rental Agreement" at bounding box center [399, 337] width 147 height 23
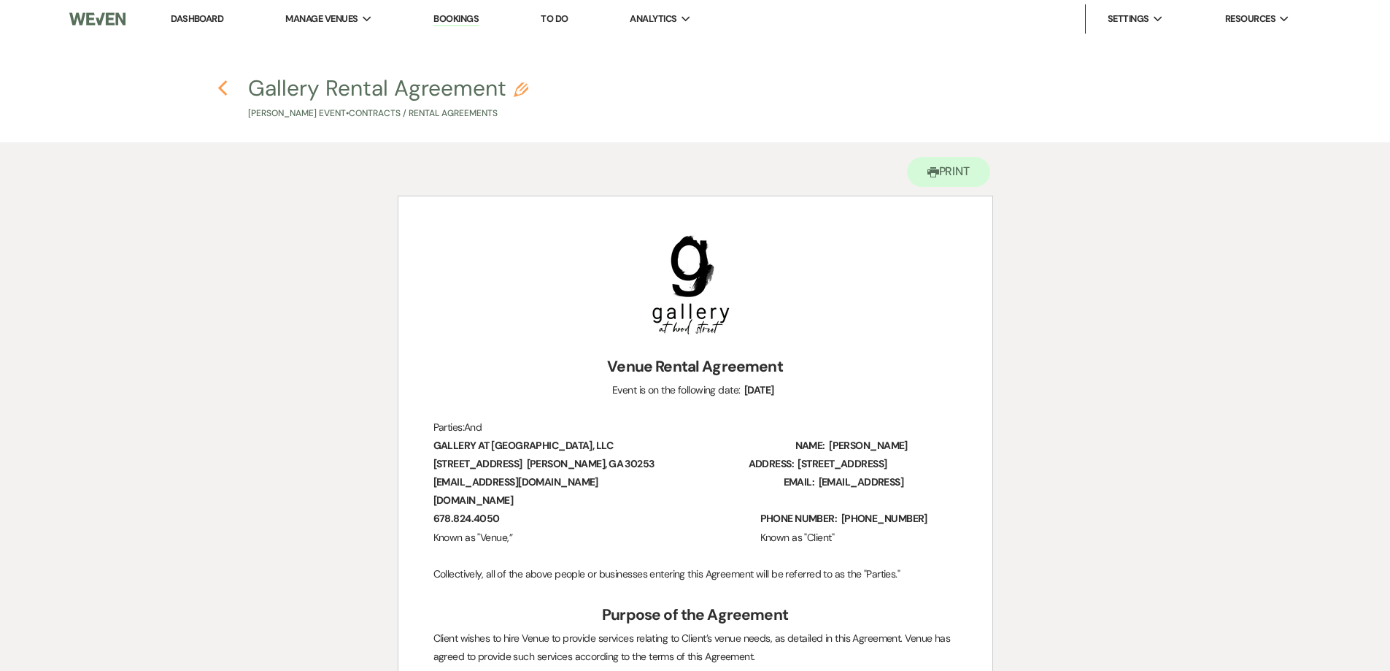
click at [223, 88] on icon "Previous" at bounding box center [223, 89] width 11 height 18
select select "6"
select select "12"
select select "4"
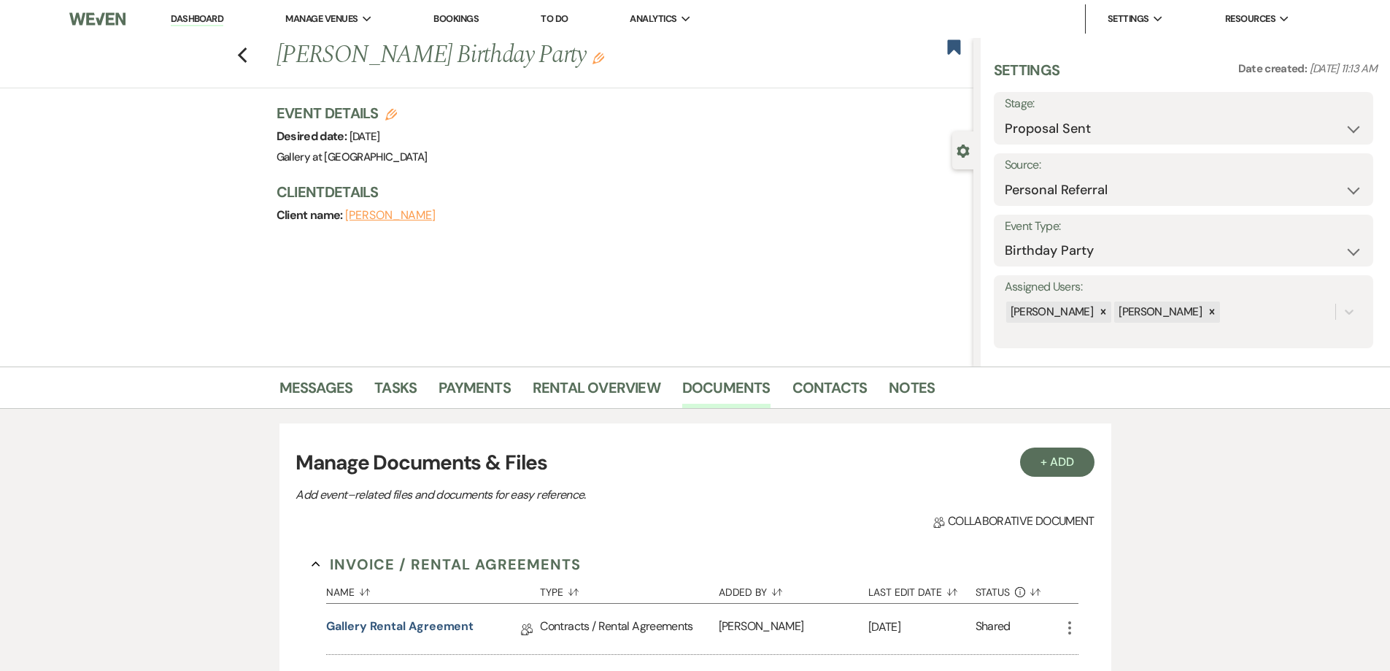
scroll to position [292, 0]
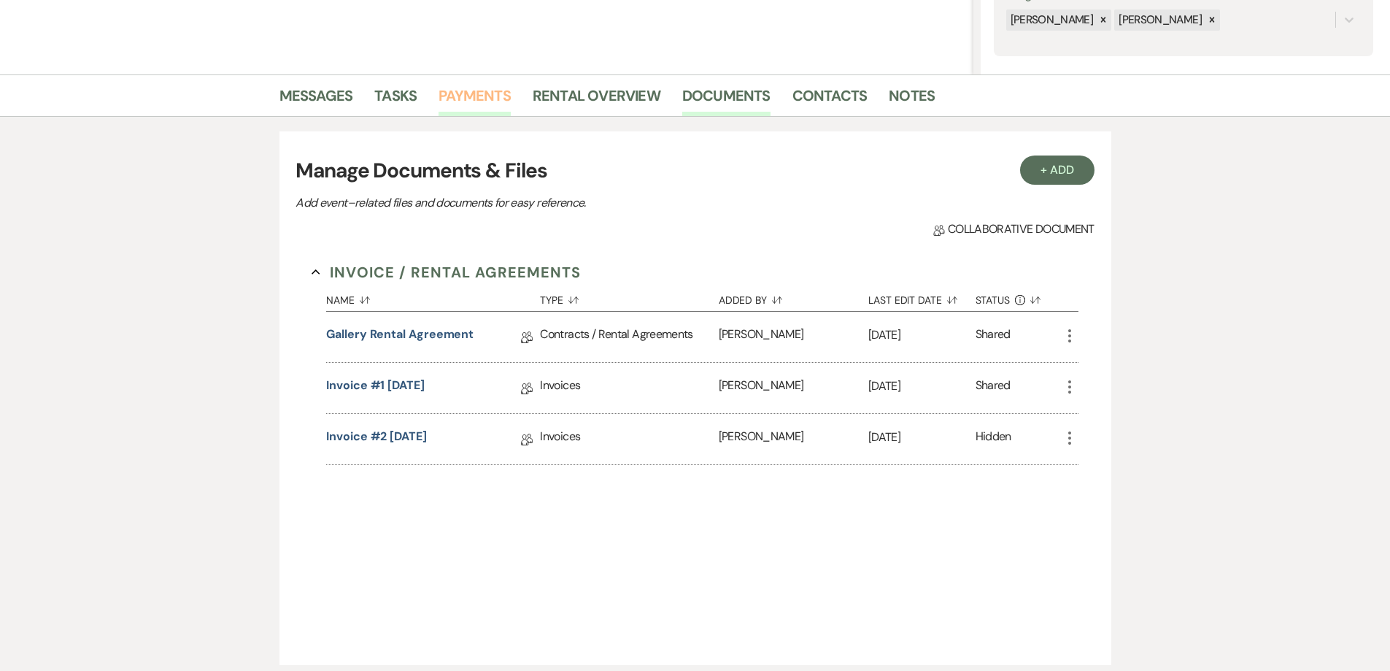
click at [472, 96] on link "Payments" at bounding box center [475, 100] width 72 height 32
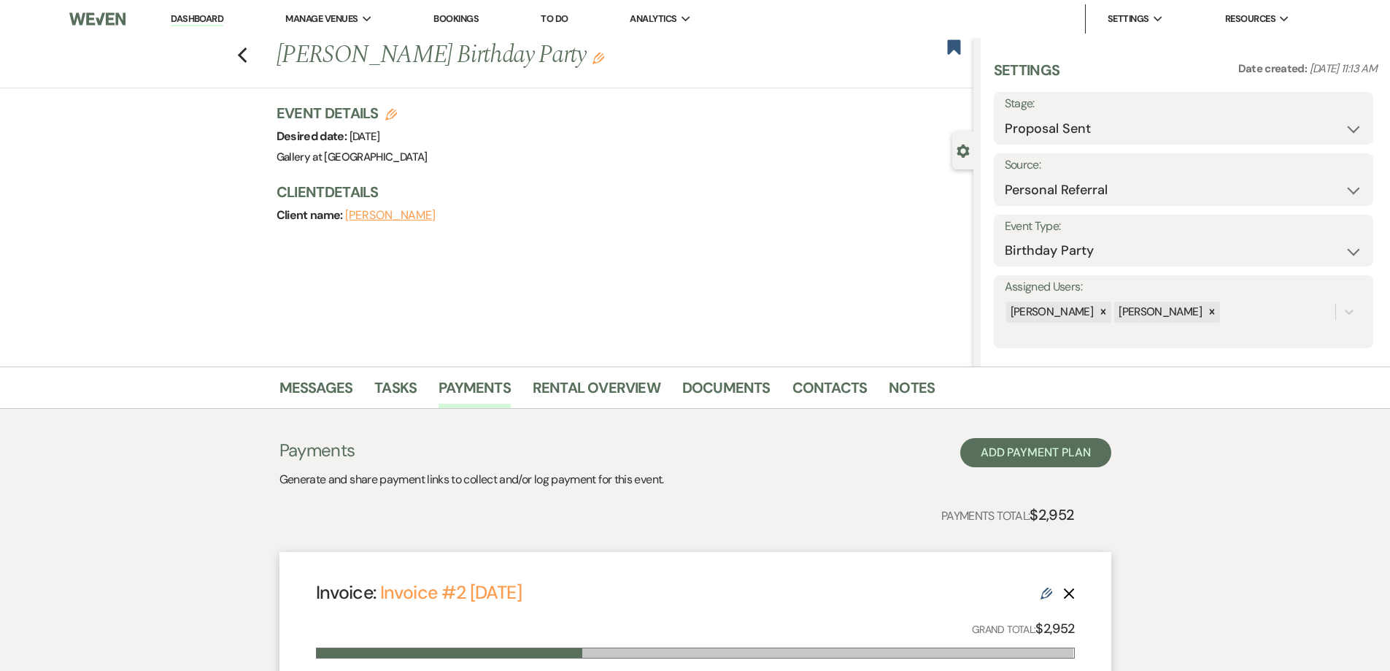
click at [561, 58] on h1 "Diane Harvey's Birthday Party Edit" at bounding box center [553, 55] width 552 height 35
click at [593, 60] on icon "Edit" at bounding box center [599, 59] width 12 height 12
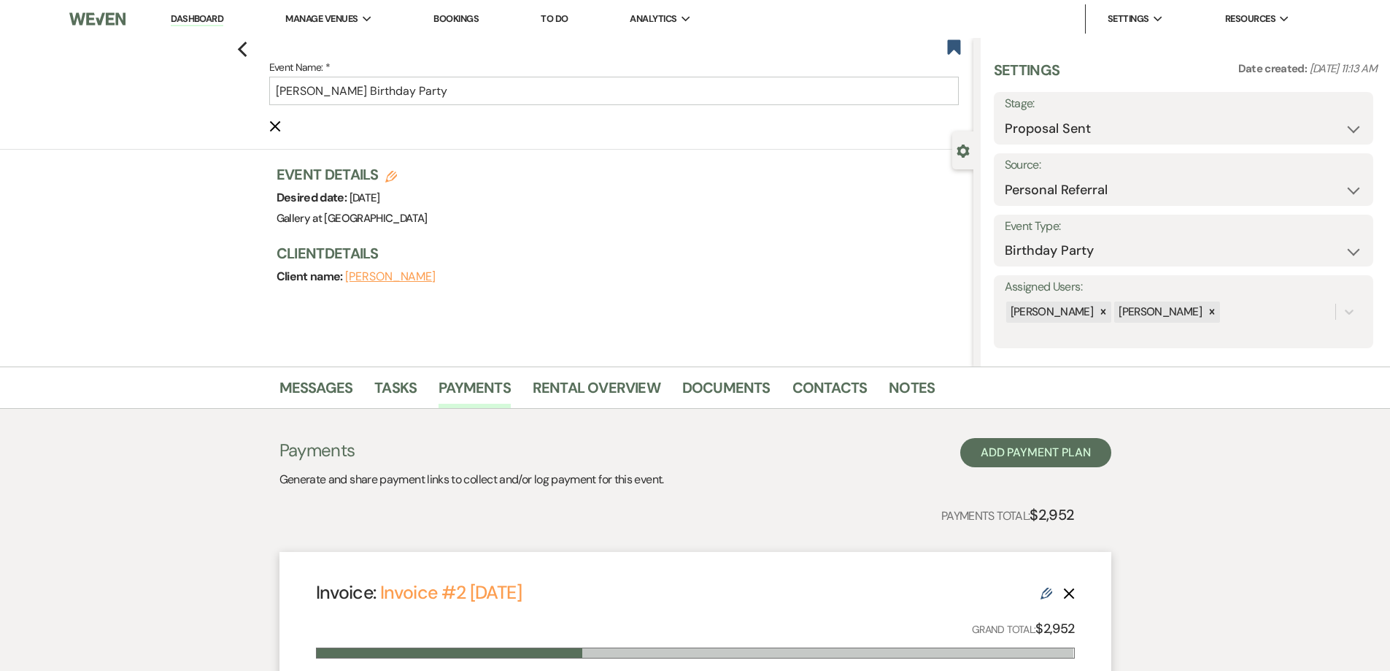
click at [569, 76] on label "Event Name: *" at bounding box center [614, 67] width 690 height 18
click at [569, 77] on input "Diane Harvey's Birthday Party" at bounding box center [614, 91] width 690 height 28
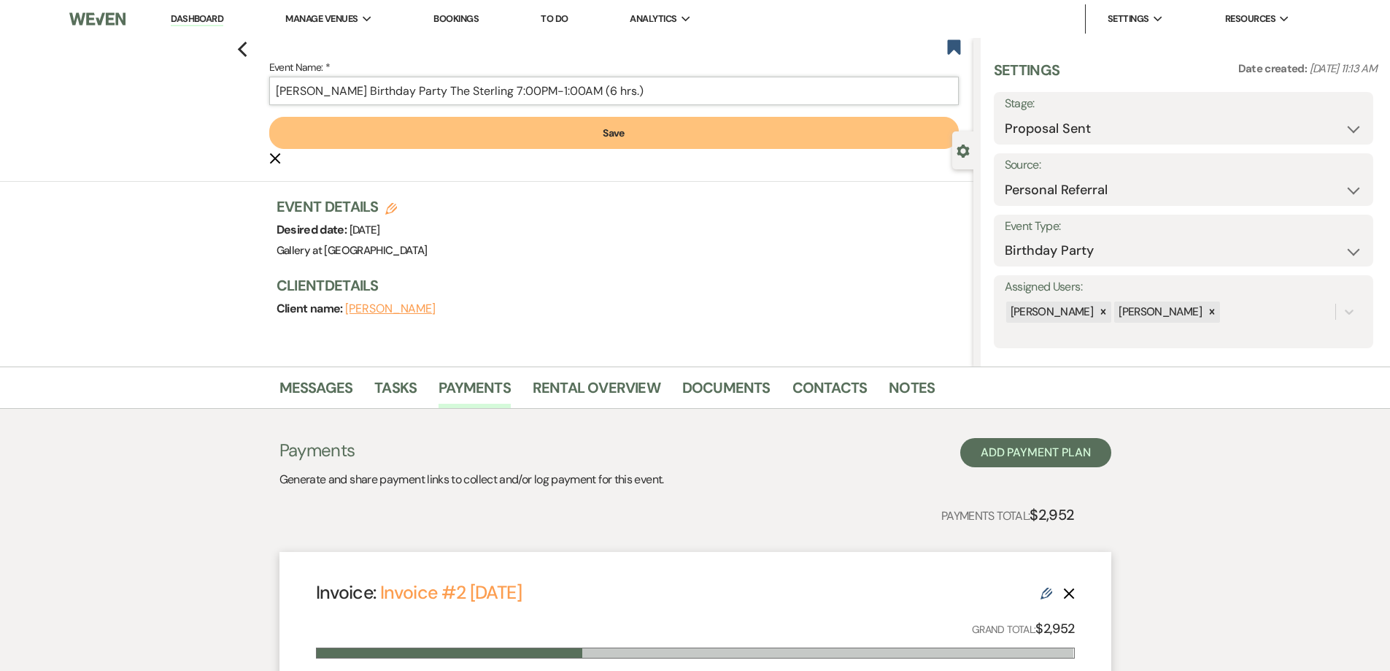
type input "Diane Harvey's Birthday Party The Sterling 7:00PM-1:00AM (6 hrs.)"
click at [575, 132] on button "Save" at bounding box center [614, 133] width 690 height 32
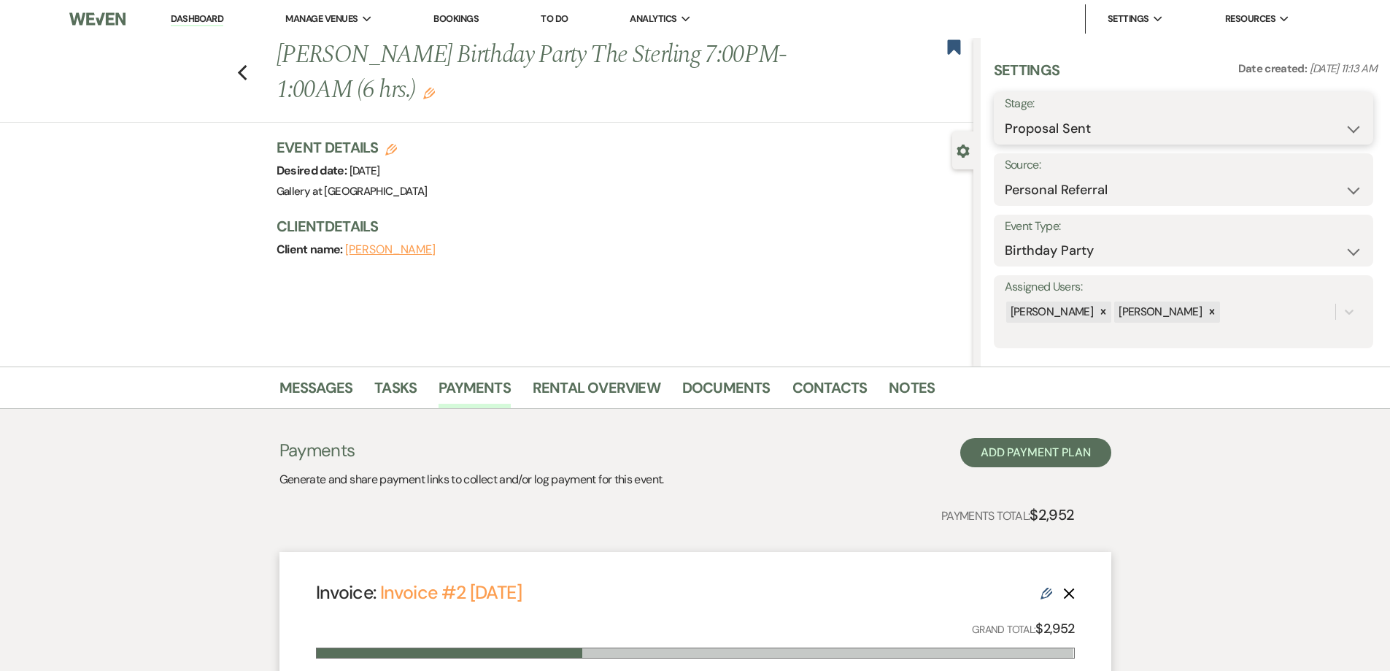
click at [1042, 121] on select "Inquiry Follow Up Tour Requested Tour Confirmed Toured Proposal Sent Booked Lost" at bounding box center [1184, 129] width 358 height 28
select select "7"
click at [1005, 115] on select "Inquiry Follow Up Tour Requested Tour Confirmed Toured Proposal Sent Booked Lost" at bounding box center [1184, 129] width 358 height 28
click at [1323, 119] on button "Save" at bounding box center [1332, 118] width 82 height 29
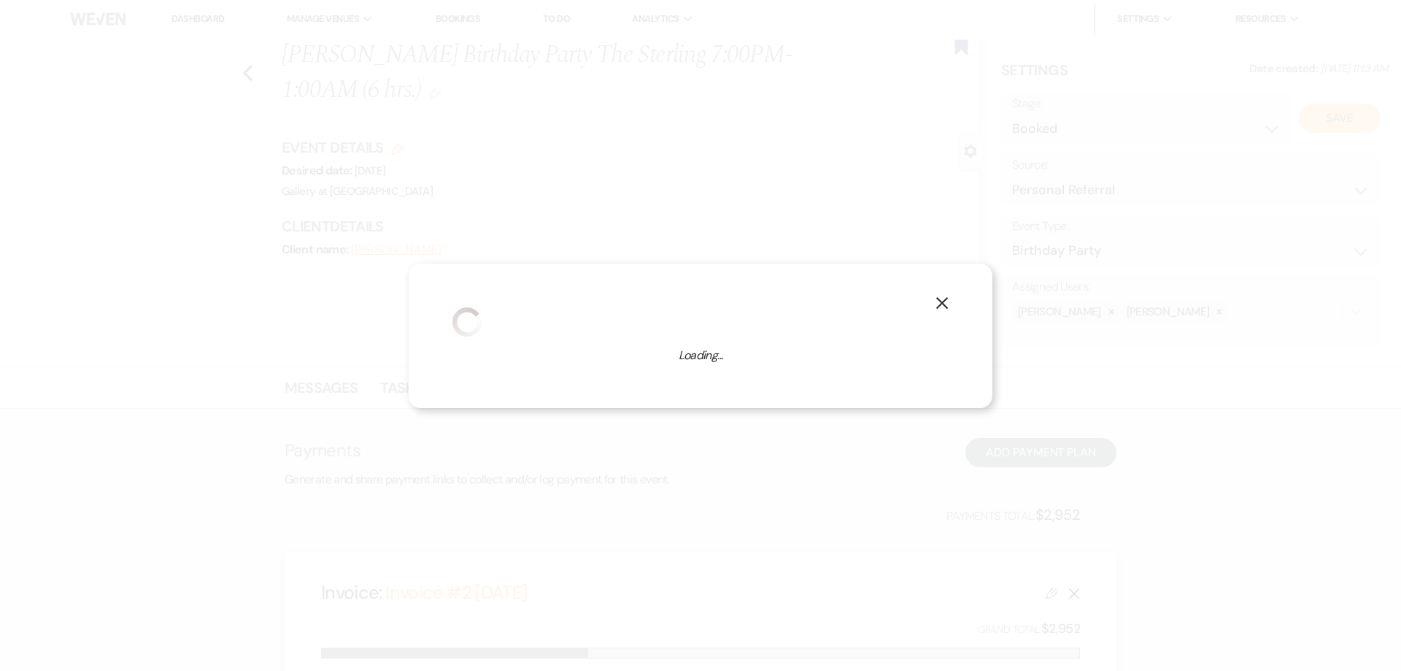
select select "4"
select select "733"
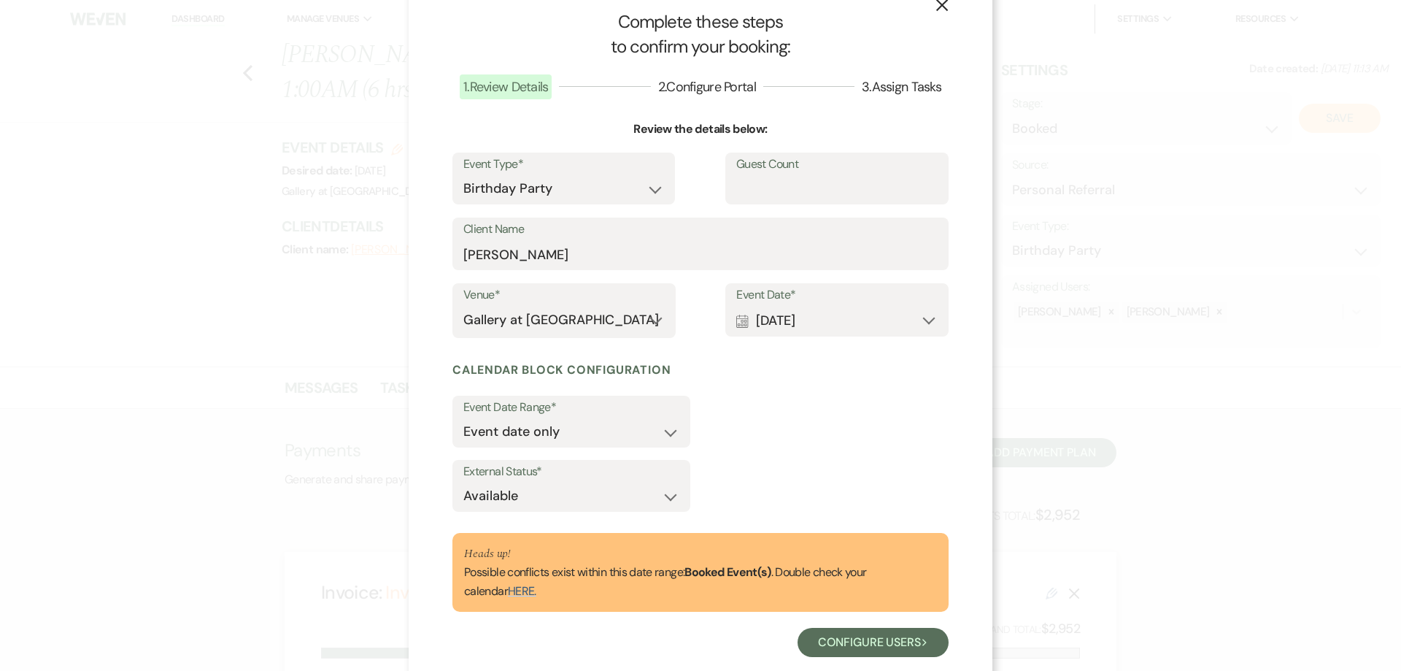
scroll to position [64, 0]
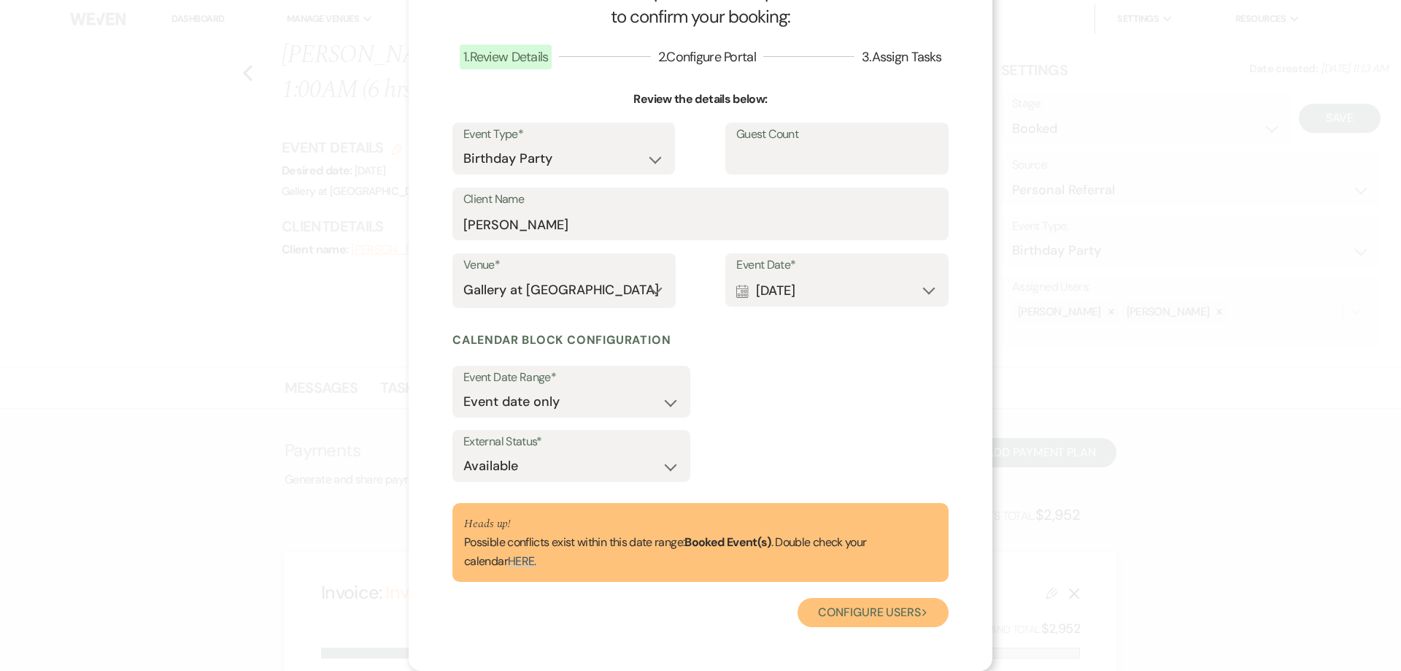
click at [830, 611] on button "Configure users Next" at bounding box center [873, 612] width 151 height 29
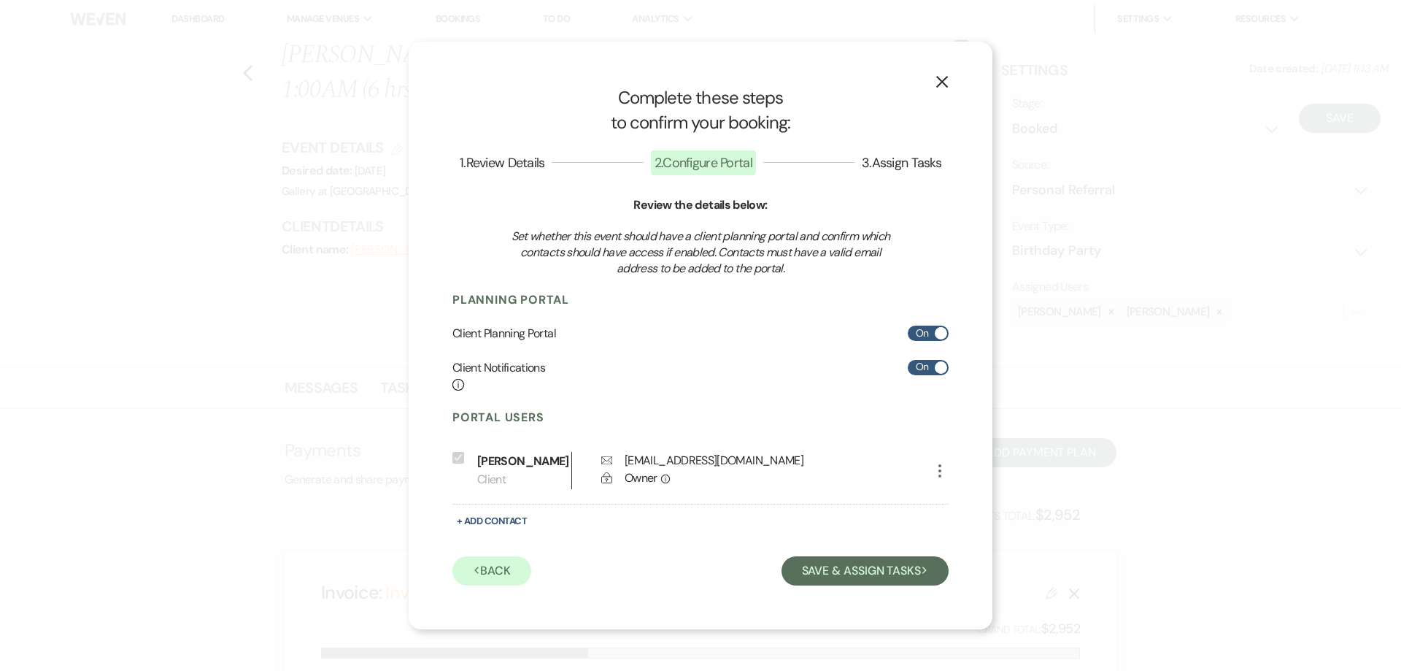
scroll to position [0, 0]
click at [842, 585] on button "Save & Assign Tasks Next" at bounding box center [865, 570] width 167 height 29
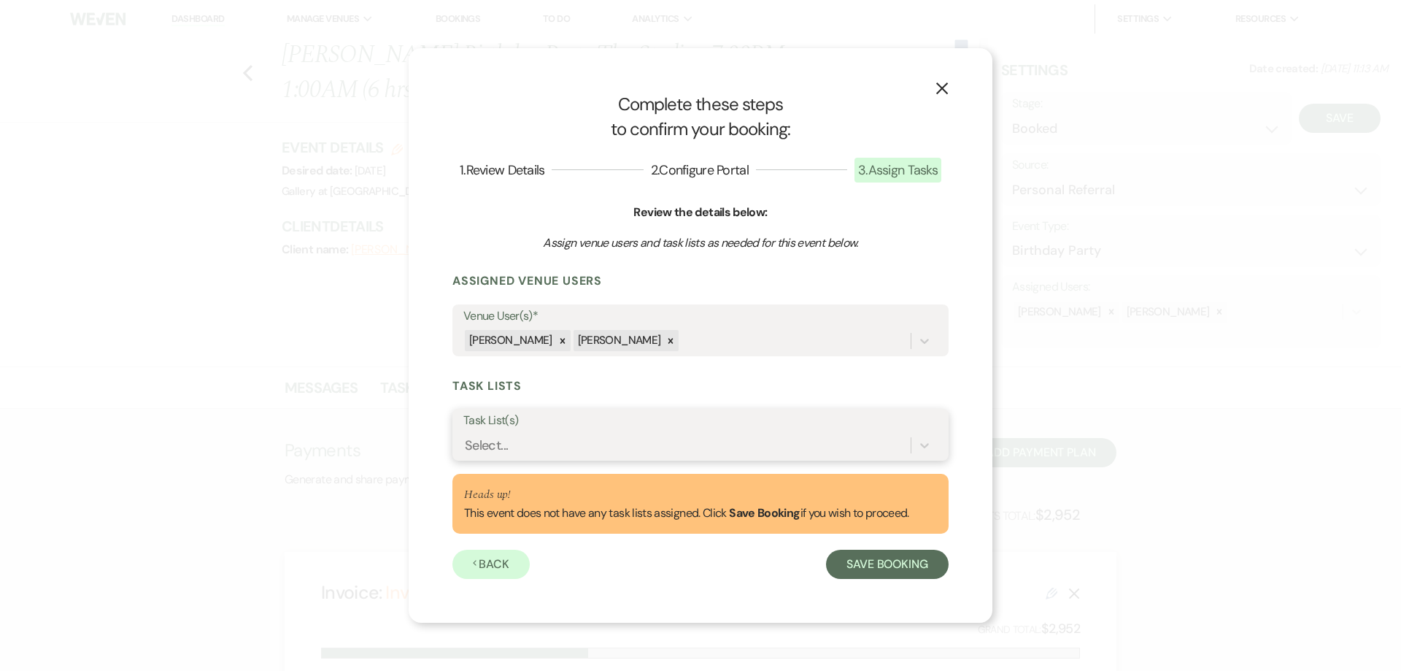
click at [602, 450] on div "Select..." at bounding box center [686, 445] width 447 height 26
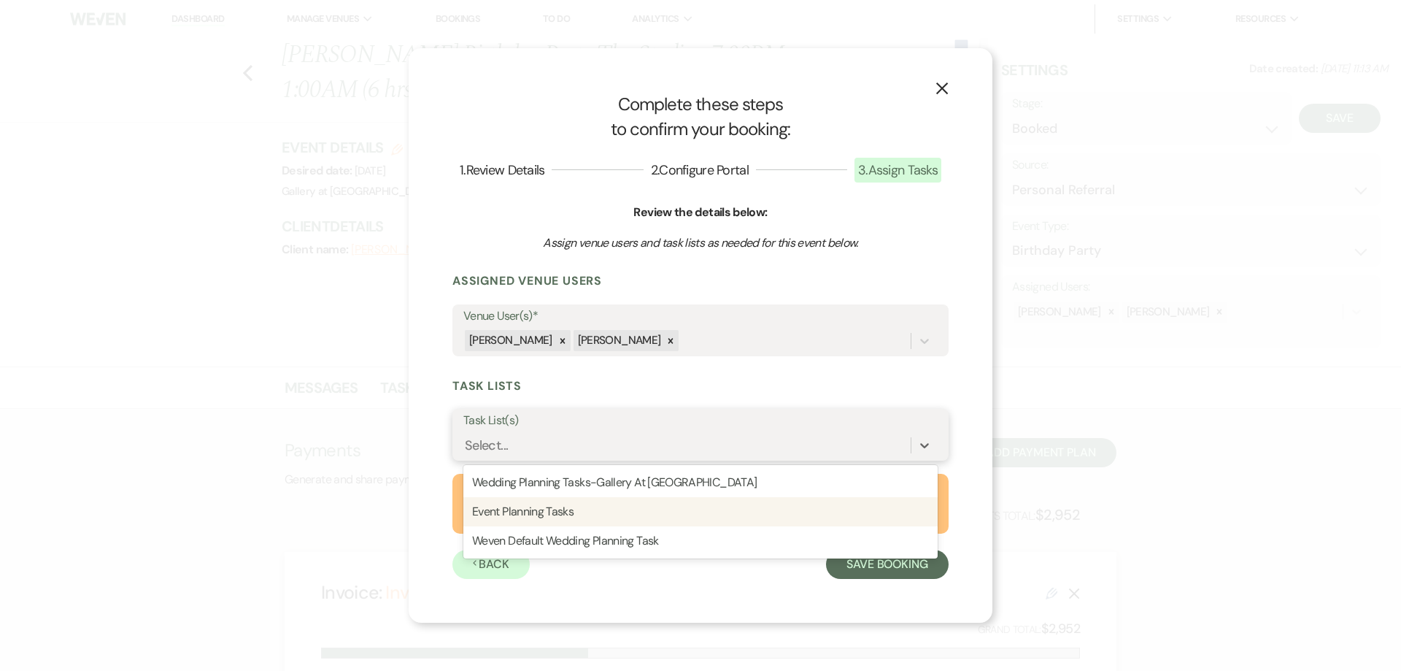
click at [606, 516] on div "Event Planning Tasks" at bounding box center [700, 511] width 474 height 29
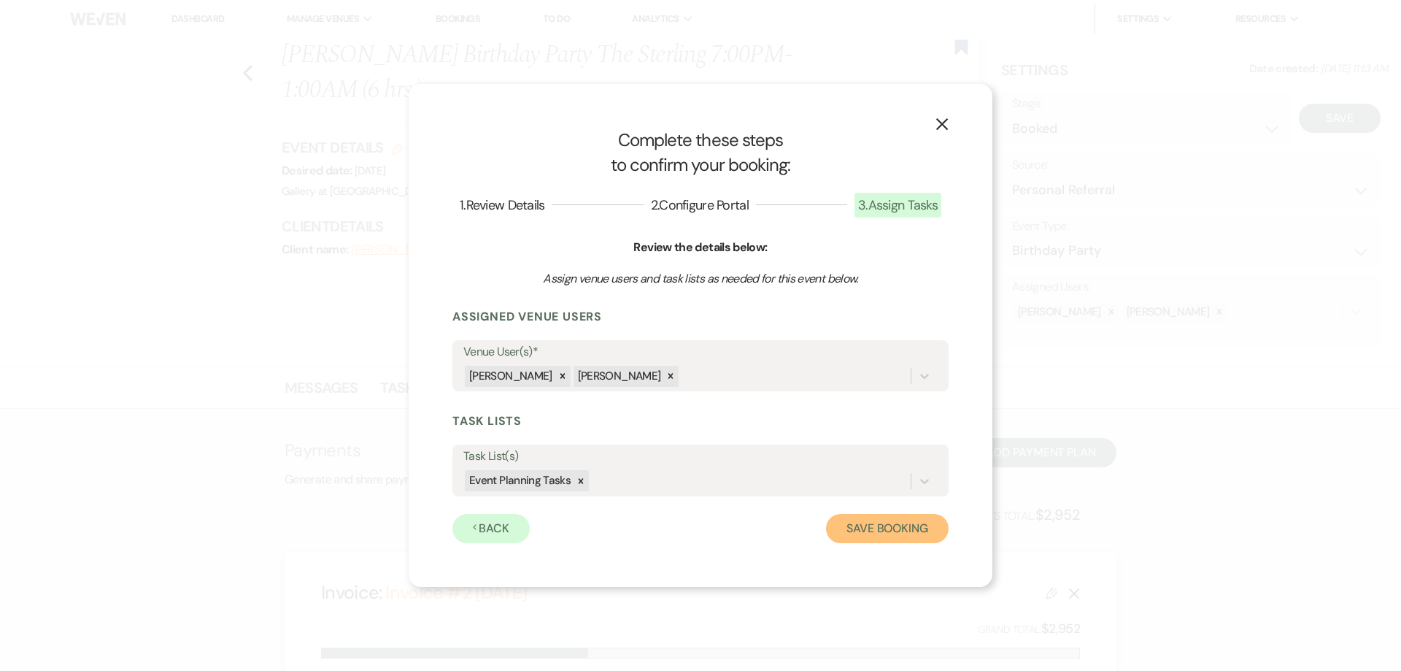
click at [845, 538] on button "Save Booking" at bounding box center [887, 528] width 123 height 29
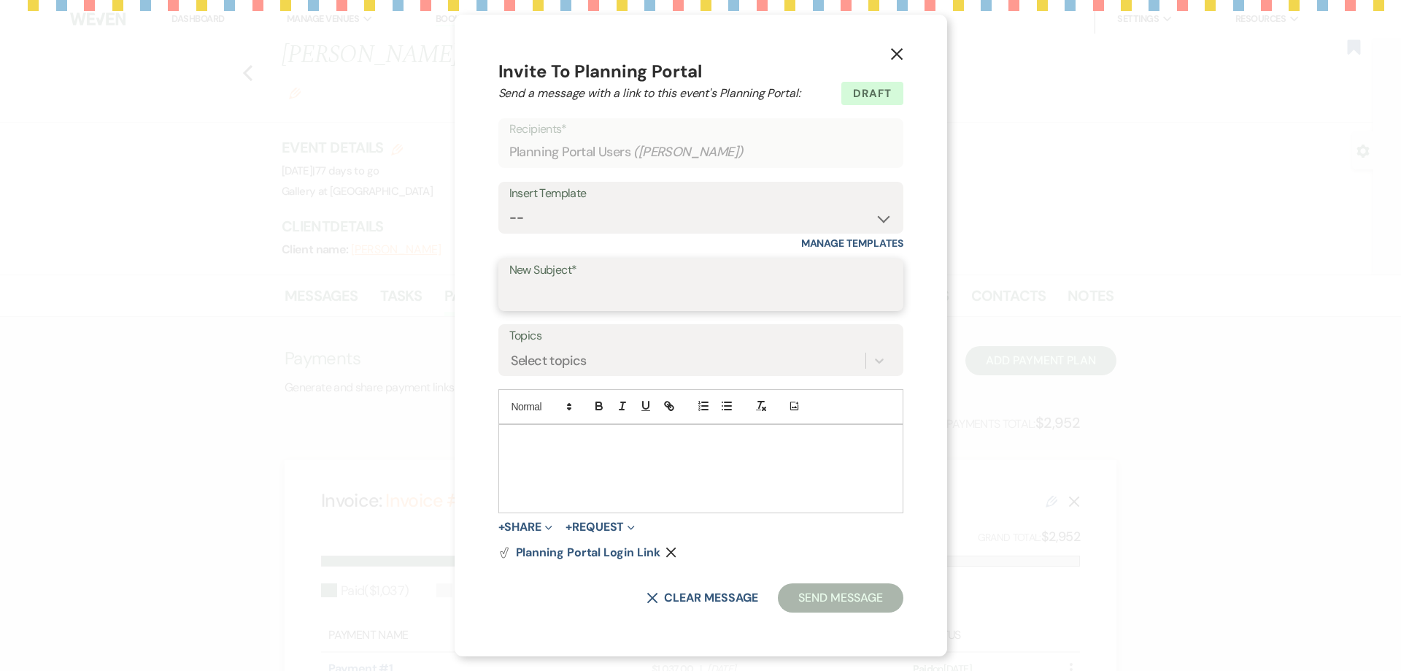
click at [582, 291] on input "New Subject*" at bounding box center [700, 295] width 383 height 28
click at [582, 204] on select "-- Initial Inquiry Response-DATE IS AVAILABLE Initial Inquiry Response-DATE NOT…" at bounding box center [700, 217] width 383 height 28
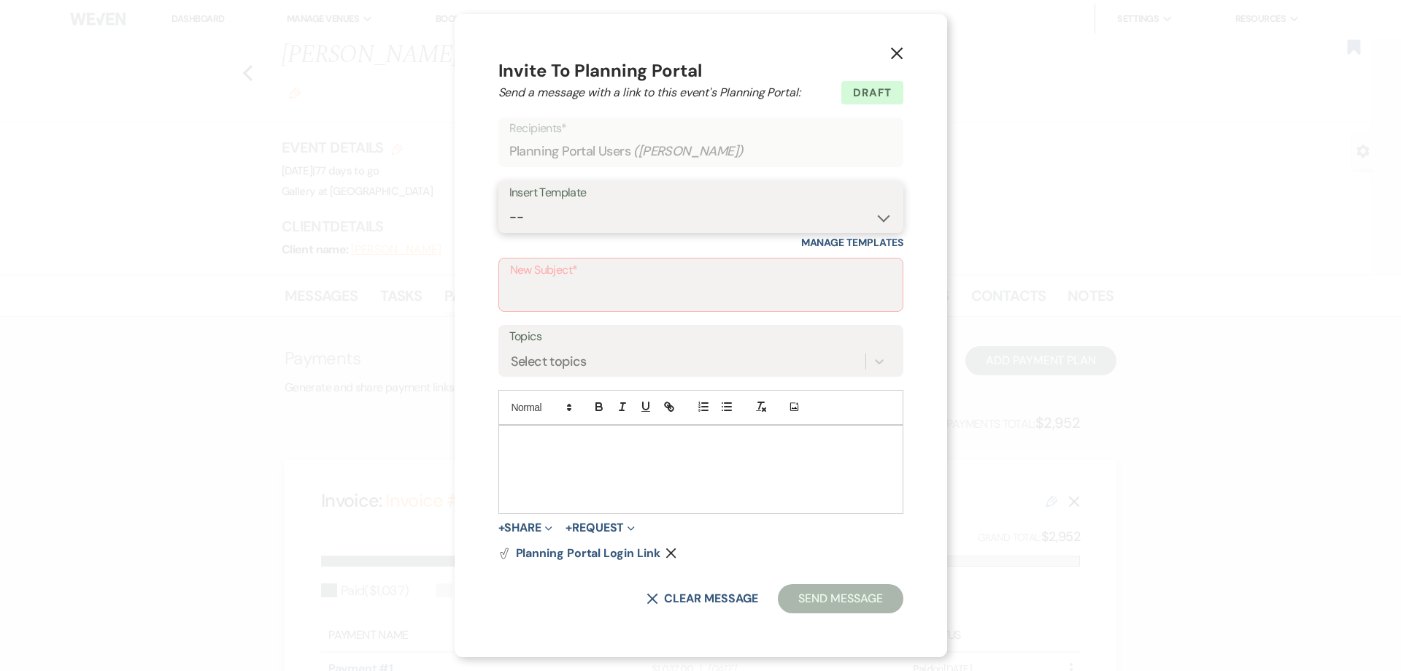
select select "2651"
click at [510, 203] on select "-- Initial Inquiry Response-DATE IS AVAILABLE Initial Inquiry Response-DATE NOT…" at bounding box center [700, 217] width 383 height 28
type input "Weven Planning Portal Introduction"
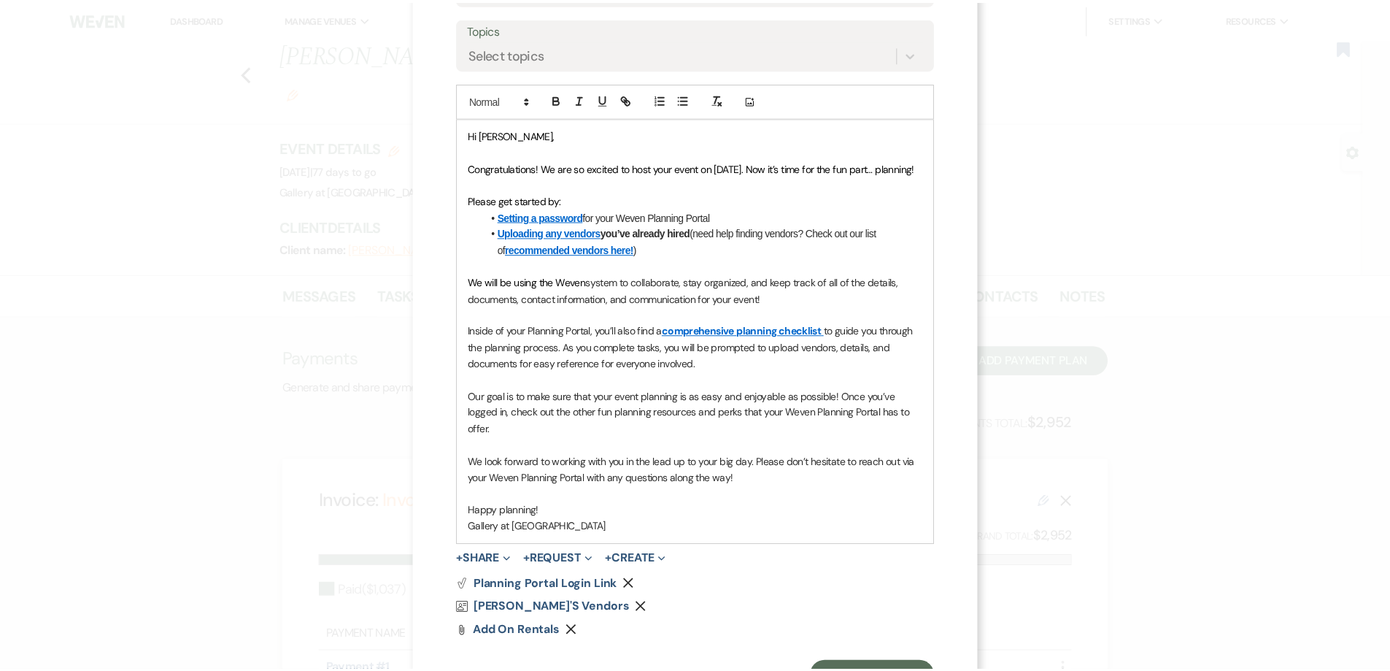
scroll to position [356, 0]
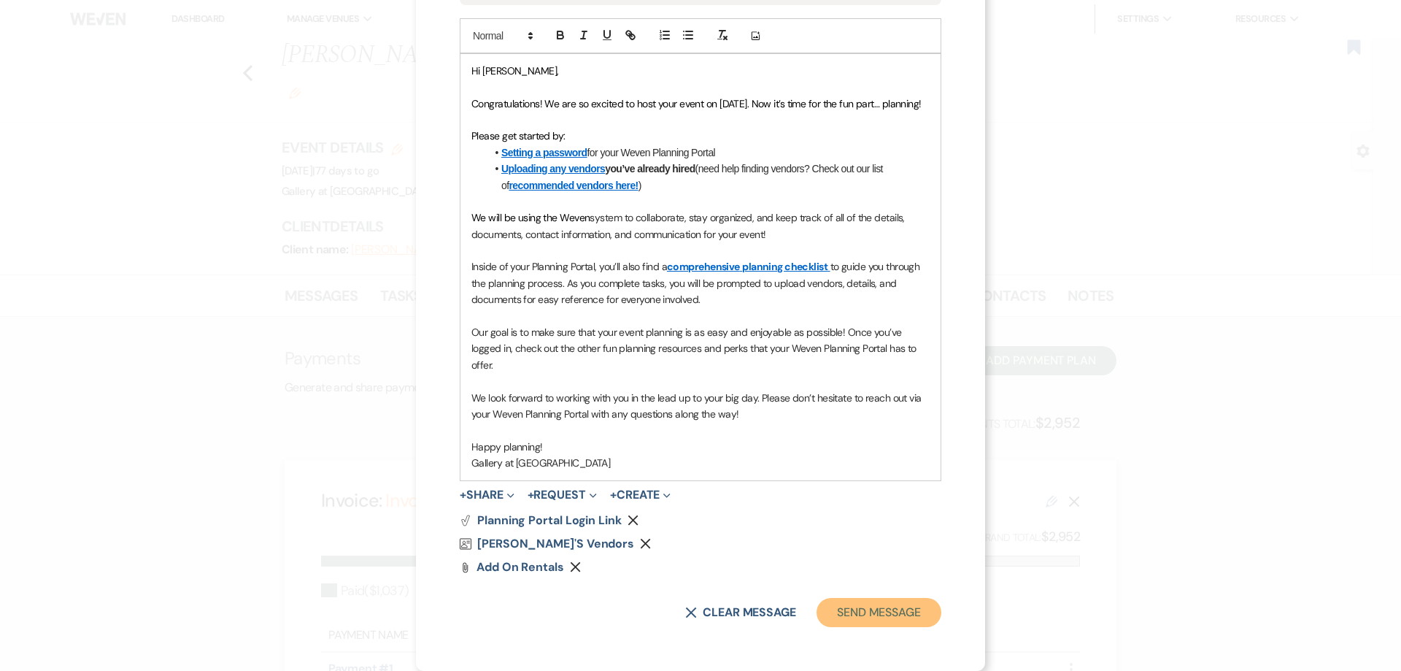
click at [838, 611] on button "Send Message" at bounding box center [879, 612] width 125 height 29
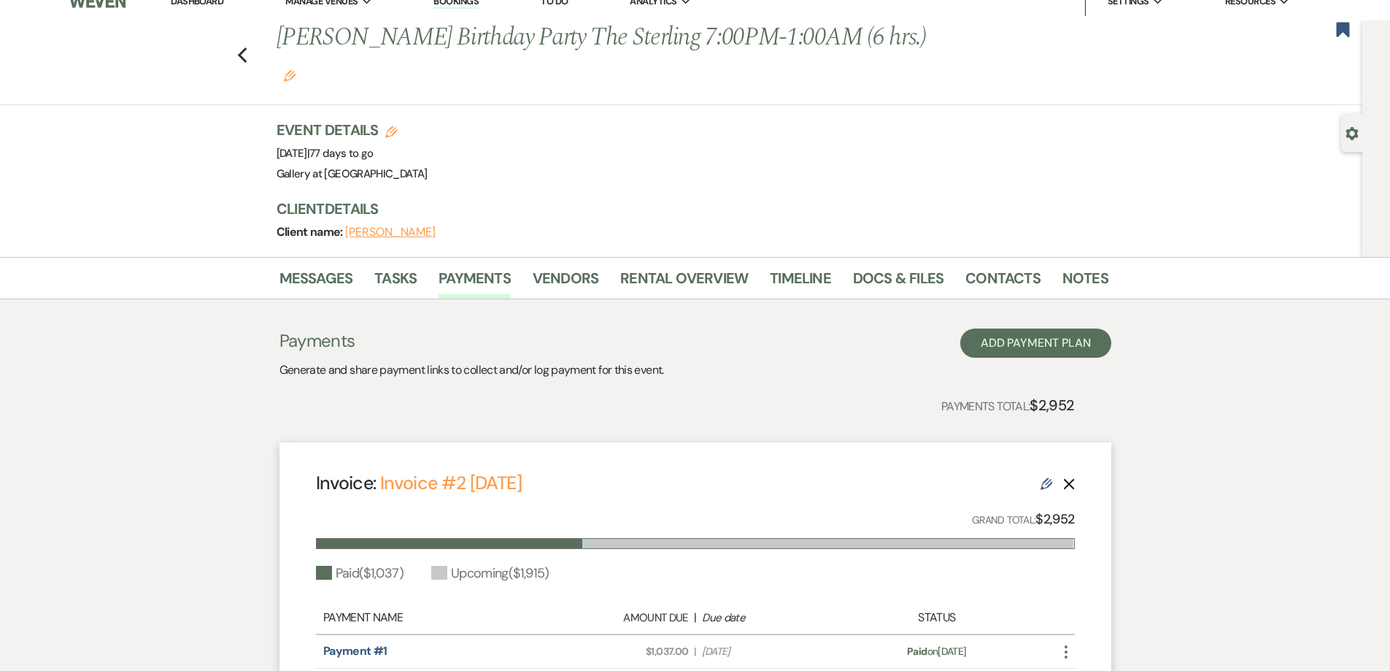
scroll to position [0, 0]
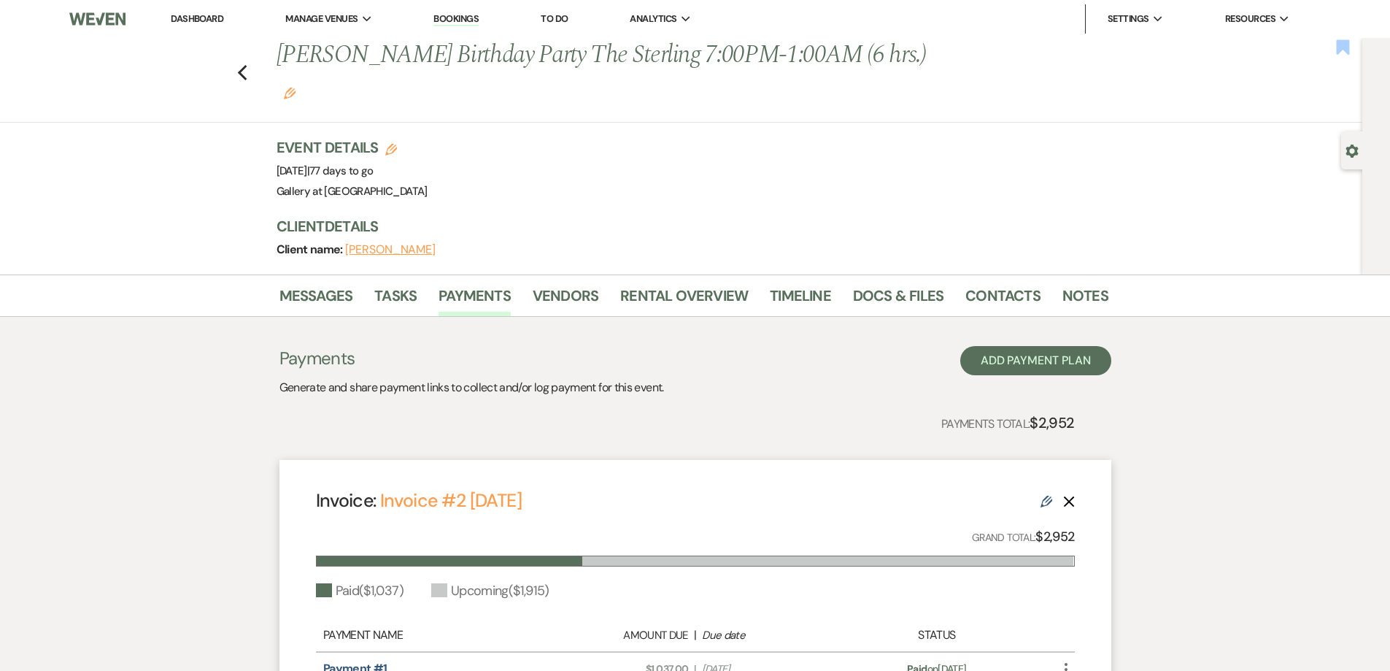
click at [1343, 44] on use "button" at bounding box center [1343, 46] width 13 height 15
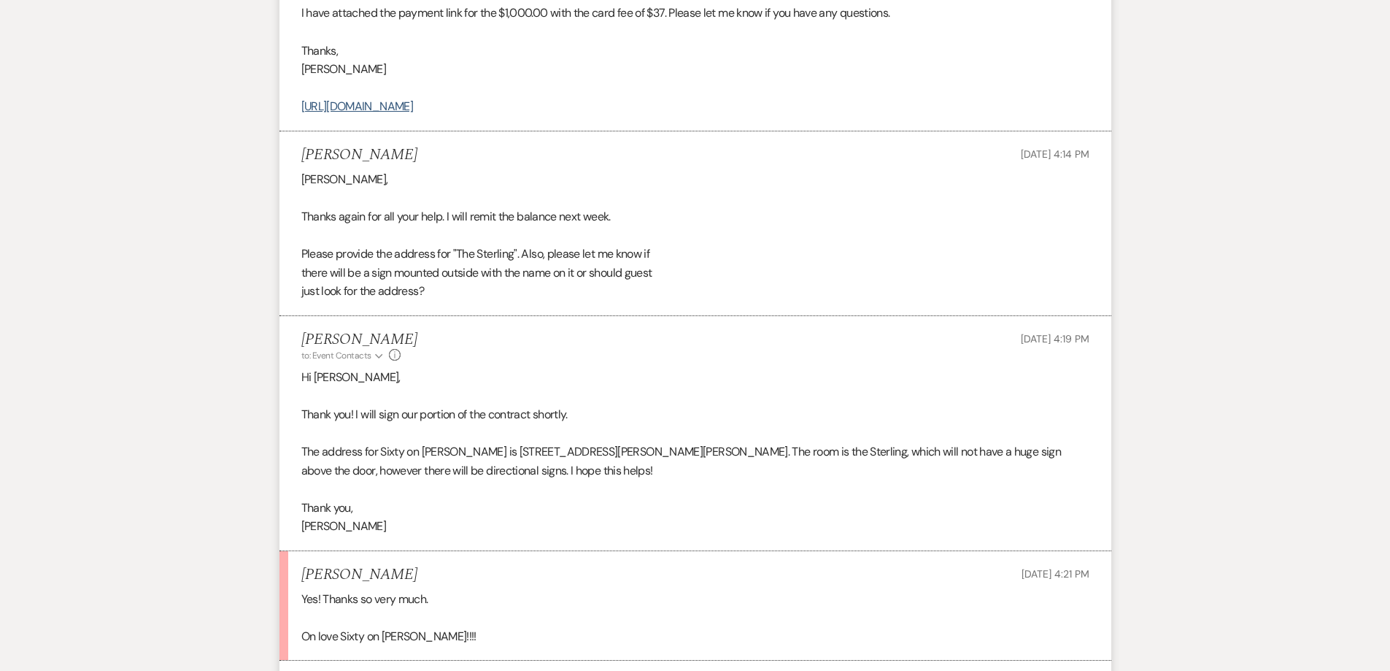
scroll to position [1114, 0]
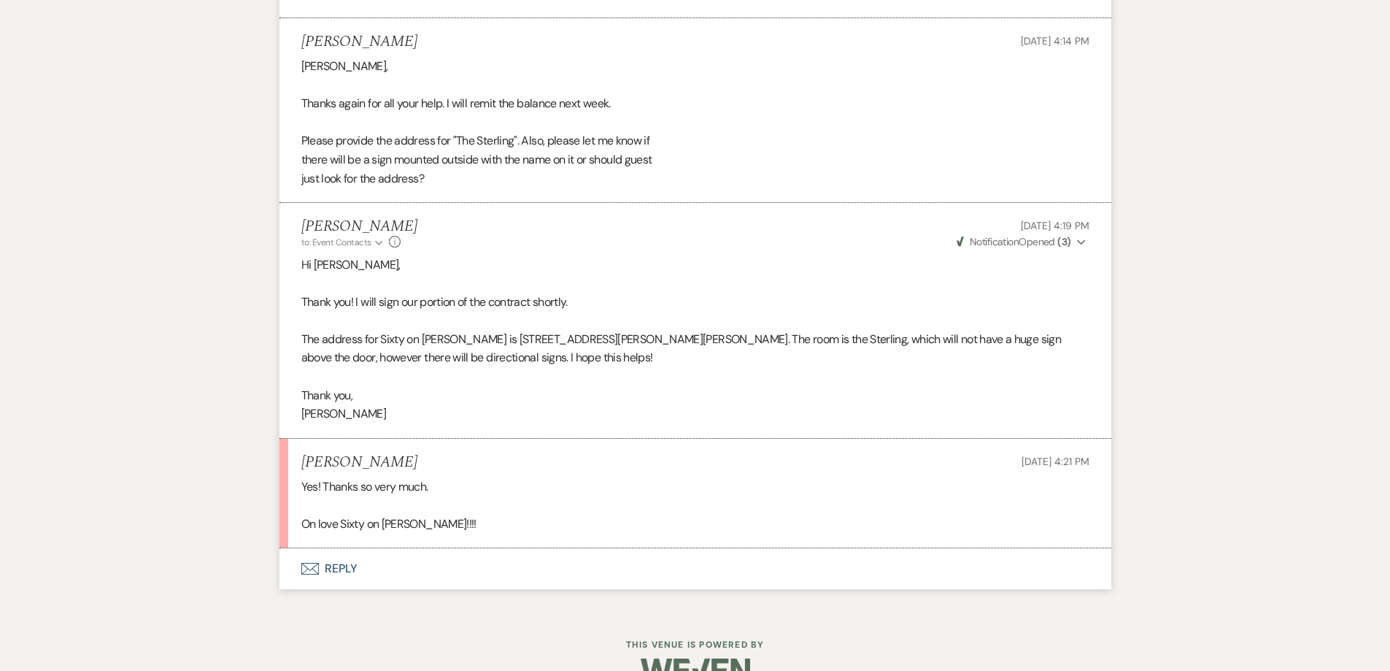
click at [467, 548] on button "Envelope Reply" at bounding box center [696, 568] width 832 height 41
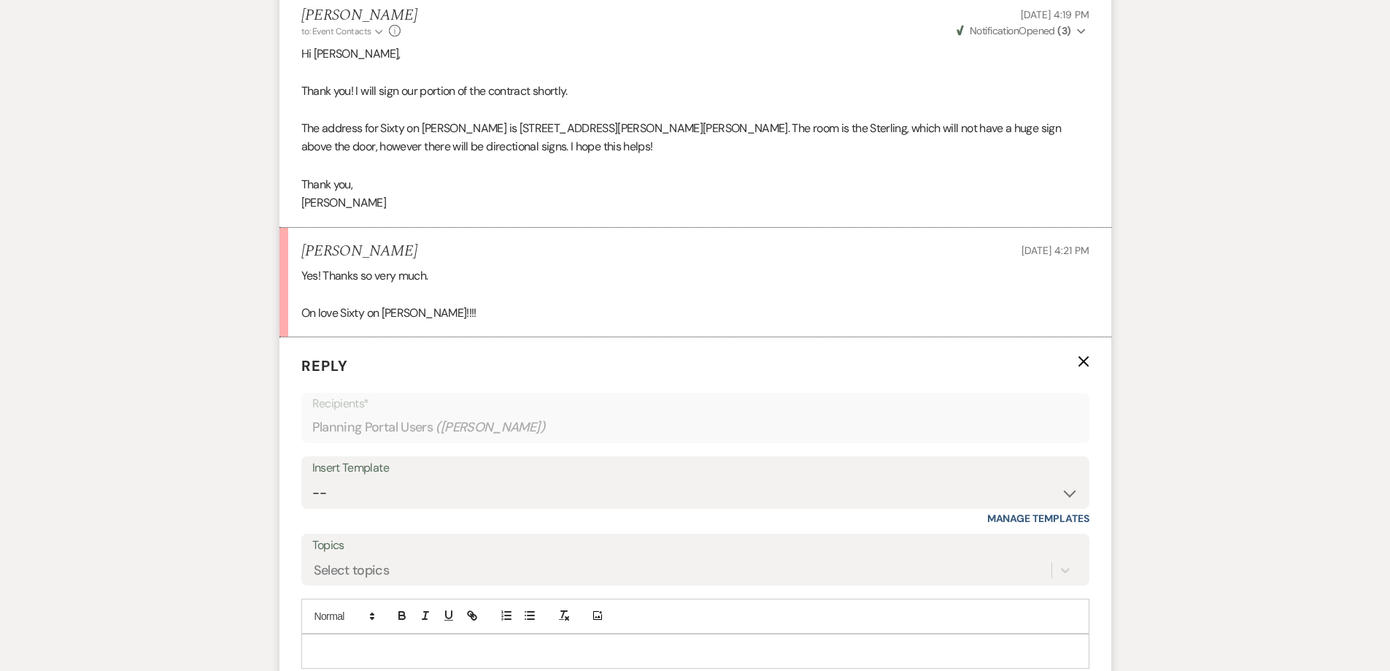
scroll to position [1333, 0]
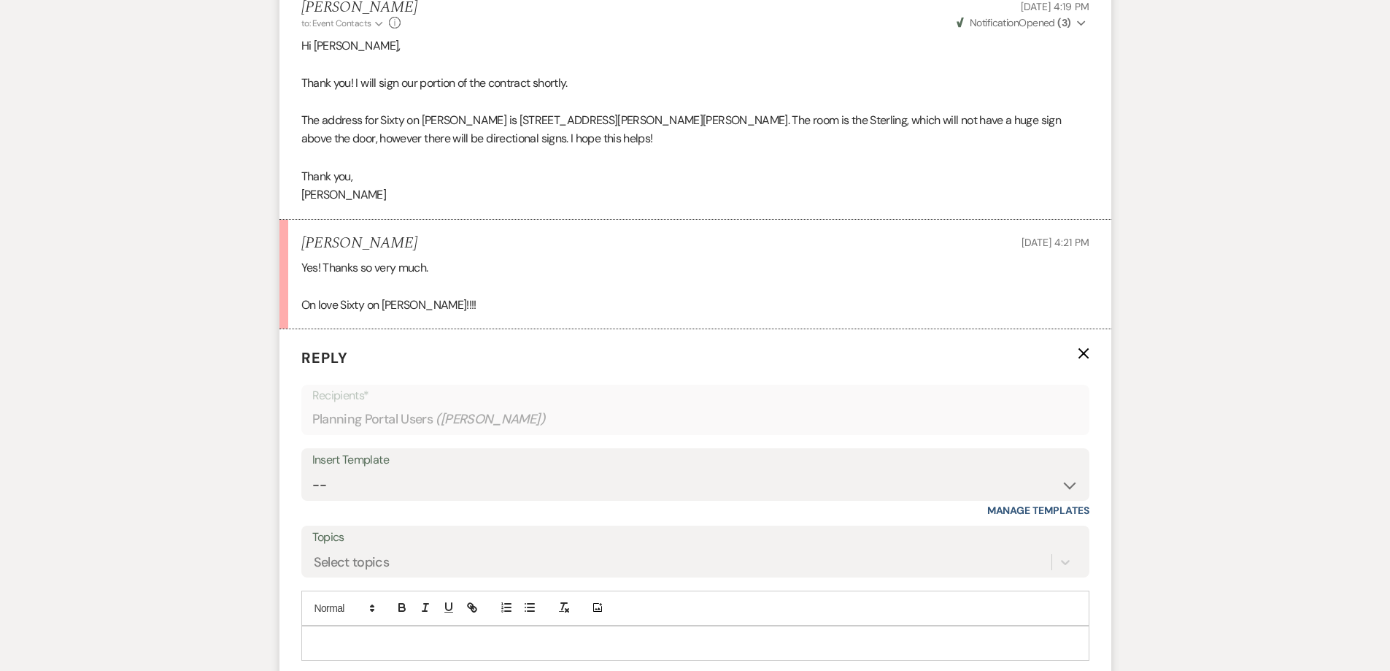
click at [420, 635] on p at bounding box center [695, 643] width 765 height 16
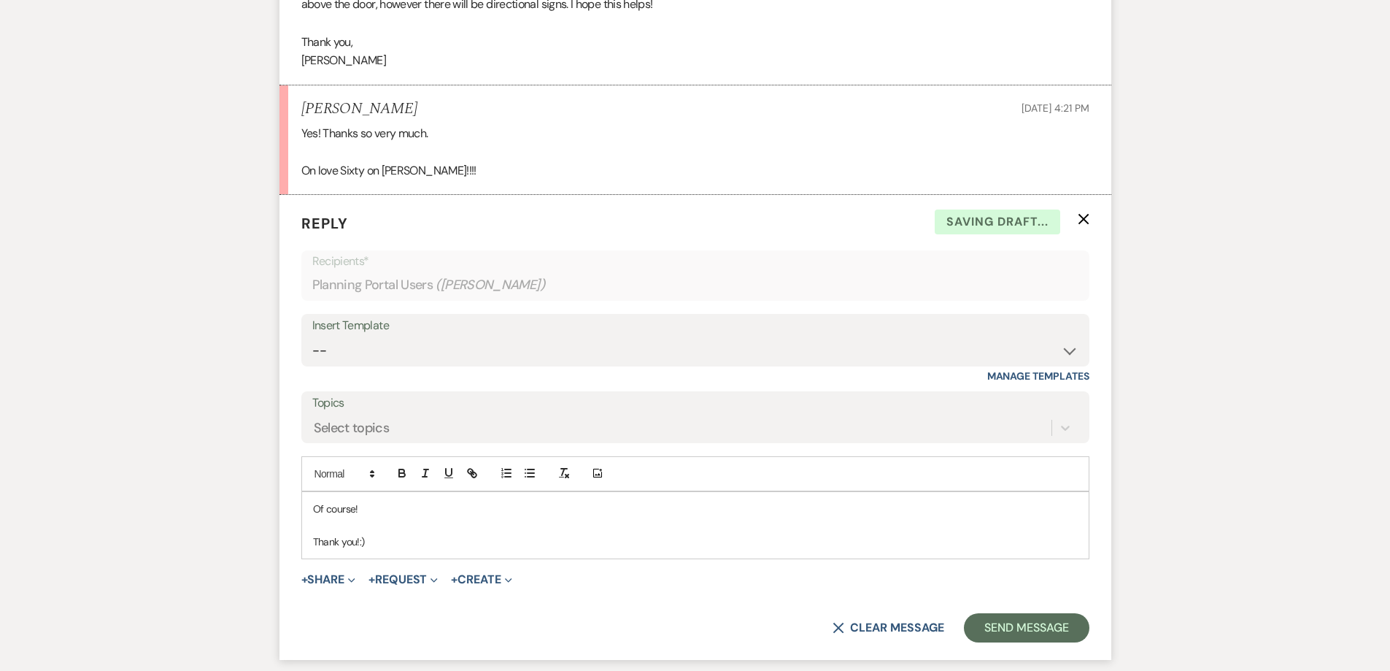
scroll to position [1479, 0]
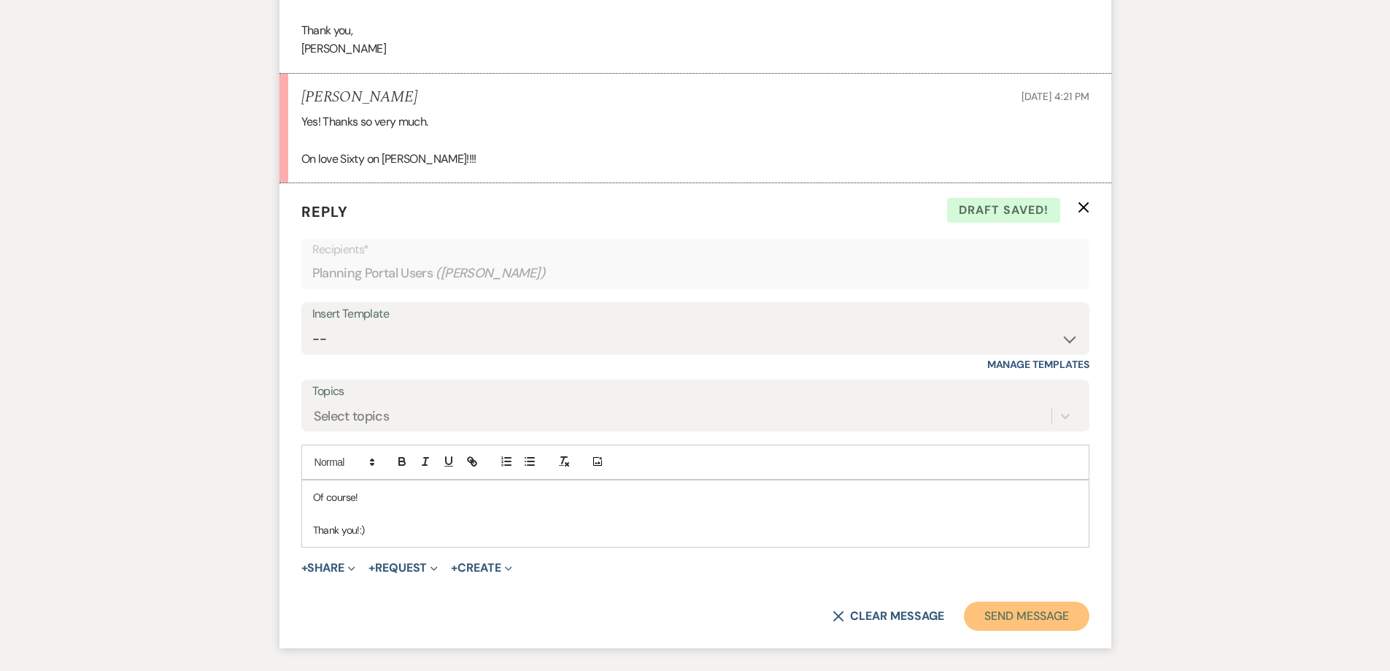
click at [1048, 601] on button "Send Message" at bounding box center [1026, 615] width 125 height 29
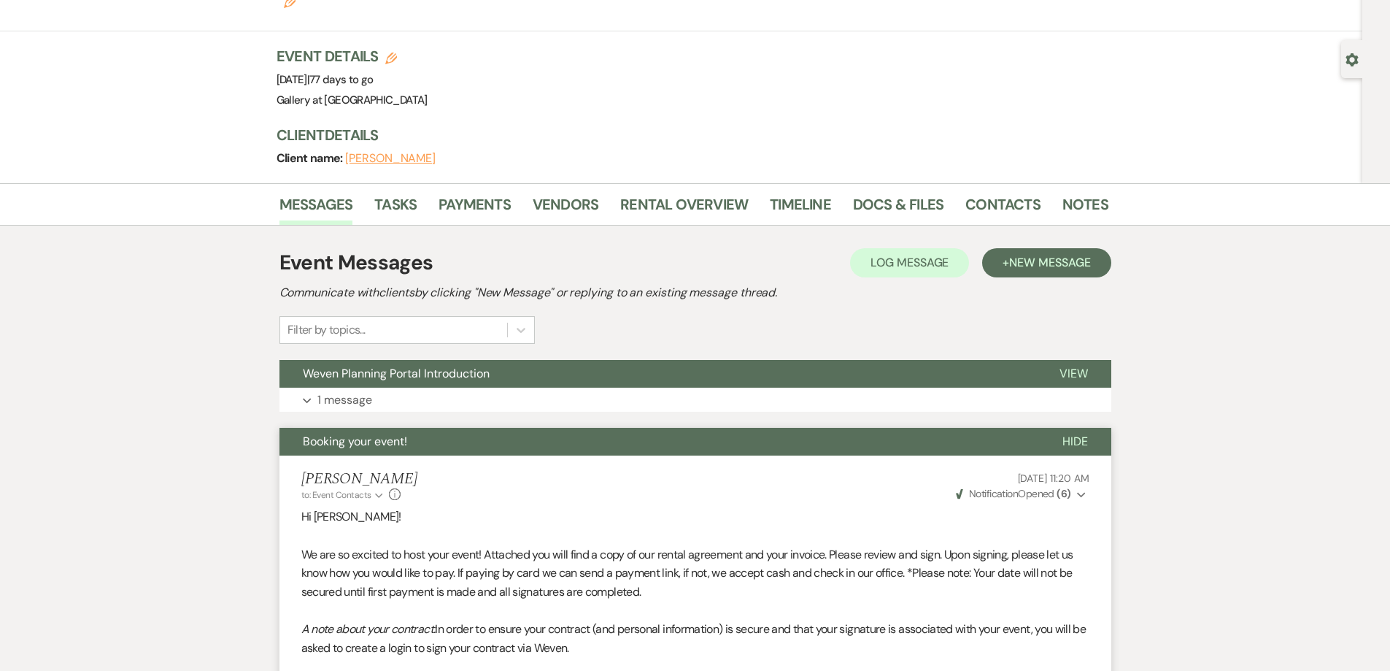
scroll to position [0, 0]
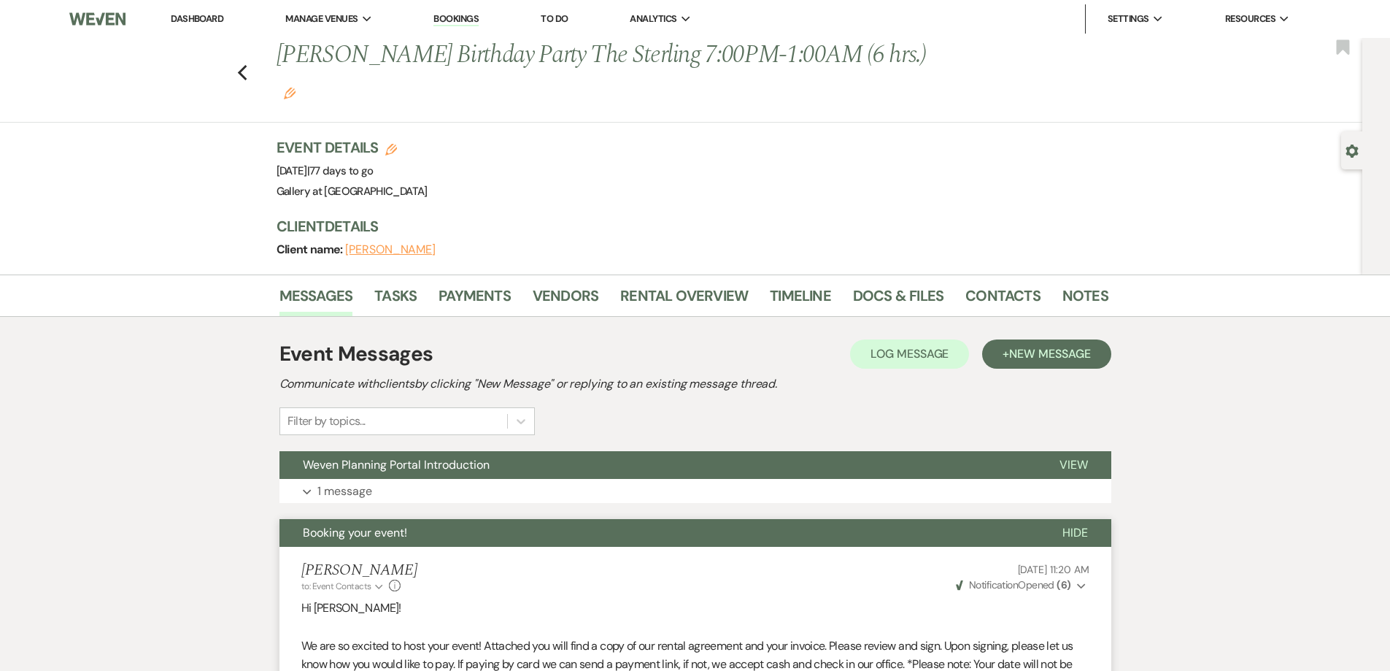
click at [1345, 147] on div "Gear Settings" at bounding box center [1356, 150] width 28 height 38
click at [1351, 150] on icon "Gear" at bounding box center [1352, 151] width 13 height 13
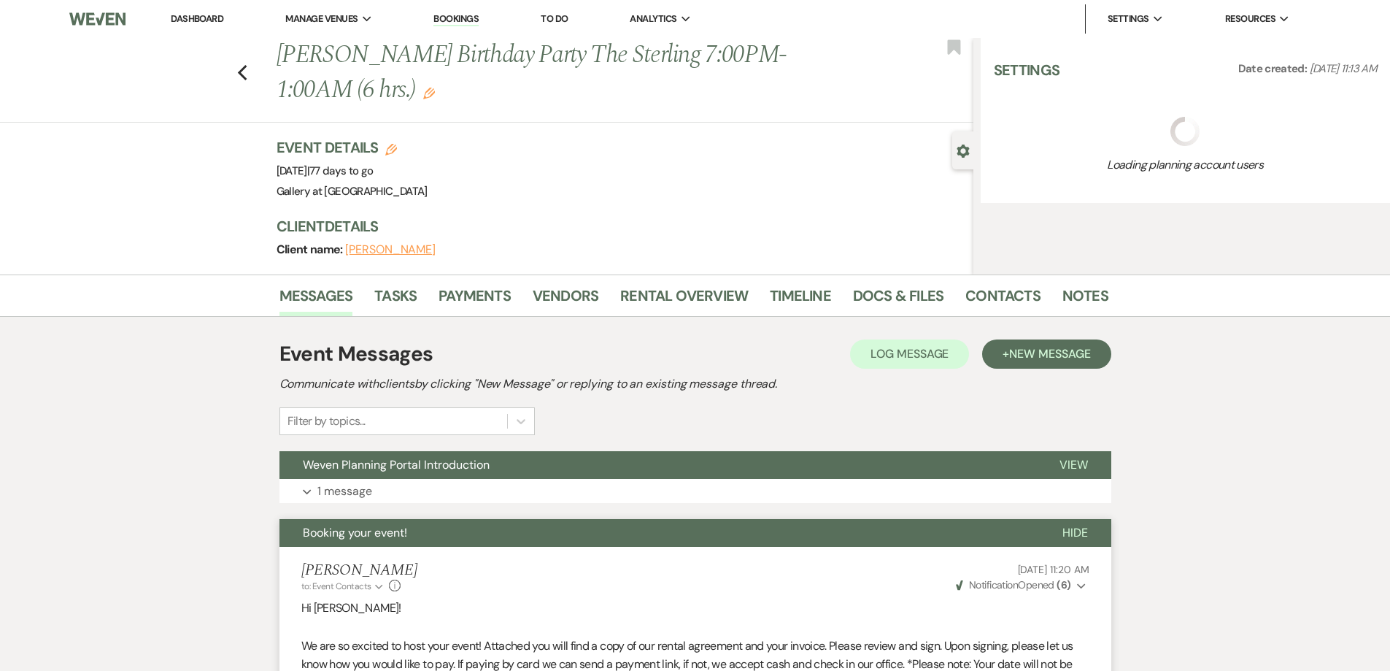
select select "12"
select select "4"
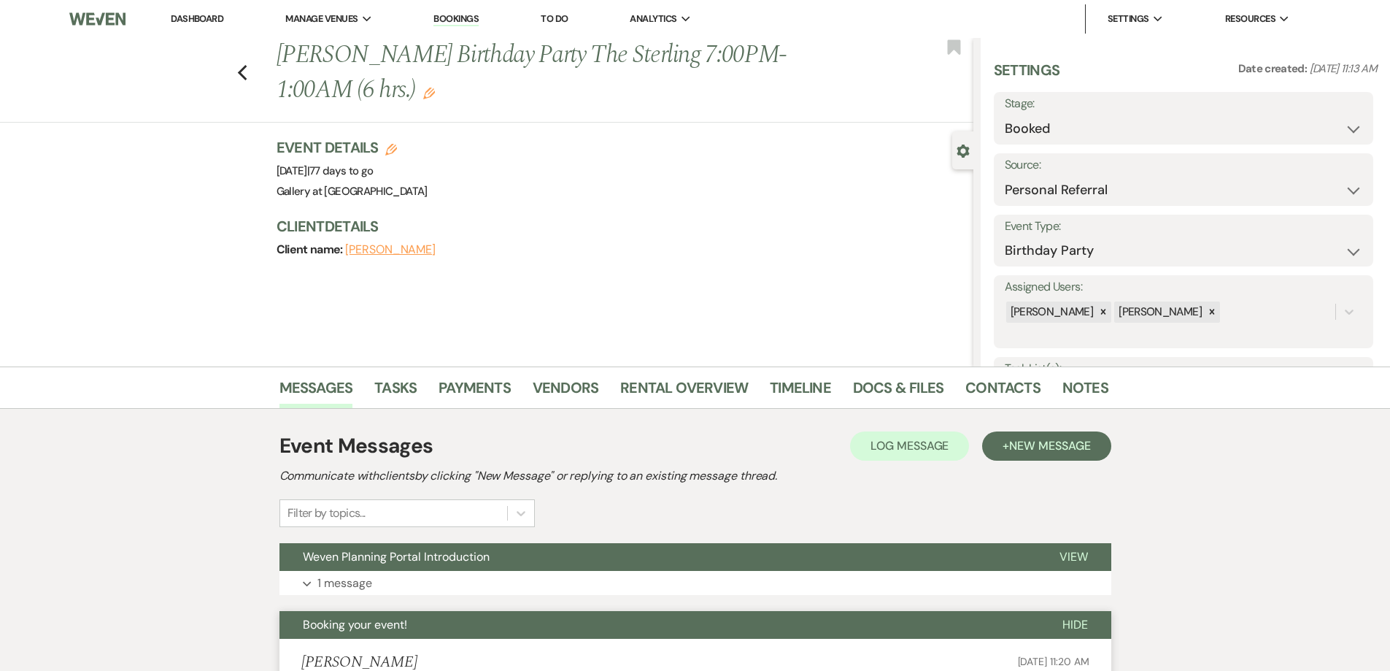
click at [463, 374] on div "Messages Tasks Payments Vendors Rental Overview Timeline Docs & Files Contacts …" at bounding box center [695, 387] width 1390 height 42
click at [474, 385] on link "Payments" at bounding box center [475, 392] width 72 height 32
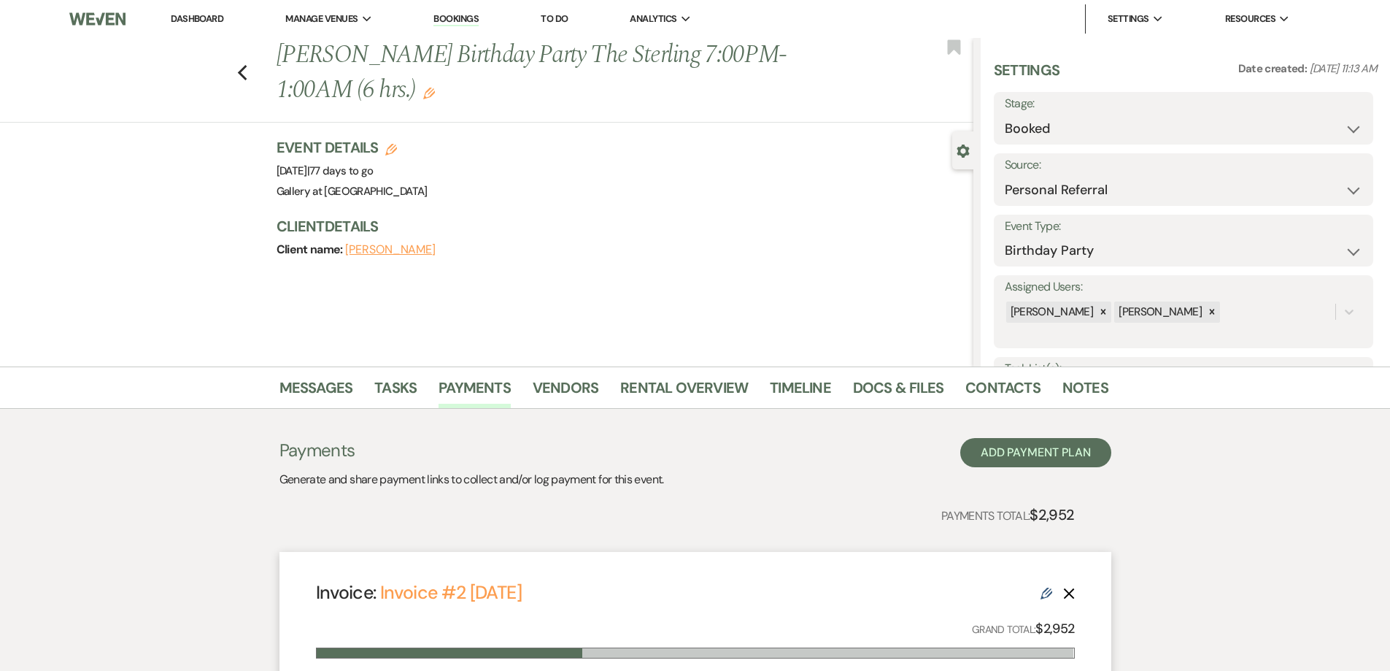
click at [182, 21] on link "Dashboard" at bounding box center [197, 18] width 53 height 12
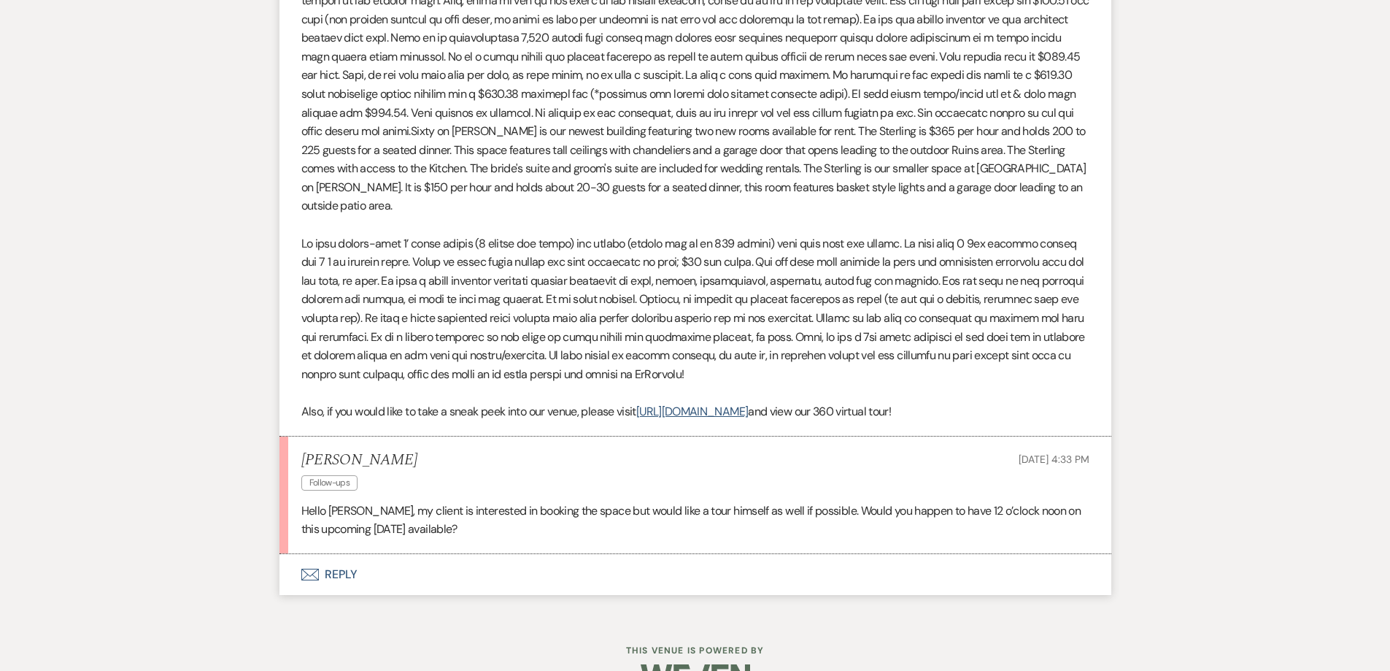
scroll to position [736, 0]
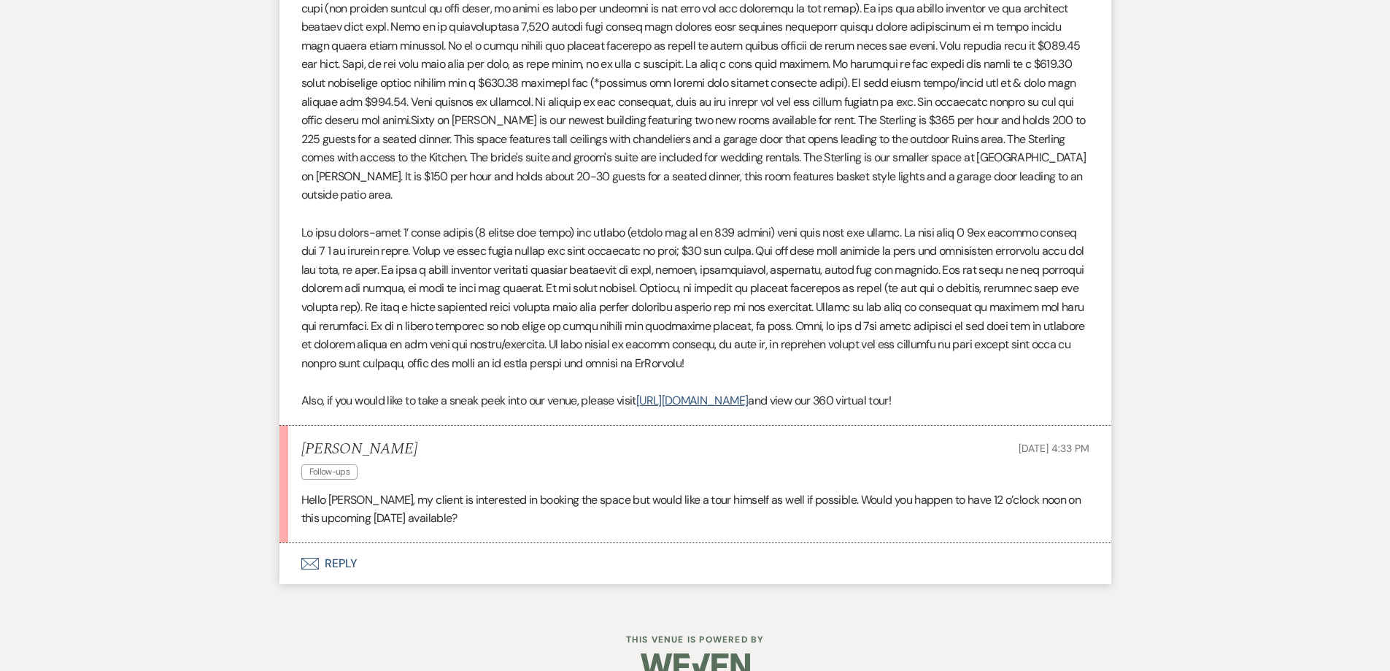
click at [422, 549] on button "Envelope Reply" at bounding box center [696, 563] width 832 height 41
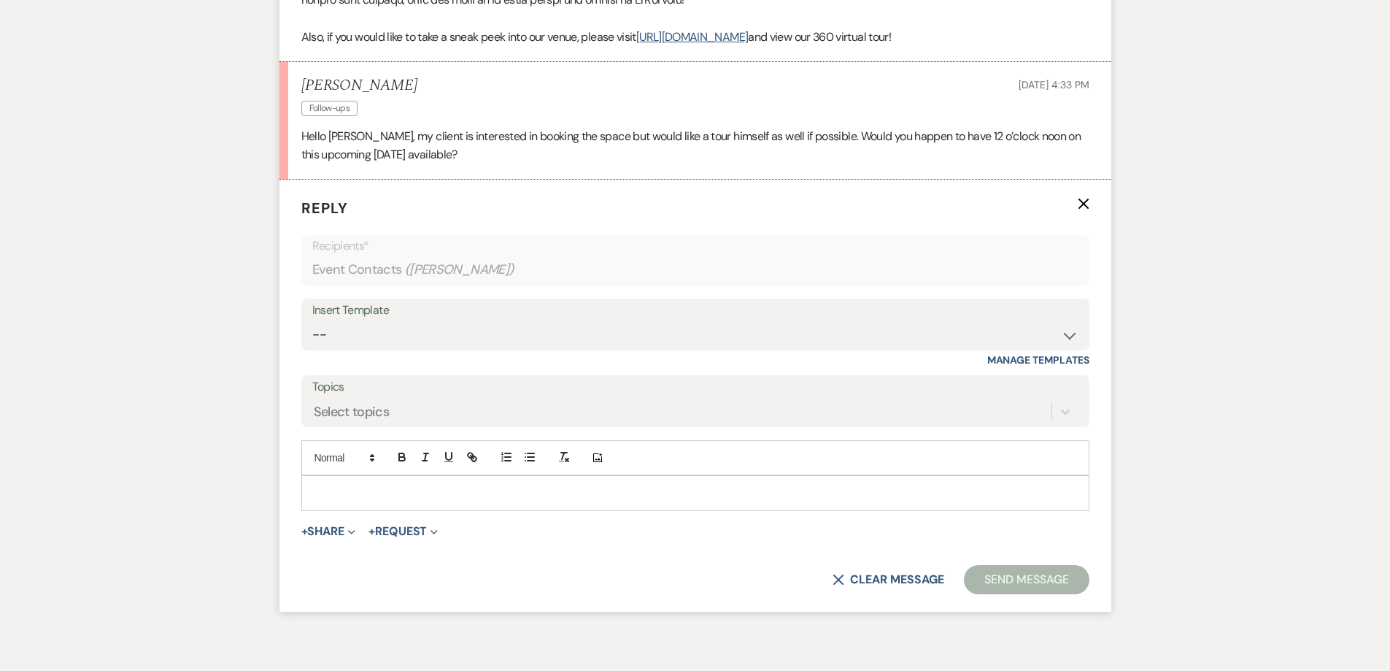
scroll to position [1101, 0]
click at [399, 483] on p at bounding box center [695, 491] width 765 height 16
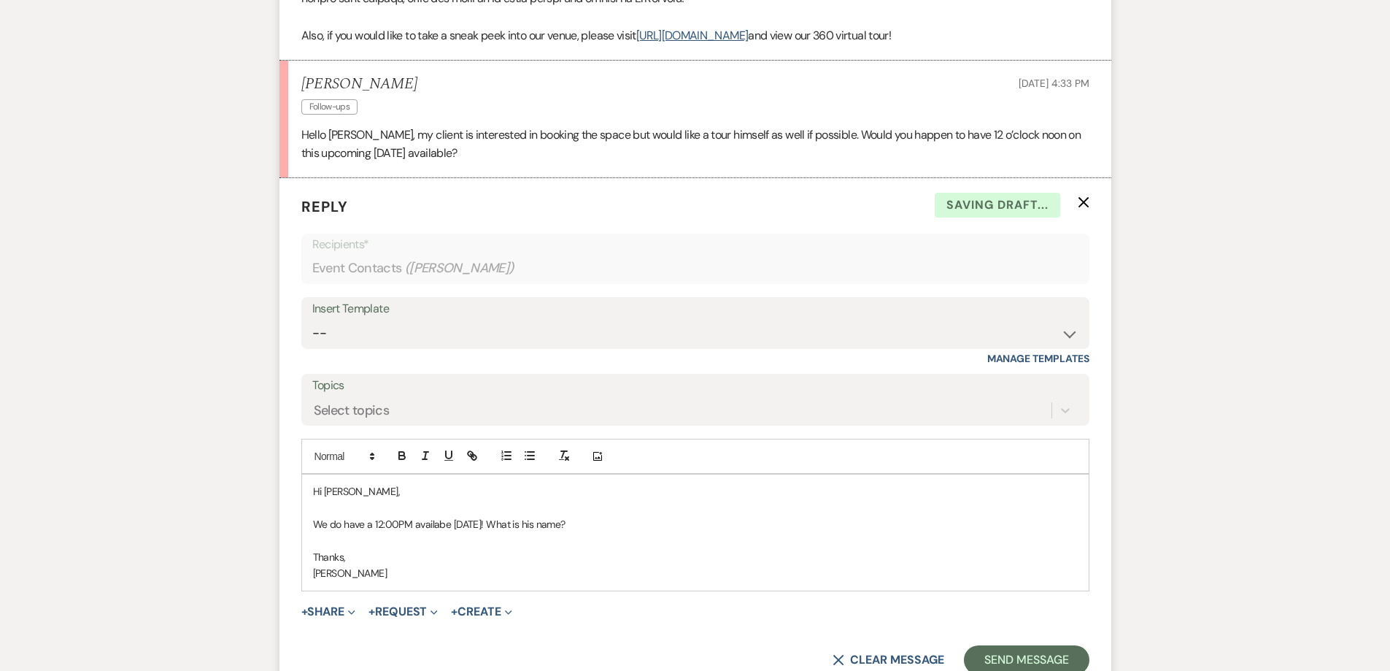
click at [423, 516] on p "We do have a 12:00PM availabe [DATE]! What is his name?" at bounding box center [695, 524] width 765 height 16
drag, startPoint x: 426, startPoint y: 506, endPoint x: 445, endPoint y: 189, distance: 317.3
click at [445, 196] on p "Reply X Saving draft..." at bounding box center [695, 207] width 788 height 22
click at [409, 516] on p "We do have a 12:00PM available [DATE]! What is his name?" at bounding box center [695, 524] width 765 height 16
click at [979, 645] on button "Send Message" at bounding box center [1026, 659] width 125 height 29
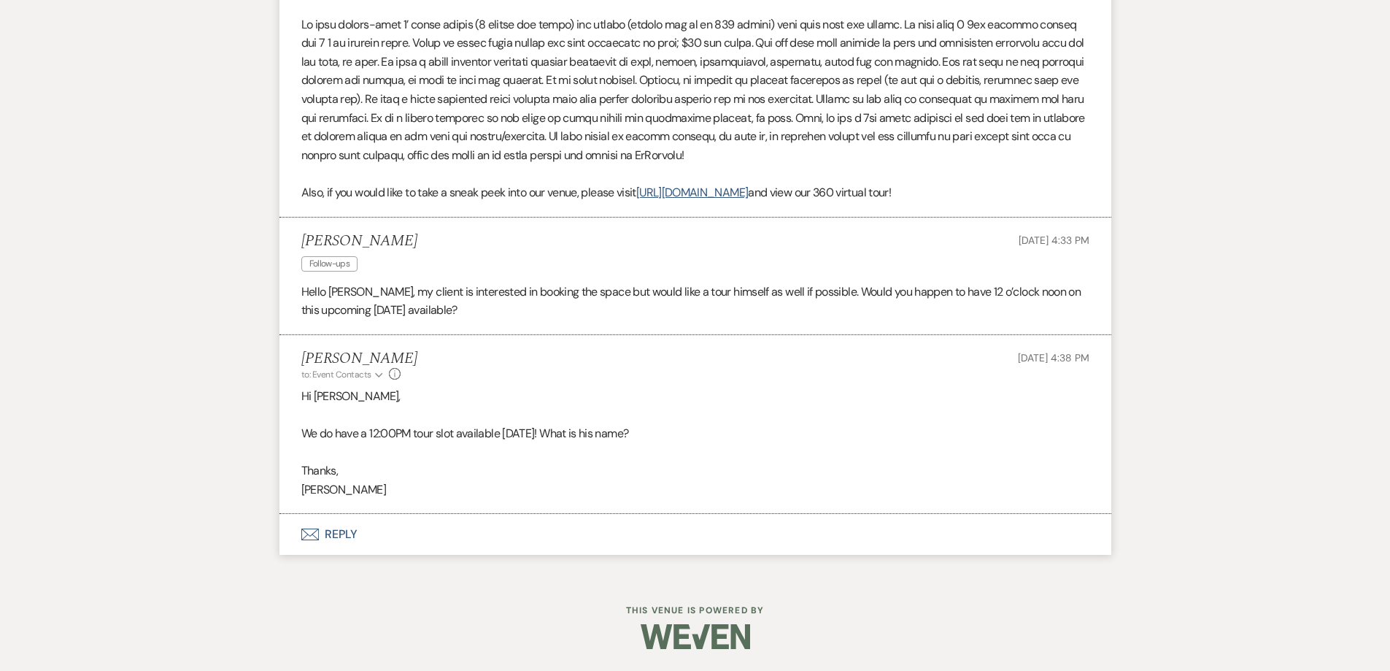
scroll to position [925, 0]
